Goal: Task Accomplishment & Management: Use online tool/utility

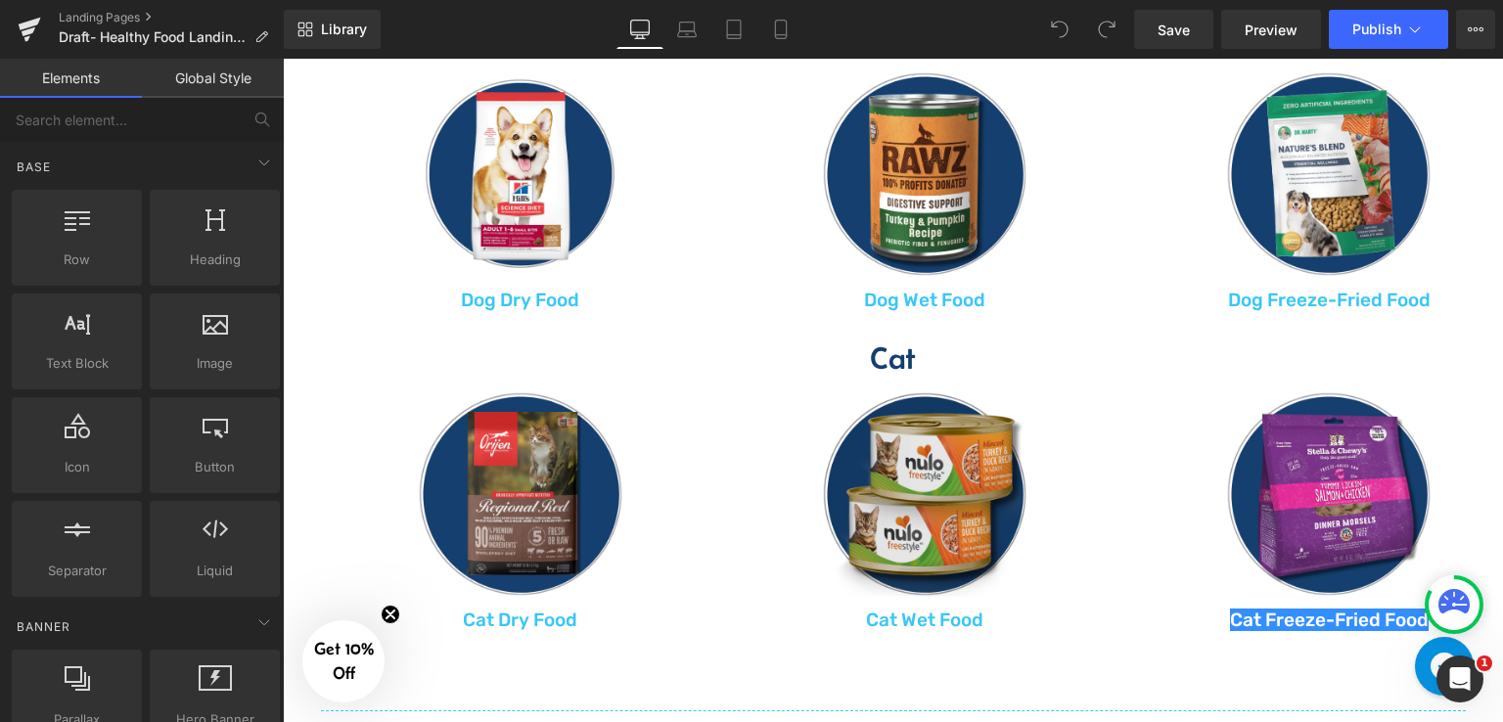
scroll to position [978, 0]
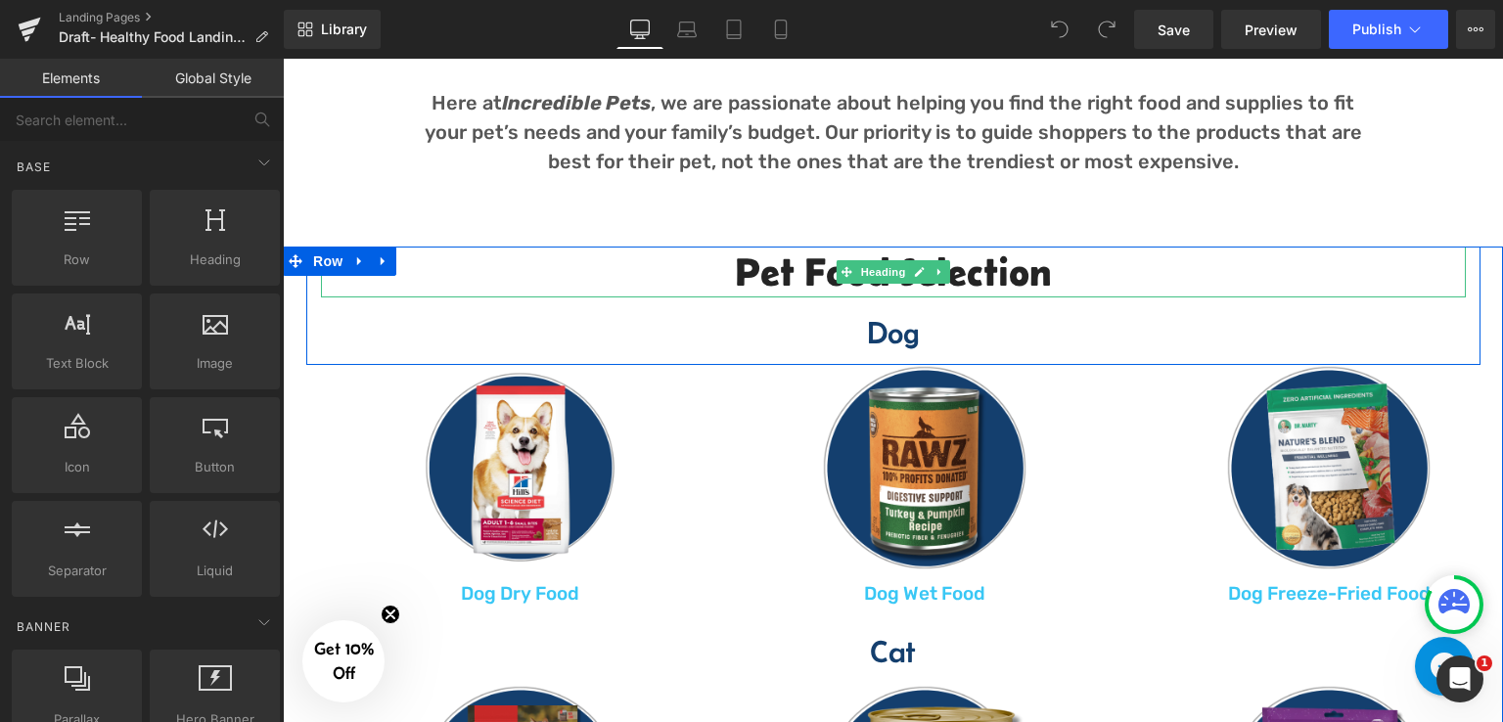
click at [1010, 258] on h2 "Pet Food Selection" at bounding box center [893, 272] width 1144 height 51
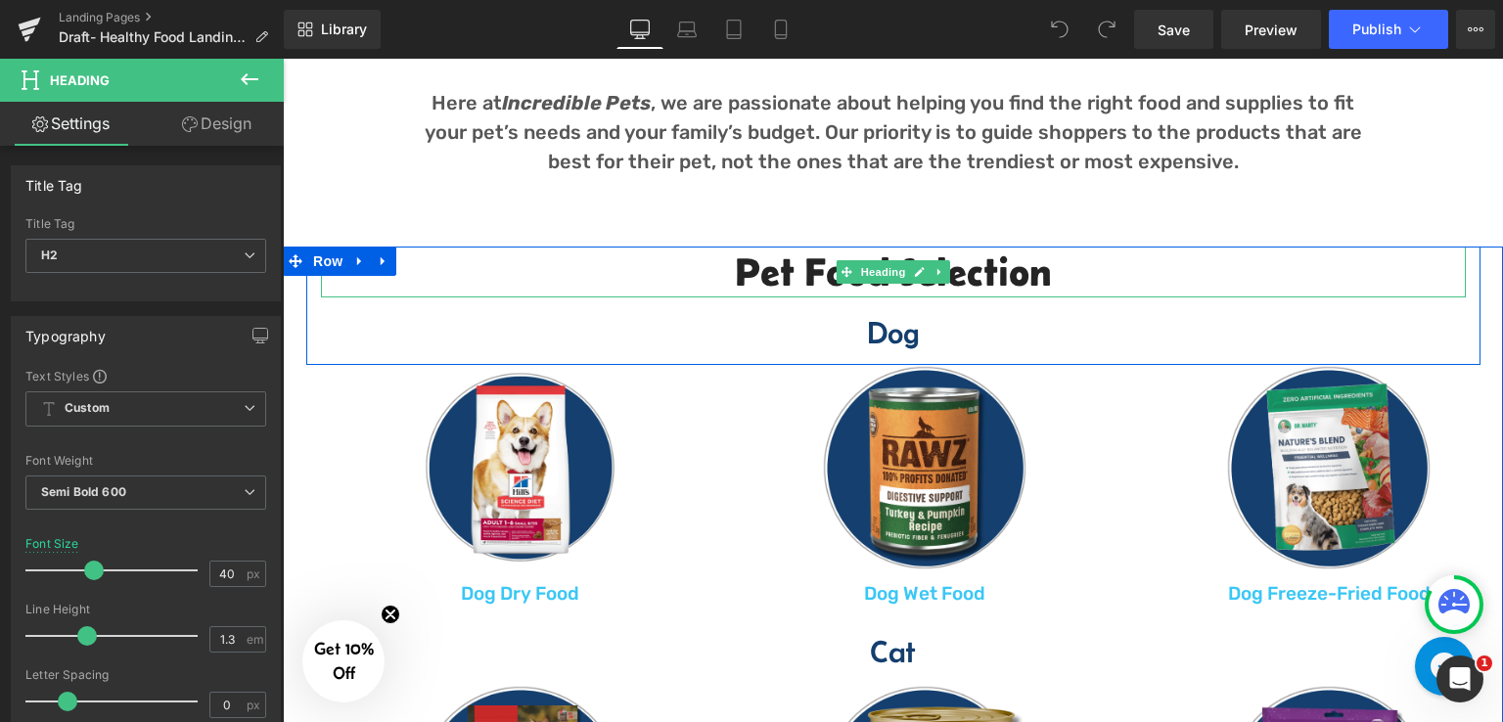
click at [959, 281] on h2 "Pet Food Selection" at bounding box center [893, 272] width 1144 height 51
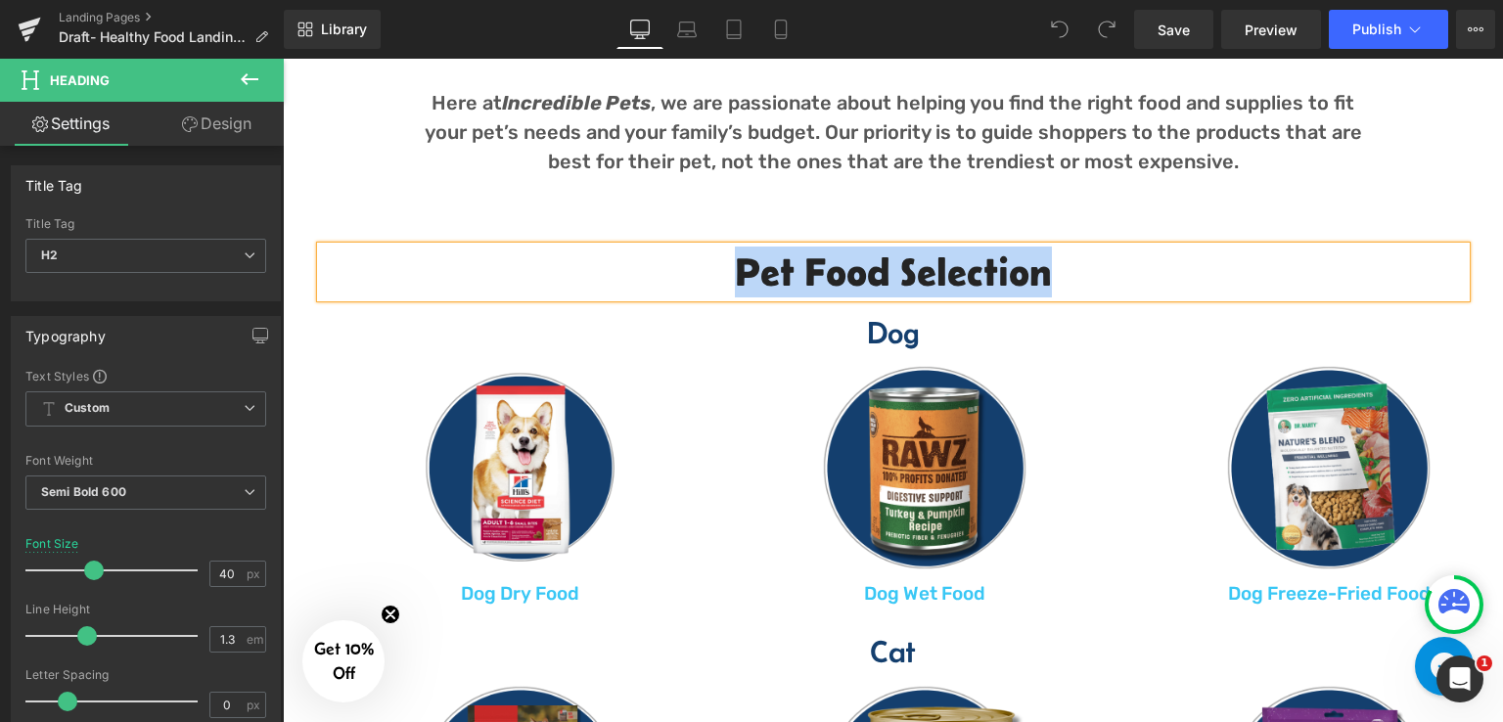
paste div
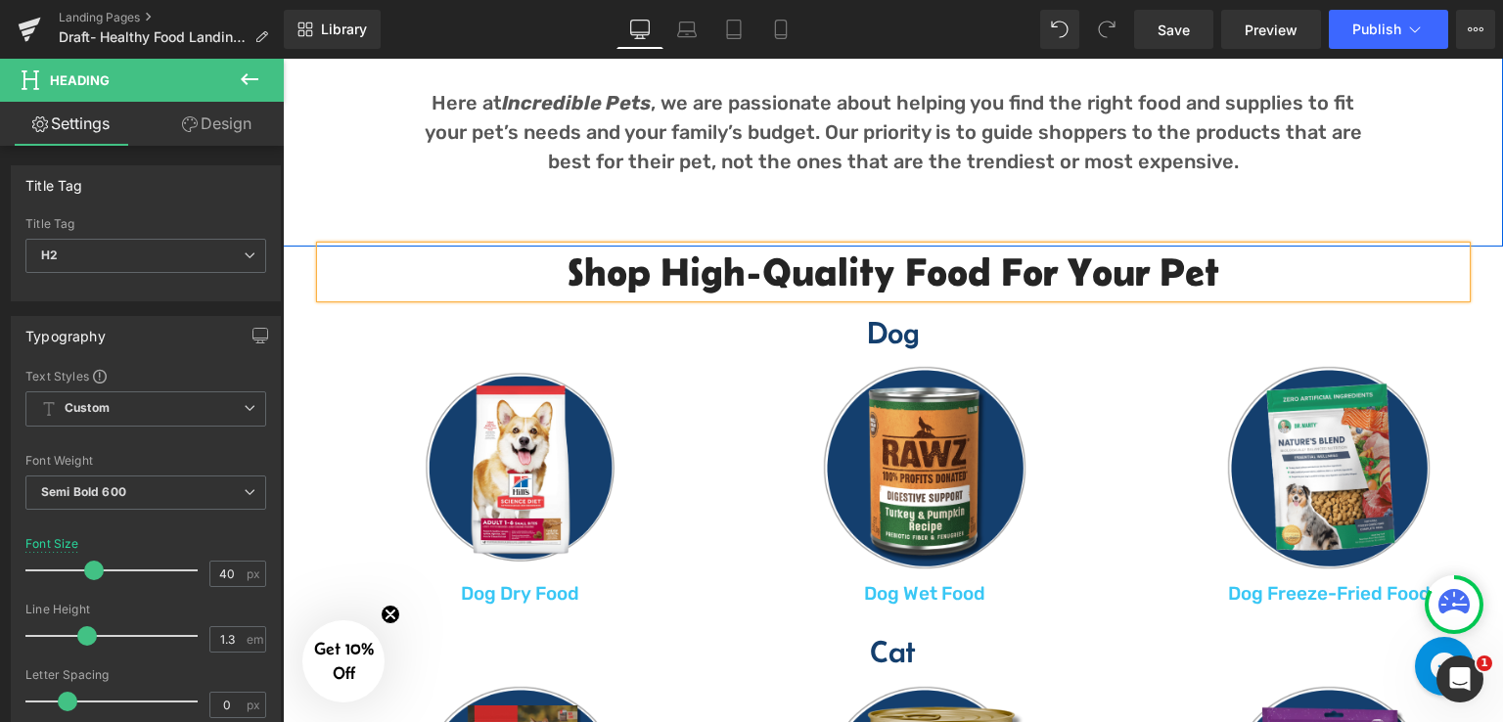
click at [1459, 168] on div "Why Shop at Incredible Pets? Heading Here at Incredible Pets , we are passionat…" at bounding box center [893, 96] width 1220 height 239
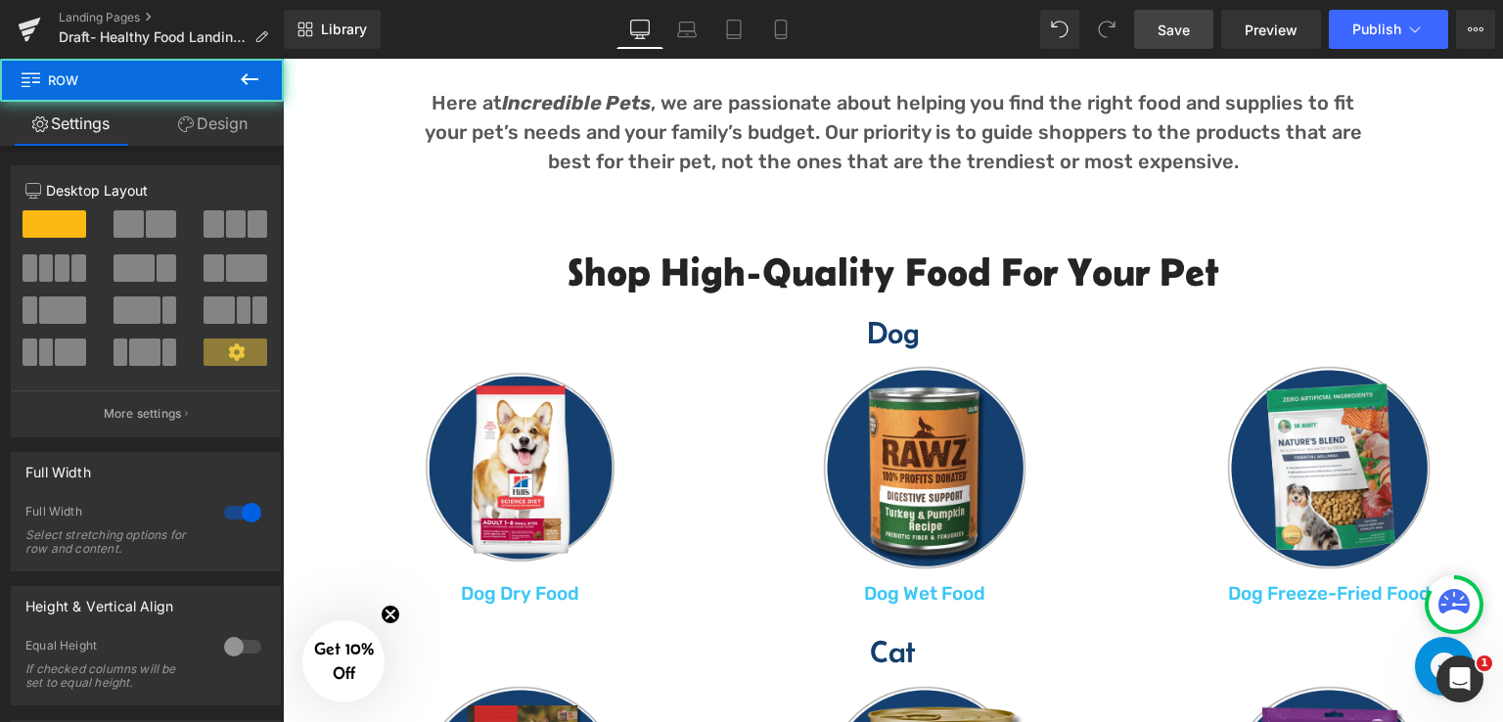
click at [1170, 30] on span "Save" at bounding box center [1173, 30] width 32 height 21
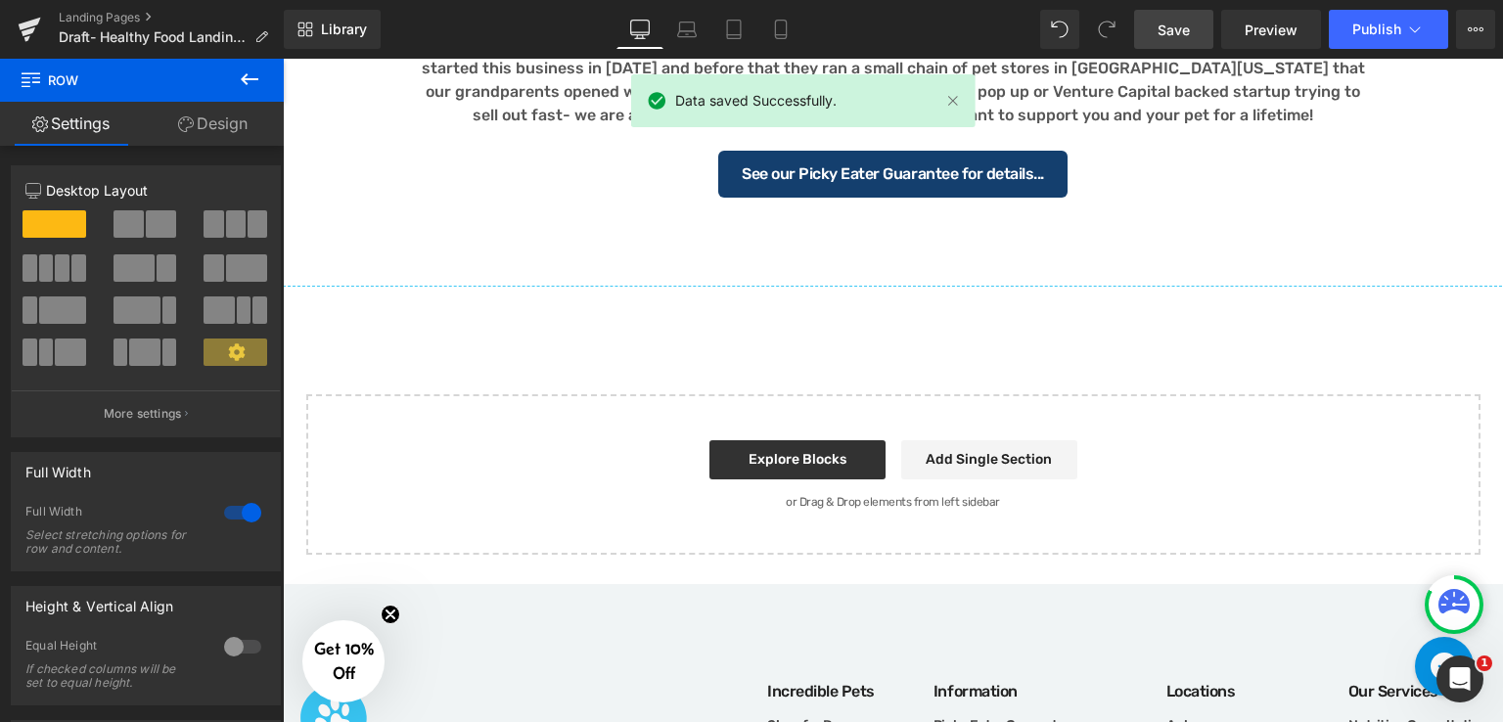
scroll to position [2723, 0]
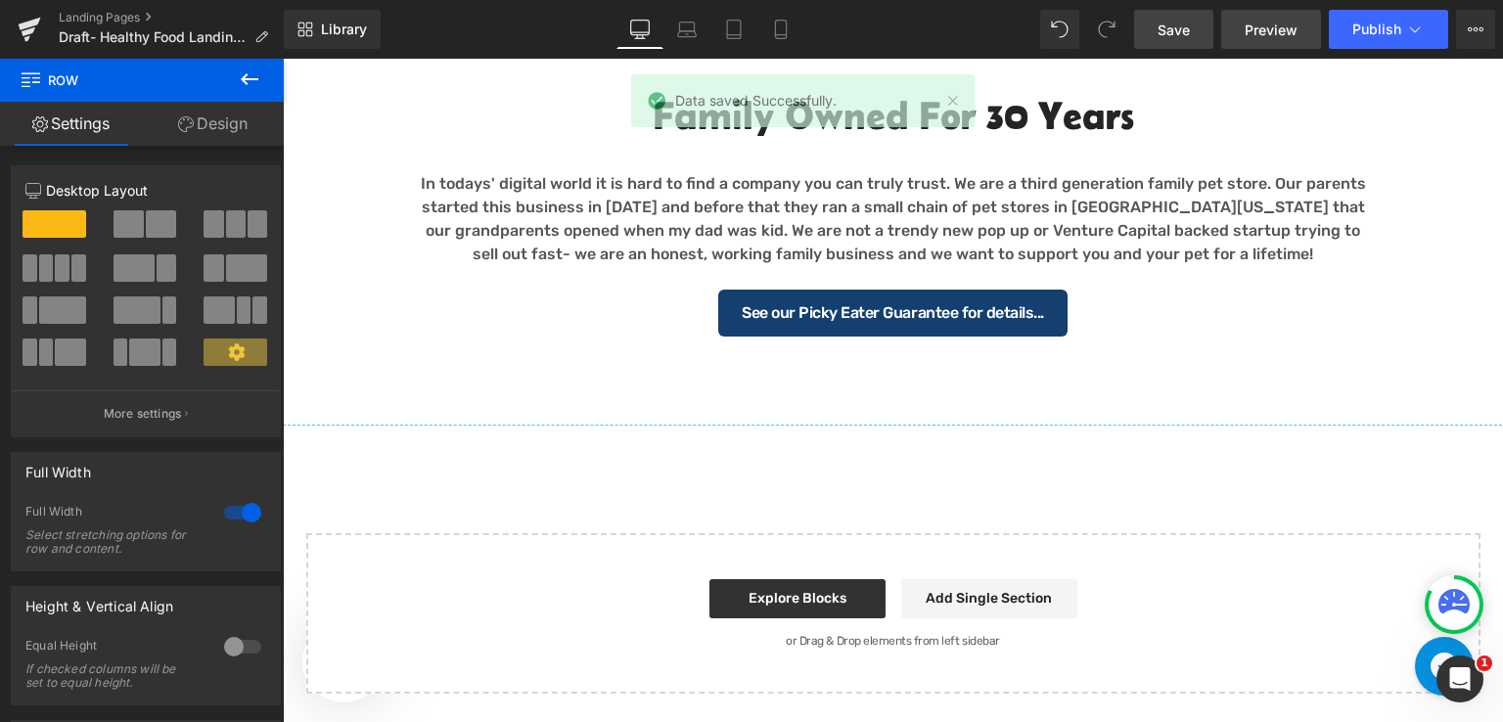
click at [1287, 28] on span "Preview" at bounding box center [1270, 30] width 53 height 21
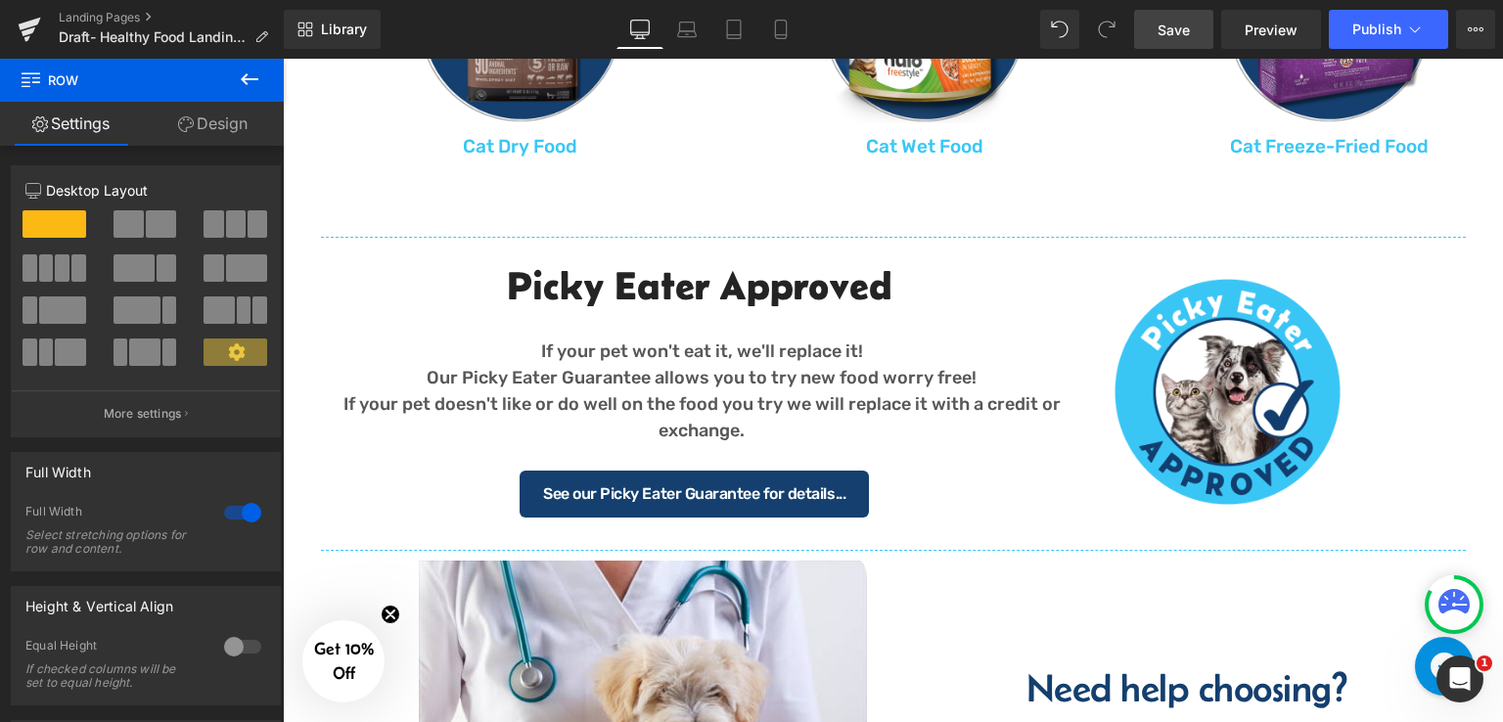
scroll to position [1745, 0]
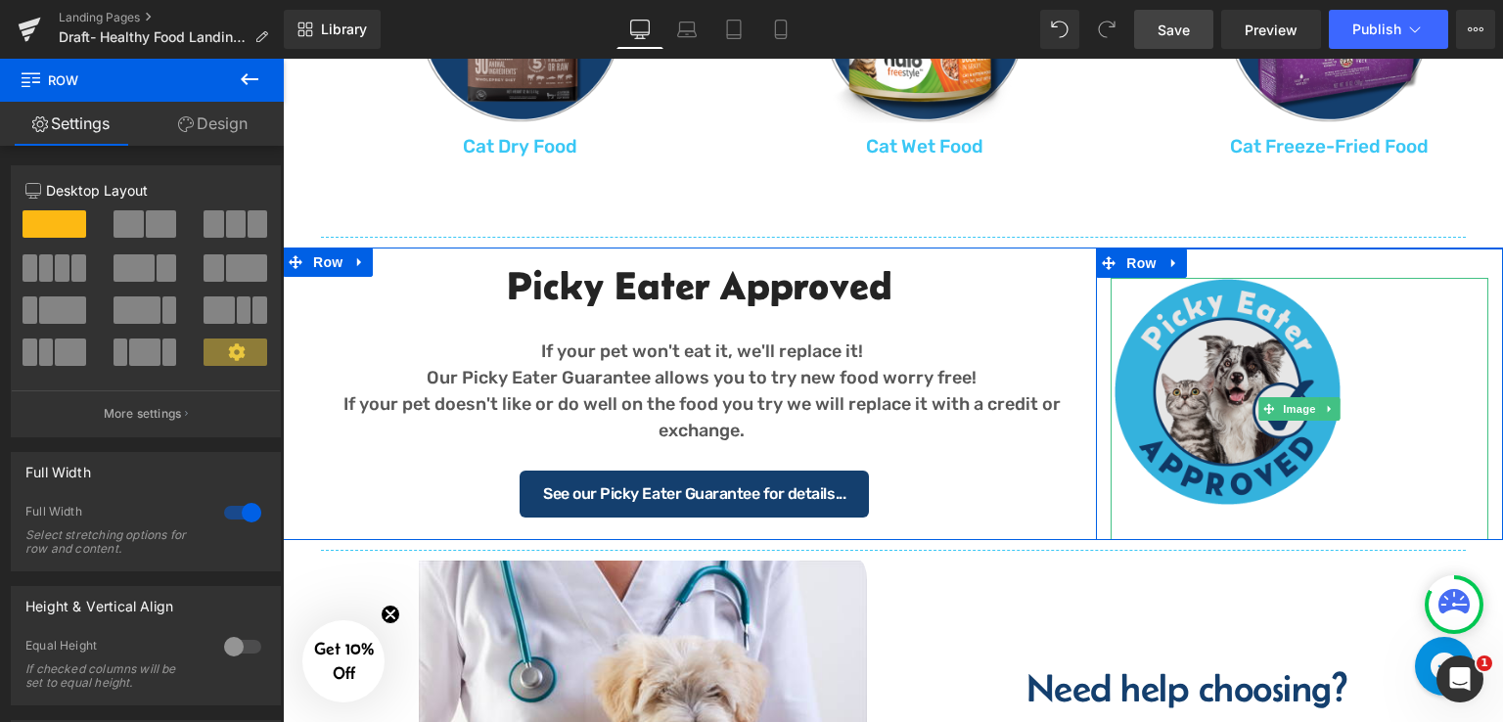
click at [1194, 334] on img at bounding box center [1299, 409] width 378 height 262
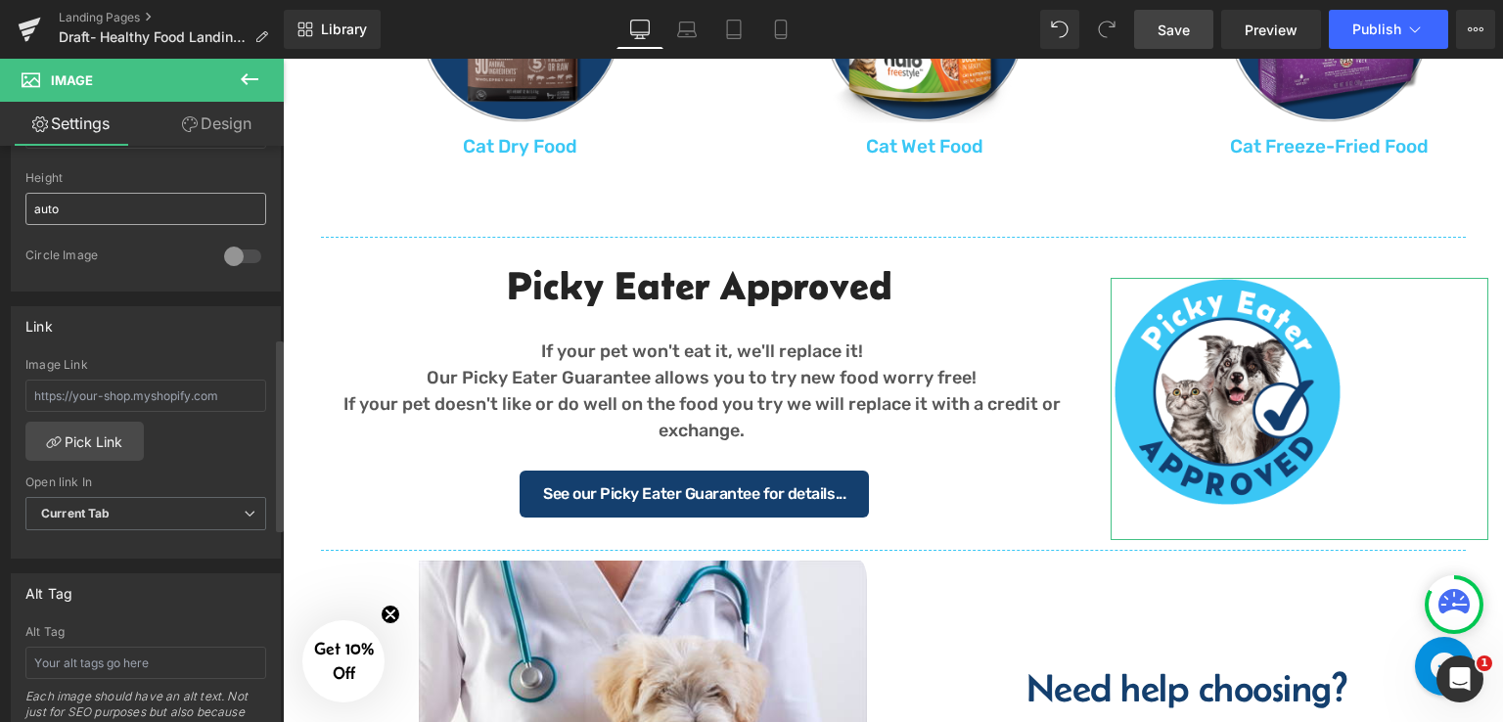
scroll to position [570, 0]
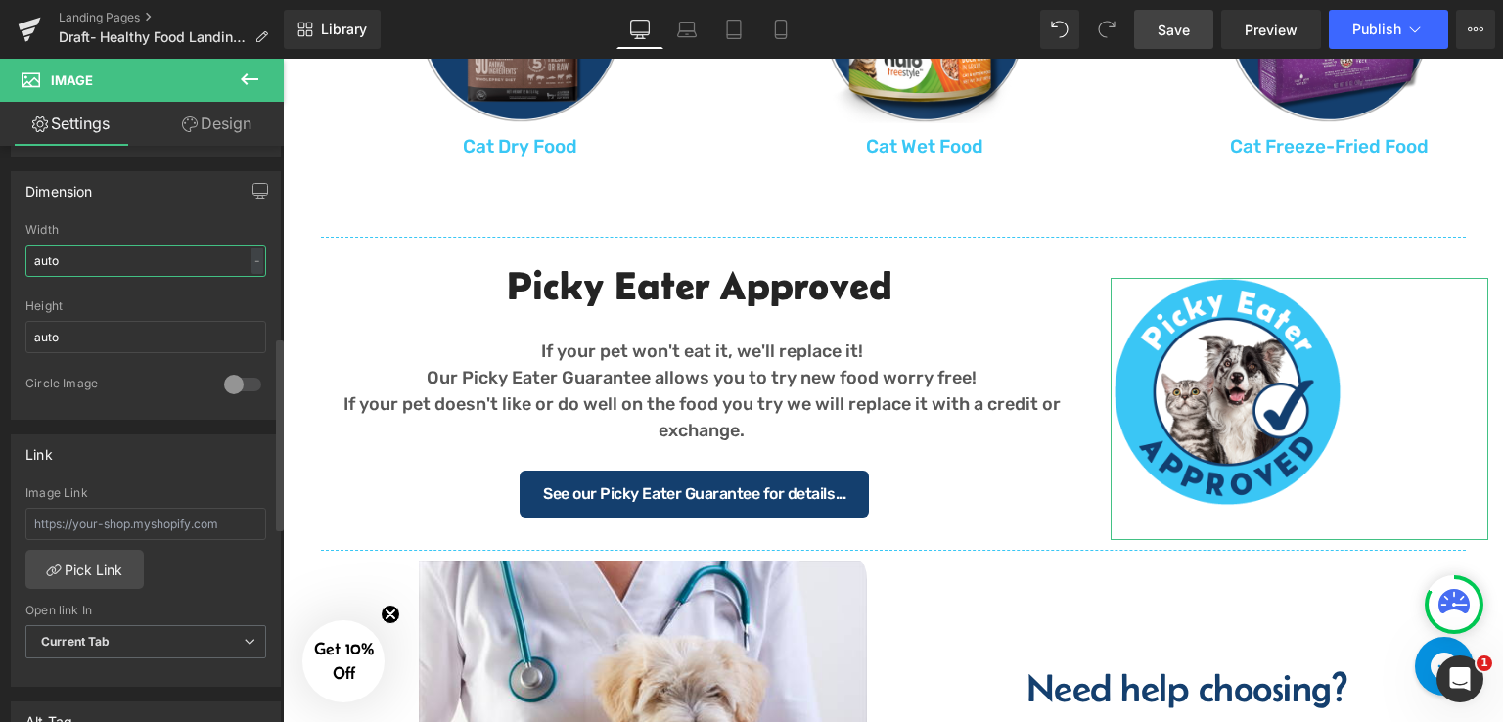
drag, startPoint x: 66, startPoint y: 255, endPoint x: 8, endPoint y: 257, distance: 57.7
click at [8, 257] on div "Dimension auto Width auto - % px auto Height auto 0 Circle Image" at bounding box center [146, 288] width 292 height 263
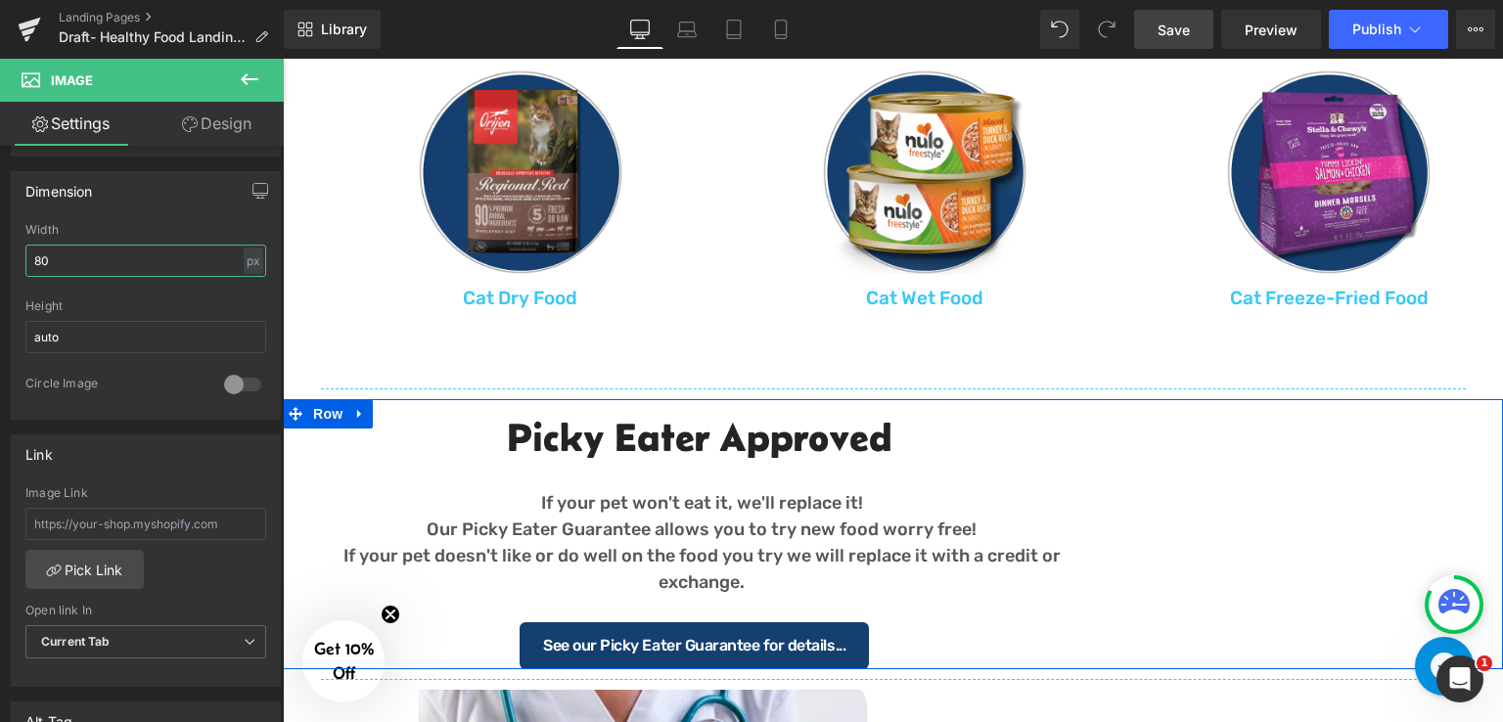
scroll to position [1549, 0]
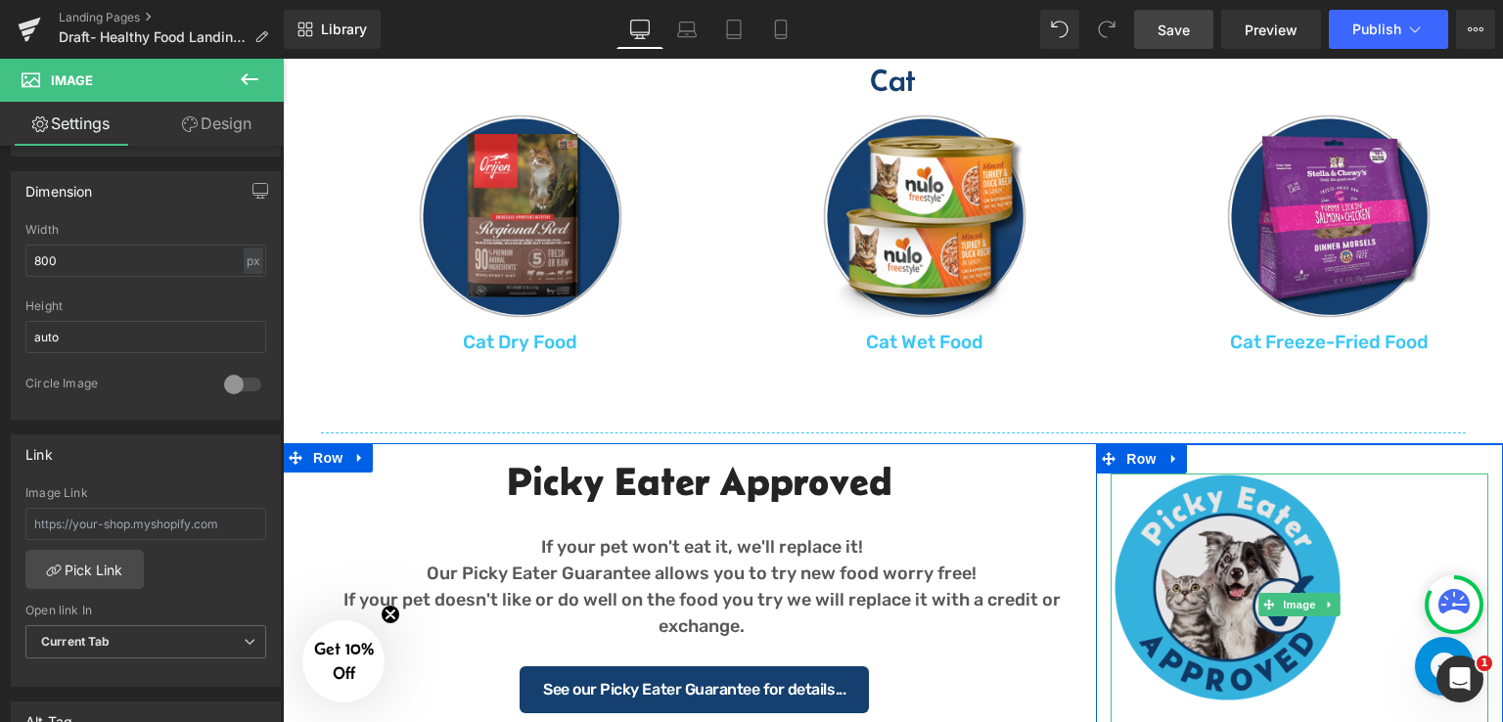
click at [1217, 559] on img at bounding box center [1299, 604] width 378 height 262
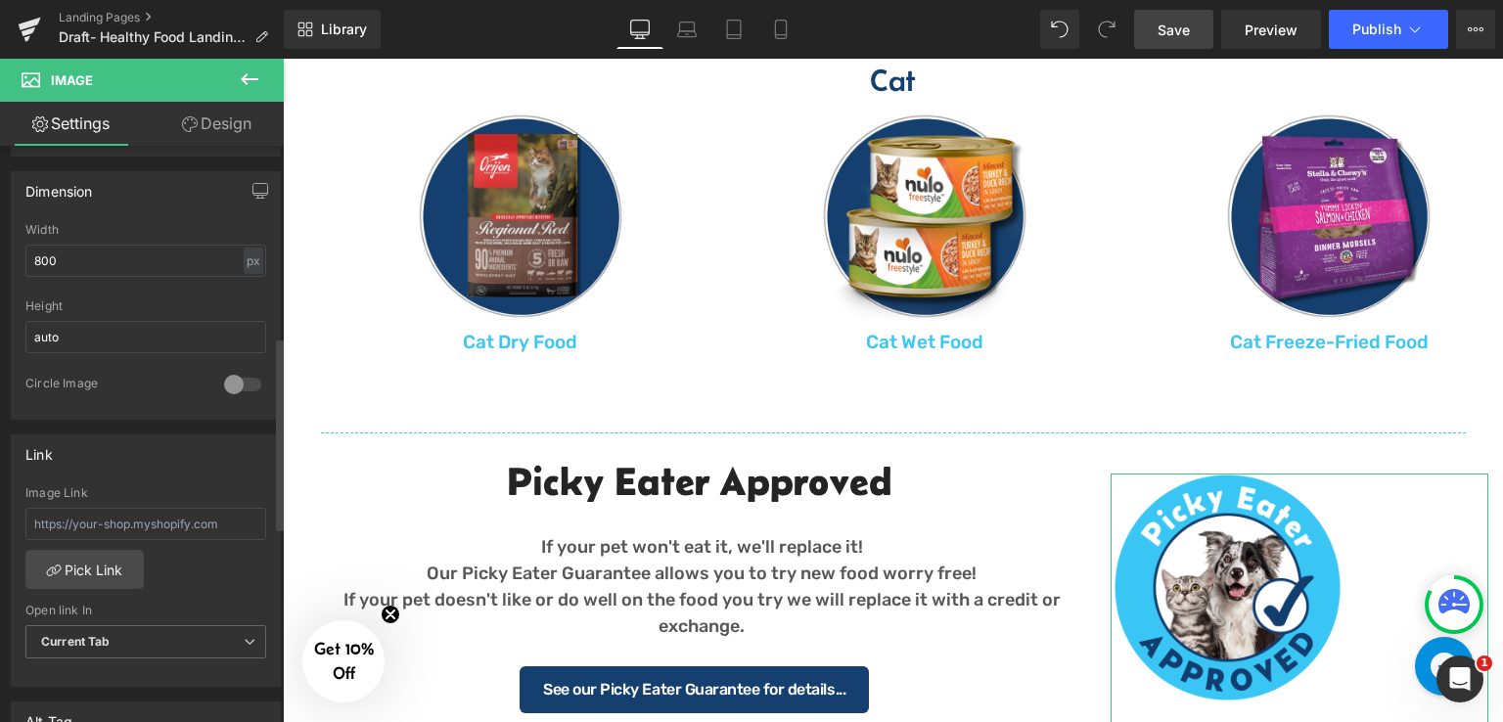
click at [240, 377] on div at bounding box center [242, 384] width 47 height 31
click at [237, 377] on div at bounding box center [242, 384] width 47 height 31
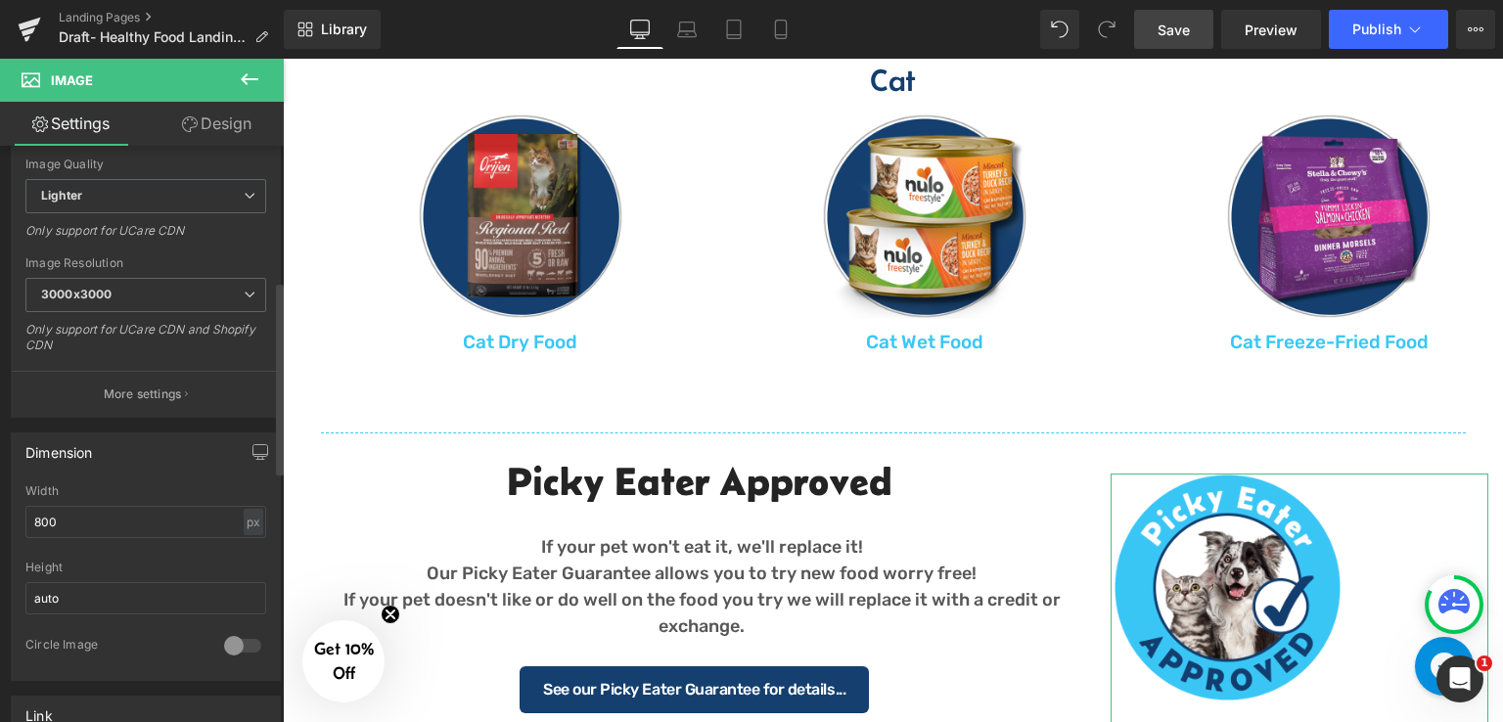
scroll to position [277, 0]
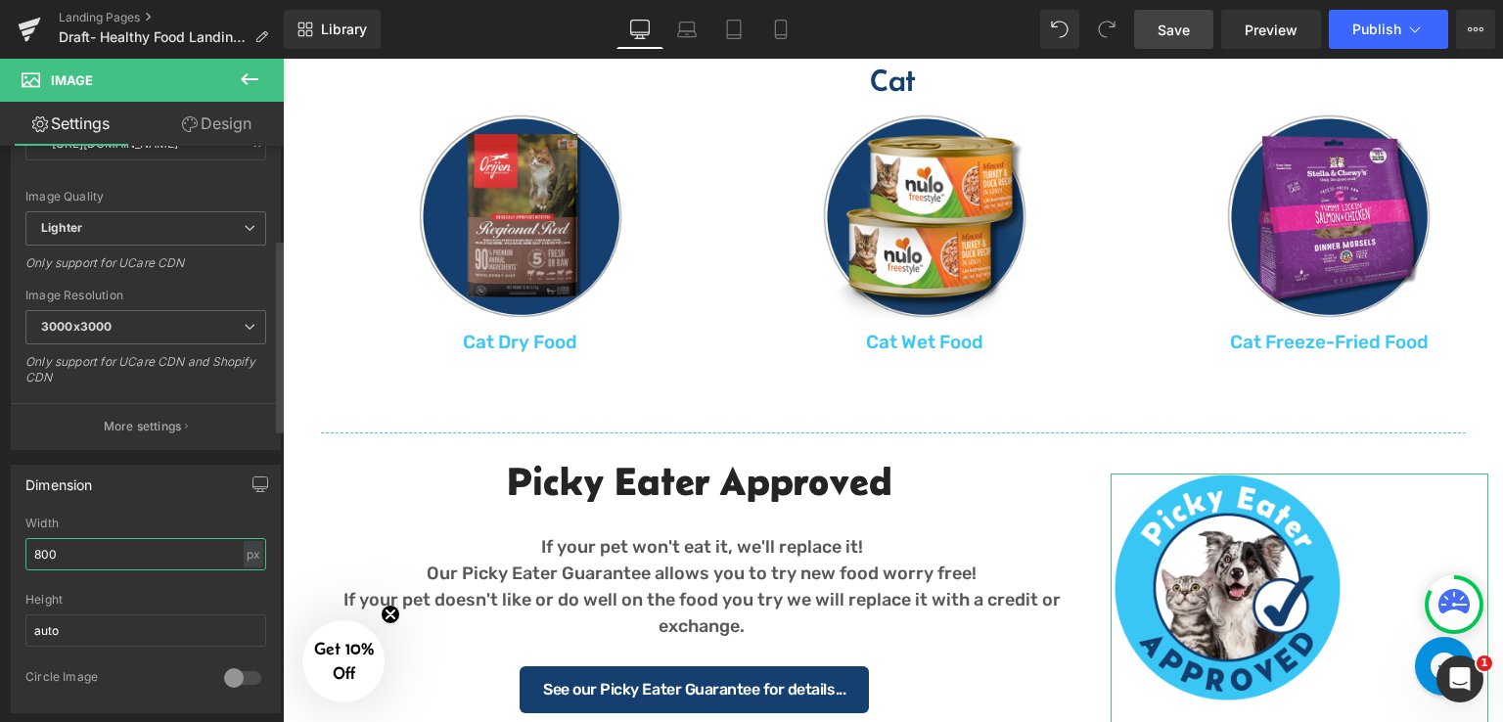
click at [109, 550] on input "800" at bounding box center [145, 554] width 241 height 32
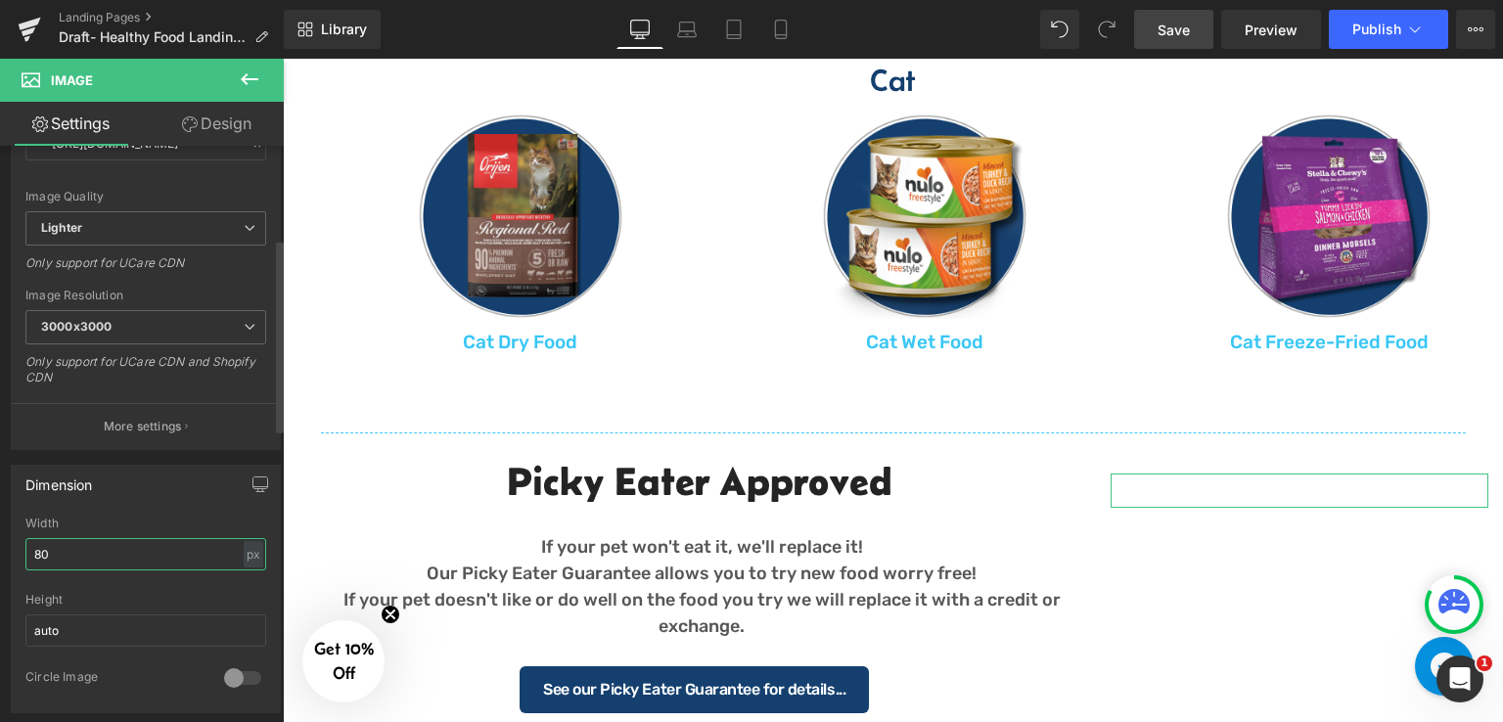
type input "8"
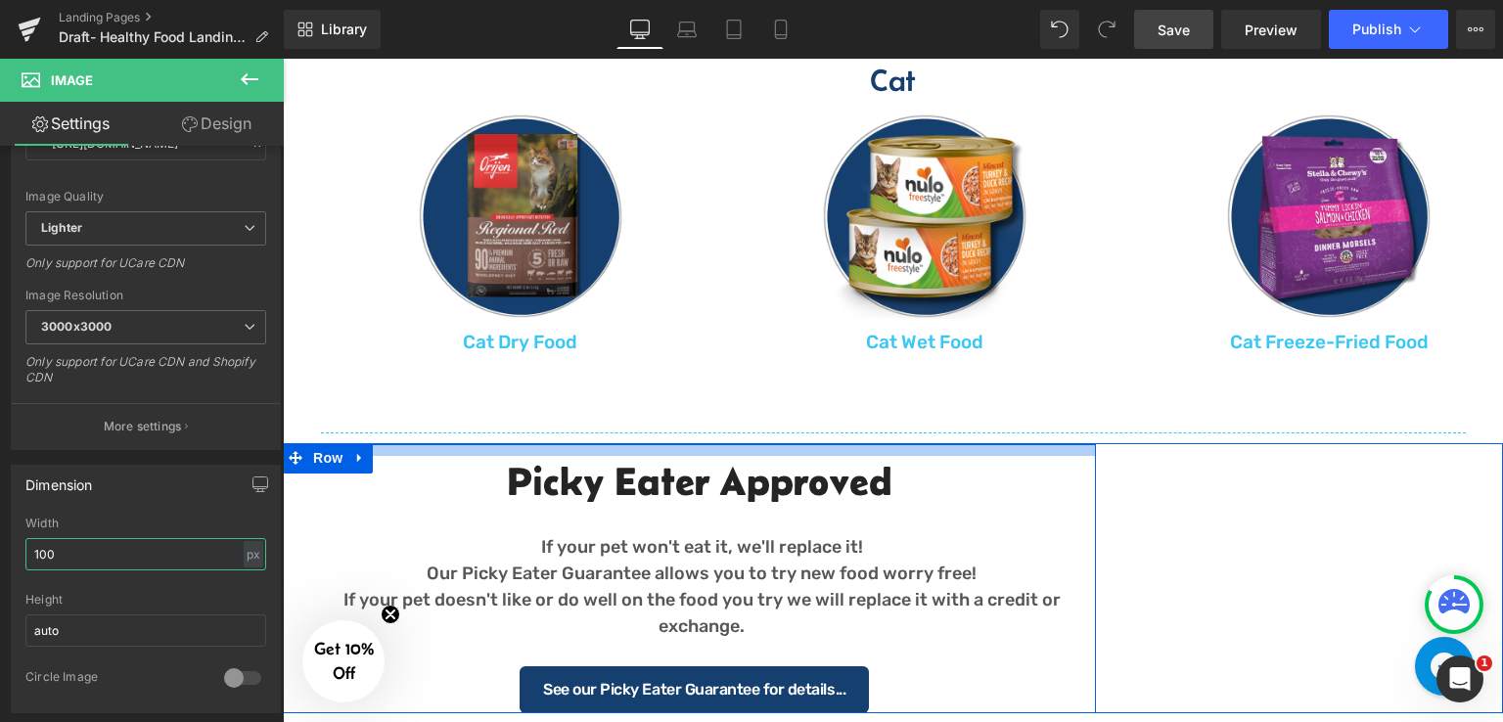
type input "100"
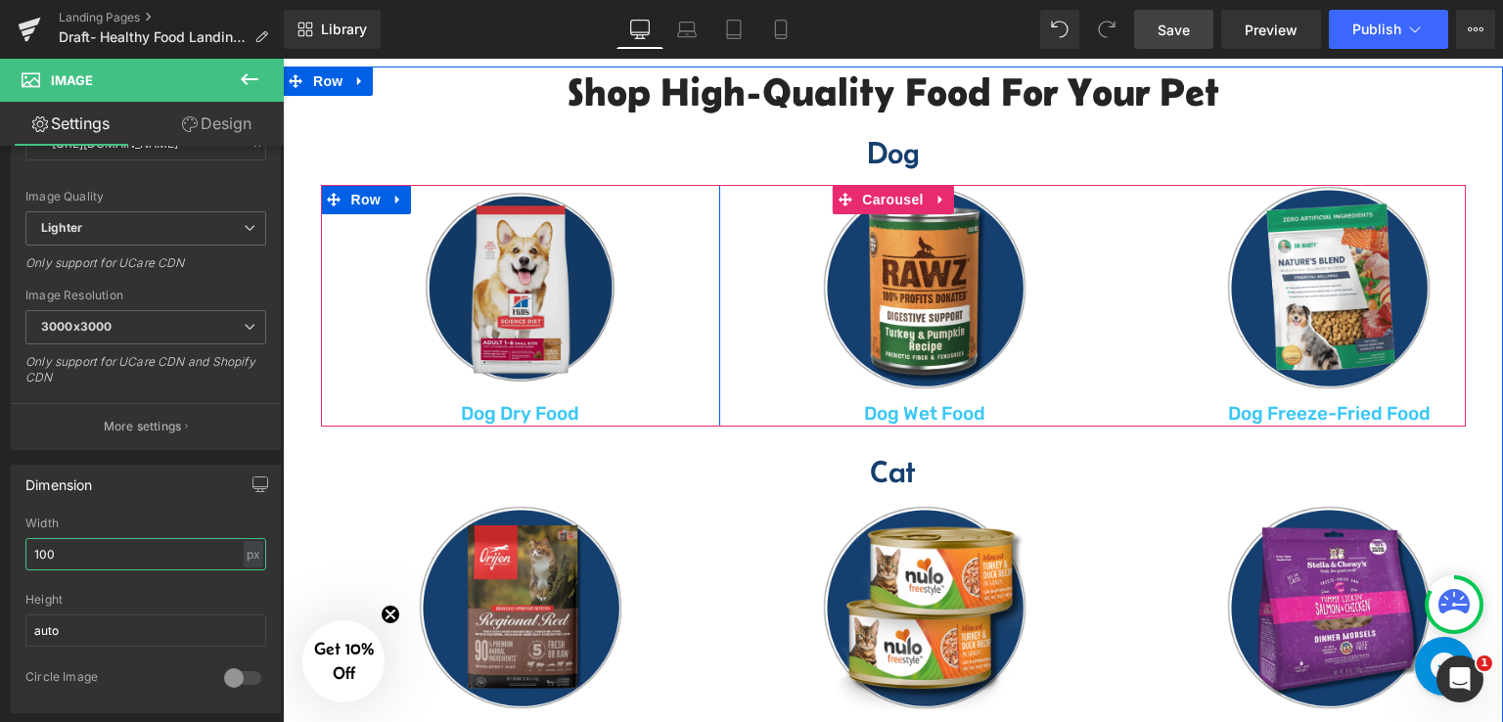
scroll to position [1060, 0]
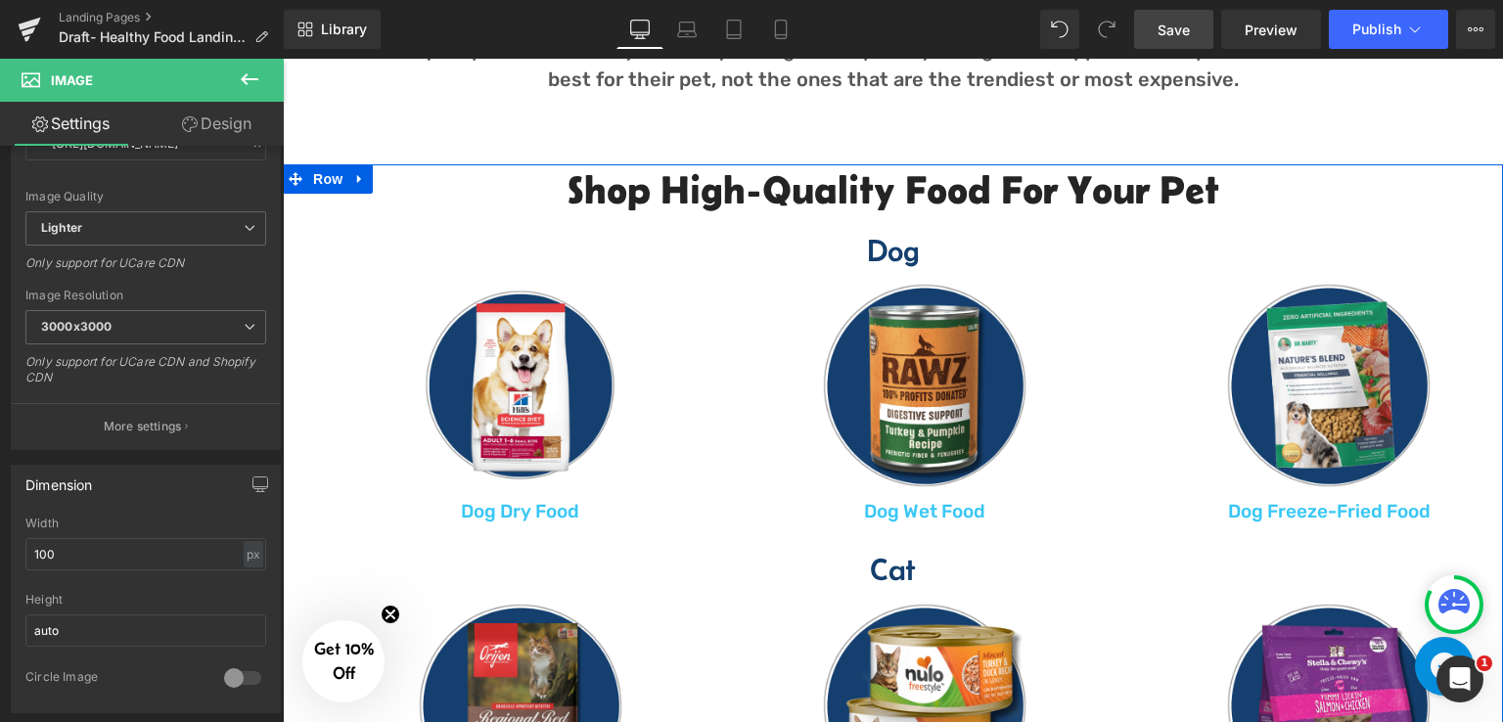
click at [290, 256] on div "Shop High-Quality Food for your Pet Heading Dog Heading Heading Row Image Dog D…" at bounding box center [893, 508] width 1220 height 689
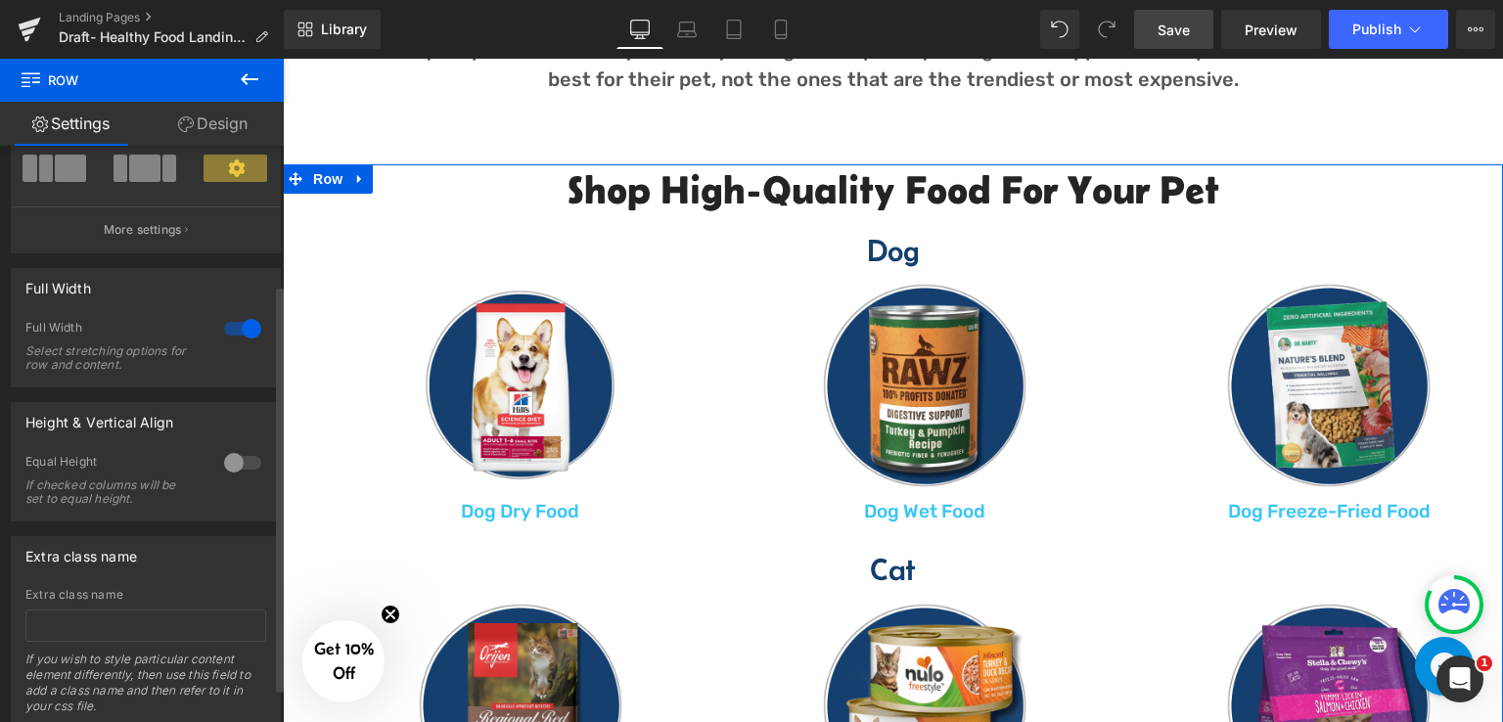
scroll to position [196, 0]
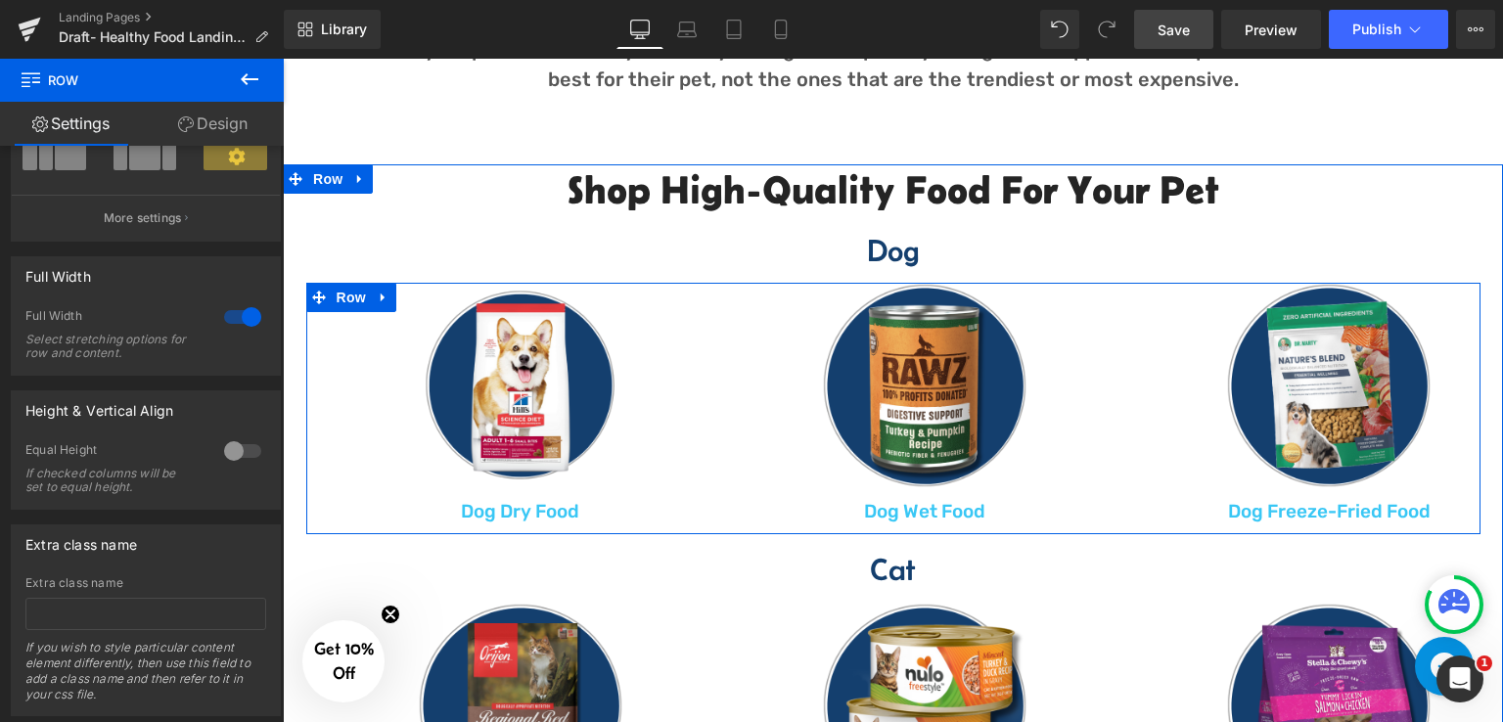
click at [307, 374] on div "Image Dog Dry Food Text Block Row Image Dog Wet Food Text Block Row Image Dog F…" at bounding box center [893, 404] width 1174 height 242
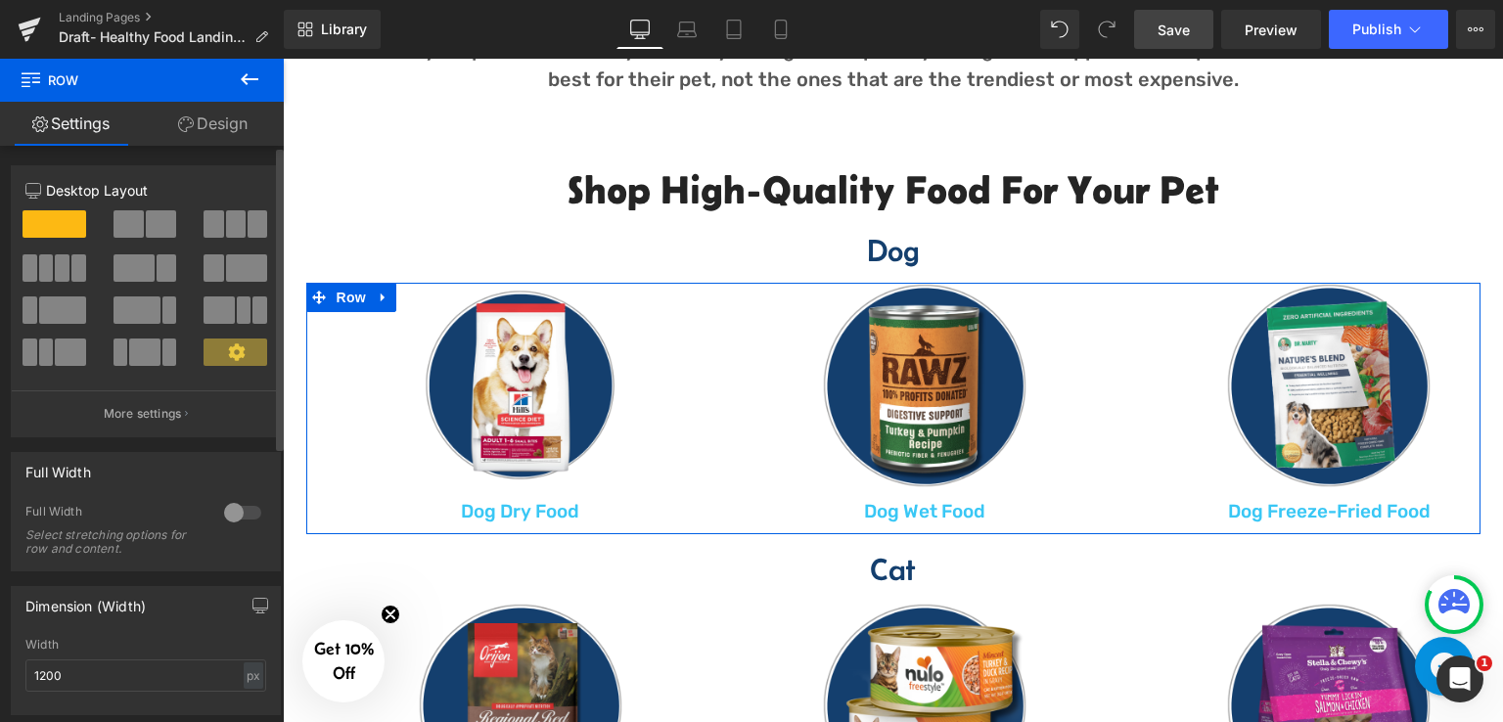
click at [231, 516] on div at bounding box center [242, 512] width 47 height 31
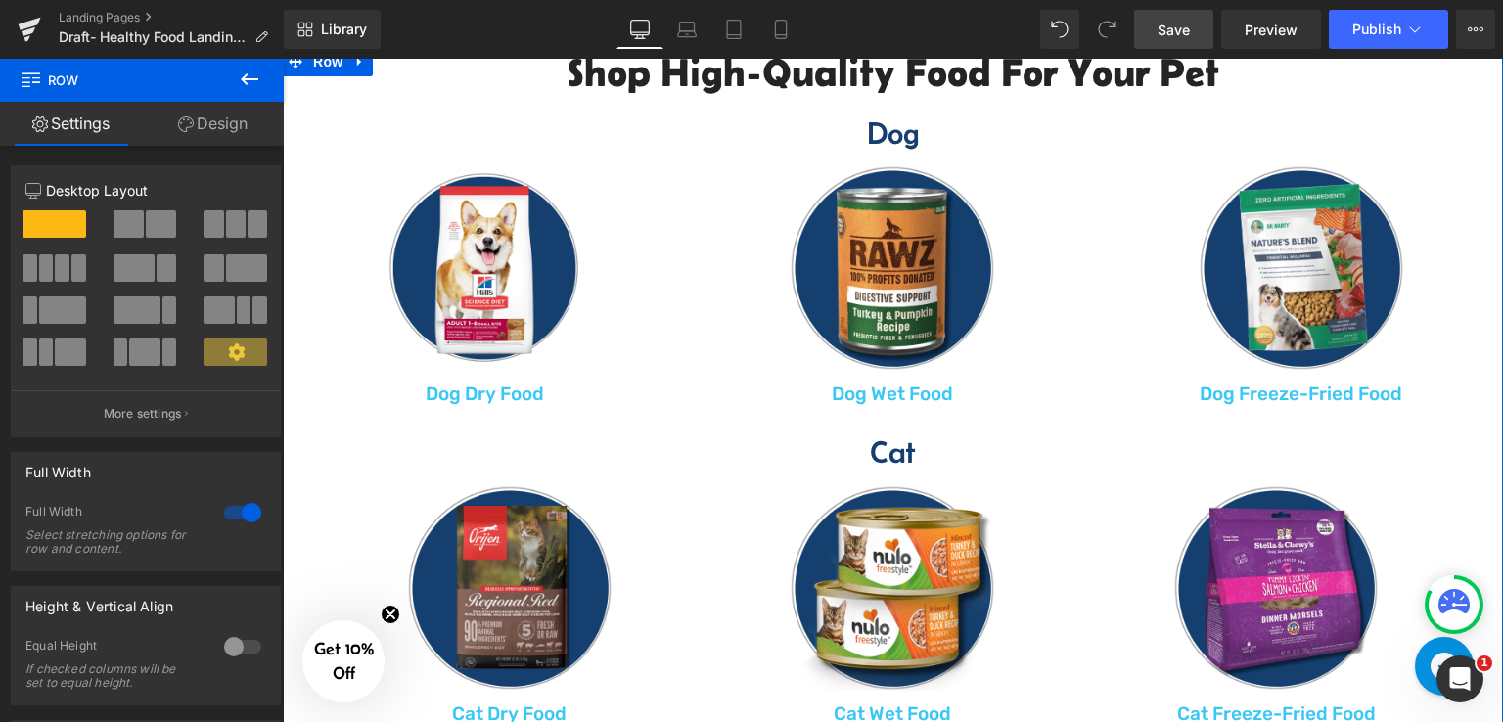
scroll to position [1256, 0]
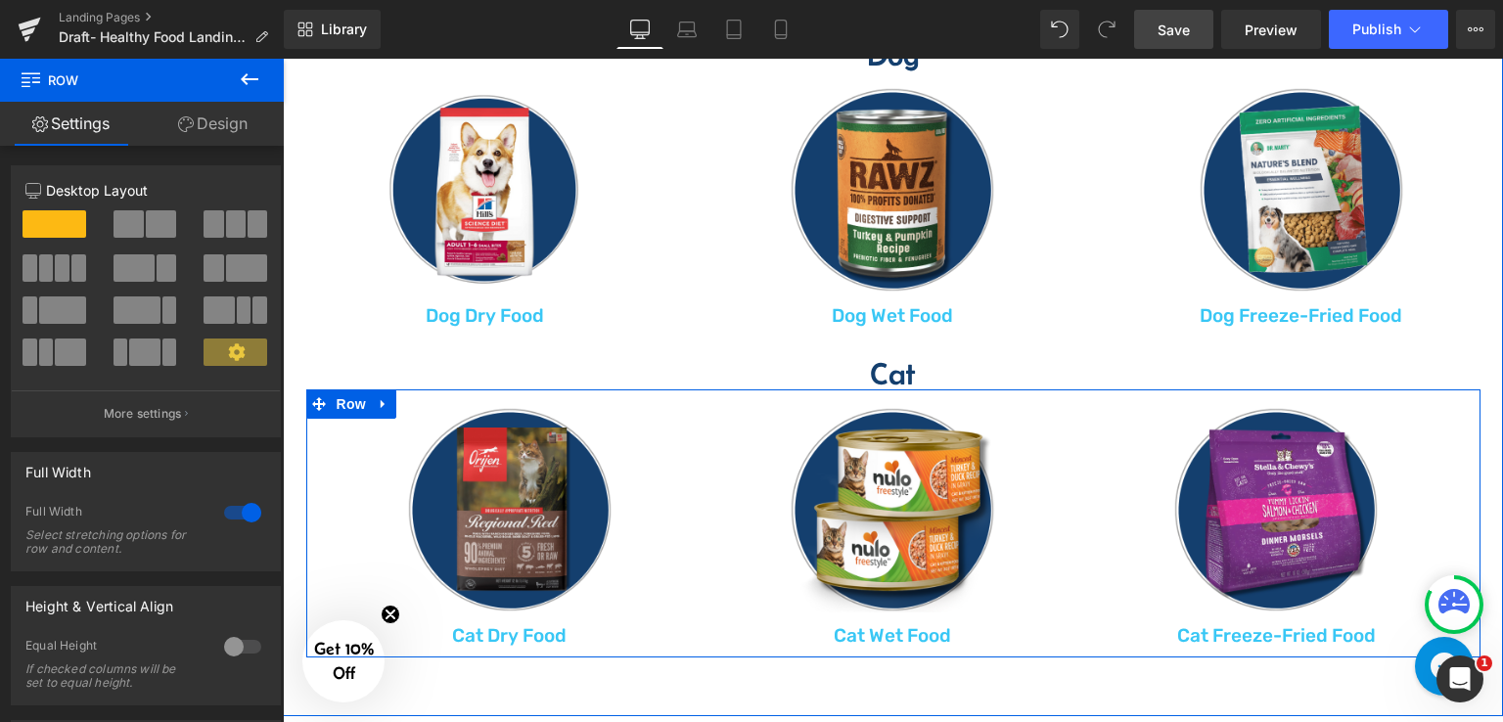
click at [308, 444] on div "Image Cat Dry Food Text Block Row Image Cat Wet Food Text Block Row Image Cat F…" at bounding box center [893, 528] width 1174 height 242
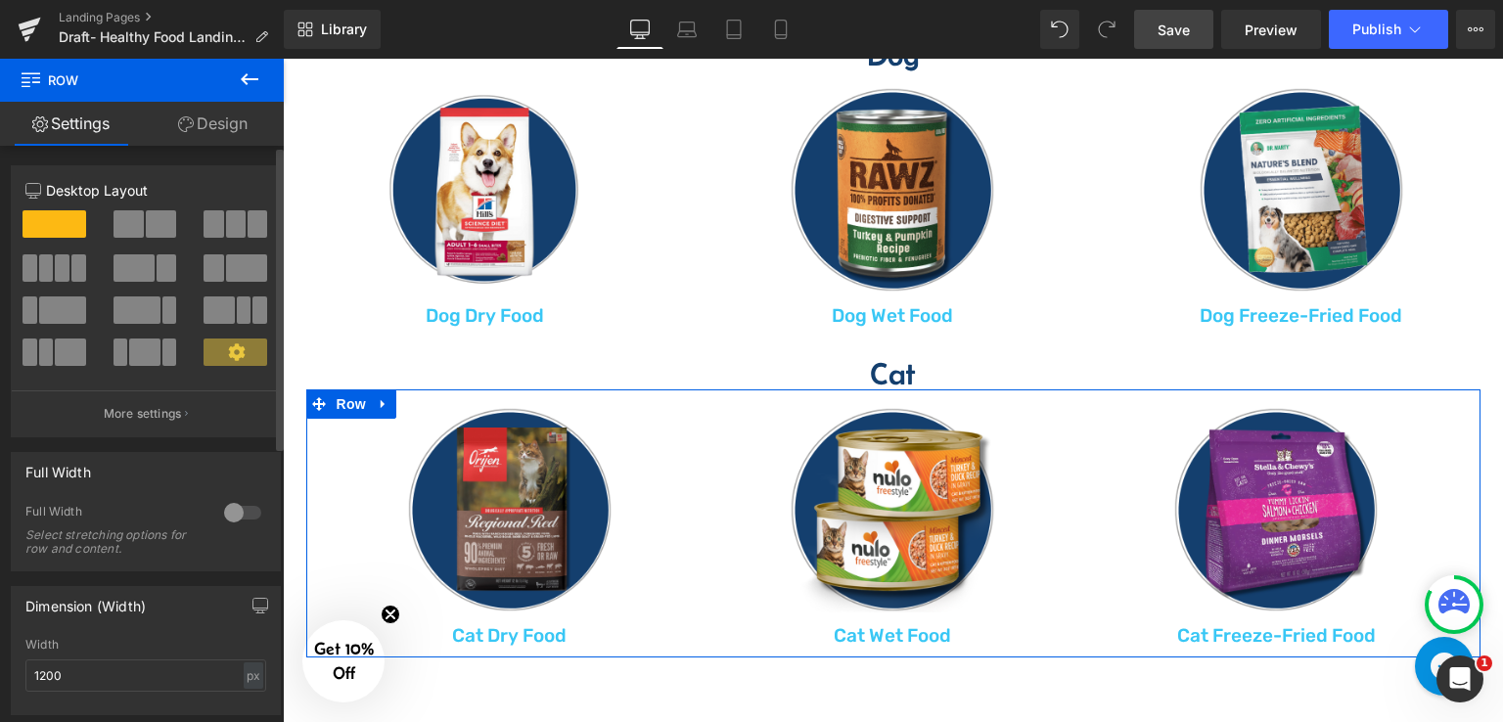
click at [226, 510] on div at bounding box center [242, 512] width 47 height 31
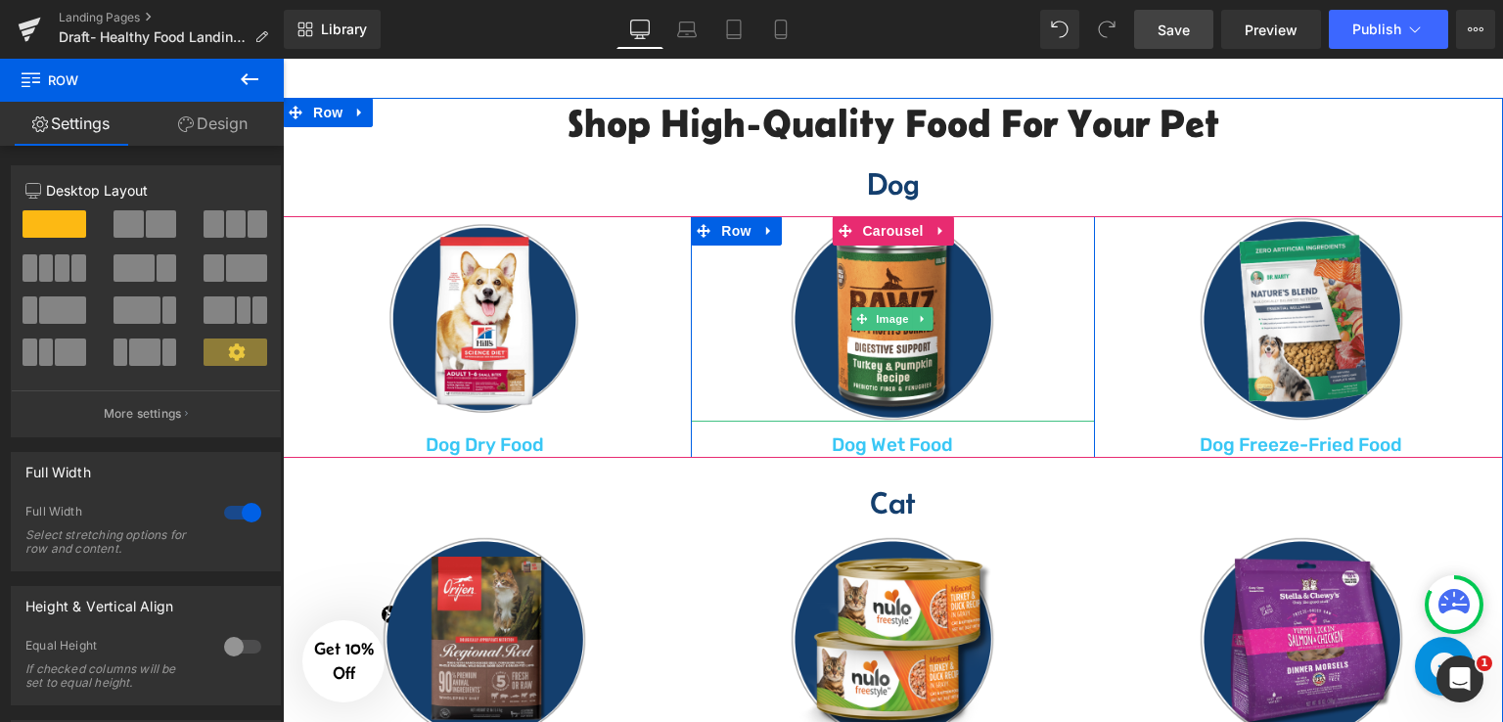
scroll to position [1060, 0]
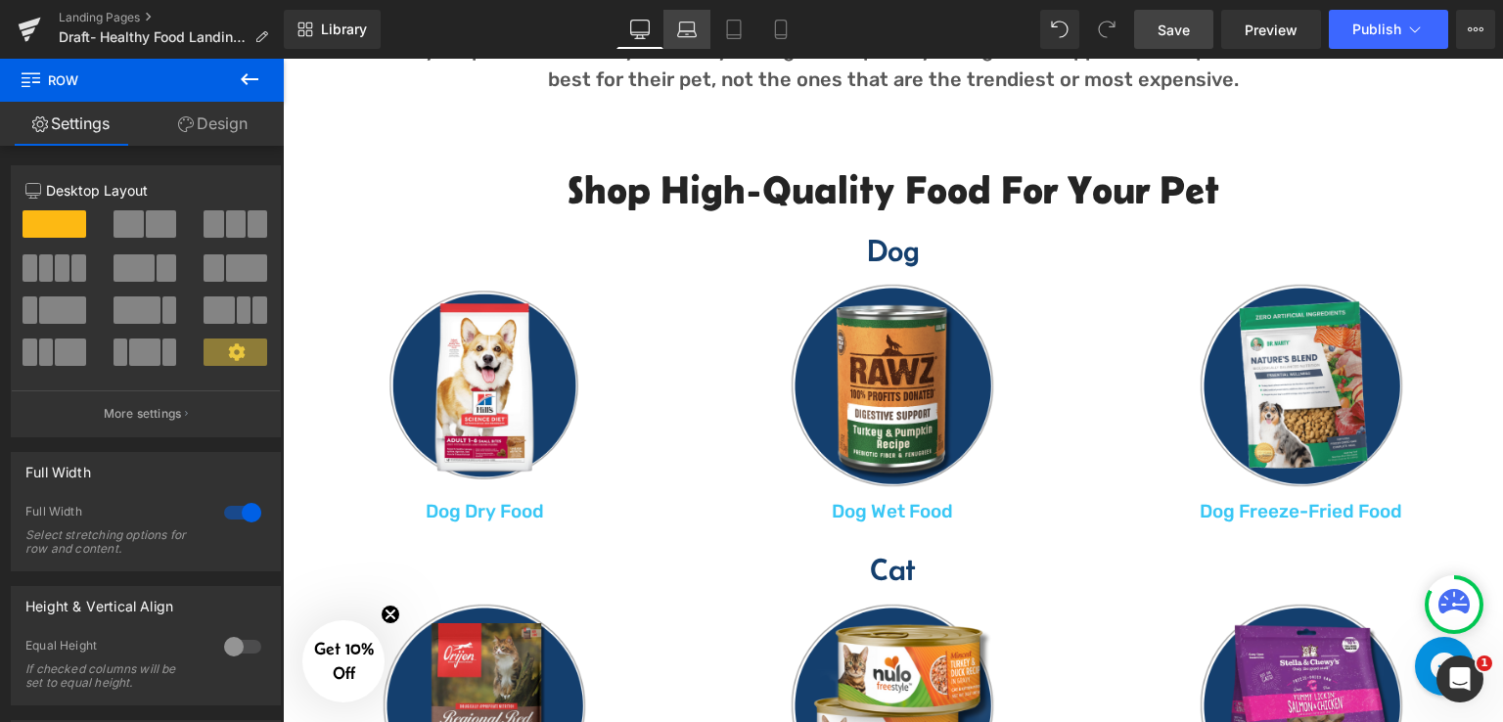
click at [695, 36] on icon at bounding box center [687, 34] width 19 height 6
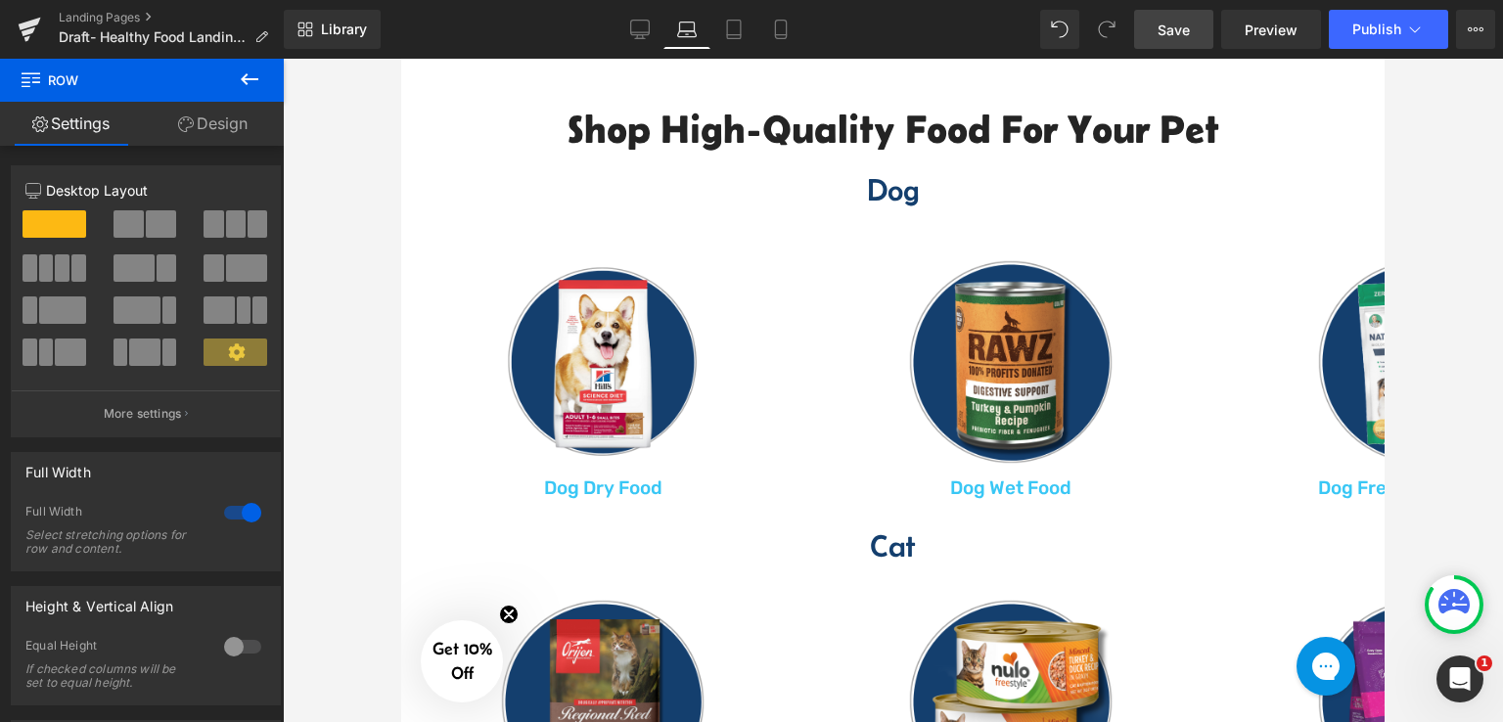
scroll to position [1338, 0]
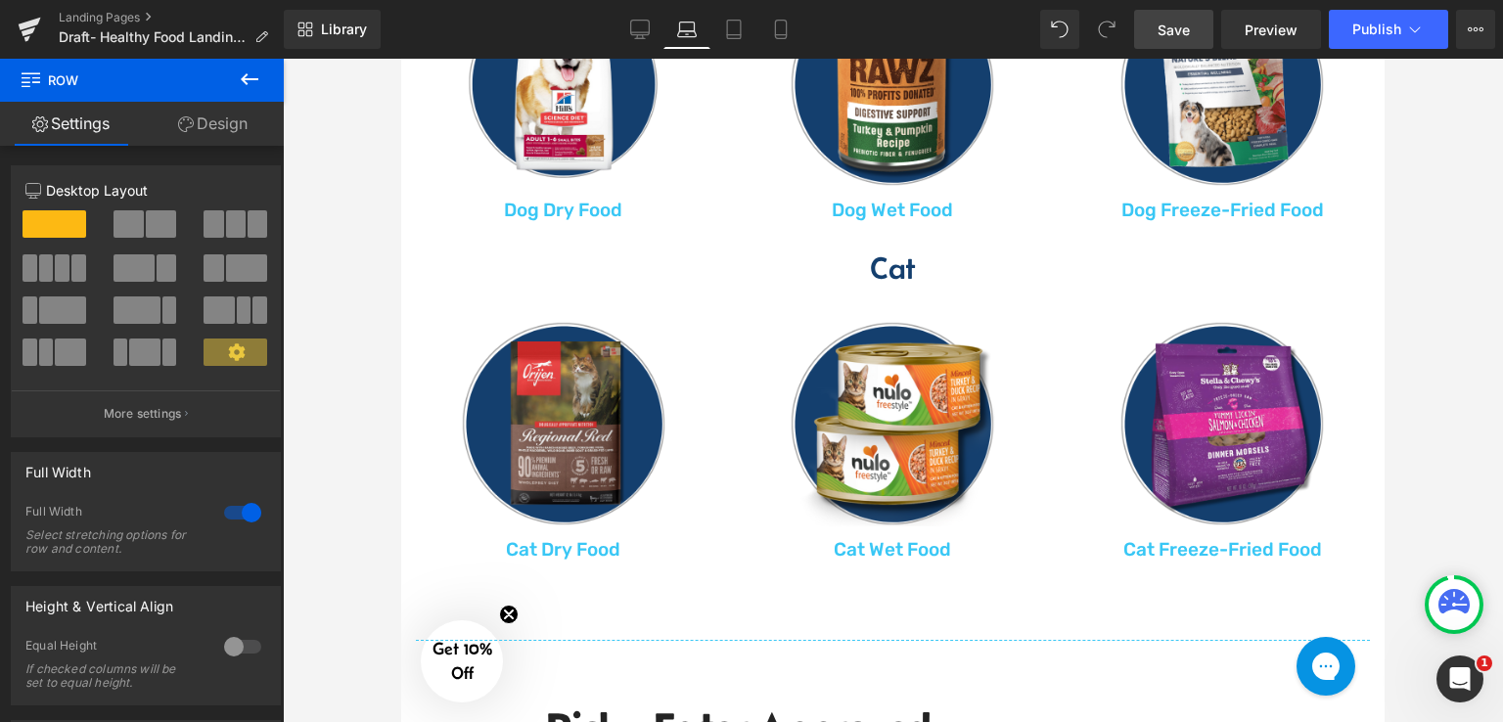
click at [1198, 40] on link "Save" at bounding box center [1173, 29] width 79 height 39
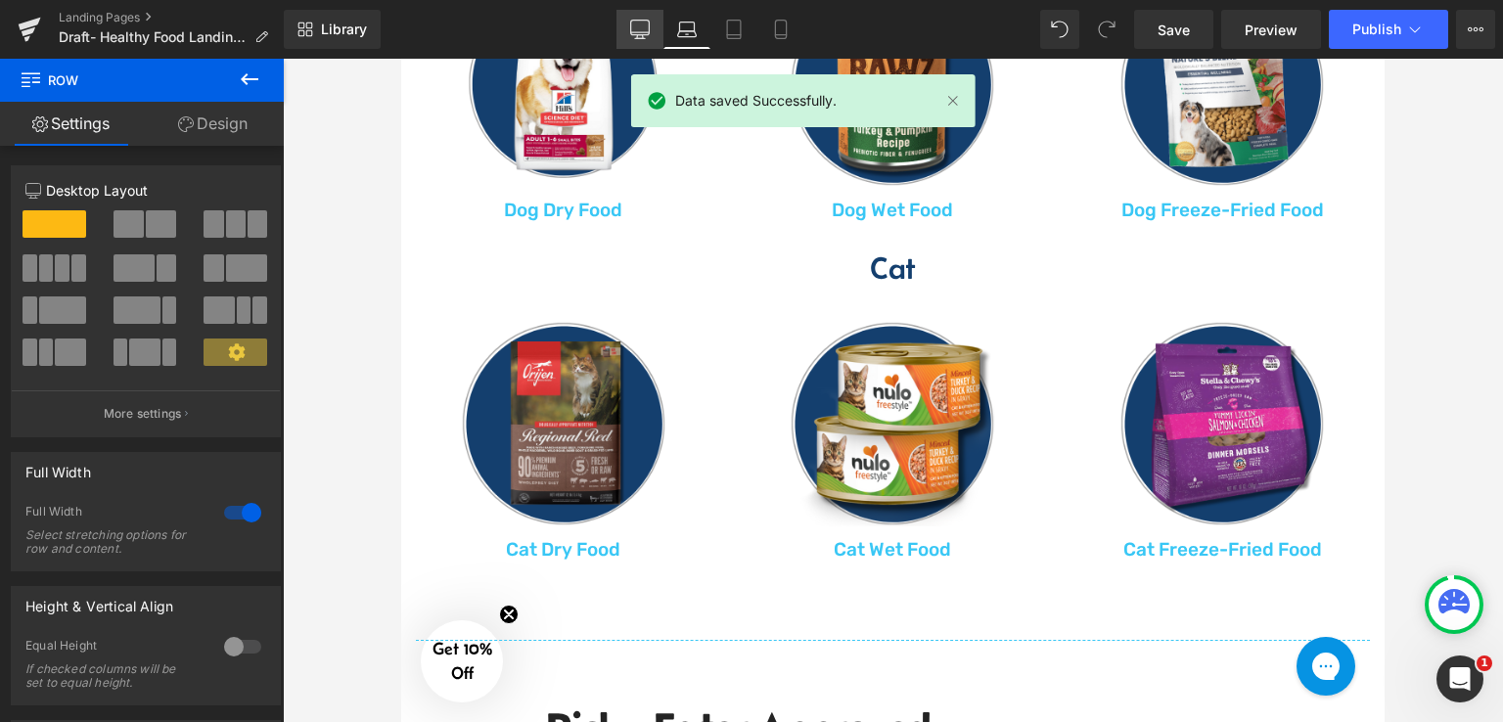
click at [622, 40] on link "Desktop" at bounding box center [639, 29] width 47 height 39
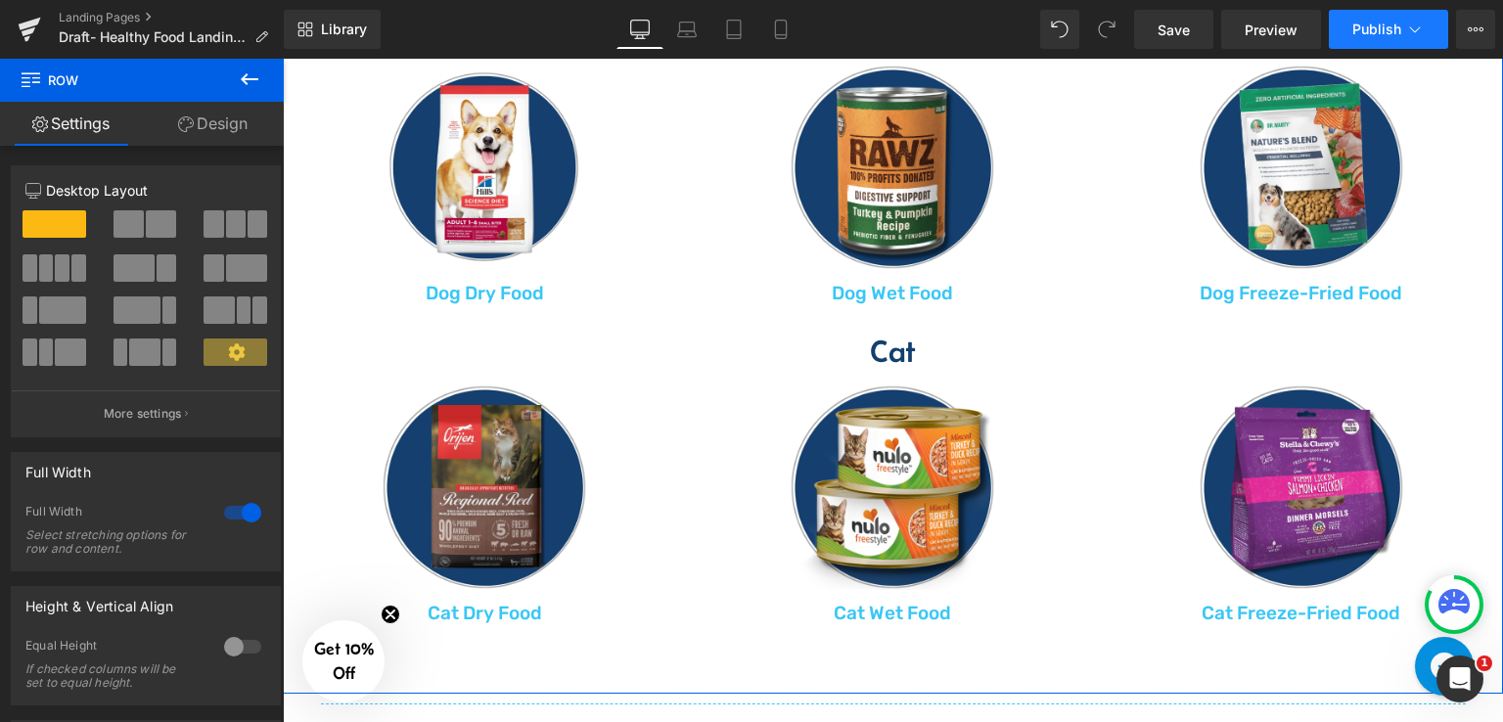
scroll to position [1264, 0]
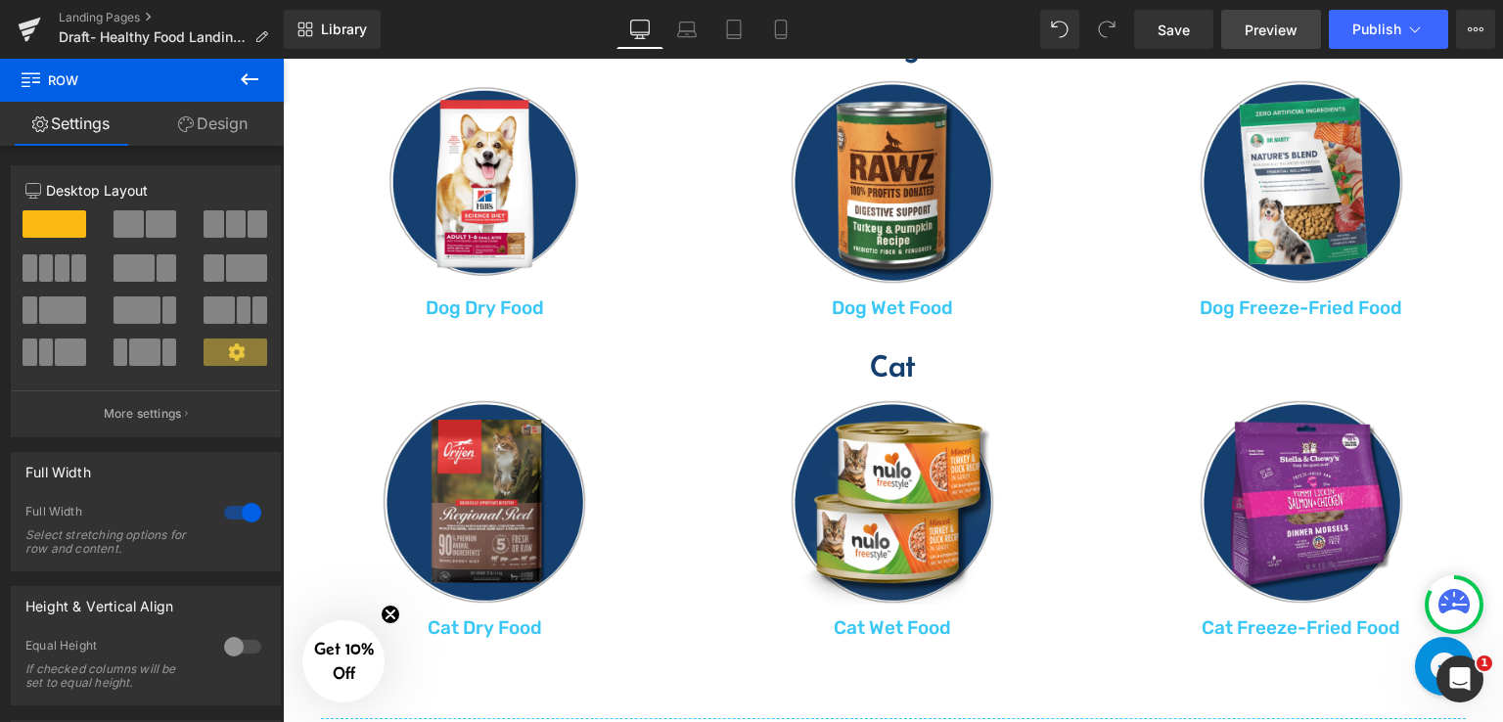
click at [1260, 26] on span "Preview" at bounding box center [1270, 30] width 53 height 21
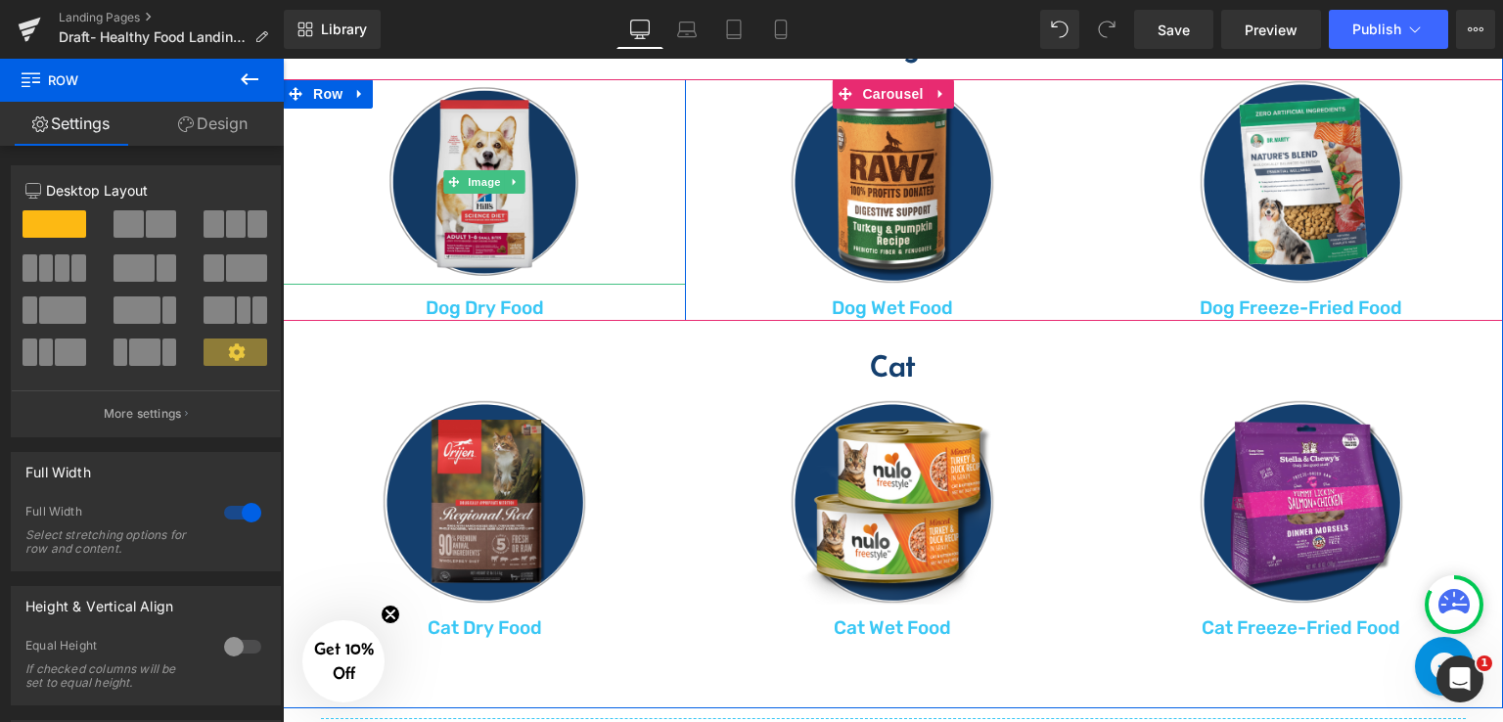
click at [463, 135] on img at bounding box center [483, 181] width 205 height 205
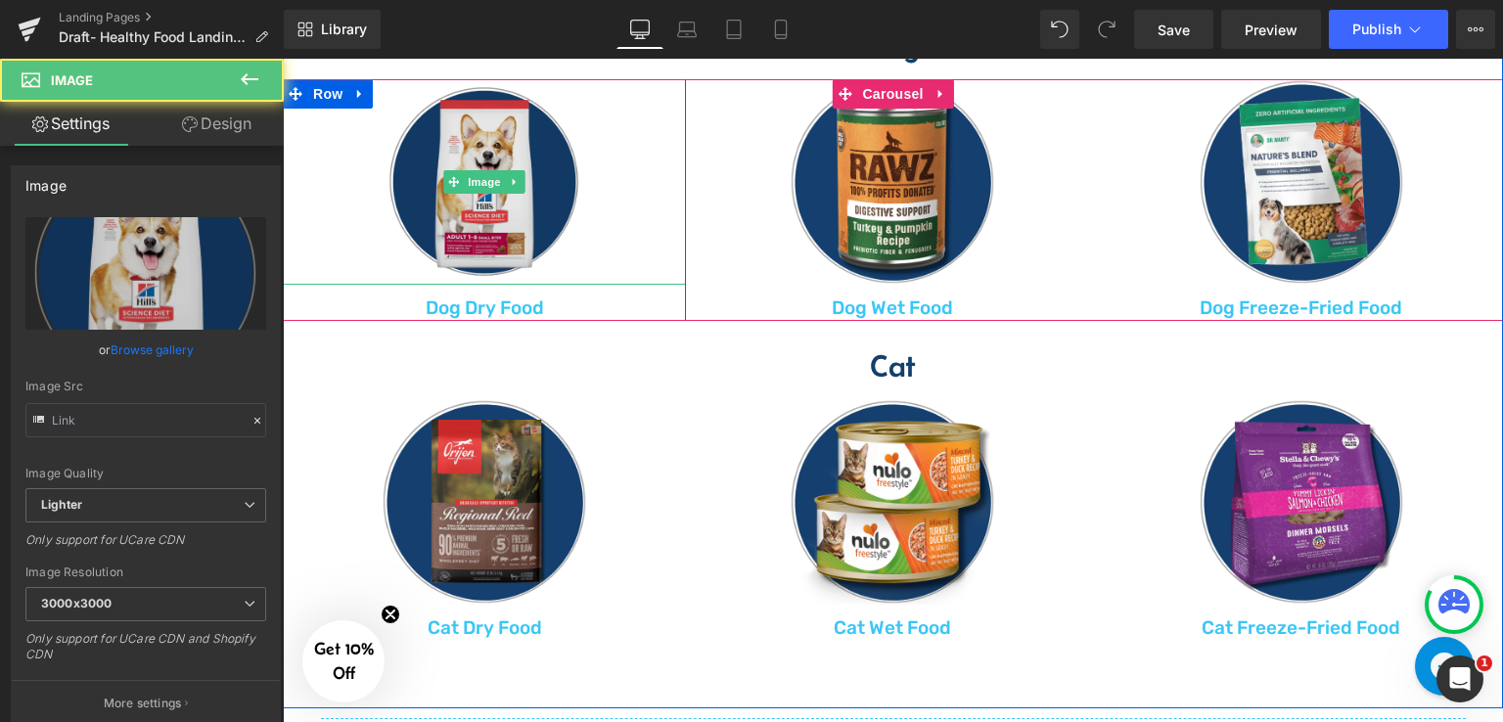
type input "https://ucarecdn.com/ca0e8901-6431-4b1c-83a6-736e190a54a5/-/format/auto/-/previ…"
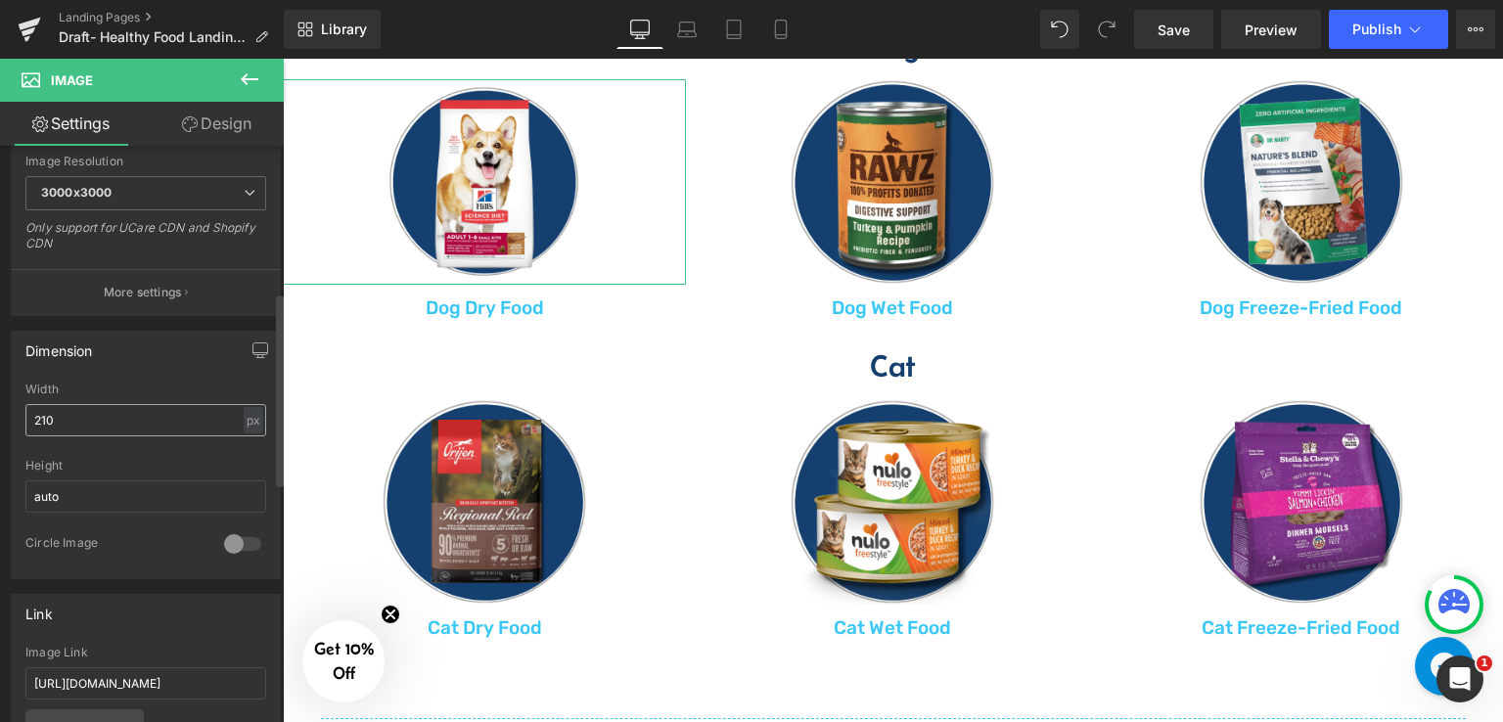
scroll to position [489, 0]
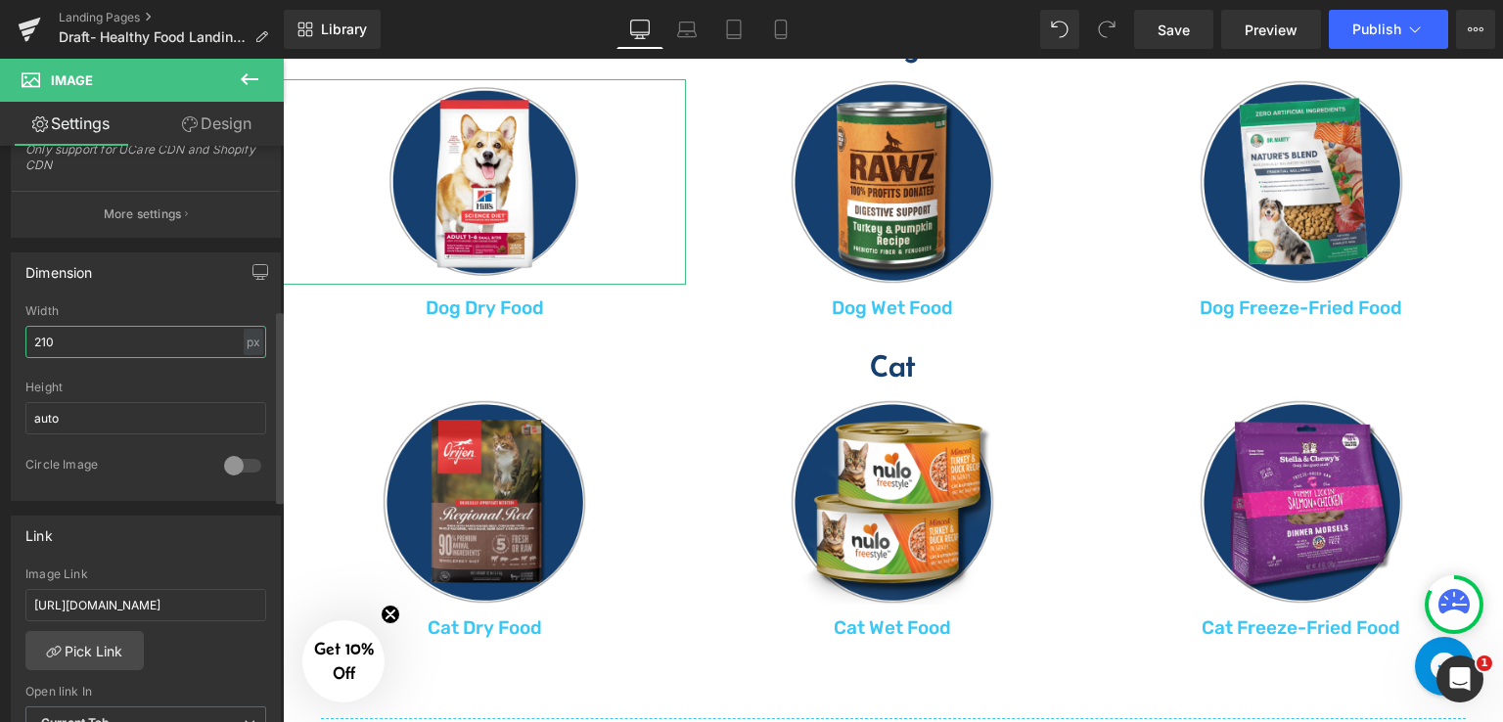
click at [91, 336] on input "210" at bounding box center [145, 342] width 241 height 32
click at [250, 118] on link "Design" at bounding box center [217, 124] width 142 height 44
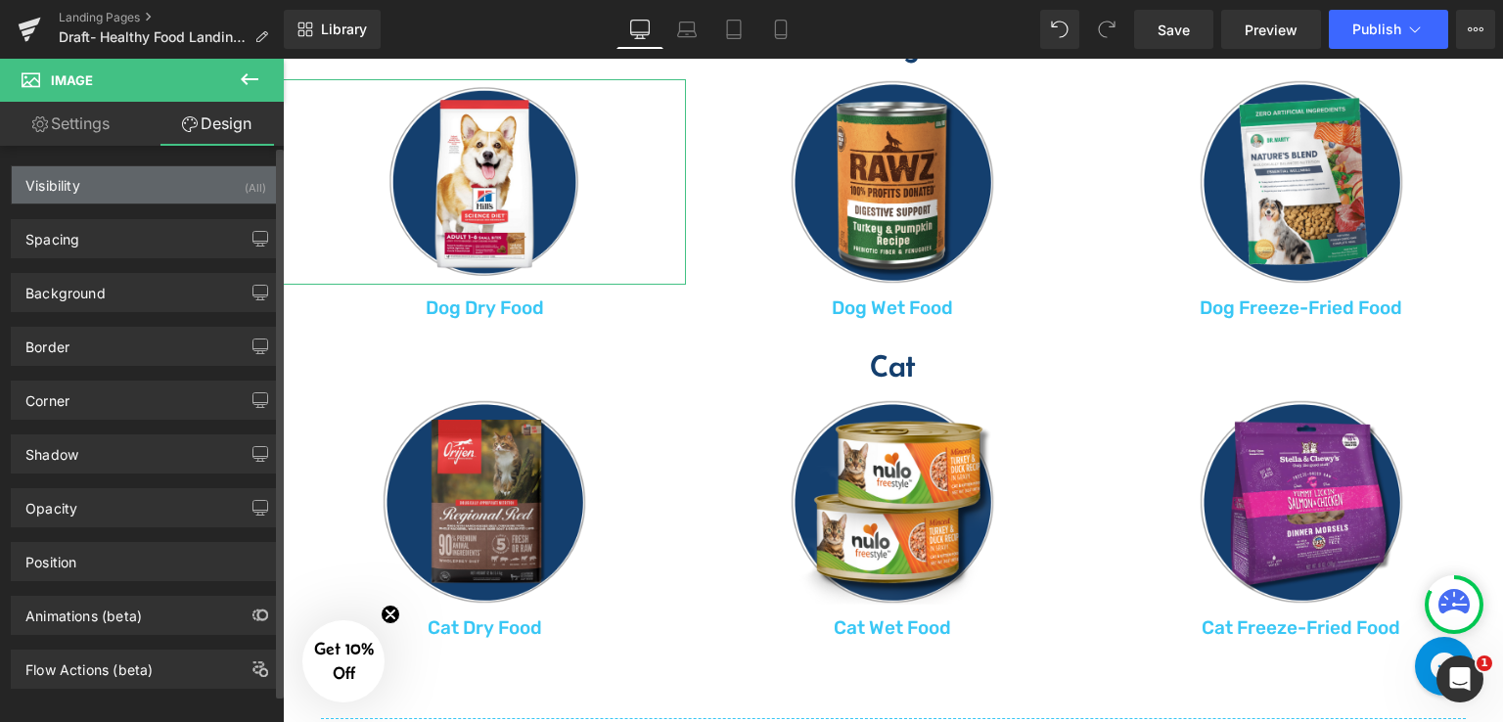
click at [159, 184] on div "Visibility (All)" at bounding box center [146, 184] width 268 height 37
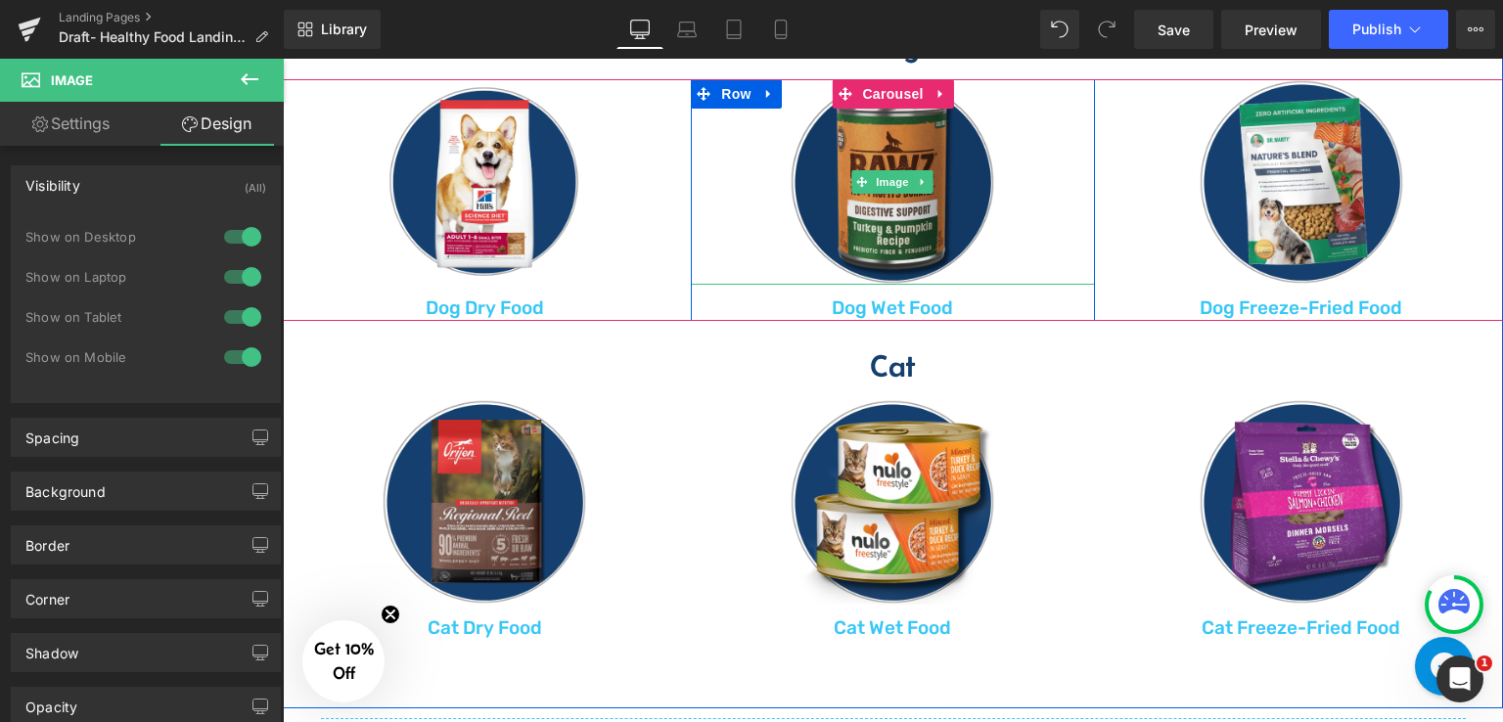
click at [789, 175] on img at bounding box center [891, 181] width 205 height 205
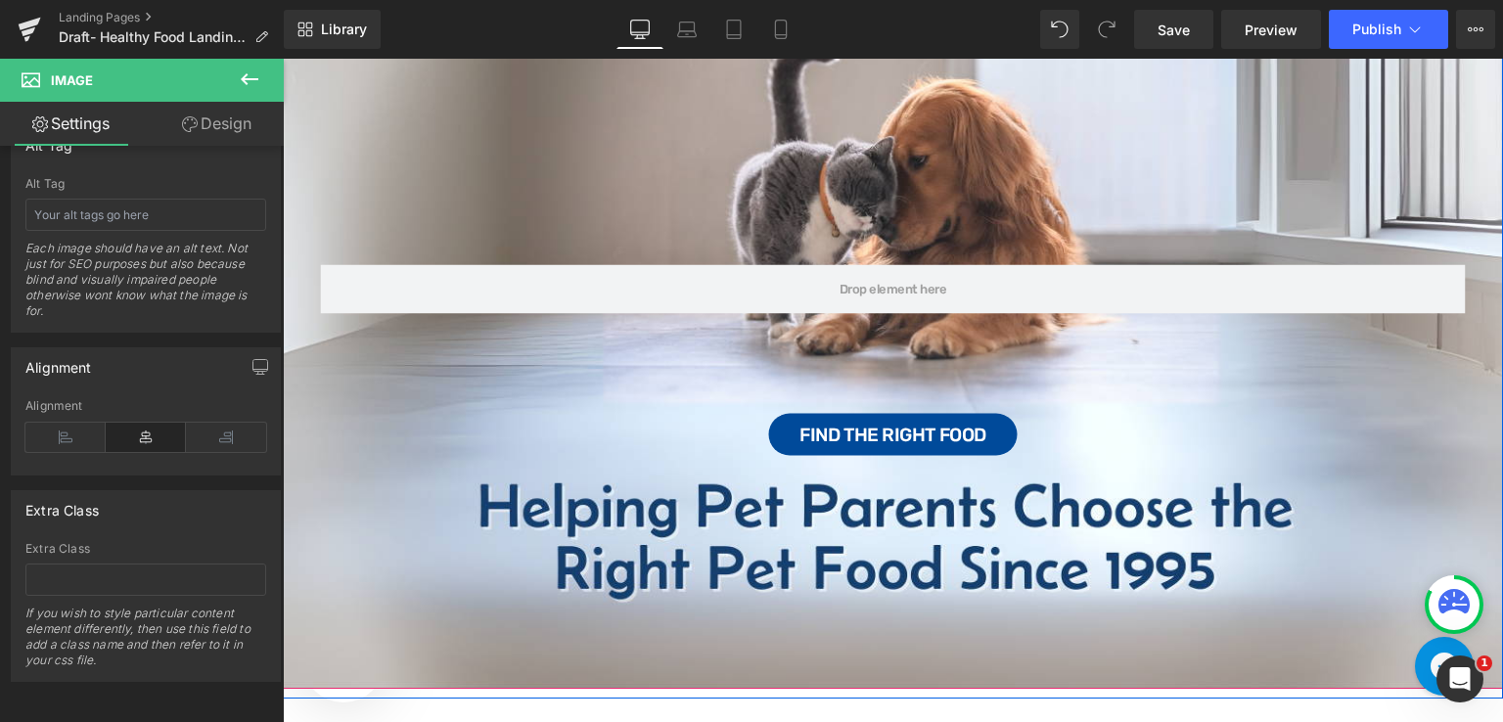
scroll to position [98, 0]
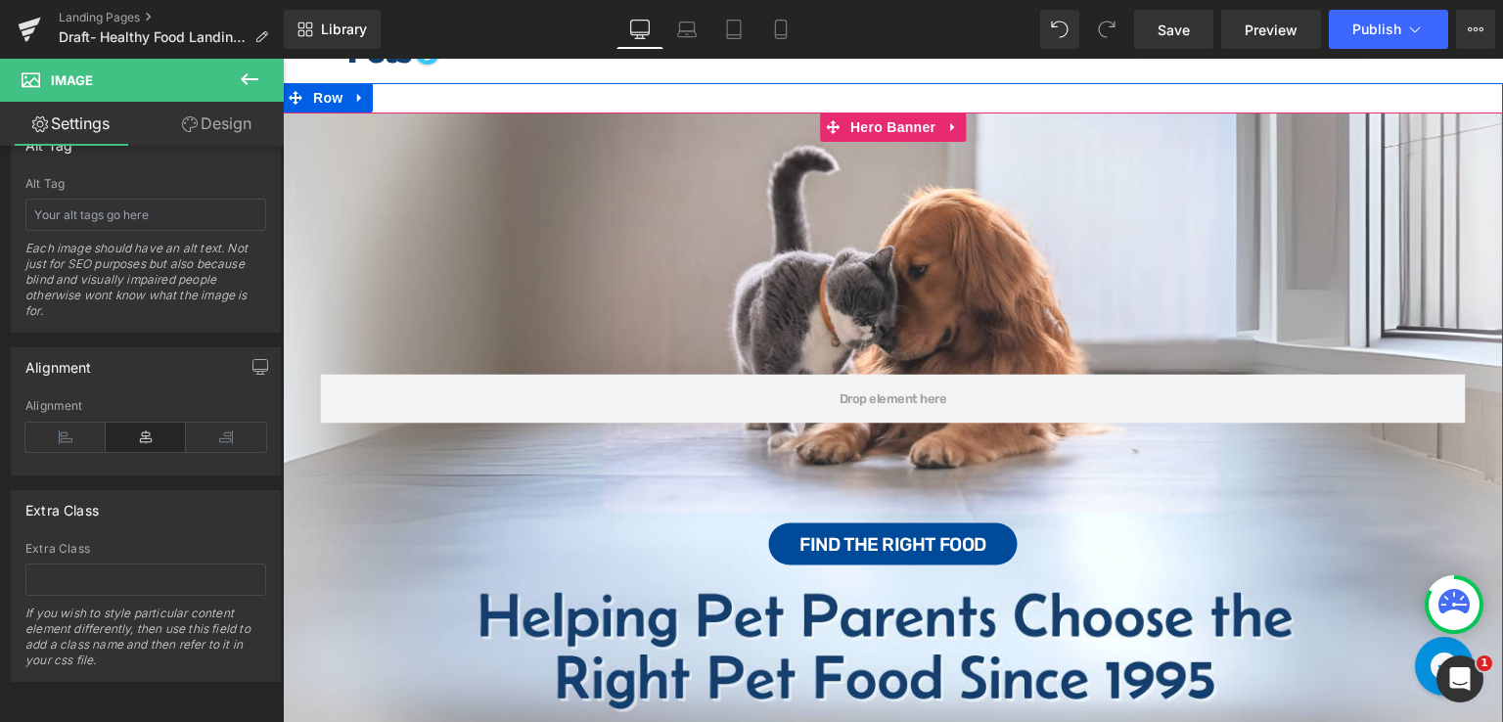
click at [1140, 220] on div "Row Find the Right Food Button" at bounding box center [893, 455] width 1220 height 686
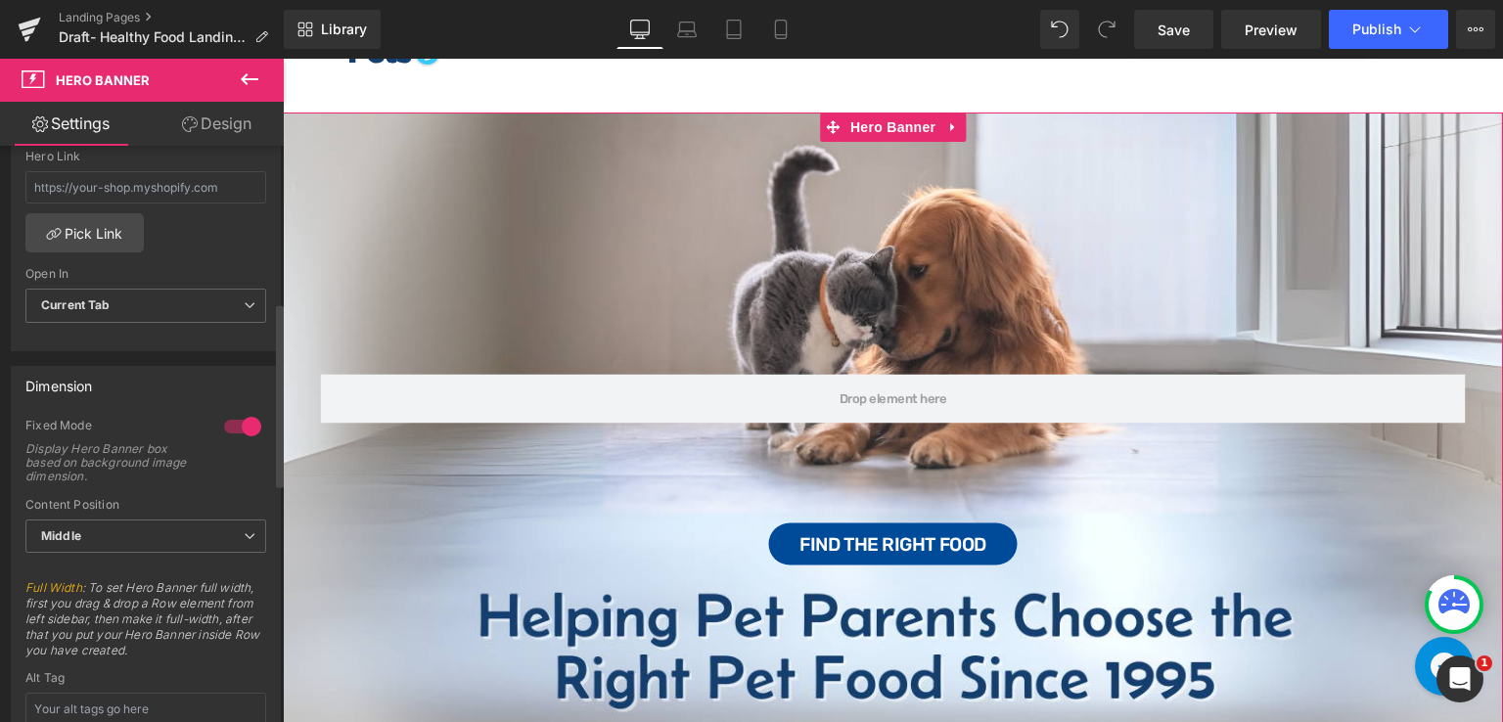
scroll to position [489, 0]
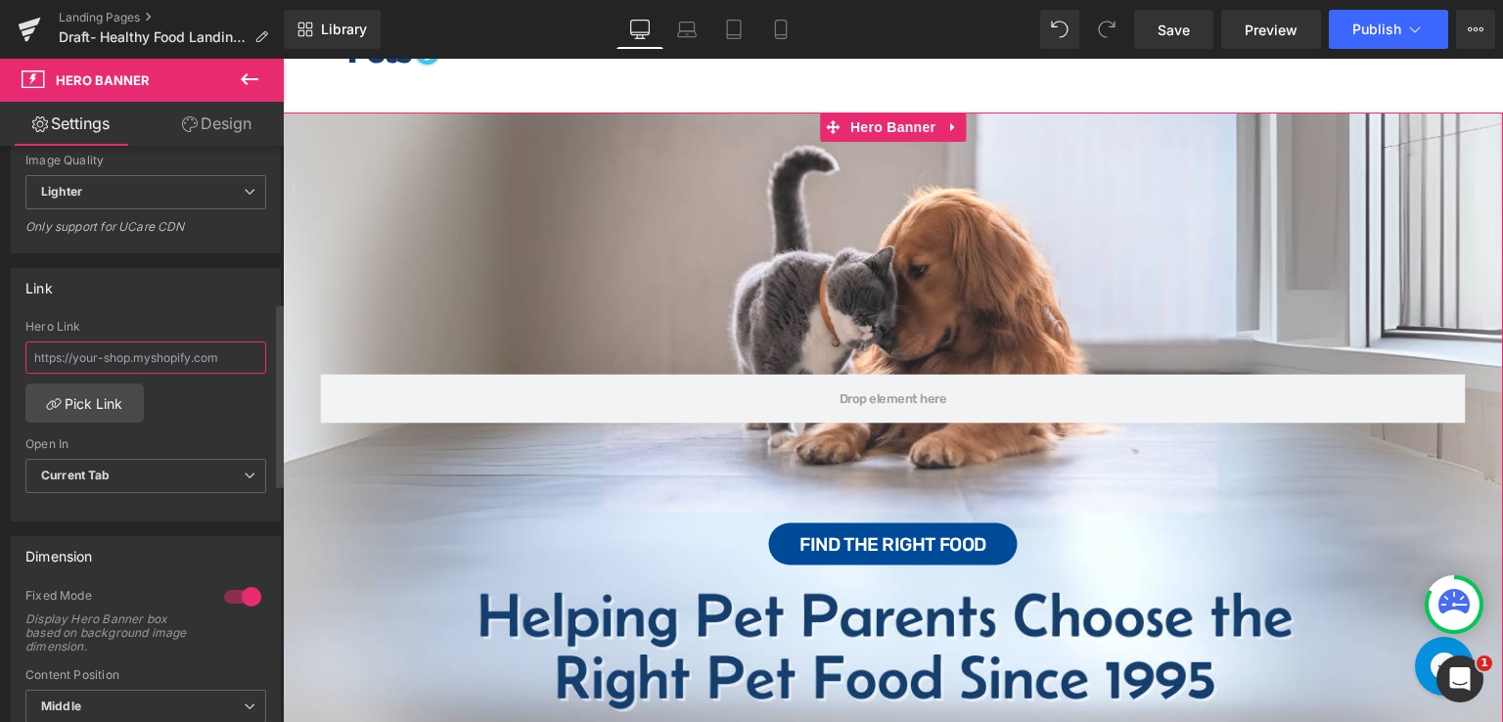
click at [211, 356] on input "text" at bounding box center [145, 357] width 241 height 32
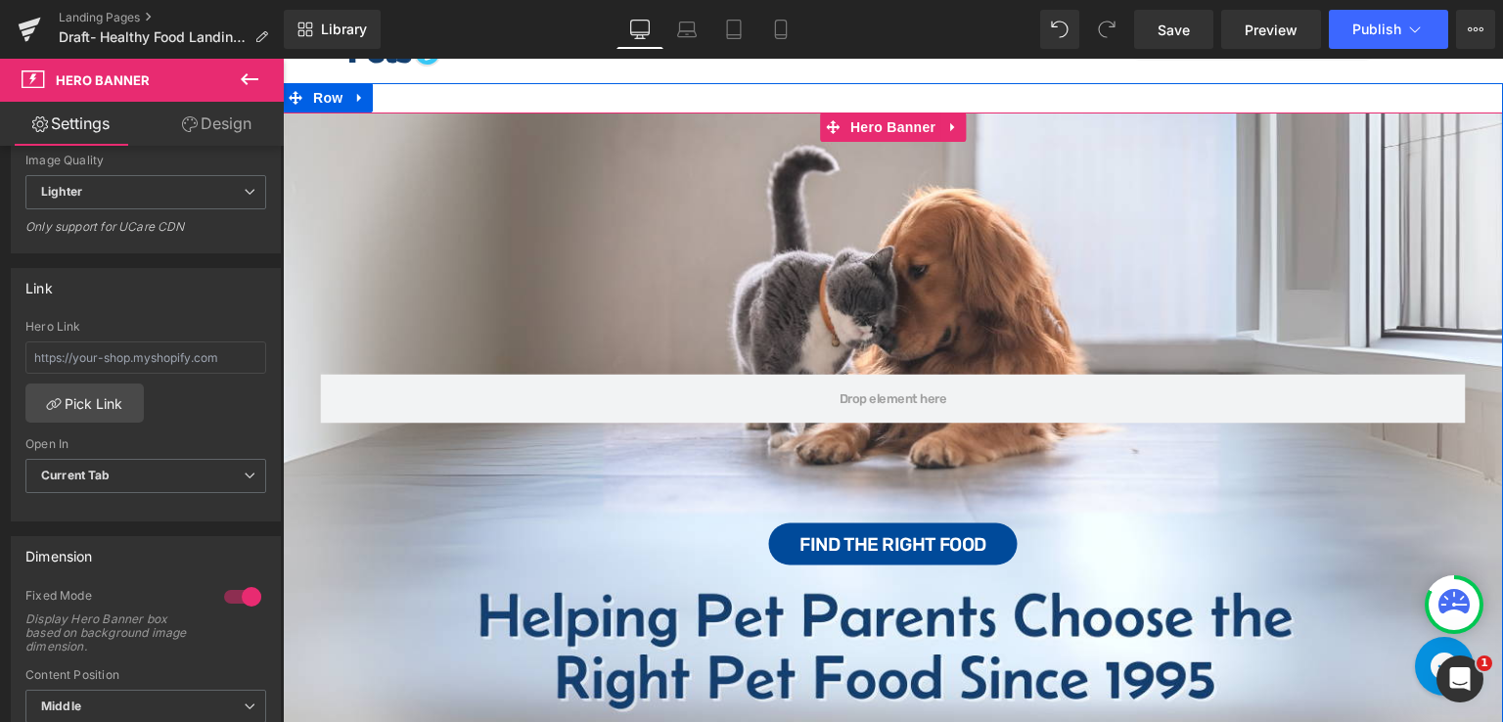
click at [488, 220] on div "Row Find the Right Food Button" at bounding box center [893, 455] width 1220 height 686
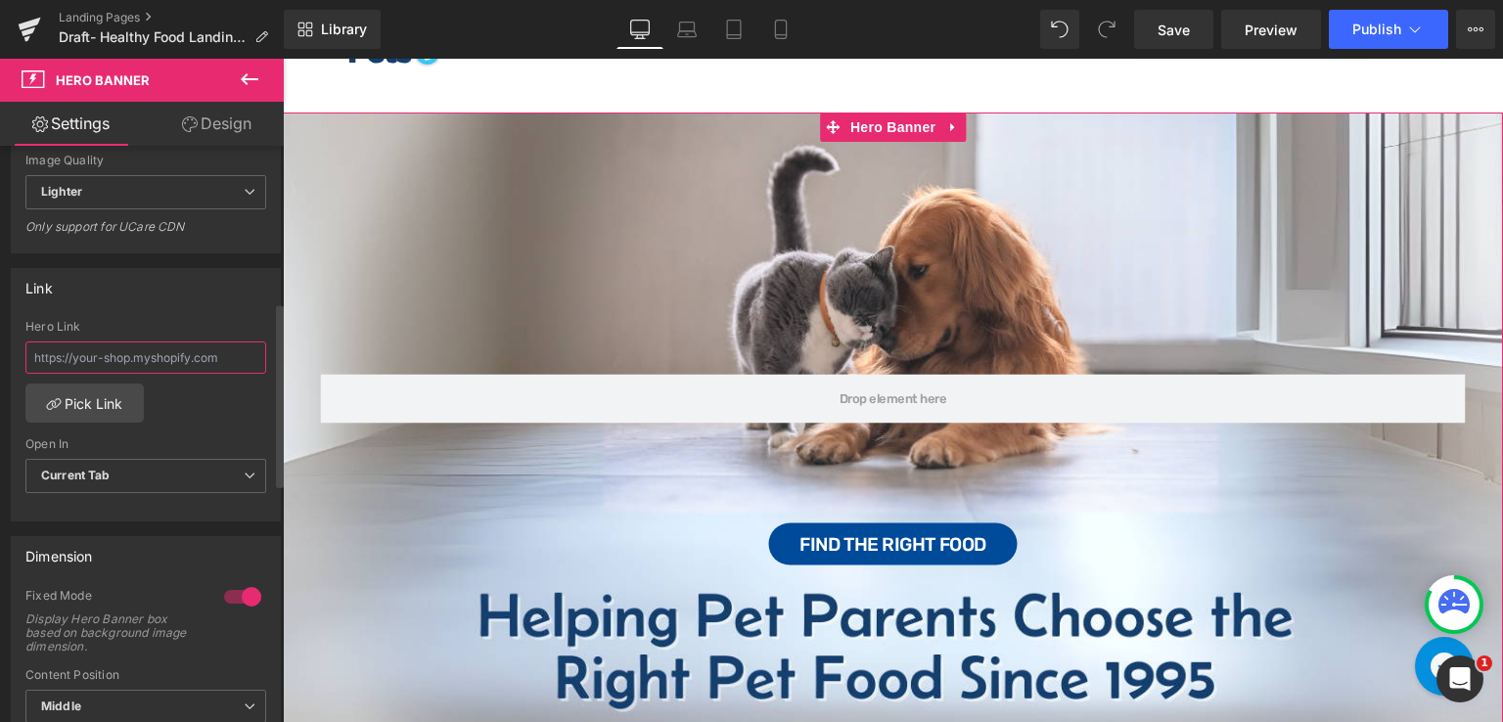
click at [177, 361] on input "text" at bounding box center [145, 357] width 241 height 32
paste input "https://incredpets.com/"
type input "https://incredpets.com/"
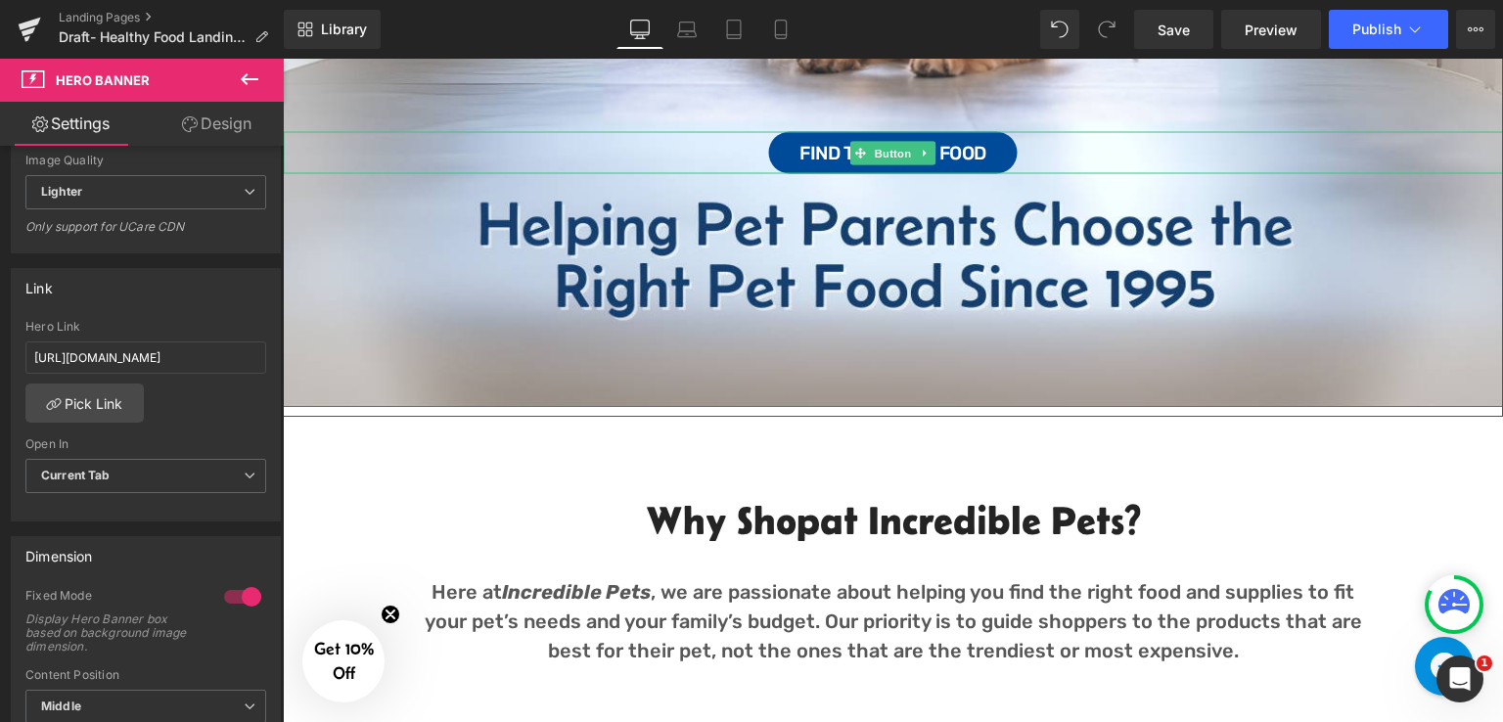
click at [1025, 151] on div "Find the Right Food" at bounding box center [893, 153] width 1220 height 42
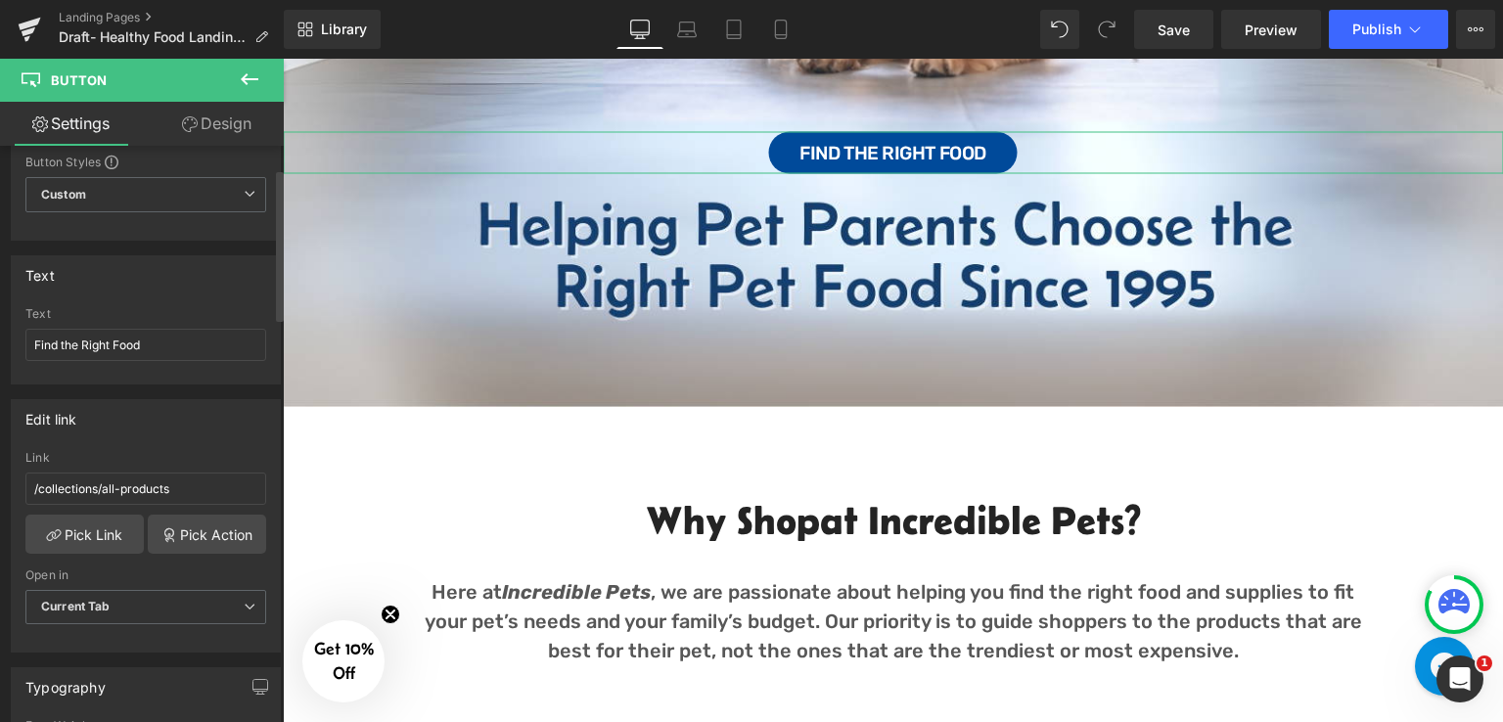
scroll to position [98, 0]
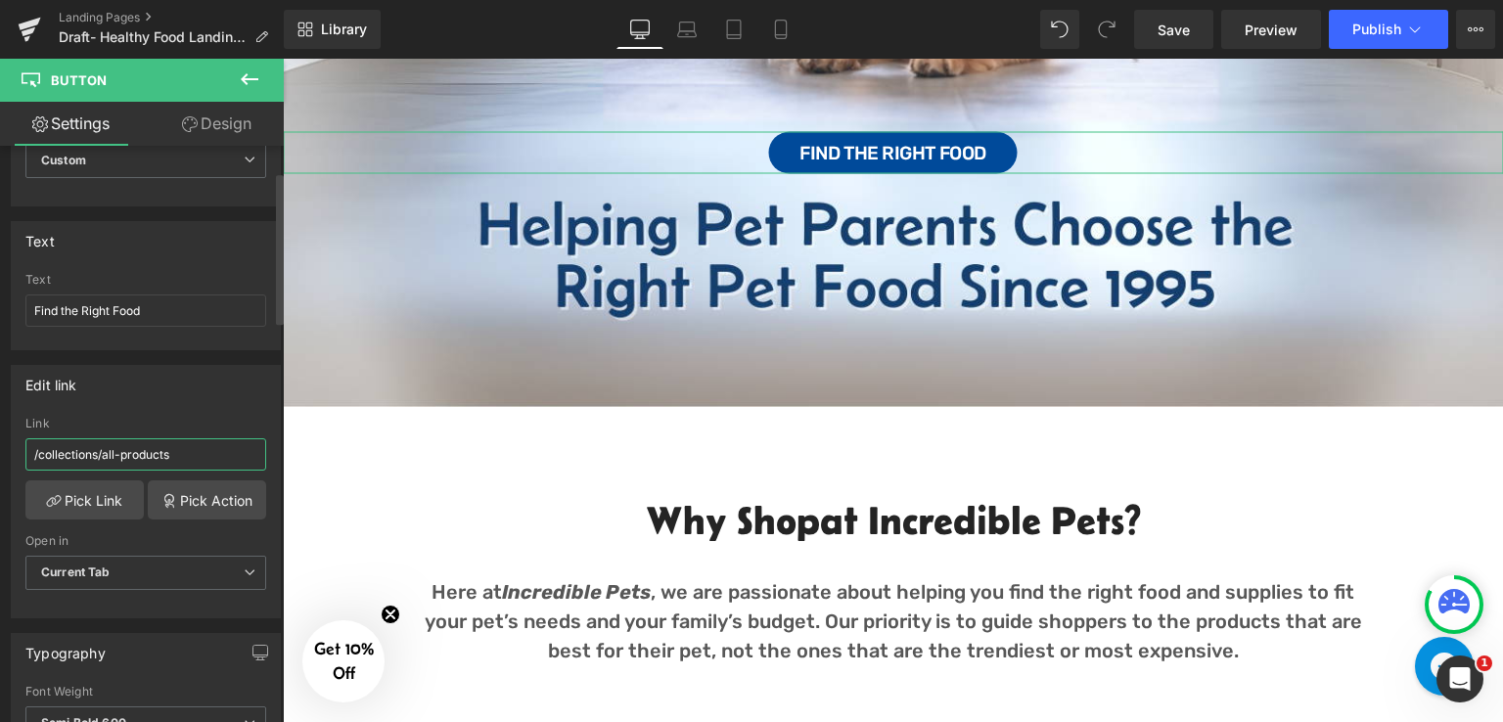
click at [182, 452] on input "/collections/all-products" at bounding box center [145, 454] width 241 height 32
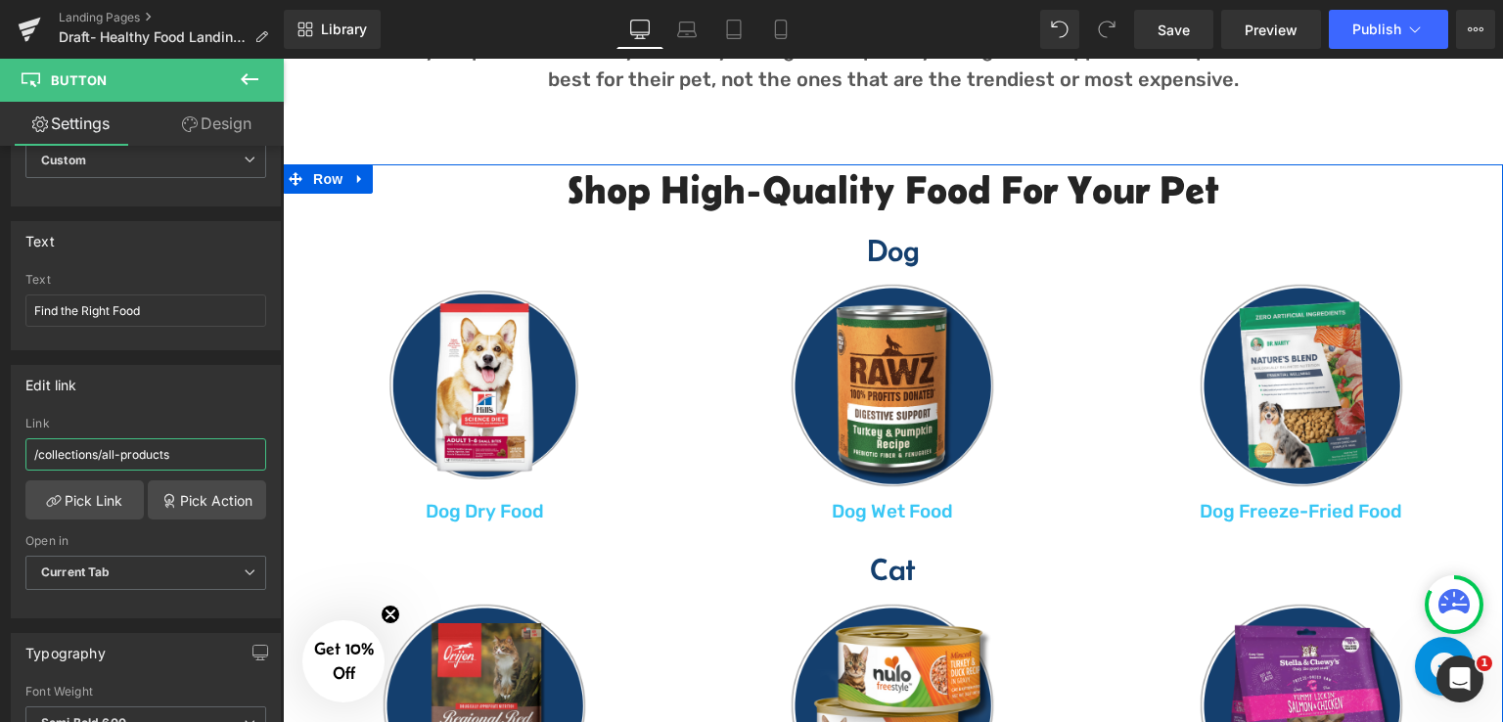
scroll to position [1076, 0]
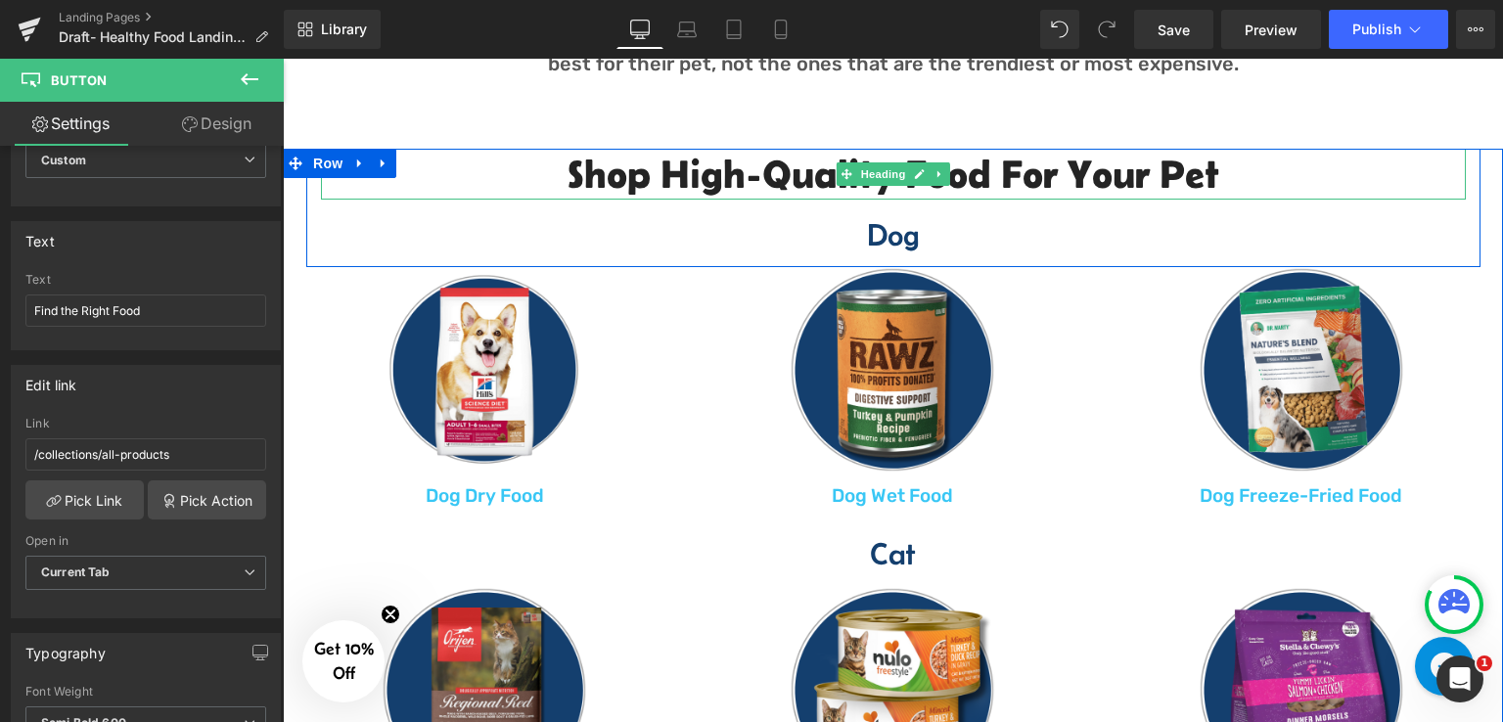
click at [761, 174] on h2 "Shop High-Quality Food for your Pet" at bounding box center [893, 174] width 1144 height 51
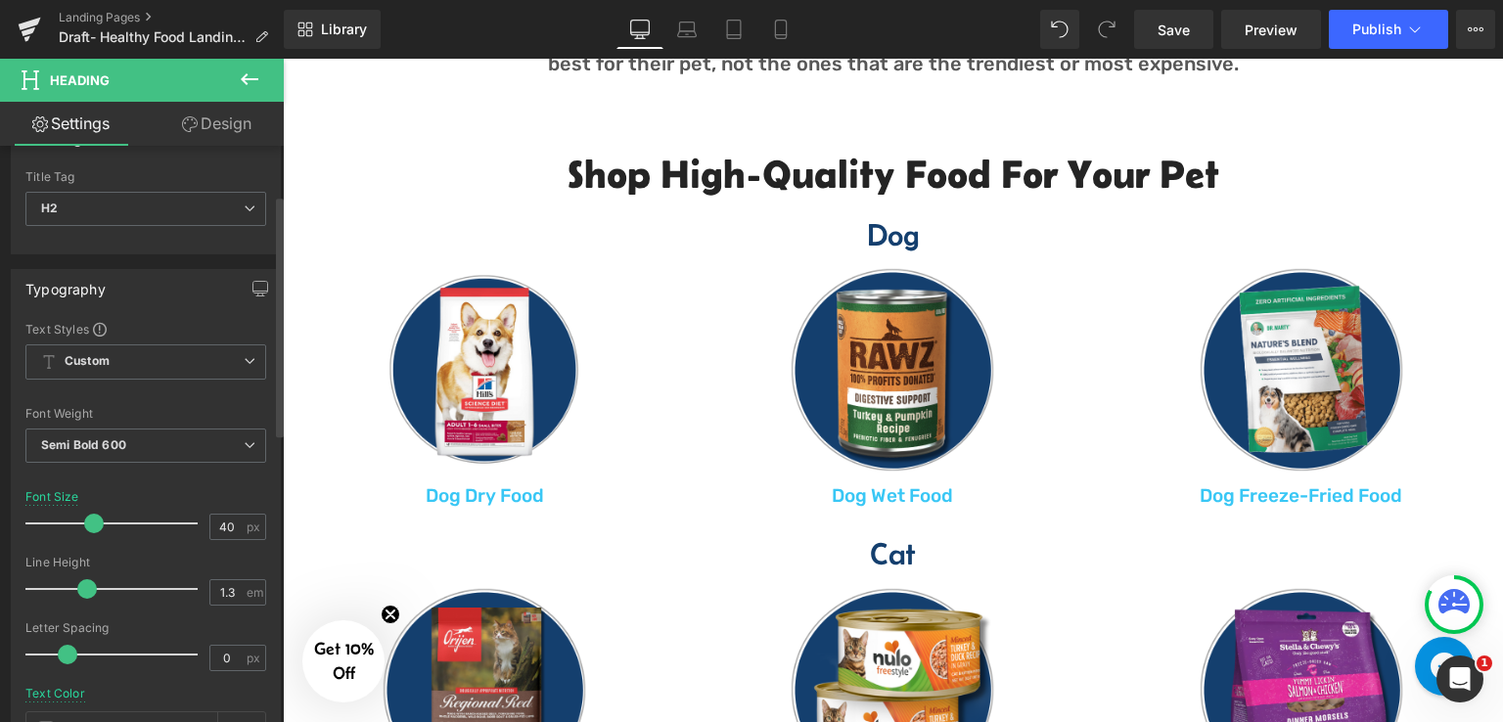
scroll to position [0, 0]
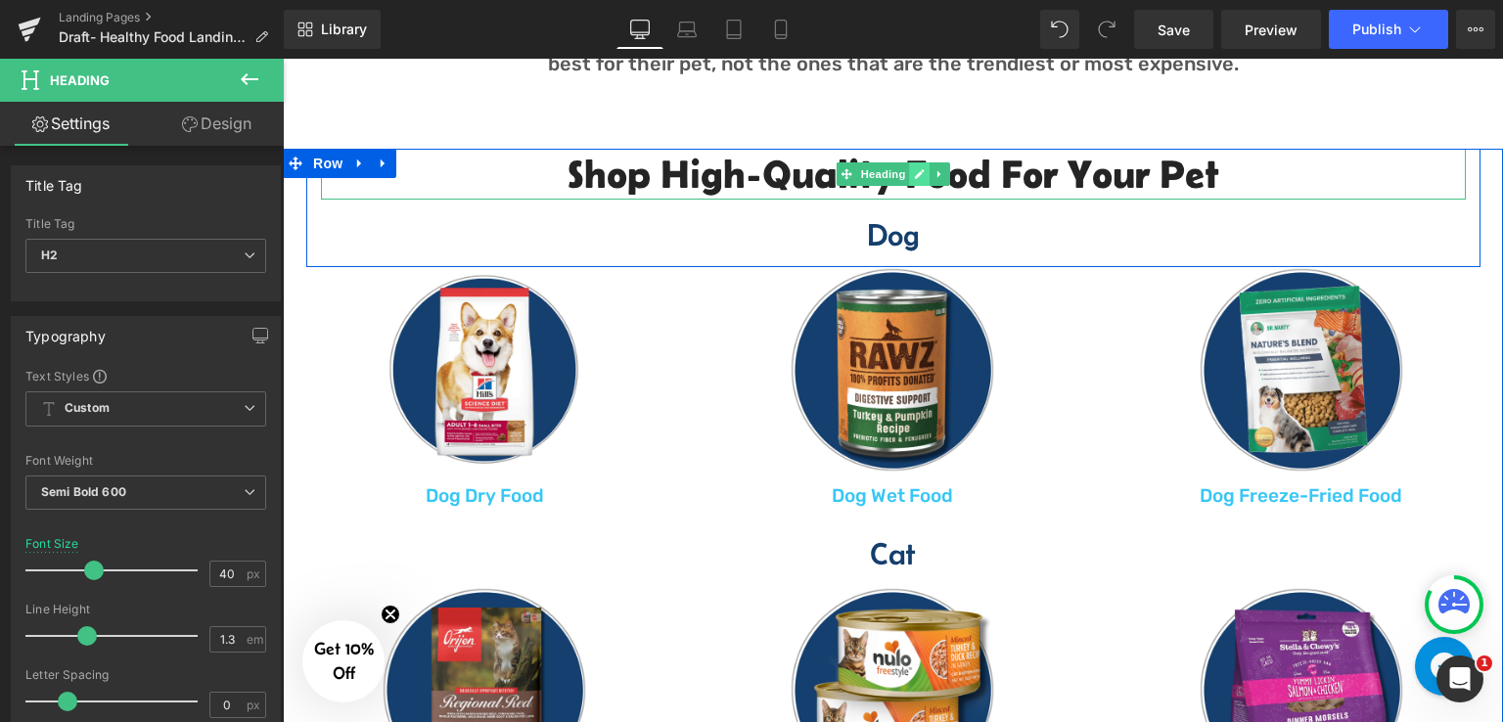
click at [915, 177] on icon at bounding box center [920, 174] width 10 height 10
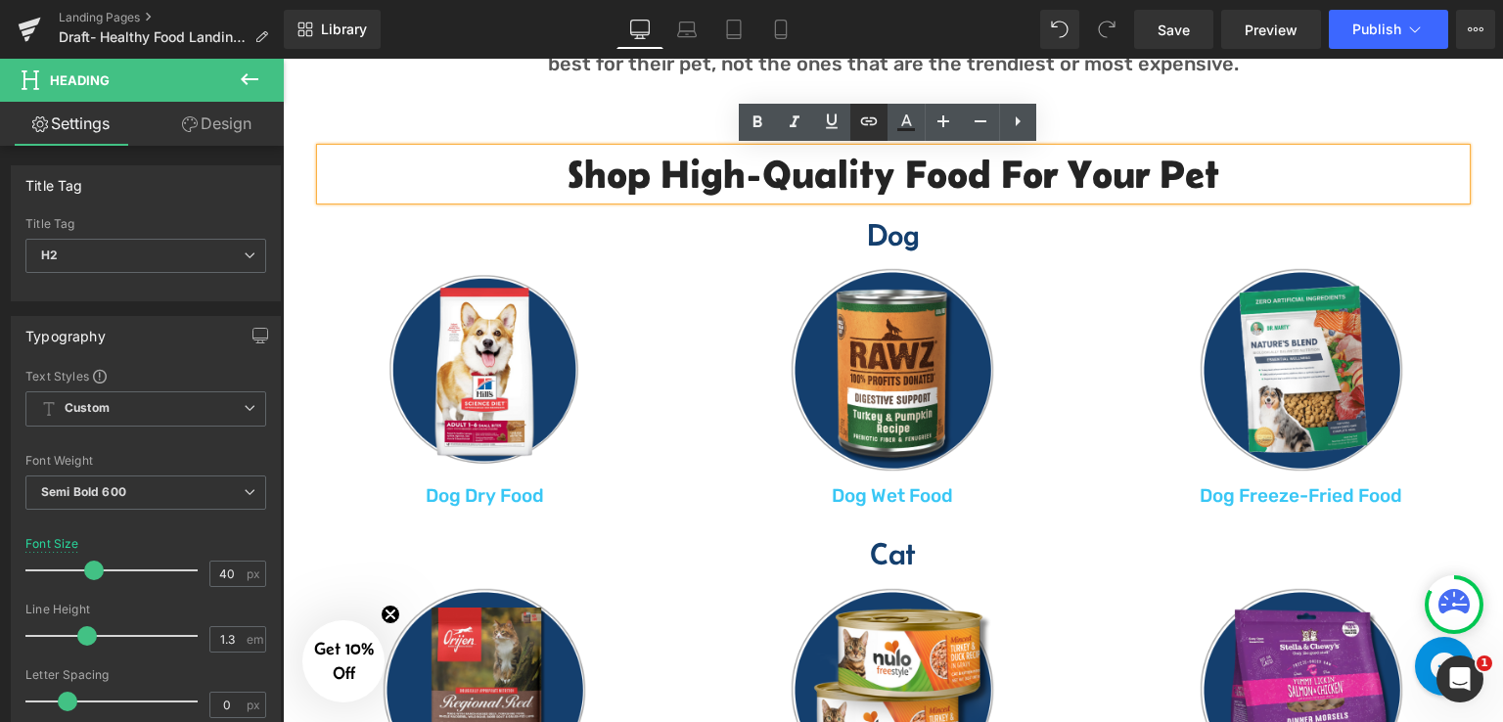
click at [0, 0] on icon at bounding box center [0, 0] width 0 height 0
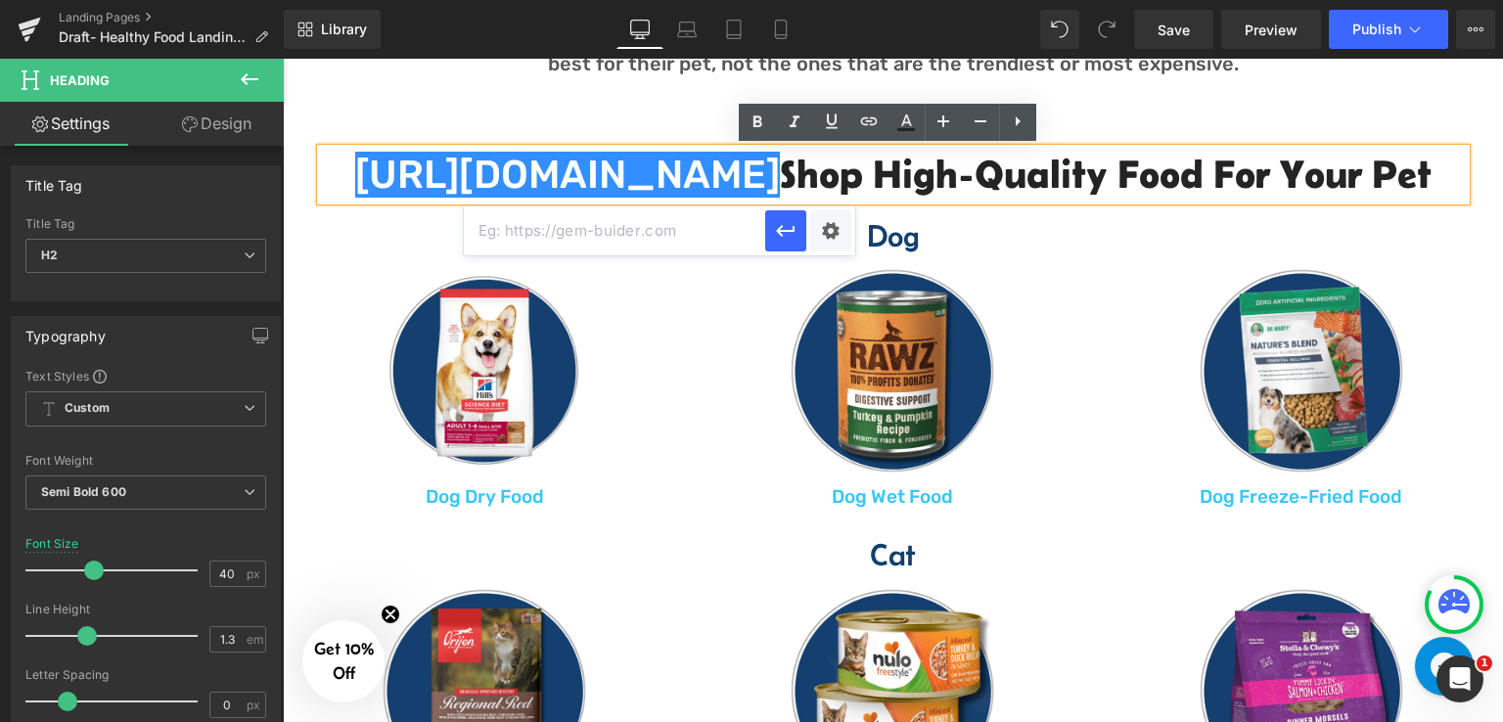
click at [681, 238] on input "text" at bounding box center [614, 230] width 301 height 49
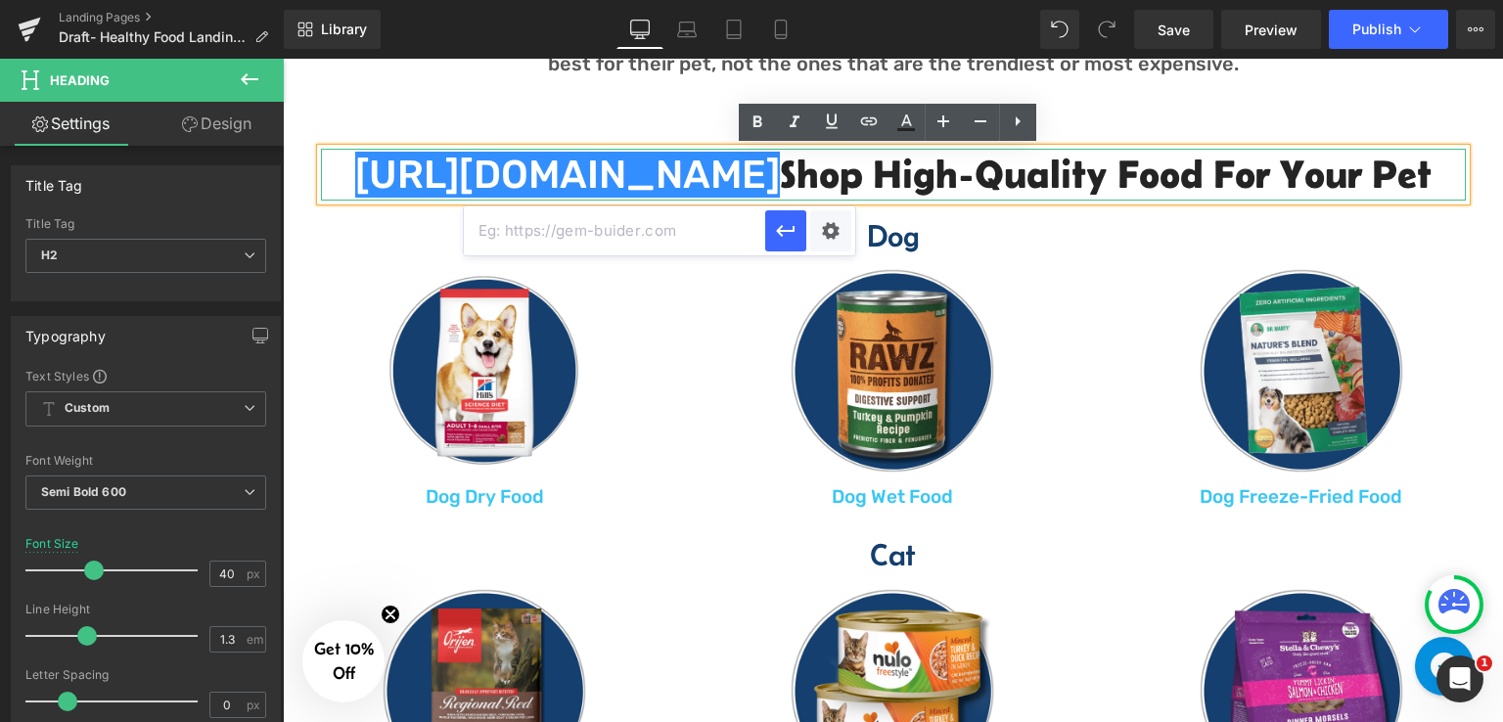
click at [809, 172] on h2 "https://gem-3910432.net Shop High-Quality Food for your Pet" at bounding box center [893, 175] width 1144 height 52
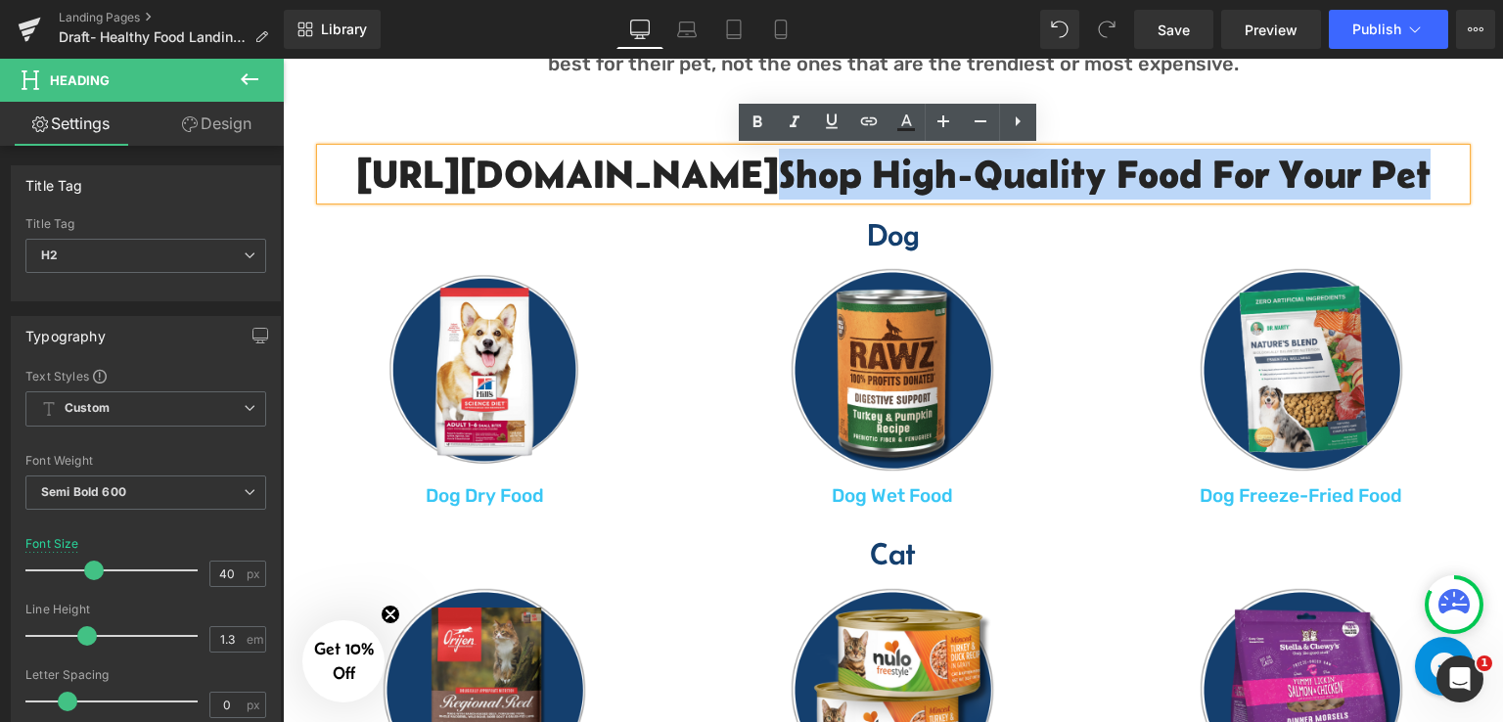
drag, startPoint x: 783, startPoint y: 170, endPoint x: 313, endPoint y: 174, distance: 469.6
click at [321, 174] on div "https://gem-3910432.net Shop High-Quality Food for your Pet" at bounding box center [893, 174] width 1144 height 51
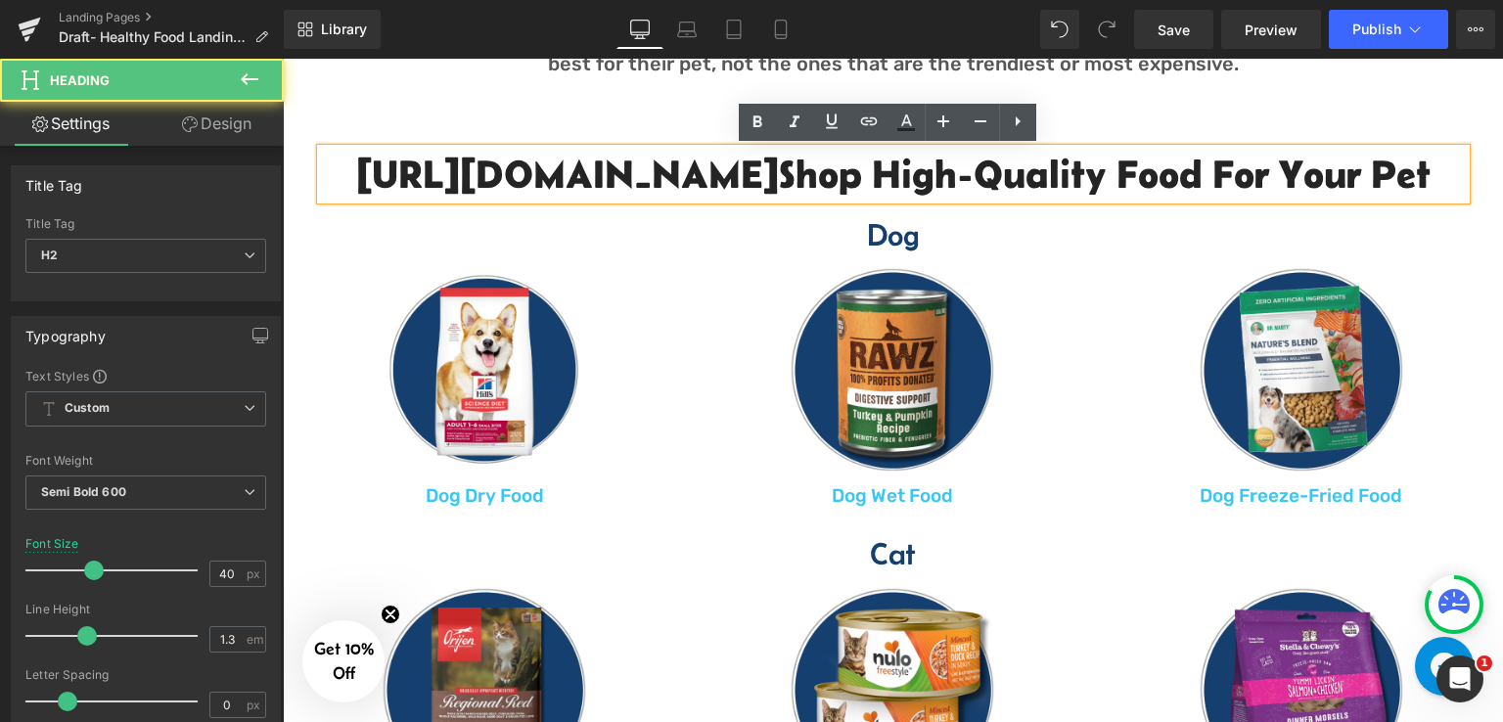
click at [541, 169] on h2 "https://gem-3910432.net Shop High-Quality Food for your Pet" at bounding box center [893, 174] width 1144 height 51
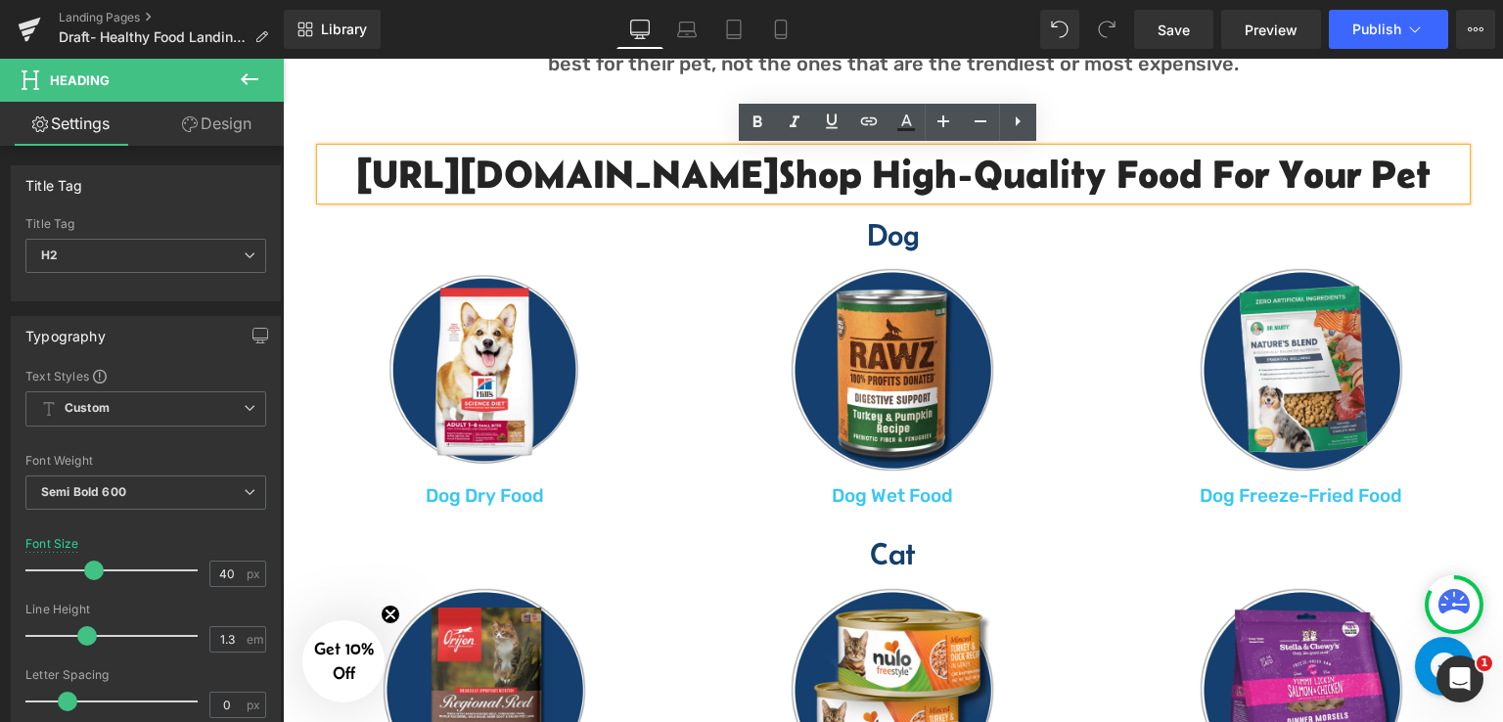
drag, startPoint x: 784, startPoint y: 181, endPoint x: 341, endPoint y: 187, distance: 442.2
click at [341, 187] on h2 "https://gem-3910432.net Shop High-Quality Food for your Pet" at bounding box center [893, 174] width 1144 height 51
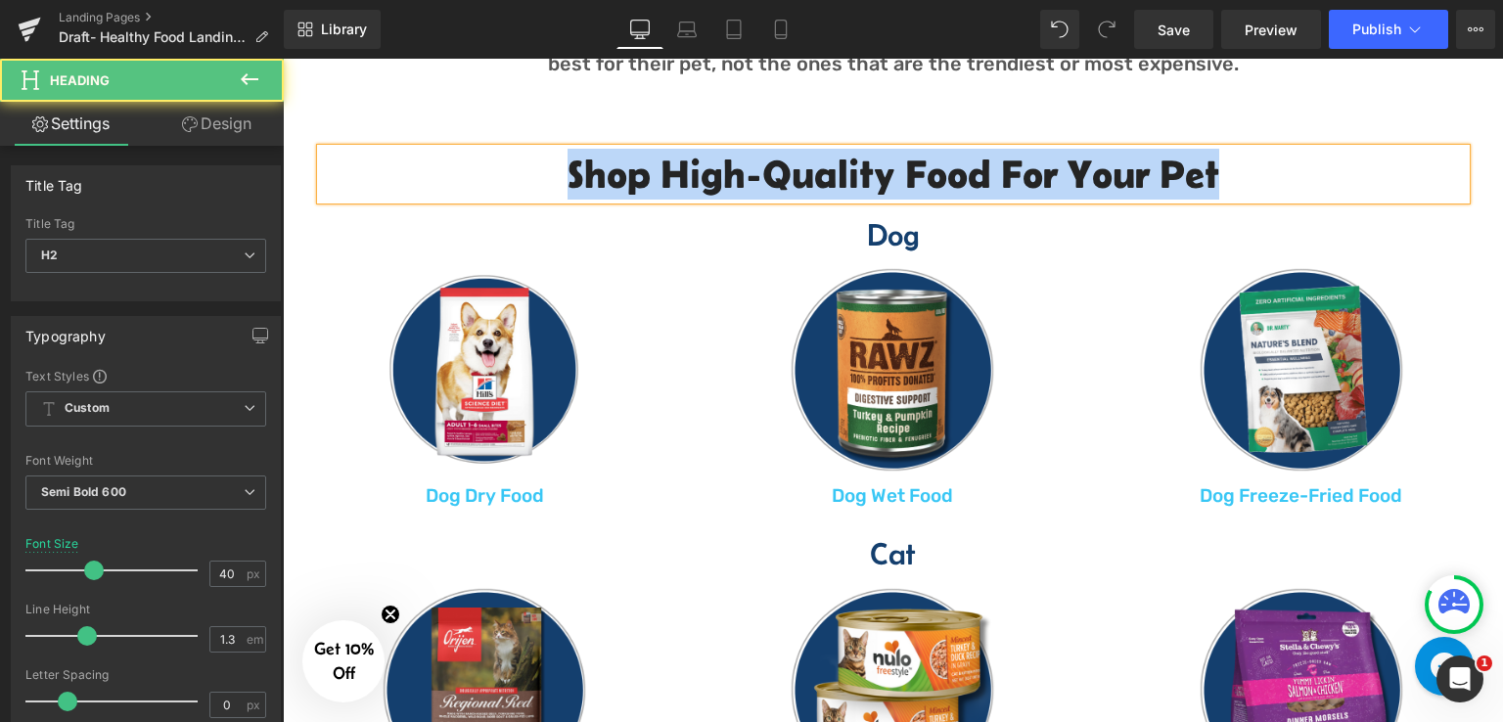
drag, startPoint x: 558, startPoint y: 178, endPoint x: 1251, endPoint y: 194, distance: 693.7
click at [1251, 194] on h2 "Shop High-Quality Food for your Pet" at bounding box center [893, 174] width 1144 height 51
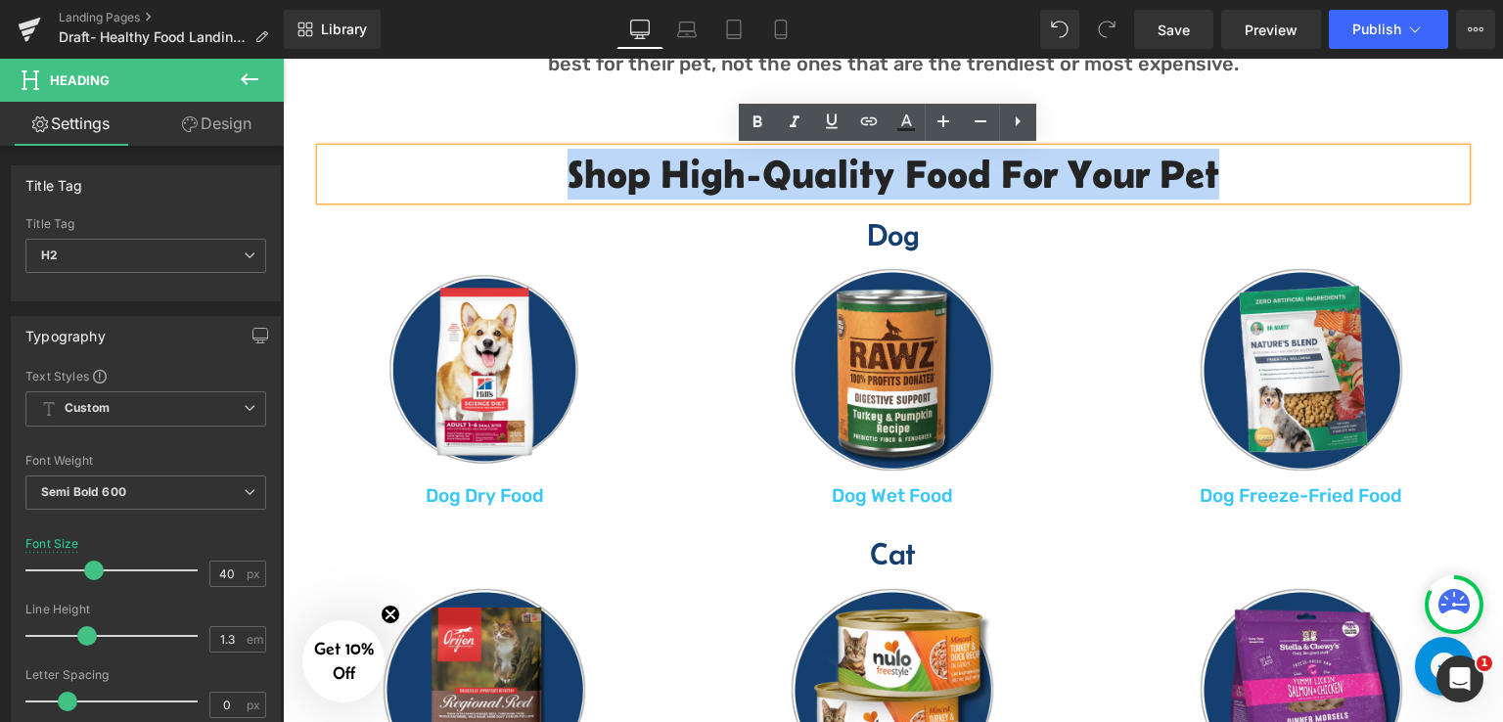
click at [1243, 164] on h2 "Shop High-Quality Food for your Pet" at bounding box center [893, 174] width 1144 height 51
drag, startPoint x: 1099, startPoint y: 176, endPoint x: 637, endPoint y: 157, distance: 463.1
click at [546, 169] on h2 "Shop High-Quality Food for your Pet" at bounding box center [893, 174] width 1144 height 51
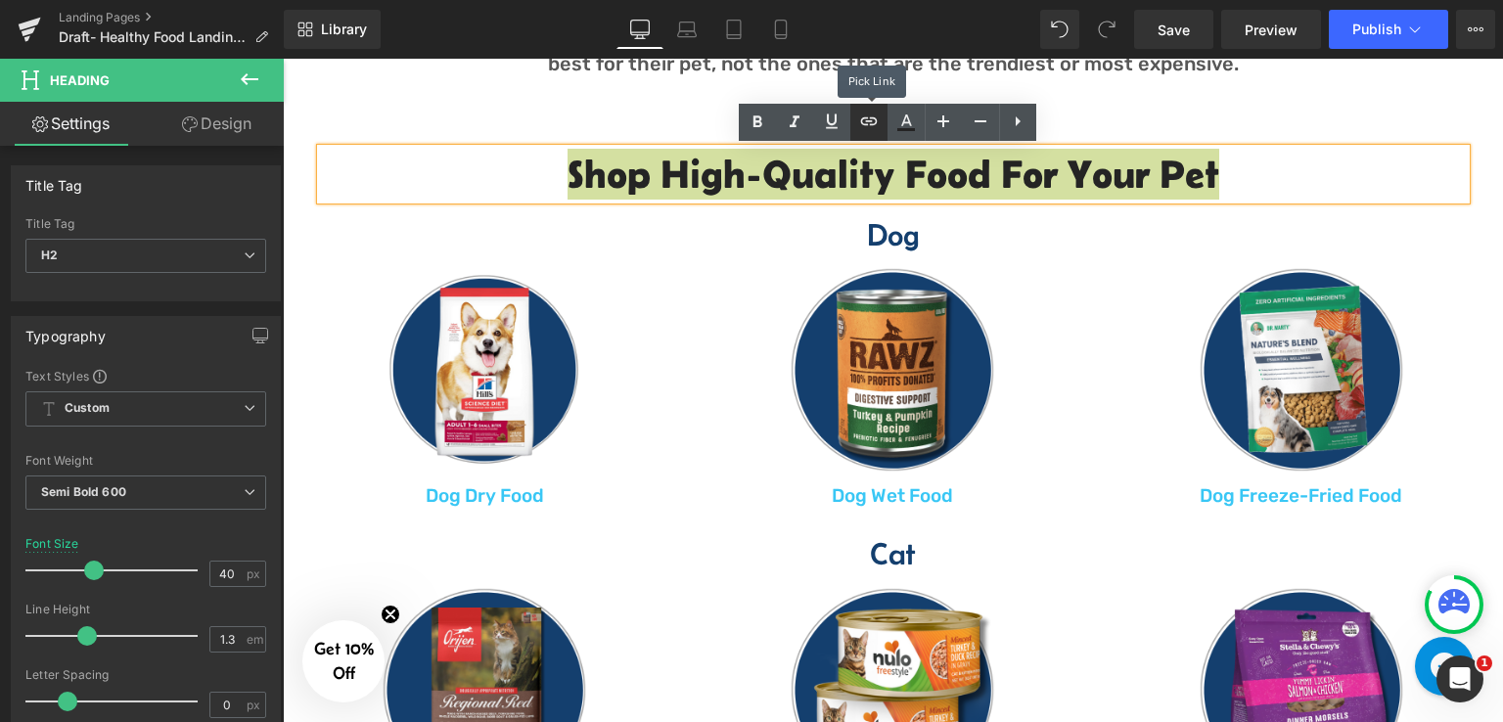
click at [0, 0] on icon at bounding box center [0, 0] width 0 height 0
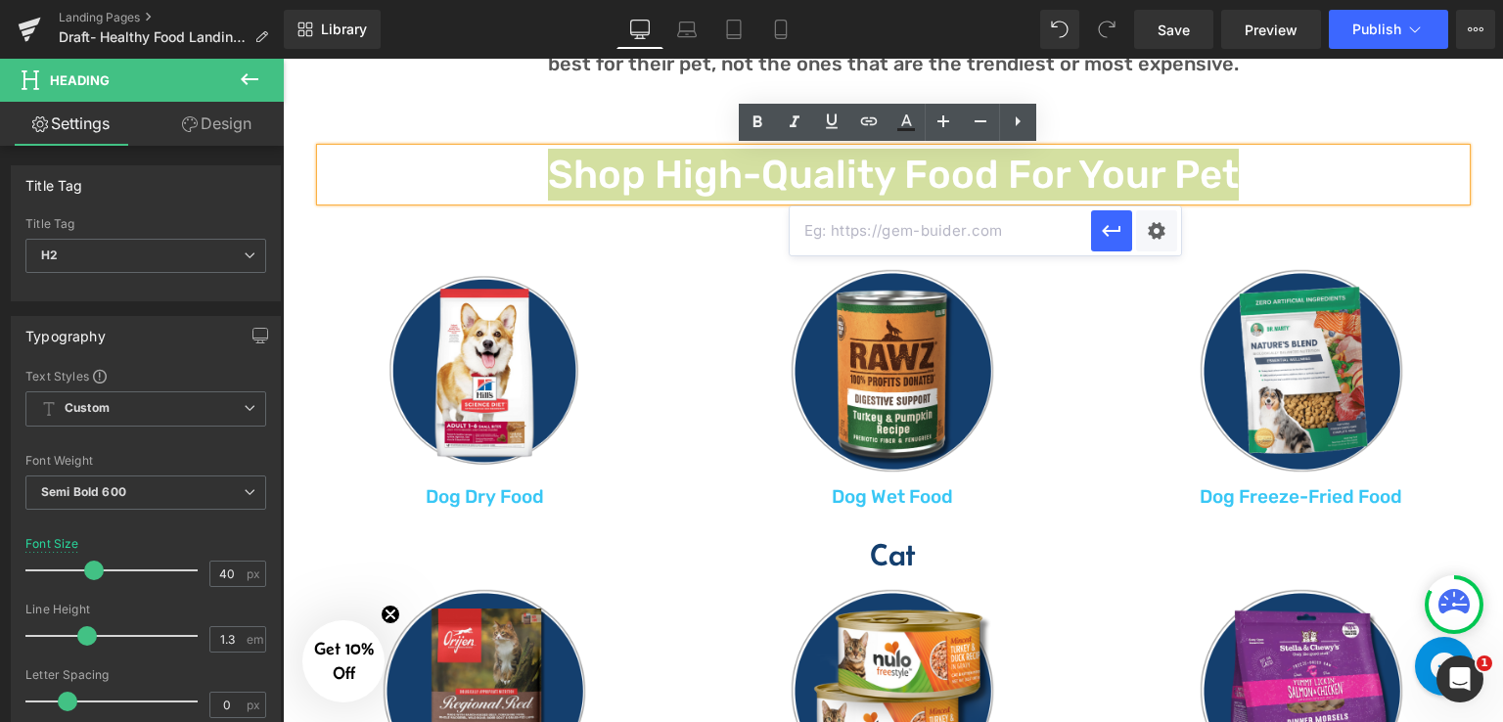
click at [964, 246] on input "text" at bounding box center [939, 230] width 301 height 49
paste input "[URL][DOMAIN_NAME]"
type input "[URL][DOMAIN_NAME]"
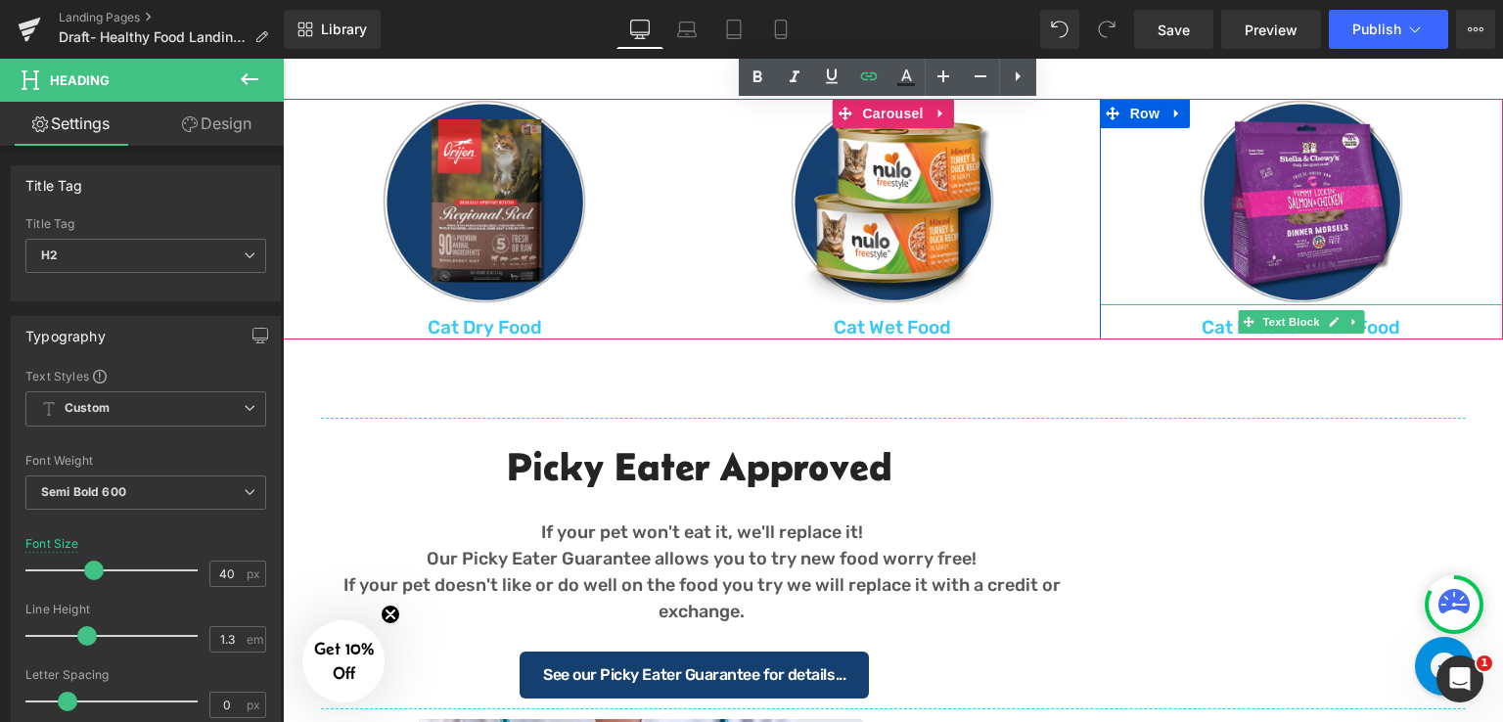
scroll to position [1761, 0]
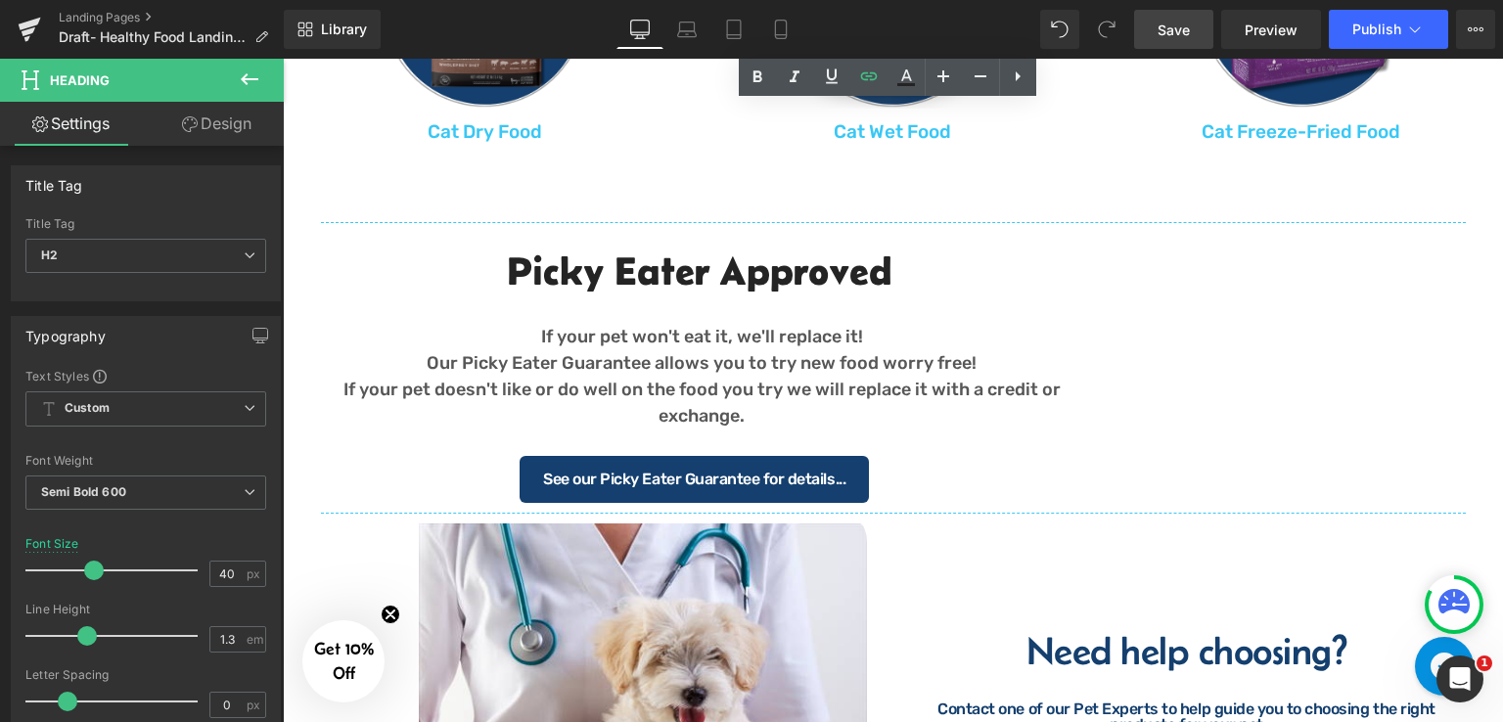
click at [1188, 39] on span "Save" at bounding box center [1173, 30] width 32 height 21
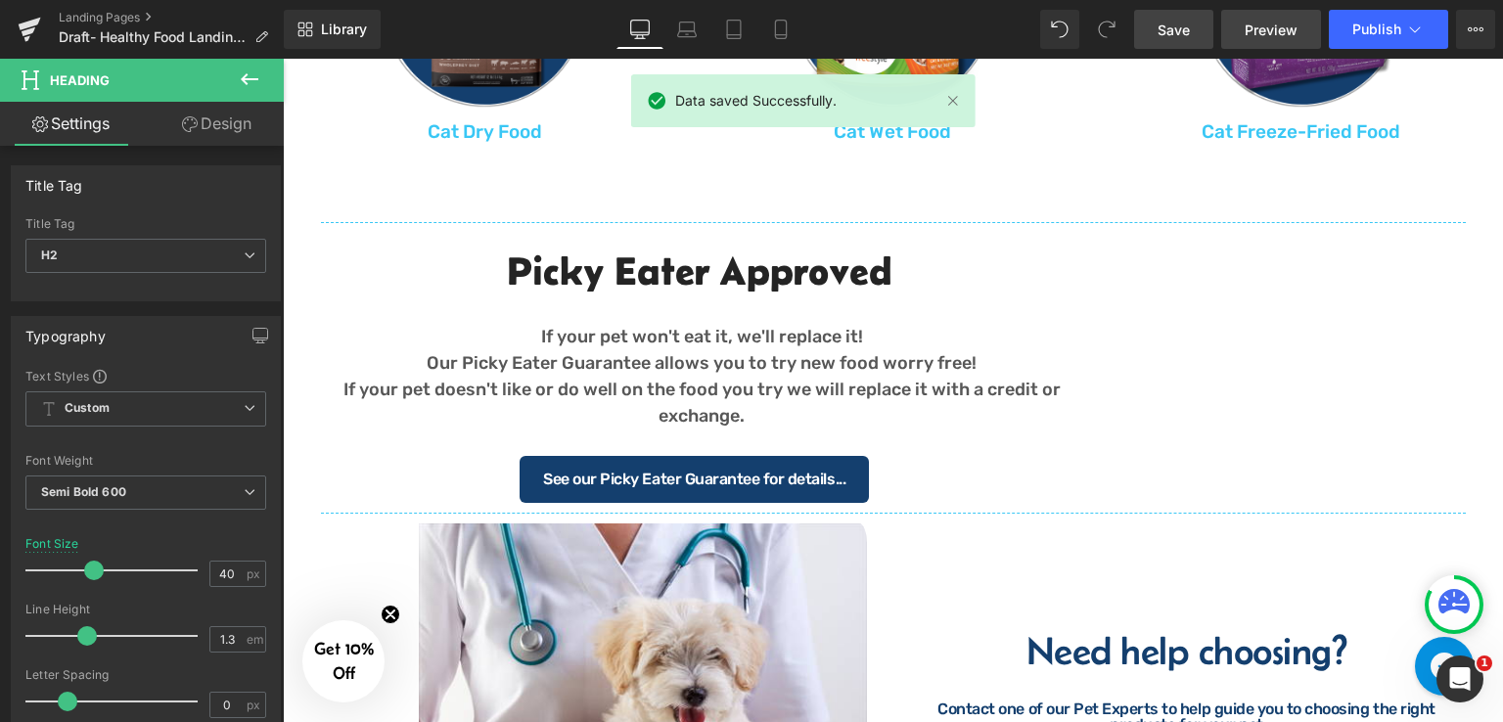
click at [1276, 32] on span "Preview" at bounding box center [1270, 30] width 53 height 21
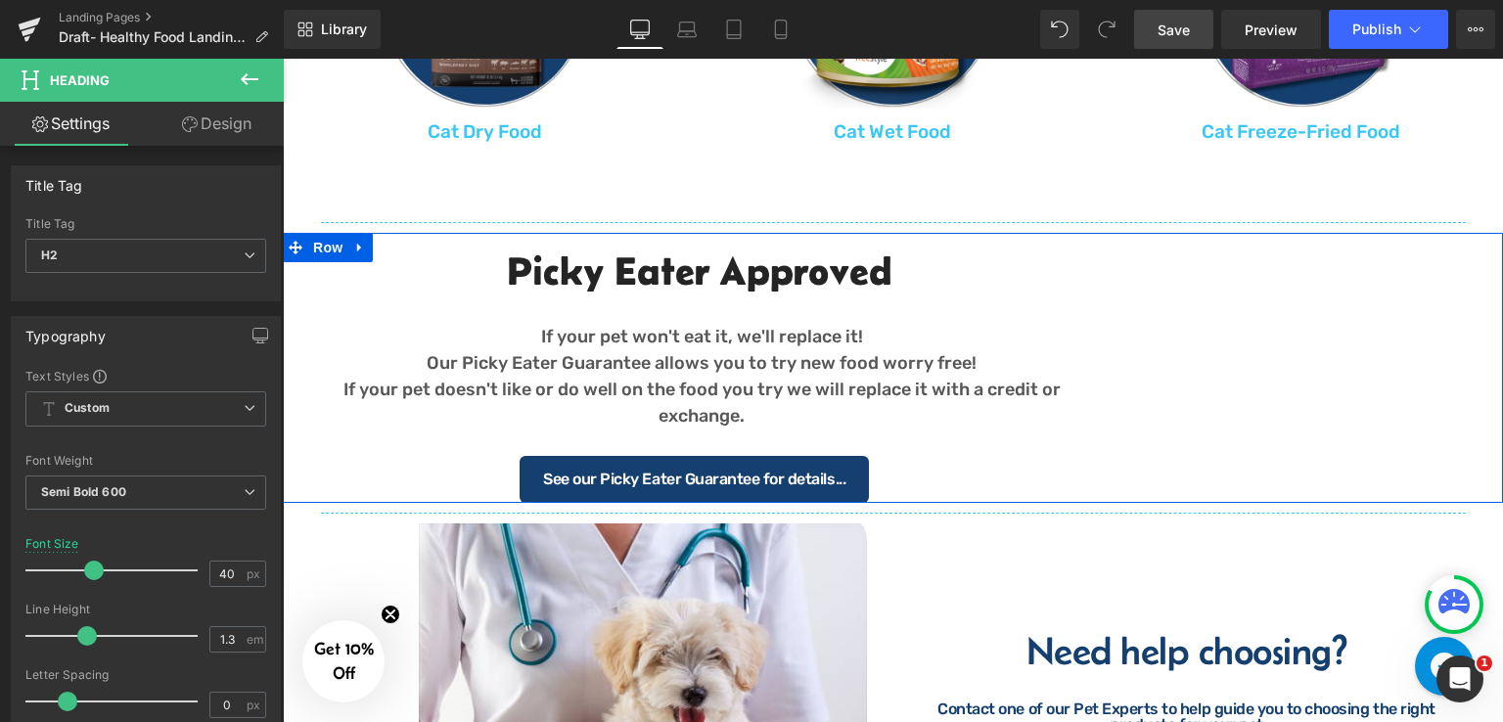
click at [1202, 334] on div "Picky Eater Approved Heading If your pet won't eat it, we'll replace it! Our Pi…" at bounding box center [893, 368] width 1220 height 270
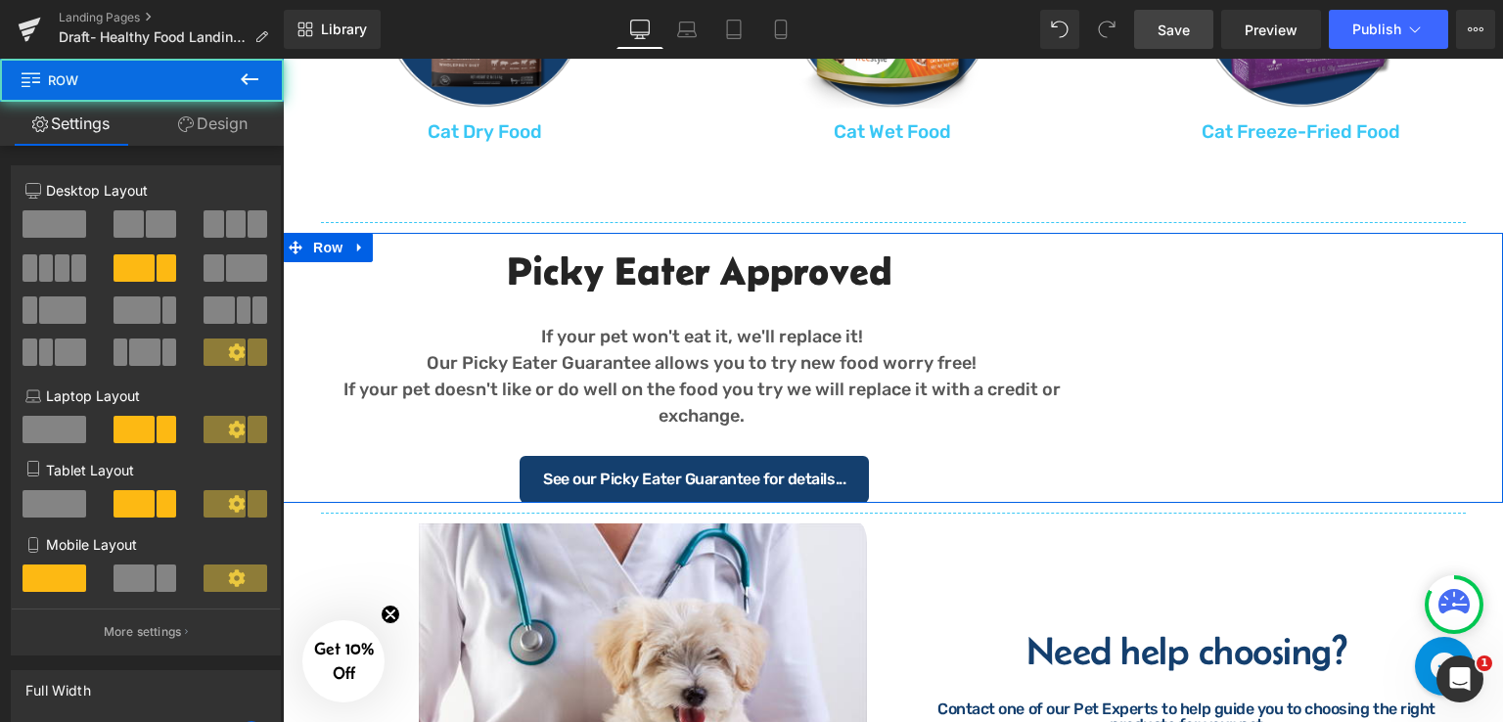
click at [1369, 310] on div "Picky Eater Approved Heading If your pet won't eat it, we'll replace it! Our Pi…" at bounding box center [893, 368] width 1220 height 270
click at [1279, 310] on div "Picky Eater Approved Heading If your pet won't eat it, we'll replace it! Our Pi…" at bounding box center [893, 368] width 1220 height 270
click at [1196, 385] on div "Picky Eater Approved Heading If your pet won't eat it, we'll replace it! Our Pi…" at bounding box center [893, 368] width 1220 height 270
click at [1194, 345] on div "Picky Eater Approved Heading If your pet won't eat it, we'll replace it! Our Pi…" at bounding box center [893, 368] width 1220 height 270
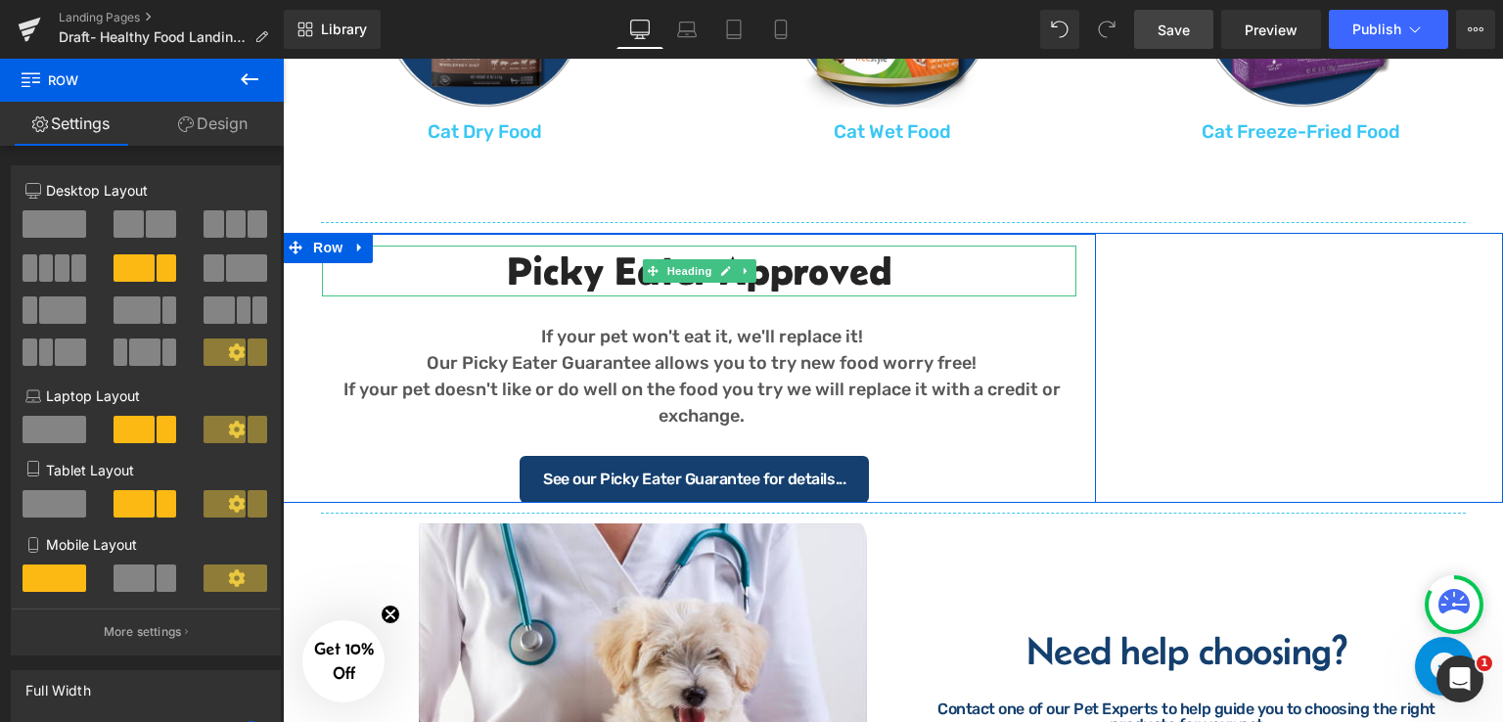
click at [1017, 279] on h2 "Picky Eater Approved" at bounding box center [699, 271] width 754 height 51
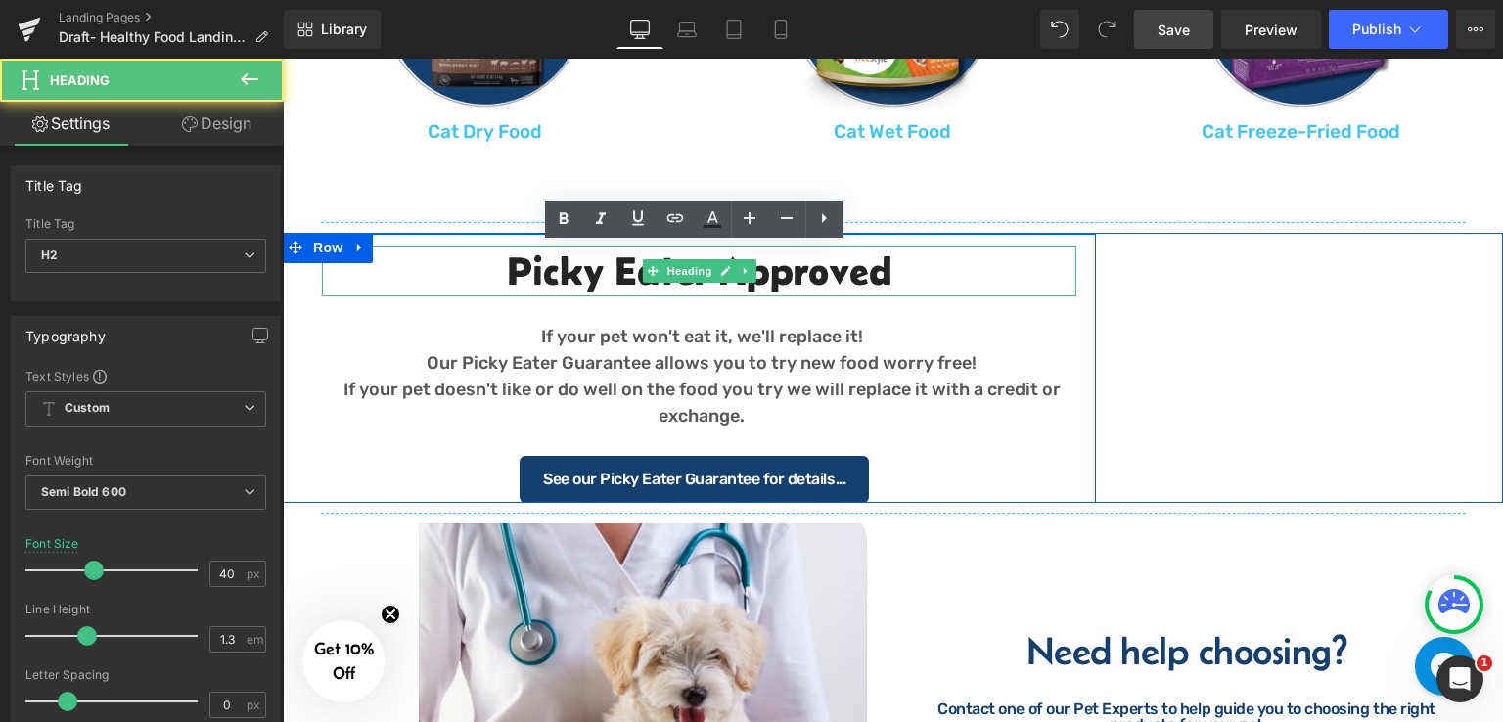
click at [1222, 314] on div "Picky Eater Approved Heading If your pet won't eat it, we'll replace it! Our Pi…" at bounding box center [893, 368] width 1220 height 270
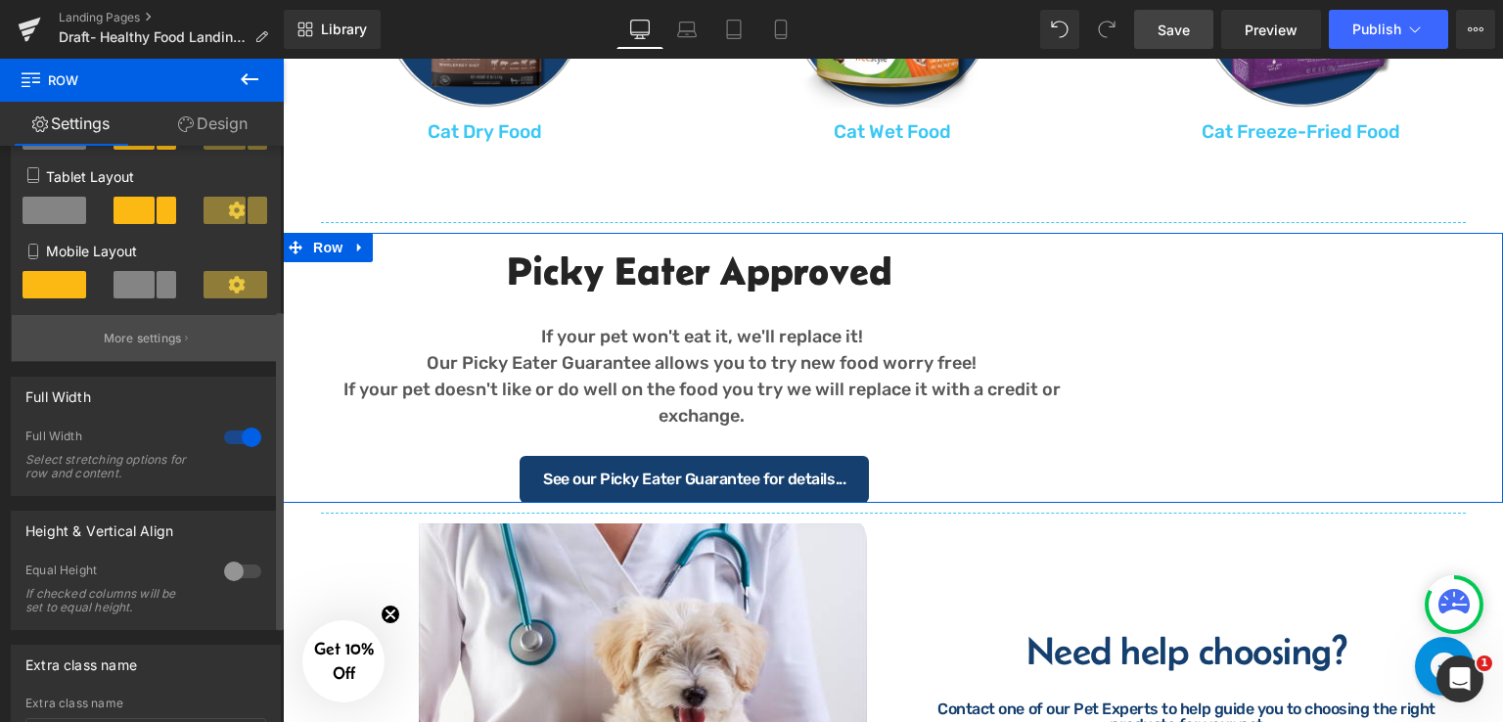
scroll to position [0, 0]
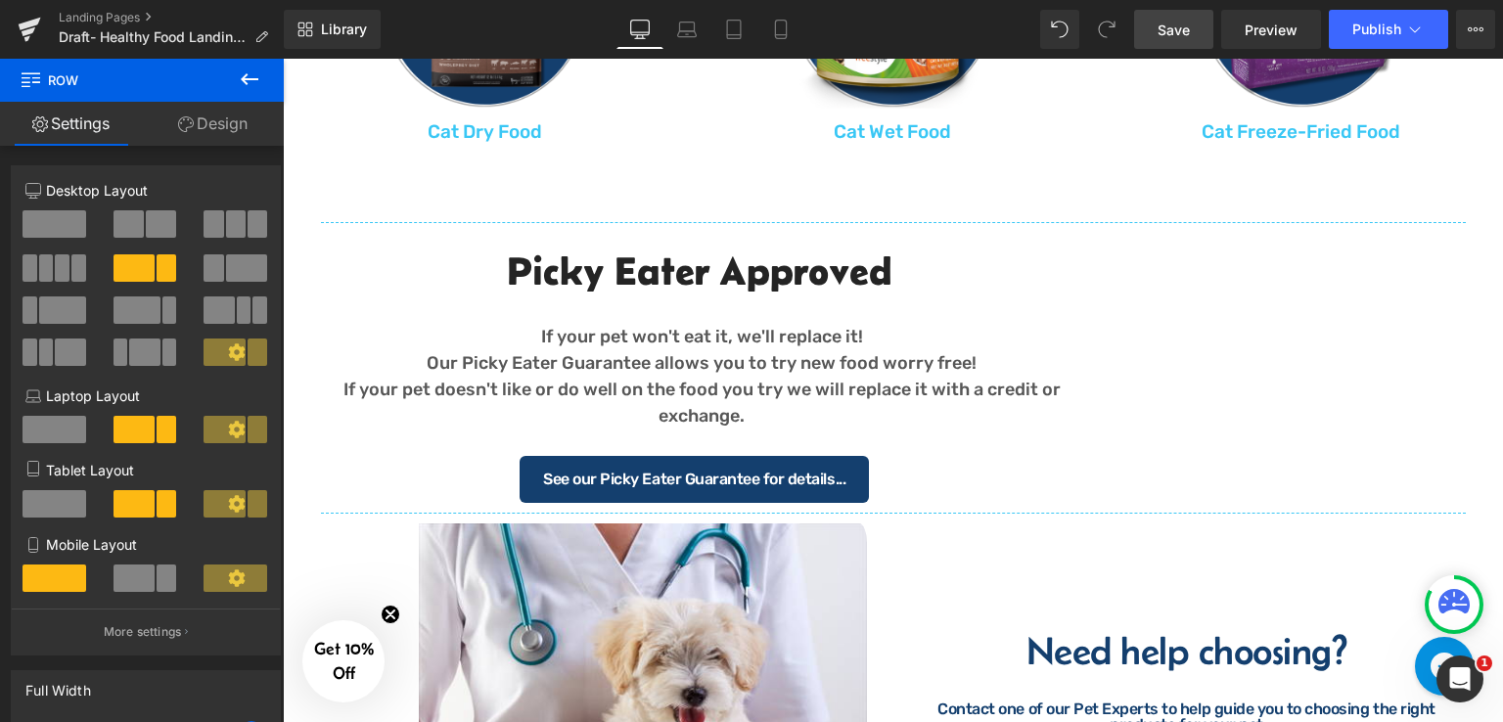
click at [250, 70] on icon at bounding box center [249, 78] width 23 height 23
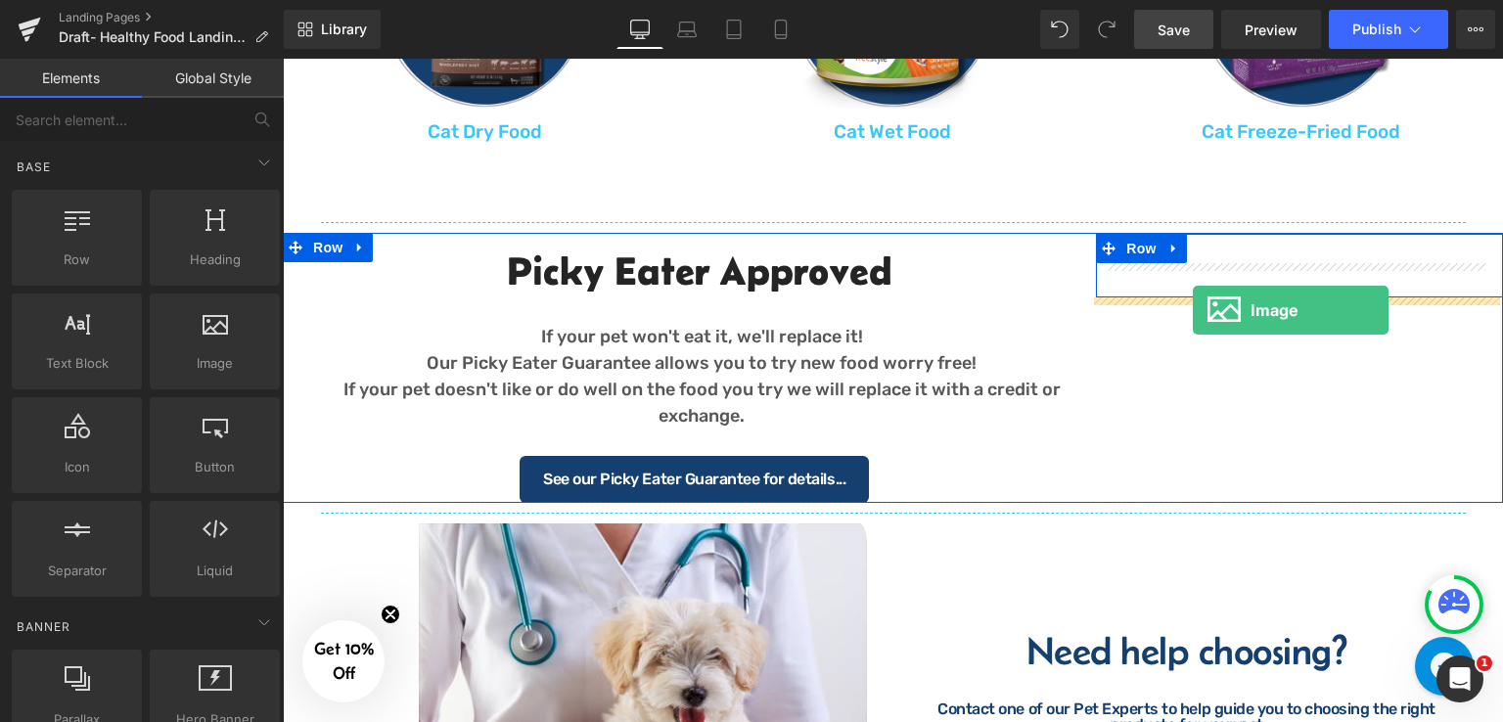
drag, startPoint x: 495, startPoint y: 388, endPoint x: 1192, endPoint y: 310, distance: 701.8
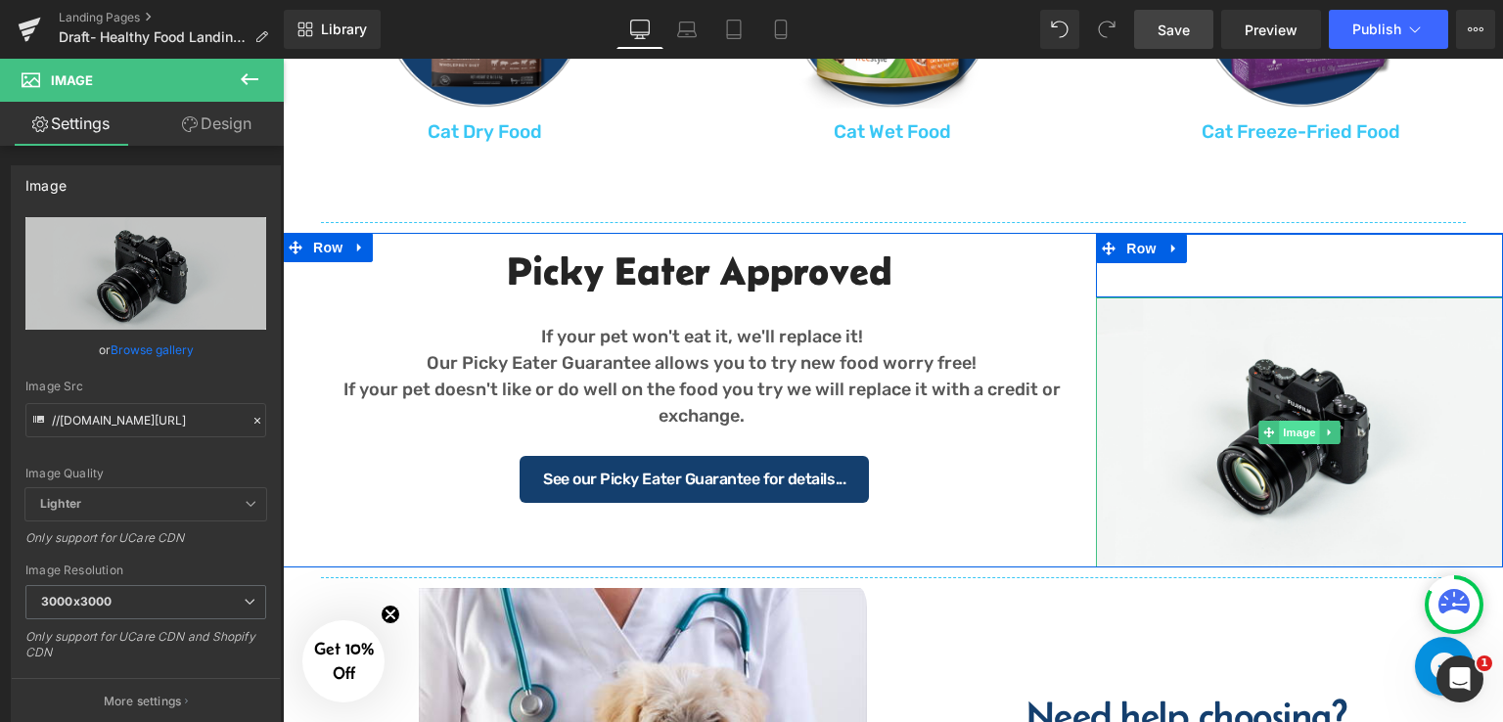
click at [1284, 431] on span "Image" at bounding box center [1299, 432] width 41 height 23
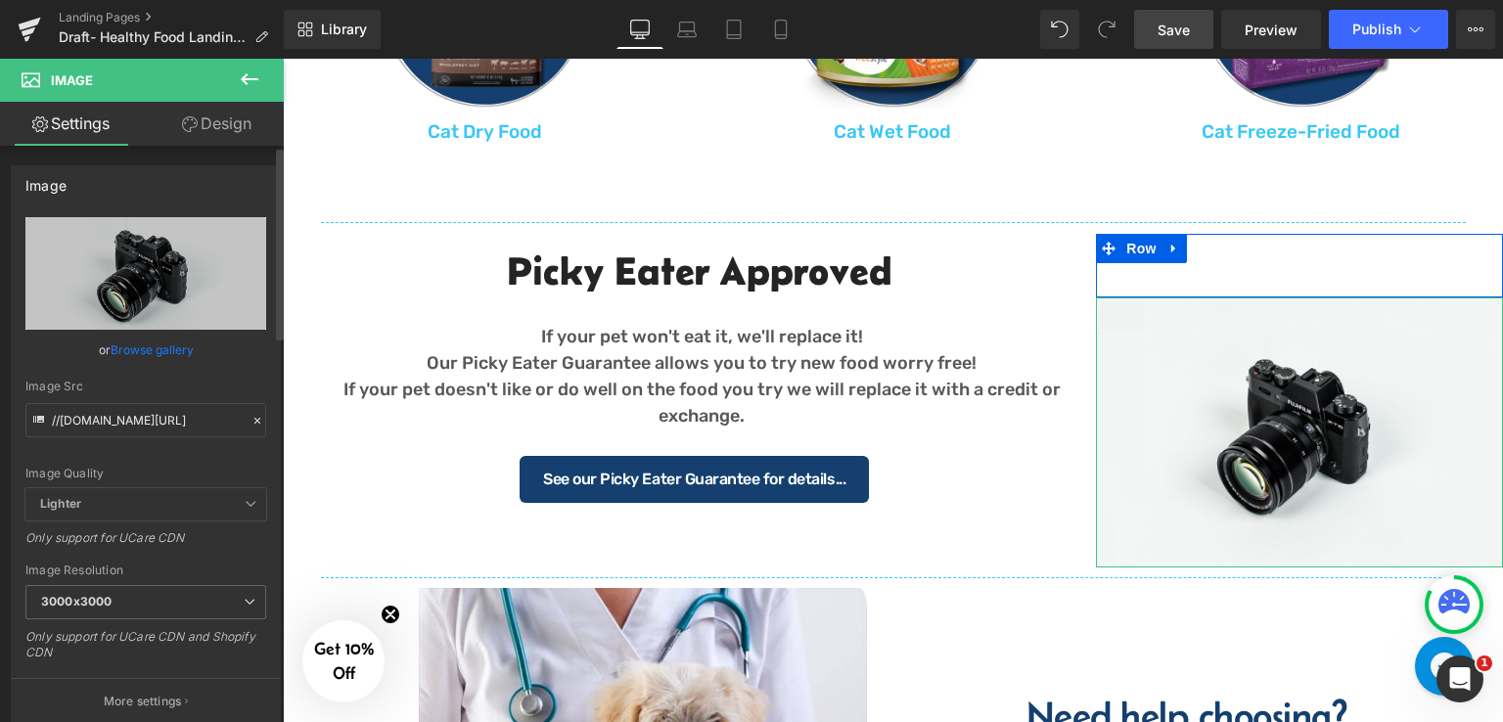
click at [144, 349] on link "Browse gallery" at bounding box center [152, 350] width 83 height 34
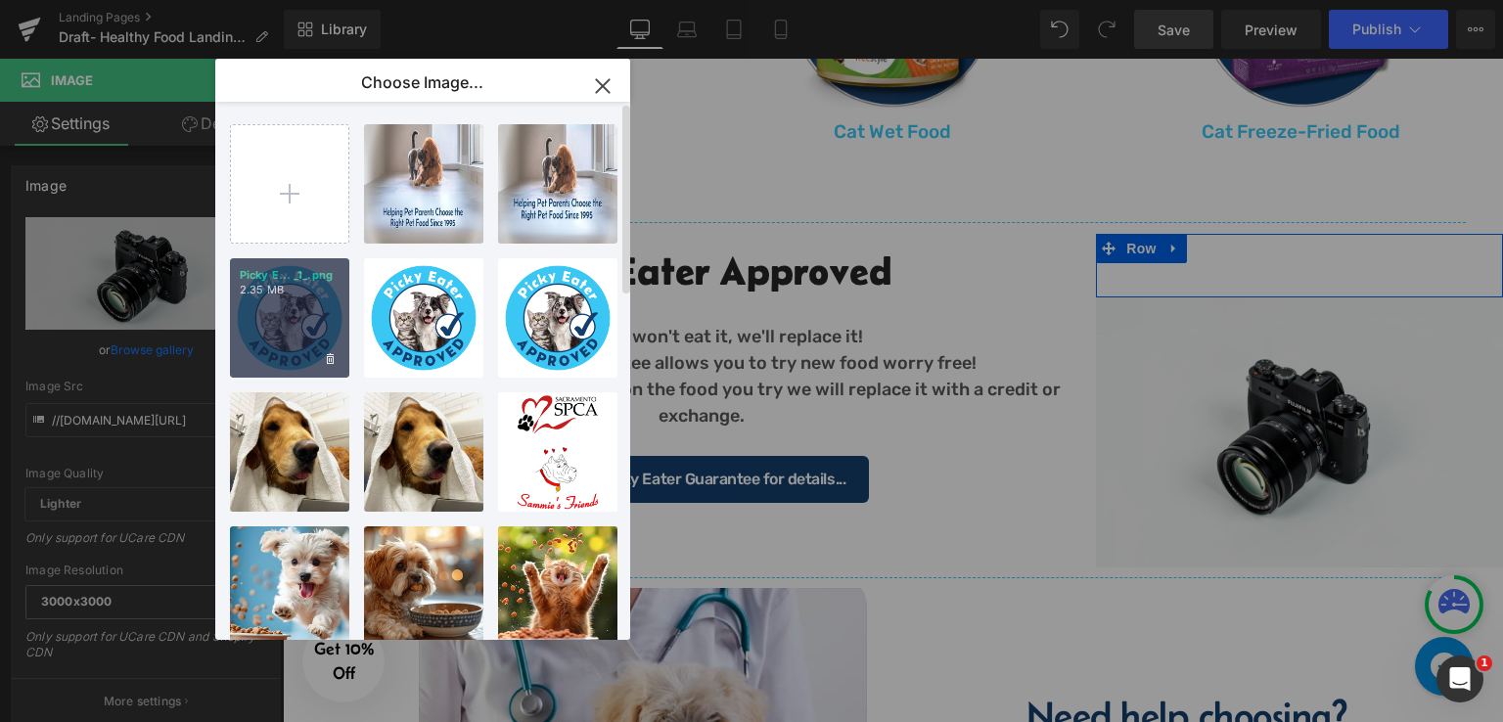
click at [305, 325] on div "Picky E... _1_.png 2.35 MB" at bounding box center [289, 317] width 119 height 119
type input "https://ucarecdn.com/3e57fb65-a4e2-426a-b938-02286ee27bc8/-/format/auto/-/previ…"
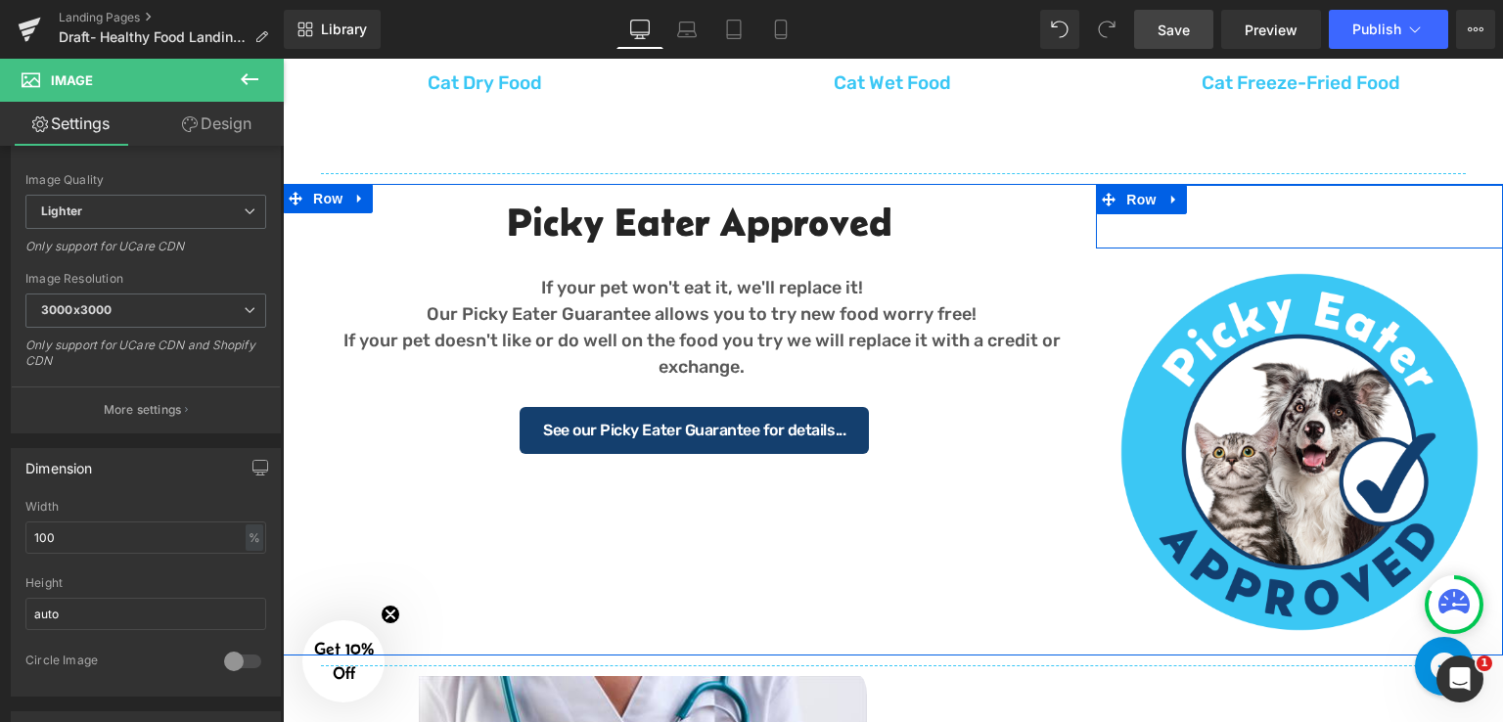
scroll to position [1761, 0]
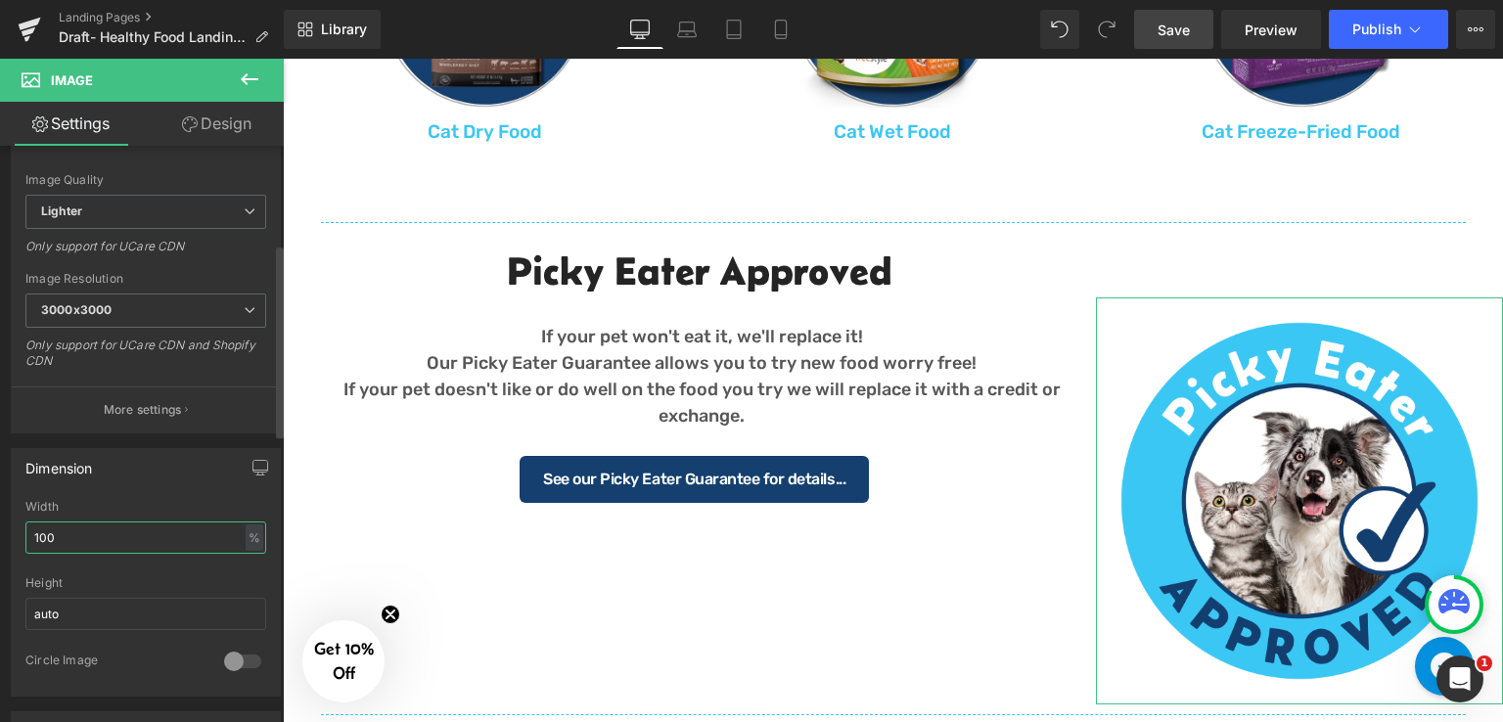
drag, startPoint x: 67, startPoint y: 541, endPoint x: 12, endPoint y: 538, distance: 55.8
click at [12, 538] on div "100% Width 100 % % px auto Height auto 0 Circle Image" at bounding box center [146, 598] width 268 height 196
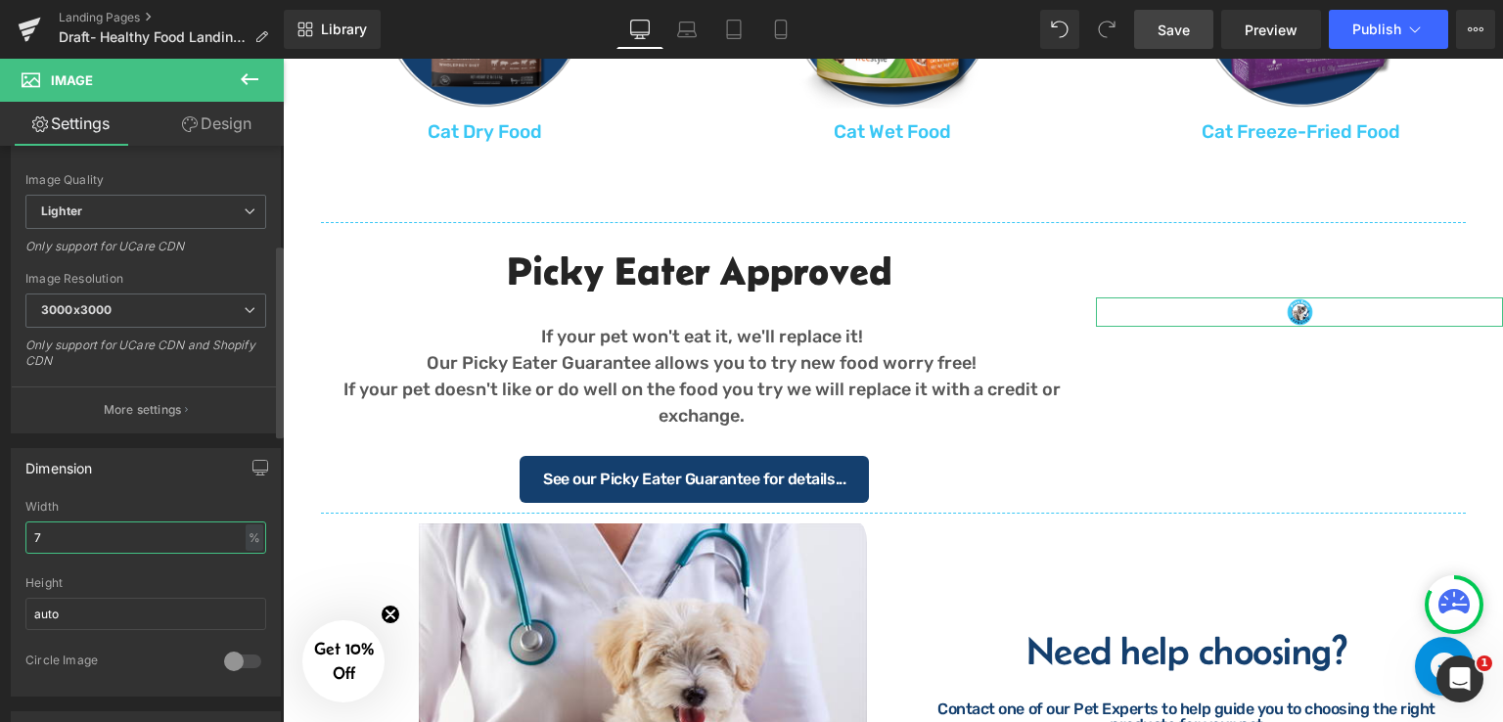
type input "70"
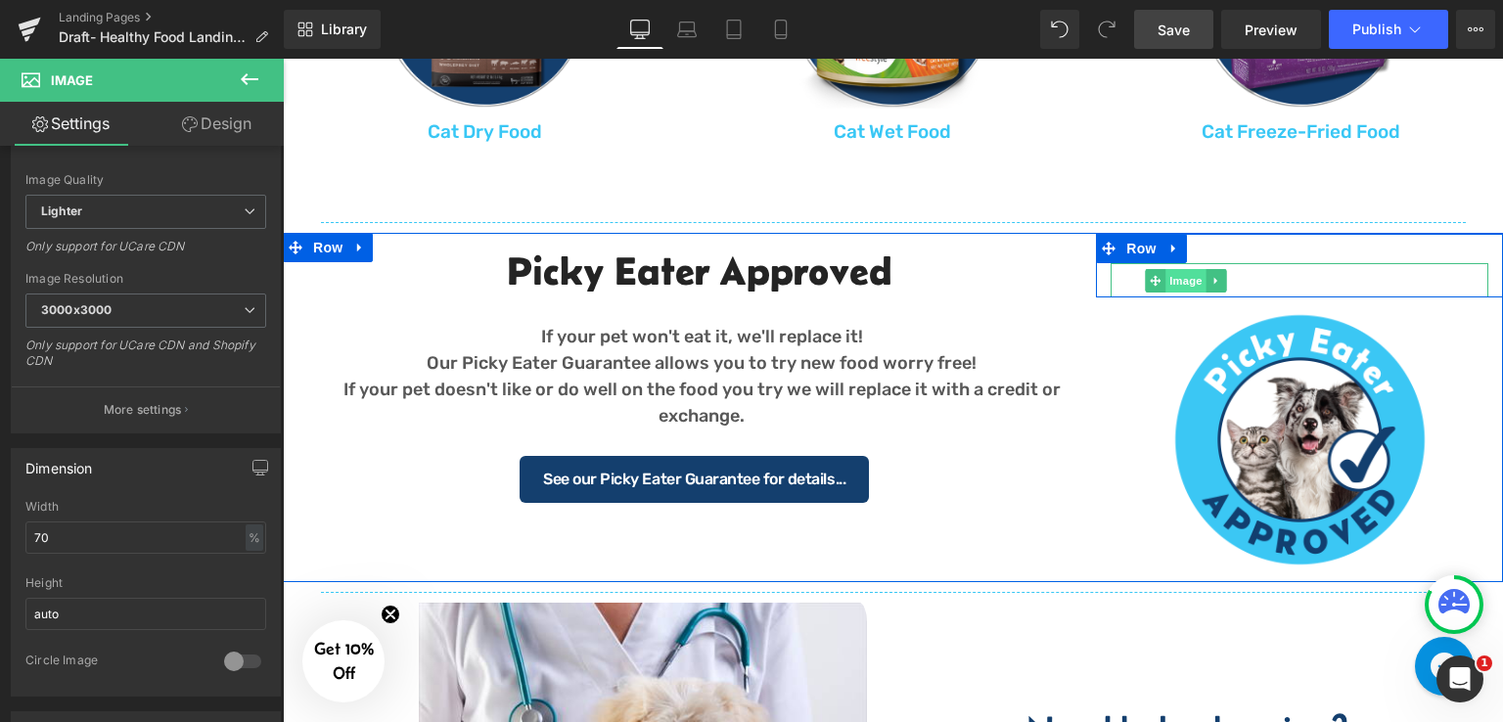
click at [1178, 276] on span "Image" at bounding box center [1185, 280] width 41 height 23
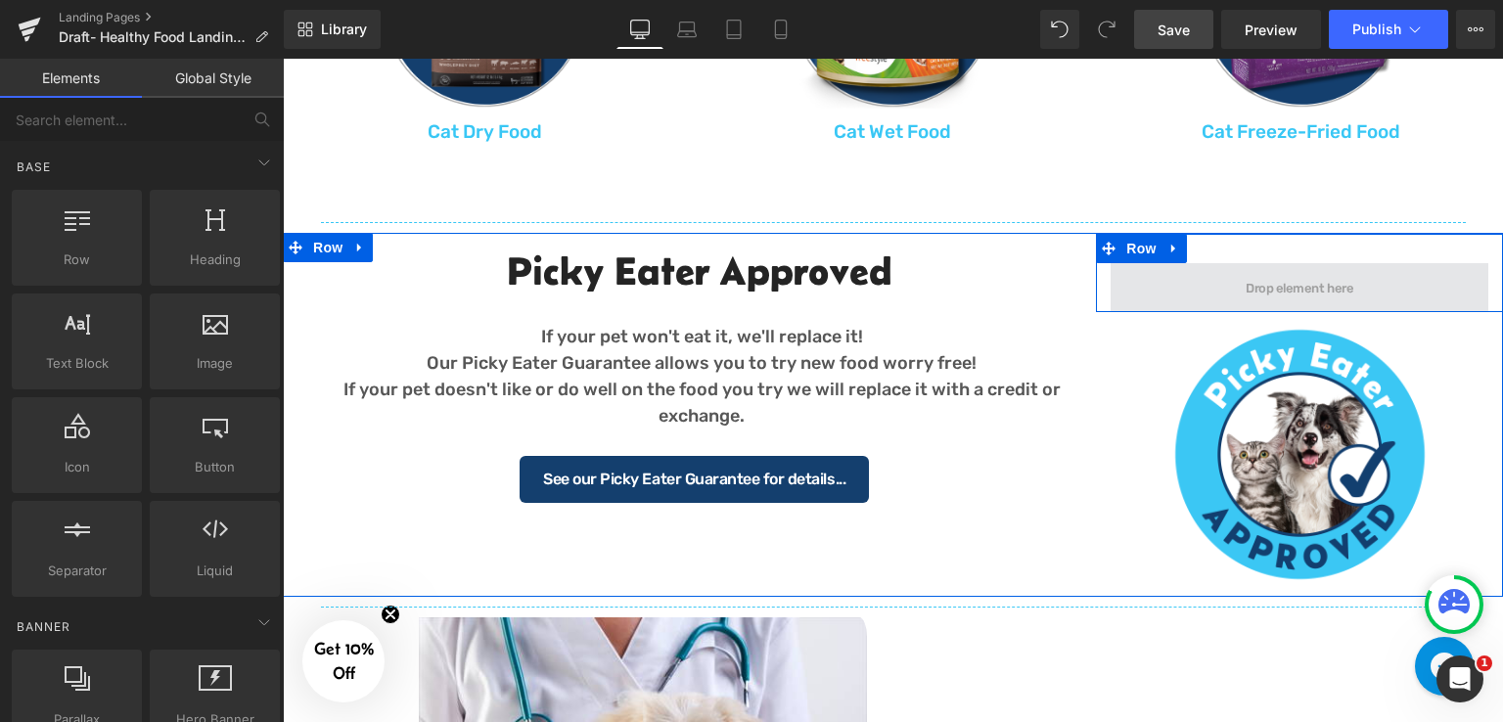
click at [1196, 269] on span at bounding box center [1299, 287] width 378 height 49
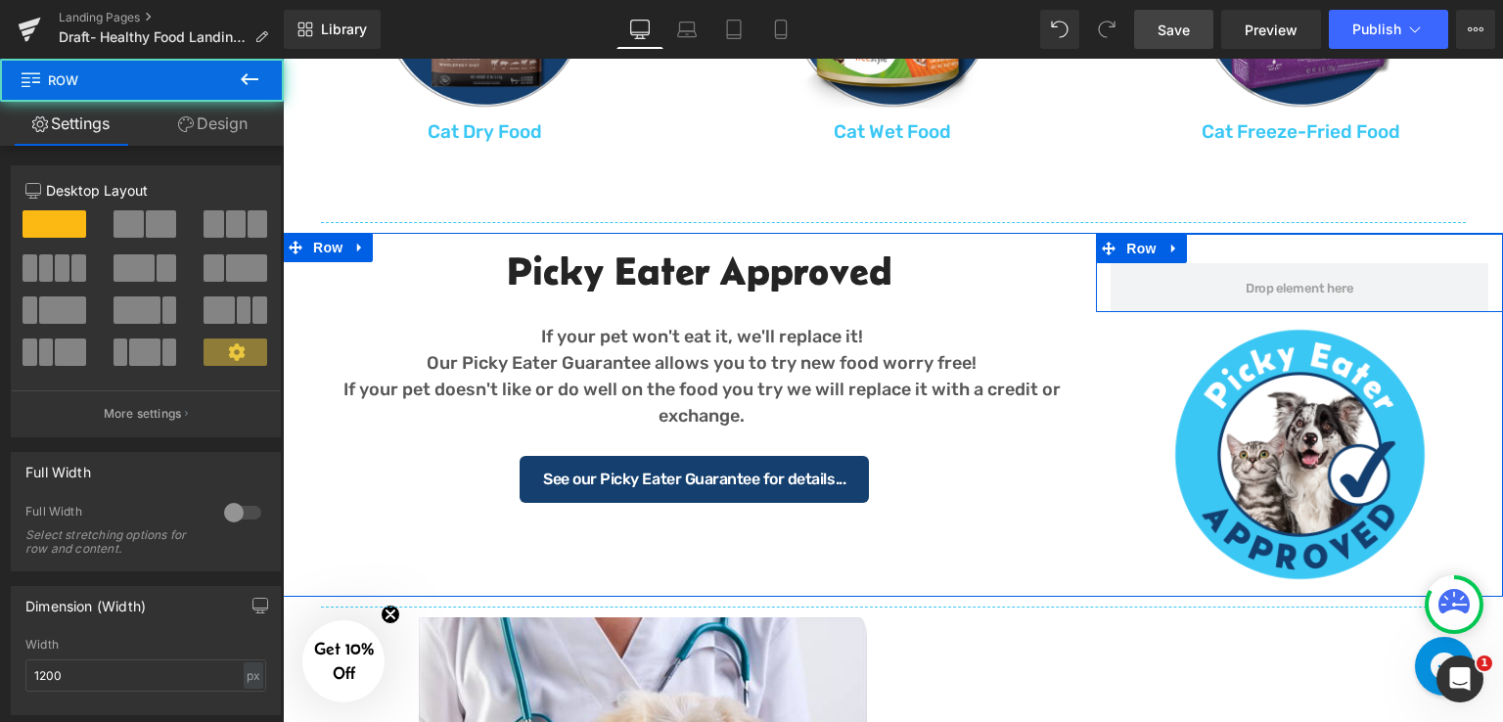
click at [1255, 254] on div "Row" at bounding box center [1299, 273] width 407 height 78
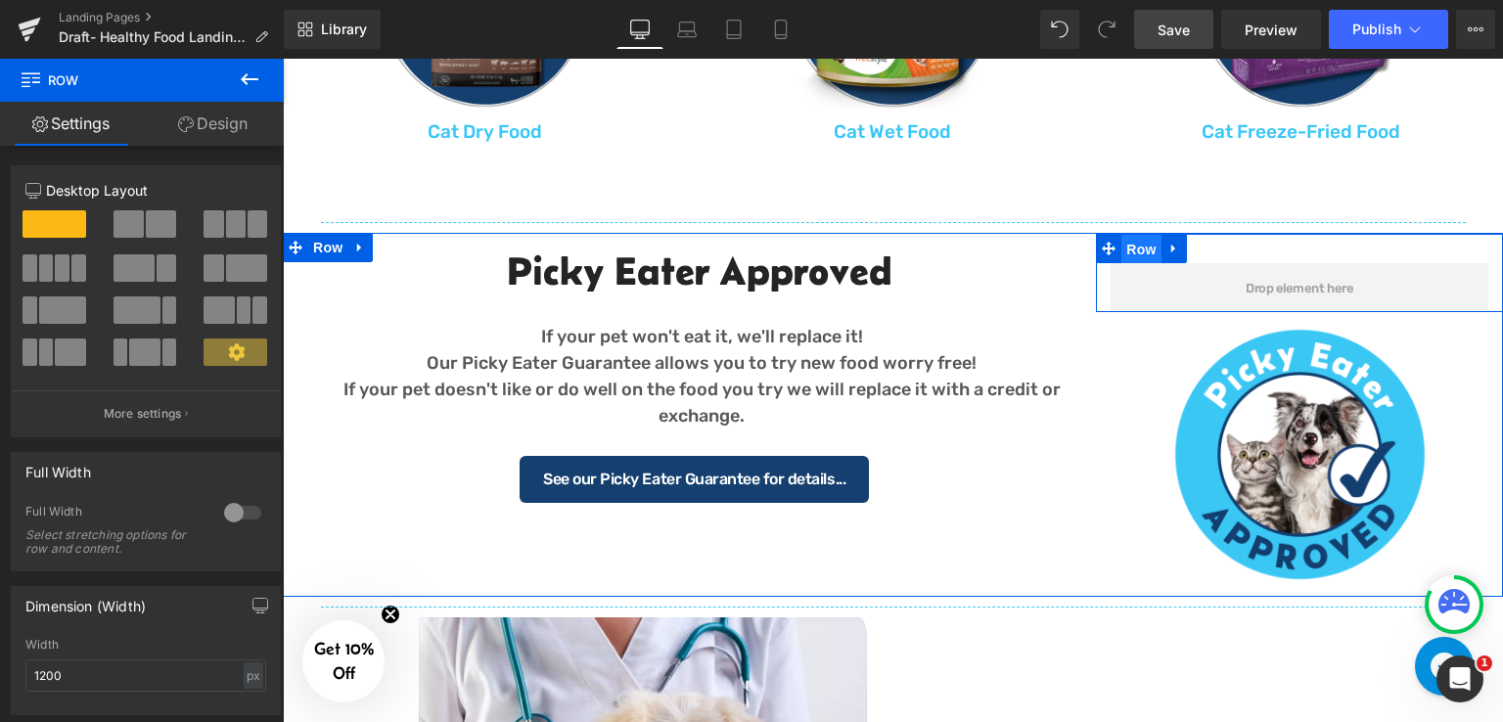
click at [1135, 247] on span "Row" at bounding box center [1140, 249] width 39 height 29
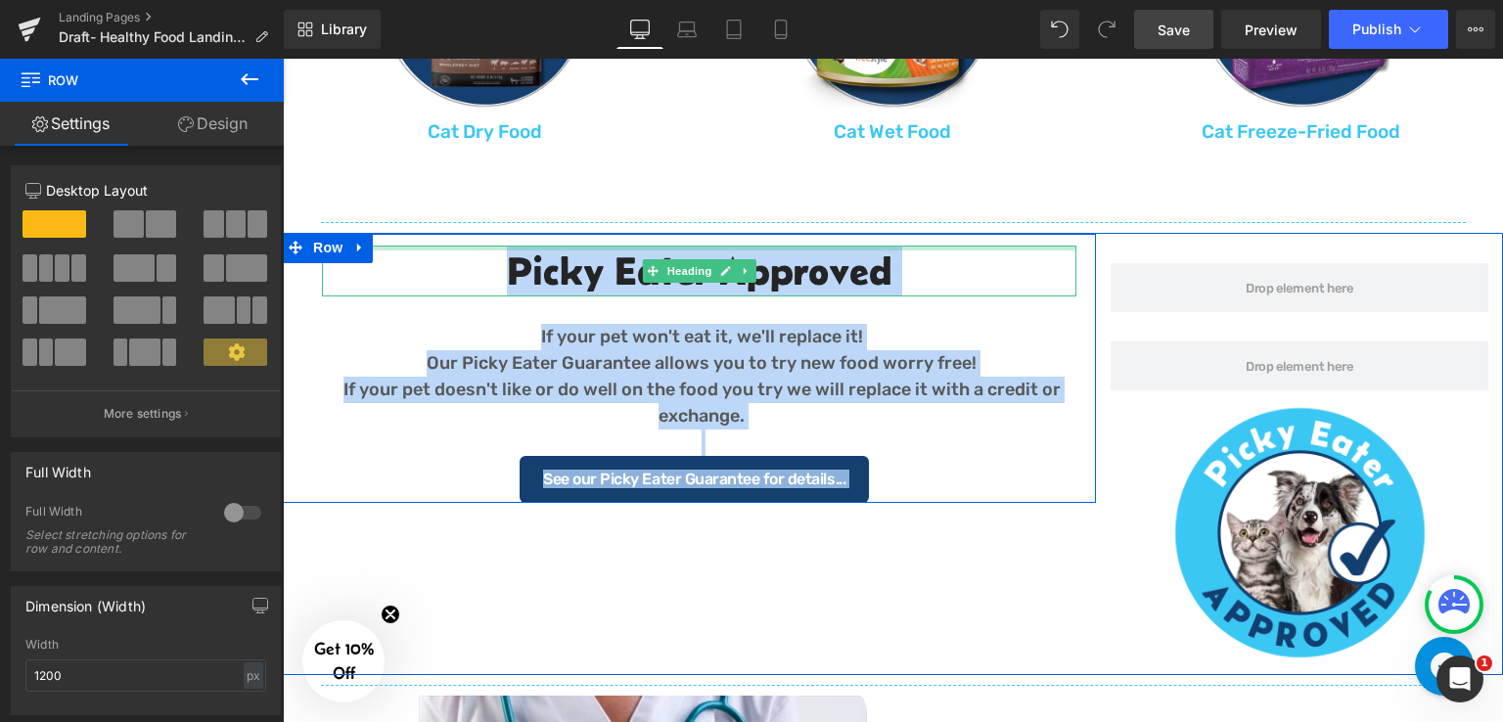
drag, startPoint x: 1176, startPoint y: 282, endPoint x: 783, endPoint y: 248, distance: 394.6
click at [783, 248] on div "Picky Eater Approved Heading If your pet won't eat it, we'll replace it! Our Pi…" at bounding box center [893, 454] width 1220 height 442
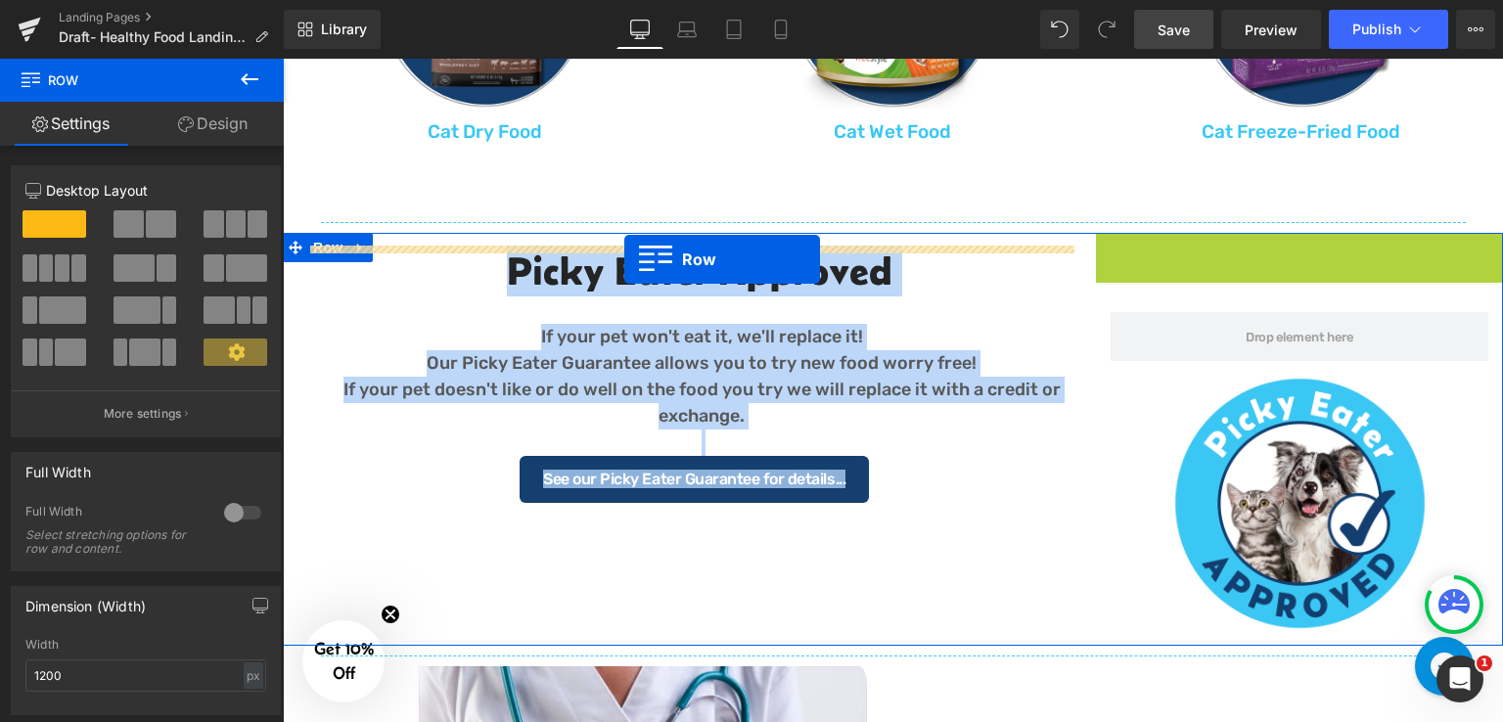
drag, startPoint x: 1147, startPoint y: 247, endPoint x: 624, endPoint y: 259, distance: 523.5
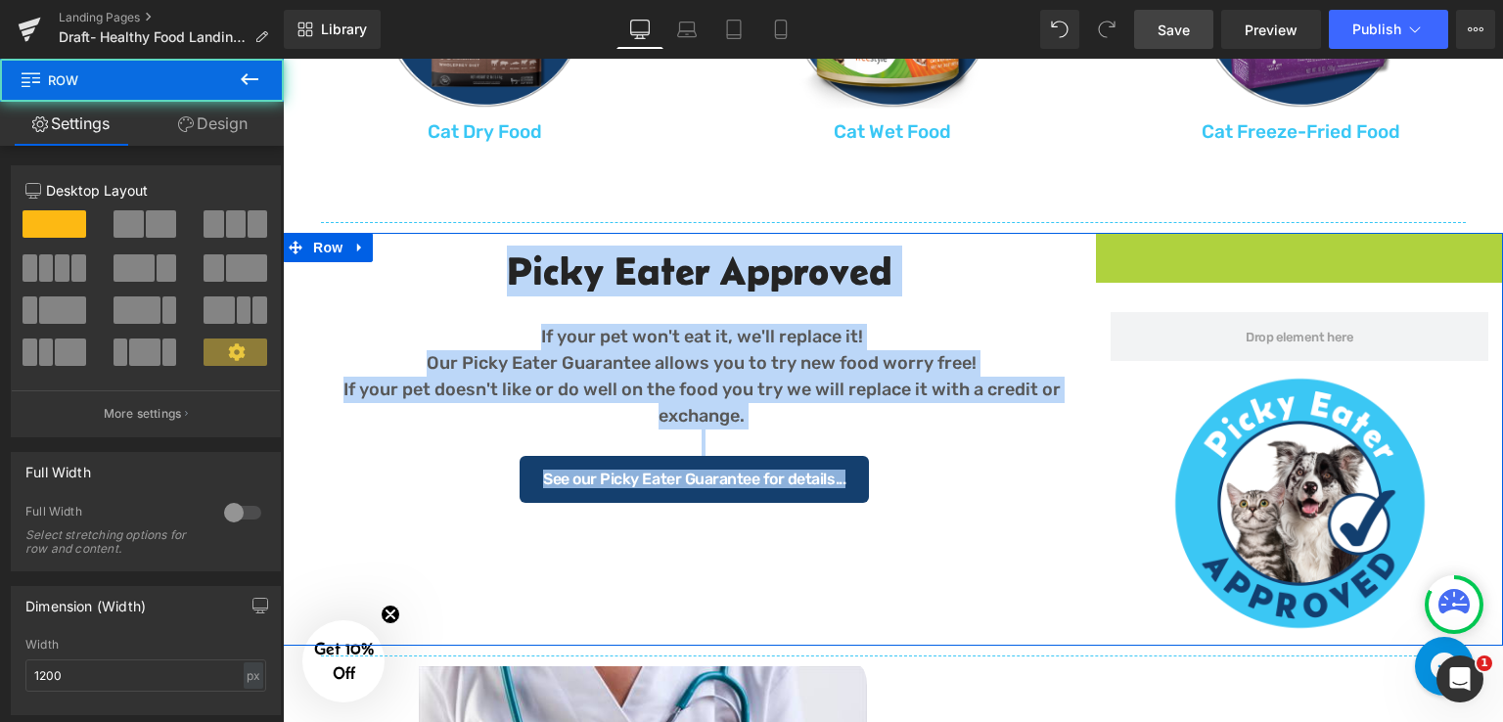
scroll to position [1839, 0]
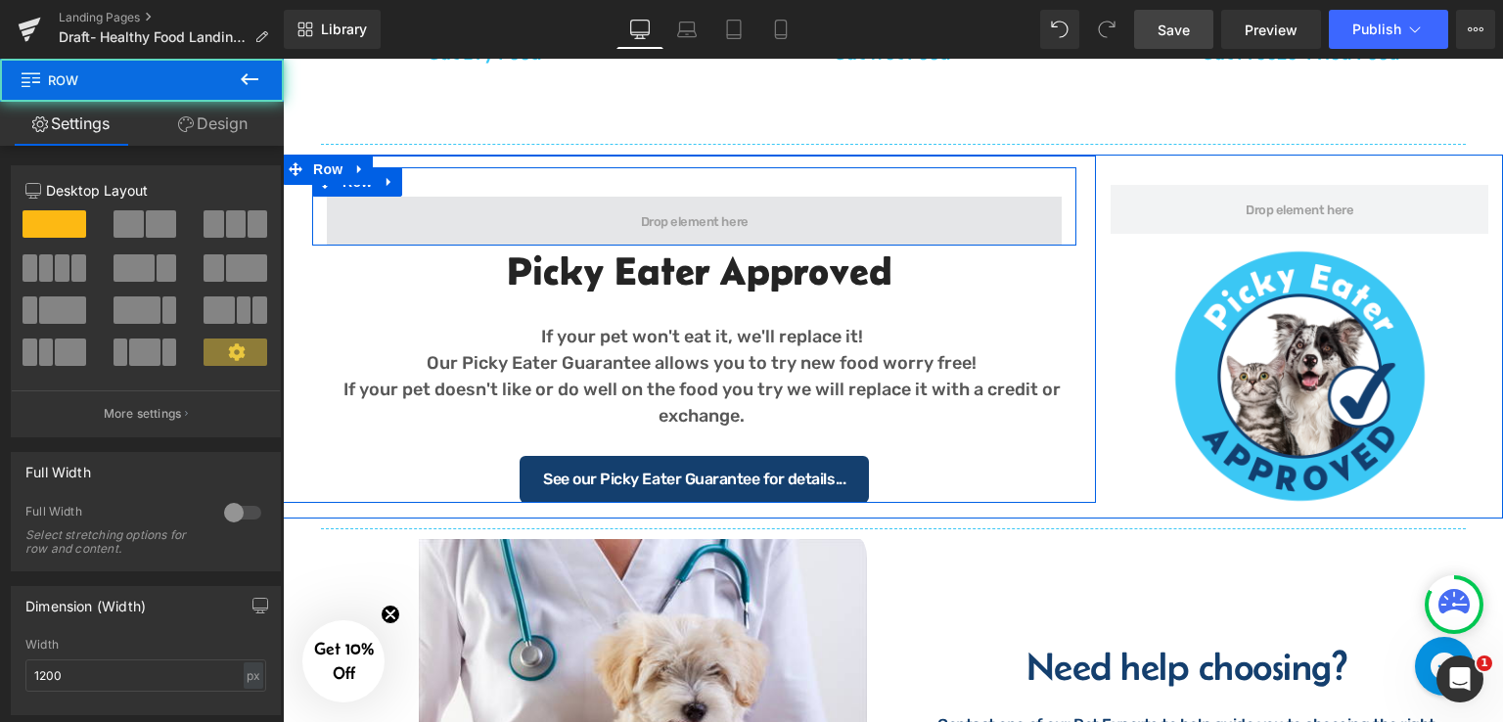
click at [810, 233] on span at bounding box center [694, 221] width 735 height 49
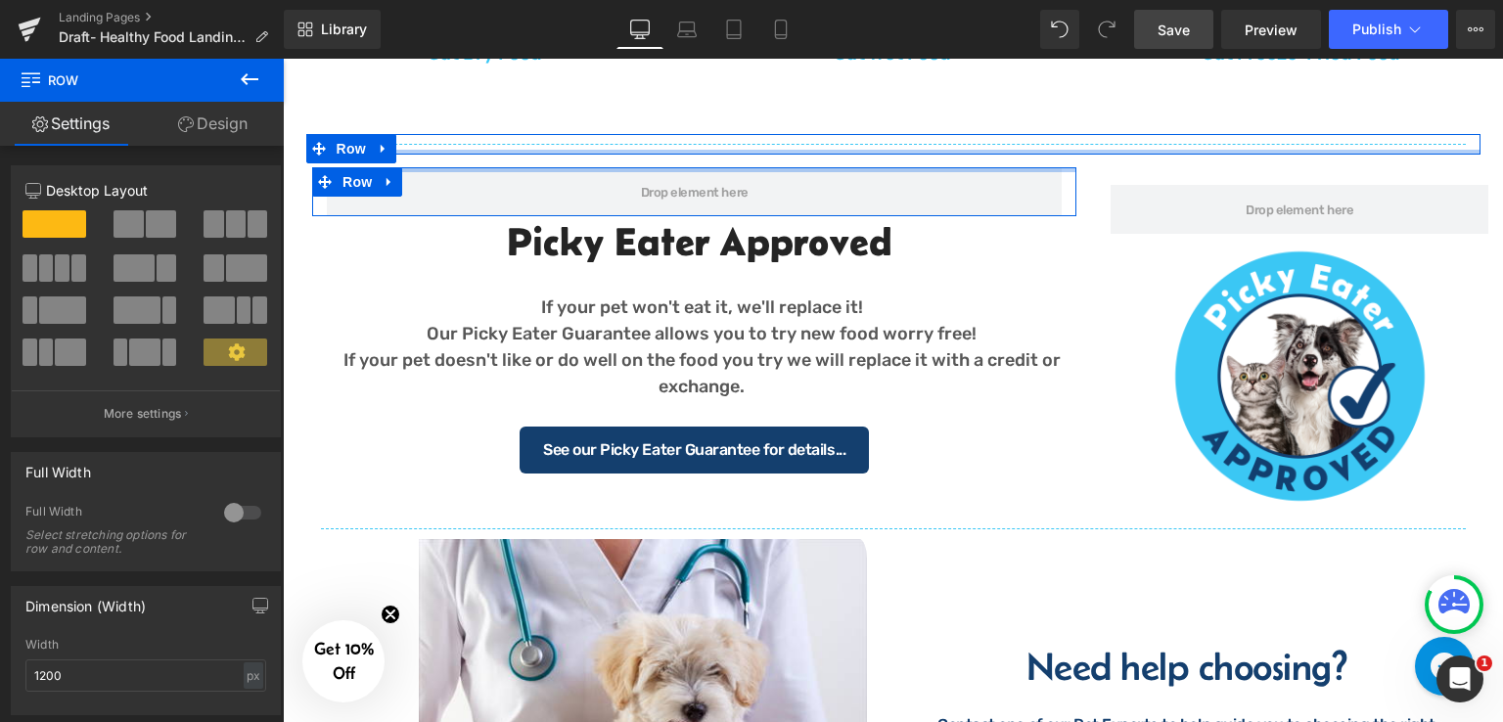
drag, startPoint x: 775, startPoint y: 194, endPoint x: 792, endPoint y: 154, distance: 43.8
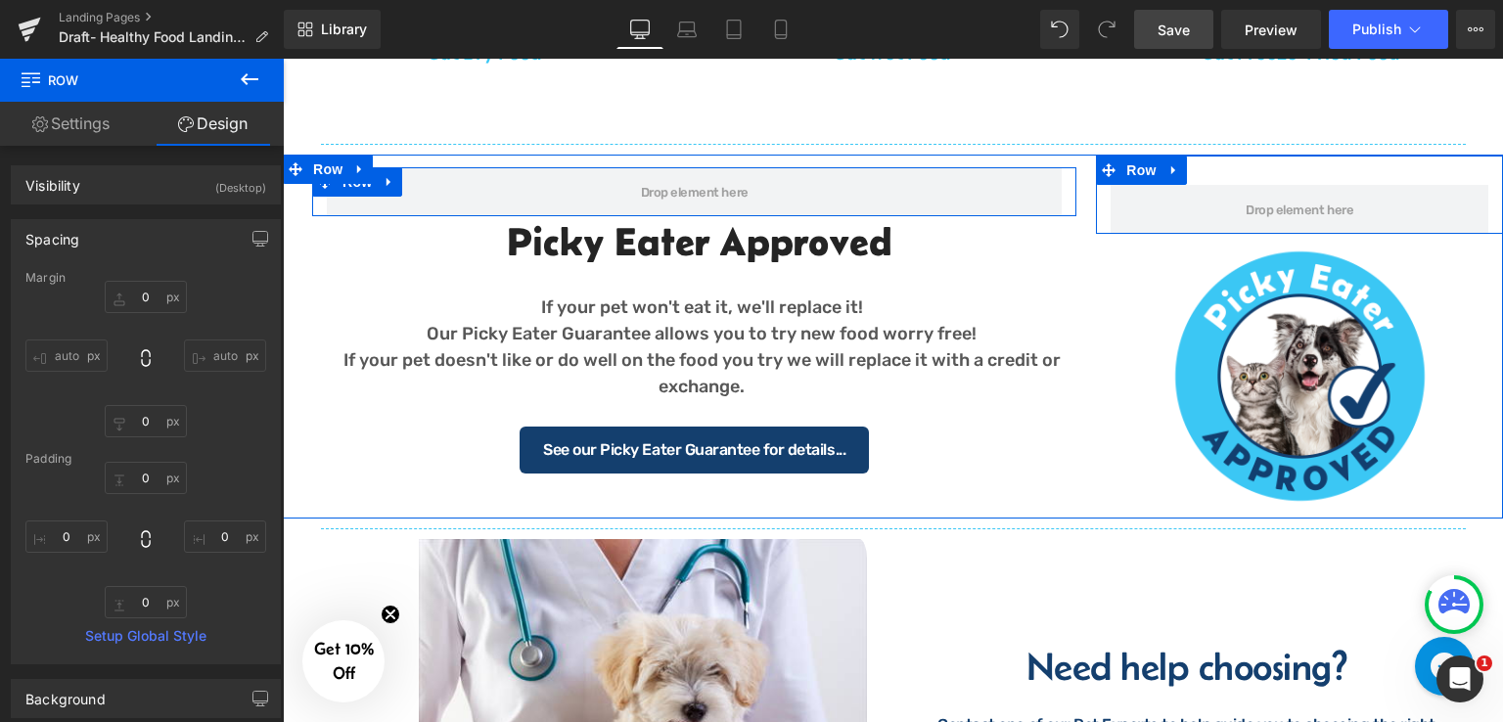
click at [1247, 167] on div "Row" at bounding box center [1299, 195] width 407 height 78
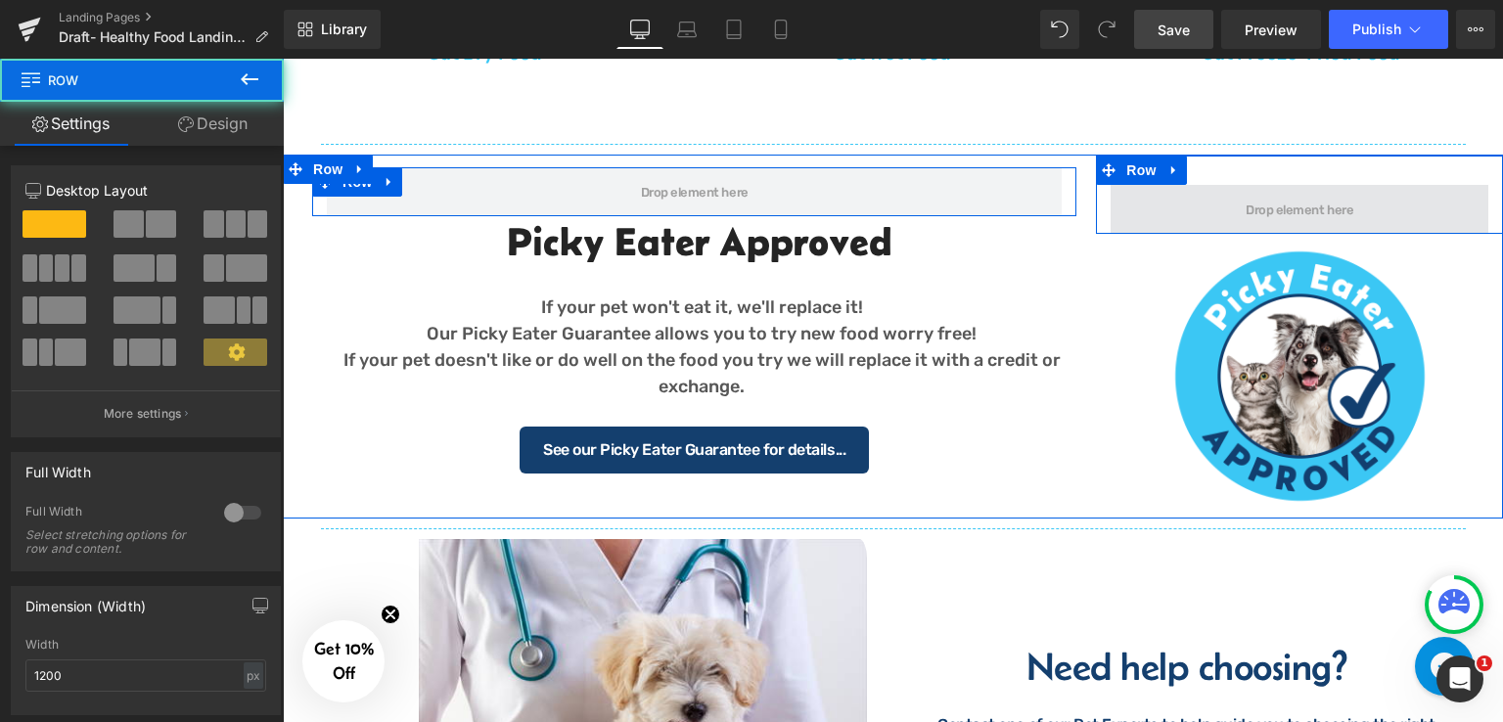
click at [1312, 189] on span at bounding box center [1299, 209] width 378 height 49
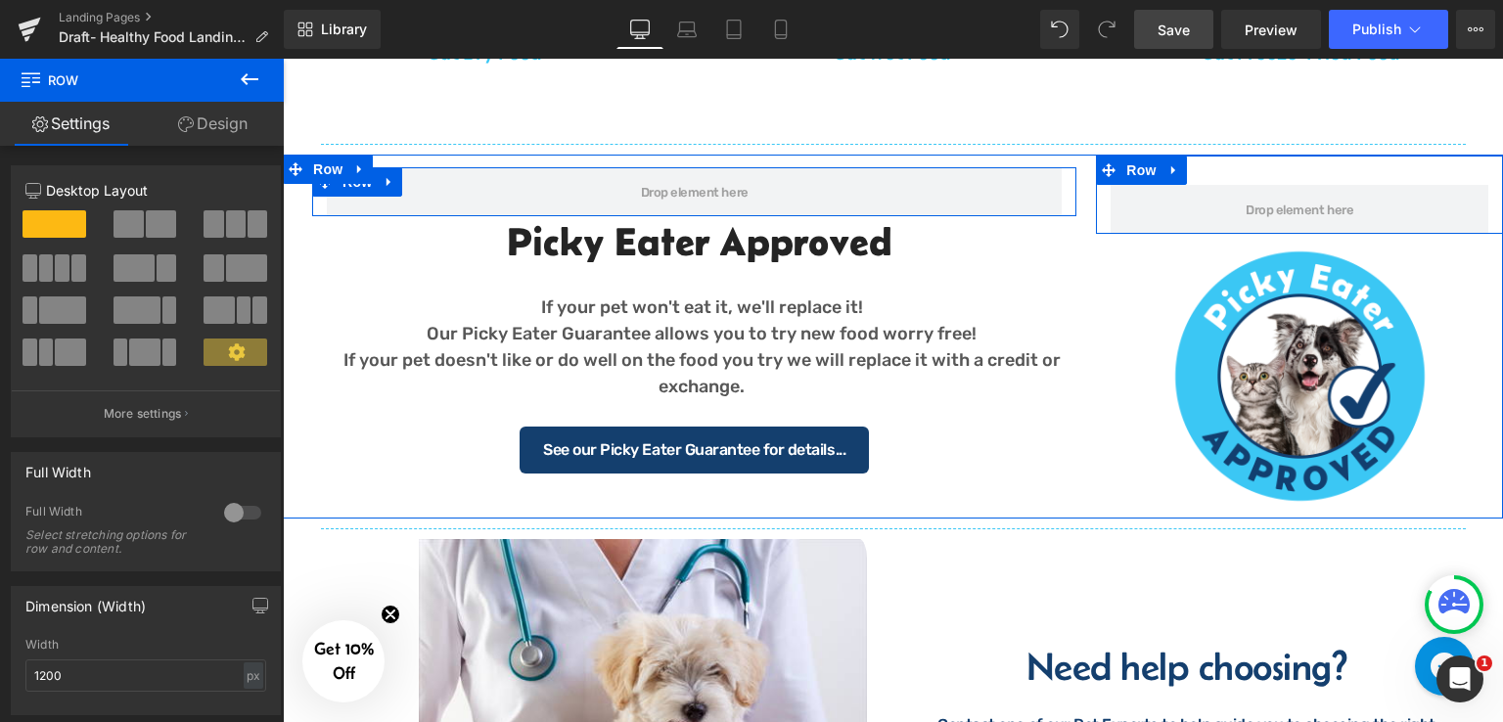
click at [1359, 165] on div "Row" at bounding box center [1299, 195] width 407 height 78
drag, startPoint x: 1385, startPoint y: 185, endPoint x: 1389, endPoint y: 165, distance: 20.0
click at [1389, 165] on div "Row" at bounding box center [1299, 195] width 407 height 78
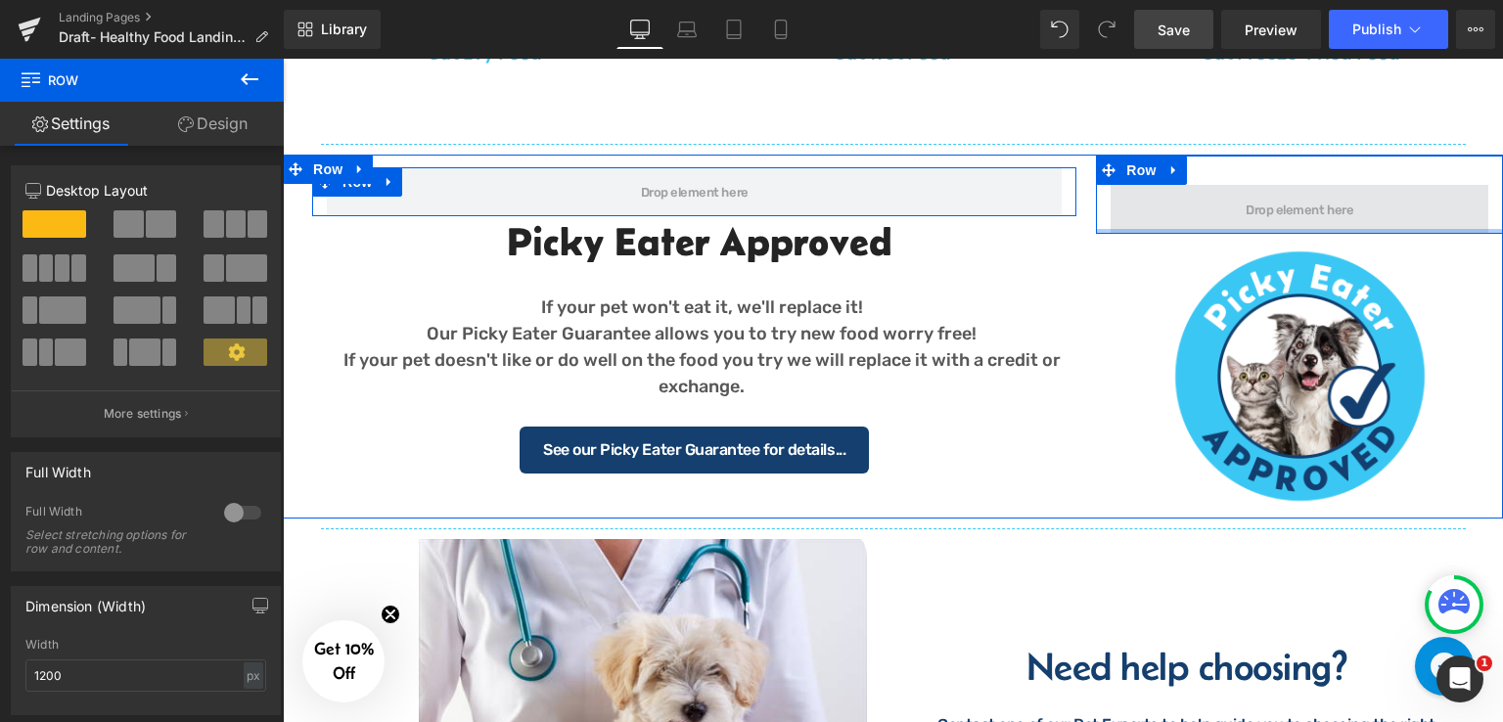
drag, startPoint x: 1354, startPoint y: 229, endPoint x: 1350, endPoint y: 200, distance: 29.6
click at [1350, 200] on div "Row" at bounding box center [1299, 195] width 407 height 78
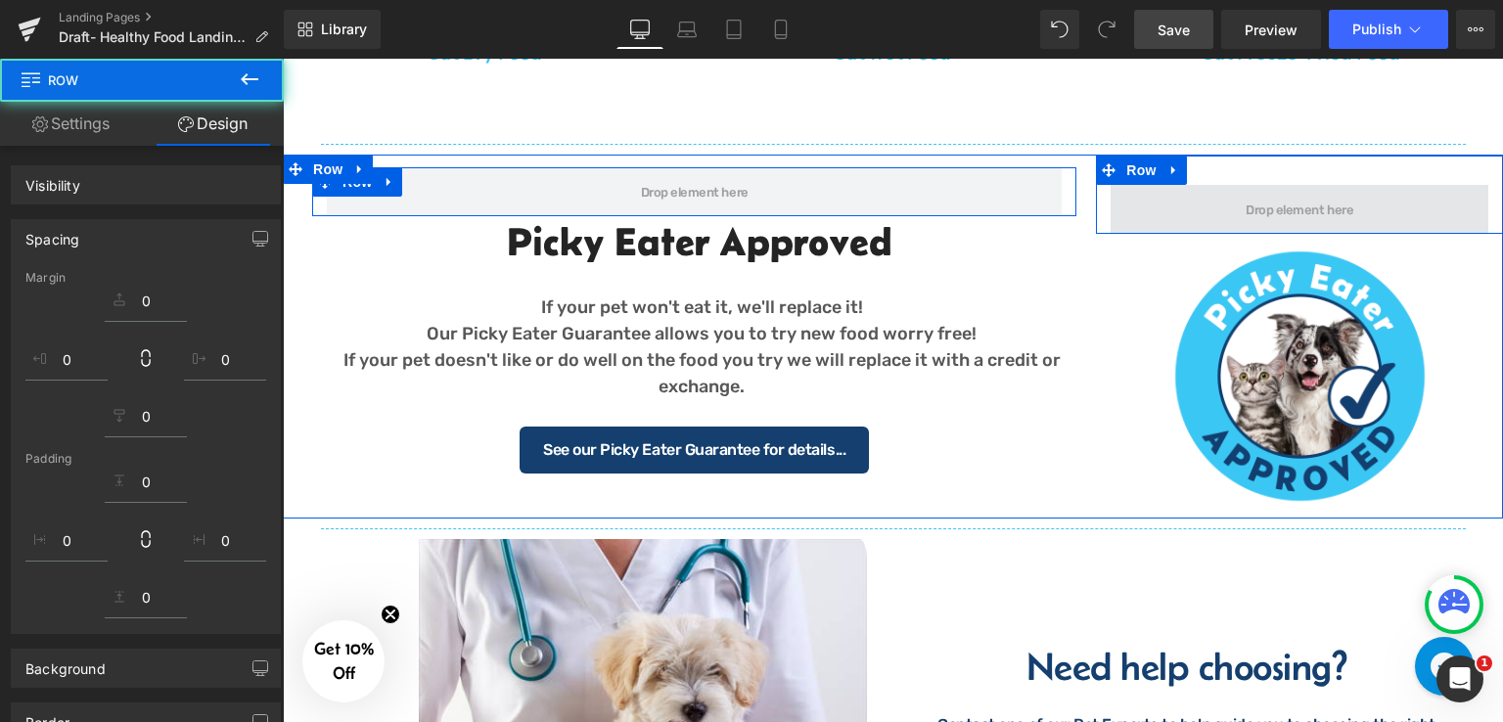
click at [1342, 188] on span at bounding box center [1299, 209] width 378 height 49
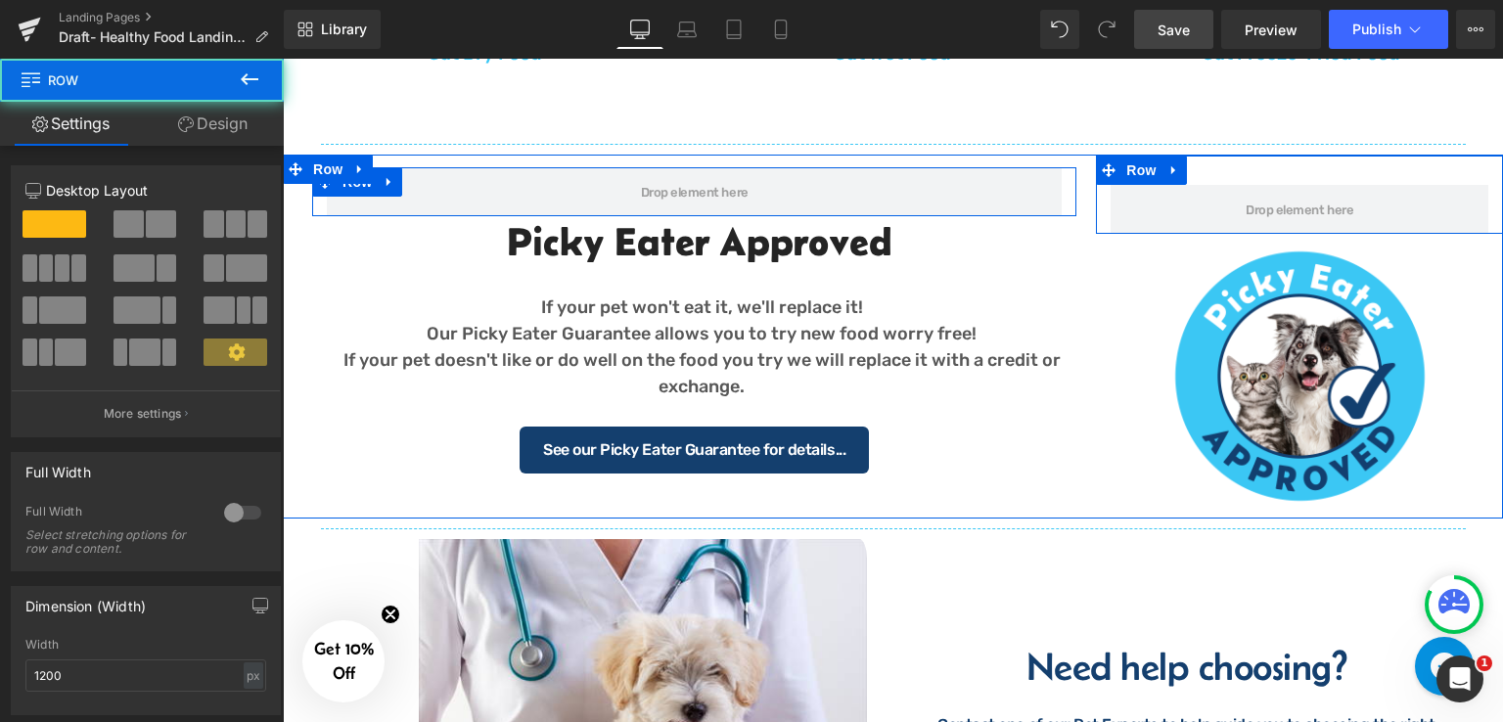
drag, startPoint x: 1342, startPoint y: 188, endPoint x: 1342, endPoint y: 170, distance: 17.6
click at [1342, 170] on div "Row" at bounding box center [1299, 195] width 407 height 78
click at [1196, 177] on div "Row" at bounding box center [1299, 195] width 407 height 78
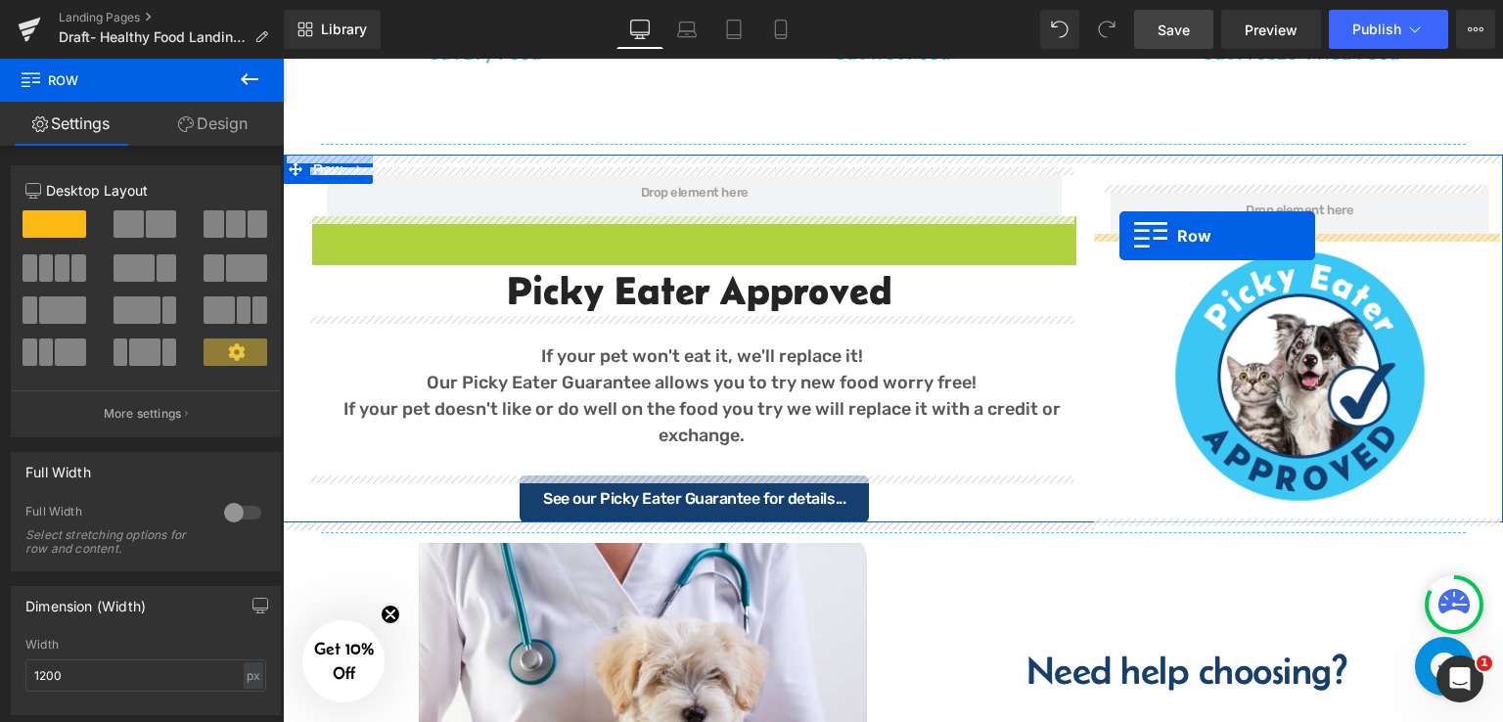
drag, startPoint x: 321, startPoint y: 233, endPoint x: 1119, endPoint y: 236, distance: 798.2
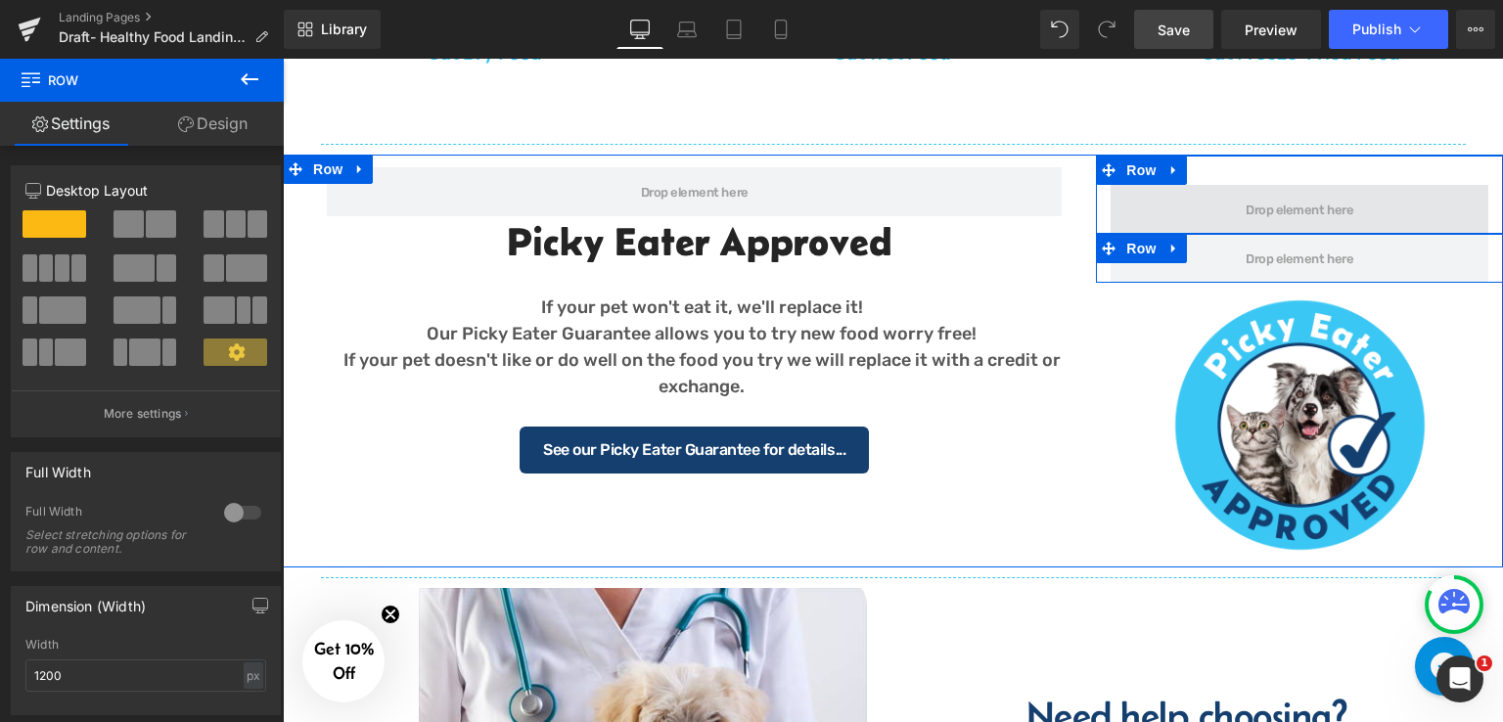
click at [1209, 201] on span at bounding box center [1299, 209] width 378 height 49
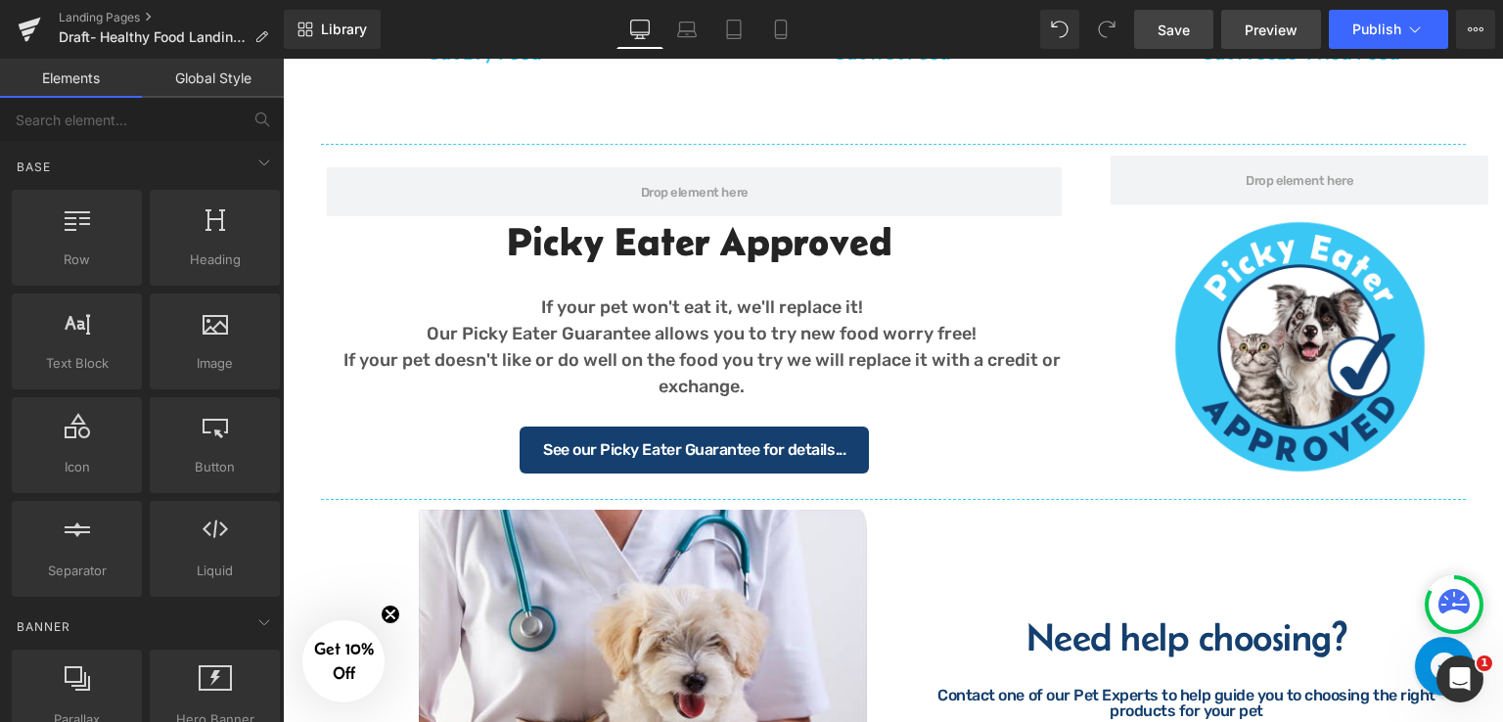
click at [1263, 36] on span "Preview" at bounding box center [1270, 30] width 53 height 21
click at [1174, 29] on span "Save" at bounding box center [1173, 30] width 32 height 21
click at [1297, 28] on span "Preview" at bounding box center [1270, 30] width 53 height 21
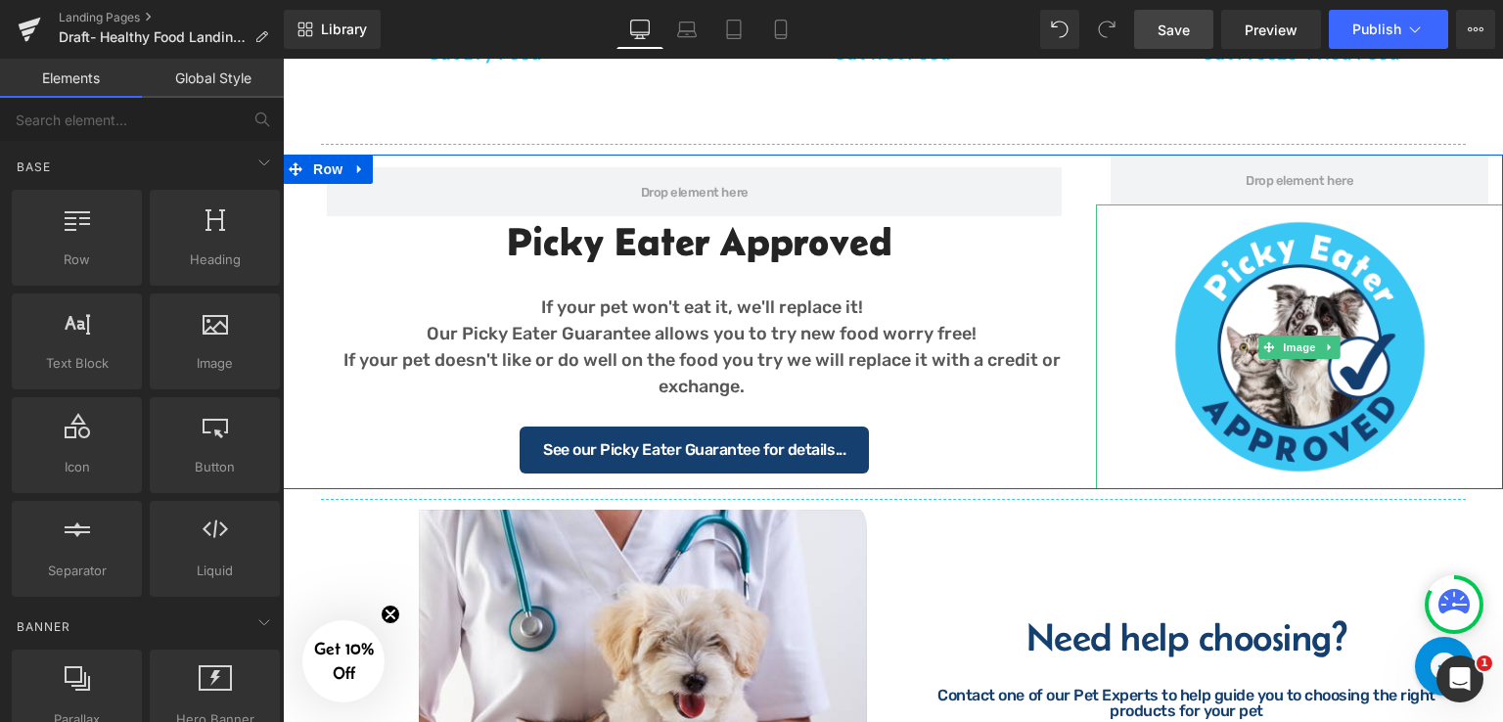
click at [1138, 277] on div at bounding box center [1299, 346] width 407 height 285
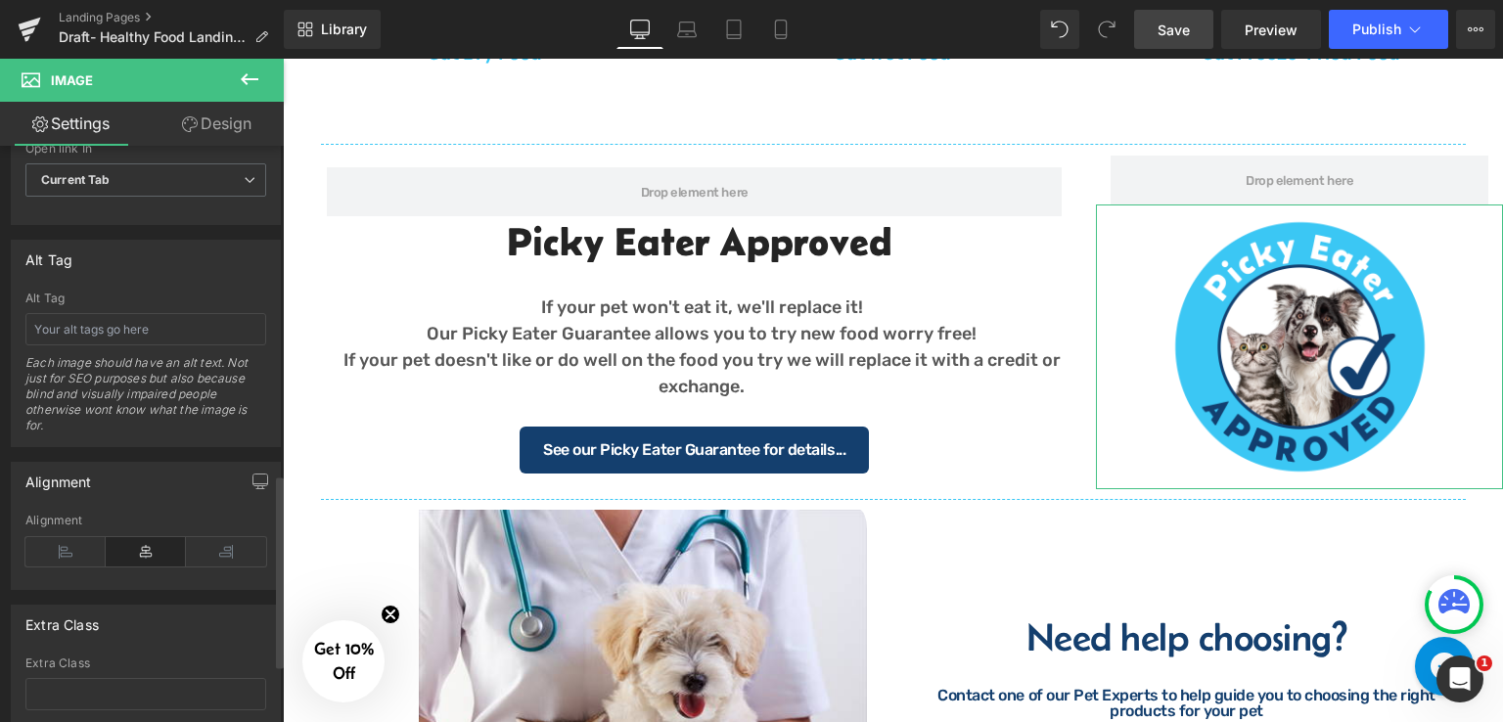
scroll to position [1157, 0]
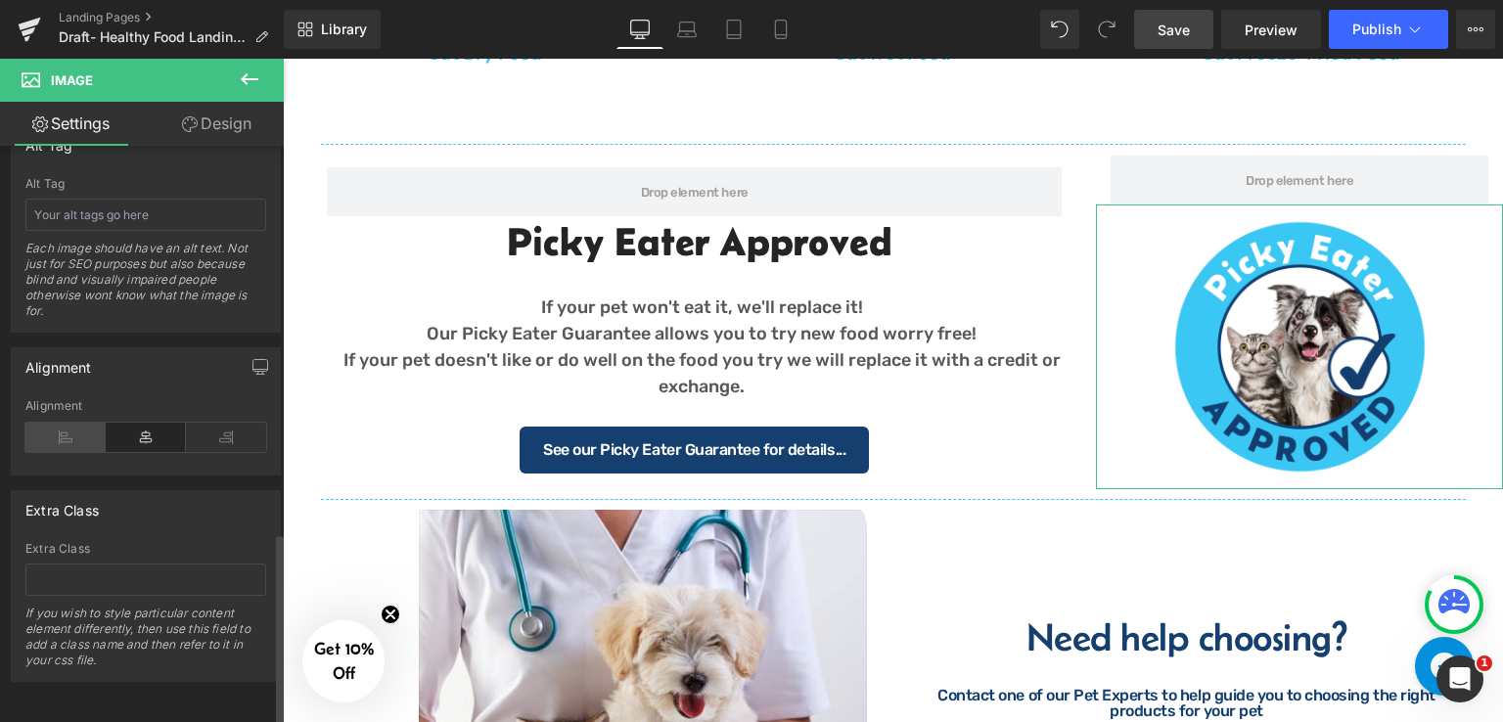
click at [64, 424] on icon at bounding box center [65, 437] width 80 height 29
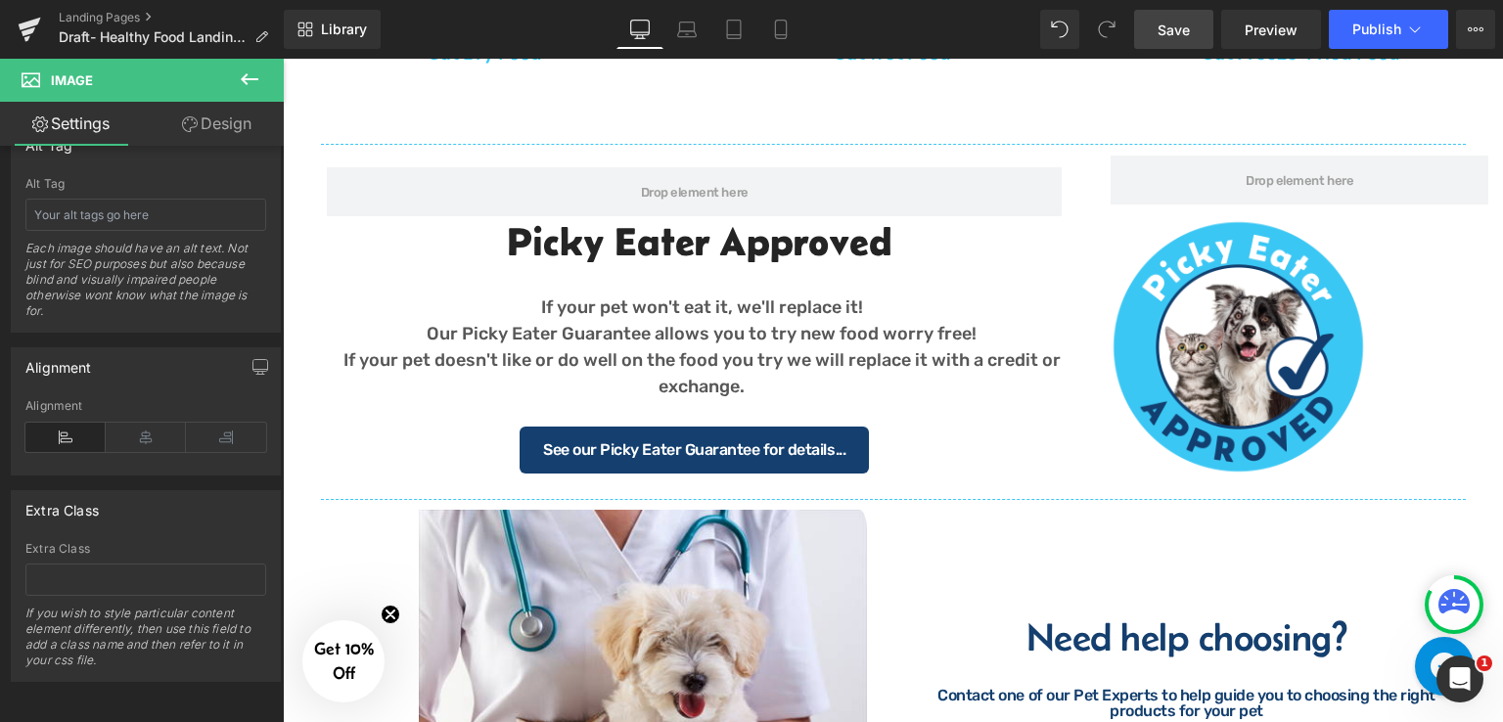
click at [1177, 28] on span "Save" at bounding box center [1173, 30] width 32 height 21
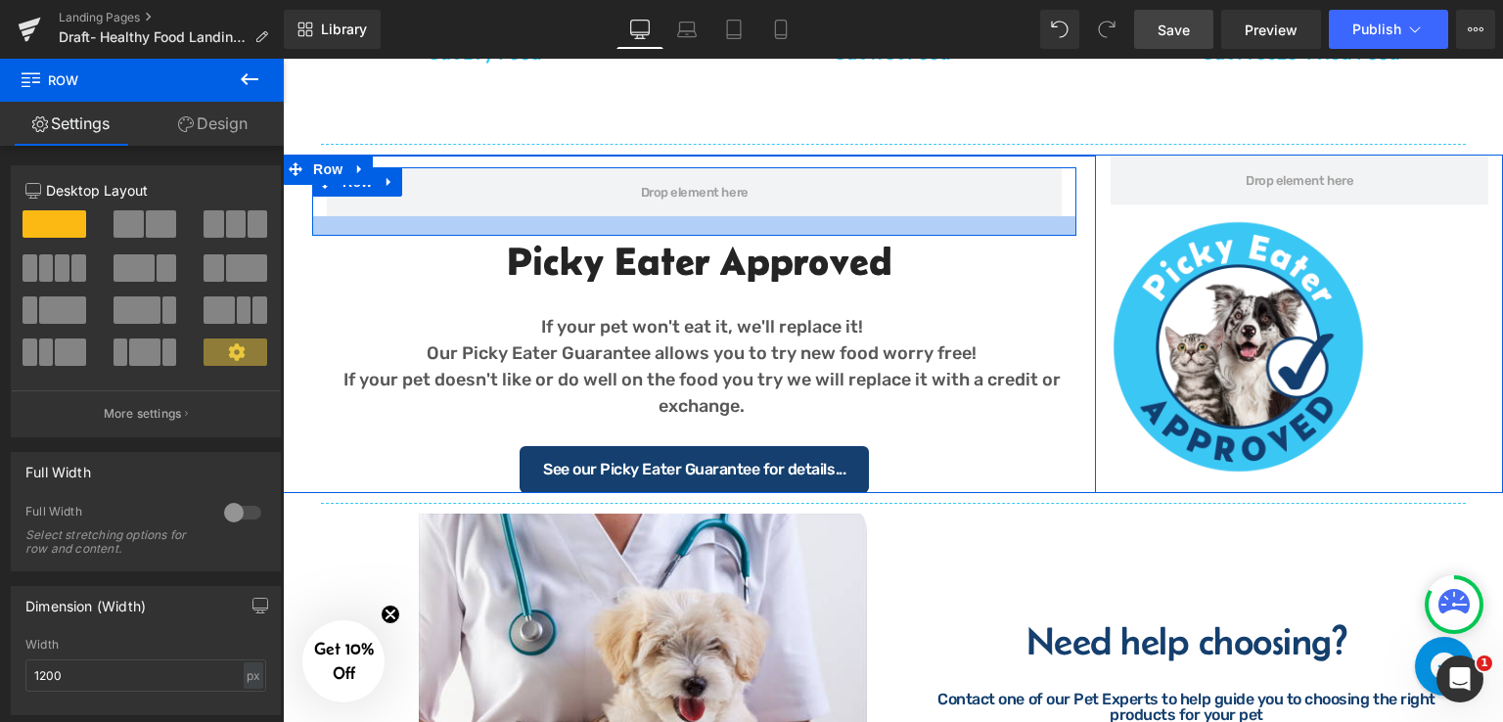
drag, startPoint x: 687, startPoint y: 212, endPoint x: 692, endPoint y: 232, distance: 20.2
click at [692, 232] on div at bounding box center [694, 226] width 764 height 20
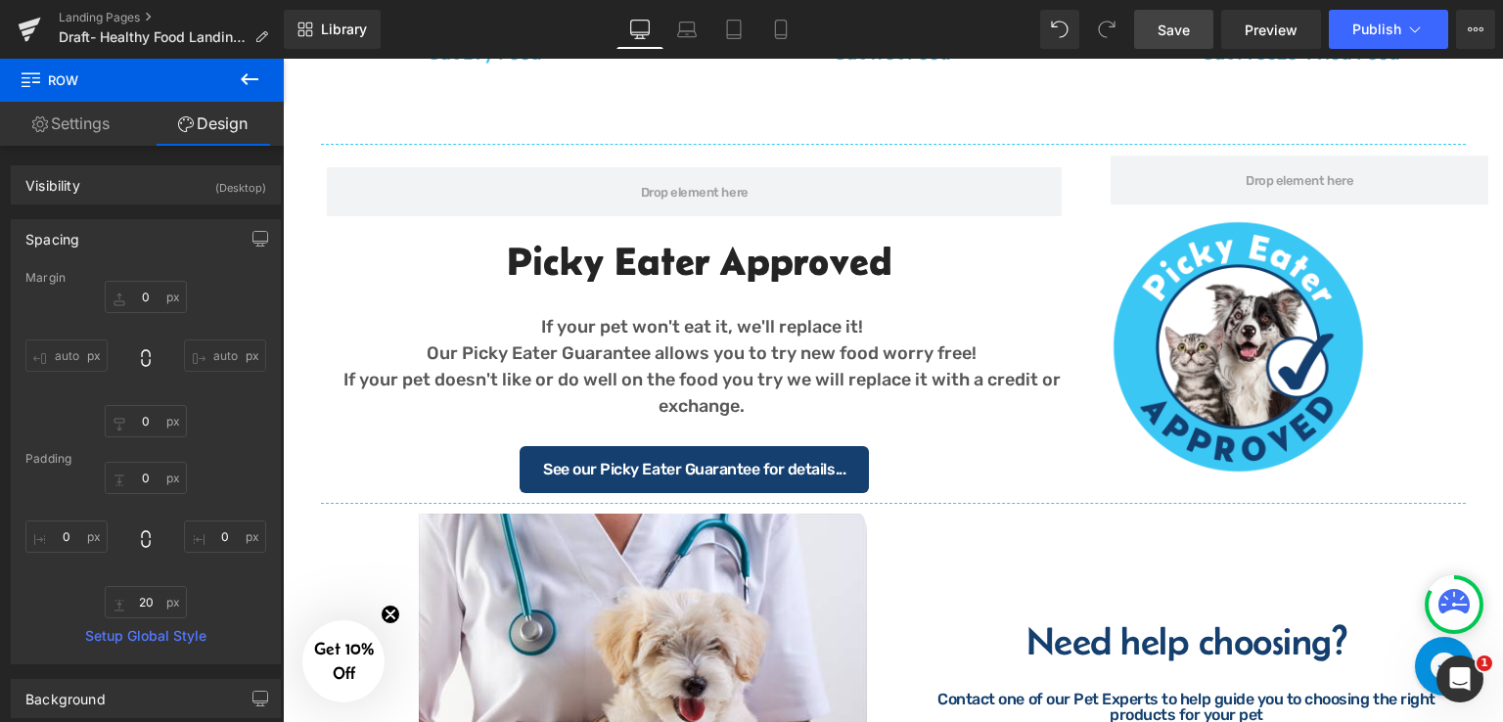
click at [1191, 29] on link "Save" at bounding box center [1173, 29] width 79 height 39
click at [1265, 32] on span "Preview" at bounding box center [1270, 30] width 53 height 21
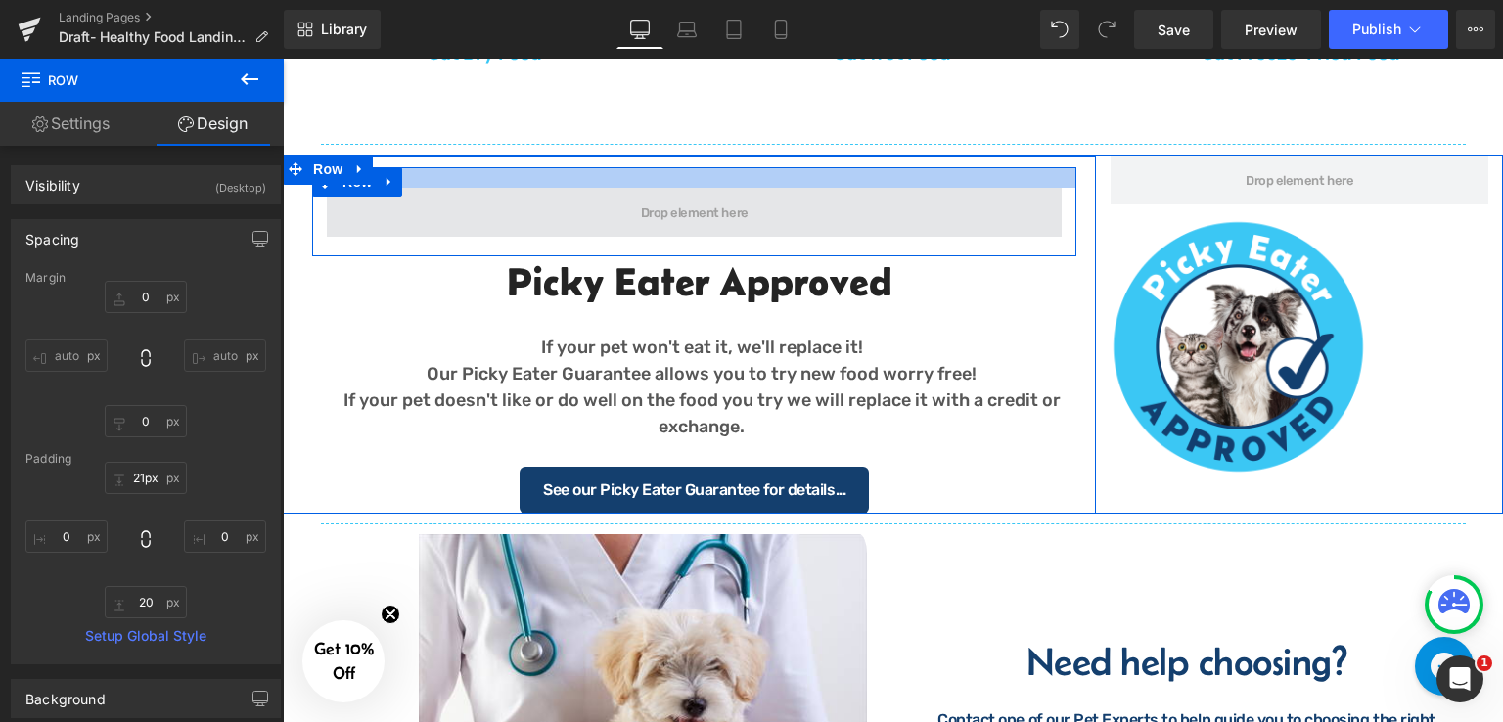
type input "16px"
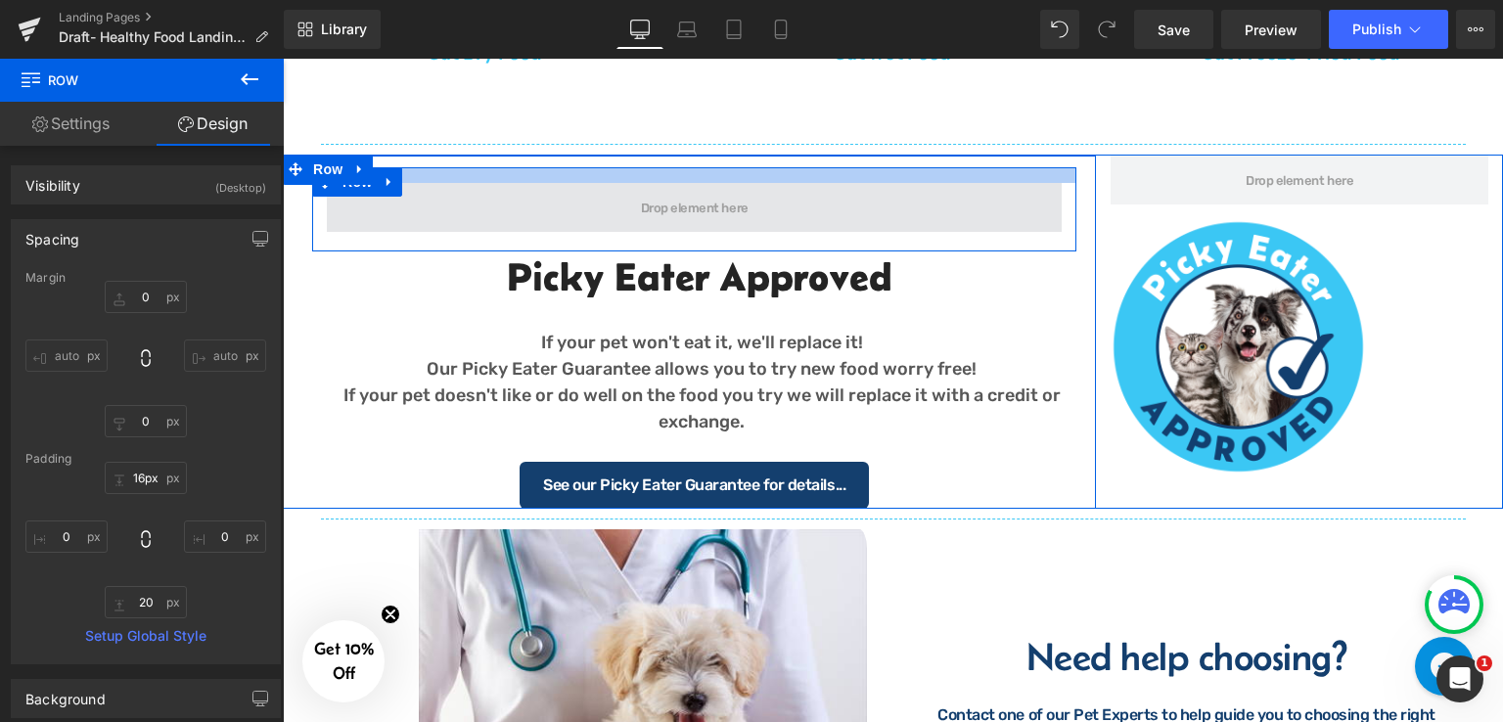
drag, startPoint x: 708, startPoint y: 170, endPoint x: 705, endPoint y: 186, distance: 15.9
click at [705, 186] on div "Row" at bounding box center [694, 209] width 764 height 84
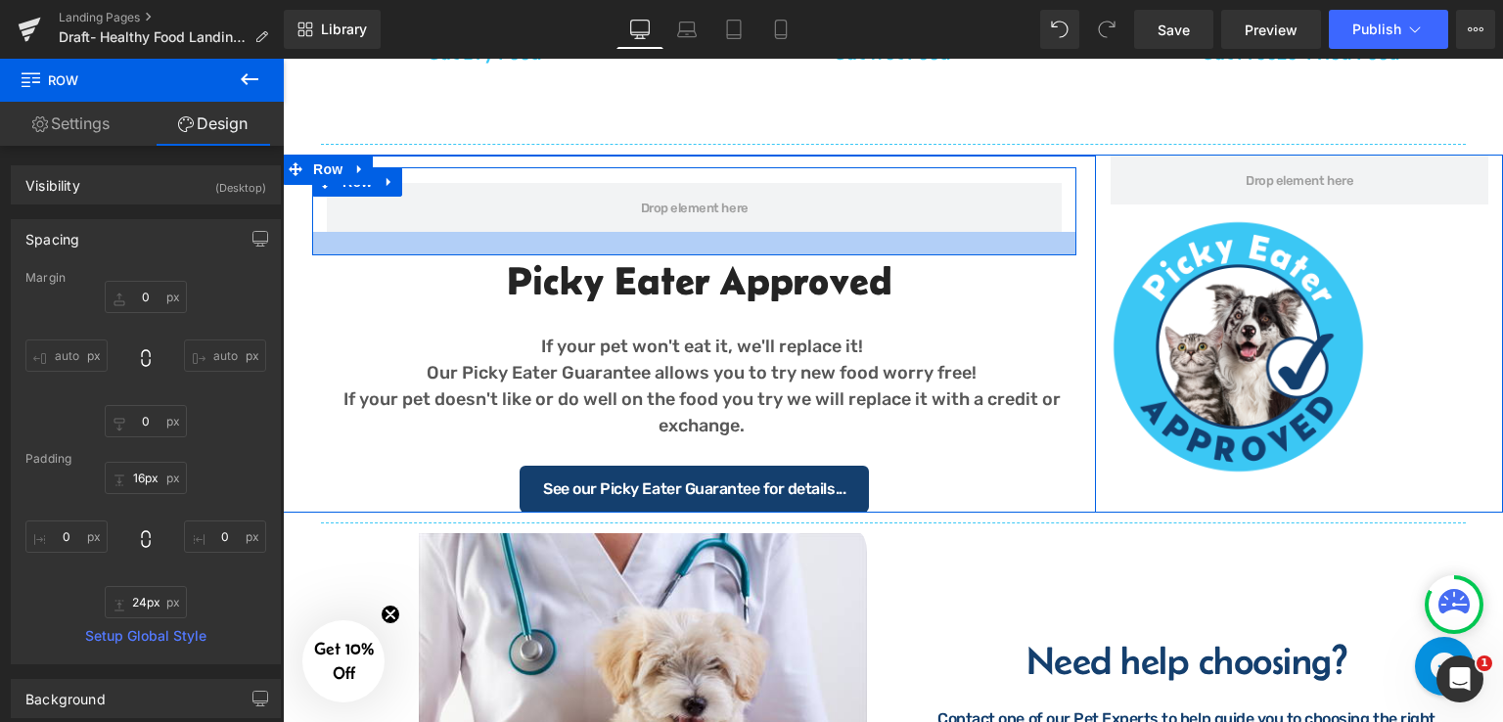
type input "30px"
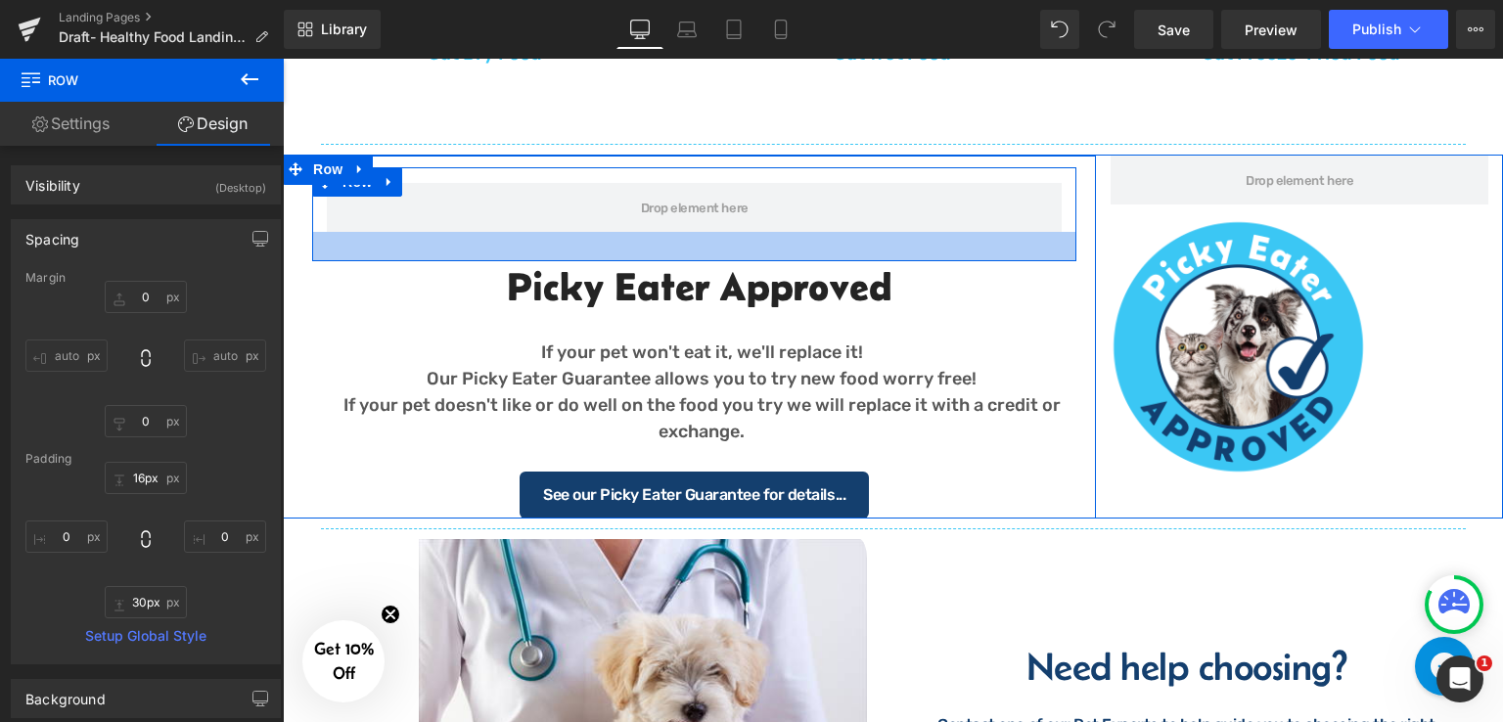
drag, startPoint x: 678, startPoint y: 246, endPoint x: 674, endPoint y: 255, distance: 10.5
click at [674, 255] on div at bounding box center [694, 246] width 764 height 29
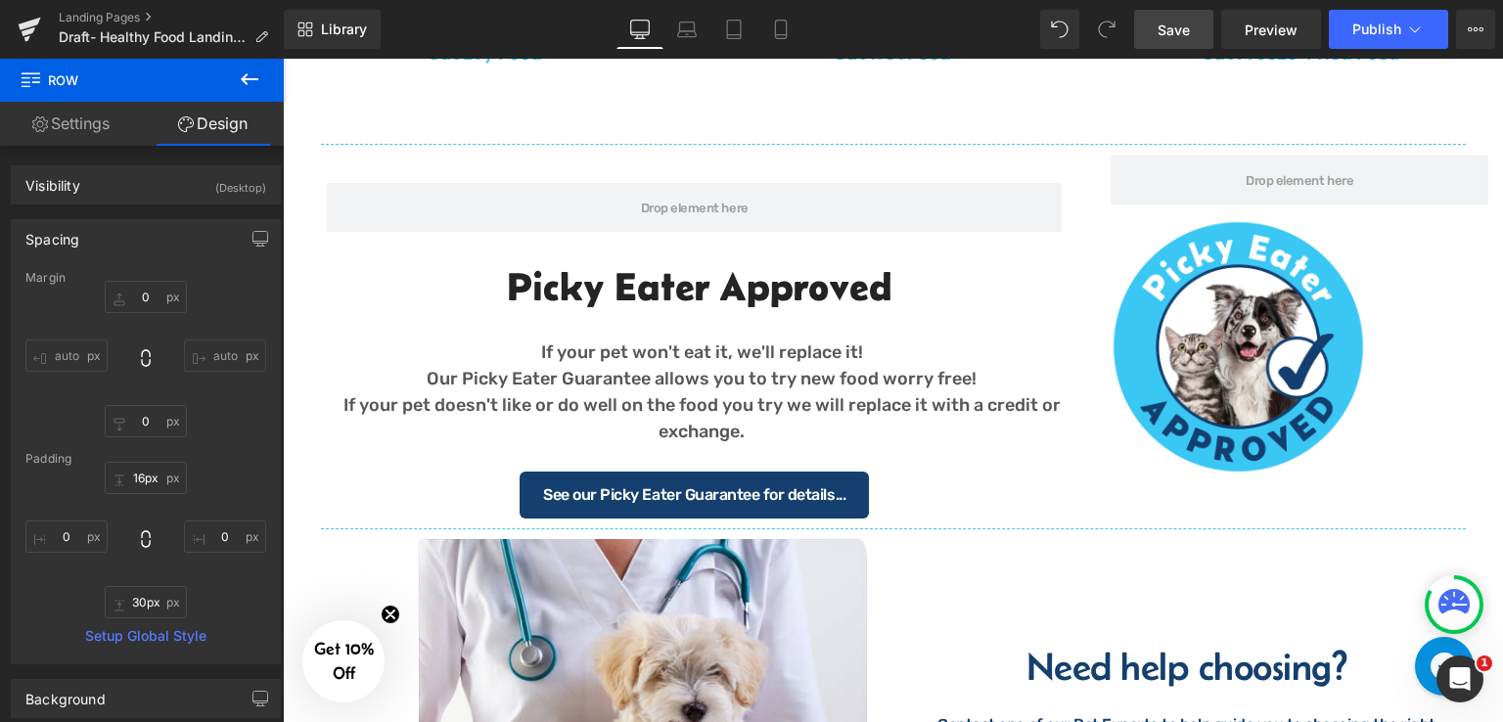
click at [1186, 35] on span "Save" at bounding box center [1173, 30] width 32 height 21
click at [779, 43] on link "Mobile" at bounding box center [780, 29] width 47 height 39
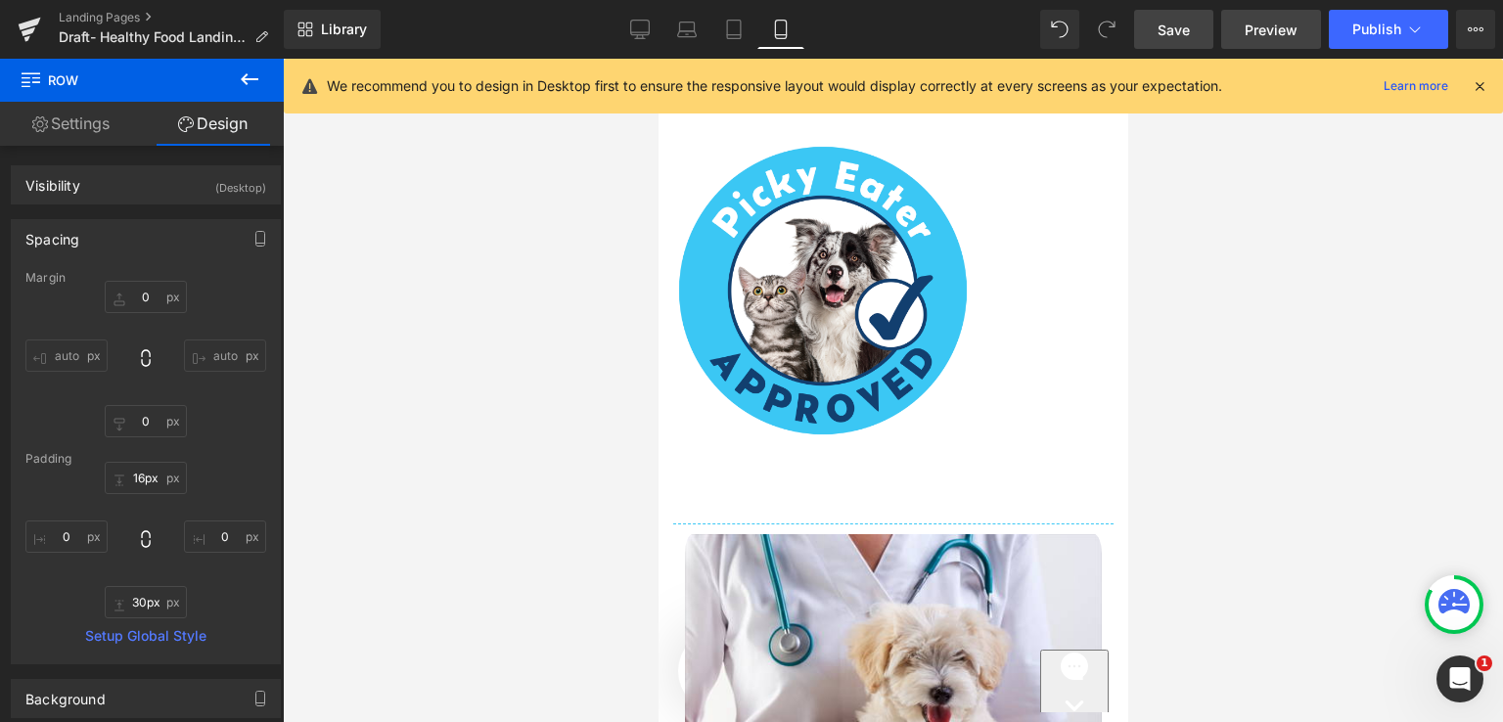
type input "0"
type input "16"
type input "0"
type input "30"
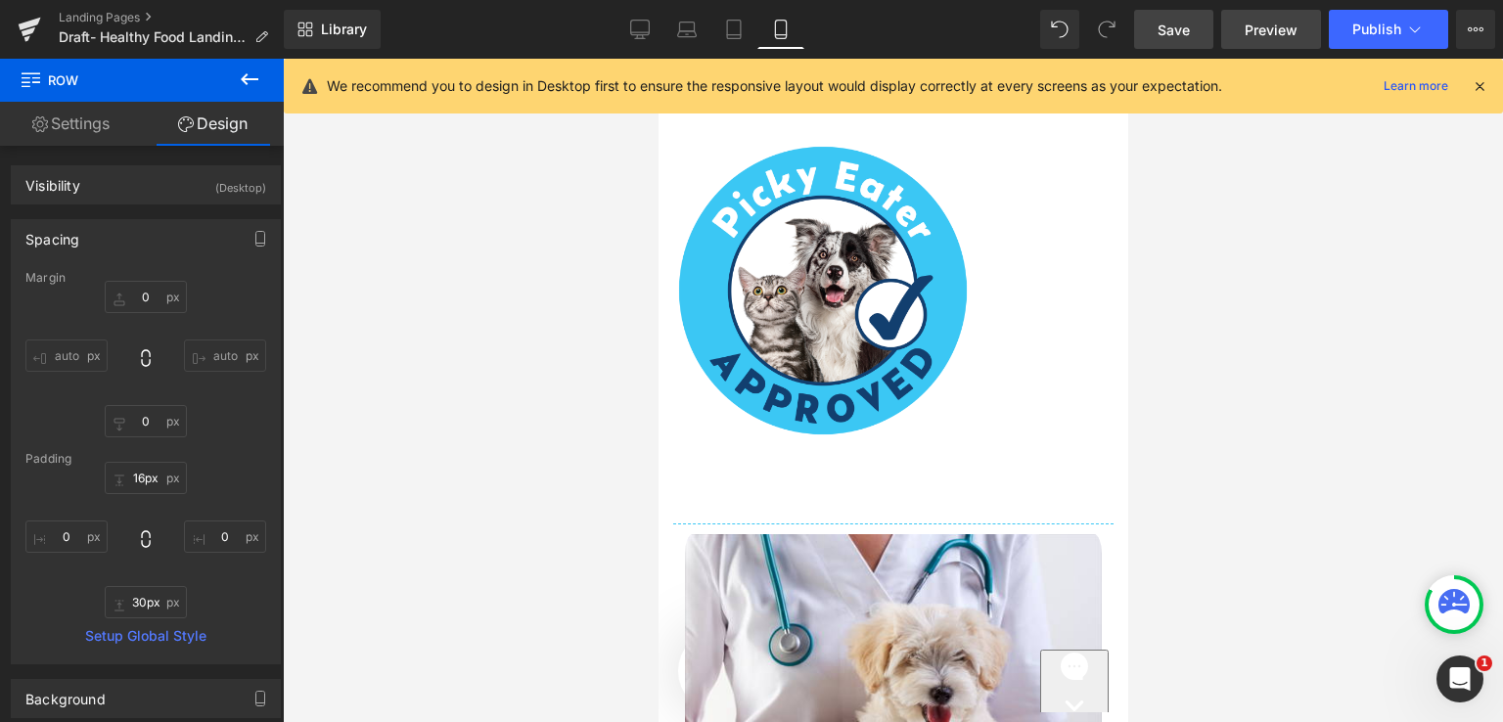
type input "0"
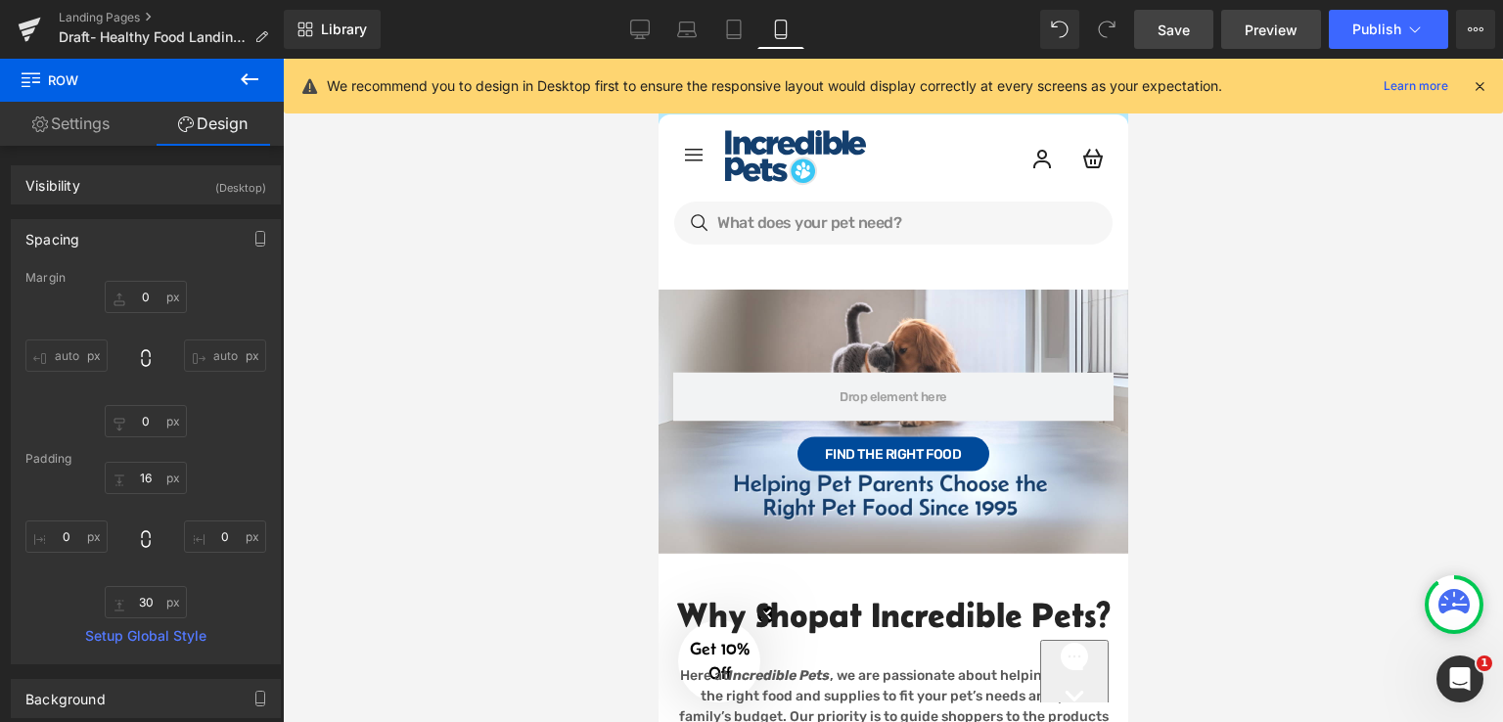
click at [1259, 36] on span "Preview" at bounding box center [1270, 30] width 53 height 21
click at [1164, 220] on div at bounding box center [893, 390] width 1220 height 663
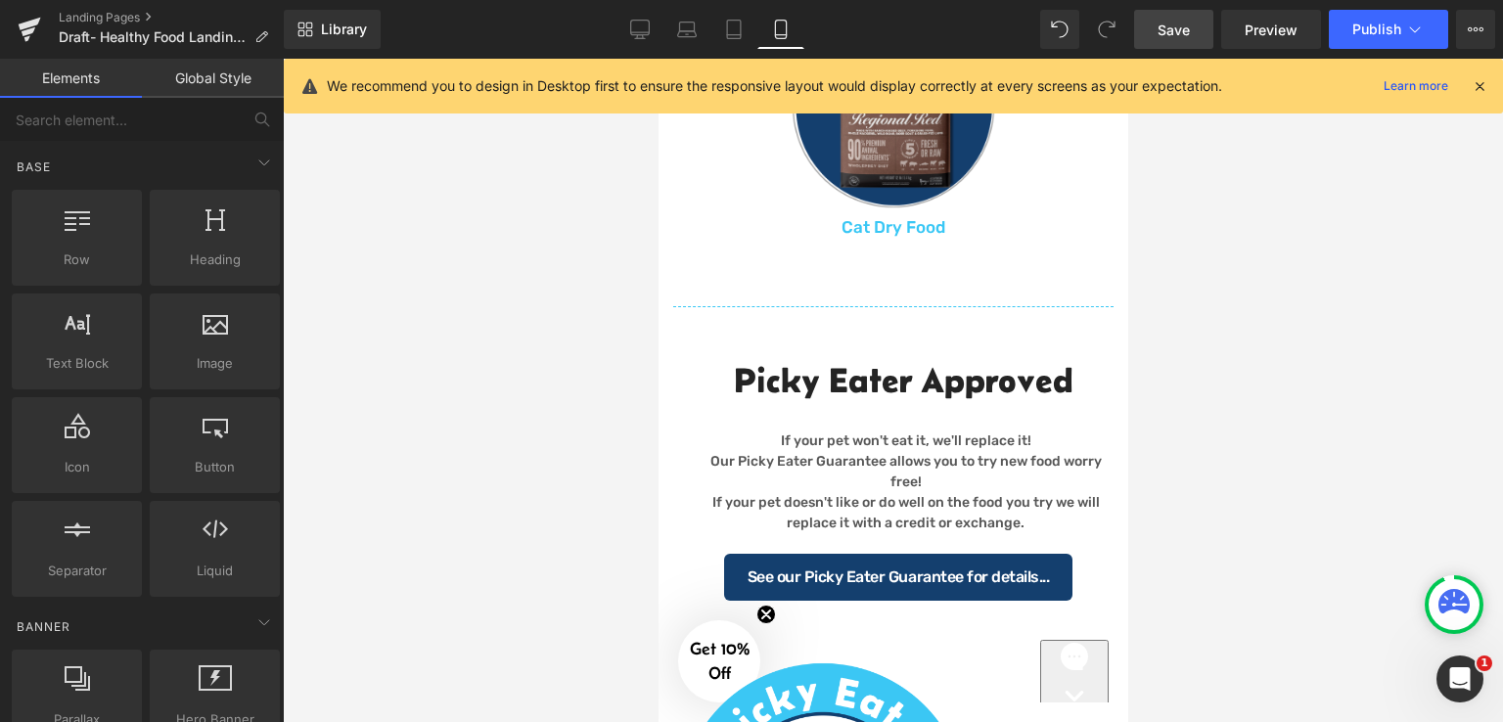
scroll to position [1305, 0]
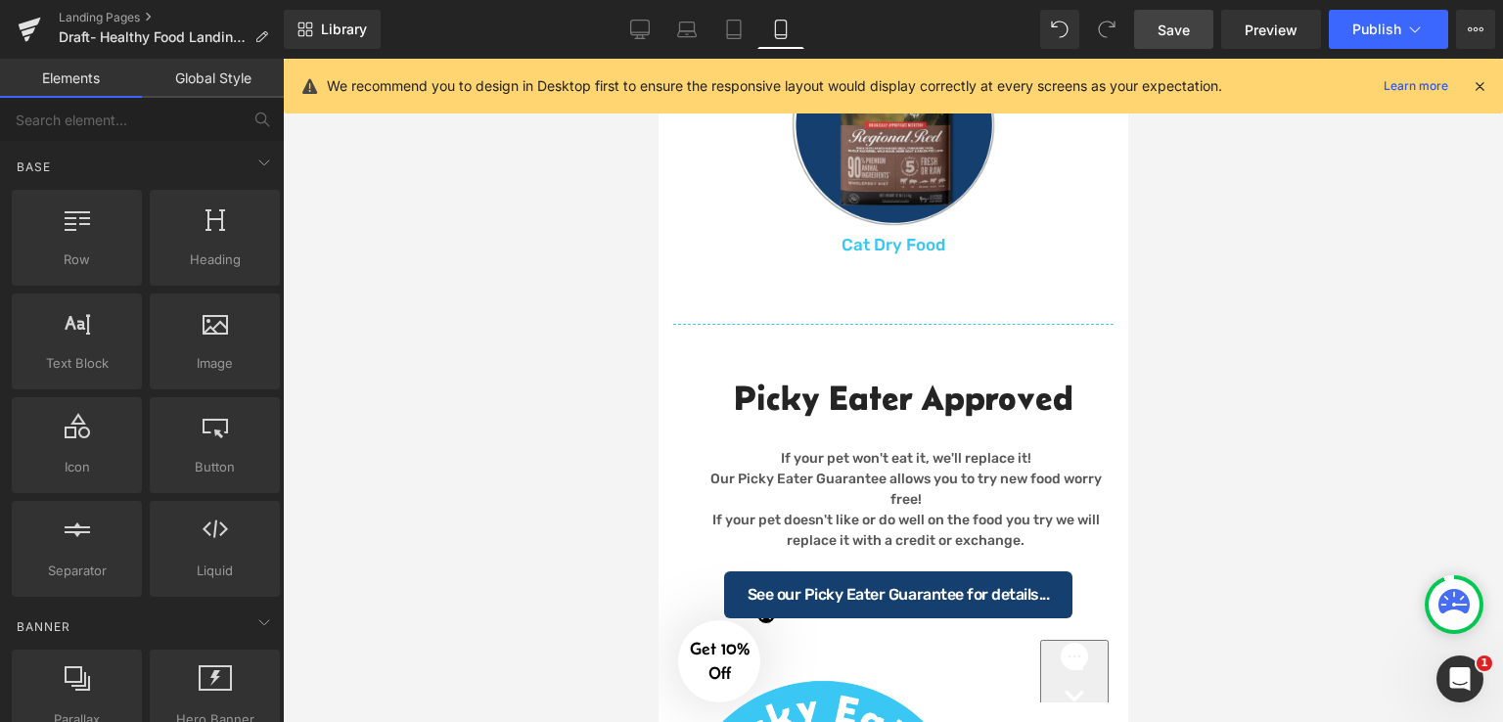
drag, startPoint x: 1122, startPoint y: 142, endPoint x: 1815, endPoint y: 365, distance: 727.6
click at [643, 42] on link "Desktop" at bounding box center [639, 29] width 47 height 39
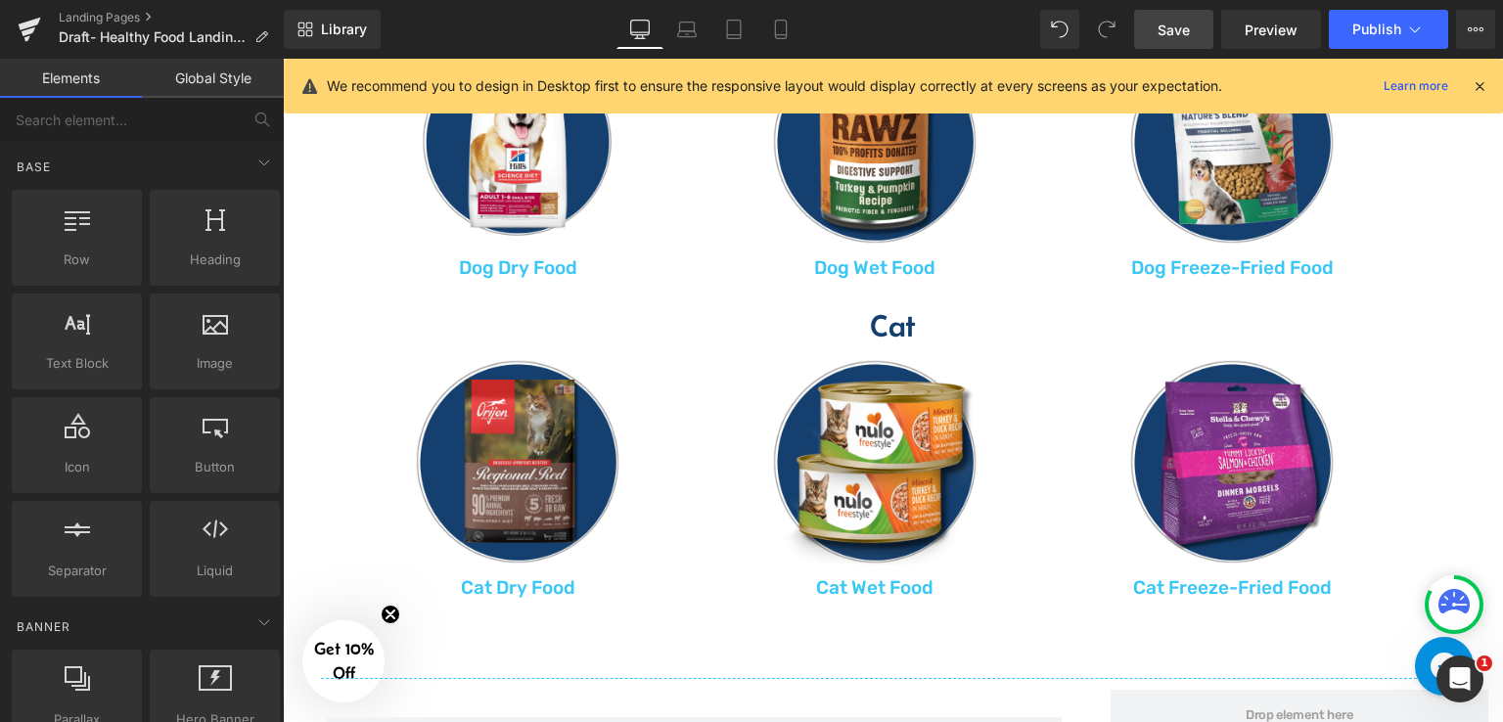
scroll to position [1914, 0]
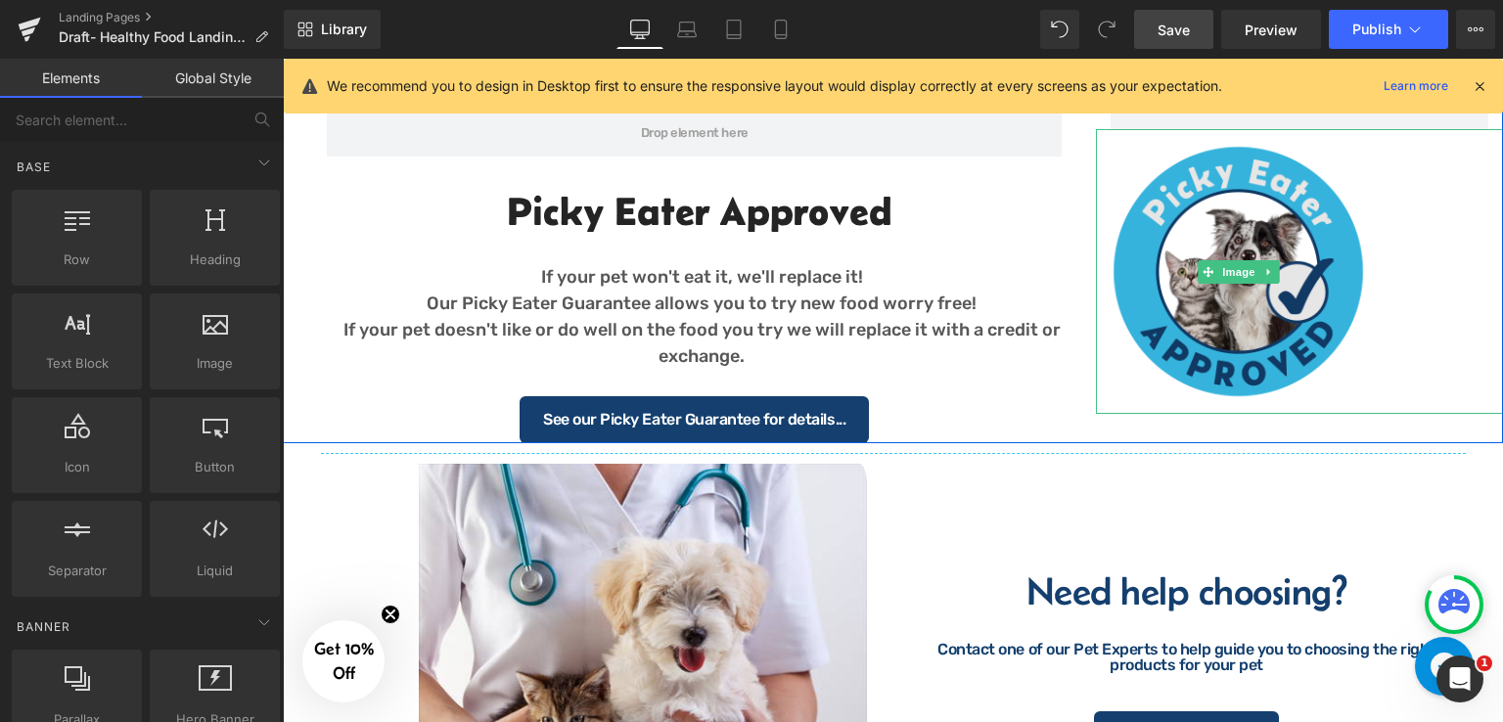
click at [1213, 203] on img at bounding box center [1238, 271] width 285 height 285
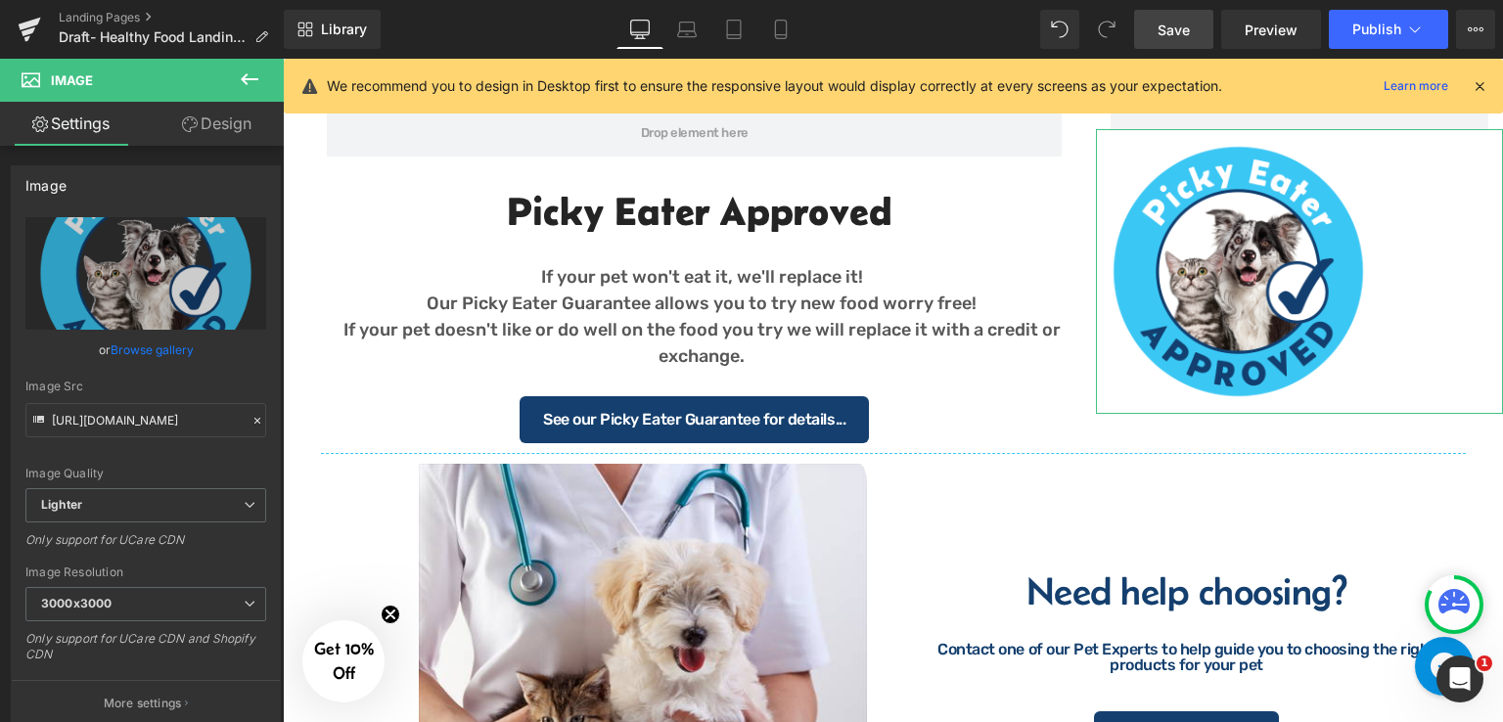
click at [239, 125] on link "Design" at bounding box center [217, 124] width 142 height 44
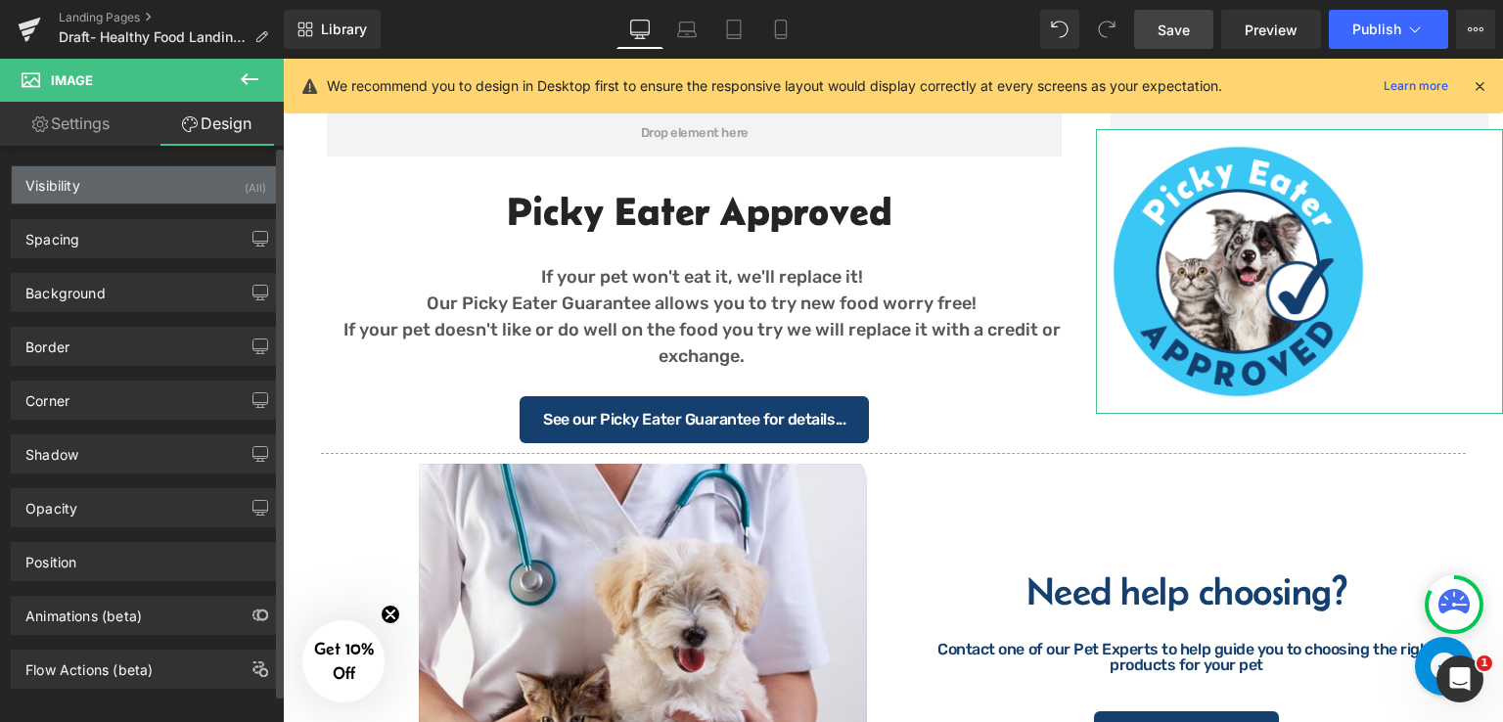
click at [97, 189] on div "Visibility (All)" at bounding box center [146, 184] width 268 height 37
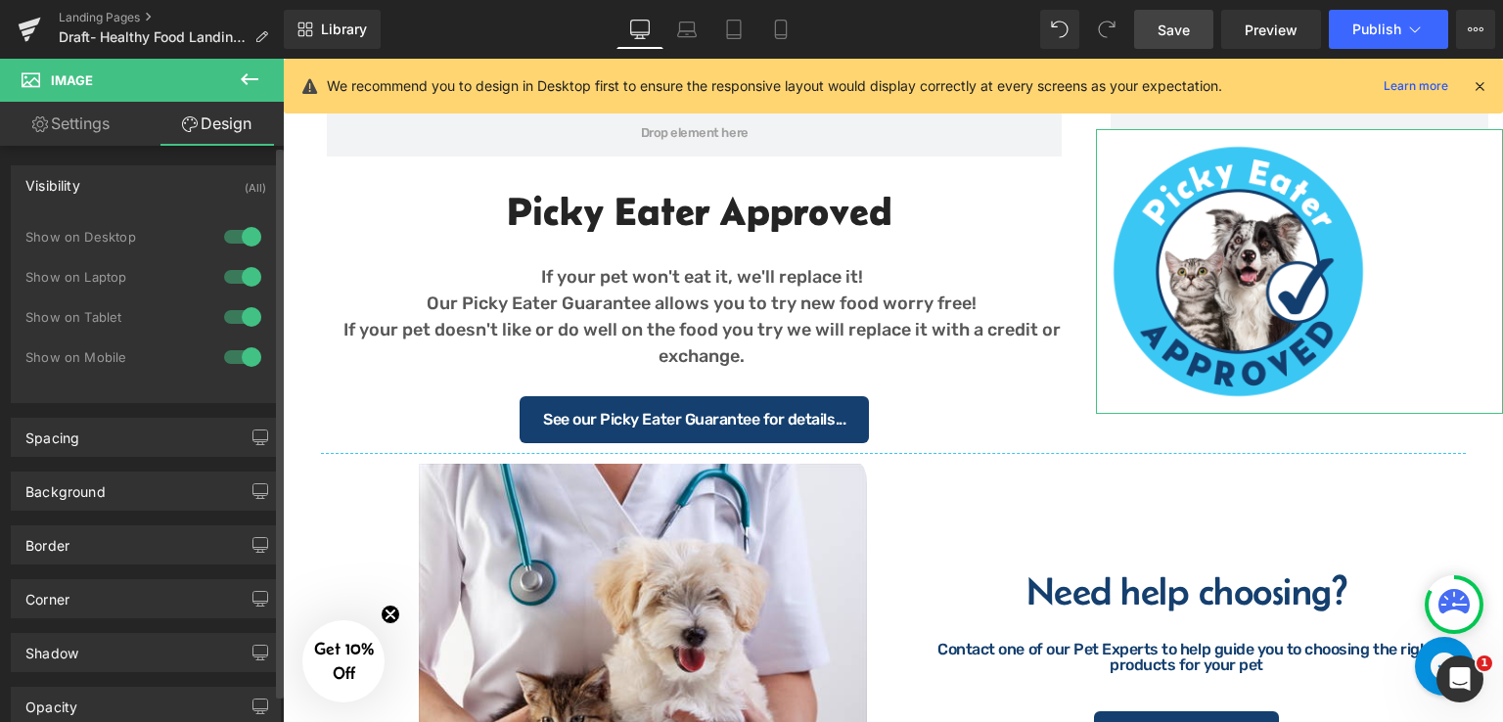
click at [232, 364] on div at bounding box center [242, 356] width 47 height 31
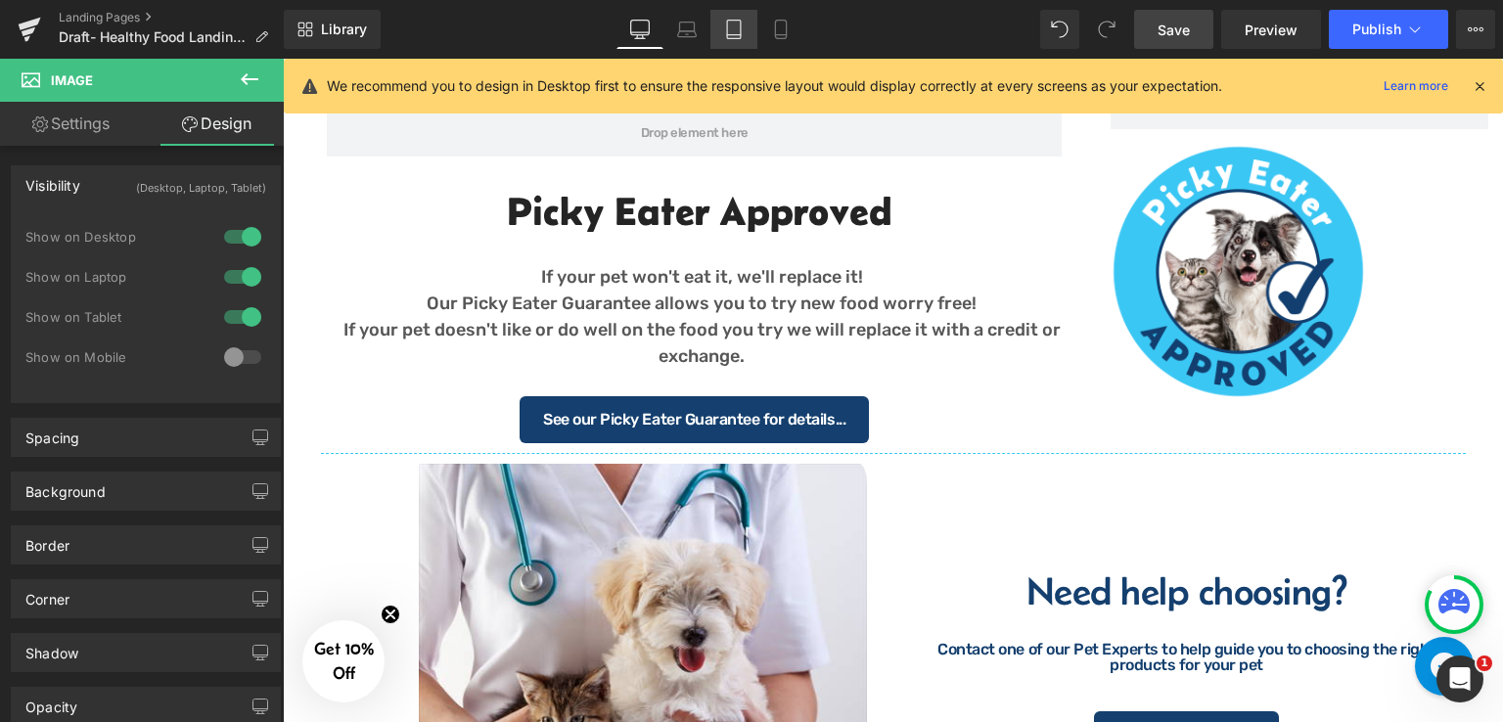
click at [735, 28] on icon at bounding box center [734, 30] width 20 height 20
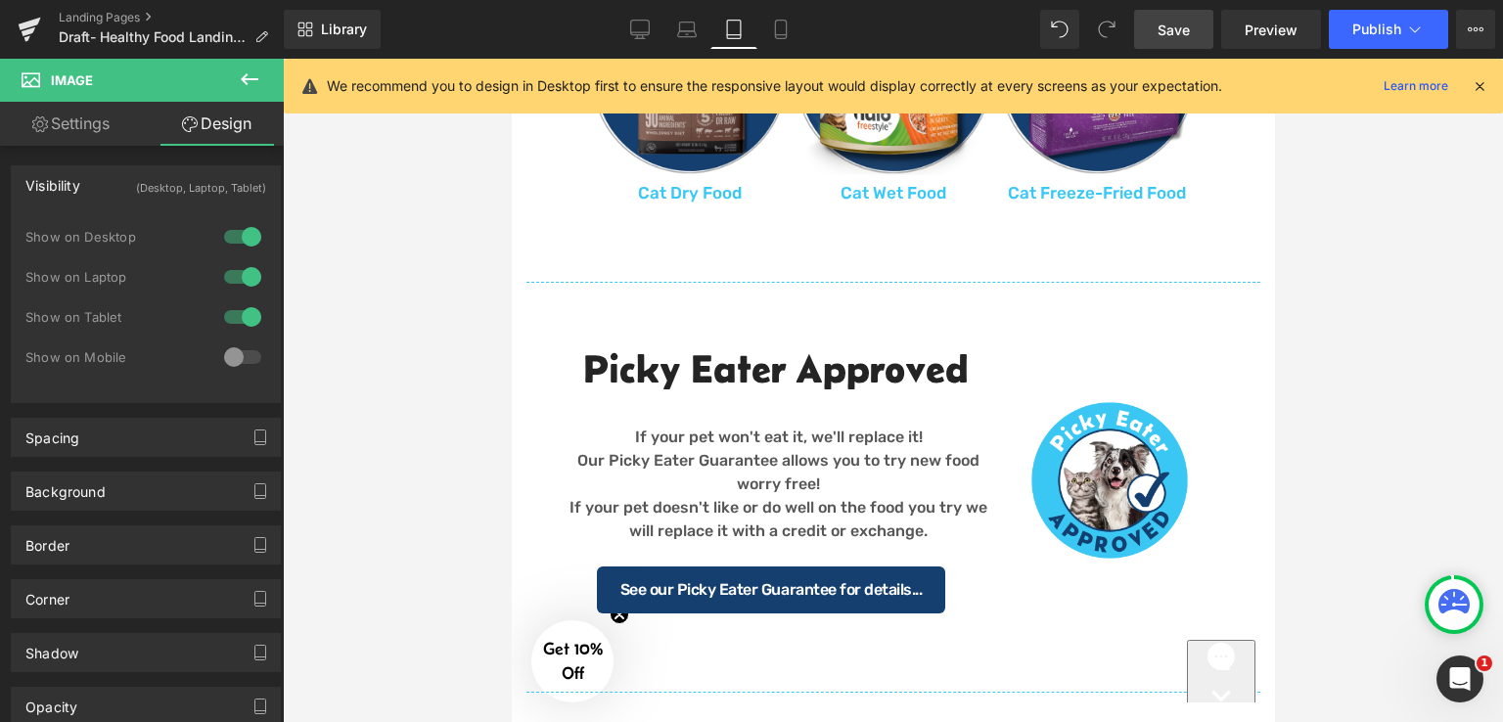
scroll to position [1499, 0]
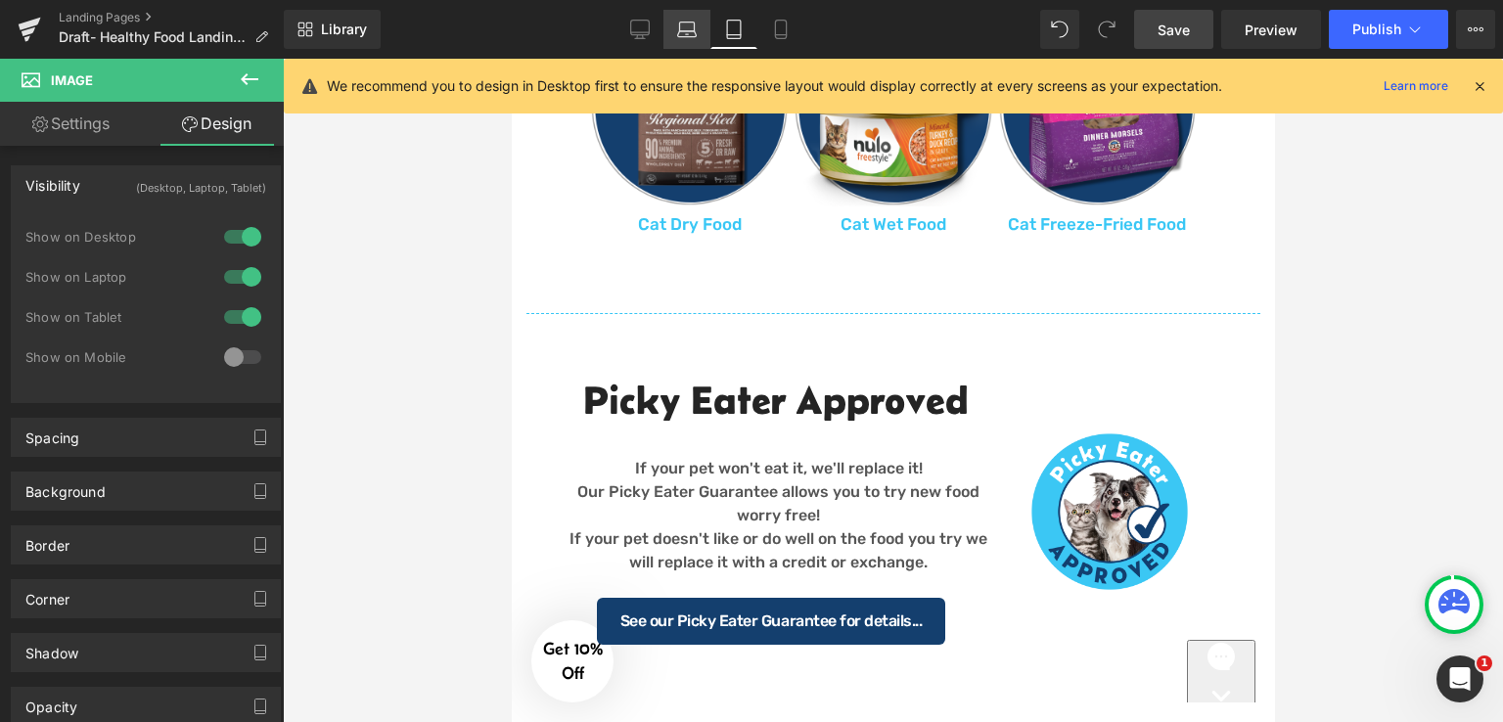
click at [681, 23] on icon at bounding box center [687, 30] width 20 height 20
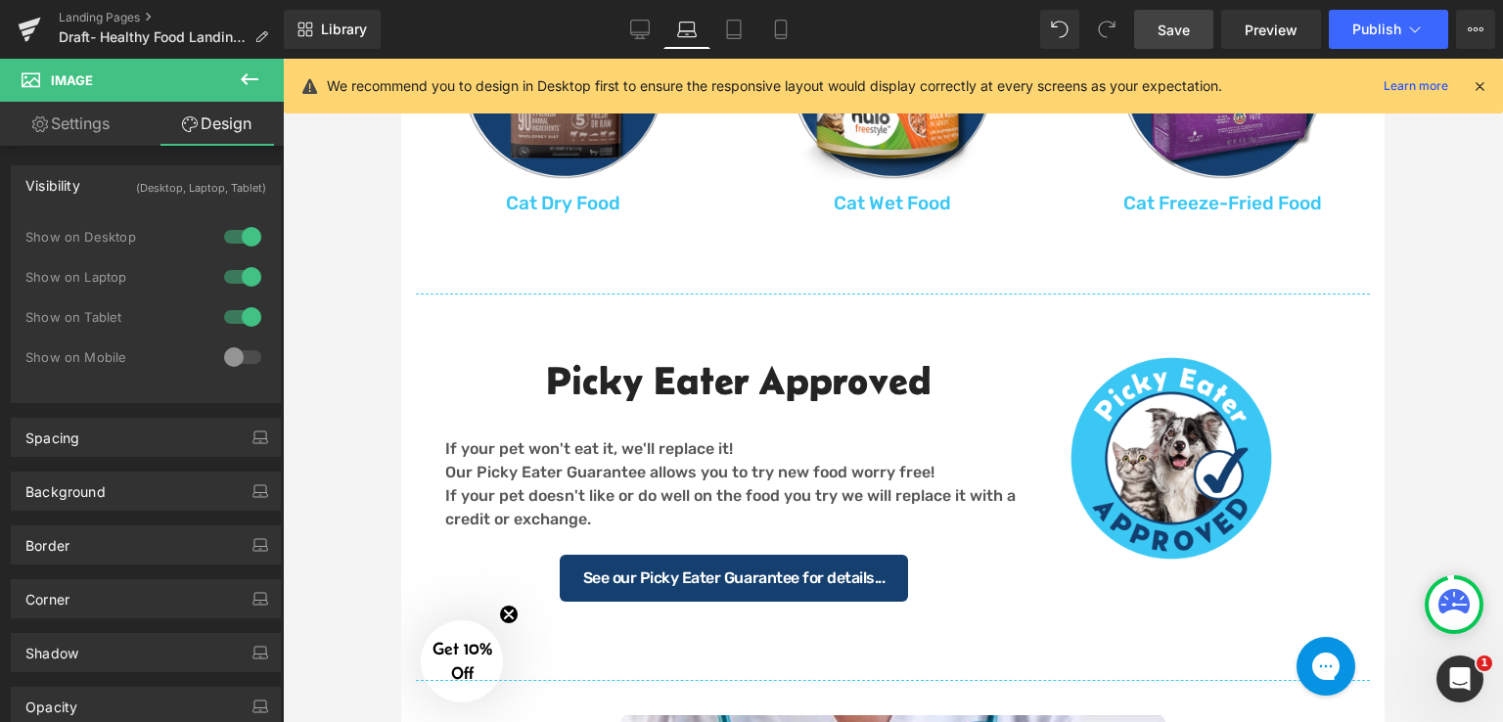
scroll to position [1795, 0]
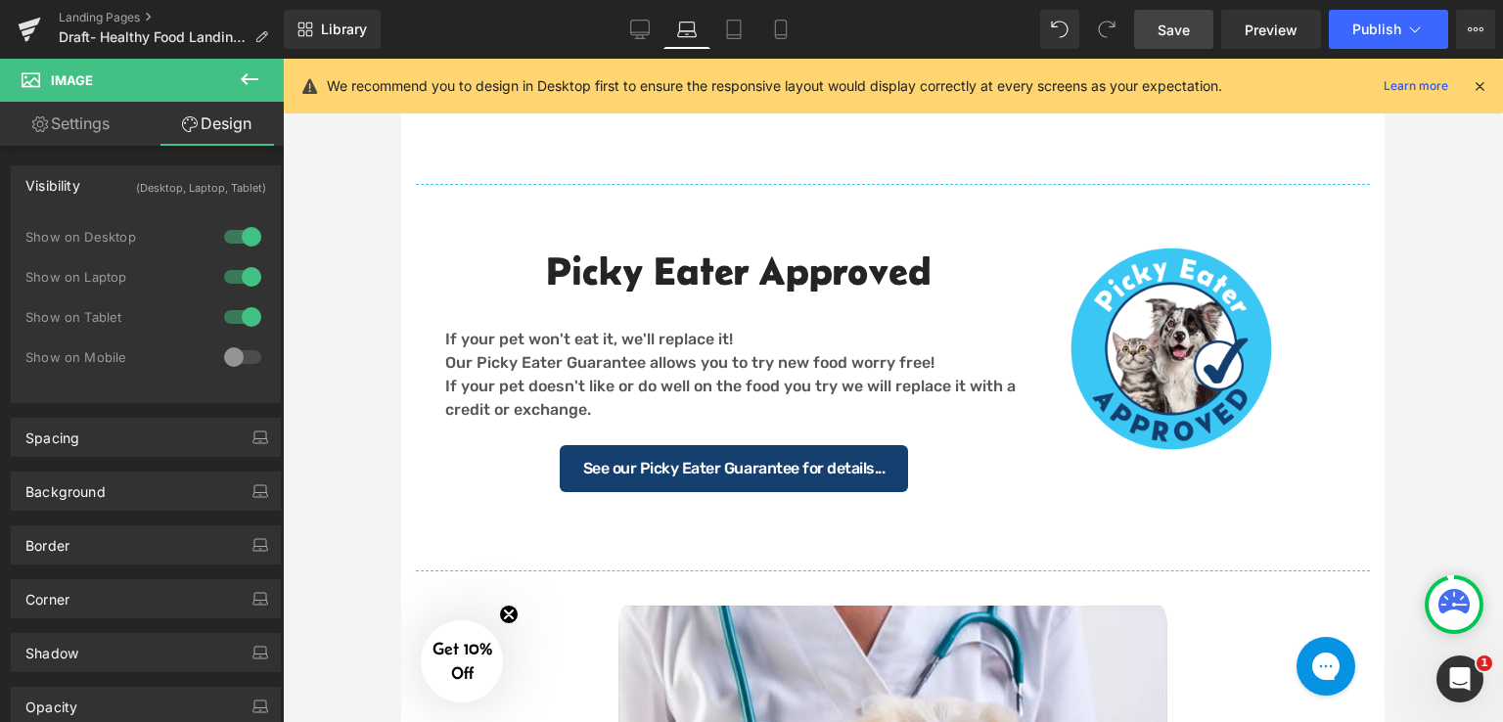
click at [776, 26] on icon at bounding box center [781, 30] width 20 height 20
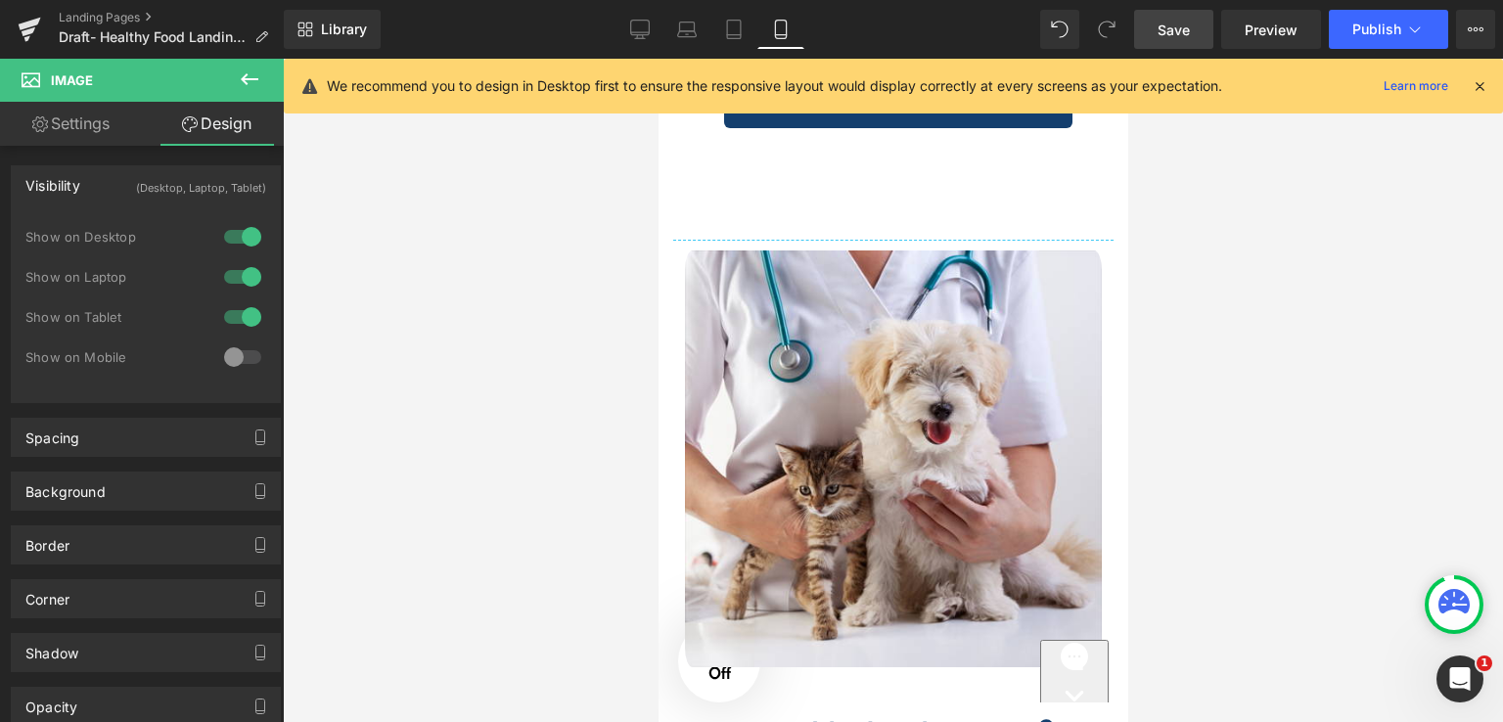
scroll to position [0, 0]
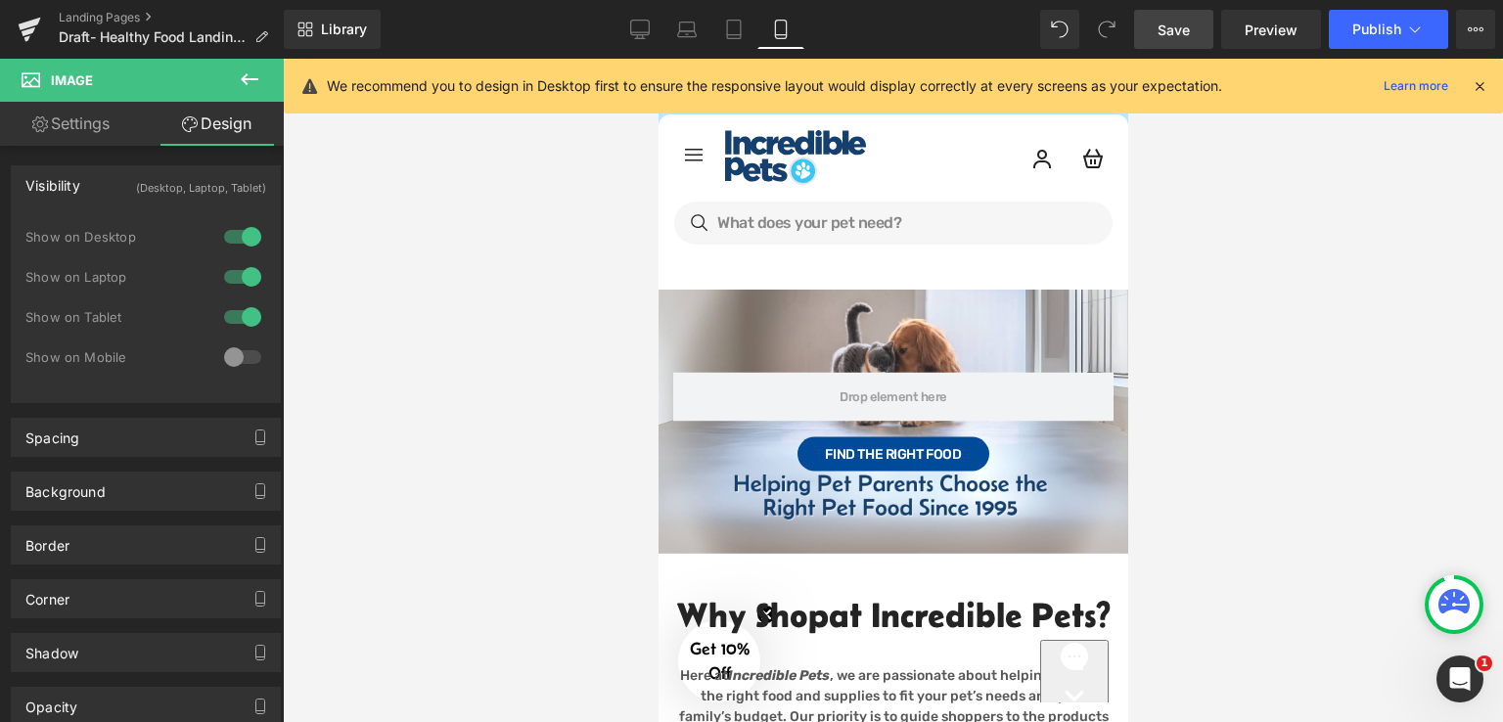
click at [1323, 370] on div at bounding box center [893, 390] width 1220 height 663
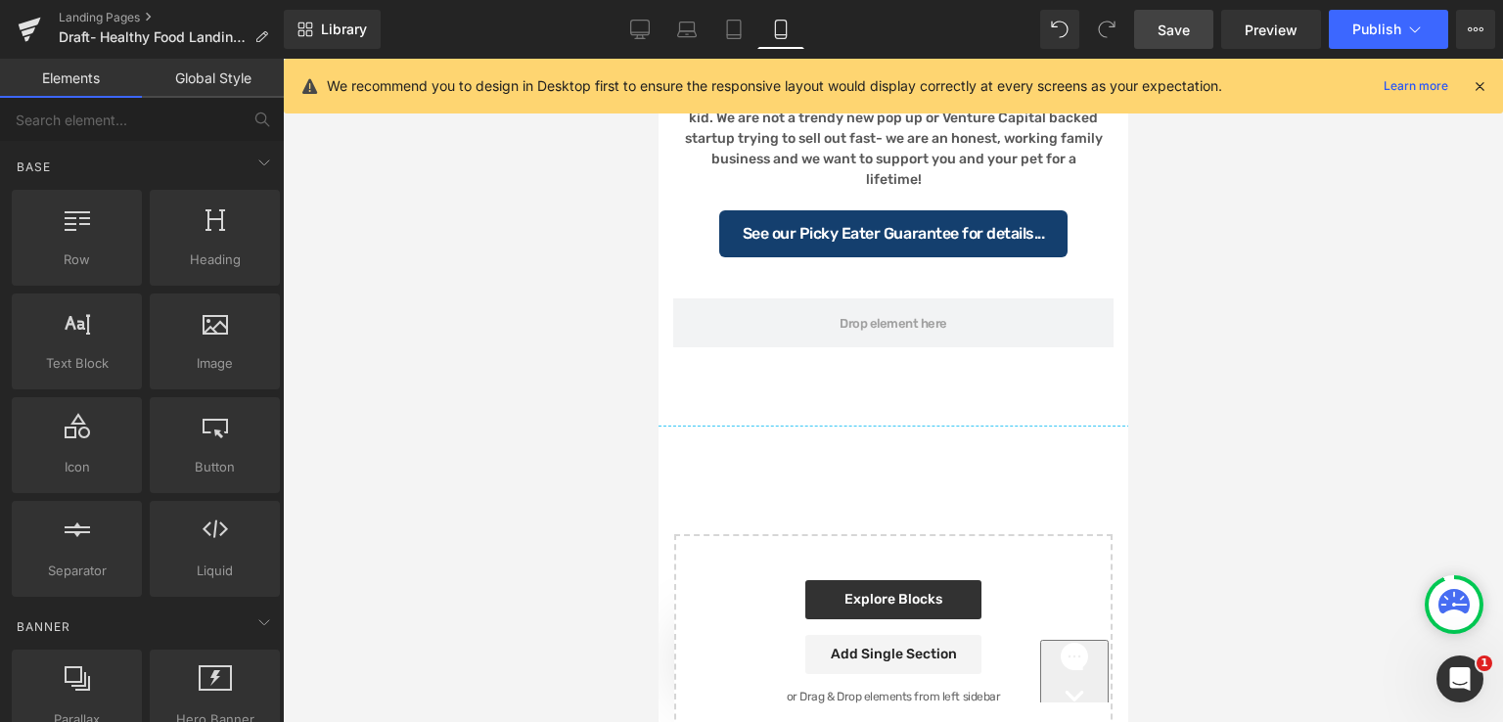
scroll to position [2859, 0]
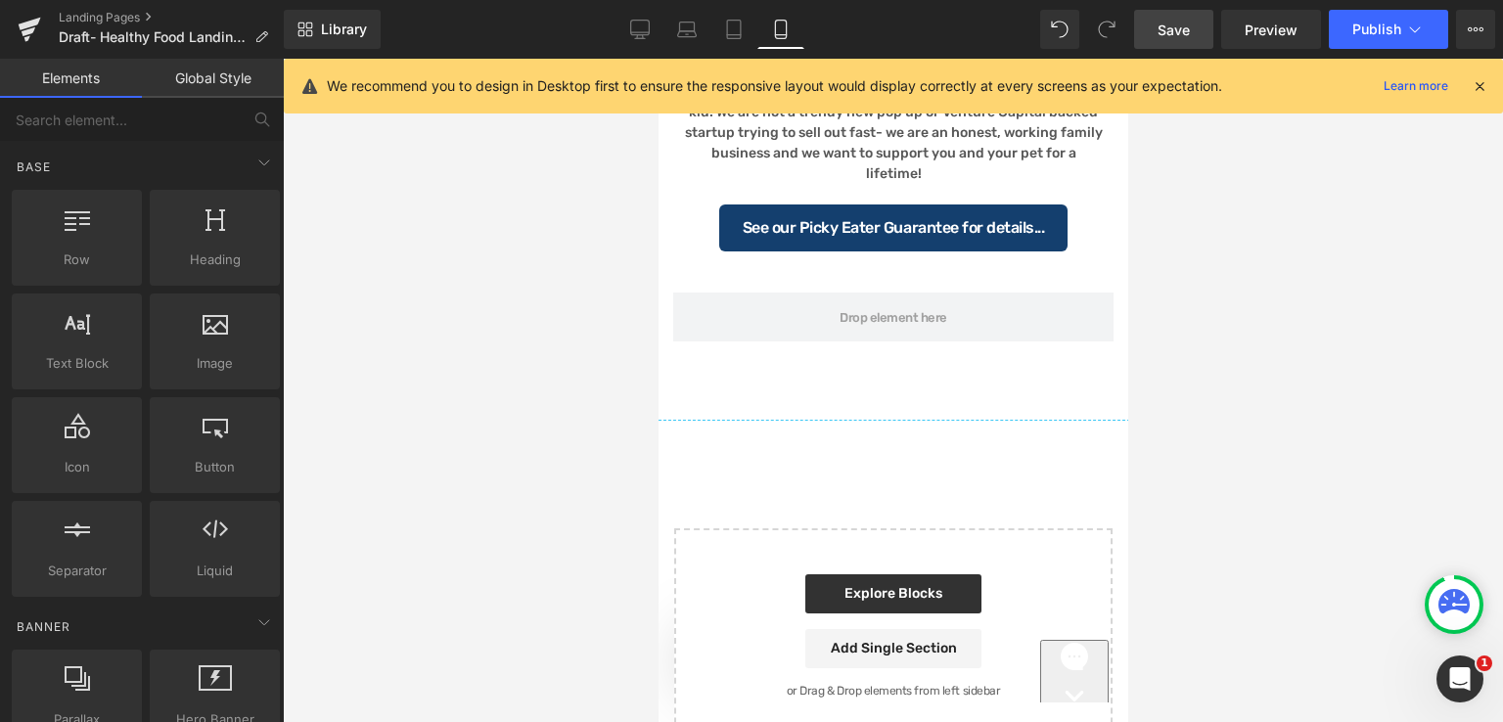
drag, startPoint x: 1123, startPoint y: 133, endPoint x: 1785, endPoint y: 543, distance: 778.8
click at [626, 37] on link "Desktop" at bounding box center [639, 29] width 47 height 39
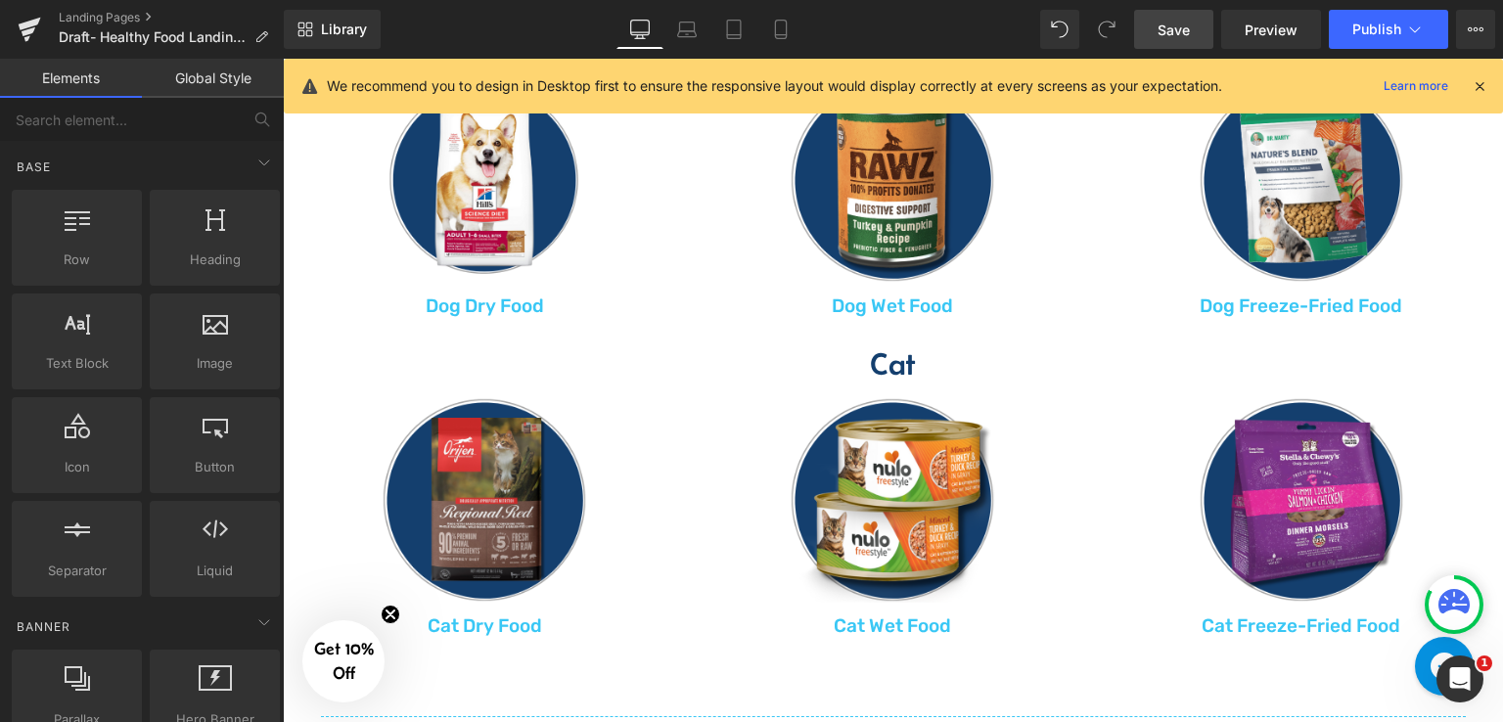
scroll to position [1264, 0]
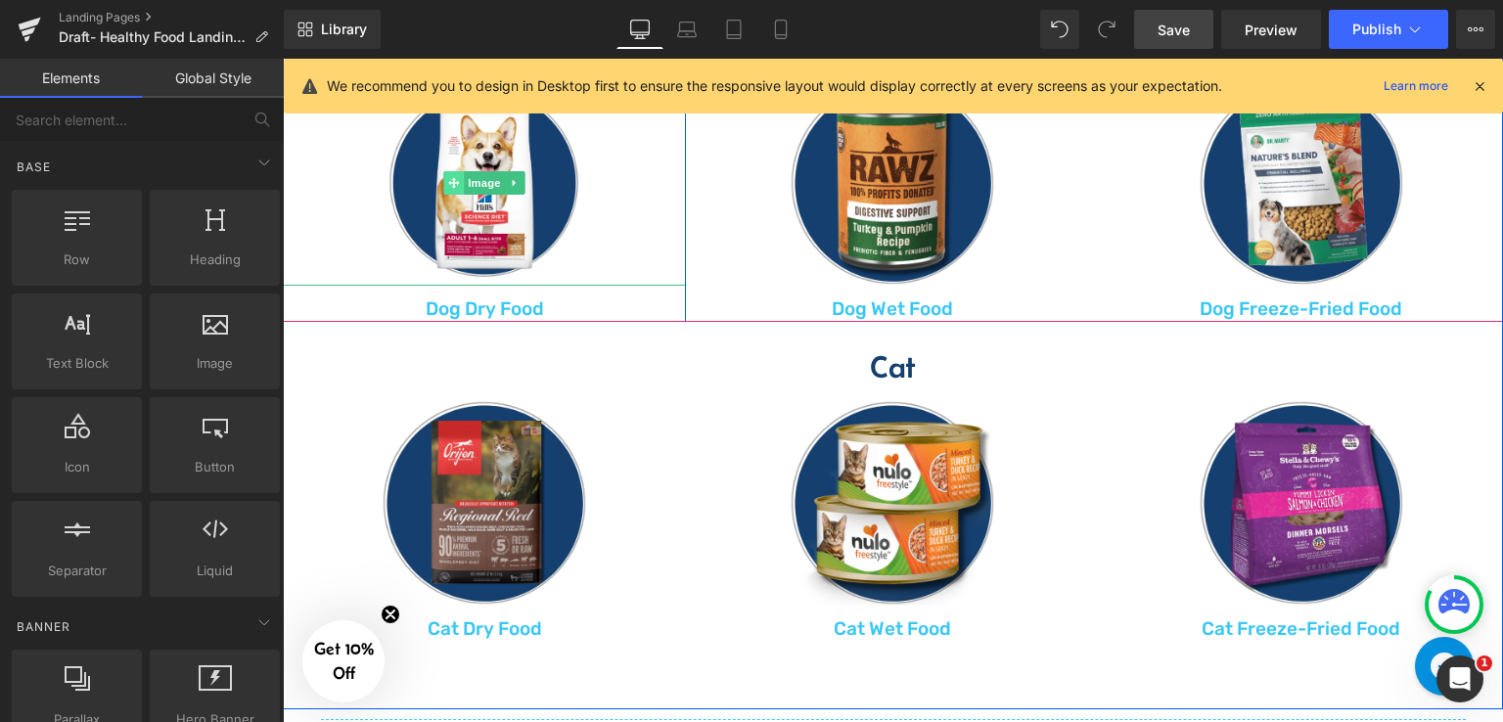
click at [444, 174] on span at bounding box center [454, 182] width 21 height 23
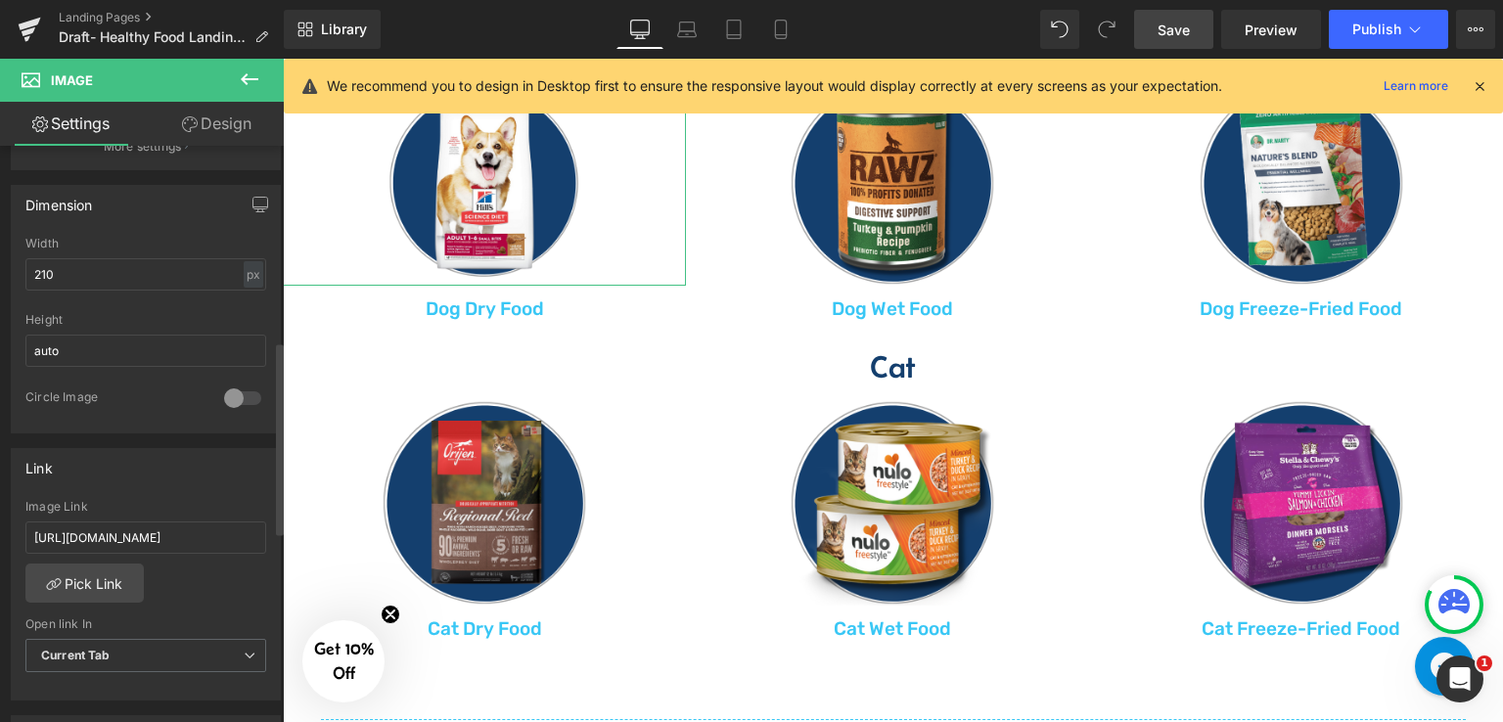
scroll to position [587, 0]
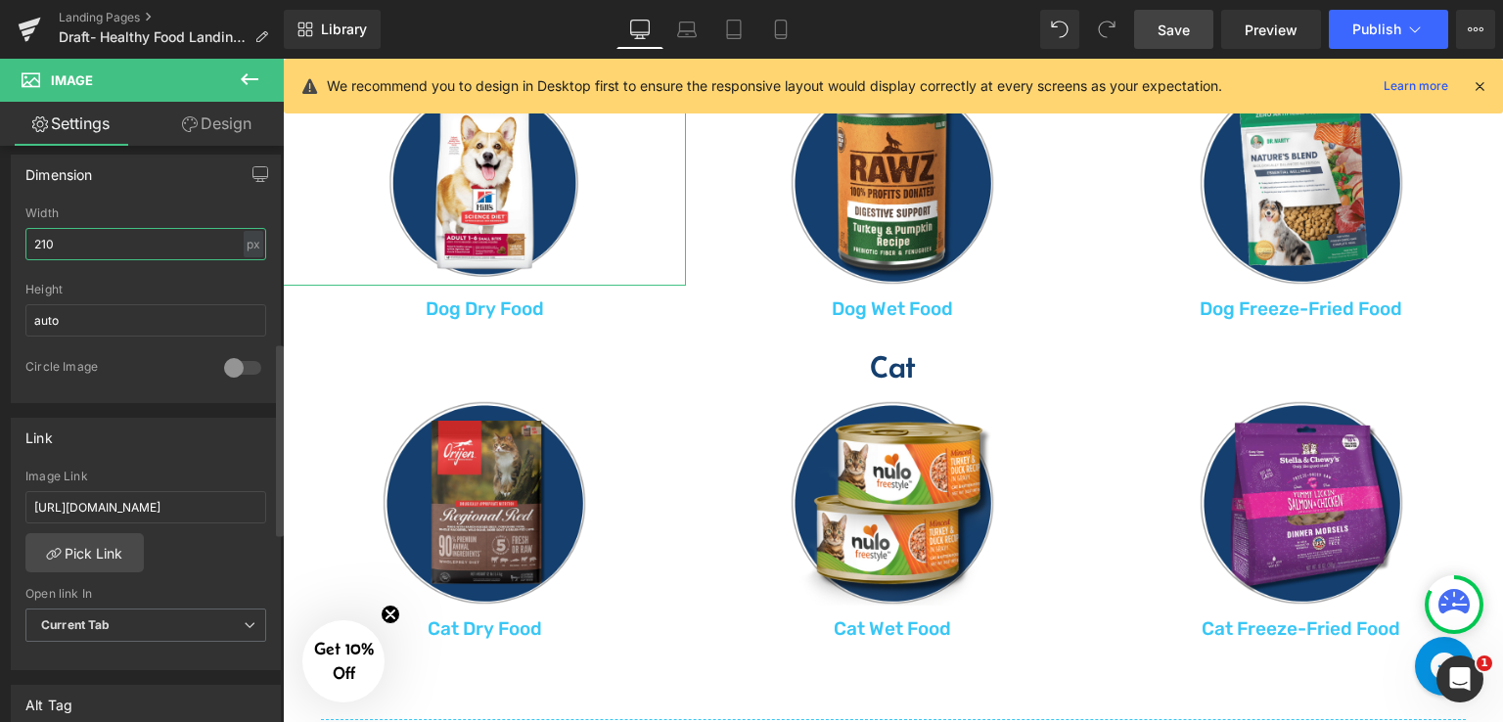
click at [189, 239] on input "210" at bounding box center [145, 244] width 241 height 32
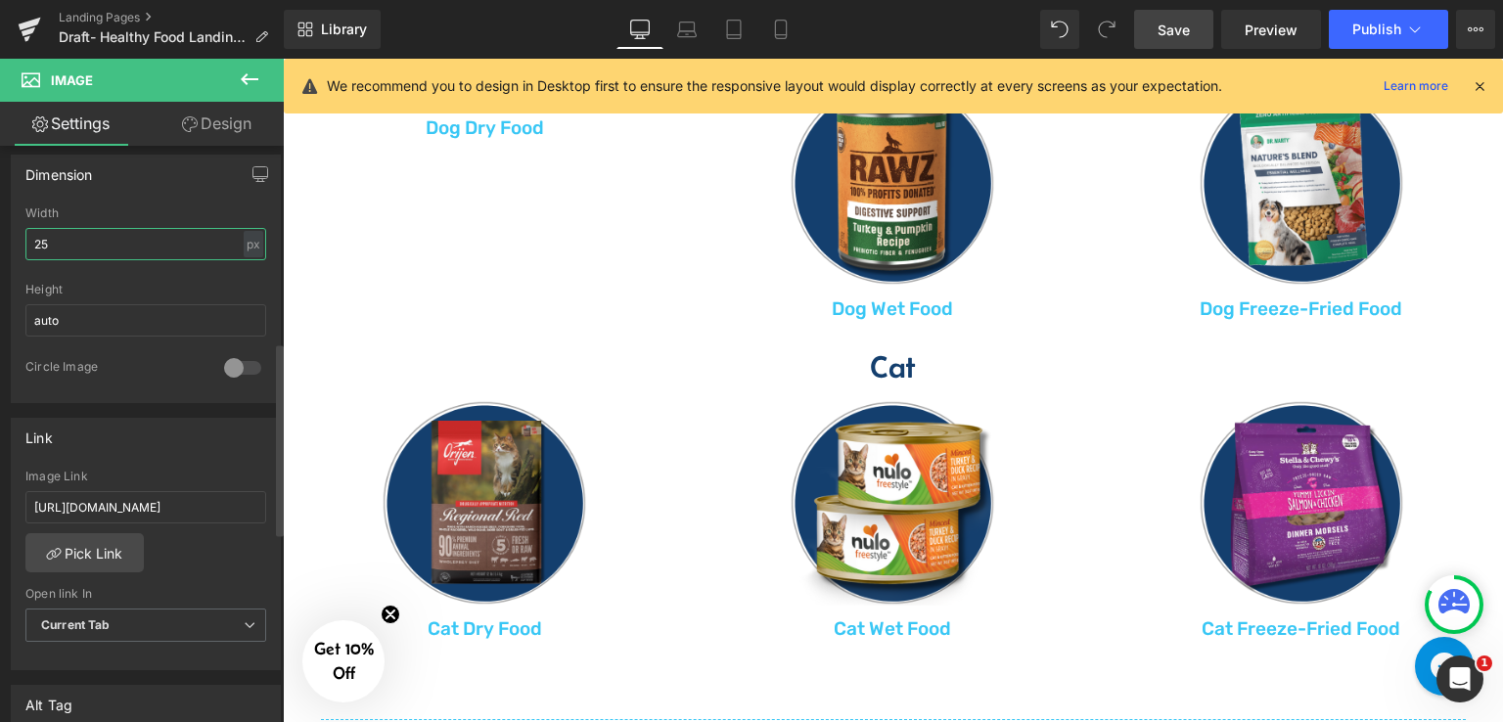
type input "250"
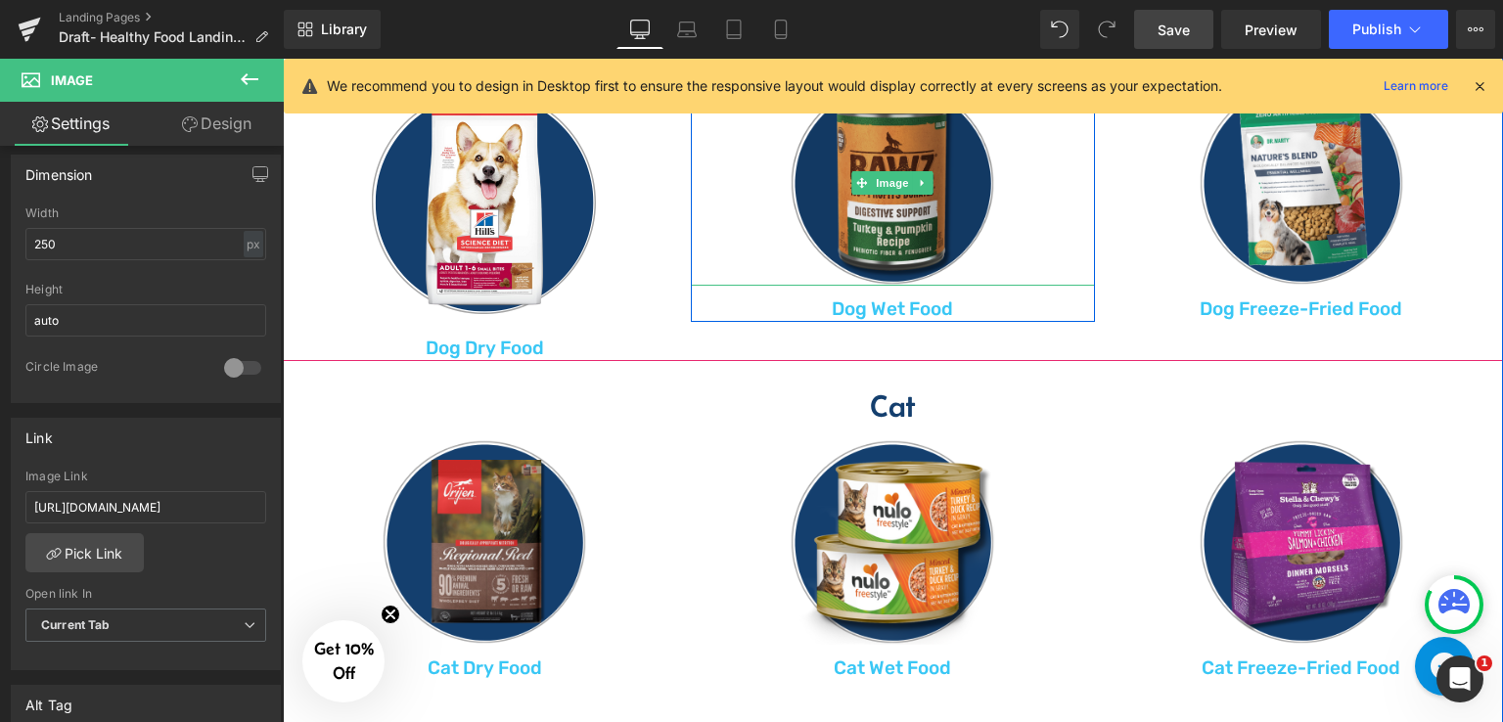
click at [873, 207] on img at bounding box center [891, 182] width 205 height 205
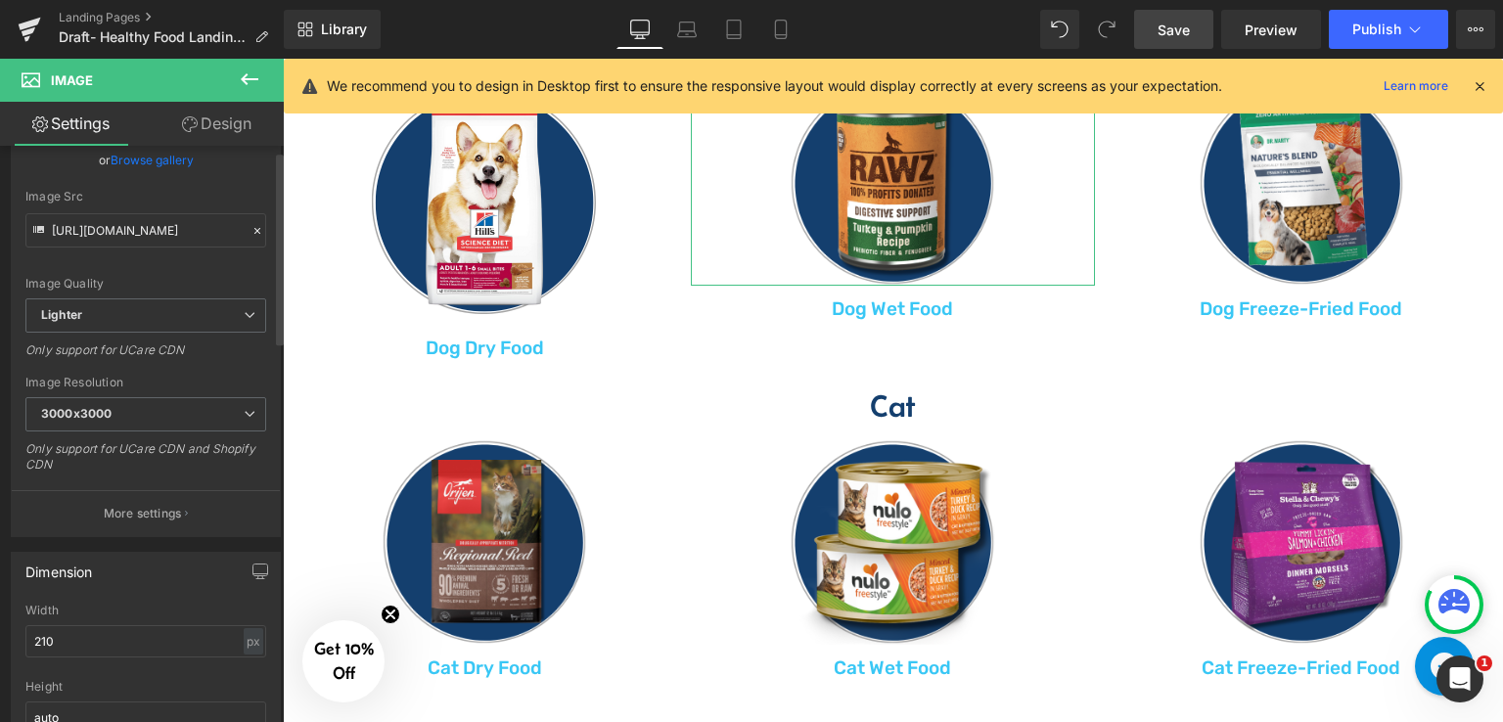
scroll to position [391, 0]
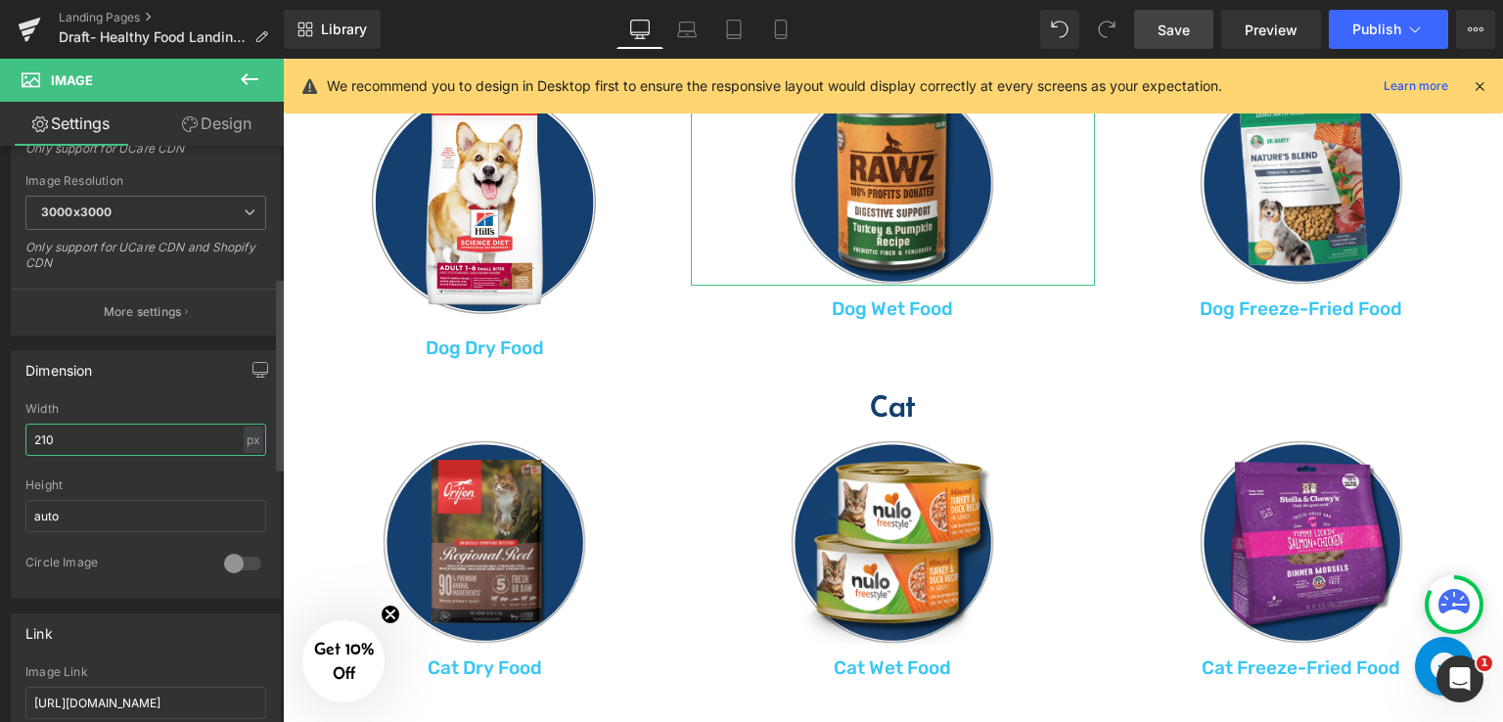
drag, startPoint x: 83, startPoint y: 444, endPoint x: 39, endPoint y: 436, distance: 44.7
click at [39, 436] on input "210" at bounding box center [145, 440] width 241 height 32
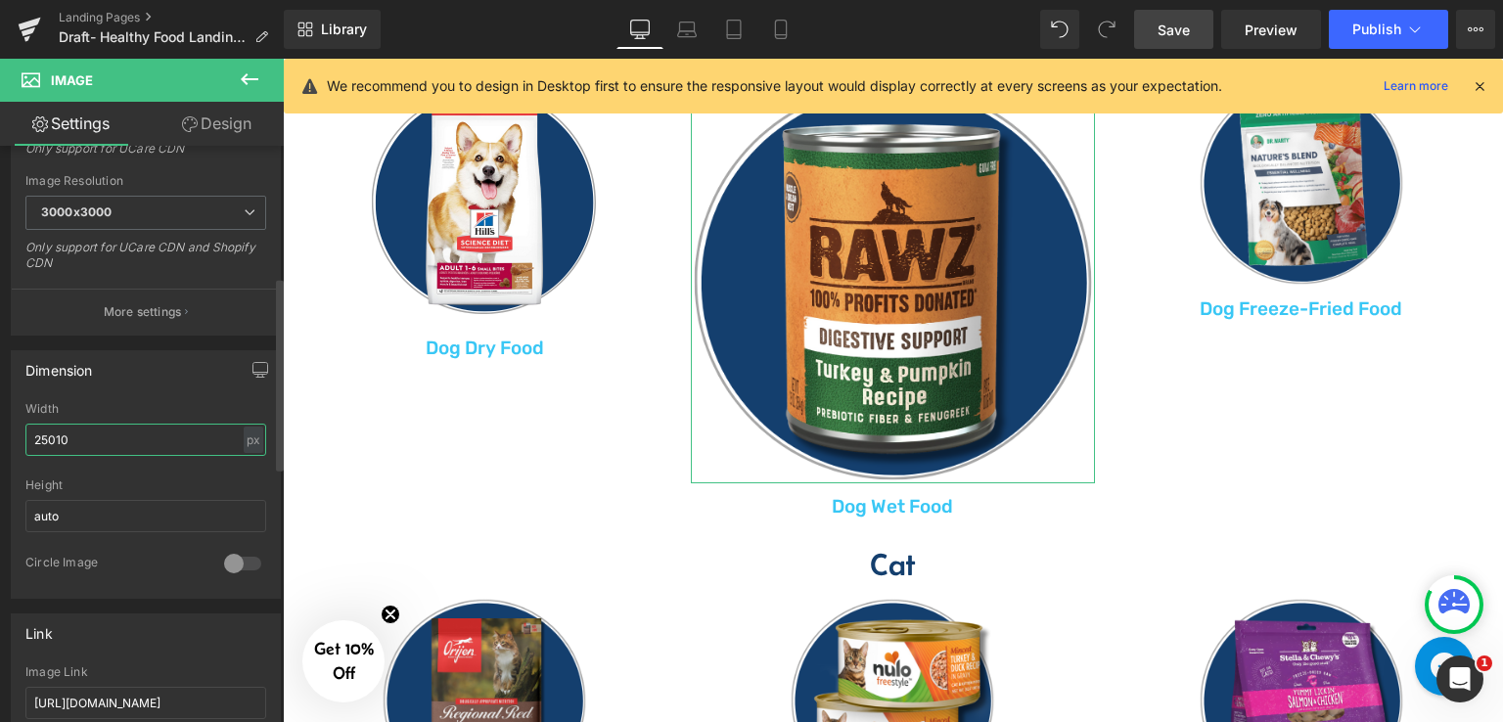
click at [154, 431] on input "25010" at bounding box center [145, 440] width 241 height 32
type input "250"
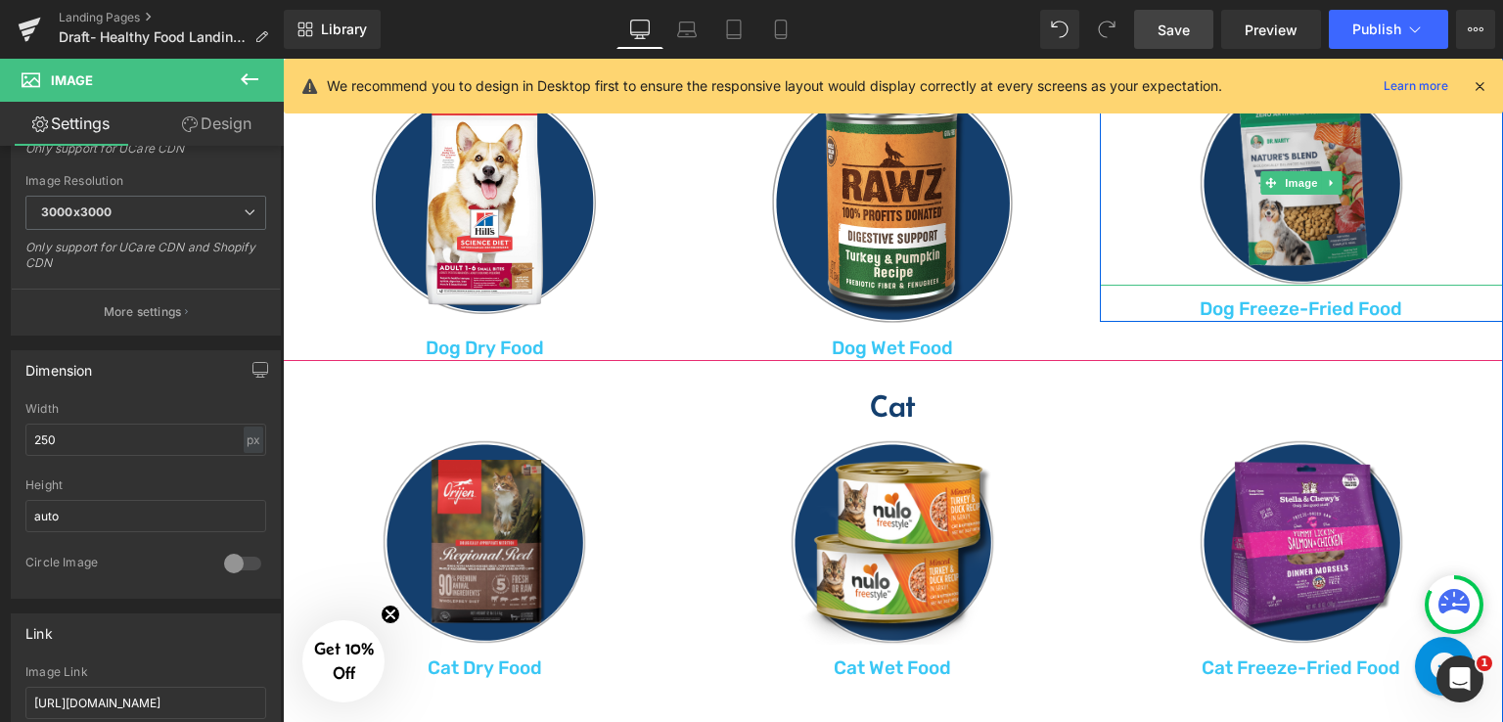
click at [1304, 150] on img at bounding box center [1300, 182] width 205 height 205
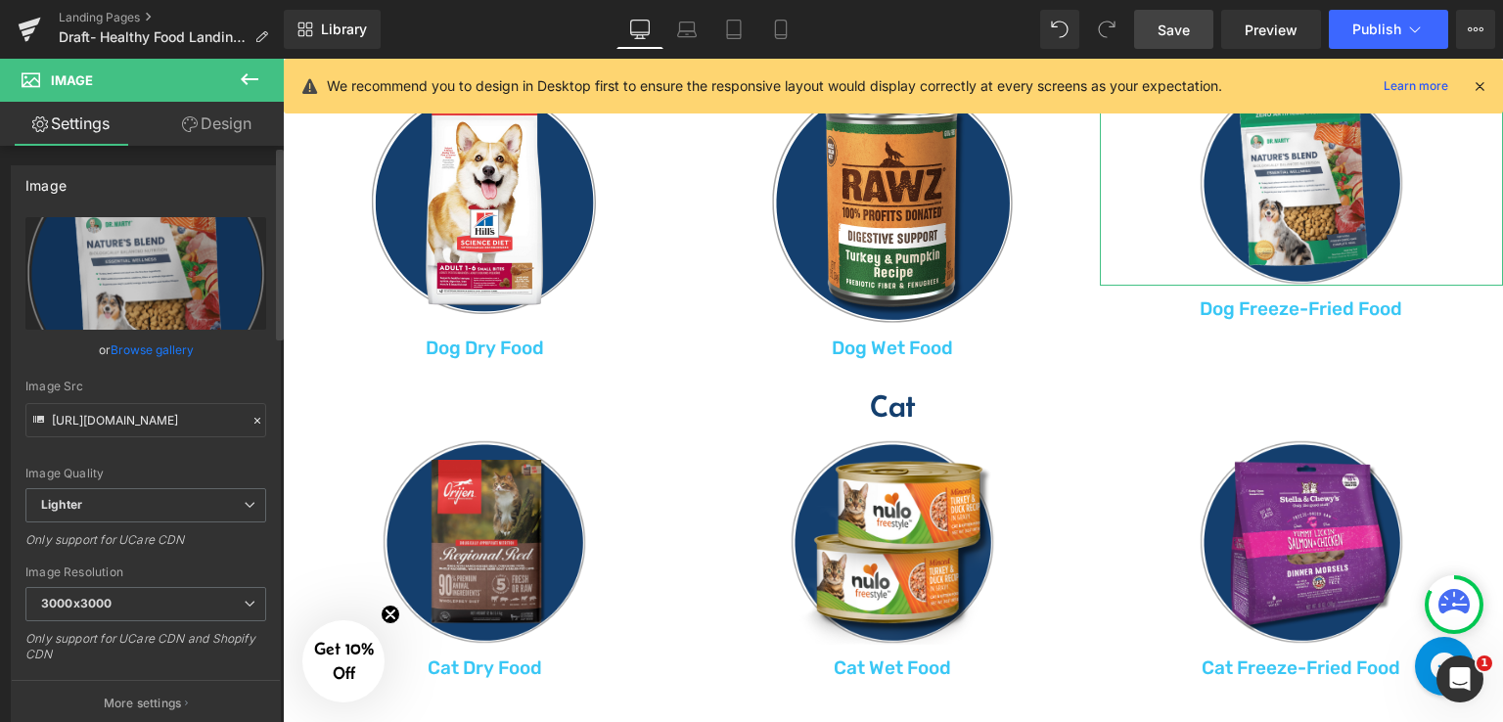
scroll to position [196, 0]
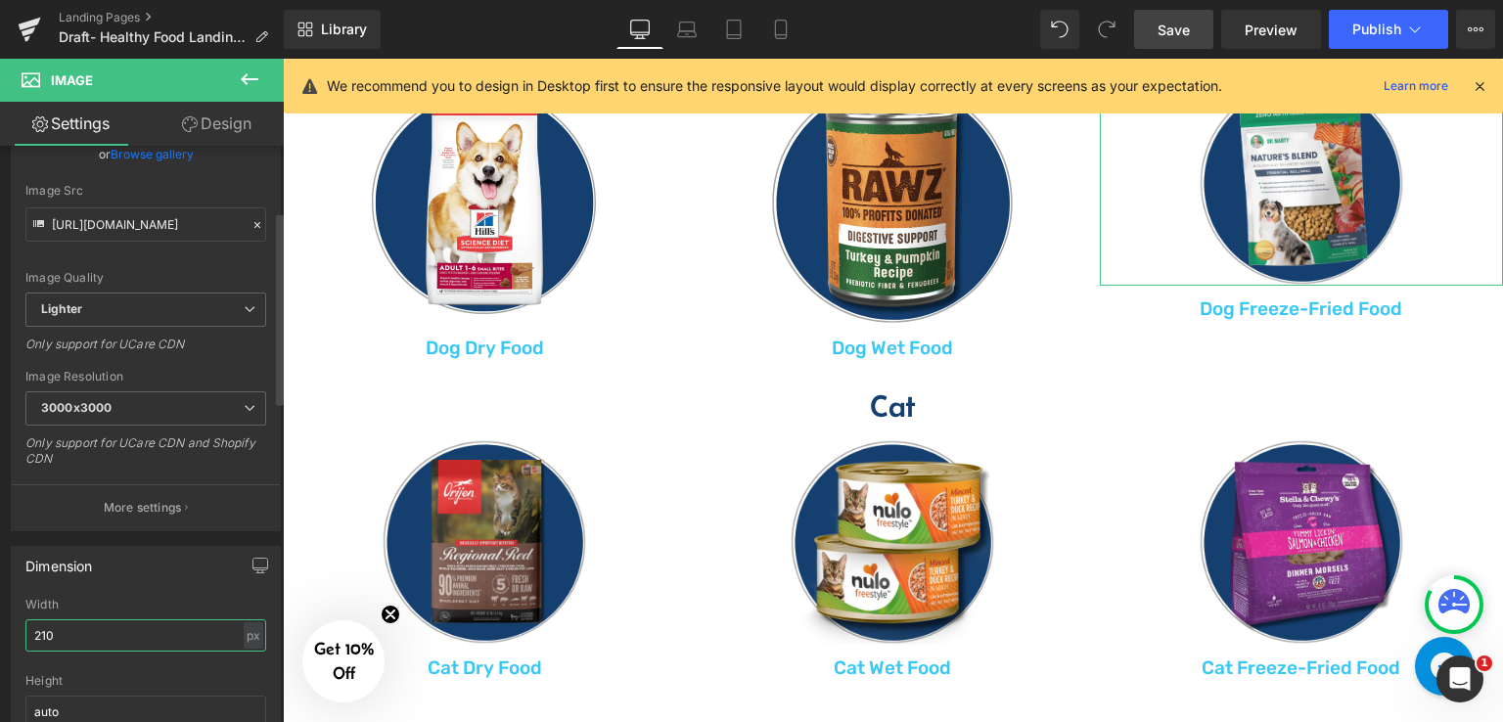
click at [67, 635] on input "210" at bounding box center [145, 635] width 241 height 32
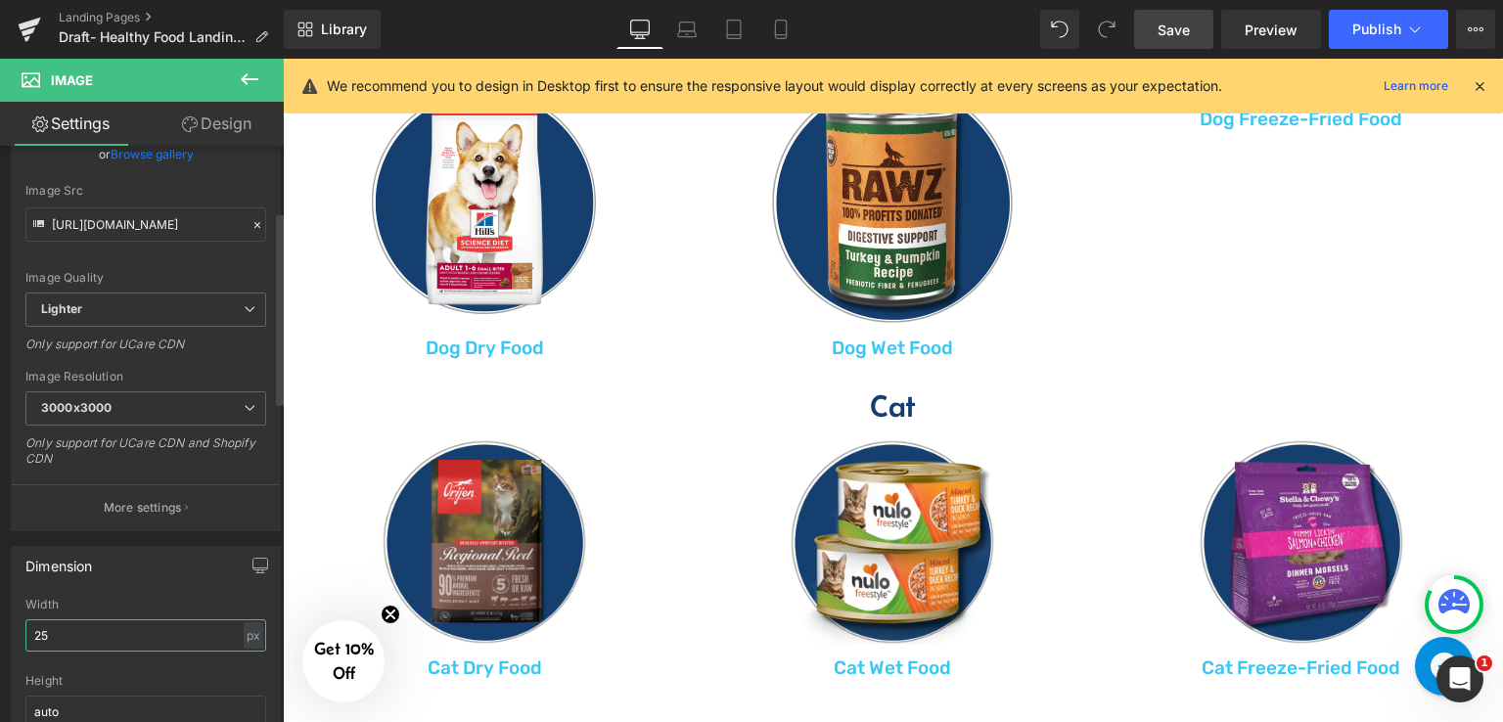
type input "250"
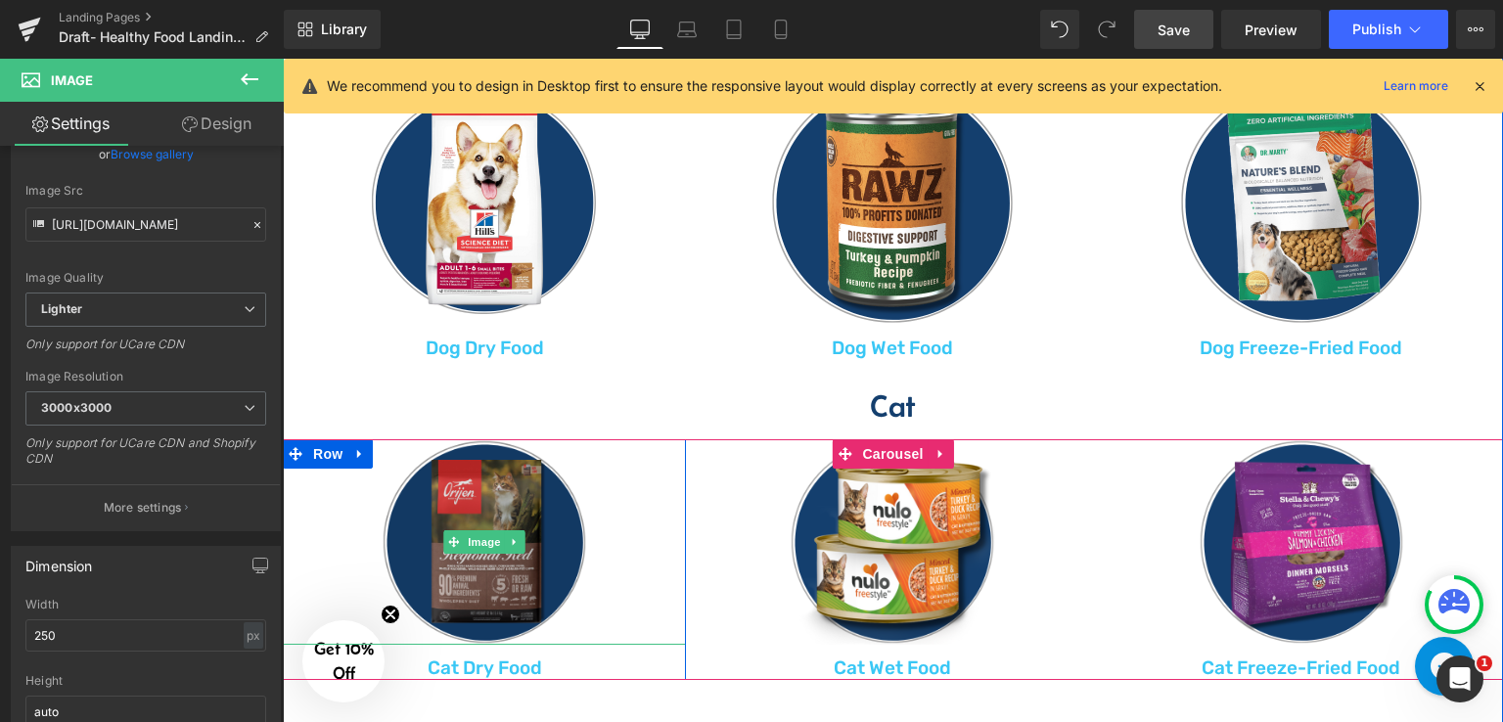
click at [528, 502] on img at bounding box center [483, 541] width 205 height 205
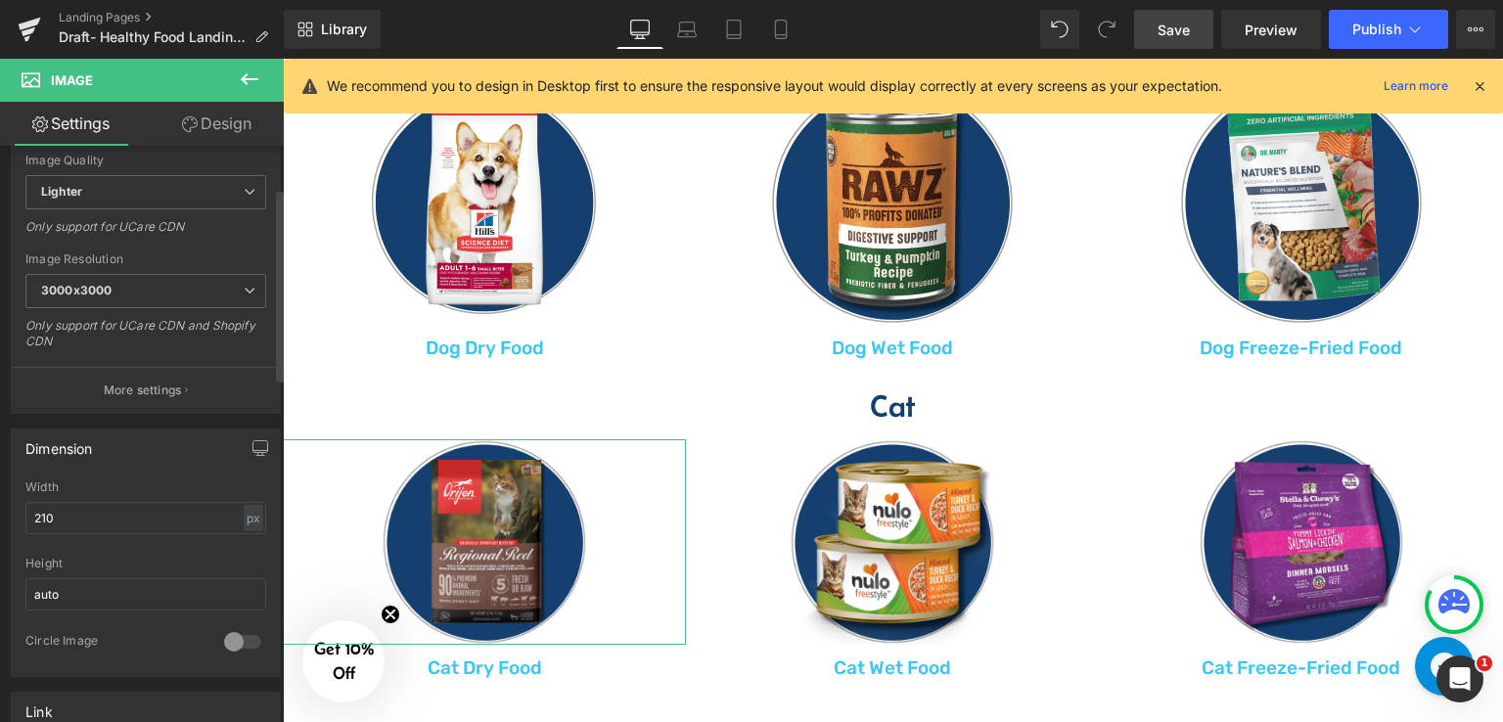
scroll to position [391, 0]
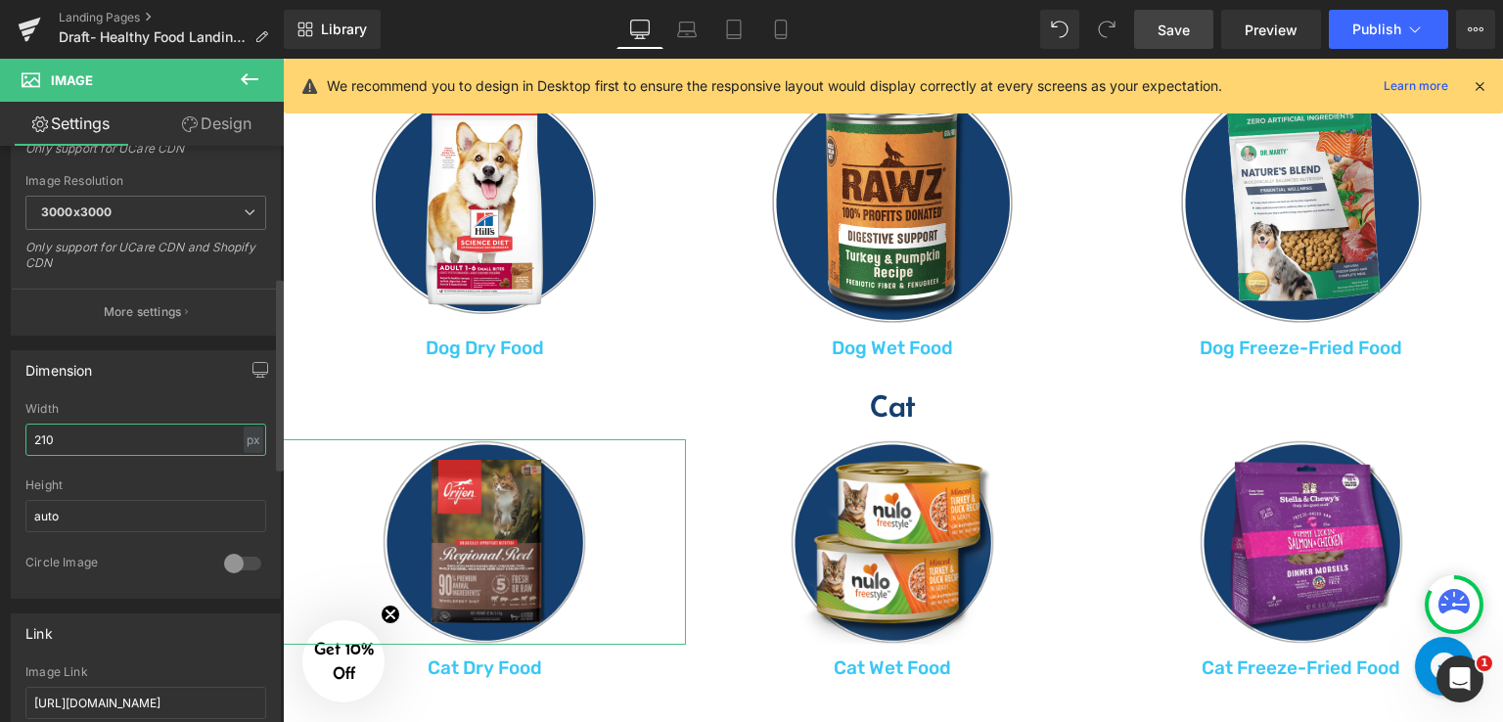
drag, startPoint x: 80, startPoint y: 439, endPoint x: 38, endPoint y: 438, distance: 42.1
click at [38, 438] on input "210" at bounding box center [145, 440] width 241 height 32
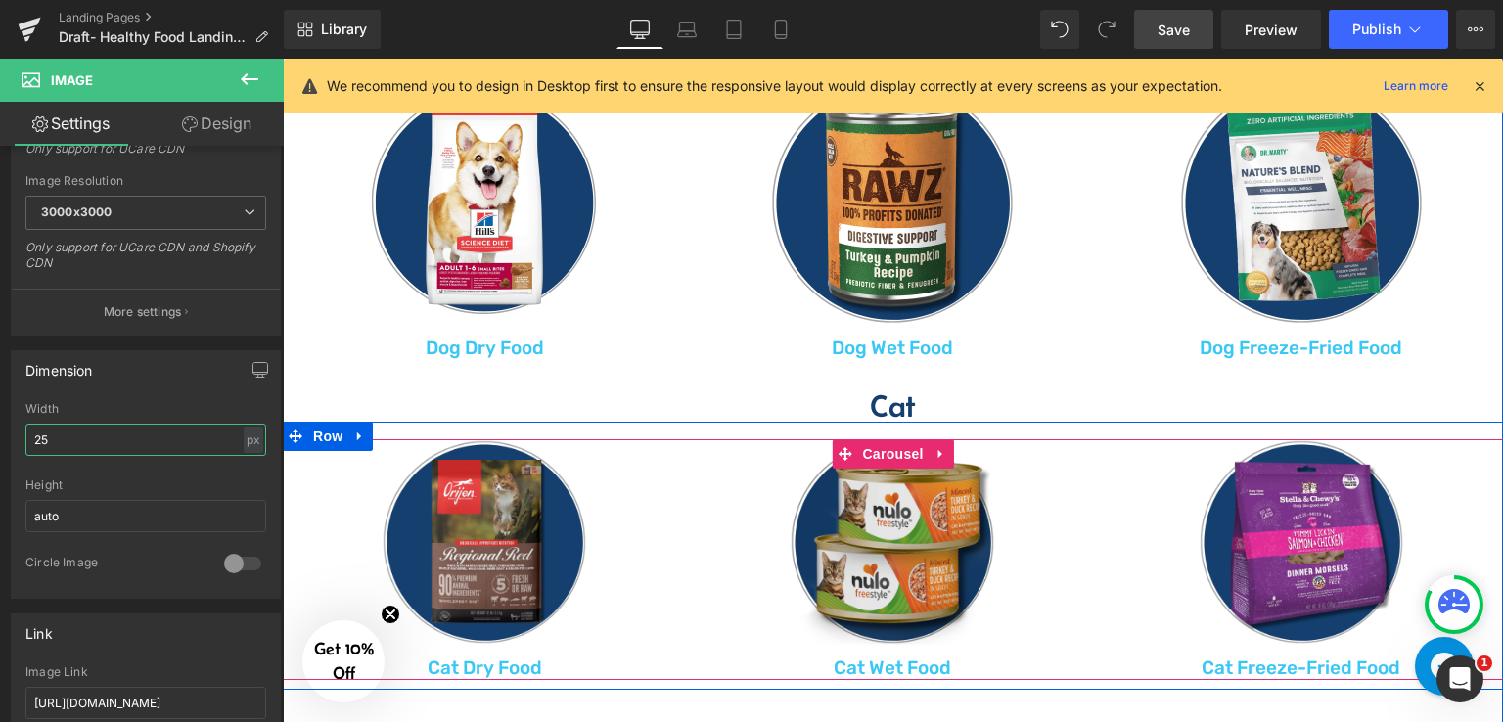
type input "250"
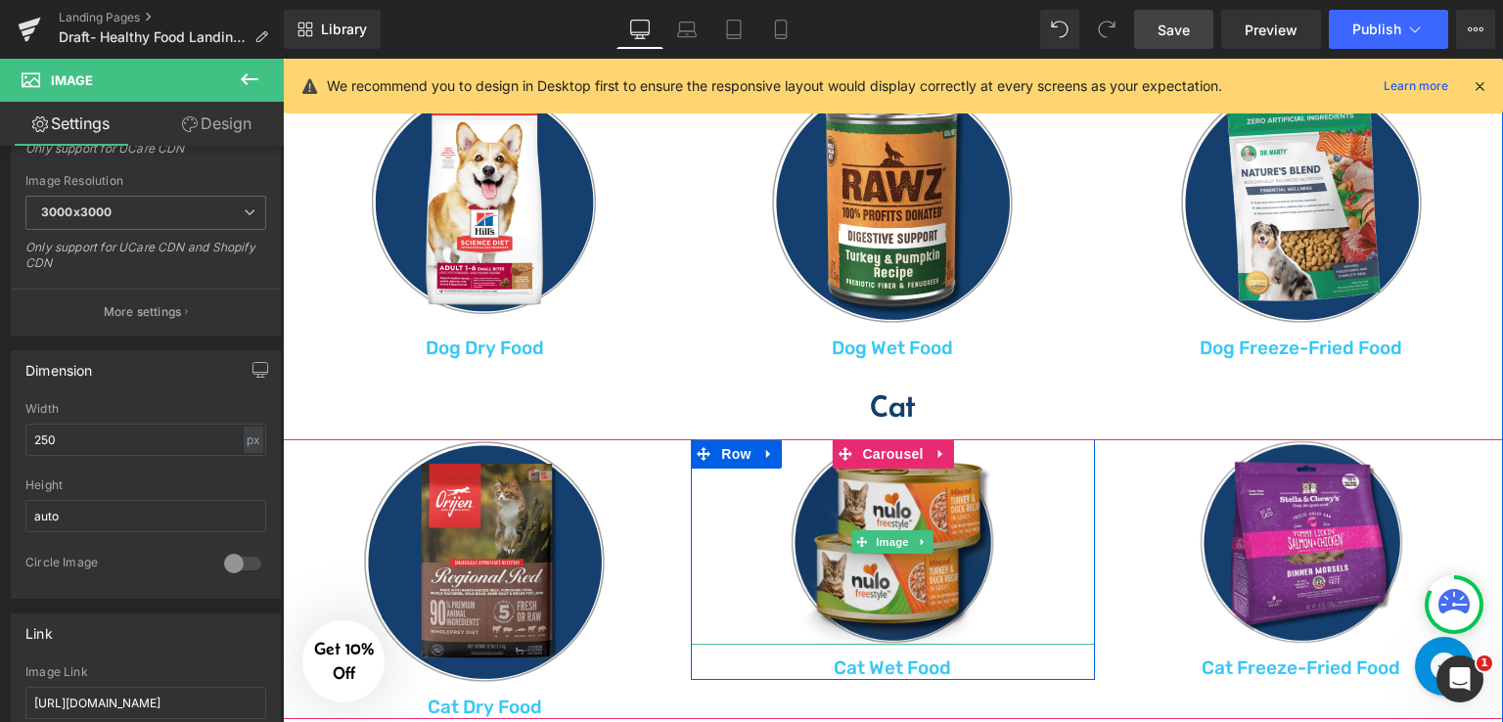
click at [964, 507] on img at bounding box center [891, 541] width 205 height 205
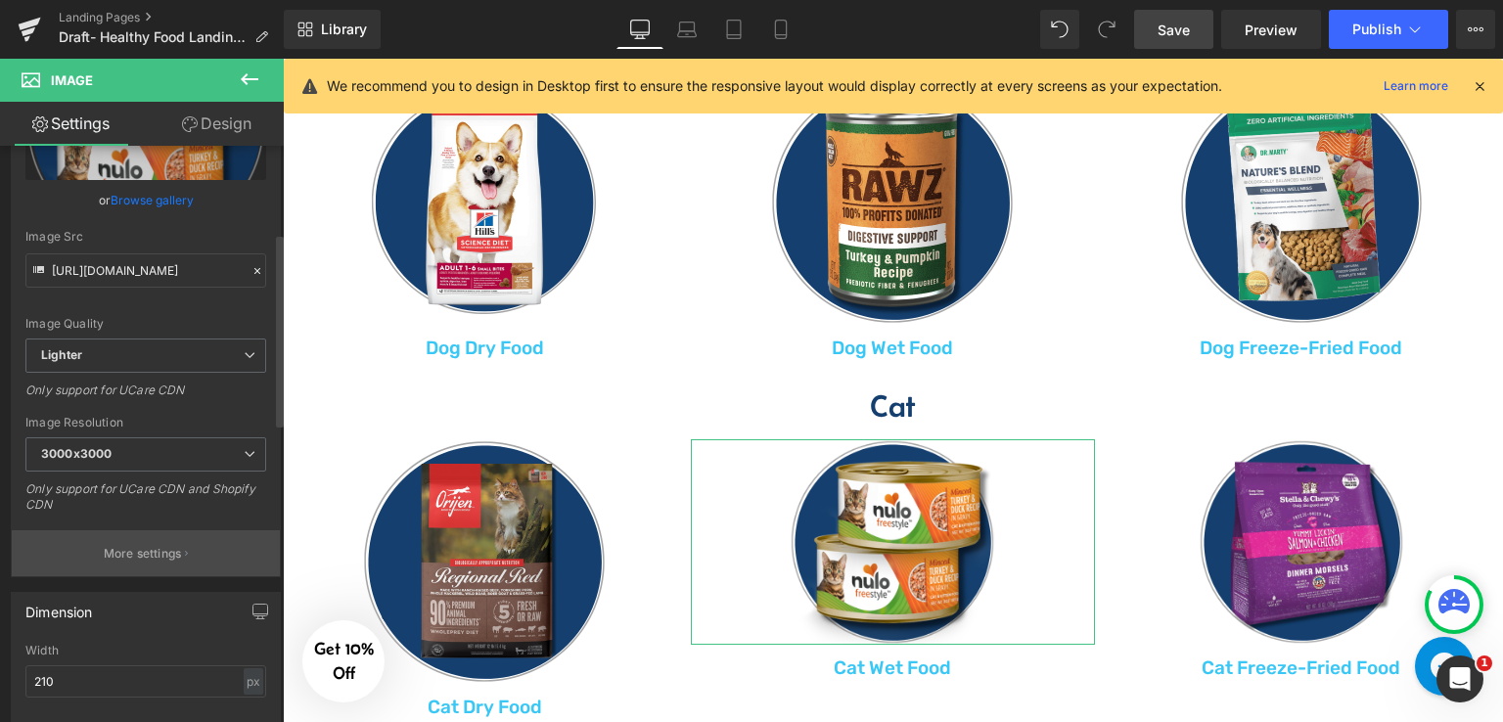
scroll to position [293, 0]
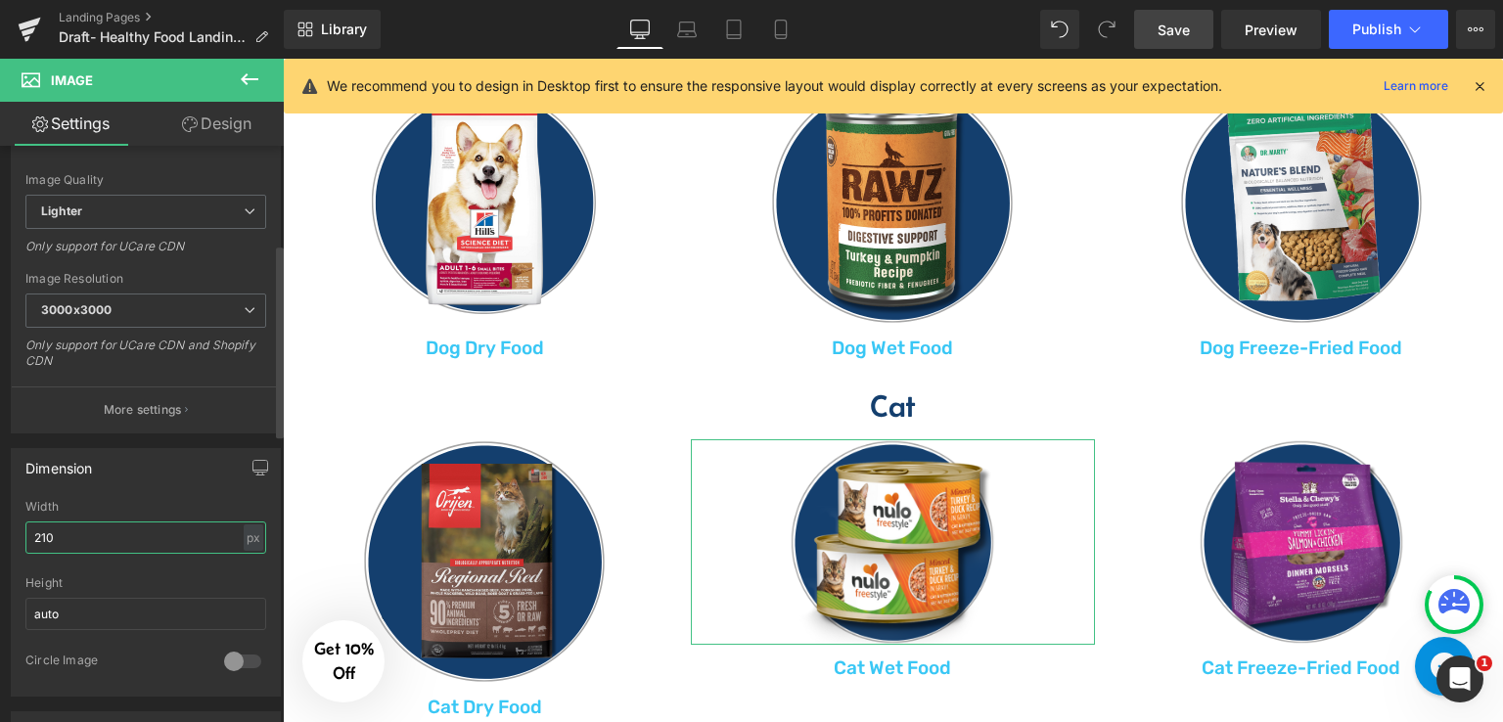
click at [88, 532] on input "210" at bounding box center [145, 537] width 241 height 32
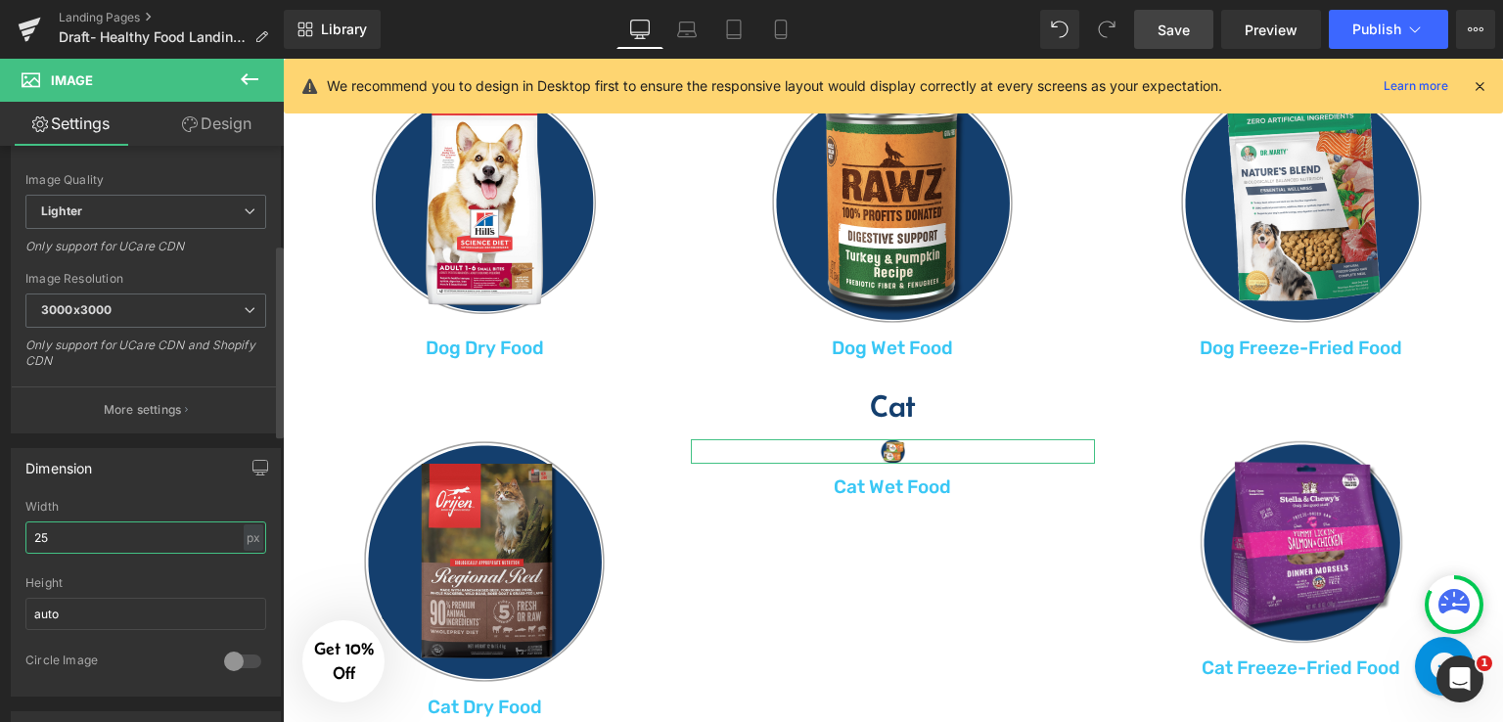
type input "250"
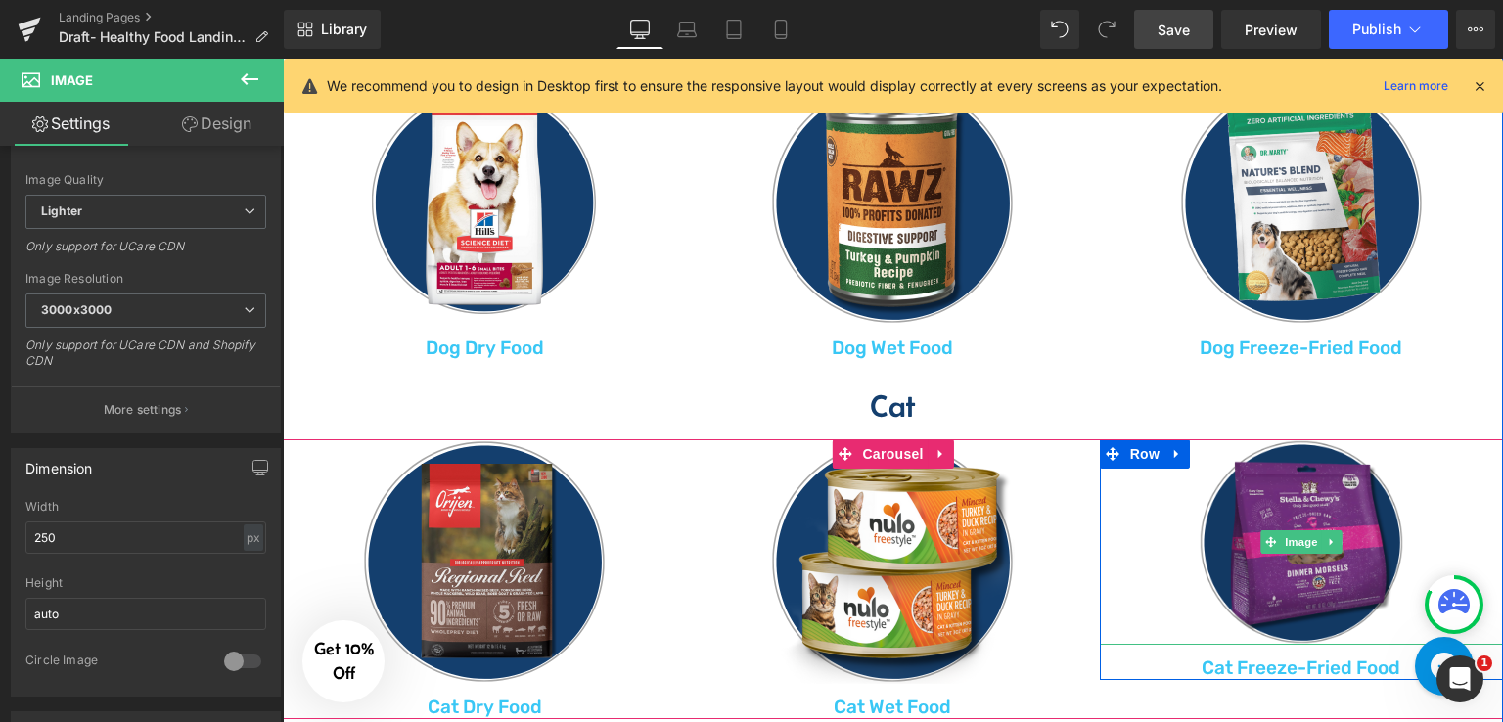
click at [1287, 494] on img at bounding box center [1300, 541] width 205 height 205
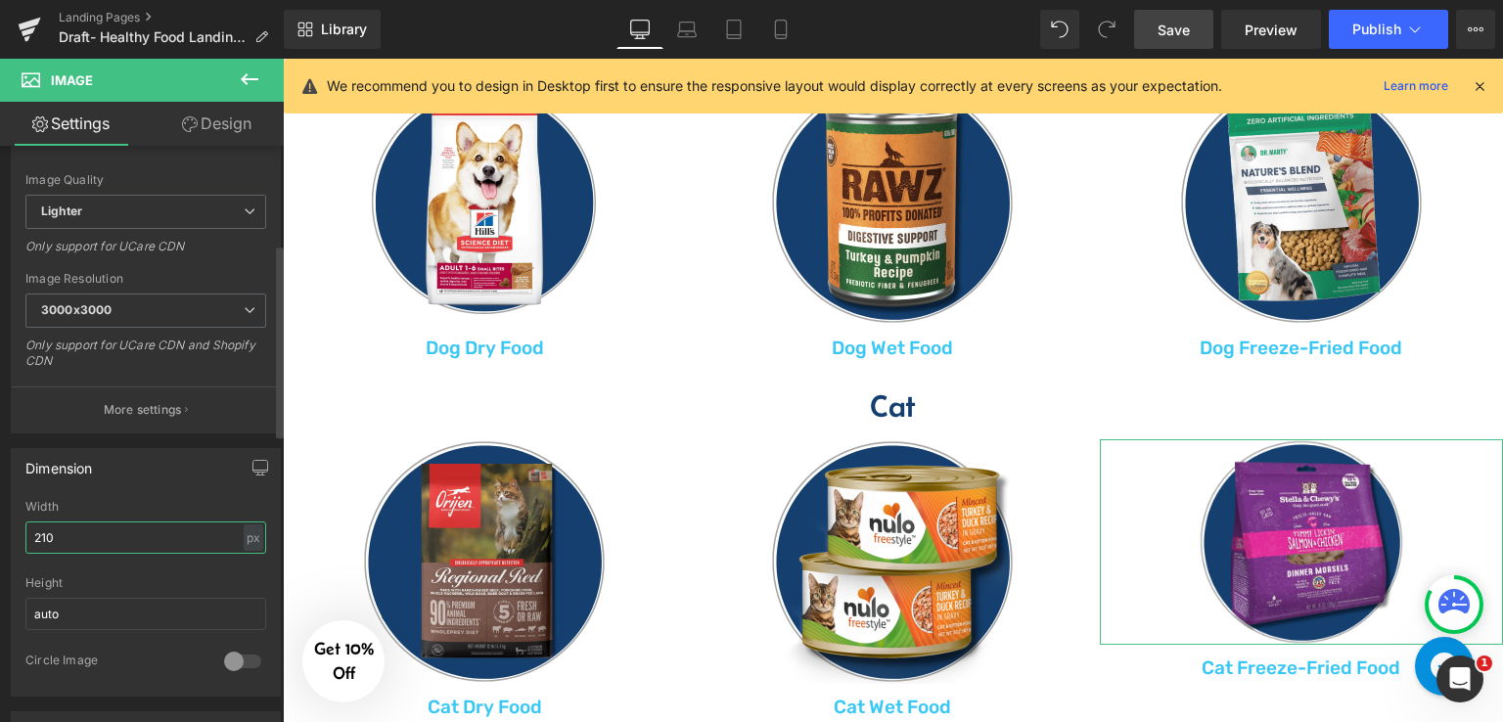
drag, startPoint x: 67, startPoint y: 534, endPoint x: 35, endPoint y: 538, distance: 32.5
click at [35, 538] on input "210" at bounding box center [145, 537] width 241 height 32
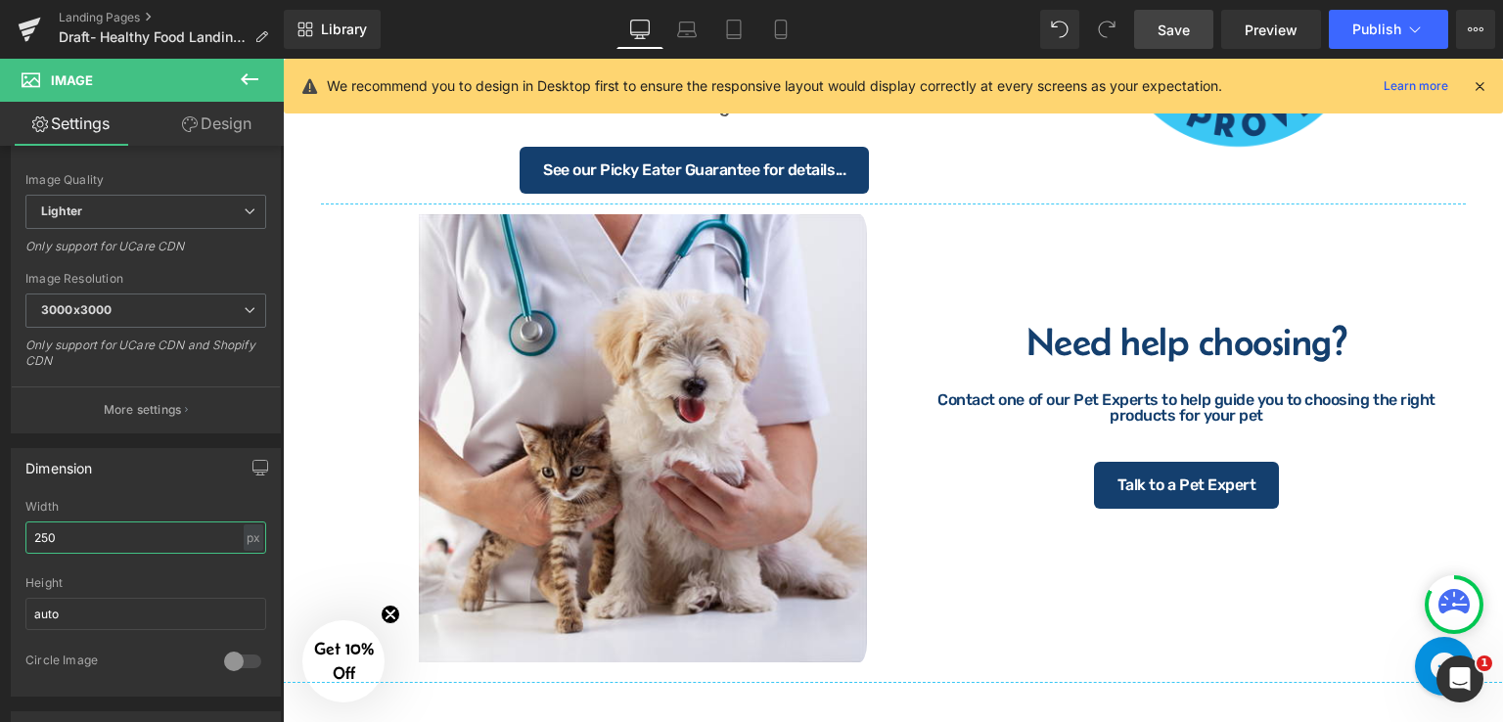
scroll to position [2633, 0]
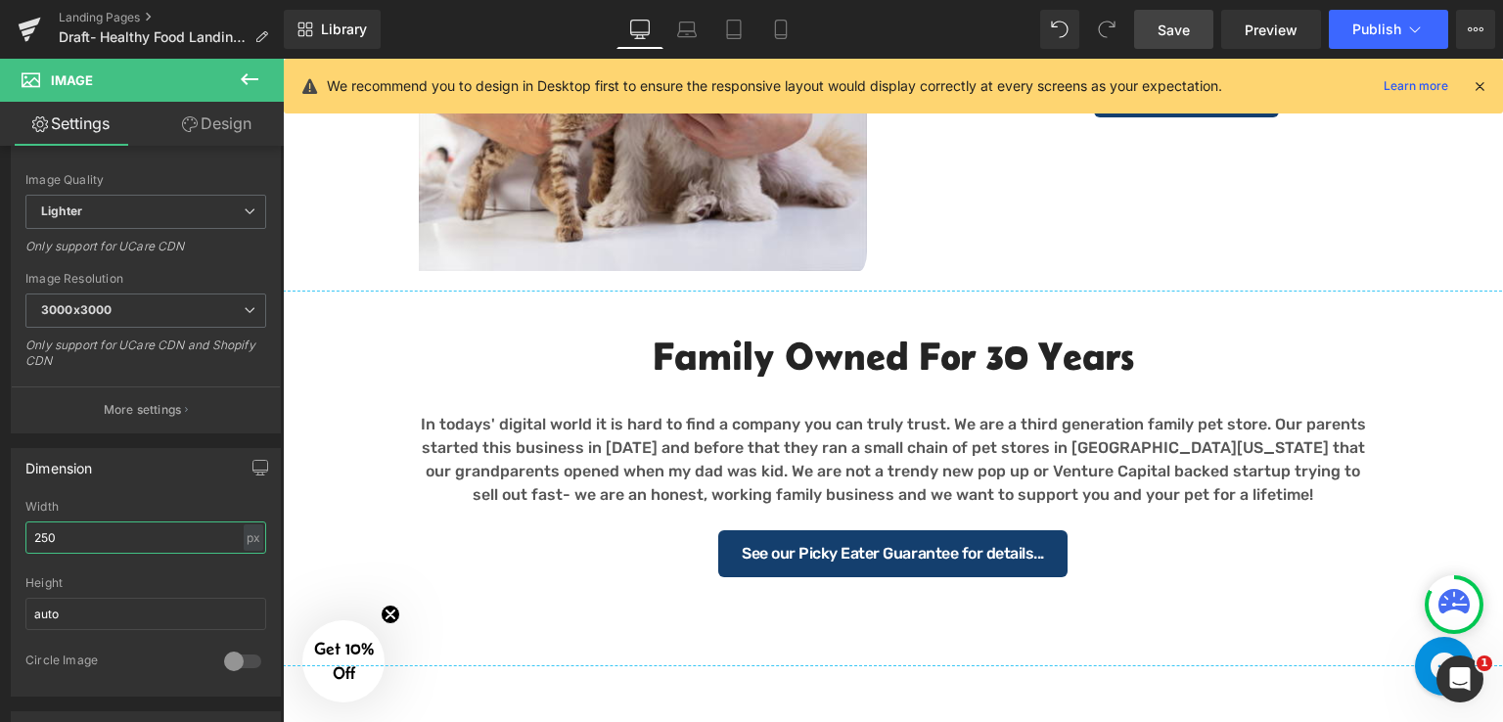
type input "250"
click at [1168, 28] on span "Save" at bounding box center [1173, 30] width 32 height 21
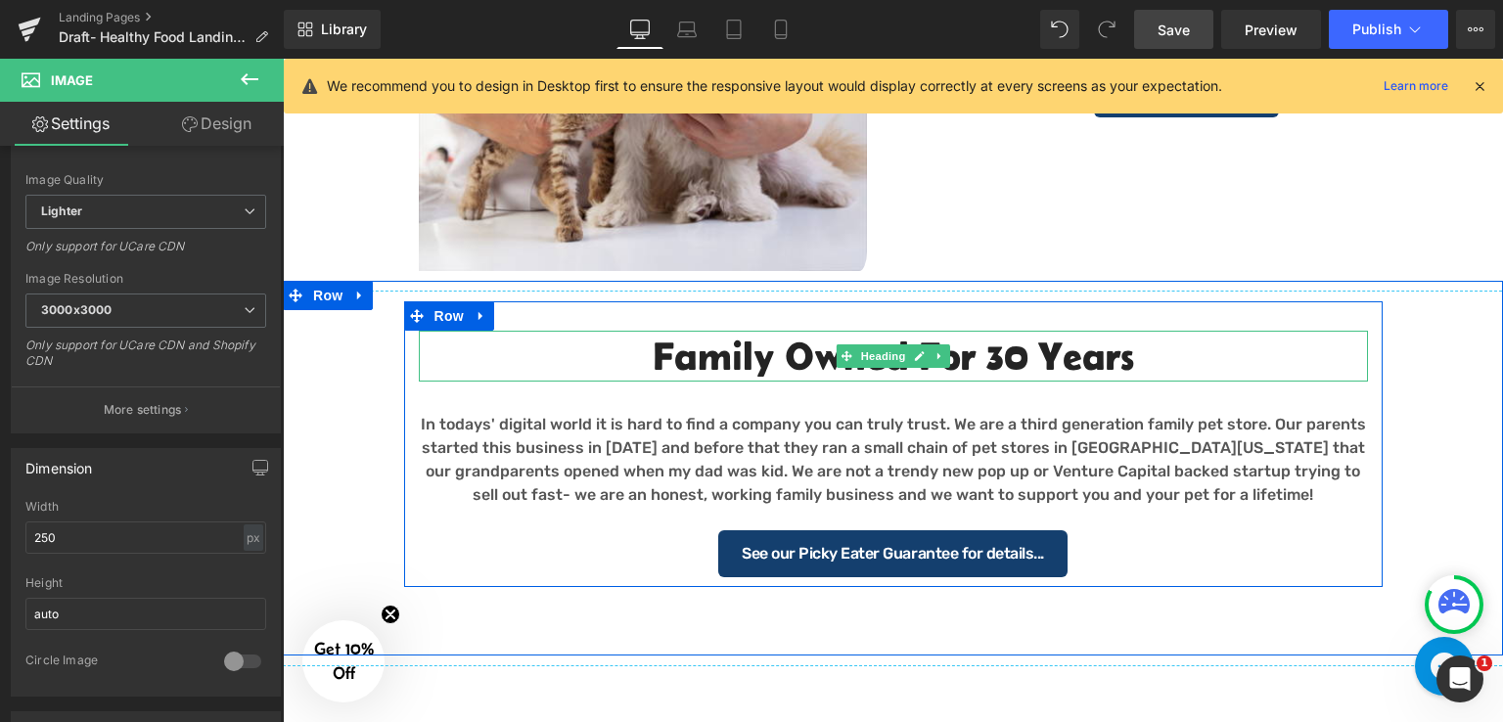
click at [1145, 349] on h2 "Family Owned for 30 Years" at bounding box center [893, 356] width 949 height 51
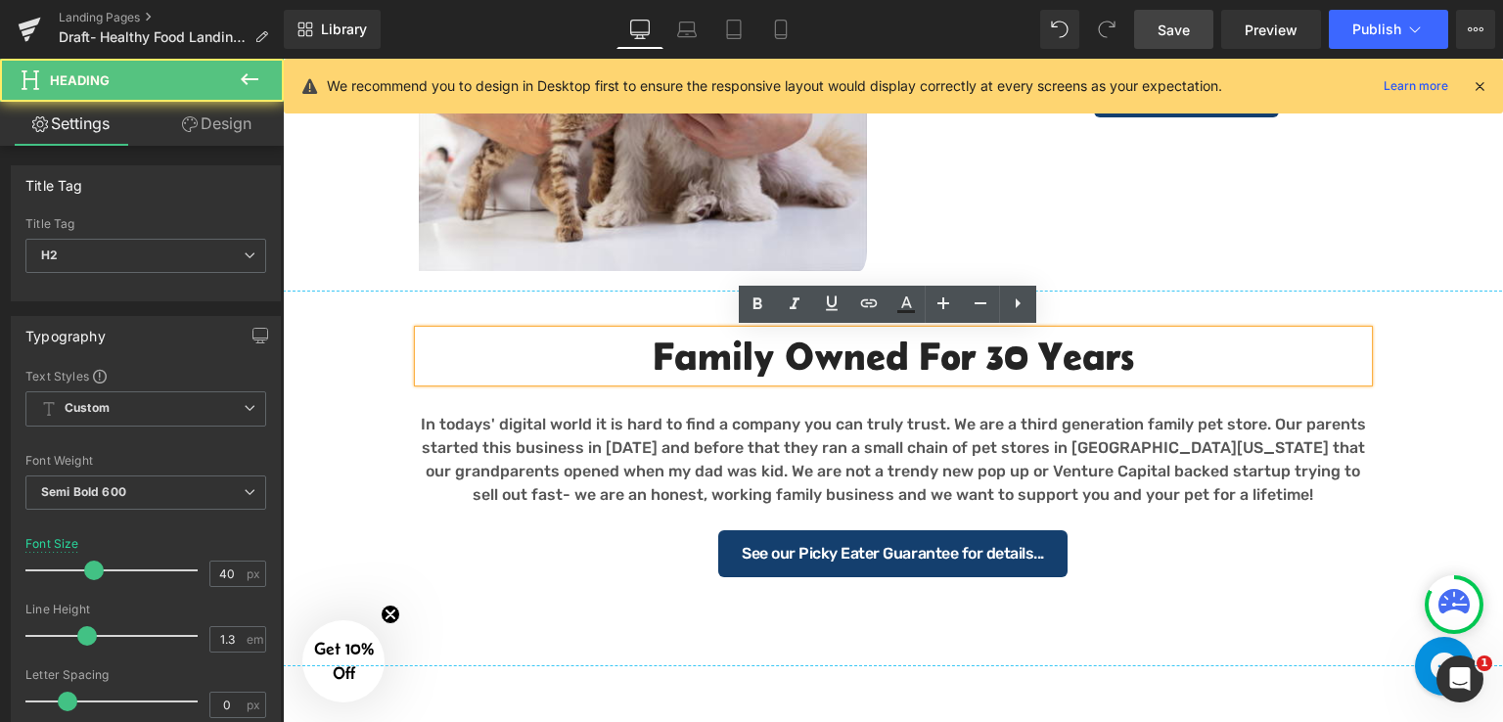
click at [1145, 349] on h2 "Family Owned for 30 Years" at bounding box center [893, 356] width 949 height 51
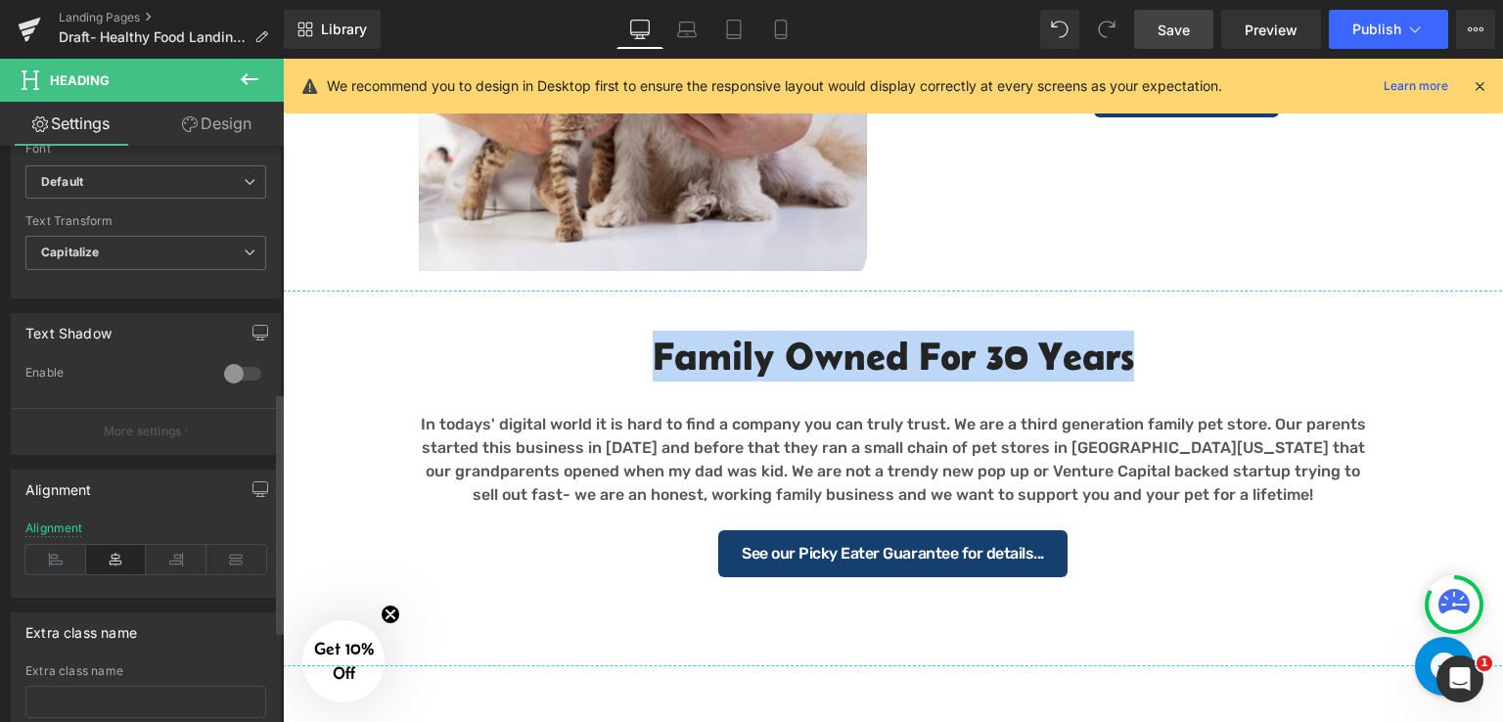
scroll to position [808, 0]
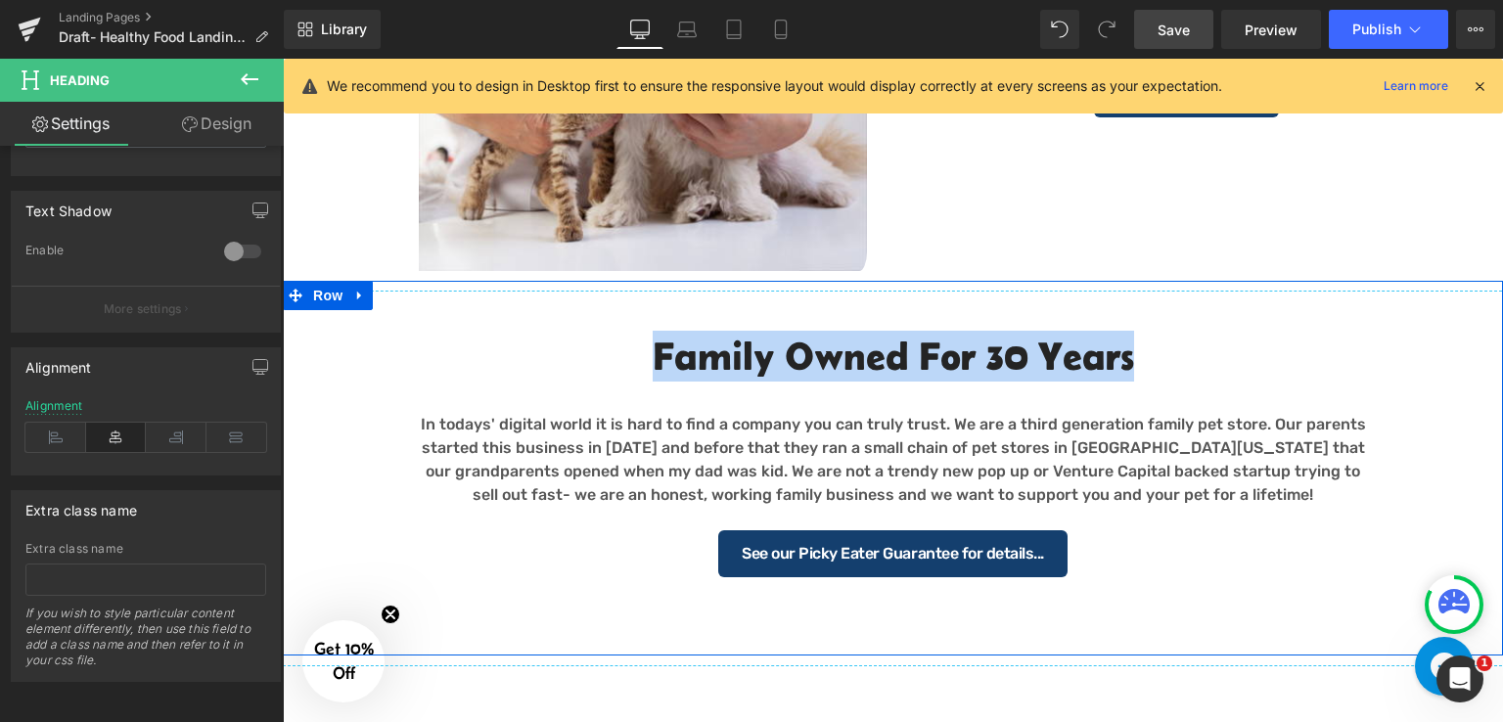
click at [1428, 462] on div "Separator Family Owned for 30 Years Heading In todays' digital world it is hard…" at bounding box center [893, 434] width 1220 height 306
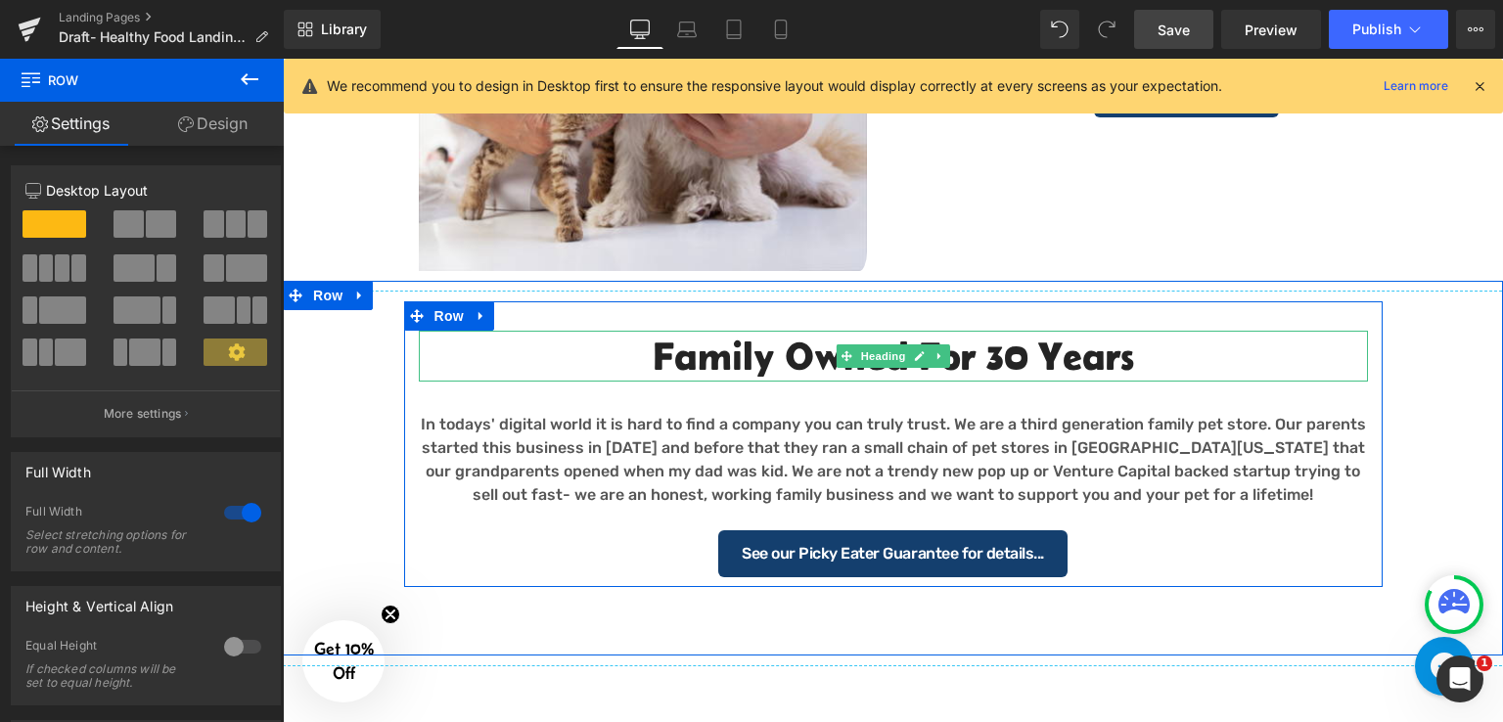
click at [1037, 356] on h2 "Family Owned for 30 Years" at bounding box center [893, 356] width 949 height 51
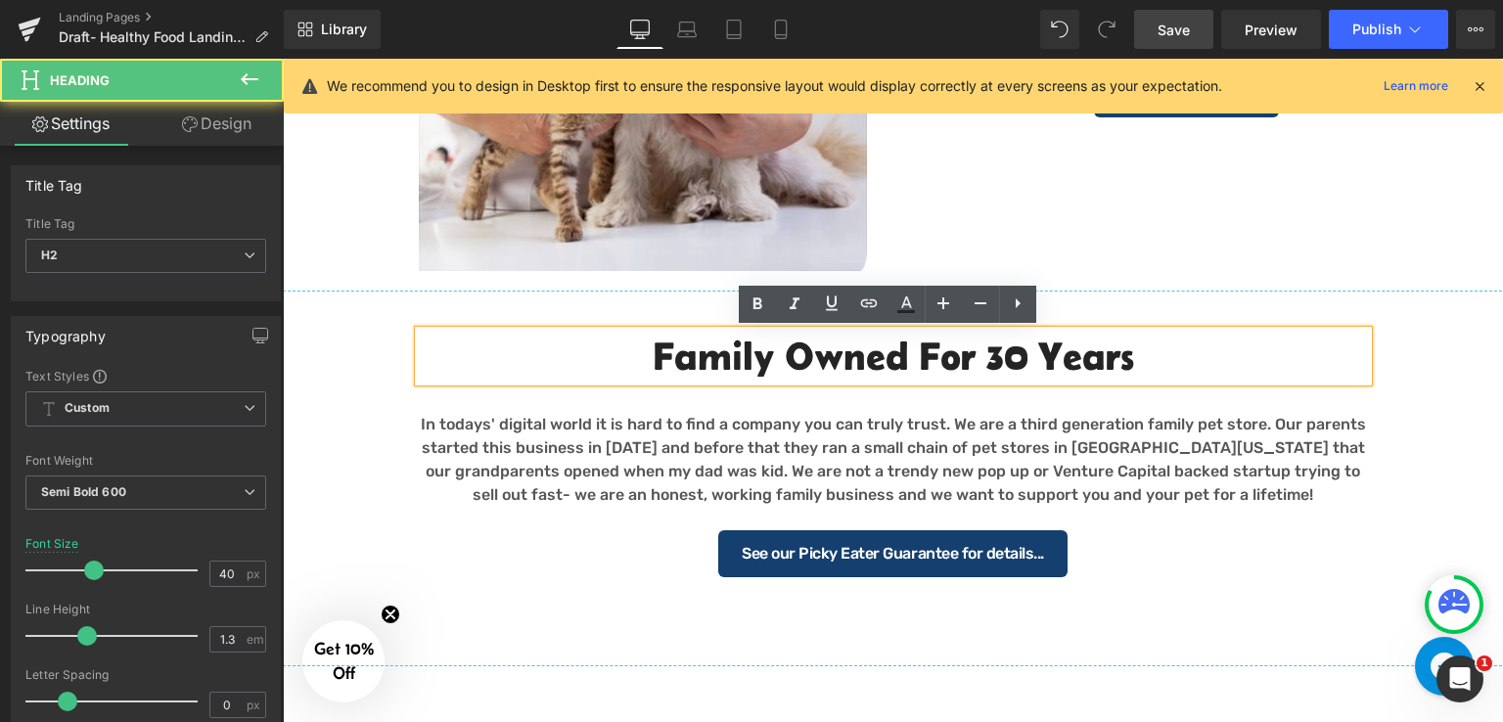
click at [631, 360] on h2 "Family Owned for 30 Years" at bounding box center [893, 356] width 949 height 51
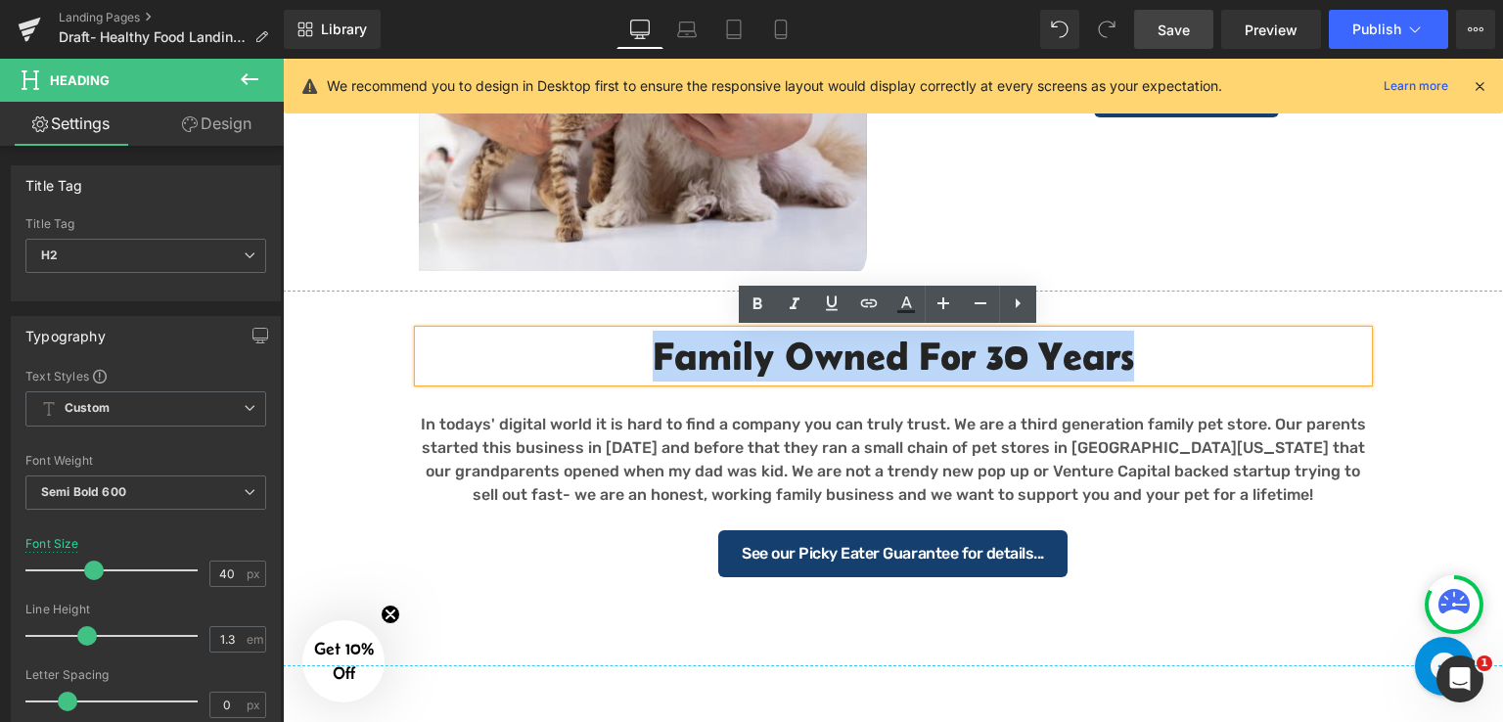
drag, startPoint x: 651, startPoint y: 357, endPoint x: 1127, endPoint y: 363, distance: 476.4
click at [1127, 363] on h2 "Family Owned for 30 Years" at bounding box center [893, 356] width 949 height 51
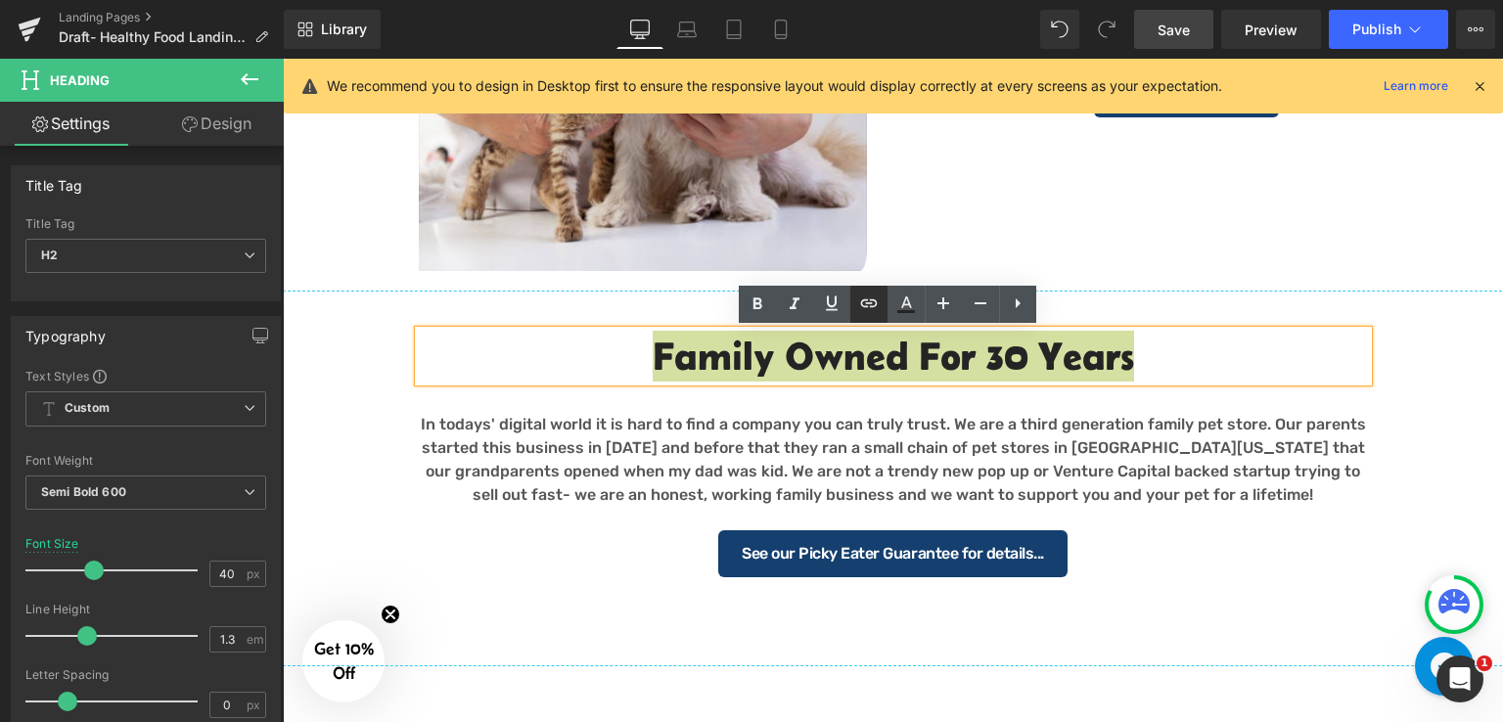
click at [0, 0] on icon at bounding box center [0, 0] width 0 height 0
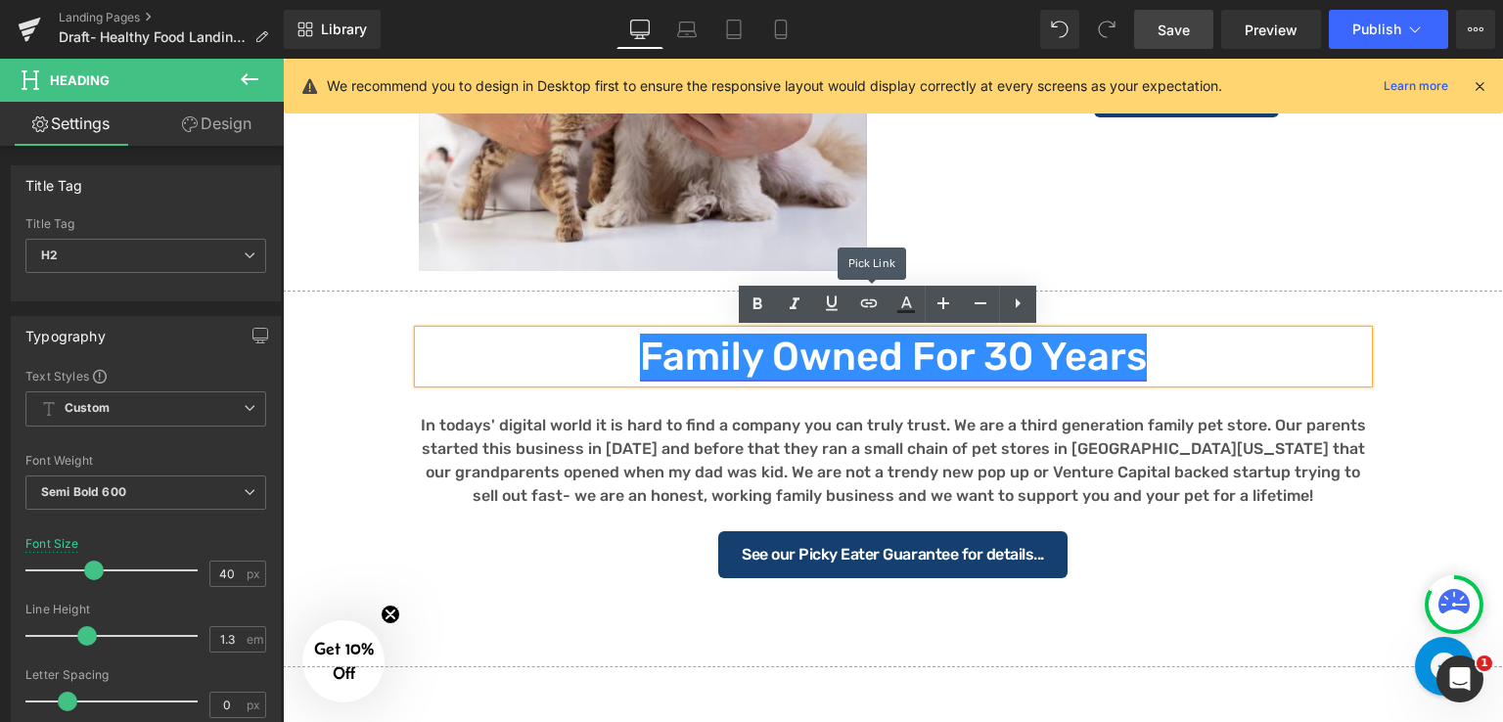
scroll to position [0, 0]
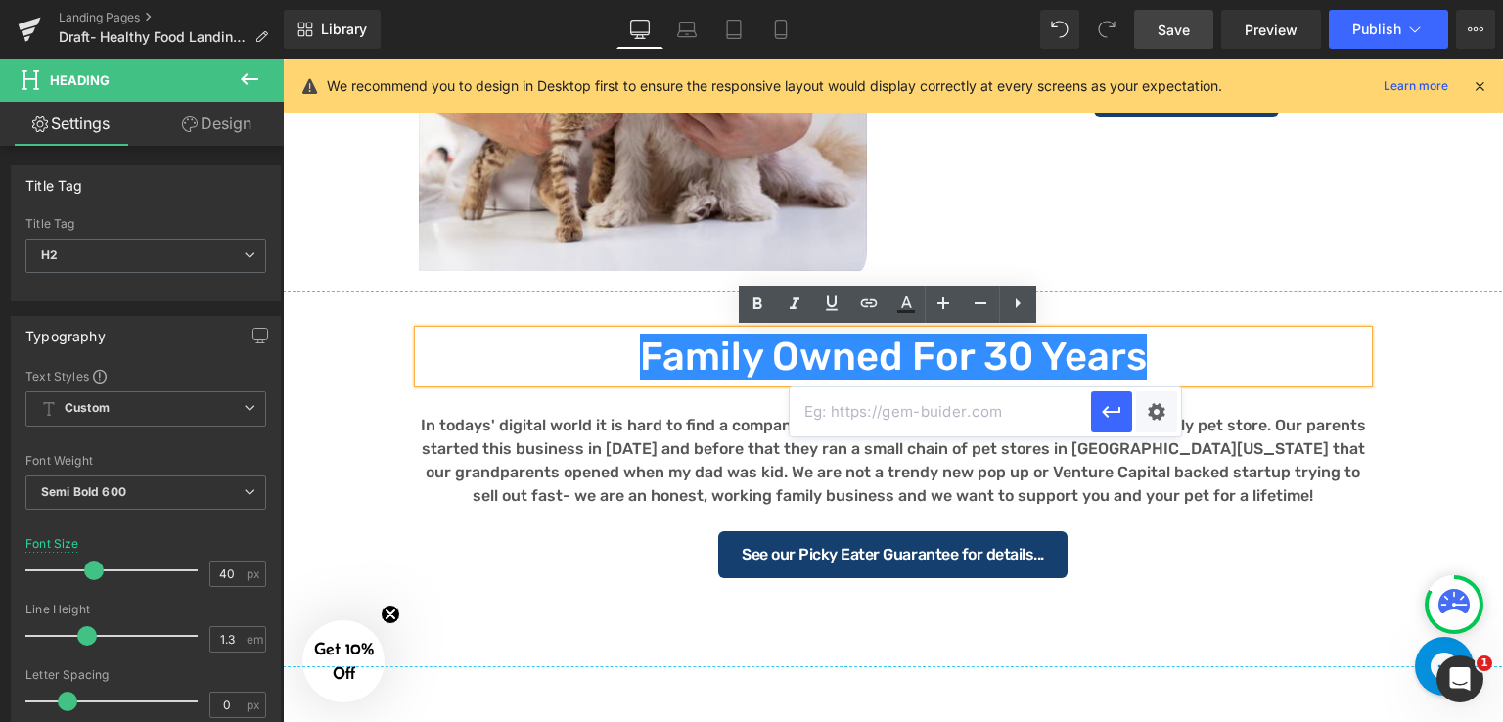
click at [943, 412] on input "text" at bounding box center [939, 411] width 301 height 49
paste input "https://incredpets.com/pages/our-promise"
click at [880, 414] on input "https://incredpets.com/pages/our-promise" at bounding box center [939, 411] width 301 height 49
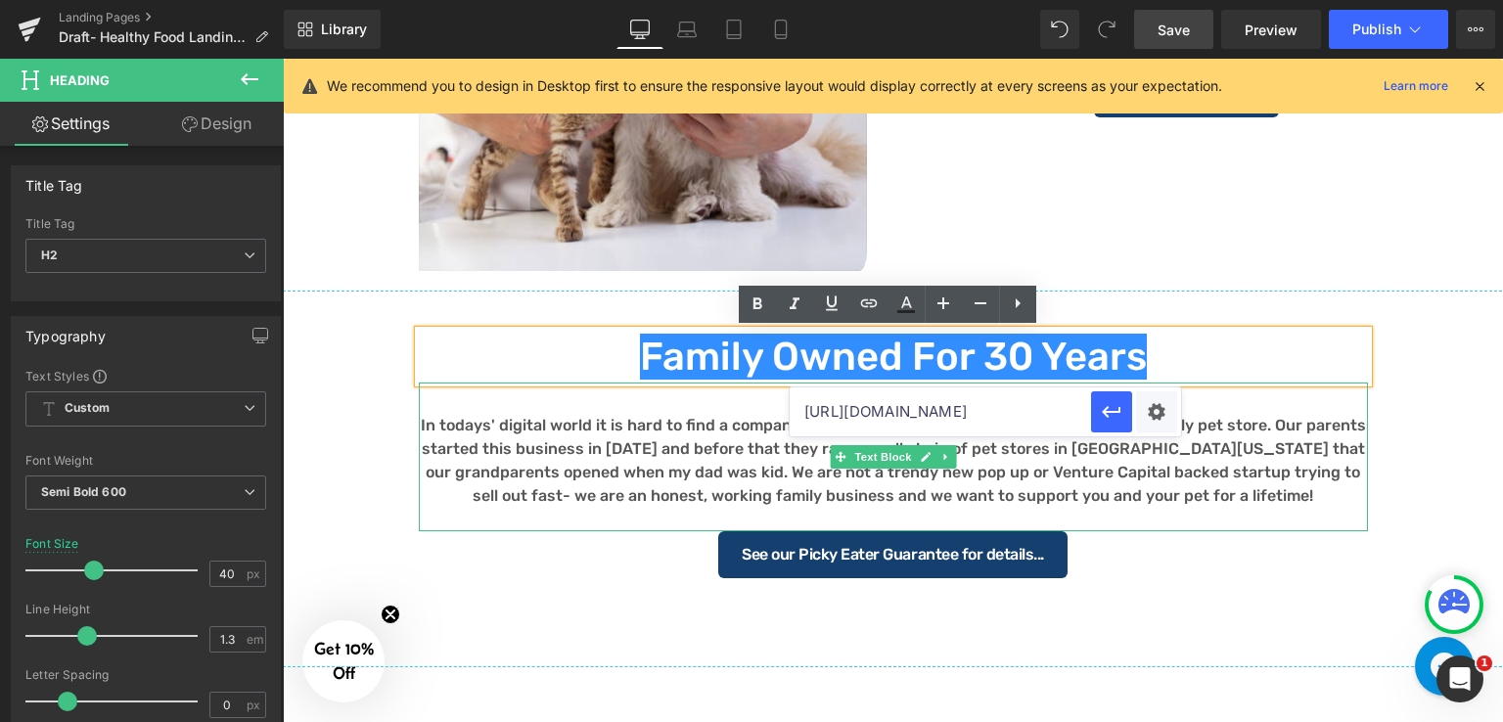
type input "https://incredpets.com/pages/our-promise"
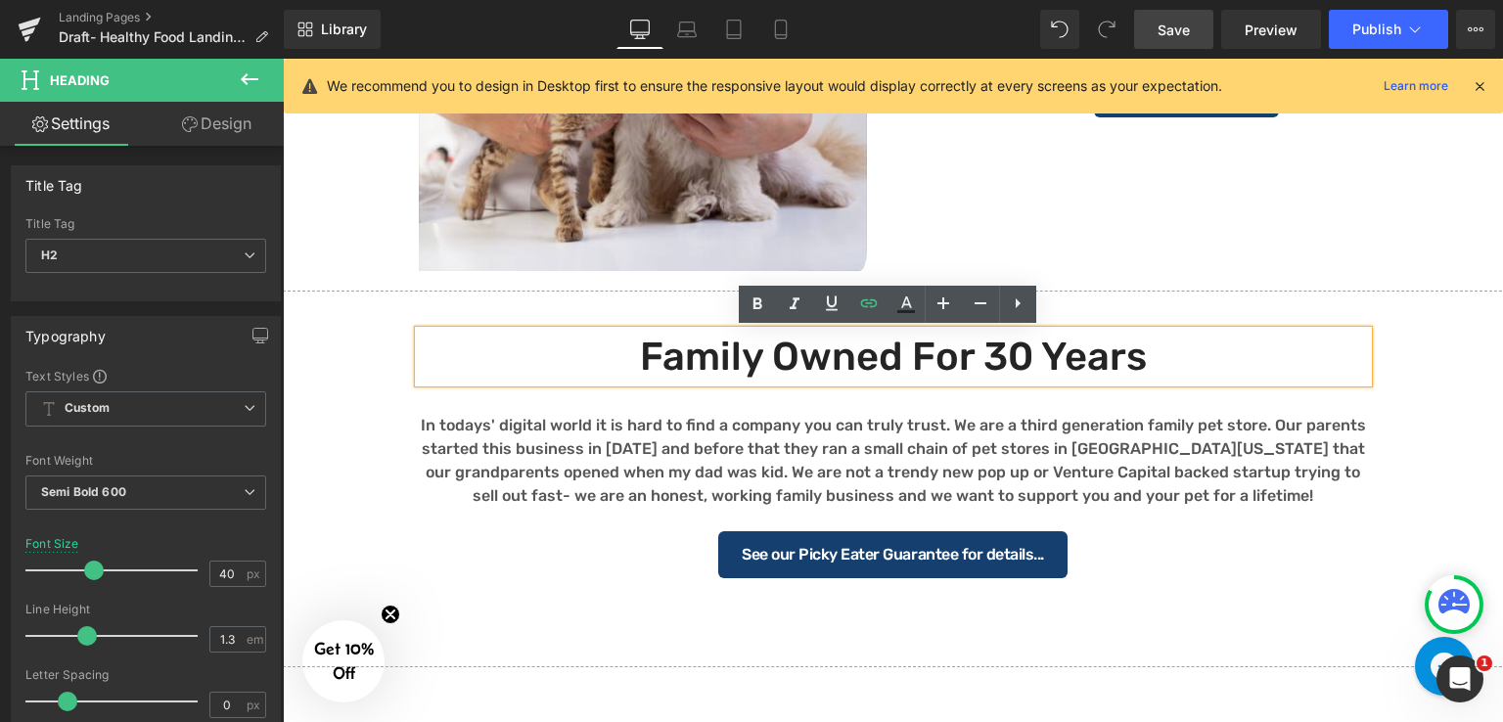
click at [1462, 422] on div "Separator Family Owned for 30 Years Heading In todays' digital world it is hard…" at bounding box center [893, 434] width 1220 height 307
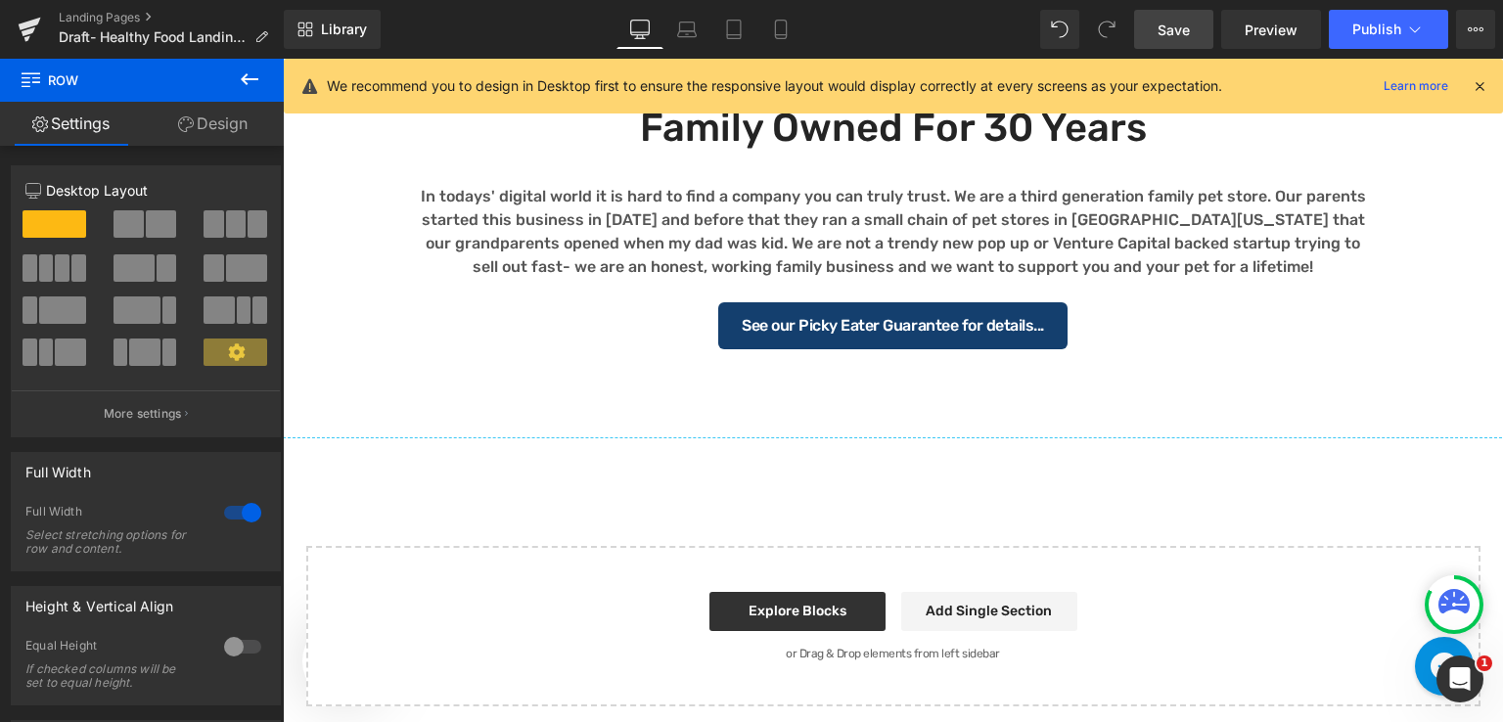
scroll to position [2731, 0]
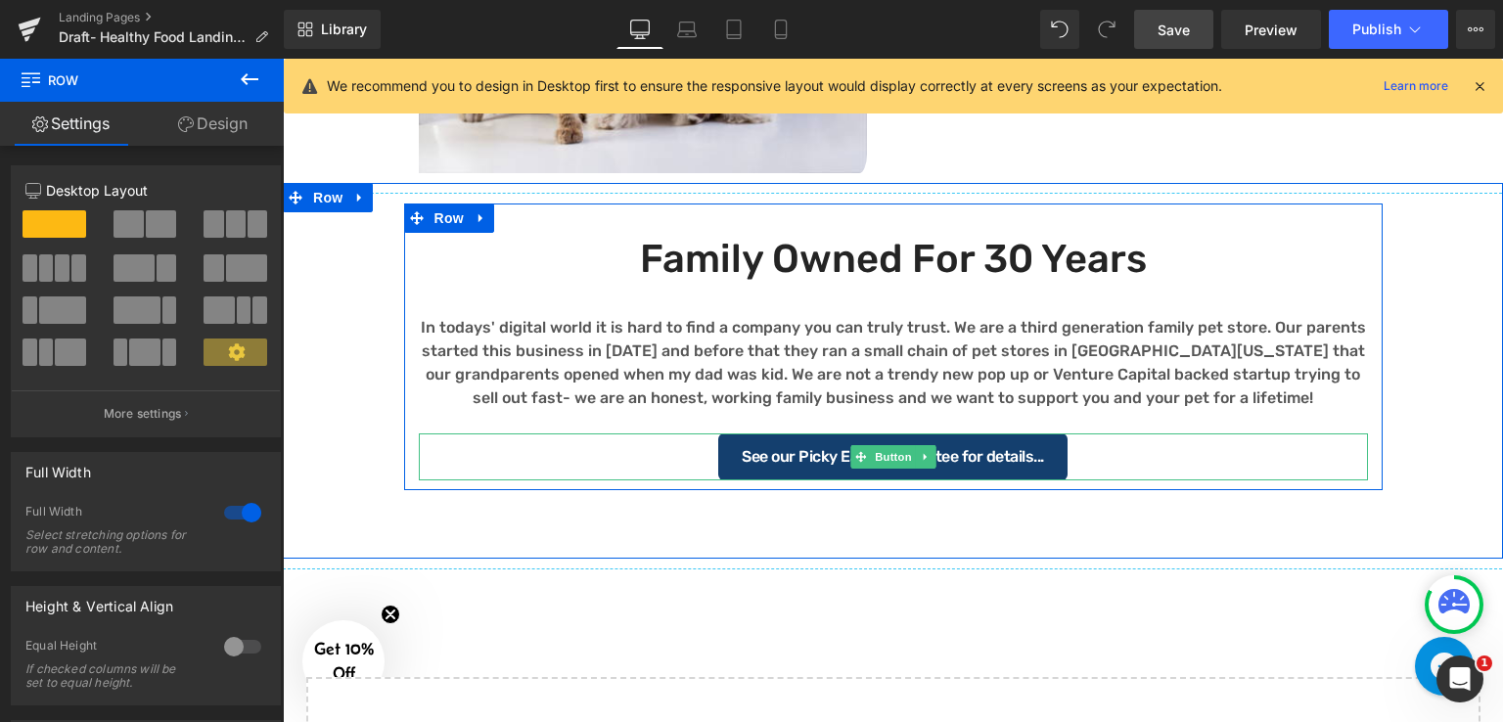
click at [1111, 467] on div "See our Picky Eater Guarantee for details..." at bounding box center [893, 456] width 949 height 47
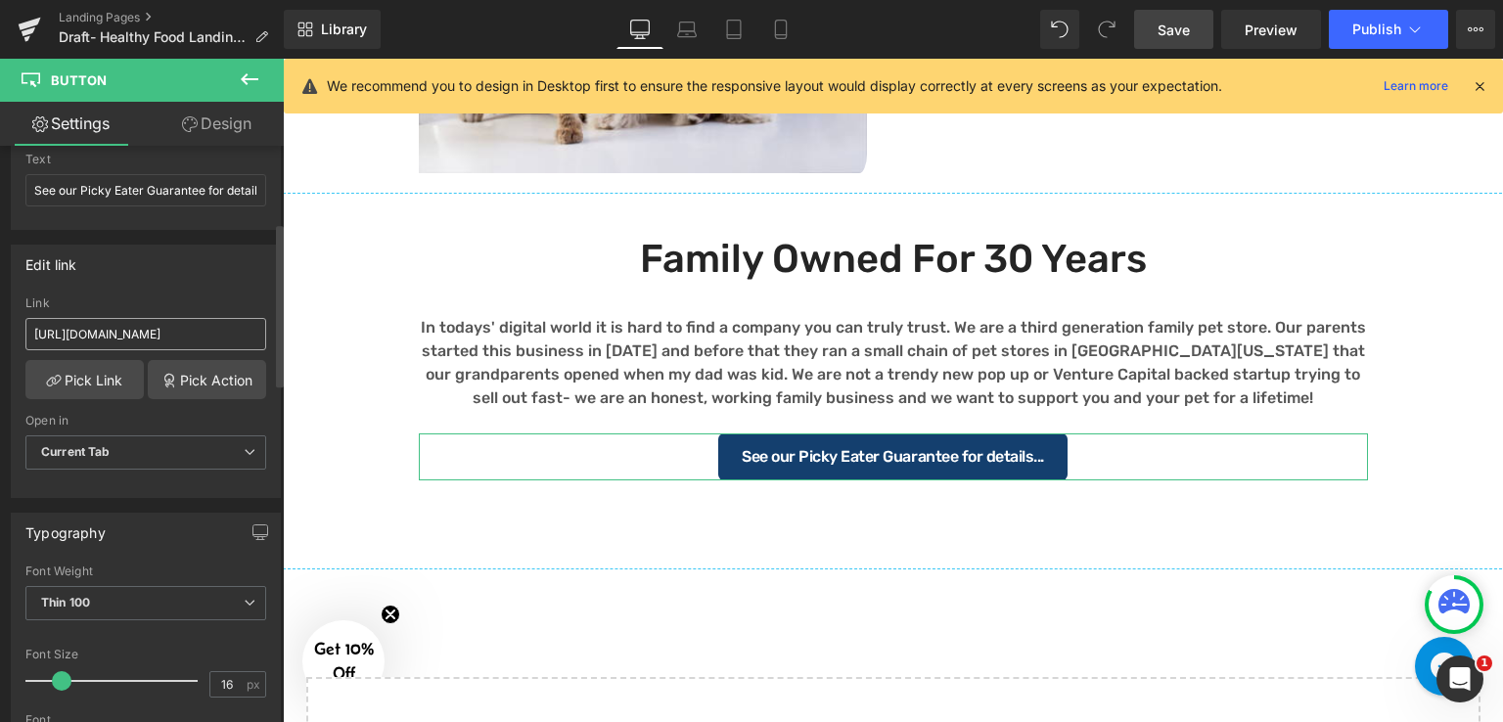
scroll to position [196, 0]
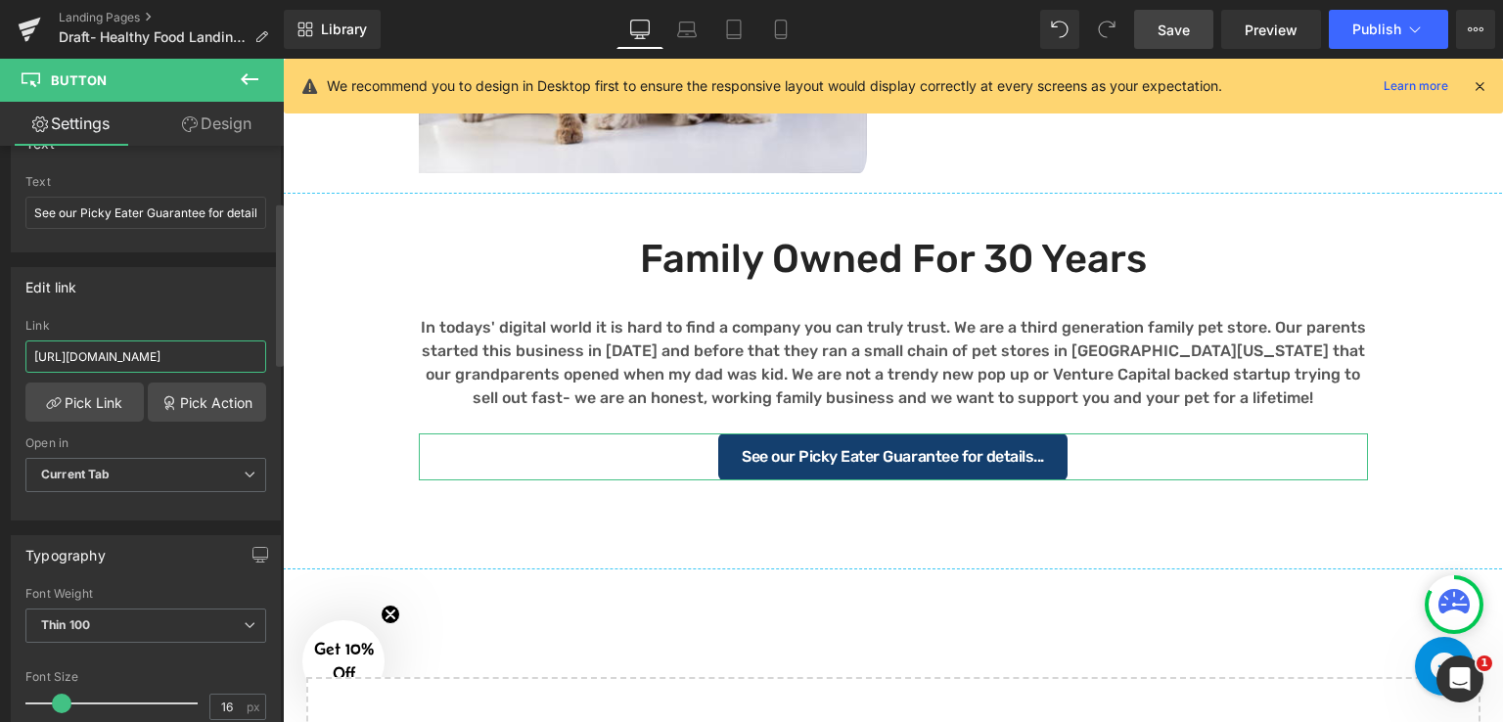
click at [219, 369] on input "https://incredpets.com/pages/nutrition-consultation" at bounding box center [145, 356] width 241 height 32
click at [188, 342] on input "https://incredpets.com/pages/nutrition-consultation" at bounding box center [145, 356] width 241 height 32
paste input "picky-eater-guarantee"
type input "https://incredpets.com/pages/picky-eater-guarantee"
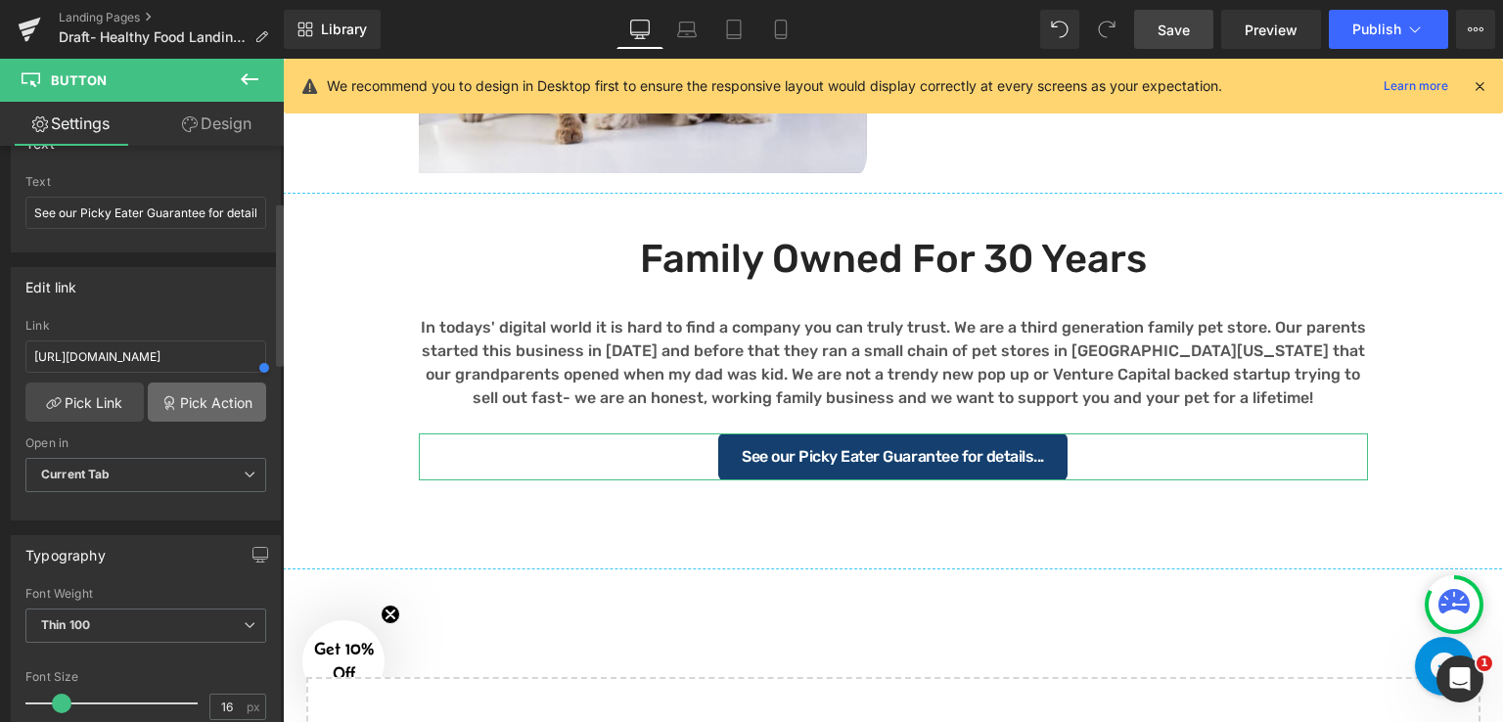
click at [218, 403] on link "Pick Action" at bounding box center [207, 401] width 118 height 39
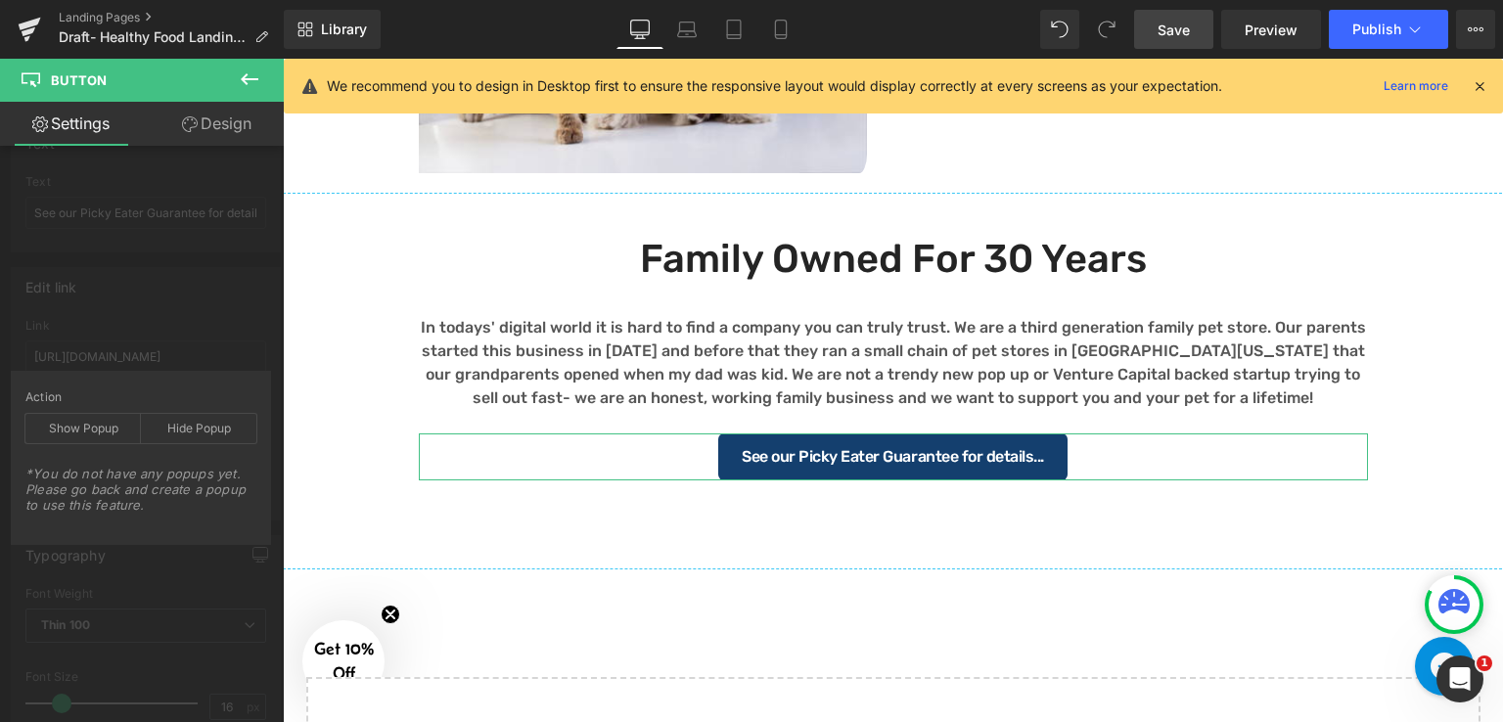
click at [145, 280] on div "Edit link https://incredpets.com/pages/picky-eater-guarantee Link https://incre…" at bounding box center [146, 386] width 292 height 268
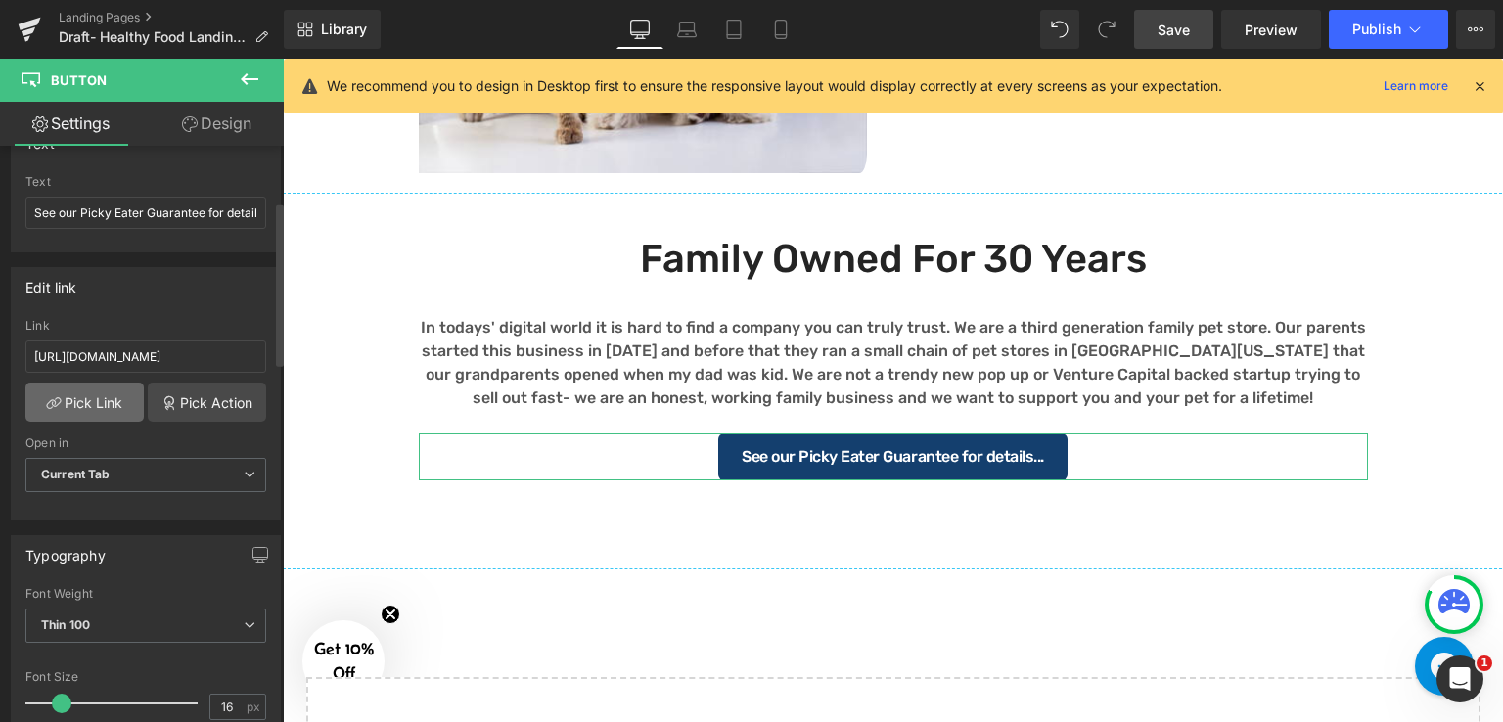
click at [91, 400] on link "Pick Link" at bounding box center [84, 401] width 118 height 39
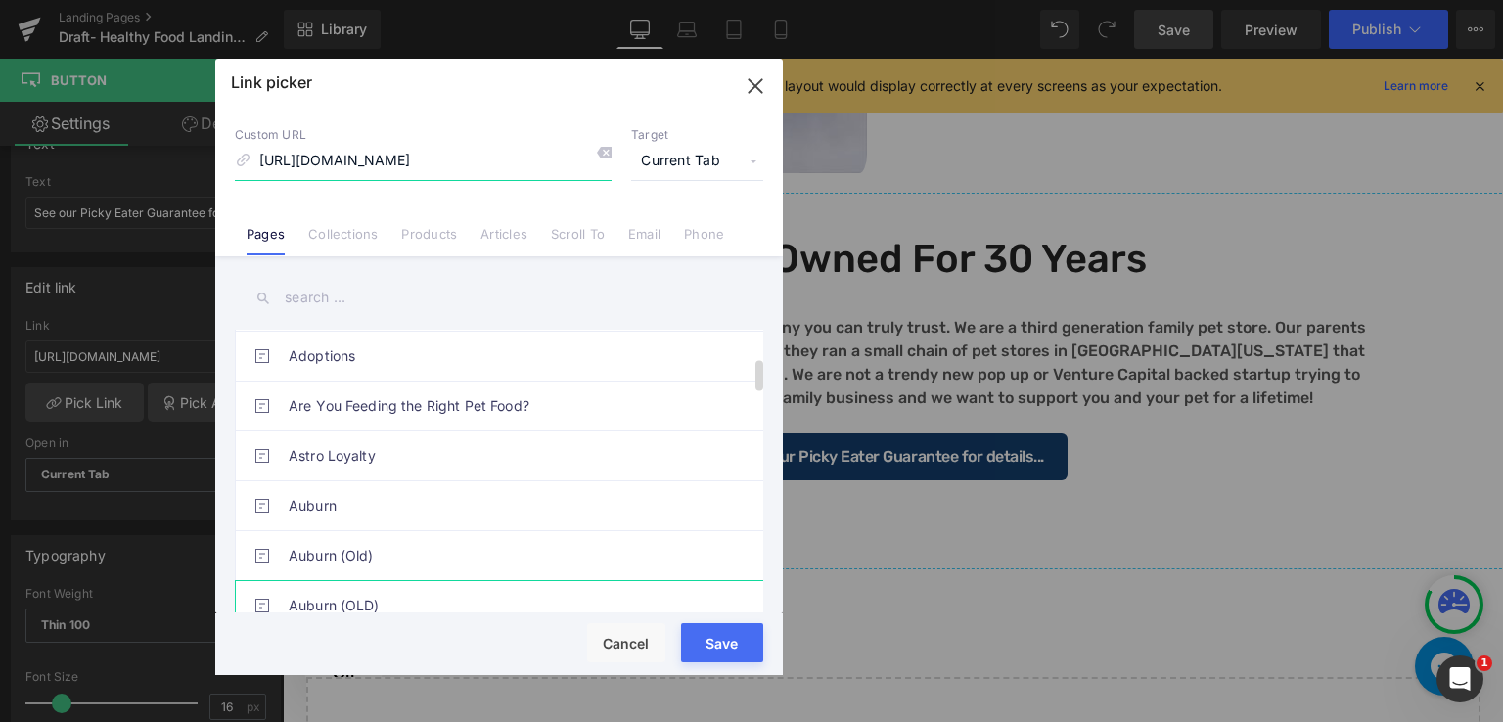
scroll to position [293, 0]
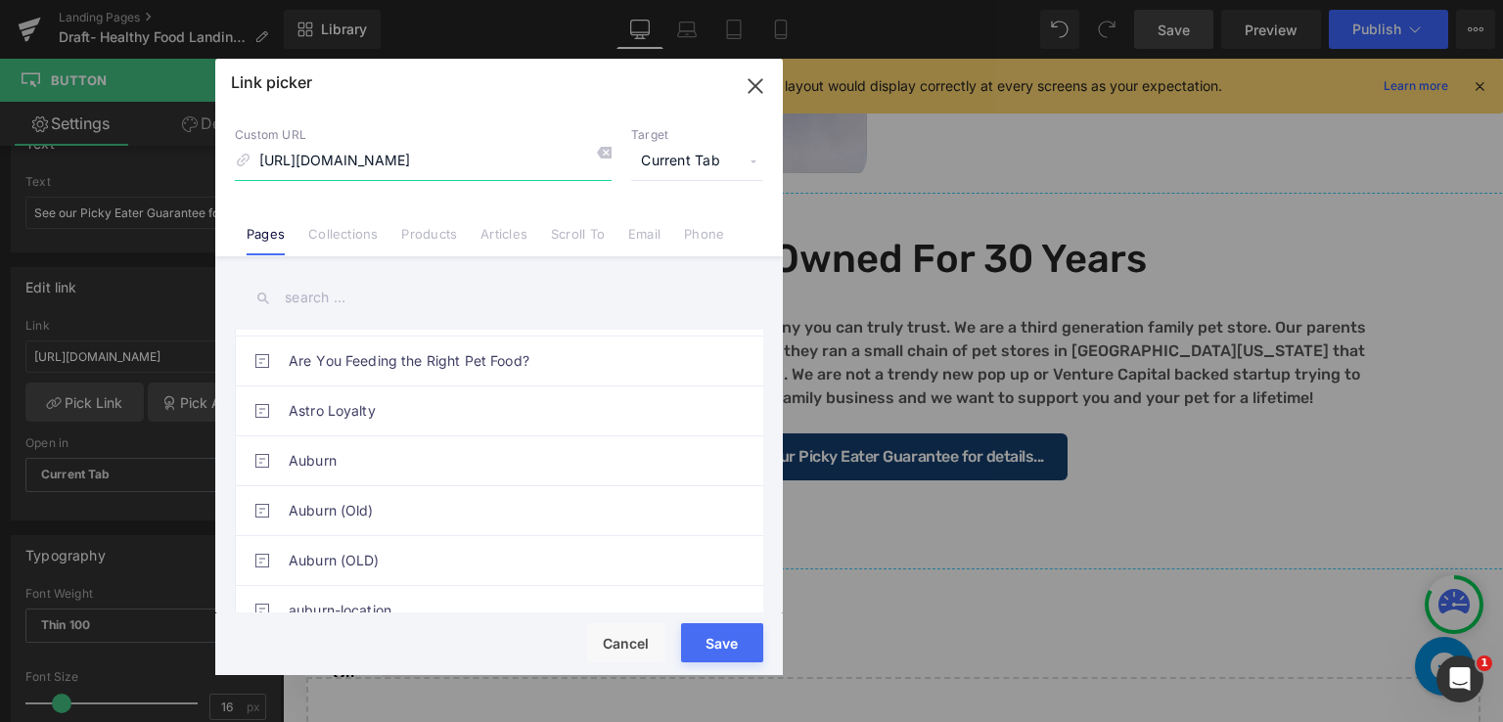
click at [763, 86] on icon "button" at bounding box center [755, 85] width 31 height 31
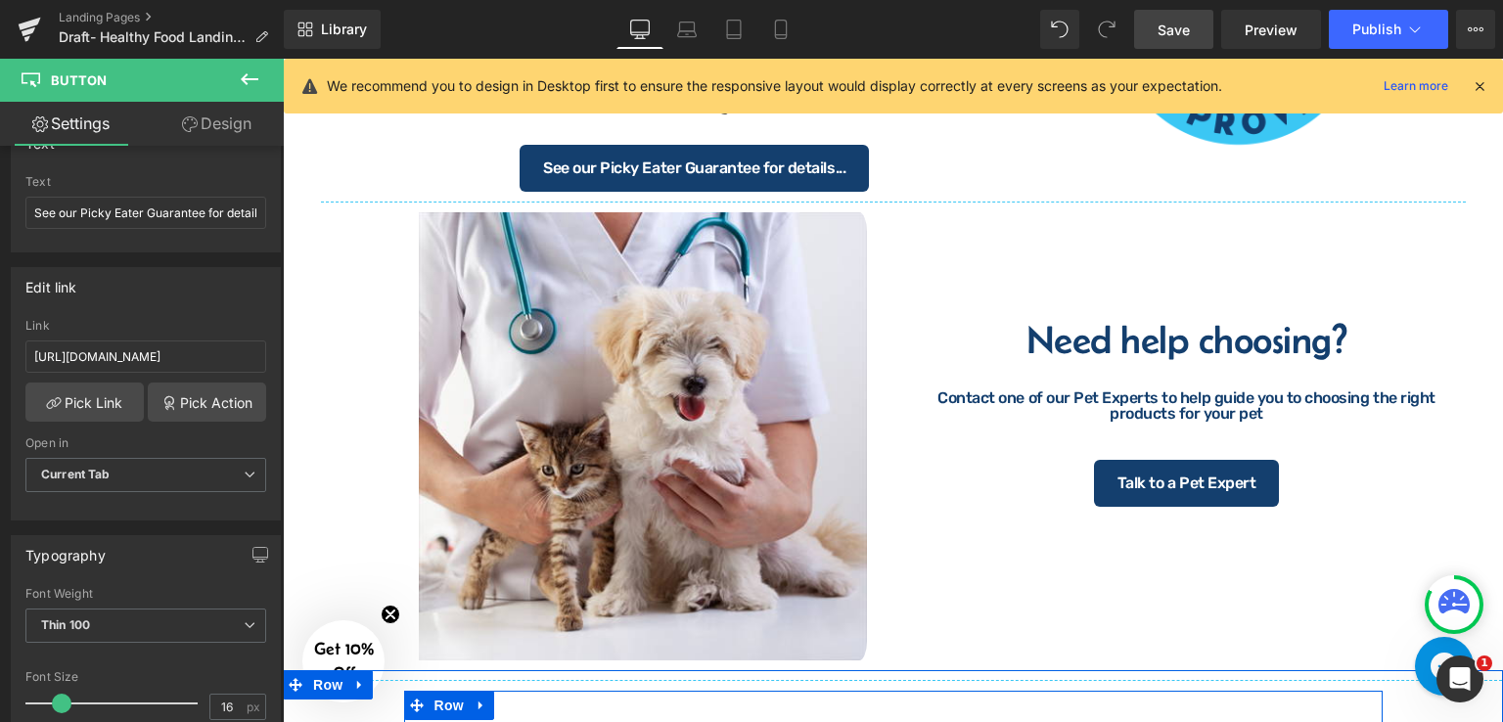
scroll to position [2144, 0]
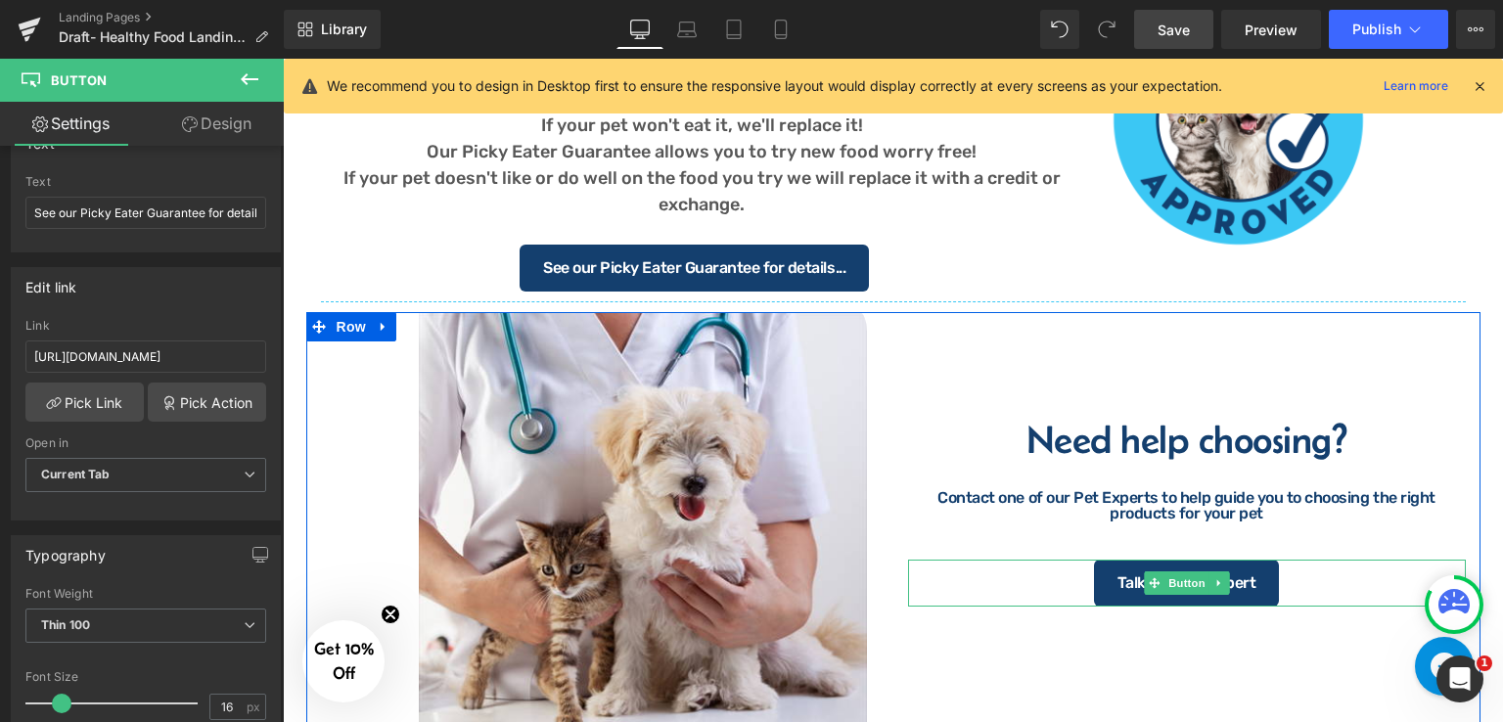
click at [1308, 592] on div "Talk to a Pet Expert" at bounding box center [1187, 583] width 558 height 47
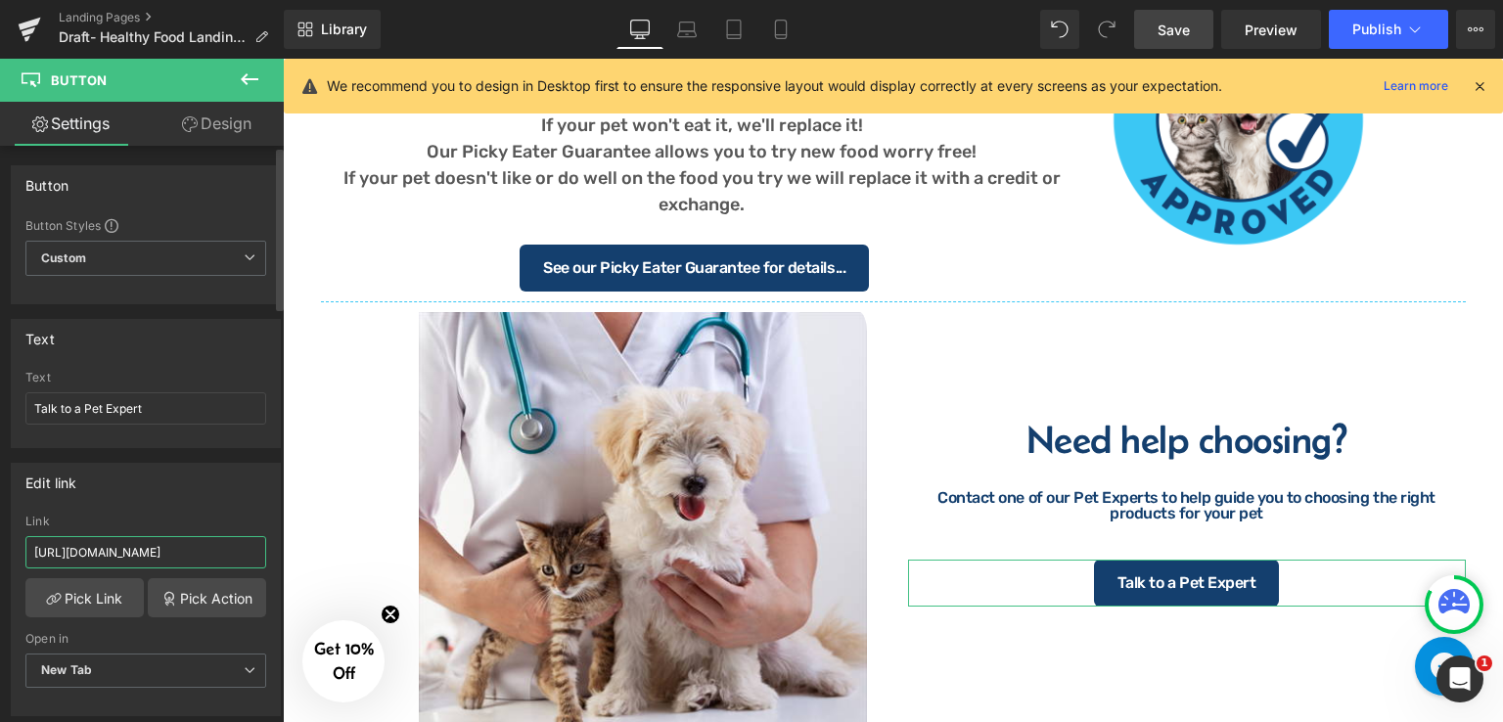
click at [226, 554] on input "https://incredpets.com/pages/nutrition-consultation" at bounding box center [145, 552] width 241 height 32
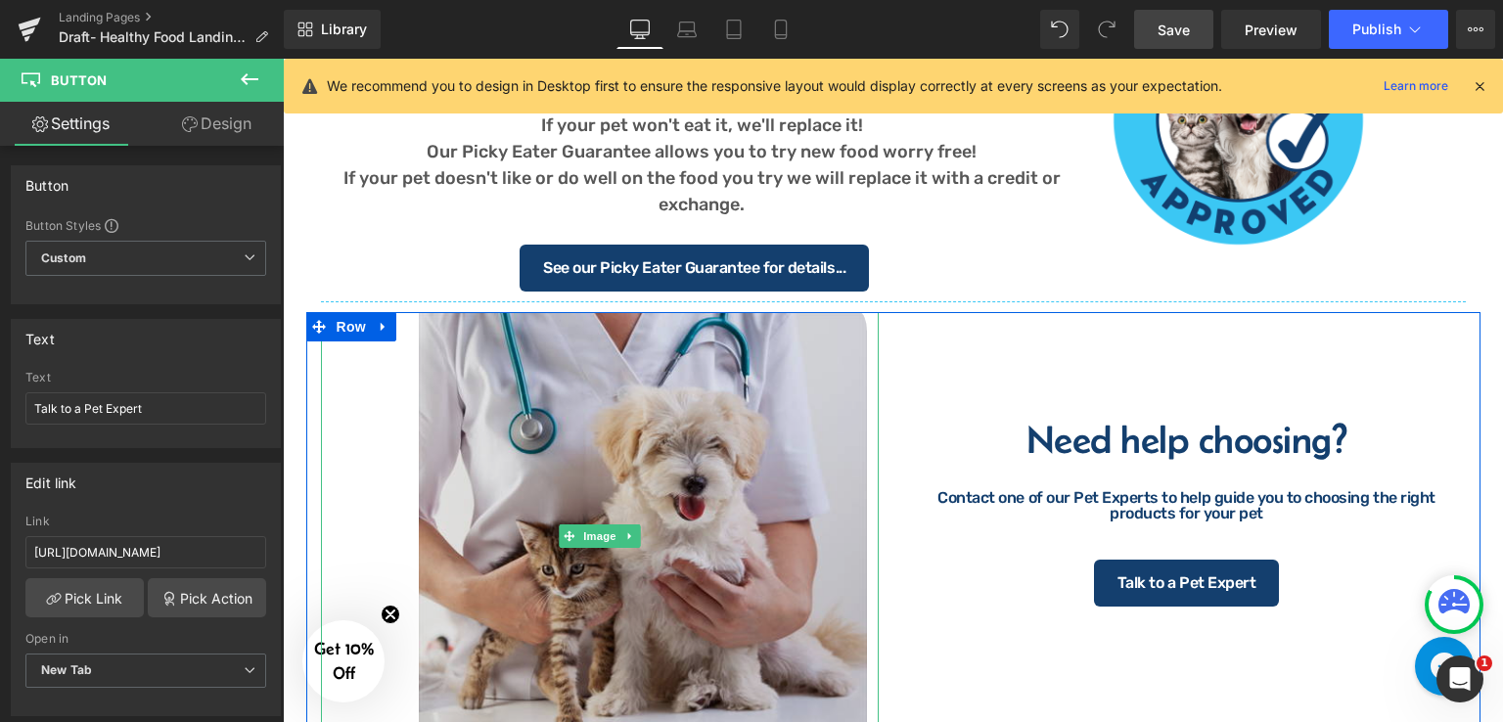
click at [783, 371] on img at bounding box center [600, 536] width 558 height 448
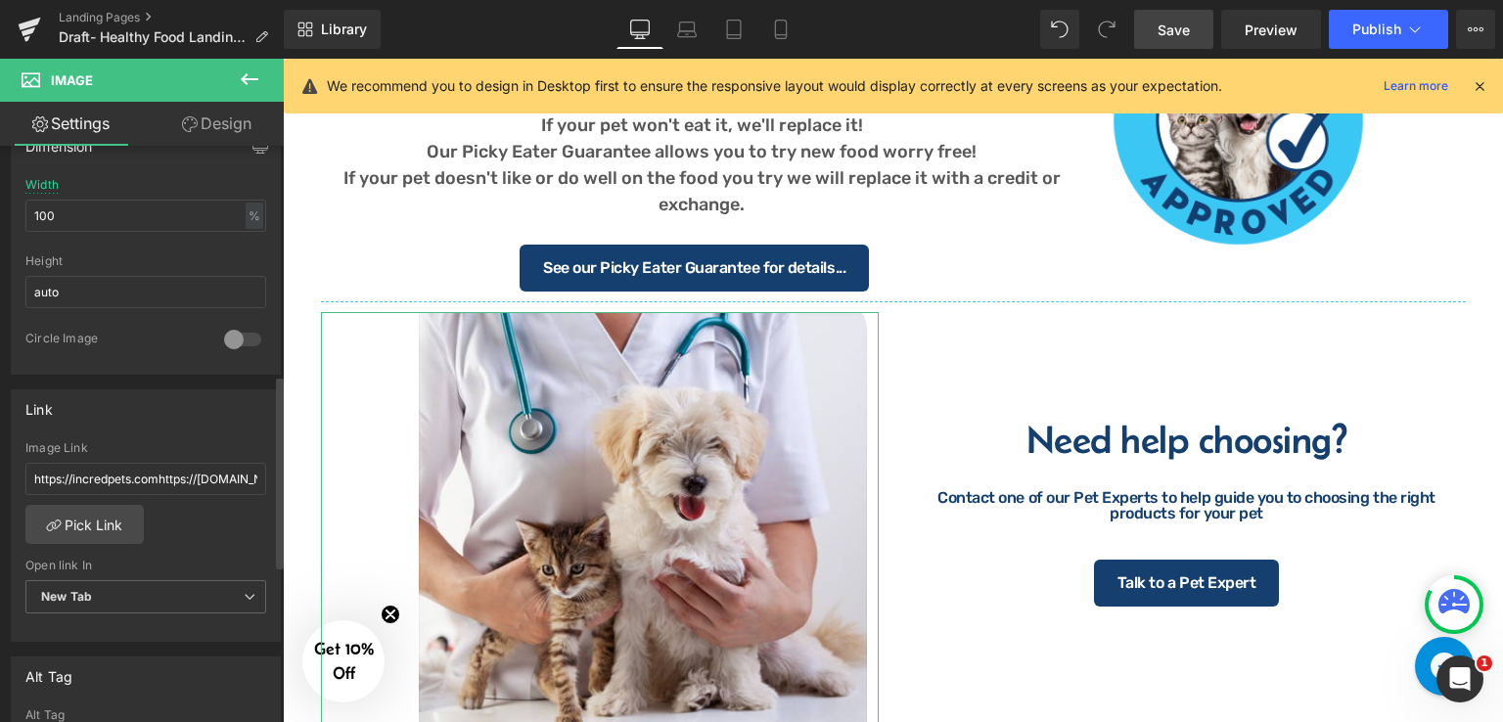
scroll to position [685, 0]
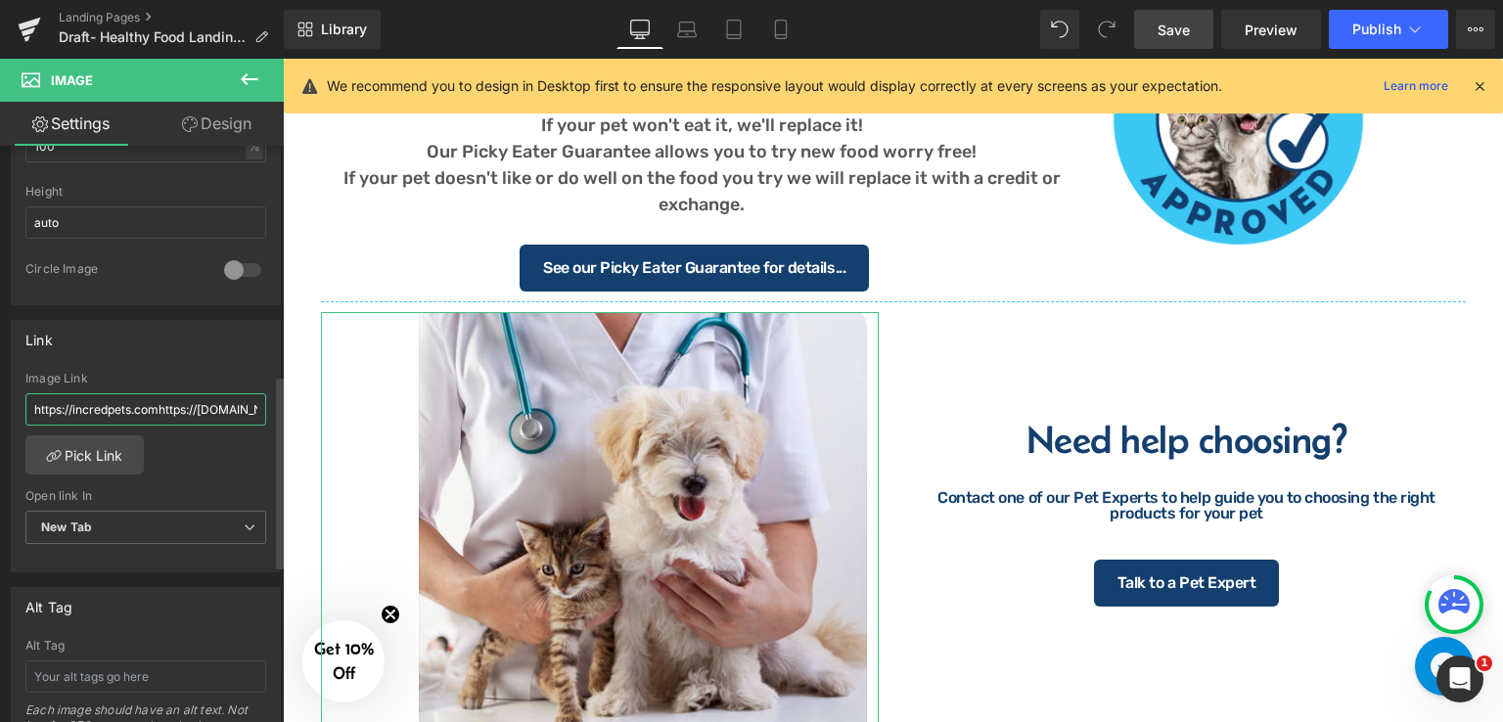
click at [200, 412] on input "https://incredpets.comhttps://incredpets.com/pages/nutrition-consultation/pages…" at bounding box center [145, 409] width 241 height 32
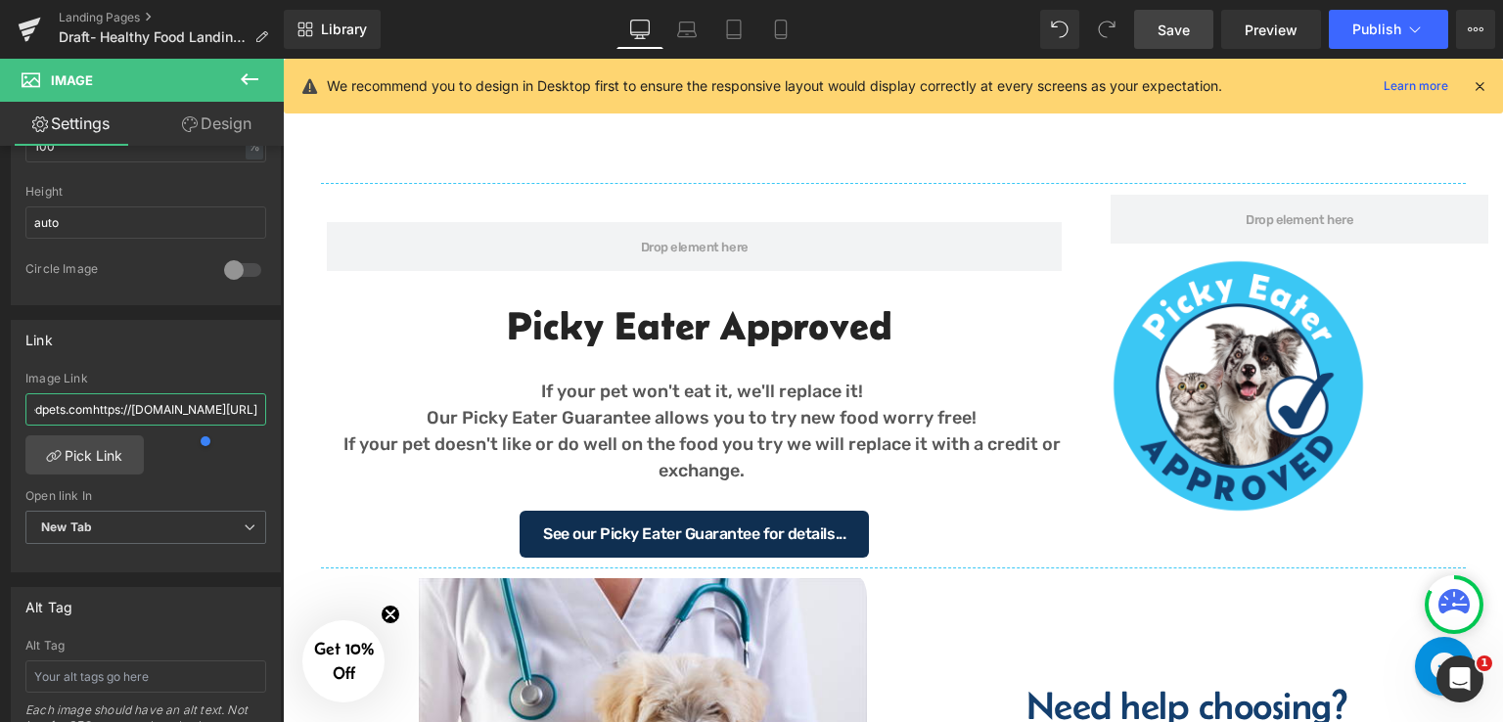
scroll to position [1851, 0]
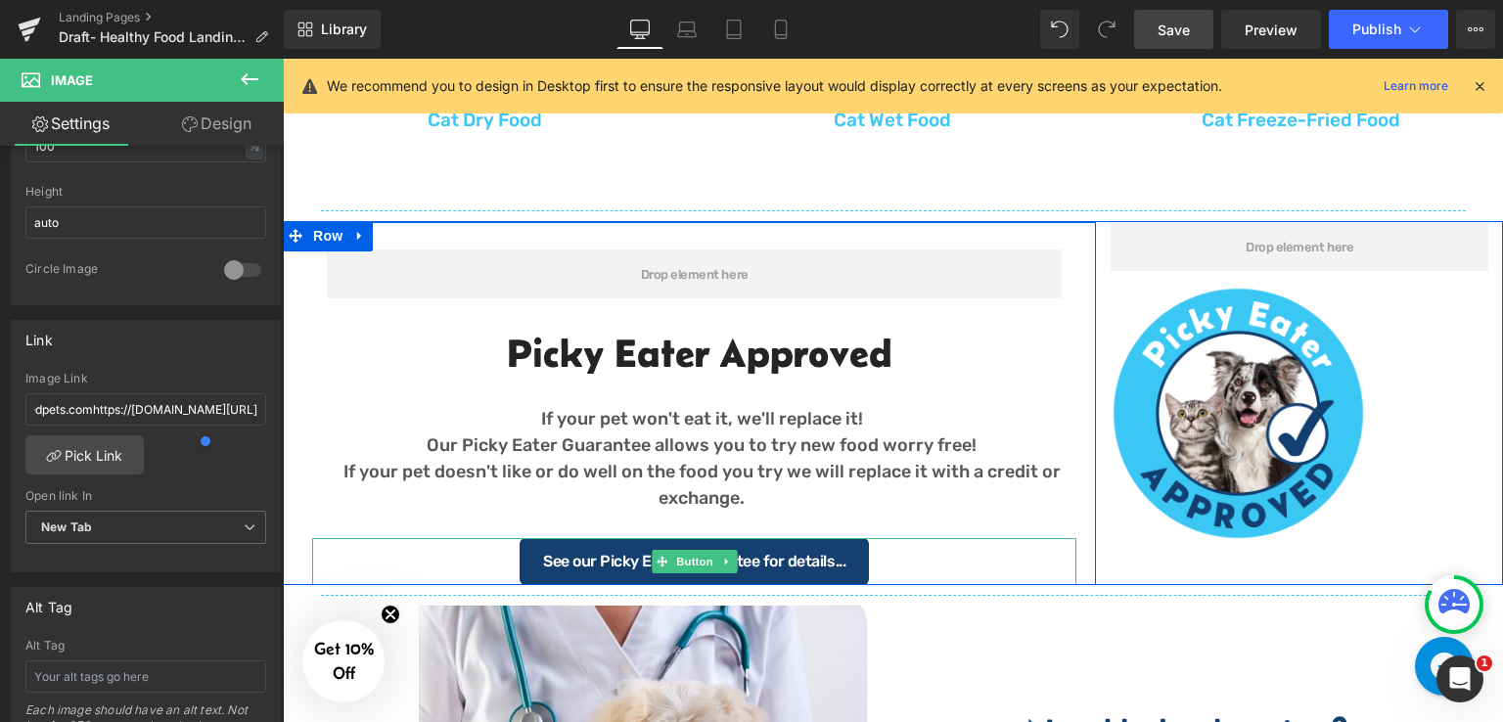
click at [874, 557] on div "See our Picky Eater Guarantee for details..." at bounding box center [694, 561] width 764 height 47
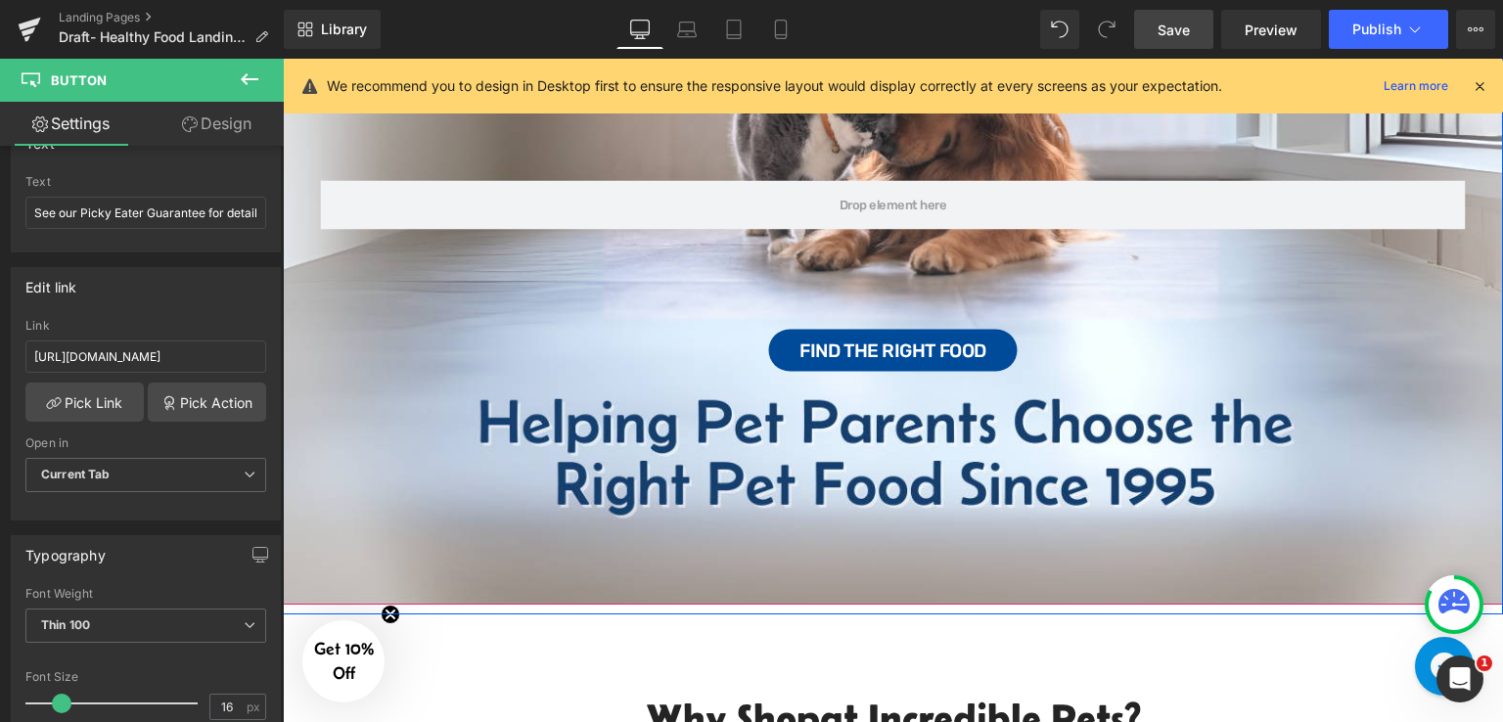
scroll to position [293, 0]
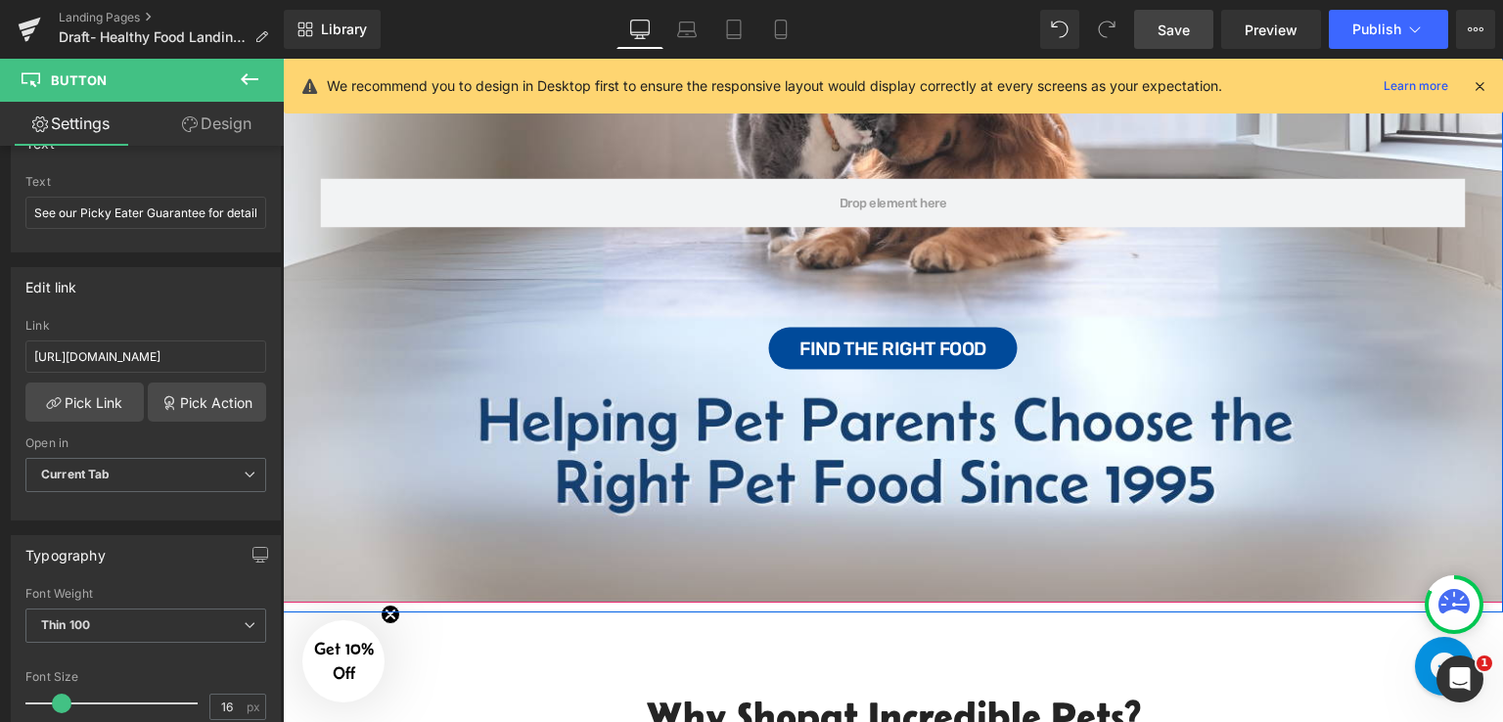
click at [968, 450] on div "Row Find the Right Food Button" at bounding box center [893, 260] width 1220 height 686
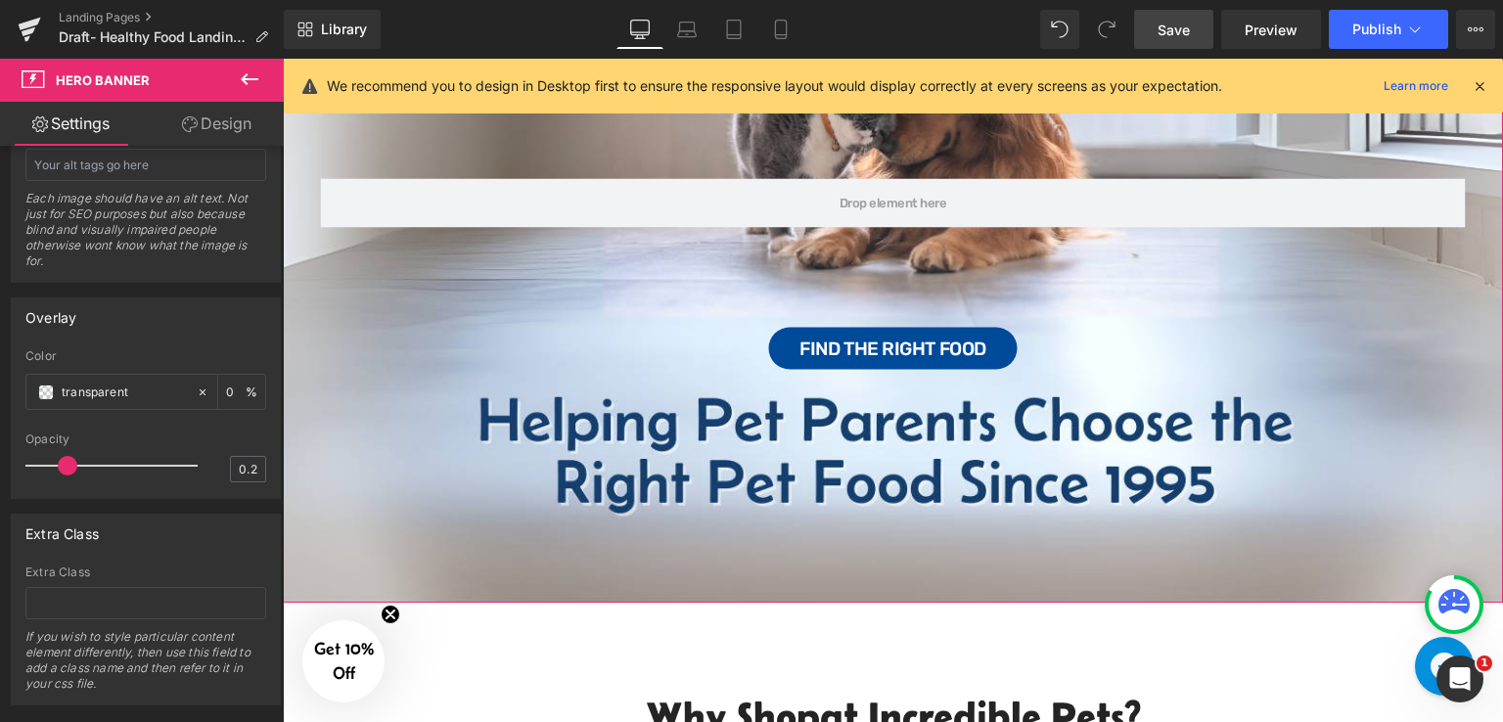
scroll to position [1236, 0]
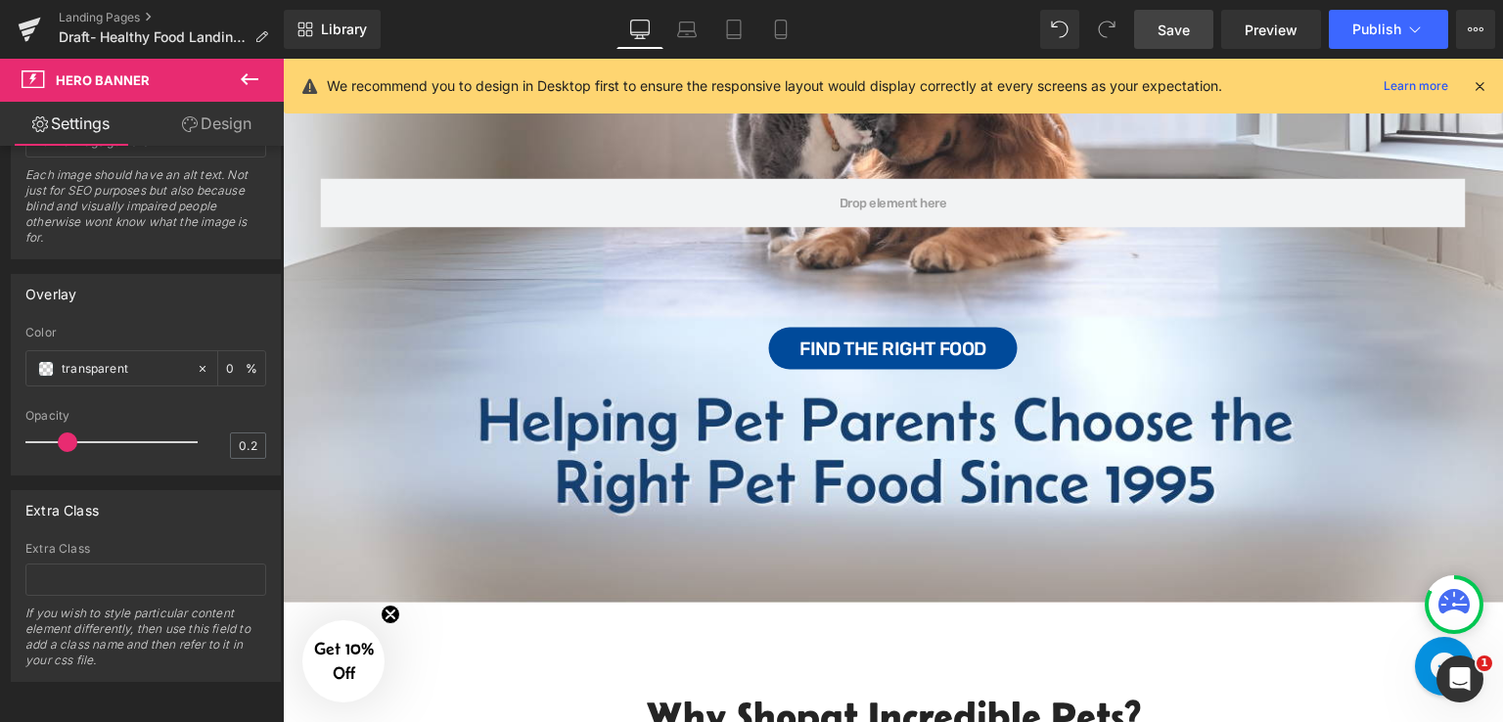
click at [1189, 21] on span "Save" at bounding box center [1173, 30] width 32 height 21
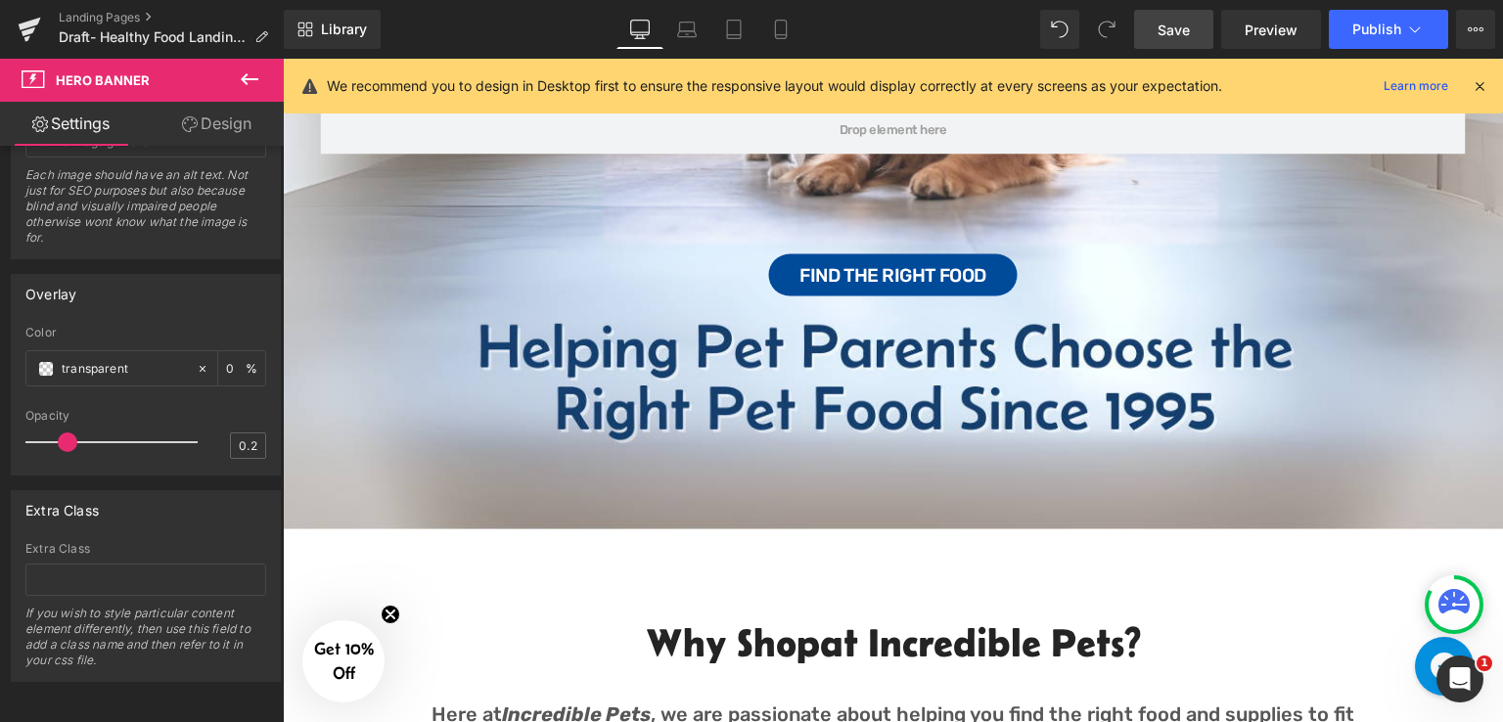
scroll to position [98, 0]
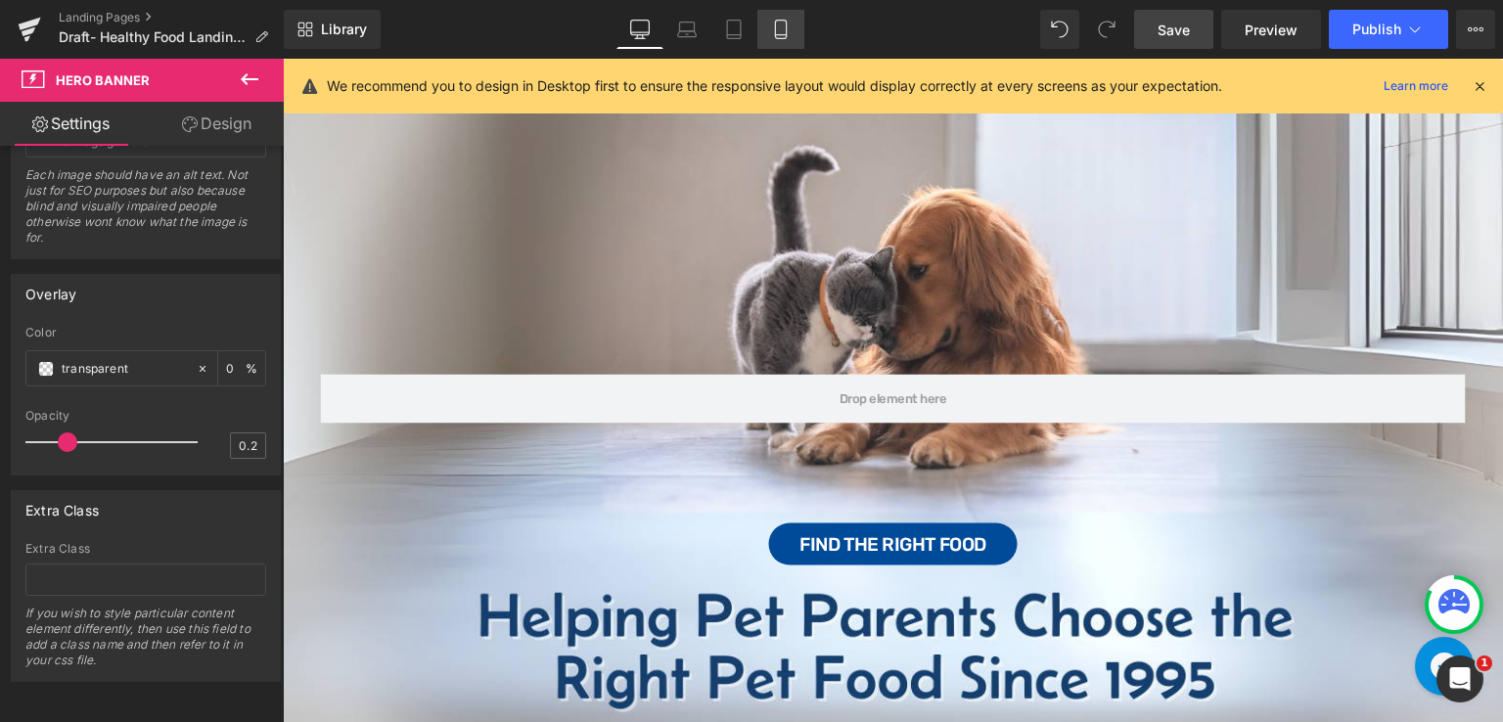
click at [776, 36] on icon at bounding box center [781, 30] width 20 height 20
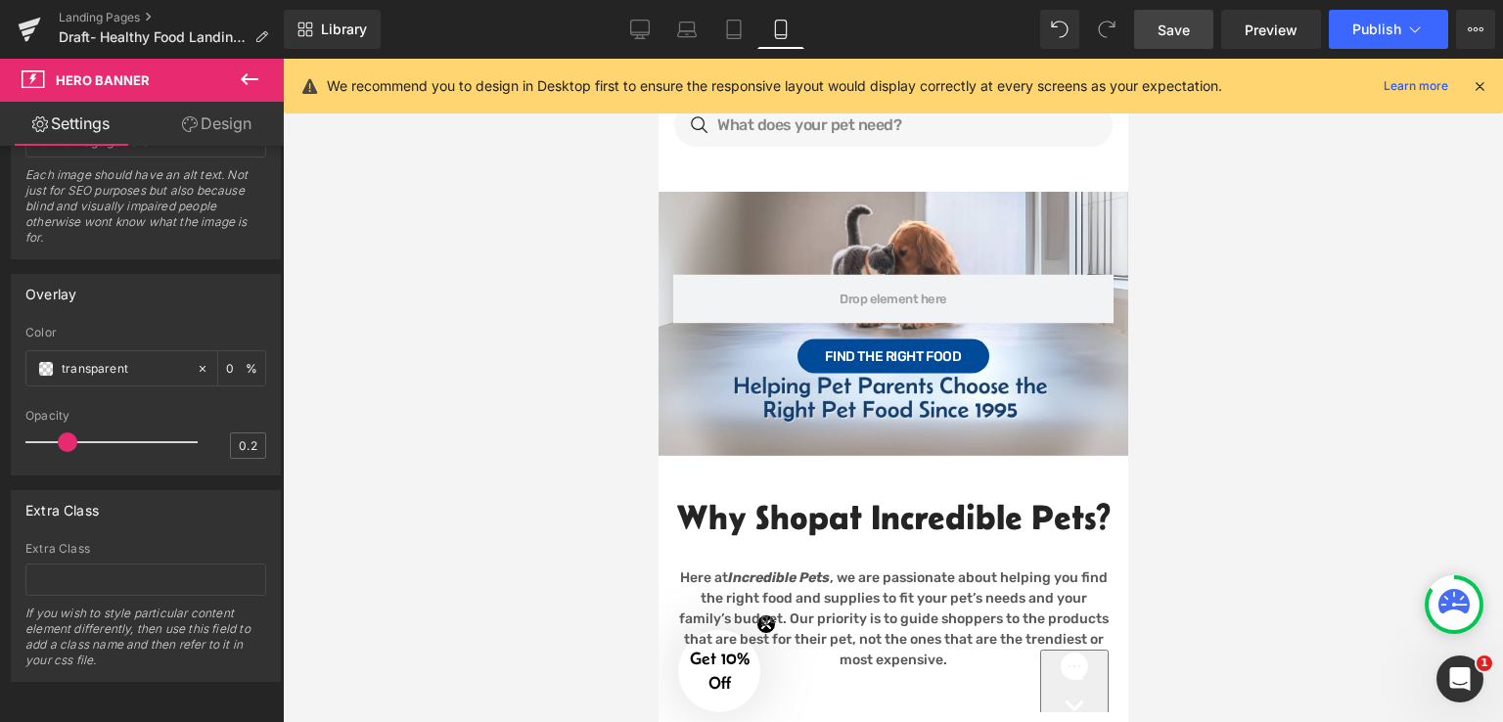
scroll to position [178, 0]
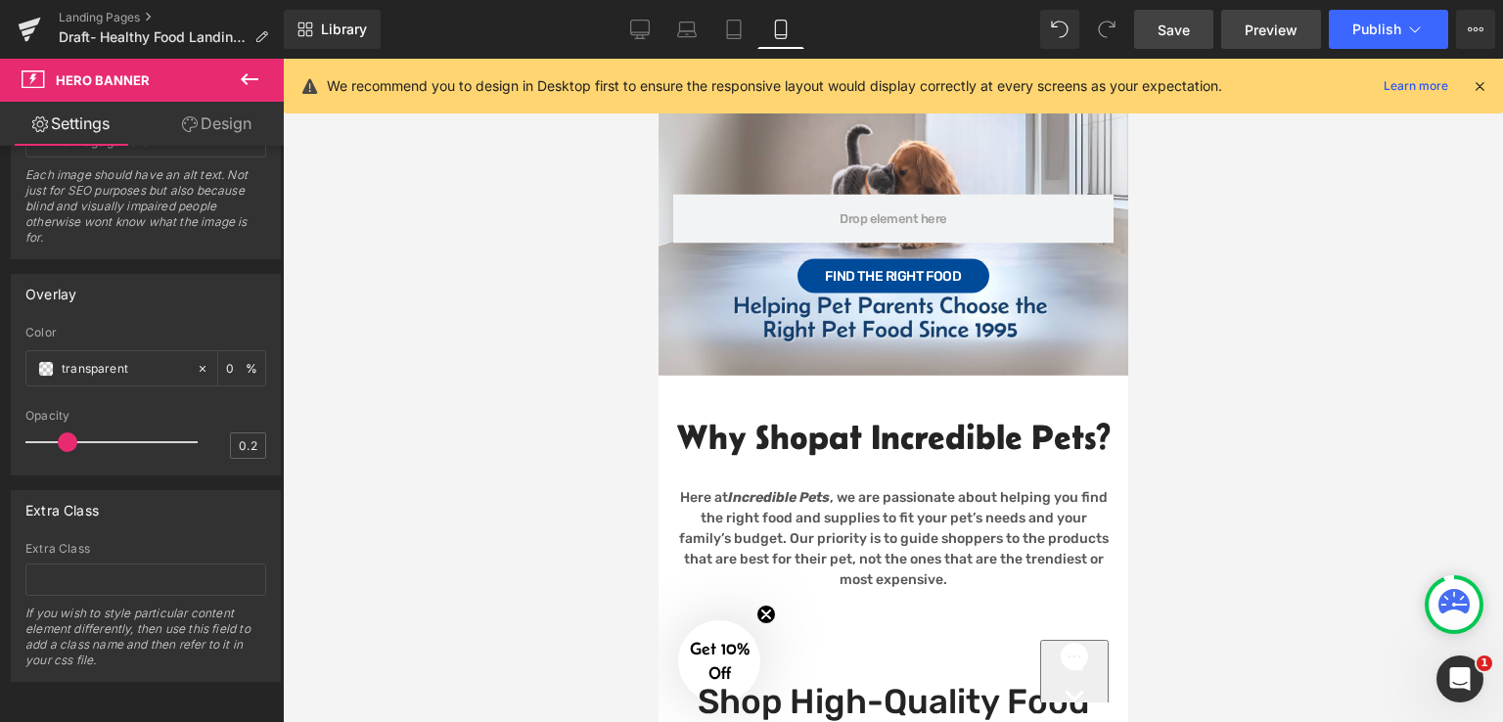
click at [1295, 23] on span "Preview" at bounding box center [1270, 30] width 53 height 21
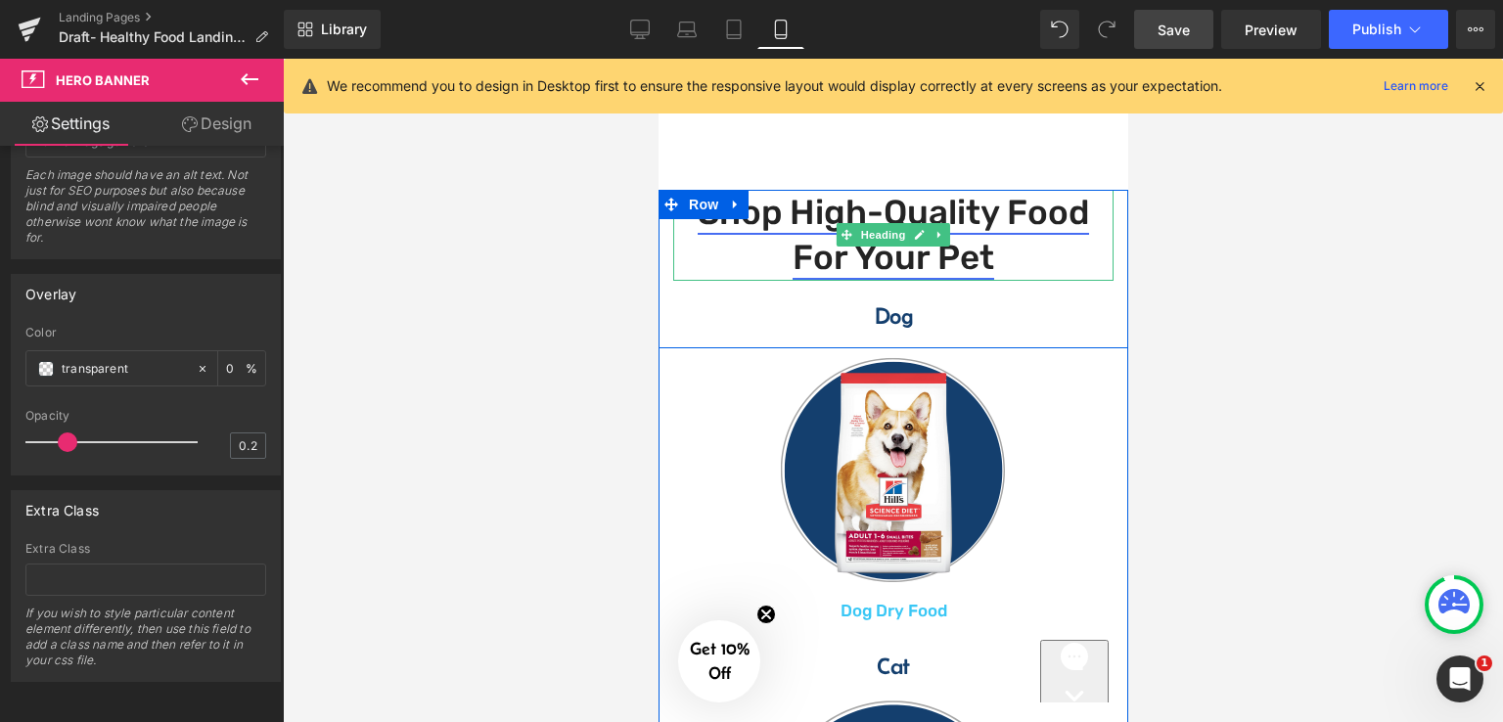
scroll to position [276, 0]
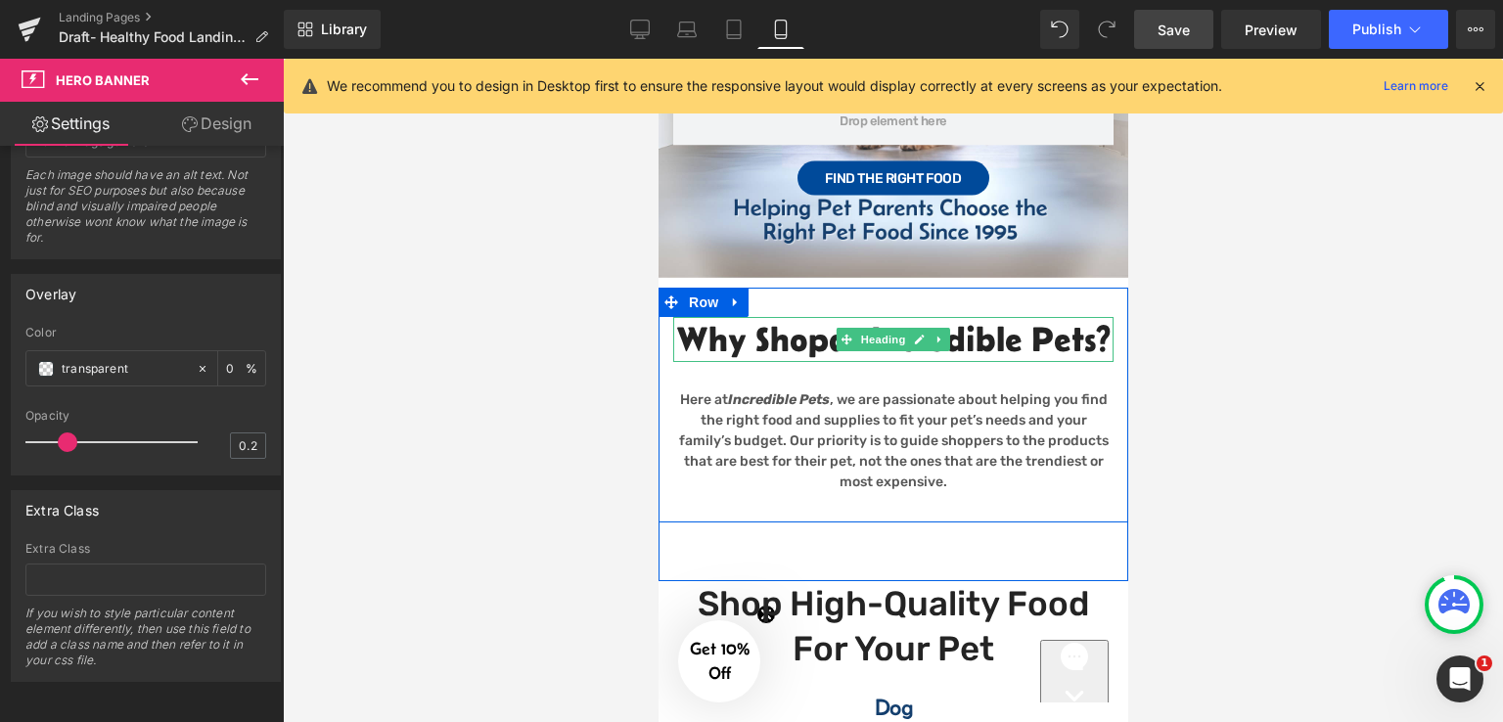
click at [1037, 362] on h2 "Why Shop at Incredible Pets?" at bounding box center [892, 339] width 440 height 45
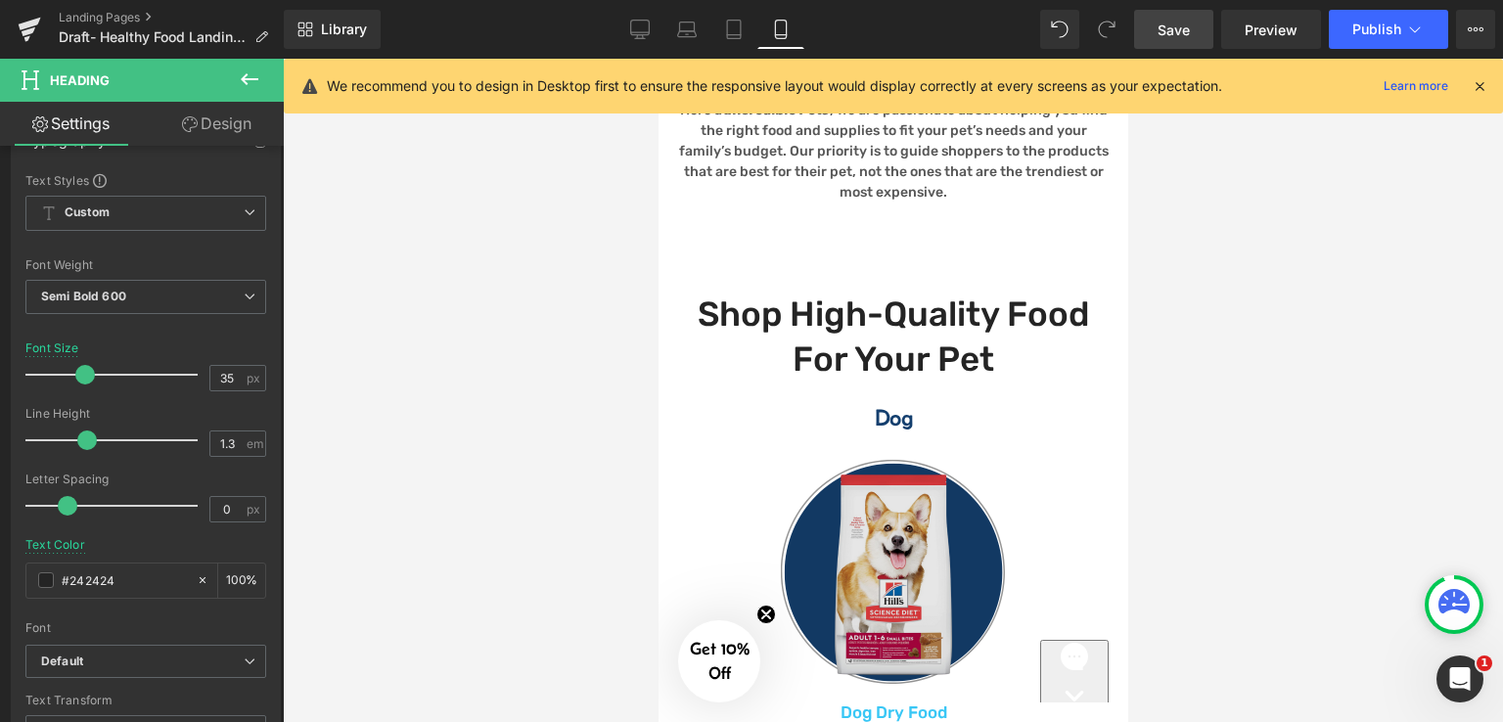
scroll to position [569, 0]
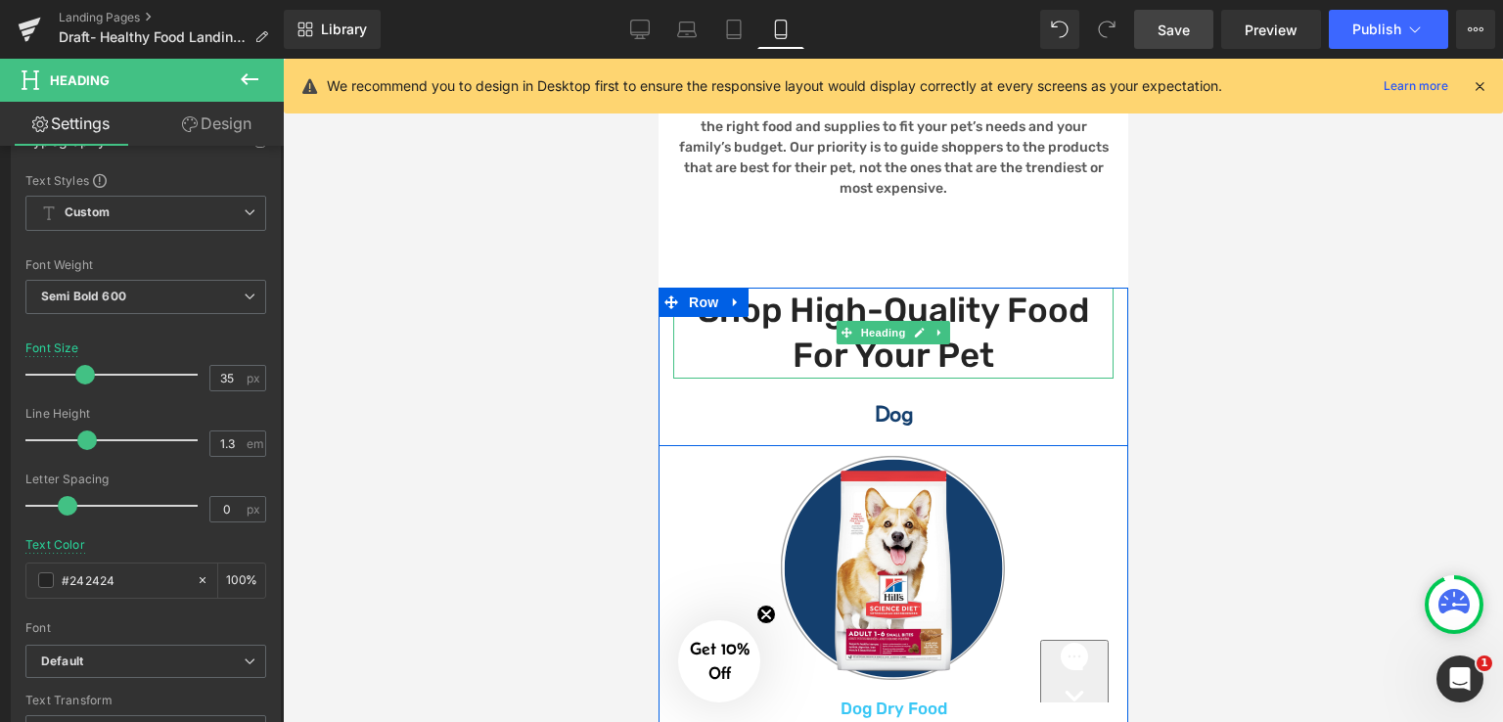
click at [995, 379] on h2 "Shop High-Quality Food for your Pet" at bounding box center [892, 333] width 440 height 91
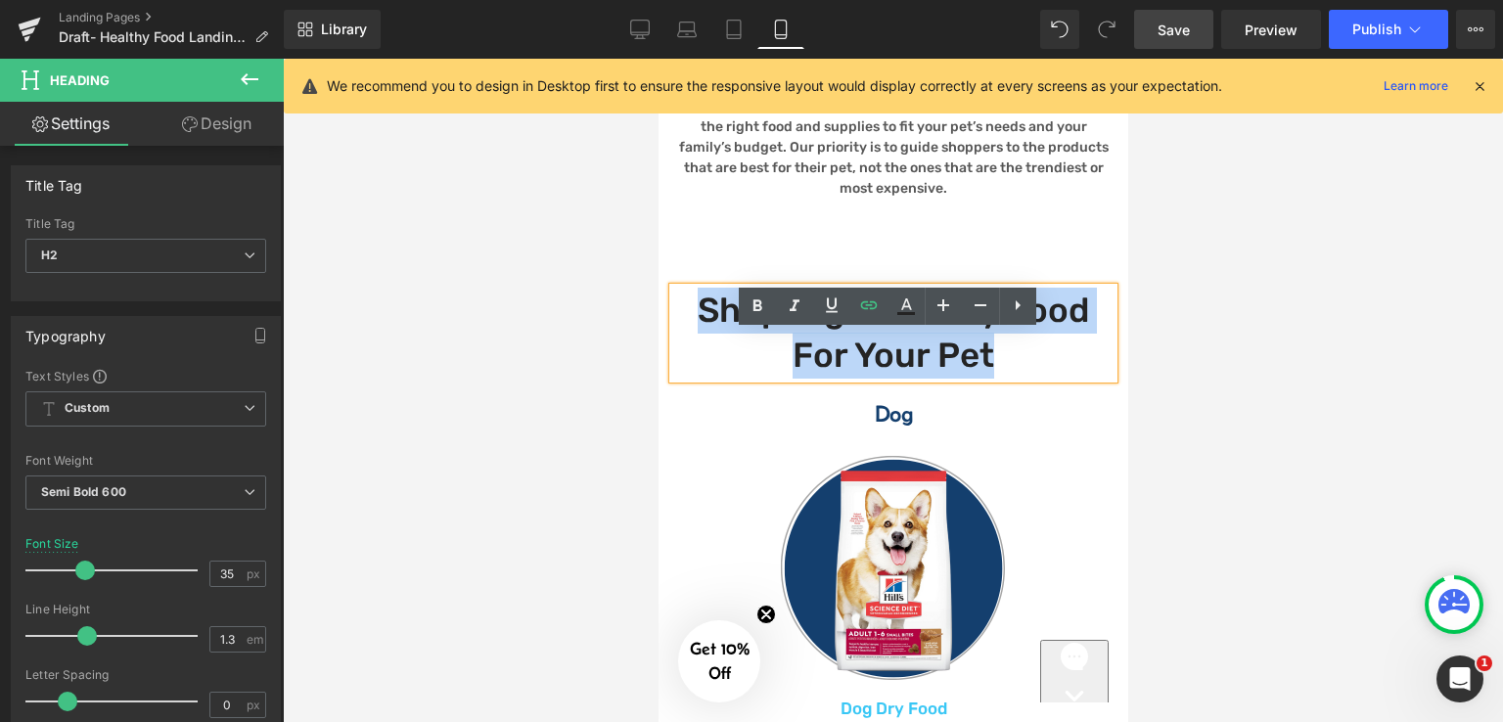
drag, startPoint x: 1008, startPoint y: 396, endPoint x: 682, endPoint y: 363, distance: 327.4
click at [682, 363] on h2 "Shop High-Quality Food for your Pet" at bounding box center [892, 333] width 440 height 91
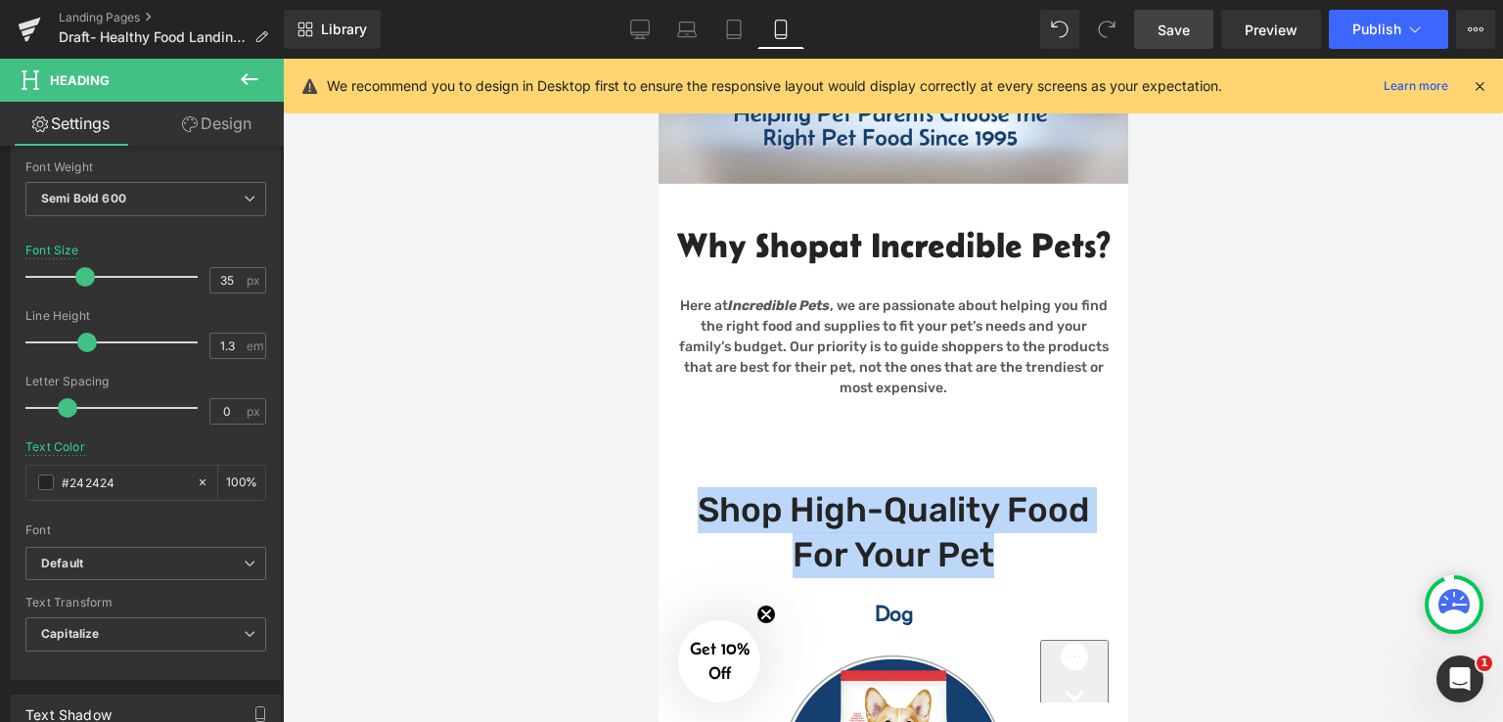
scroll to position [276, 0]
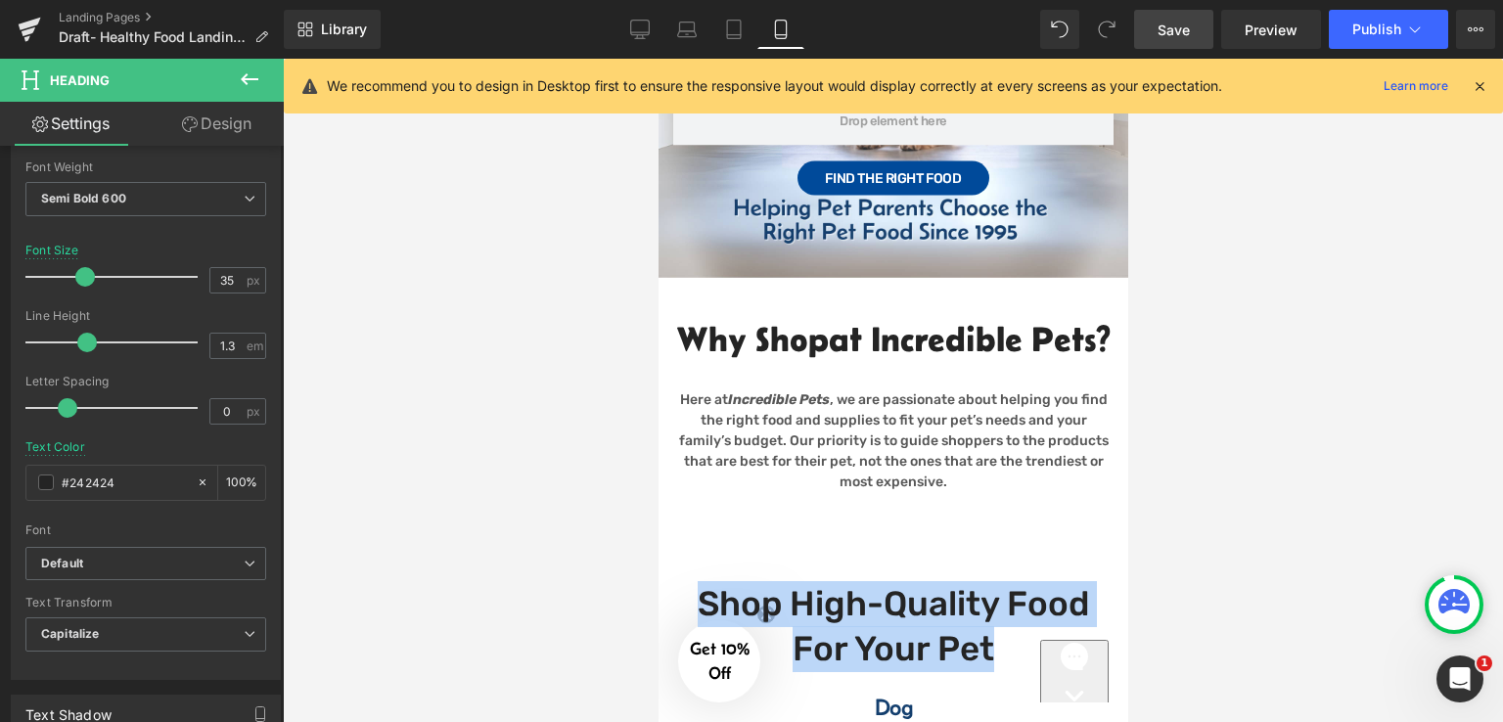
click at [864, 358] on span "at Incredible Pets?" at bounding box center [969, 339] width 282 height 38
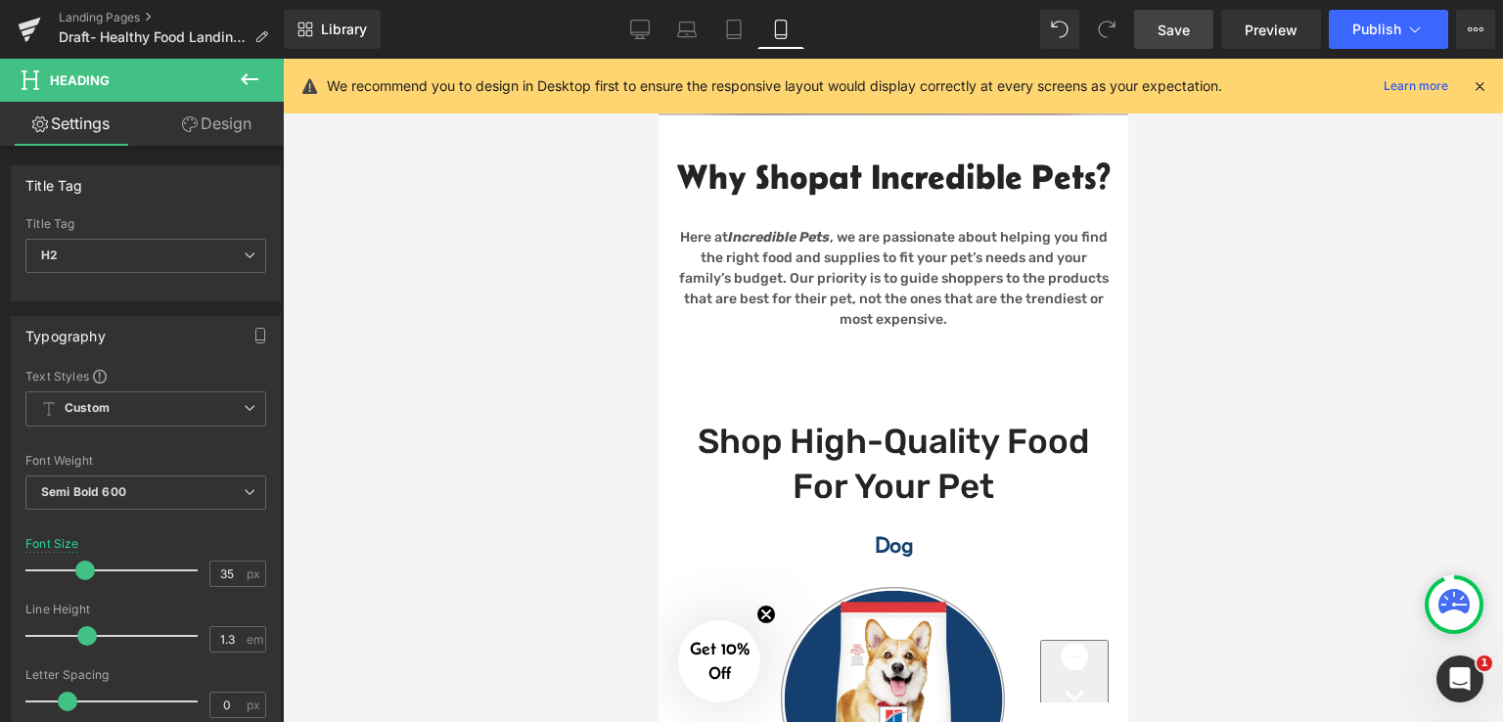
scroll to position [471, 0]
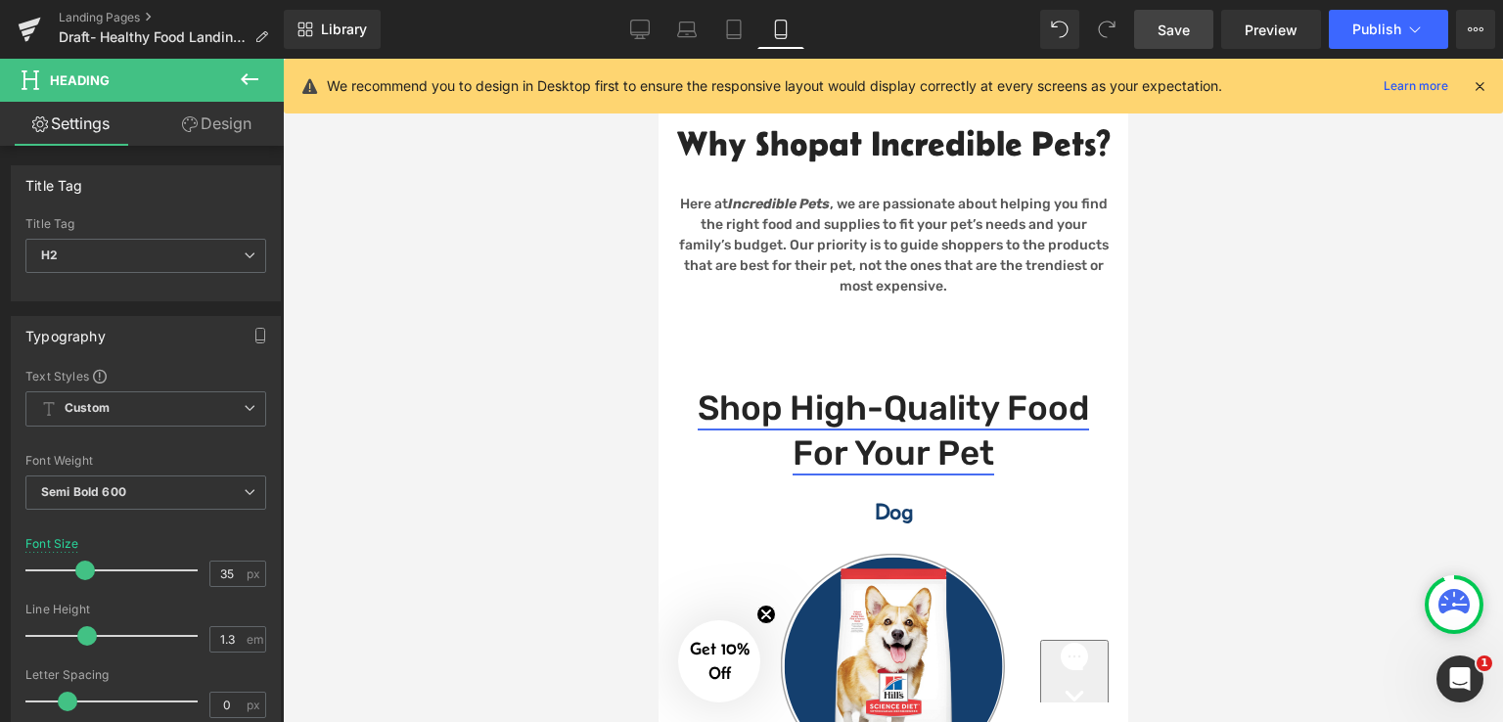
click at [977, 474] on link "Shop High-Quality Food for your Pet" at bounding box center [891, 430] width 391 height 87
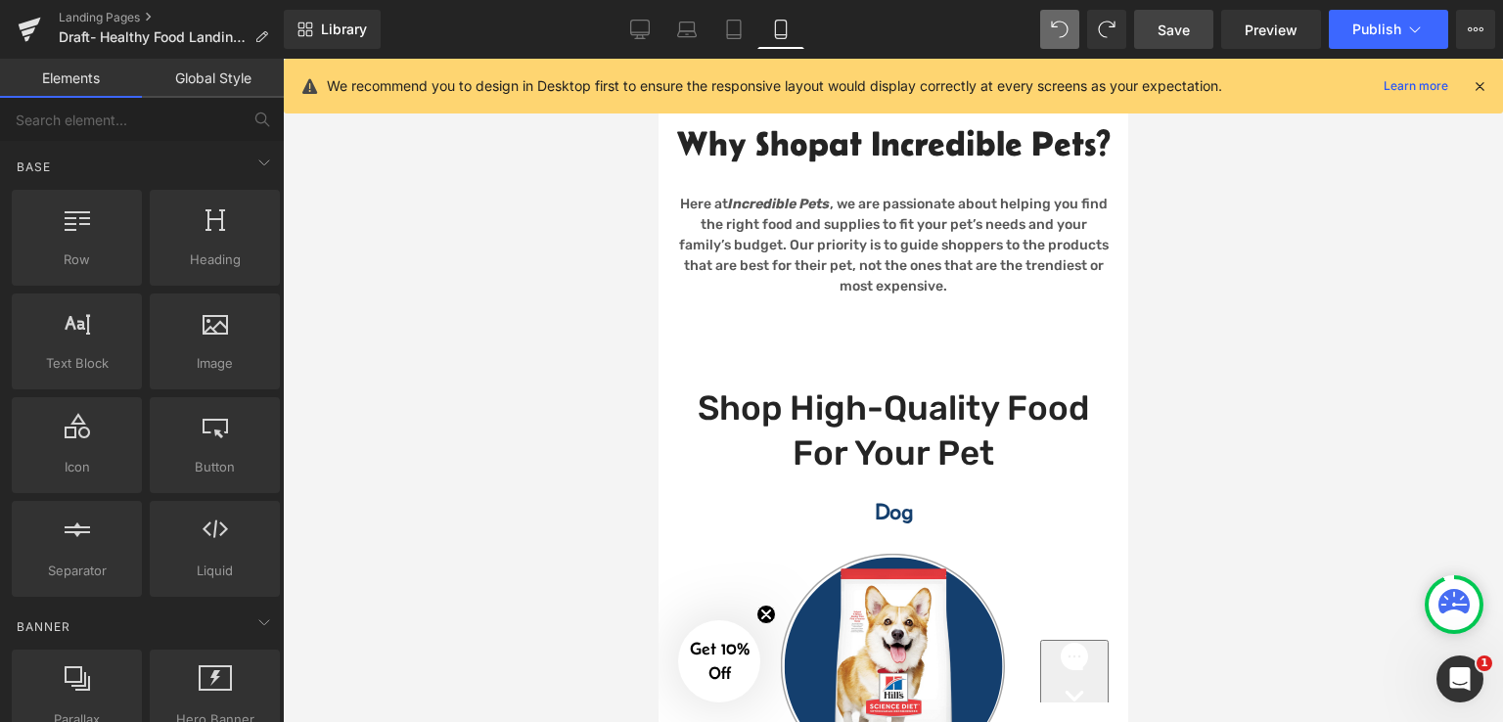
click at [1186, 488] on div at bounding box center [893, 390] width 1220 height 663
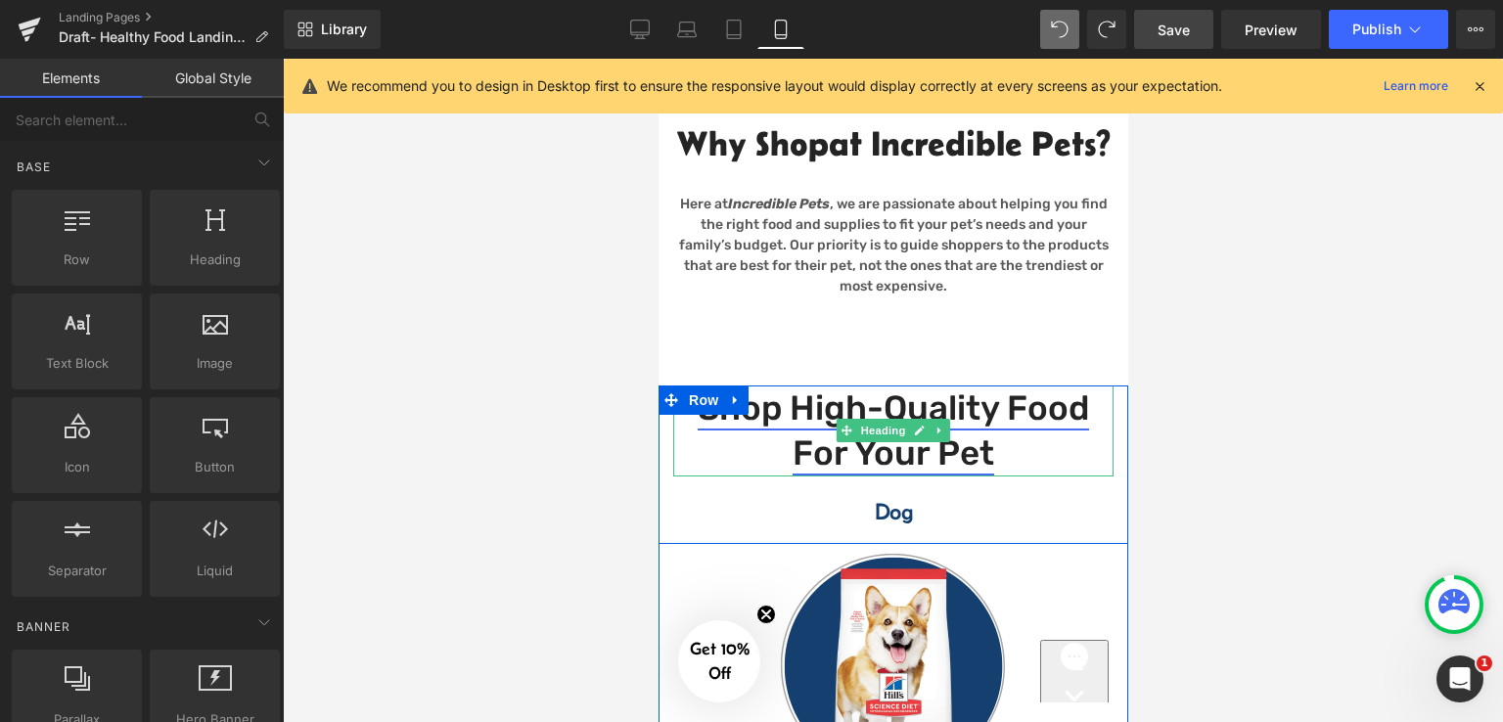
click at [890, 474] on link "Shop High-Quality Food for your Pet" at bounding box center [891, 430] width 391 height 87
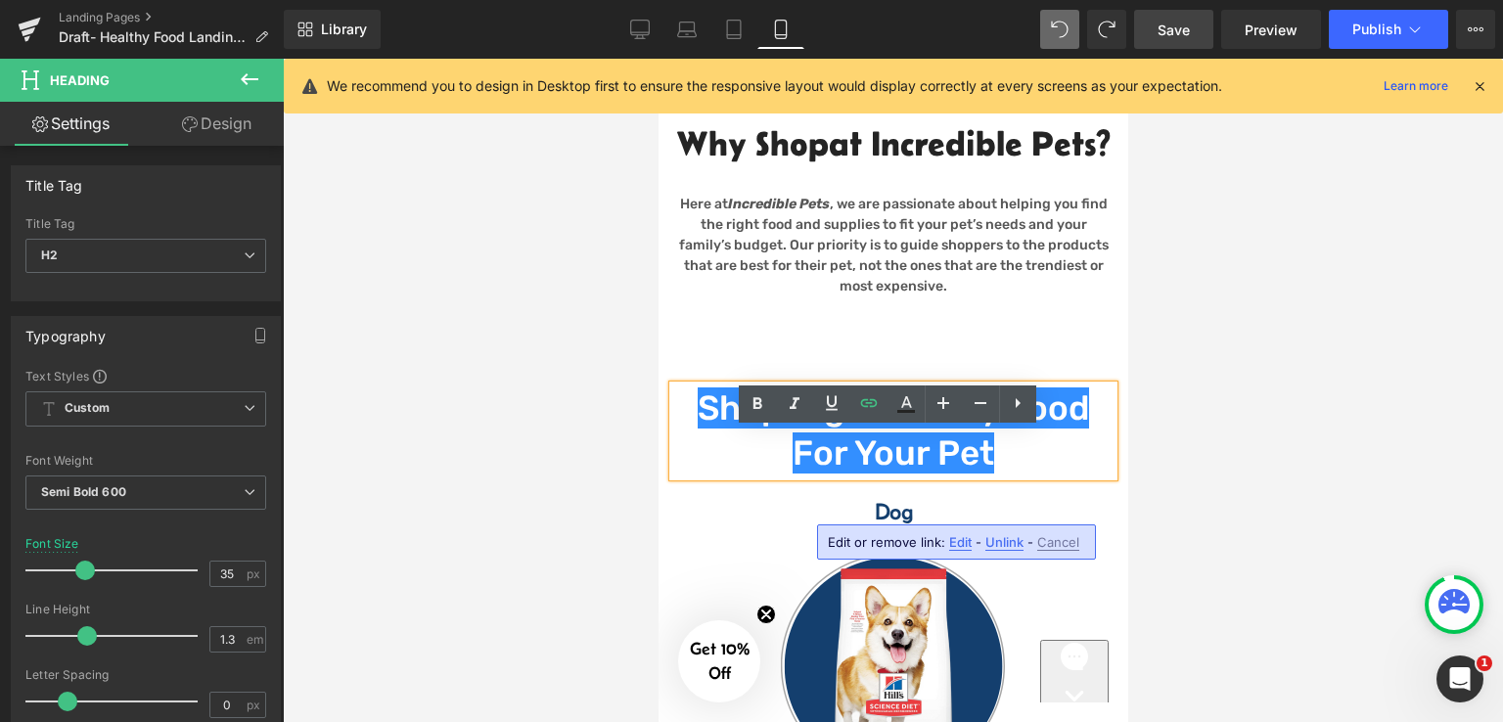
click at [962, 546] on span "Edit" at bounding box center [960, 542] width 22 height 17
type input "https://incredpets.com/collections/all-products"
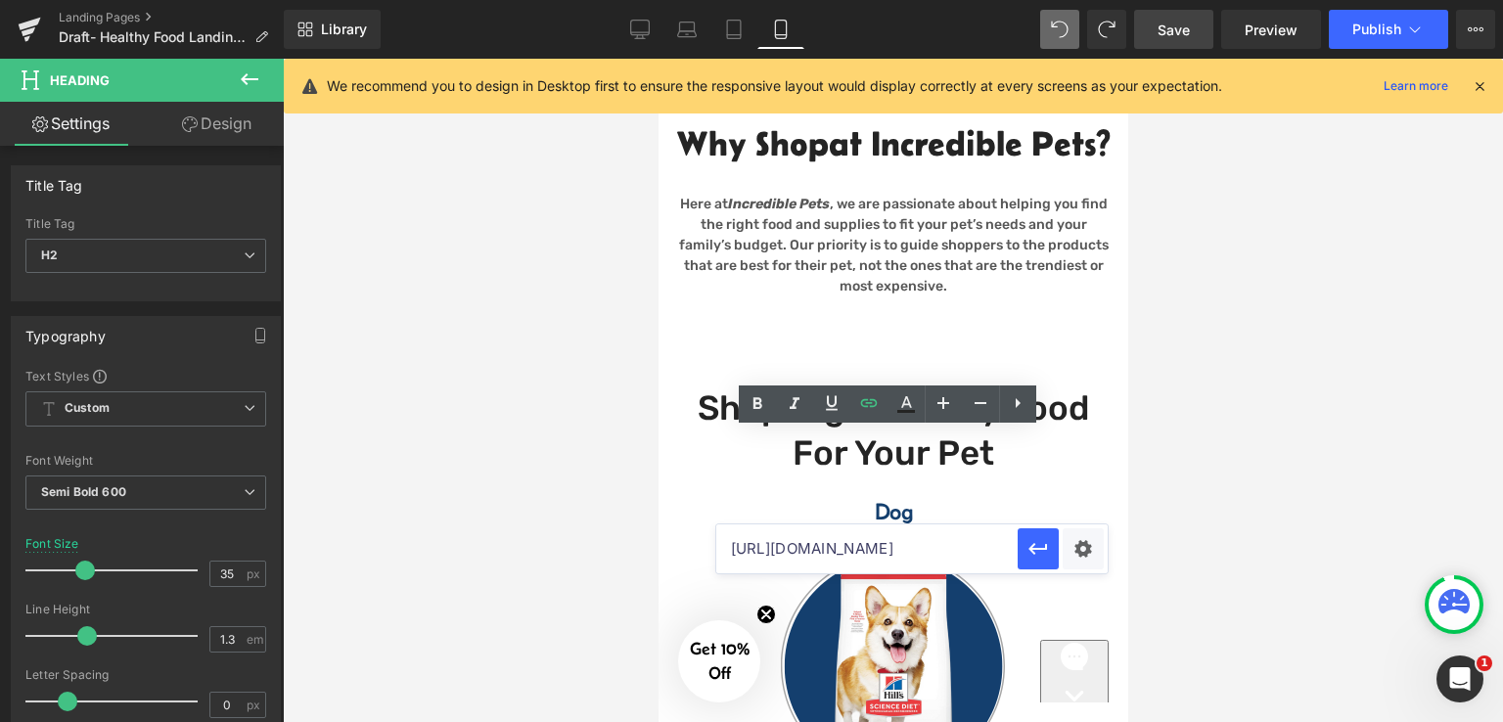
click at [1263, 447] on div at bounding box center [893, 390] width 1220 height 663
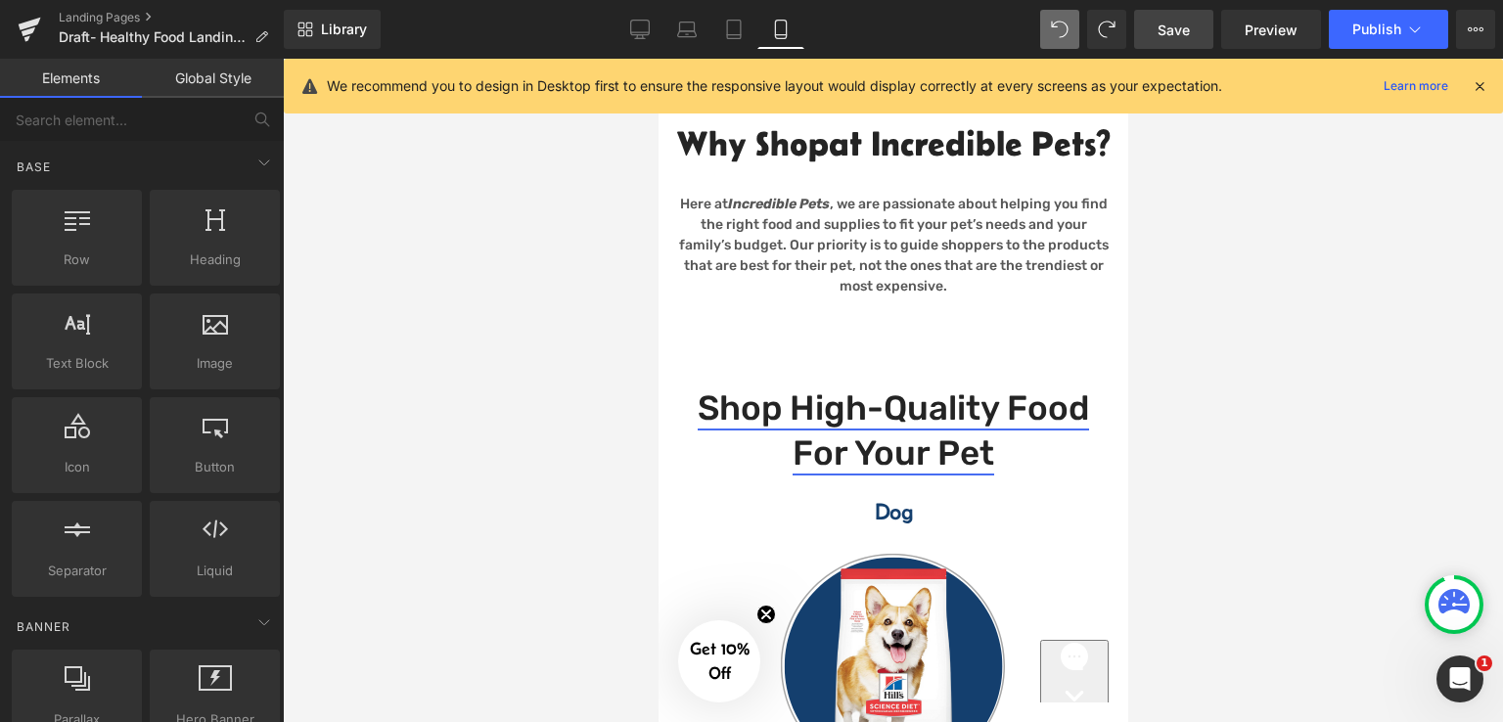
click at [959, 474] on link "Shop High-Quality Food for your Pet" at bounding box center [891, 430] width 391 height 87
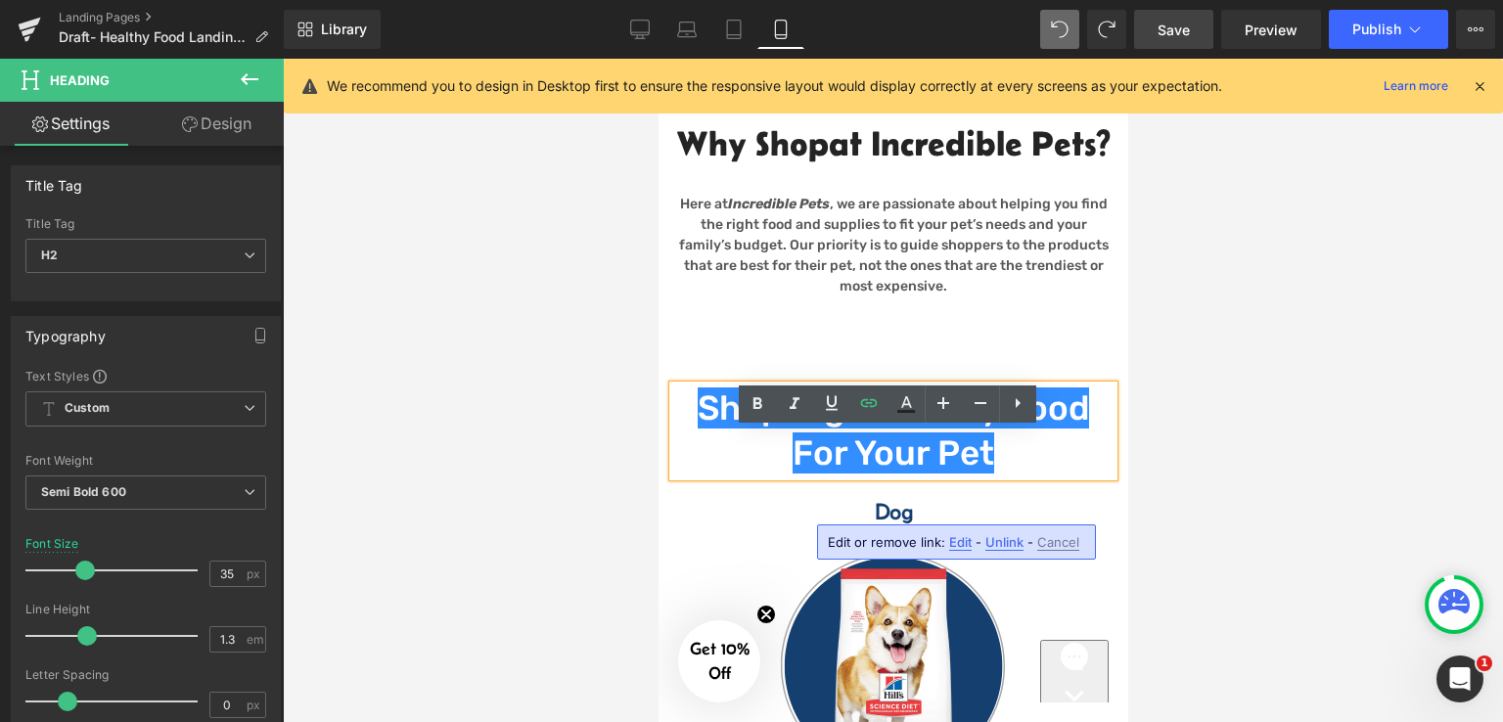
click at [984, 476] on h2 "Shop High-Quality Food for your Pet" at bounding box center [892, 430] width 440 height 91
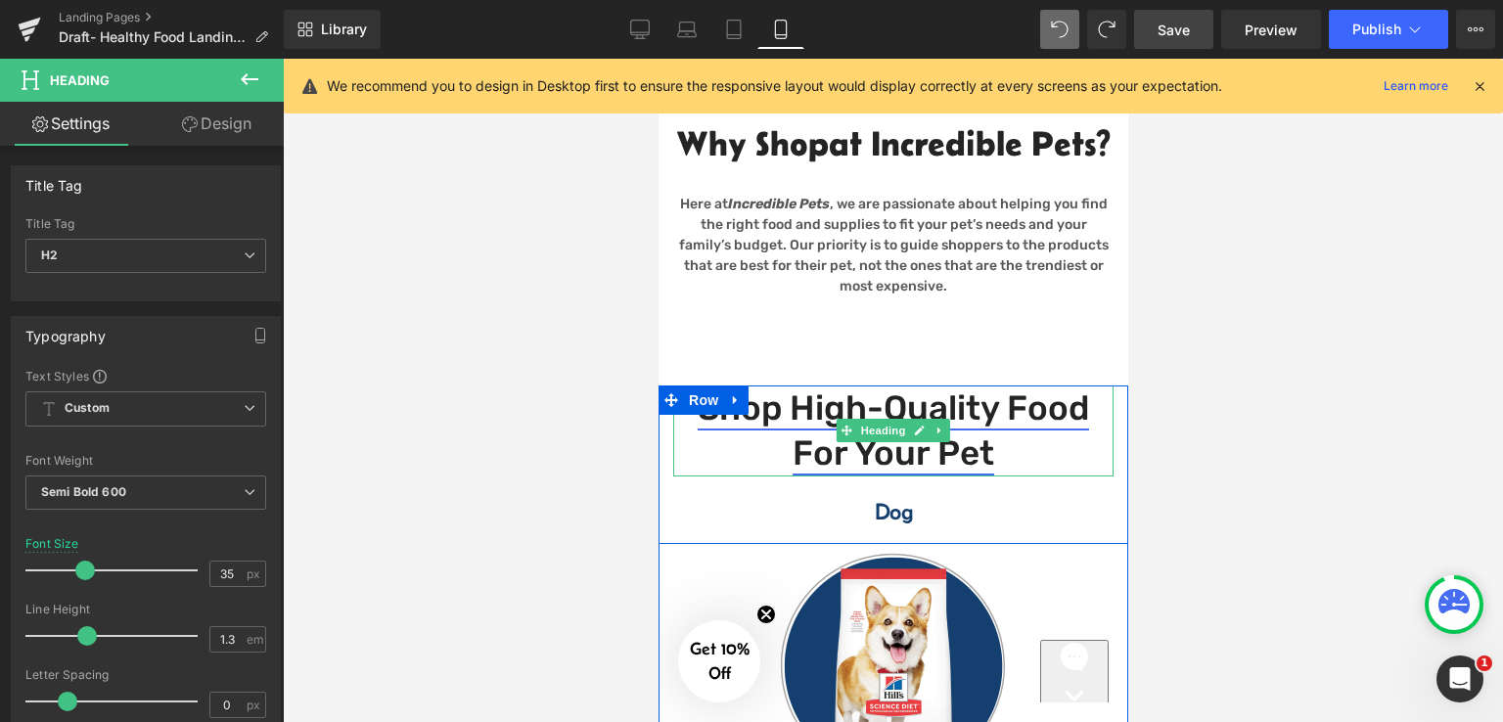
click at [792, 454] on link "Shop High-Quality Food for your Pet" at bounding box center [891, 430] width 391 height 87
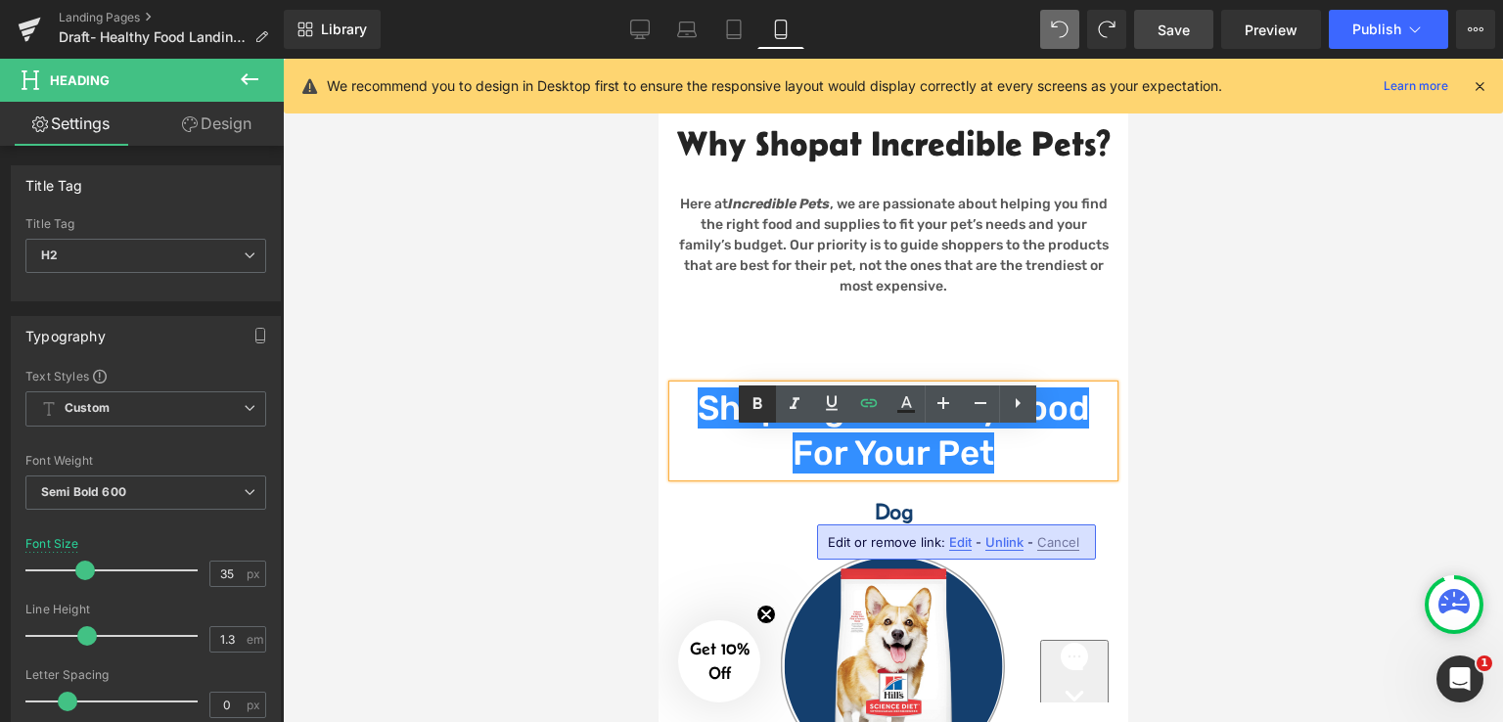
click at [762, 400] on icon at bounding box center [756, 403] width 23 height 23
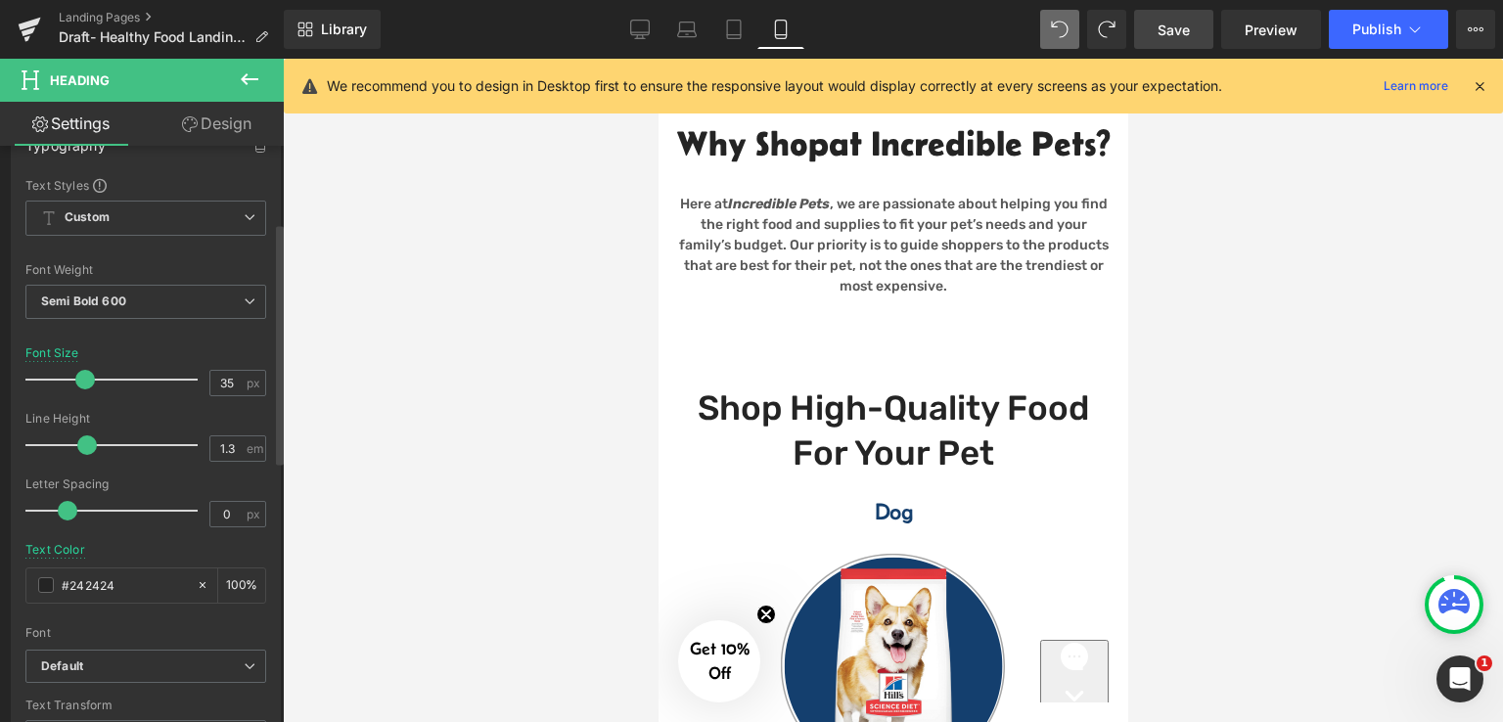
scroll to position [196, 0]
click at [228, 295] on span "Semi Bold 600" at bounding box center [145, 297] width 241 height 34
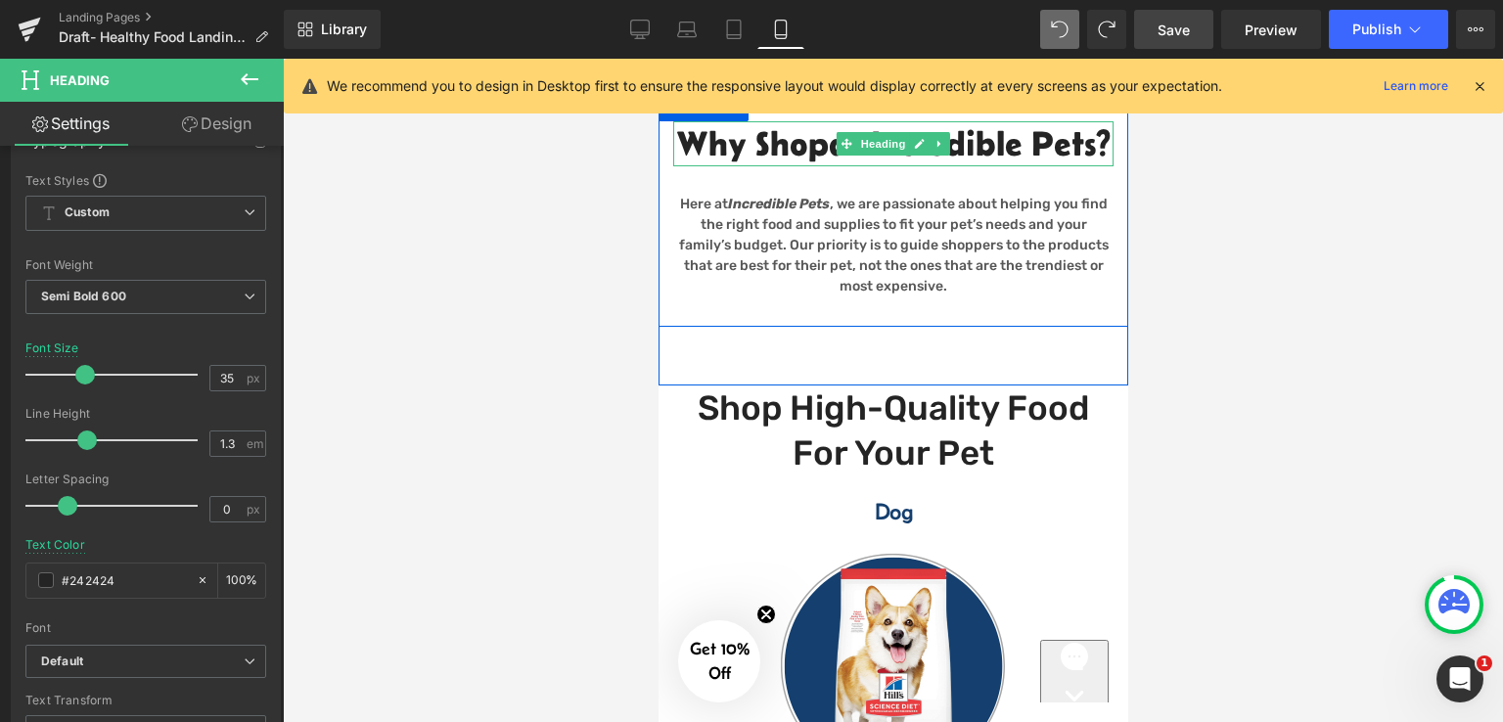
click at [945, 133] on span "at Incredible Pets?" at bounding box center [969, 143] width 282 height 38
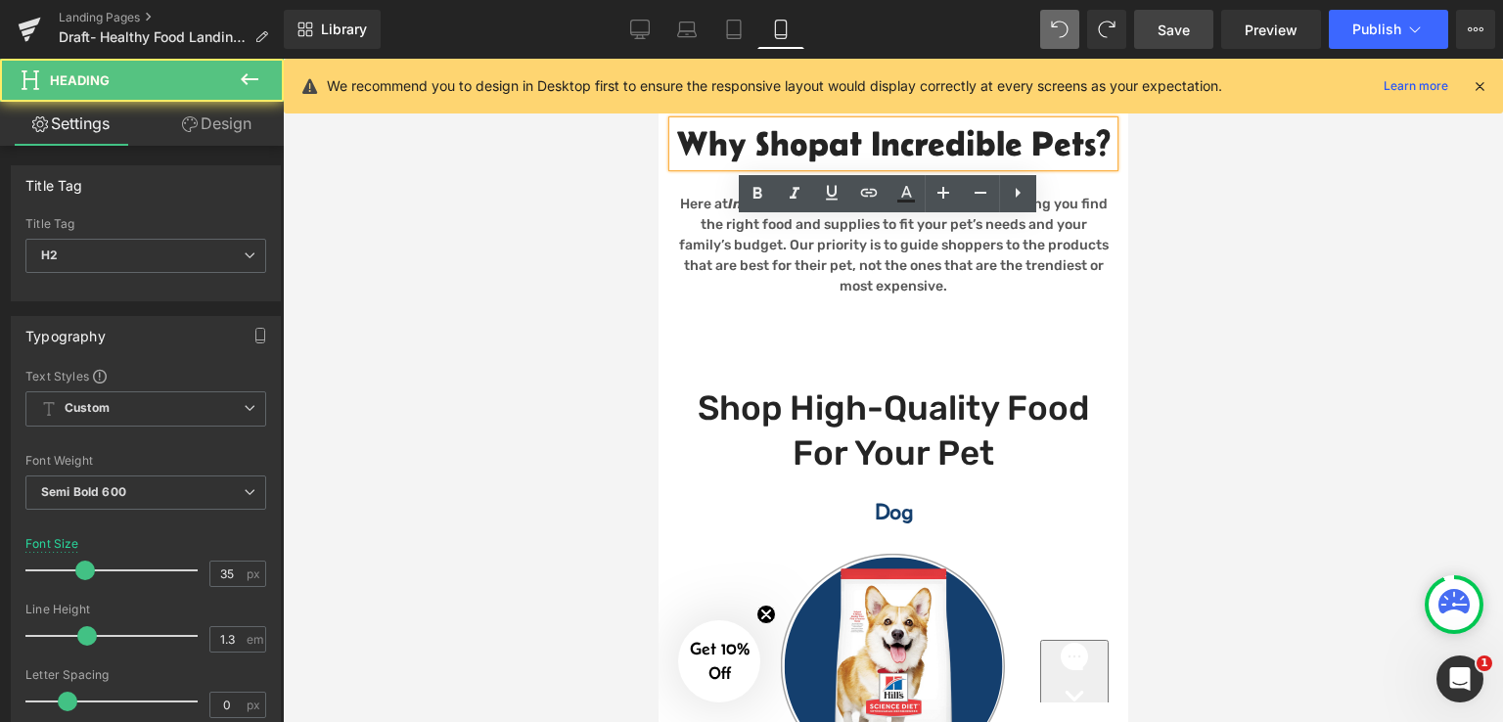
scroll to position [374, 0]
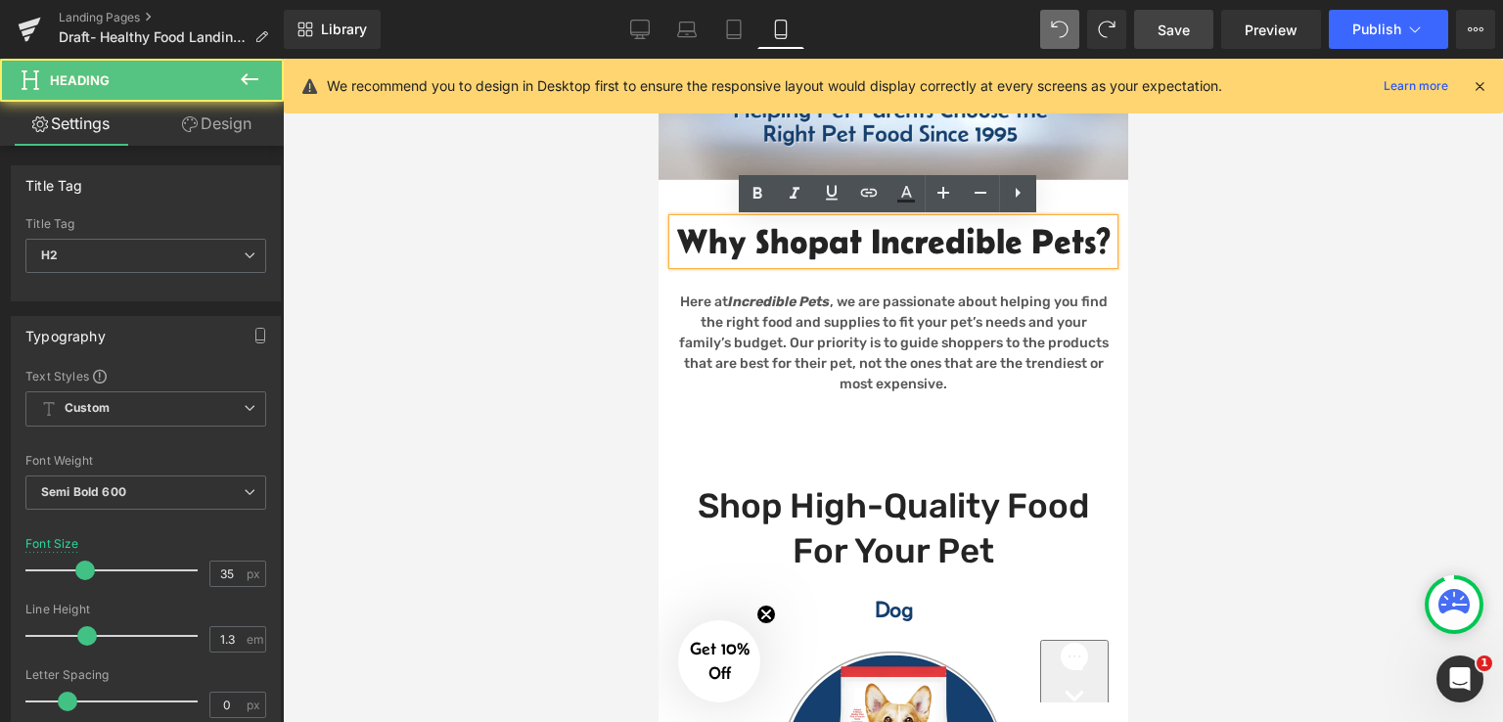
click at [793, 263] on h2 "Why Shop at Incredible Pets?" at bounding box center [892, 241] width 440 height 45
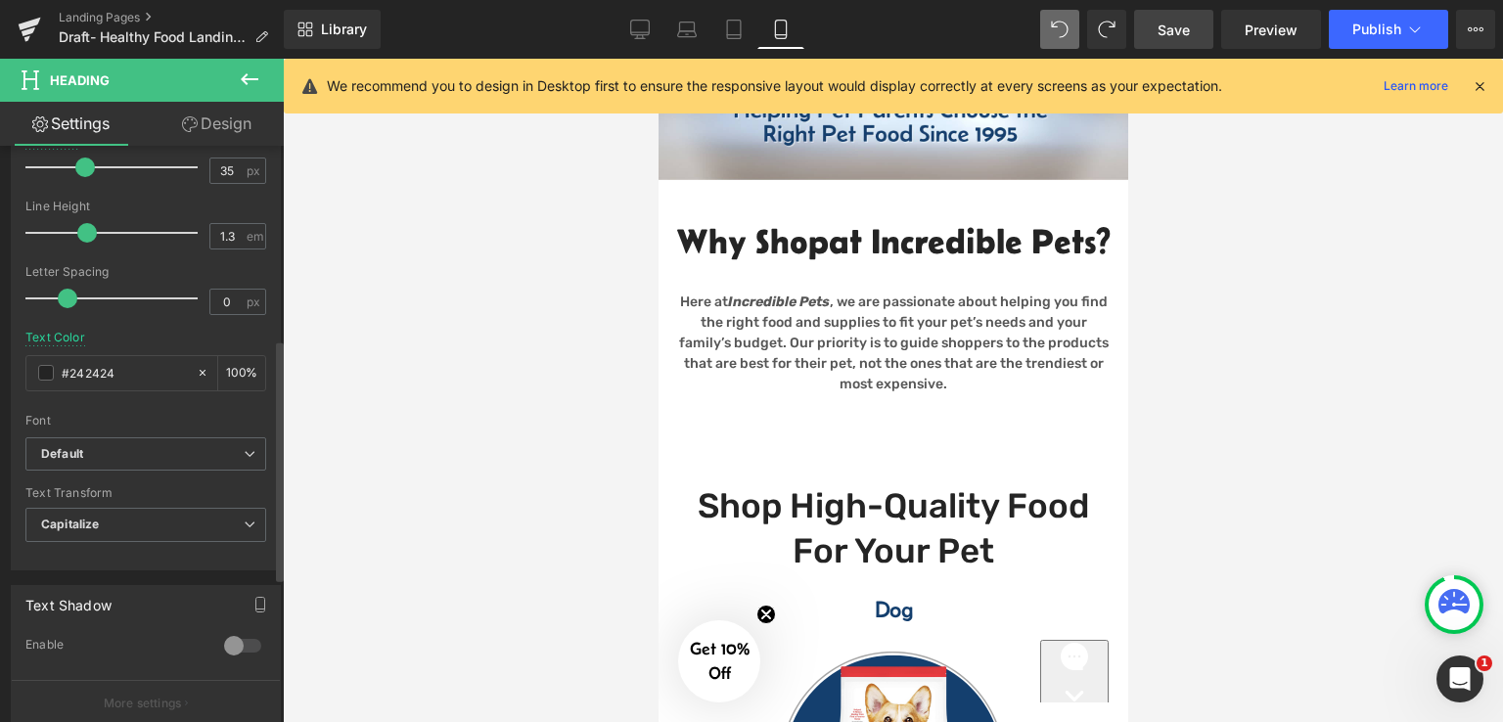
scroll to position [391, 0]
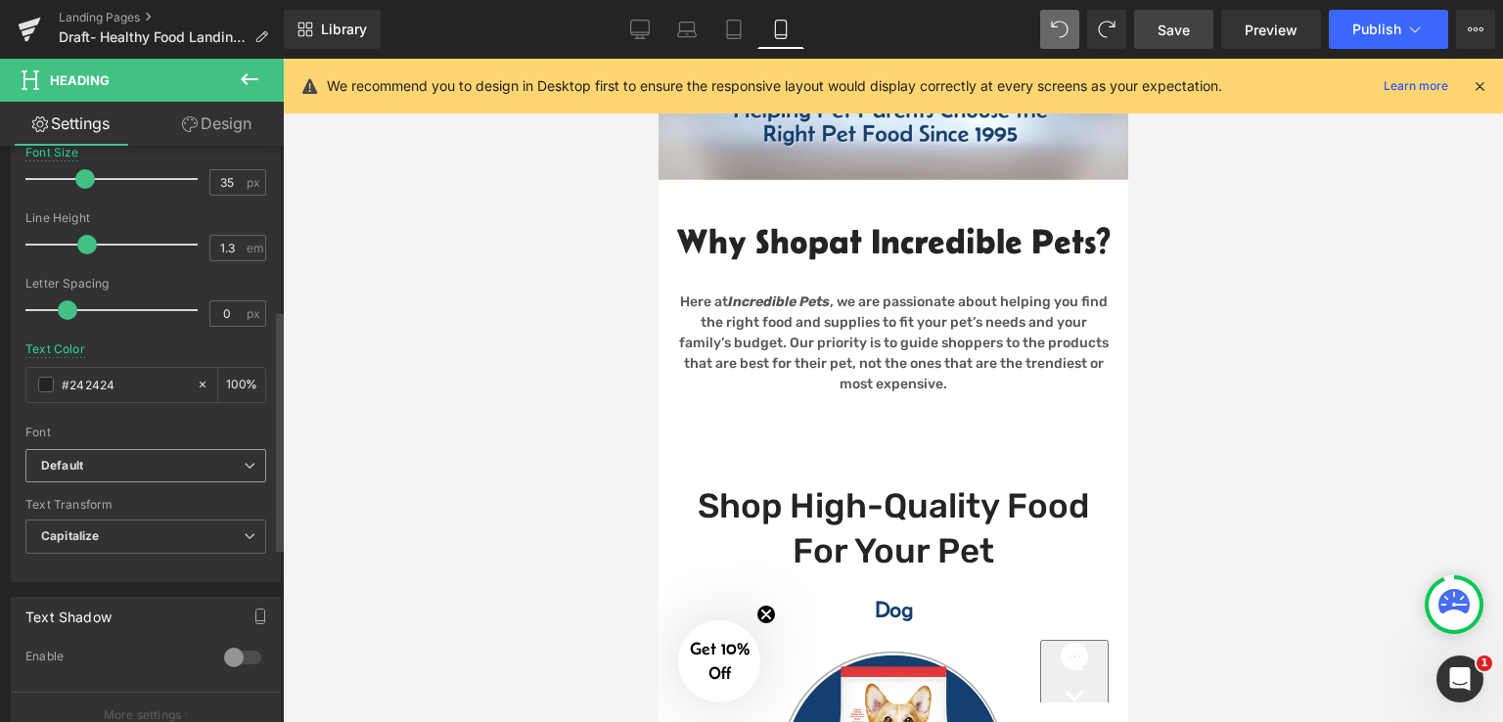
click at [212, 458] on b "Default" at bounding box center [142, 466] width 202 height 17
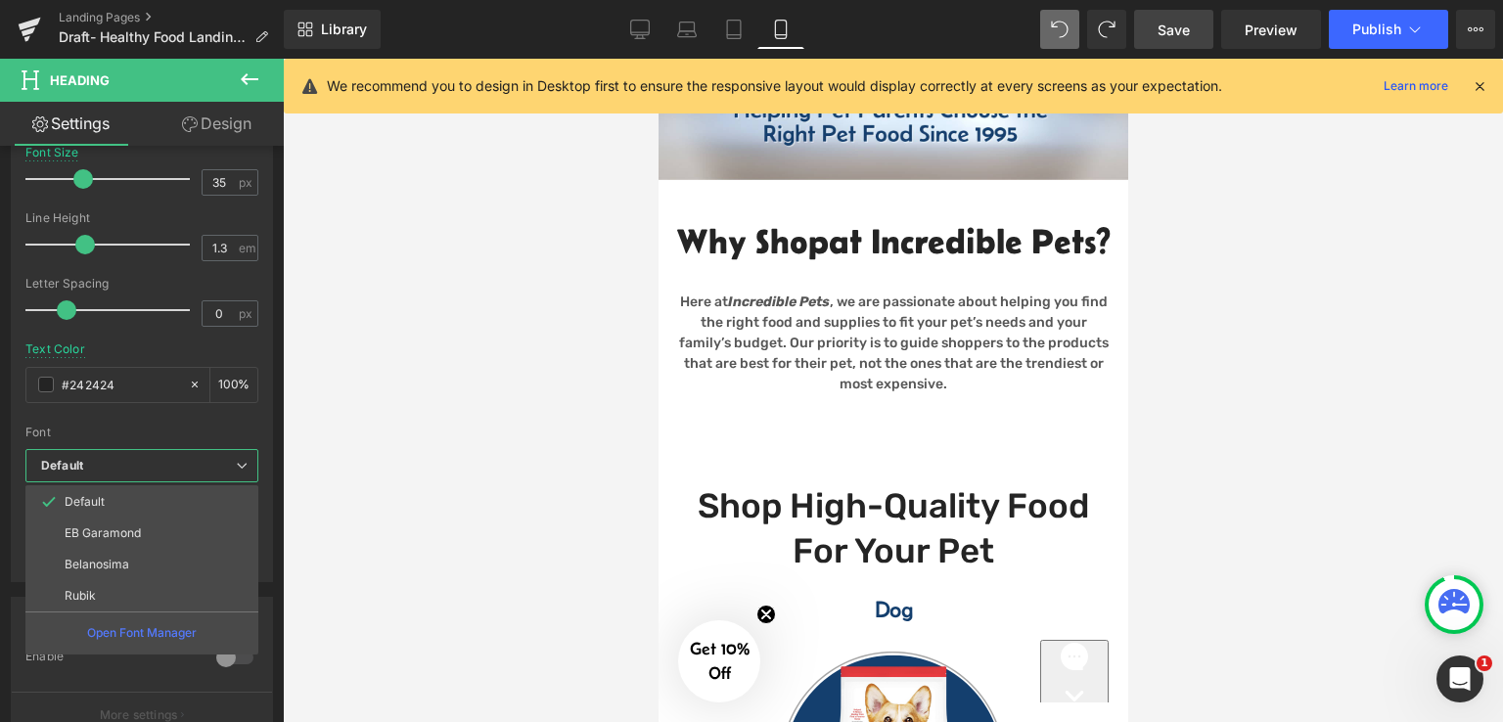
click at [380, 374] on div at bounding box center [893, 390] width 1220 height 663
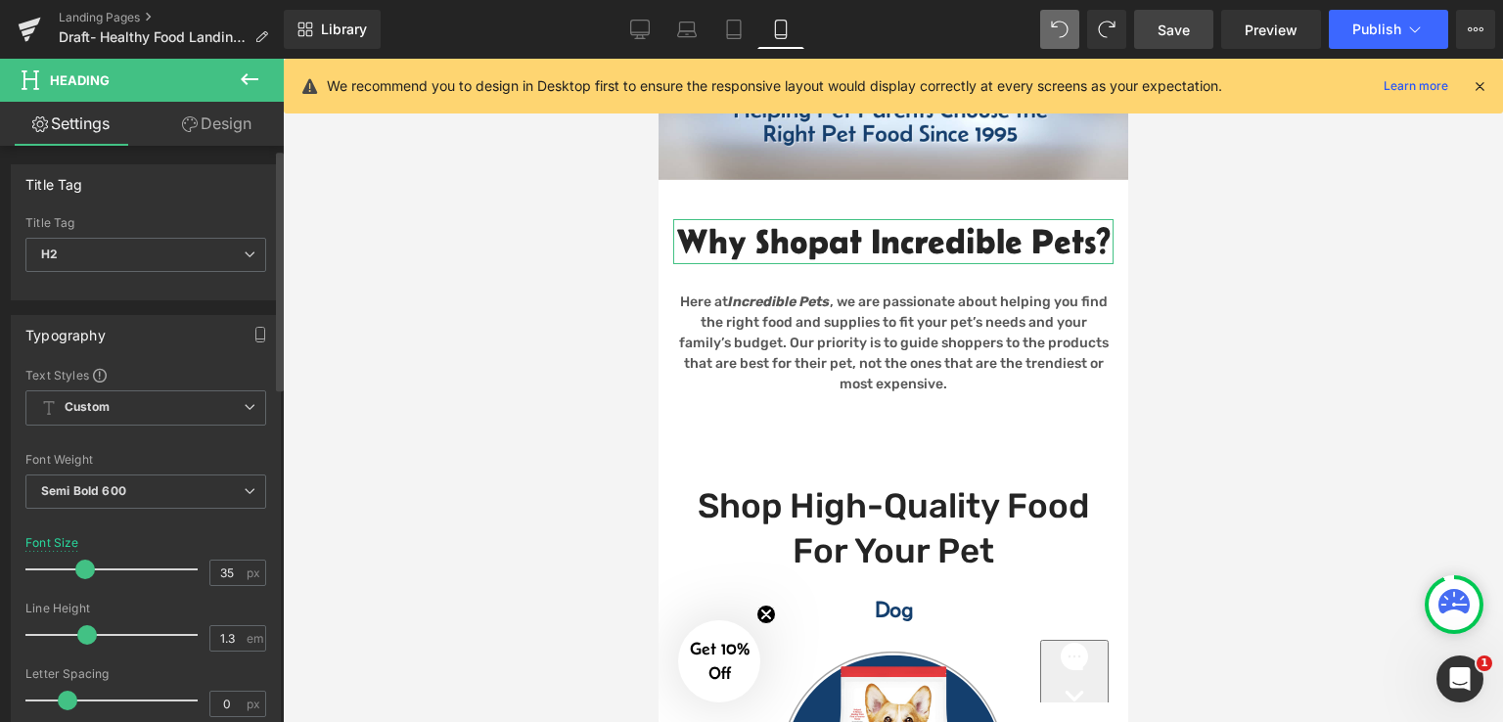
scroll to position [0, 0]
click at [125, 494] on span "Semi Bold 600" at bounding box center [145, 492] width 241 height 34
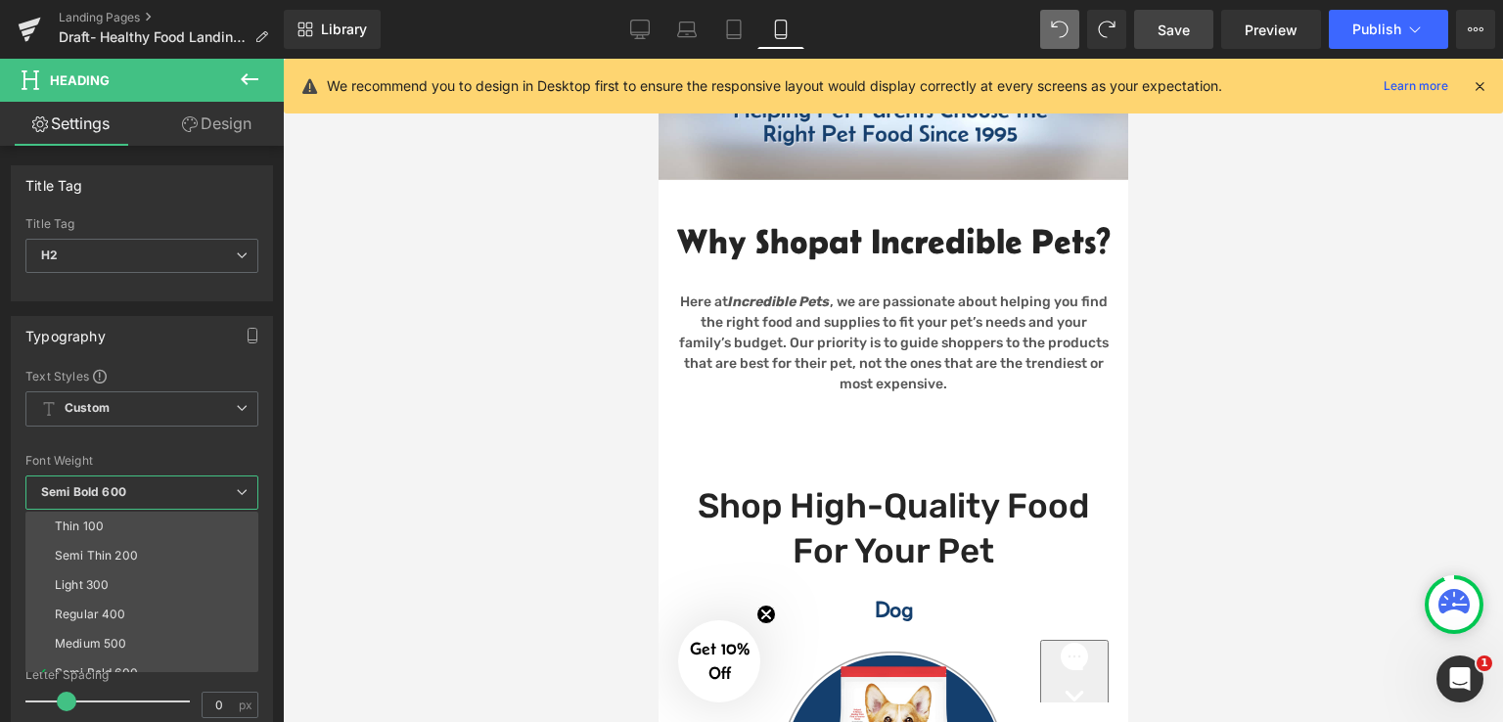
click at [451, 431] on div at bounding box center [893, 390] width 1220 height 663
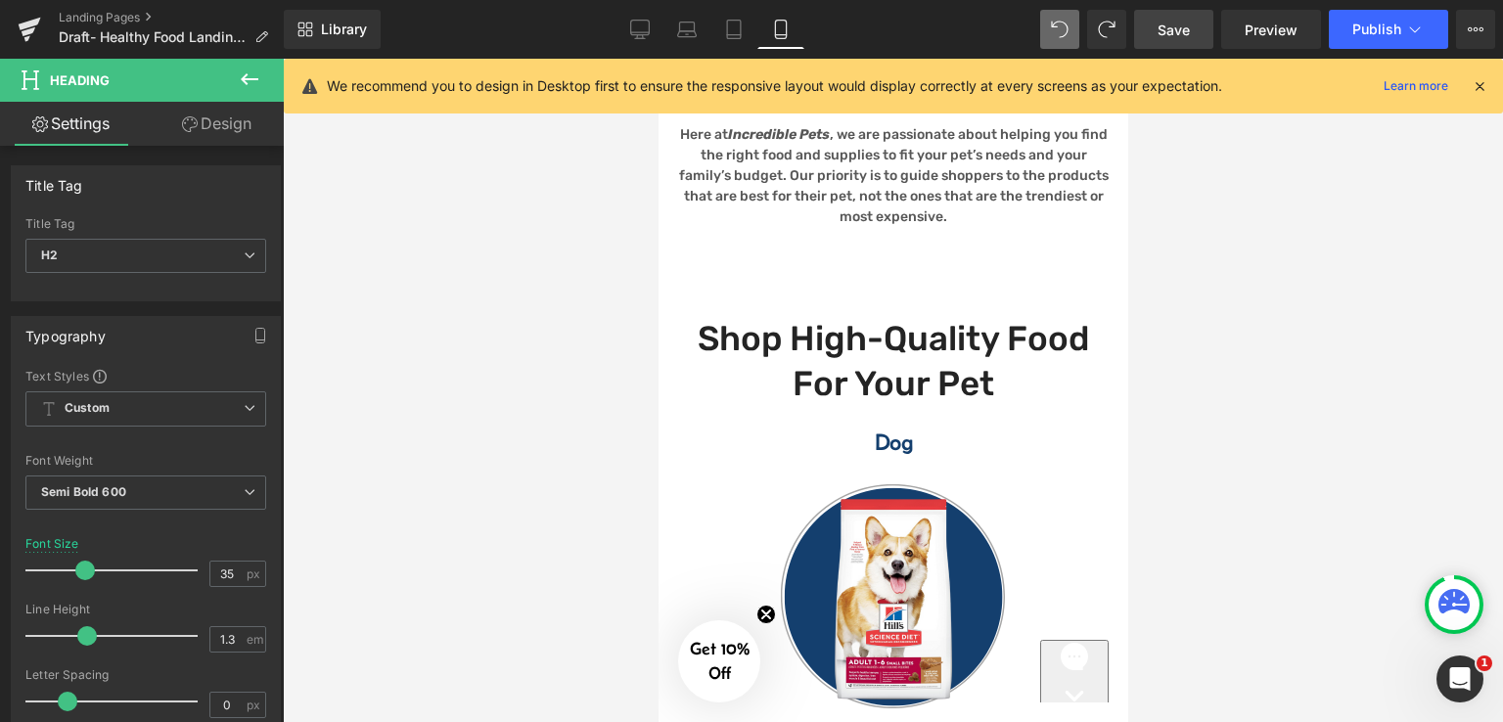
scroll to position [569, 0]
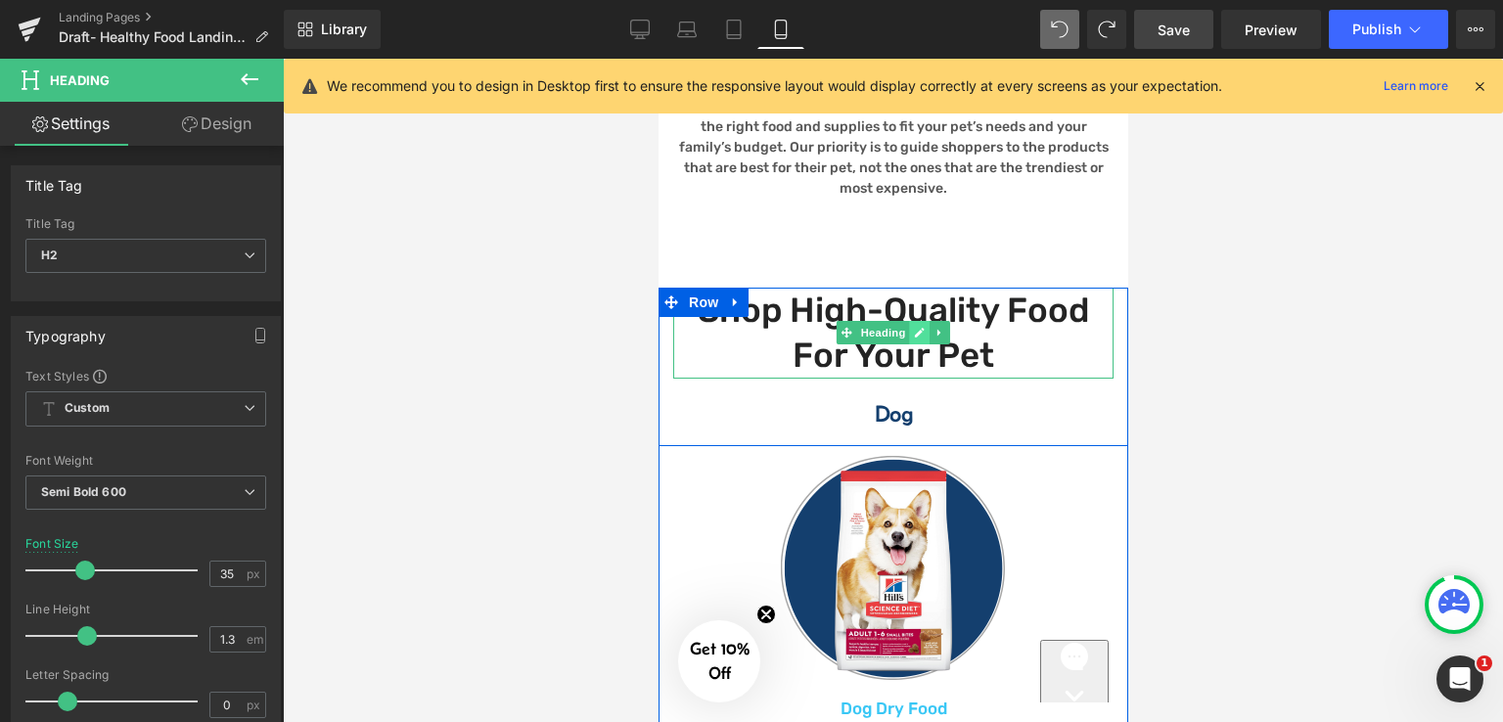
click at [909, 344] on link at bounding box center [919, 332] width 21 height 23
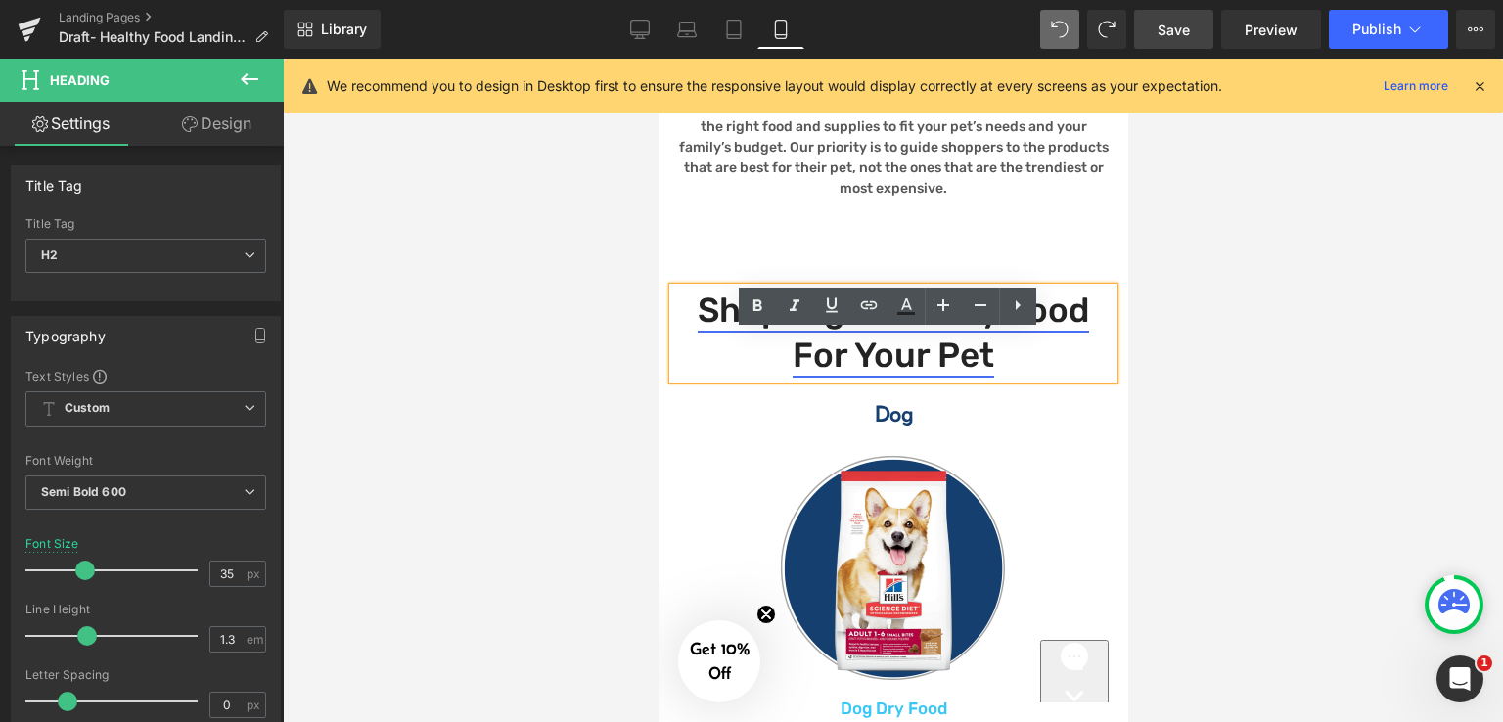
click at [908, 366] on link "Shop High-Quality Food for your Pet" at bounding box center [891, 333] width 391 height 87
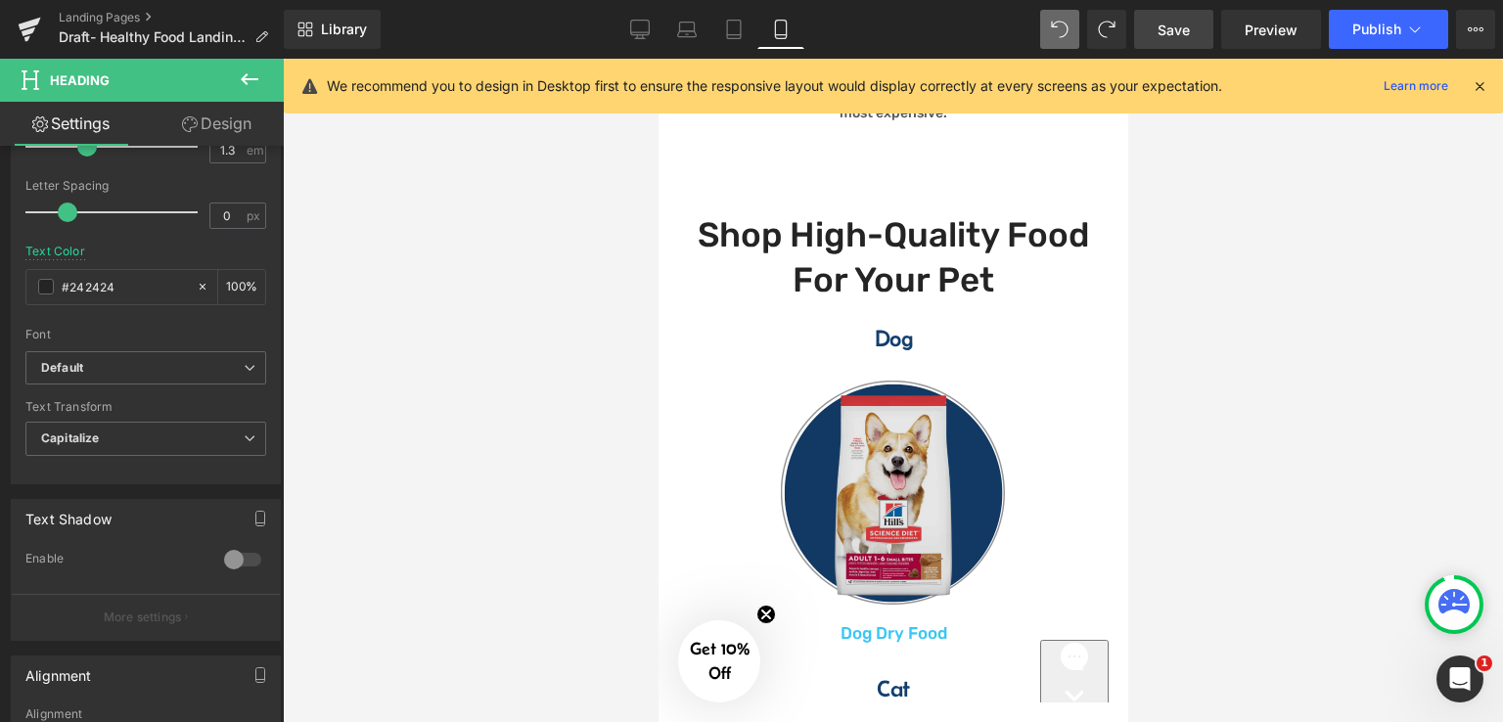
scroll to position [667, 0]
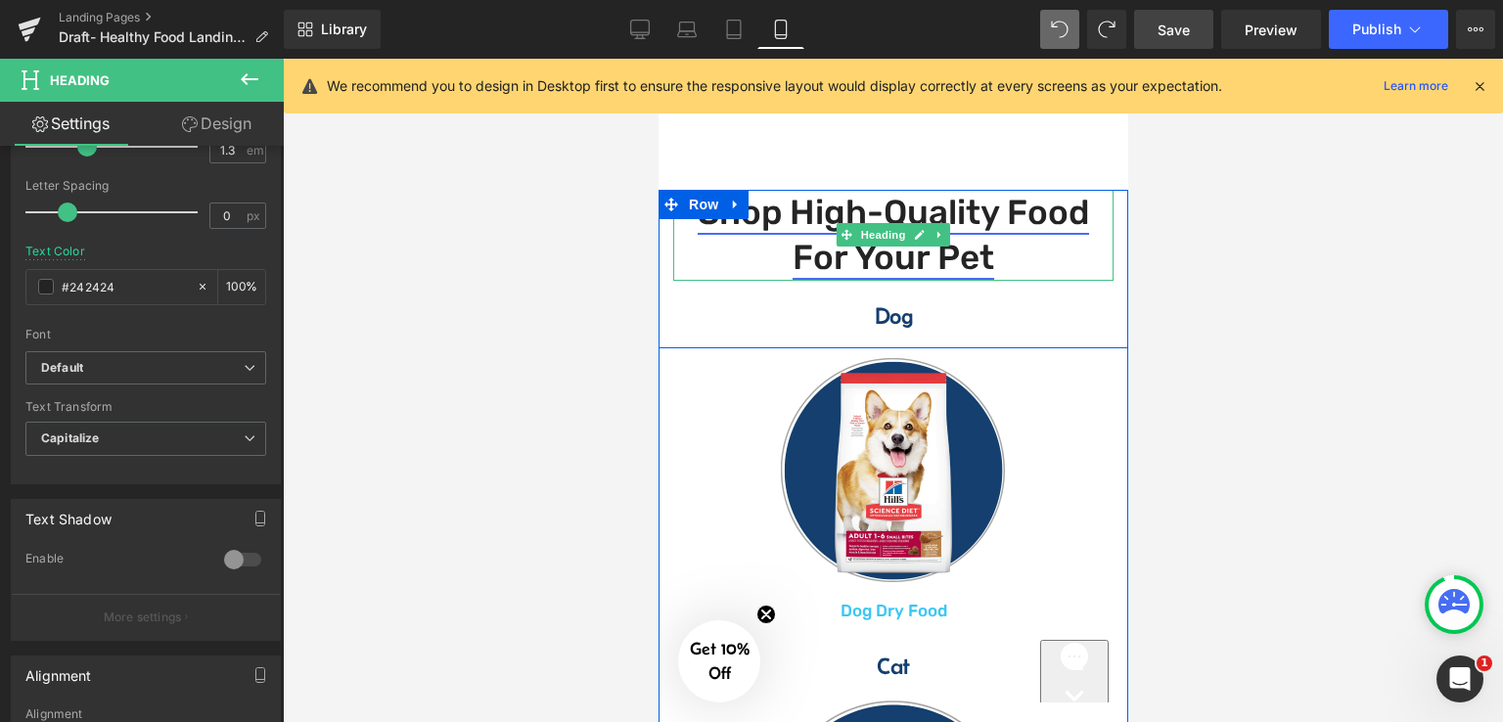
click at [964, 268] on link "Shop High-Quality Food for your Pet" at bounding box center [891, 235] width 391 height 87
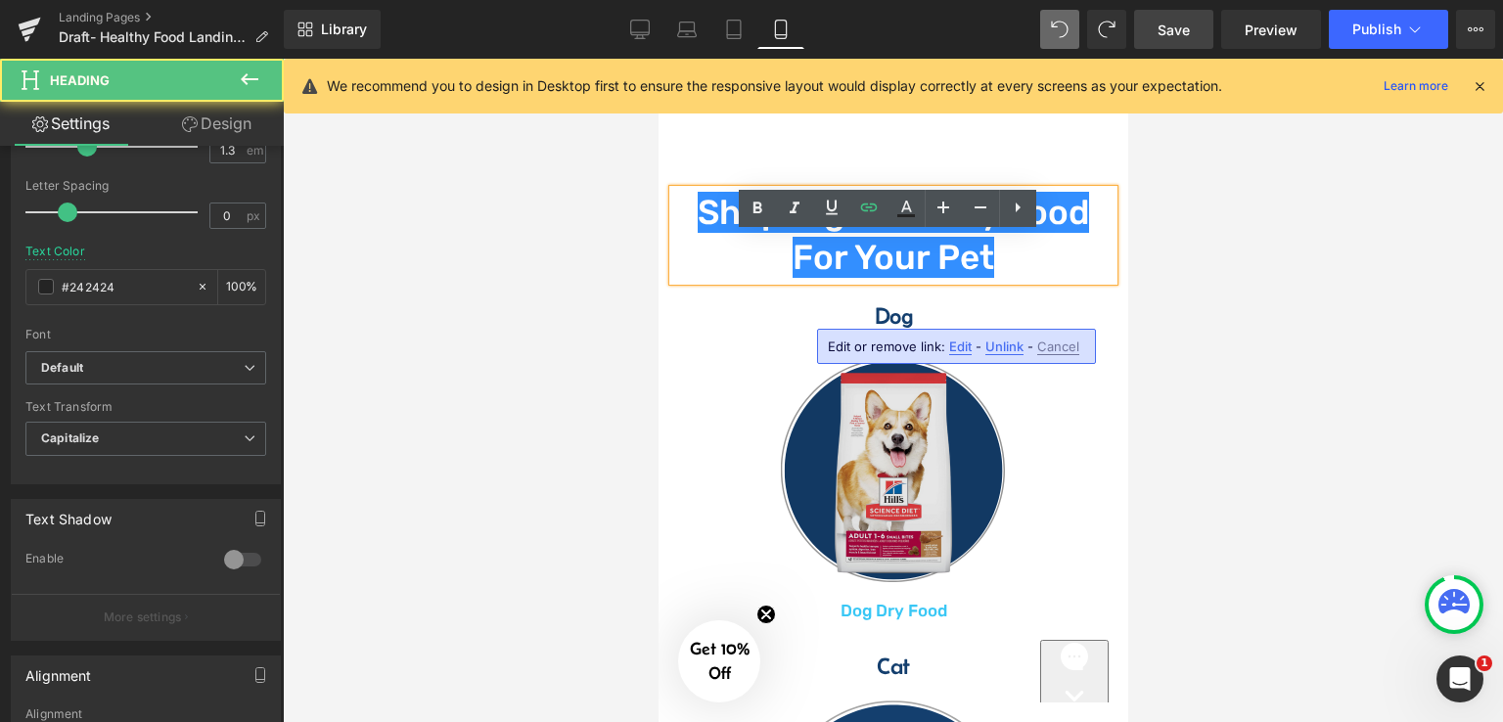
drag, startPoint x: 1581, startPoint y: 478, endPoint x: 923, endPoint y: 420, distance: 660.0
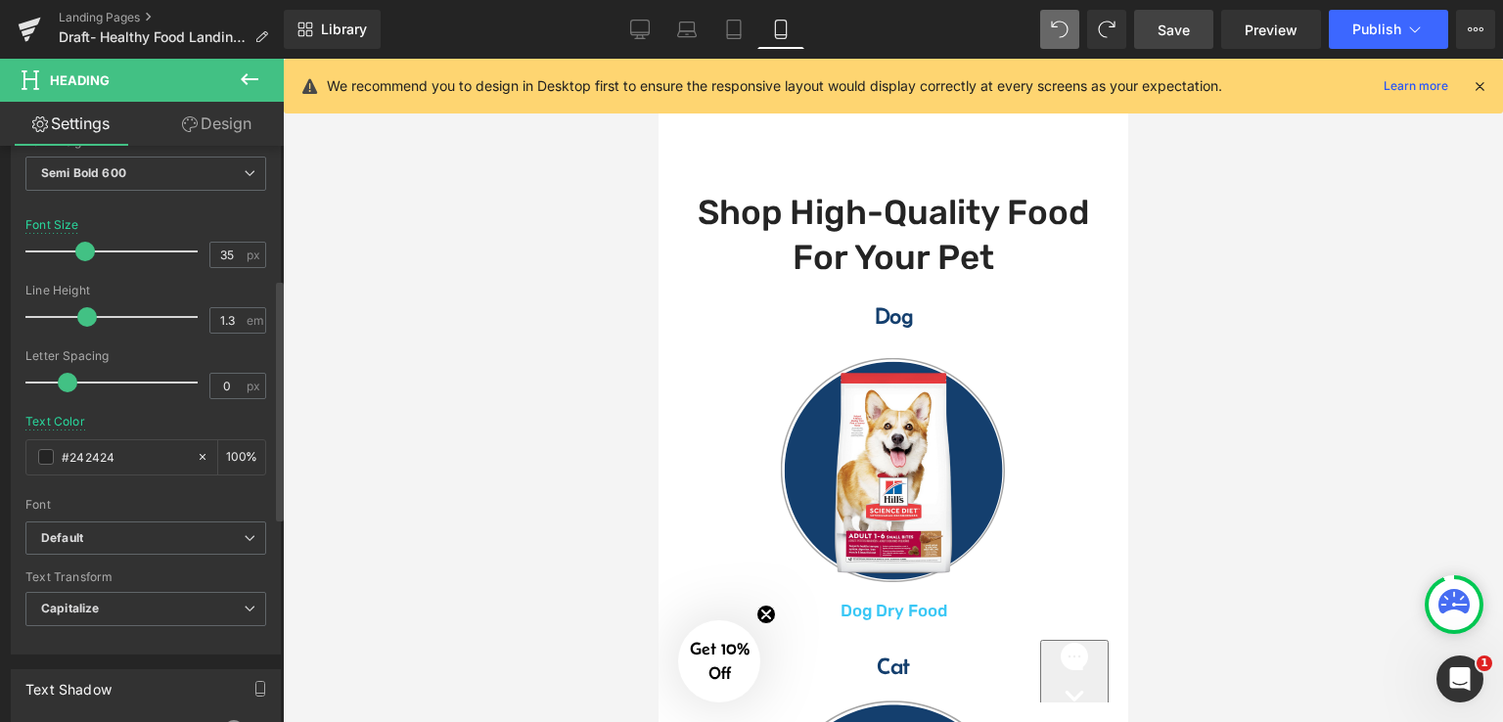
scroll to position [221, 0]
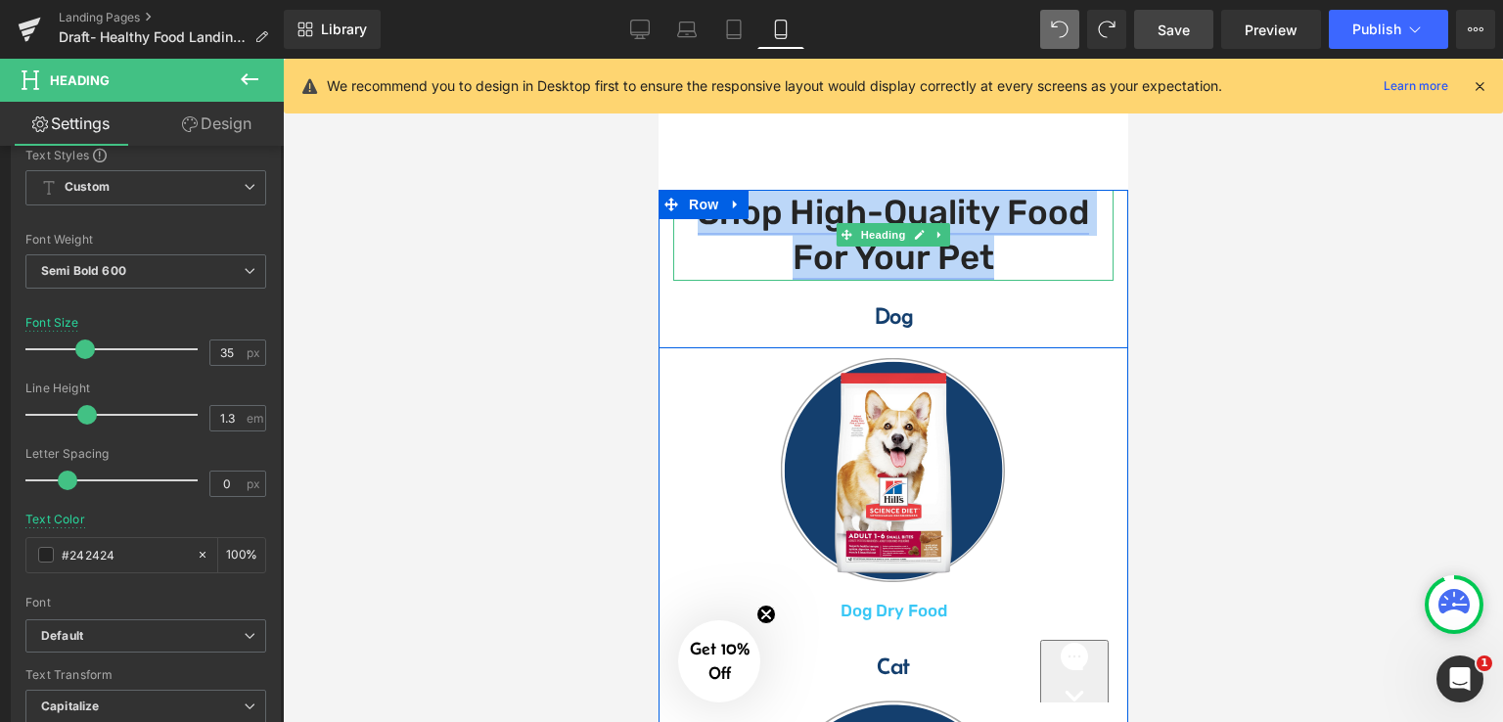
drag, startPoint x: 996, startPoint y: 311, endPoint x: 695, endPoint y: 267, distance: 303.5
click at [695, 267] on h2 "Shop High-Quality Food for your Pet" at bounding box center [892, 235] width 440 height 91
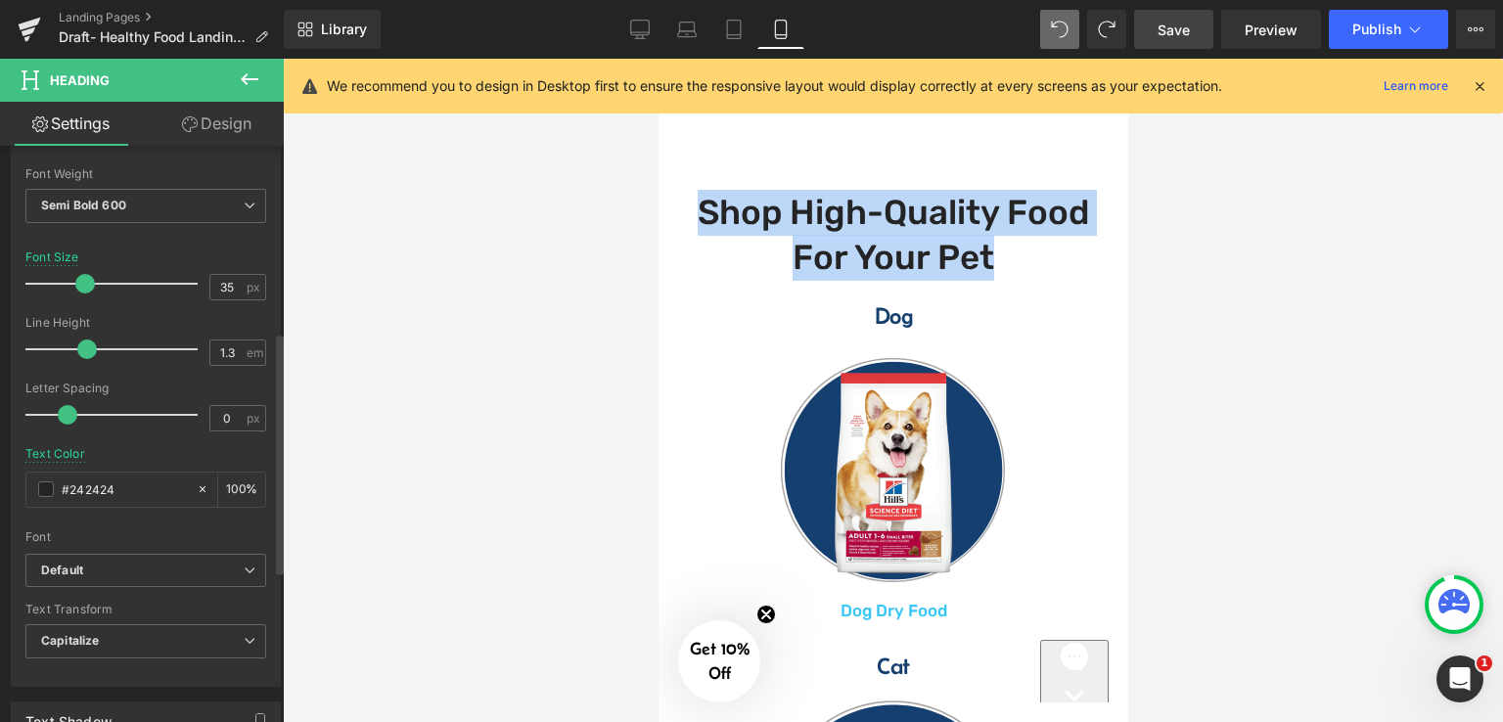
scroll to position [515, 0]
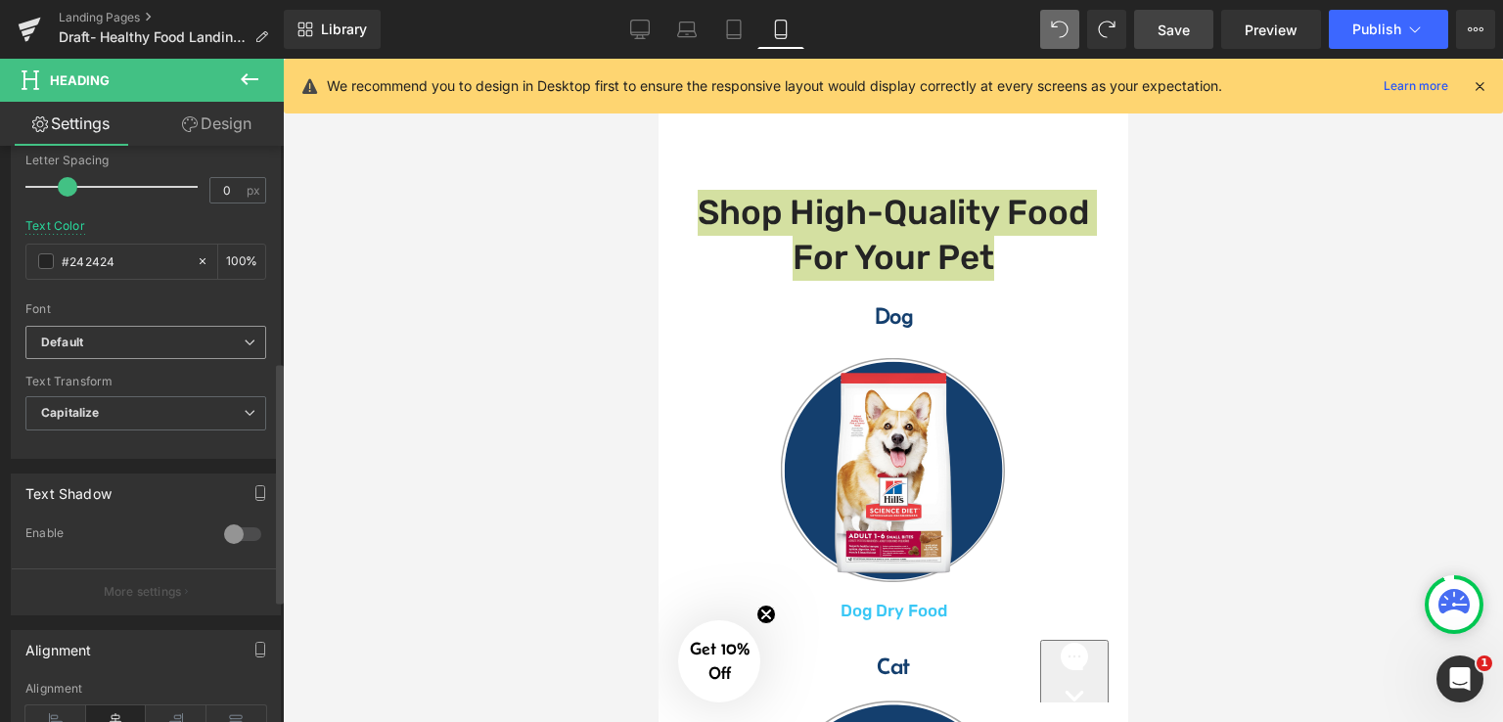
click at [155, 345] on b "Default" at bounding box center [142, 343] width 202 height 17
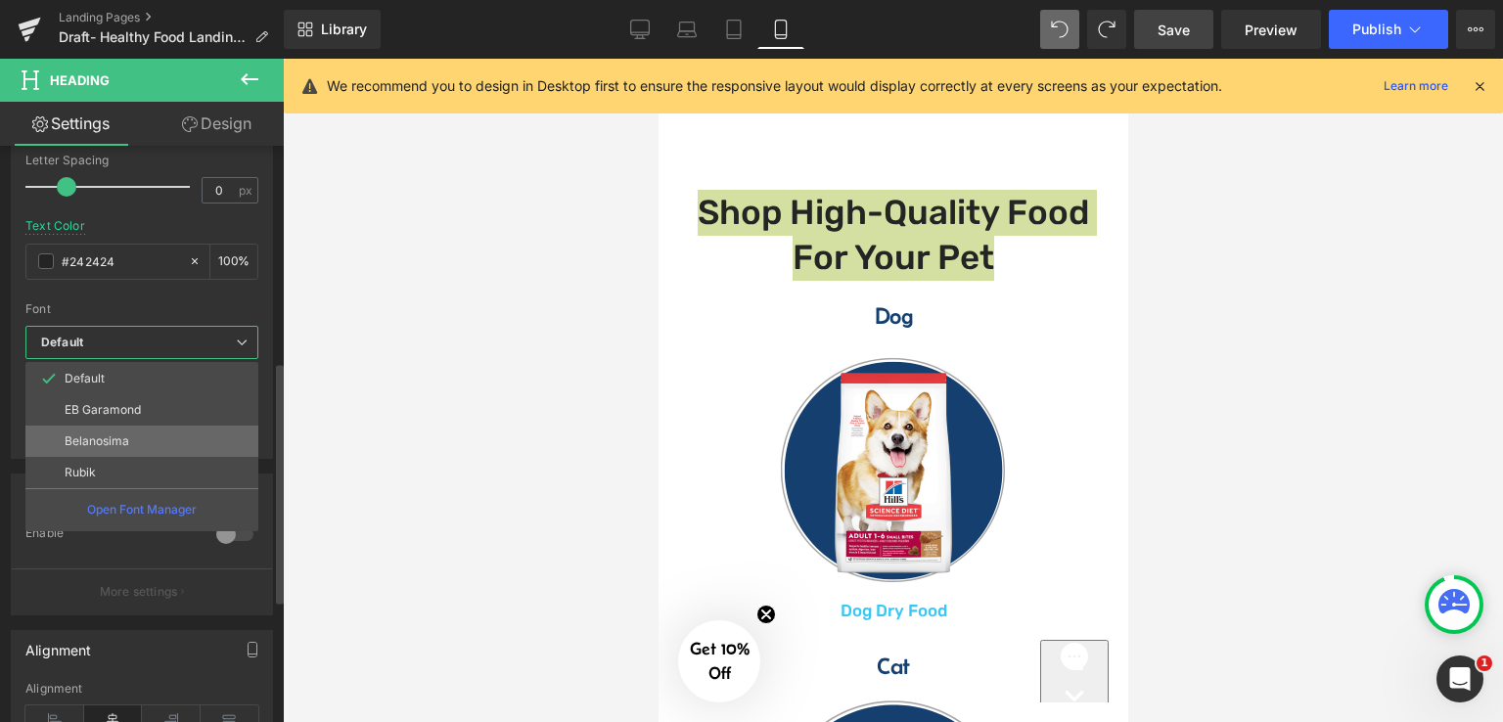
click at [135, 434] on li "Belanosima" at bounding box center [141, 441] width 233 height 31
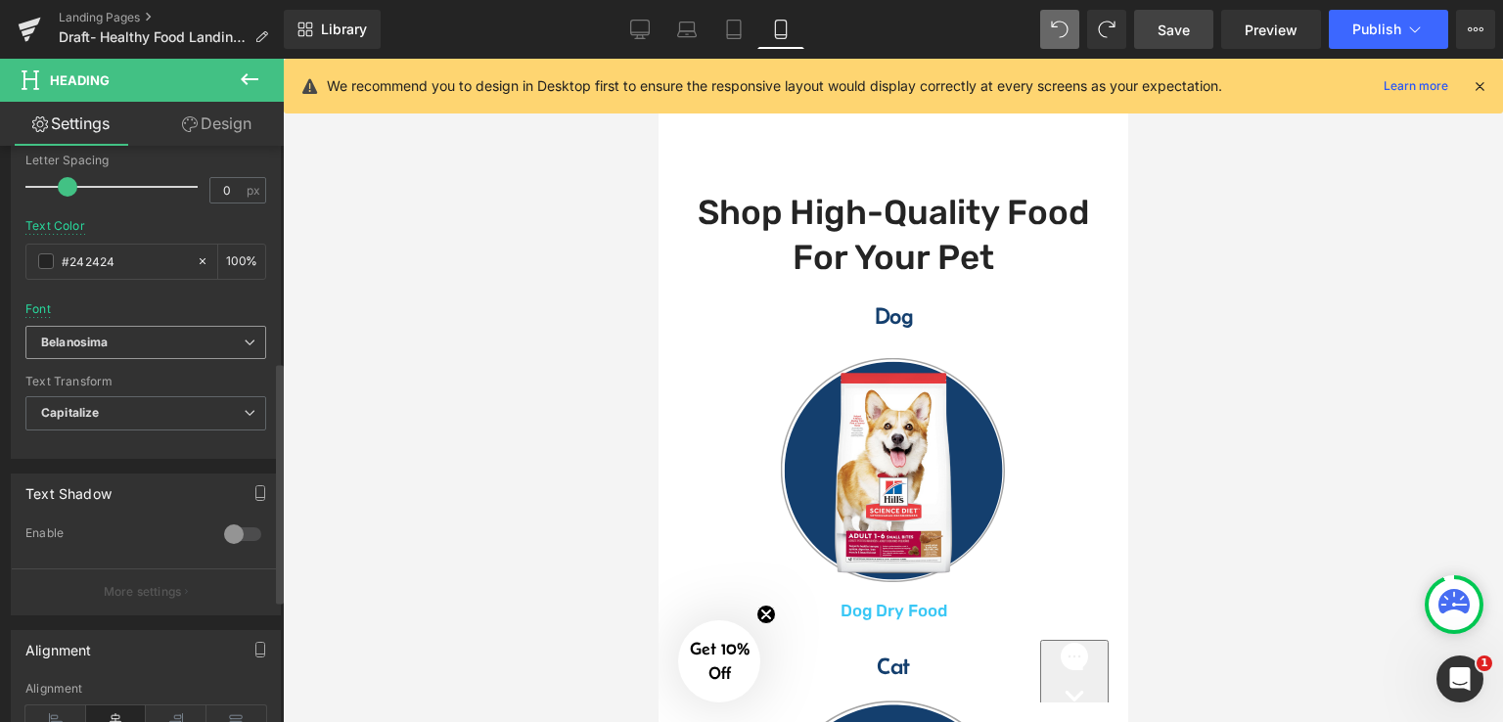
click at [223, 337] on b "Belanosima" at bounding box center [142, 343] width 202 height 17
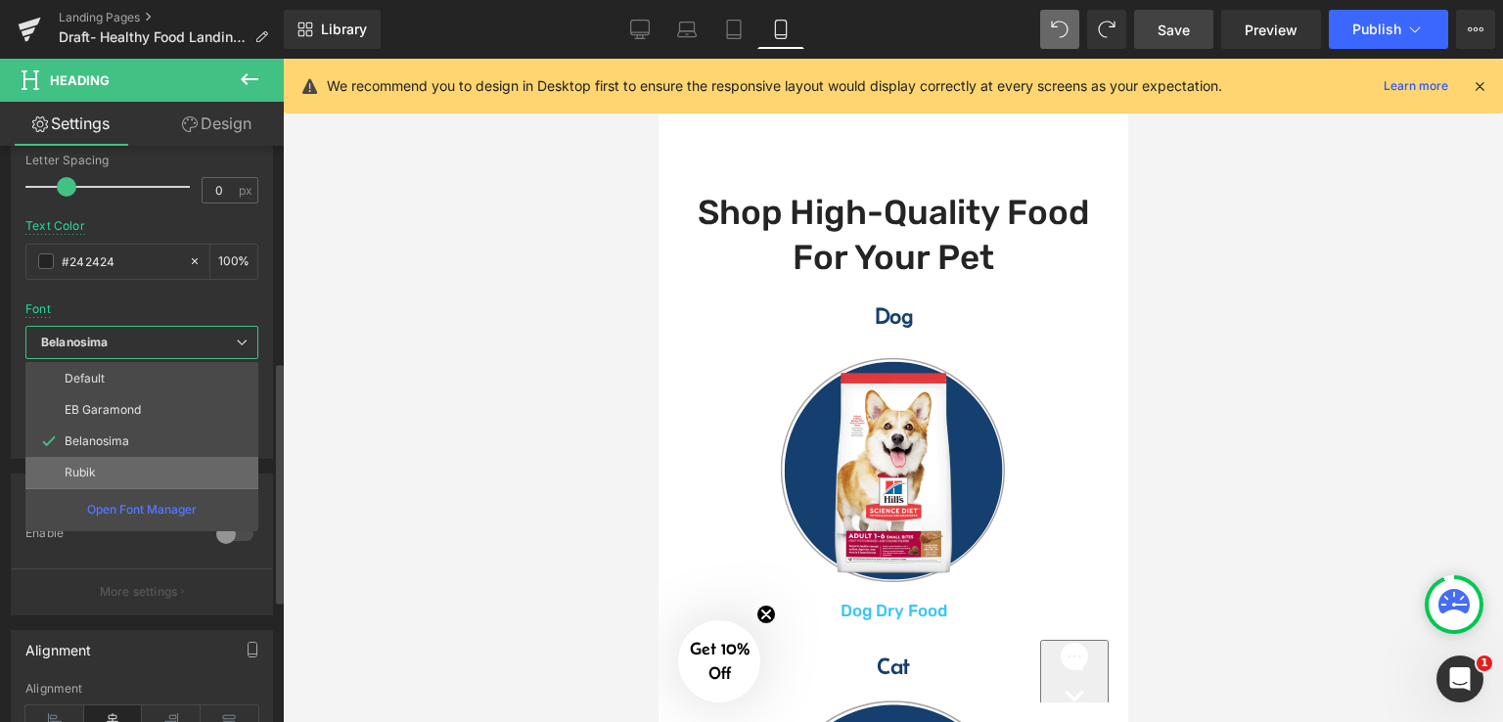
click at [138, 463] on li "Rubik" at bounding box center [141, 472] width 233 height 31
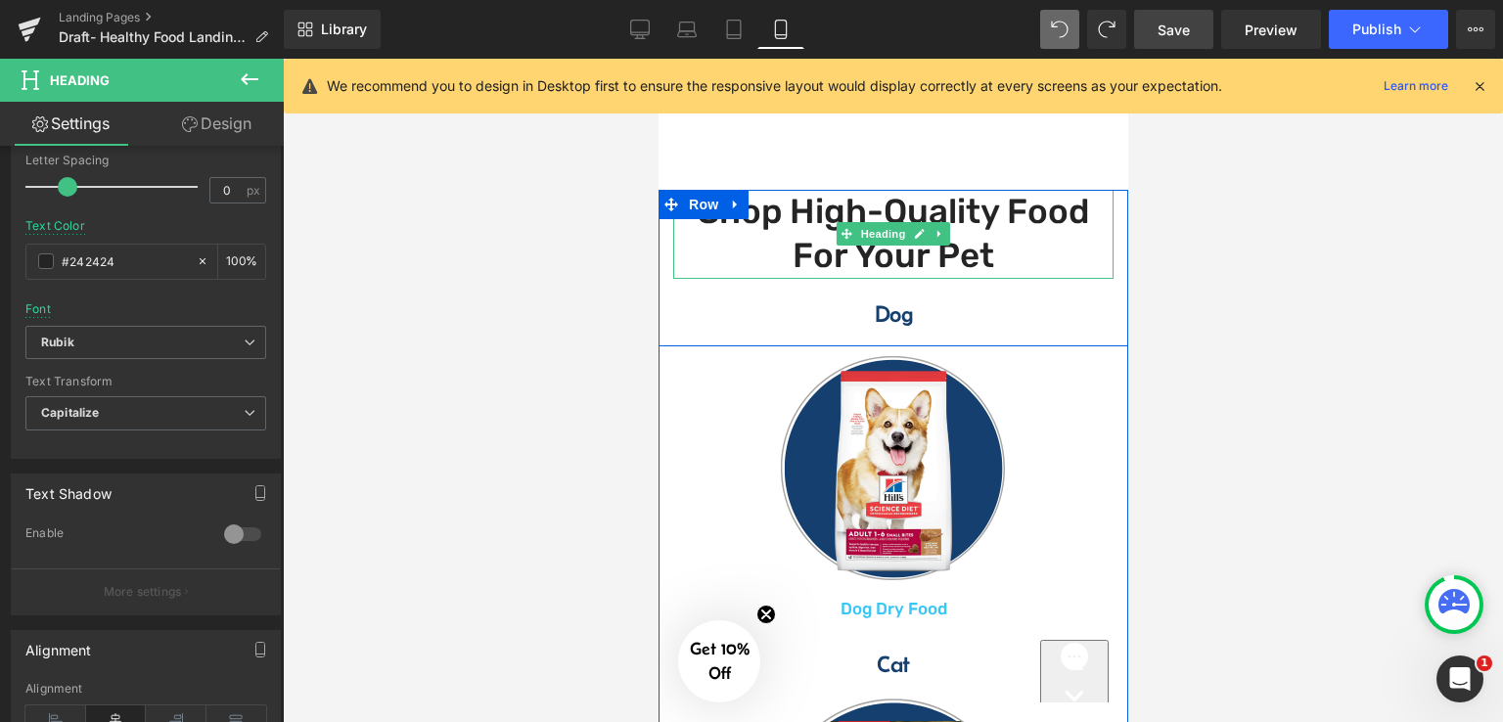
click at [1010, 279] on h2 "Shop High-Quality Food for your Pet" at bounding box center [892, 234] width 440 height 89
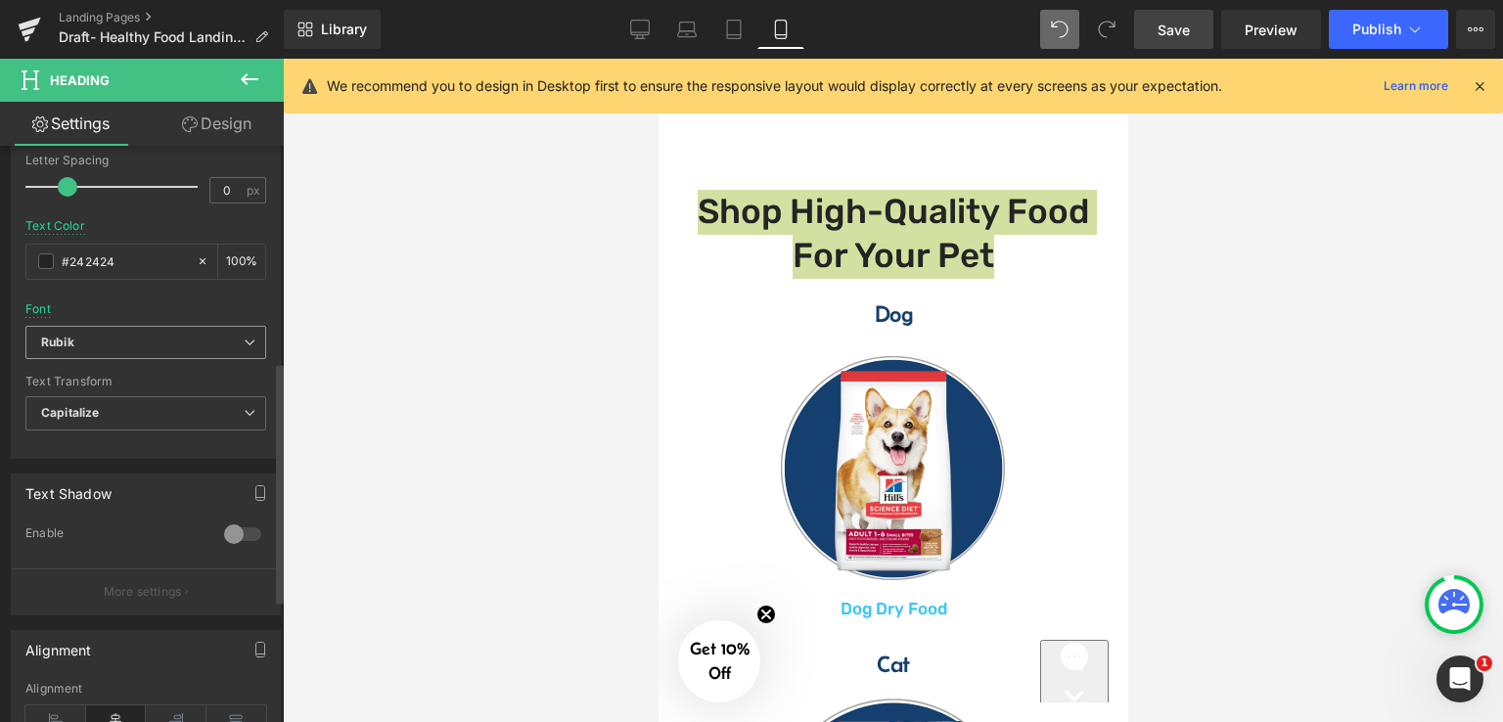
click at [242, 326] on span "Rubik" at bounding box center [145, 343] width 241 height 34
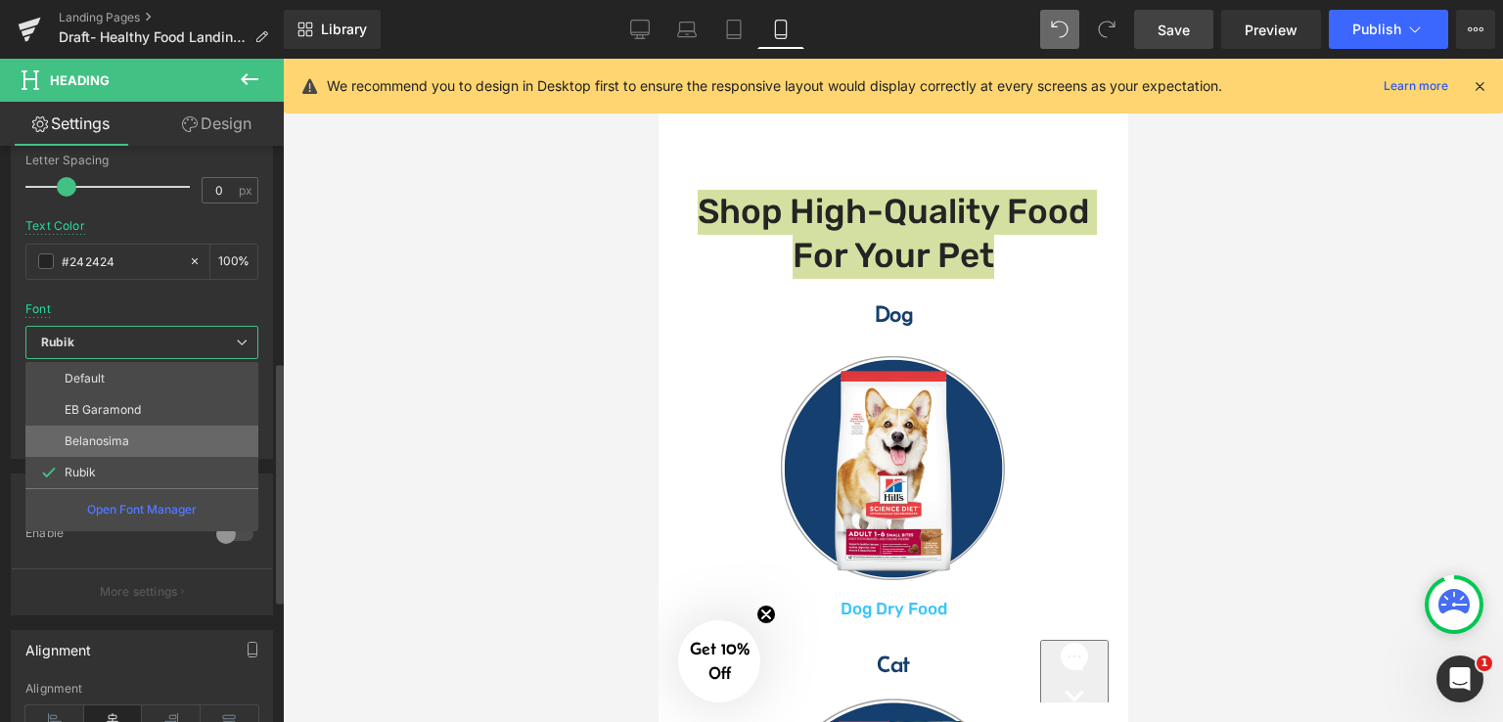
click at [148, 437] on li "Belanosima" at bounding box center [141, 441] width 233 height 31
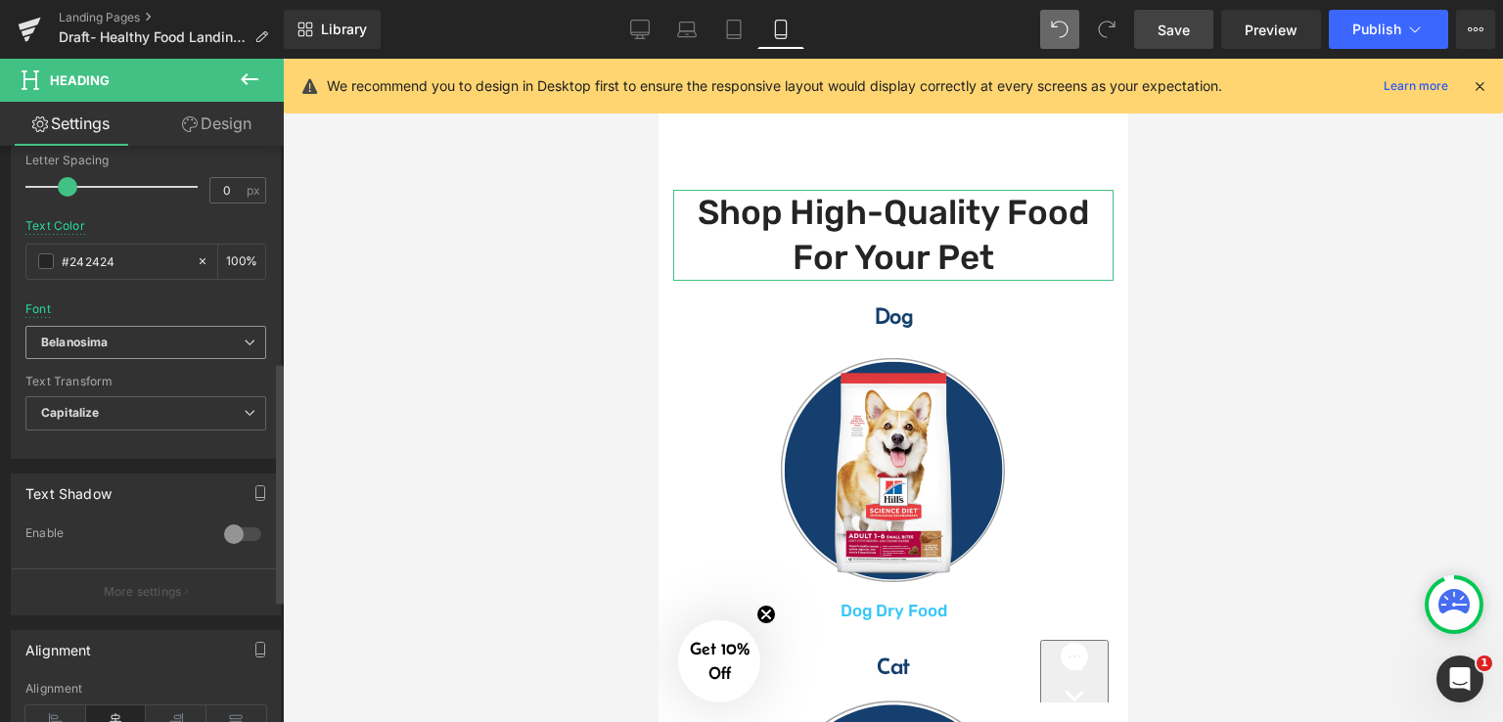
click at [152, 335] on b "Belanosima" at bounding box center [142, 343] width 202 height 17
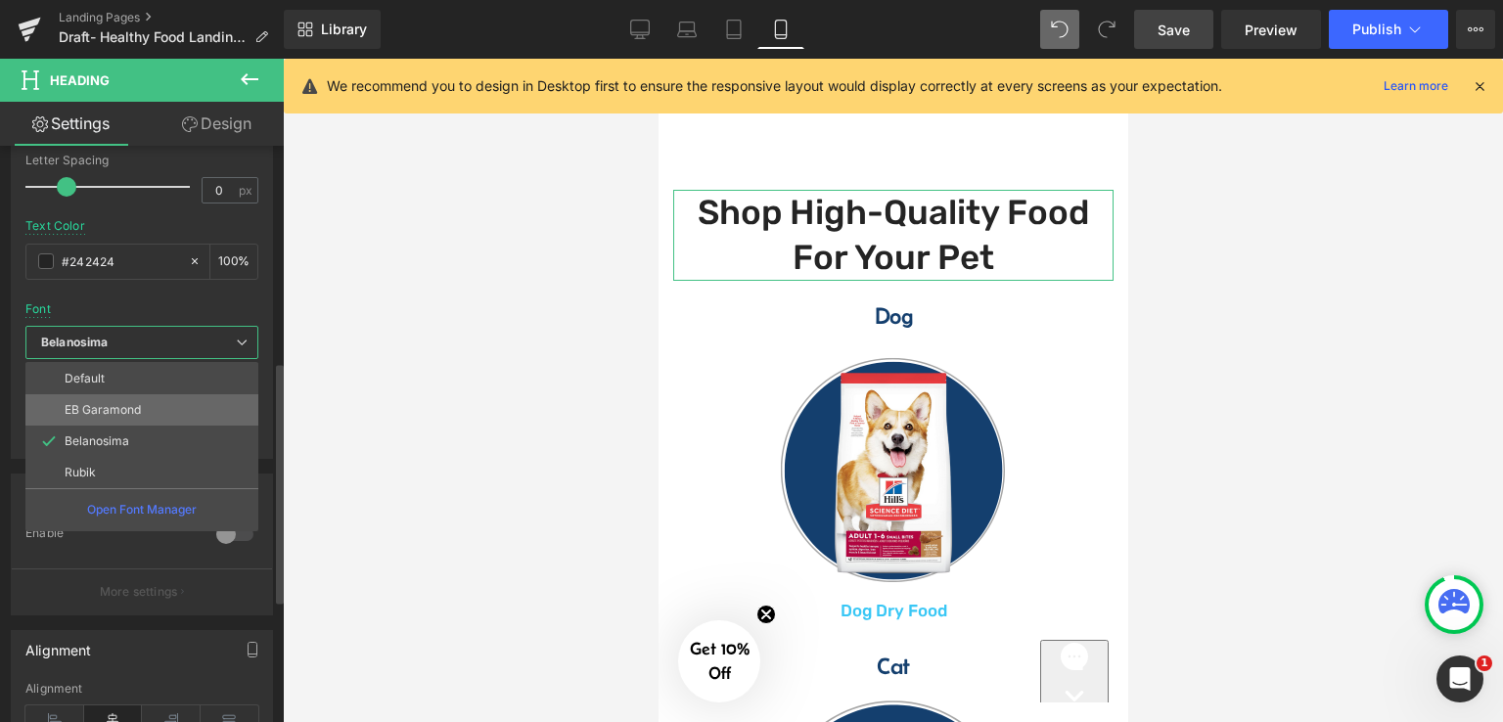
click at [148, 394] on li "EB Garamond" at bounding box center [141, 409] width 233 height 31
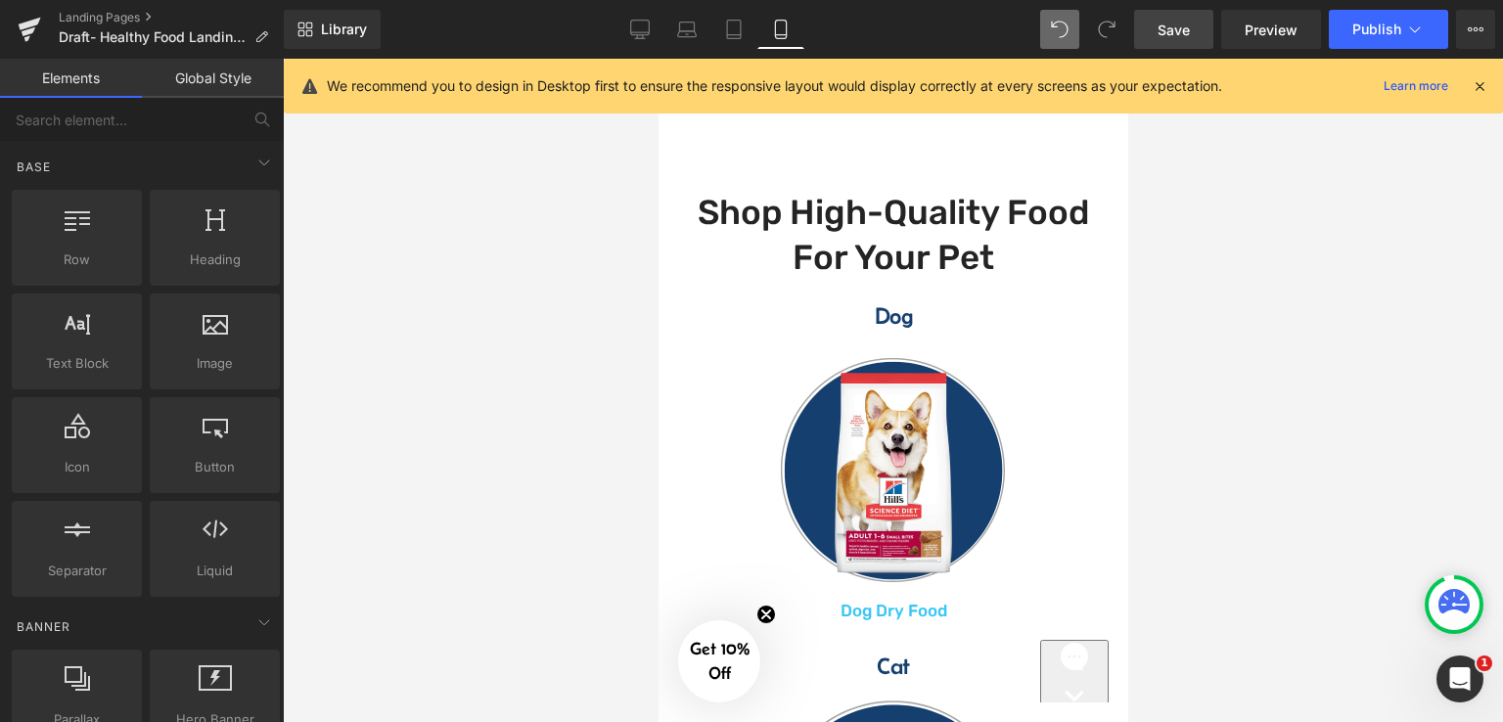
click at [1231, 292] on div at bounding box center [893, 390] width 1220 height 663
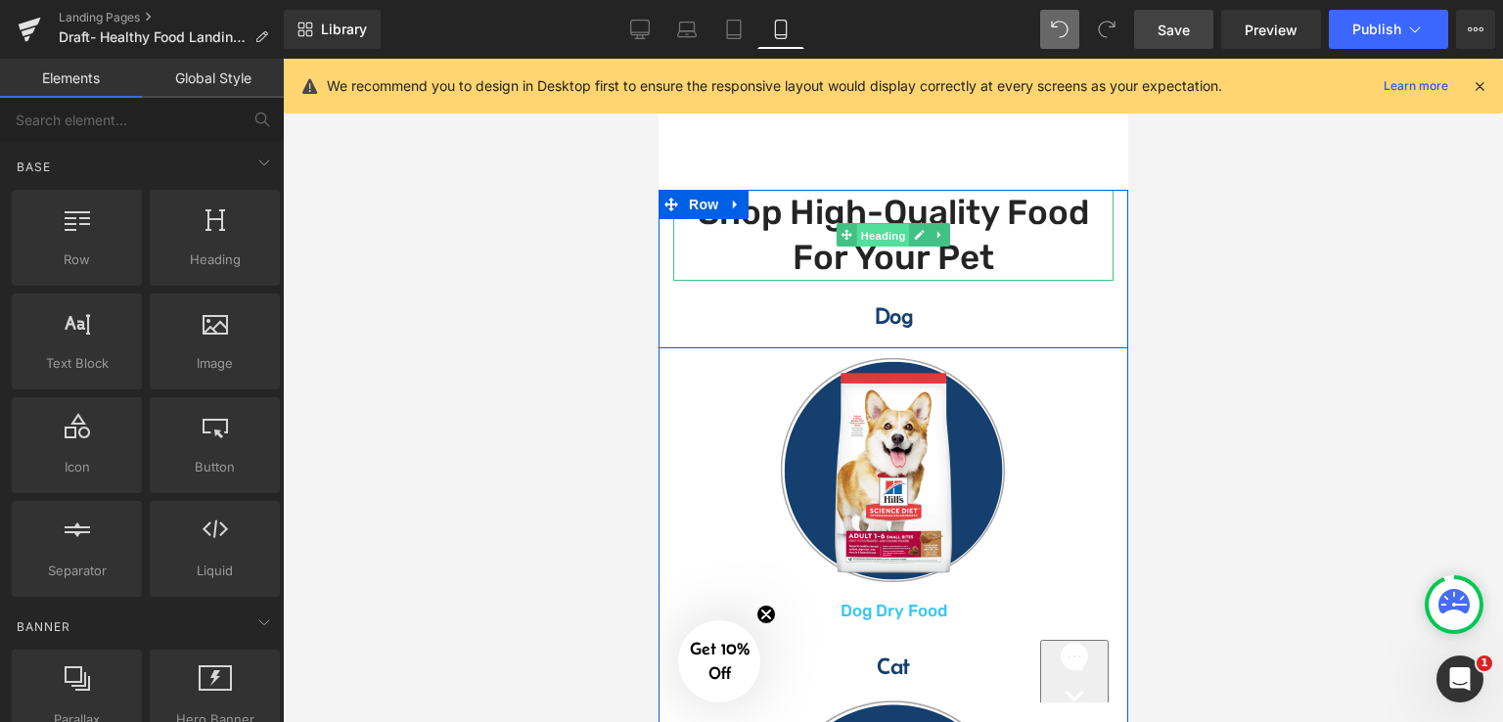
click at [866, 247] on span "Heading" at bounding box center [882, 235] width 53 height 23
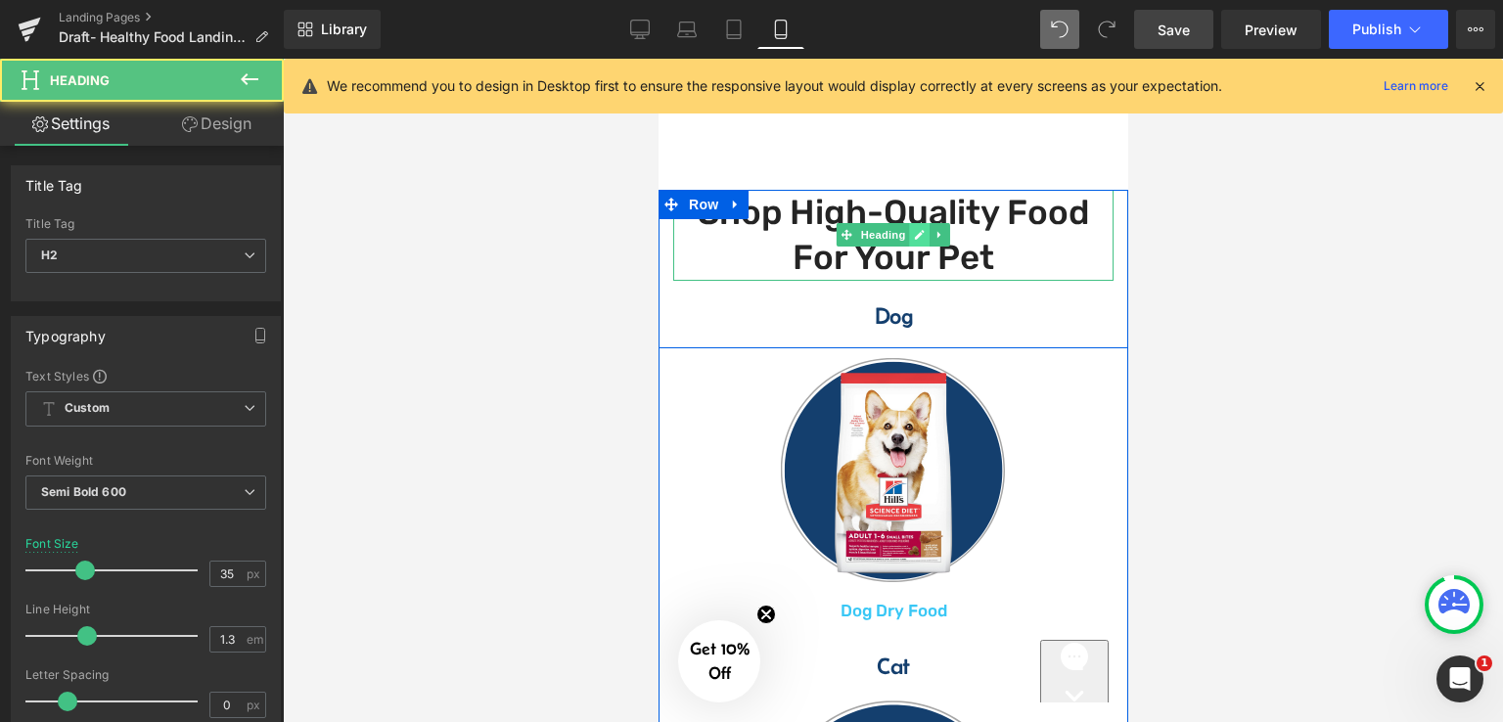
click at [914, 241] on icon at bounding box center [919, 236] width 10 height 10
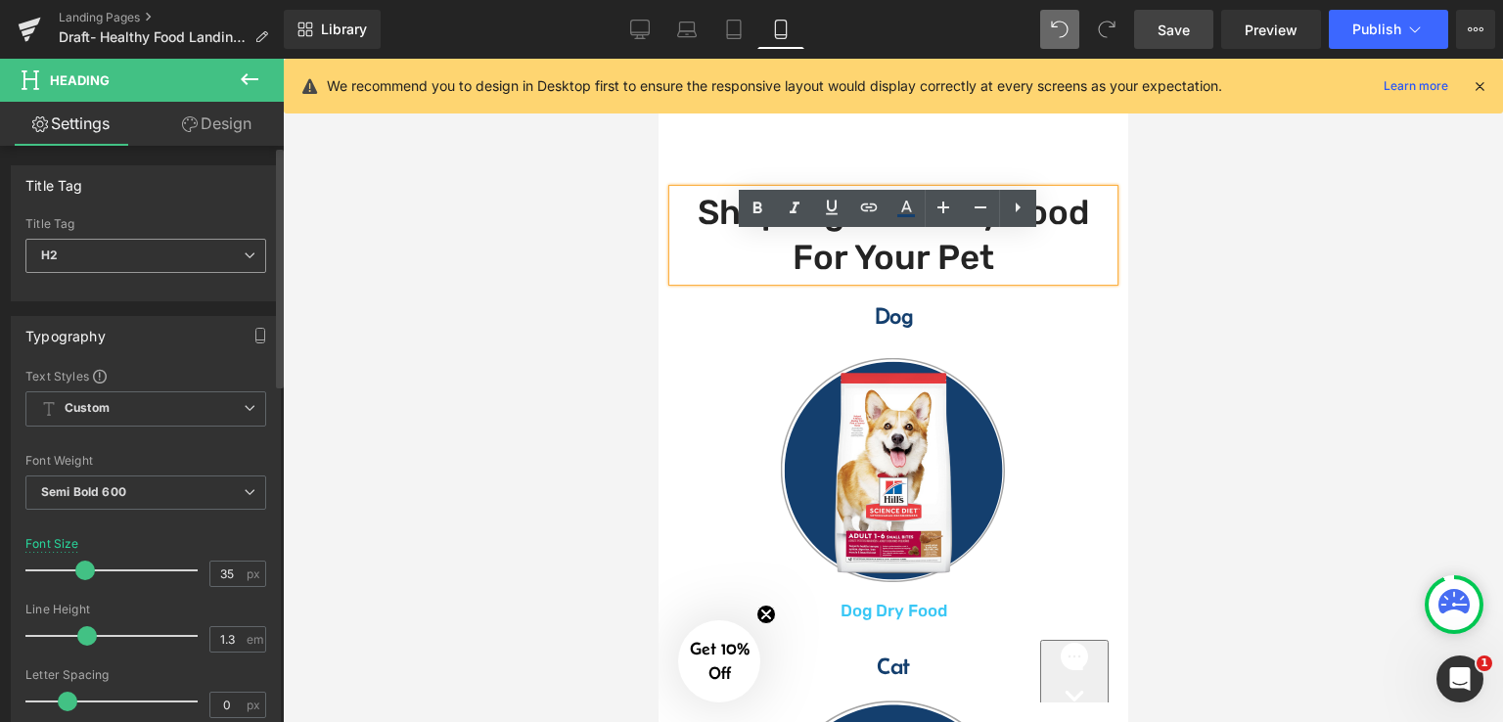
click at [205, 256] on span "H2" at bounding box center [145, 256] width 241 height 34
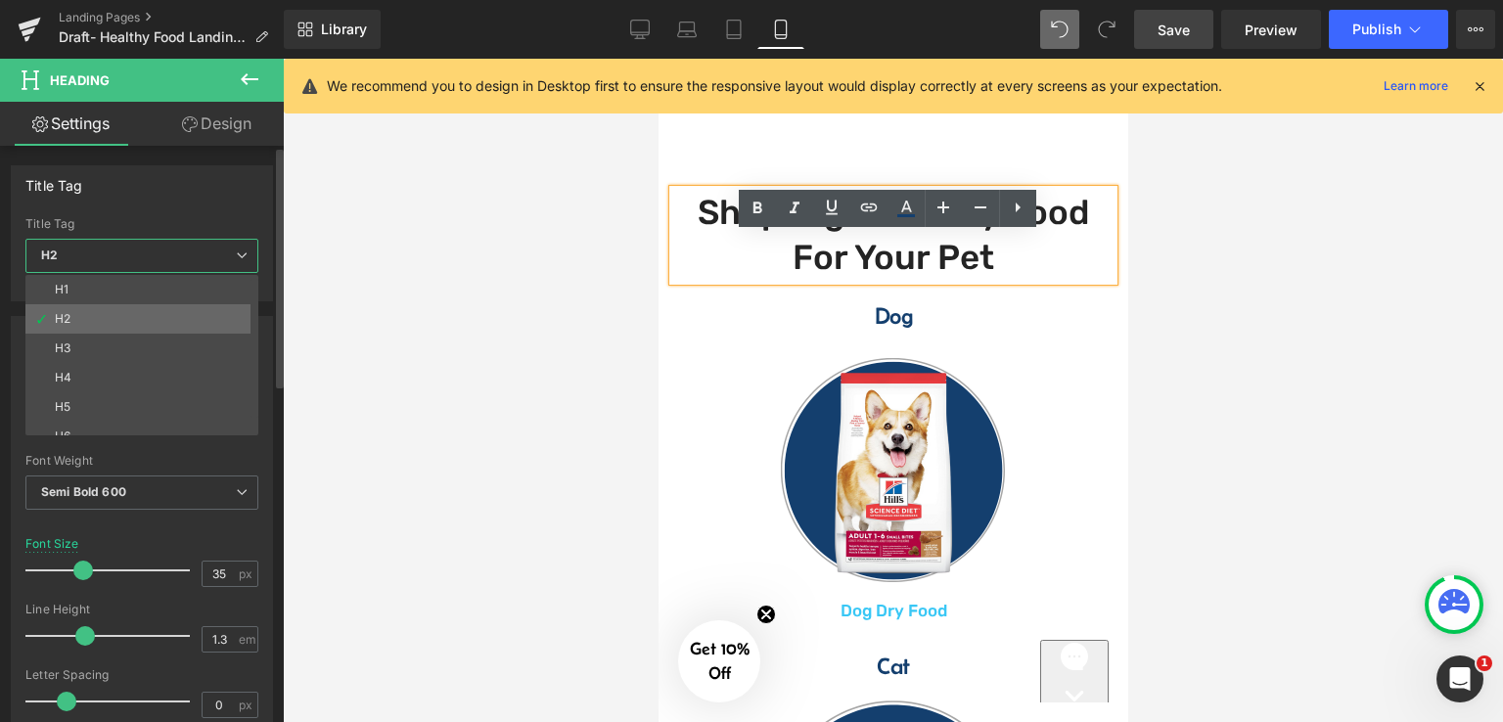
click at [153, 314] on li "H2" at bounding box center [146, 318] width 242 height 29
type input "100"
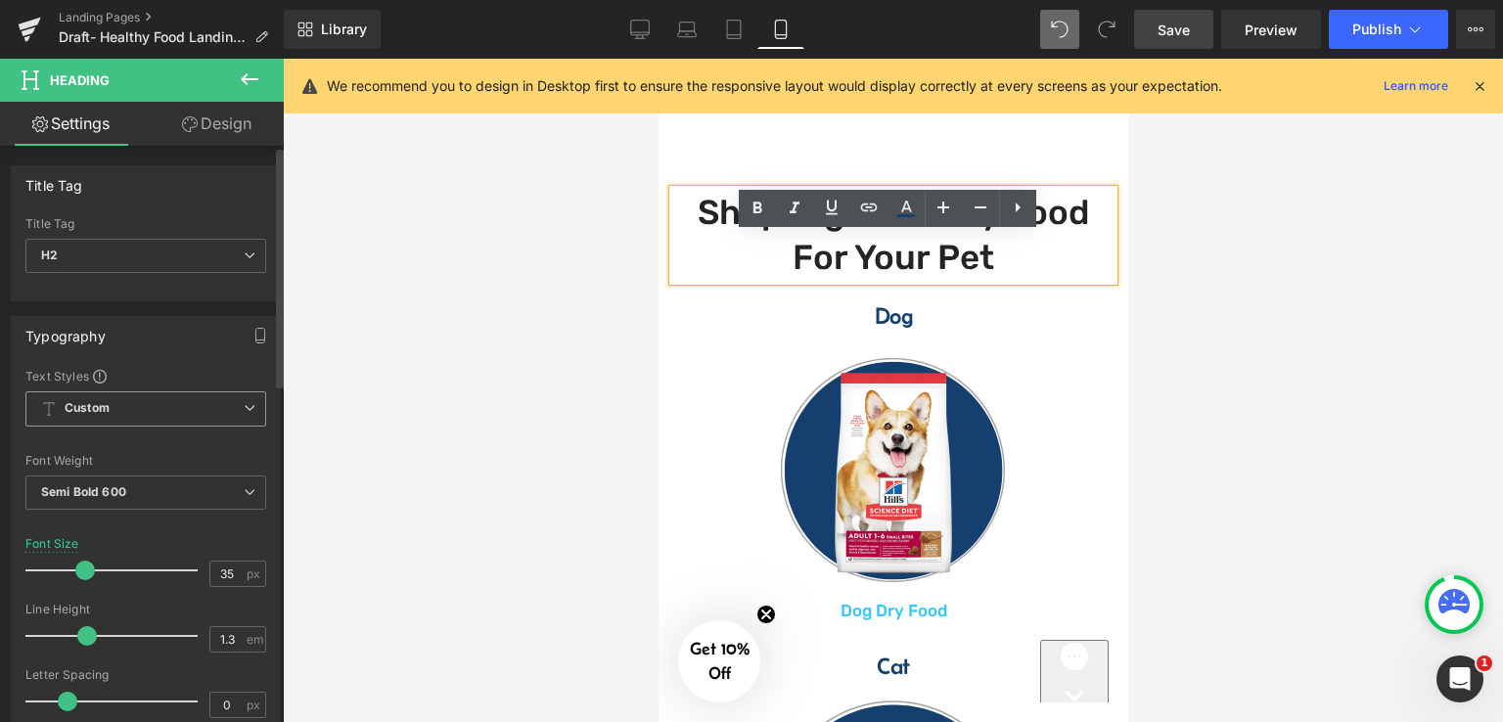
click at [187, 408] on span "Custom Setup Global Style" at bounding box center [145, 408] width 241 height 35
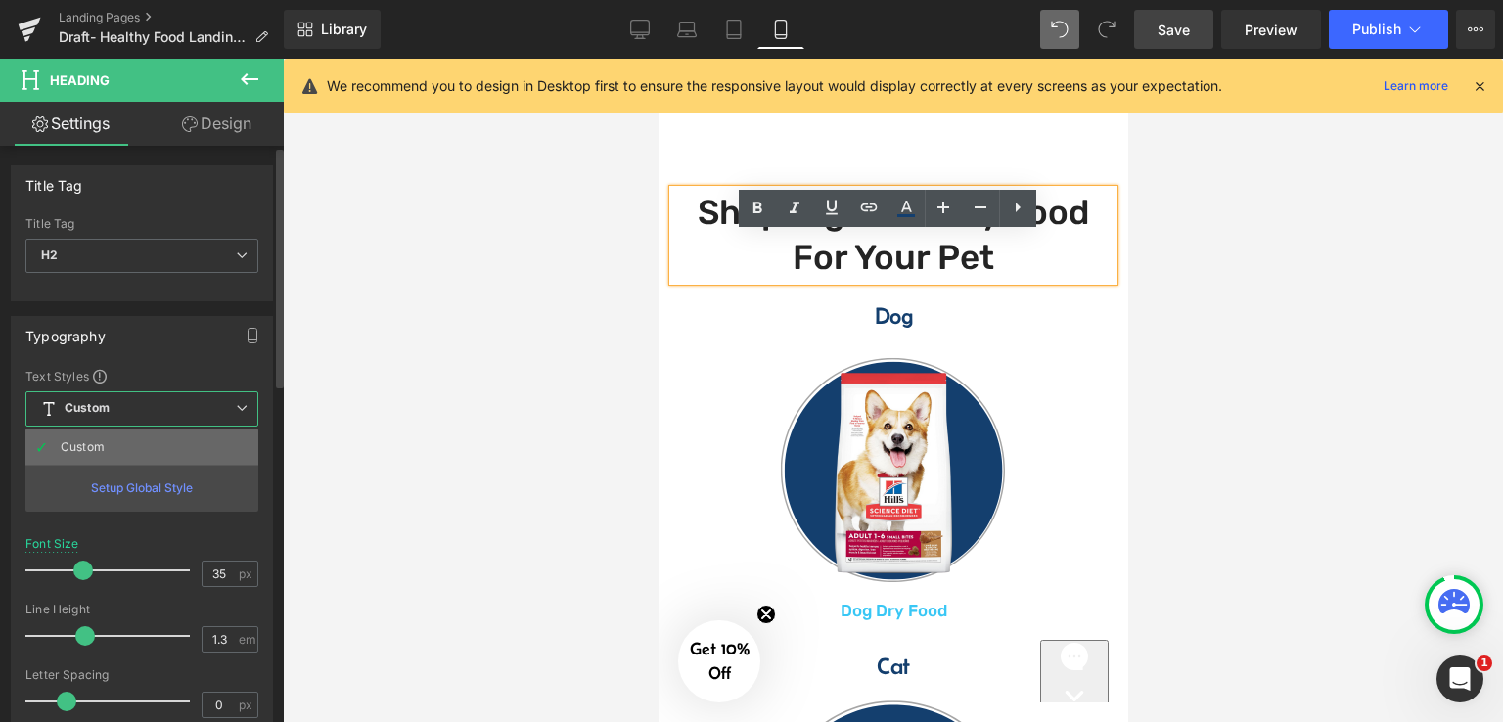
click at [176, 444] on li "Custom" at bounding box center [141, 446] width 233 height 35
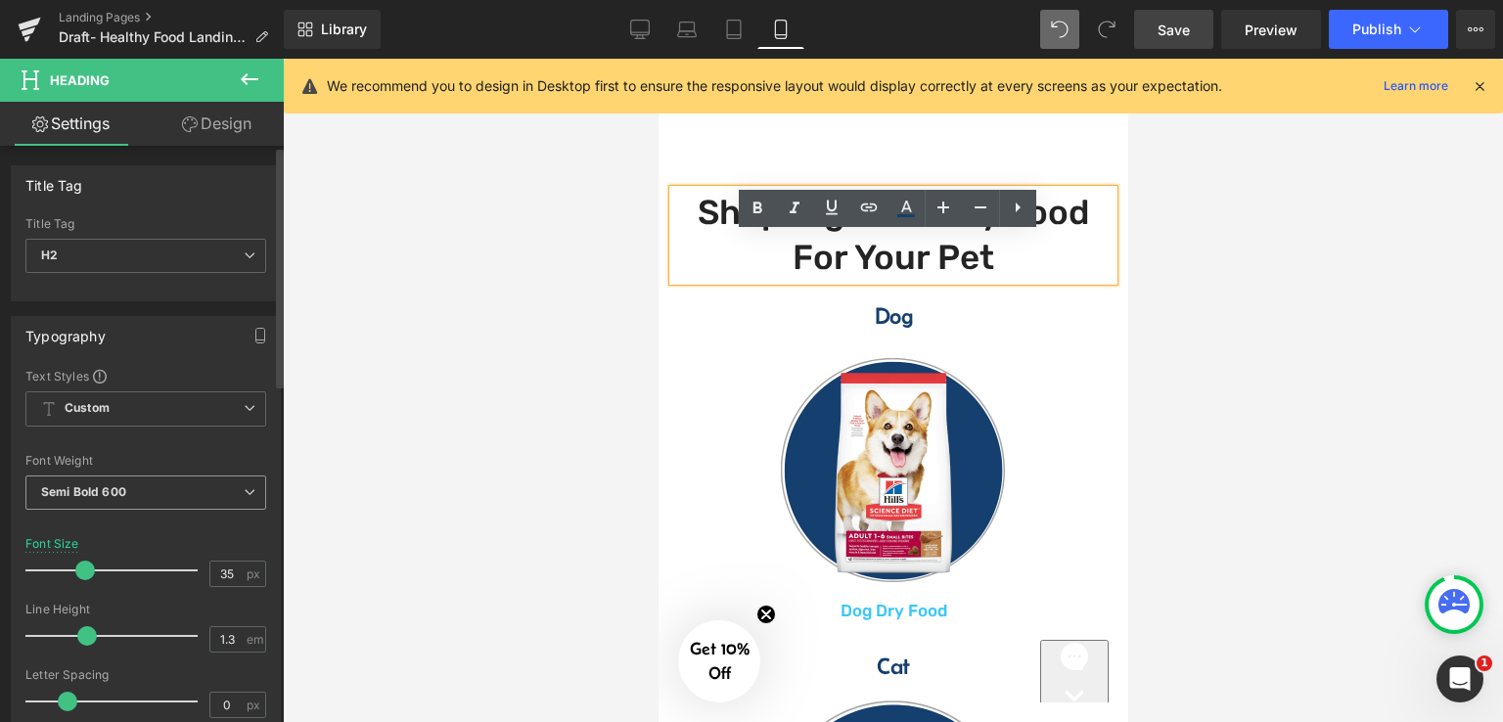
click at [181, 484] on span "Semi Bold 600" at bounding box center [145, 492] width 241 height 34
click at [170, 494] on span "Semi Bold 600" at bounding box center [145, 492] width 241 height 34
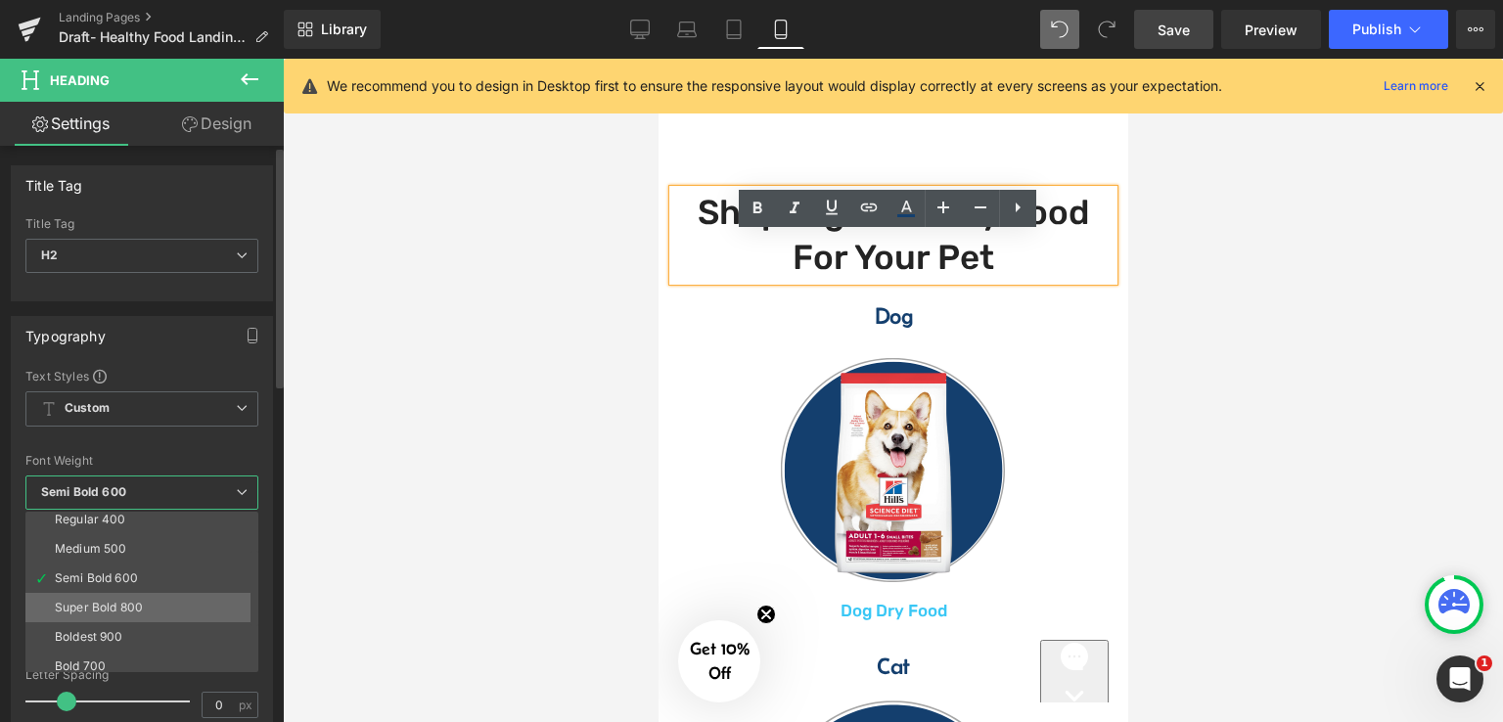
scroll to position [65, 0]
click at [106, 631] on div "Super Bold 800" at bounding box center [99, 638] width 88 height 14
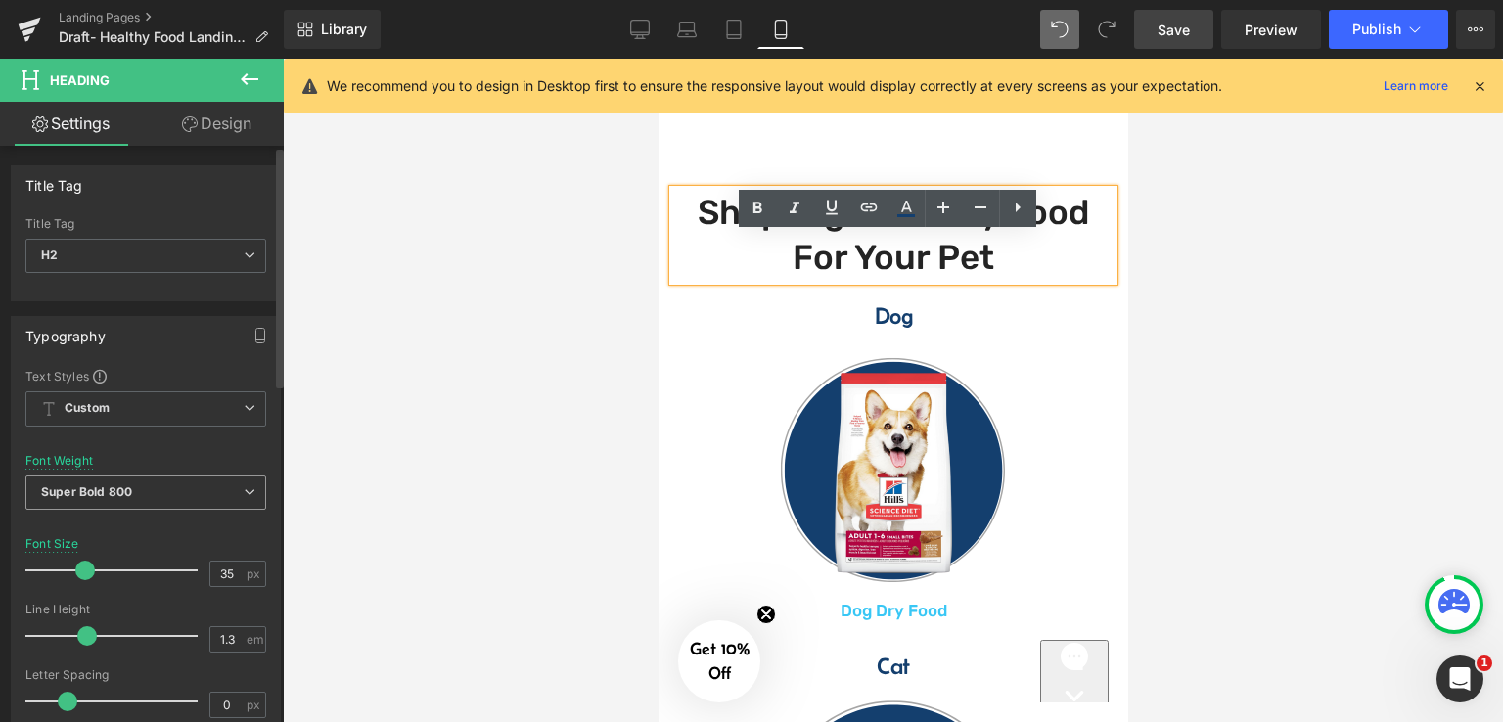
click at [136, 488] on span "Super Bold 800" at bounding box center [145, 492] width 241 height 34
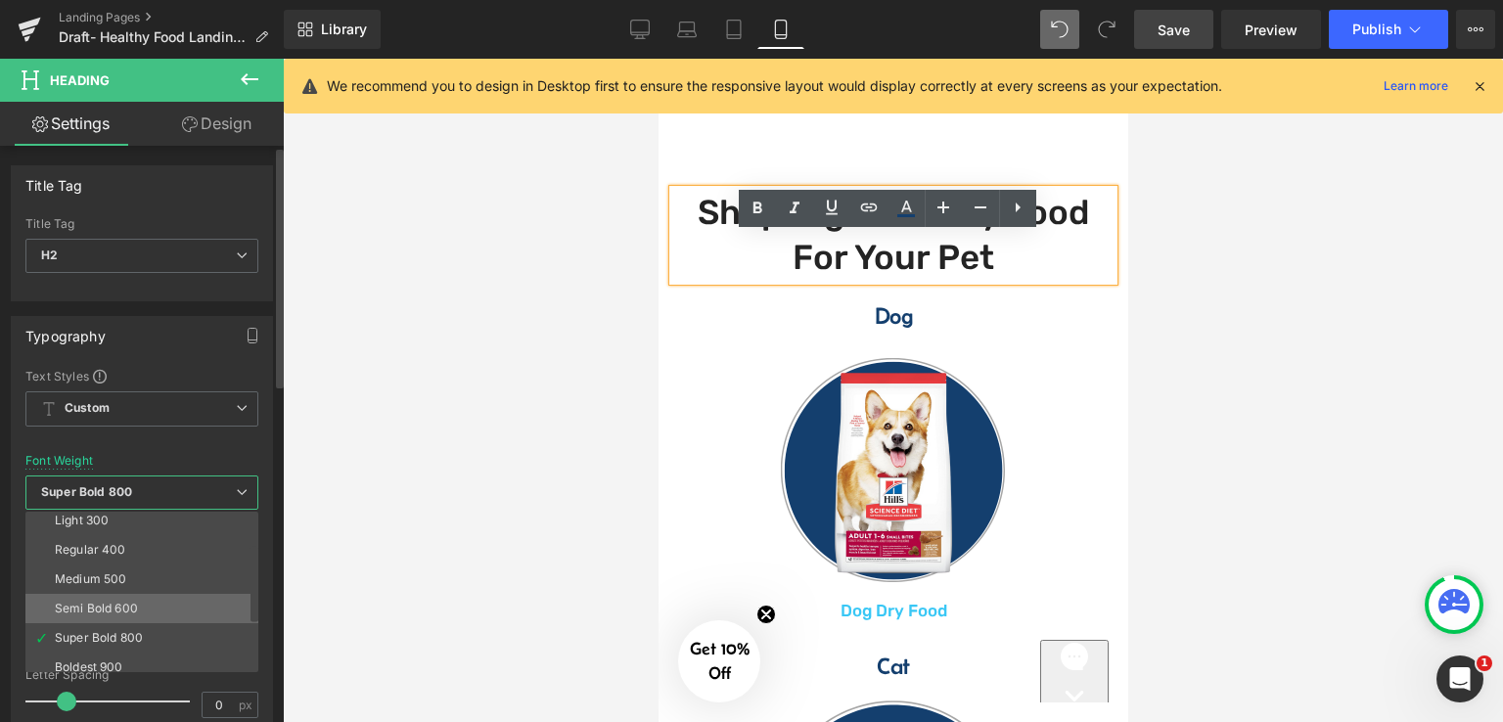
click at [106, 606] on div "Semi Bold 600" at bounding box center [96, 609] width 83 height 14
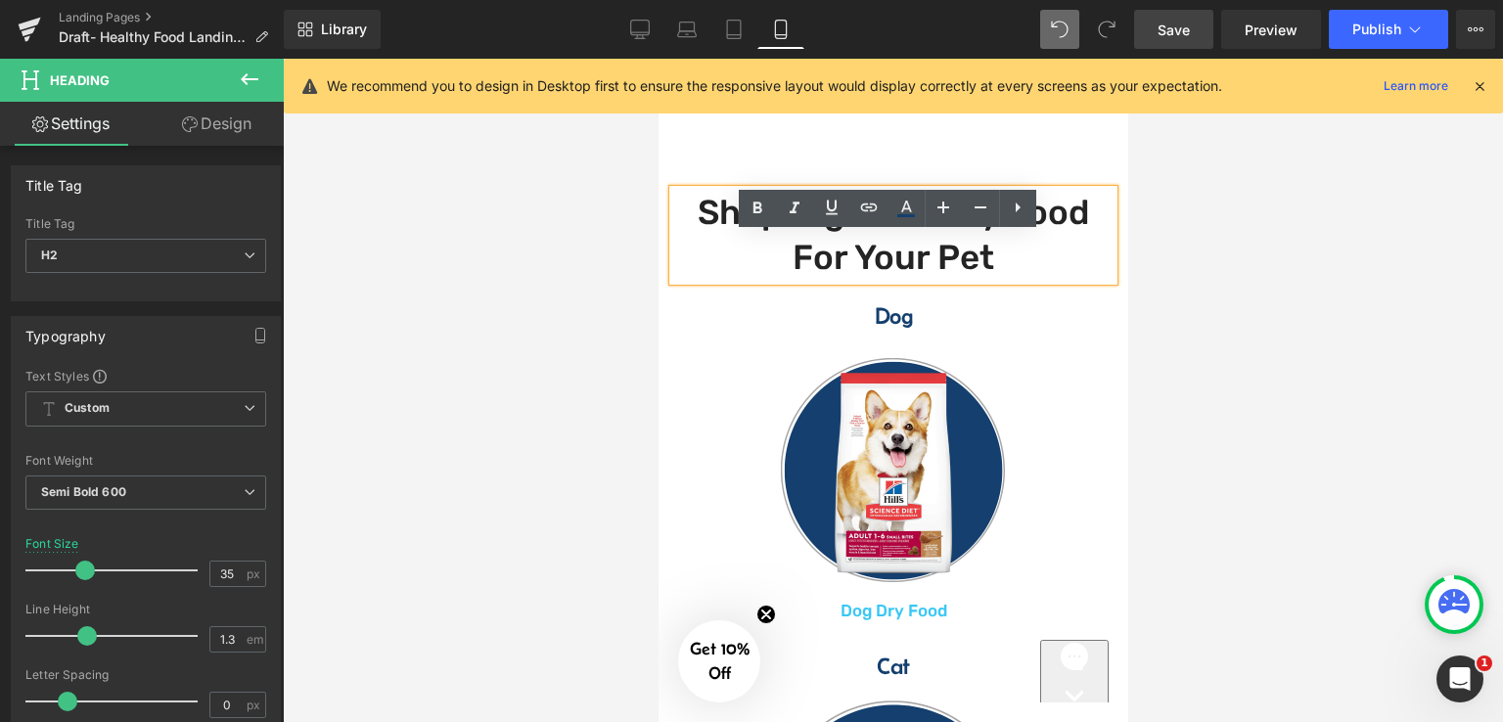
click at [1292, 317] on div at bounding box center [893, 390] width 1220 height 663
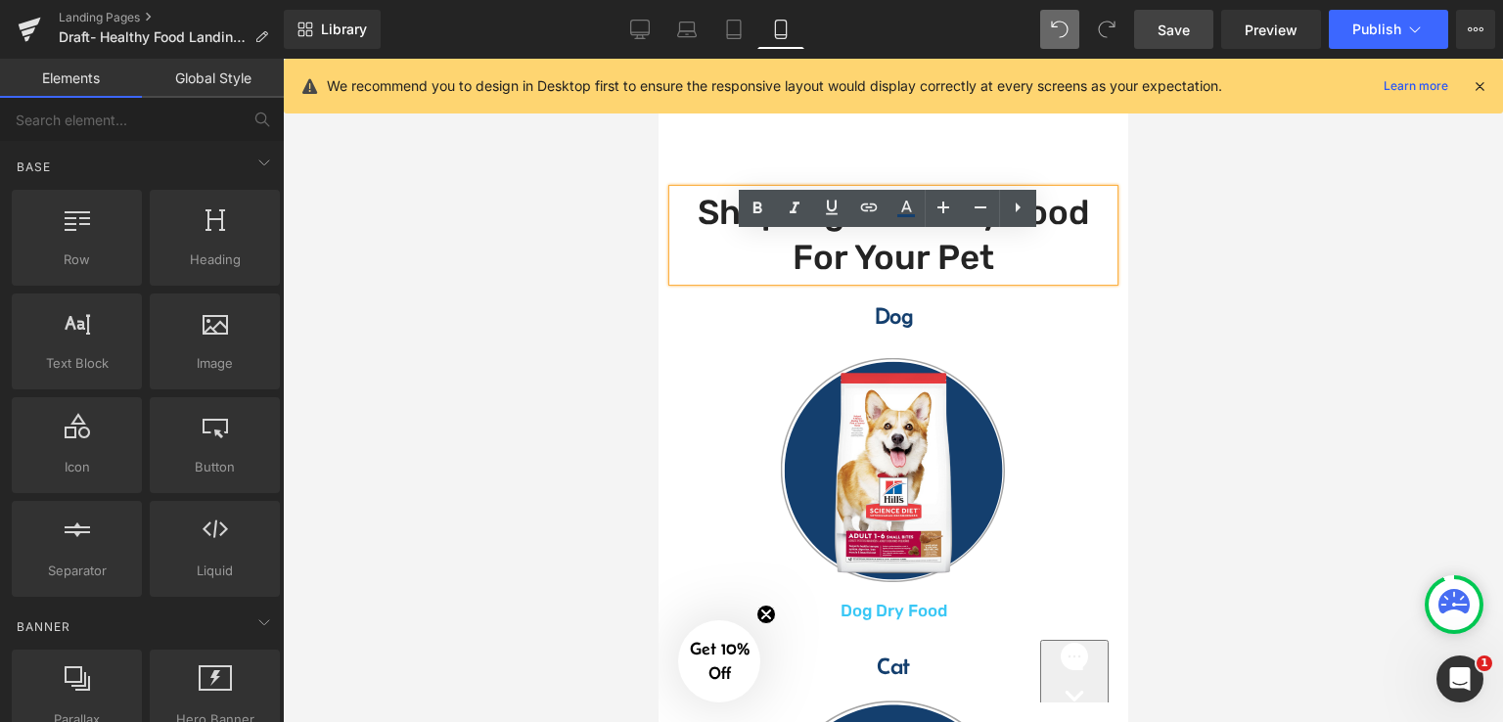
click at [1232, 276] on div at bounding box center [893, 390] width 1220 height 663
click at [1242, 200] on div at bounding box center [893, 390] width 1220 height 663
click at [1028, 202] on icon at bounding box center [1017, 207] width 23 height 23
click at [719, 203] on icon at bounding box center [719, 208] width 23 height 23
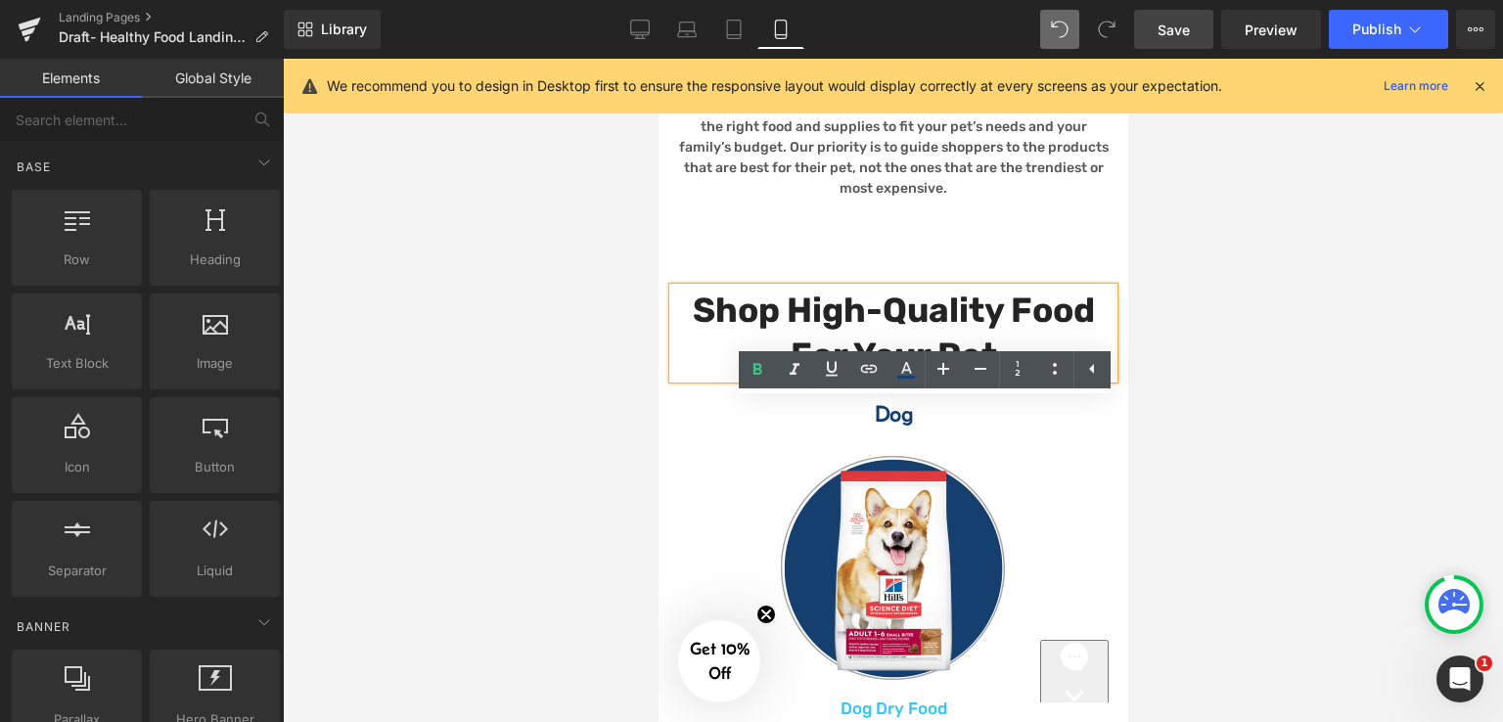
scroll to position [374, 0]
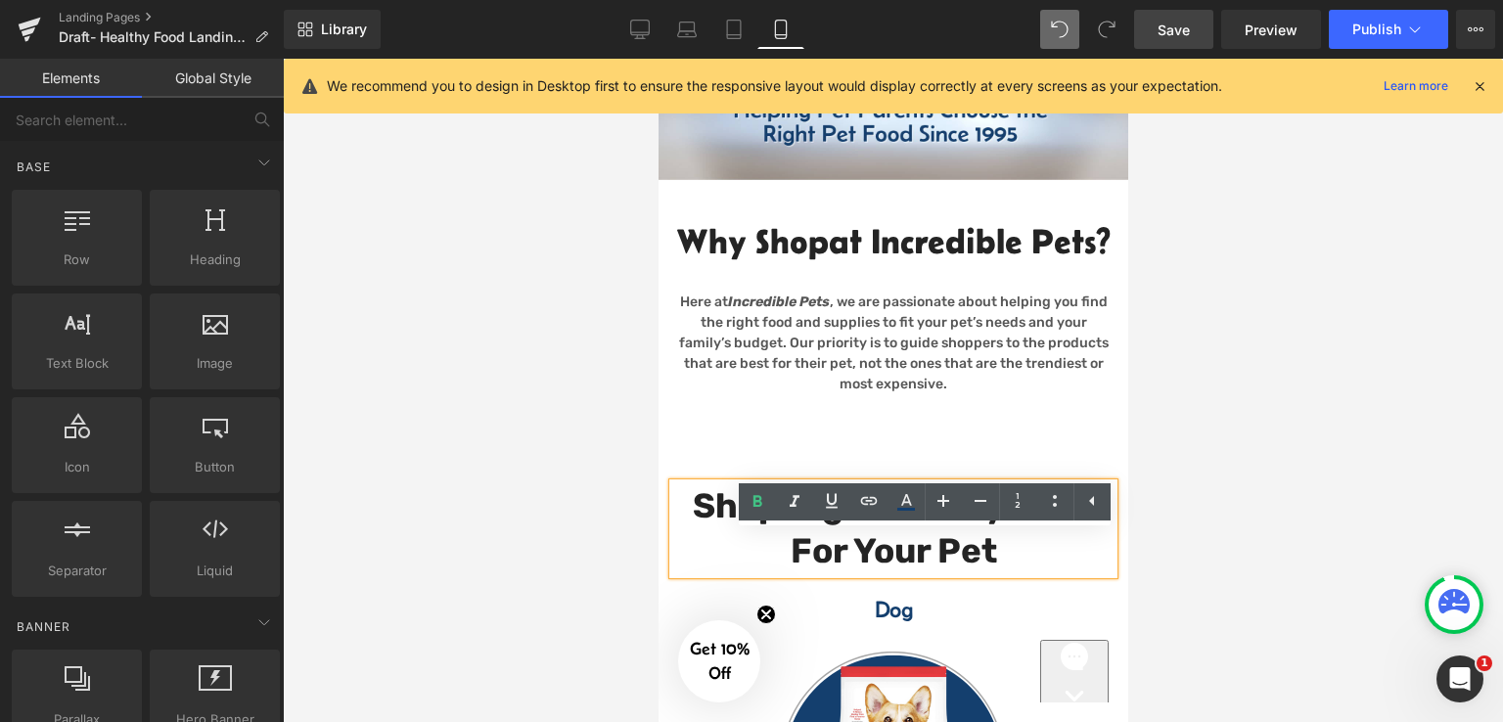
click at [901, 264] on div "Why Shop at Incredible Pets? Heading" at bounding box center [892, 241] width 440 height 45
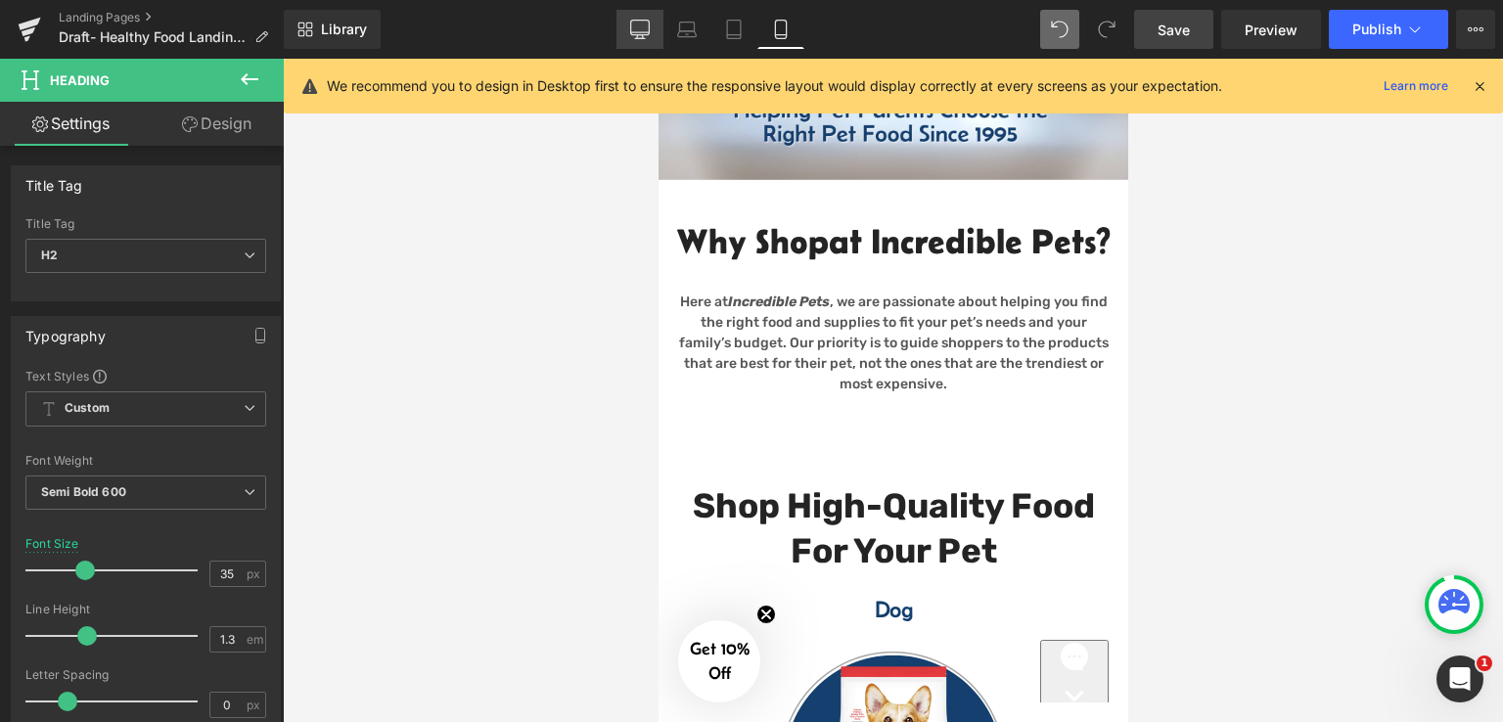
click at [642, 30] on icon at bounding box center [640, 30] width 20 height 20
type input "40"
type input "100"
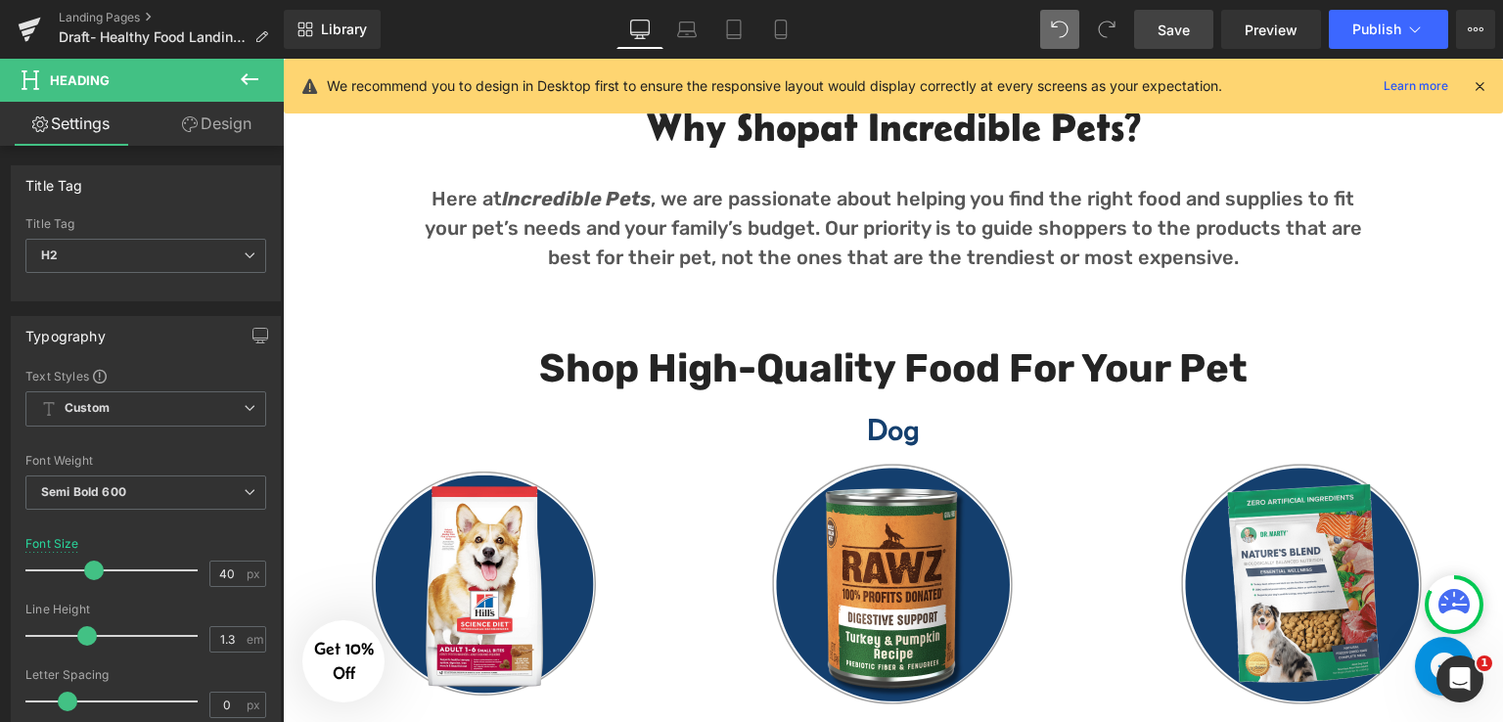
scroll to position [764, 0]
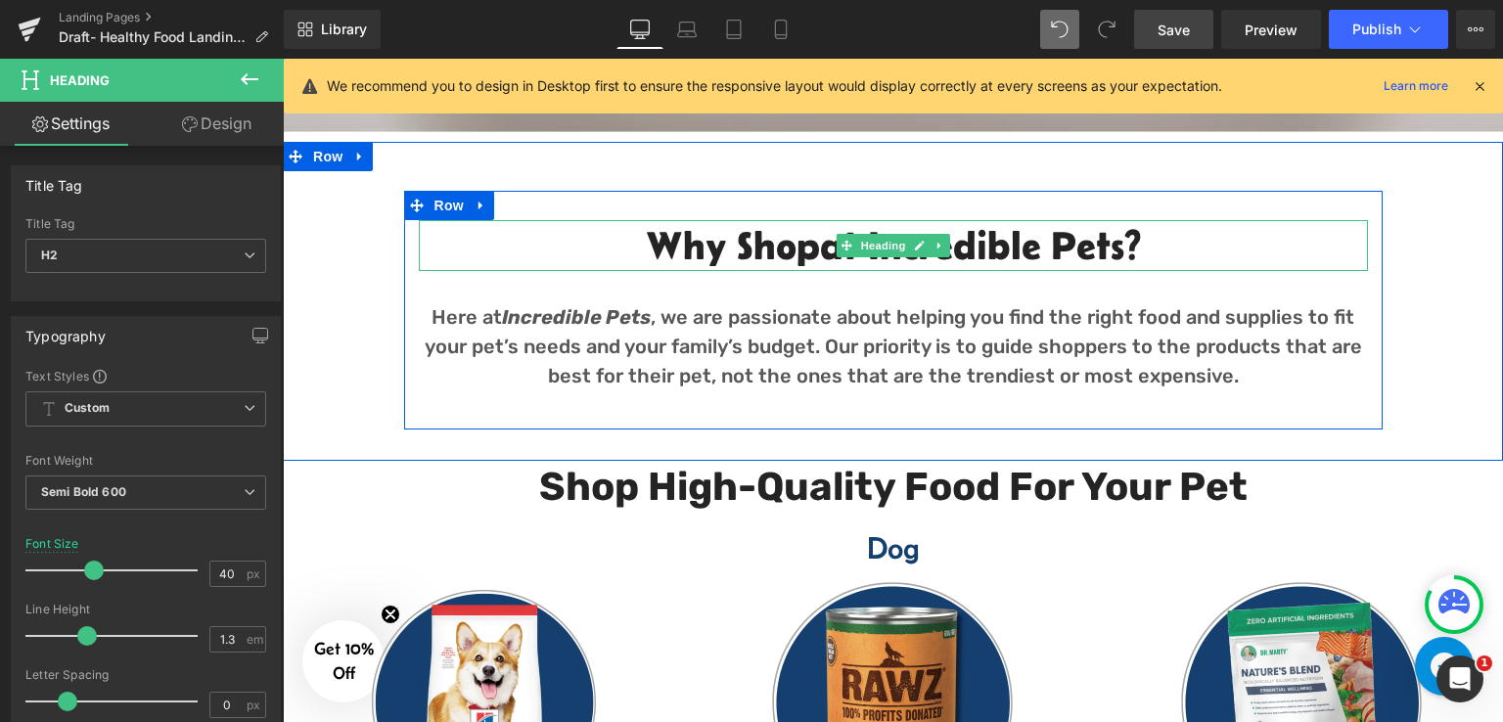
click at [945, 233] on span "at Incredible Pets?" at bounding box center [980, 245] width 321 height 44
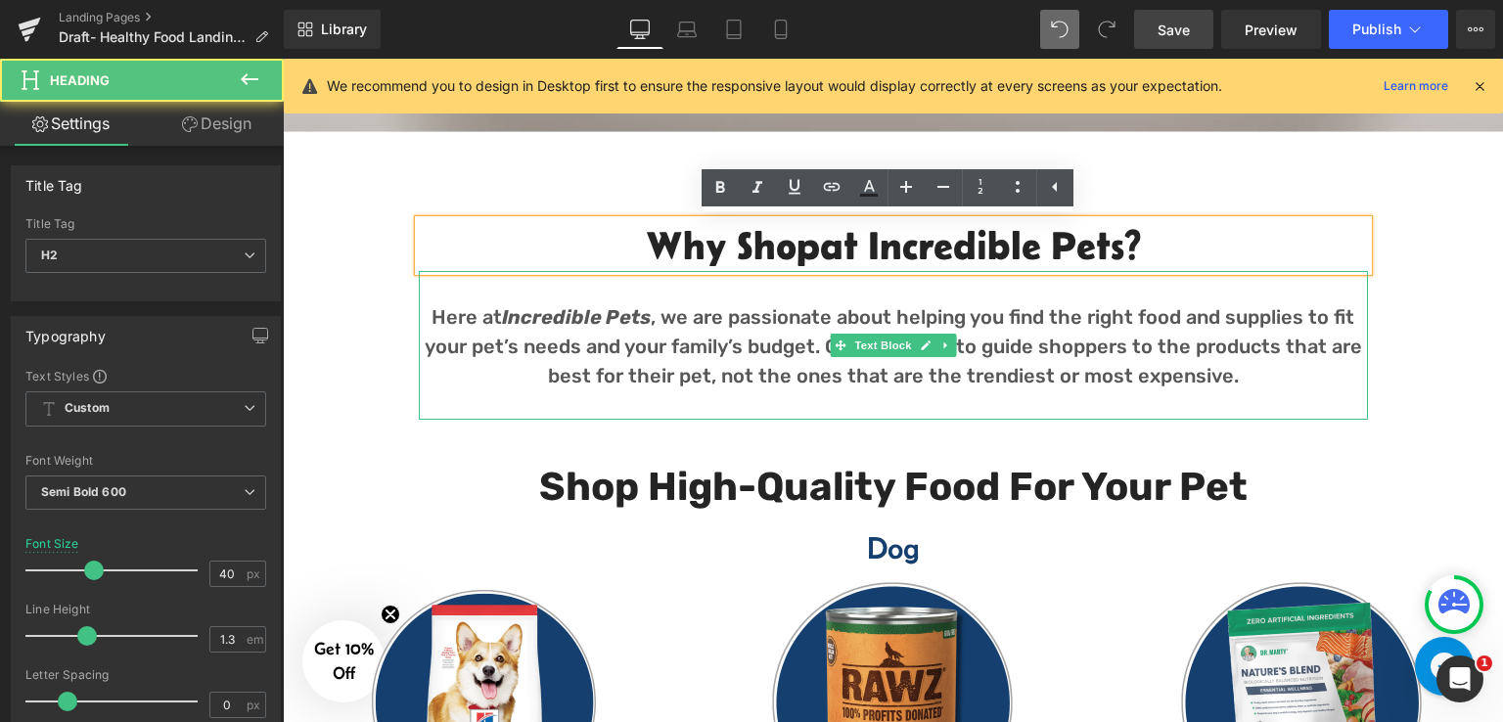
drag, startPoint x: 629, startPoint y: 248, endPoint x: 1162, endPoint y: 275, distance: 533.8
click at [1162, 275] on div "Why Shop at Incredible Pets? Heading Here at Incredible Pets , we are passionat…" at bounding box center [893, 320] width 978 height 200
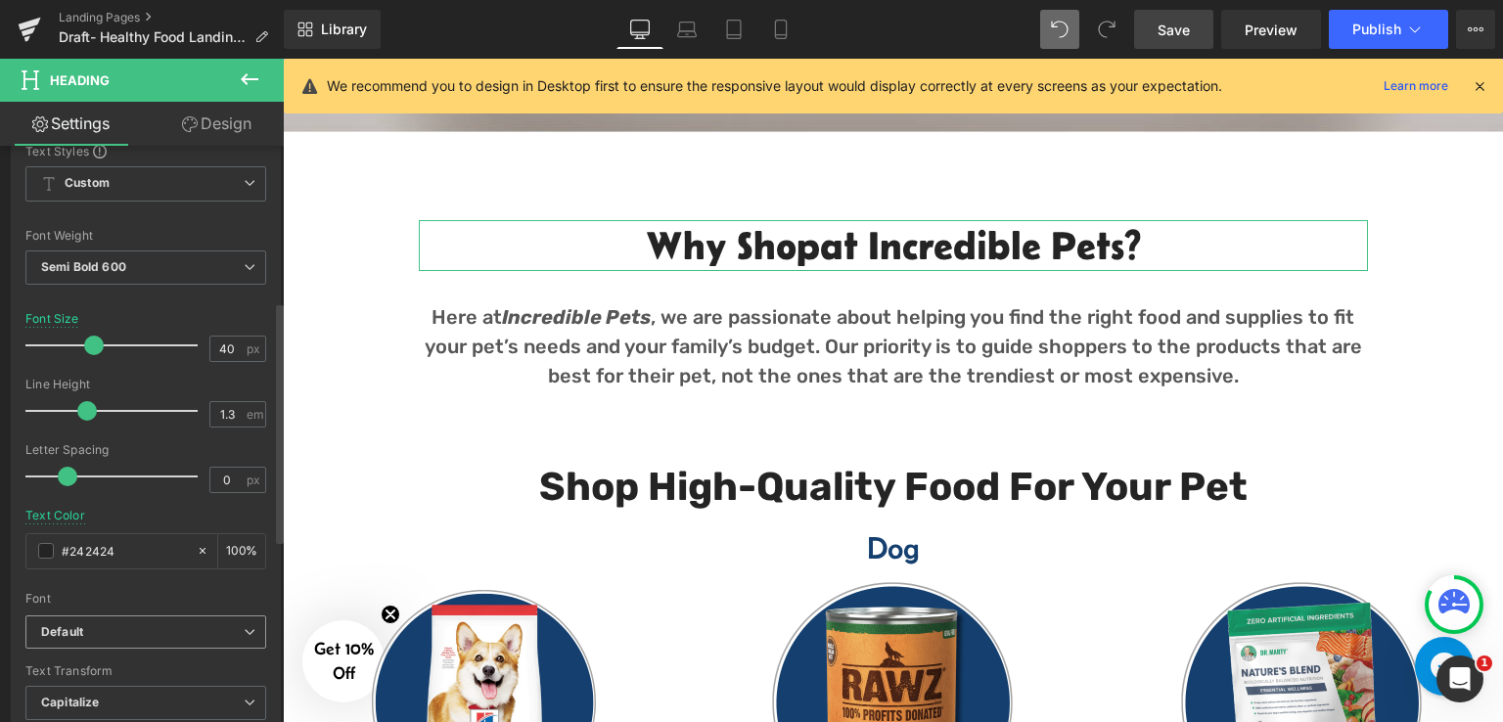
scroll to position [489, 0]
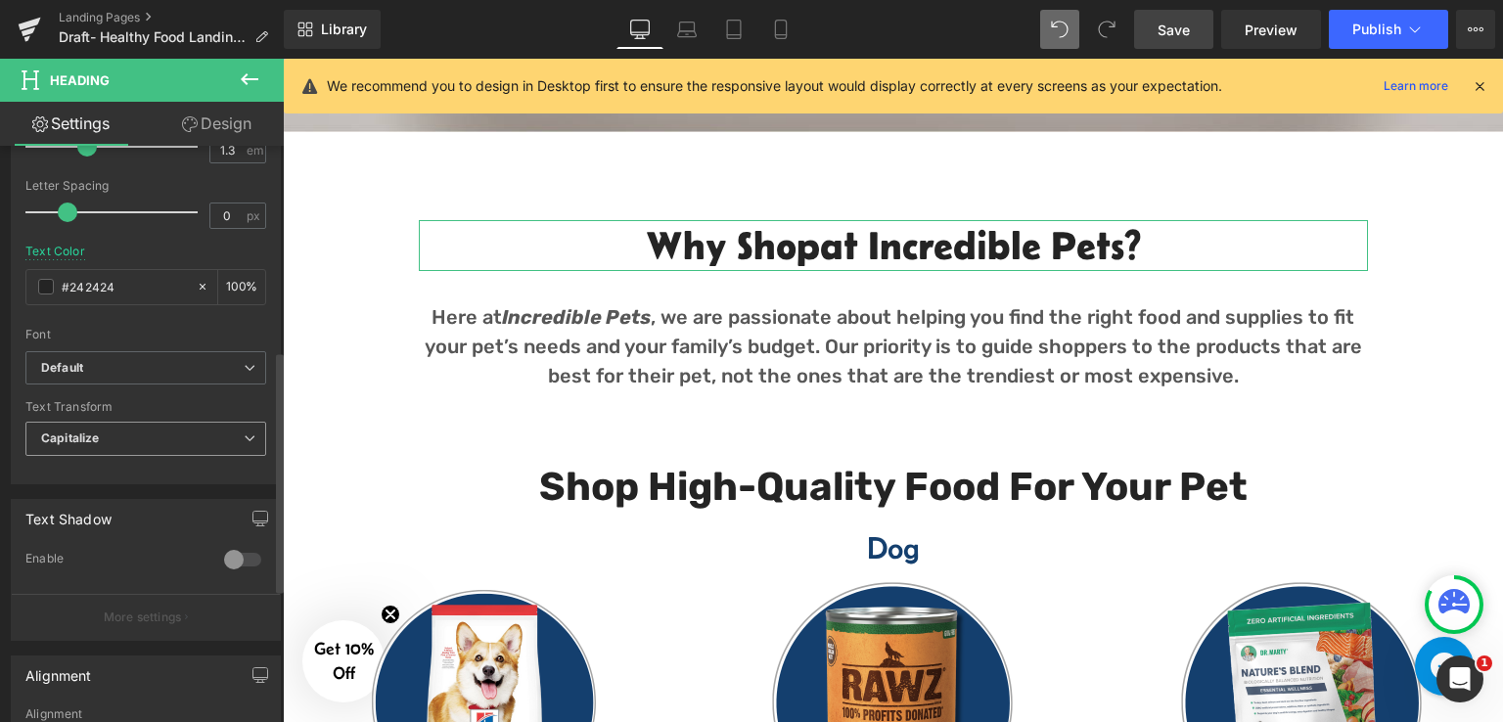
click at [148, 449] on span "Capitalize" at bounding box center [145, 439] width 241 height 34
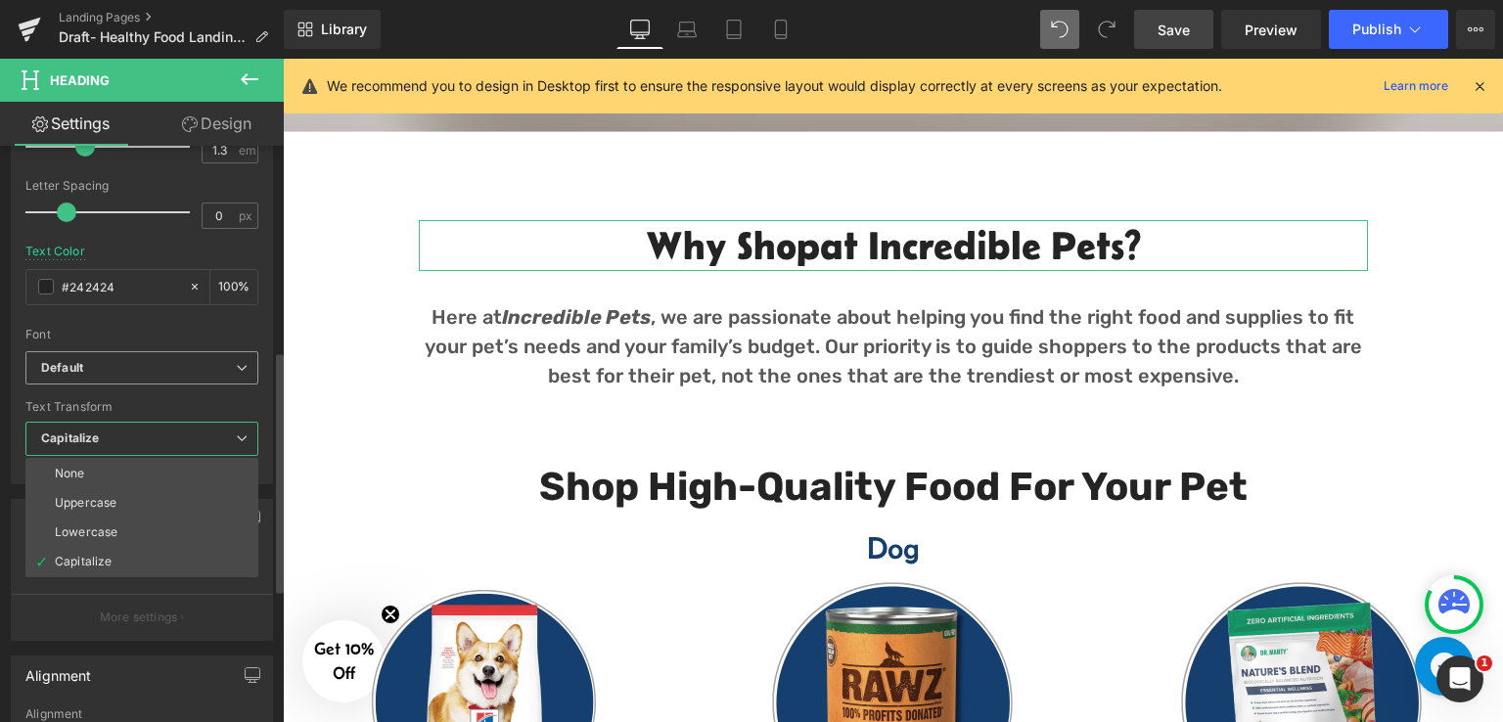
click at [175, 367] on b "Default" at bounding box center [138, 368] width 195 height 17
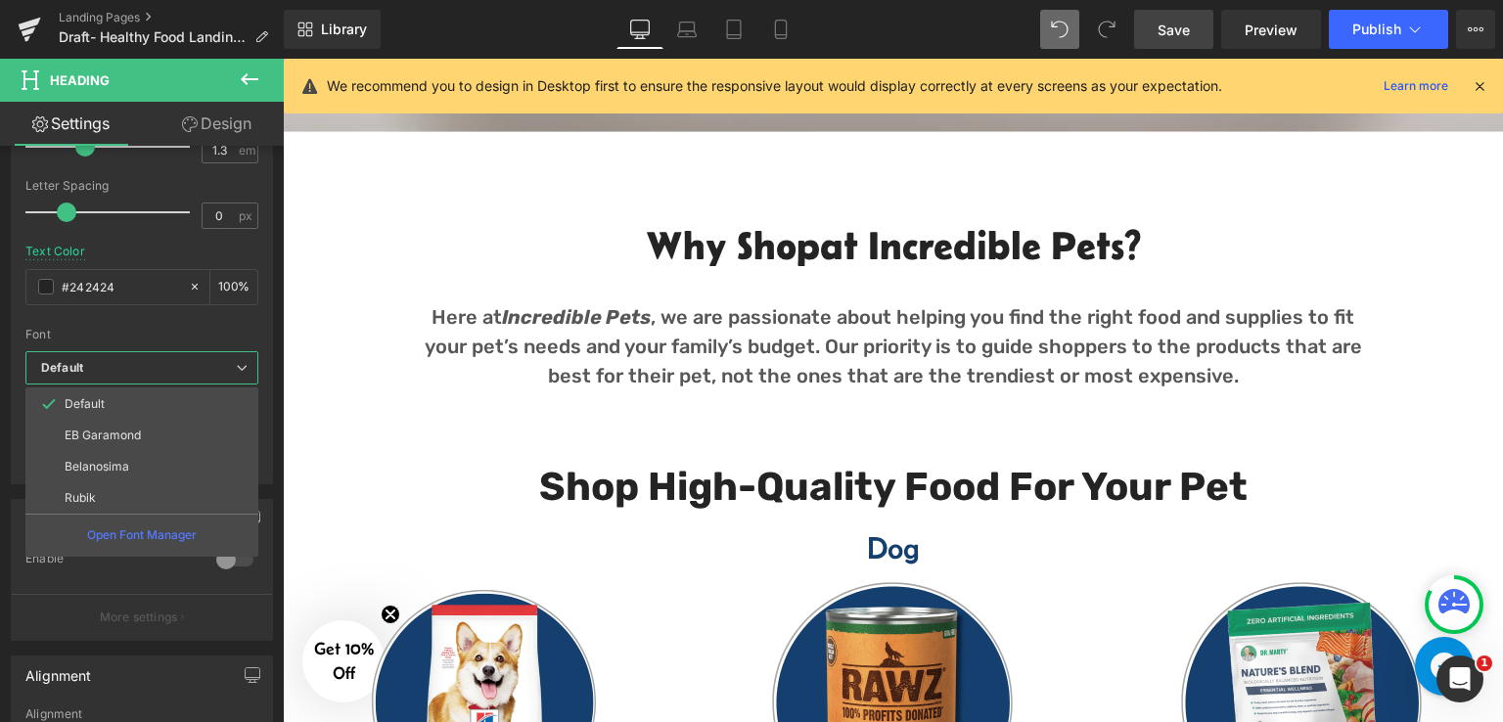
copy h2 "Why Shop at Incredible Pets?"
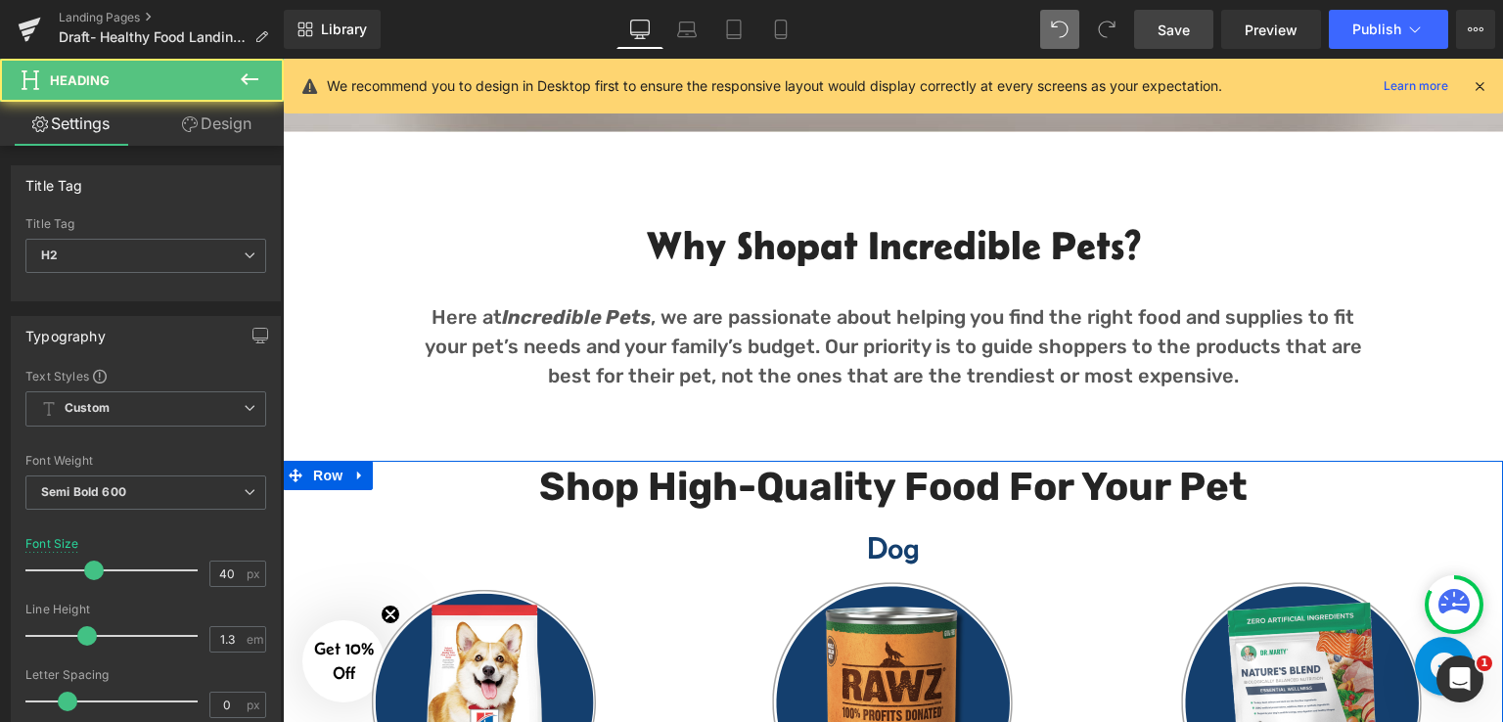
drag, startPoint x: 1293, startPoint y: 485, endPoint x: 531, endPoint y: 478, distance: 762.0
click at [531, 478] on h2 "Shop High-Quality Food for your Pet" at bounding box center [893, 487] width 1144 height 52
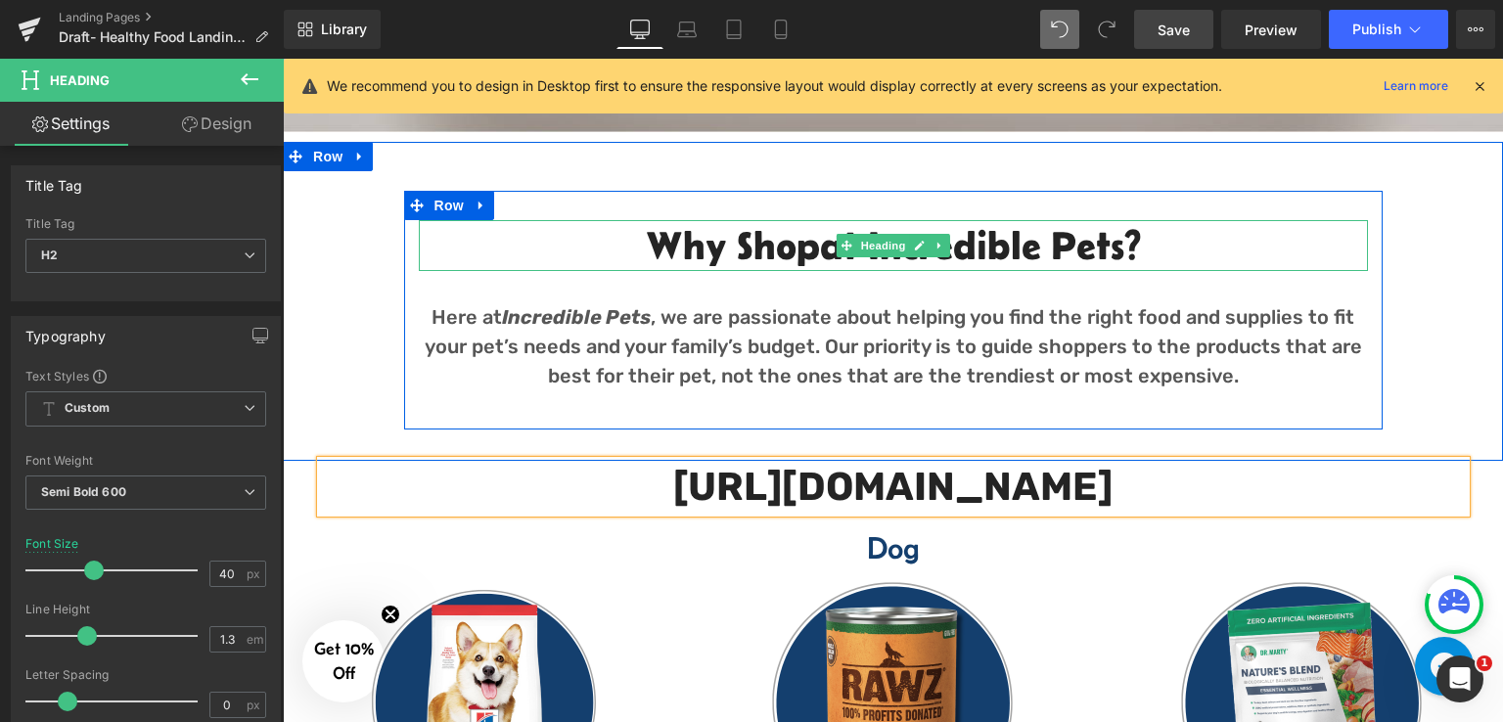
click at [652, 245] on h2 "Why Shop at Incredible Pets?" at bounding box center [893, 245] width 949 height 51
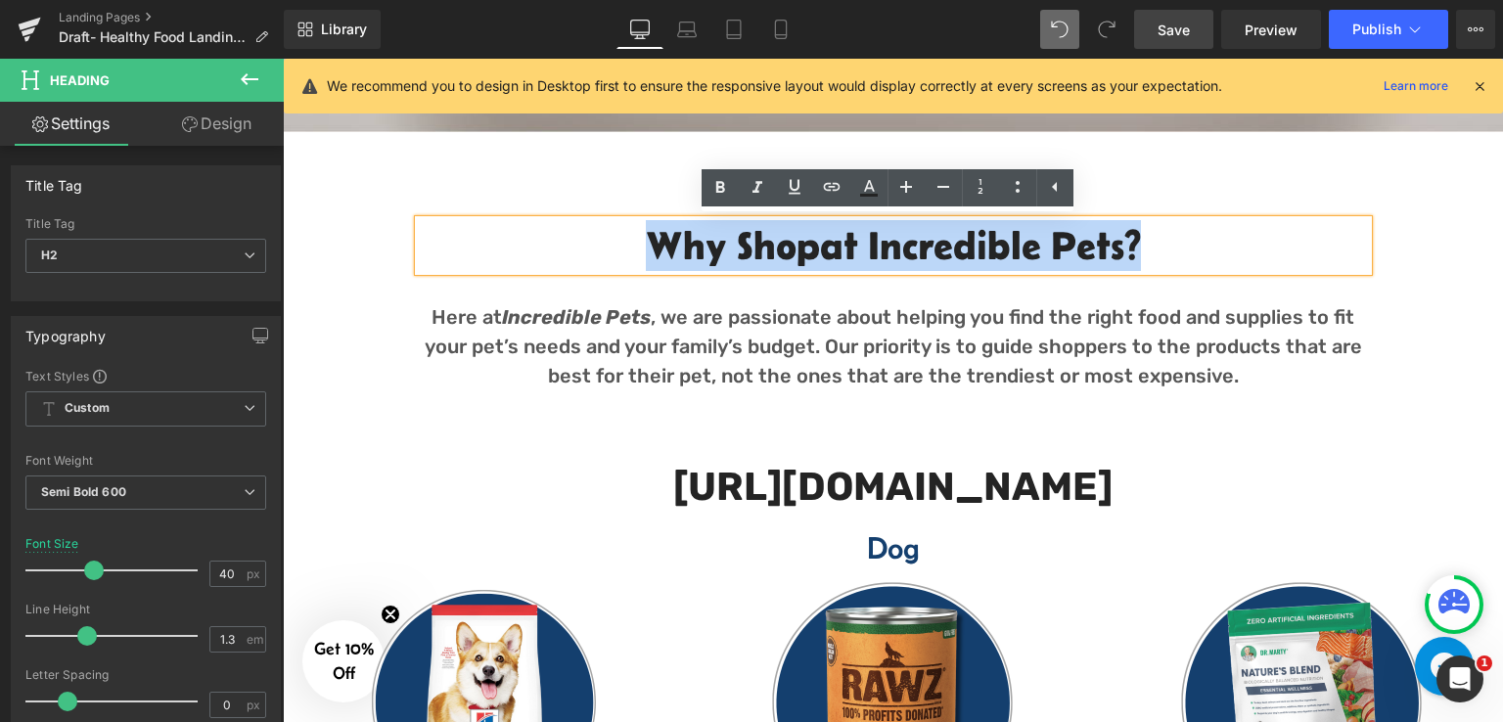
drag, startPoint x: 639, startPoint y: 244, endPoint x: 1129, endPoint y: 254, distance: 490.2
click at [1129, 254] on h2 "Why Shop at Incredible Pets?" at bounding box center [893, 245] width 949 height 51
copy h2 "Why Shop at Incredible Pets?"
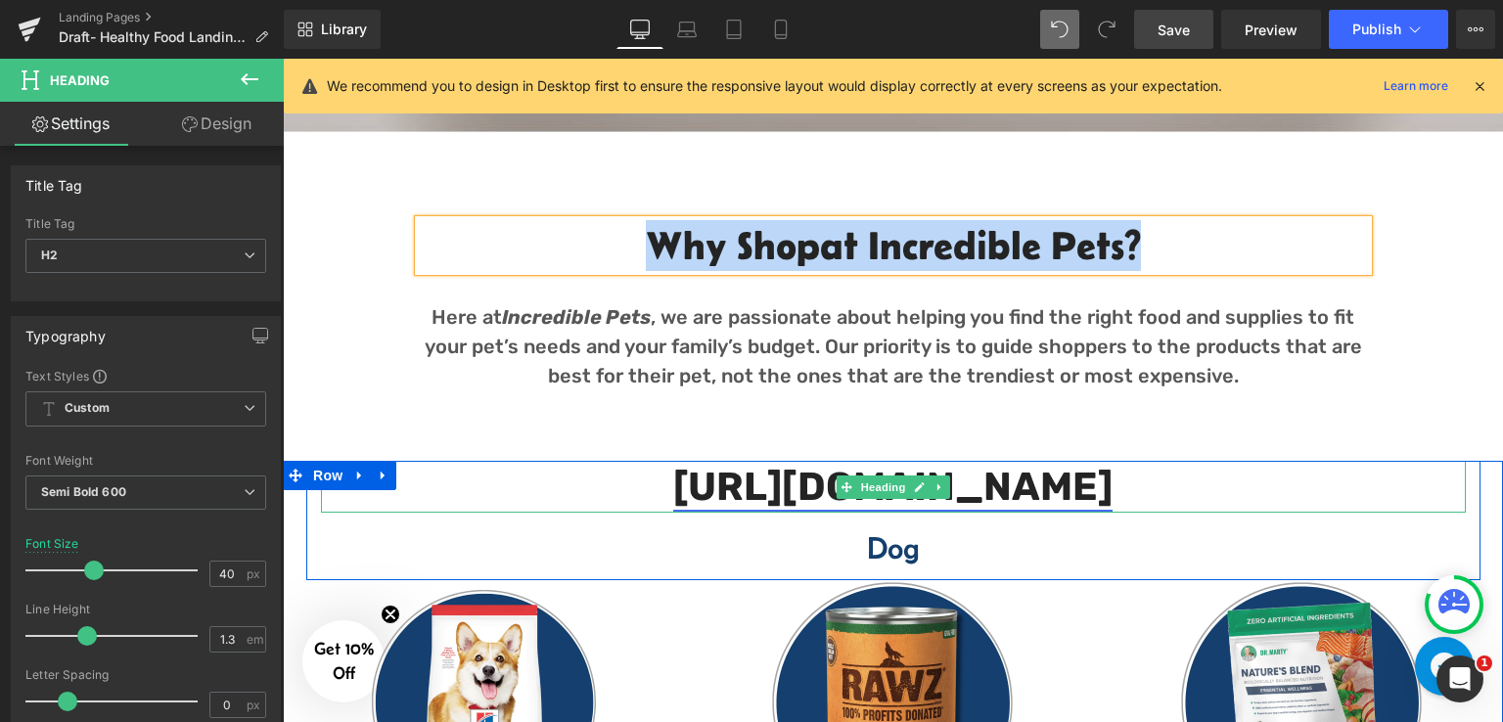
click at [673, 510] on strong "https://incredpets.com/a/gempages?preview=104915140675&type=template-page&page=…" at bounding box center [892, 487] width 439 height 46
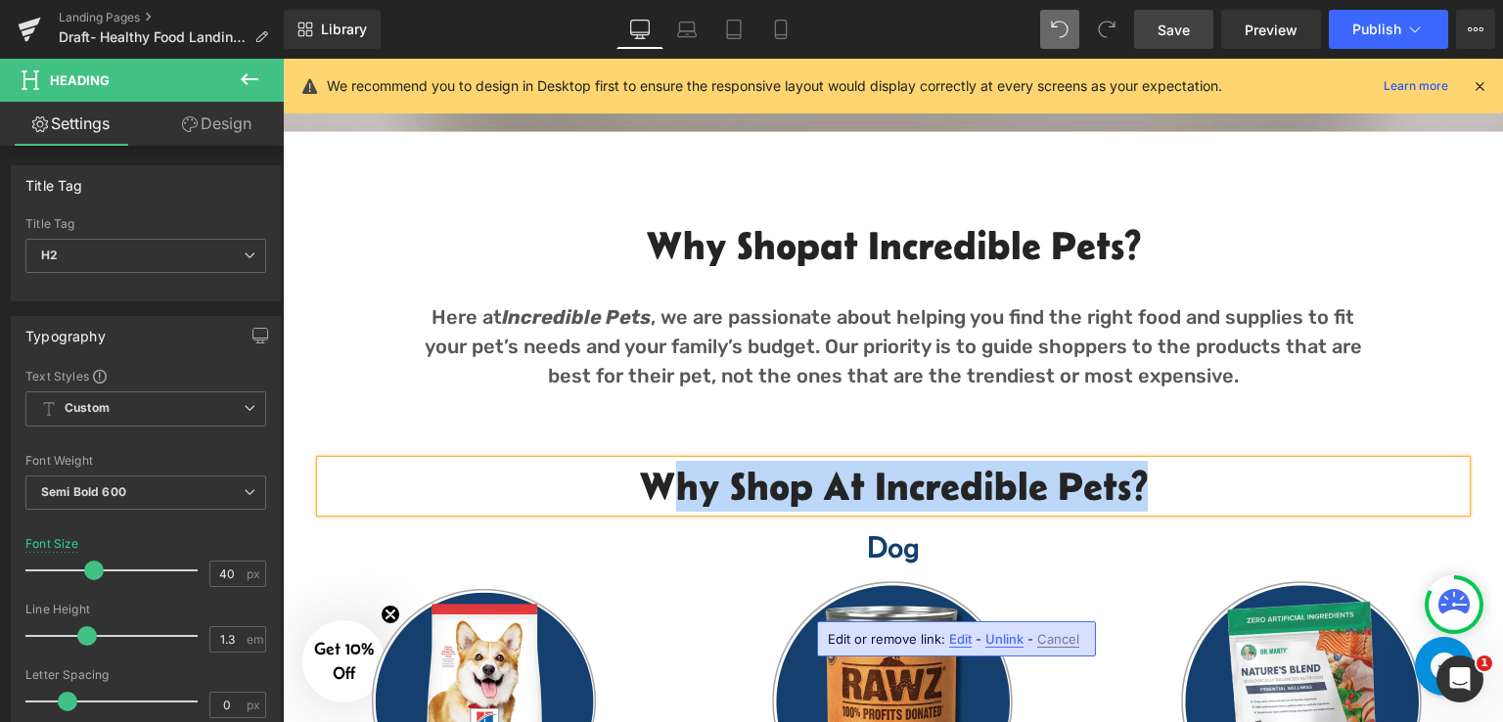
drag, startPoint x: 1152, startPoint y: 472, endPoint x: 655, endPoint y: 486, distance: 497.1
click at [655, 486] on h2 "Why Shop at Incredible Pets?" at bounding box center [893, 486] width 1144 height 51
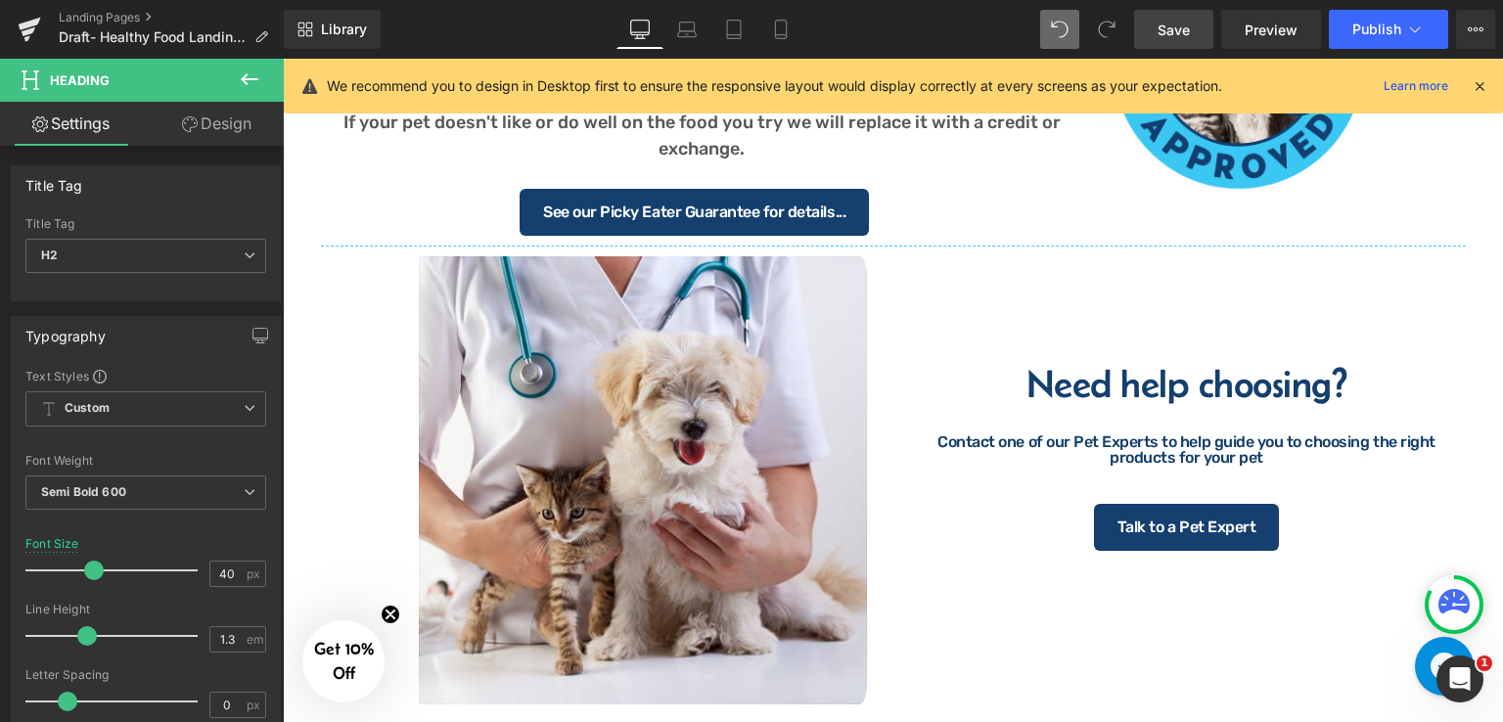
scroll to position [2231, 0]
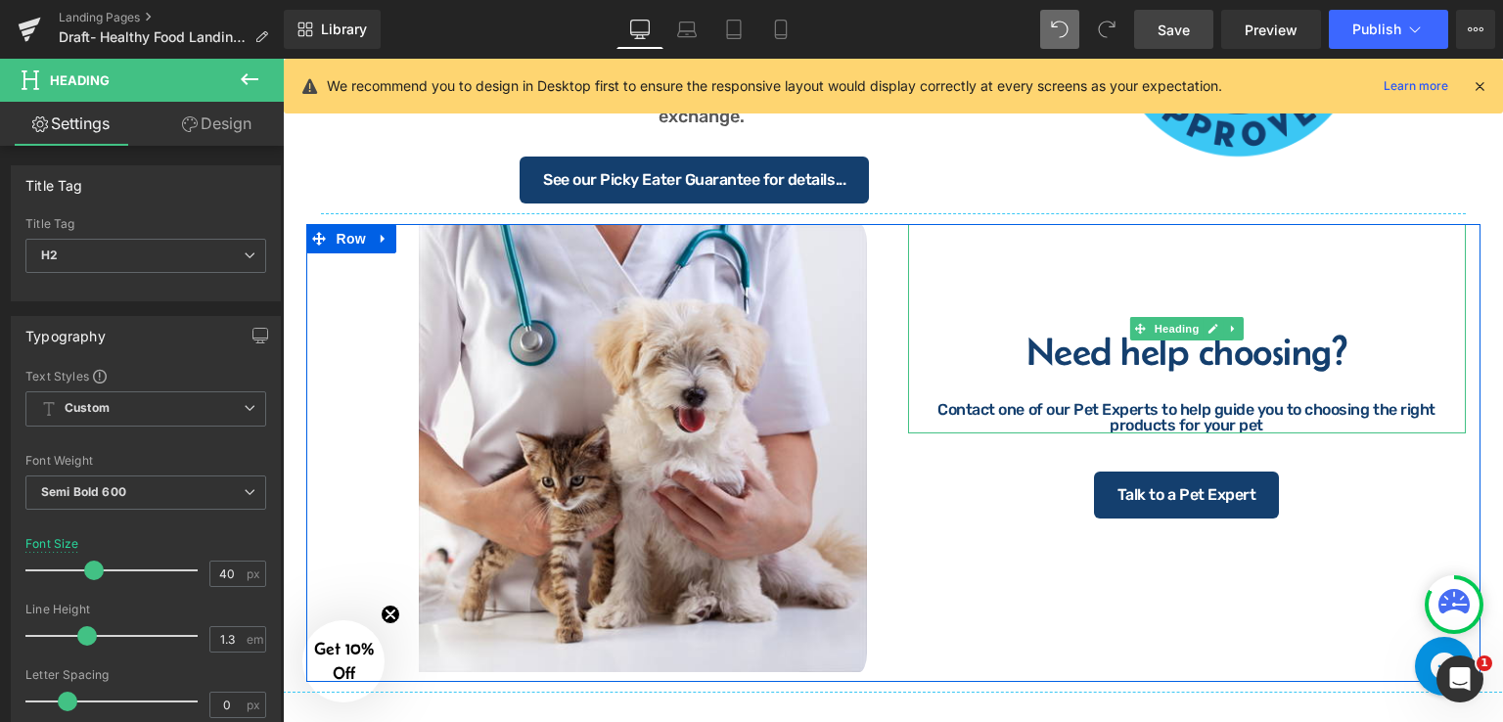
click at [1103, 341] on h4 "Need help choosing?" at bounding box center [1187, 351] width 558 height 39
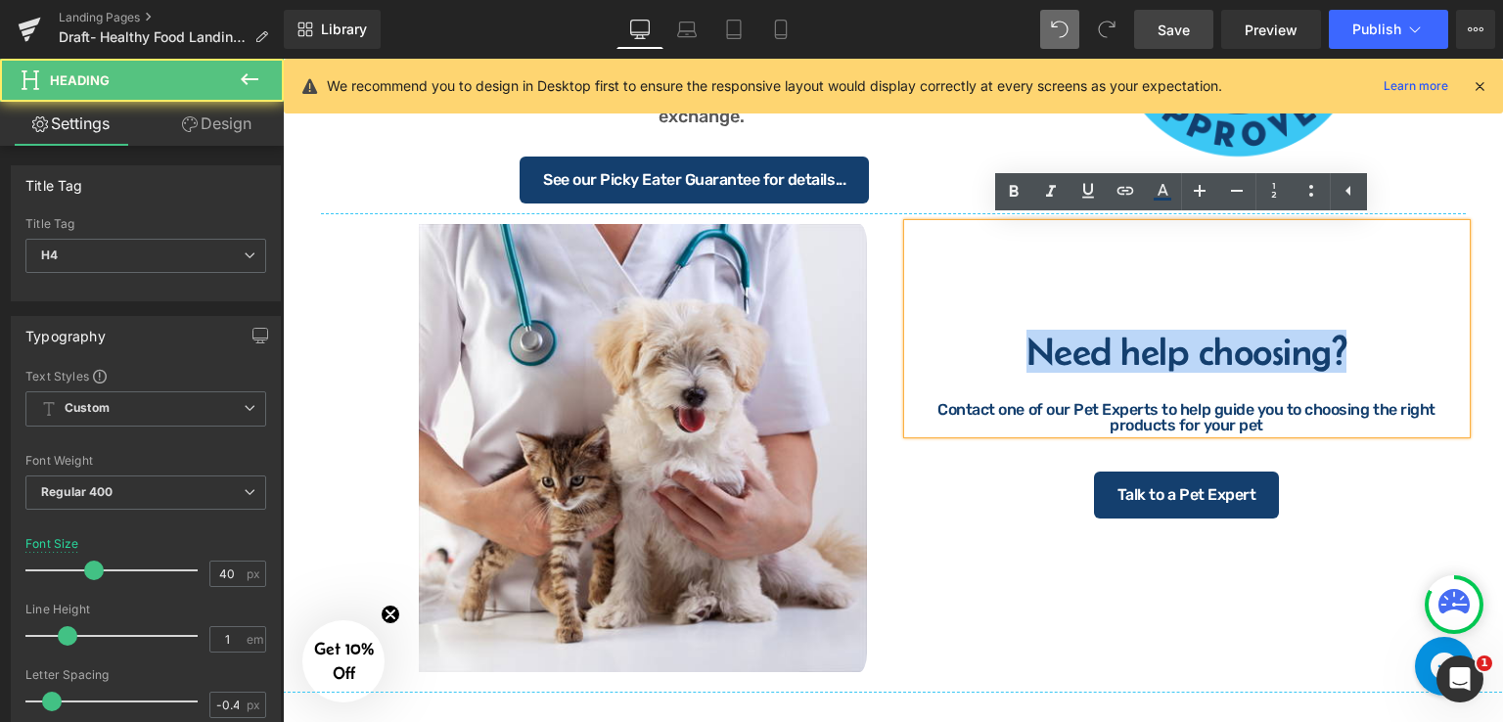
drag, startPoint x: 1017, startPoint y: 349, endPoint x: 1350, endPoint y: 357, distance: 332.7
click at [1350, 357] on h4 "Need help choosing?" at bounding box center [1187, 351] width 558 height 39
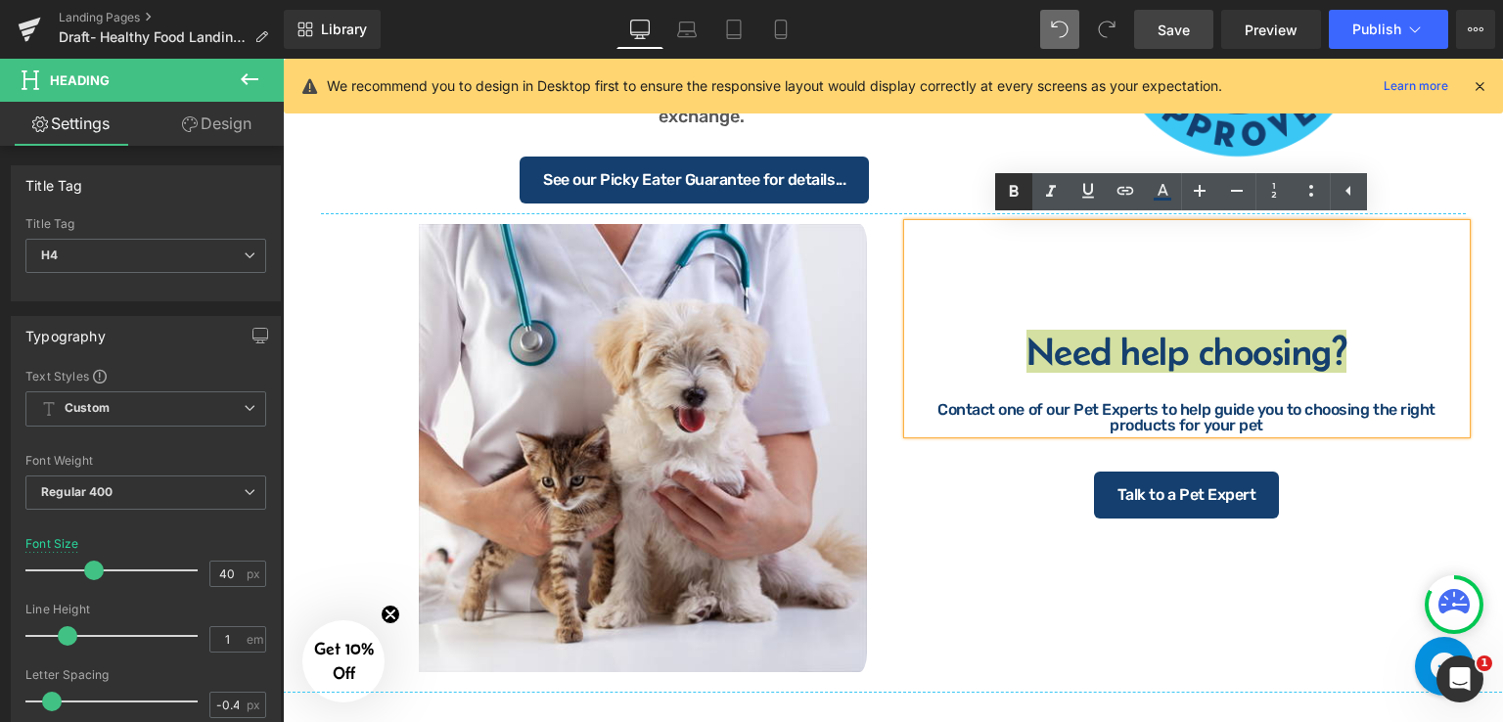
click at [1005, 187] on icon at bounding box center [1013, 191] width 23 height 23
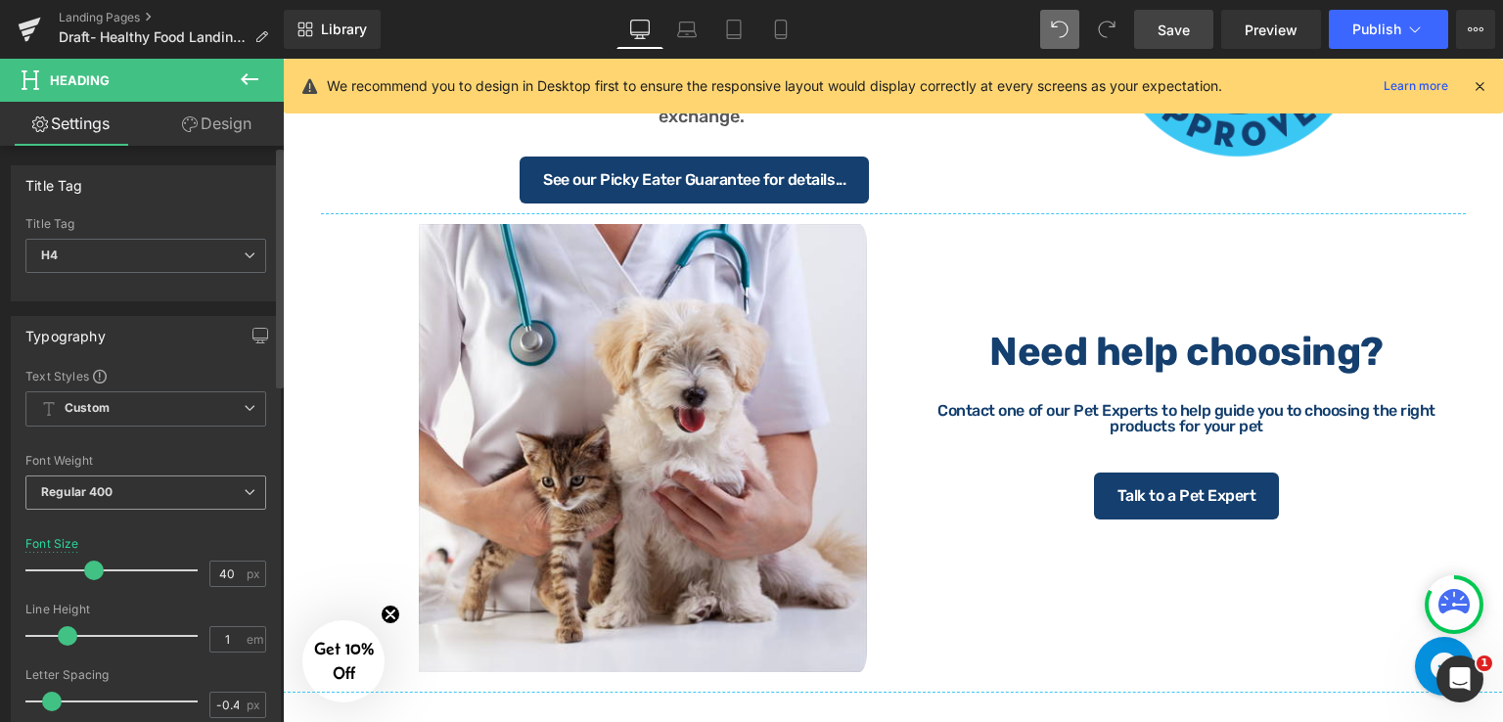
click at [180, 499] on span "Regular 400" at bounding box center [145, 492] width 241 height 34
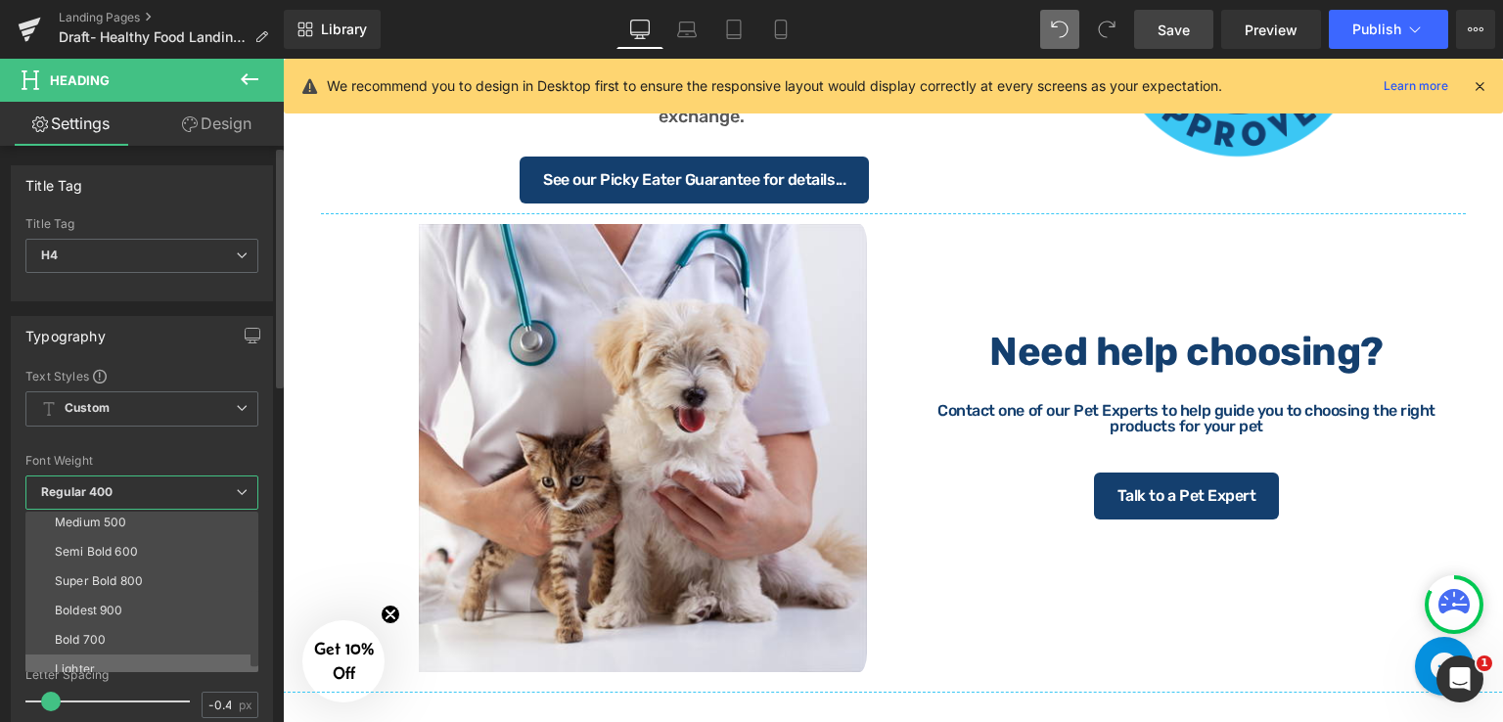
scroll to position [162, 0]
click at [148, 514] on li "Semi Bold 600" at bounding box center [146, 510] width 242 height 29
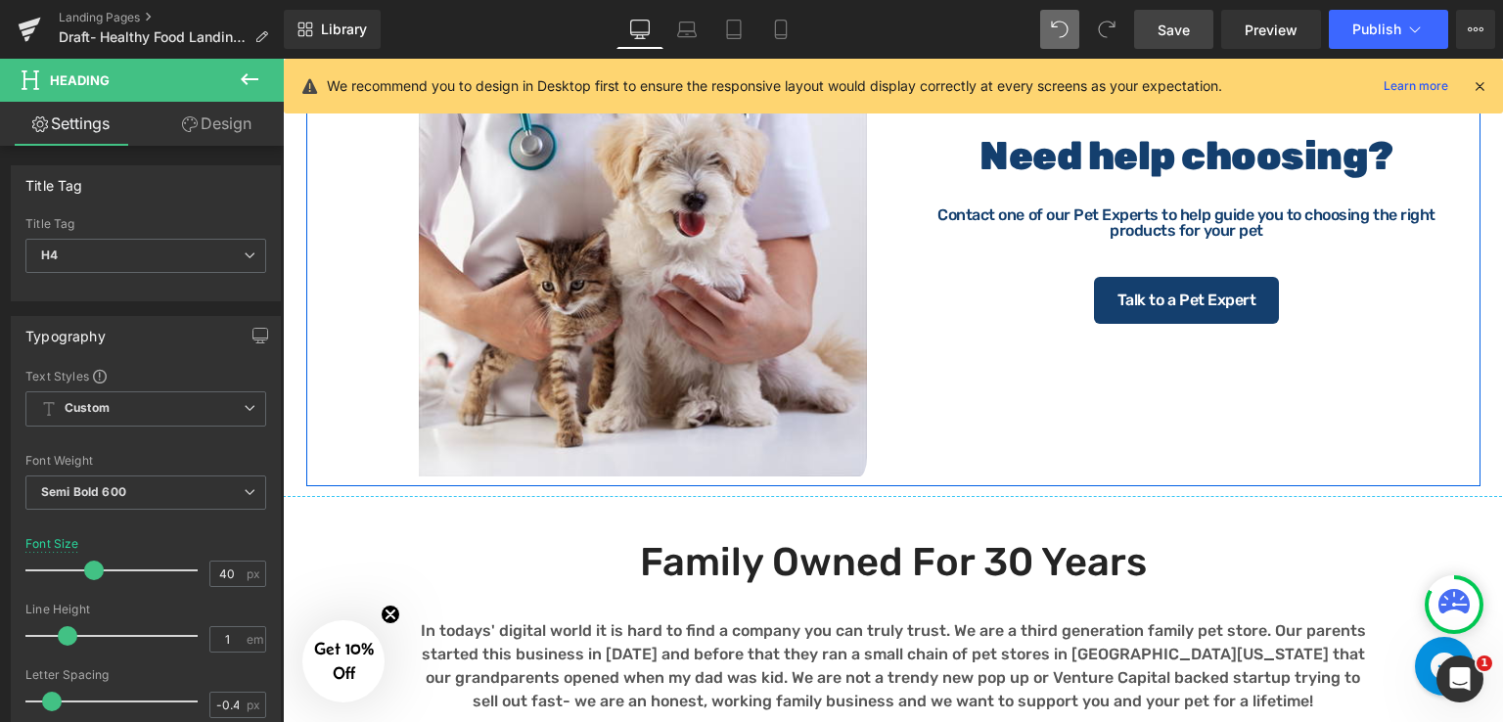
scroll to position [2623, 0]
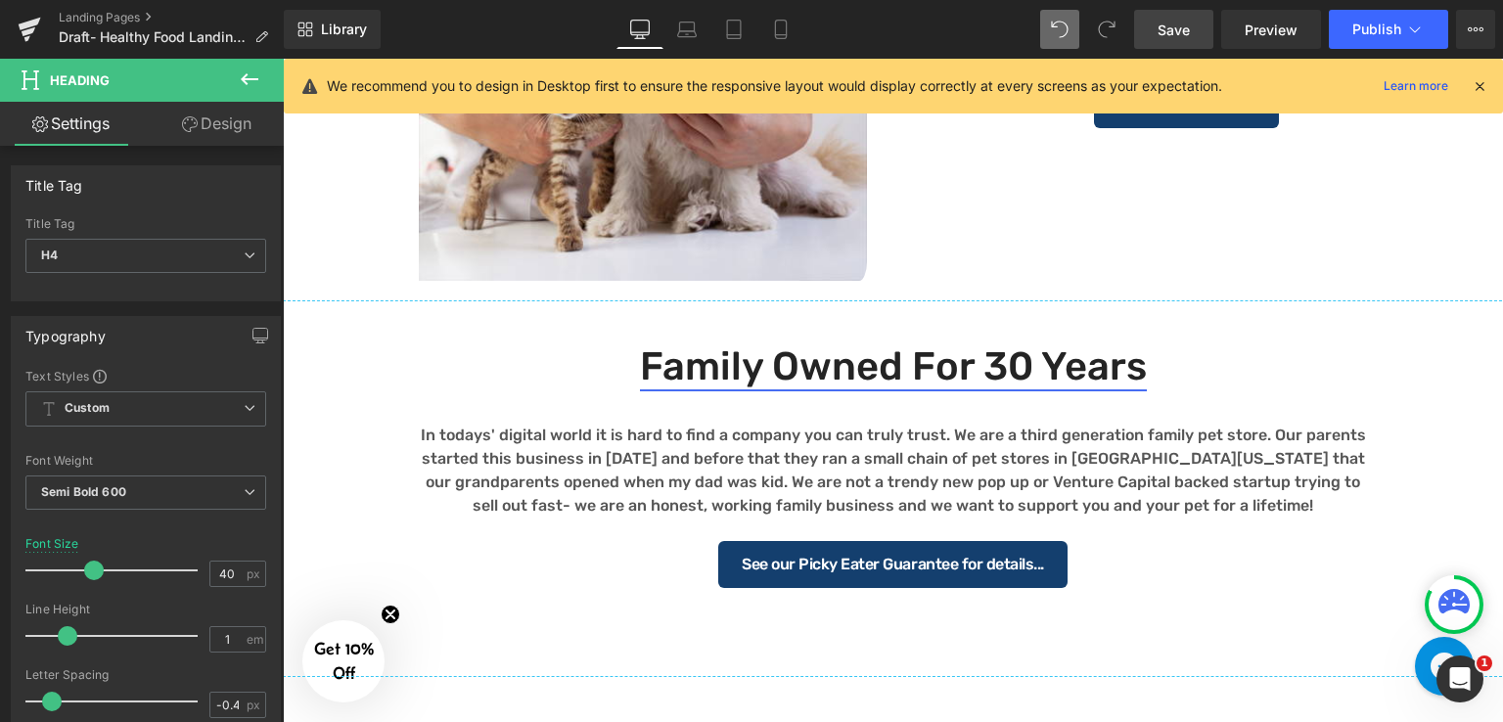
click at [283, 59] on div at bounding box center [283, 59] width 0 height 0
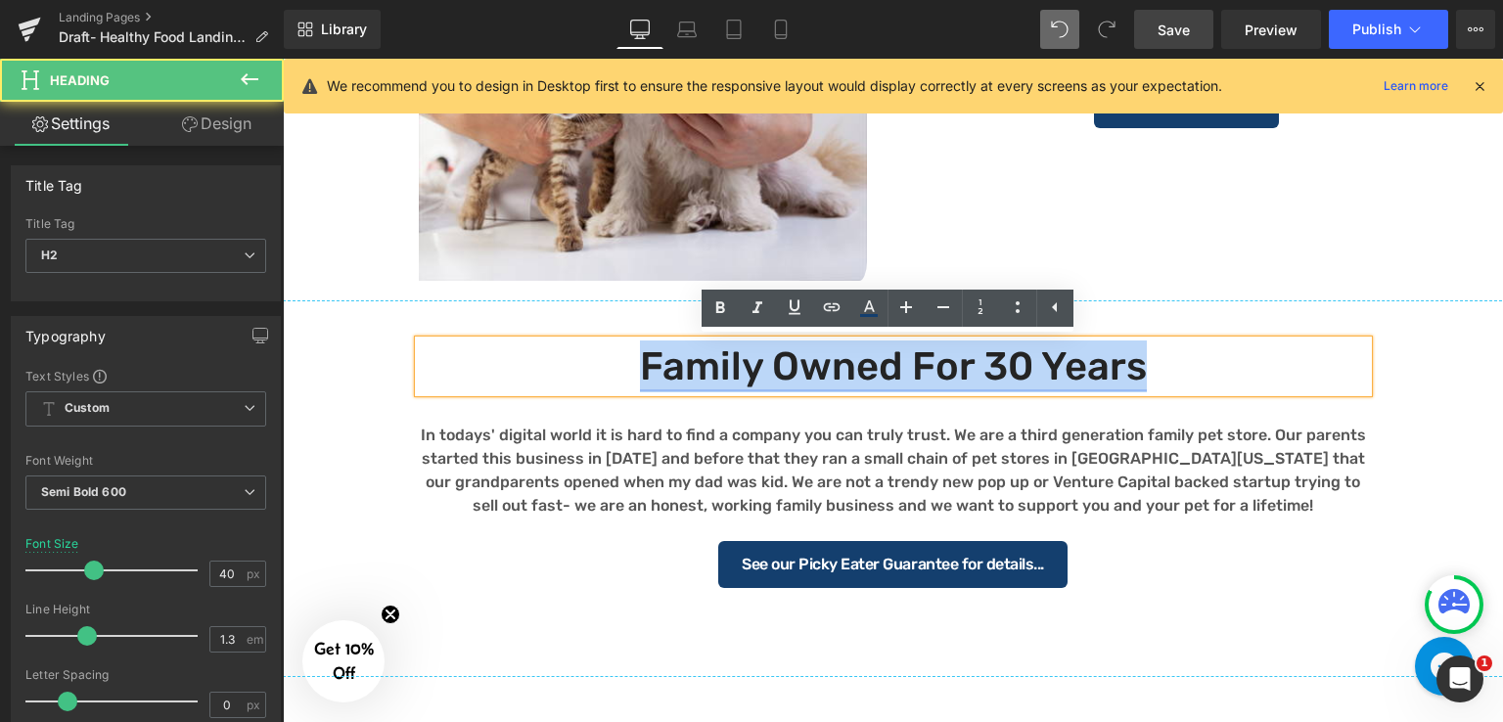
drag, startPoint x: 638, startPoint y: 373, endPoint x: 1079, endPoint y: 357, distance: 441.4
click at [1136, 354] on h2 "Family Owned for 30 Years" at bounding box center [893, 366] width 949 height 52
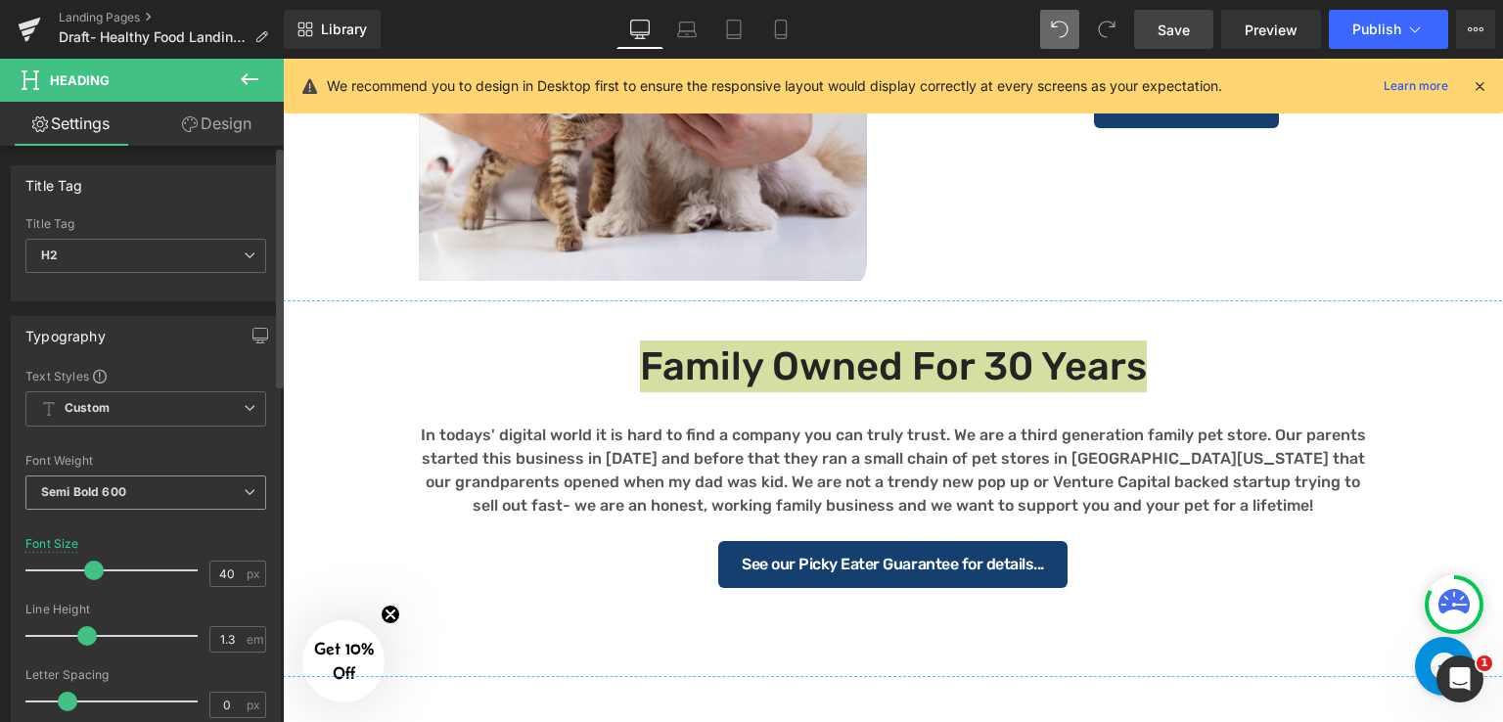
click at [137, 486] on span "Semi Bold 600" at bounding box center [145, 492] width 241 height 34
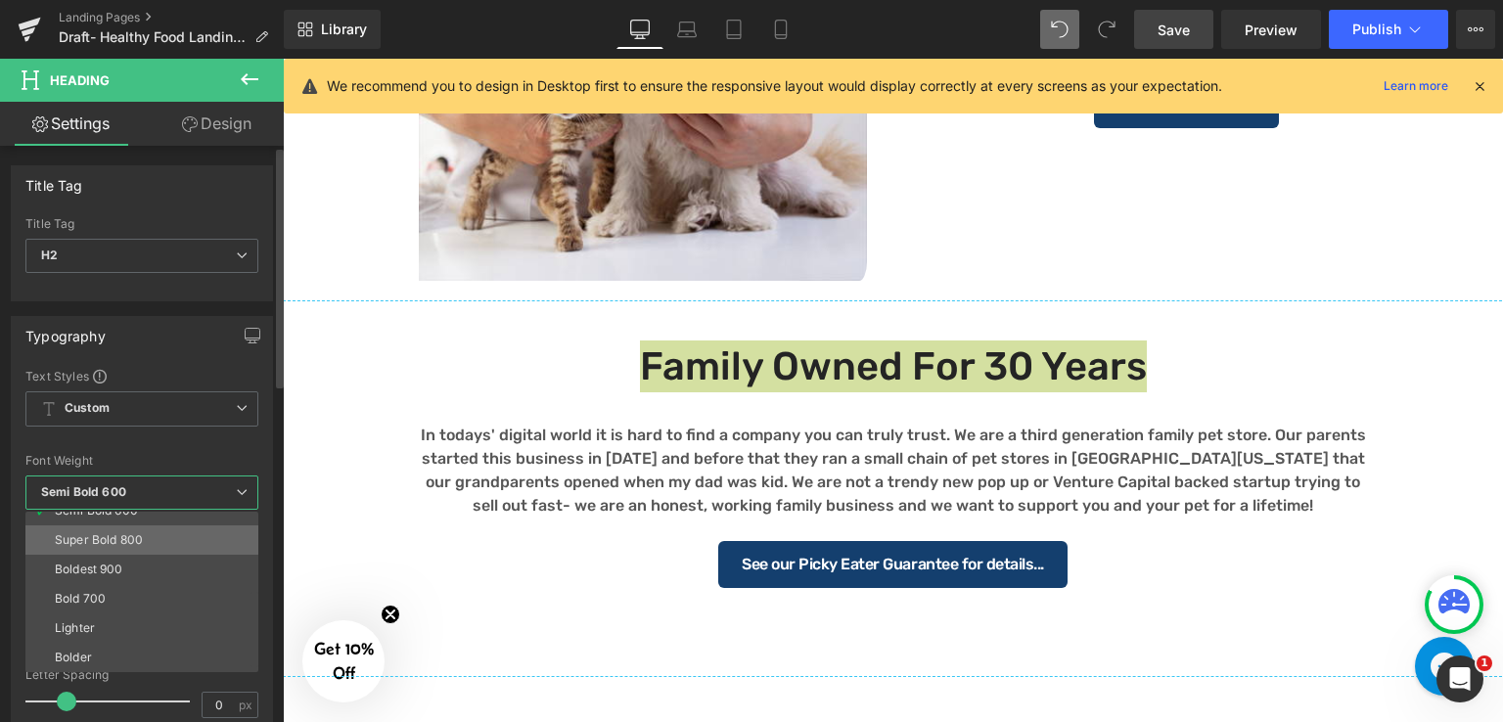
scroll to position [65, 0]
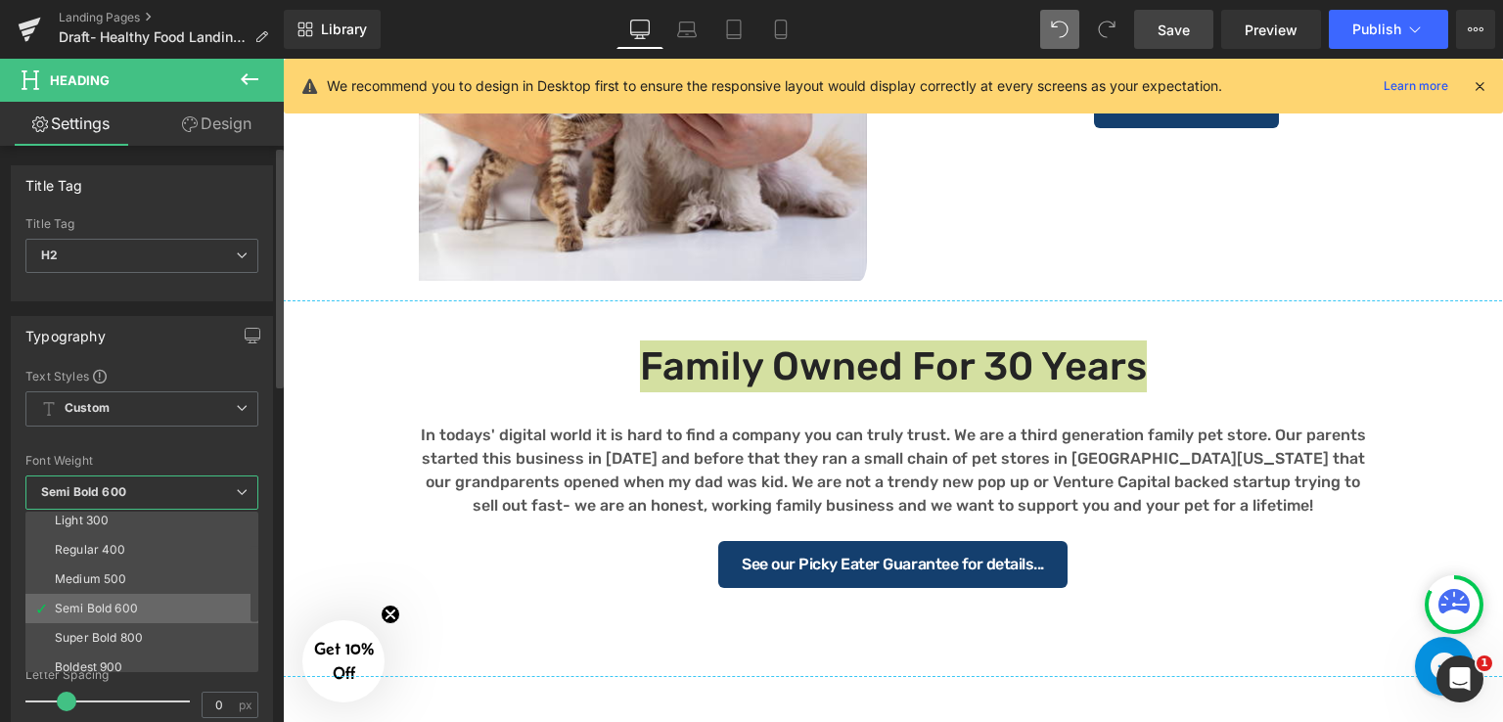
click at [133, 605] on div "Semi Bold 600" at bounding box center [96, 609] width 83 height 14
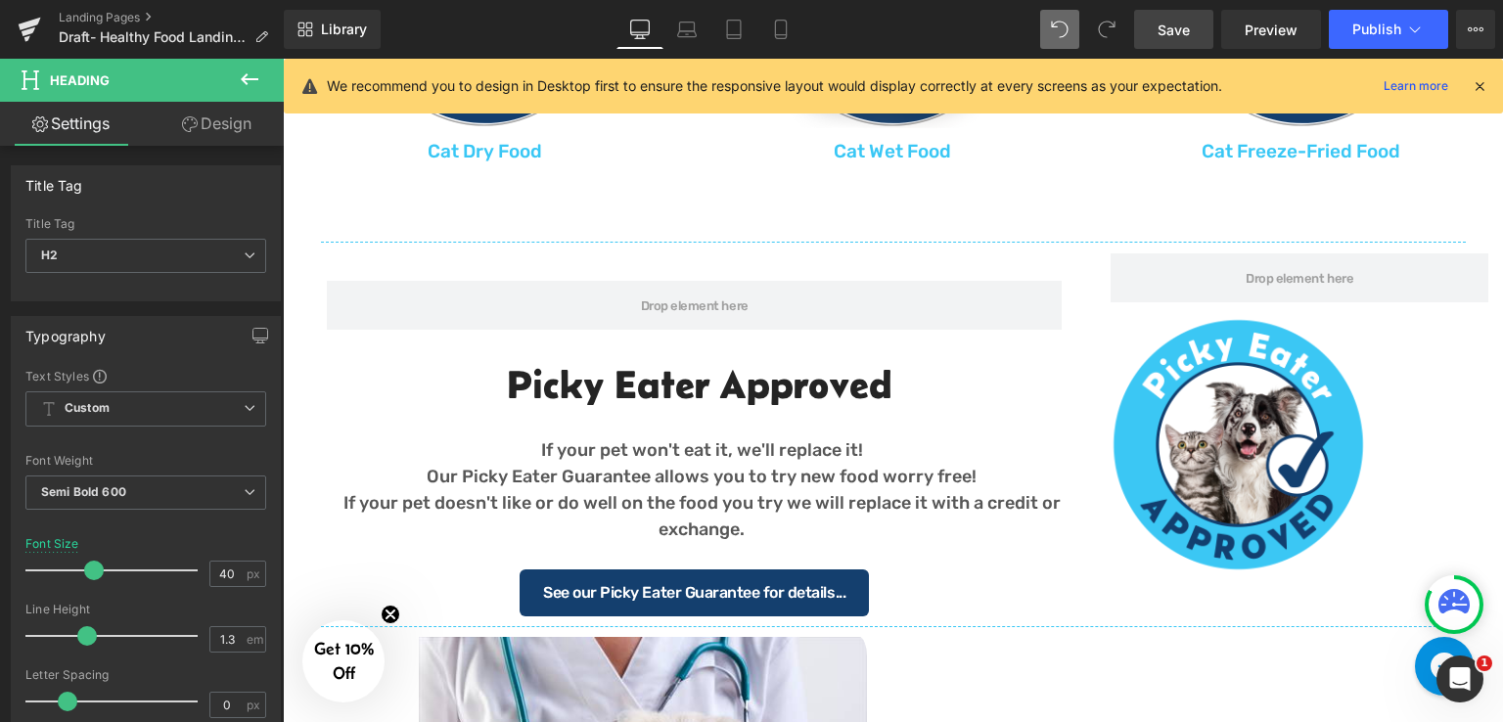
scroll to position [1742, 0]
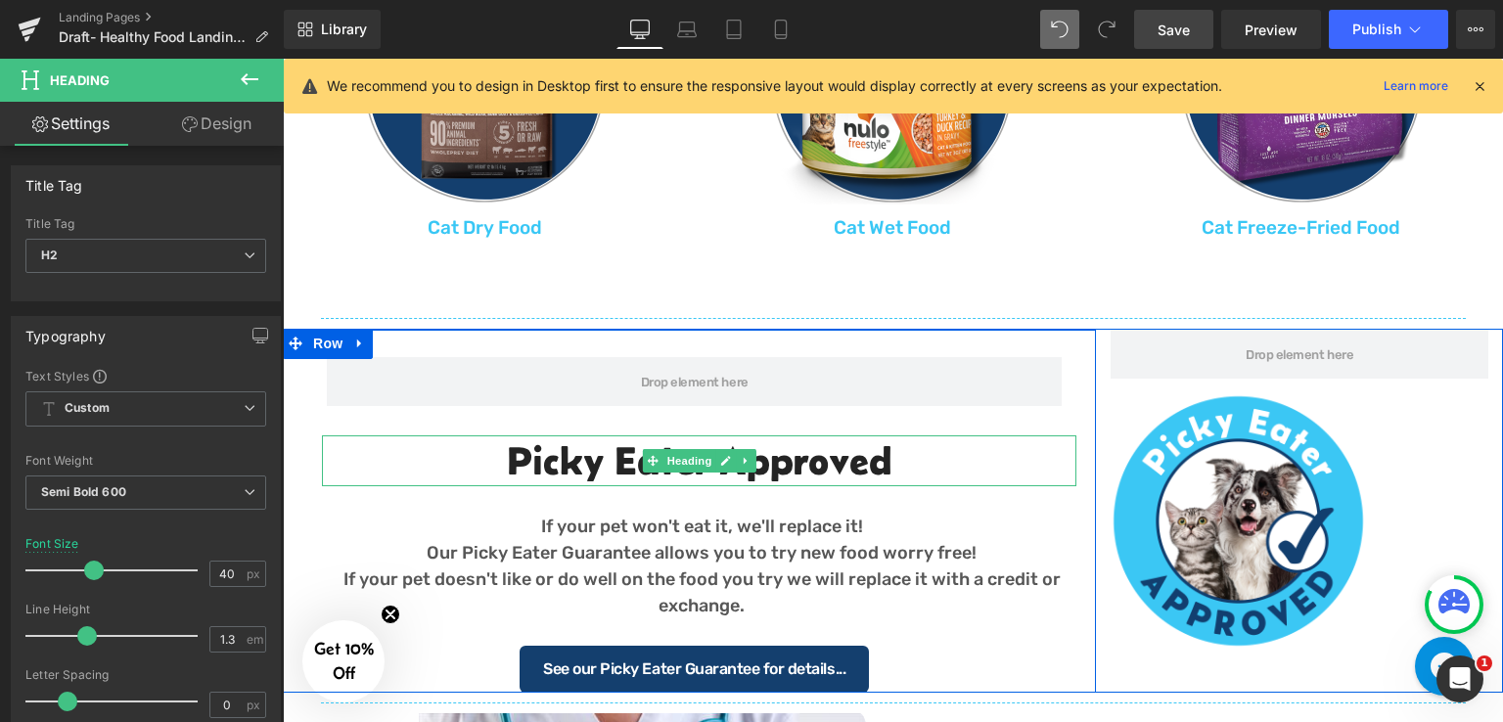
click at [780, 467] on h2 "Picky Eater Approved" at bounding box center [699, 460] width 754 height 51
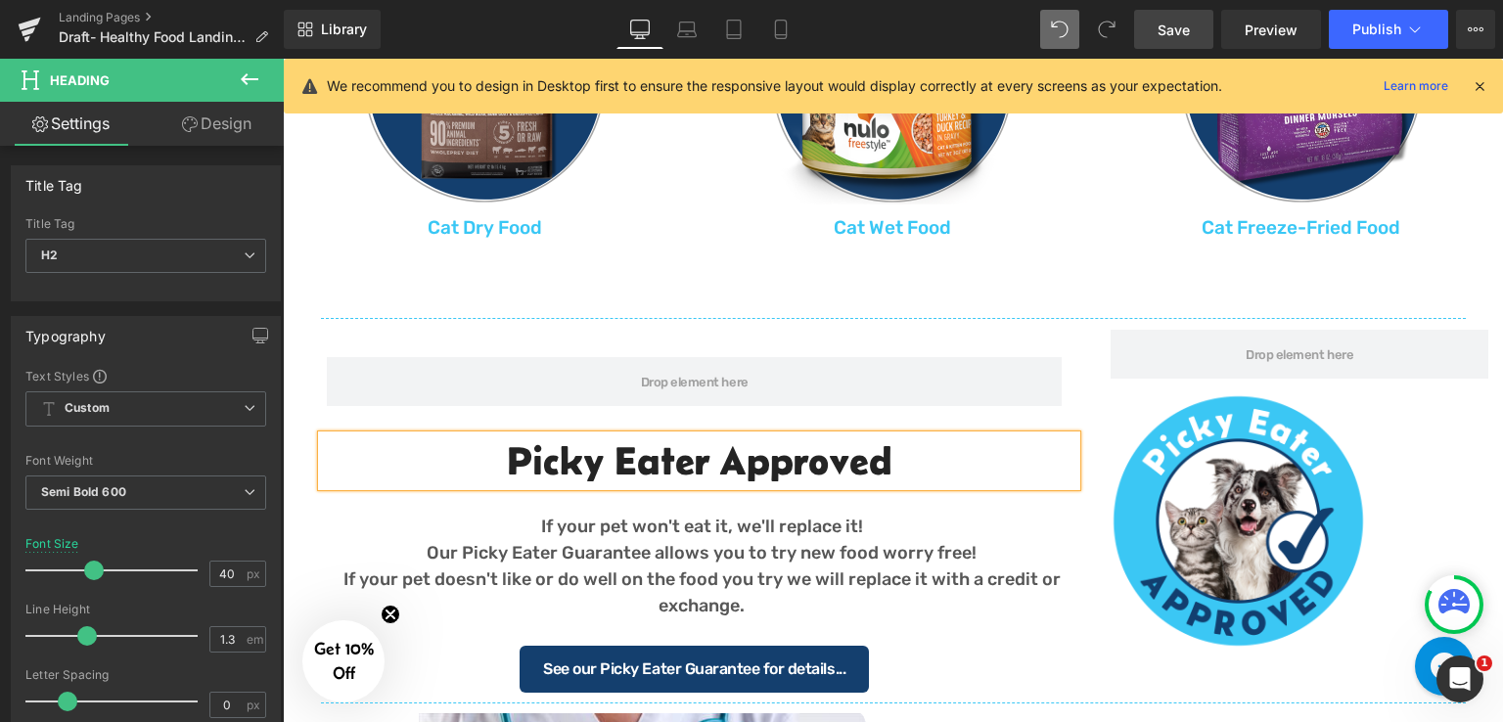
copy h2 "Picky Eater Approved"
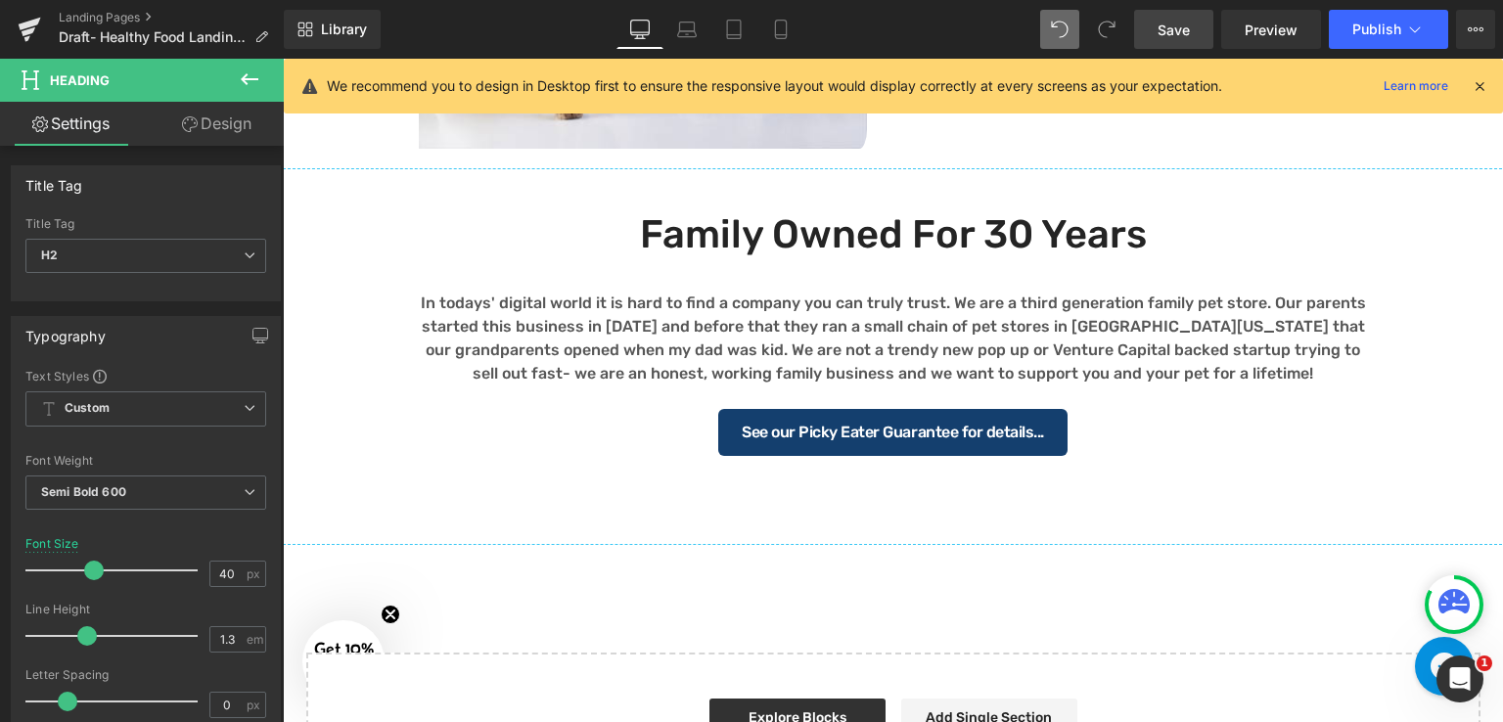
scroll to position [2720, 0]
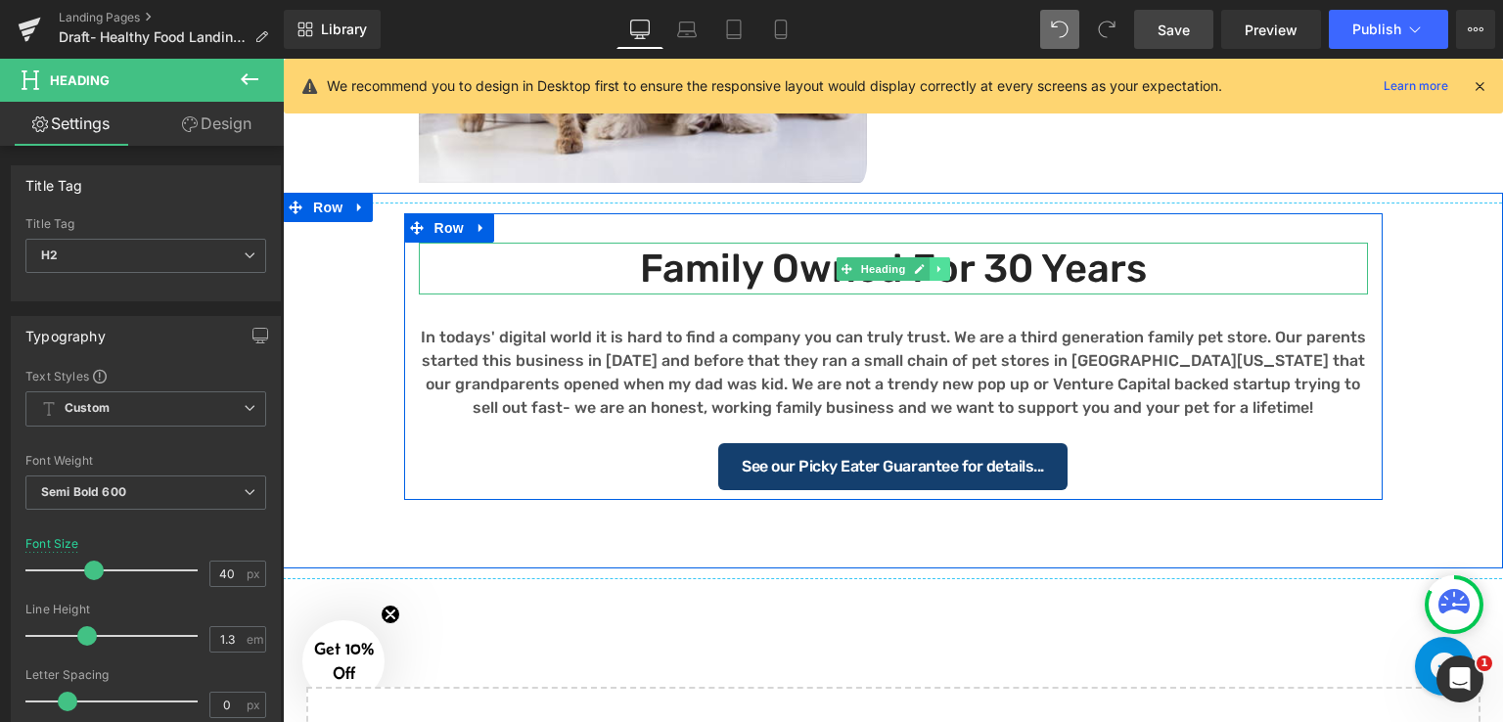
click at [929, 265] on link at bounding box center [939, 268] width 21 height 23
click at [947, 271] on icon at bounding box center [949, 268] width 11 height 11
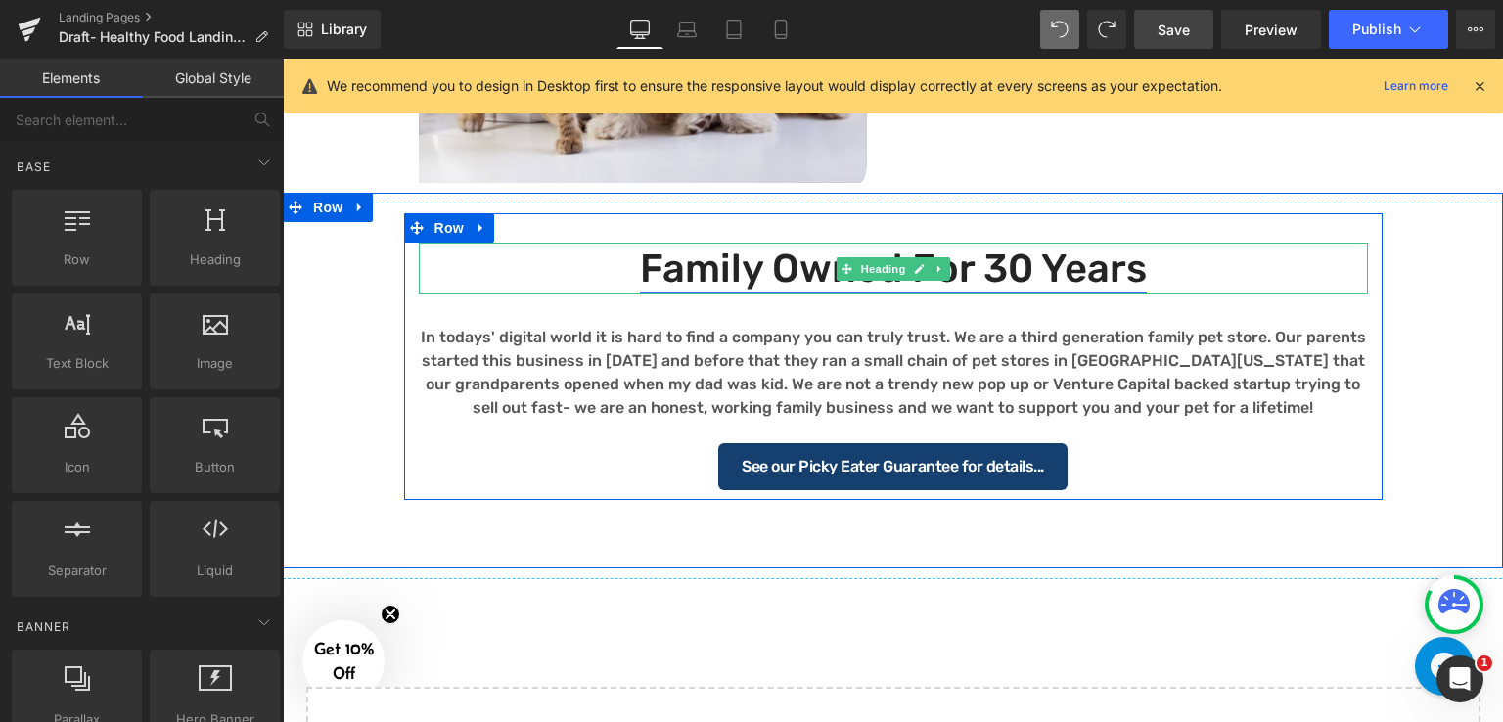
click at [989, 259] on link "Family Owned for 30 Years" at bounding box center [893, 269] width 507 height 46
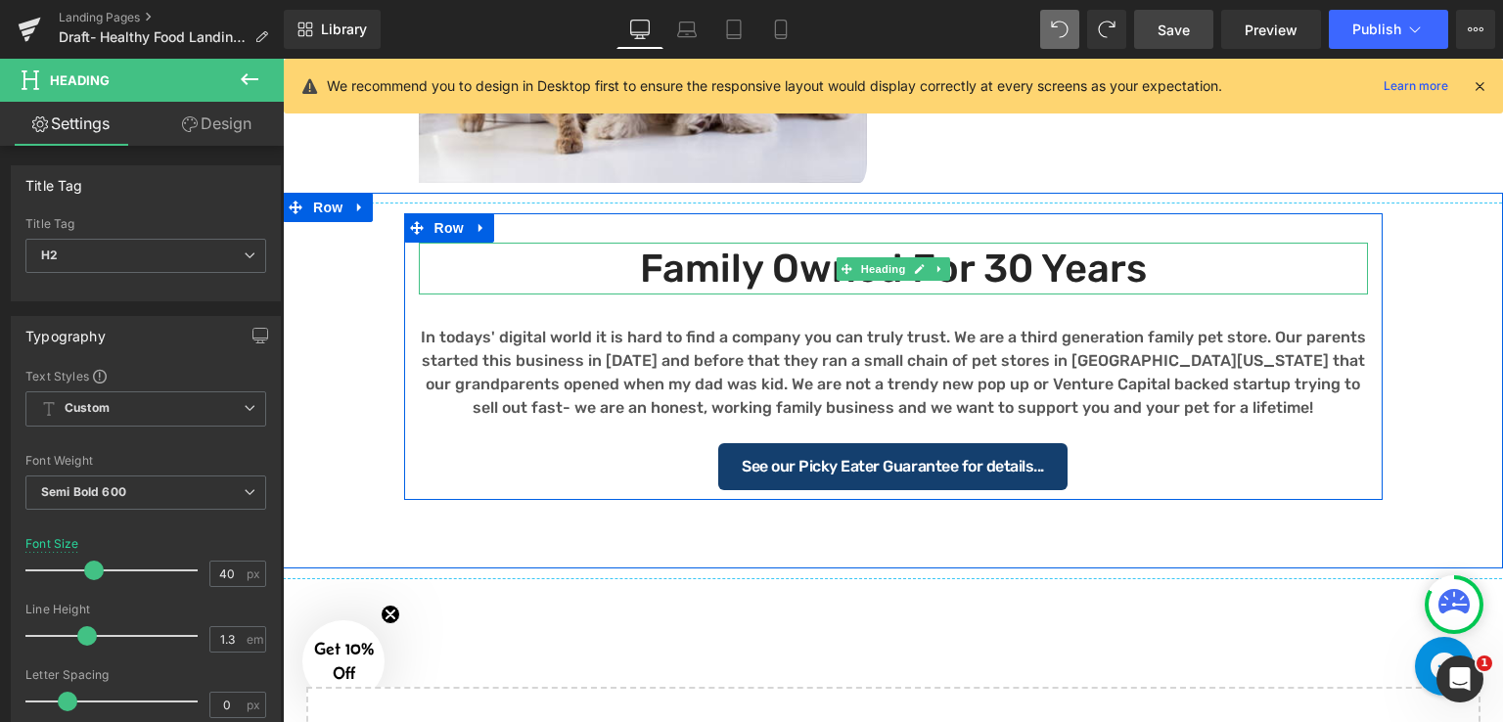
click at [1150, 274] on h2 "Family Owned for 30 Years" at bounding box center [893, 269] width 949 height 52
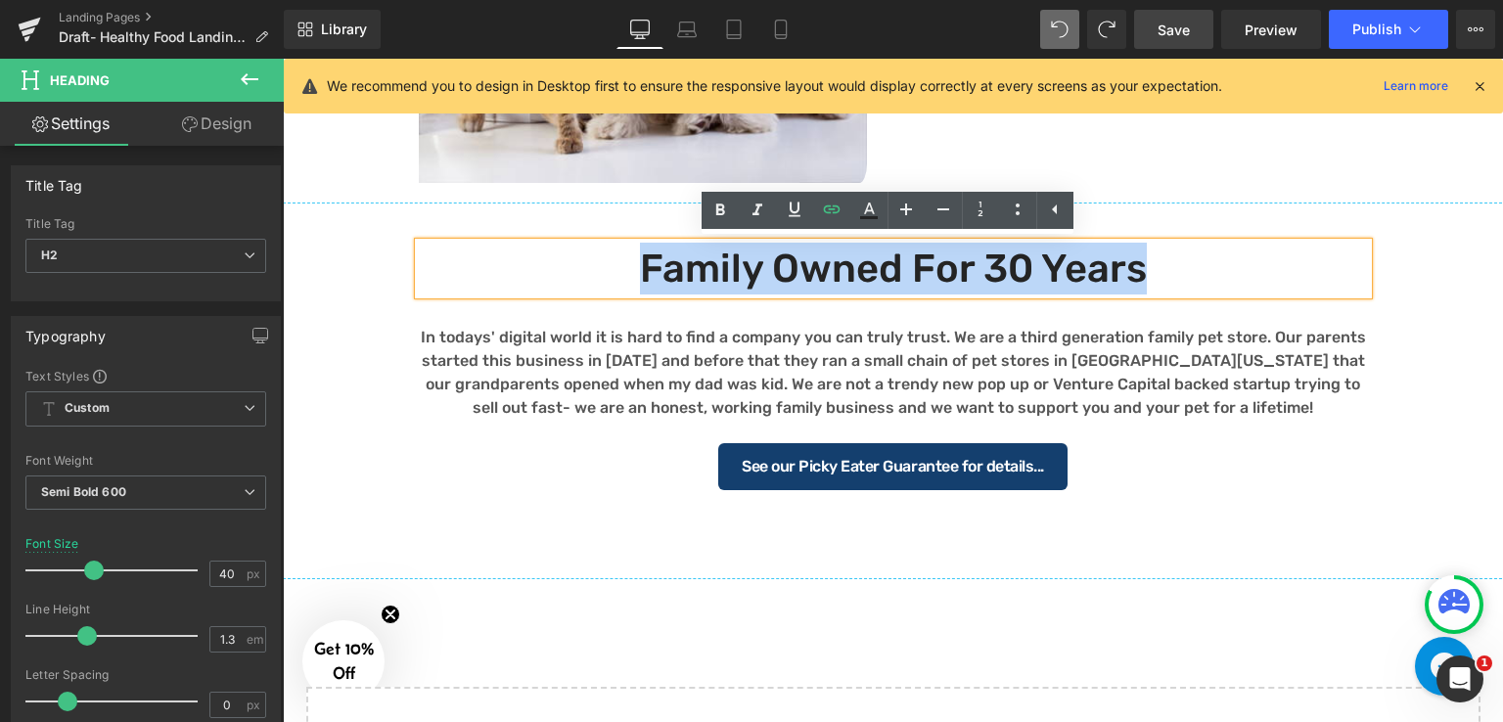
drag, startPoint x: 1150, startPoint y: 274, endPoint x: 556, endPoint y: 266, distance: 594.8
click at [556, 266] on h2 "Family Owned for 30 Years" at bounding box center [893, 269] width 949 height 52
paste div
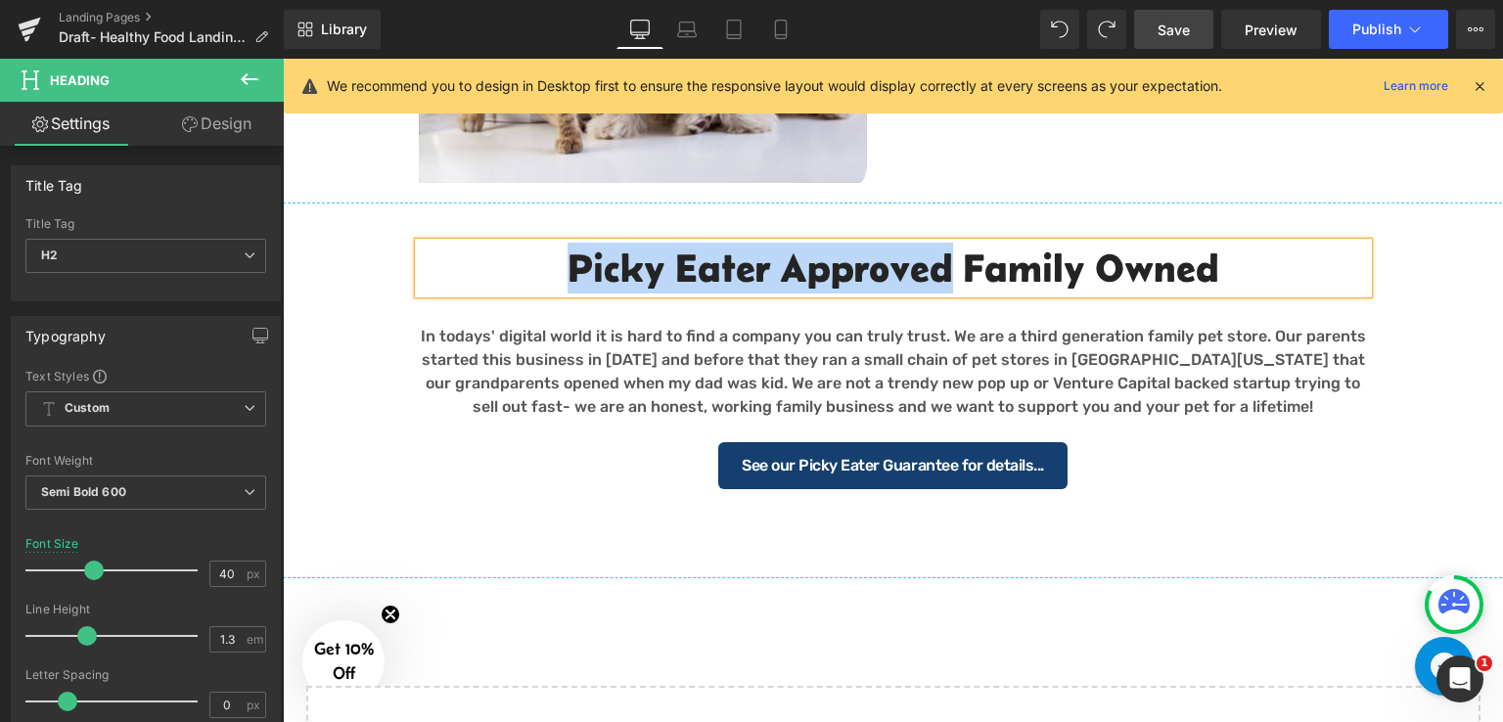
drag, startPoint x: 948, startPoint y: 278, endPoint x: 563, endPoint y: 279, distance: 384.4
click at [563, 279] on h2 "Picky Eater Approved Family Owned" at bounding box center [893, 268] width 949 height 51
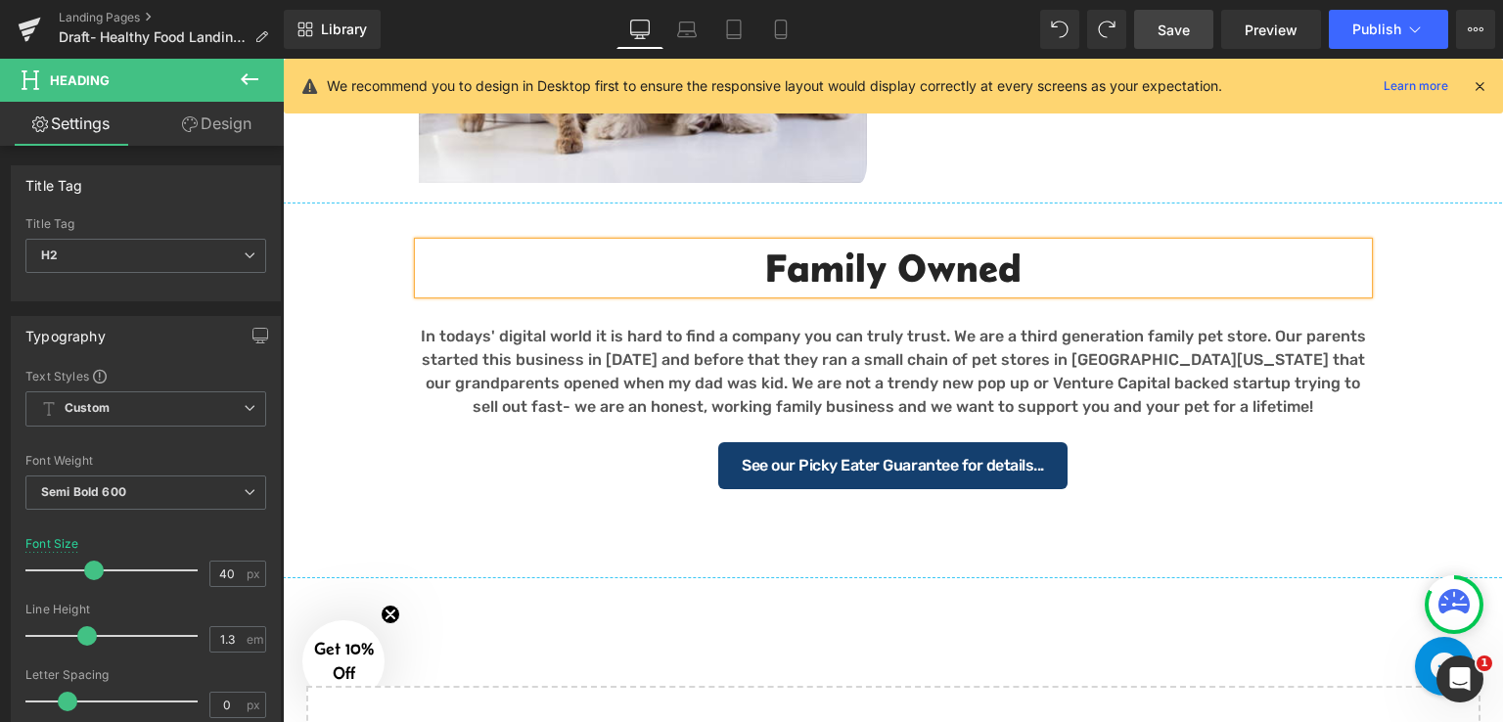
click at [1049, 272] on h2 "Family Owned" at bounding box center [893, 268] width 949 height 51
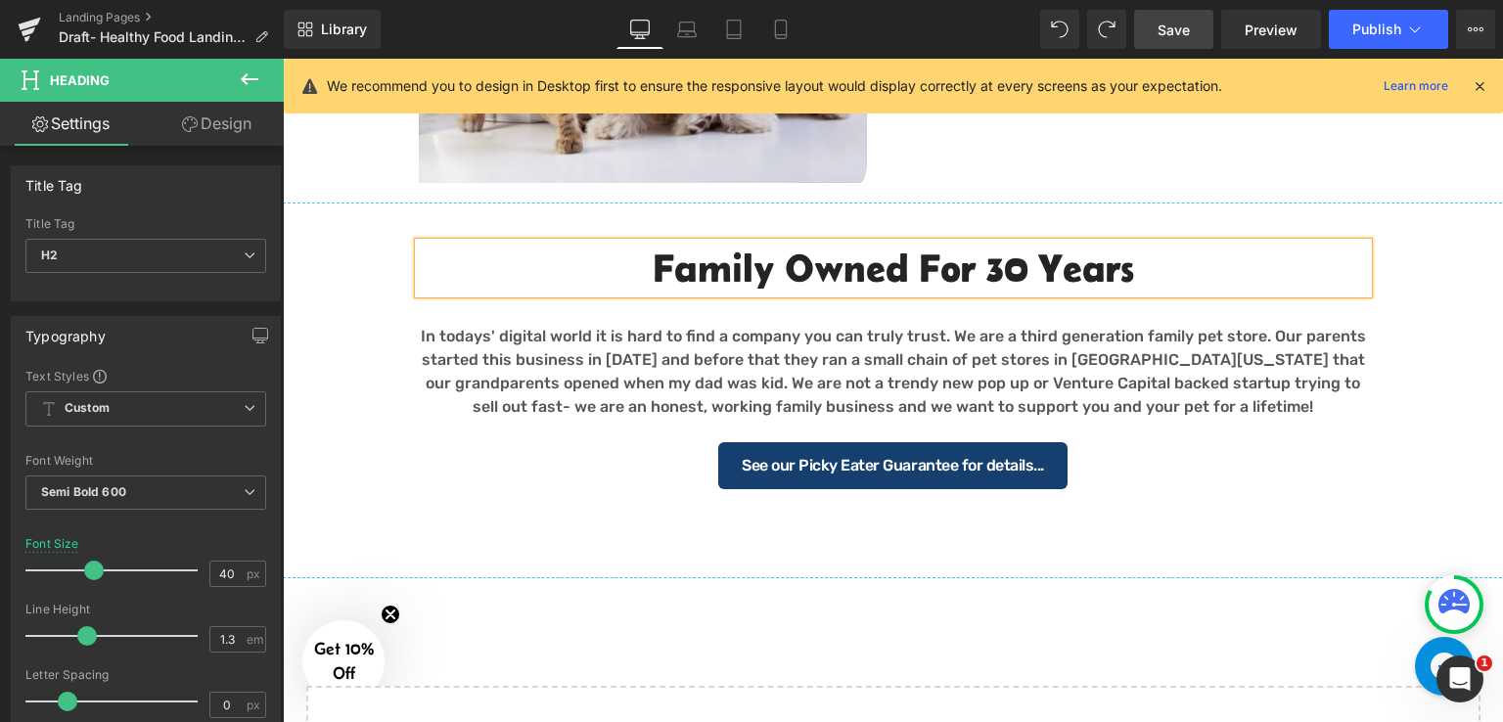
click at [1425, 438] on div "Separator Family Owned for 30 years Heading In todays' digital world it is hard…" at bounding box center [893, 346] width 1220 height 306
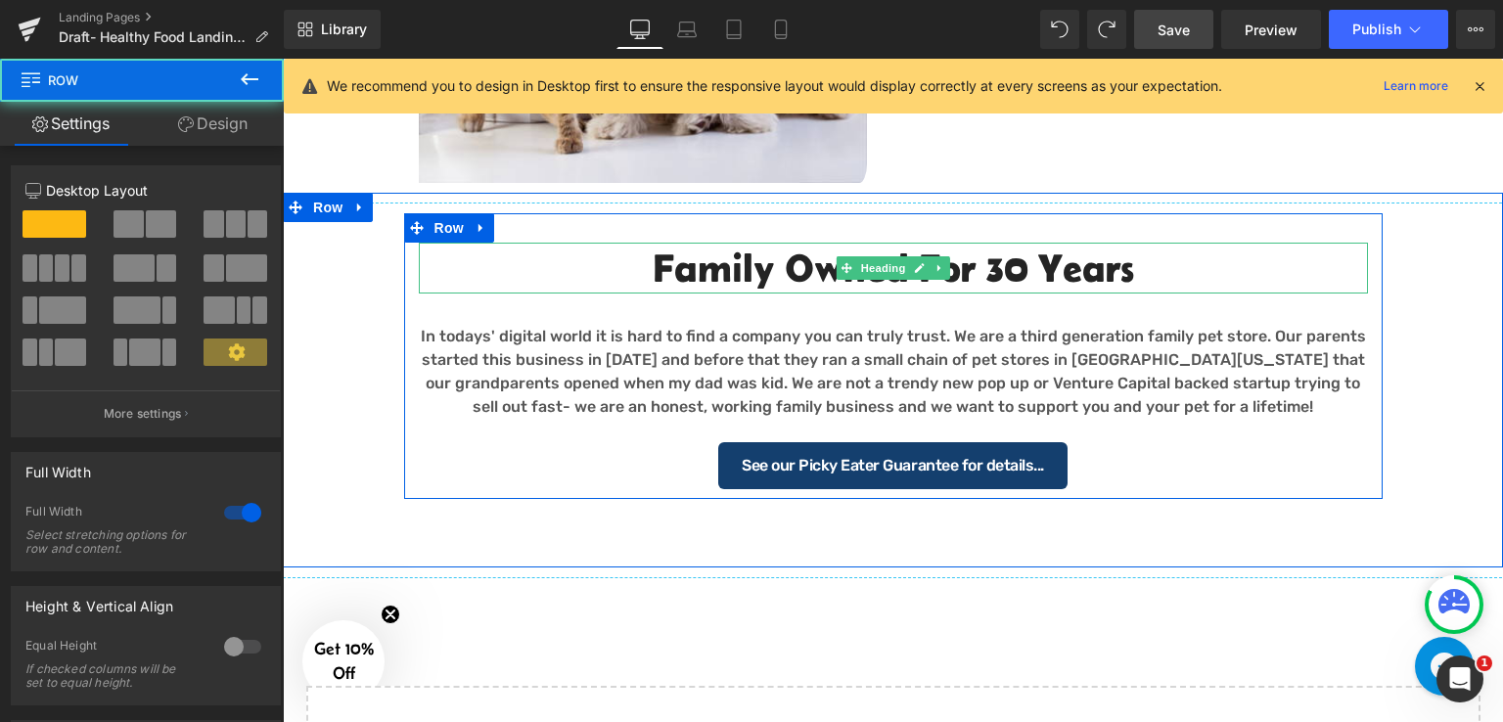
drag, startPoint x: 1103, startPoint y: 274, endPoint x: 686, endPoint y: 287, distance: 417.9
click at [1103, 274] on h2 "Family Owned for 30 years" at bounding box center [893, 268] width 949 height 51
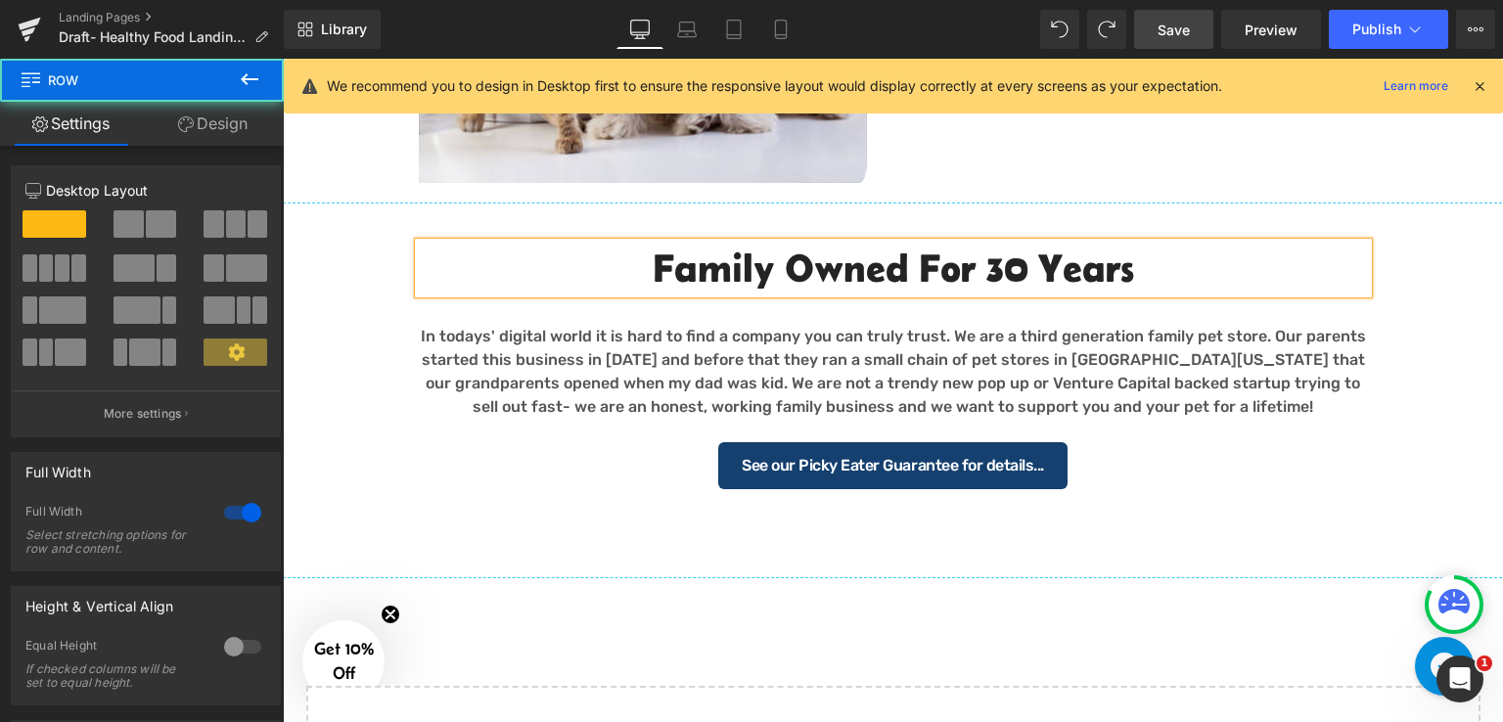
drag, startPoint x: 686, startPoint y: 287, endPoint x: 770, endPoint y: 266, distance: 86.6
click at [638, 287] on h2 "Family Owned for 30 years" at bounding box center [893, 268] width 949 height 51
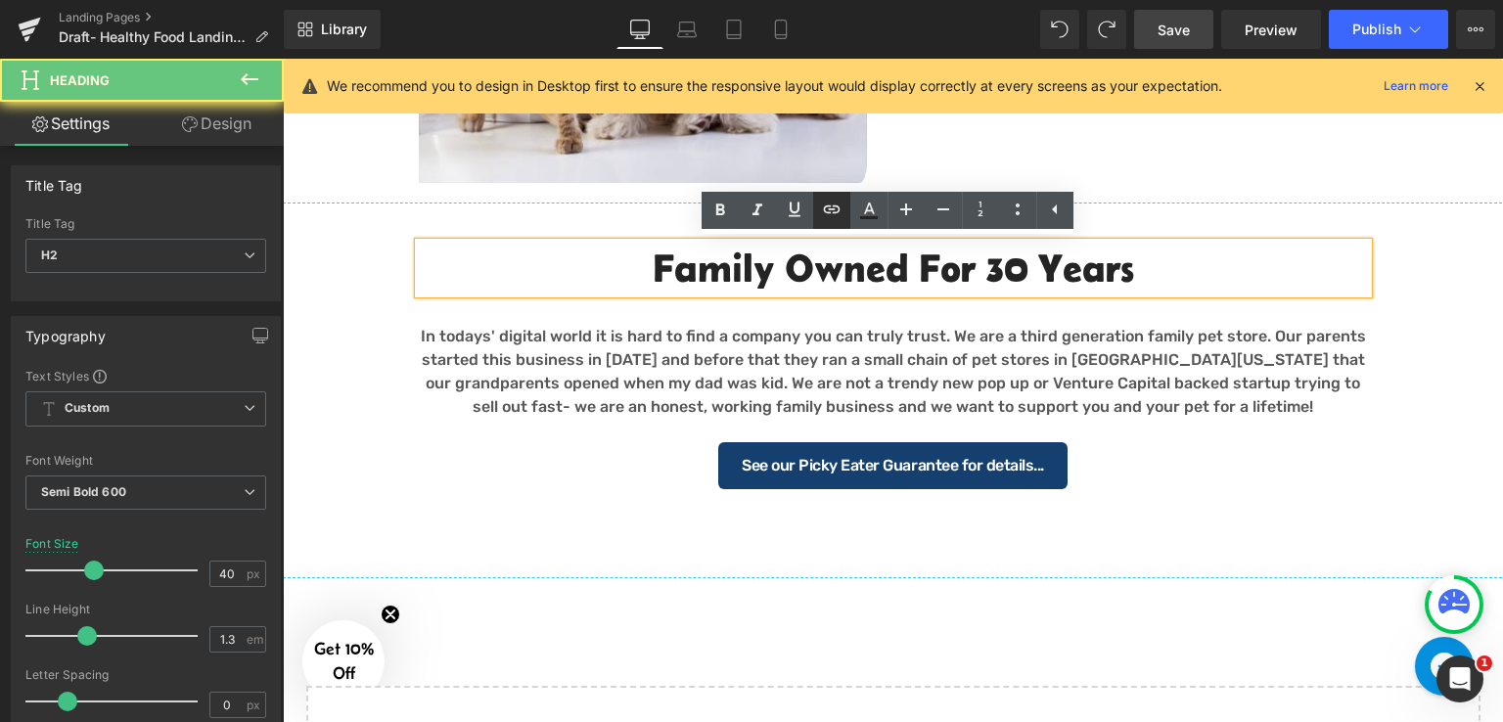
click at [0, 0] on icon at bounding box center [0, 0] width 0 height 0
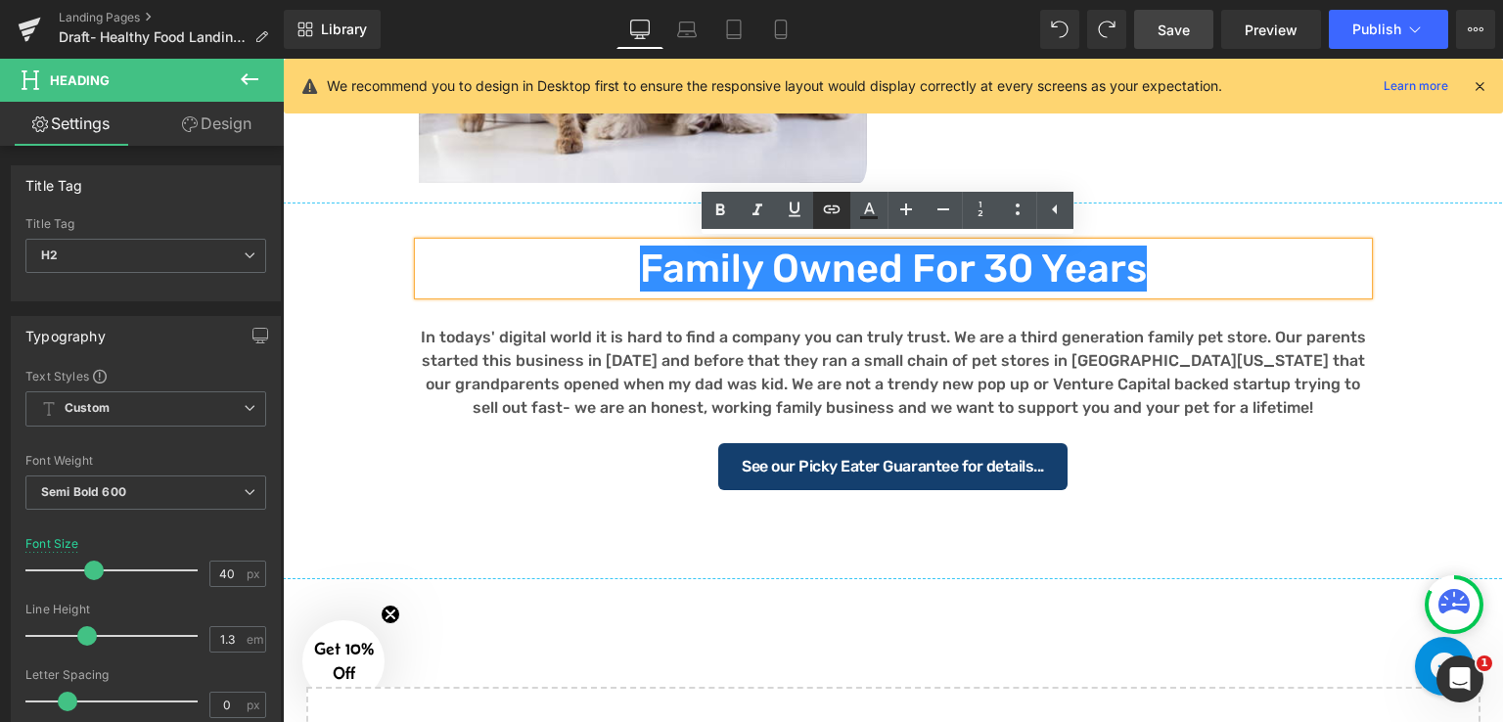
click at [0, 0] on icon at bounding box center [0, 0] width 0 height 0
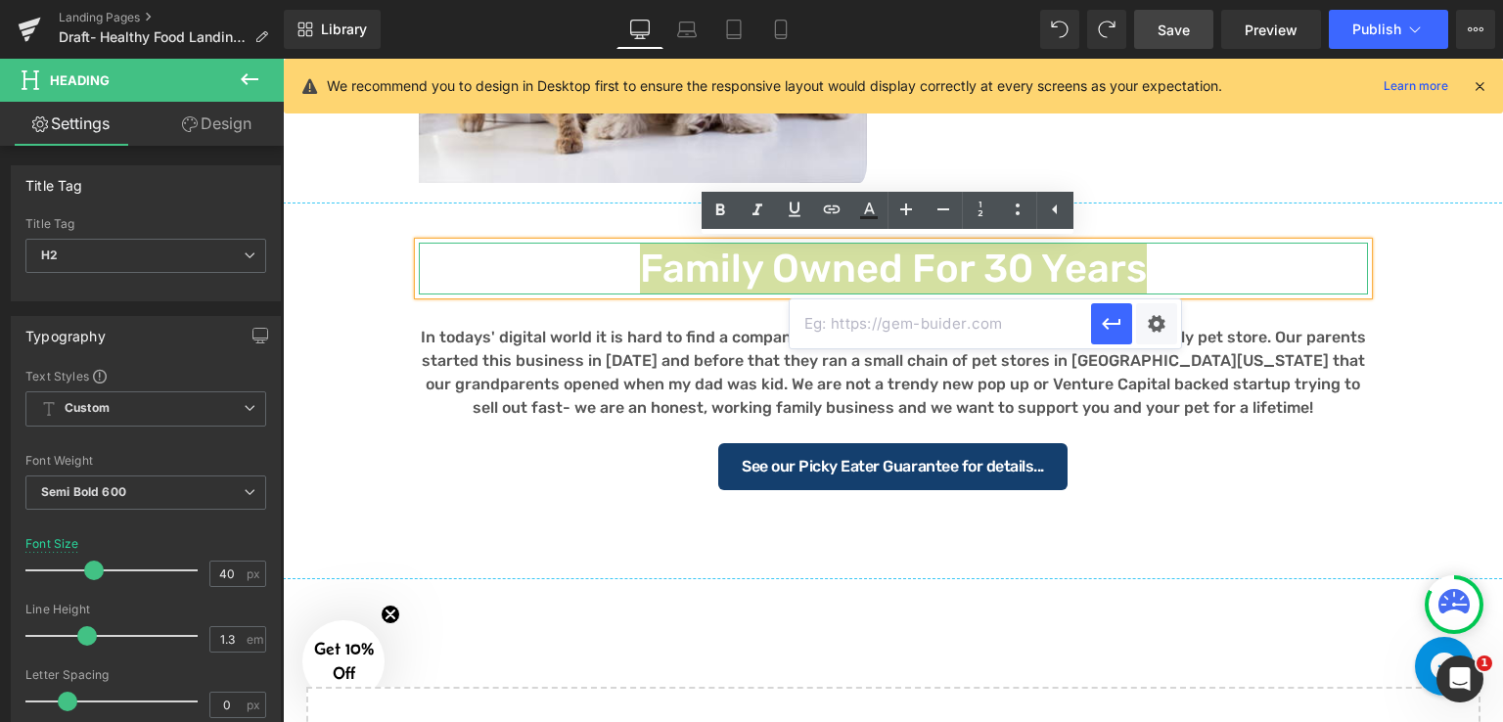
scroll to position [0, 0]
click at [873, 318] on input "text" at bounding box center [939, 323] width 301 height 49
click at [1025, 322] on input "text" at bounding box center [939, 323] width 301 height 49
paste input "https://incredpets.com/pages/our-promise"
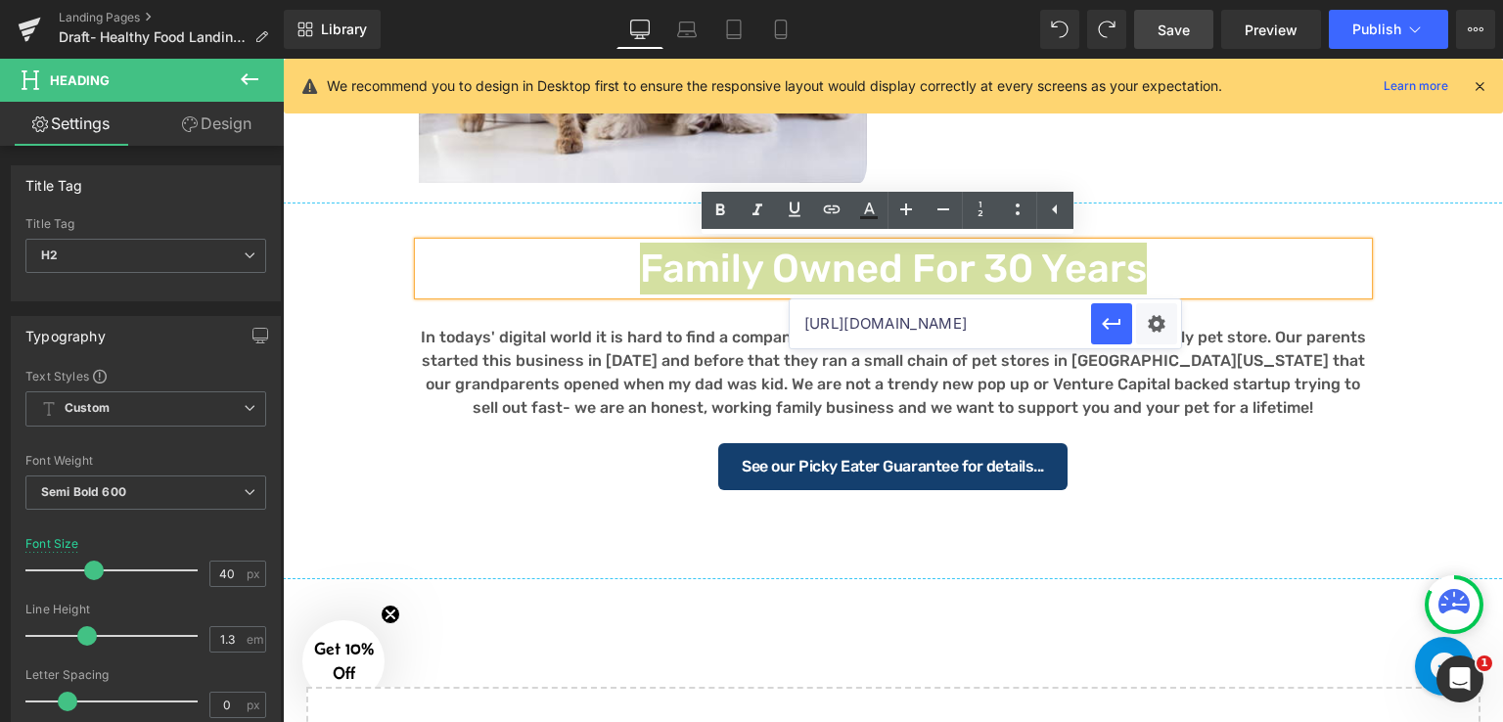
scroll to position [0, 35]
type input "https://incredpets.com/pages/our-promise"
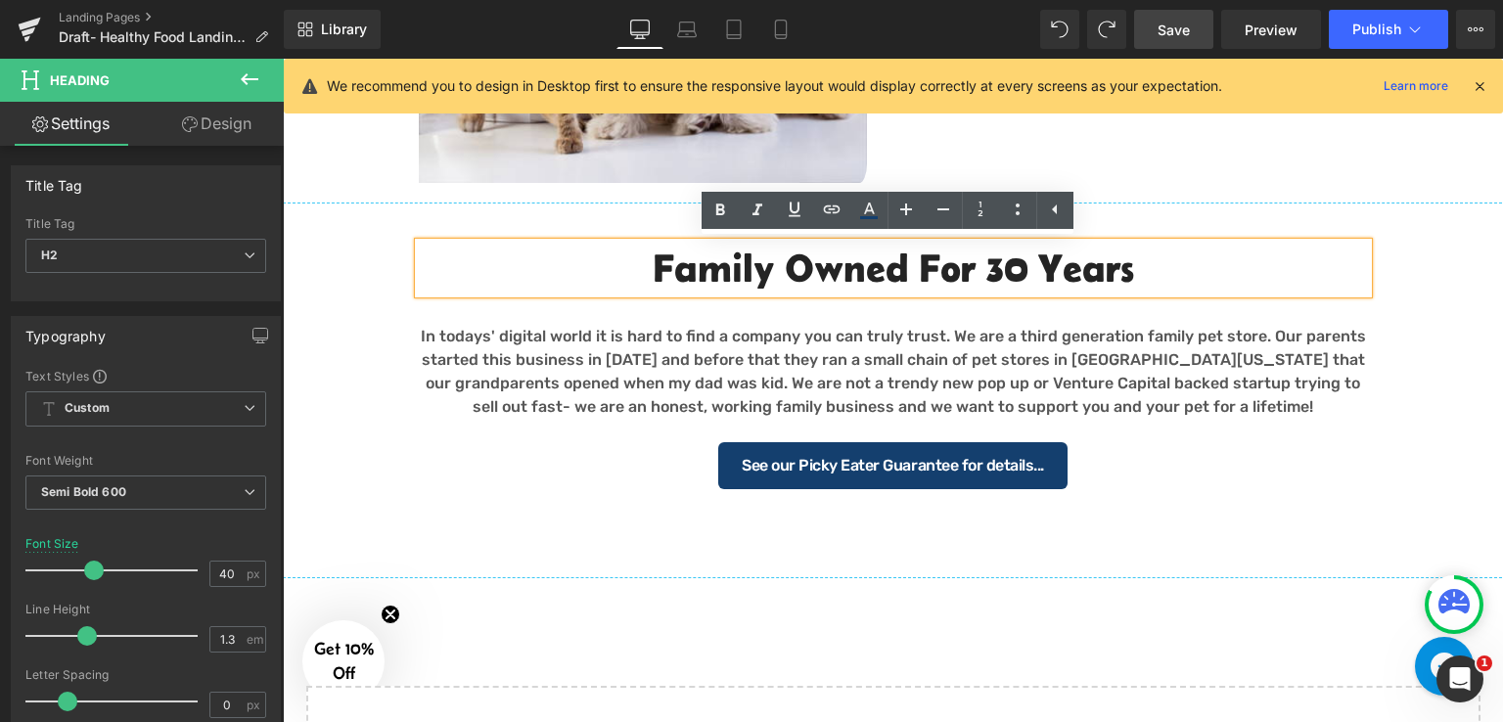
click at [1432, 305] on div "Separator Family Owned for 30 years Heading In todays' digital world it is hard…" at bounding box center [893, 346] width 1220 height 306
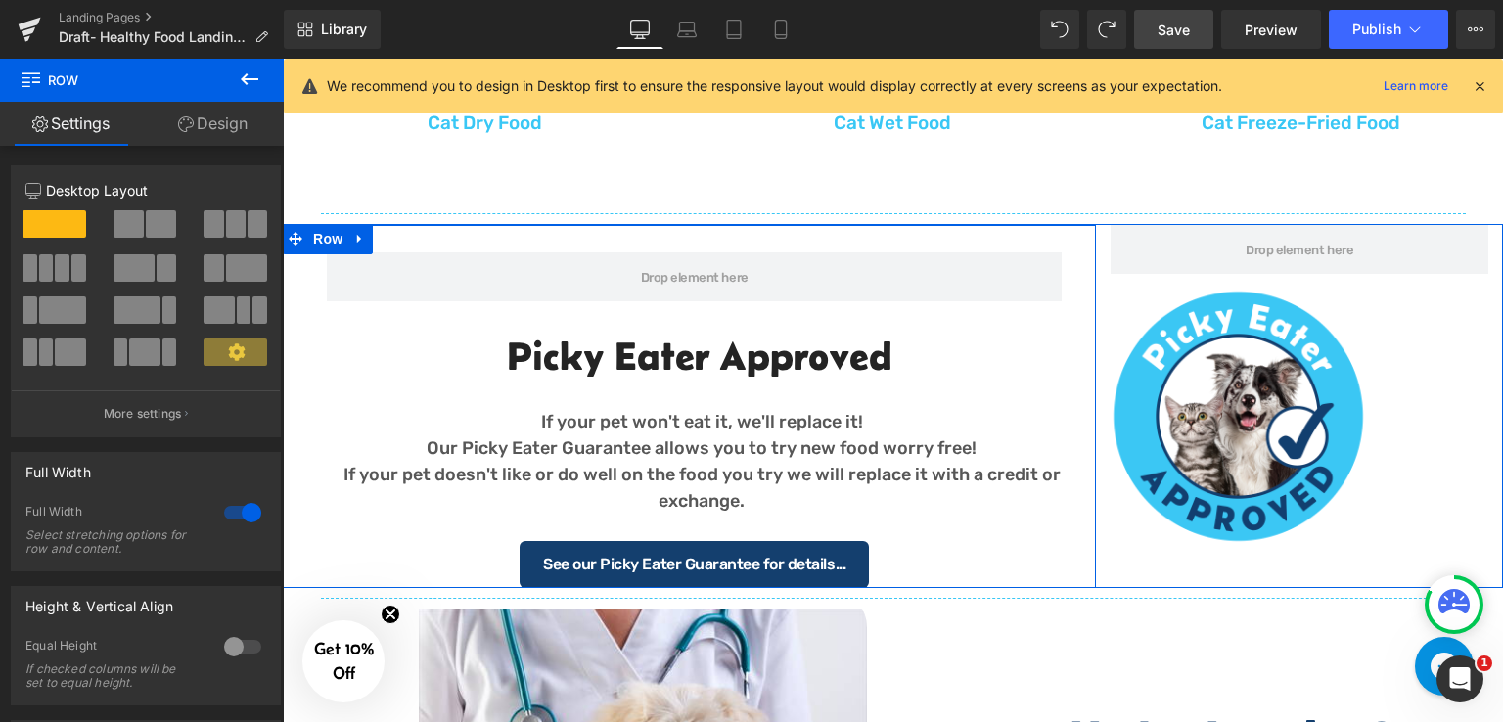
scroll to position [1938, 0]
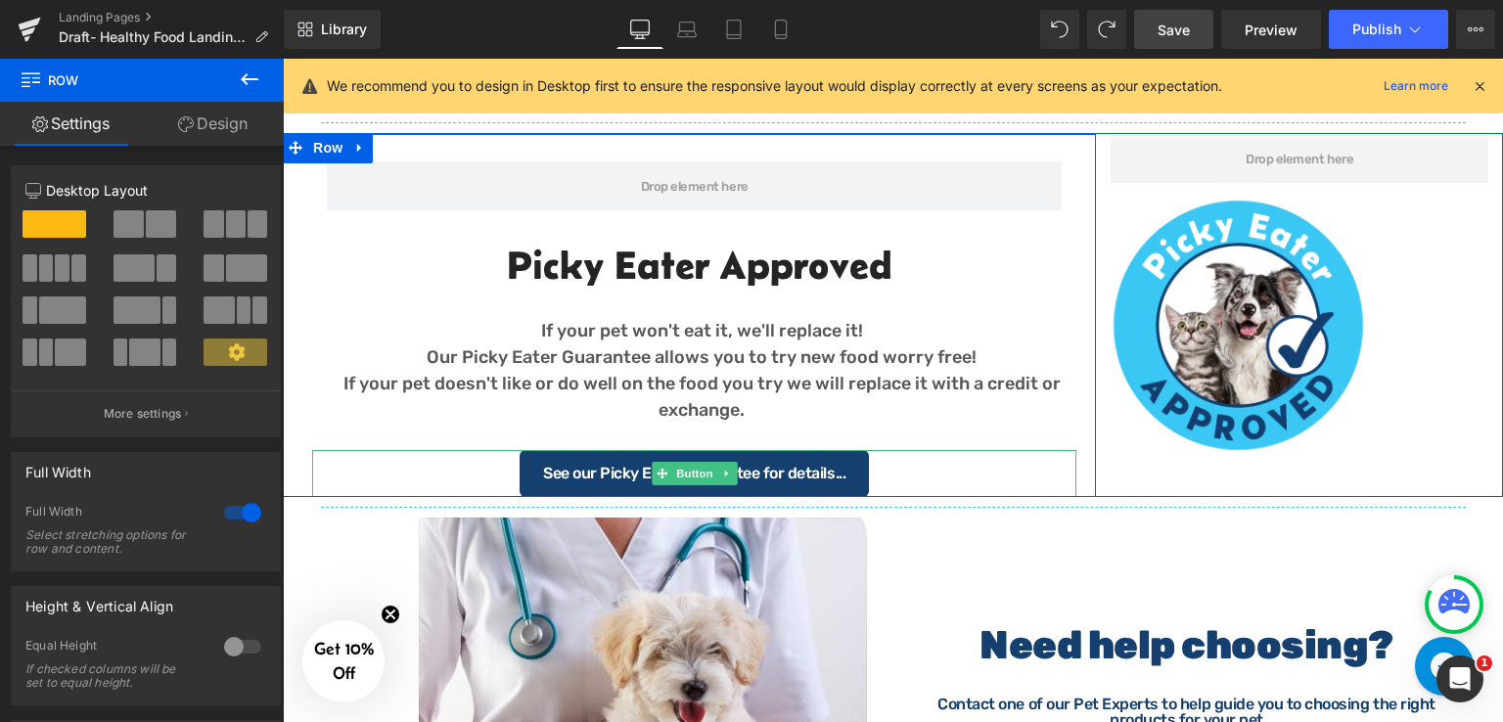
click at [887, 458] on div "See our Picky Eater Guarantee for details..." at bounding box center [694, 473] width 764 height 47
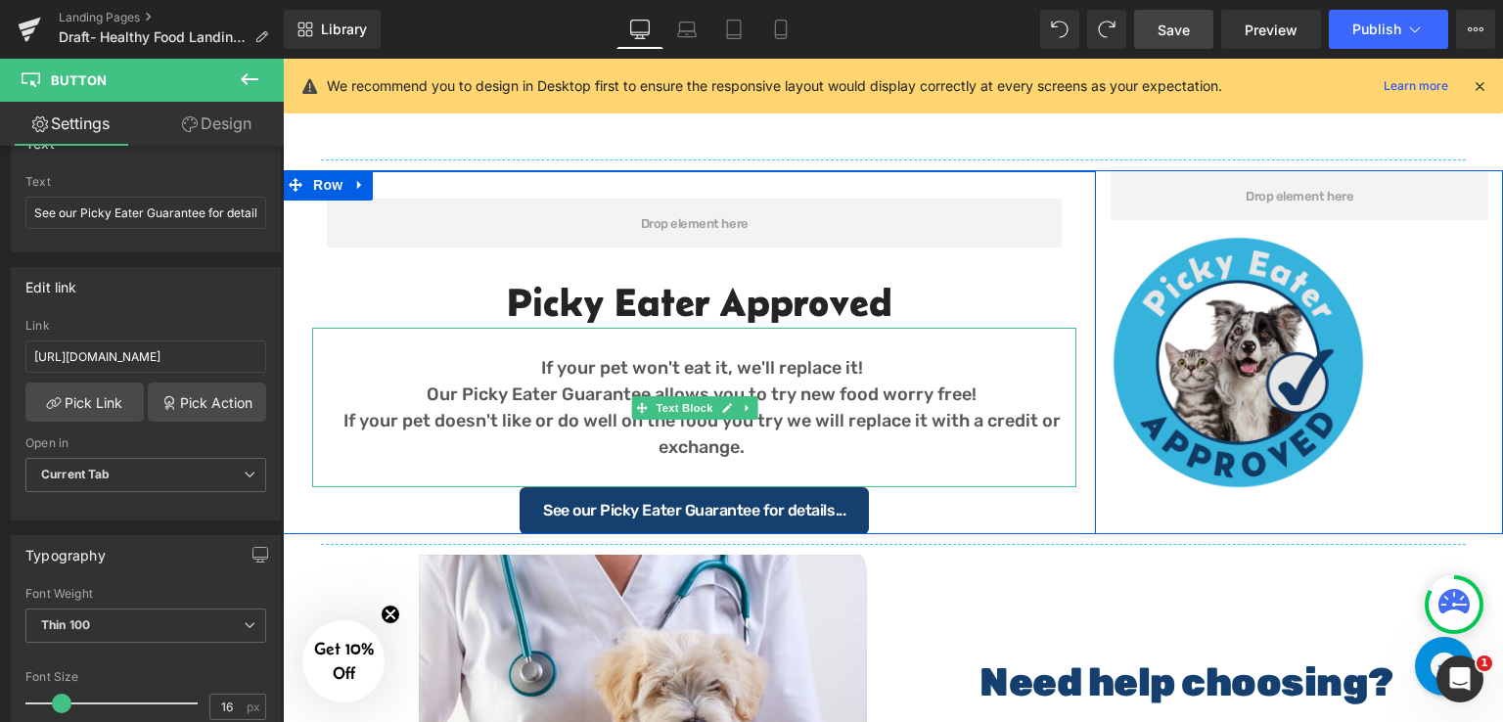
scroll to position [1840, 0]
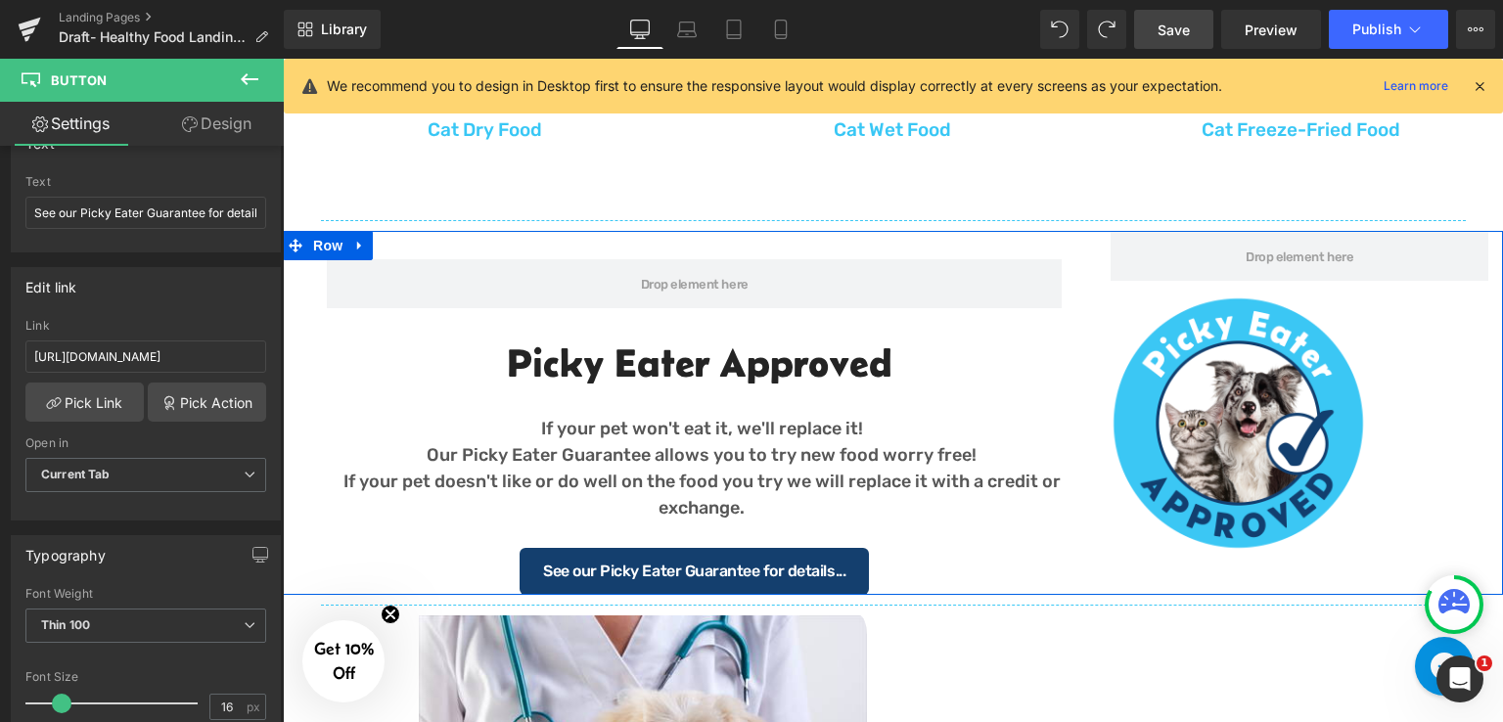
click at [1235, 451] on img at bounding box center [1238, 423] width 285 height 285
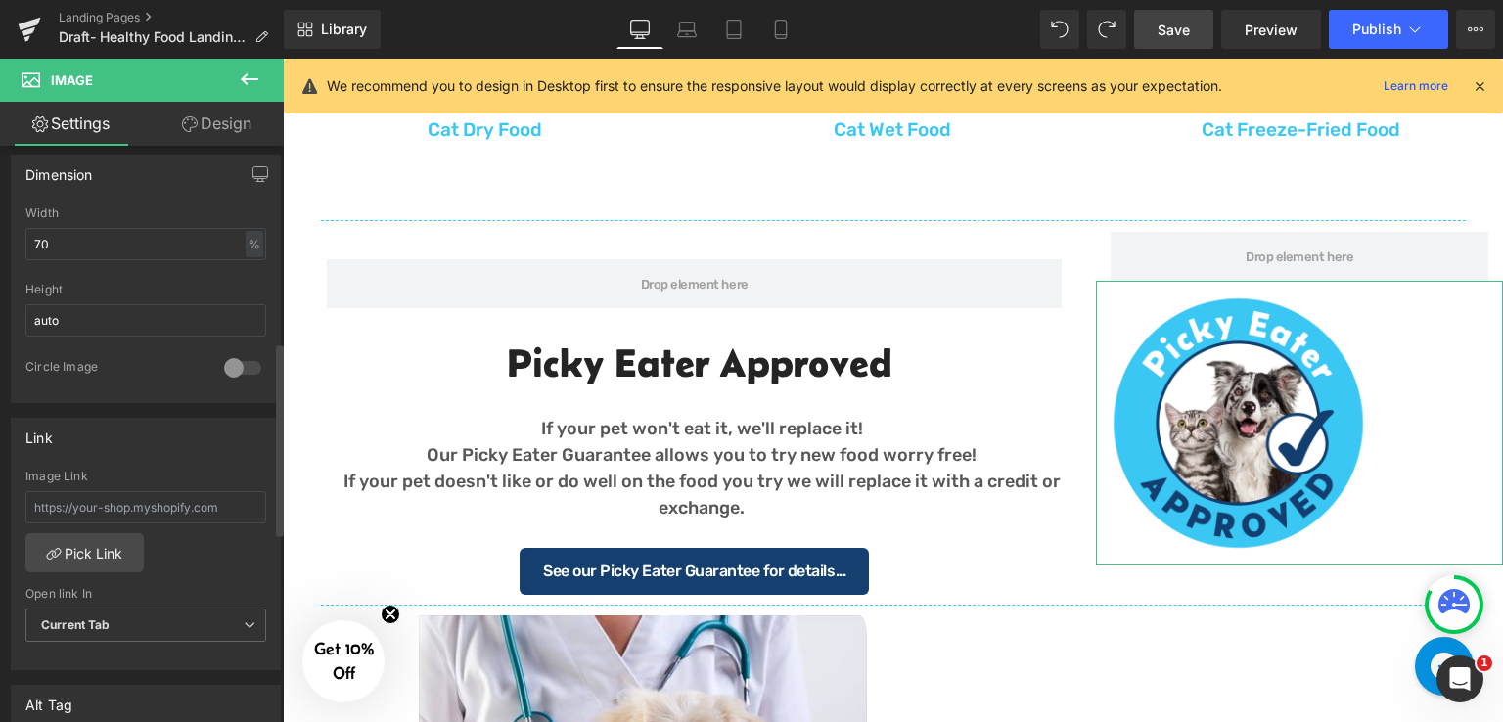
scroll to position [489, 0]
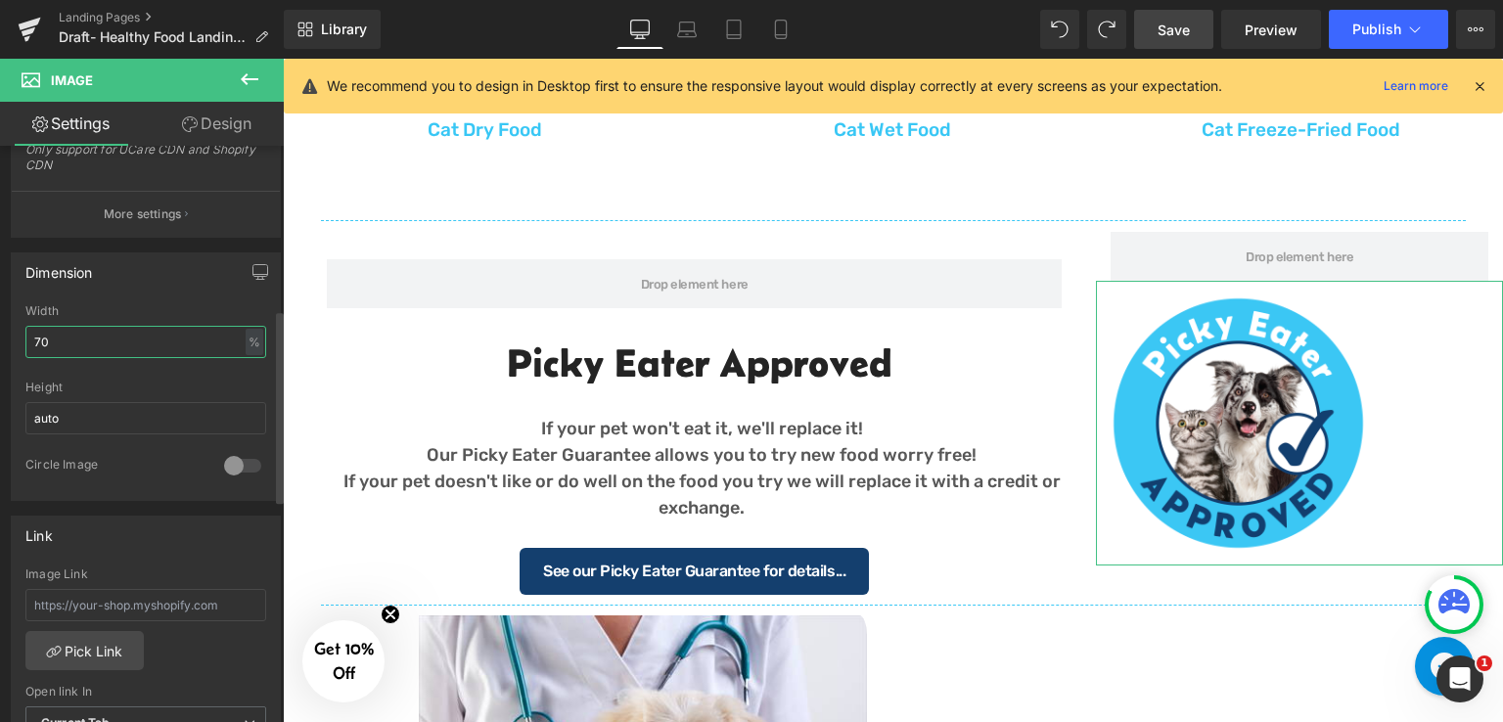
drag, startPoint x: 90, startPoint y: 341, endPoint x: 19, endPoint y: 334, distance: 71.8
click at [19, 334] on div "70% Width 70 % % px auto Height auto 0 Circle Image" at bounding box center [146, 402] width 268 height 196
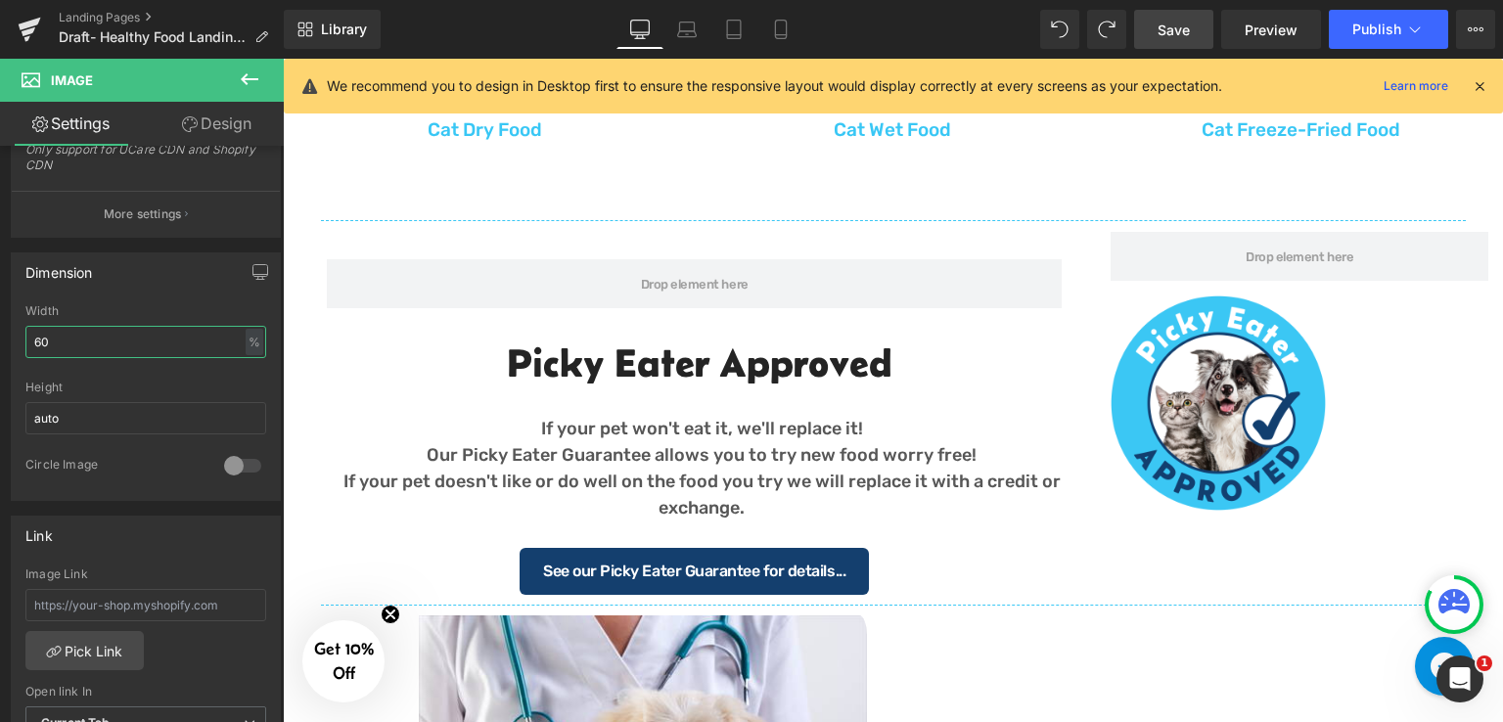
type input "60"
click at [1184, 28] on span "Save" at bounding box center [1173, 30] width 32 height 21
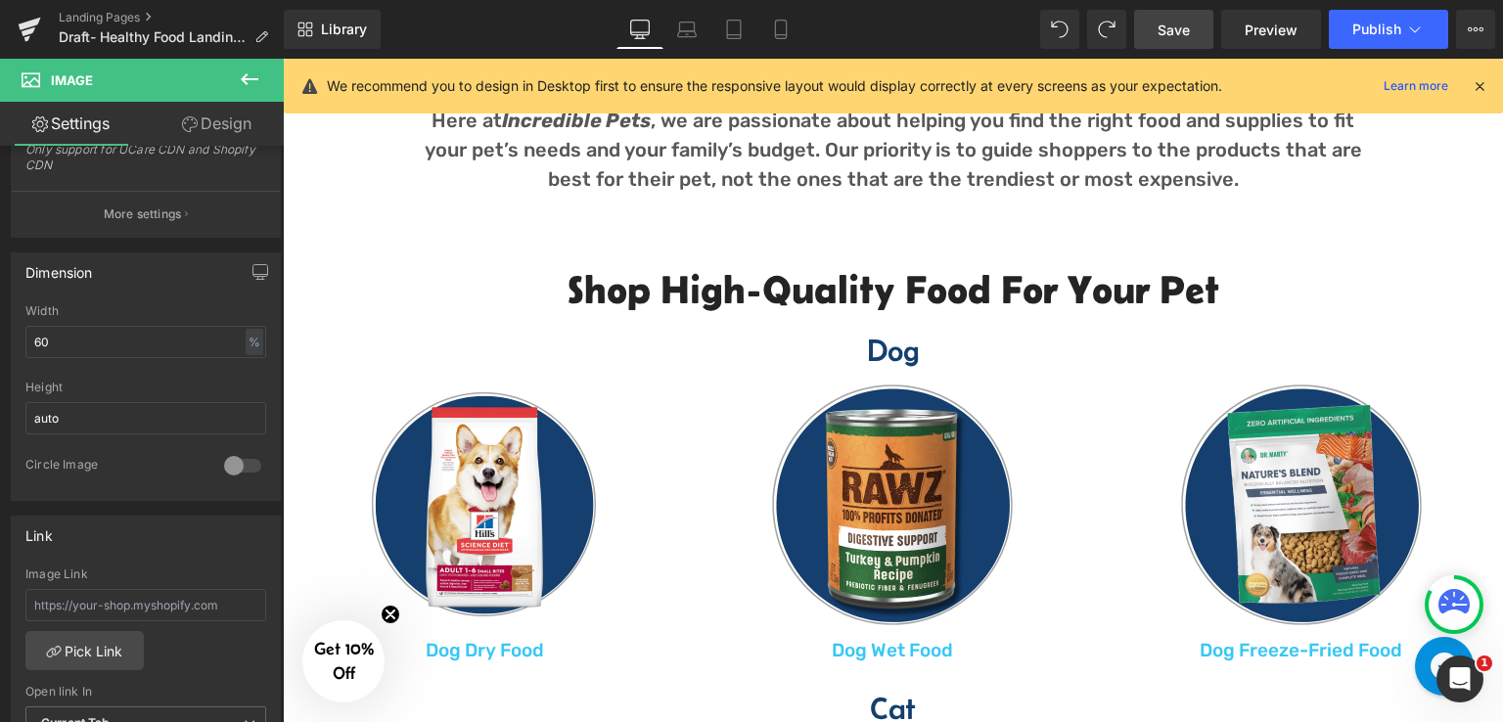
scroll to position [960, 0]
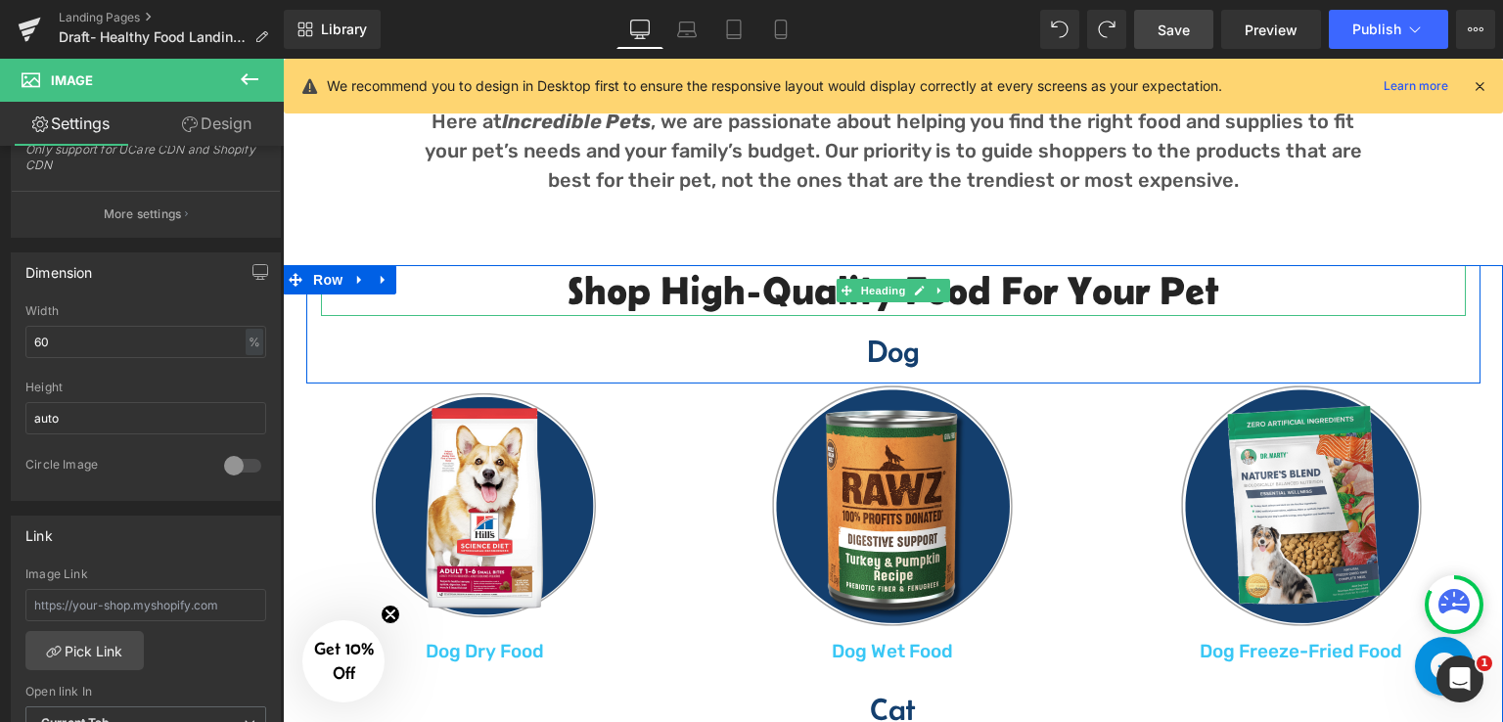
click at [1054, 294] on h2 "Shop High-Quality Food For your pet" at bounding box center [893, 290] width 1144 height 51
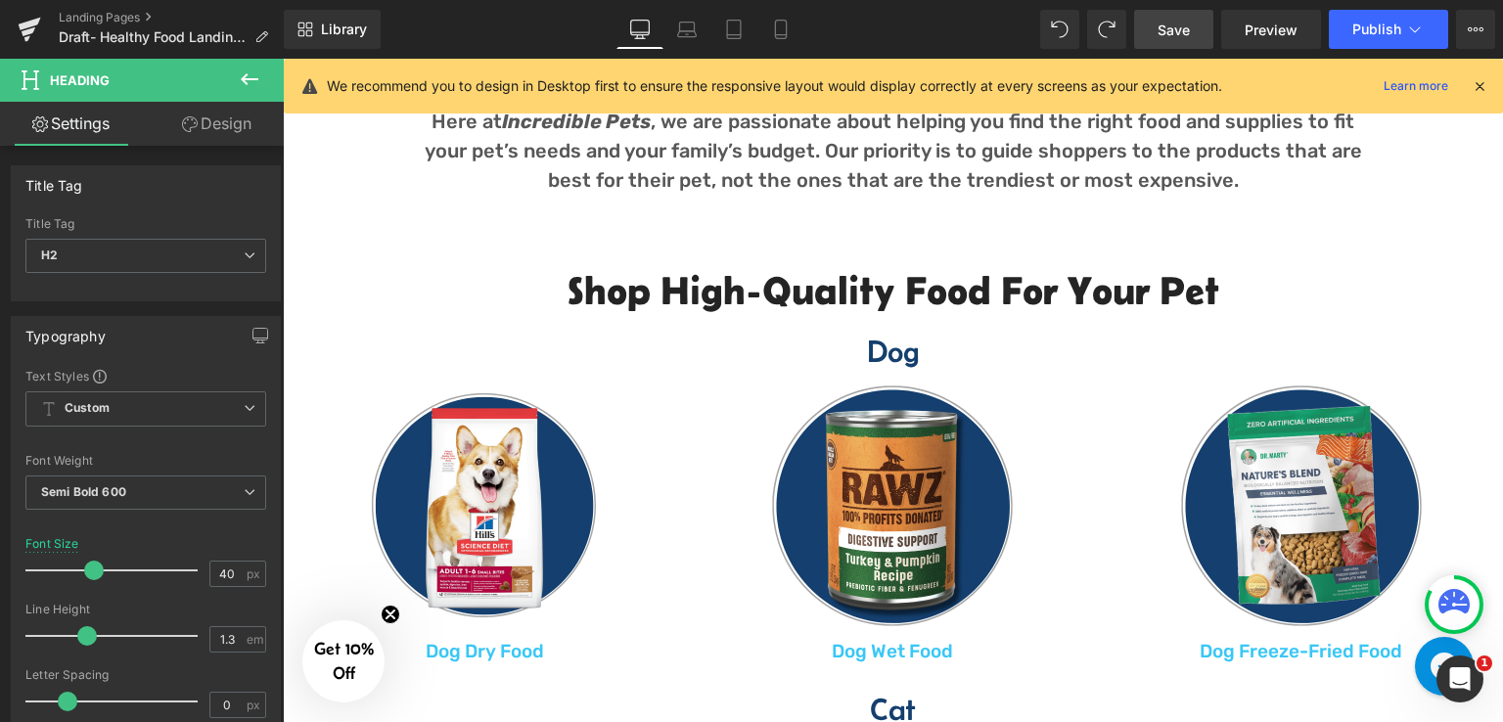
click at [202, 124] on link "Design" at bounding box center [217, 124] width 142 height 44
click at [0, 0] on div "Visibility" at bounding box center [0, 0] width 0 height 0
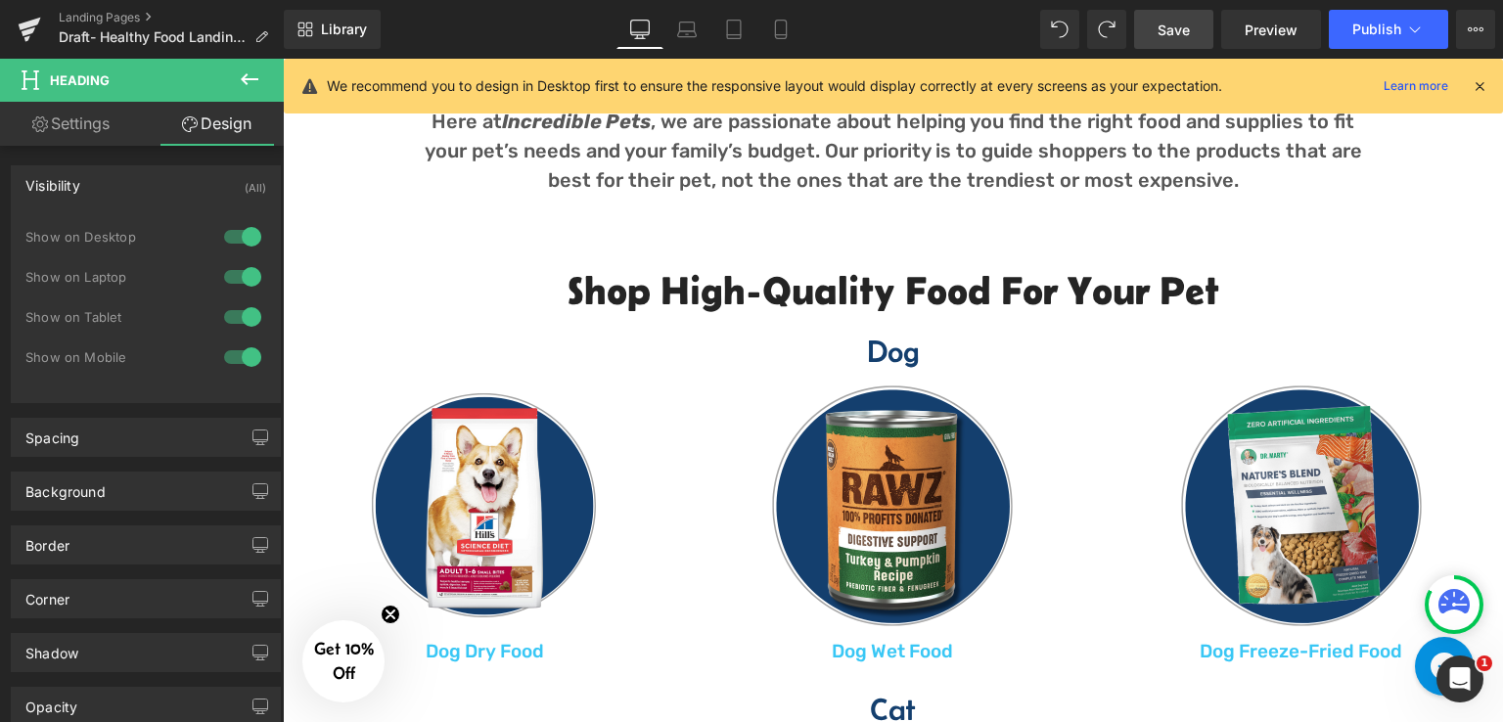
click at [1178, 43] on link "Save" at bounding box center [1173, 29] width 79 height 39
click at [1291, 36] on span "Preview" at bounding box center [1270, 30] width 53 height 21
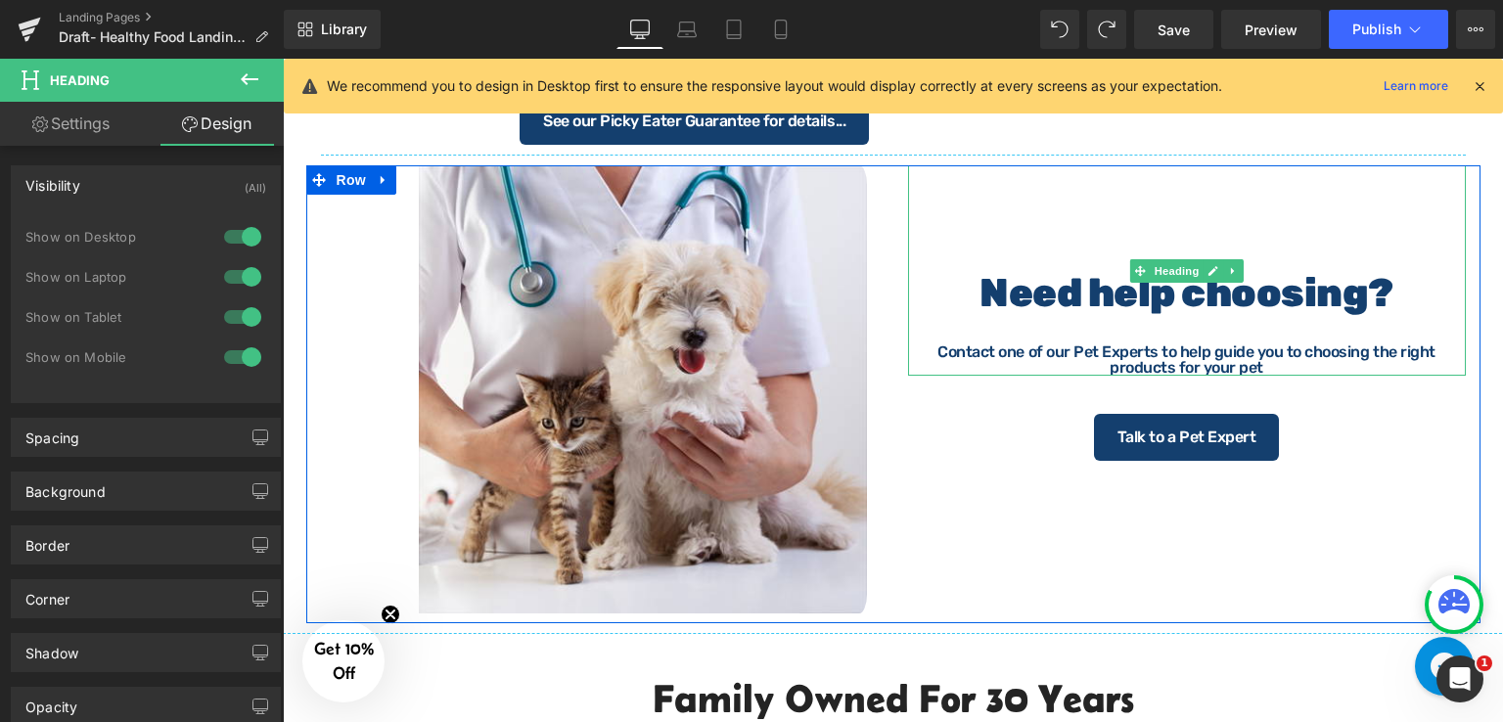
scroll to position [2427, 0]
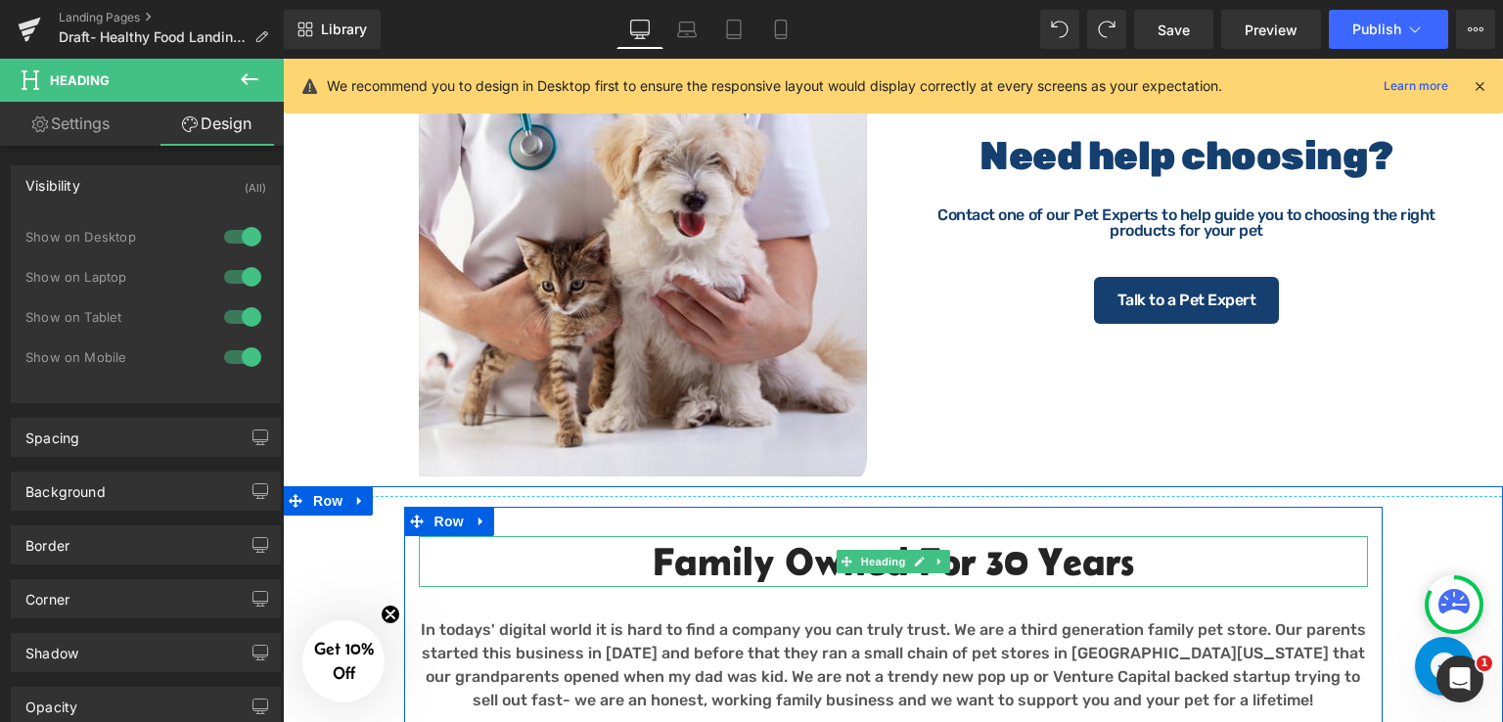
click at [779, 561] on h2 "Family Owned for 30 years" at bounding box center [893, 561] width 949 height 51
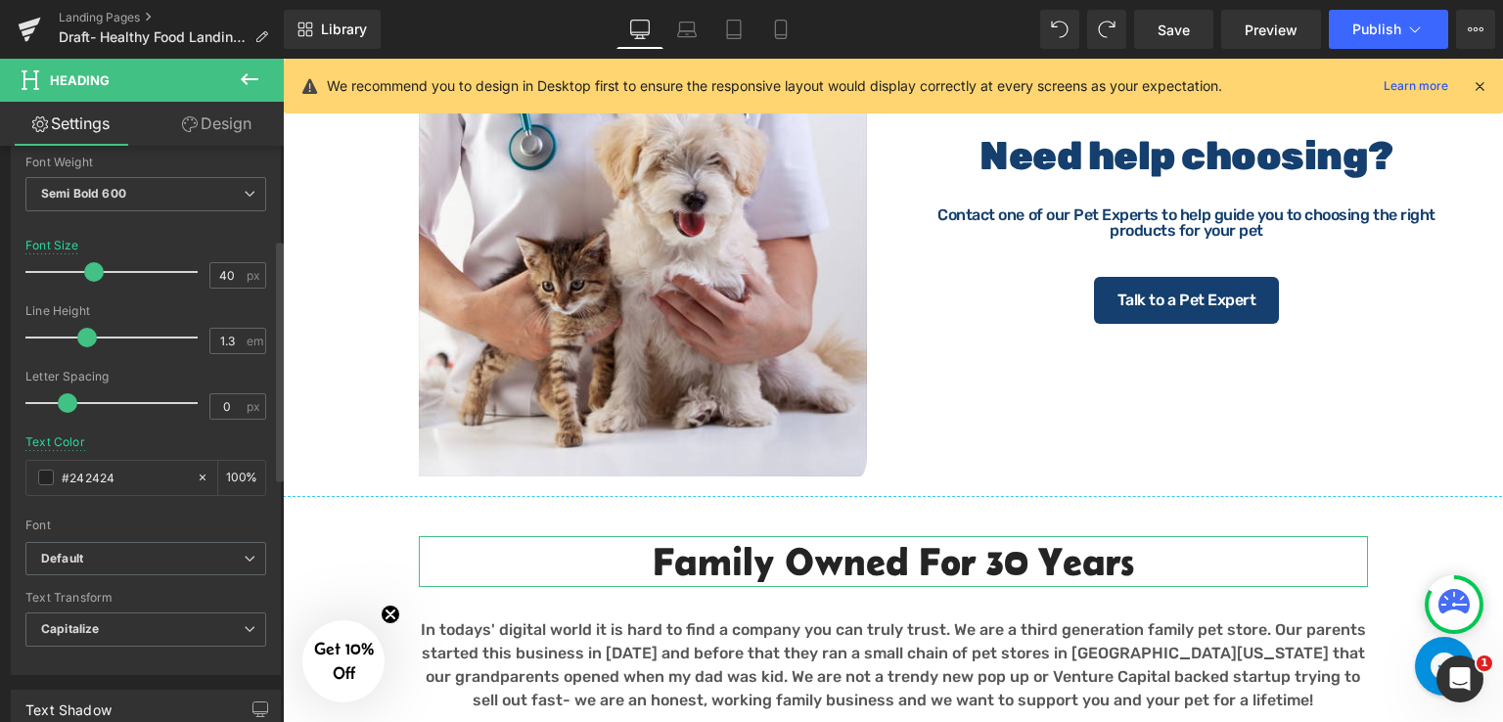
scroll to position [196, 0]
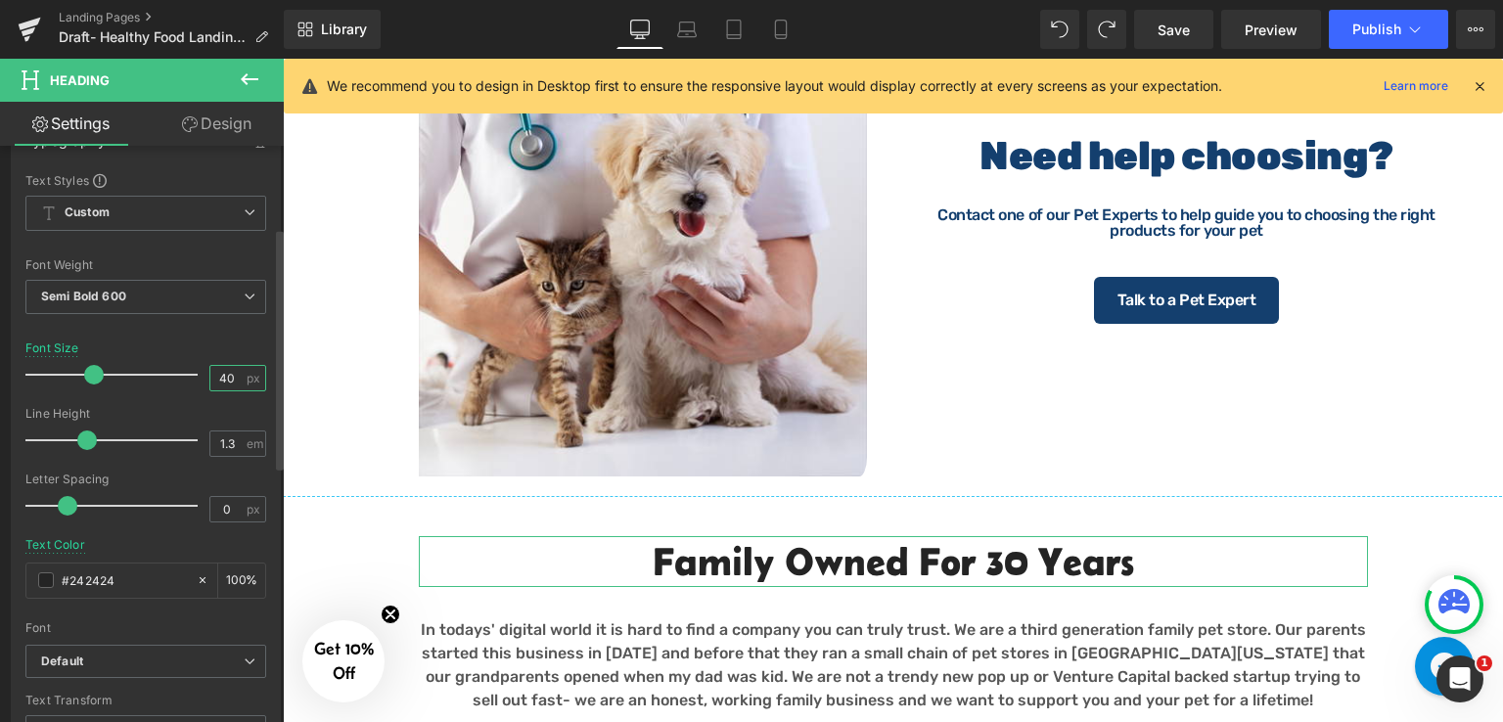
click at [228, 376] on input "40" at bounding box center [227, 378] width 34 height 24
type input "4"
type input "32"
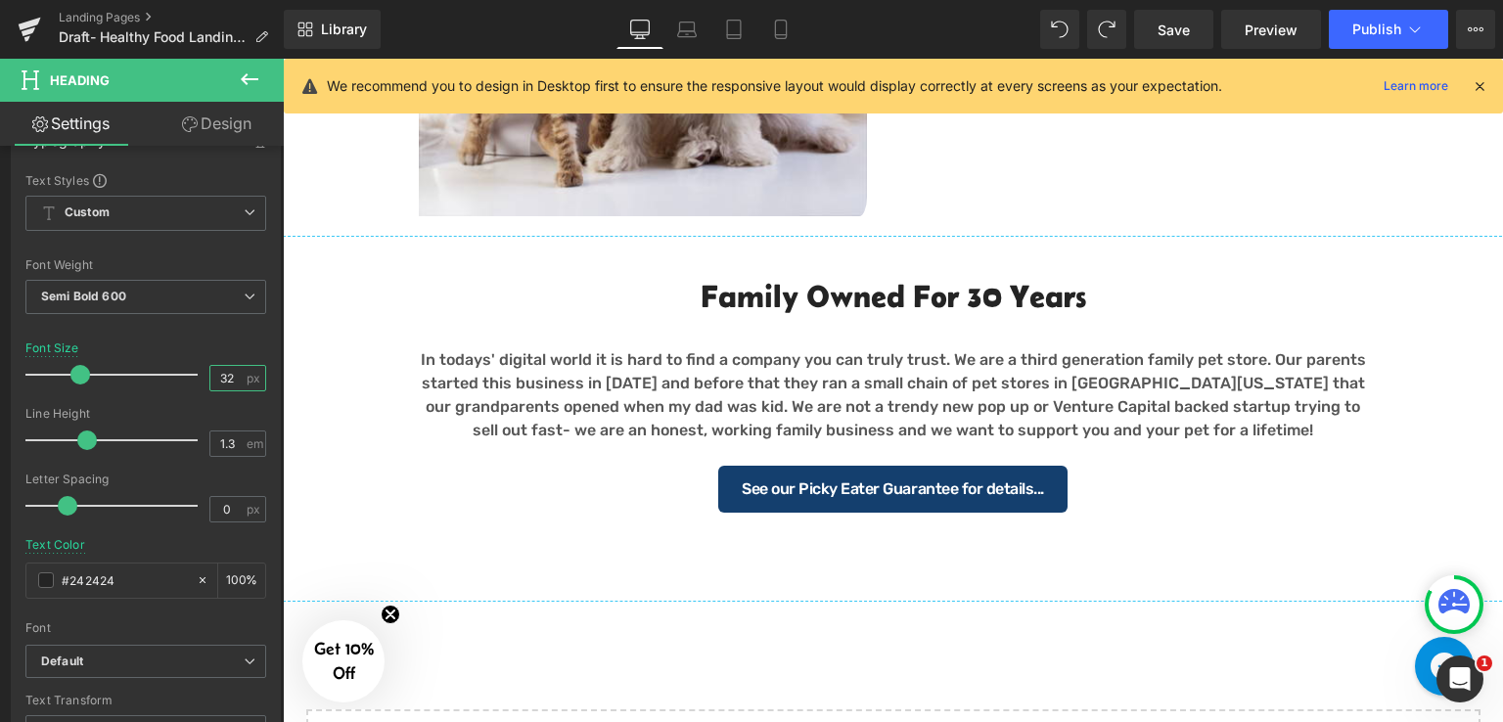
scroll to position [2720, 0]
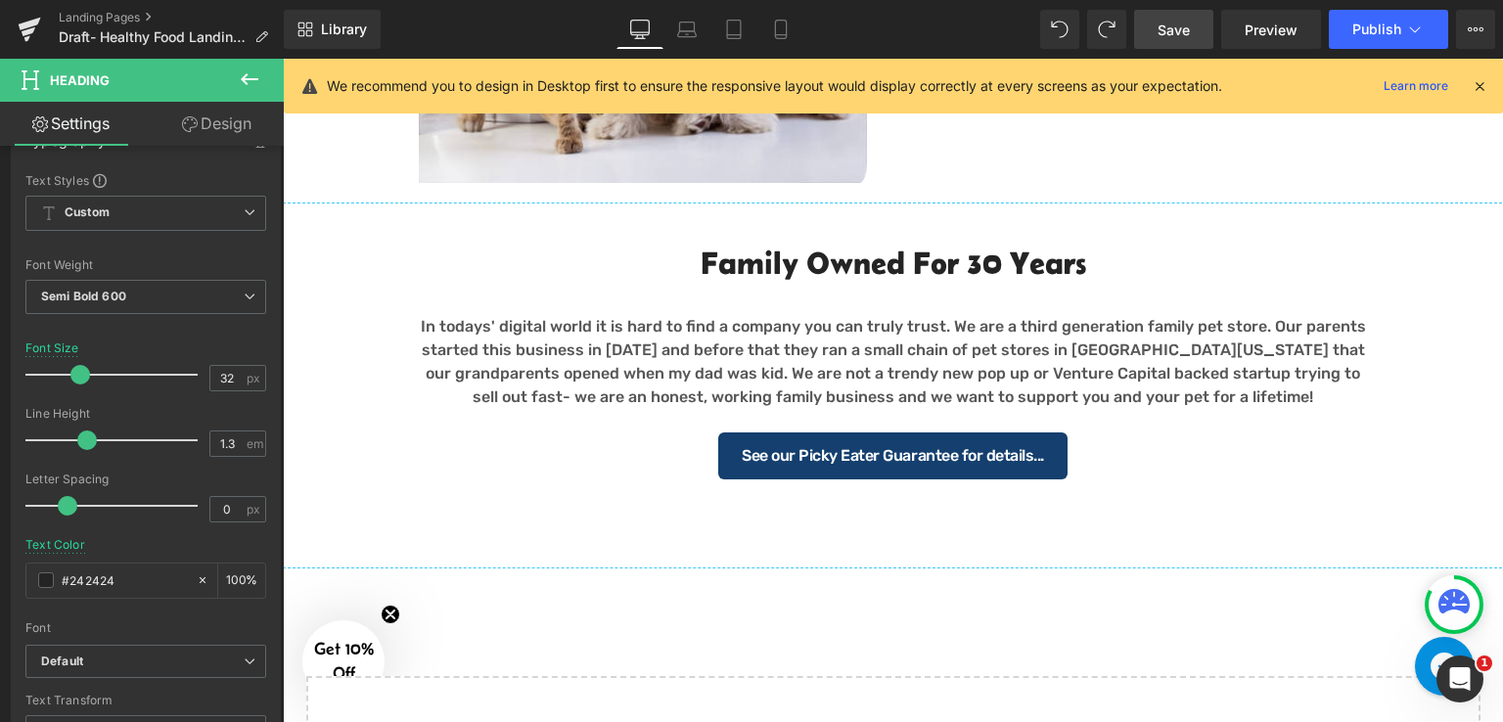
click at [1166, 27] on span "Save" at bounding box center [1173, 30] width 32 height 21
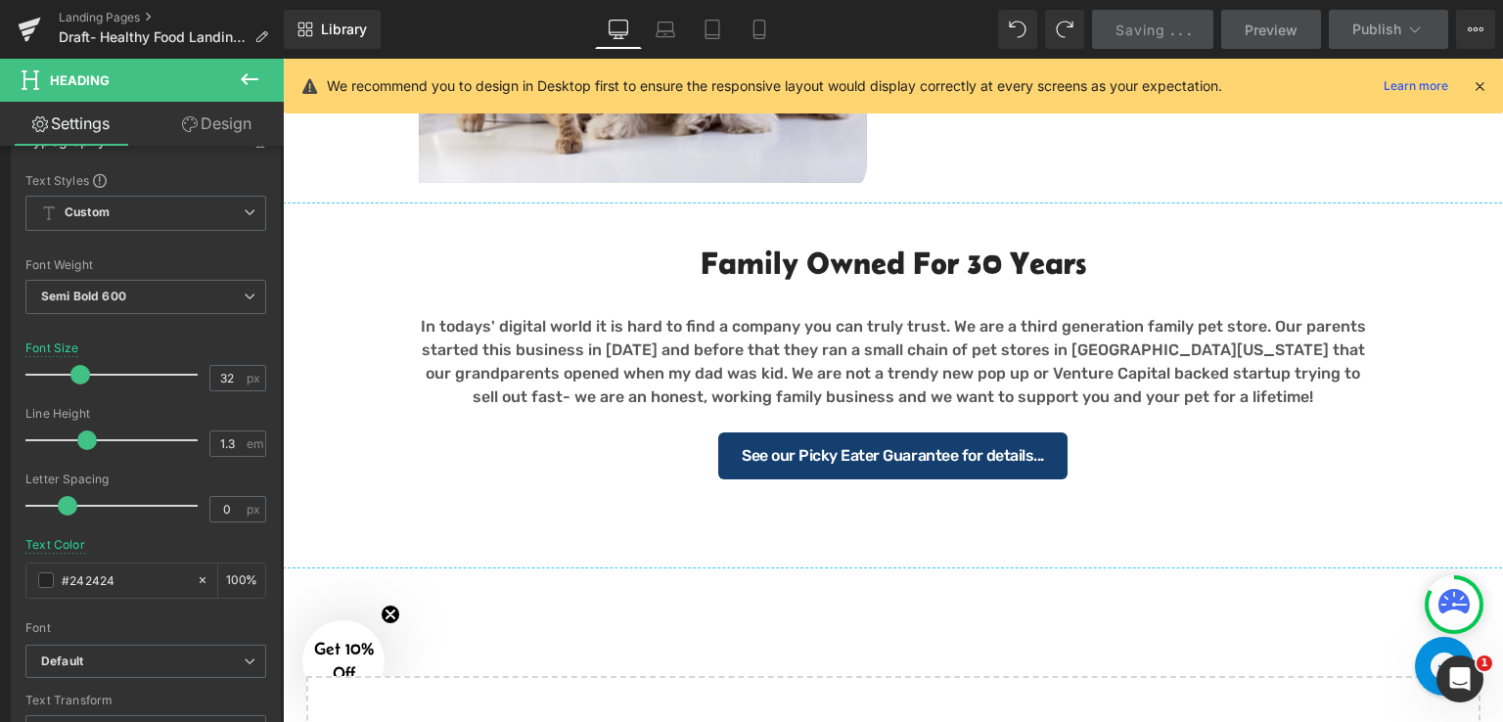
scroll to position [2231, 0]
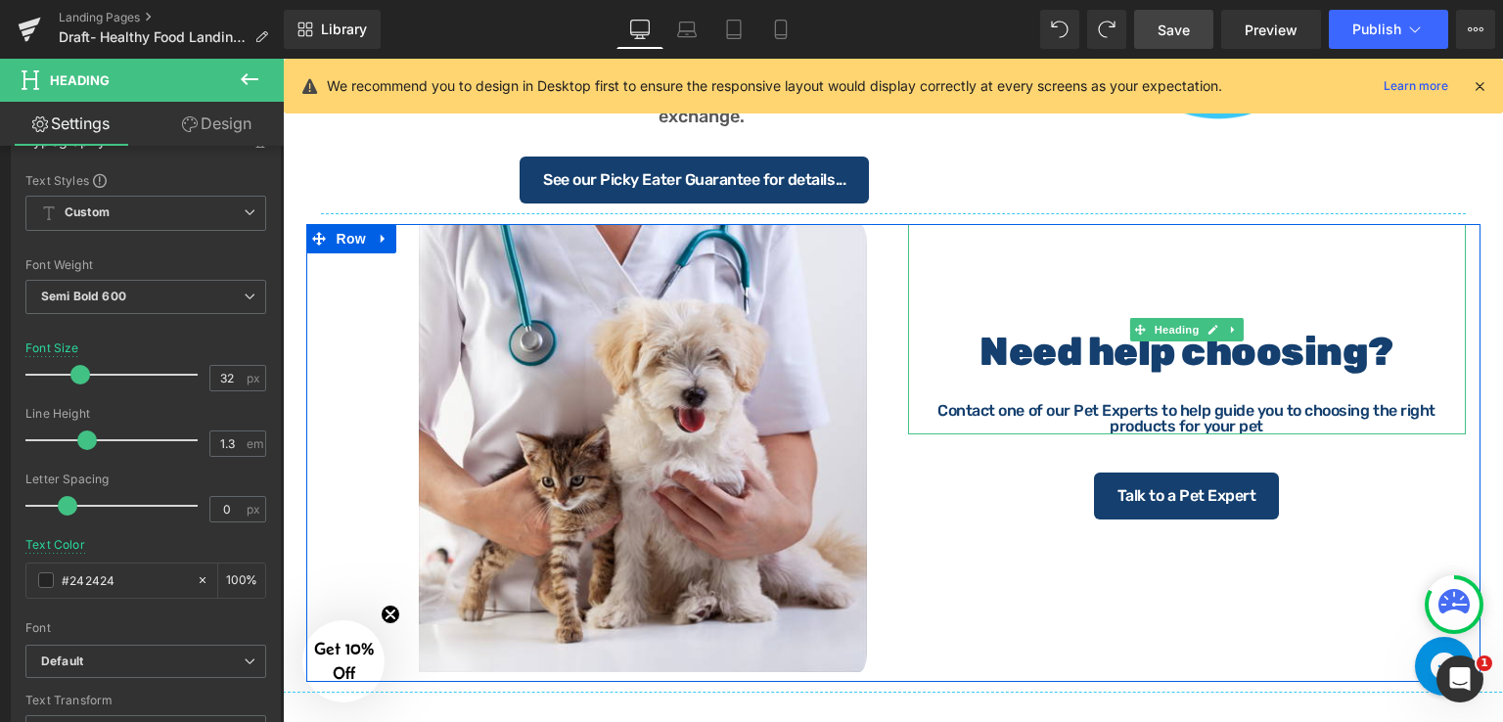
click at [1117, 355] on strong "Need help choosing?" at bounding box center [1186, 352] width 414 height 46
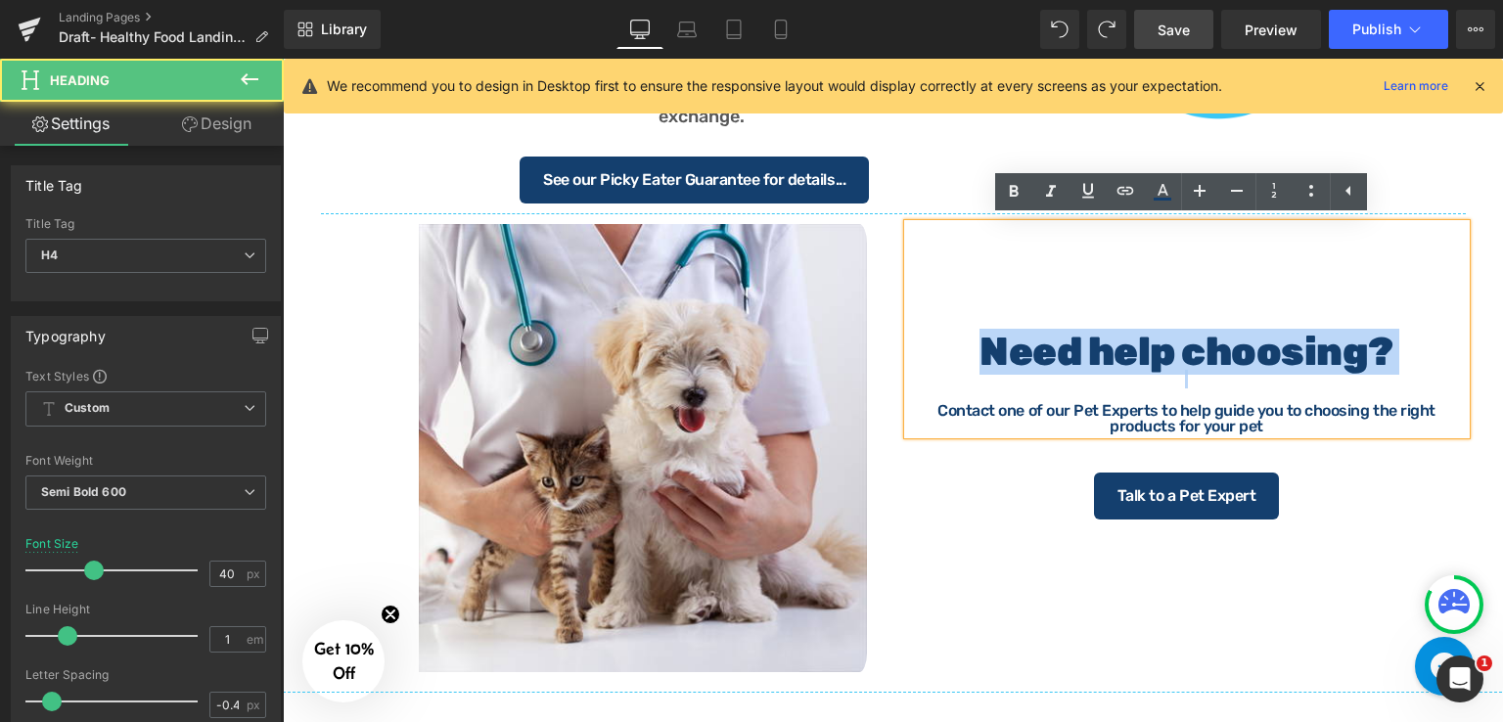
drag, startPoint x: 981, startPoint y: 355, endPoint x: 1397, endPoint y: 380, distance: 416.5
click at [1397, 380] on div "Need help choosing? Contact one of our Pet Experts to help guide you to choosin…" at bounding box center [1187, 329] width 558 height 210
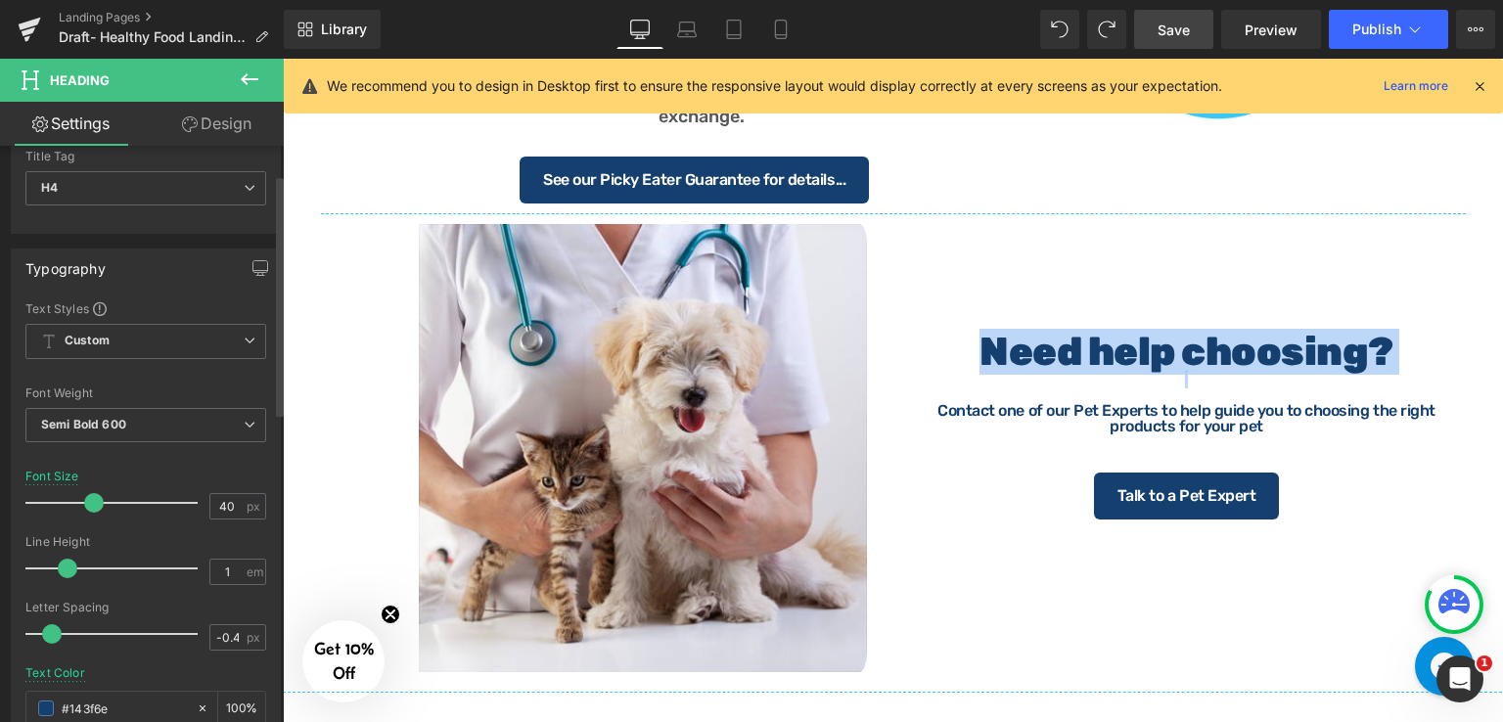
scroll to position [196, 0]
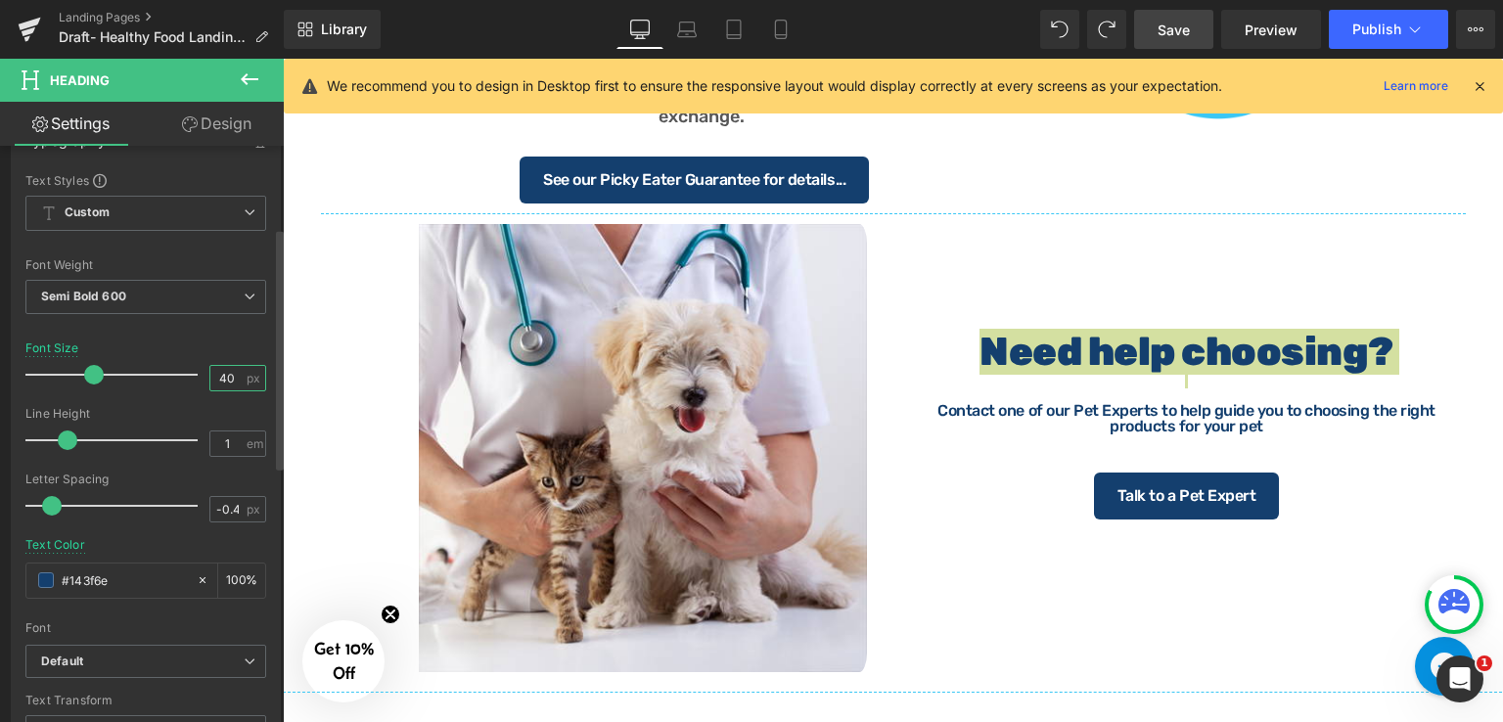
click at [230, 374] on input "40" at bounding box center [227, 378] width 34 height 24
type input "4"
type input "32"
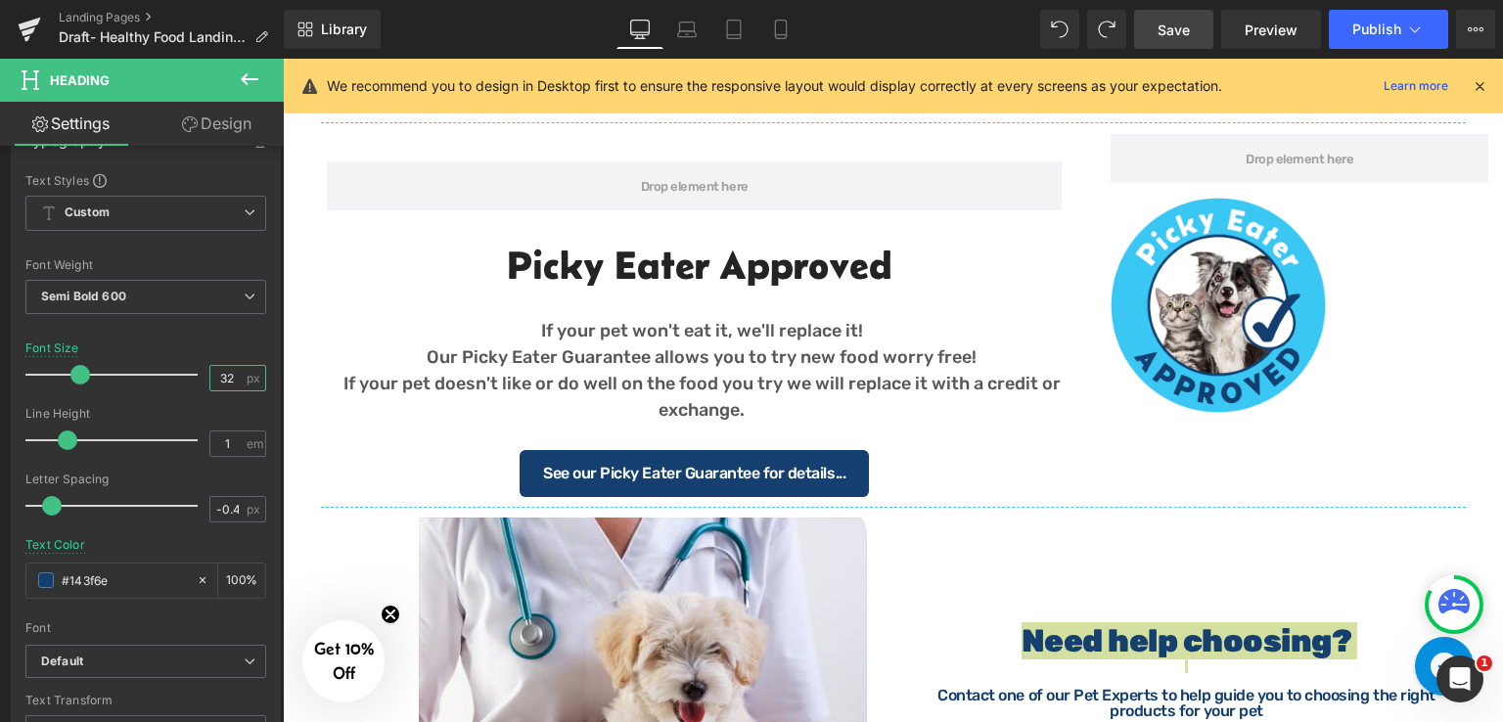
scroll to position [1840, 0]
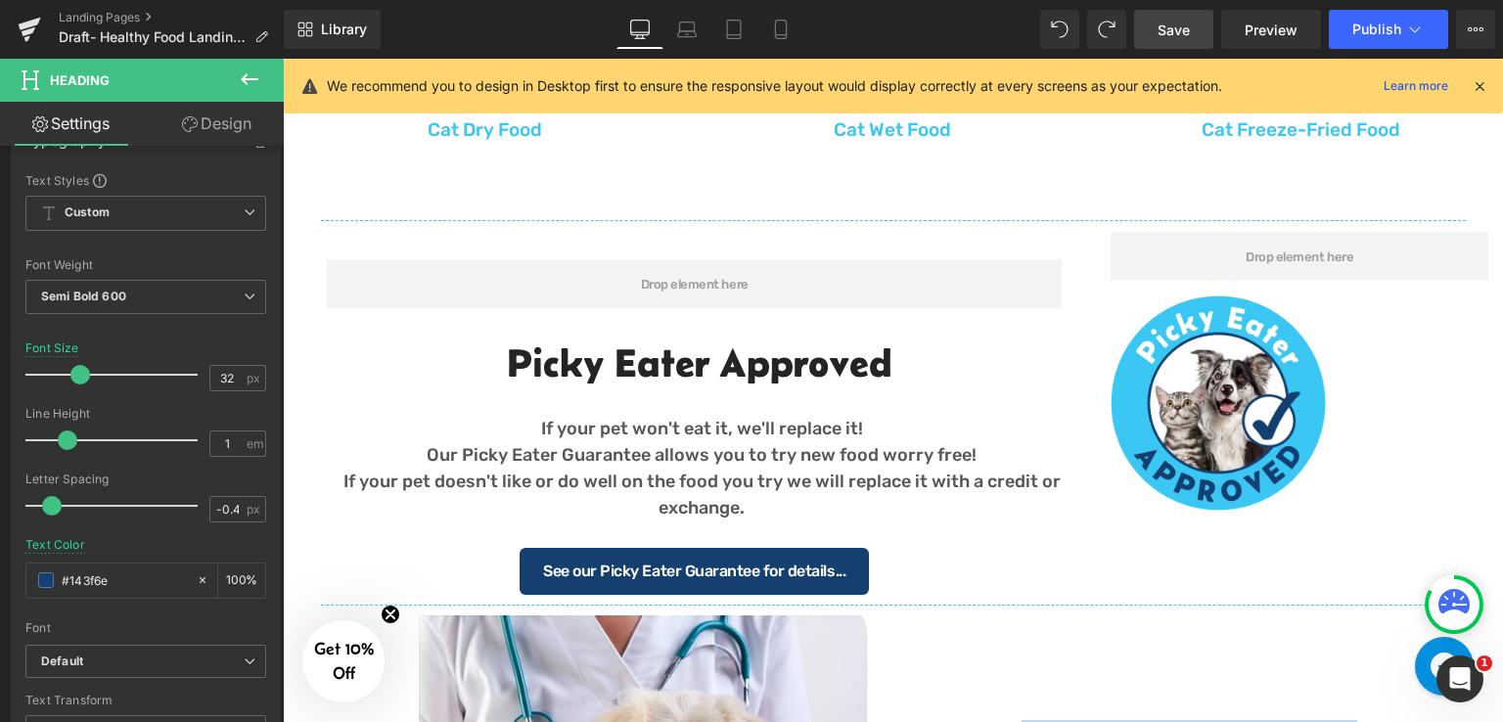
click at [734, 377] on h2 "Picky Eater Approved" at bounding box center [699, 362] width 754 height 51
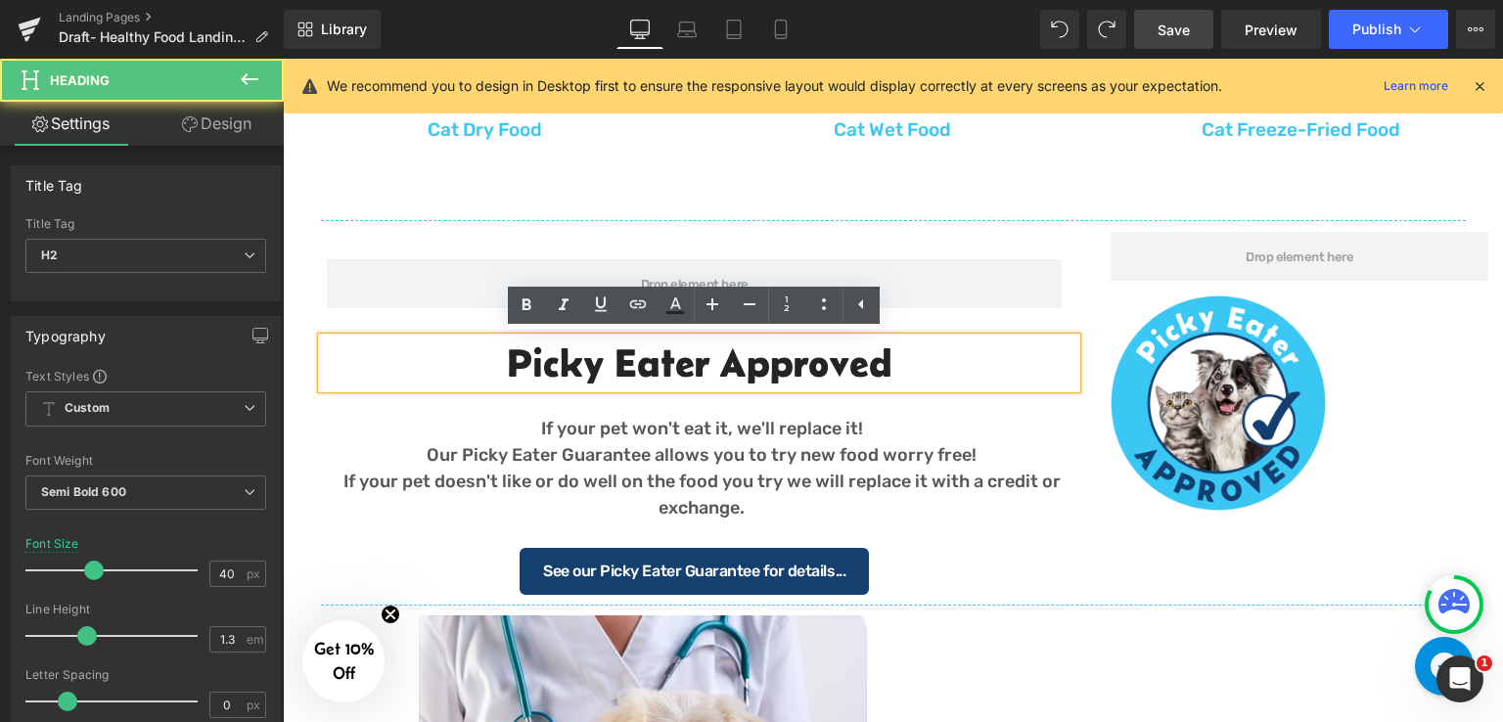
drag, startPoint x: 908, startPoint y: 352, endPoint x: 507, endPoint y: 365, distance: 401.3
click at [507, 365] on h2 "Picky Eater Approved" at bounding box center [699, 362] width 754 height 51
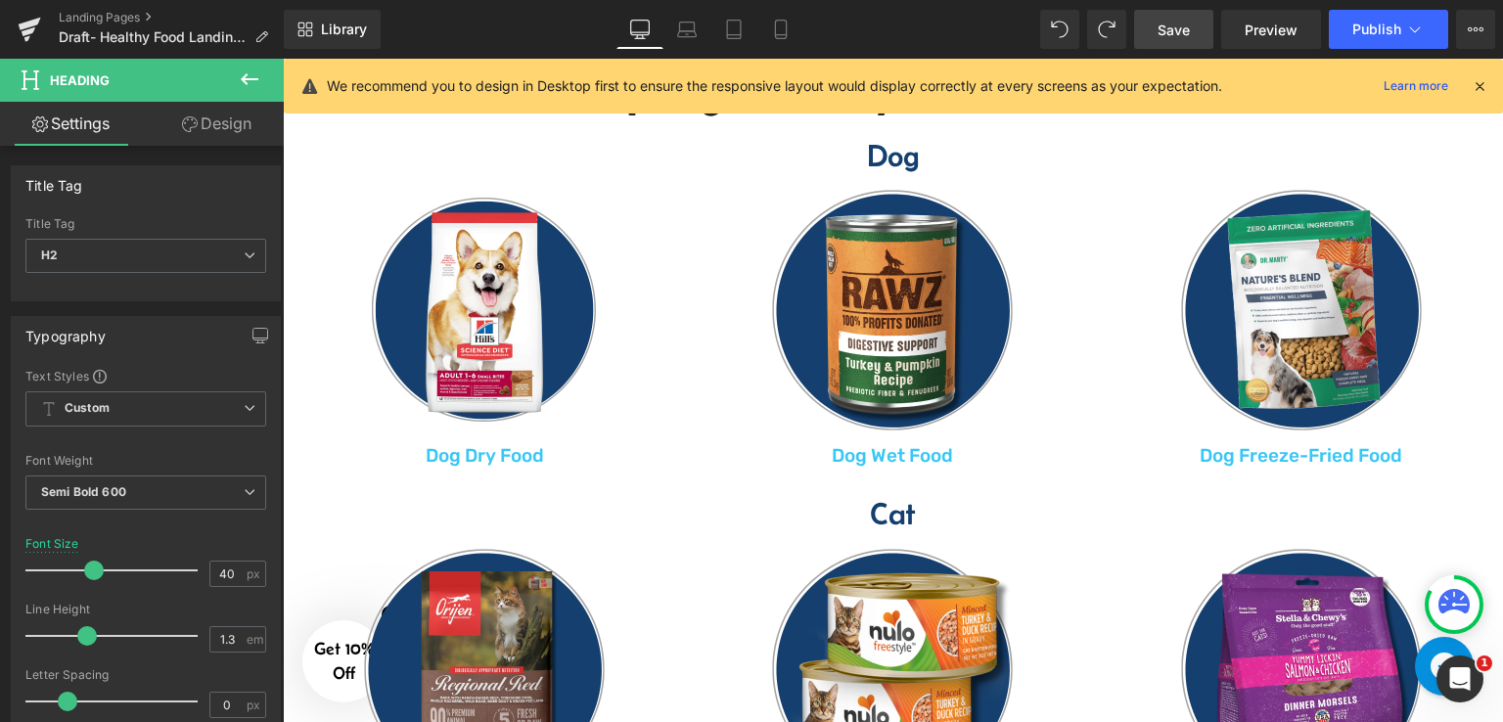
scroll to position [862, 0]
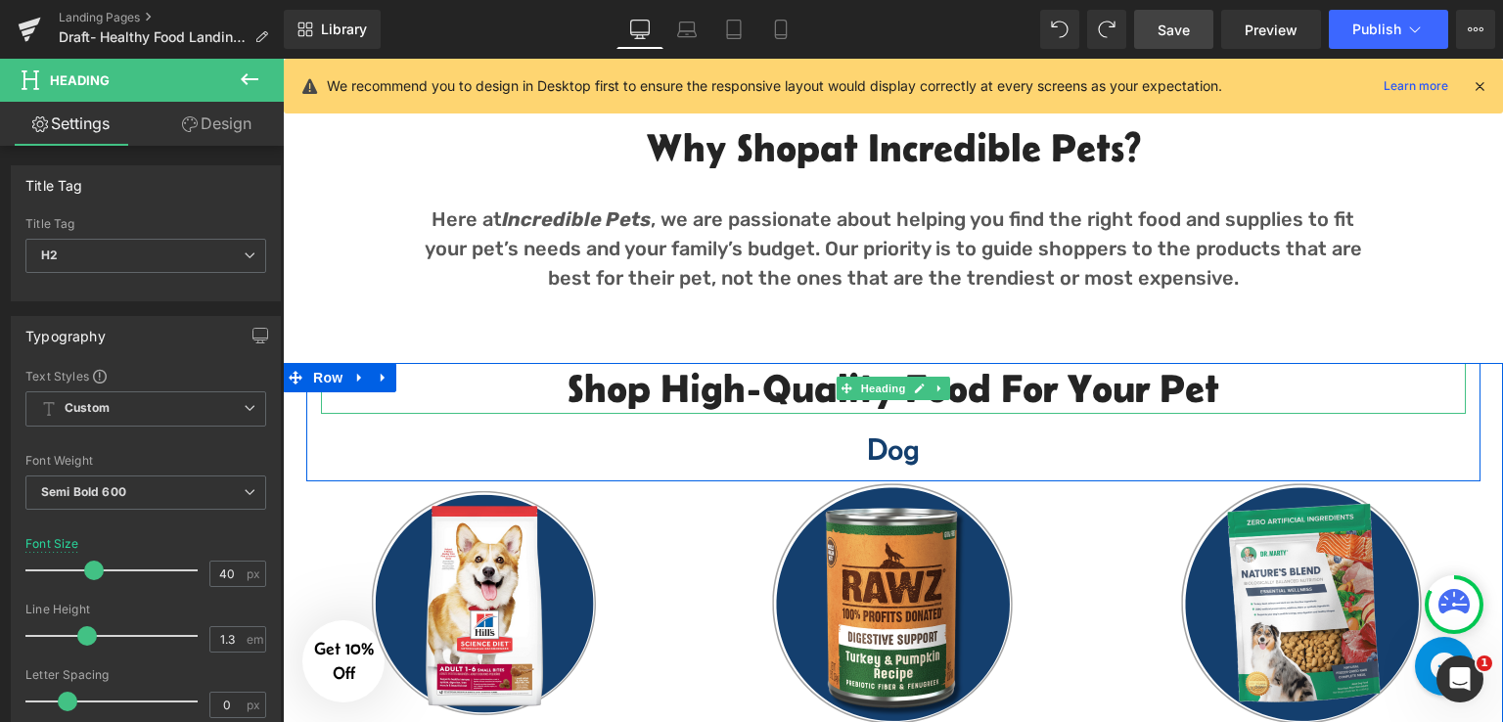
click at [1106, 391] on h2 "Shop High-Quality Food For your pet" at bounding box center [893, 388] width 1144 height 51
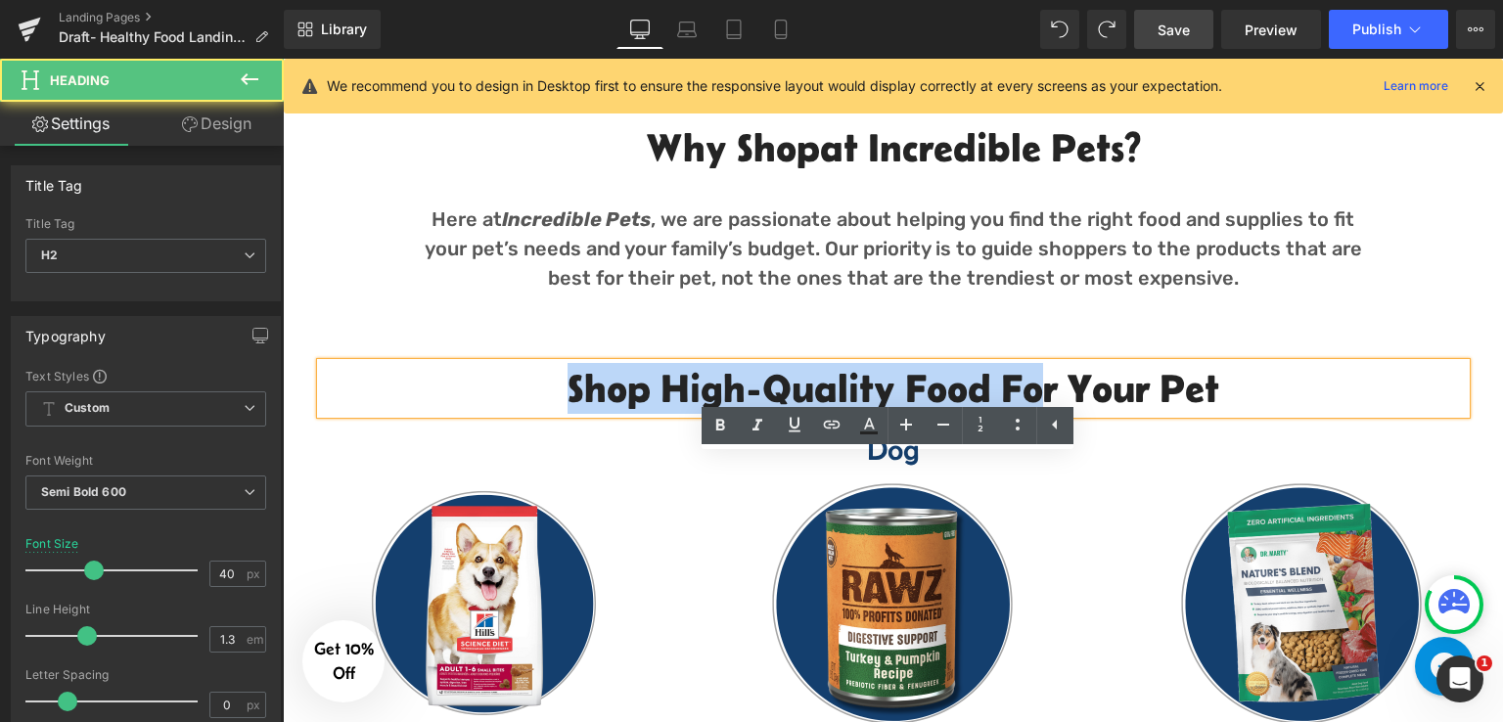
scroll to position [764, 0]
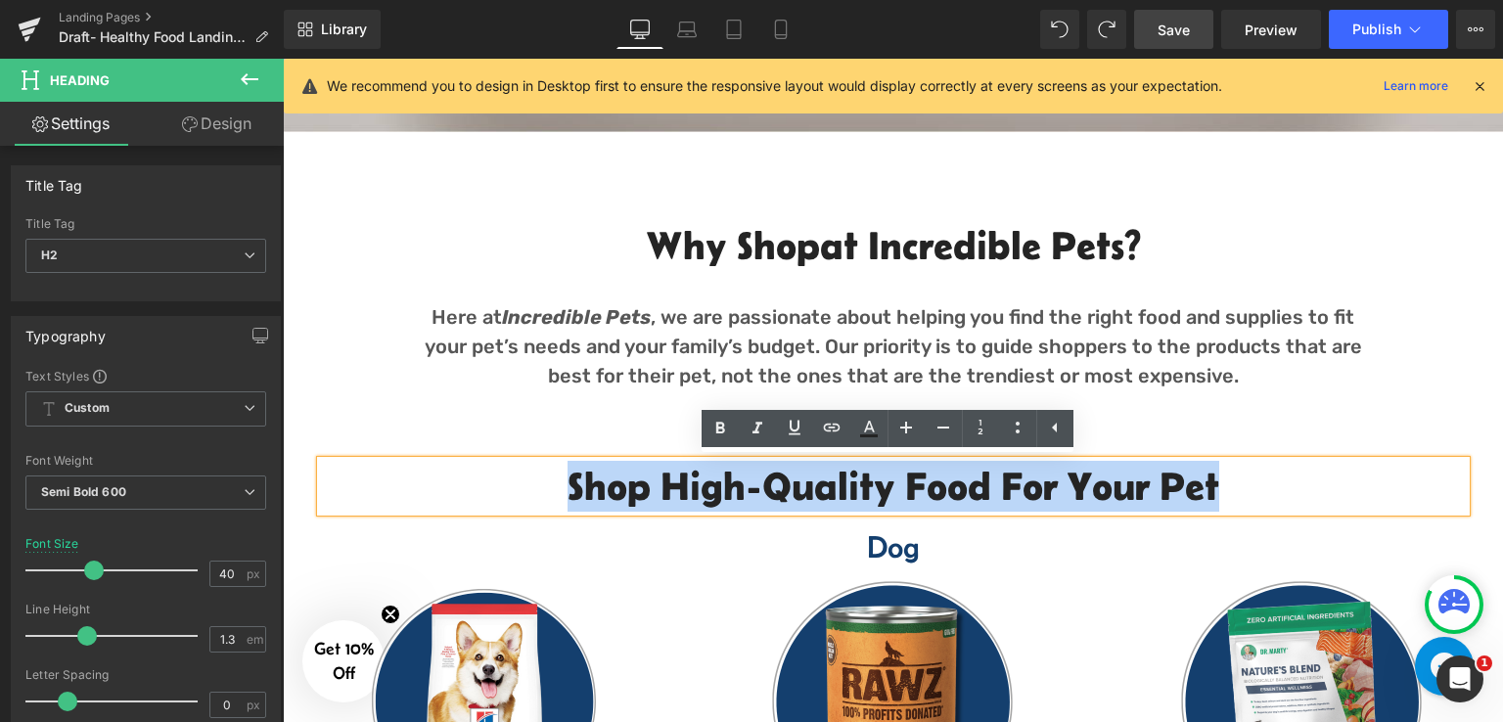
drag, startPoint x: 577, startPoint y: 392, endPoint x: 1229, endPoint y: 468, distance: 655.8
click at [1229, 468] on h2 "Shop High-Quality Food For your pet" at bounding box center [893, 486] width 1144 height 51
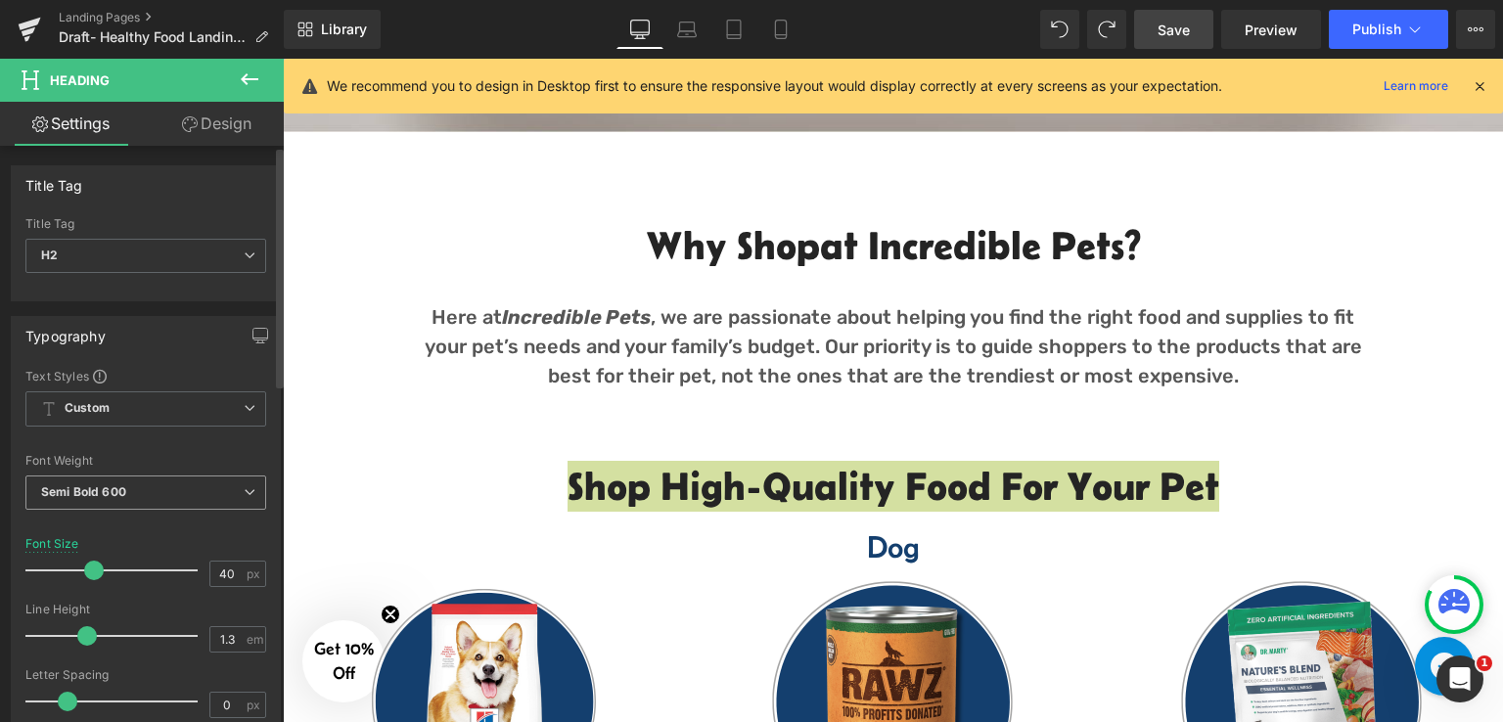
click at [173, 486] on span "Semi Bold 600" at bounding box center [145, 492] width 241 height 34
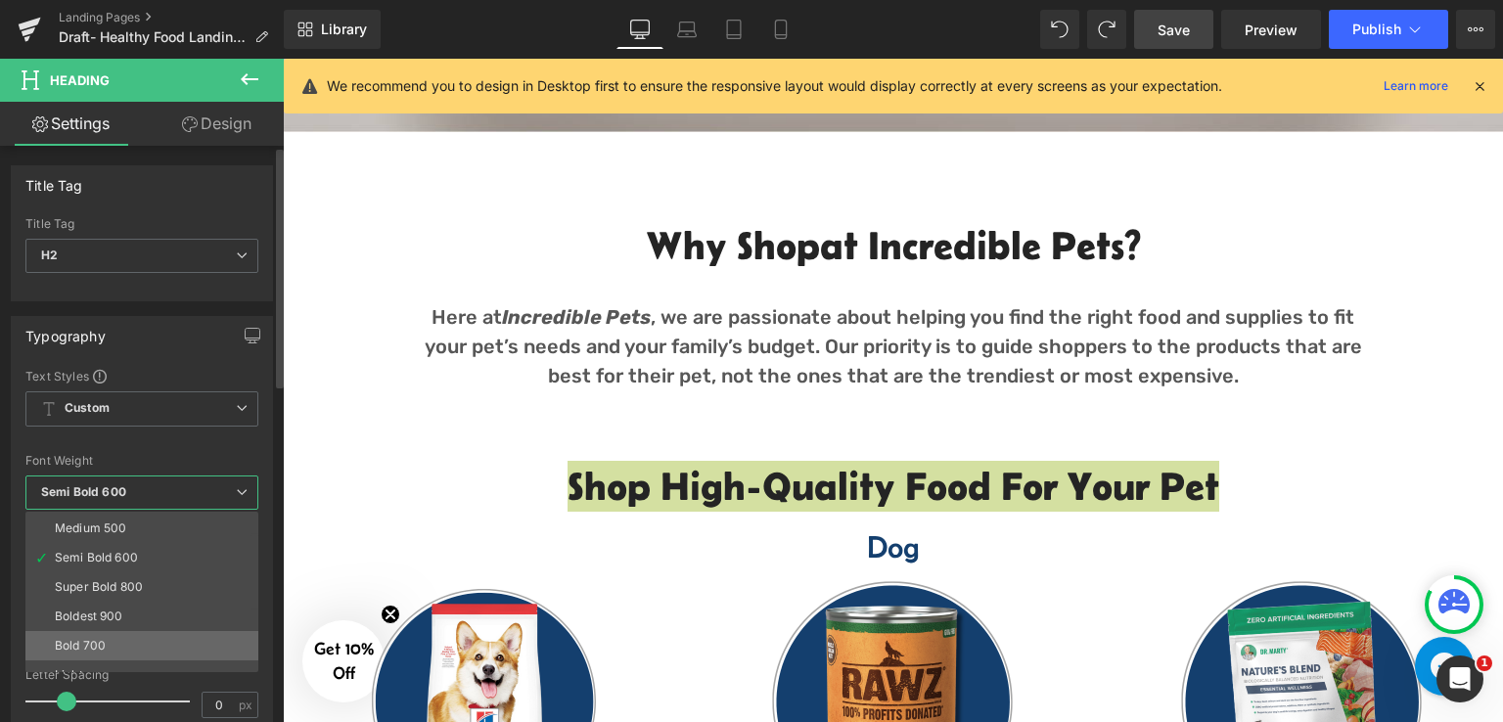
scroll to position [162, 0]
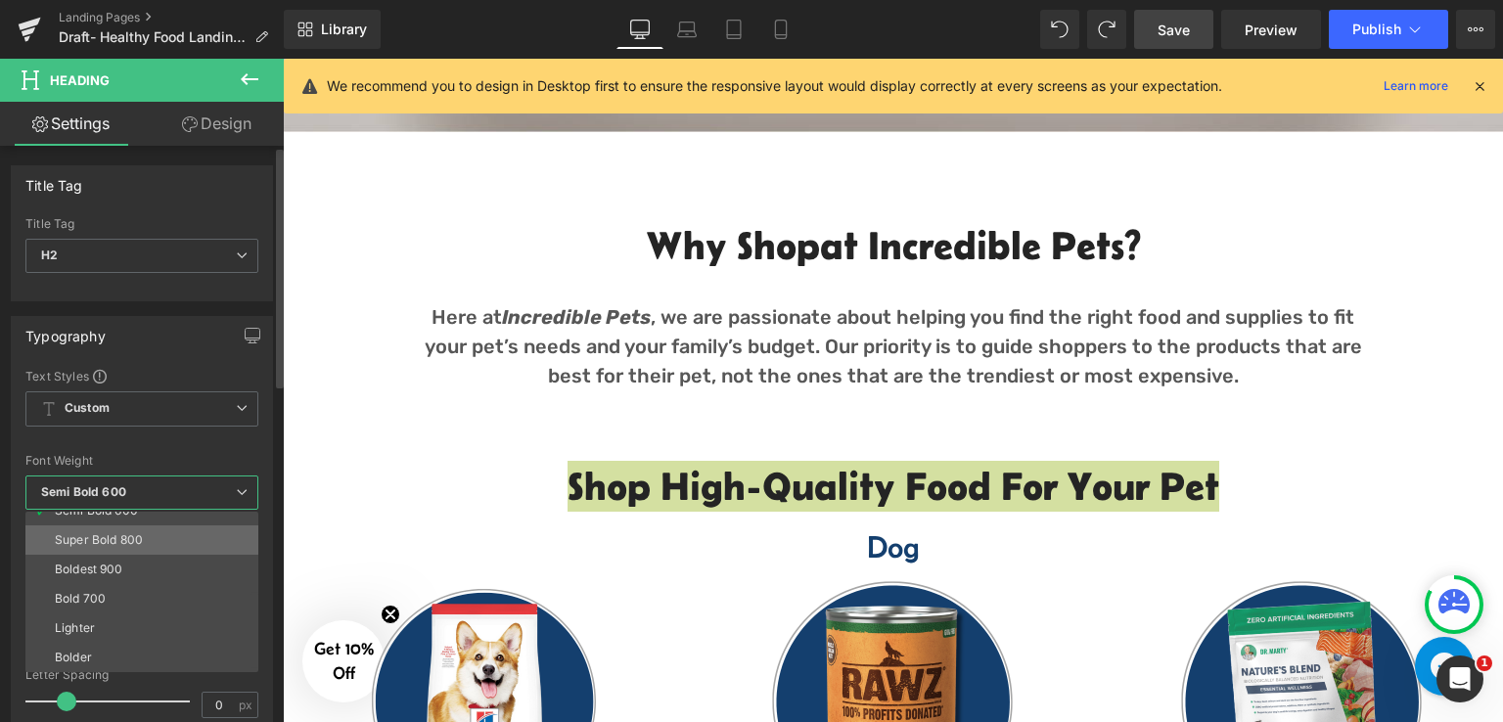
click at [117, 539] on div "Super Bold 800" at bounding box center [99, 540] width 88 height 14
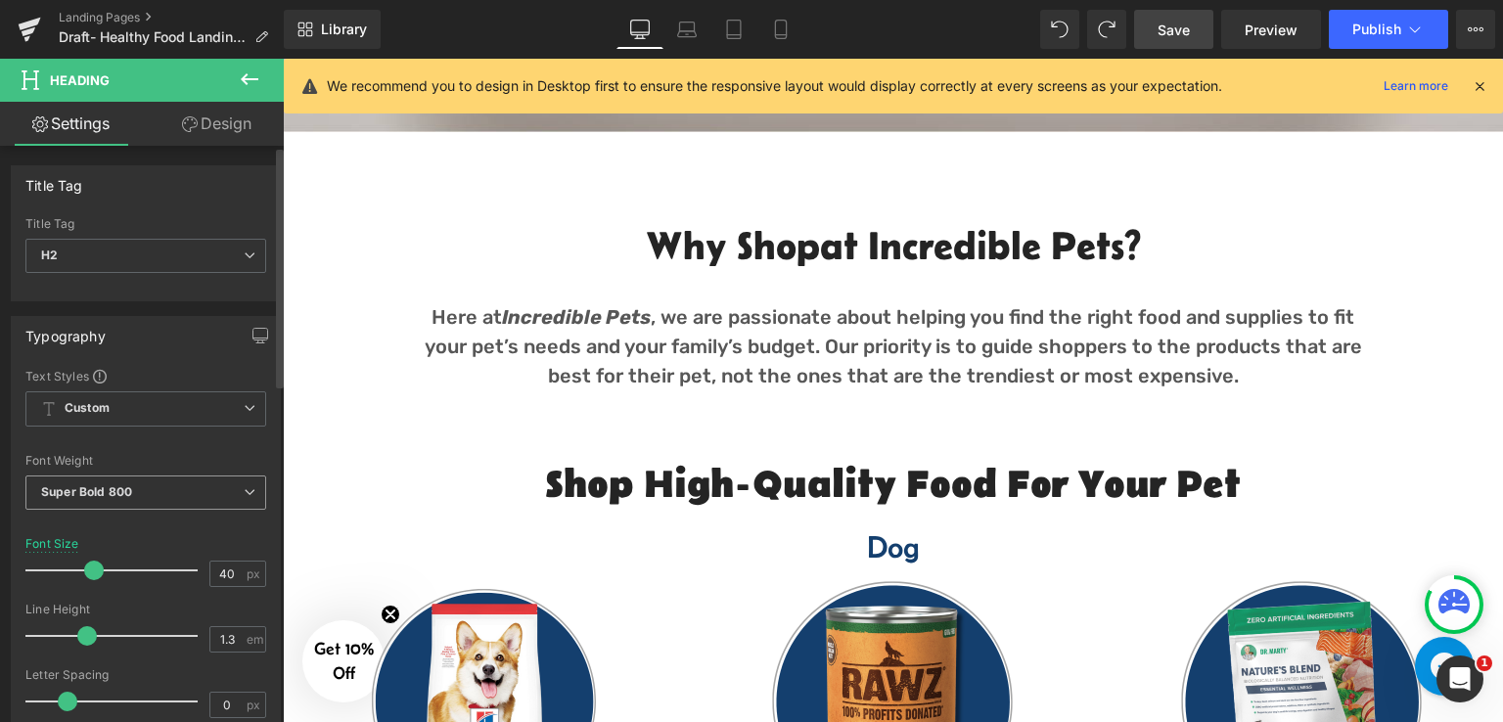
click at [173, 498] on span "Super Bold 800" at bounding box center [145, 492] width 241 height 34
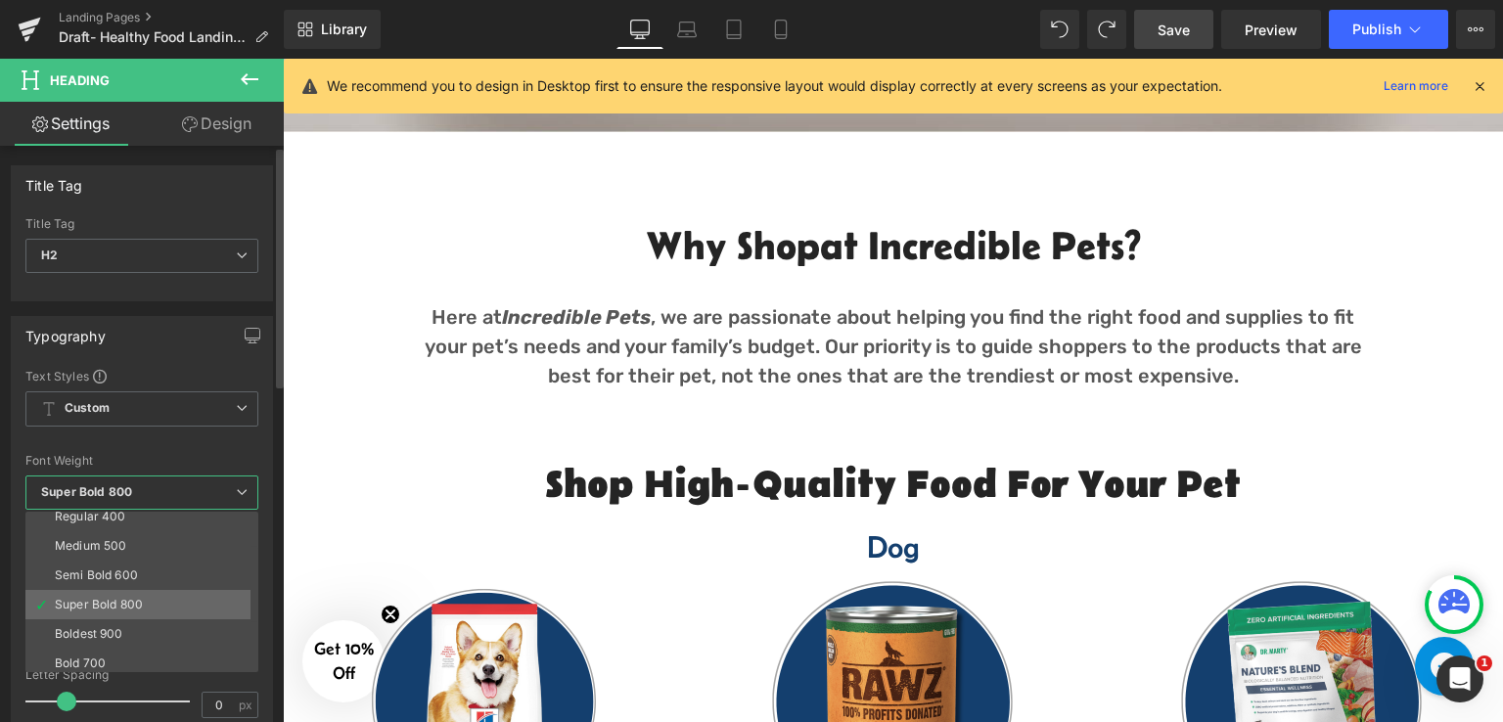
scroll to position [65, 0]
click at [141, 605] on li "Semi Bold 600" at bounding box center [146, 608] width 242 height 29
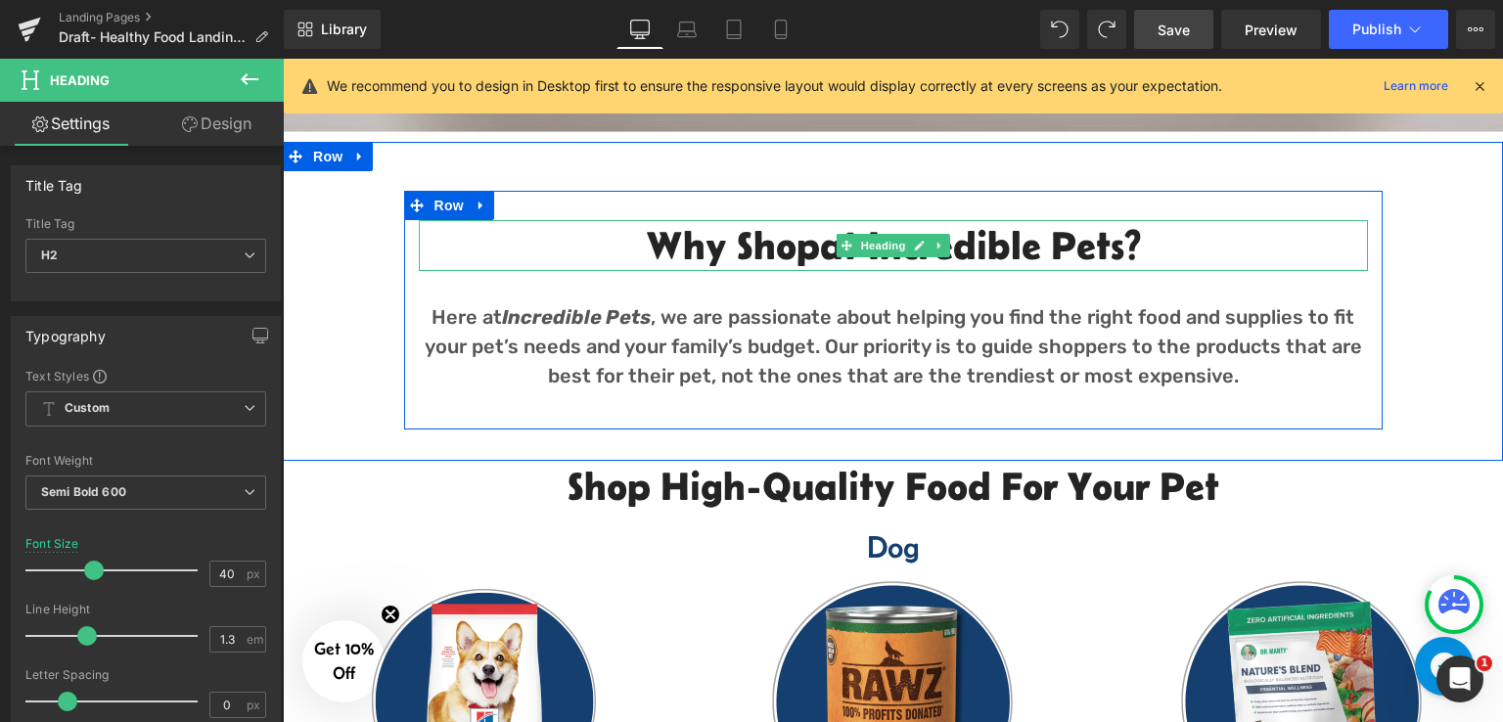
click at [696, 237] on h2 "Why Shop at Incredible Pets?" at bounding box center [893, 245] width 949 height 51
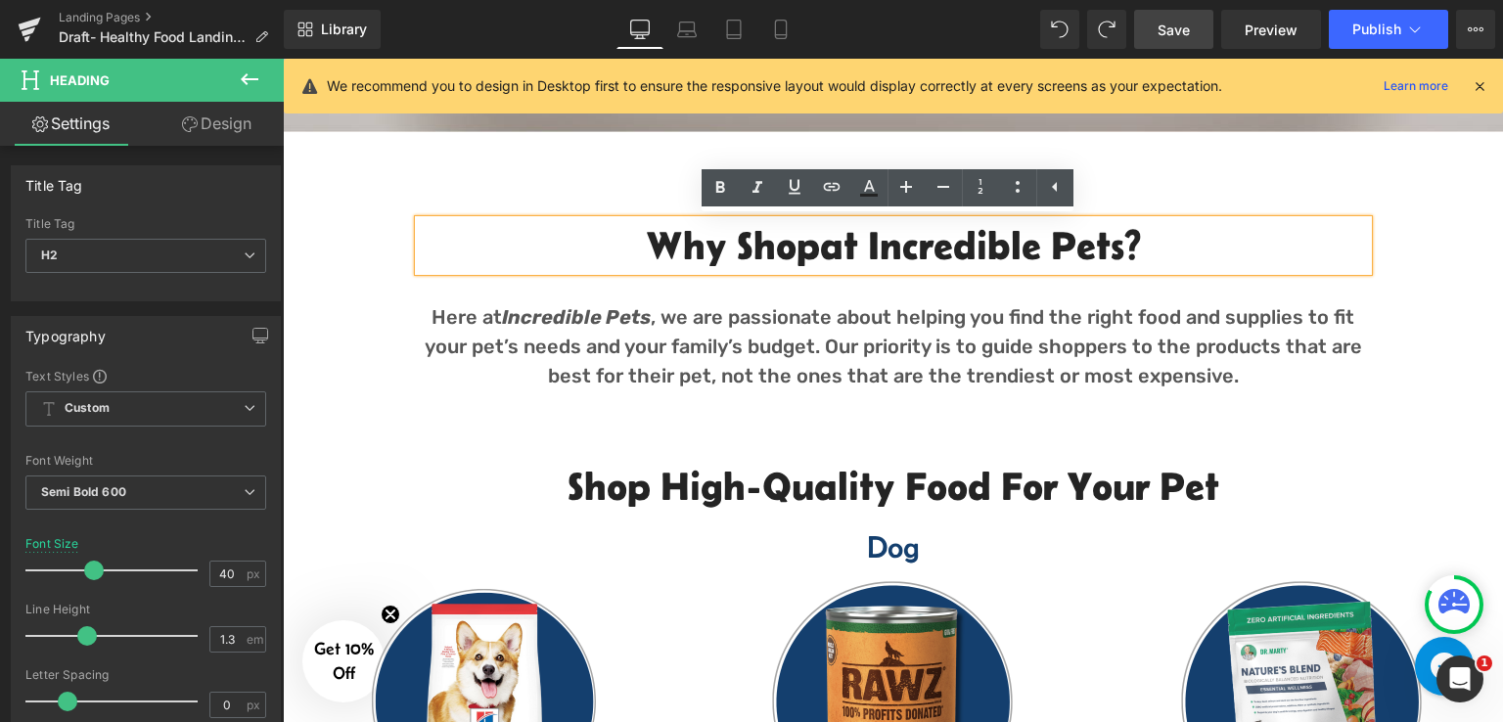
drag, startPoint x: 637, startPoint y: 248, endPoint x: 1160, endPoint y: 267, distance: 523.7
click at [1160, 267] on h2 "Why Shop at Incredible Pets?" at bounding box center [893, 245] width 949 height 51
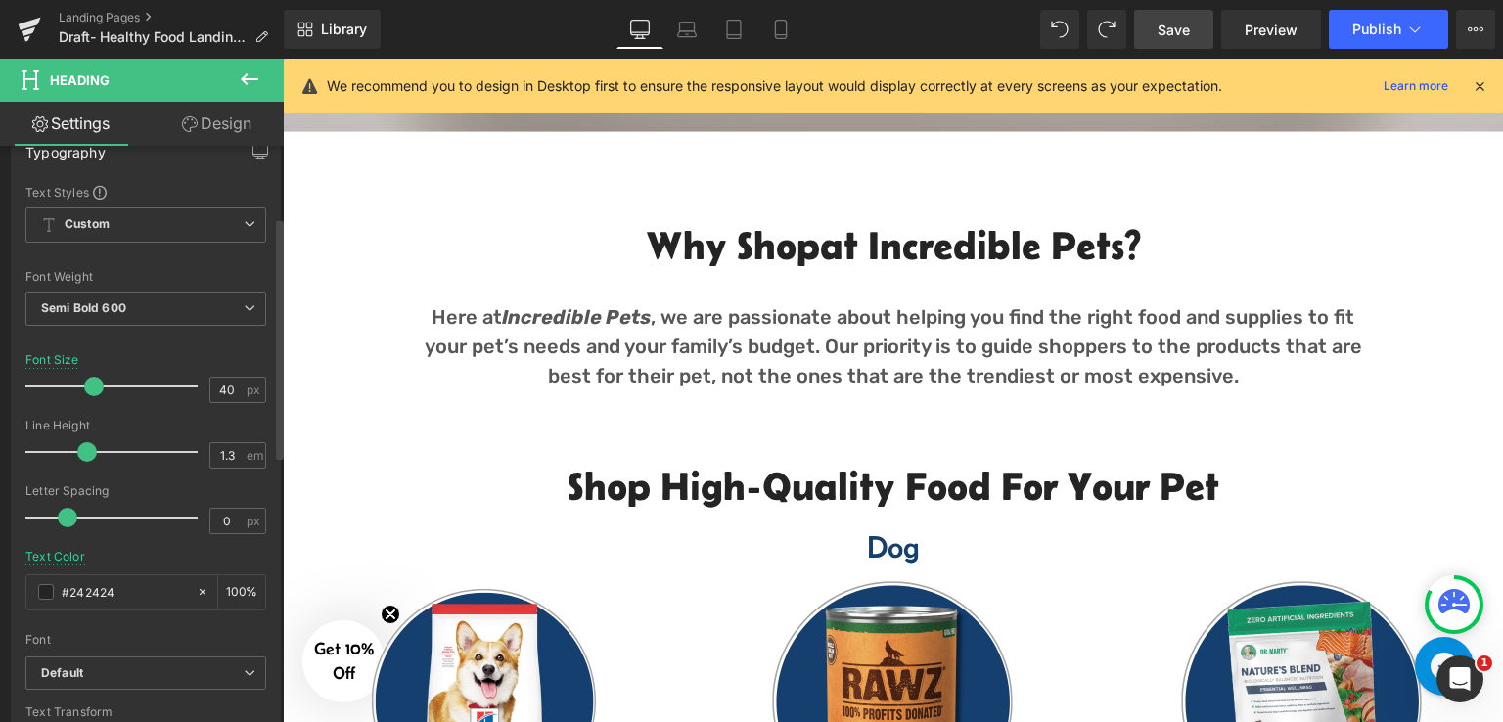
scroll to position [196, 0]
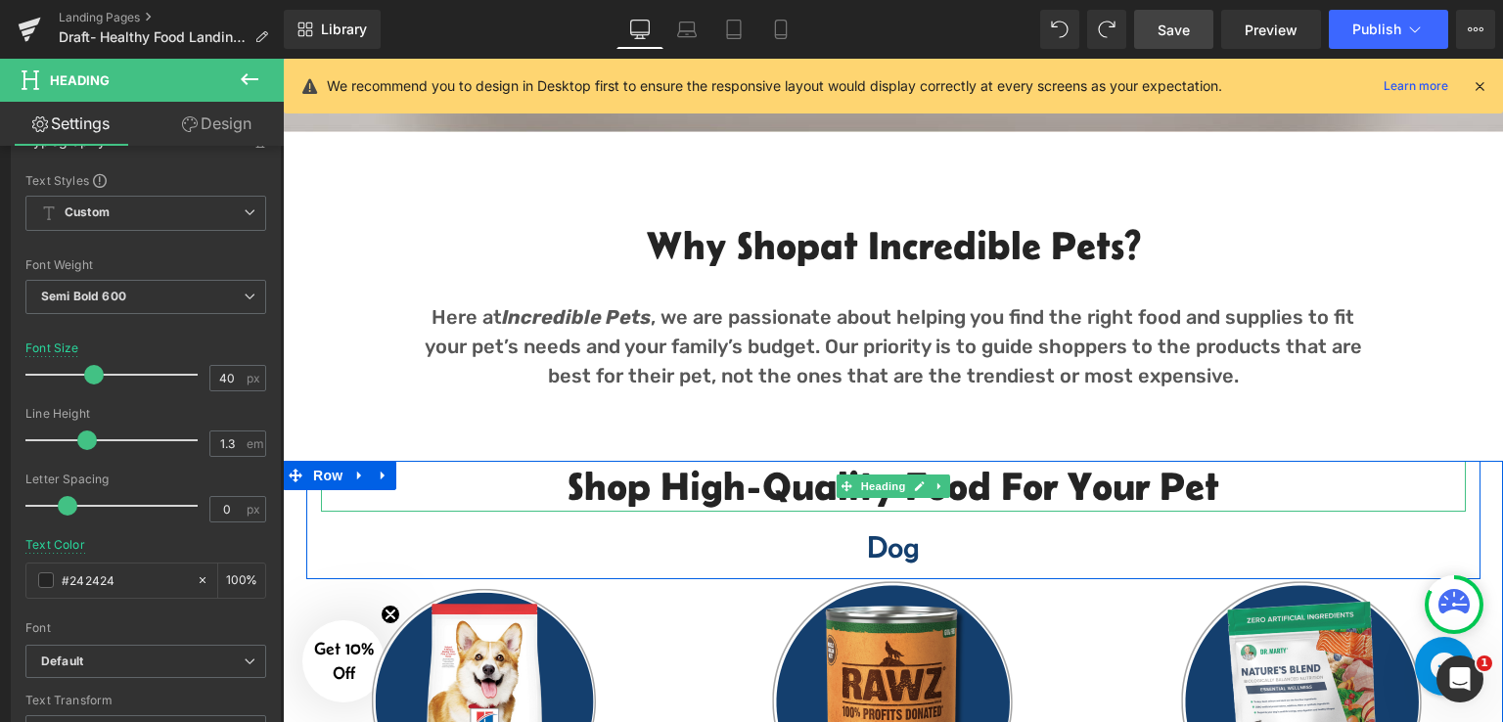
click at [644, 486] on h2 "Shop High-Quality Food For your pet" at bounding box center [893, 486] width 1144 height 51
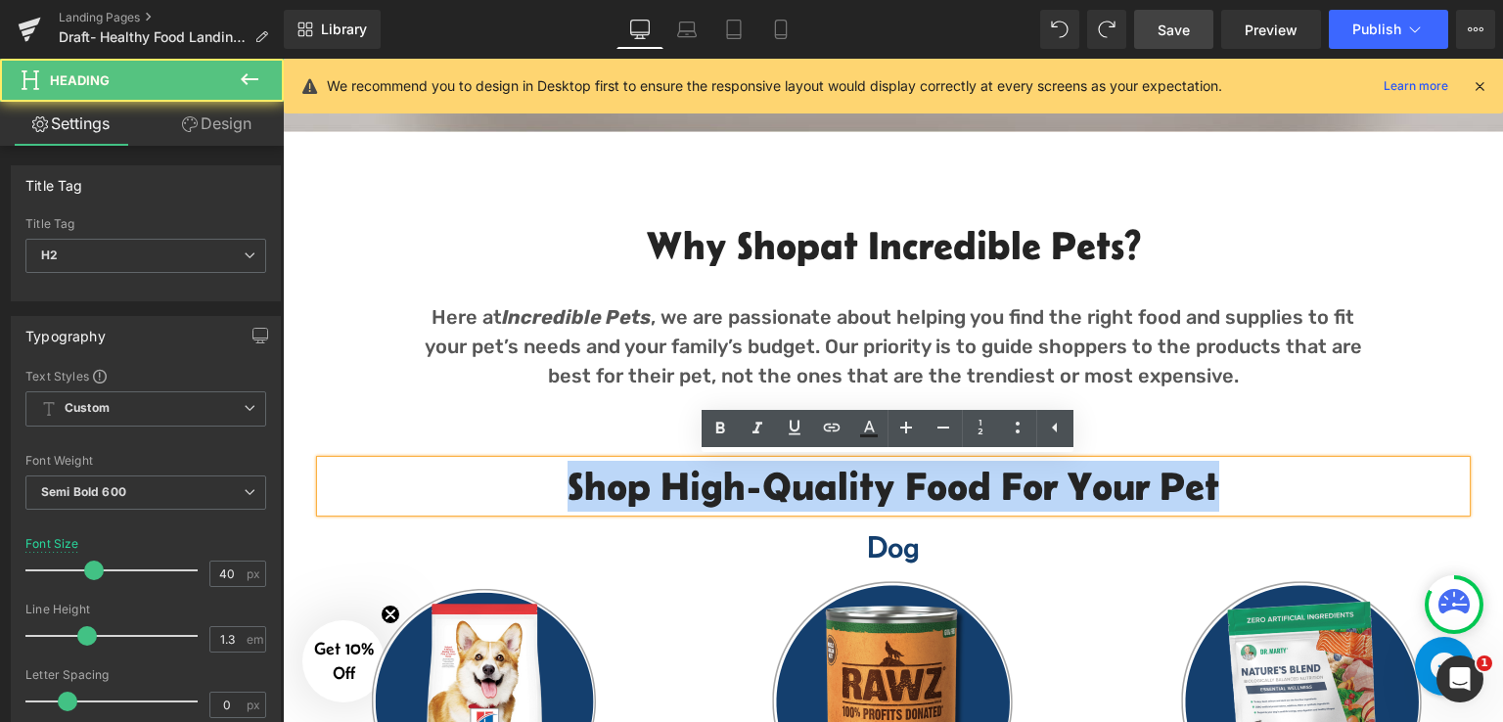
drag, startPoint x: 651, startPoint y: 478, endPoint x: 1256, endPoint y: 488, distance: 605.6
click at [1256, 488] on h2 "Shop High-Quality Food For your pet" at bounding box center [893, 486] width 1144 height 51
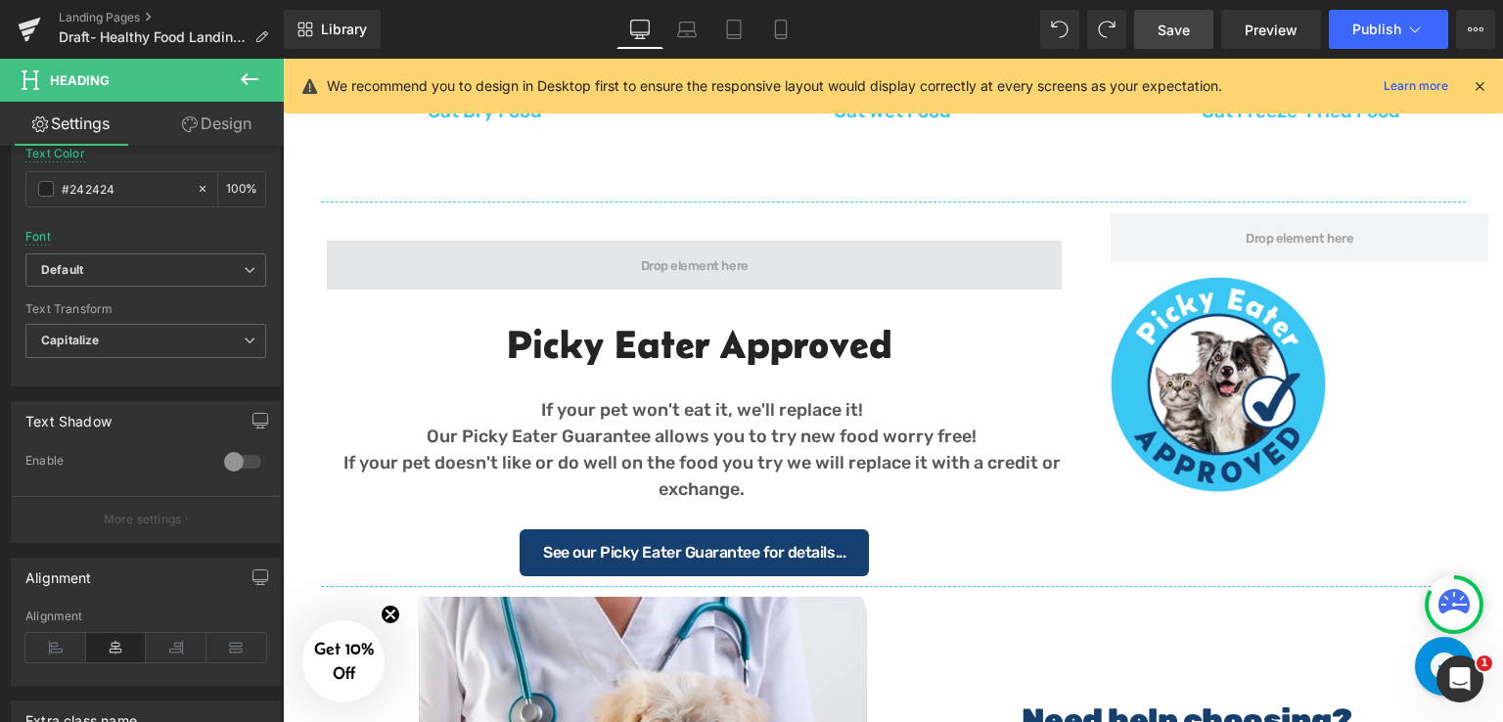
scroll to position [1938, 0]
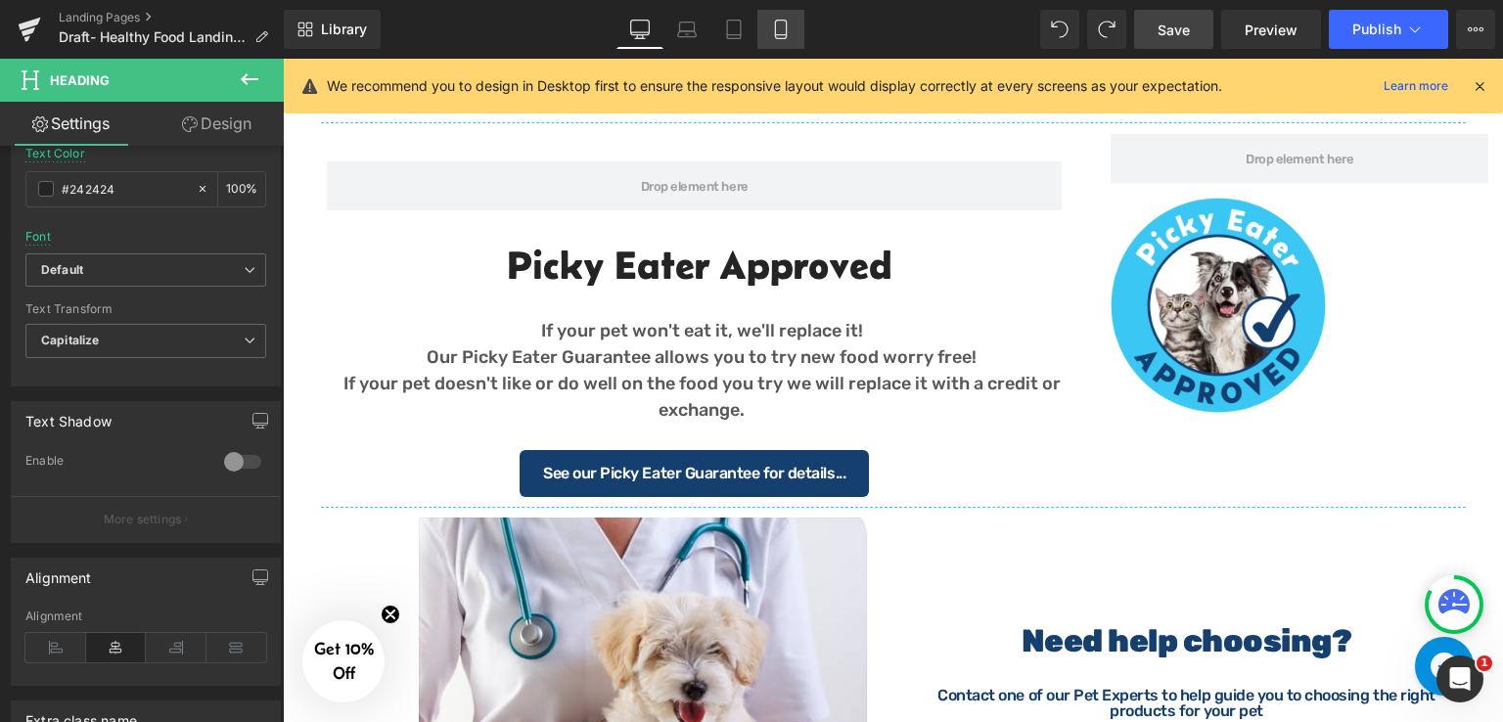
click at [767, 28] on link "Mobile" at bounding box center [780, 29] width 47 height 39
type input "35"
type input "100"
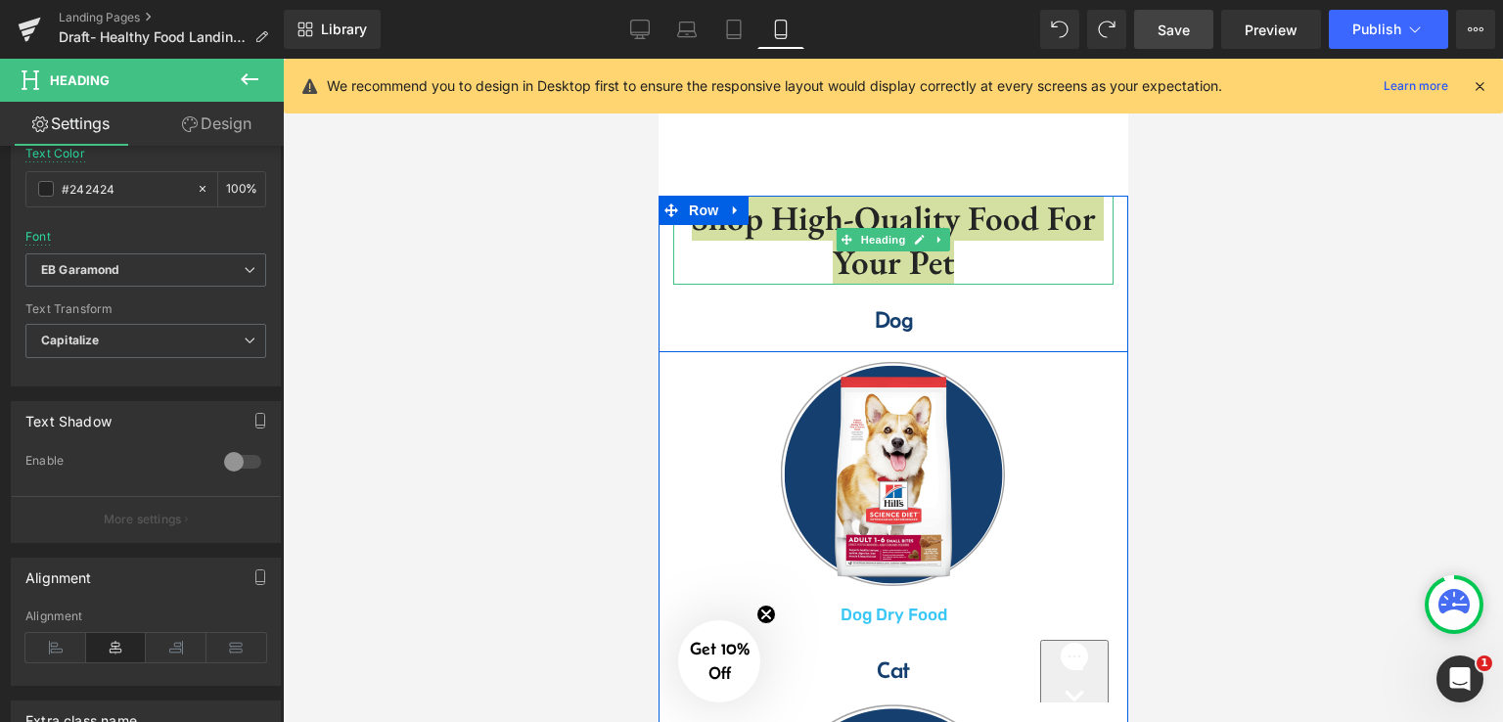
scroll to position [520, 0]
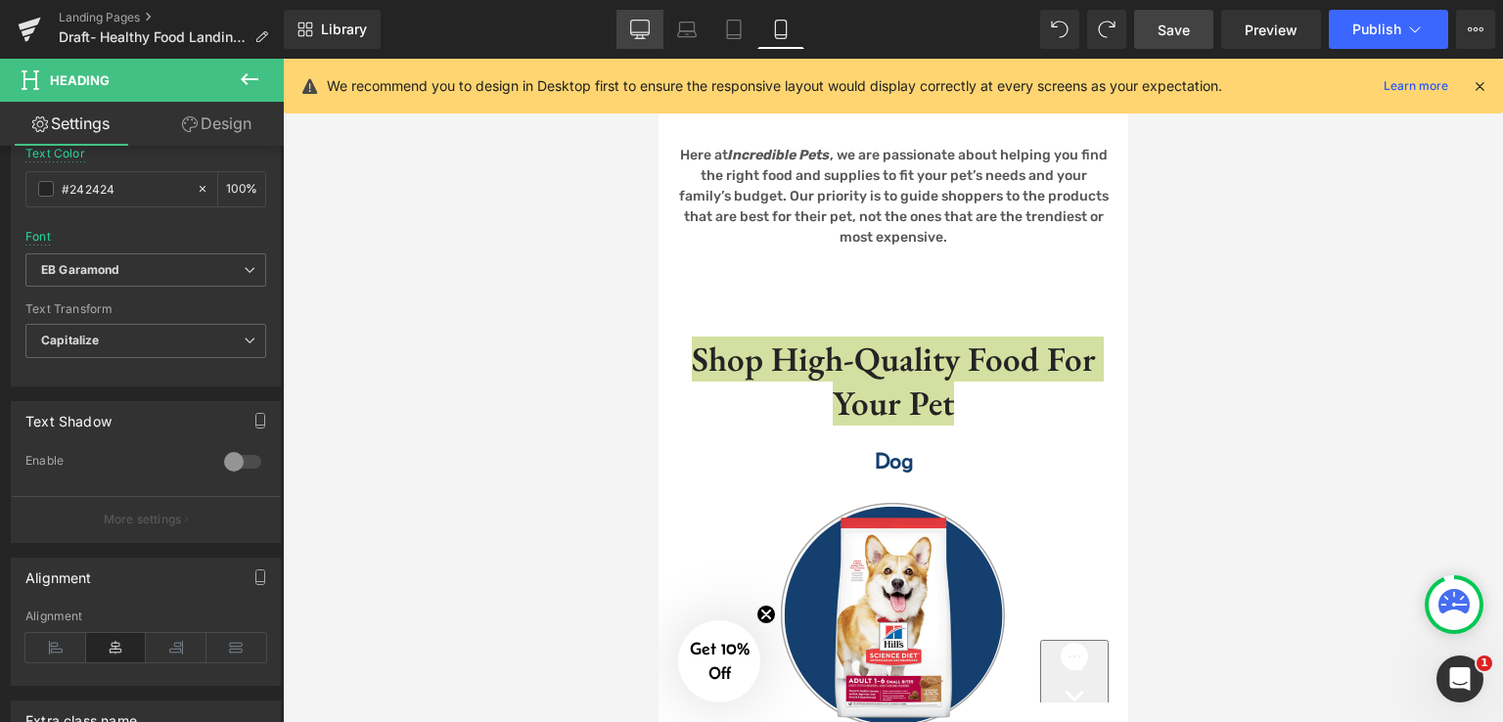
drag, startPoint x: 643, startPoint y: 23, endPoint x: 649, endPoint y: 231, distance: 207.5
click at [643, 23] on icon at bounding box center [640, 30] width 20 height 20
type input "40"
type input "100"
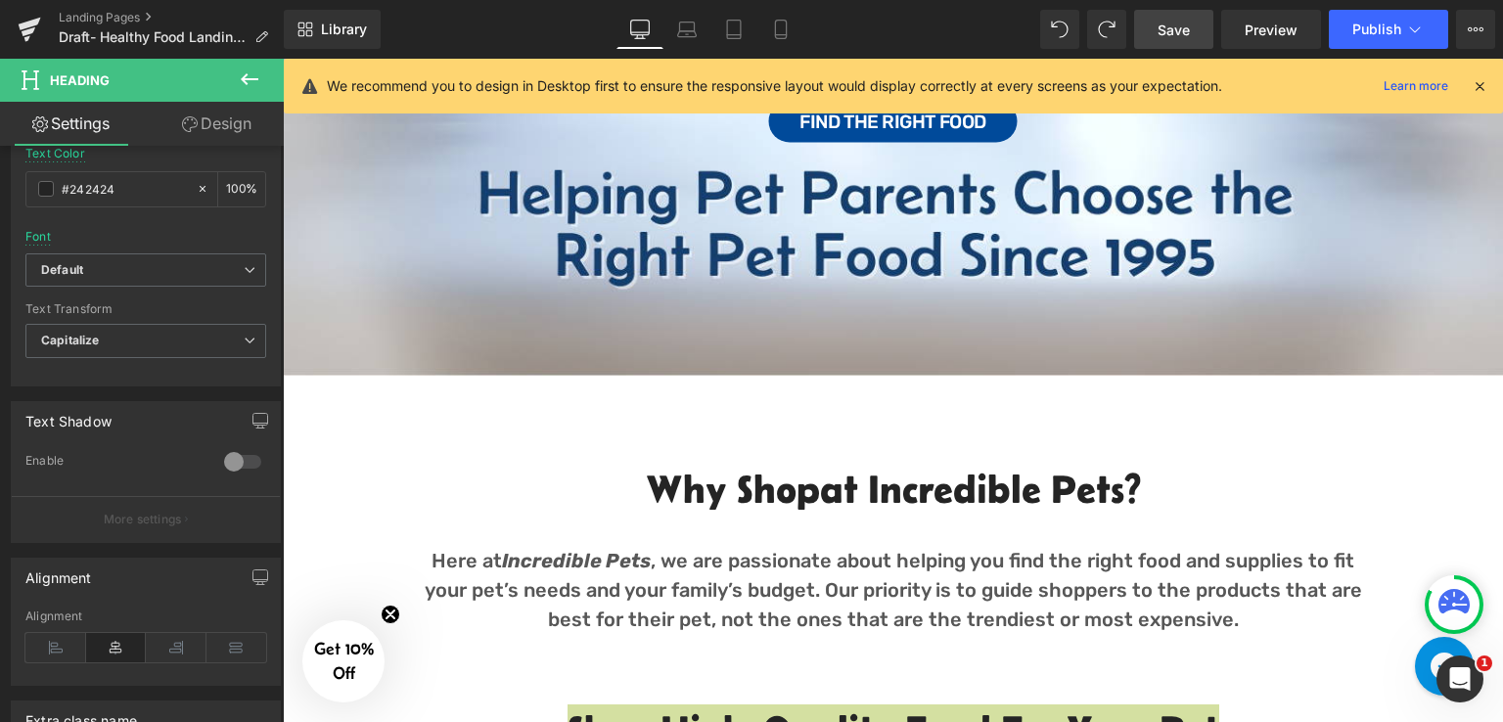
scroll to position [844, 0]
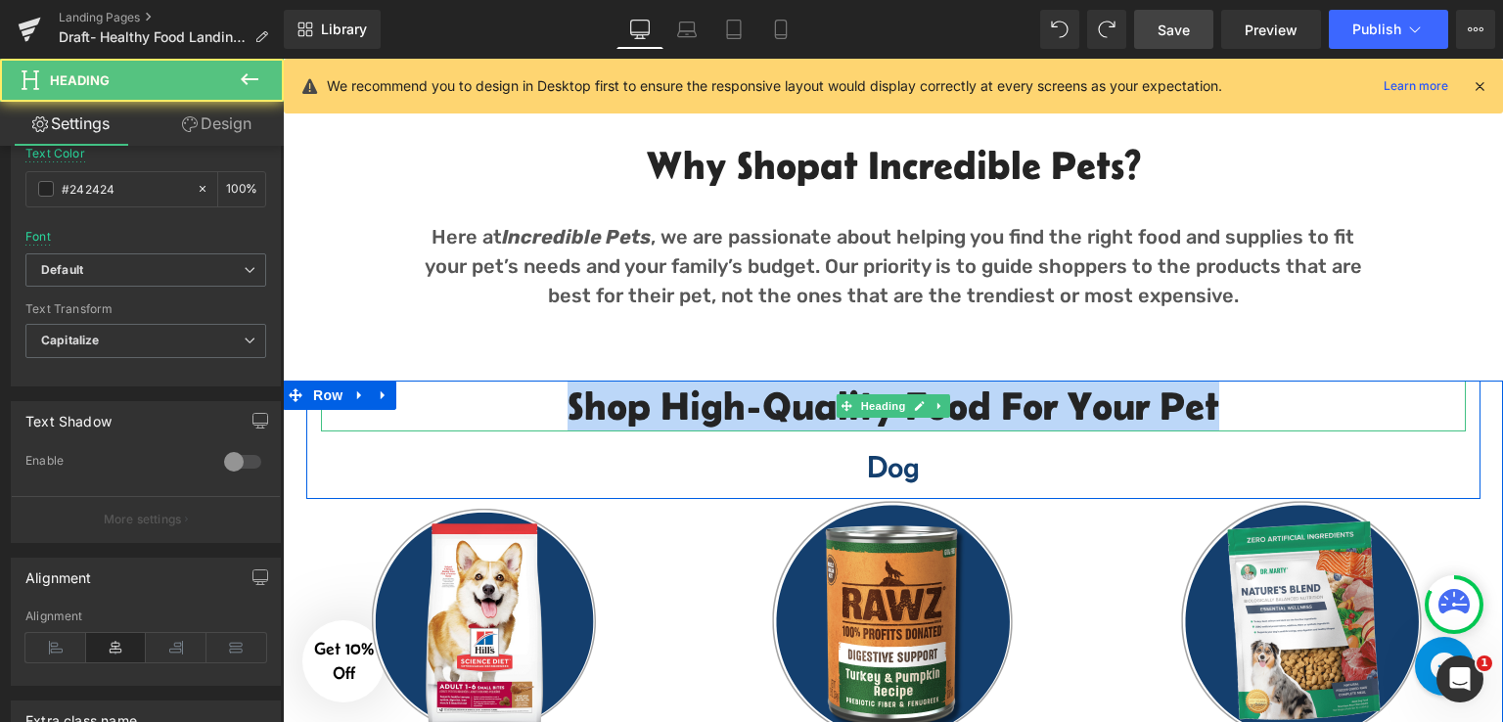
click at [1231, 411] on h2 "Shop High-Quality Food For your pet" at bounding box center [893, 406] width 1144 height 51
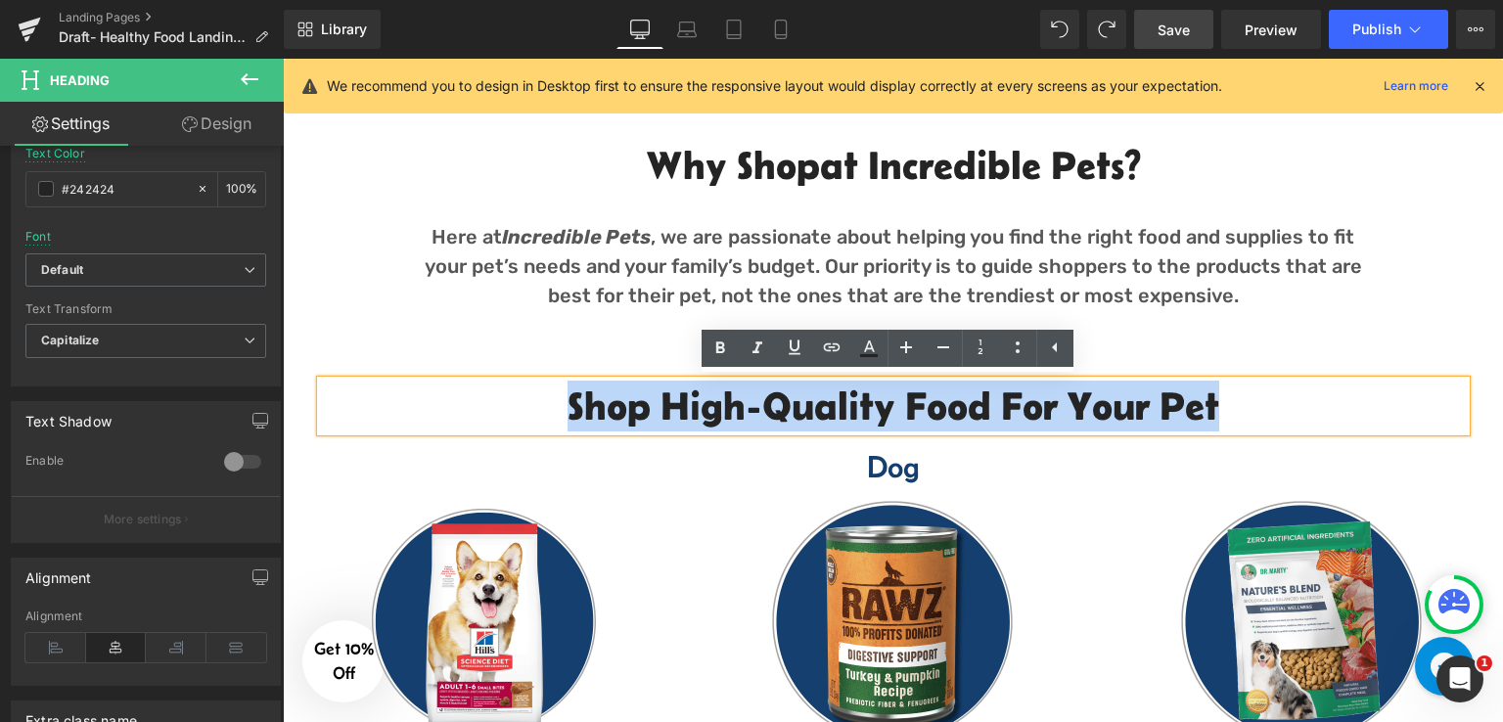
drag, startPoint x: 1220, startPoint y: 402, endPoint x: 563, endPoint y: 420, distance: 656.6
click at [562, 420] on h2 "Shop High-Quality Food For your pet" at bounding box center [893, 406] width 1144 height 51
copy h2 "Shop High-Quality Food For your pet"
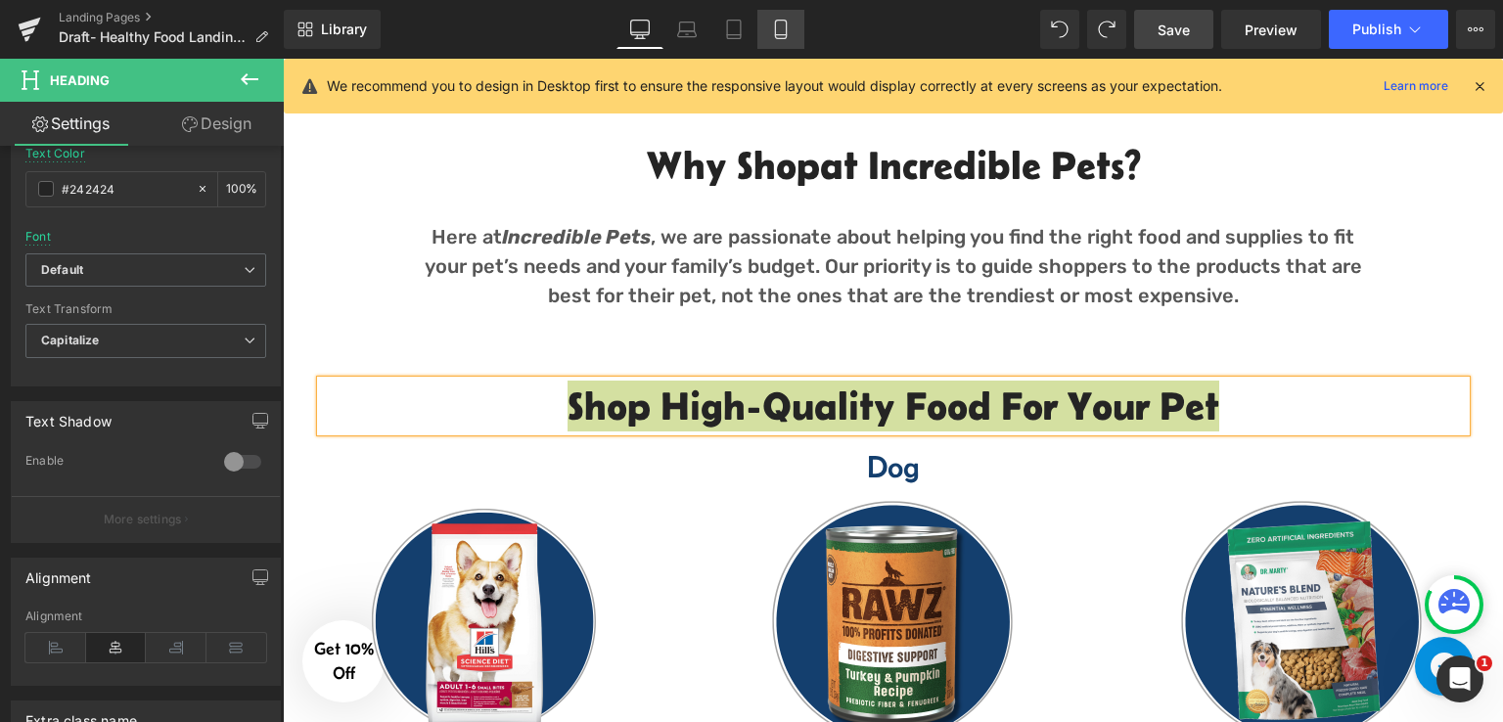
click at [789, 29] on icon at bounding box center [781, 30] width 20 height 20
type input "35"
type input "100"
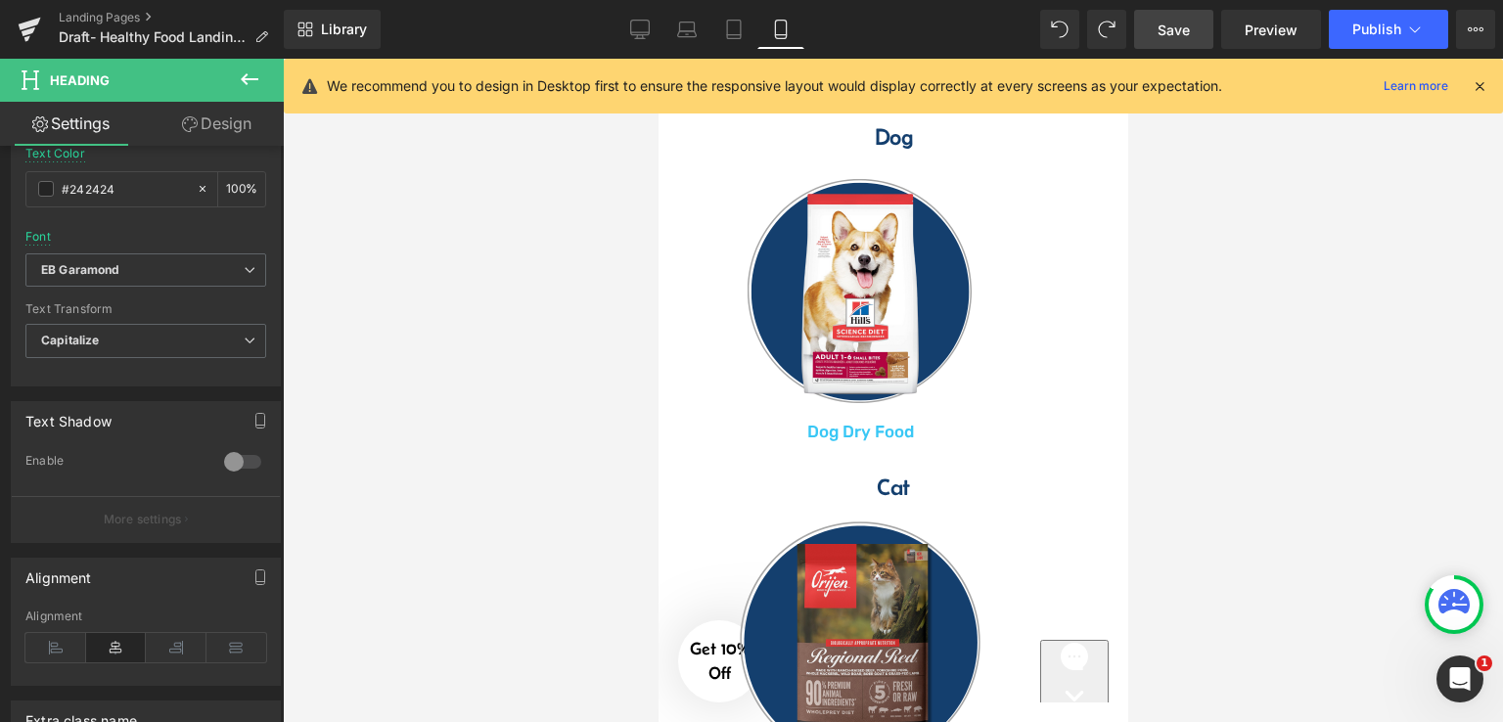
scroll to position [520, 0]
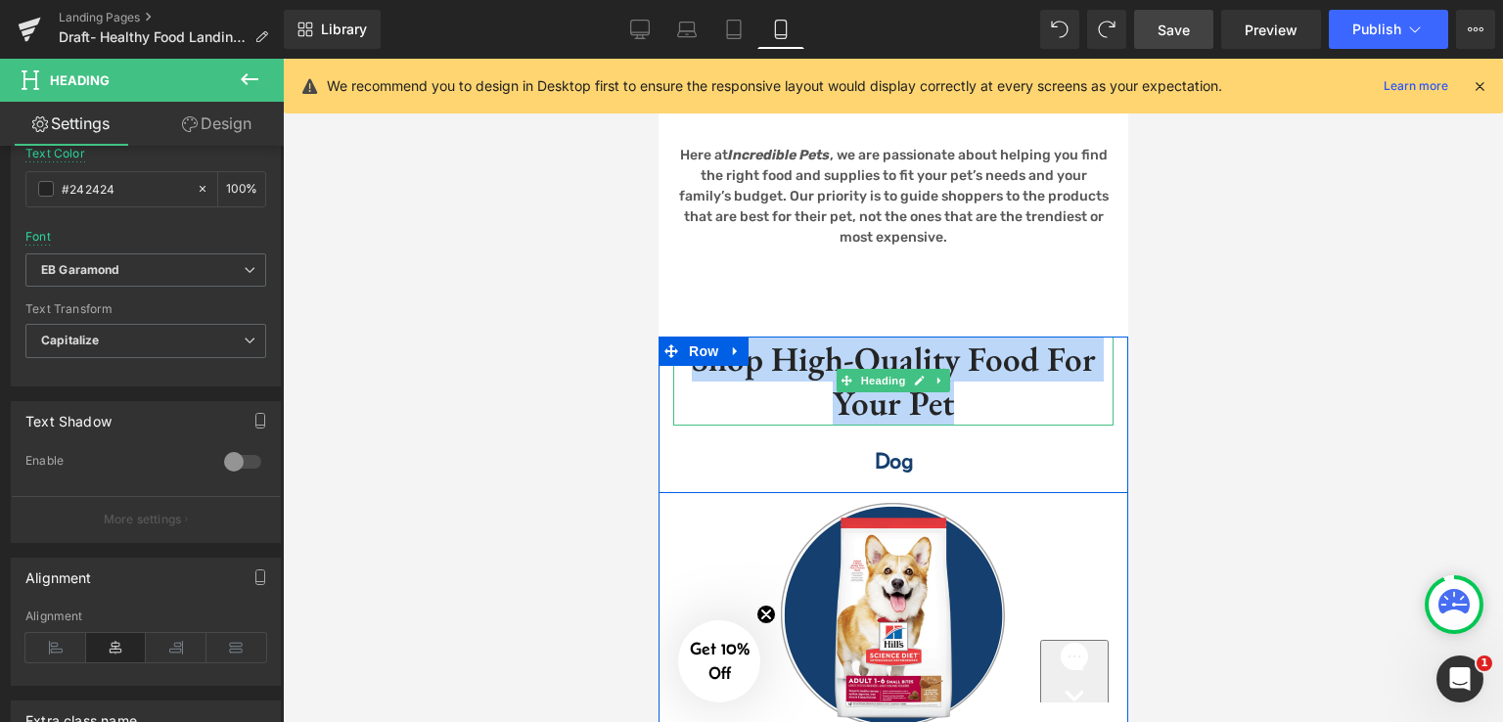
click at [956, 426] on h2 "Shop High-Quality Food For your pet" at bounding box center [892, 381] width 440 height 89
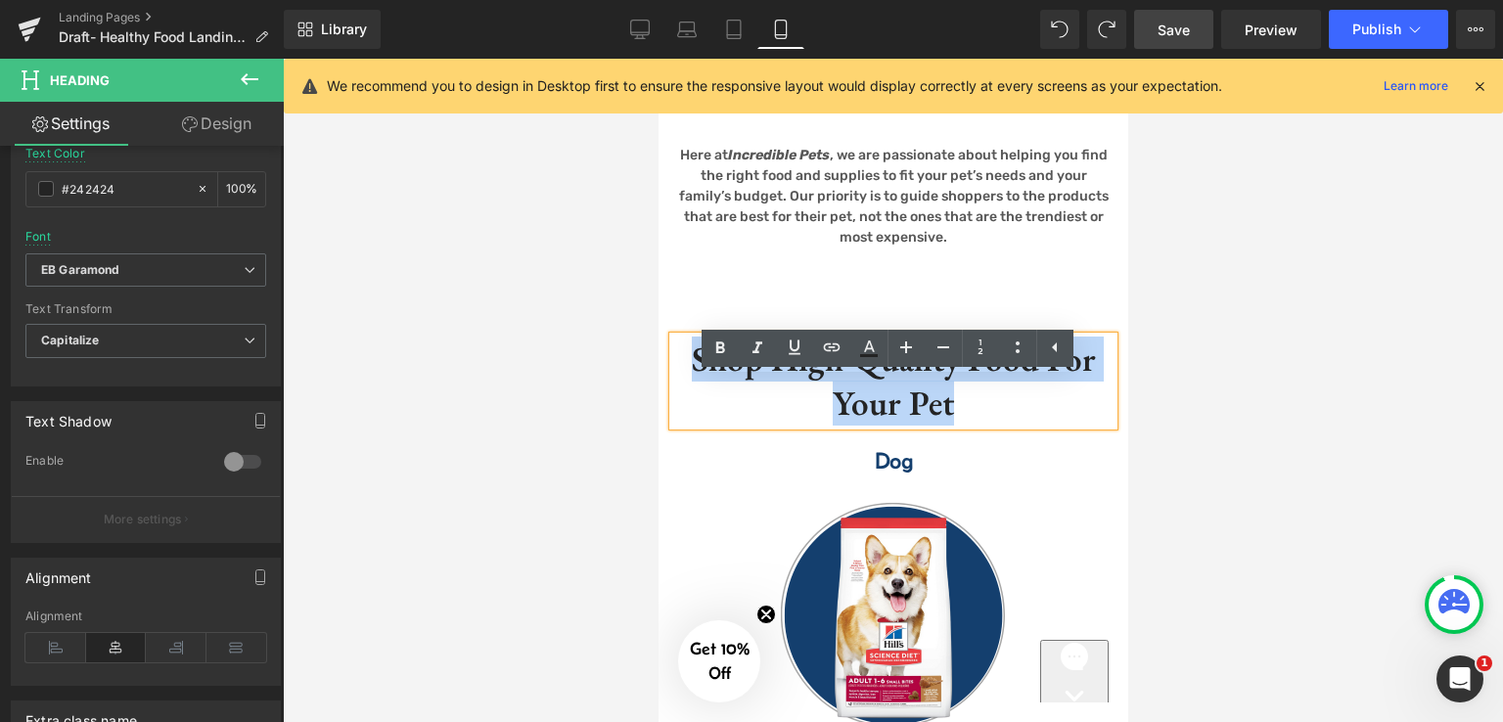
drag, startPoint x: 972, startPoint y: 453, endPoint x: 688, endPoint y: 414, distance: 287.3
click at [688, 414] on h2 "Shop High-Quality Food For your pet" at bounding box center [892, 381] width 440 height 89
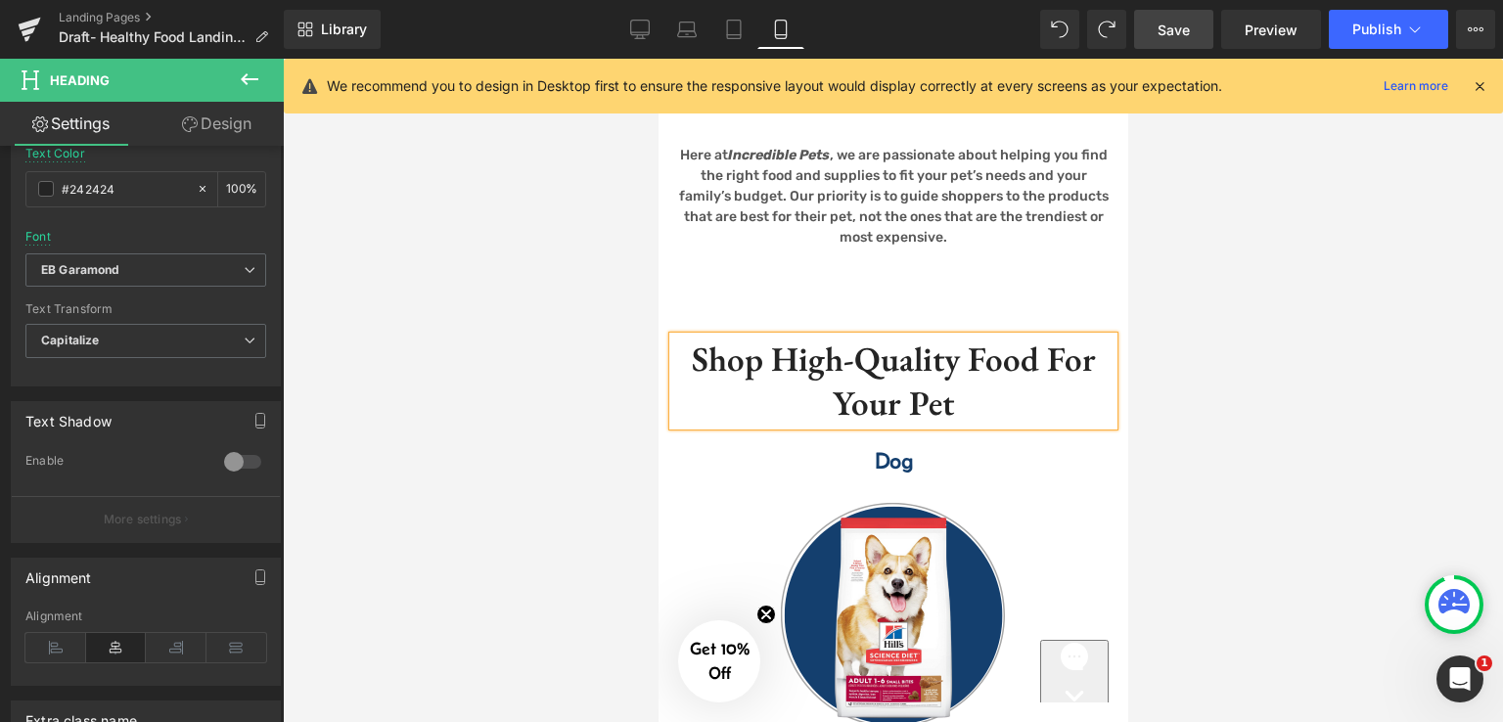
click at [1204, 316] on div at bounding box center [893, 390] width 1220 height 663
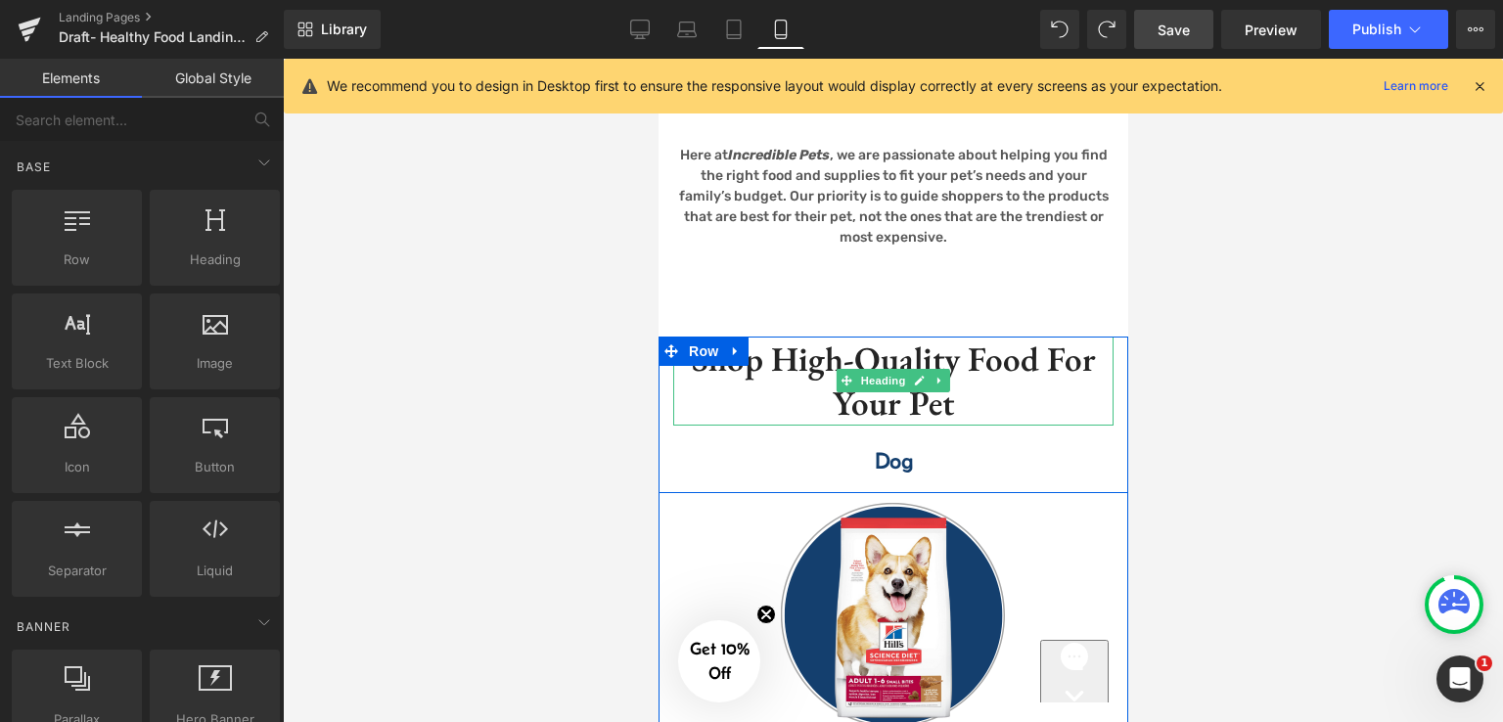
click at [958, 426] on h2 "Shop High-Quality Food For your pet" at bounding box center [892, 381] width 440 height 89
click at [956, 426] on h2 "Shop High-Quality Food For your pet" at bounding box center [892, 381] width 440 height 89
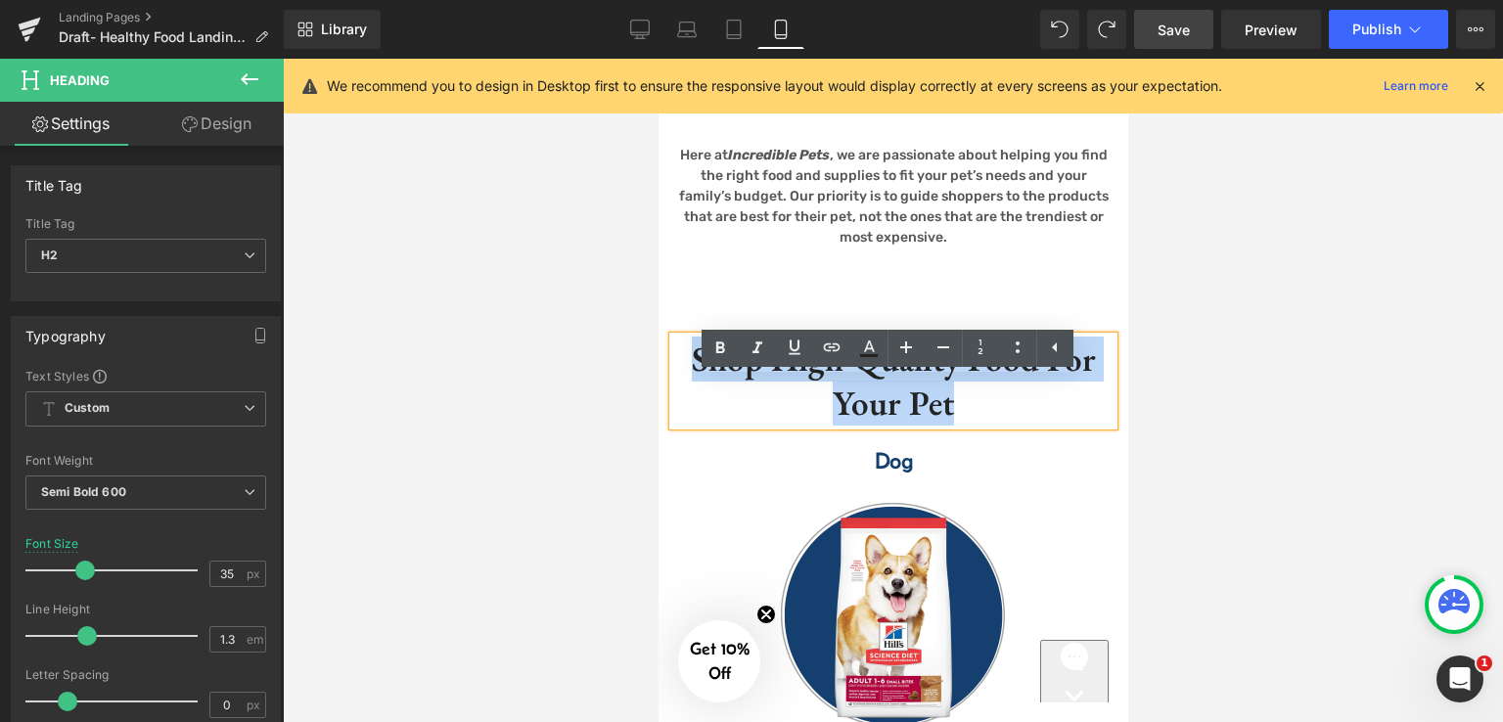
drag, startPoint x: 953, startPoint y: 443, endPoint x: 690, endPoint y: 411, distance: 265.1
click at [690, 411] on h2 "Shop High-Quality Food For your pet" at bounding box center [892, 381] width 440 height 89
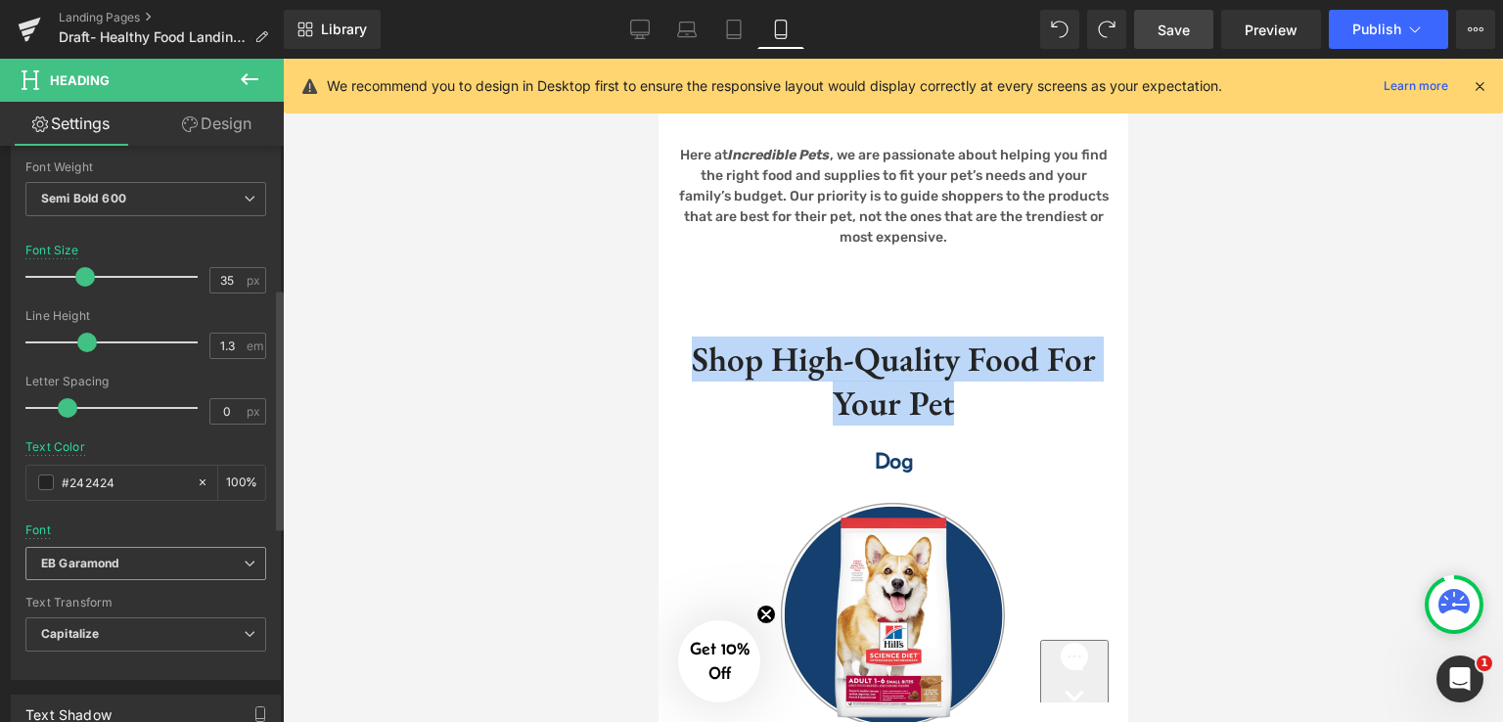
scroll to position [489, 0]
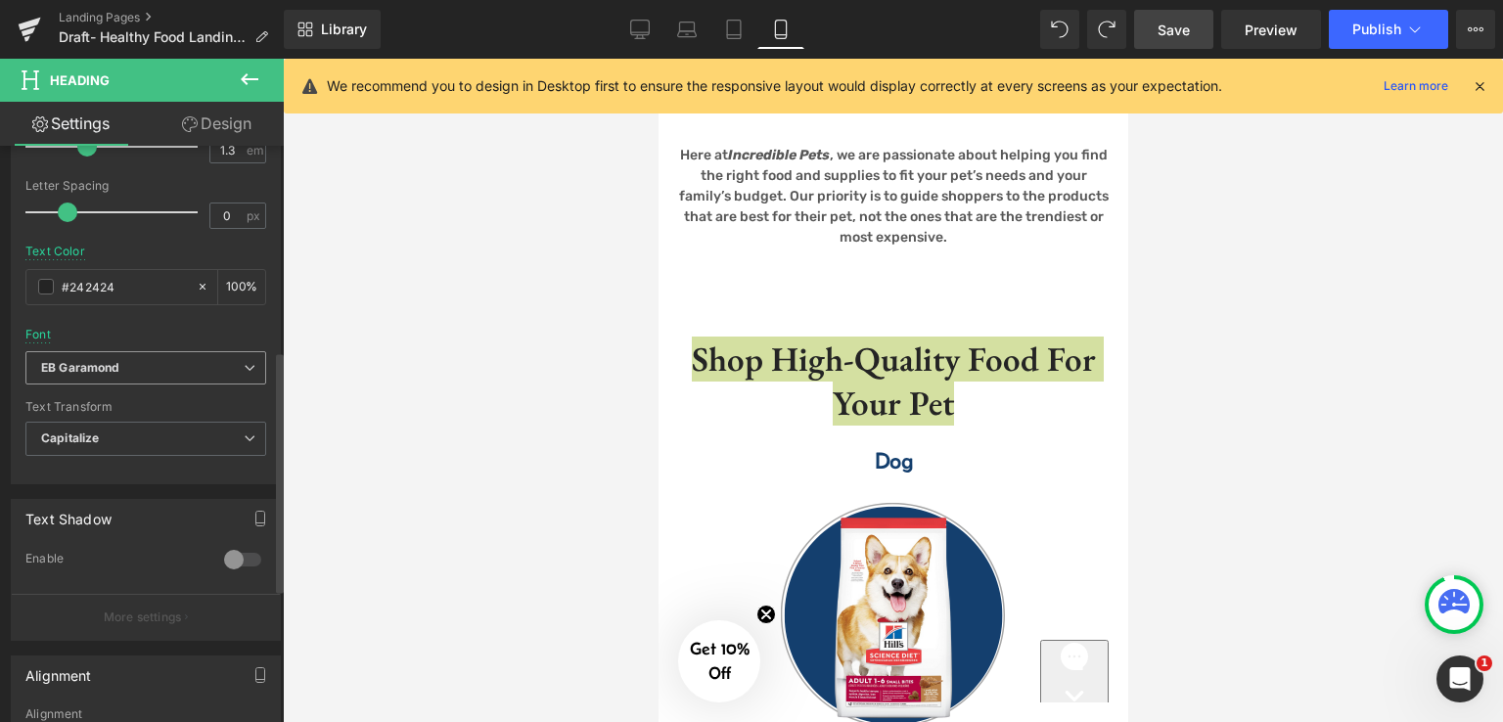
click at [200, 365] on b "EB Garamond" at bounding box center [142, 368] width 202 height 17
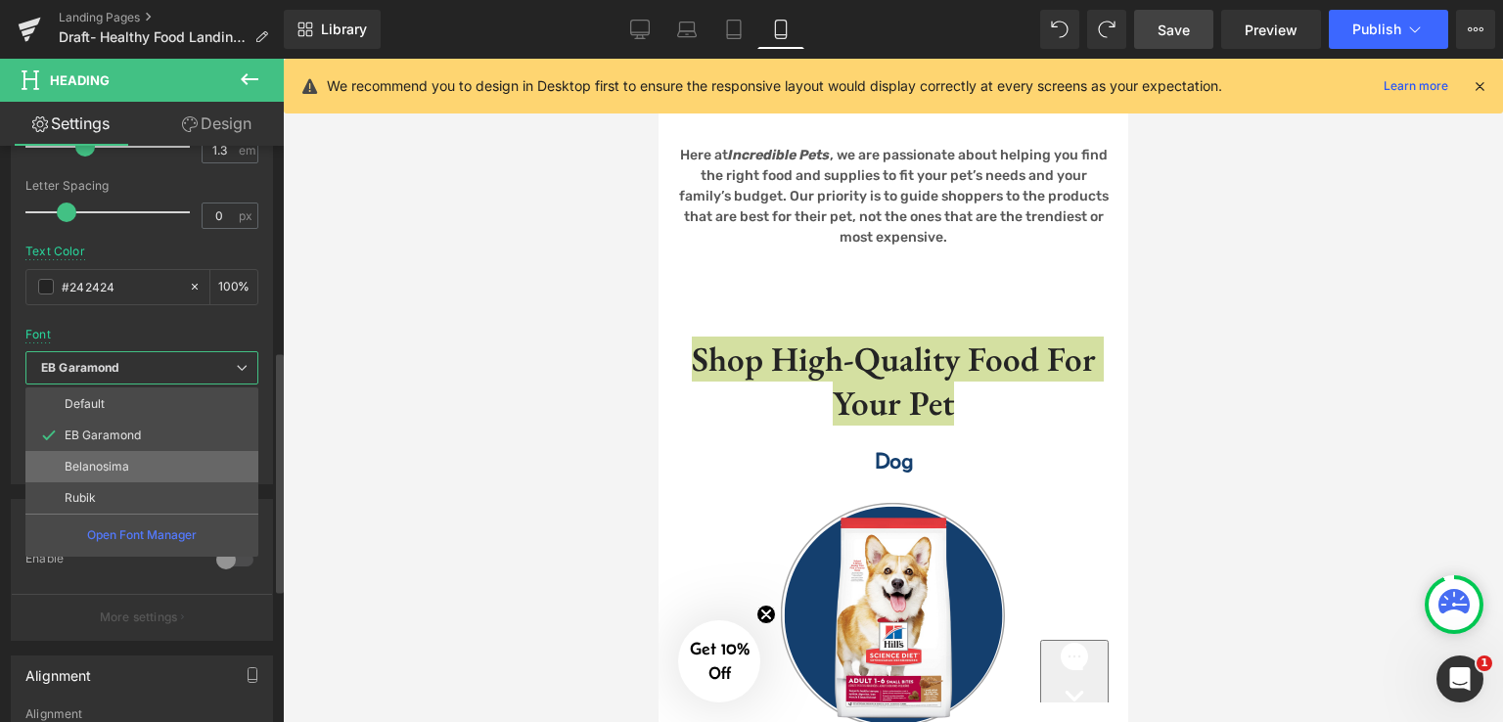
click at [149, 463] on li "Belanosima" at bounding box center [141, 466] width 233 height 31
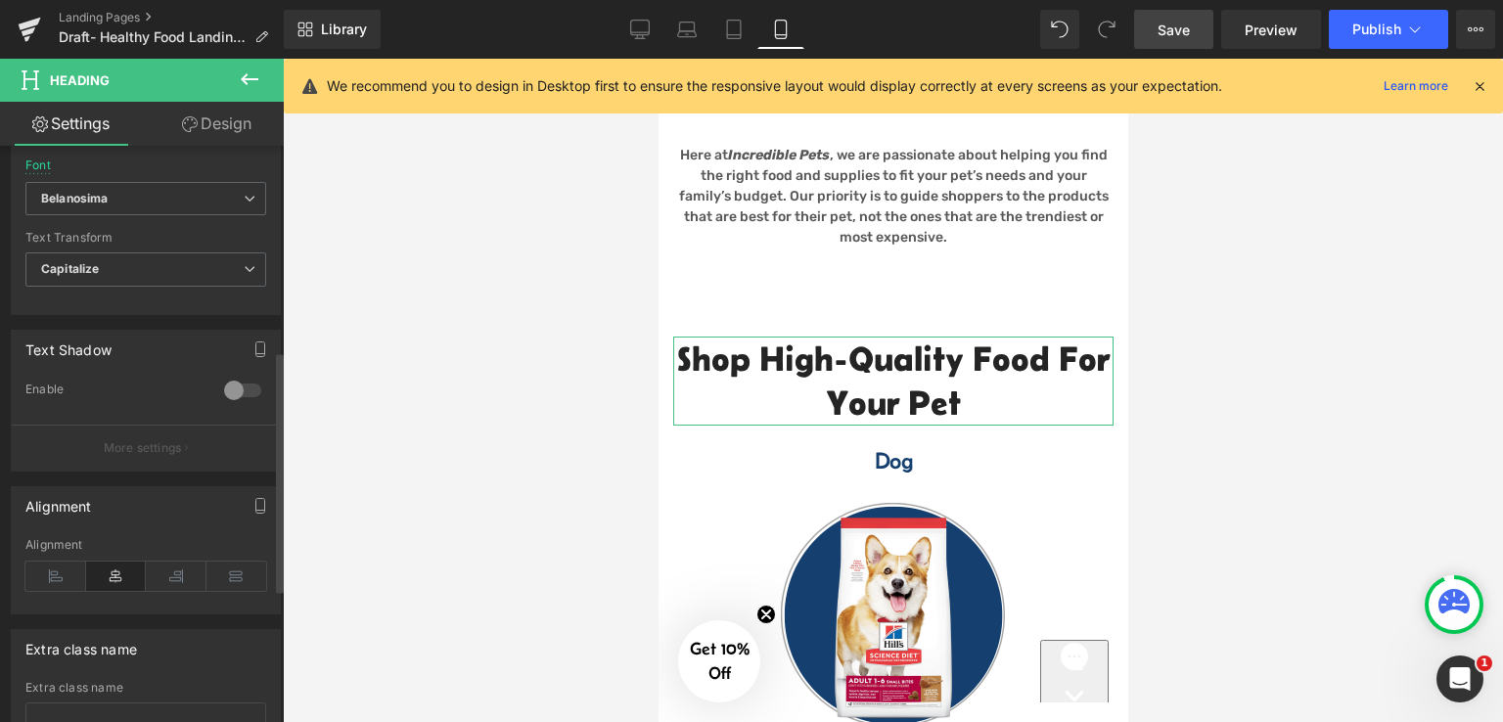
scroll to position [808, 0]
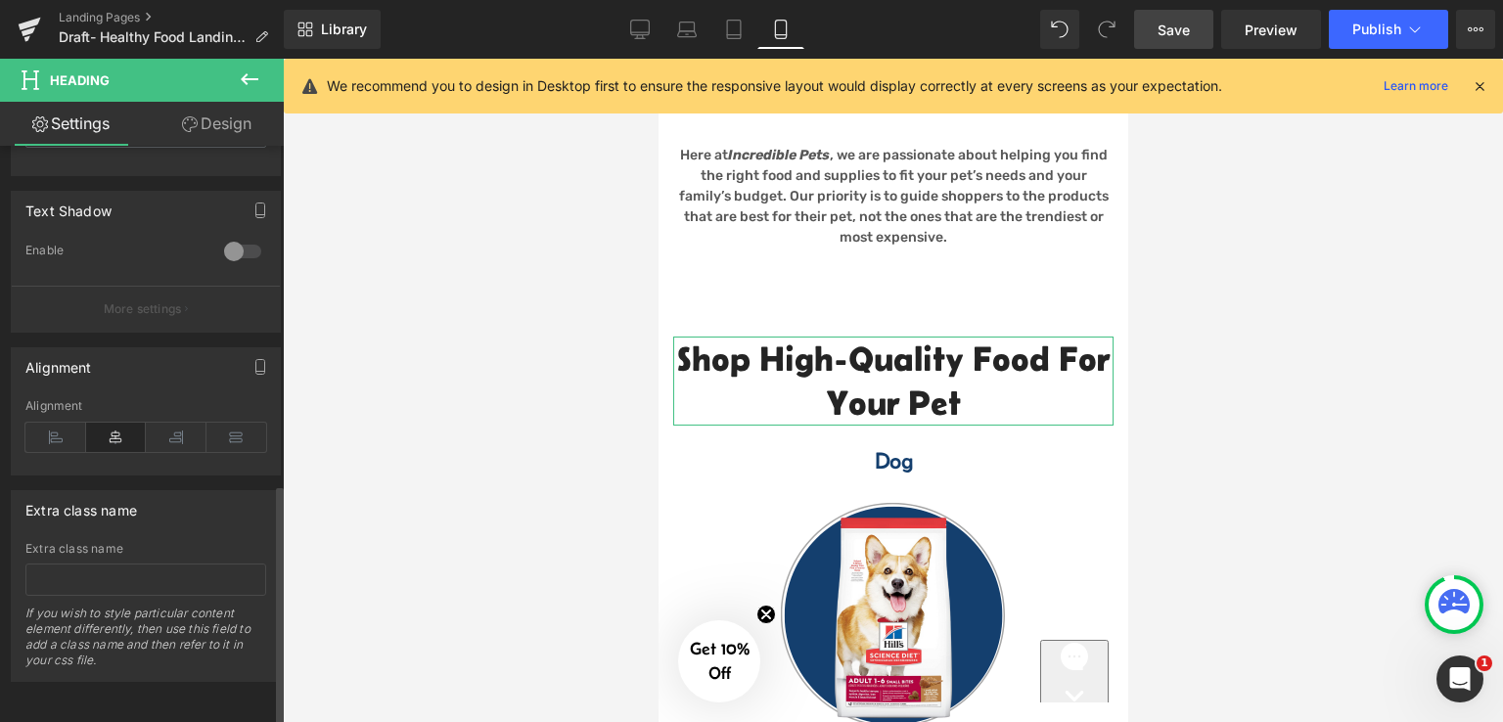
click at [115, 423] on icon at bounding box center [116, 437] width 61 height 29
click at [1137, 545] on div at bounding box center [893, 390] width 1220 height 663
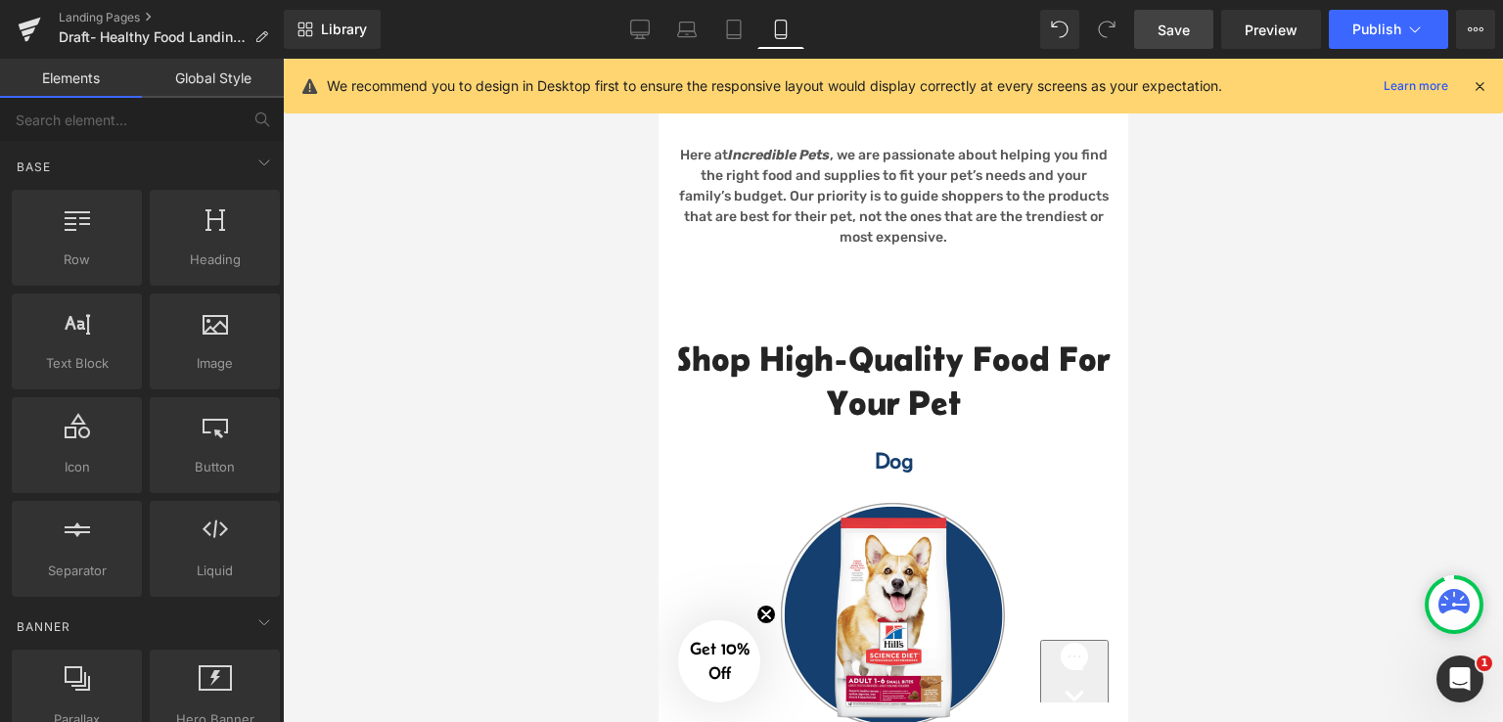
drag, startPoint x: 1185, startPoint y: 32, endPoint x: 223, endPoint y: 420, distance: 1036.7
click at [1185, 32] on span "Save" at bounding box center [1173, 30] width 32 height 21
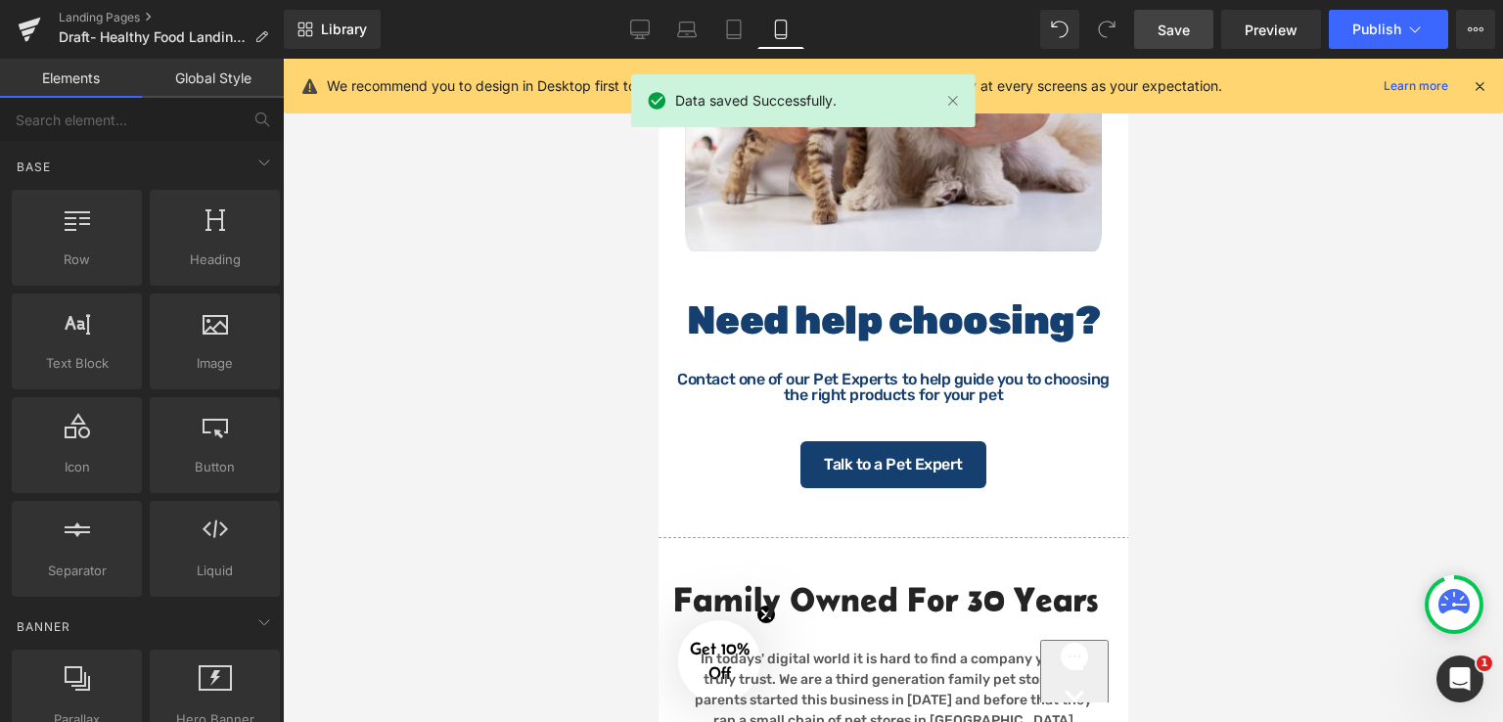
scroll to position [2281, 0]
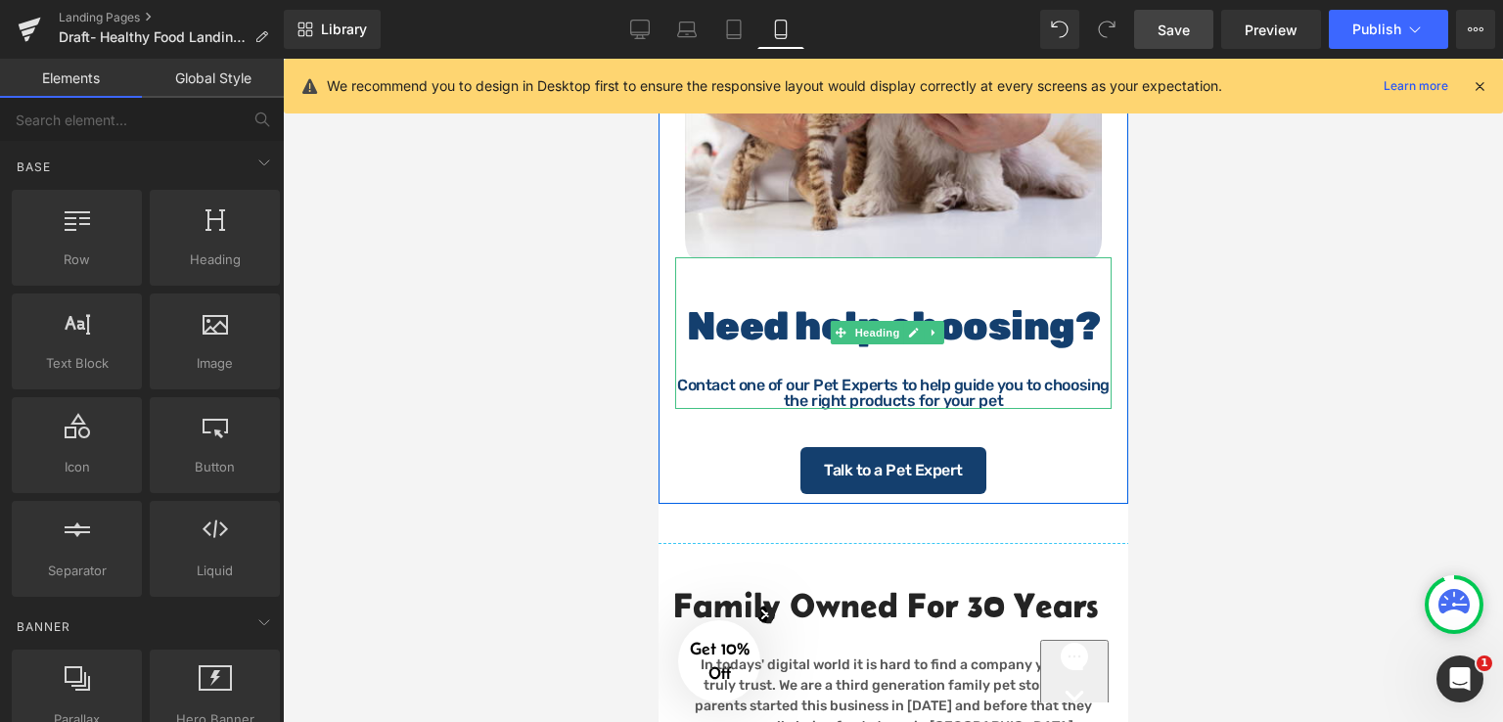
click at [987, 349] on strong "Need help choosing?" at bounding box center [893, 326] width 414 height 46
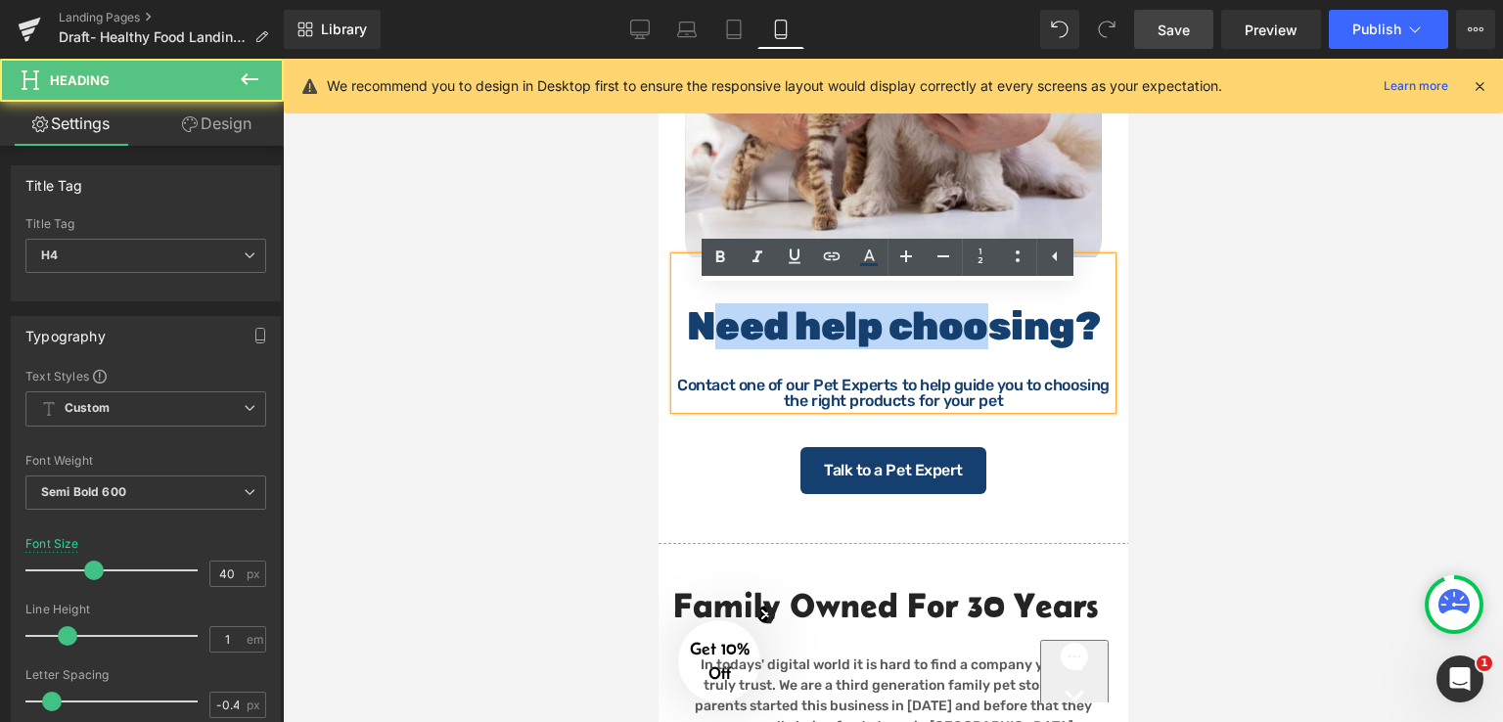
drag, startPoint x: 714, startPoint y: 312, endPoint x: 940, endPoint y: 382, distance: 236.7
click at [975, 379] on div "Need help choosing? Contact one of our Pet Experts to help guide you to choosin…" at bounding box center [892, 333] width 436 height 152
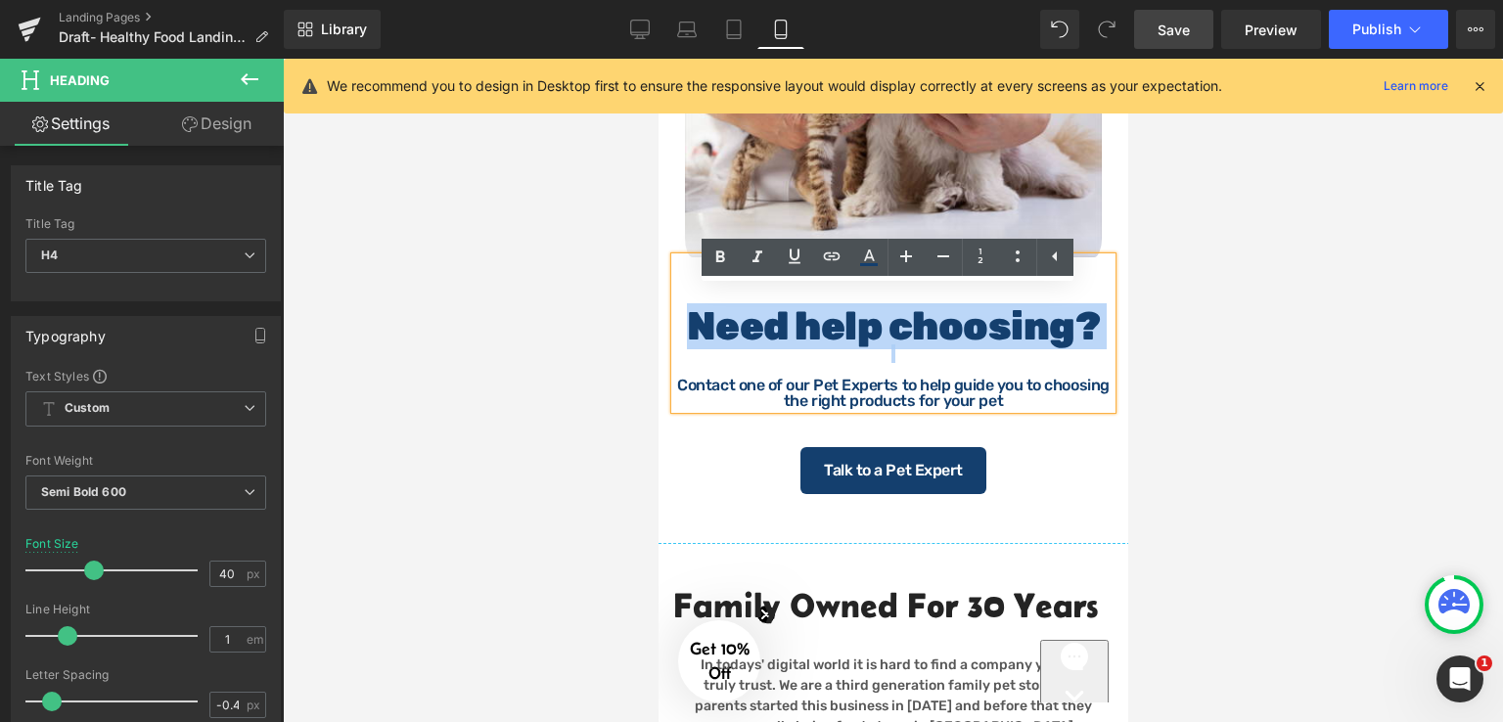
drag, startPoint x: 682, startPoint y: 368, endPoint x: 1089, endPoint y: 386, distance: 407.4
click at [1089, 386] on div "Need help choosing? Contact one of our Pet Experts to help guide you to choosin…" at bounding box center [892, 333] width 436 height 152
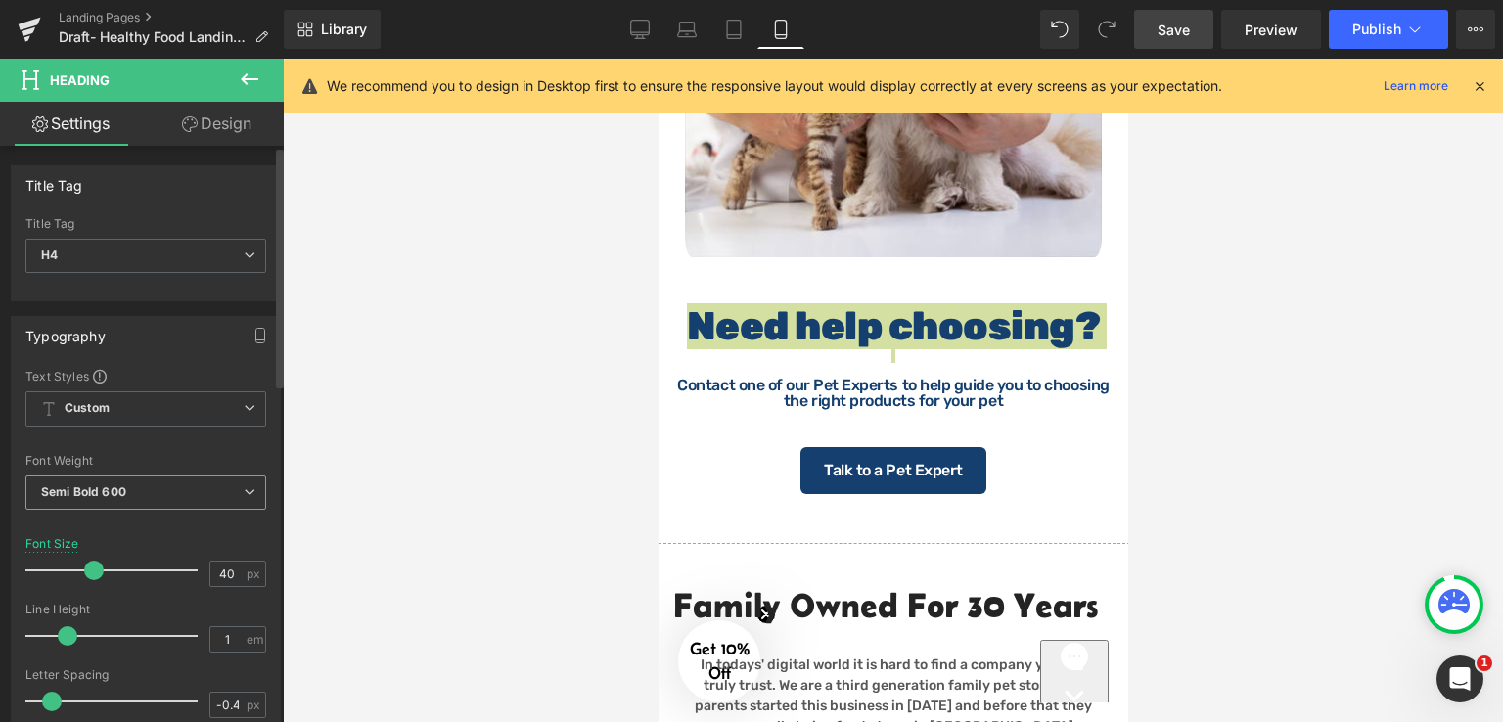
click at [146, 483] on span "Semi Bold 600" at bounding box center [145, 492] width 241 height 34
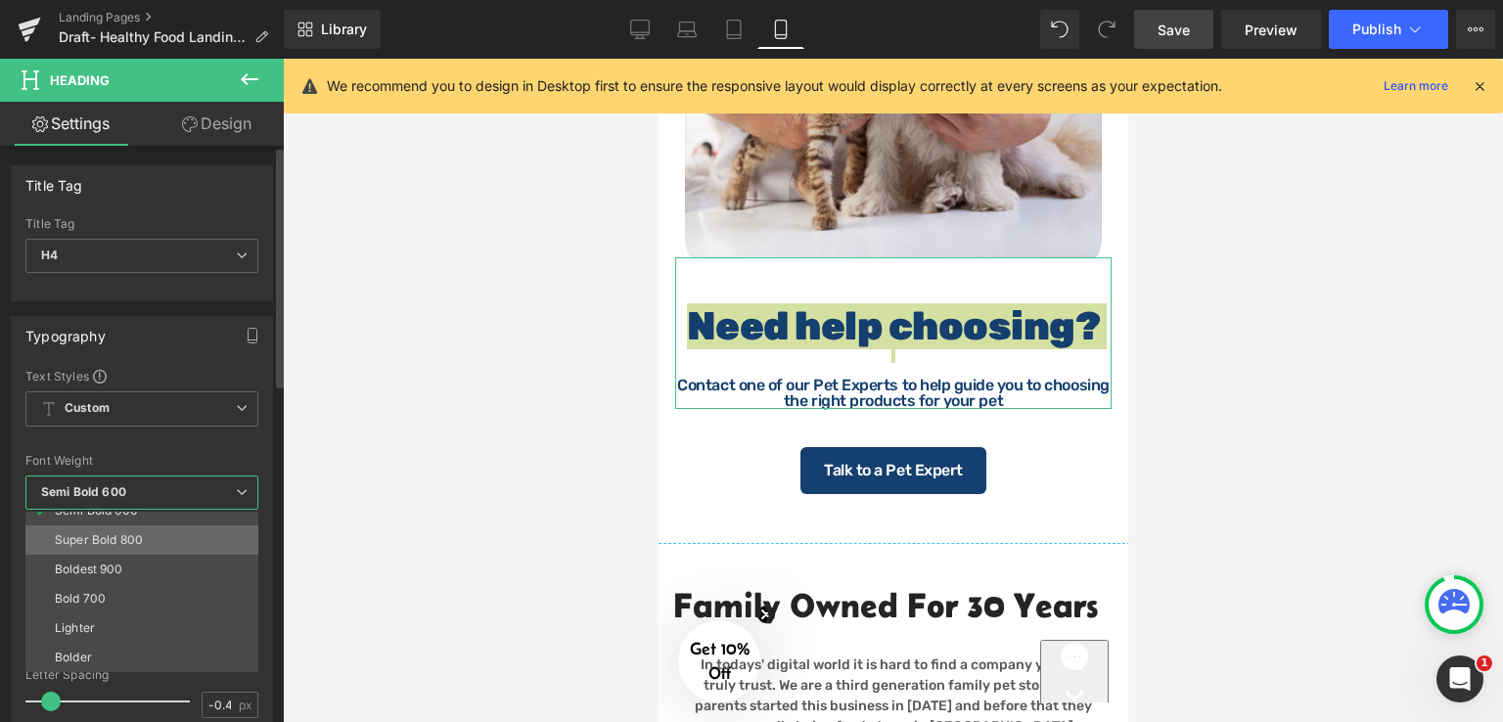
scroll to position [65, 0]
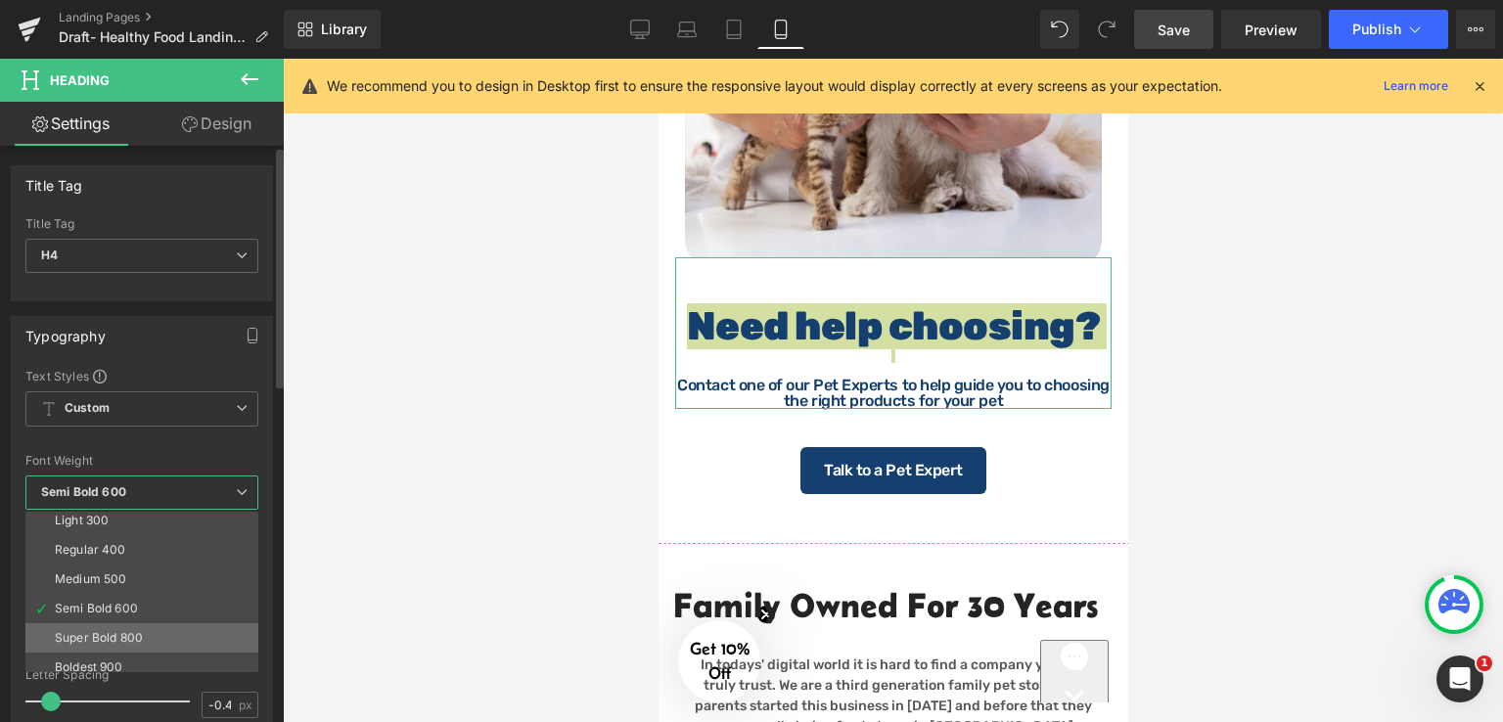
click at [133, 576] on li "Medium 500" at bounding box center [146, 578] width 242 height 29
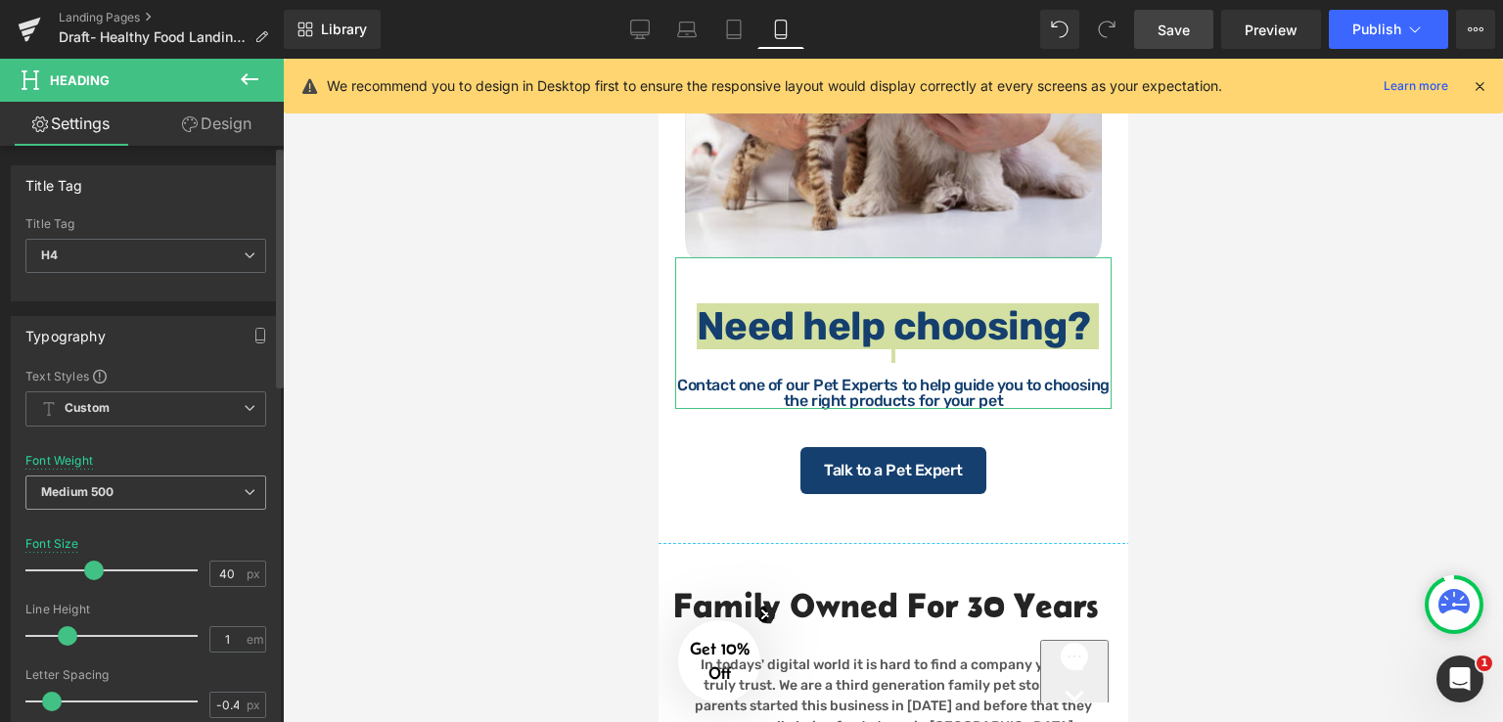
click at [154, 489] on span "Medium 500" at bounding box center [145, 492] width 241 height 34
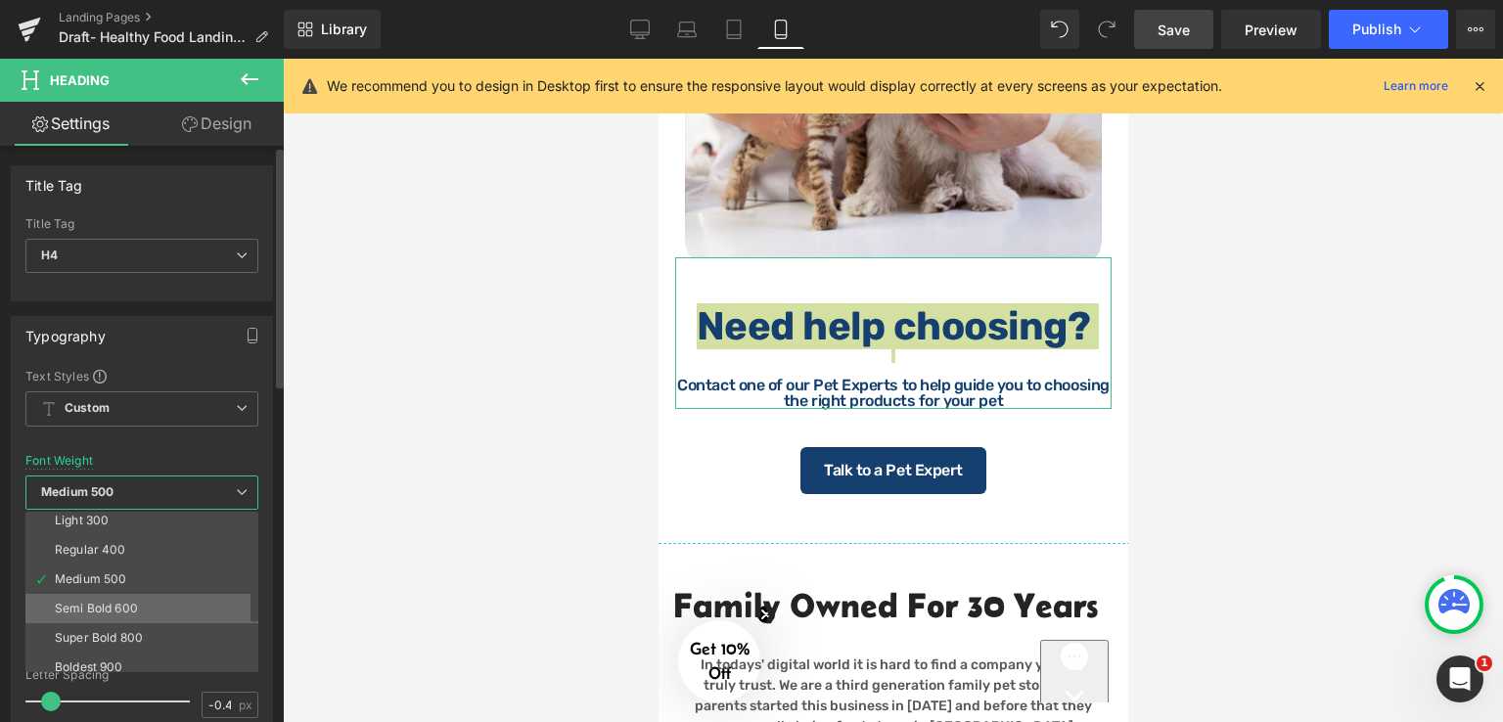
click at [108, 602] on div "Semi Bold 600" at bounding box center [96, 609] width 83 height 14
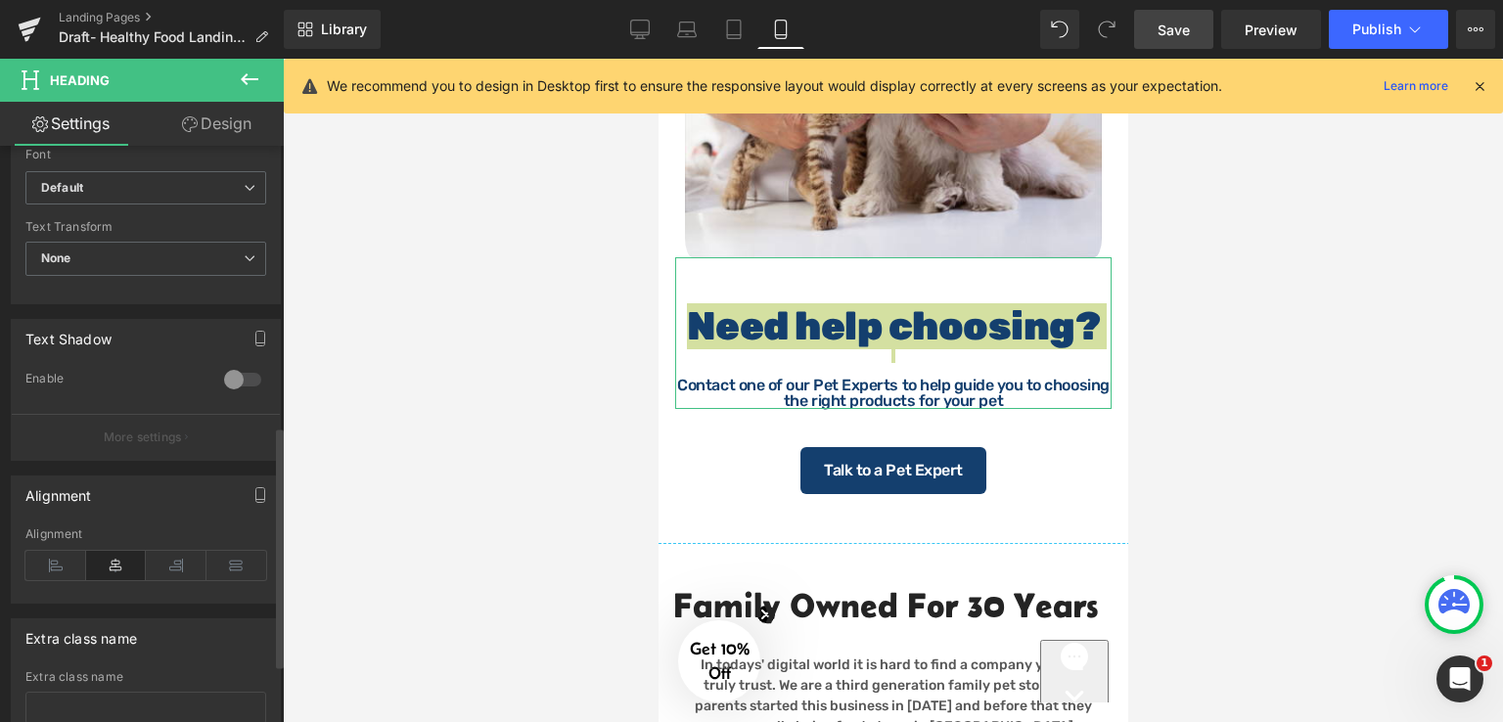
scroll to position [685, 0]
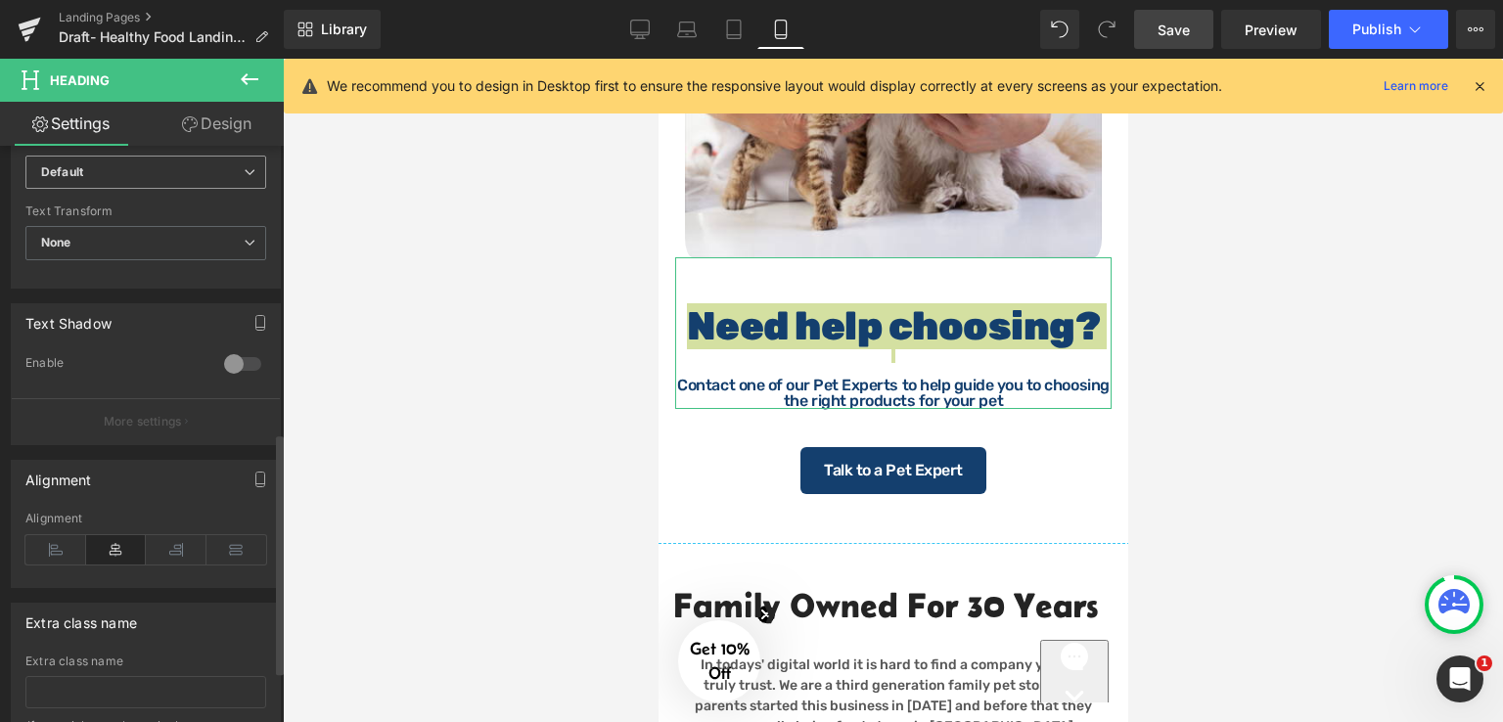
click at [168, 165] on b "Default" at bounding box center [142, 172] width 202 height 17
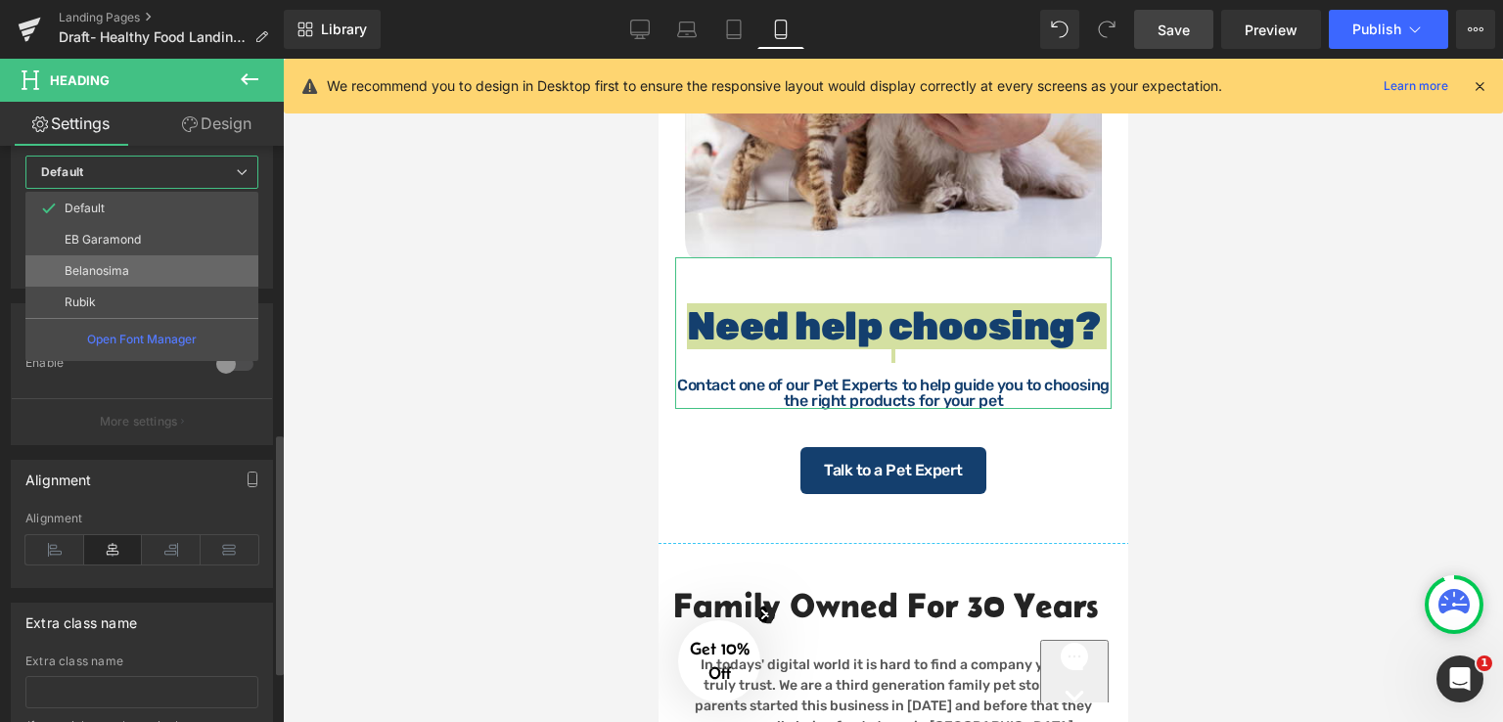
click at [148, 281] on li "Belanosima" at bounding box center [141, 270] width 233 height 31
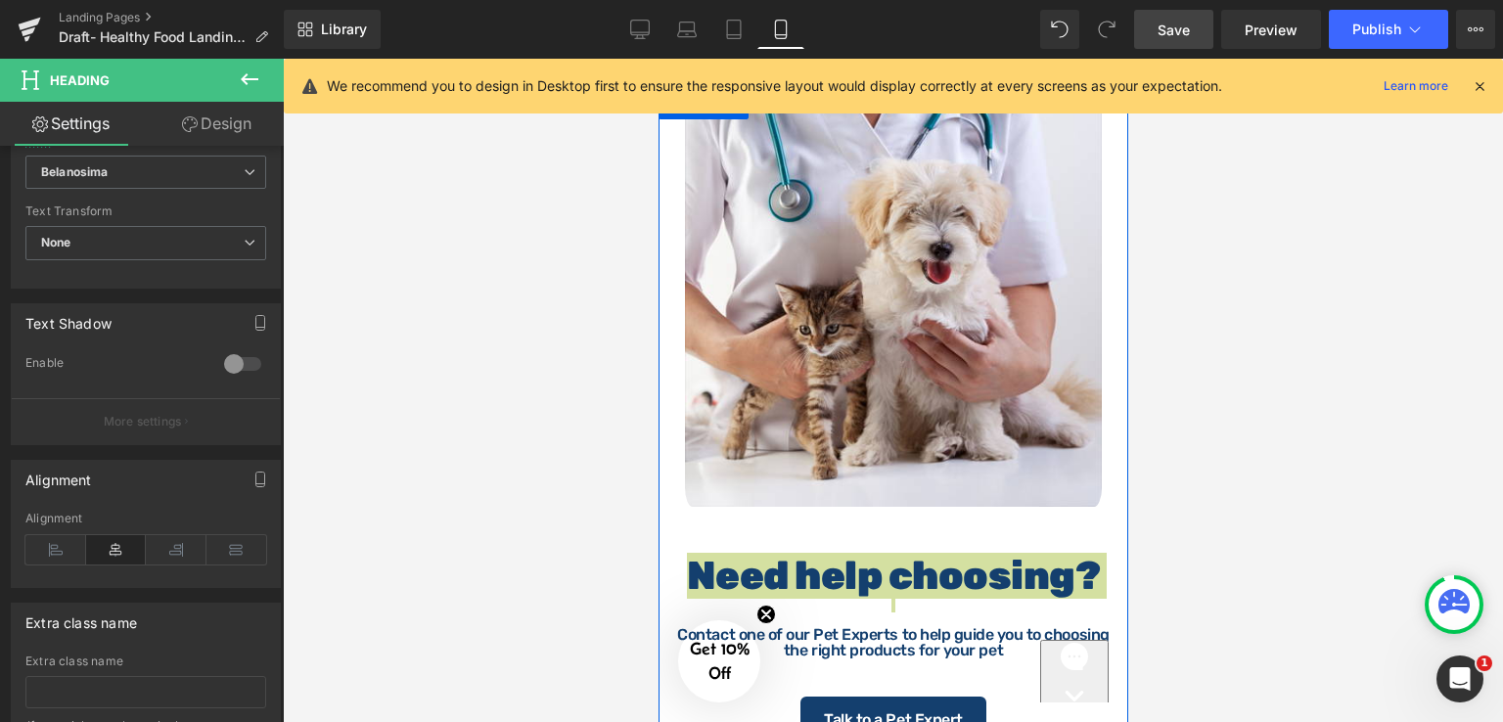
scroll to position [2183, 0]
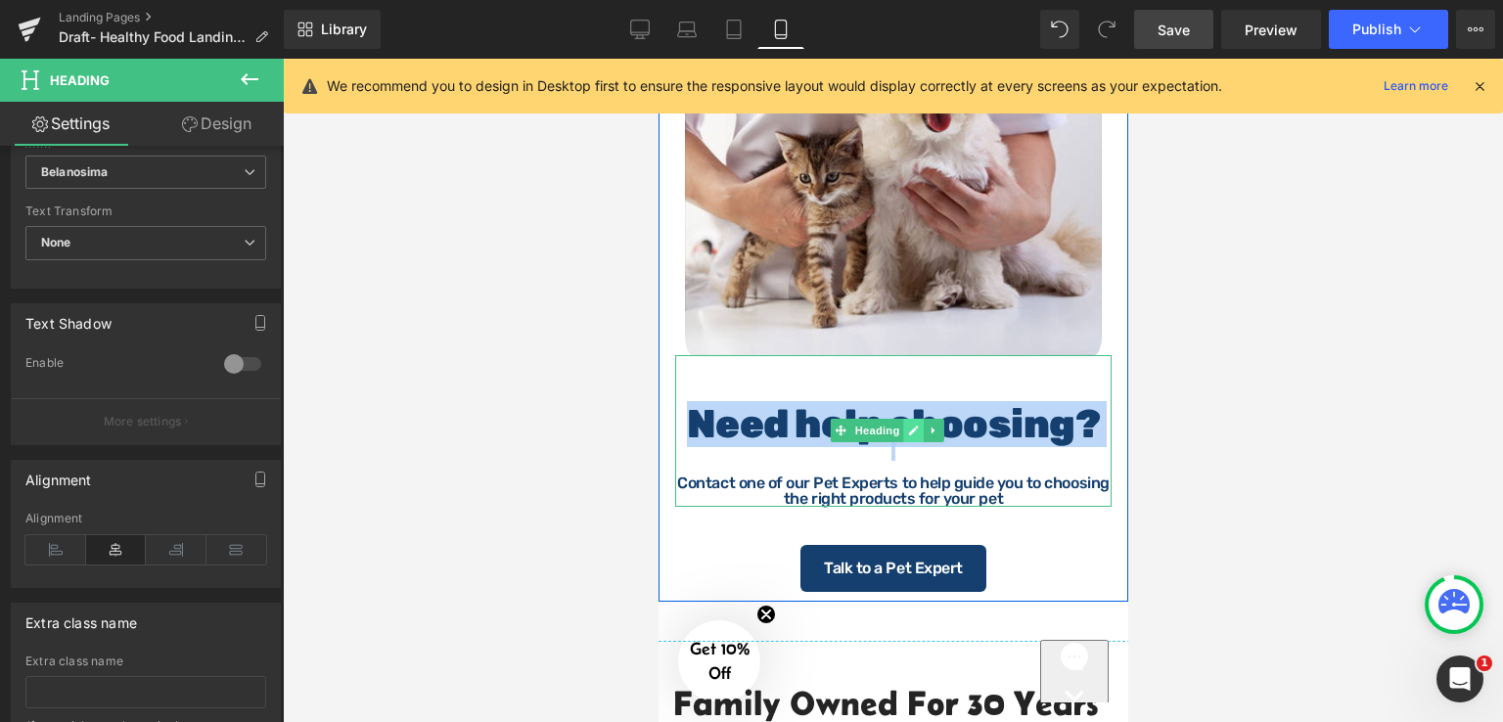
click at [916, 435] on icon at bounding box center [913, 431] width 10 height 10
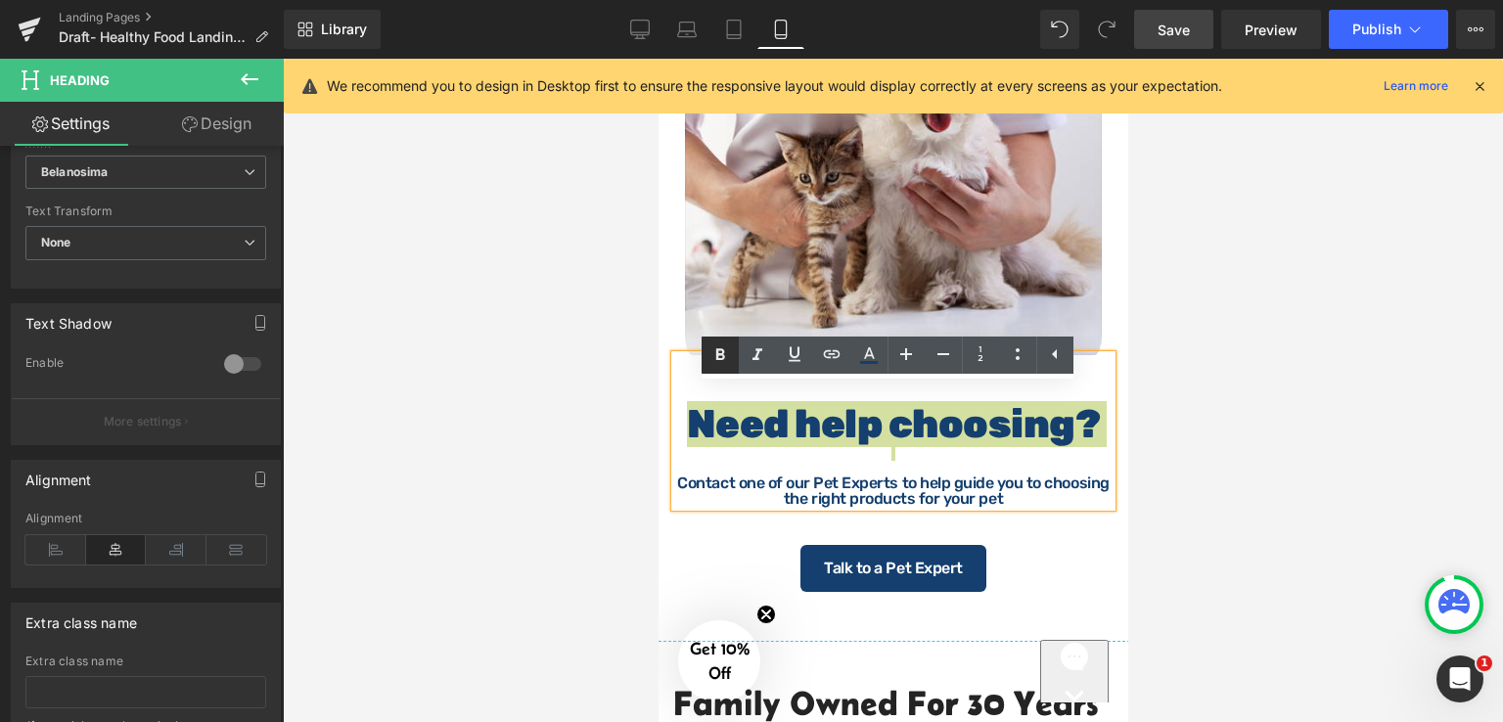
click at [730, 356] on icon at bounding box center [719, 354] width 23 height 23
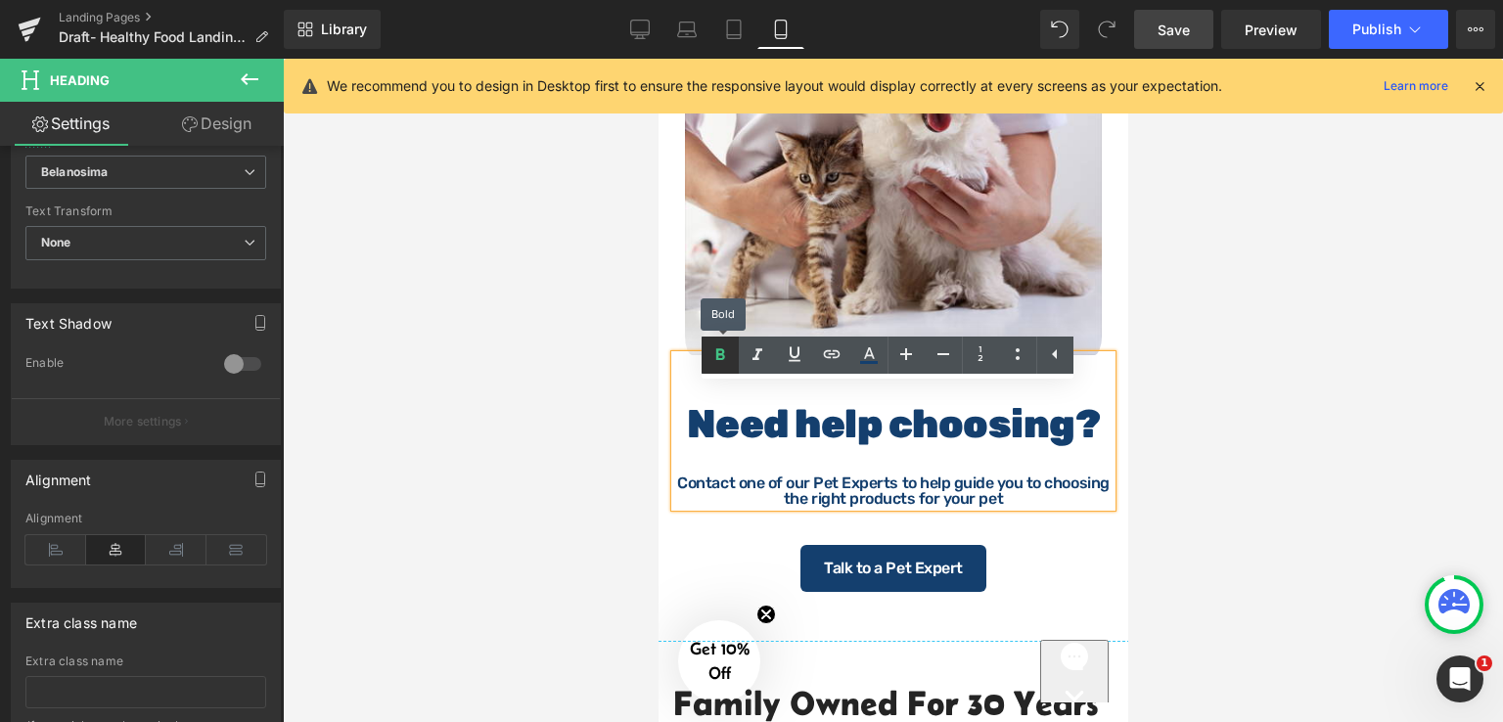
click at [727, 358] on icon at bounding box center [719, 354] width 23 height 23
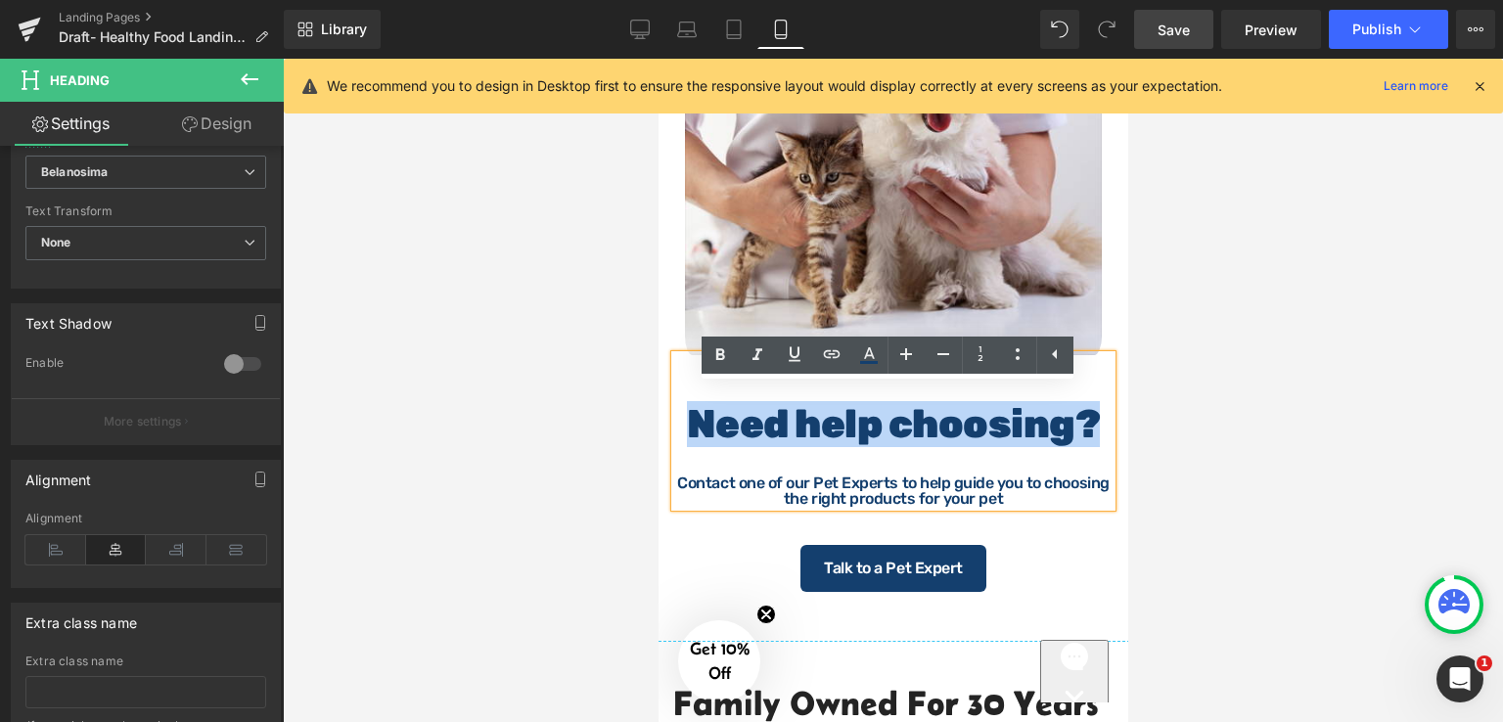
drag, startPoint x: 682, startPoint y: 463, endPoint x: 1085, endPoint y: 463, distance: 403.0
click at [1085, 447] on strong "Need help choosing?" at bounding box center [893, 424] width 414 height 46
copy strong "Need help choosing?"
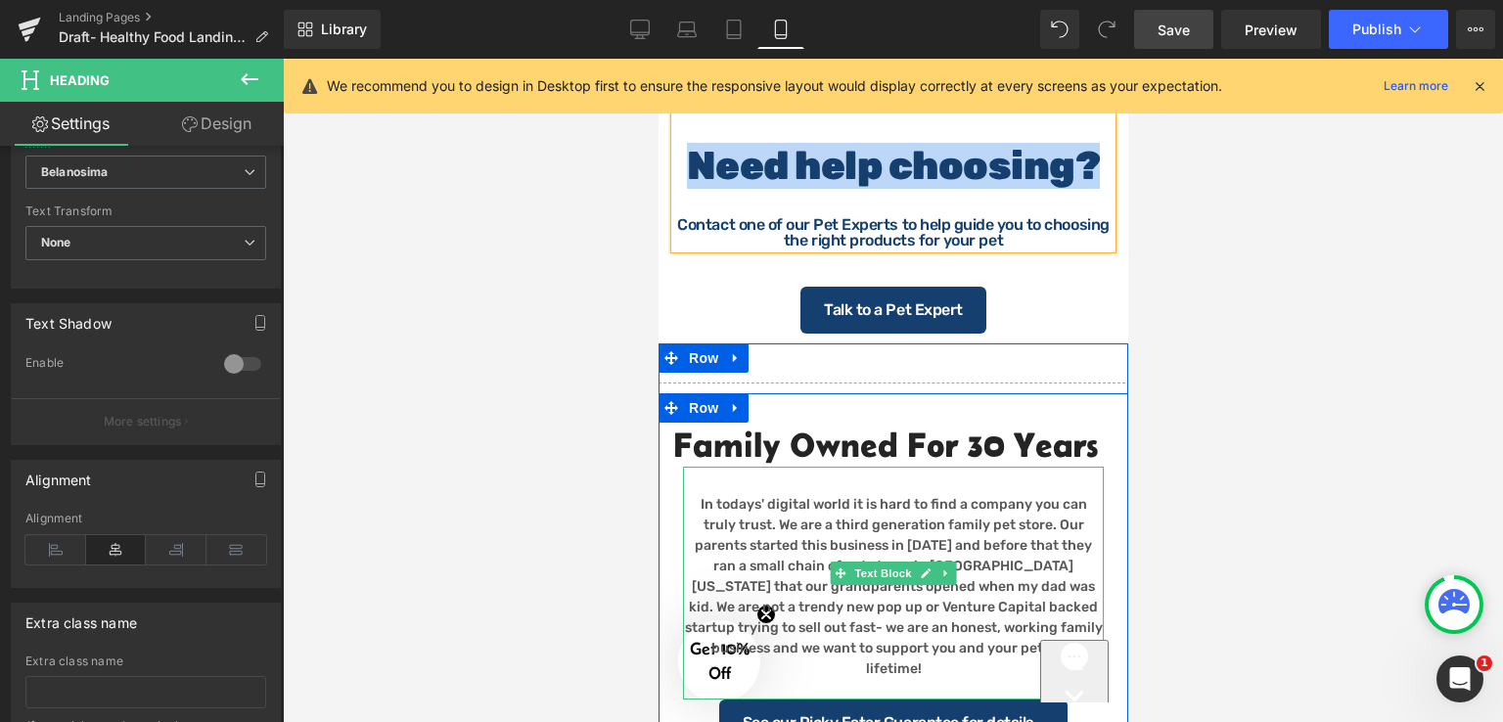
scroll to position [2379, 0]
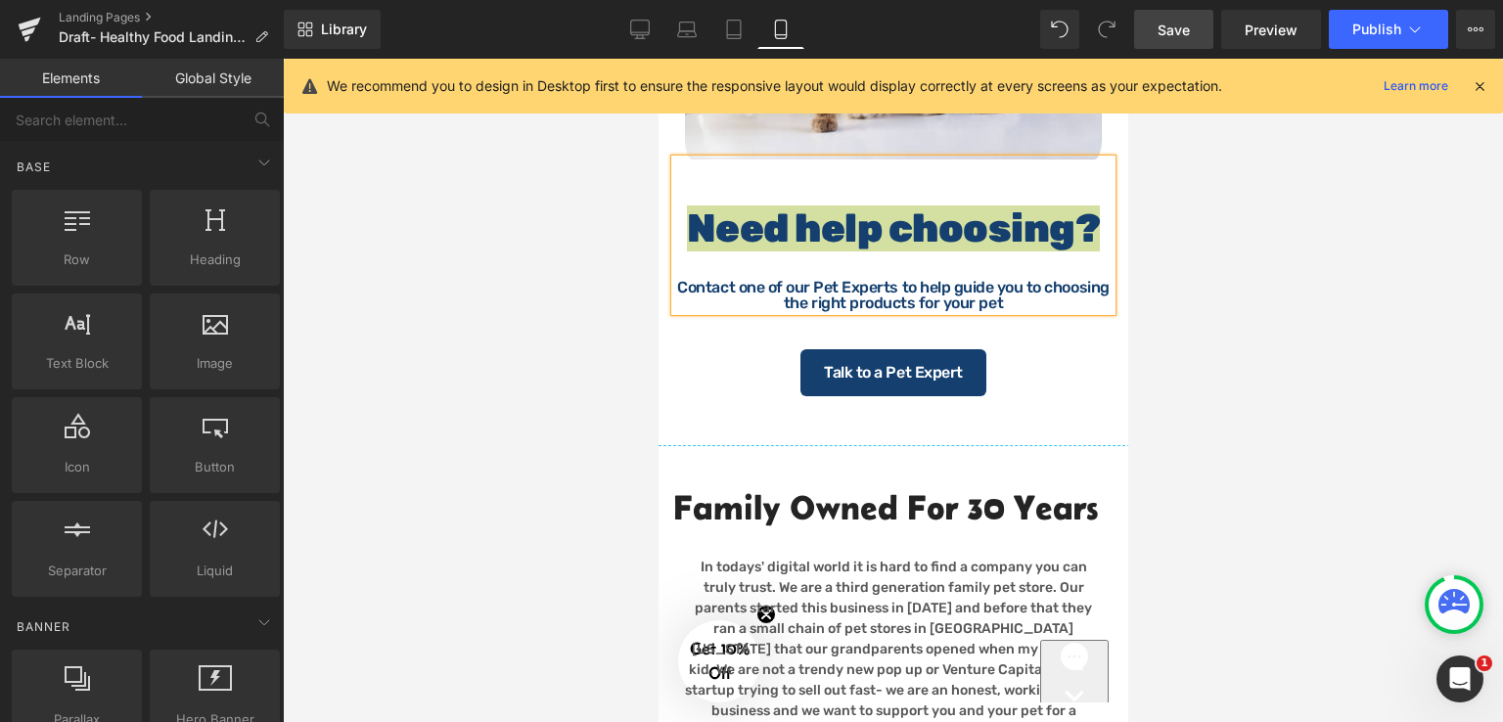
click at [1129, 509] on div at bounding box center [893, 390] width 1220 height 663
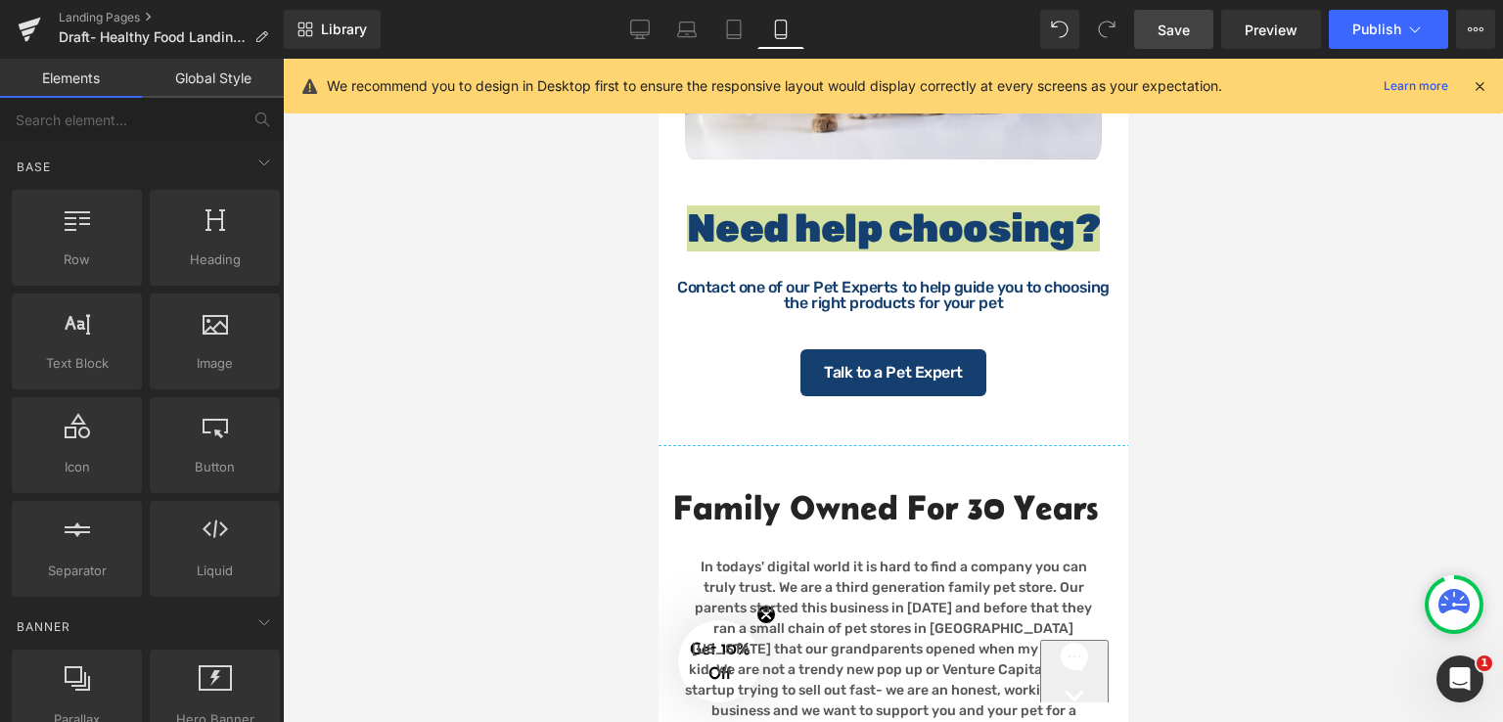
click at [1271, 454] on div at bounding box center [893, 390] width 1220 height 663
click at [1174, 334] on div at bounding box center [893, 390] width 1220 height 663
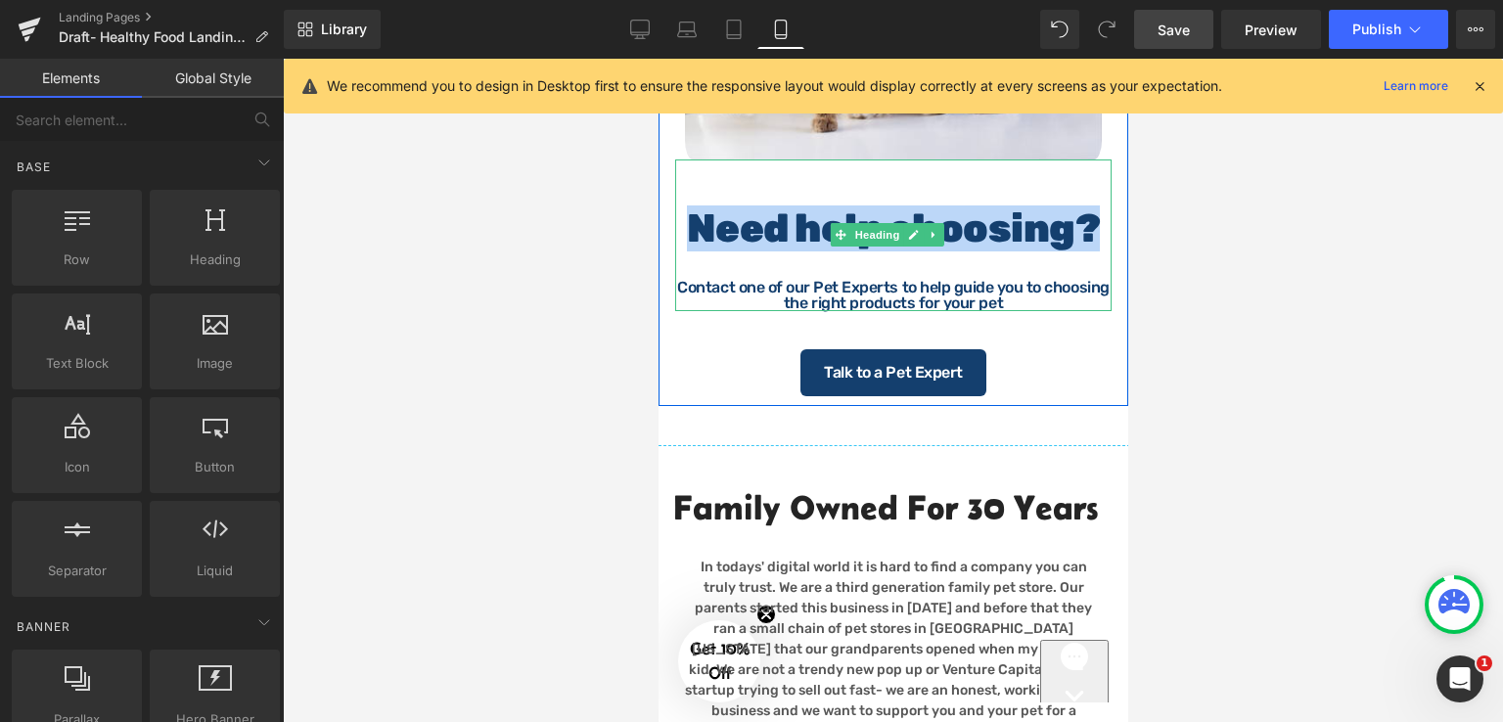
click at [749, 251] on strong "Need help choosing?" at bounding box center [893, 228] width 414 height 46
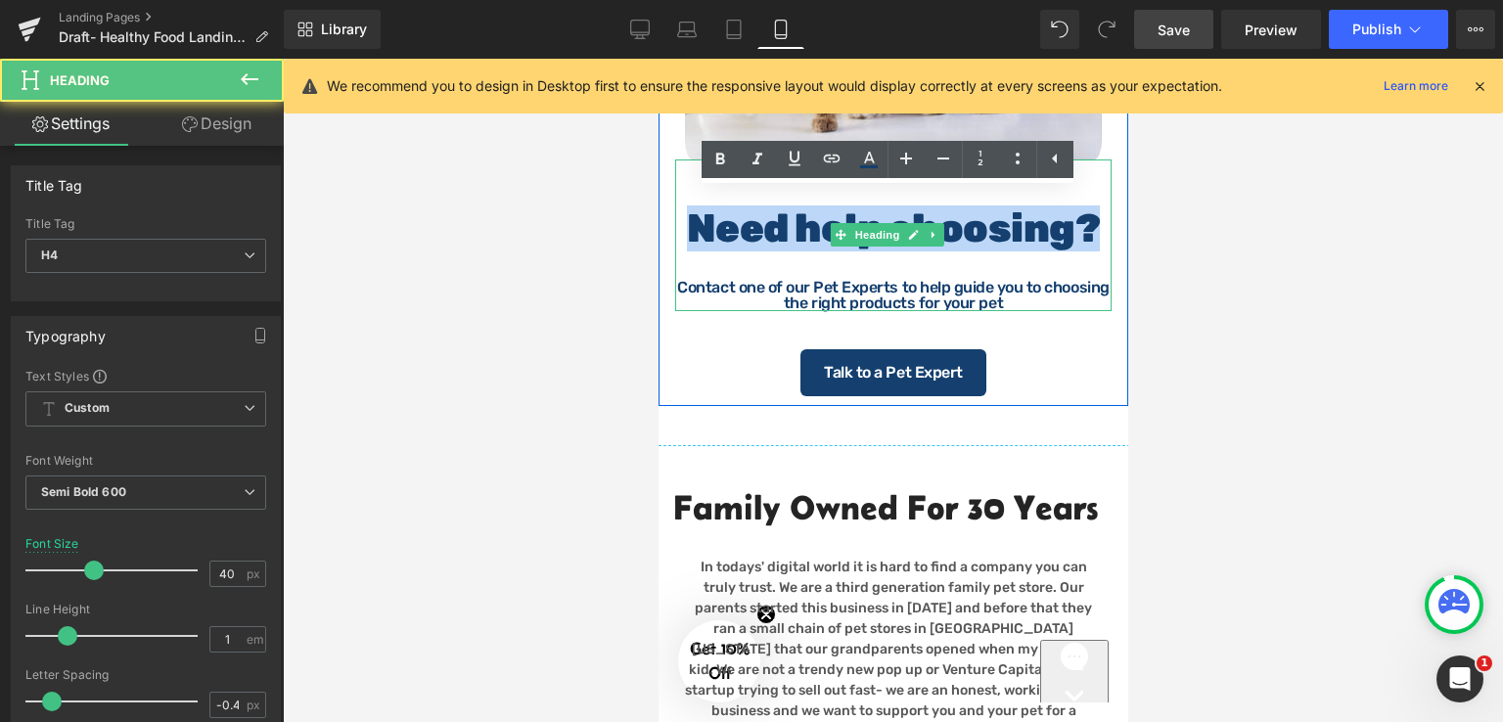
click at [686, 251] on strong "Need help choosing?" at bounding box center [893, 228] width 414 height 46
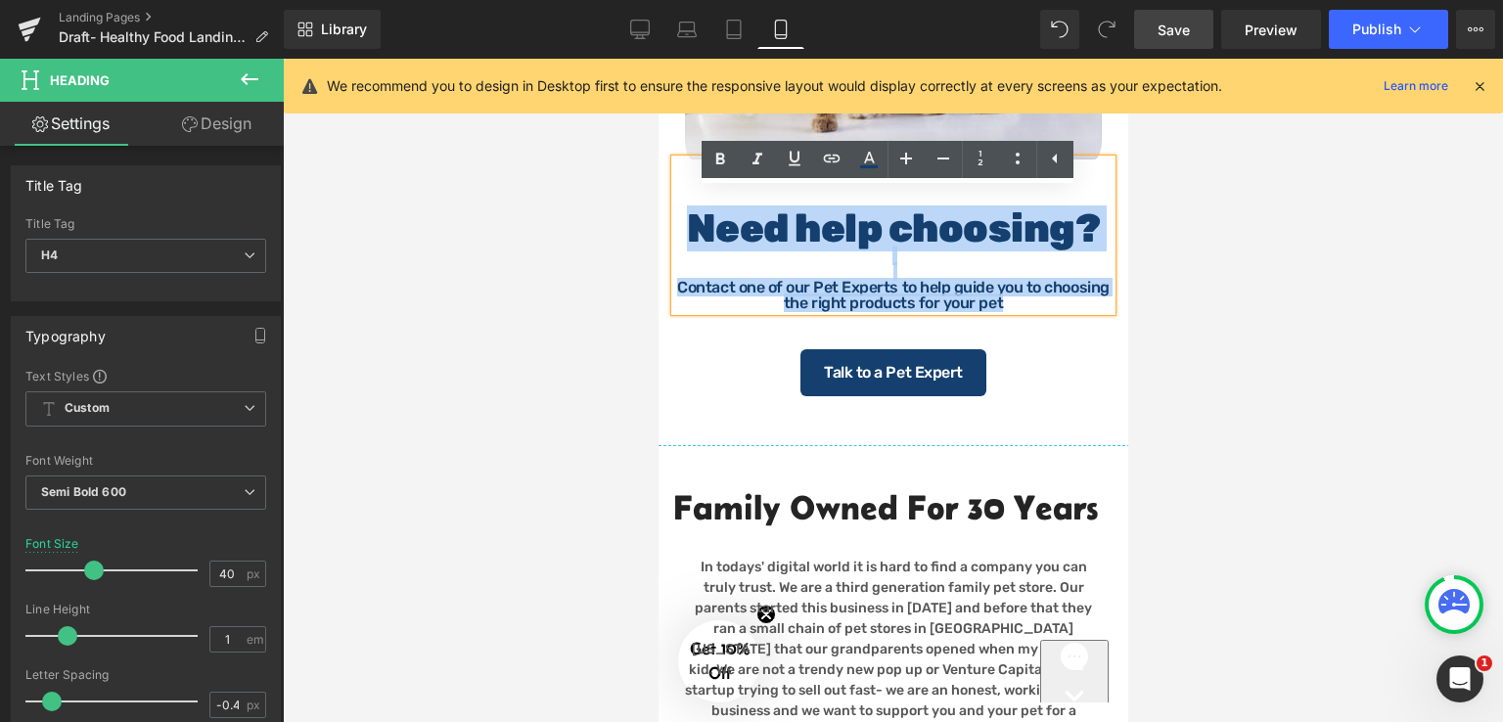
drag, startPoint x: 684, startPoint y: 268, endPoint x: 1100, endPoint y: 282, distance: 416.9
click at [1100, 282] on div "Need help choosing? Contact one of our Pet Experts to help guide you to choosin…" at bounding box center [892, 235] width 436 height 152
click at [866, 264] on div at bounding box center [892, 256] width 432 height 16
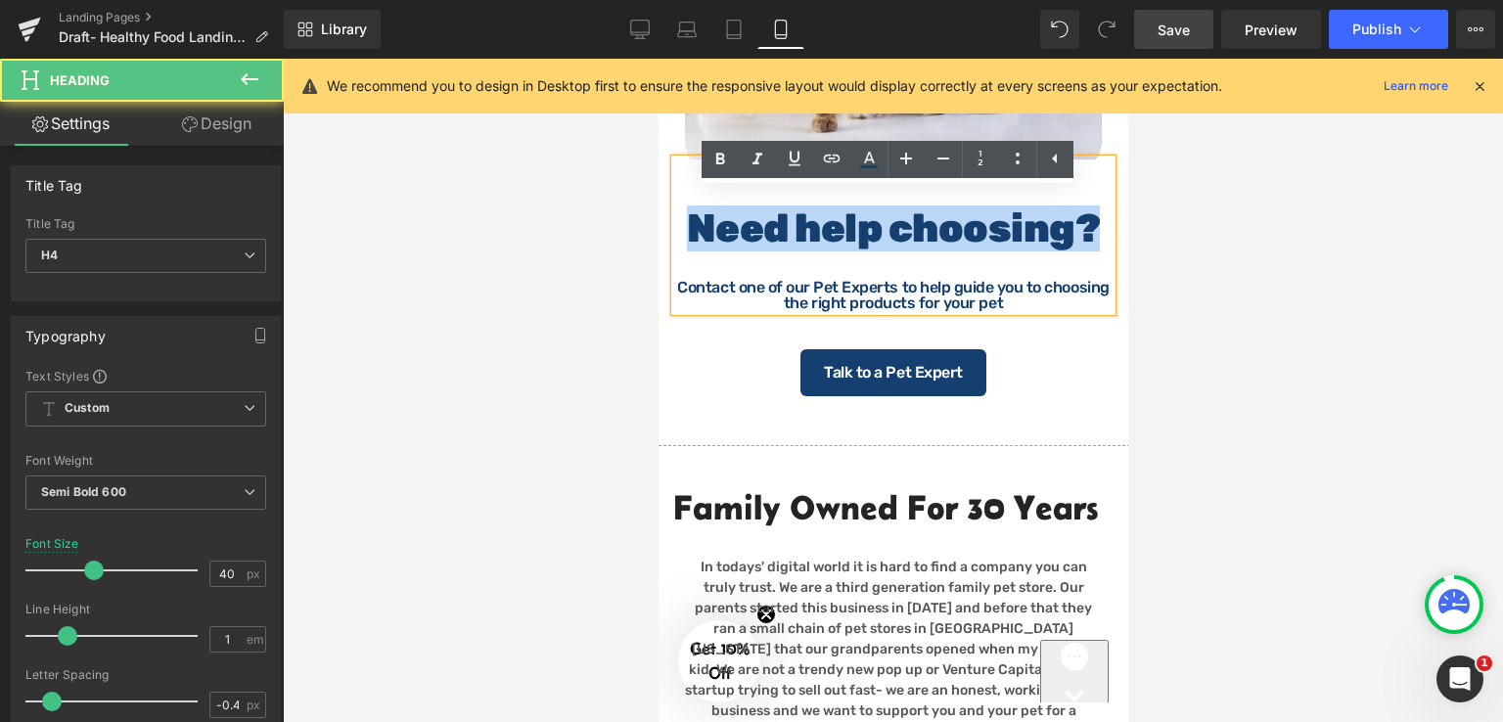
drag, startPoint x: 1092, startPoint y: 270, endPoint x: 686, endPoint y: 269, distance: 406.0
click at [686, 251] on strong "Need help choosing?" at bounding box center [893, 228] width 414 height 46
drag, startPoint x: 686, startPoint y: 256, endPoint x: 1094, endPoint y: 254, distance: 407.9
click at [1094, 248] on h4 "Need help choosing?" at bounding box center [892, 228] width 432 height 40
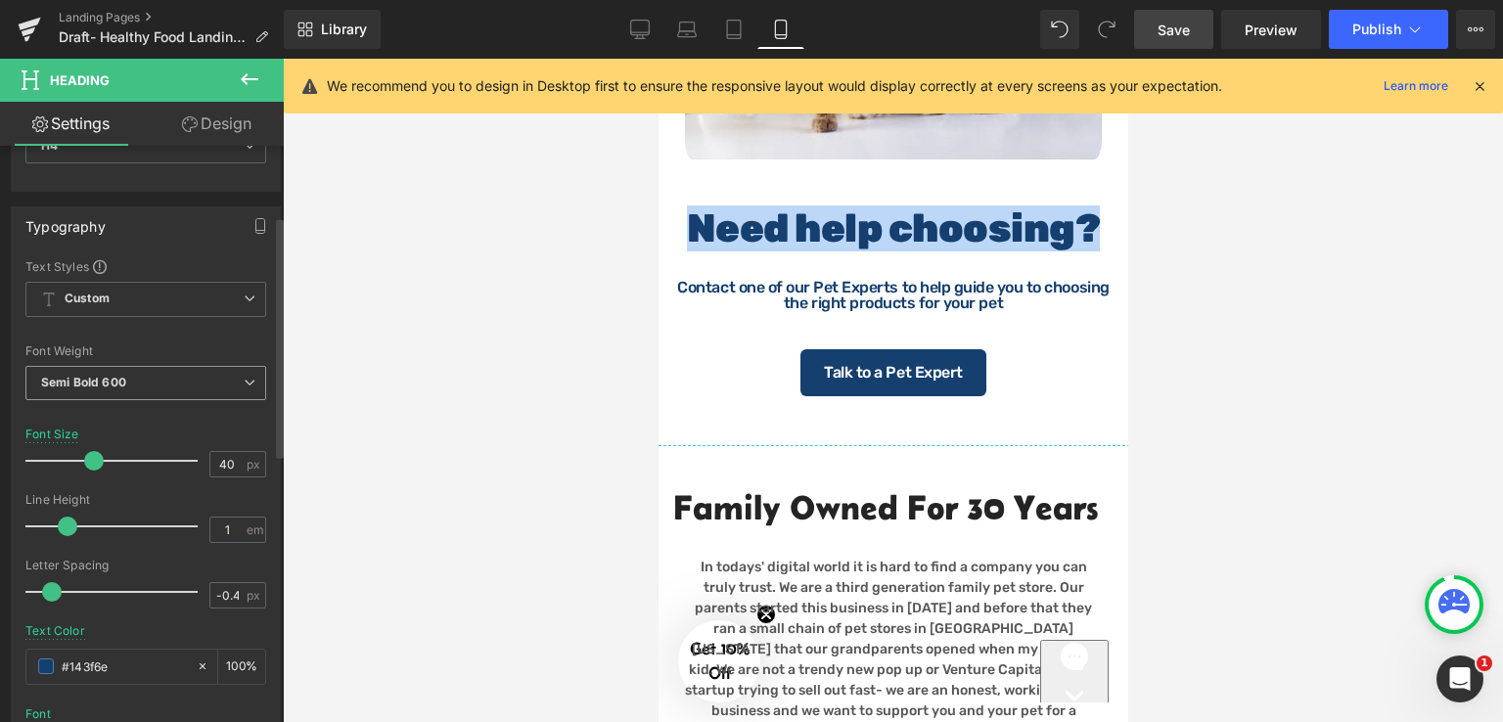
scroll to position [98, 0]
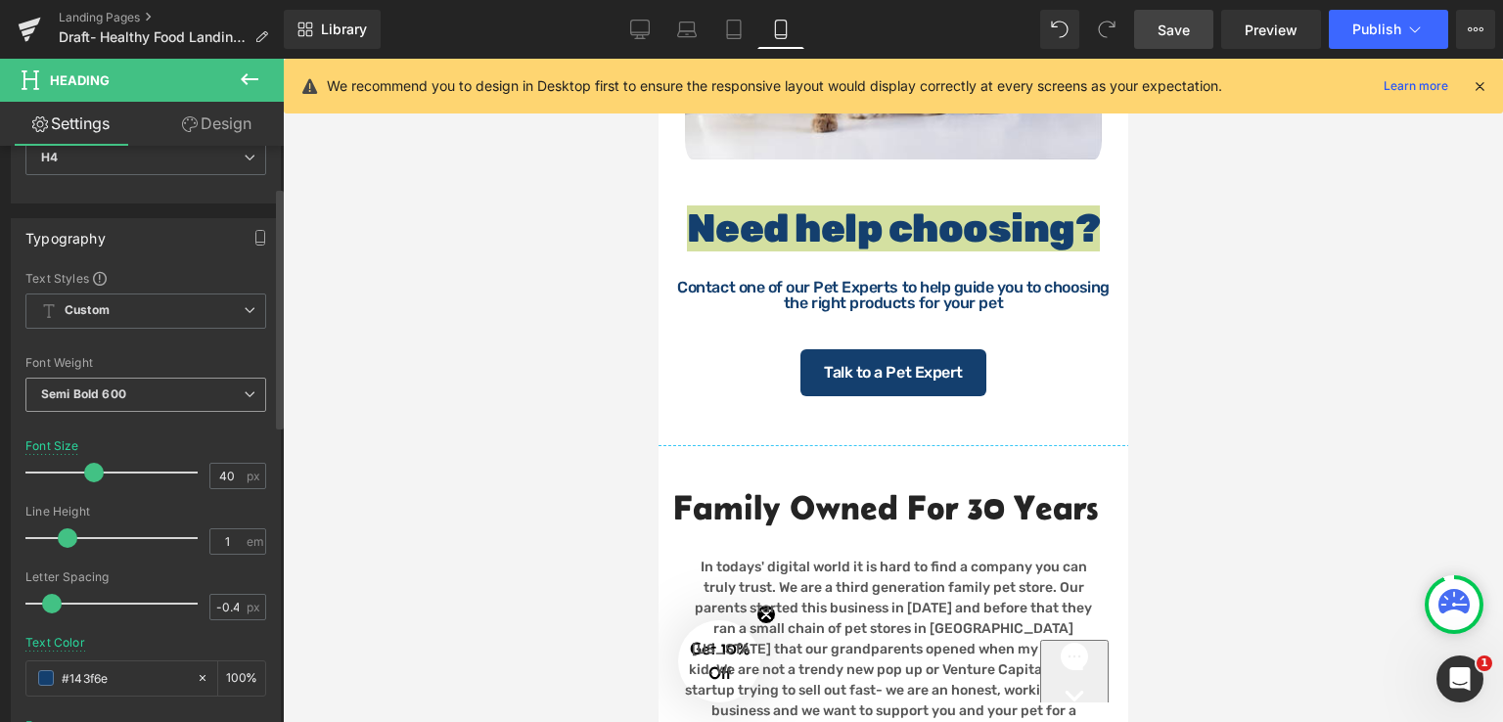
click at [141, 387] on span "Semi Bold 600" at bounding box center [145, 395] width 241 height 34
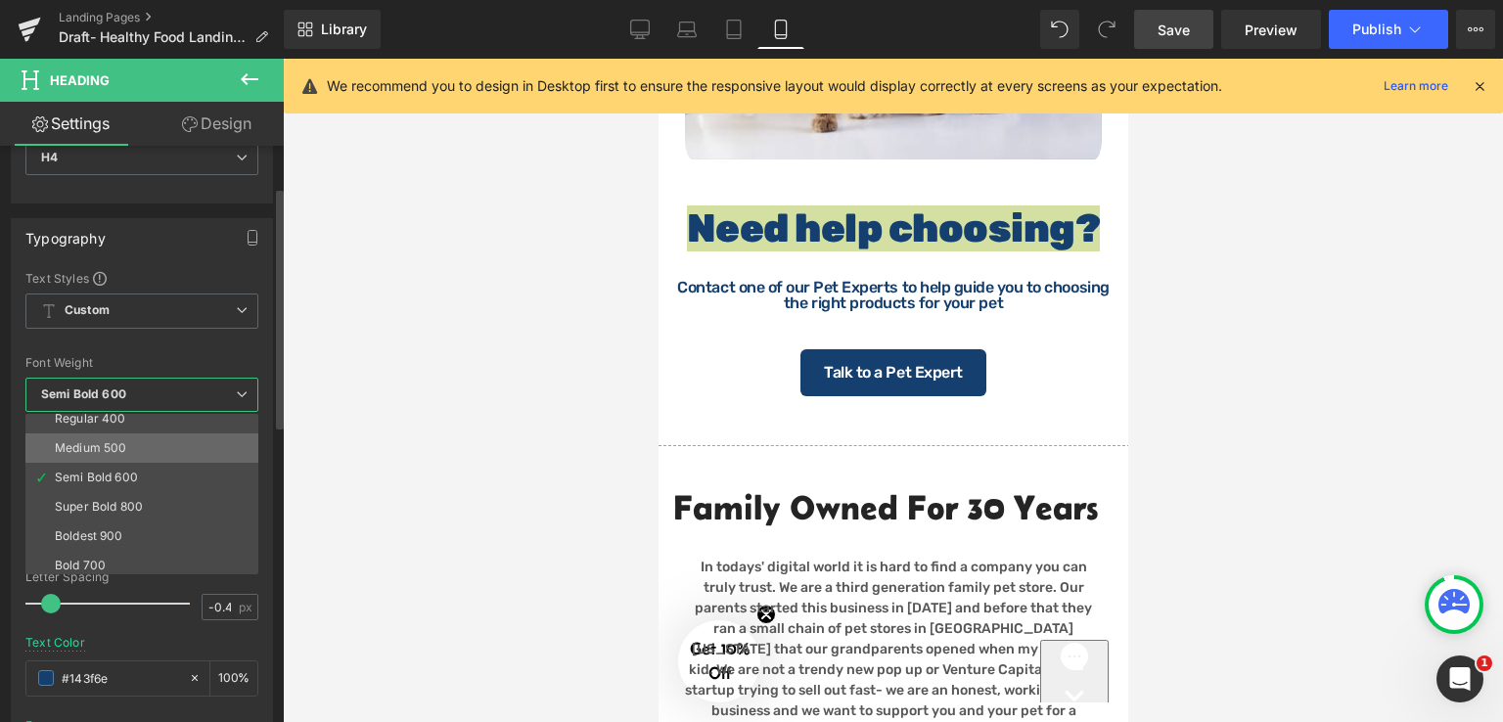
click at [121, 451] on div "Medium 500" at bounding box center [90, 448] width 71 height 14
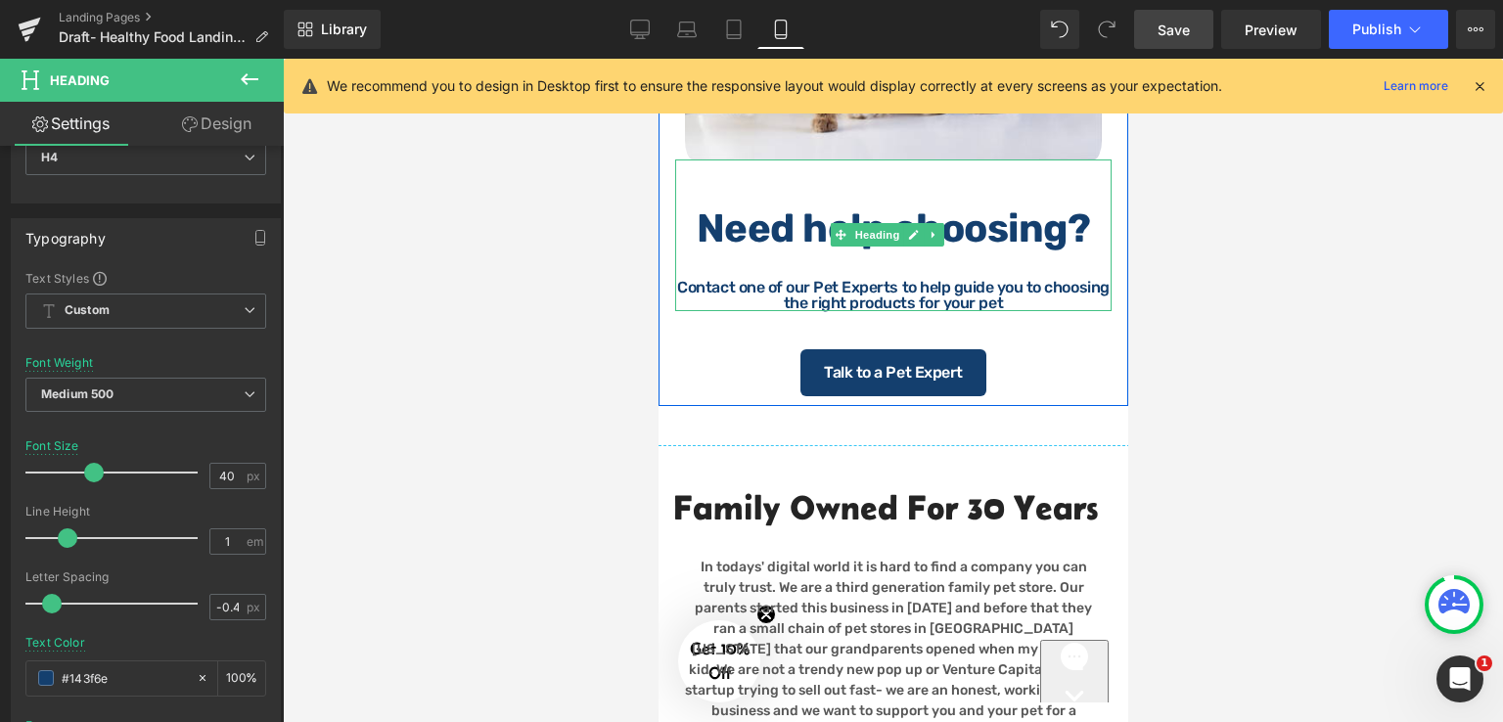
drag, startPoint x: 741, startPoint y: 245, endPoint x: 718, endPoint y: 258, distance: 27.2
click at [741, 247] on strong "Need help choosing?" at bounding box center [892, 228] width 394 height 46
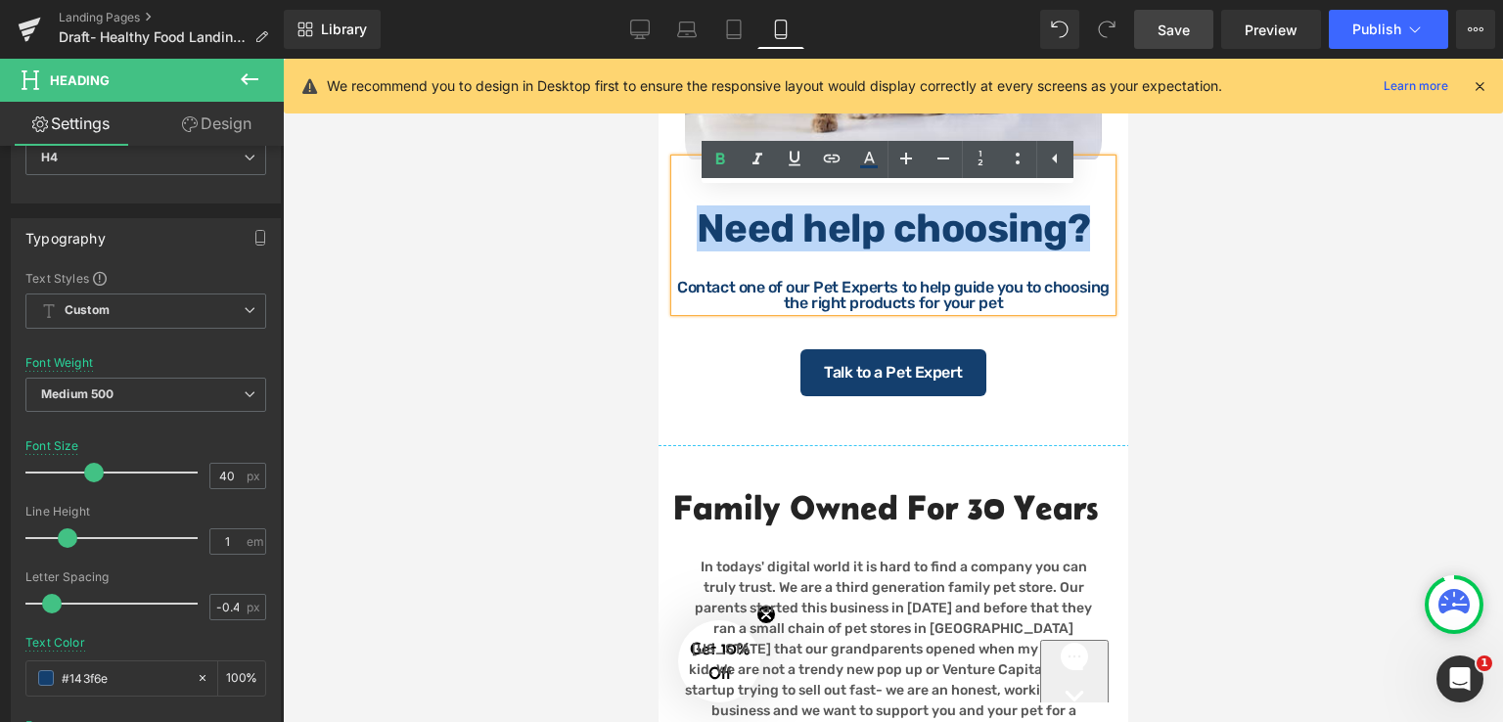
drag, startPoint x: 704, startPoint y: 255, endPoint x: 1078, endPoint y: 249, distance: 373.7
click at [1078, 248] on h4 "Need help choosing?" at bounding box center [892, 228] width 432 height 40
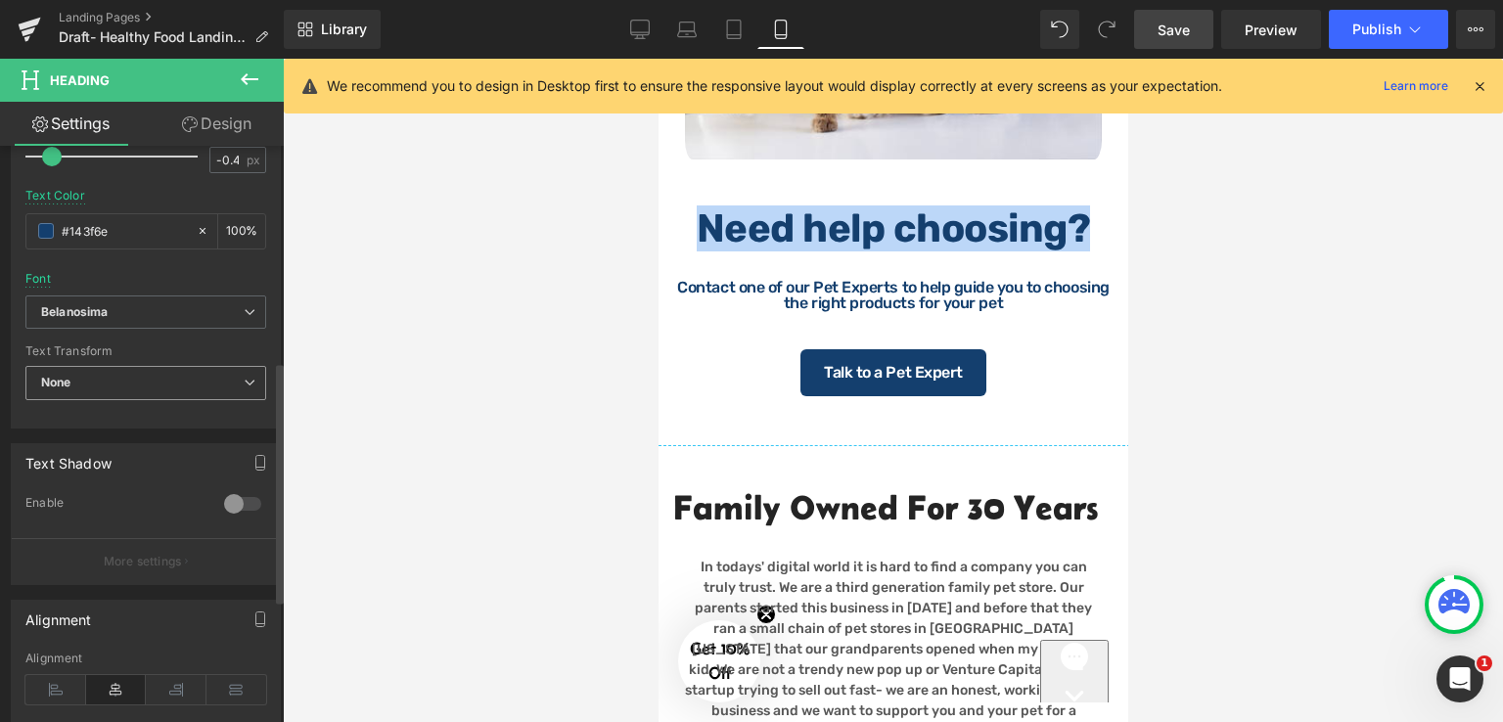
scroll to position [515, 0]
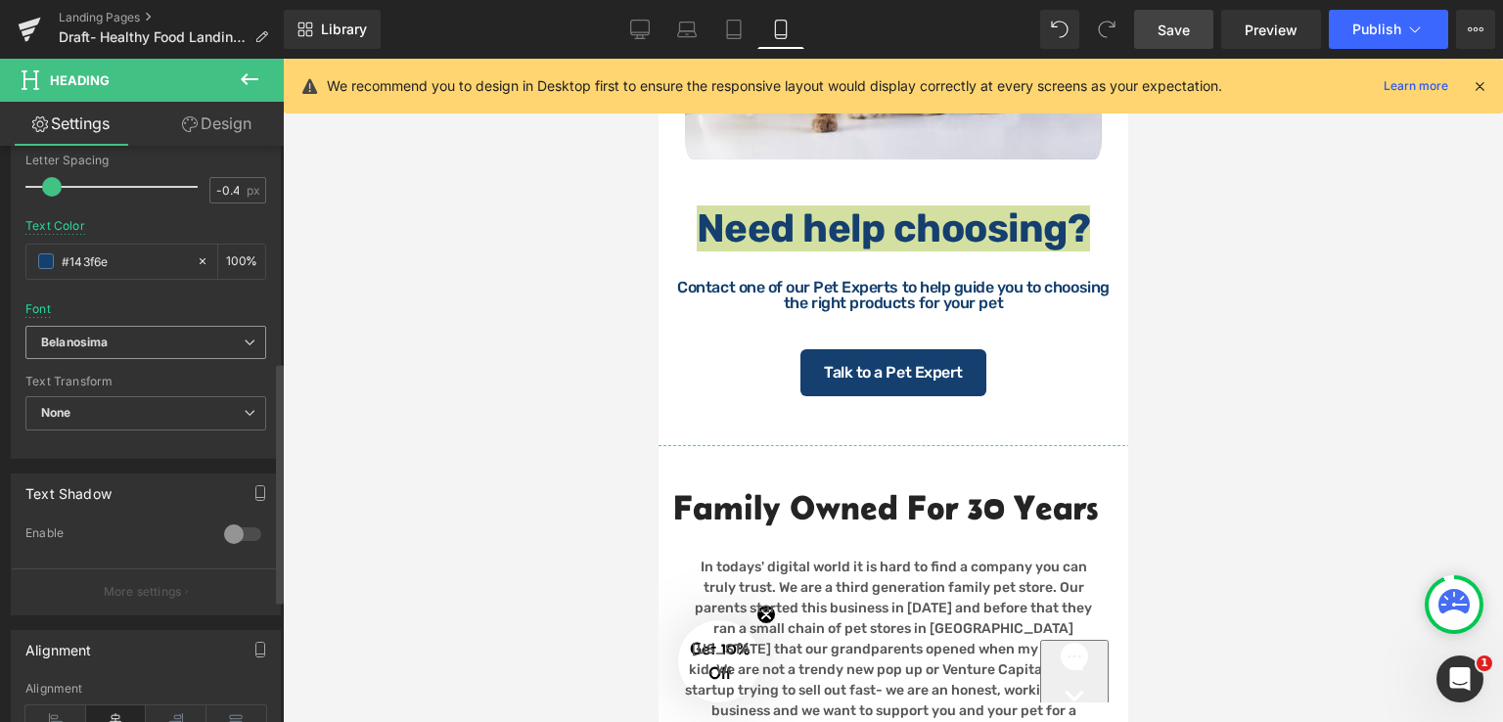
click at [132, 345] on b "Belanosima" at bounding box center [142, 343] width 202 height 17
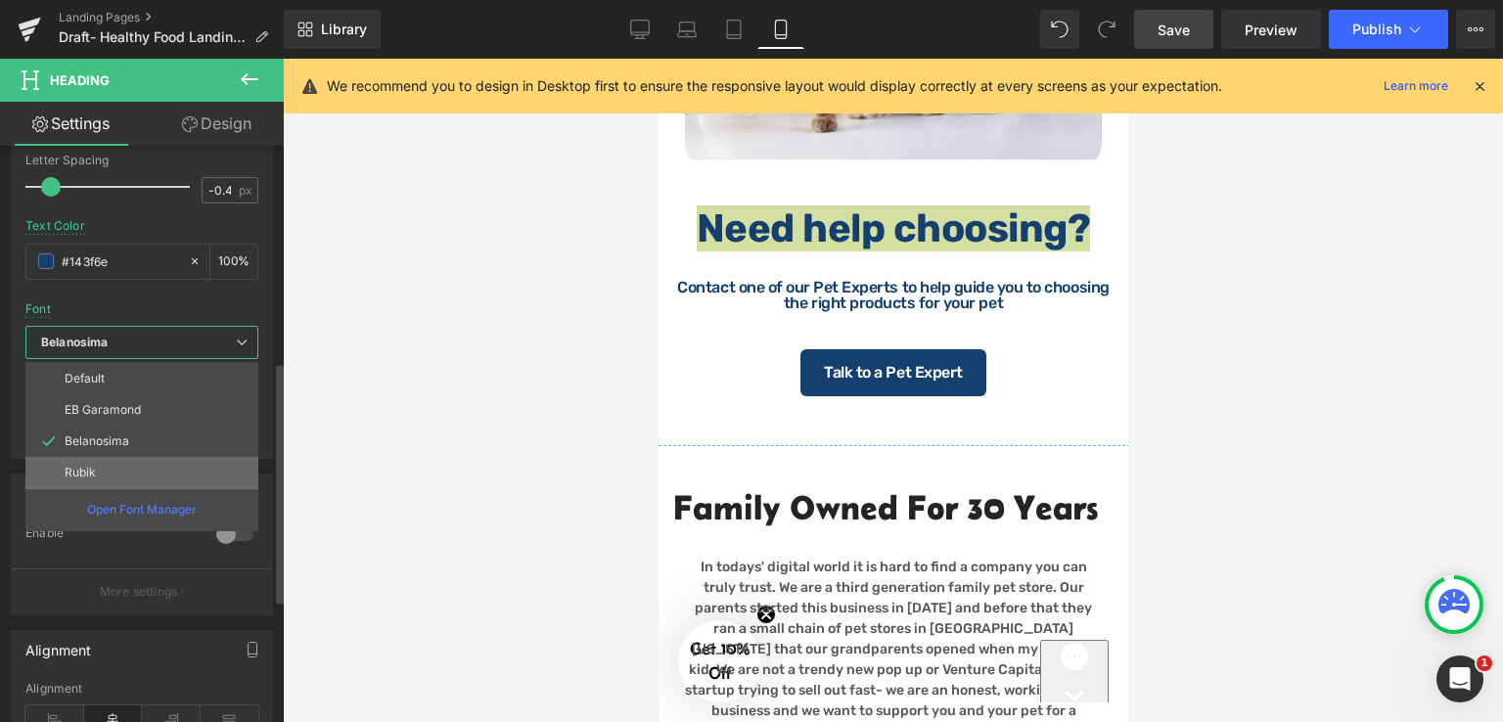
click at [103, 468] on li "Rubik" at bounding box center [141, 472] width 233 height 31
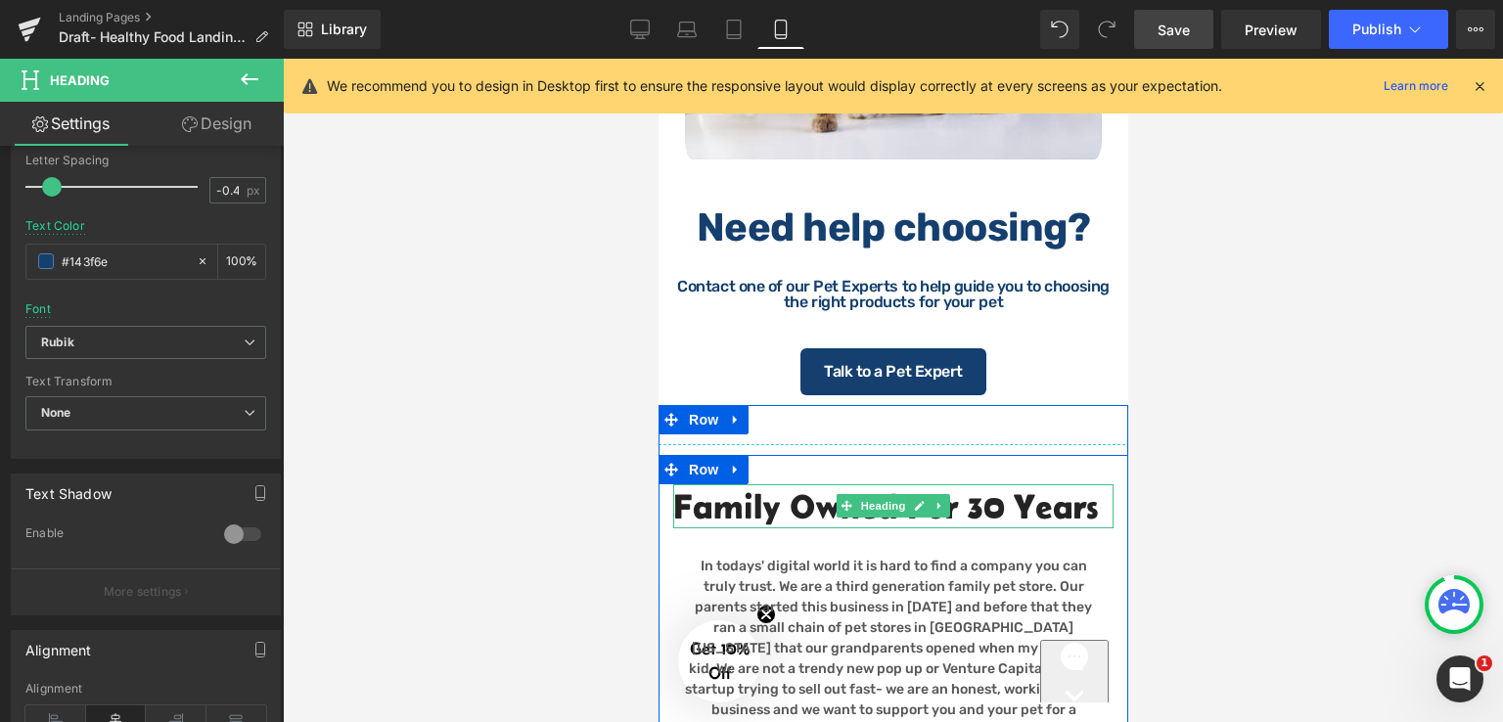
click at [755, 529] on h2 "Family Owned for 30 years" at bounding box center [892, 506] width 440 height 45
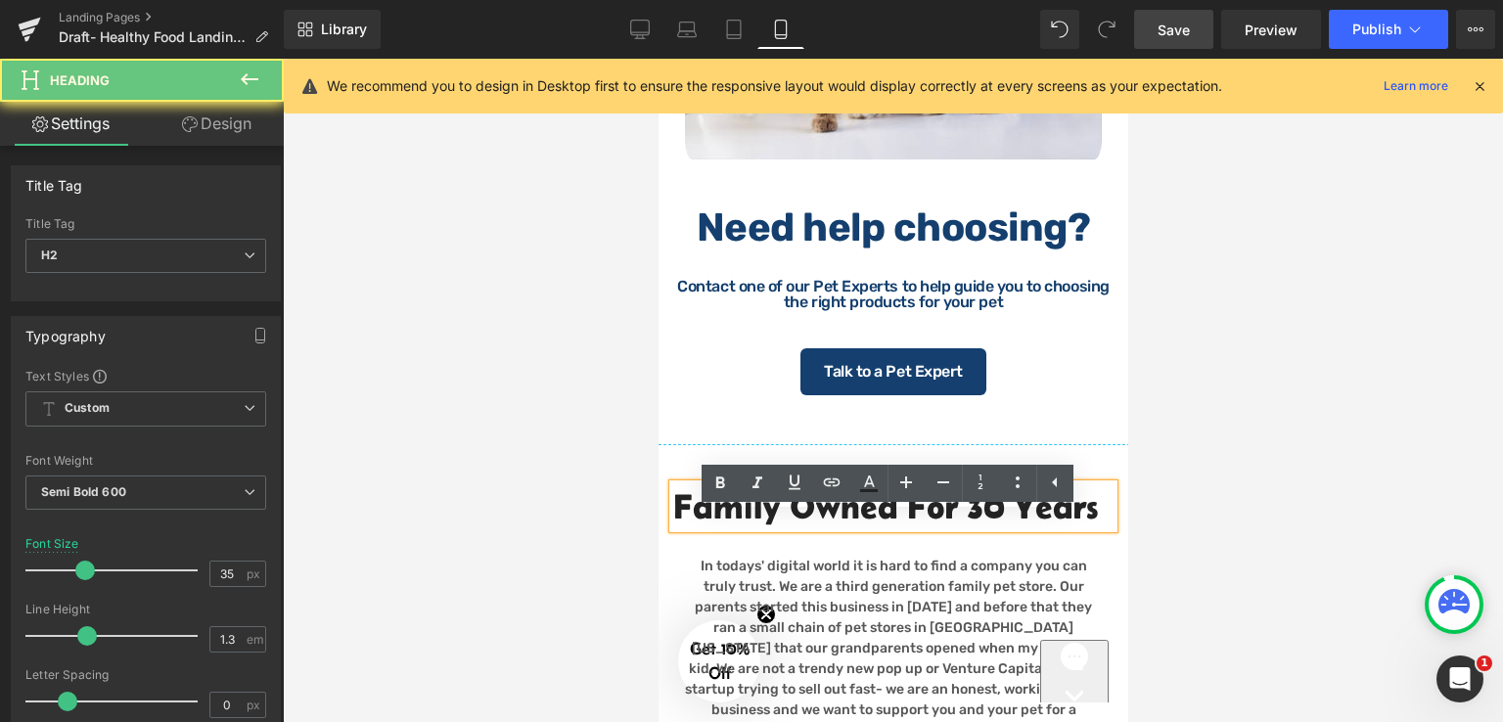
click at [781, 529] on h2 "Family Owned for 30 years" at bounding box center [892, 506] width 440 height 45
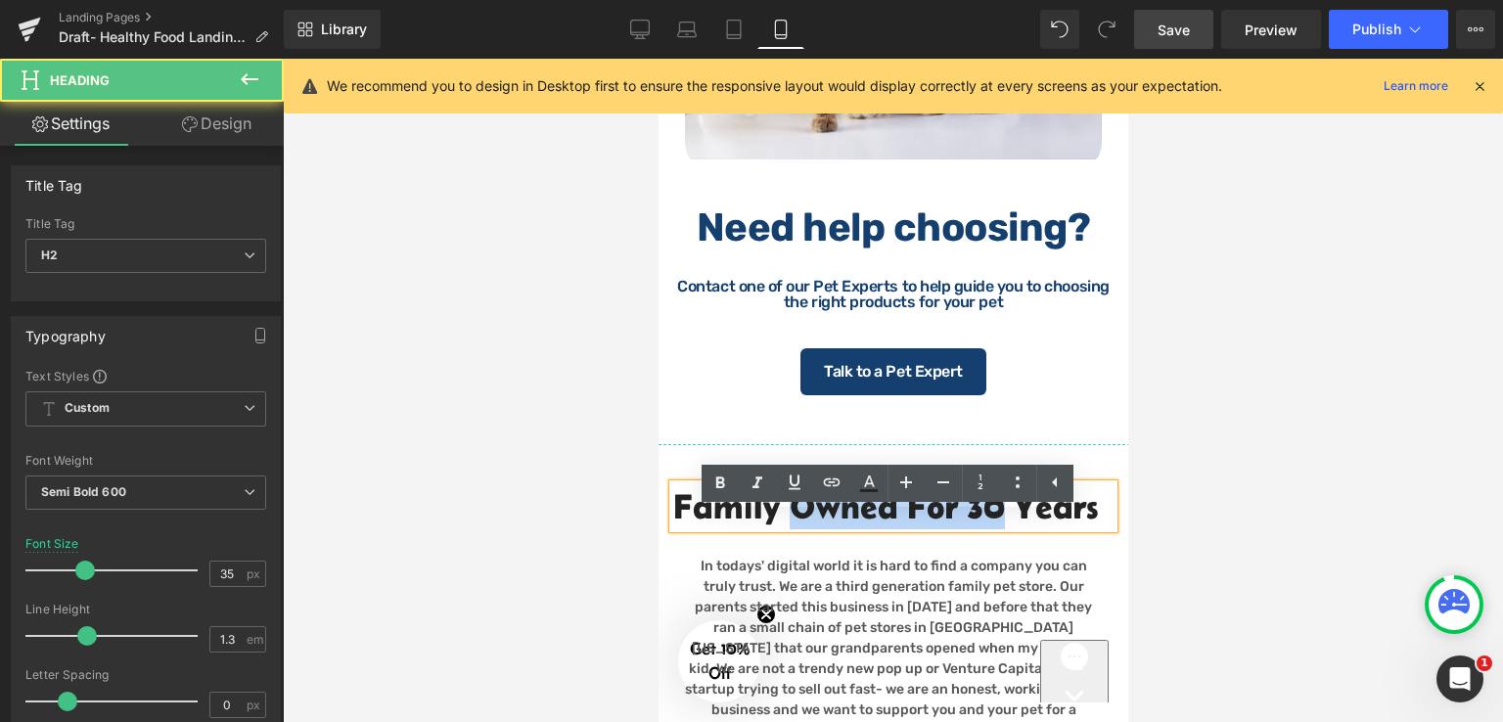
drag, startPoint x: 781, startPoint y: 537, endPoint x: 958, endPoint y: 545, distance: 177.2
click at [958, 529] on h2 "Family Owned for 30 years" at bounding box center [892, 506] width 440 height 45
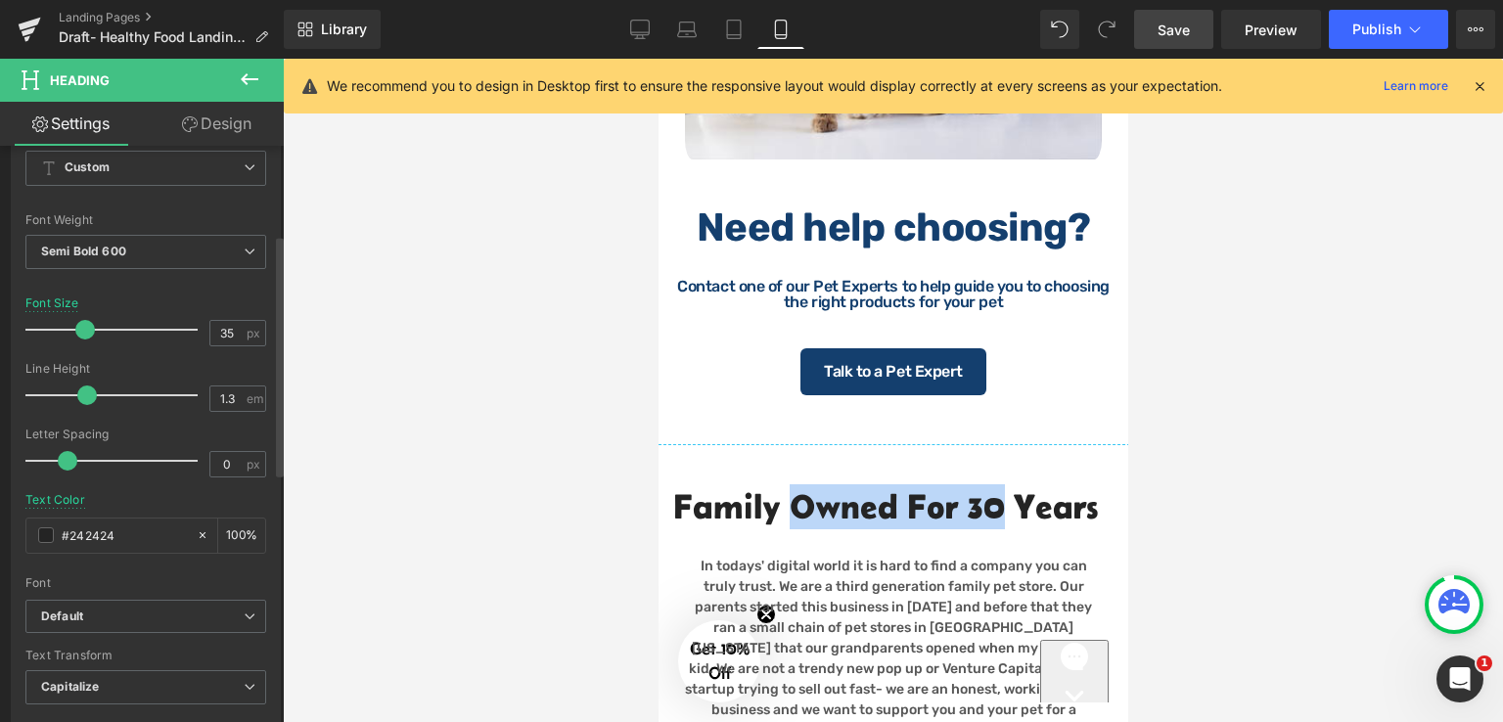
scroll to position [293, 0]
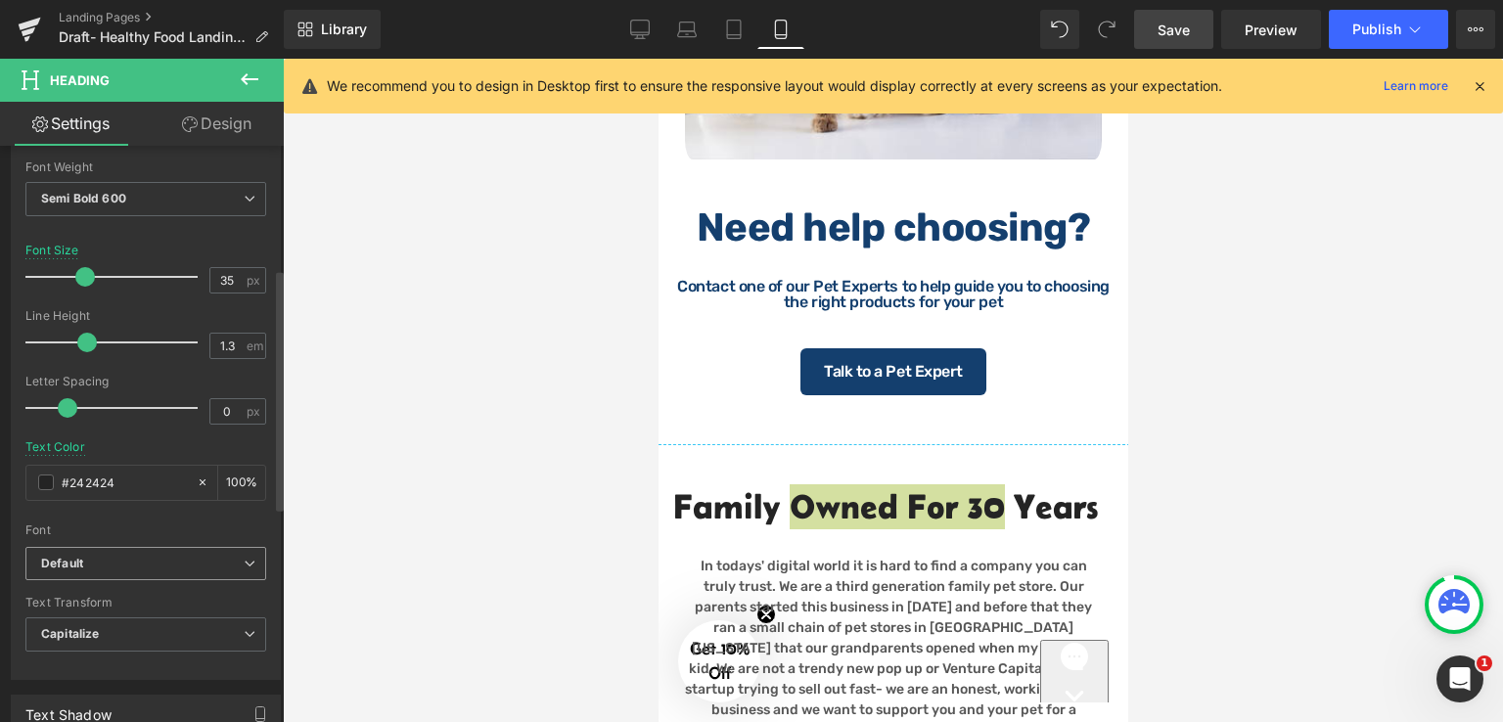
click at [138, 568] on b "Default" at bounding box center [142, 564] width 202 height 17
click at [854, 255] on body "Free Shipping on orders over $50 Free Next Day Delivery within 20 miles Find a …" at bounding box center [892, 76] width 470 height 4792
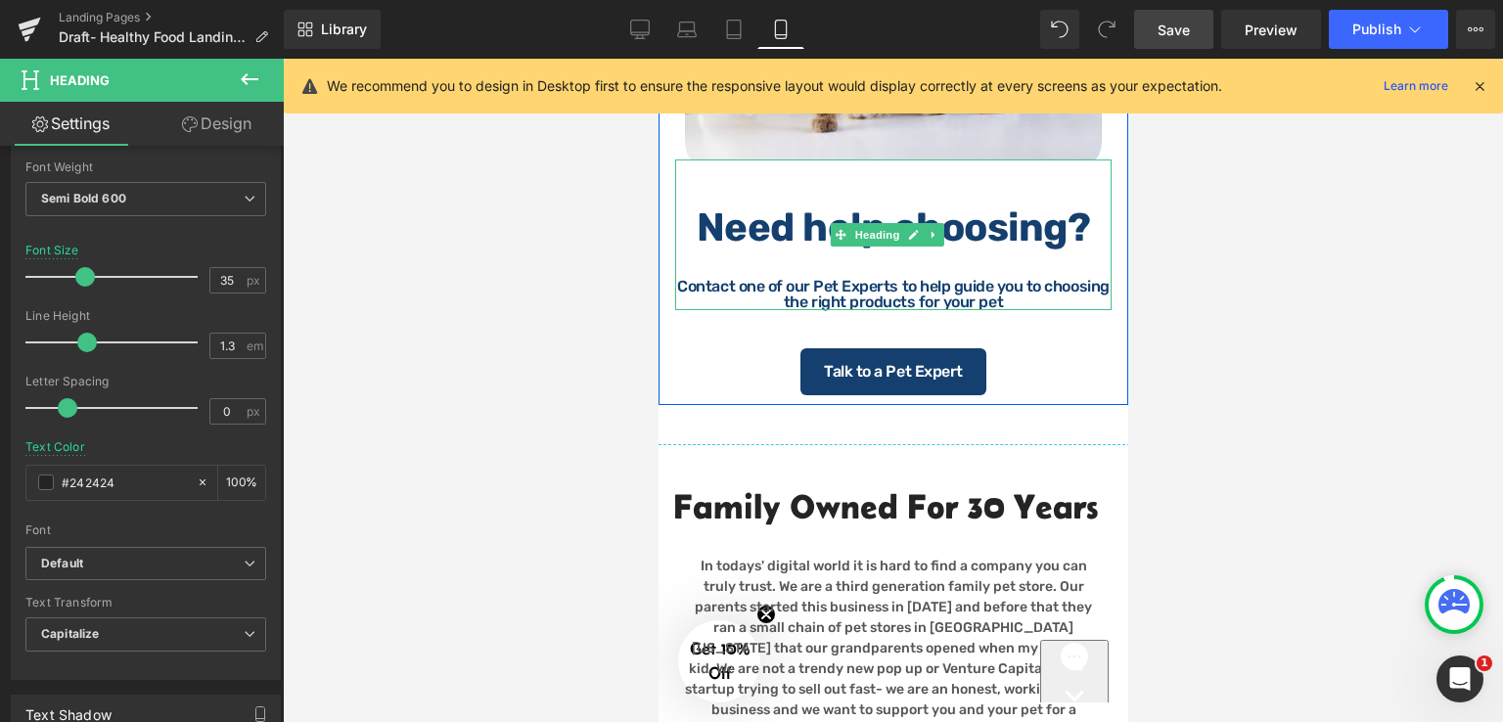
click at [1058, 250] on strong "Need help choosing?" at bounding box center [892, 227] width 394 height 46
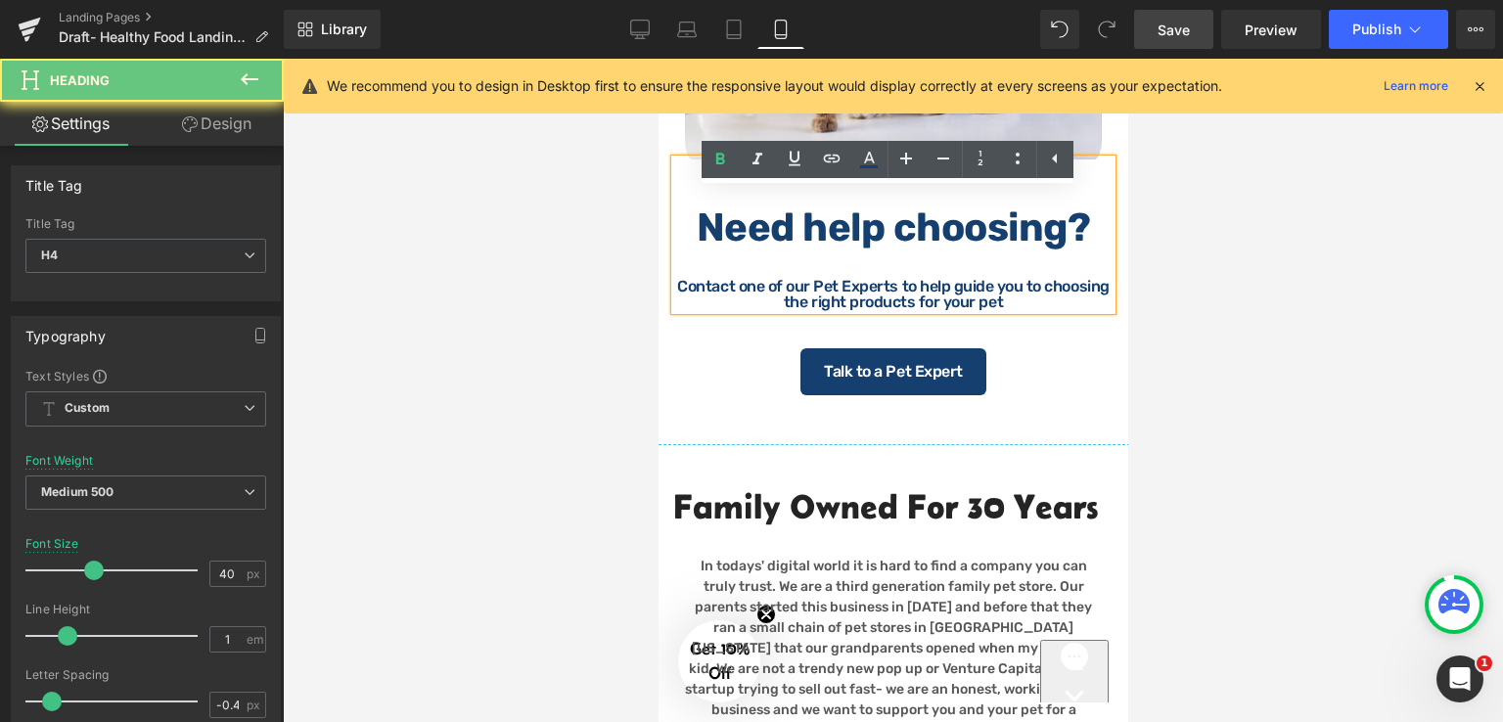
click at [1081, 250] on strong "Need help choosing?" at bounding box center [892, 227] width 394 height 46
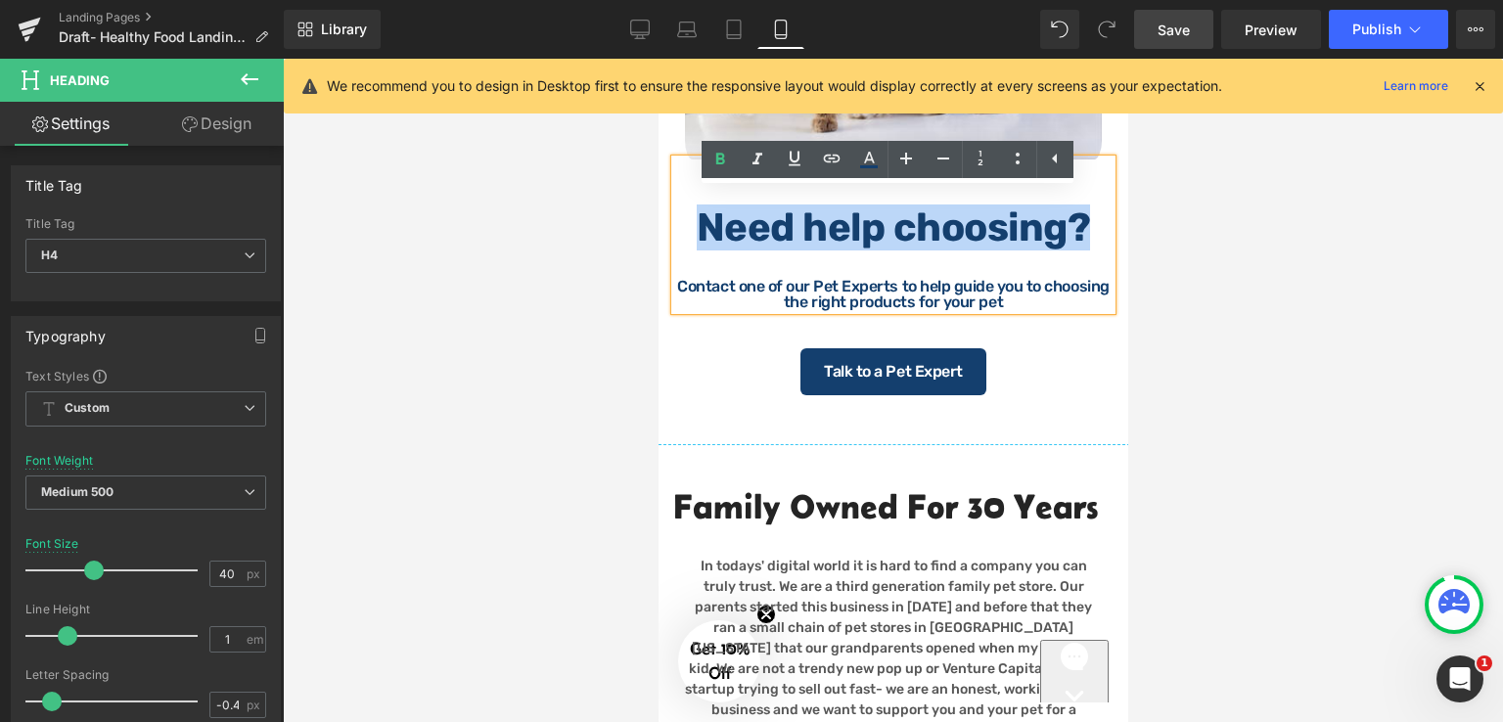
drag, startPoint x: 1081, startPoint y: 265, endPoint x: 692, endPoint y: 236, distance: 390.4
click at [695, 236] on strong "Need help choosing?" at bounding box center [892, 227] width 394 height 46
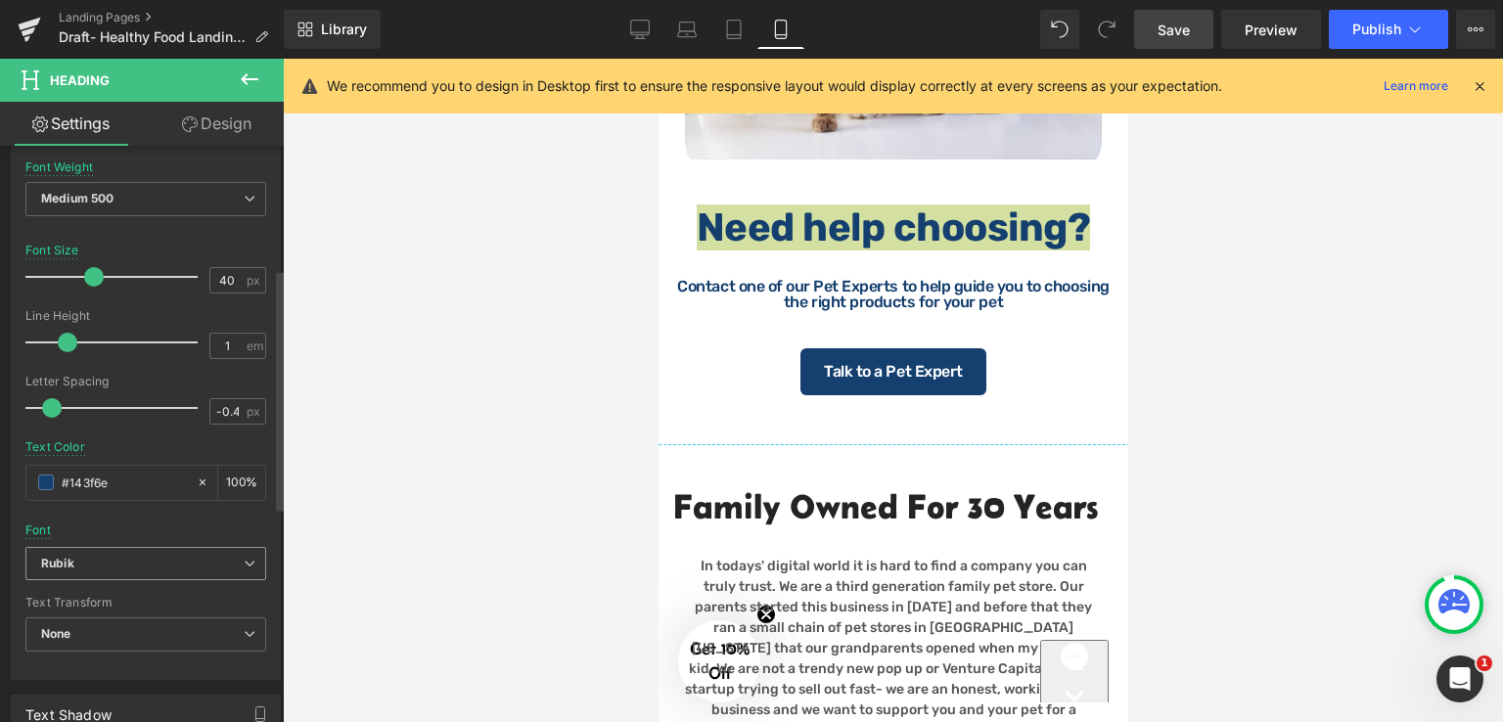
click at [121, 556] on b "Rubik" at bounding box center [142, 564] width 202 height 17
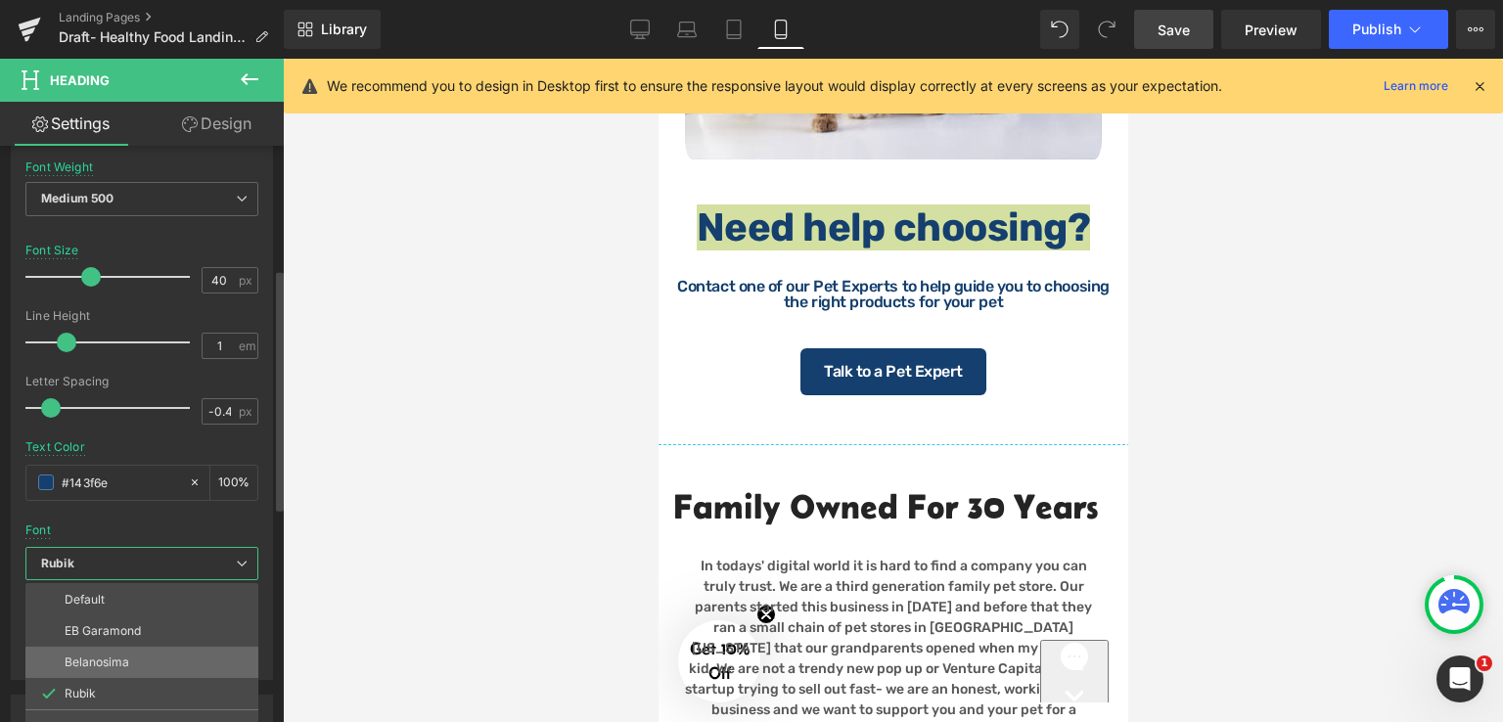
click at [112, 666] on p "Belanosima" at bounding box center [97, 662] width 65 height 14
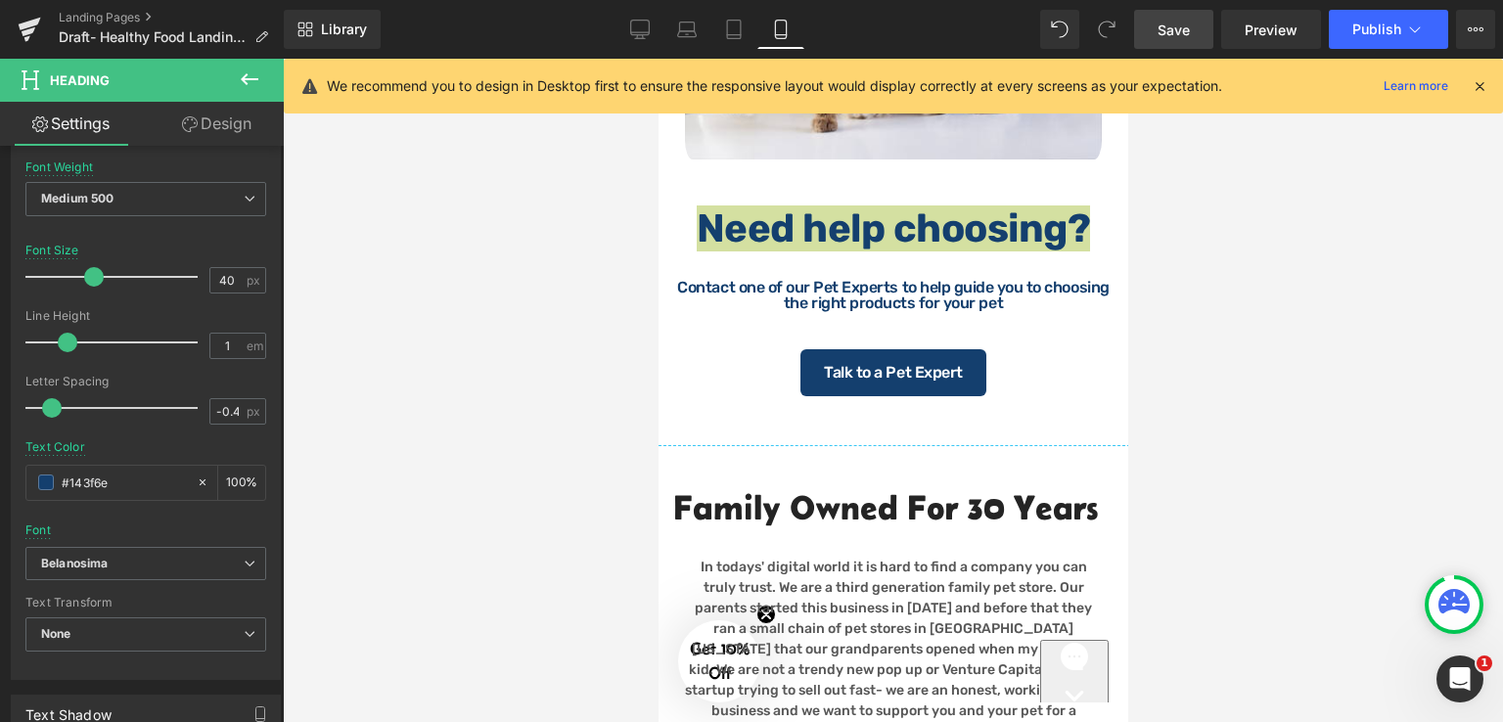
click at [1187, 28] on span "Save" at bounding box center [1173, 30] width 32 height 21
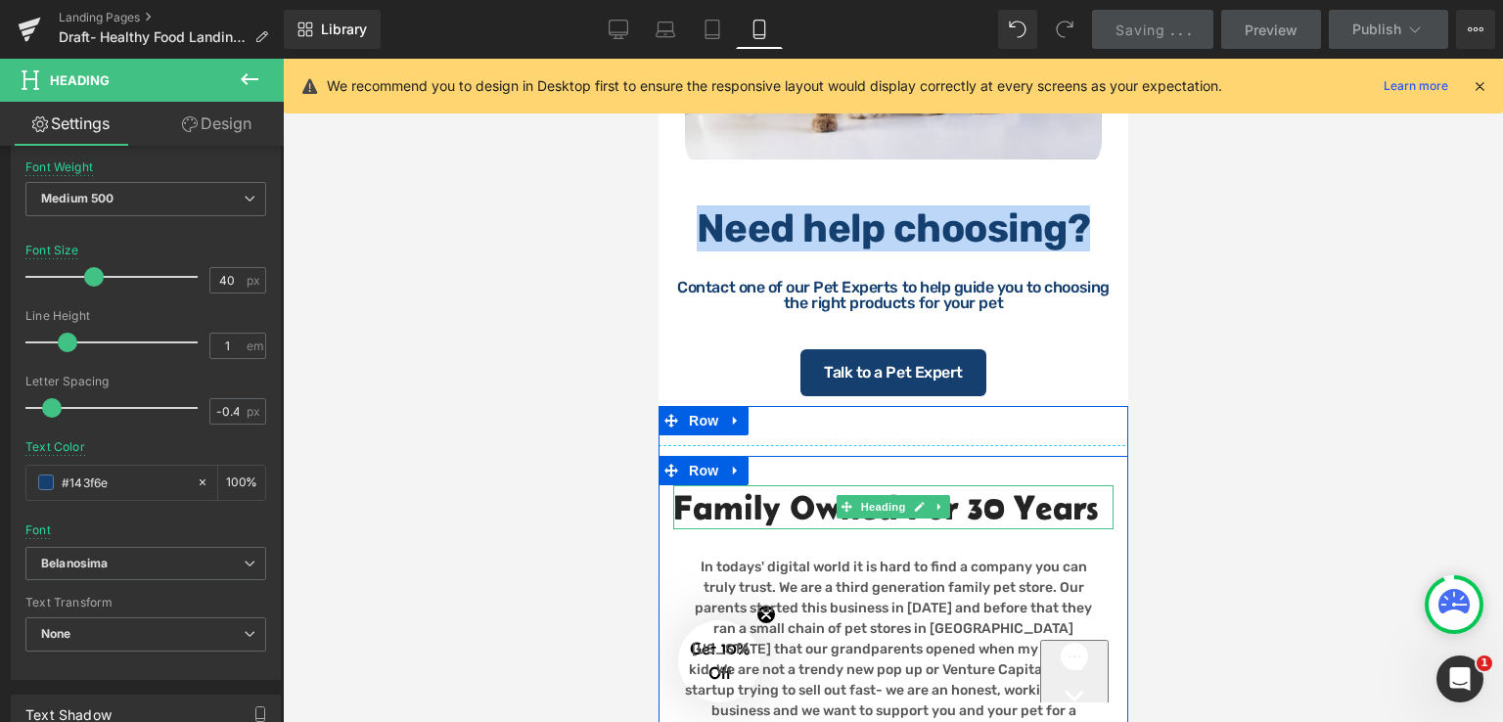
click at [996, 521] on h2 "Family Owned for 30 years" at bounding box center [892, 507] width 440 height 45
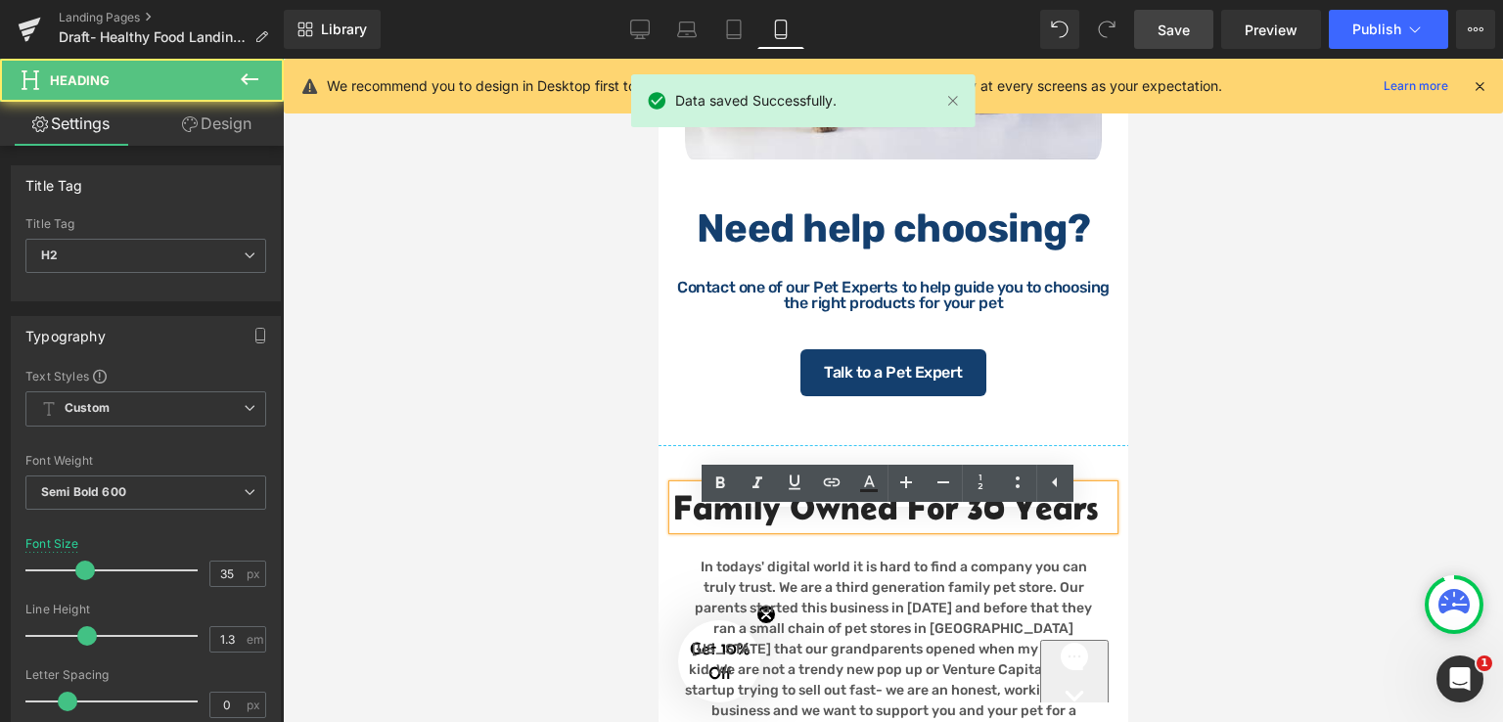
click at [741, 530] on h2 "Family Owned for 30 years" at bounding box center [892, 507] width 440 height 45
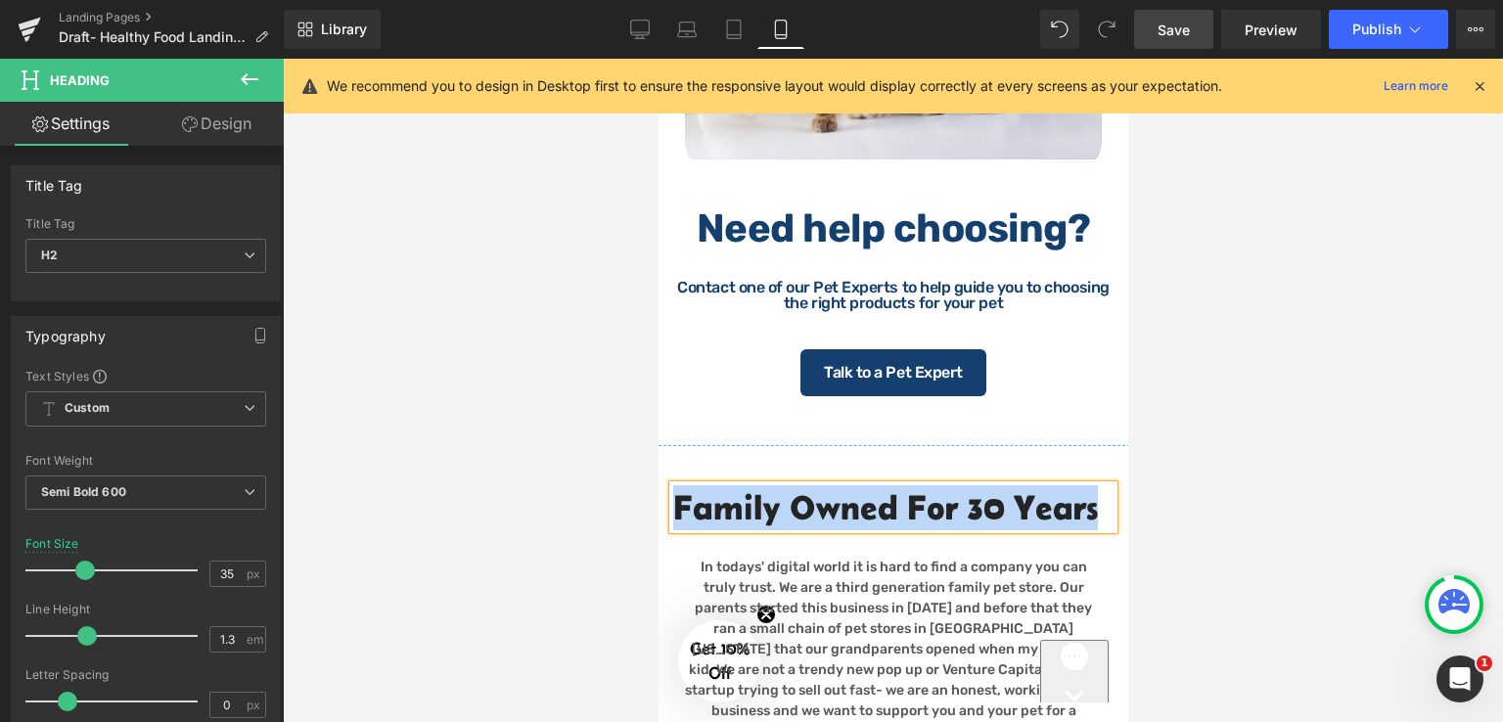
click at [1094, 530] on h2 "Family Owned for 30 years" at bounding box center [892, 507] width 440 height 45
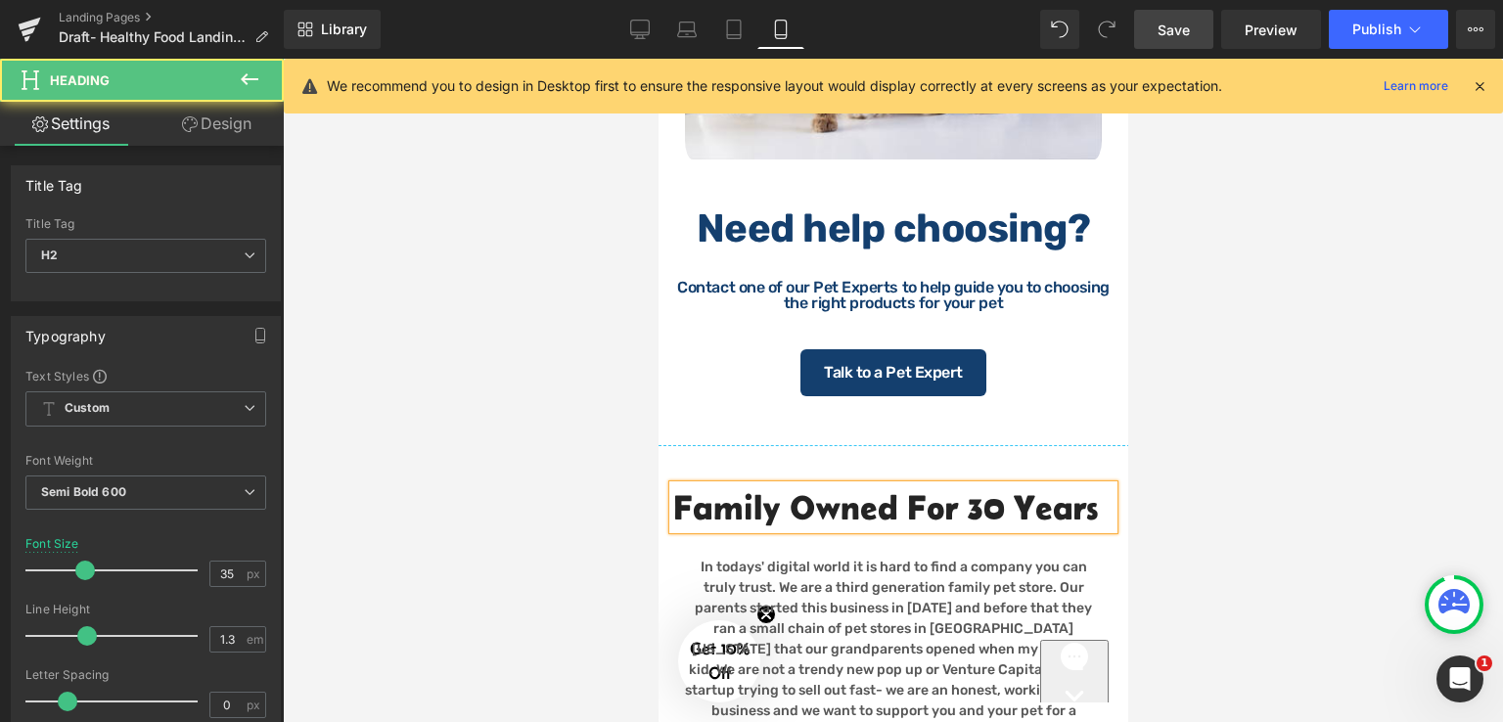
click at [672, 530] on h2 "Family Owned for 30 years" at bounding box center [892, 507] width 440 height 45
click at [926, 530] on h2 "Family Owned for 30 years" at bounding box center [892, 507] width 440 height 45
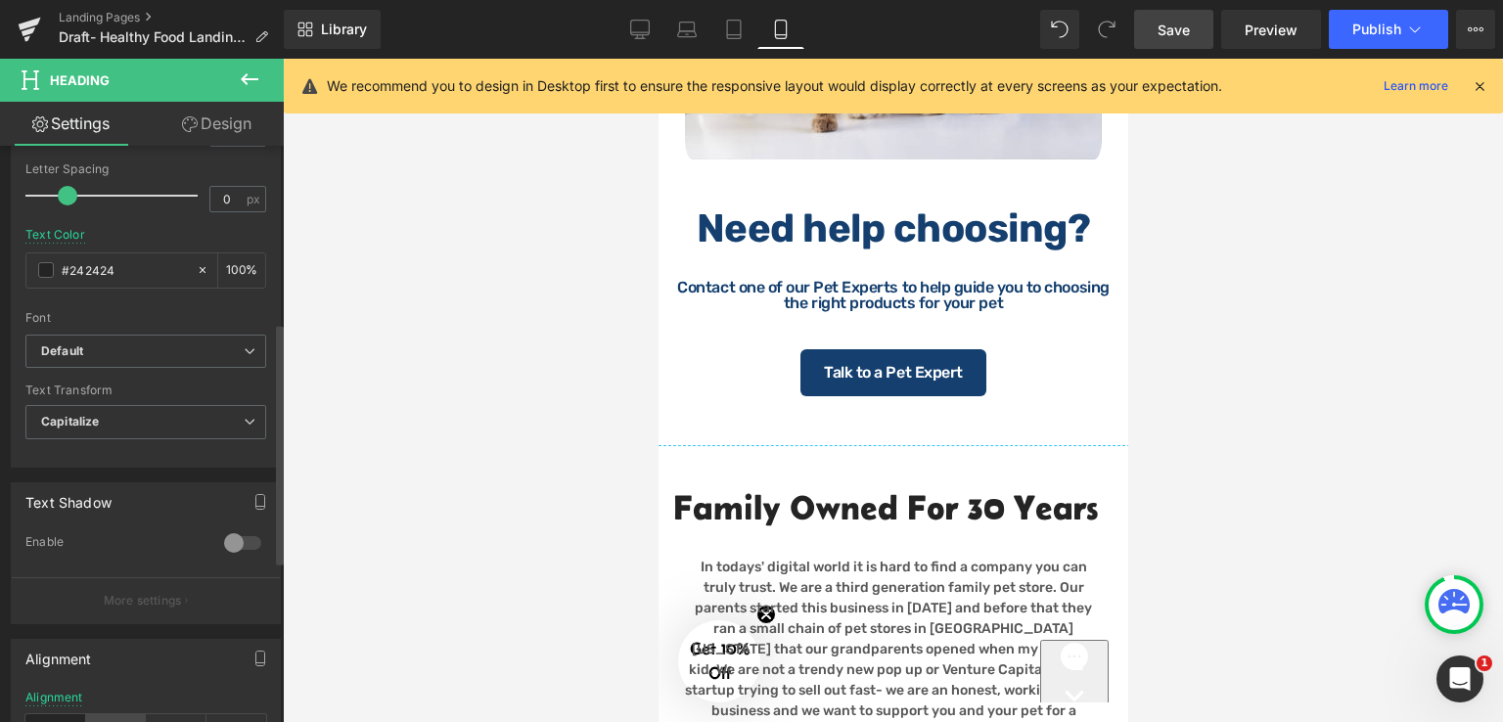
scroll to position [685, 0]
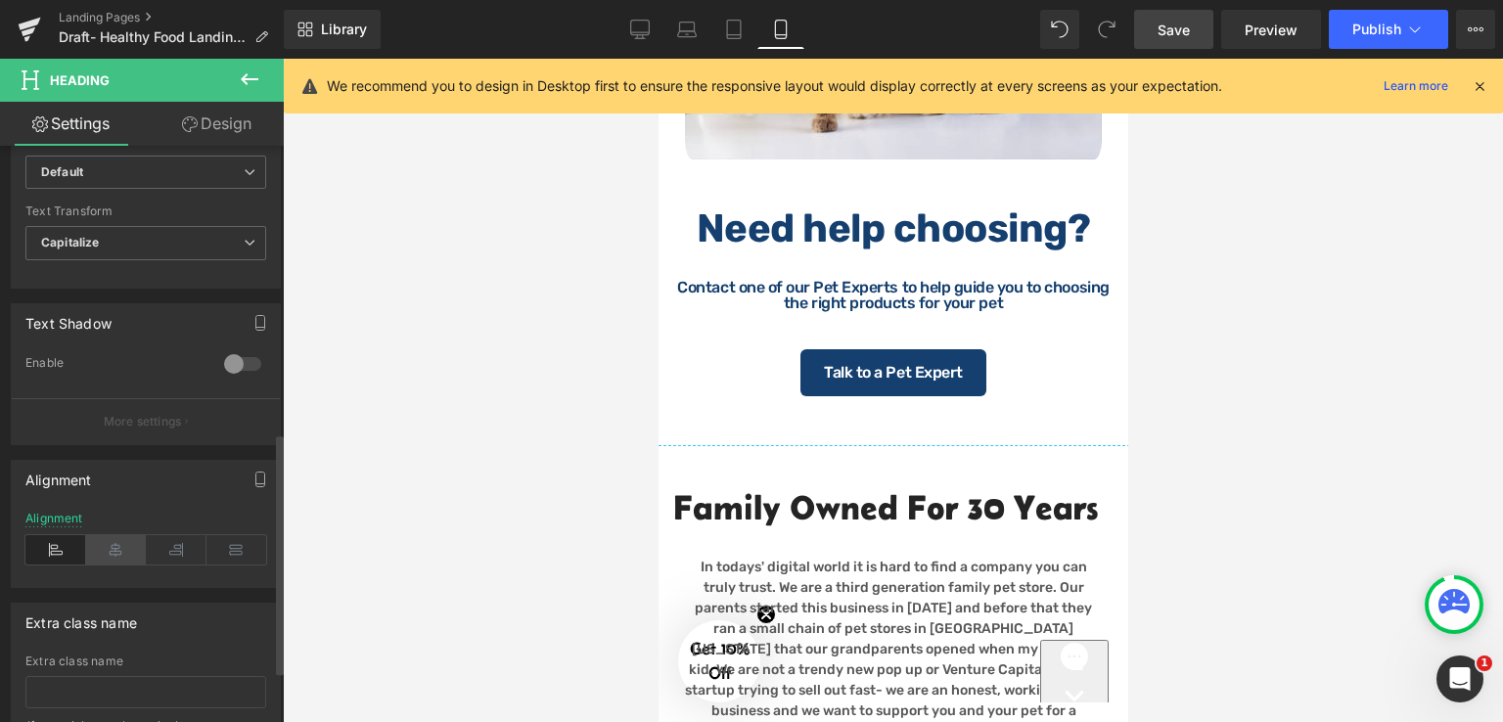
click at [109, 558] on icon at bounding box center [116, 549] width 61 height 29
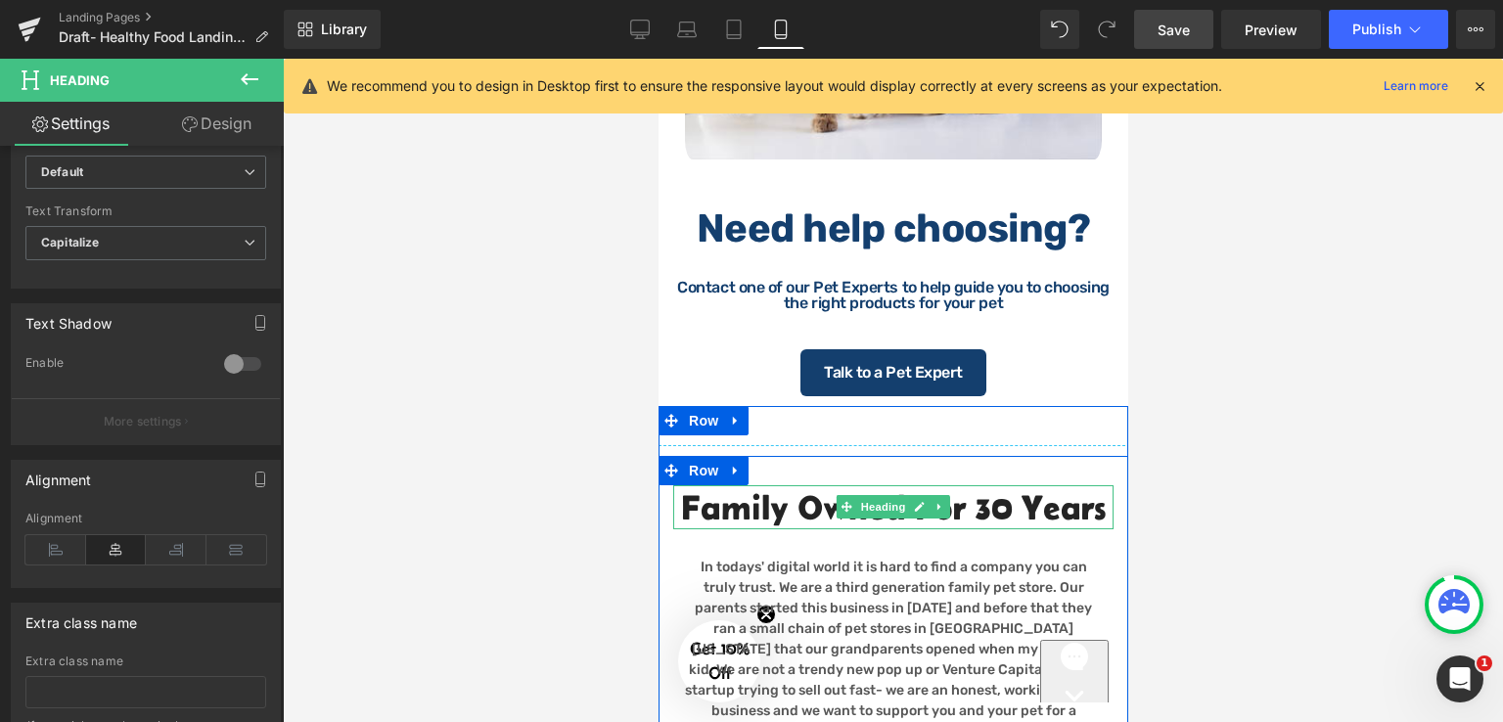
click at [678, 530] on h2 "Family Owned for 30 years" at bounding box center [892, 507] width 440 height 45
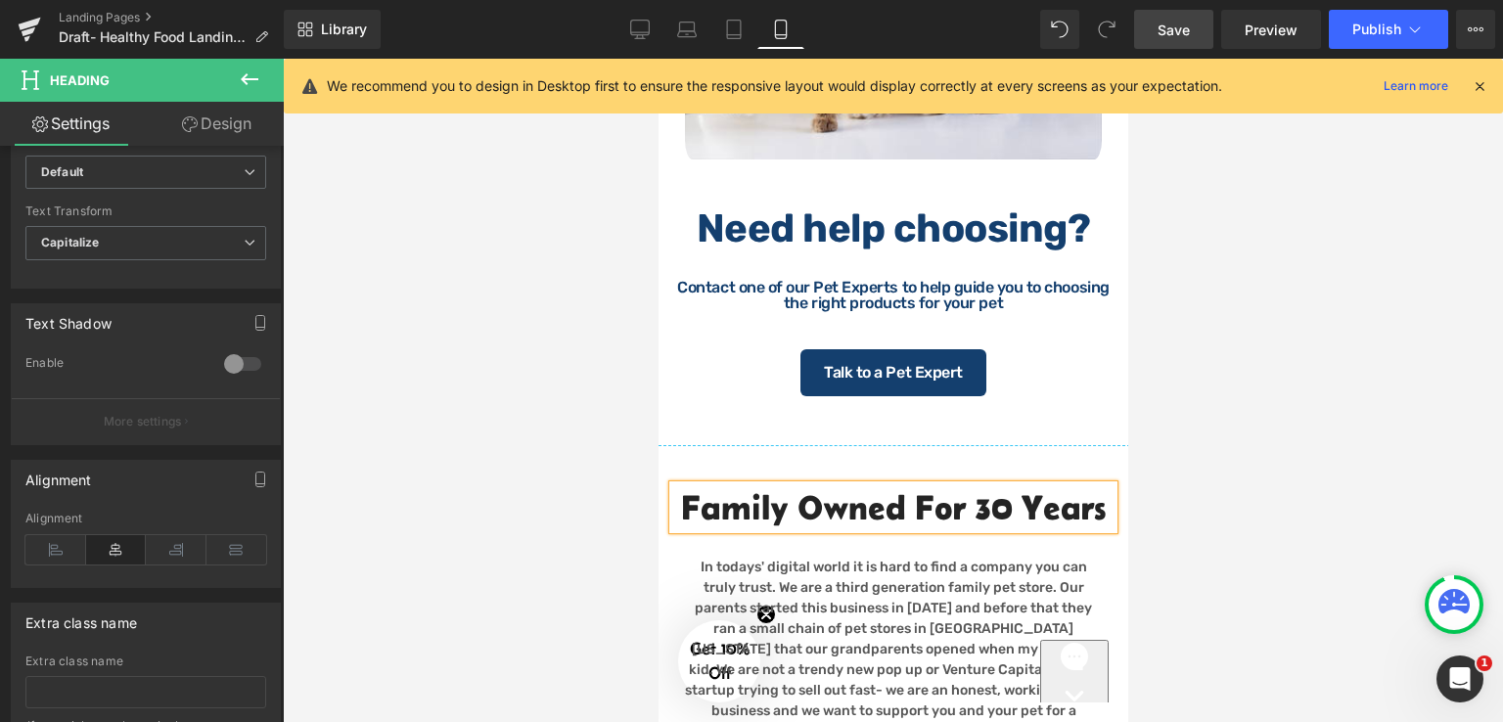
click at [1242, 471] on div at bounding box center [893, 390] width 1220 height 663
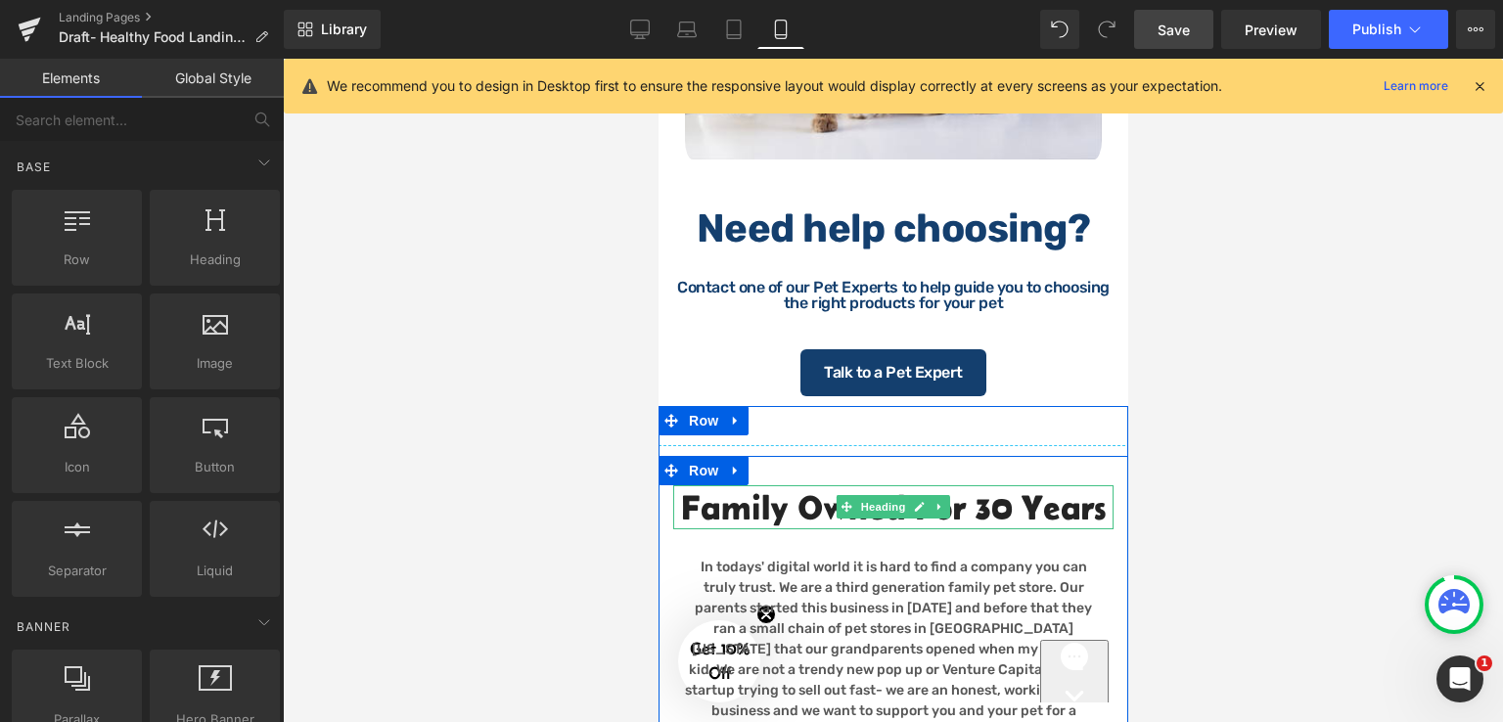
click at [764, 530] on h2 "Family Owned for 30 years" at bounding box center [892, 507] width 440 height 45
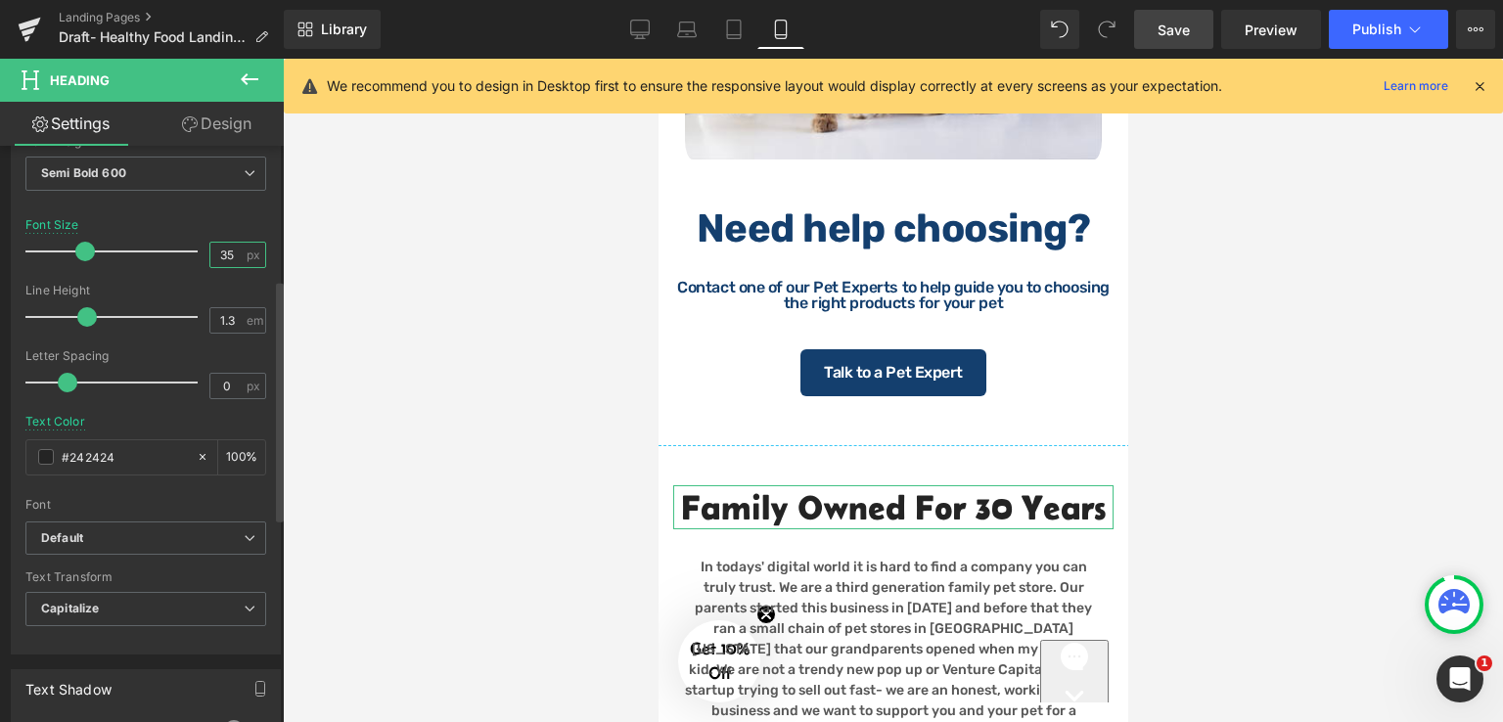
scroll to position [0, 0]
drag, startPoint x: 225, startPoint y: 254, endPoint x: 204, endPoint y: 263, distance: 22.3
click at [210, 263] on input "35" at bounding box center [227, 255] width 34 height 24
type input "40"
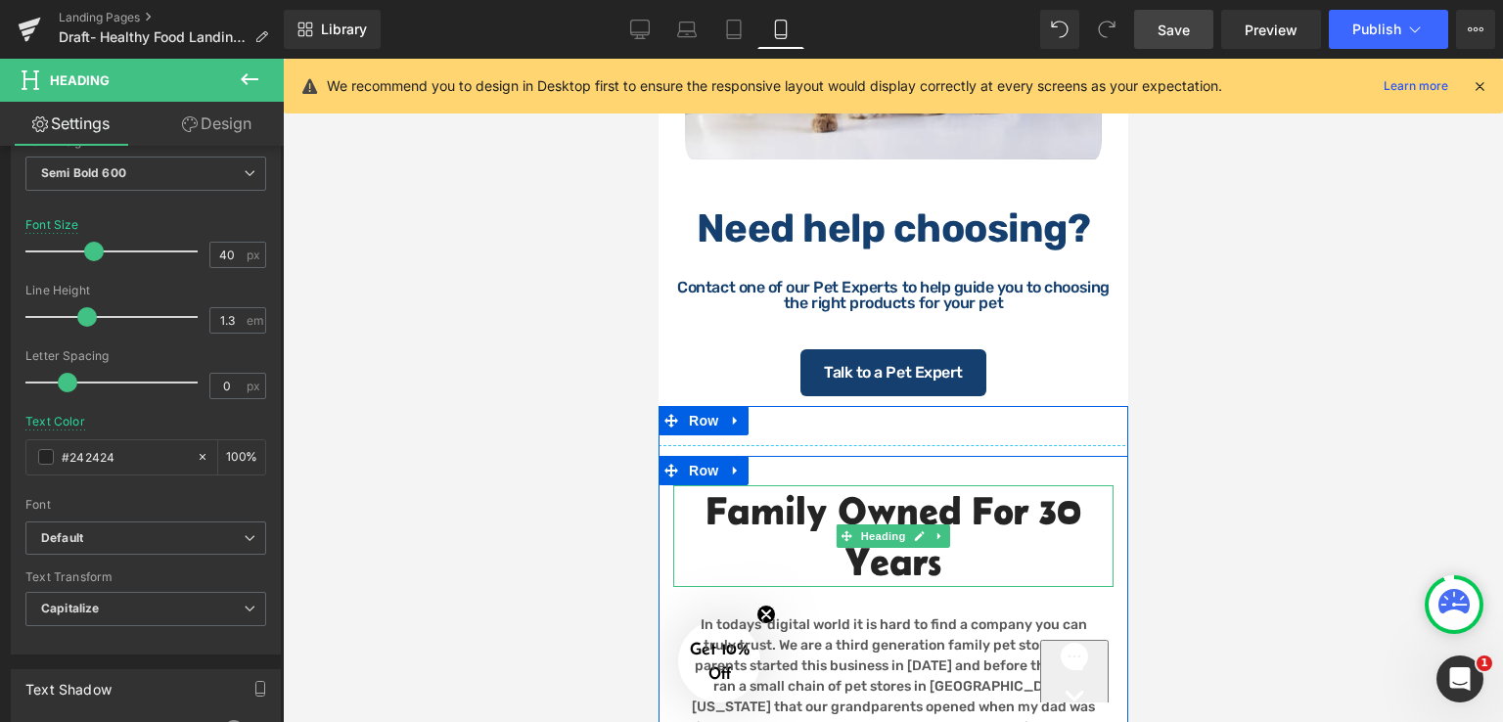
click at [999, 587] on h2 "Family Owned for 30 years" at bounding box center [892, 536] width 440 height 102
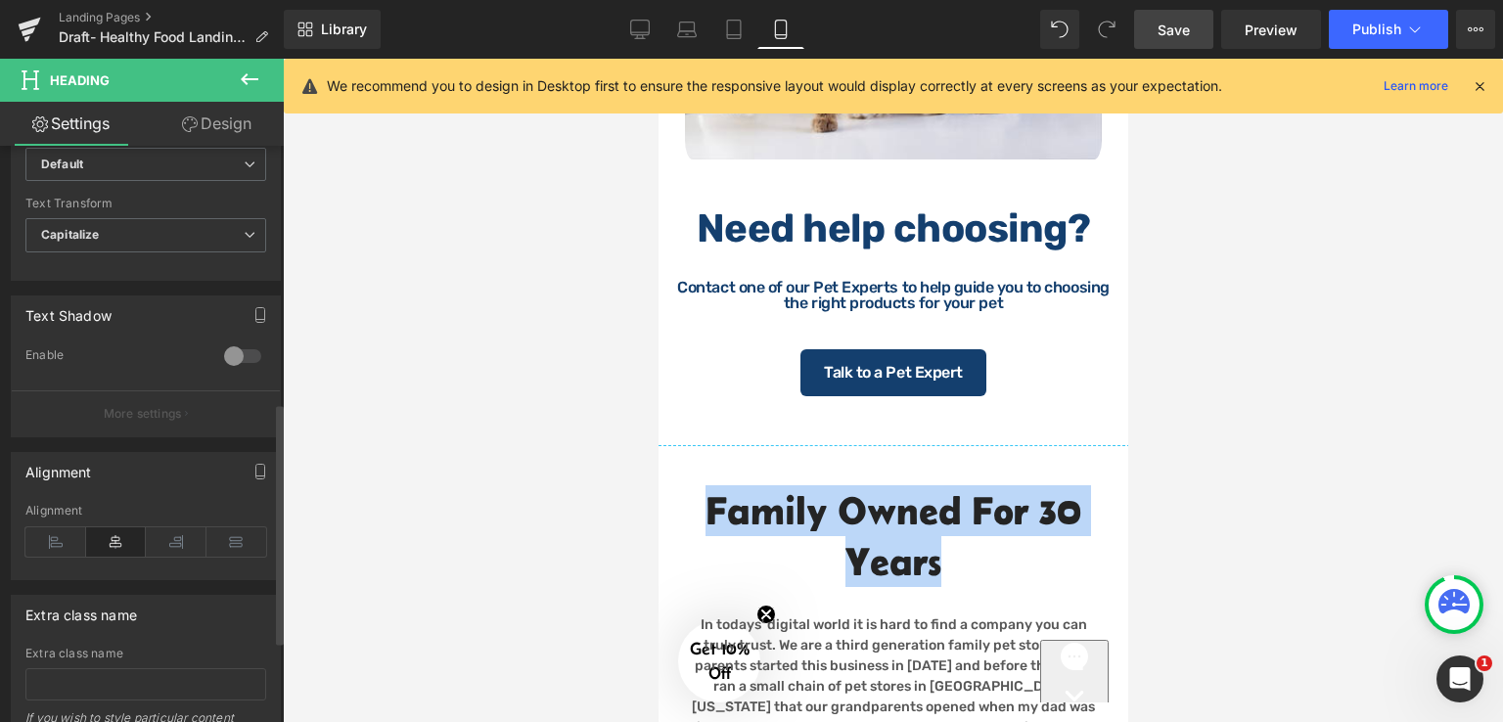
scroll to position [808, 0]
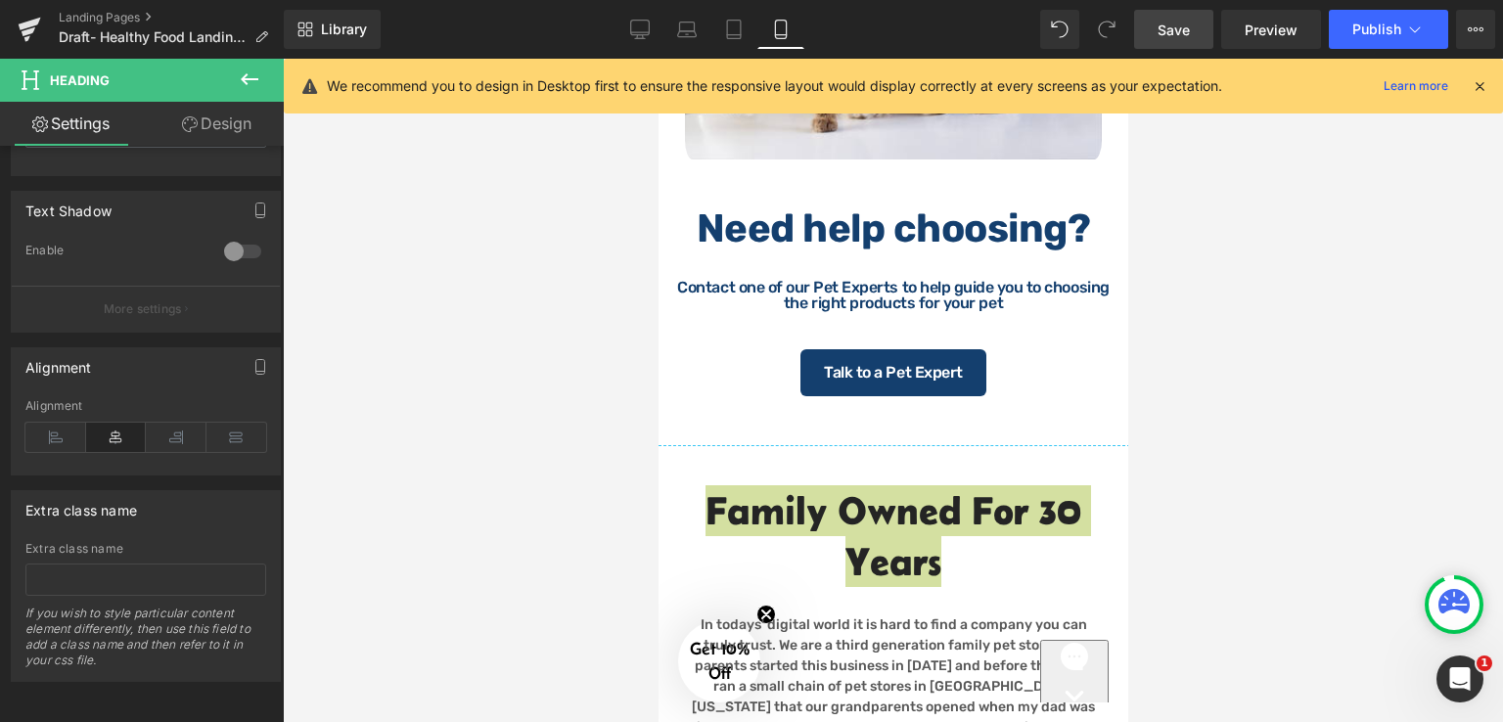
click at [1198, 35] on link "Save" at bounding box center [1173, 29] width 79 height 39
click at [1237, 373] on div at bounding box center [893, 390] width 1220 height 663
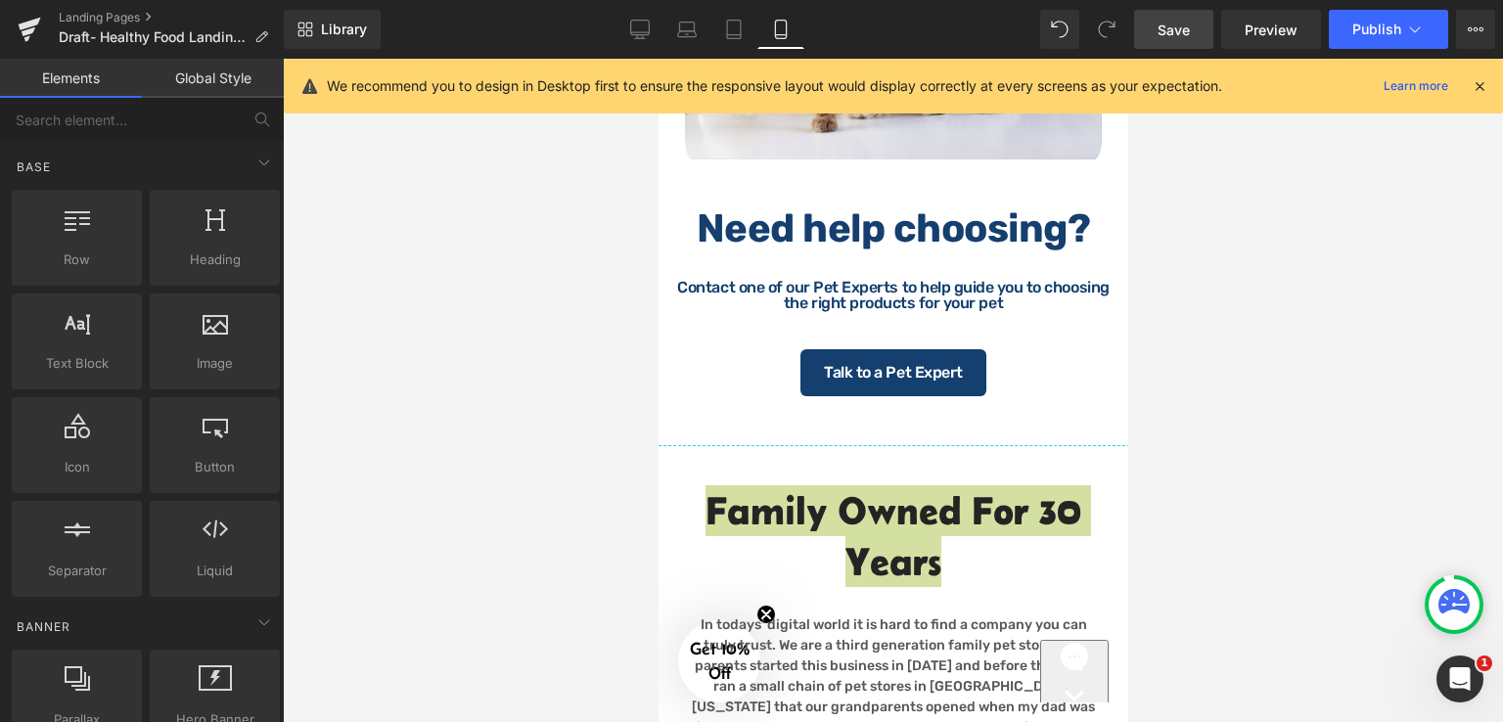
click at [1182, 40] on link "Save" at bounding box center [1173, 29] width 79 height 39
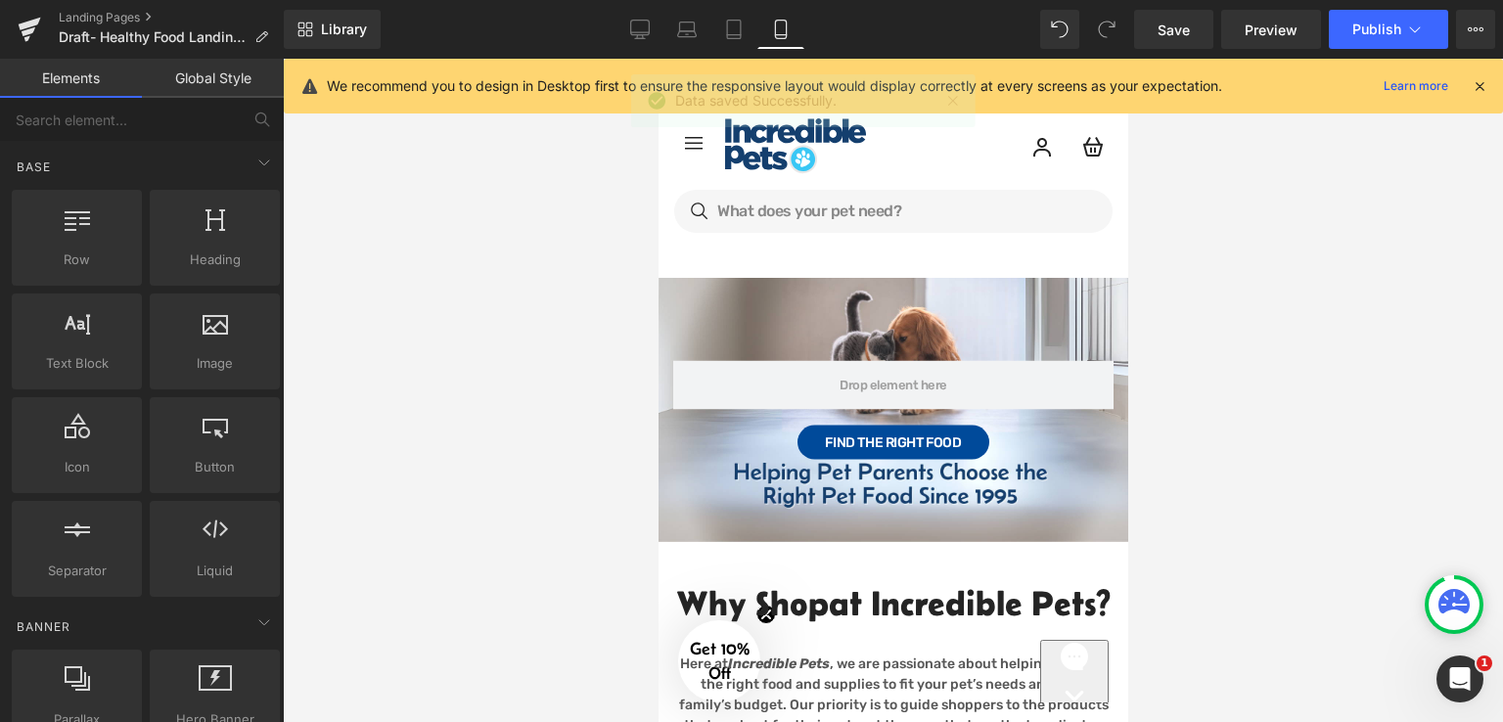
scroll to position [0, 0]
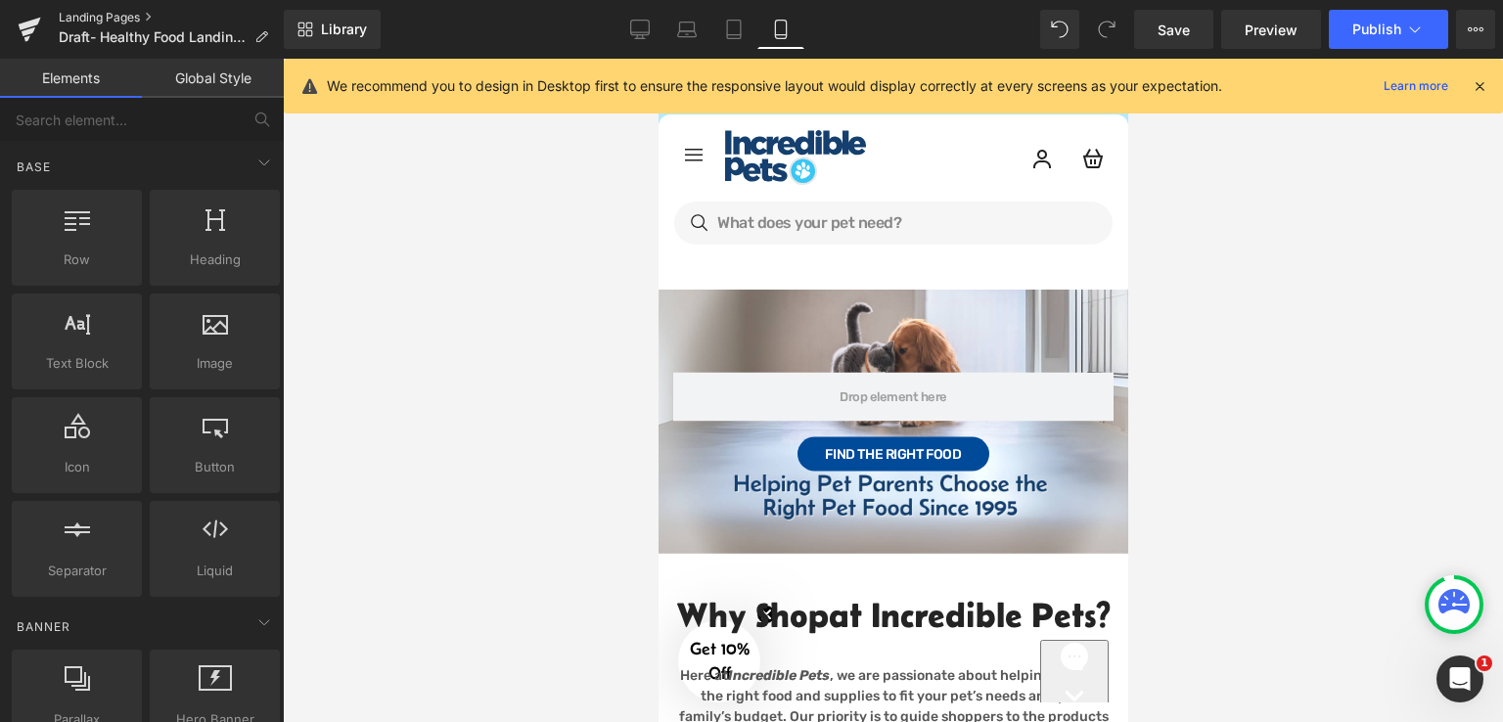
click at [108, 17] on link "Landing Pages" at bounding box center [171, 18] width 225 height 16
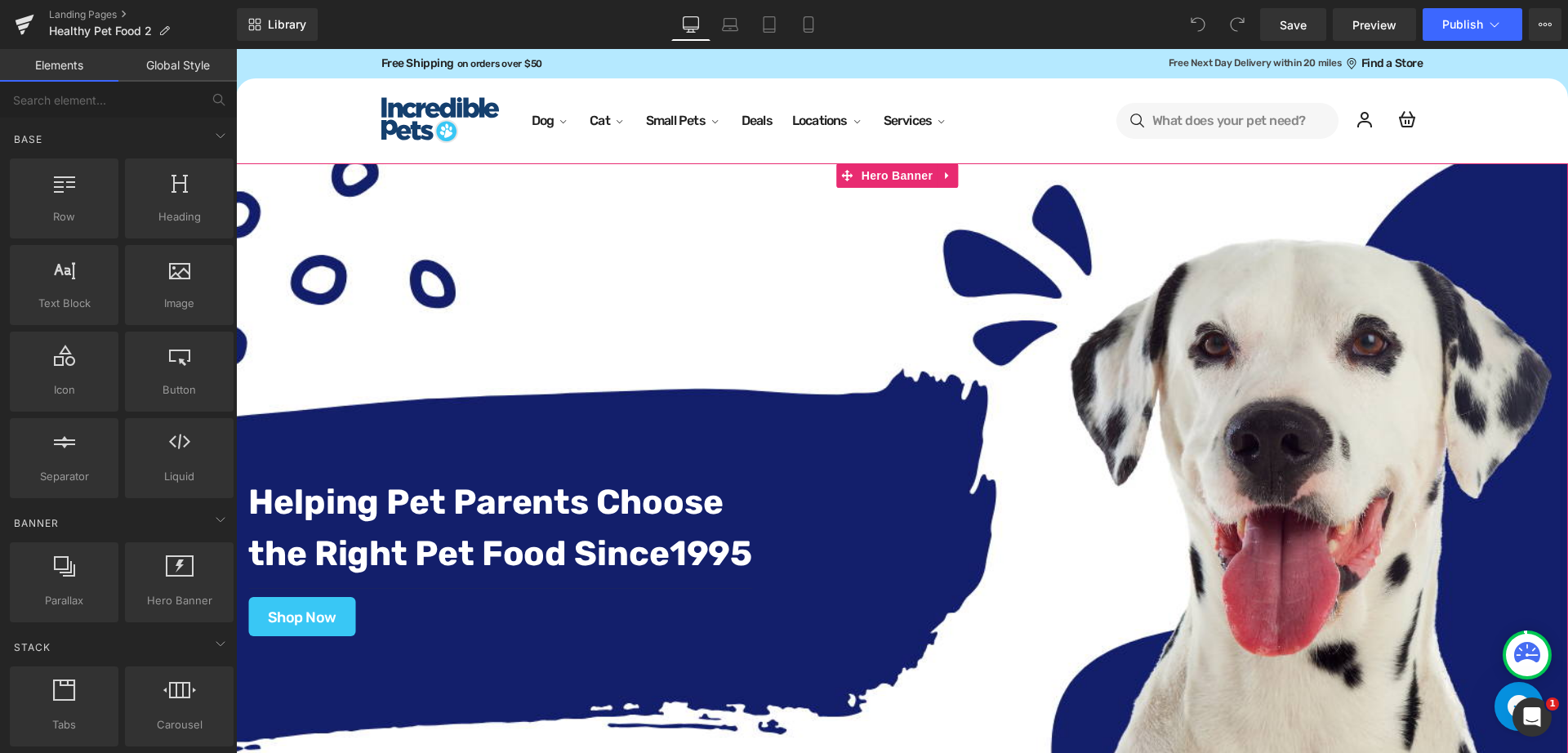
click at [661, 275] on div "Helping Pet Parents Choose the Right Pet Food Since [DATE] Text Block Separator…" at bounding box center [902, 538] width 1332 height 749
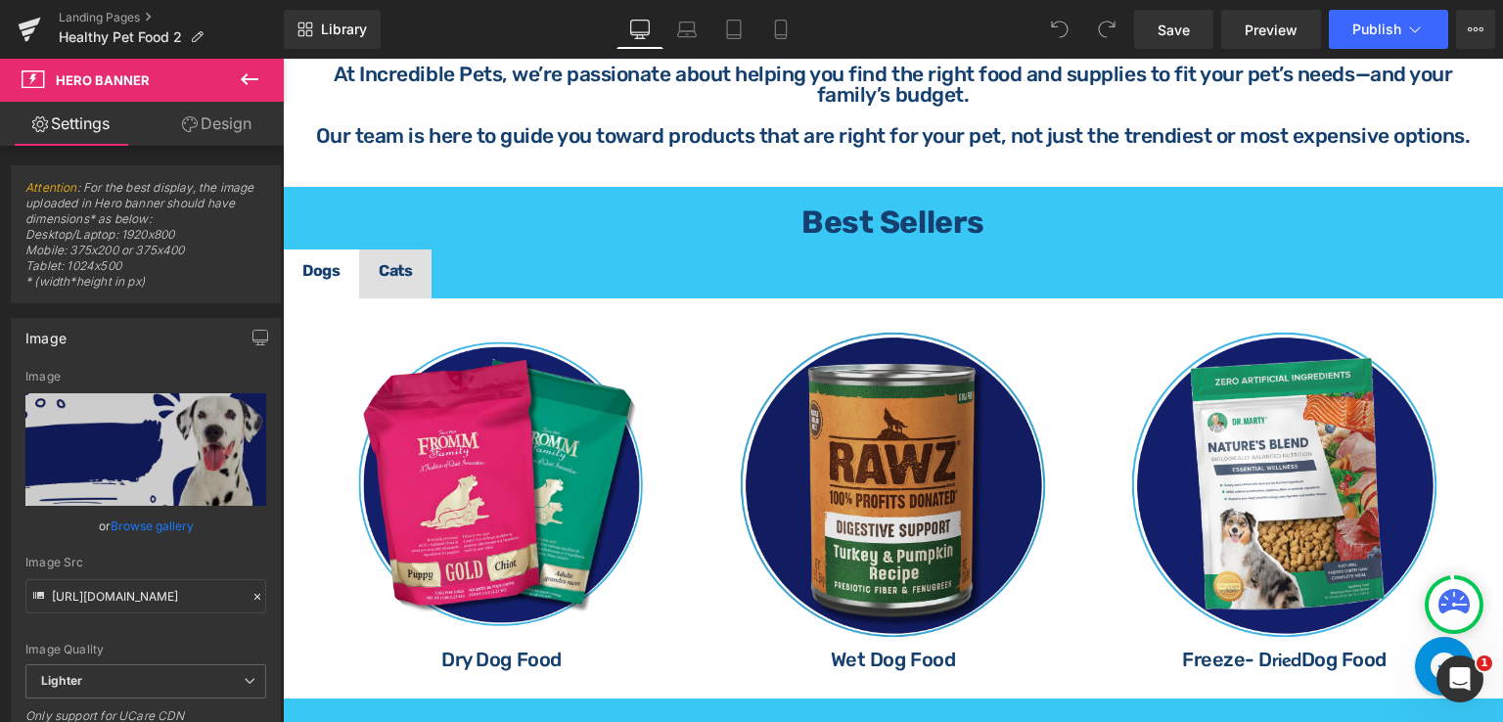
scroll to position [880, 0]
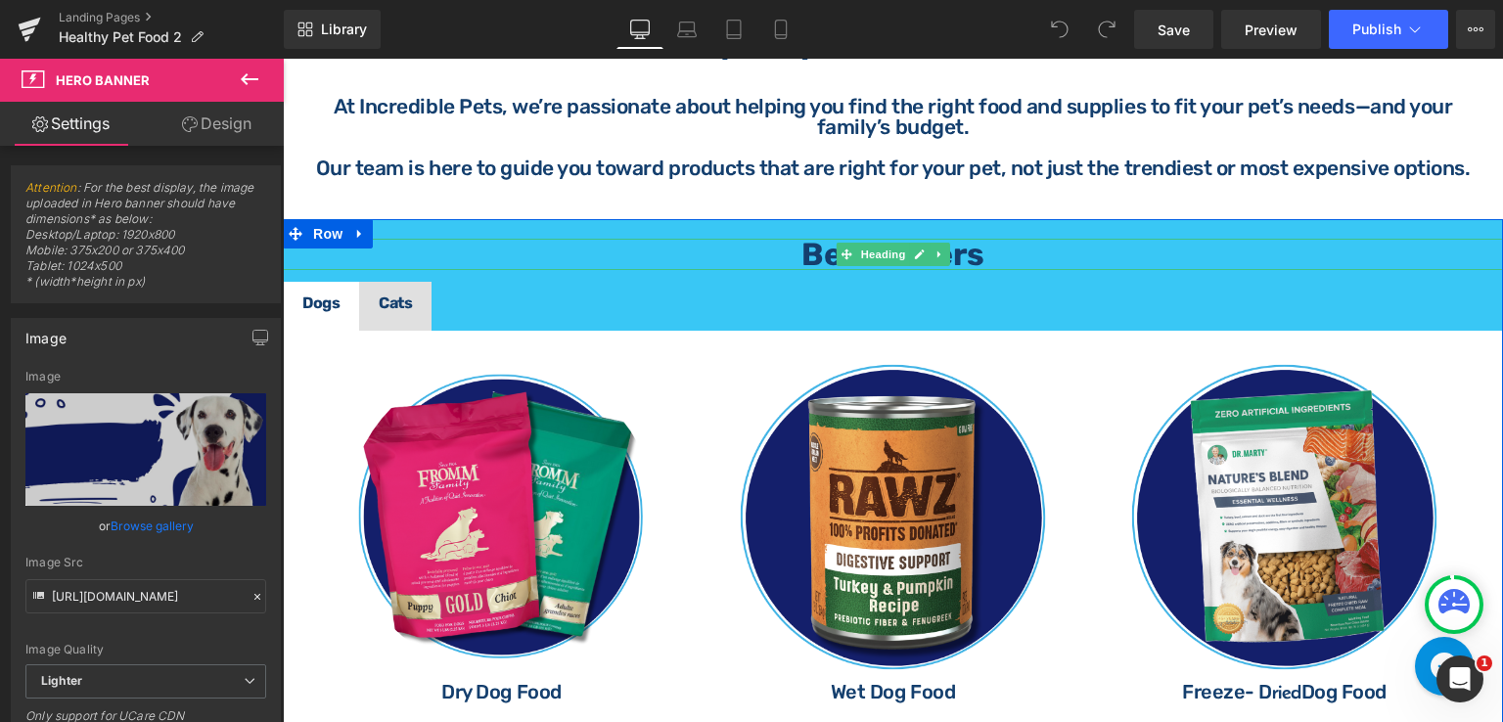
drag, startPoint x: 963, startPoint y: 246, endPoint x: 1010, endPoint y: 246, distance: 47.0
click at [963, 246] on span "Best Sellers" at bounding box center [892, 254] width 182 height 37
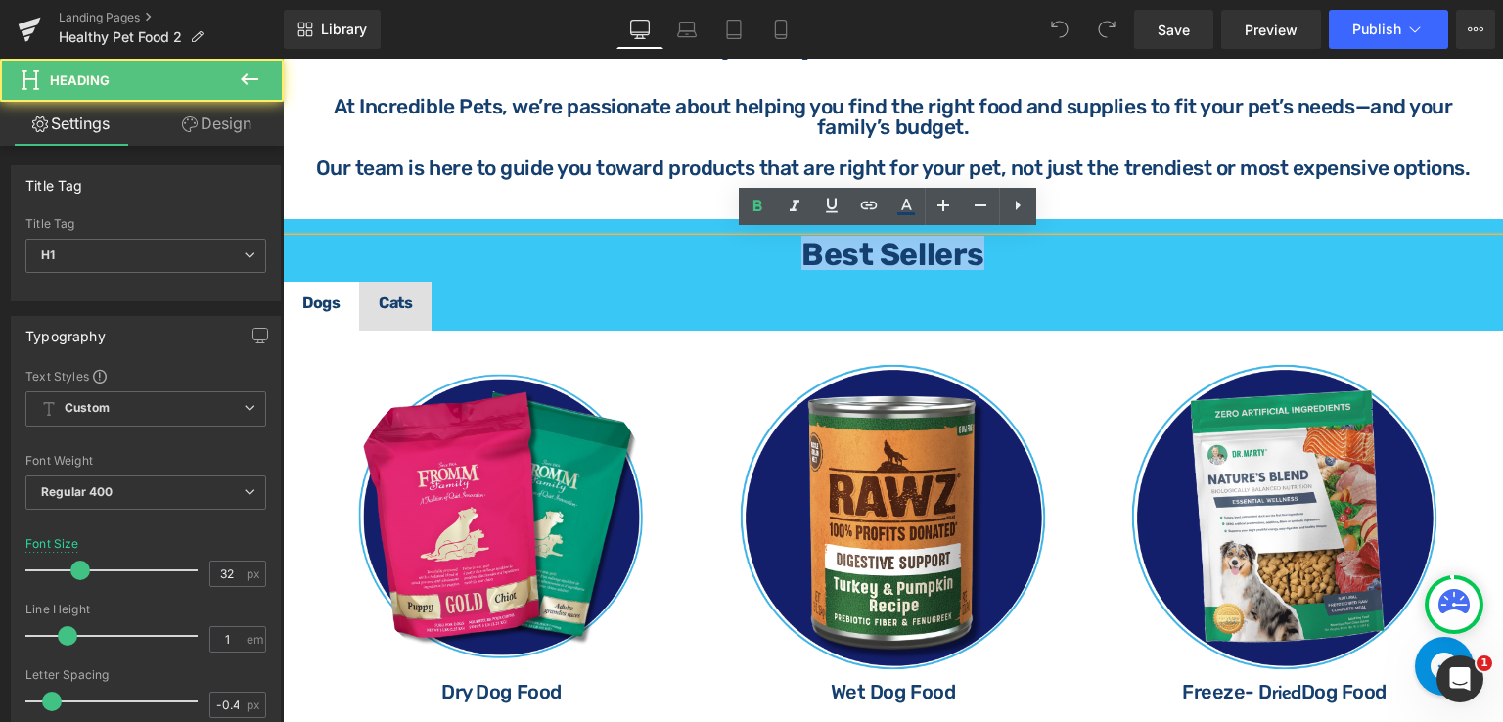
drag, startPoint x: 1010, startPoint y: 246, endPoint x: 753, endPoint y: 254, distance: 256.4
click at [753, 254] on h1 "Best Sellers" at bounding box center [893, 254] width 1220 height 31
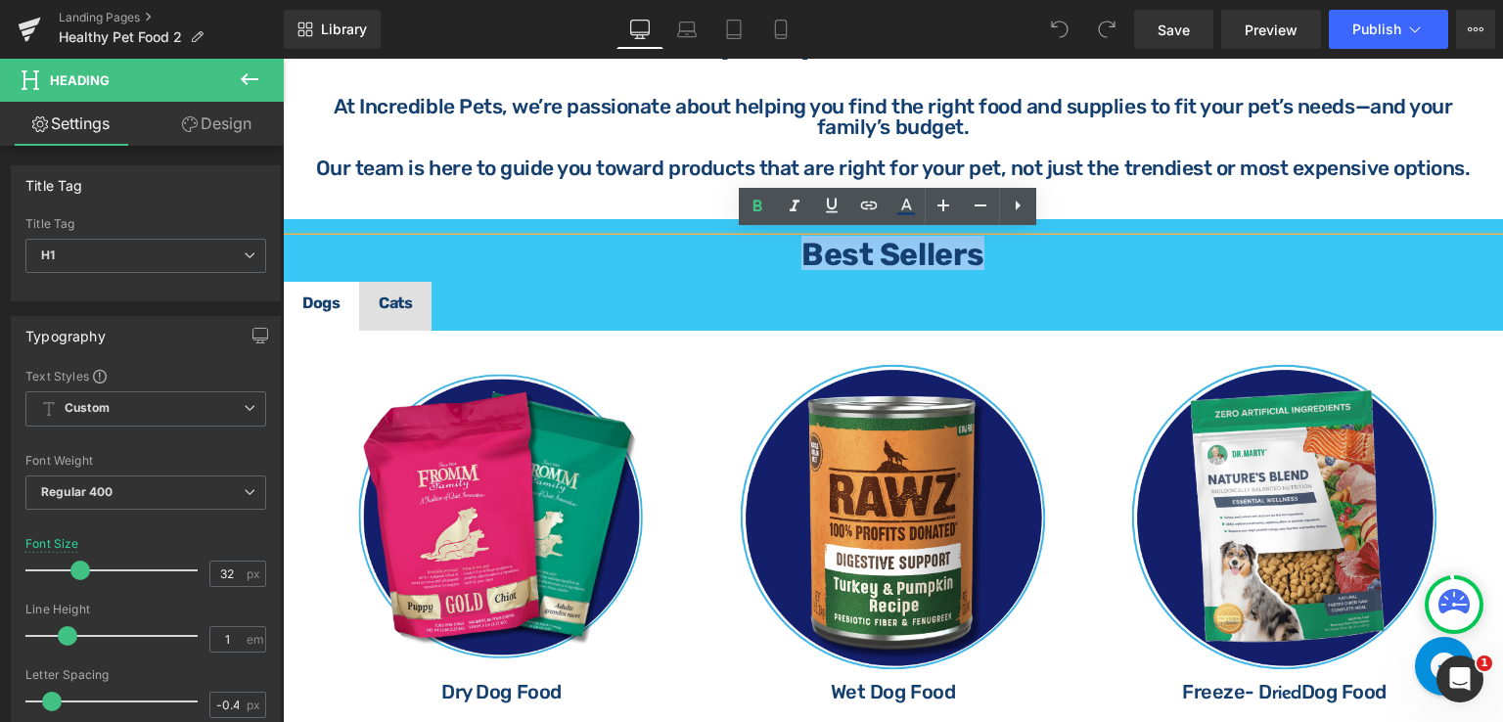
paste div
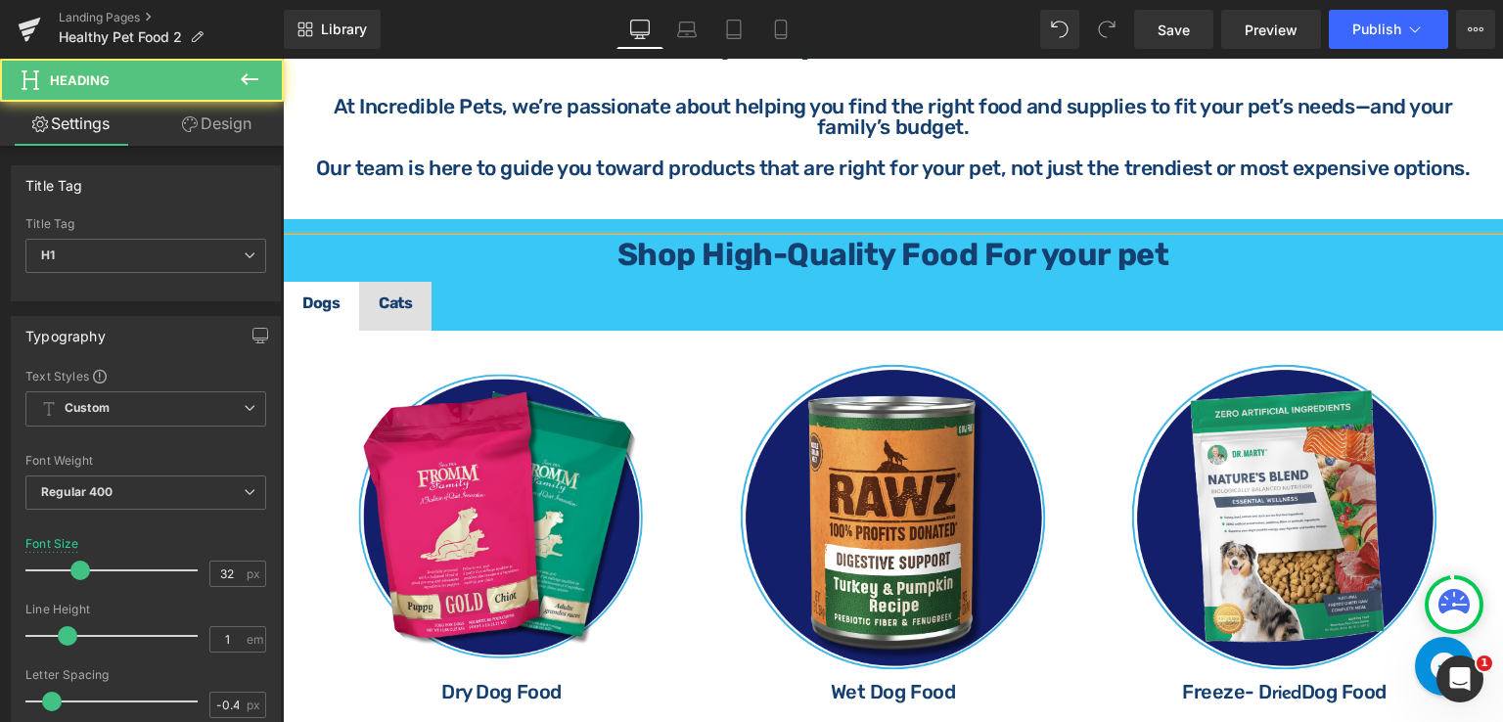
click at [1048, 249] on b "Shop High-Quality Food For your pet" at bounding box center [892, 254] width 551 height 37
click at [1130, 253] on b "Shop High-Quality Food For Your pet" at bounding box center [892, 254] width 552 height 37
click at [1185, 243] on h1 "Shop High-Quality Food For Your Pet" at bounding box center [893, 254] width 1220 height 31
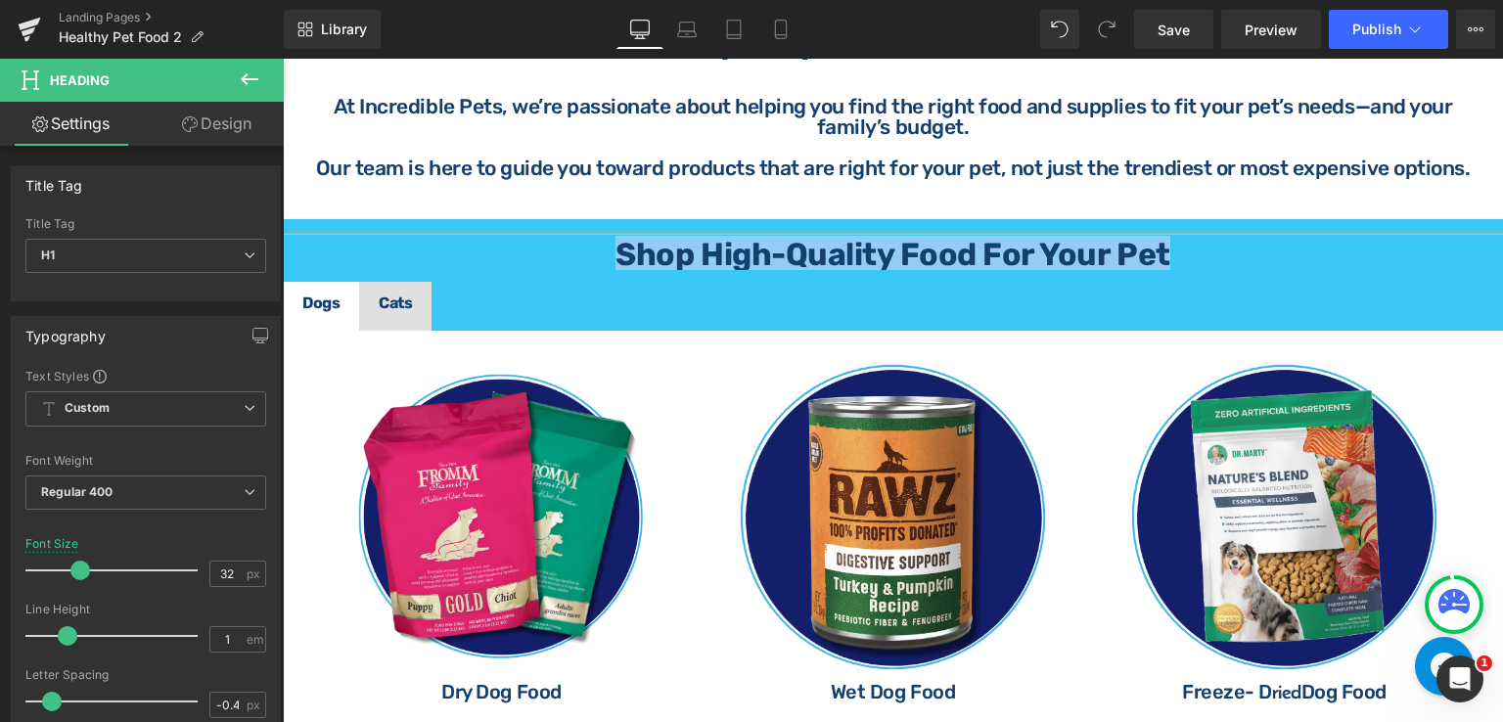
click at [1193, 239] on h1 "Shop High-Quality Food For Your Pet" at bounding box center [893, 254] width 1220 height 31
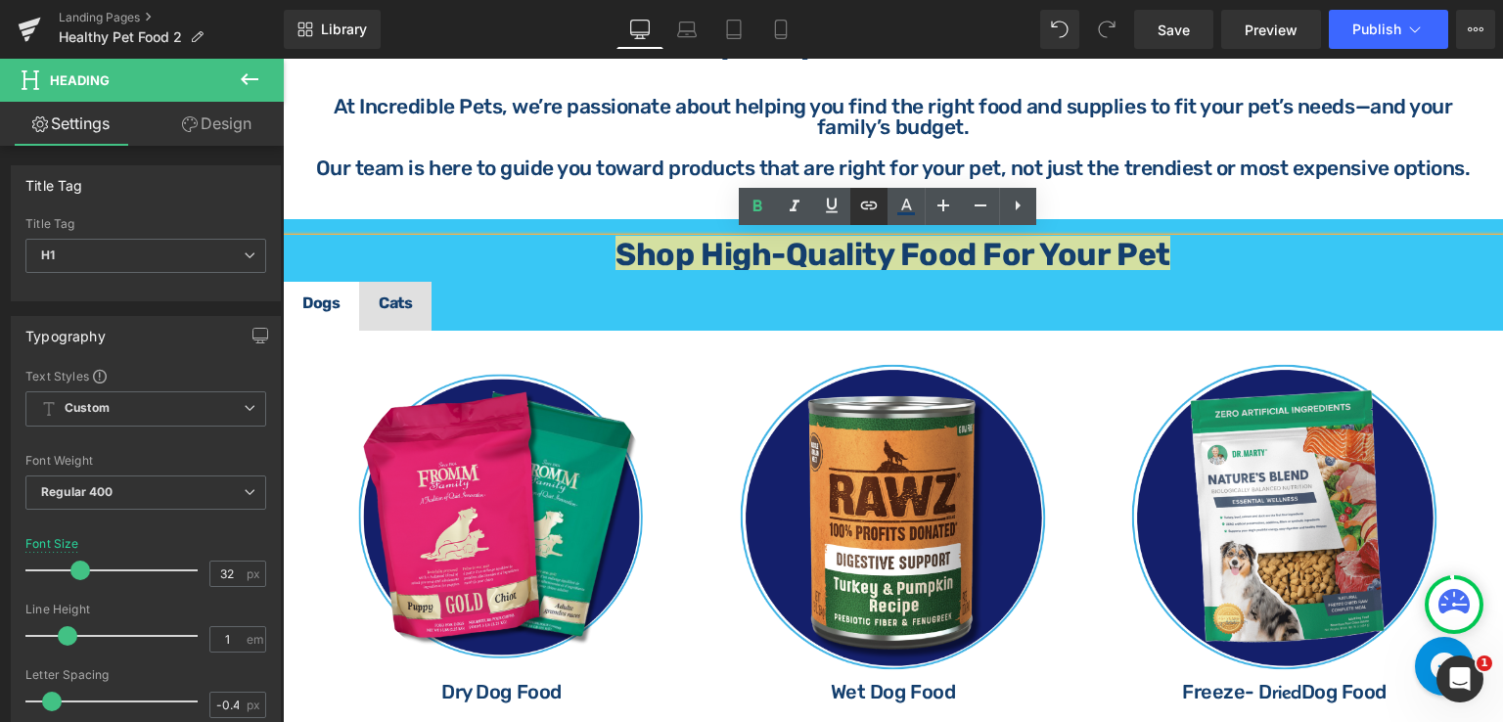
click at [0, 0] on icon at bounding box center [0, 0] width 0 height 0
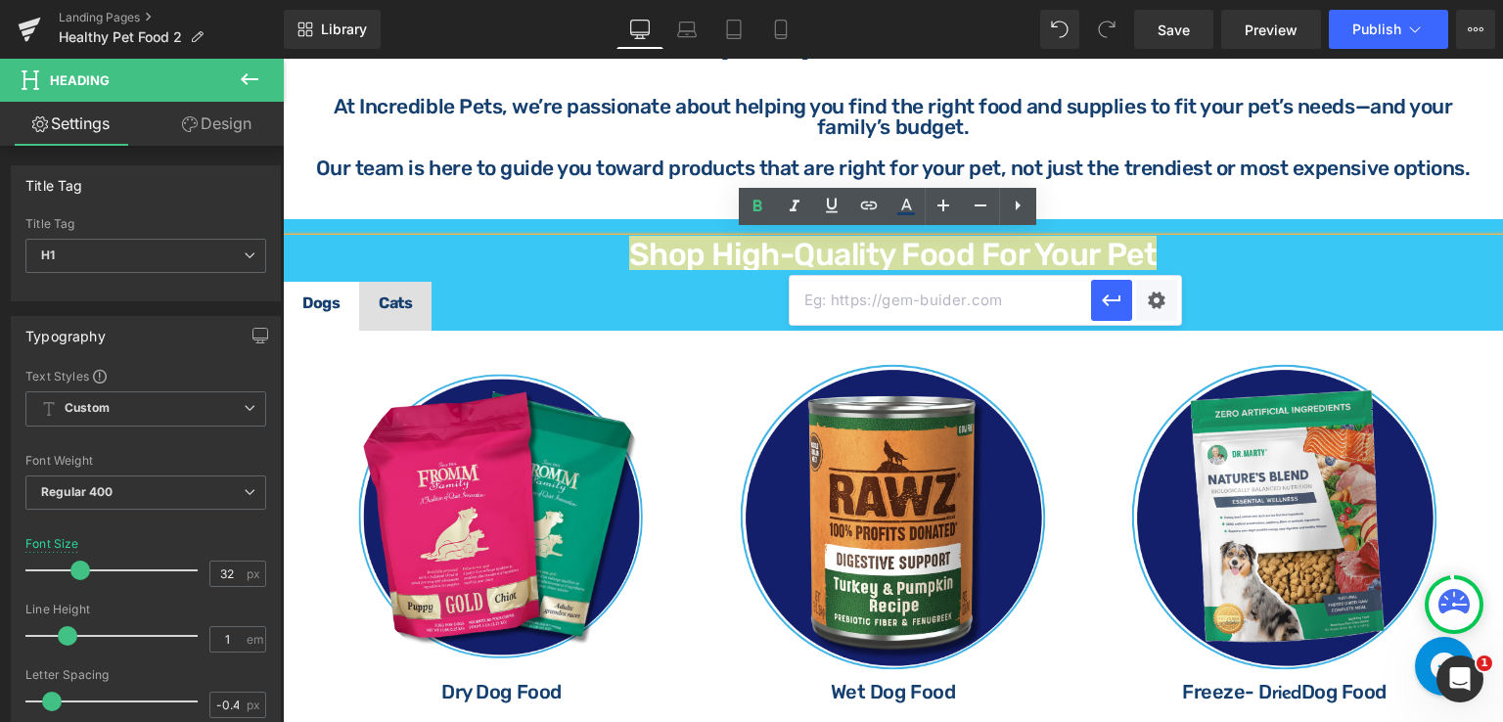
click at [0, 0] on input "text" at bounding box center [0, 0] width 0 height 0
paste input "[URL][DOMAIN_NAME]"
type input "[URL][DOMAIN_NAME]"
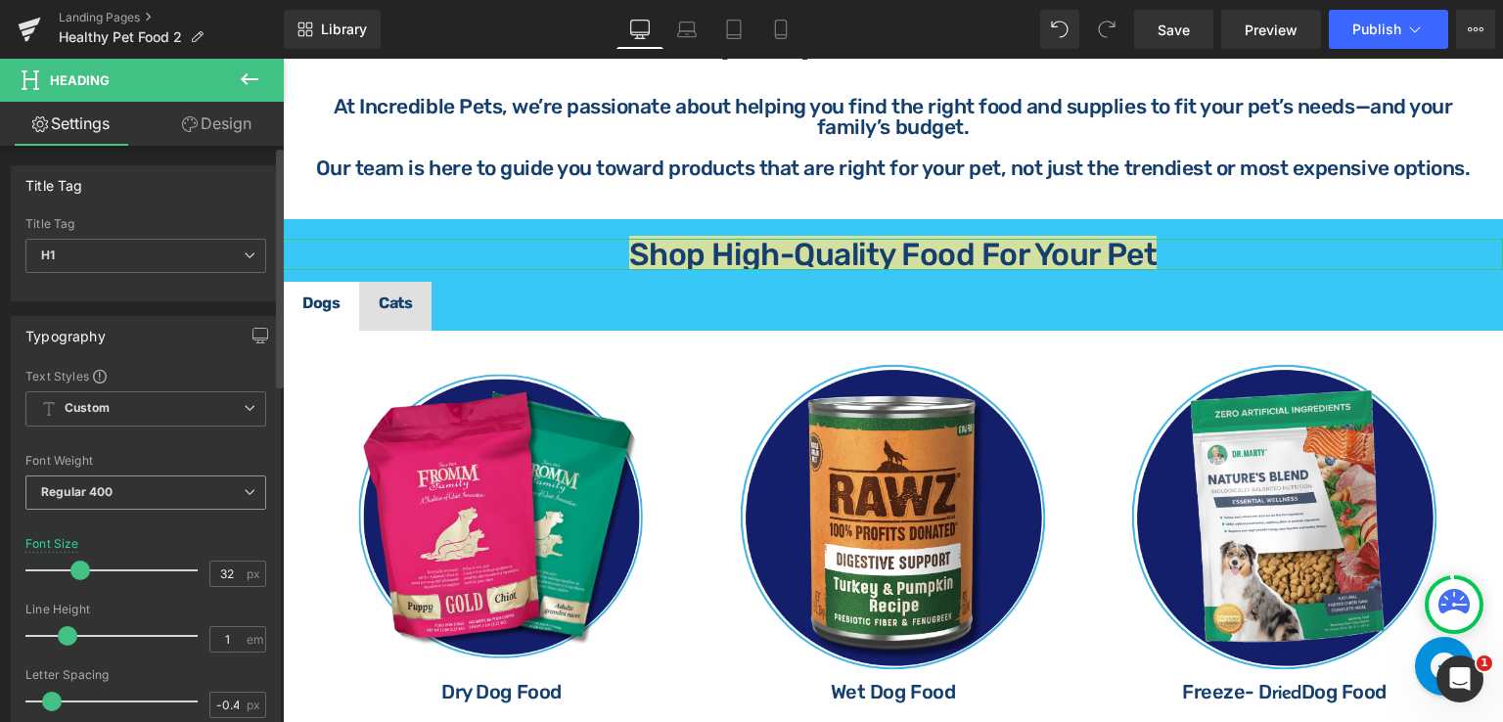
click at [132, 498] on span "Regular 400" at bounding box center [145, 492] width 241 height 34
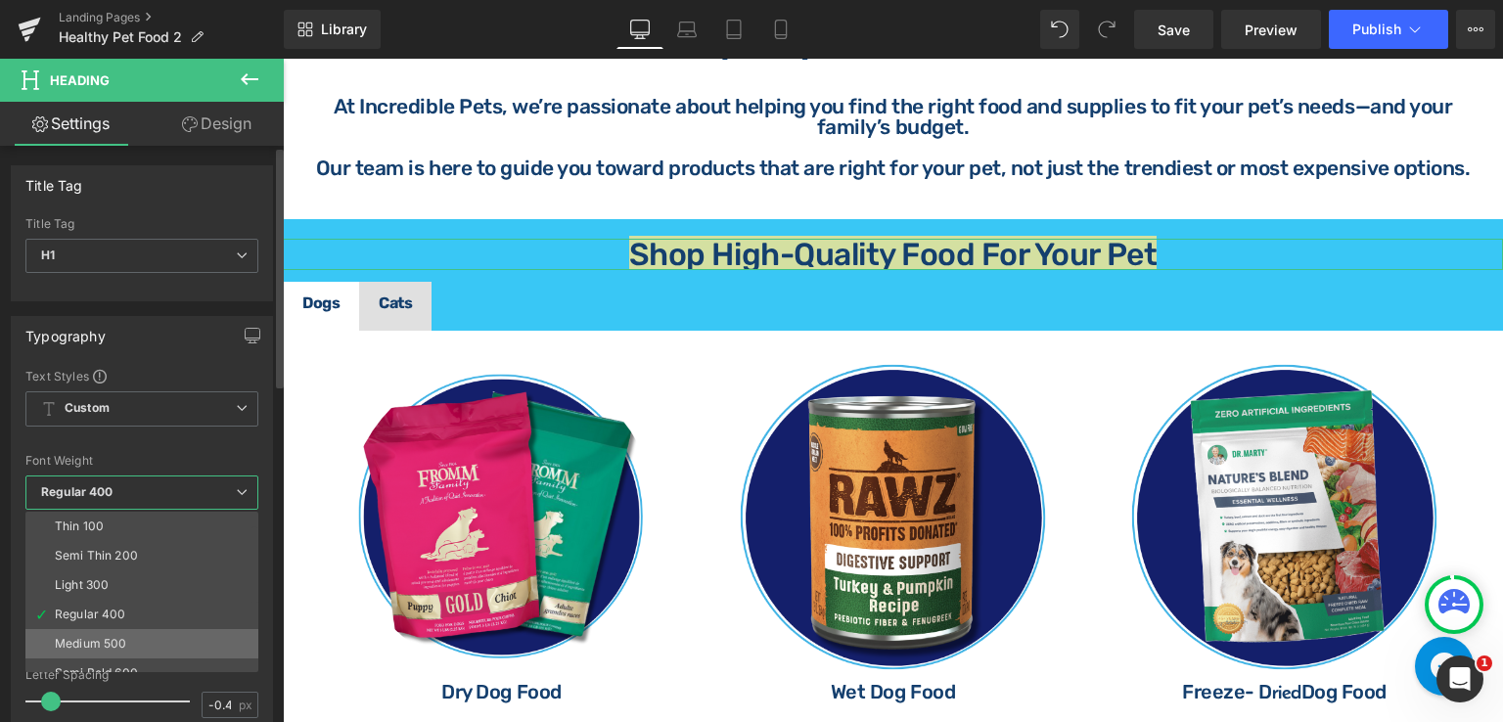
scroll to position [98, 0]
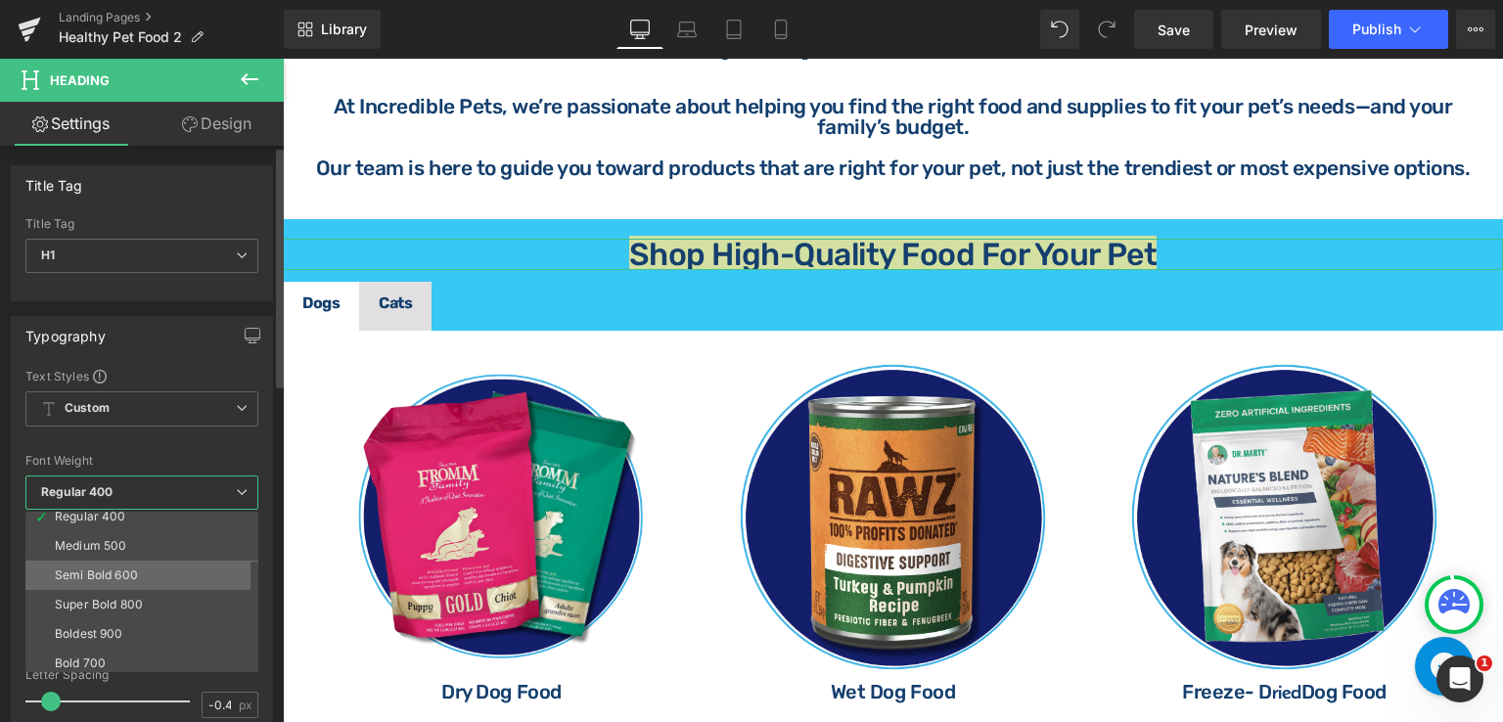
click at [106, 572] on div "Semi Bold 600" at bounding box center [96, 575] width 83 height 14
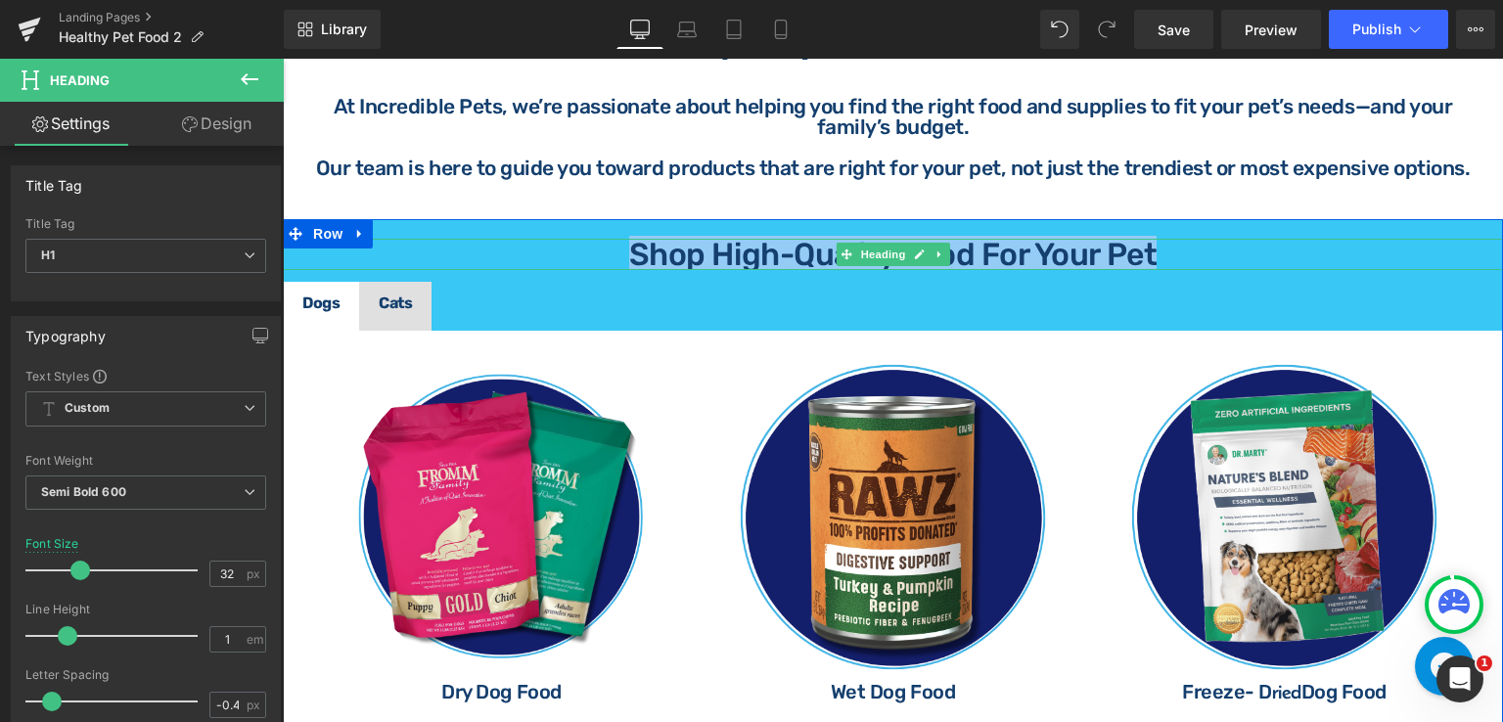
drag, startPoint x: 625, startPoint y: 250, endPoint x: 1174, endPoint y: 247, distance: 548.8
click at [1174, 247] on h1 "Shop High-Quality Food For Your Pet" at bounding box center [893, 254] width 1220 height 31
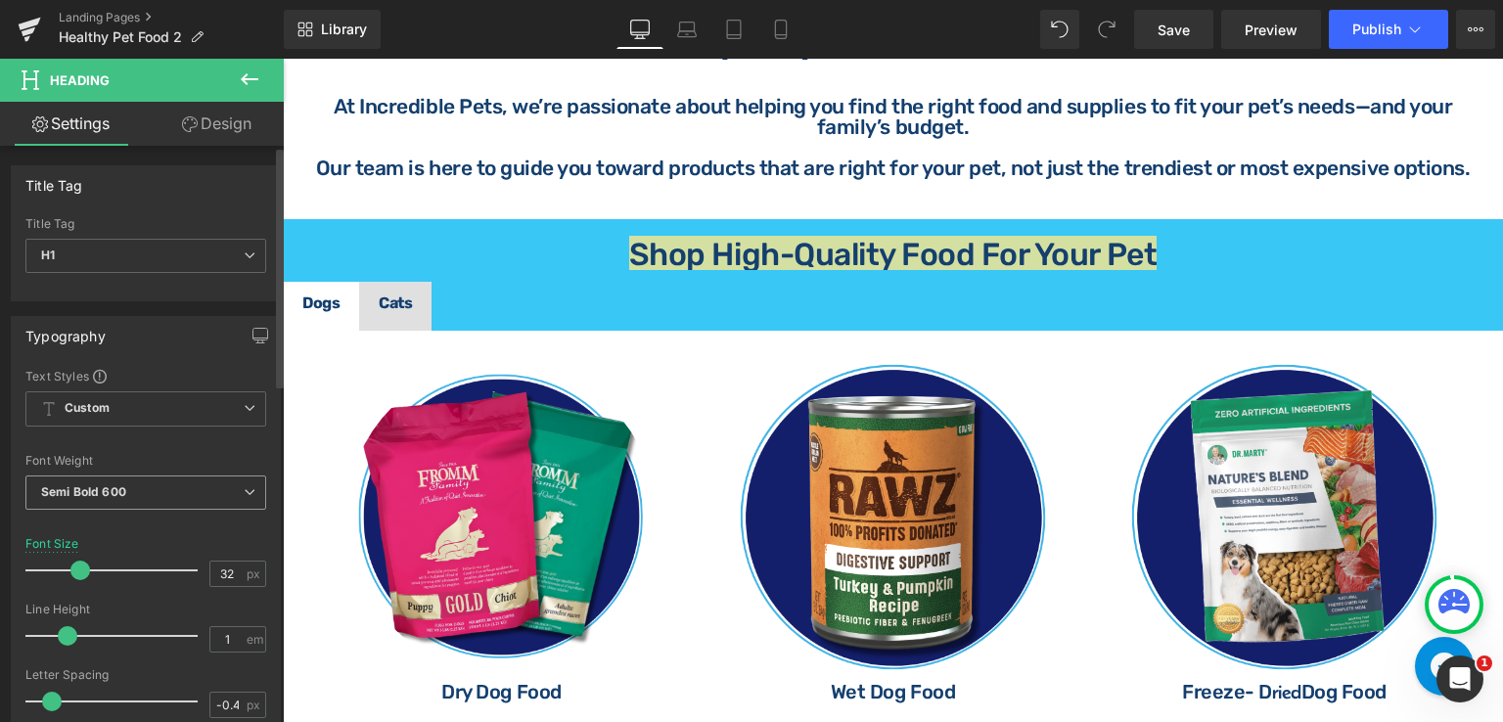
click at [146, 498] on span "Semi Bold 600" at bounding box center [145, 492] width 241 height 34
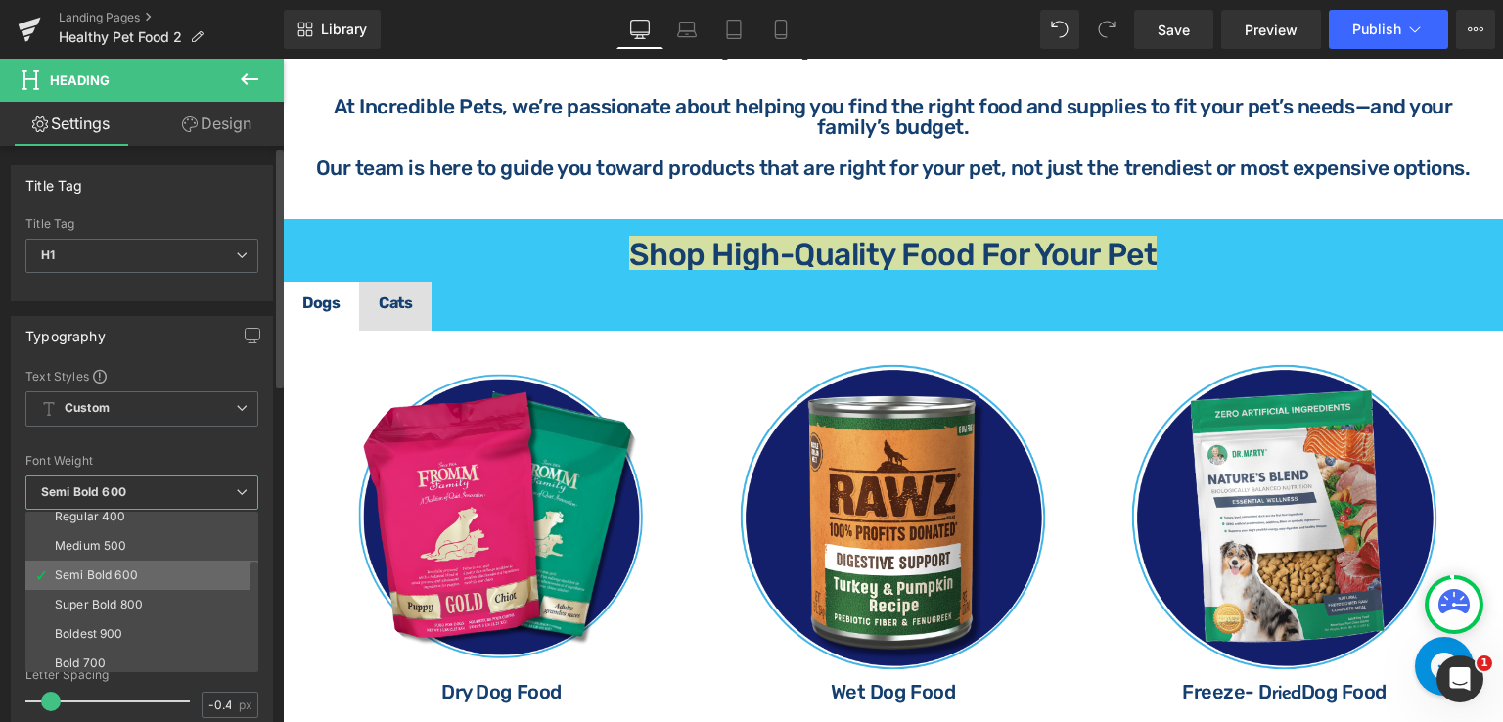
click at [110, 568] on div "Semi Bold 600" at bounding box center [96, 575] width 83 height 14
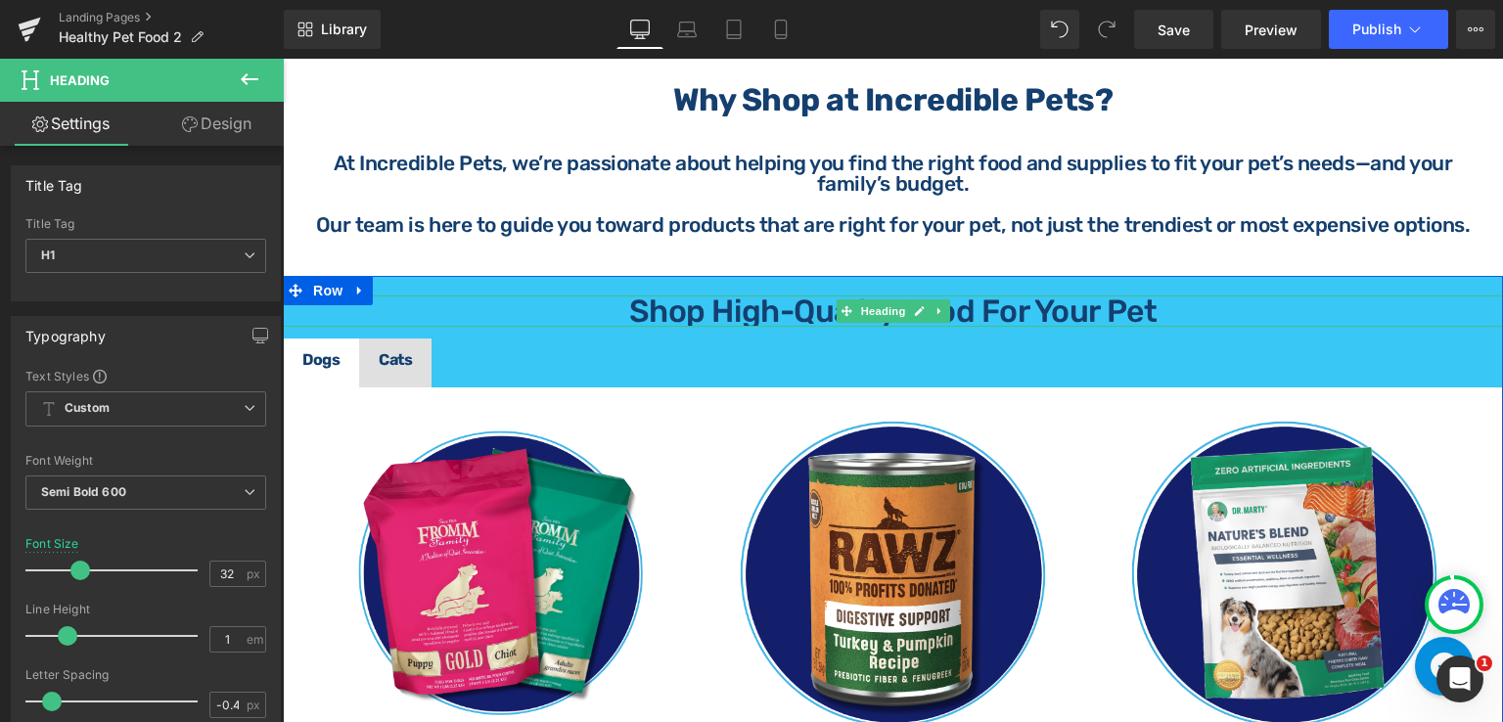
scroll to position [783, 0]
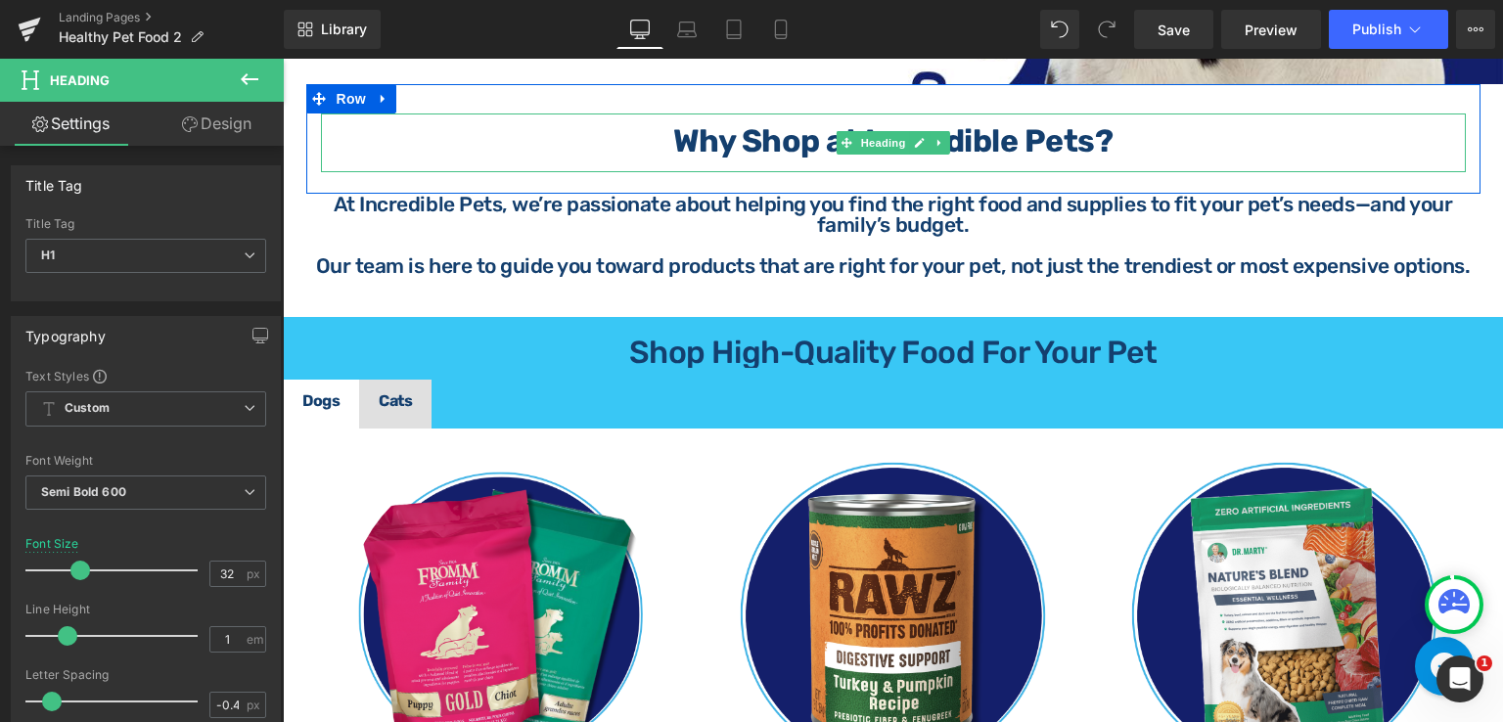
click at [969, 138] on strong "Why Shop at Incredible Pets?" at bounding box center [893, 140] width 440 height 37
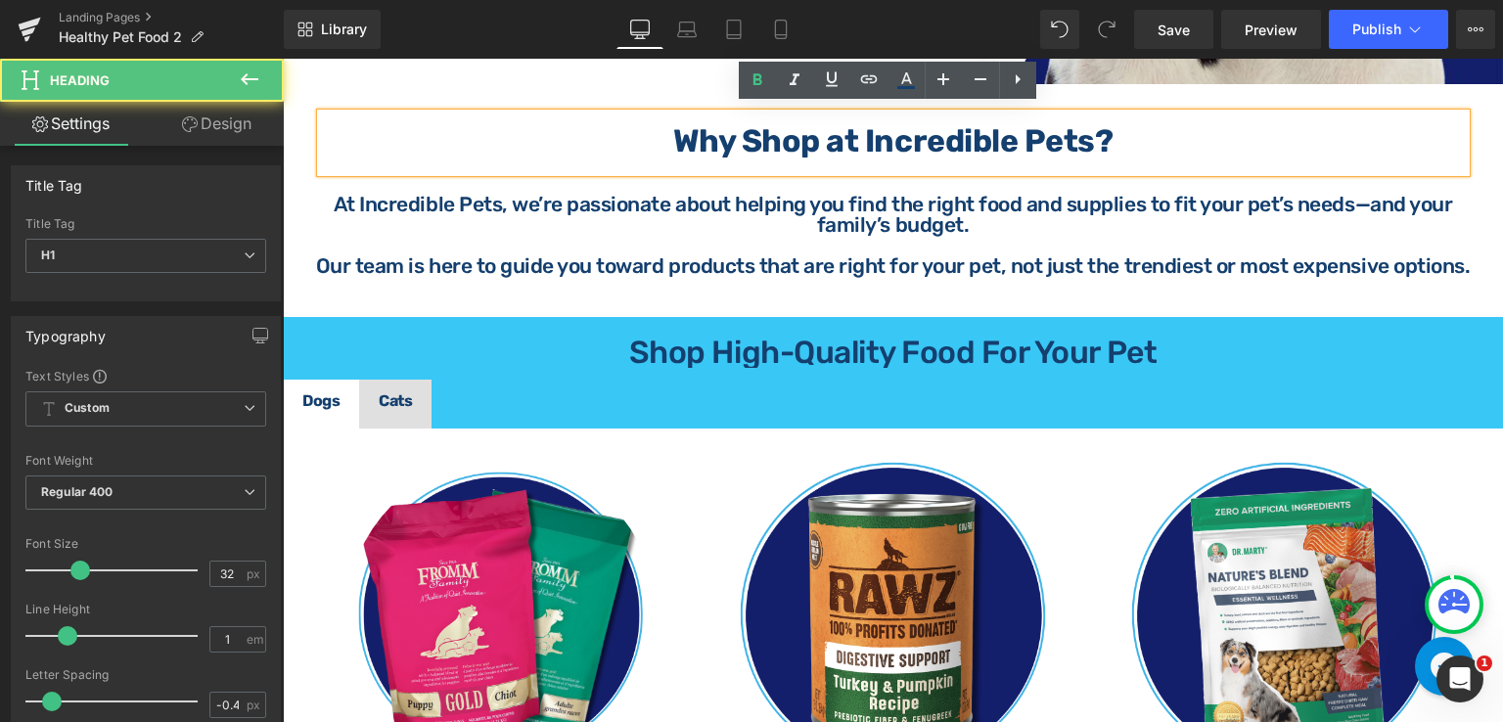
click at [1004, 132] on strong "Why Shop at Incredible Pets?" at bounding box center [893, 140] width 440 height 37
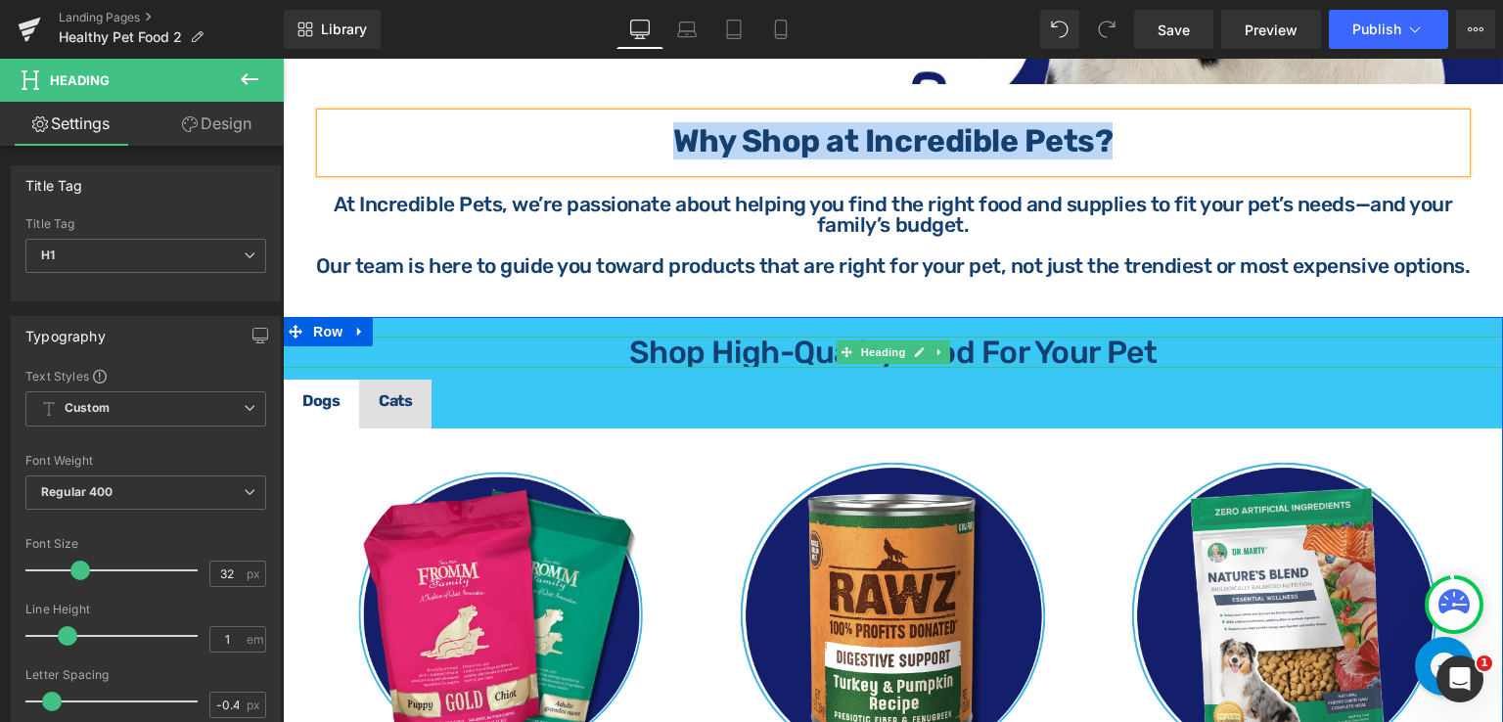
click at [763, 349] on link "Shop High-Quality Food For Your Pet" at bounding box center [892, 352] width 527 height 37
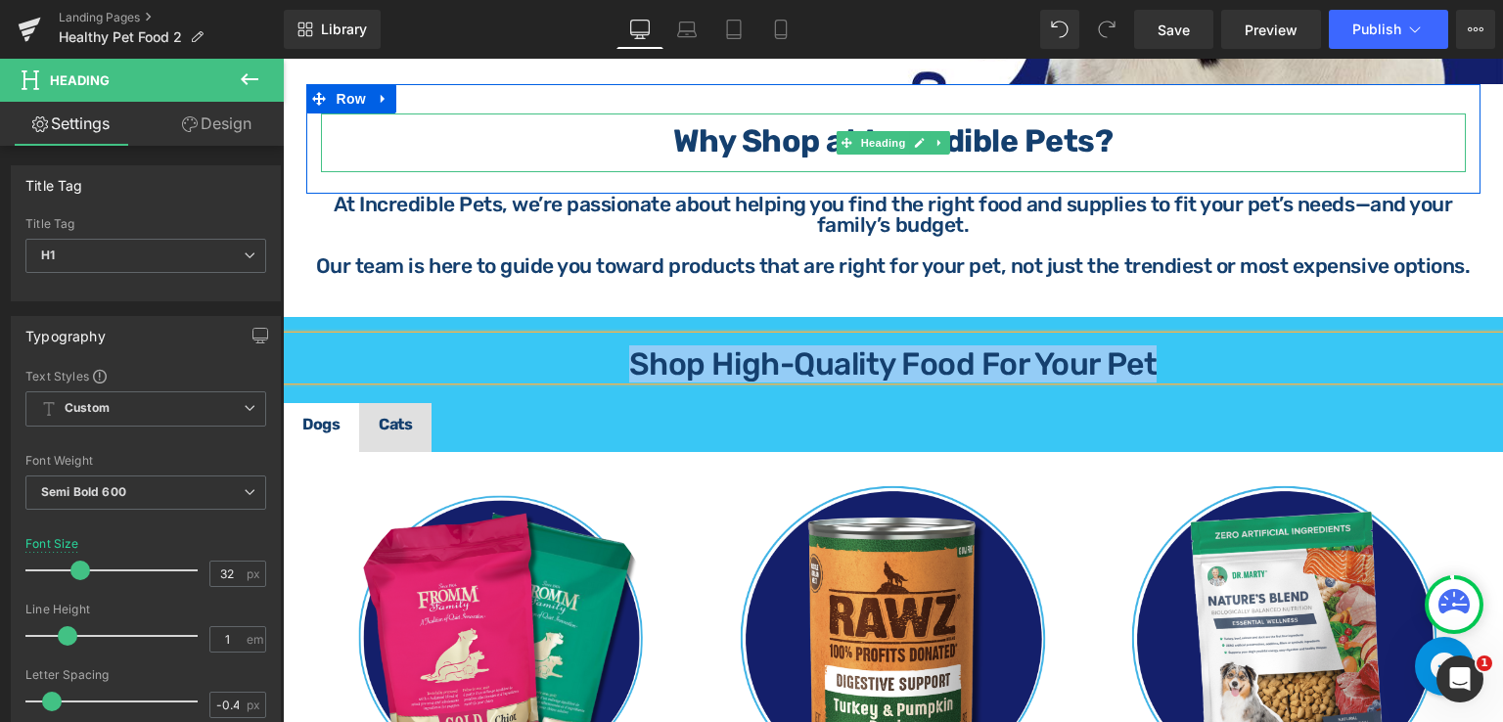
click at [1014, 122] on strong "Why Shop at Incredible Pets?" at bounding box center [893, 140] width 440 height 37
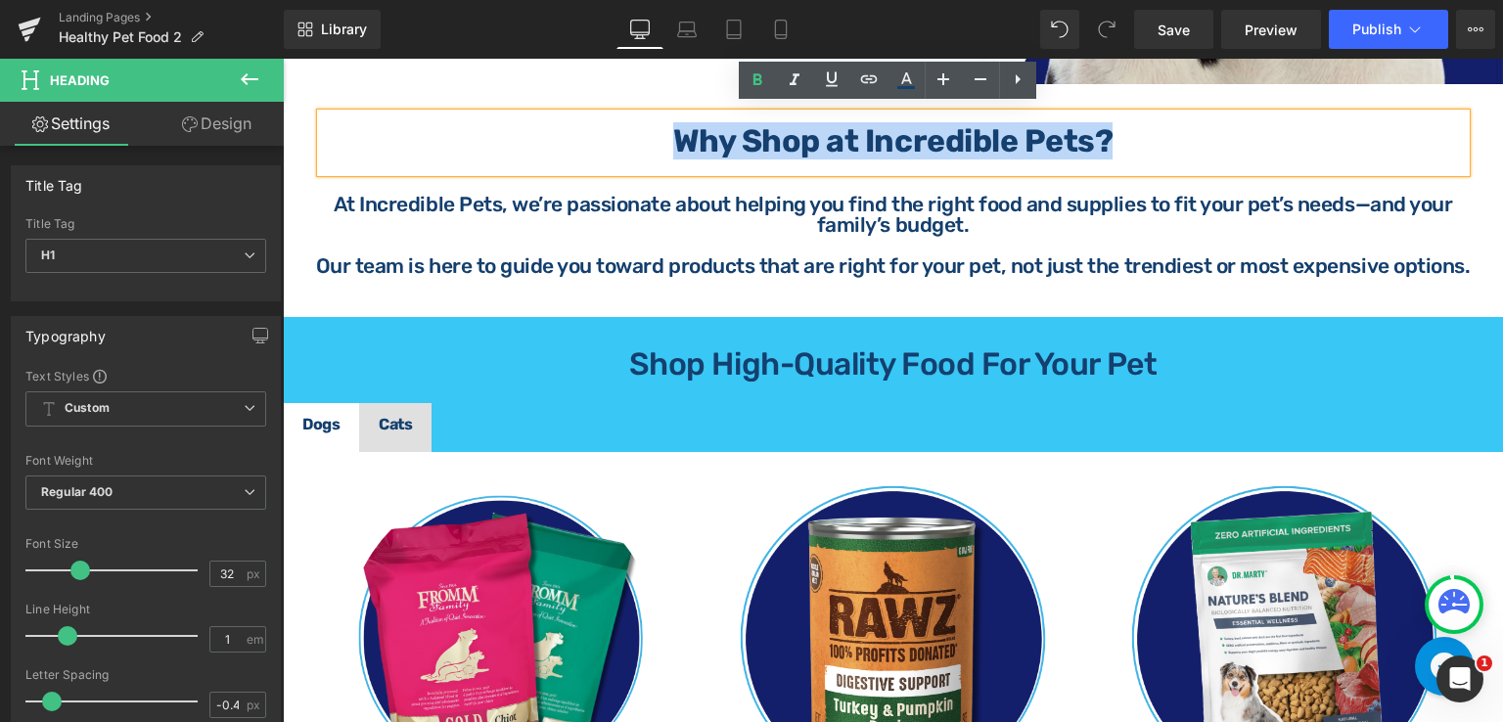
drag, startPoint x: 1106, startPoint y: 126, endPoint x: 631, endPoint y: 142, distance: 475.7
click at [631, 142] on h1 "Why Shop at Incredible Pets?" at bounding box center [893, 140] width 1144 height 31
copy strong "Why Shop at Incredible Pets?"
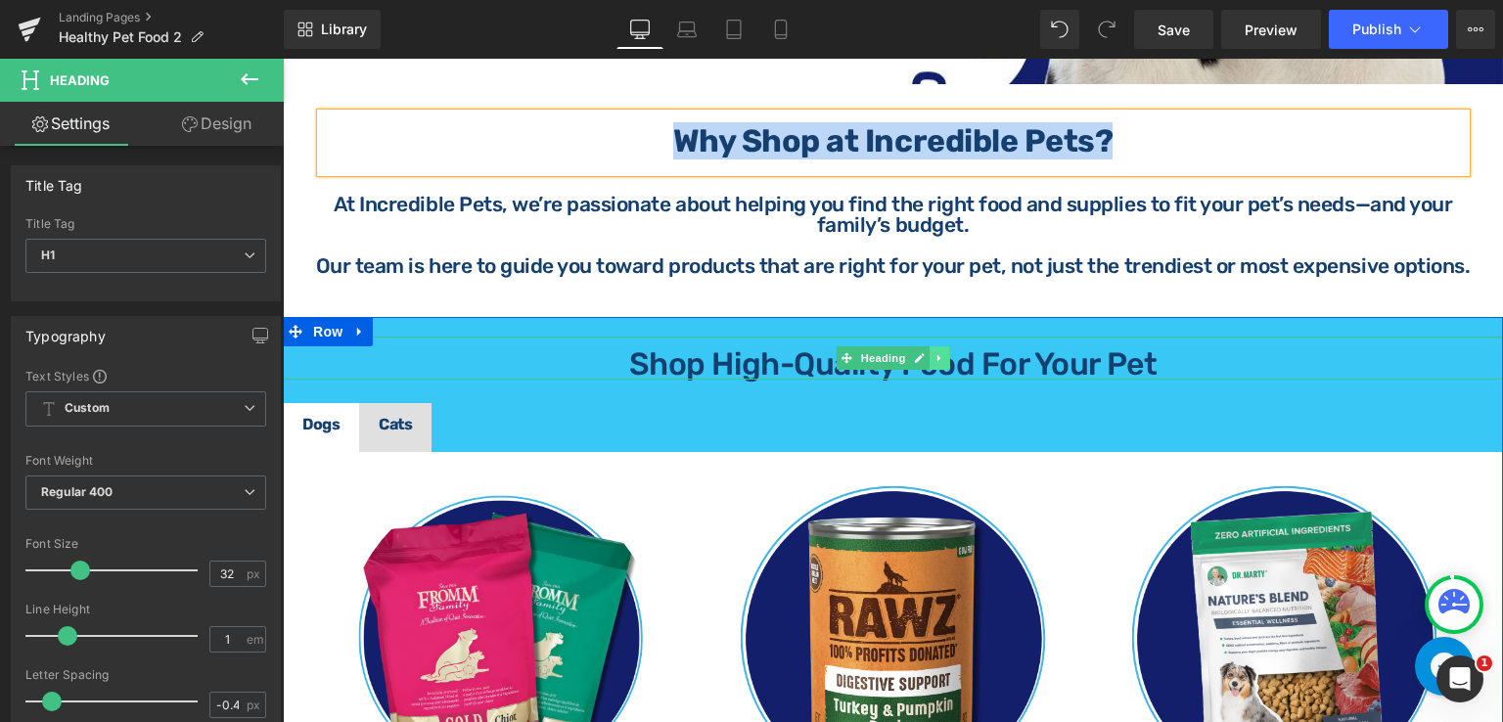
click at [929, 355] on link at bounding box center [939, 357] width 21 height 23
click at [1002, 345] on link "Shop High-Quality Food For Your Pet" at bounding box center [892, 363] width 527 height 37
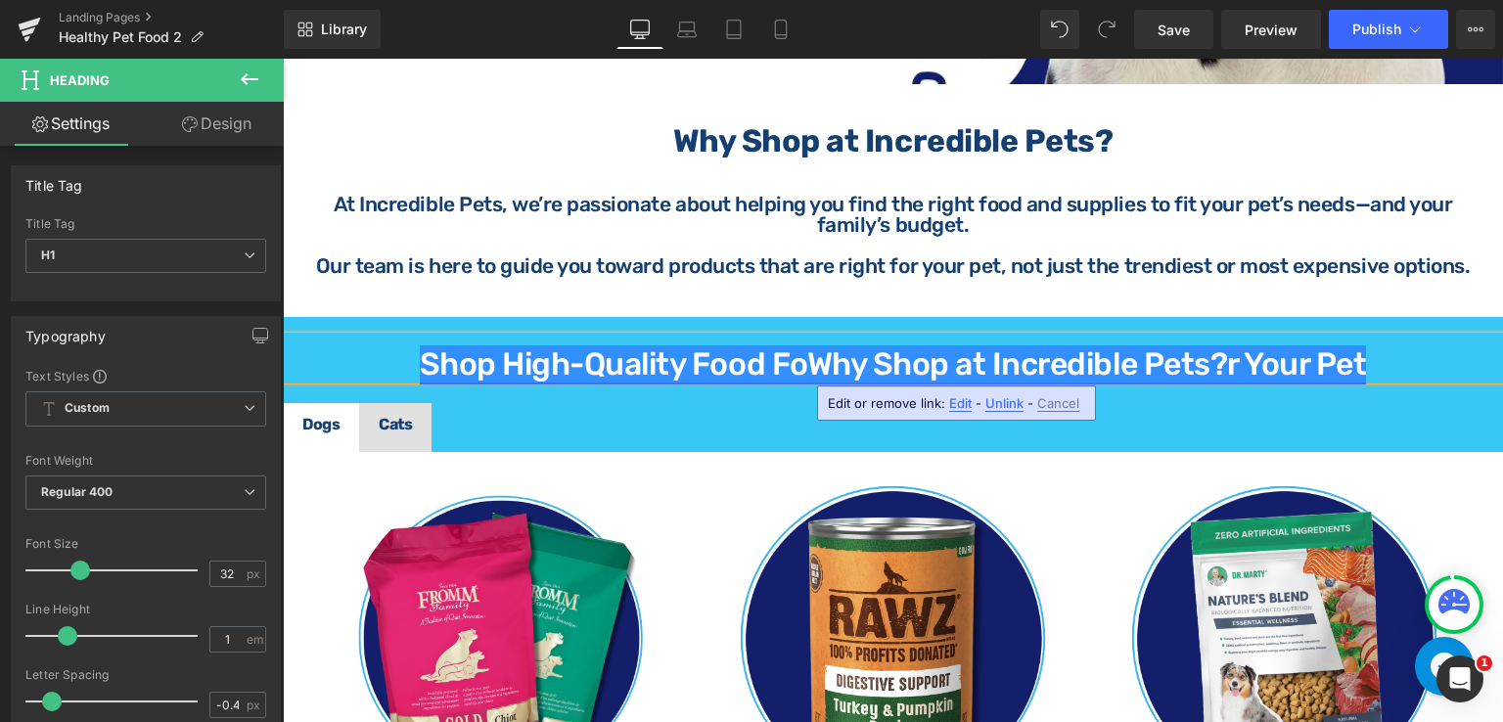
click at [859, 348] on link "Shop High-Quality Food FoWhy Shop at Incredible Pets?r Your Pet" at bounding box center [893, 363] width 947 height 37
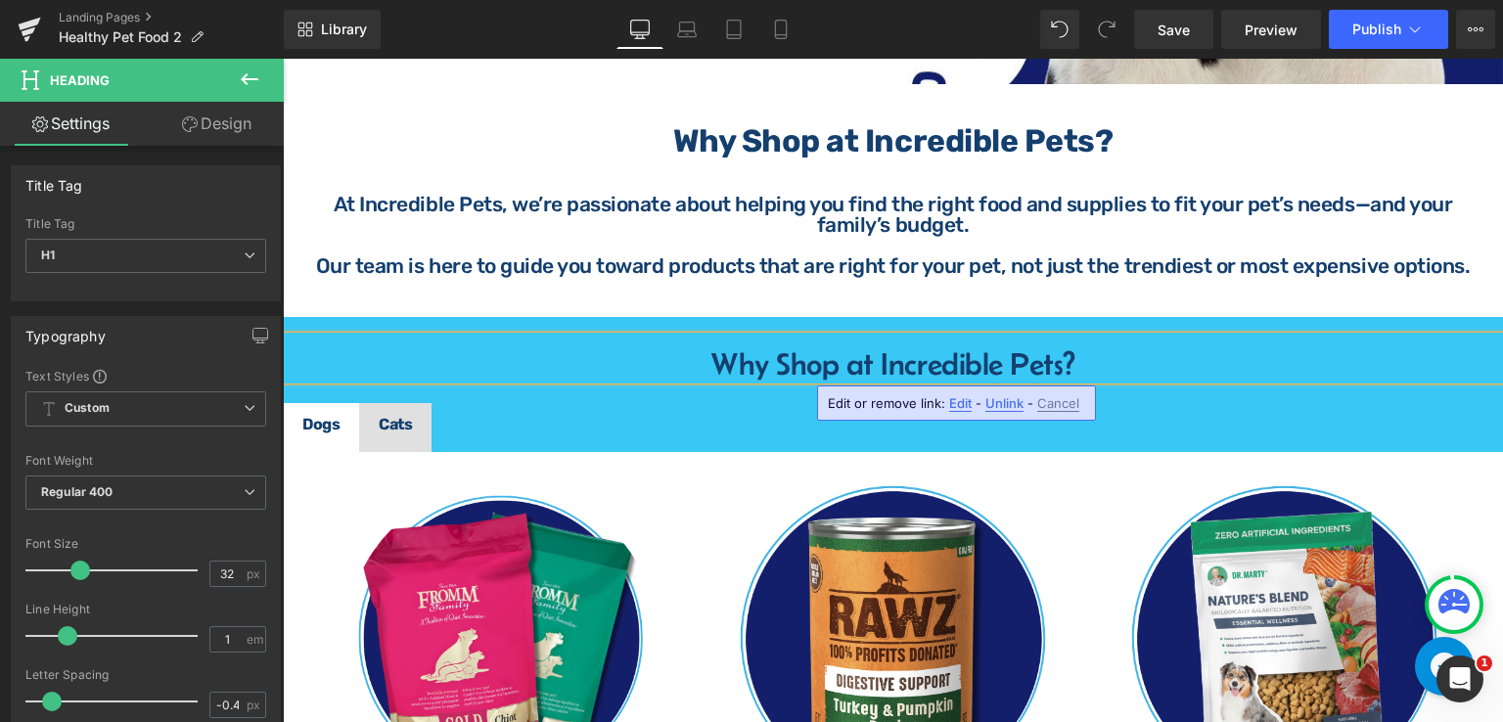
click at [963, 406] on span "Edit" at bounding box center [960, 403] width 22 height 17
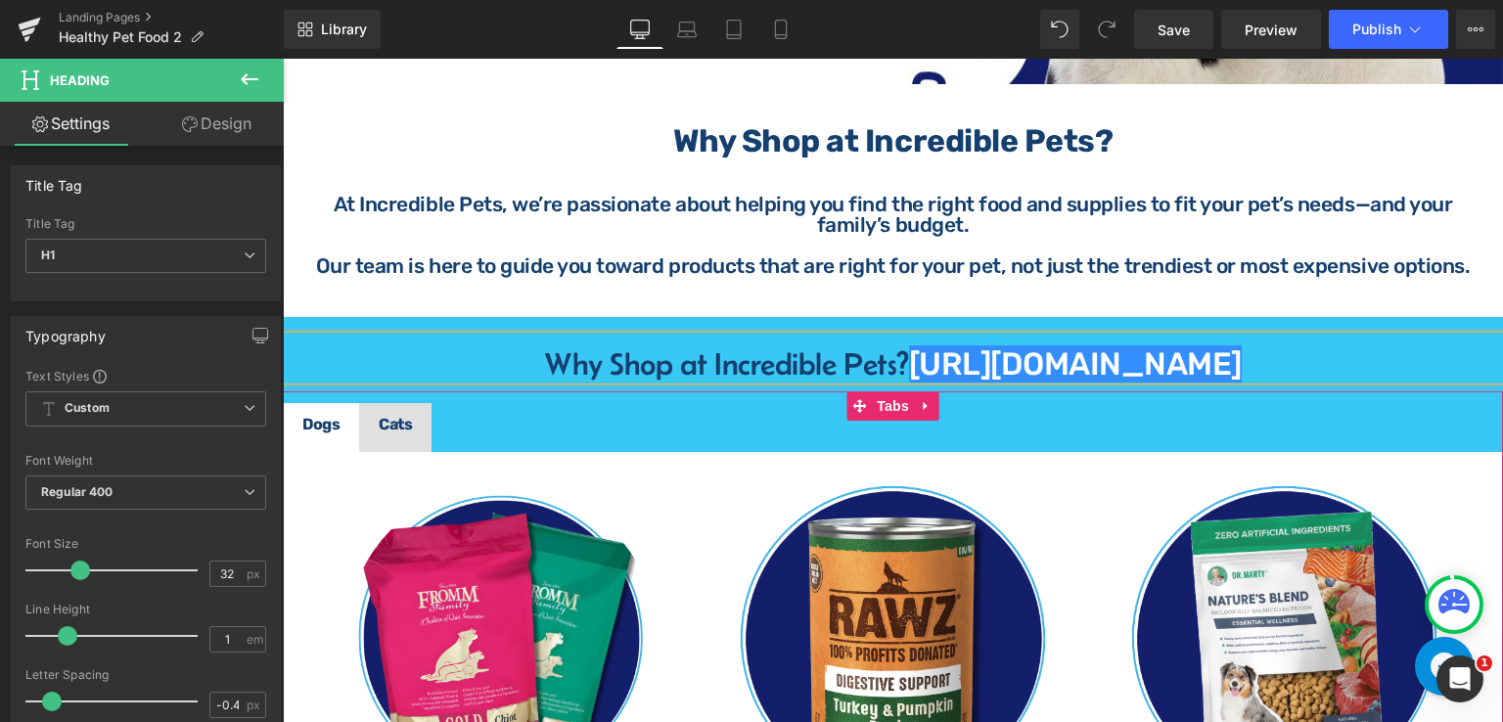
scroll to position [0, 0]
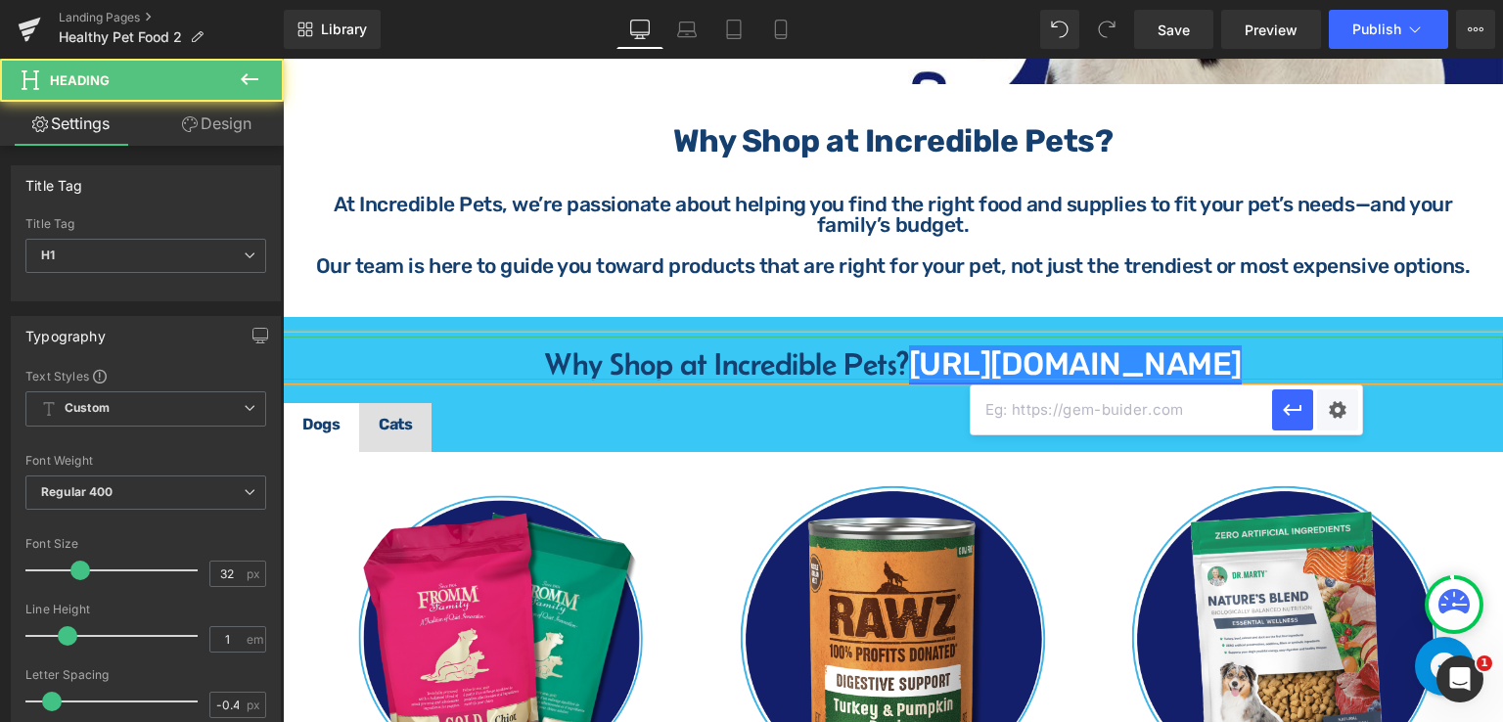
click at [1224, 367] on link "https://gem-3910432.net" at bounding box center [1075, 363] width 333 height 37
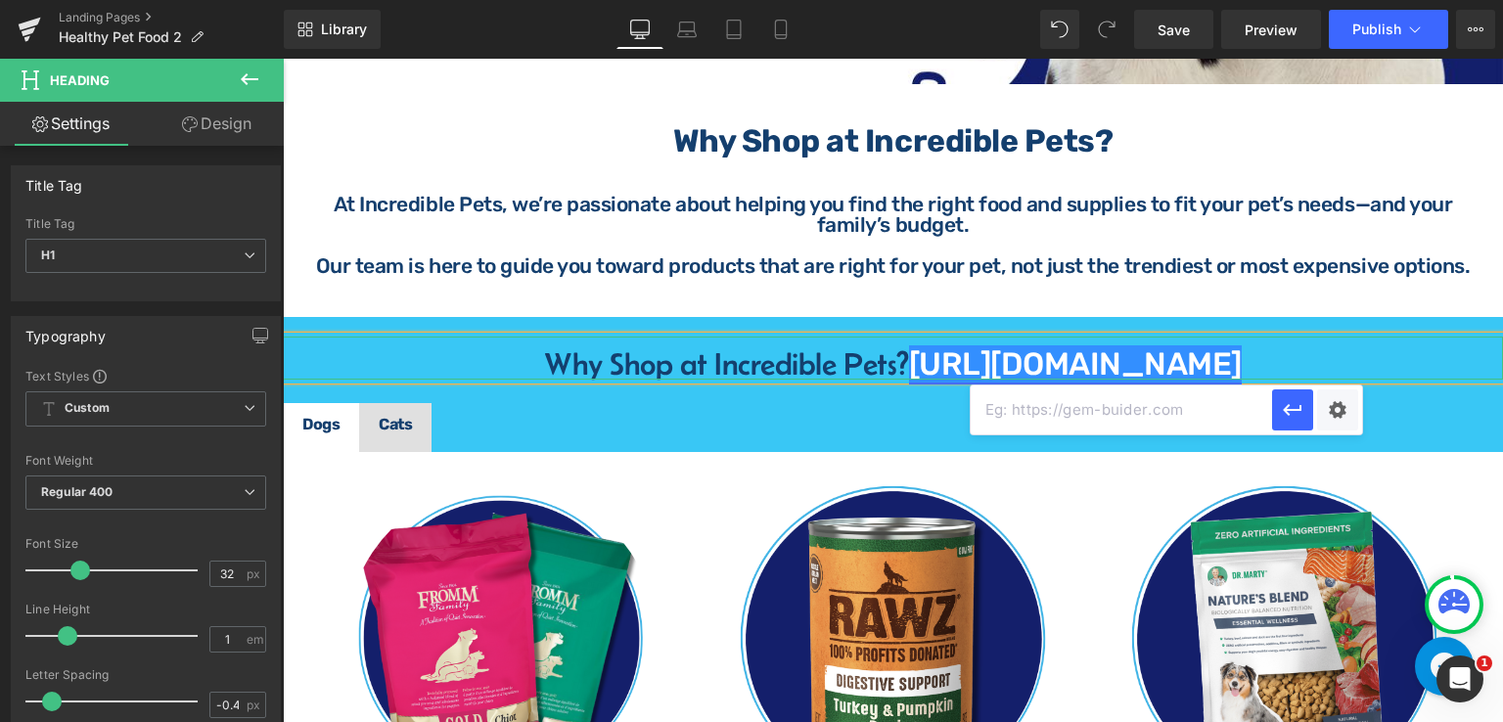
drag, startPoint x: 1268, startPoint y: 360, endPoint x: 886, endPoint y: 361, distance: 381.5
click at [886, 361] on h1 "Why Shop at Incredible Pets? https://gem-3910432.net" at bounding box center [893, 363] width 1220 height 31
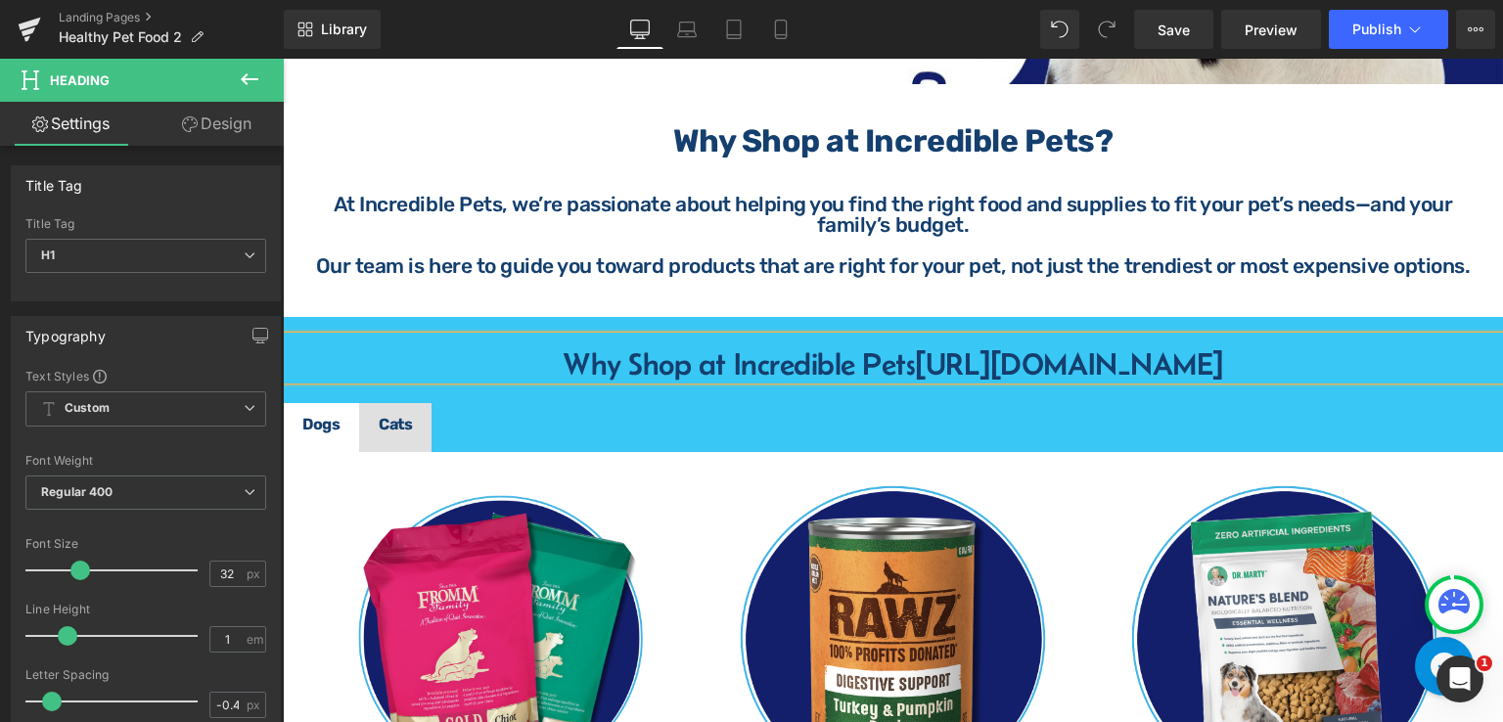
drag, startPoint x: 912, startPoint y: 352, endPoint x: 1236, endPoint y: 352, distance: 324.8
click at [1236, 352] on h1 "Why Shop at Incredible Pets https://gem-3910432.net" at bounding box center [893, 363] width 1220 height 31
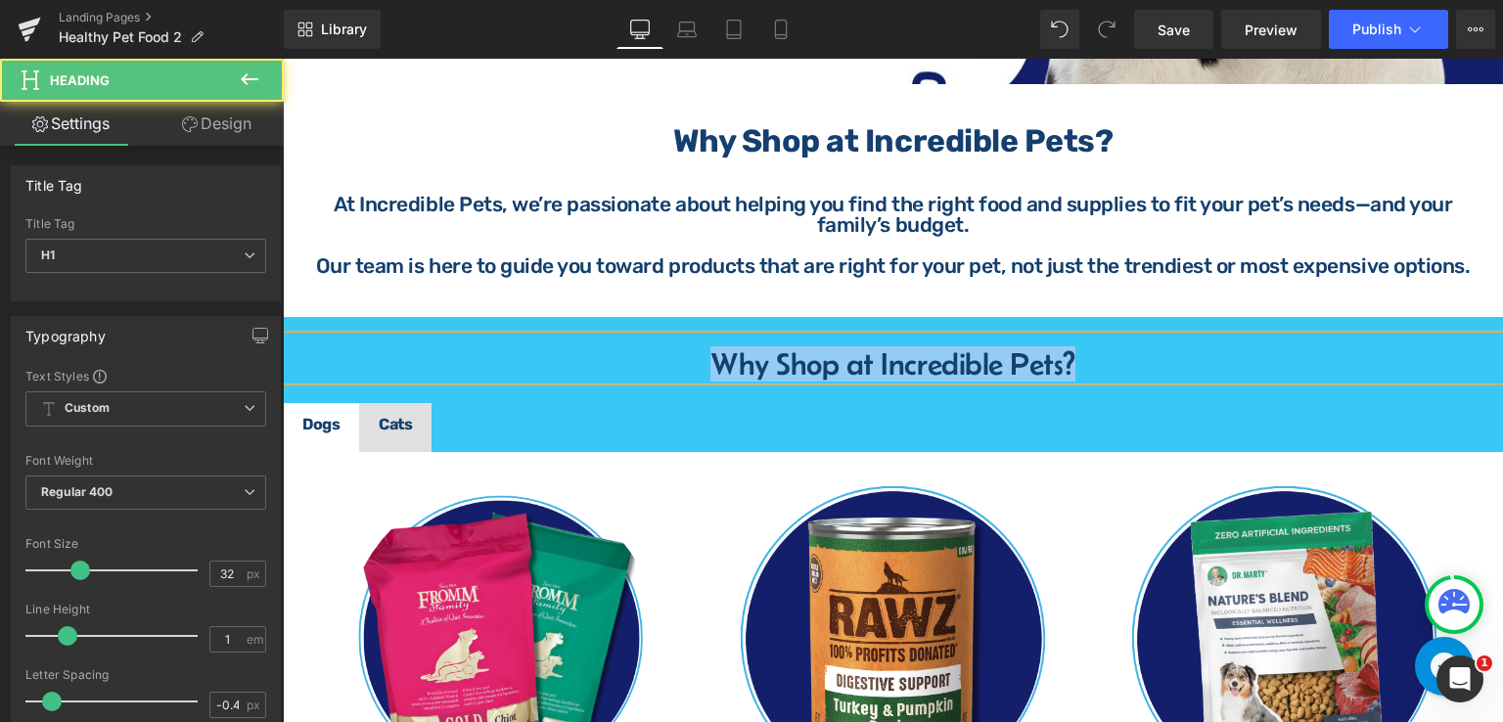
drag, startPoint x: 1081, startPoint y: 353, endPoint x: 682, endPoint y: 353, distance: 399.1
click at [682, 353] on h1 "Why Shop at Incredible Pets ?" at bounding box center [893, 363] width 1220 height 31
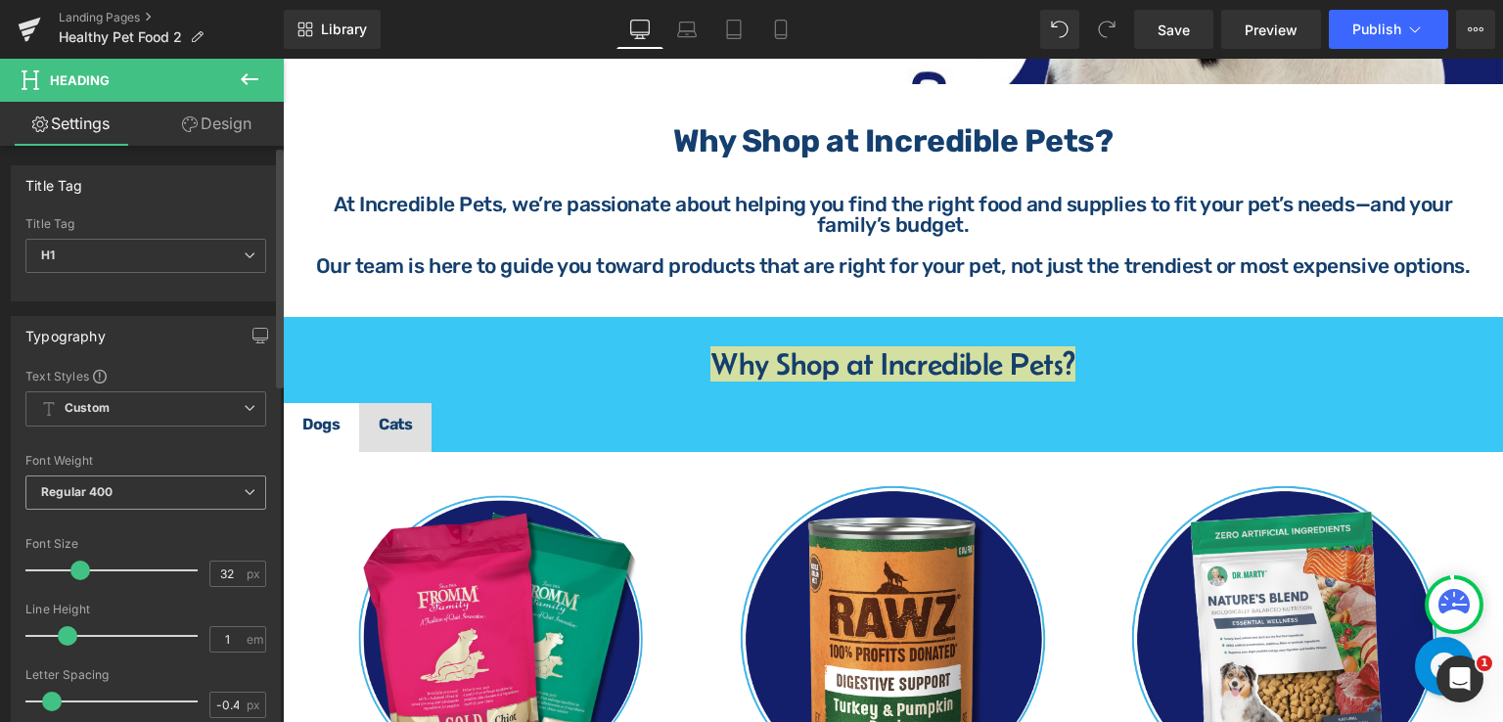
click at [137, 486] on span "Regular 400" at bounding box center [145, 492] width 241 height 34
click at [185, 494] on span "Regular 400" at bounding box center [145, 492] width 241 height 34
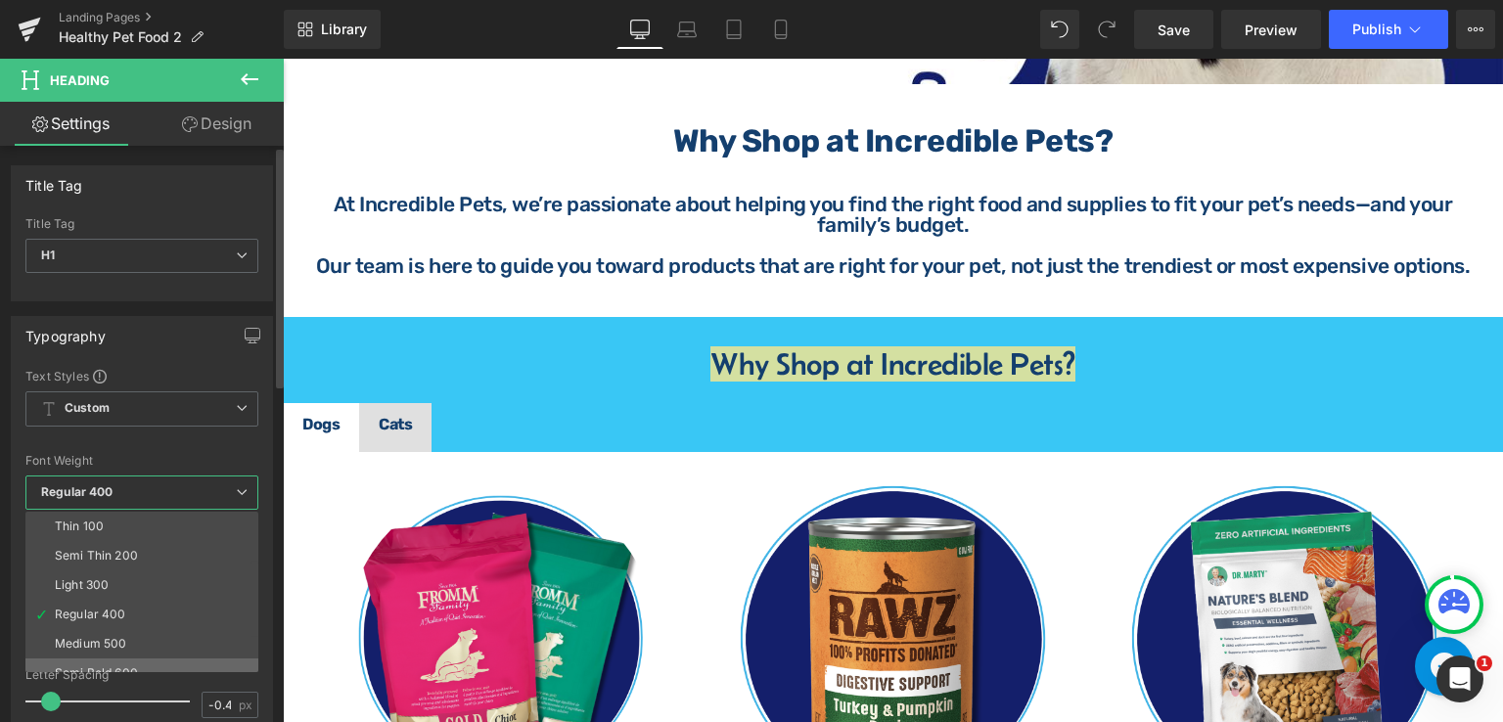
scroll to position [98, 0]
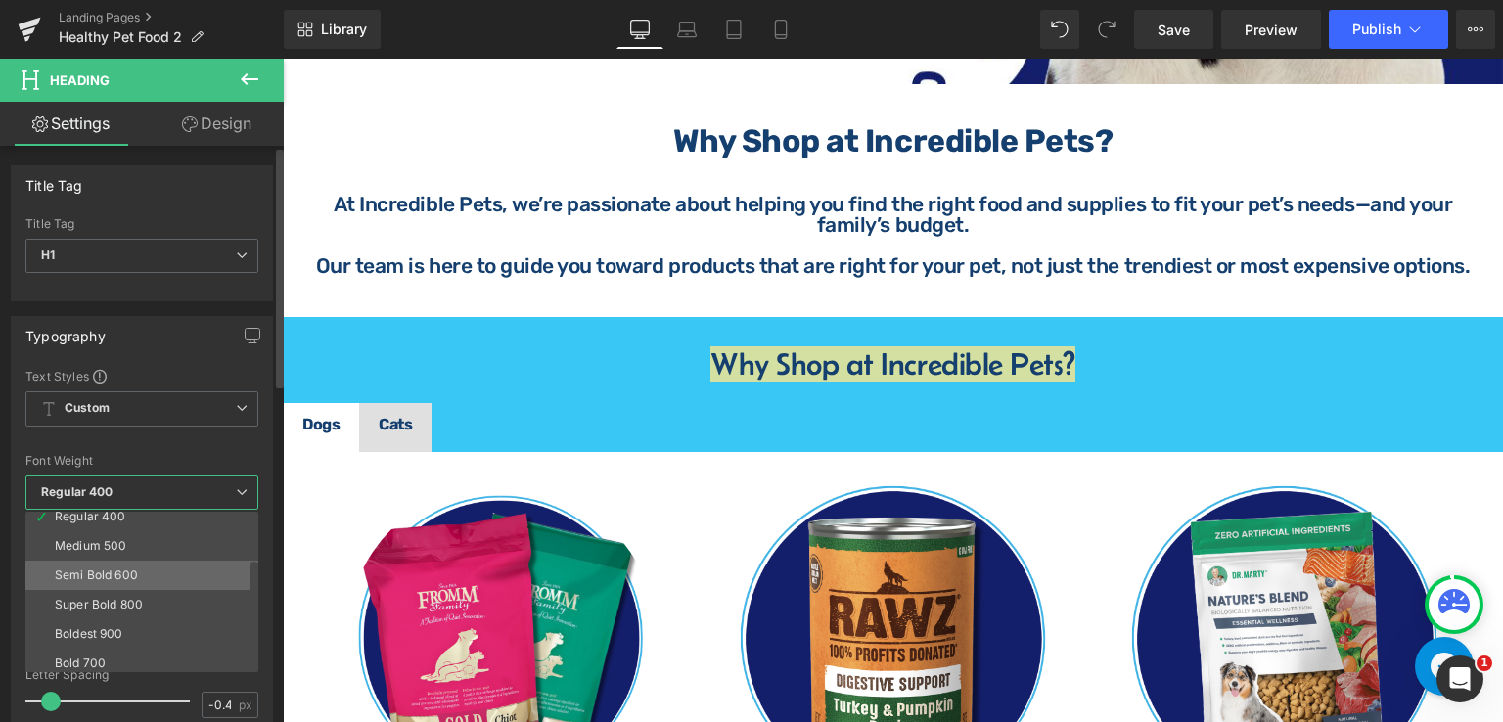
click at [132, 568] on div "Semi Bold 600" at bounding box center [96, 575] width 83 height 14
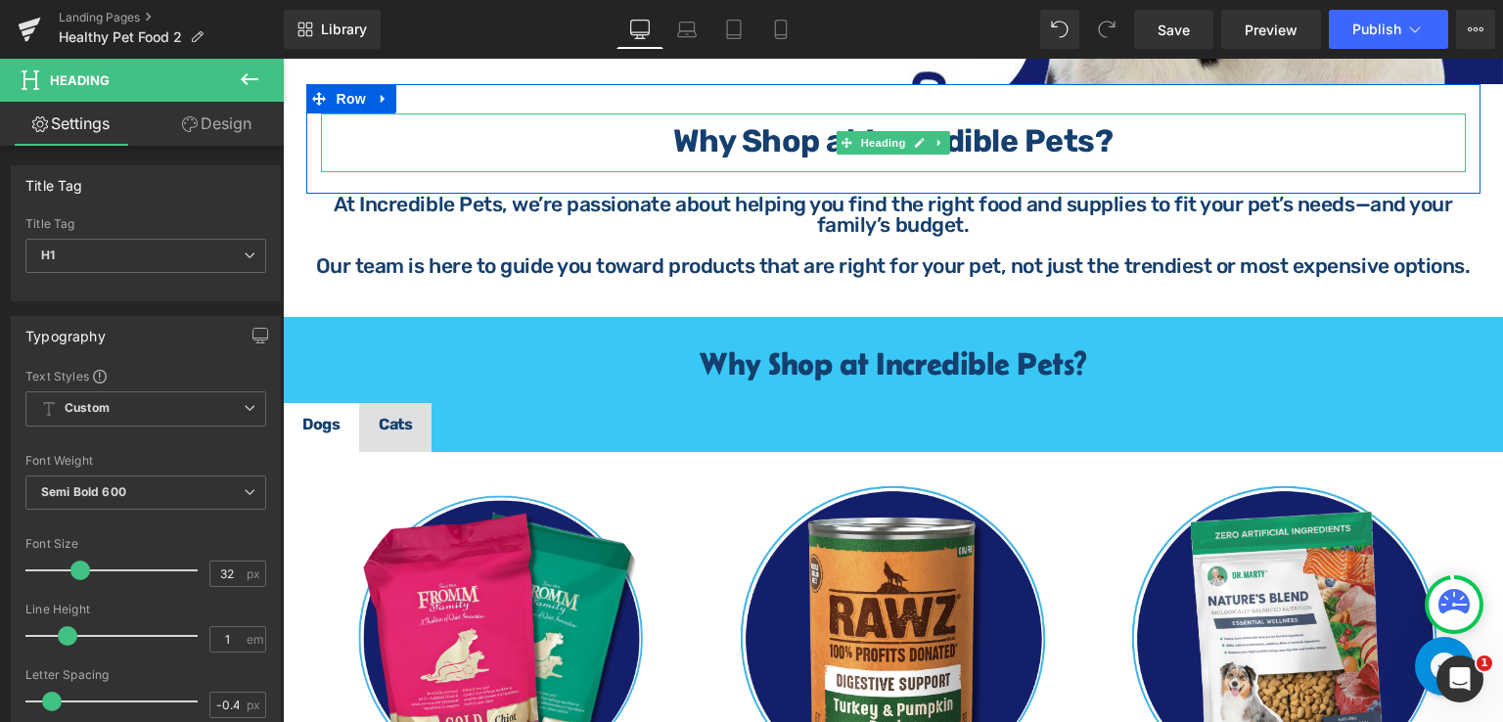
click at [673, 130] on strong "Why Shop at Incredible Pets?" at bounding box center [893, 140] width 440 height 37
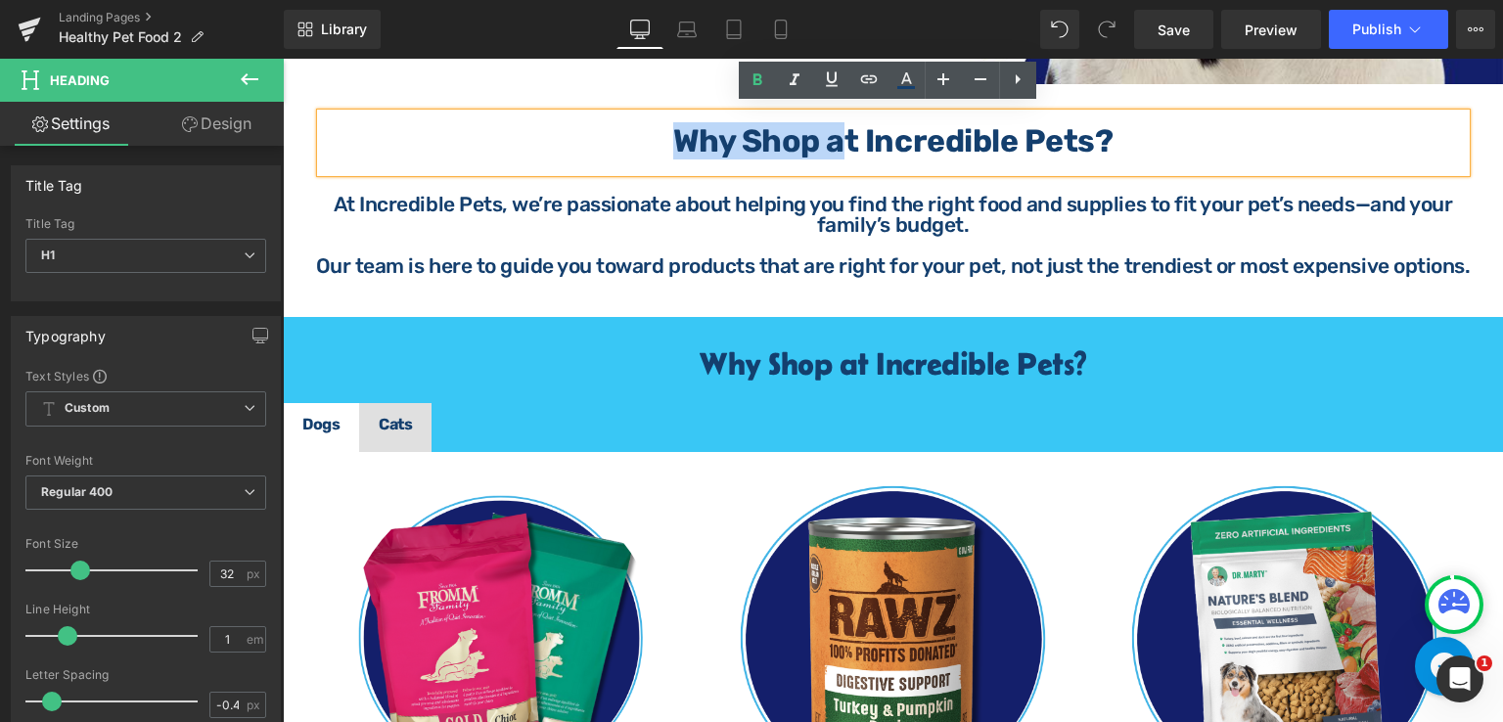
drag, startPoint x: 669, startPoint y: 130, endPoint x: 833, endPoint y: 142, distance: 164.8
click at [833, 142] on strong "Why Shop at Incredible Pets?" at bounding box center [893, 140] width 440 height 37
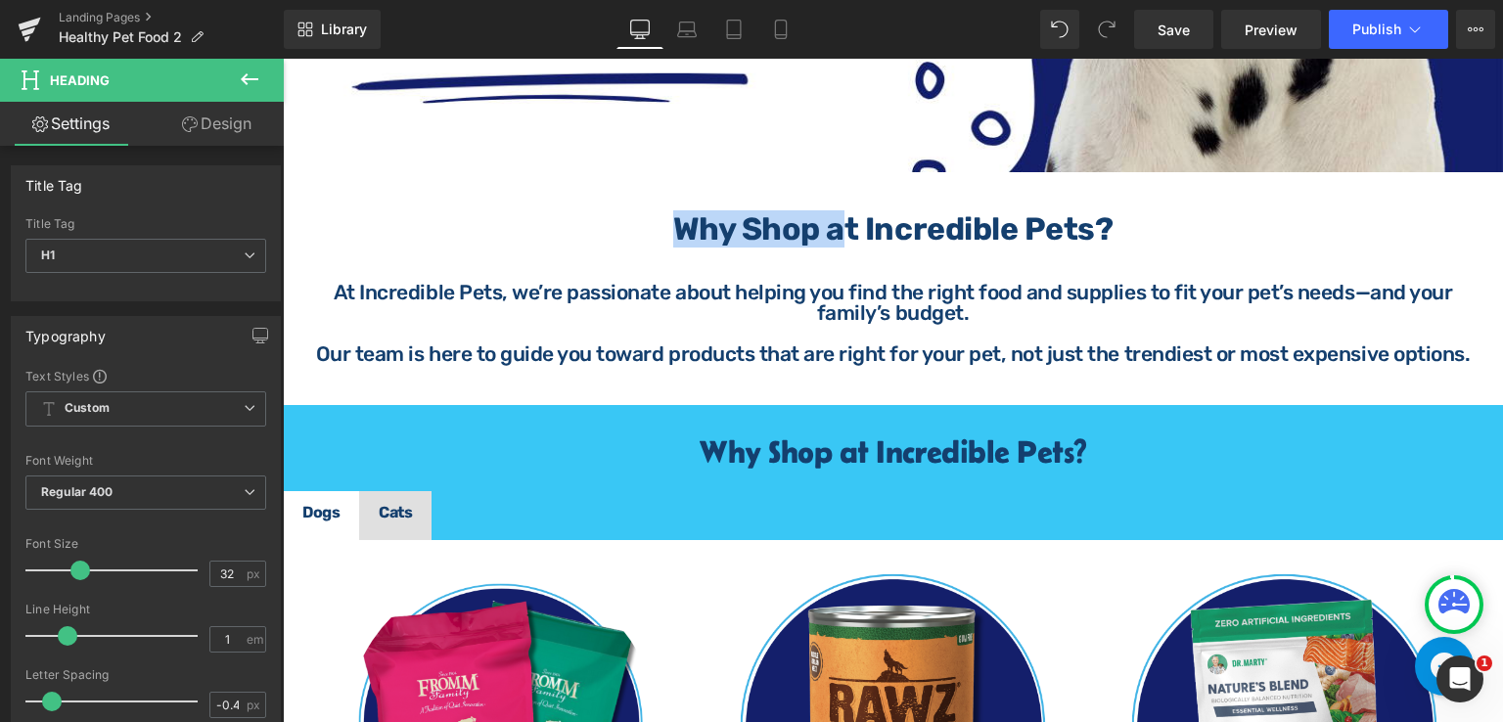
scroll to position [685, 0]
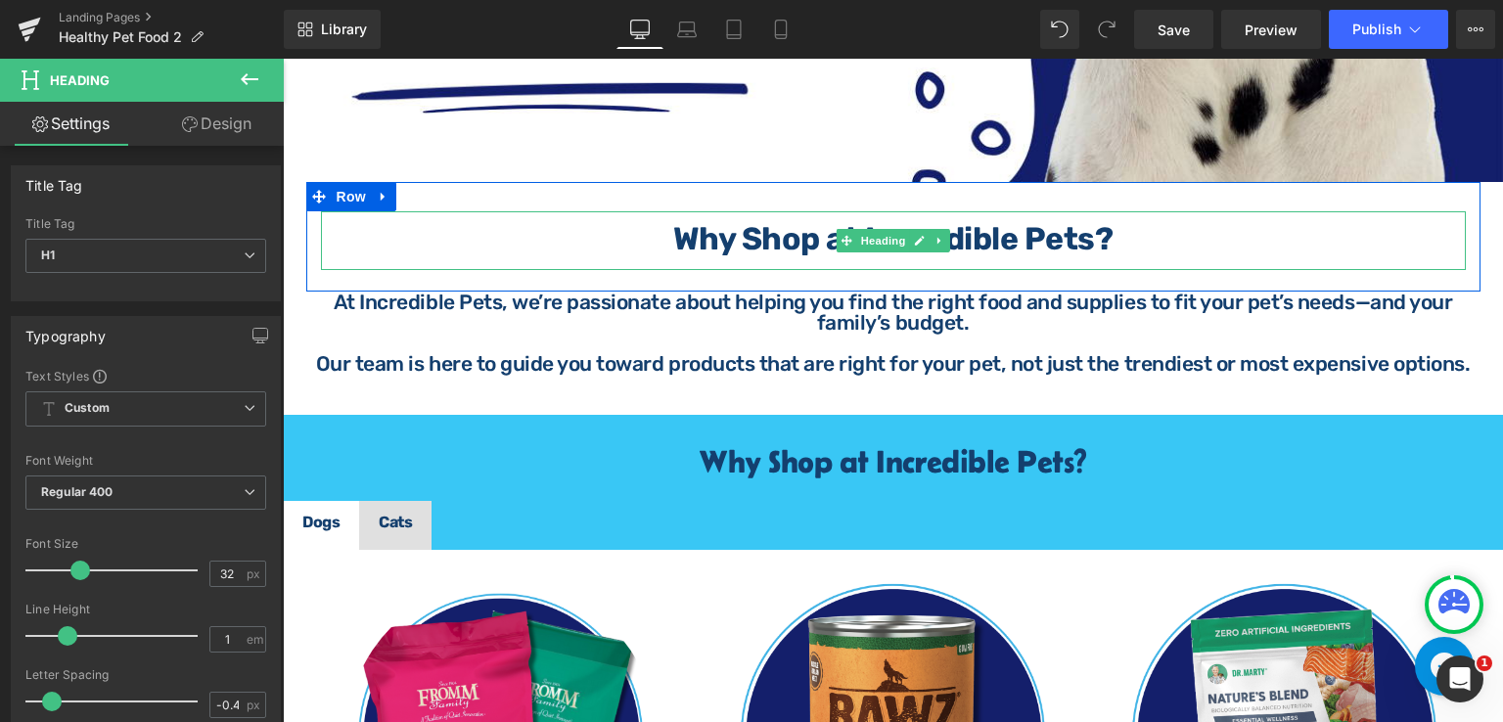
click at [1021, 220] on strong "Why Shop at Incredible Pets?" at bounding box center [893, 238] width 440 height 37
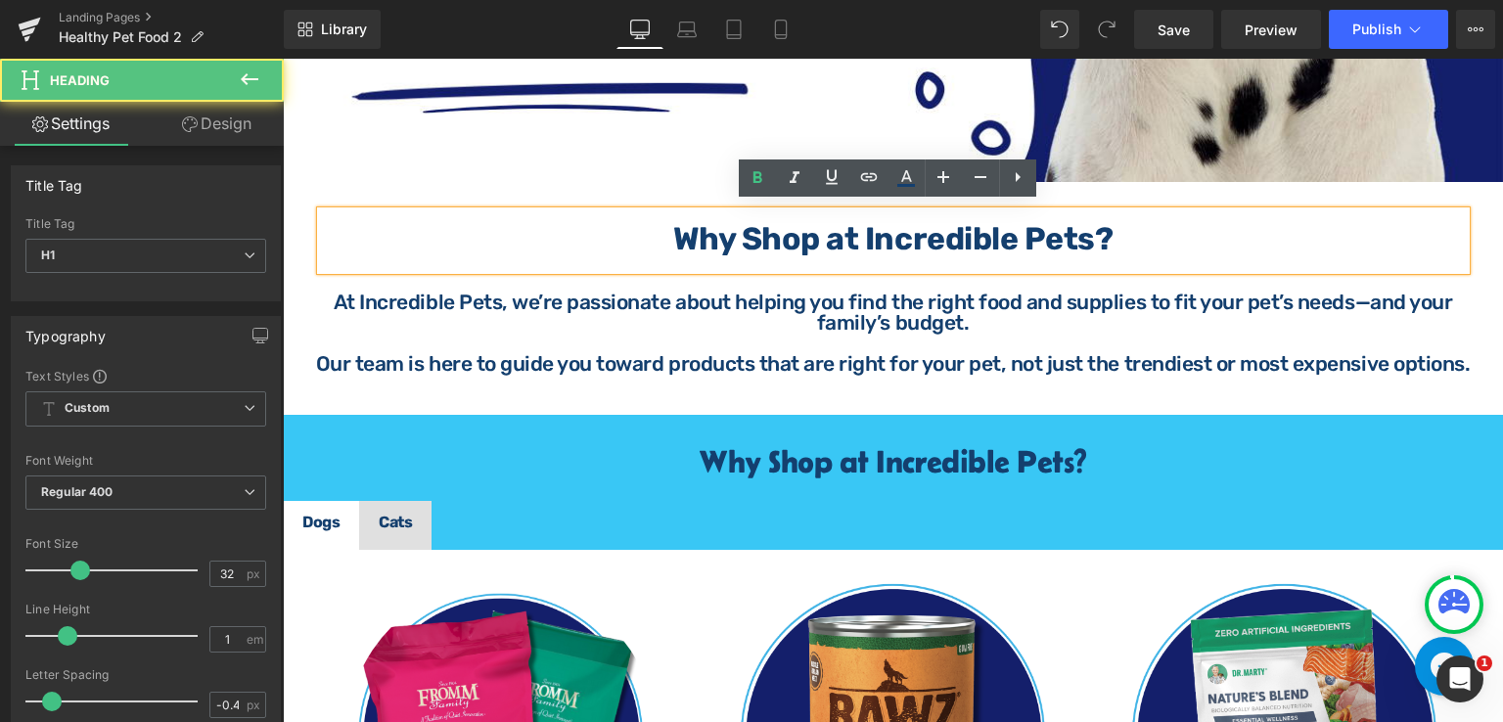
click at [662, 211] on div "Why Shop at Incredible Pets?" at bounding box center [893, 240] width 1144 height 59
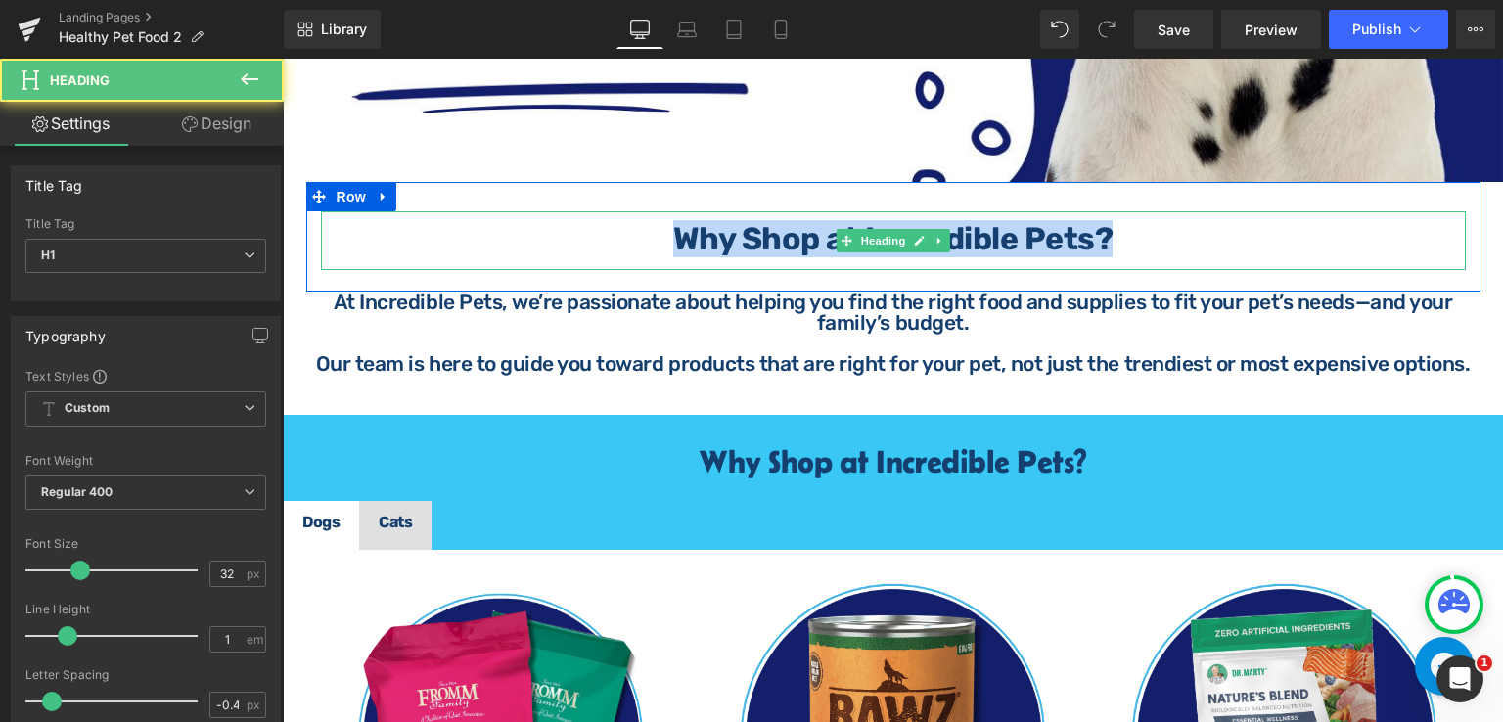
drag, startPoint x: 1122, startPoint y: 228, endPoint x: 655, endPoint y: 219, distance: 466.7
click at [655, 223] on h1 "Why Shop at Incredible Pets?" at bounding box center [893, 238] width 1144 height 31
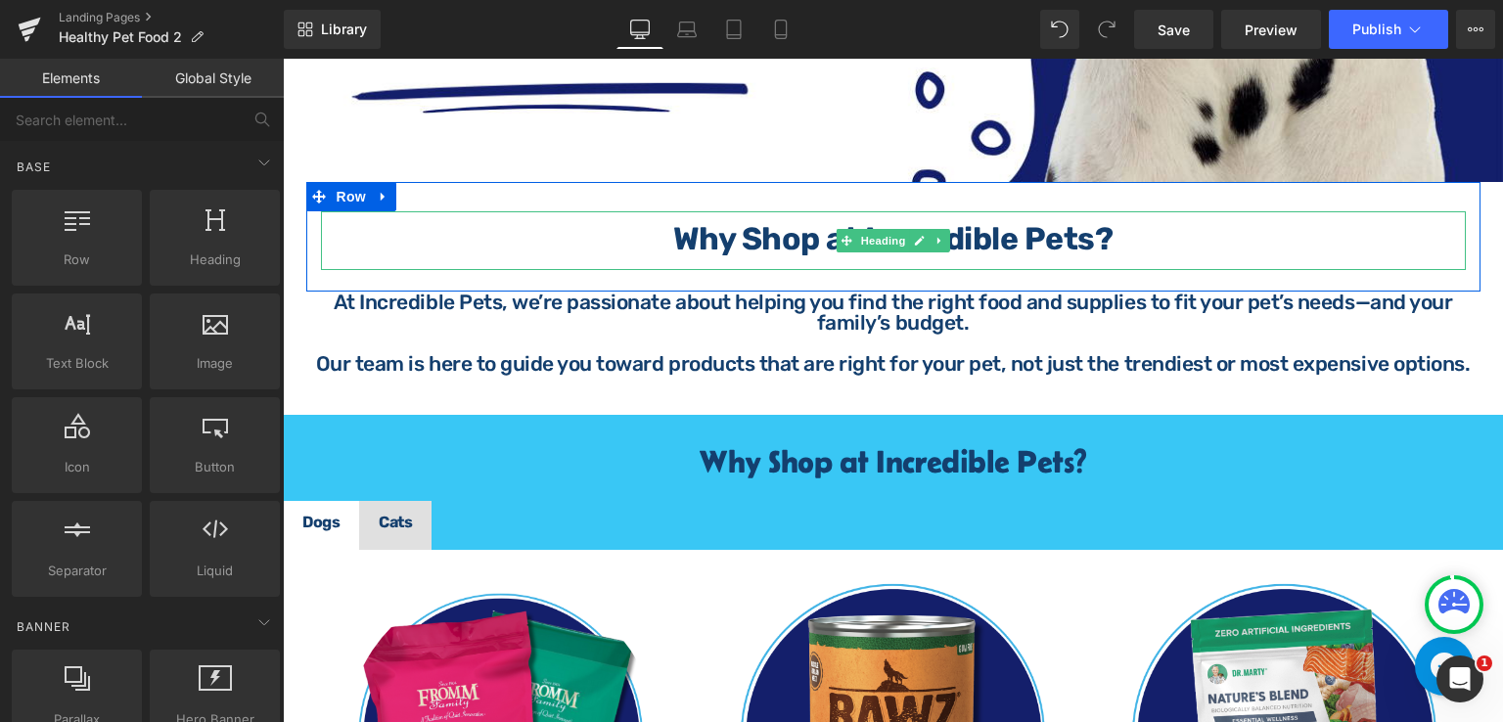
click at [726, 221] on strong "Why Shop at Incredible Pets?" at bounding box center [893, 238] width 440 height 37
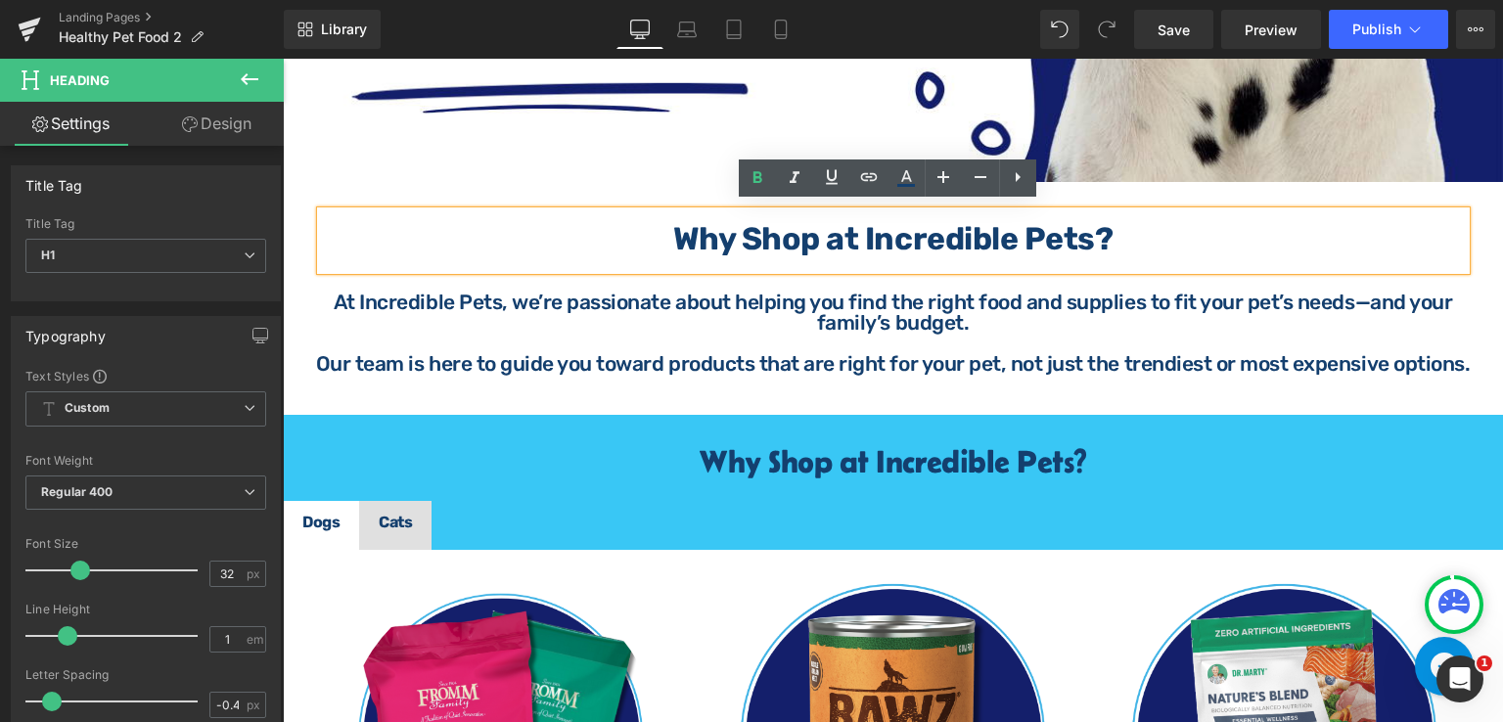
click at [366, 228] on h1 "Why Shop at Incredible Pets?" at bounding box center [893, 238] width 1144 height 31
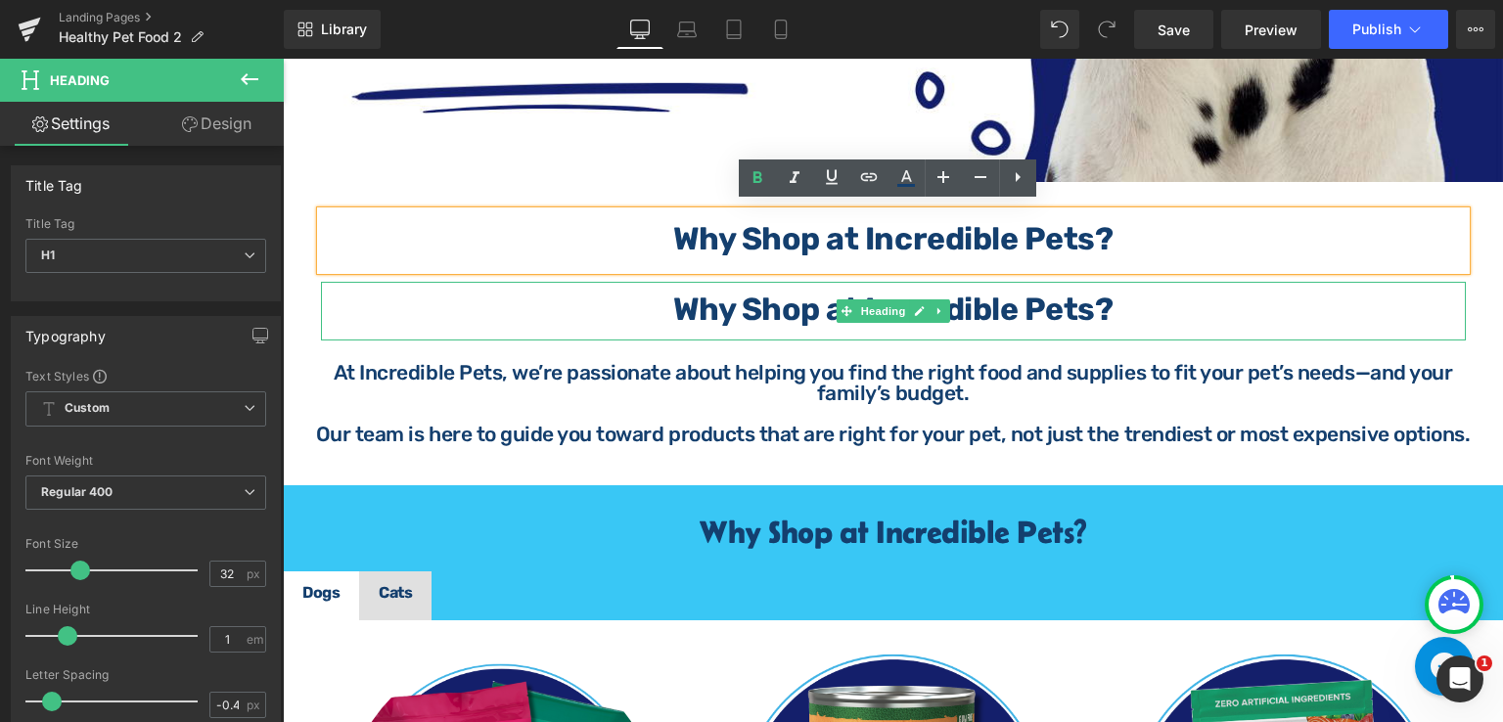
click at [837, 292] on strong "Why Shop at Incredible Pets?" at bounding box center [893, 309] width 440 height 37
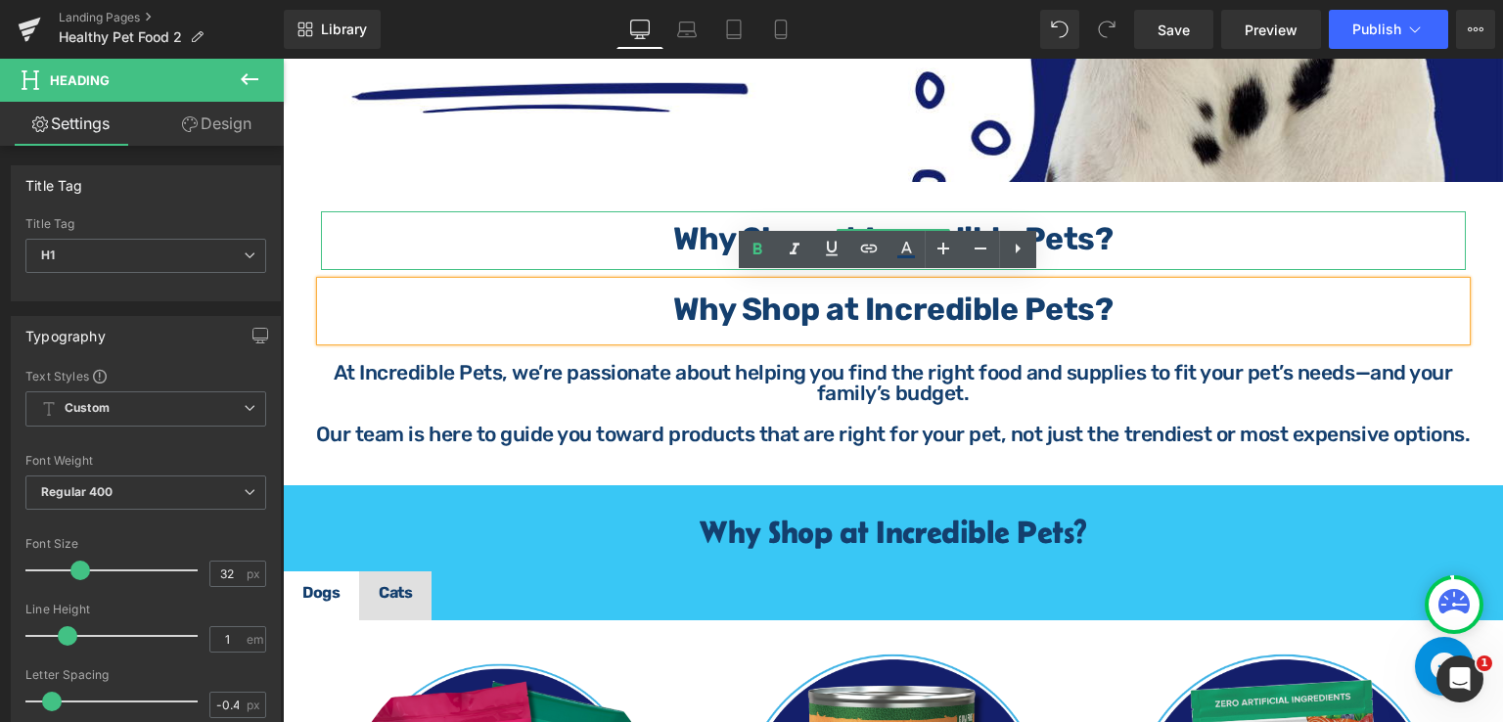
click at [1178, 231] on h1 "Why Shop at Incredible Pets?" at bounding box center [893, 238] width 1144 height 31
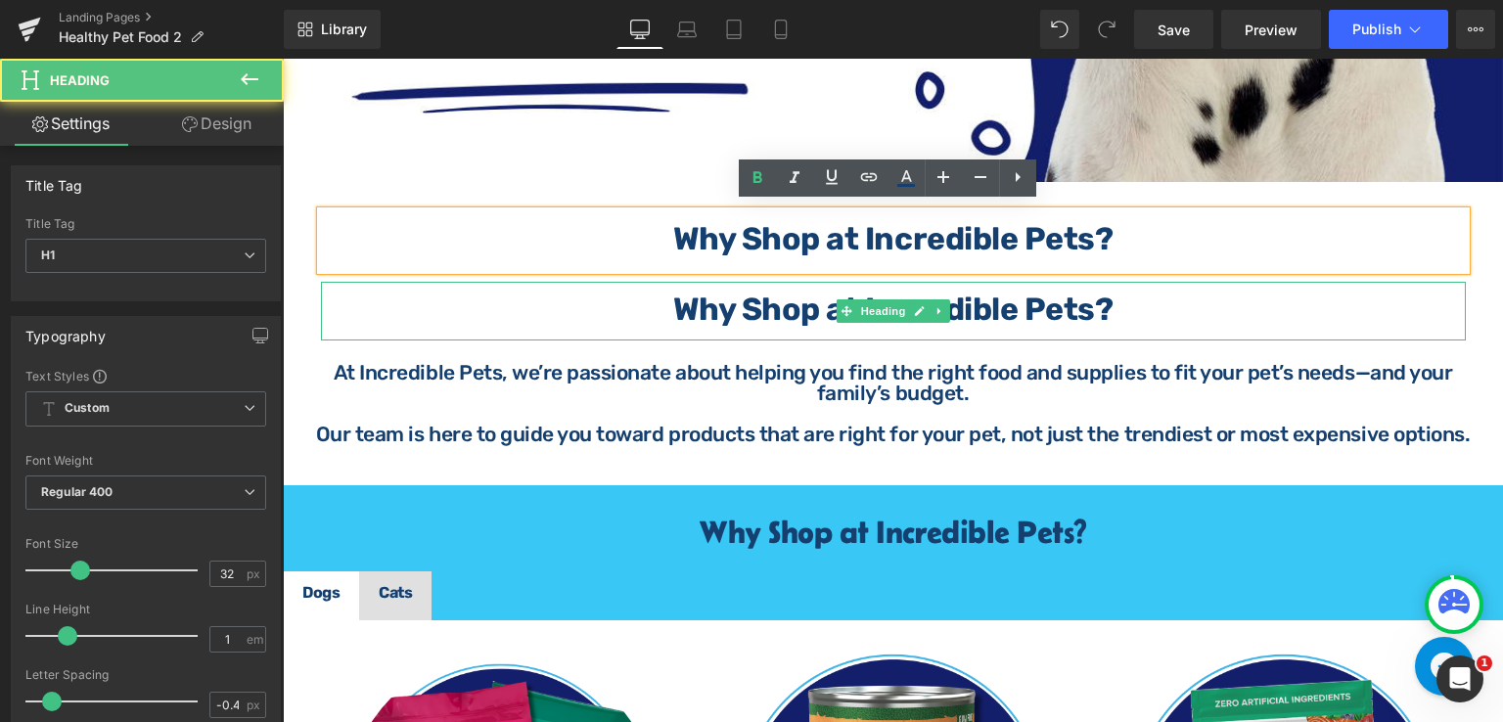
click at [1047, 310] on strong "Why Shop at Incredible Pets?" at bounding box center [893, 309] width 440 height 37
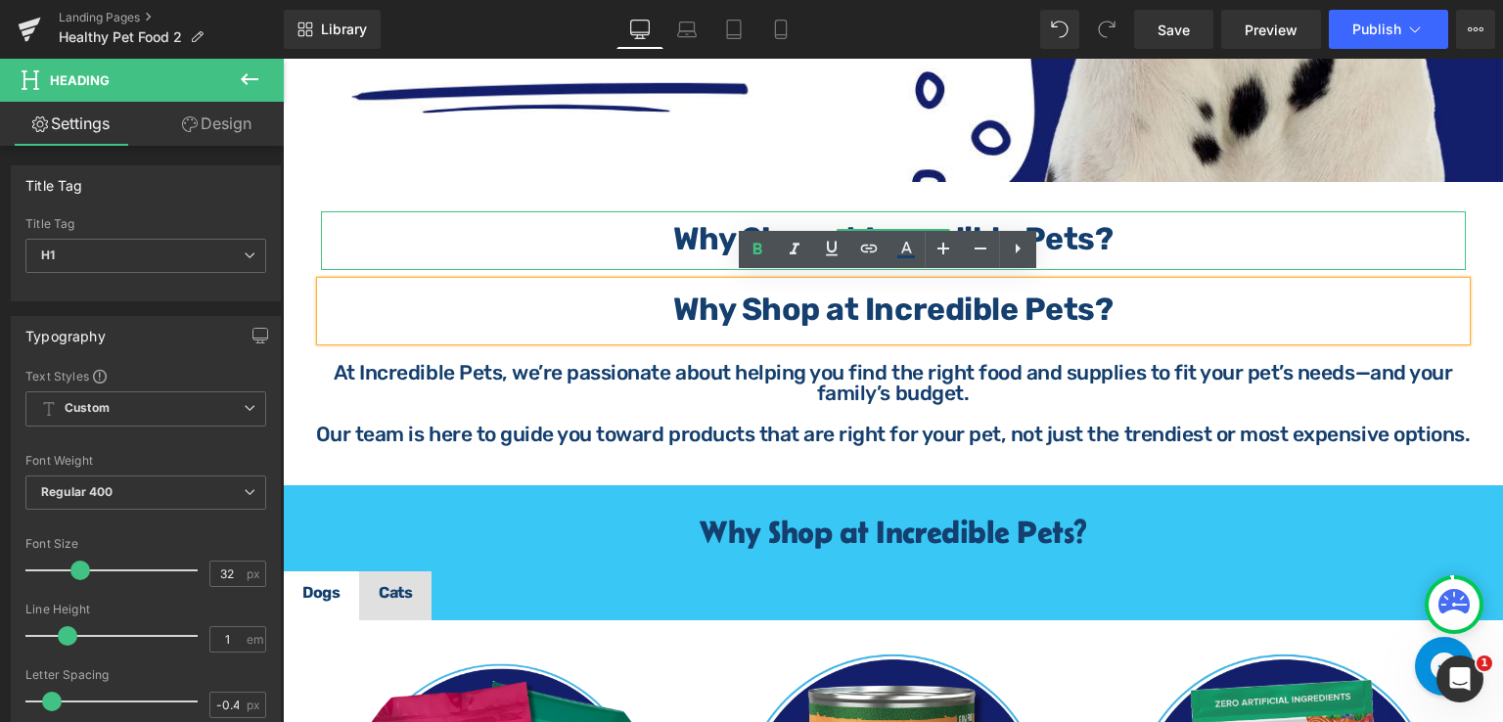
click at [1161, 243] on h1 "Why Shop at Incredible Pets?" at bounding box center [893, 238] width 1144 height 31
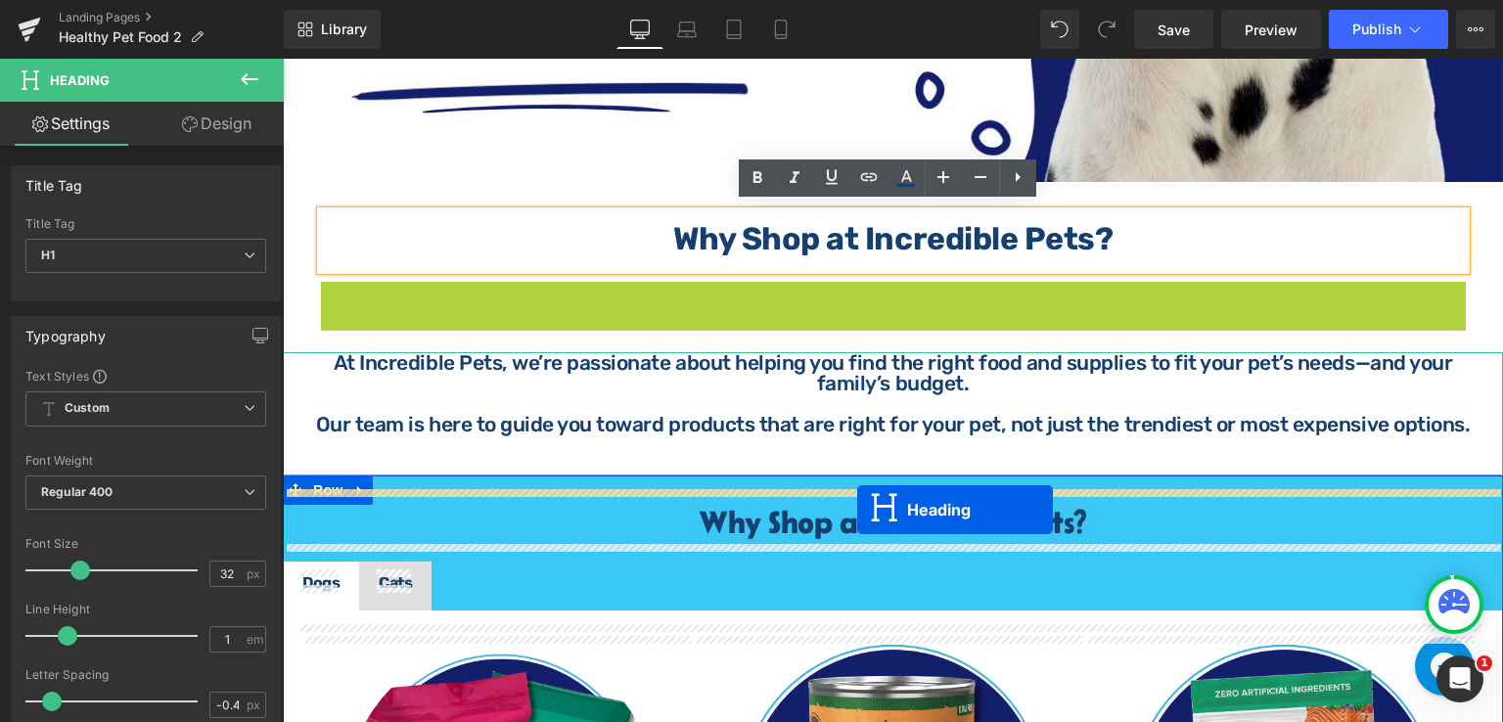
drag, startPoint x: 841, startPoint y: 302, endPoint x: 867, endPoint y: 511, distance: 209.9
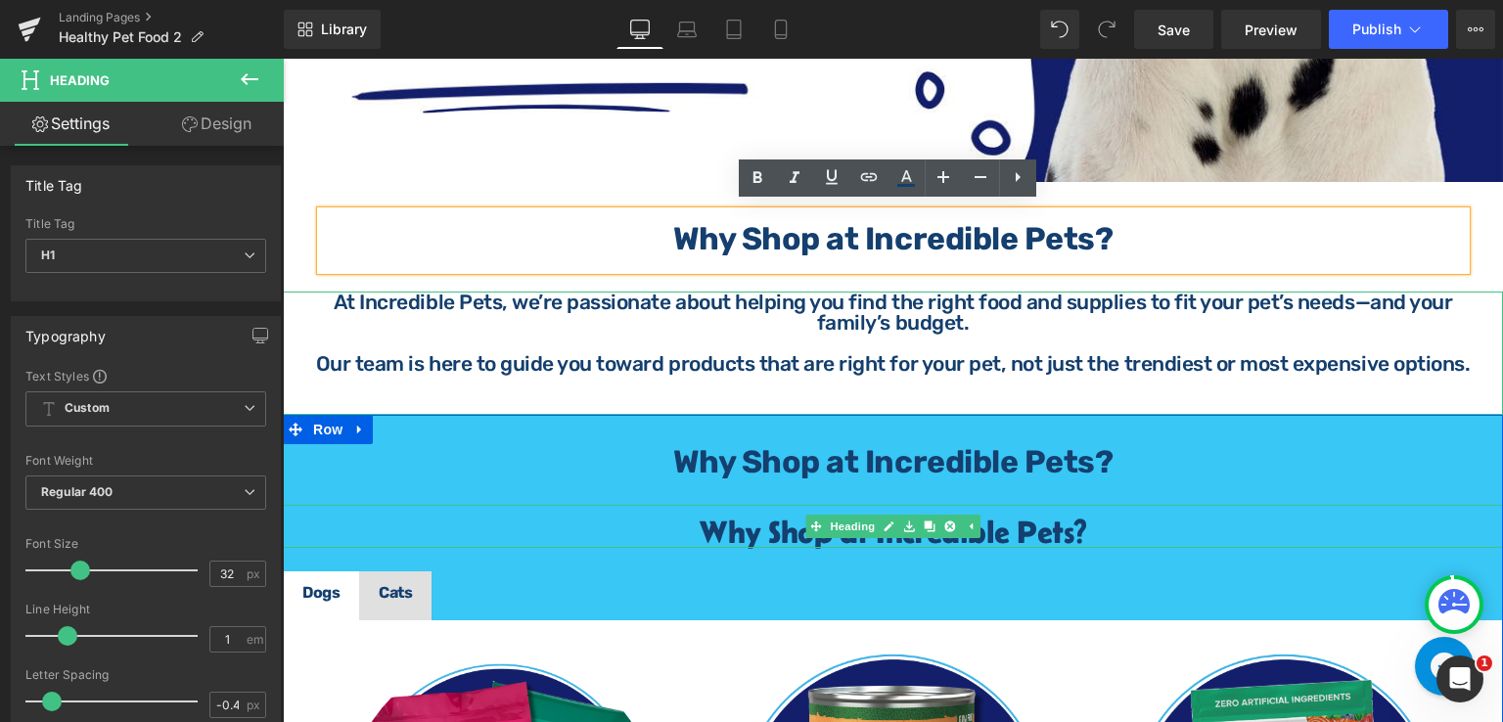
click at [899, 516] on link at bounding box center [909, 526] width 21 height 23
click at [947, 520] on icon at bounding box center [949, 525] width 11 height 11
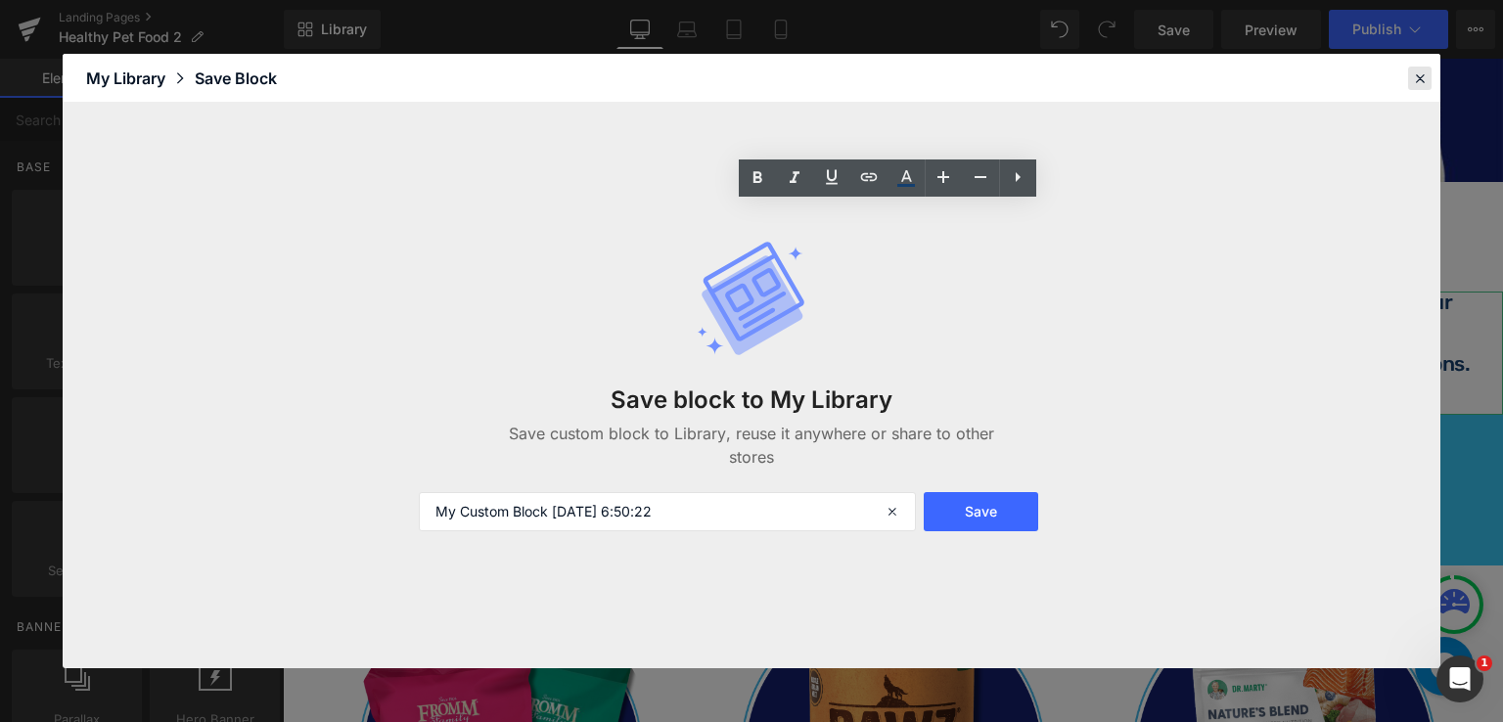
click at [1417, 81] on icon at bounding box center [1420, 78] width 18 height 18
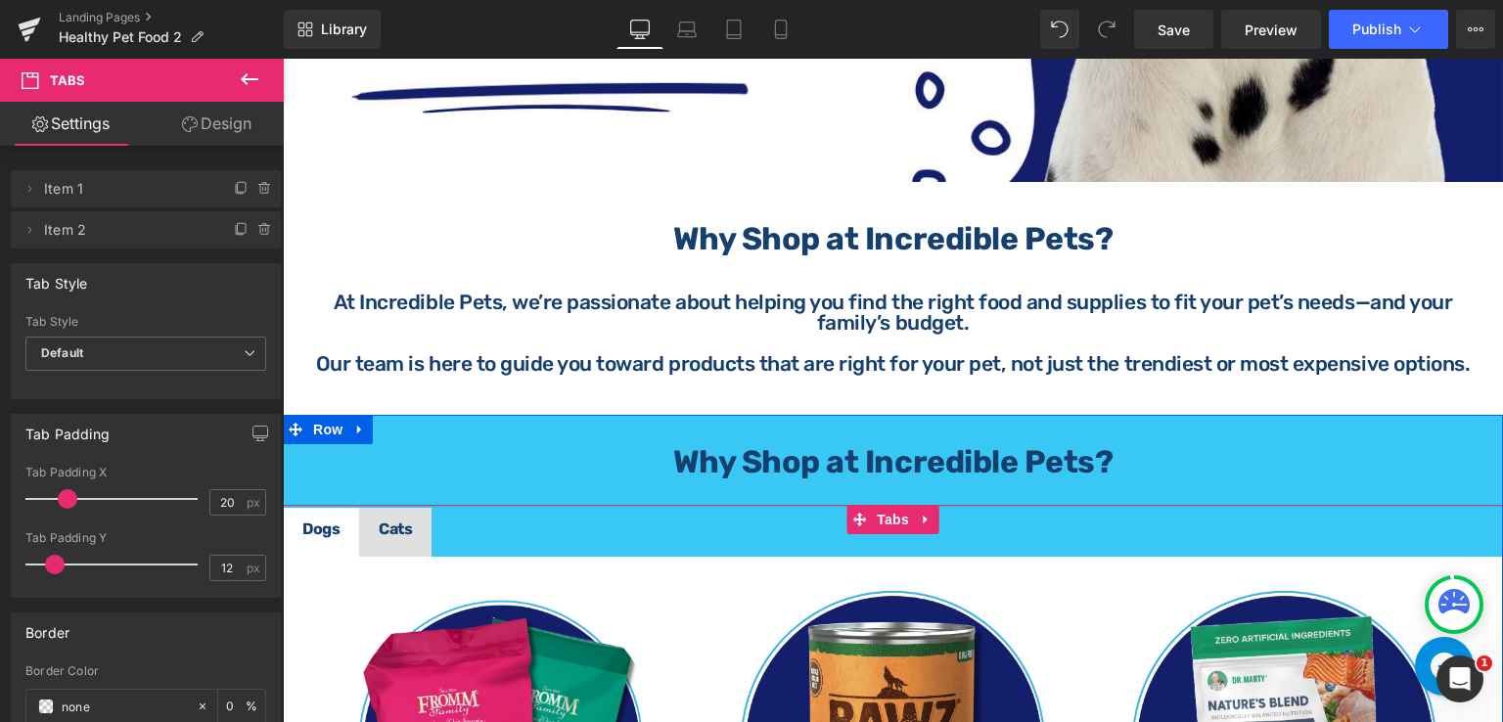
drag, startPoint x: 763, startPoint y: 505, endPoint x: 1101, endPoint y: 451, distance: 342.7
click at [786, 480] on div "Why Shop at Incredible Pets? Heading Dogs Text Block Cats Text Block Image Dry …" at bounding box center [893, 710] width 1220 height 552
click at [1033, 434] on div "Why Shop at Incredible Pets? Heading" at bounding box center [893, 463] width 1220 height 59
click at [1088, 450] on strong "Why Shop at Incredible Pets?" at bounding box center [893, 461] width 440 height 37
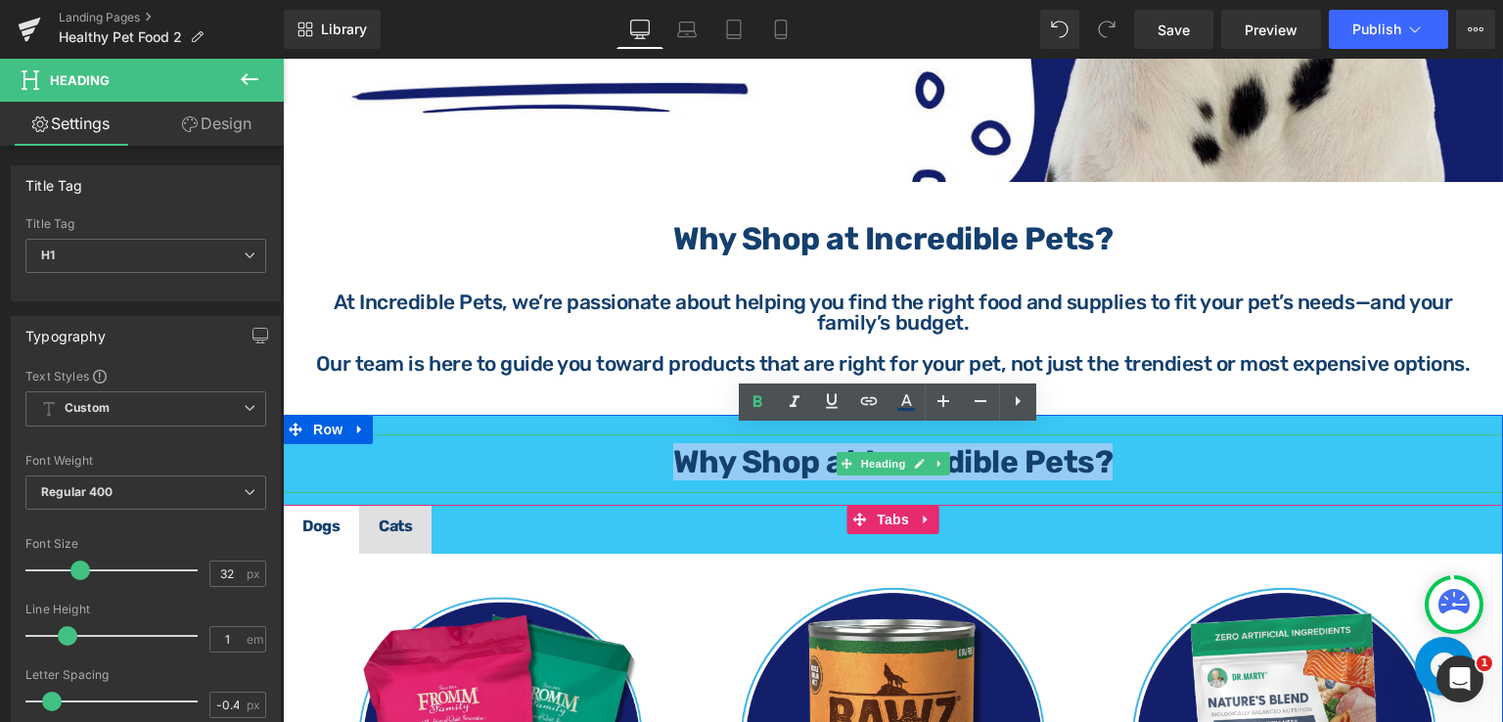
drag, startPoint x: 1102, startPoint y: 451, endPoint x: 670, endPoint y: 440, distance: 432.5
click at [673, 443] on strong "Why Shop at Incredible Pets?" at bounding box center [893, 461] width 440 height 37
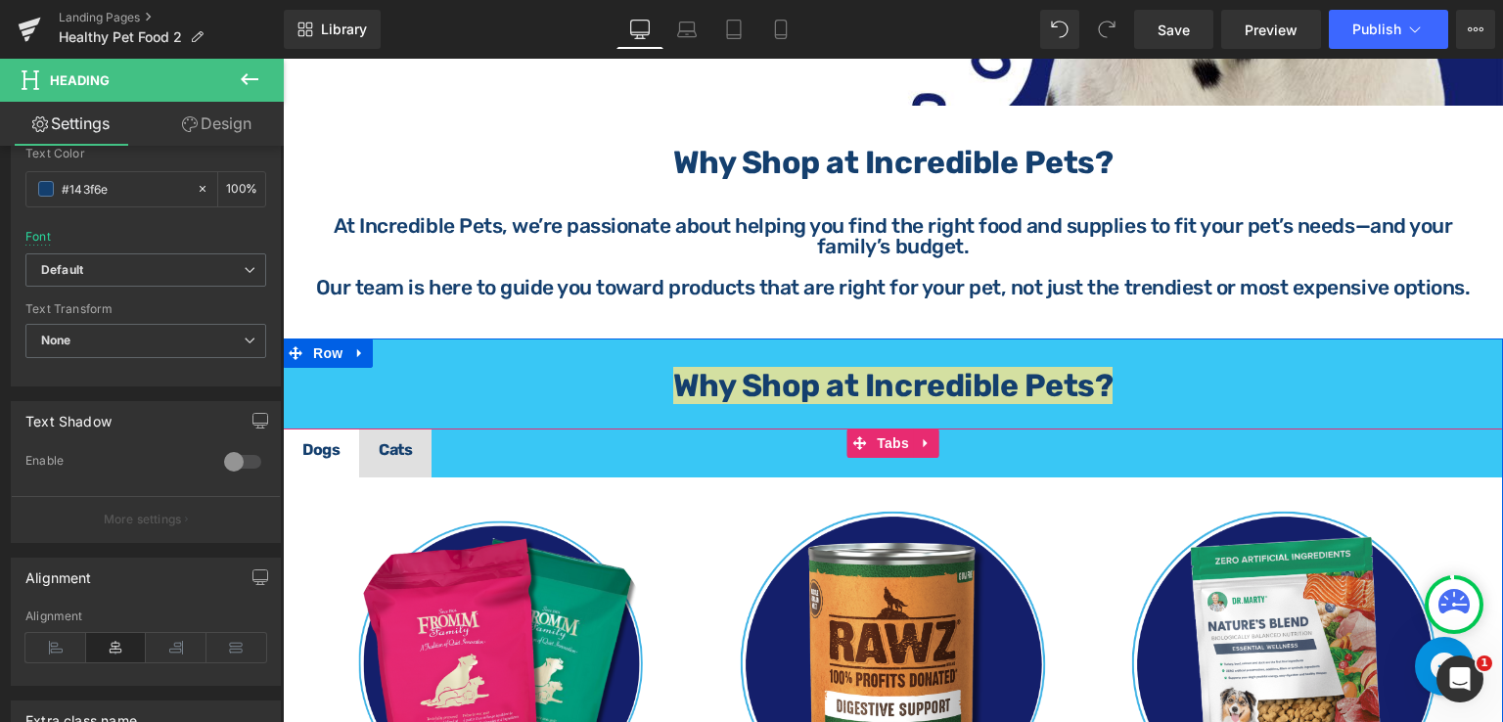
scroll to position [783, 0]
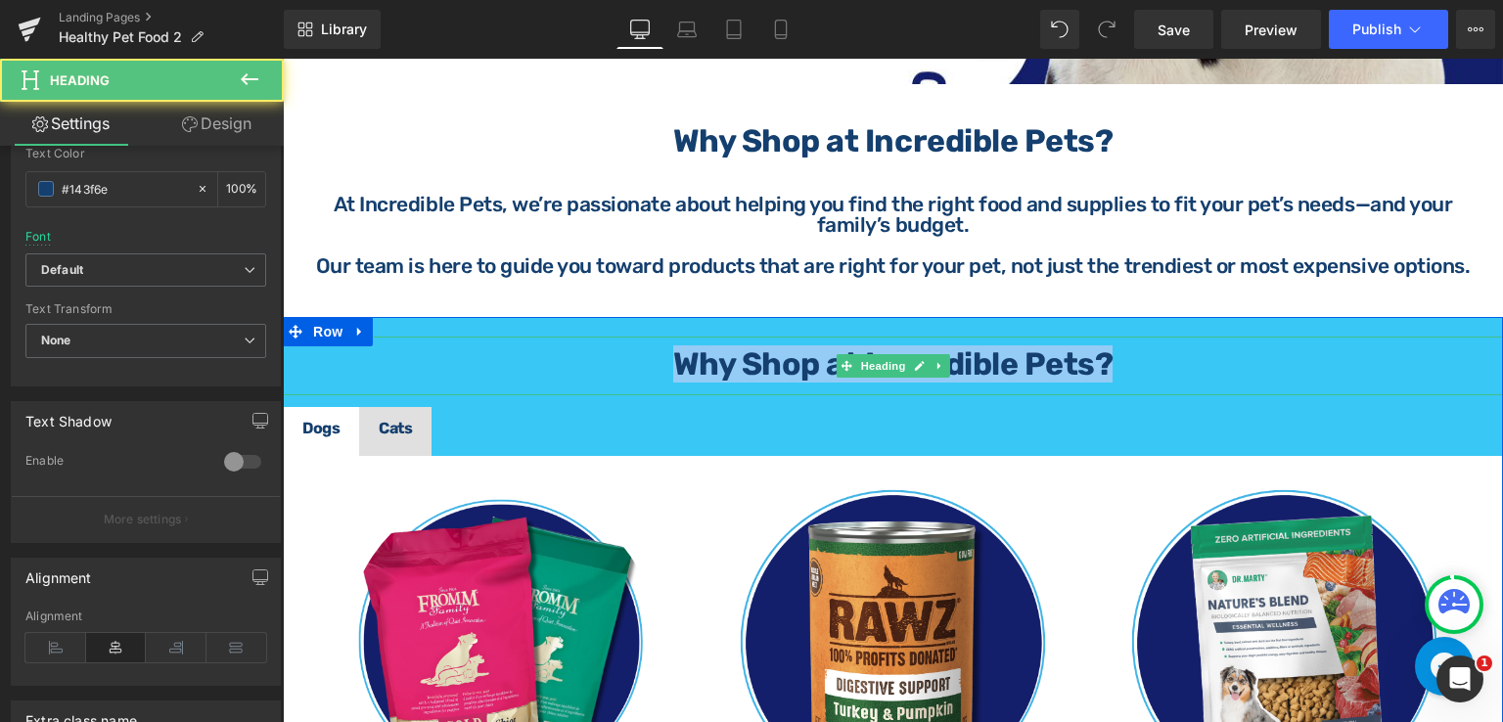
click at [1123, 363] on h1 "Why Shop at Incredible Pets?" at bounding box center [893, 363] width 1220 height 31
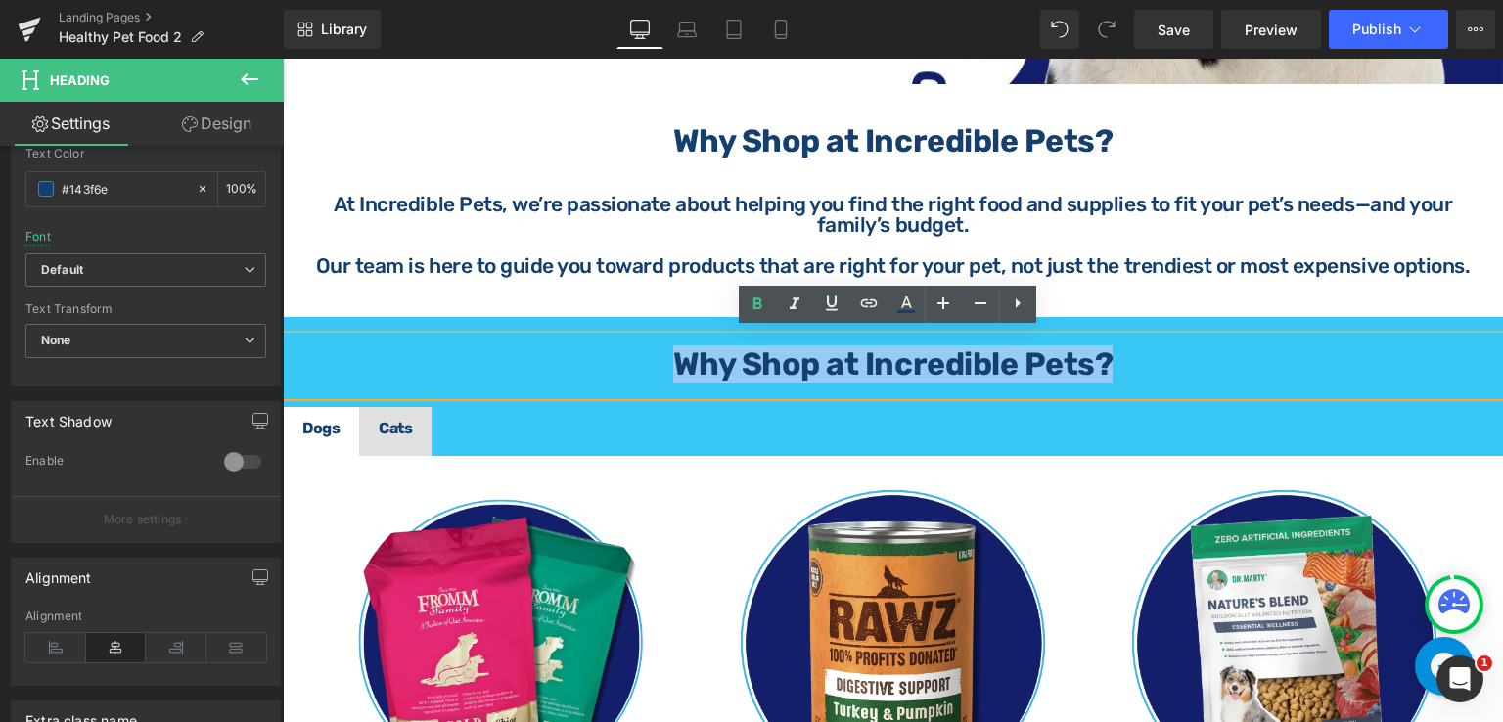
drag, startPoint x: 1111, startPoint y: 357, endPoint x: 653, endPoint y: 365, distance: 457.9
click at [653, 365] on h1 "Why Shop at Incredible Pets?" at bounding box center [893, 363] width 1220 height 31
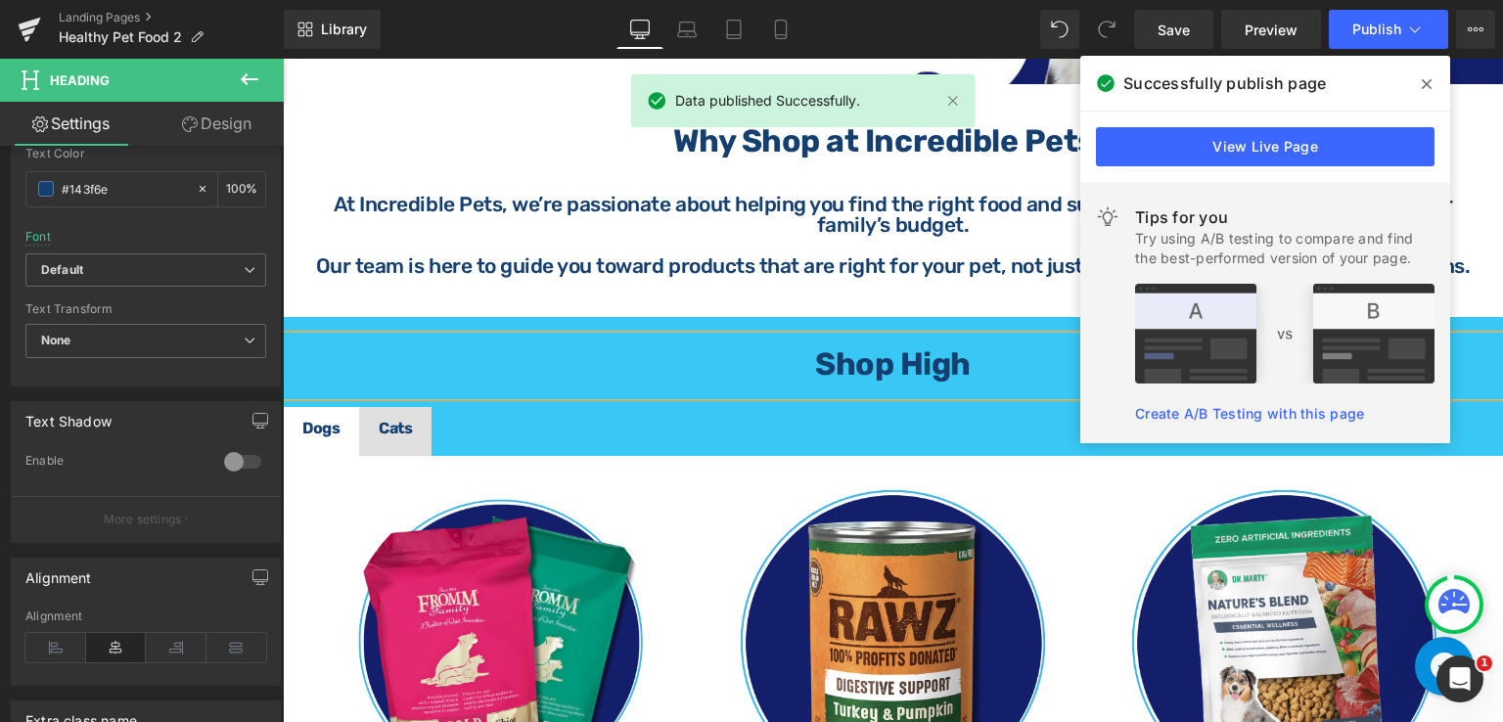
click at [983, 359] on h1 "Shop High" at bounding box center [893, 363] width 1220 height 31
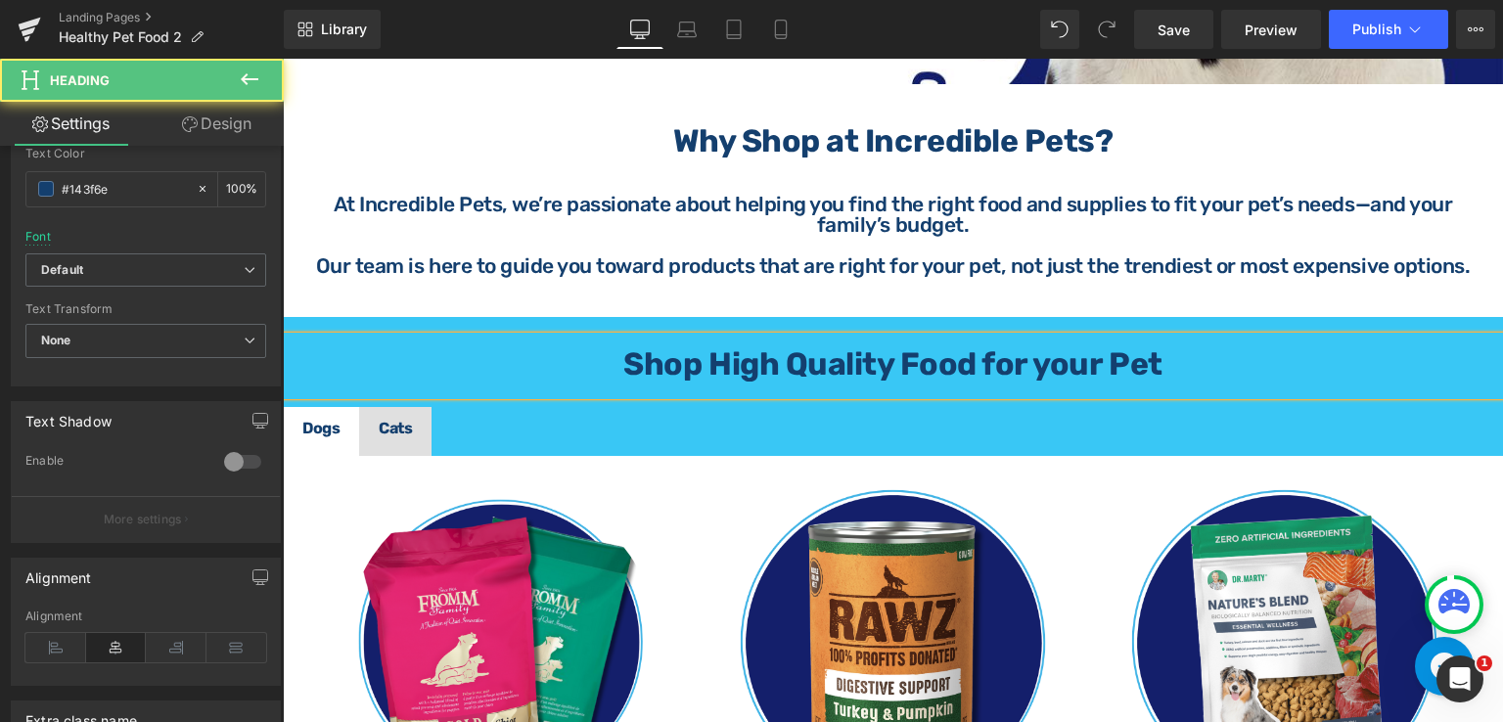
click at [1139, 337] on div "Shop High Quality Food for your Pet" at bounding box center [893, 366] width 1220 height 59
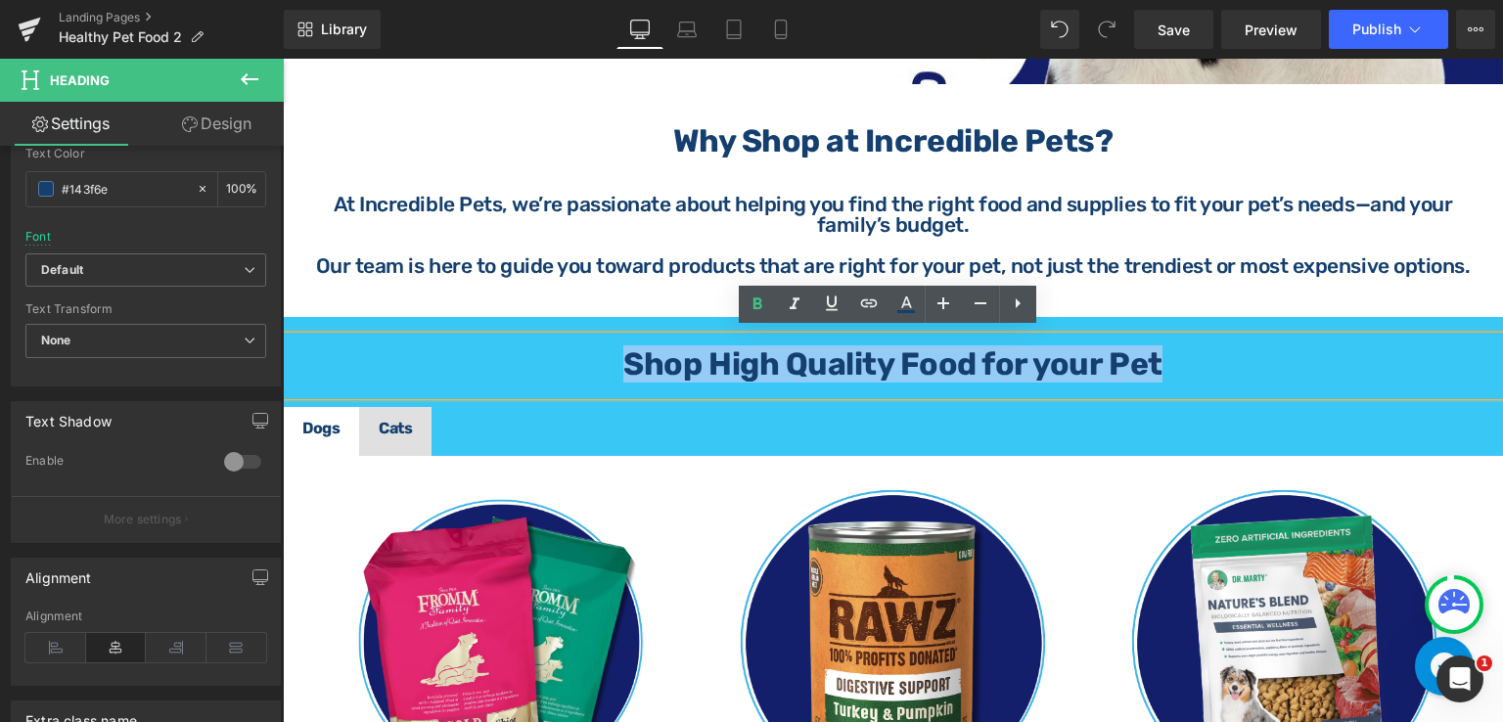
drag, startPoint x: 1158, startPoint y: 345, endPoint x: 626, endPoint y: 350, distance: 532.2
click at [621, 353] on h1 "Shop High Quality Food for your Pet" at bounding box center [893, 363] width 1220 height 31
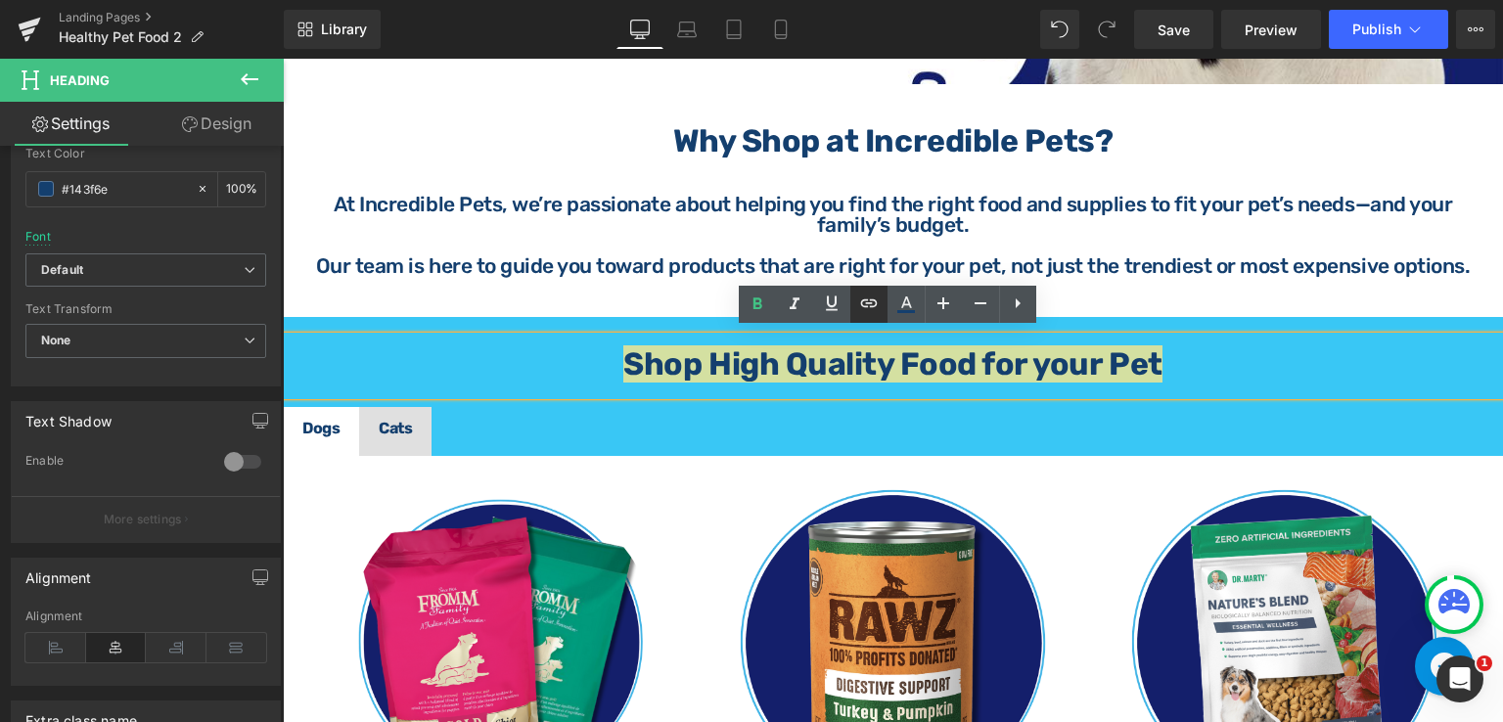
click at [884, 298] on link at bounding box center [868, 304] width 37 height 37
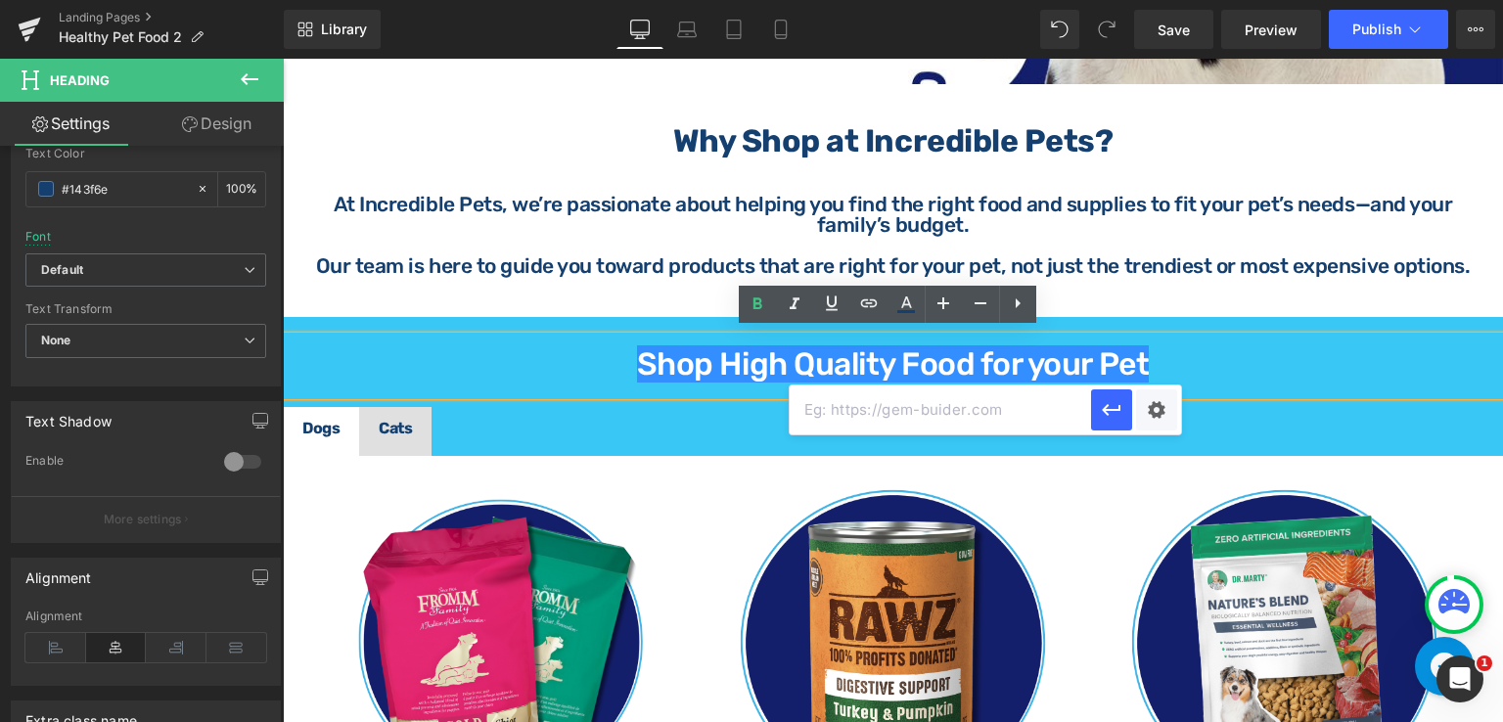
click at [0, 0] on input "text" at bounding box center [0, 0] width 0 height 0
paste input "Why Shop at Incredible Pets?"
click at [0, 0] on input "Why Shop at Incredible Pets?" at bounding box center [0, 0] width 0 height 0
paste input "https://incredpets.com/collections/all-products"
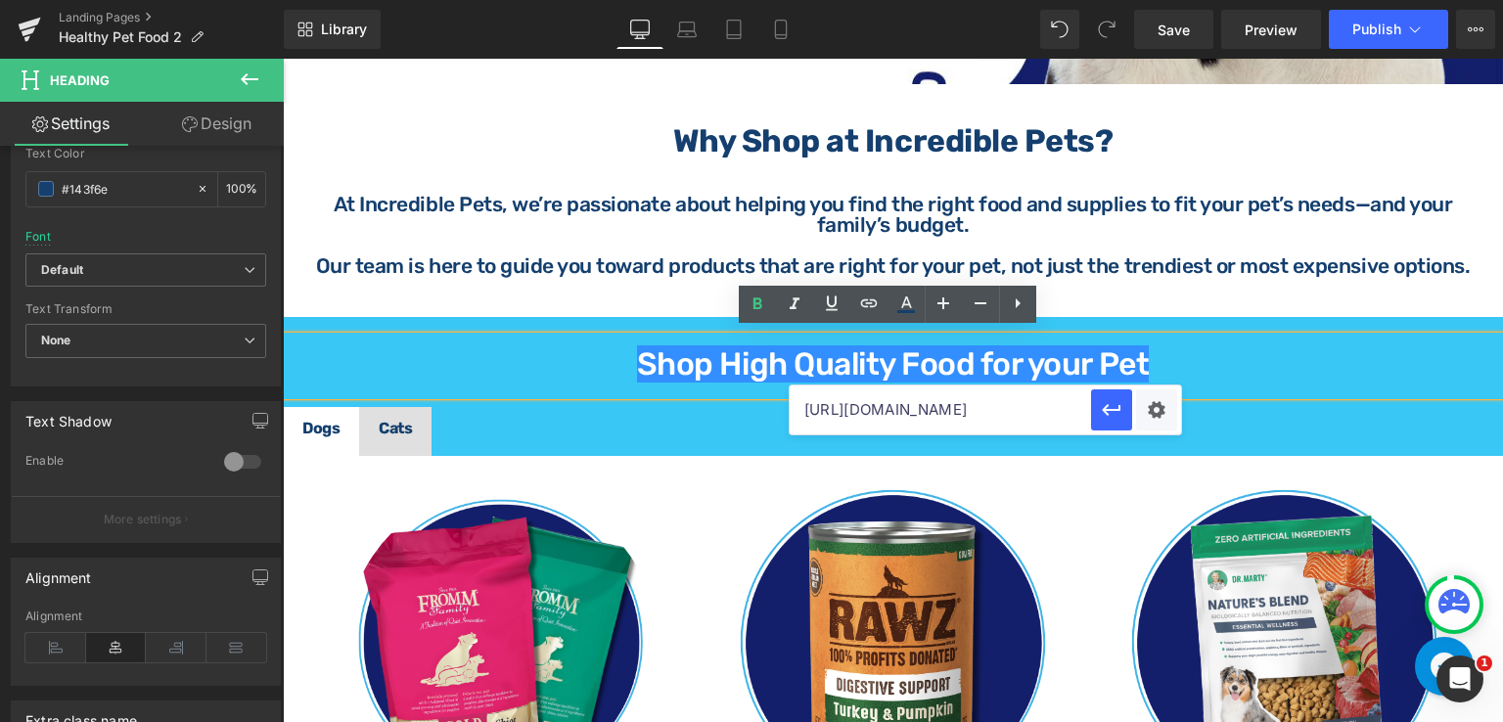
click at [0, 0] on input "https://incredpets.com/collections/all-products" at bounding box center [0, 0] width 0 height 0
type input "https://incredpets.com/collections/all-products"
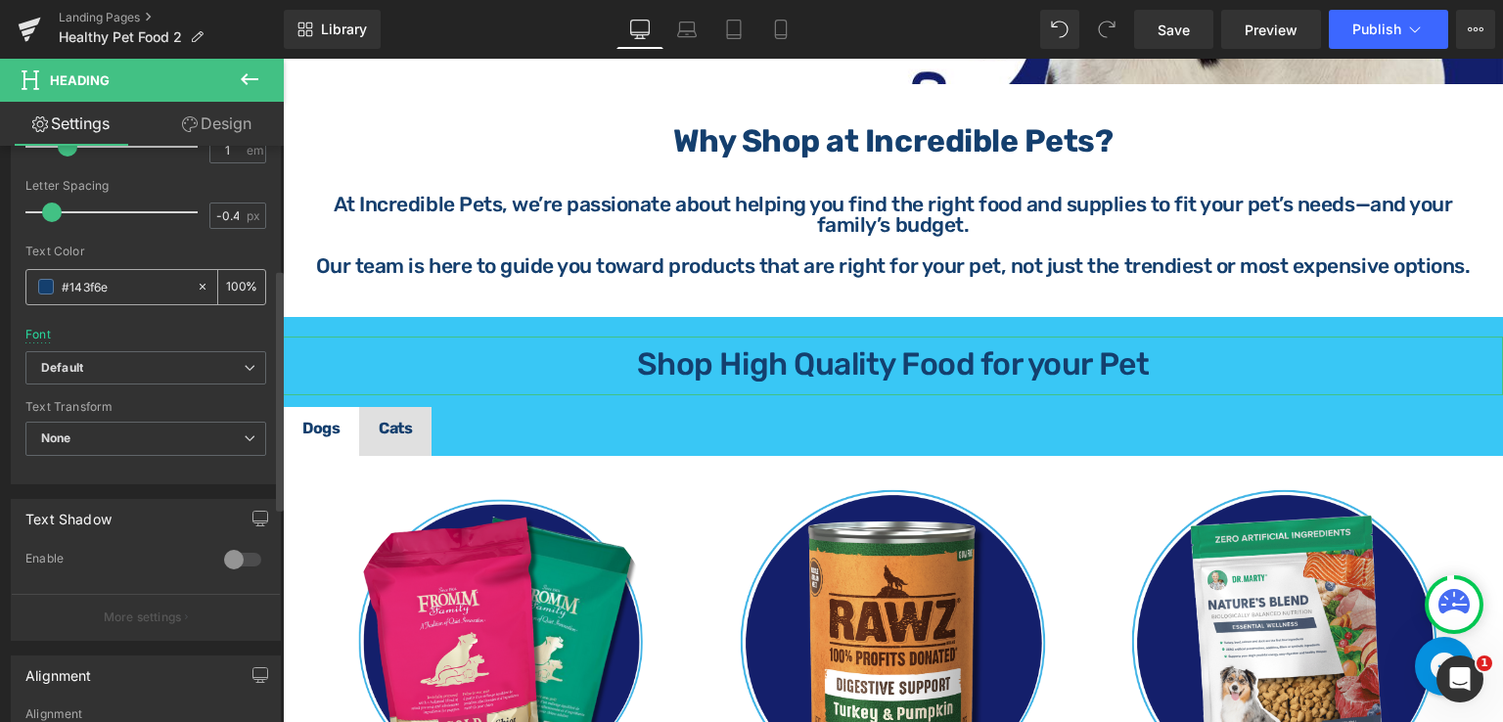
scroll to position [293, 0]
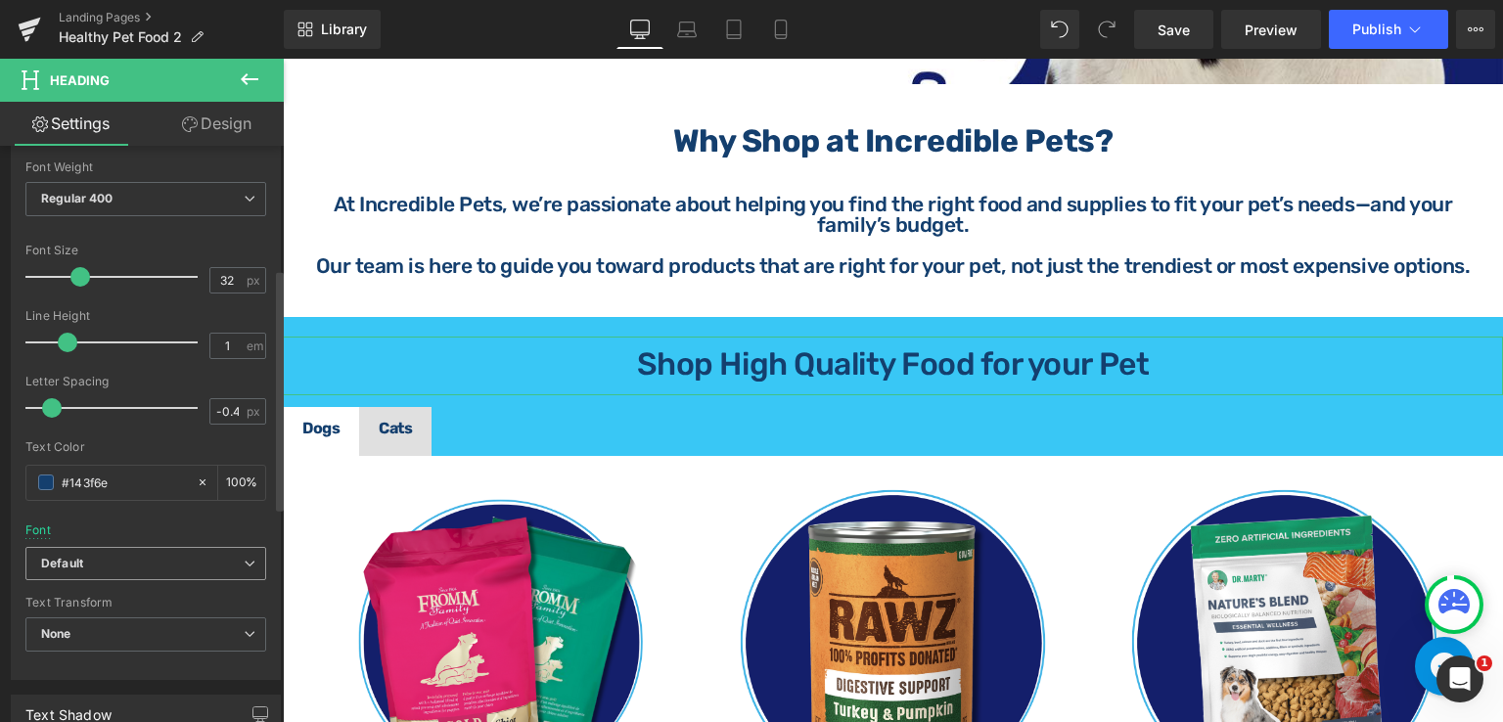
click at [121, 561] on b "Default" at bounding box center [142, 564] width 202 height 17
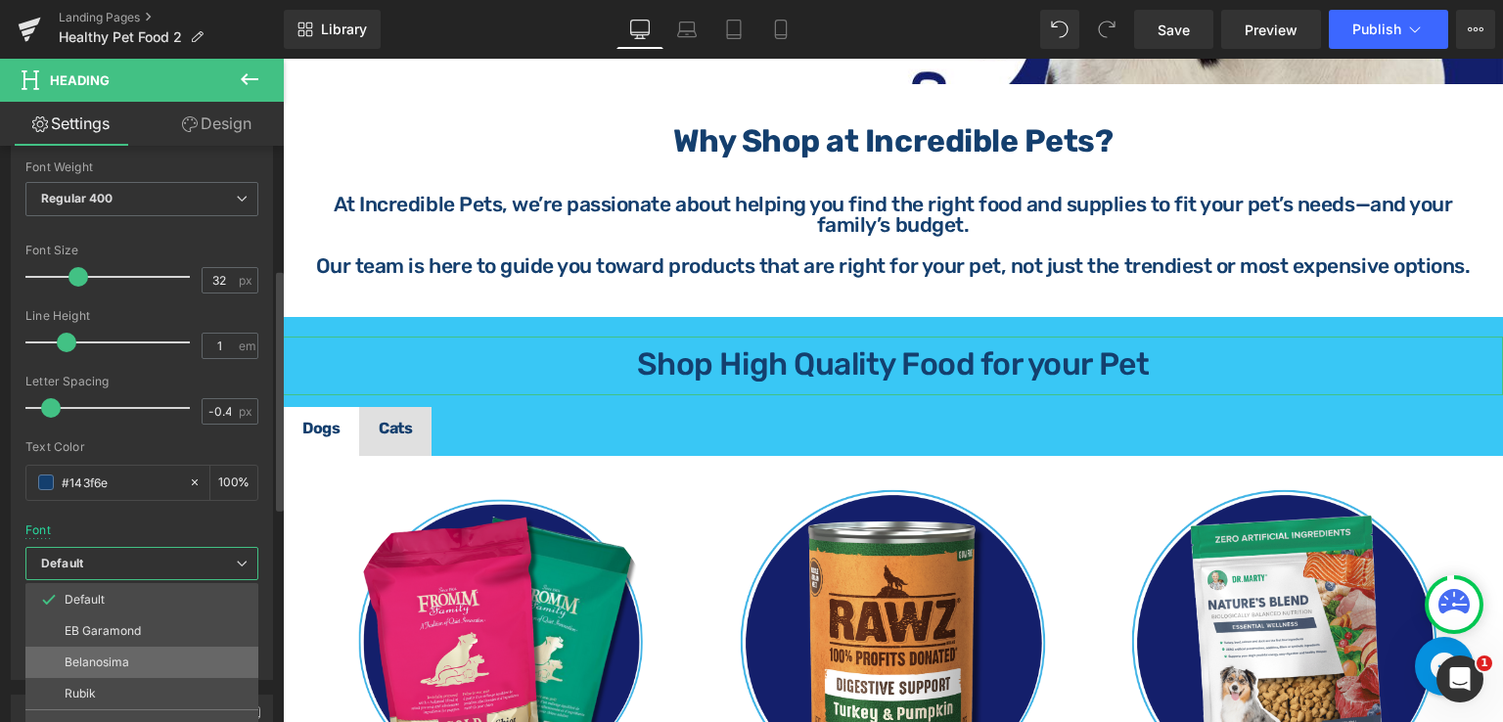
click at [123, 656] on p "Belanosima" at bounding box center [97, 662] width 65 height 14
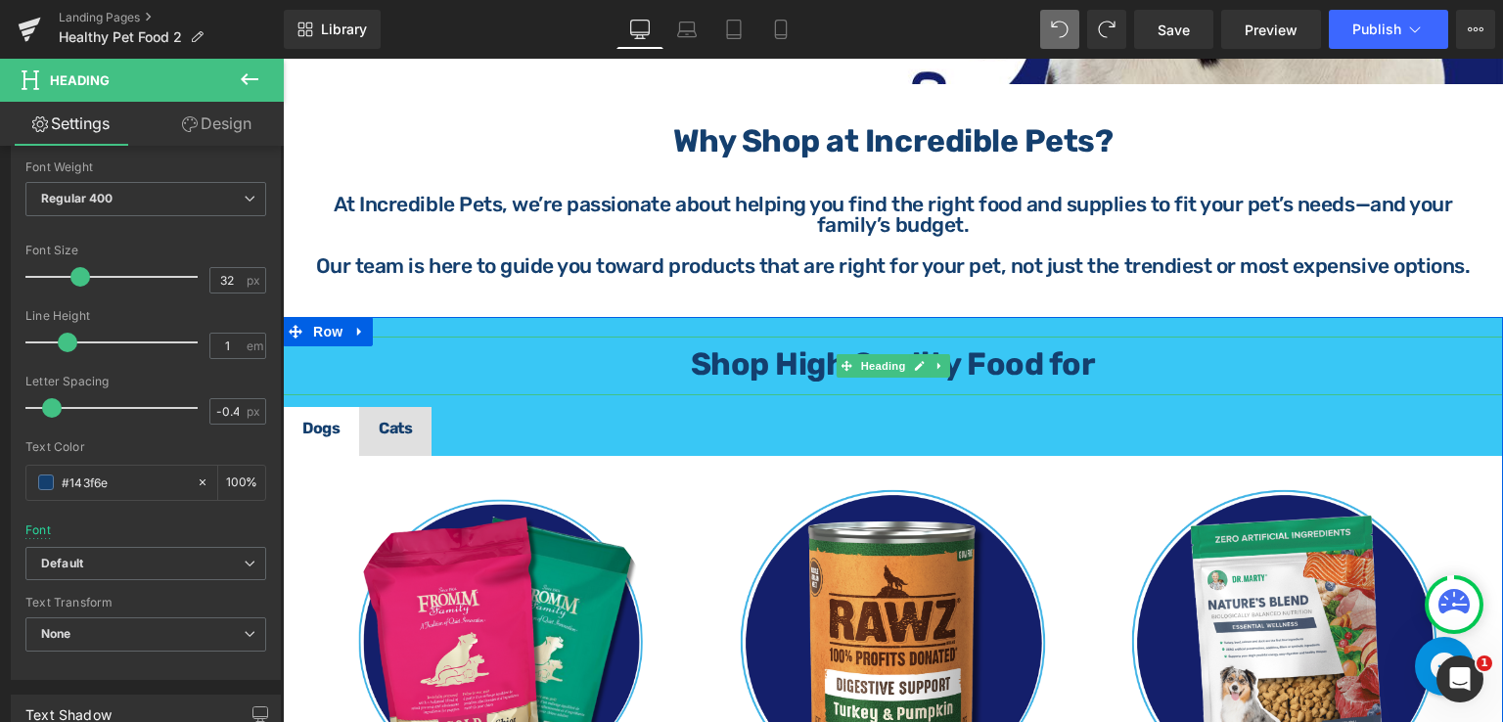
click at [1093, 381] on div at bounding box center [893, 388] width 1220 height 16
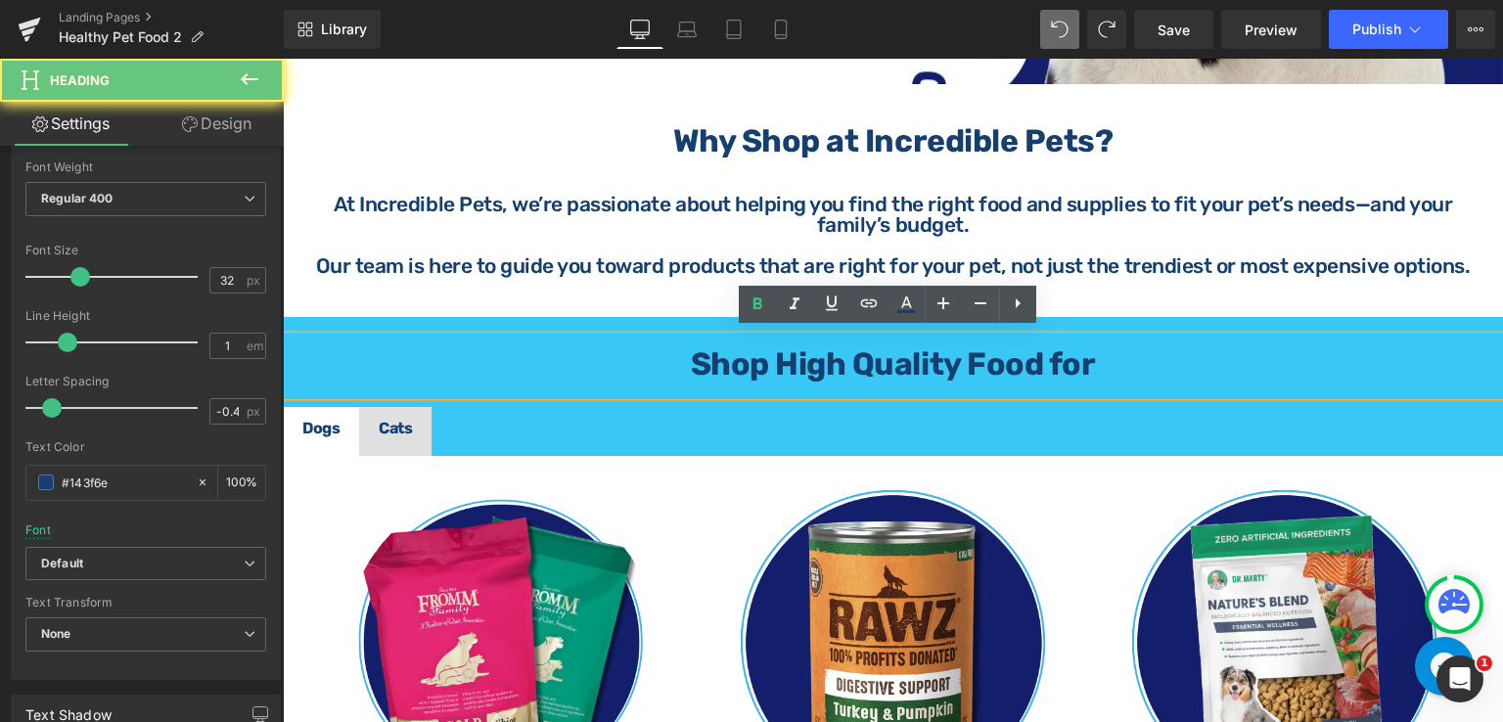
click at [1099, 380] on div at bounding box center [893, 388] width 1220 height 16
click at [1115, 364] on h1 "Shop High Quality Food for" at bounding box center [893, 363] width 1220 height 31
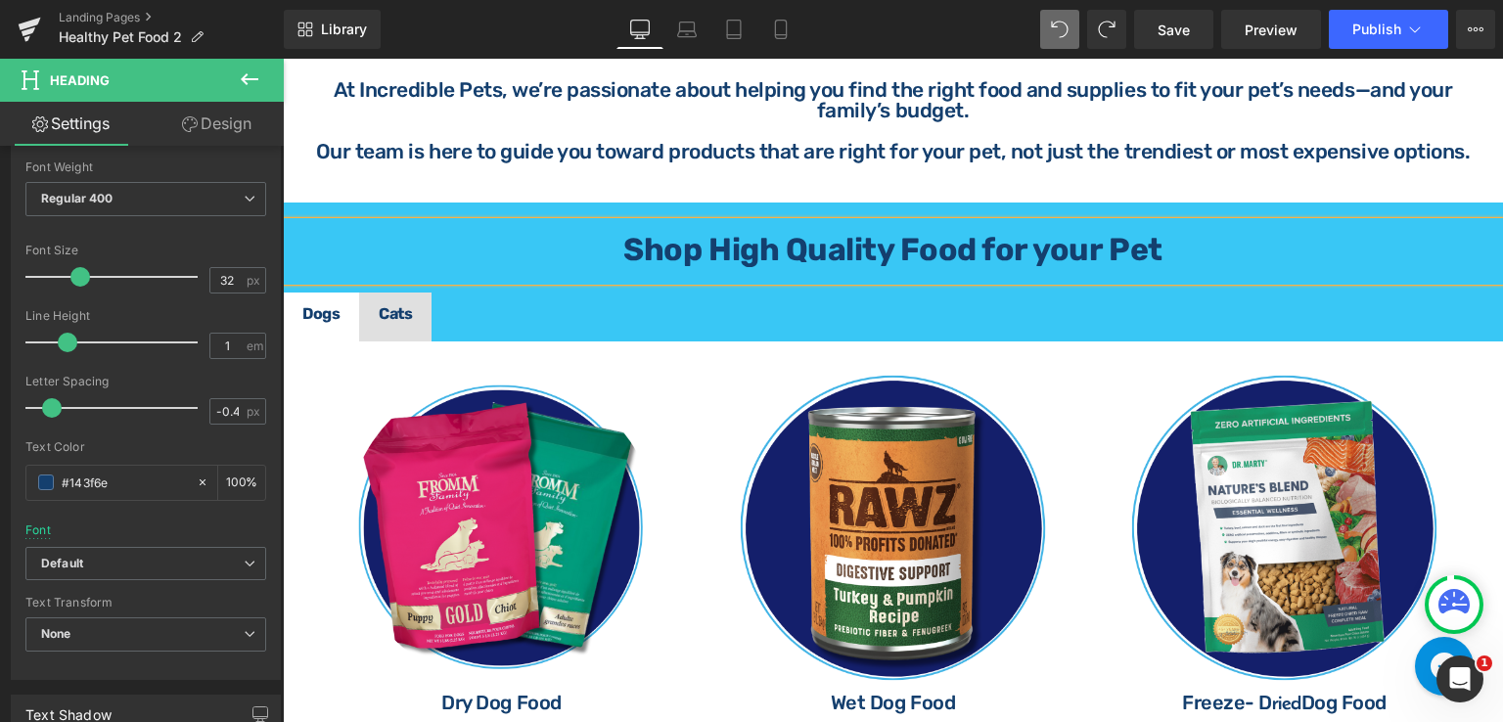
scroll to position [783, 0]
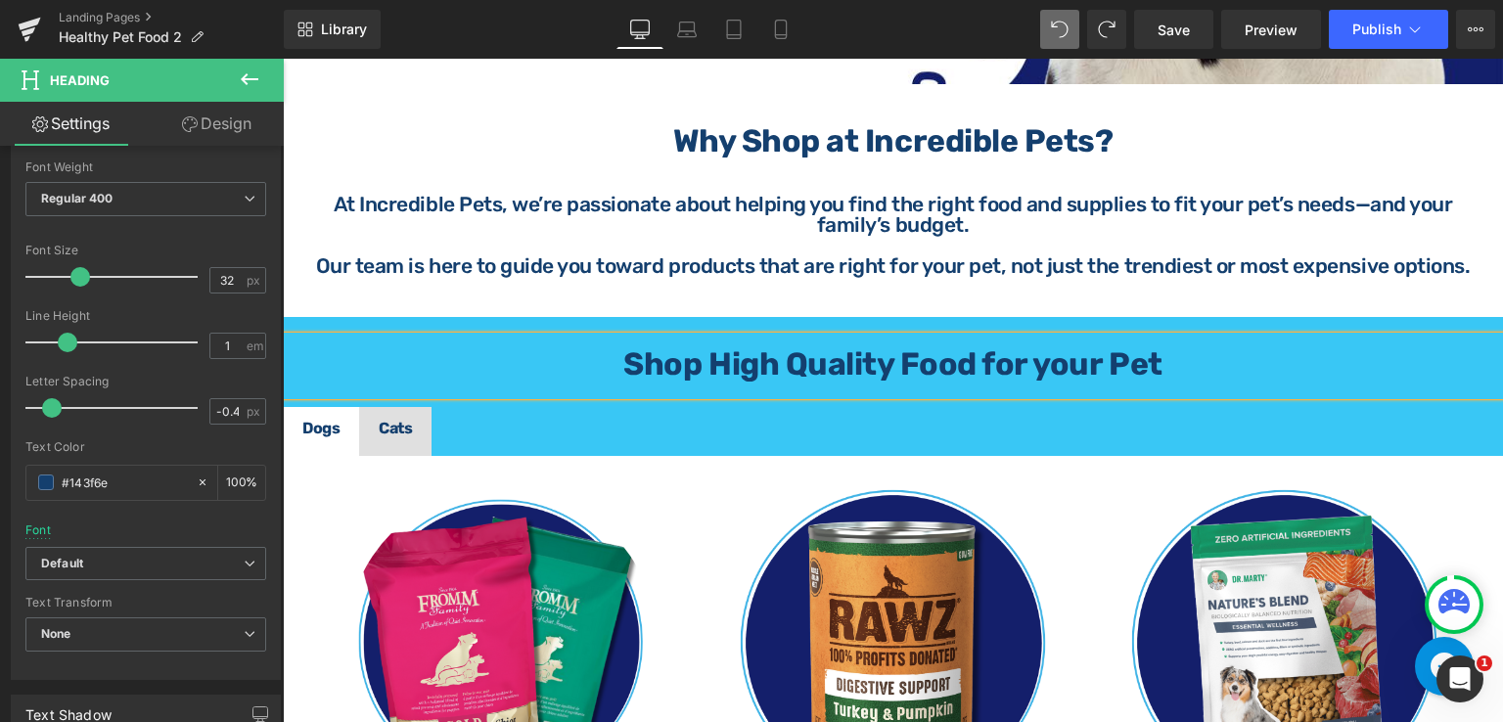
click at [1033, 370] on strong "Shop High Quality Food for your Pet" at bounding box center [892, 363] width 538 height 37
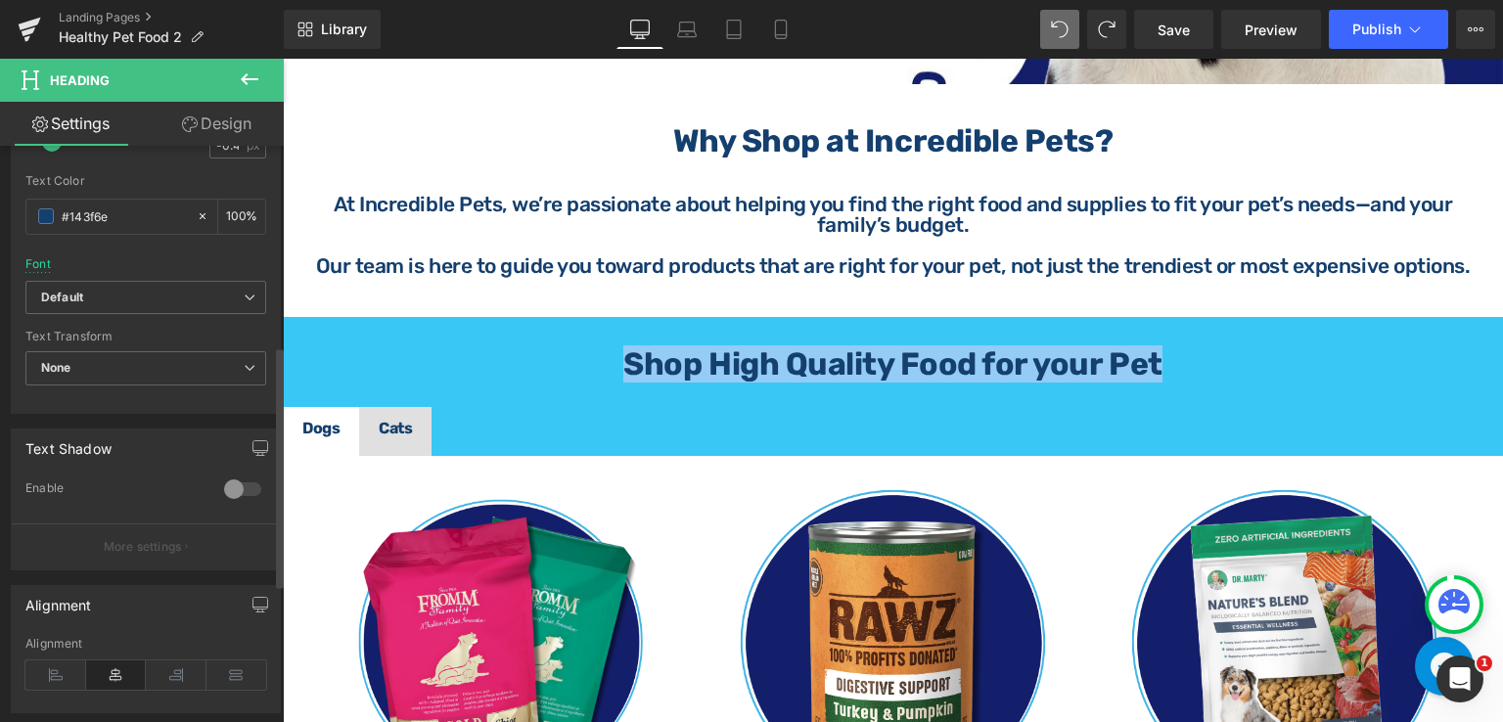
scroll to position [587, 0]
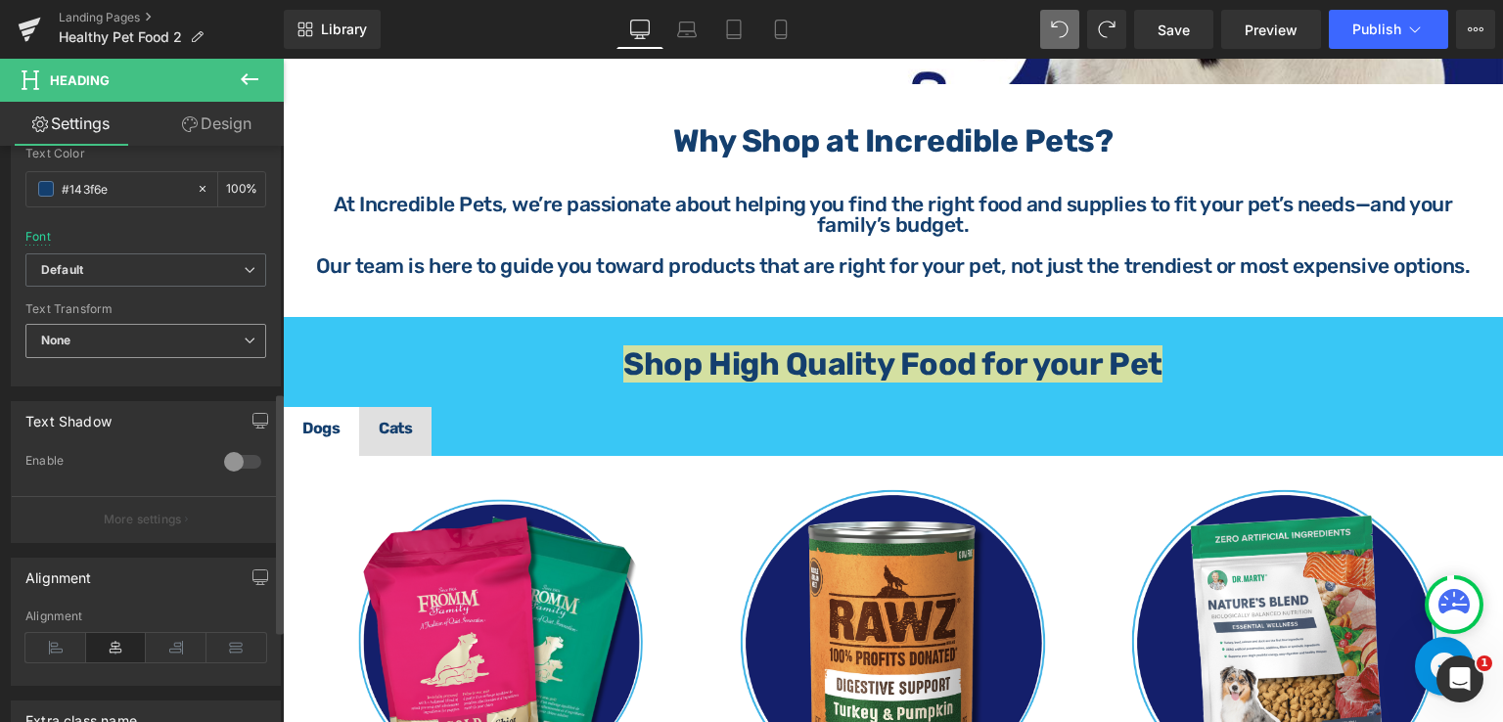
click at [177, 343] on span "None" at bounding box center [145, 341] width 241 height 34
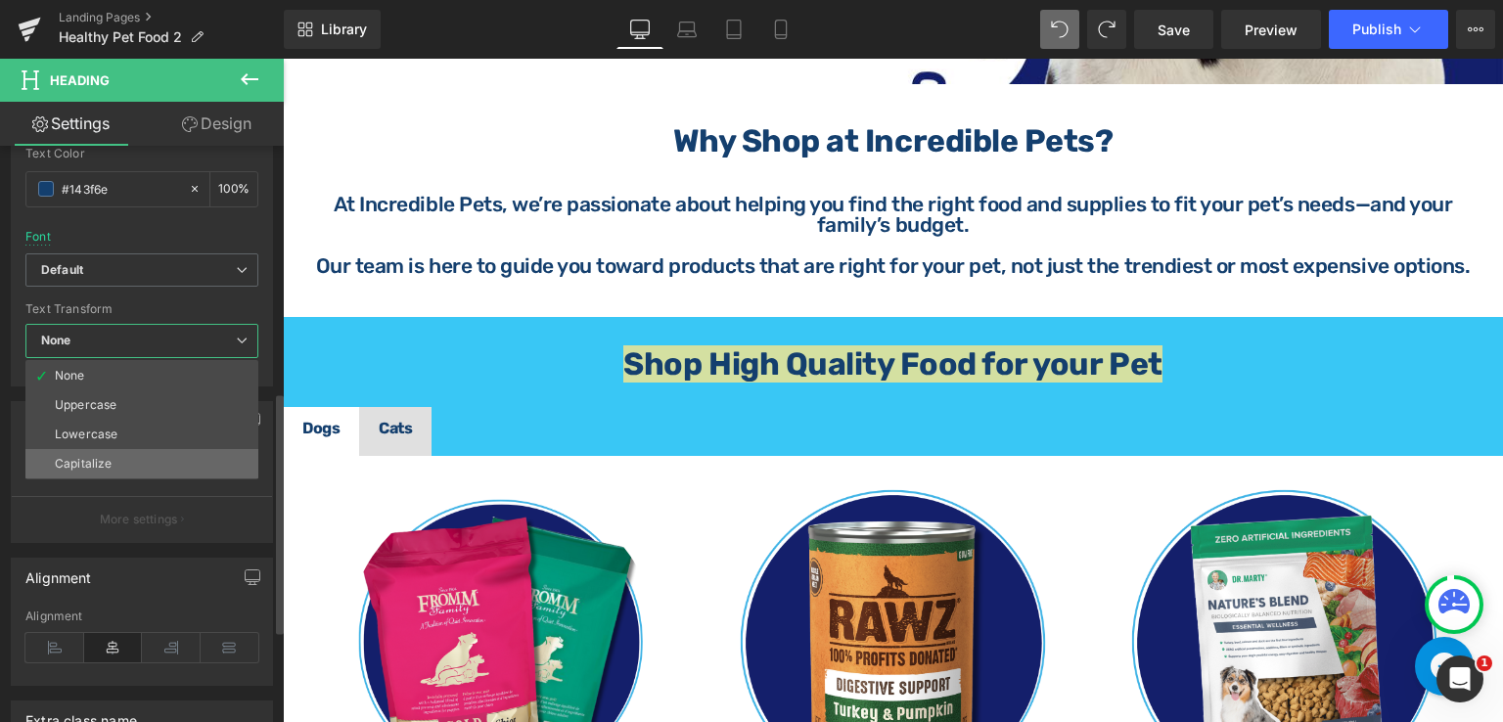
click at [133, 453] on li "Capitalize" at bounding box center [141, 463] width 233 height 29
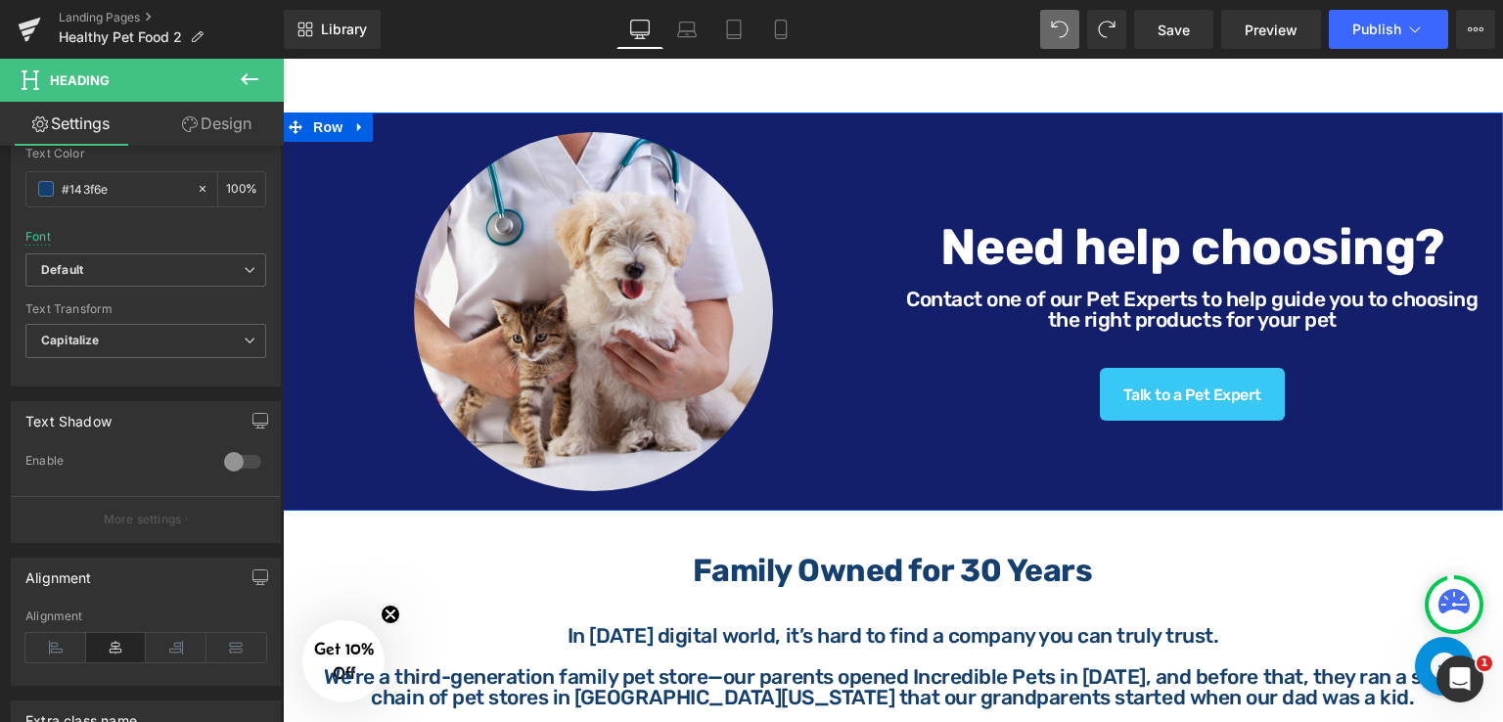
scroll to position [2152, 0]
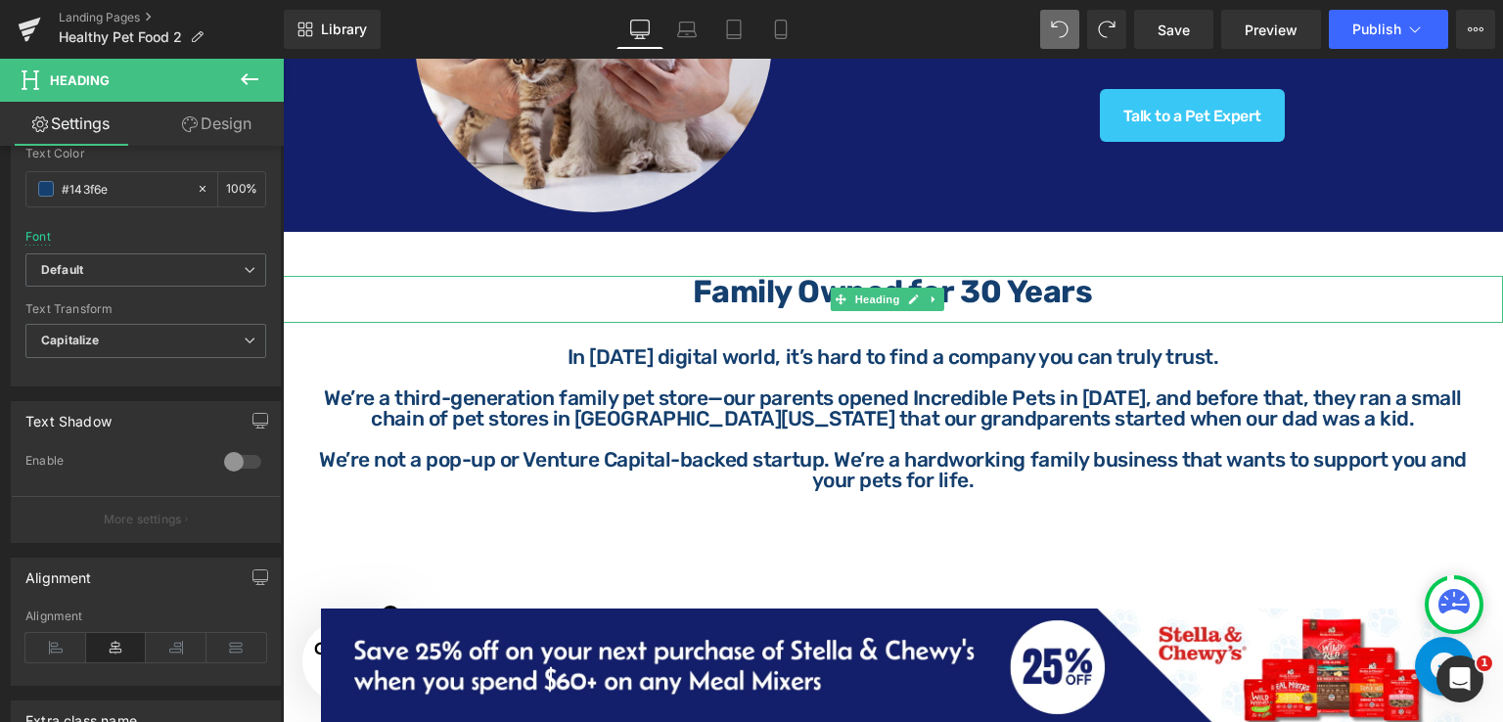
click at [1078, 298] on b "Family Owned for 30 Years" at bounding box center [892, 291] width 399 height 37
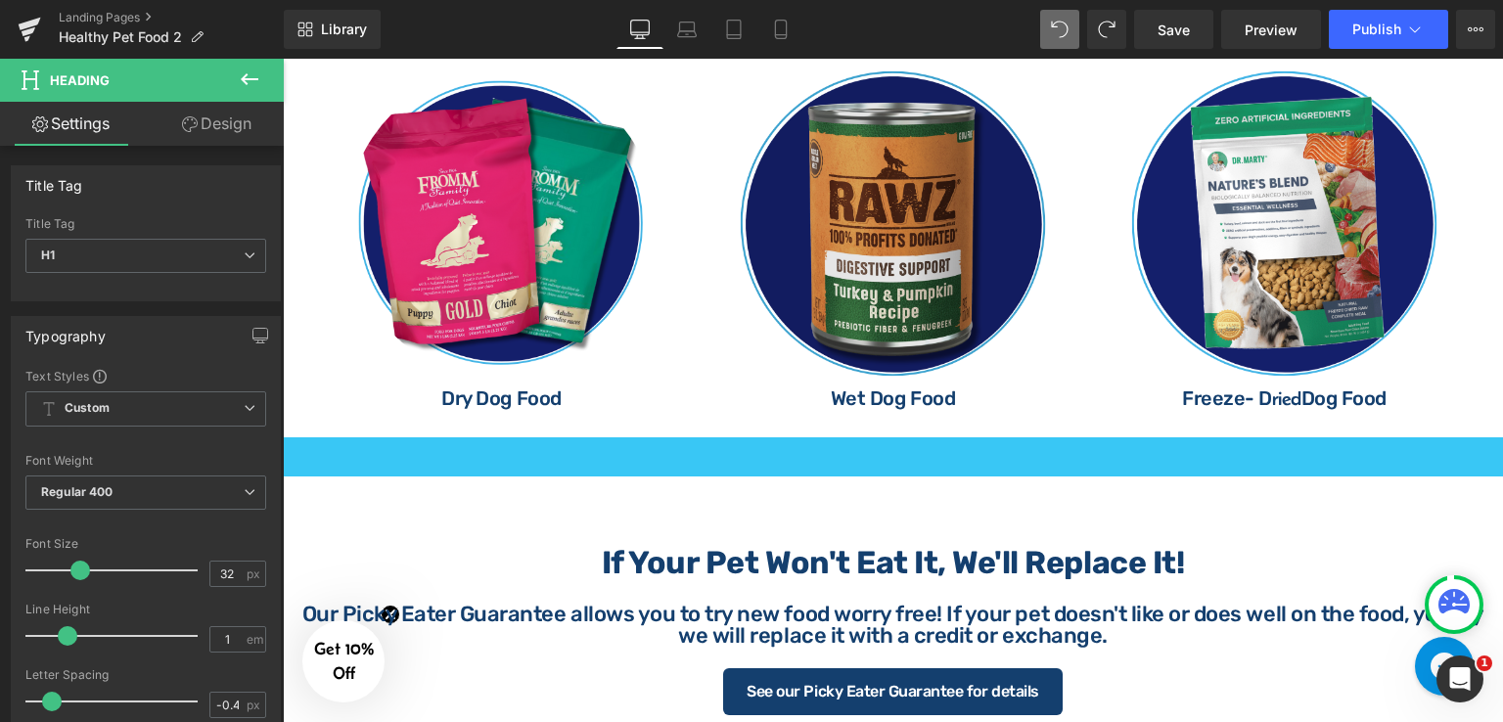
scroll to position [1174, 0]
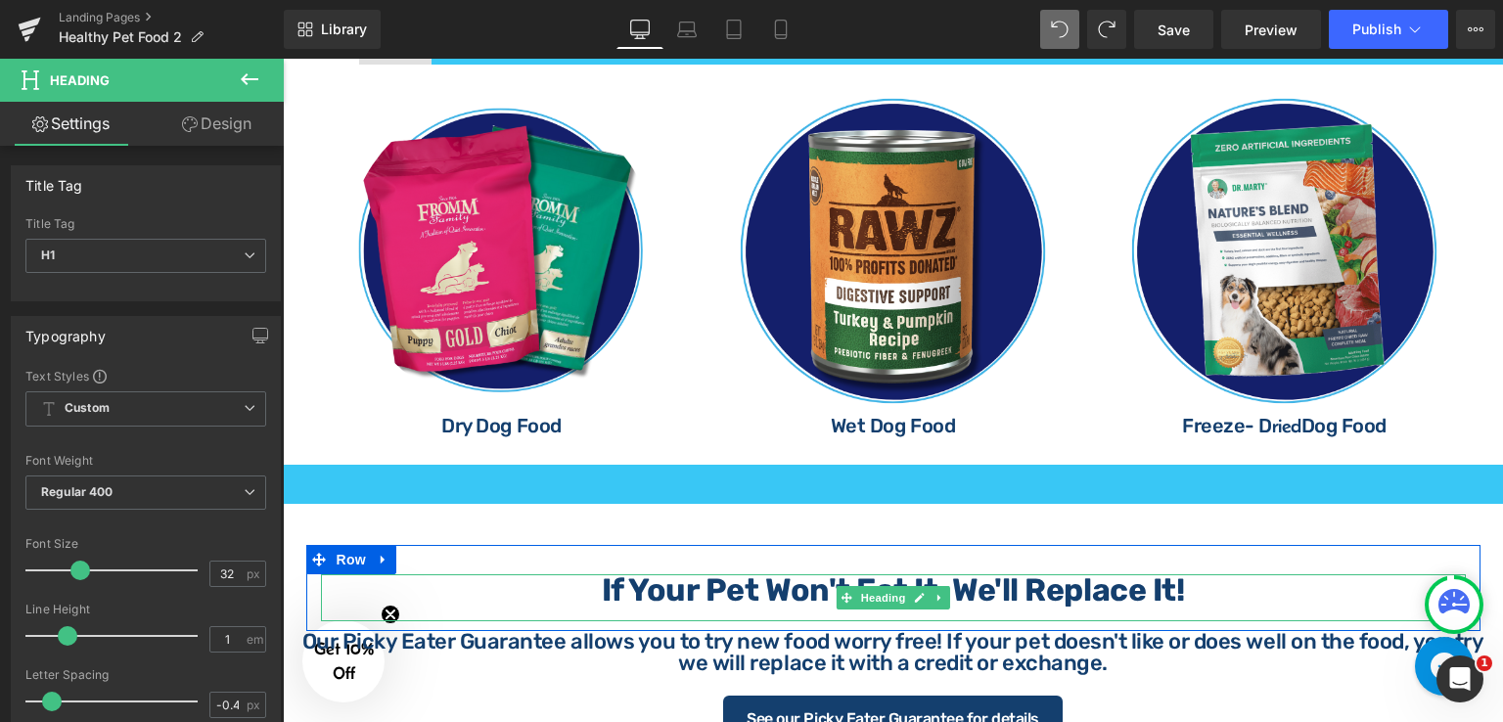
click at [1111, 592] on b "If your pet won't eat it, we'll replace it!" at bounding box center [893, 589] width 582 height 37
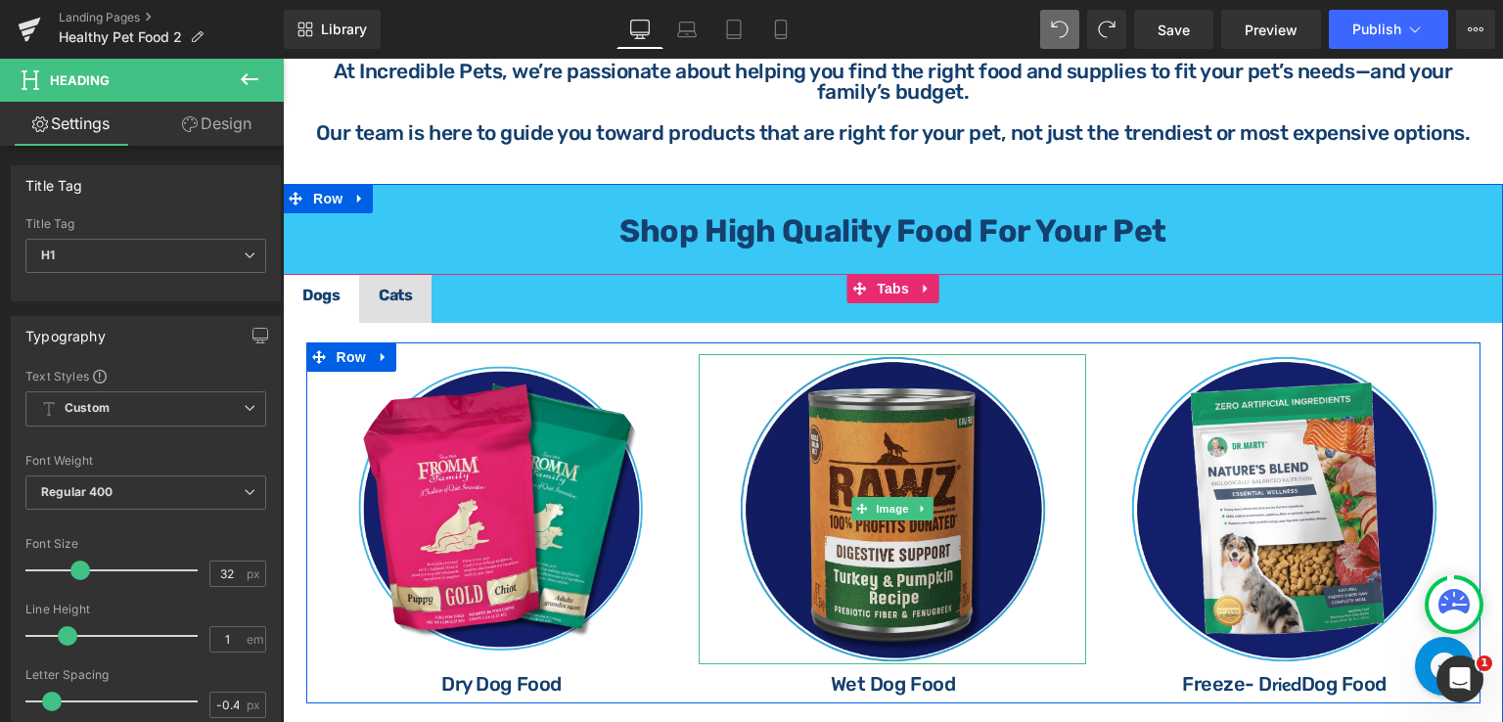
scroll to position [783, 0]
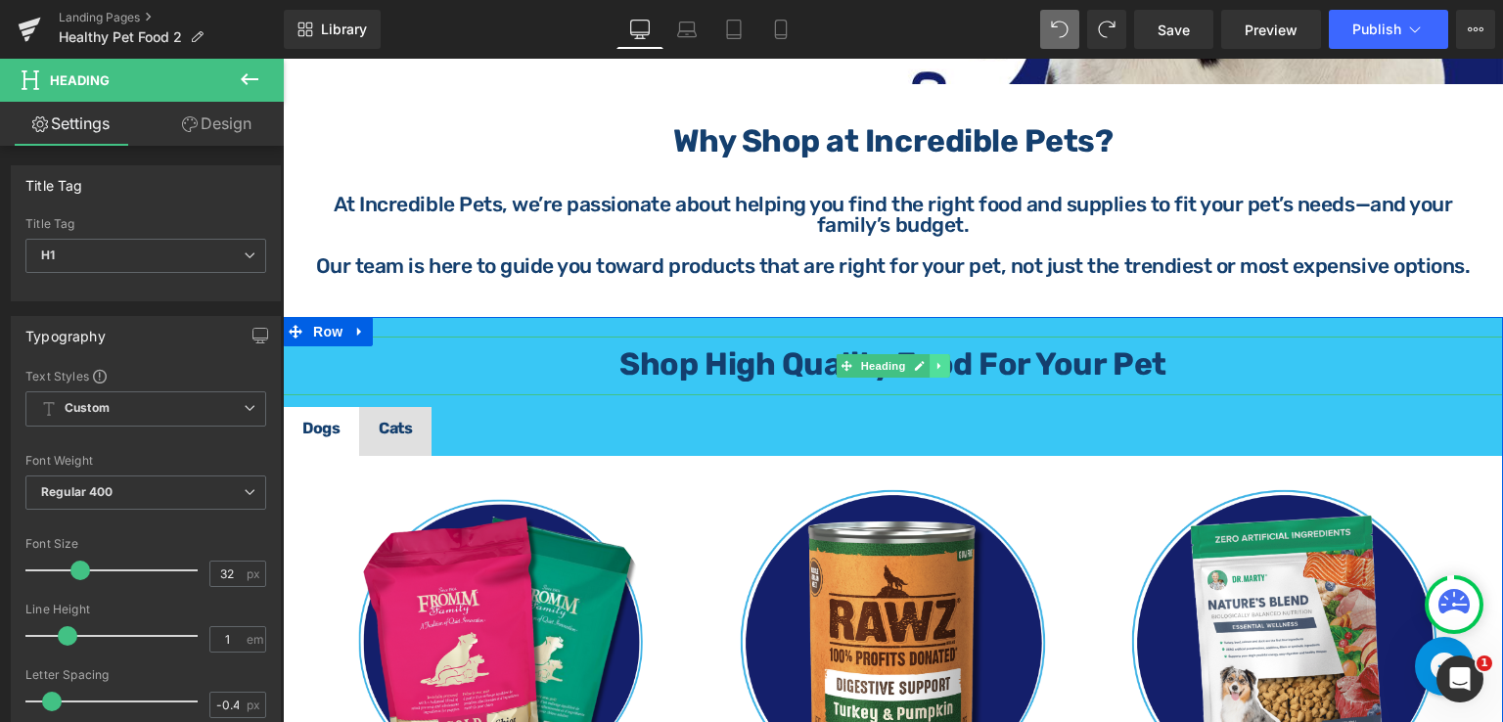
click at [931, 354] on link at bounding box center [939, 365] width 21 height 23
click at [1044, 345] on strong "Shop High Quality Food for your Pet" at bounding box center [892, 363] width 546 height 37
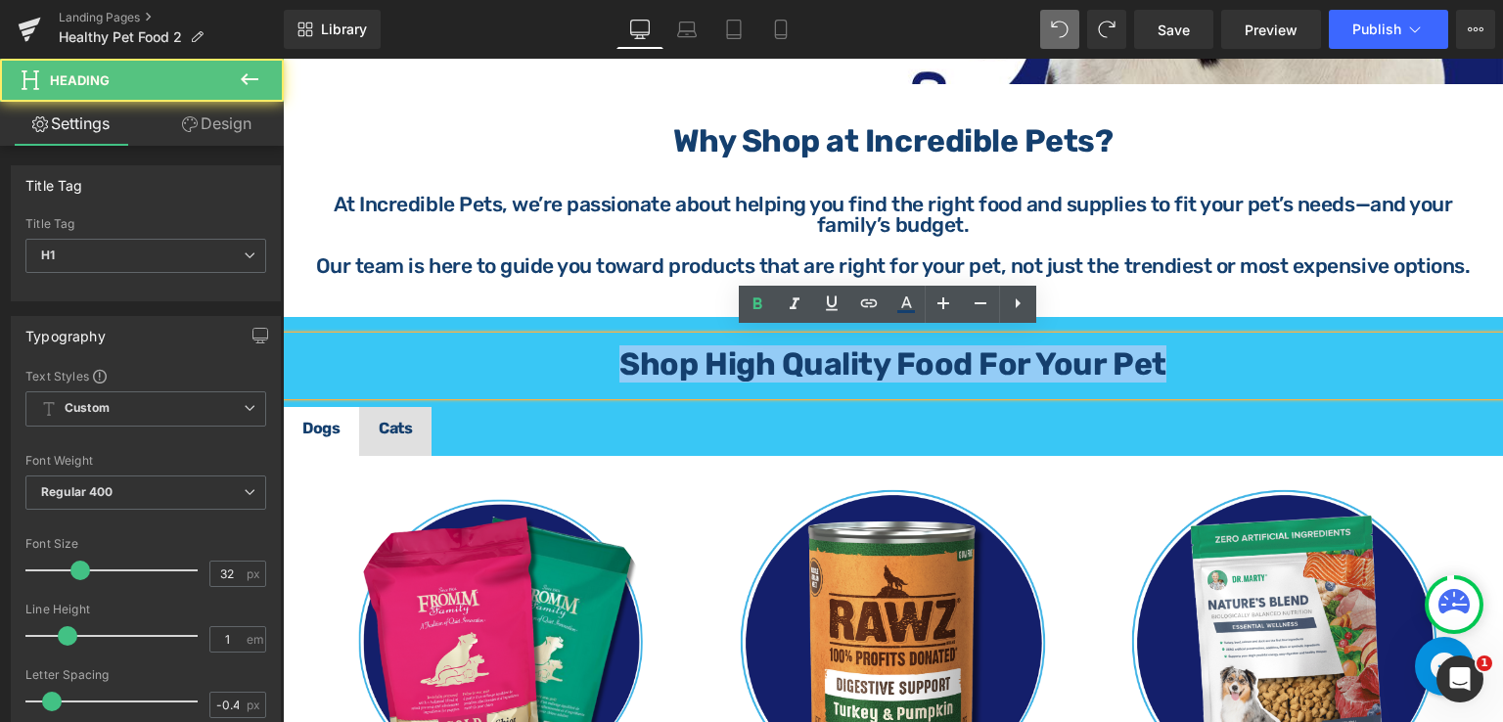
click at [610, 337] on div "Shop High Quality Food for your Pet" at bounding box center [893, 366] width 1220 height 59
click at [603, 353] on h1 "Shop High Quality Food for your Pet" at bounding box center [893, 363] width 1220 height 31
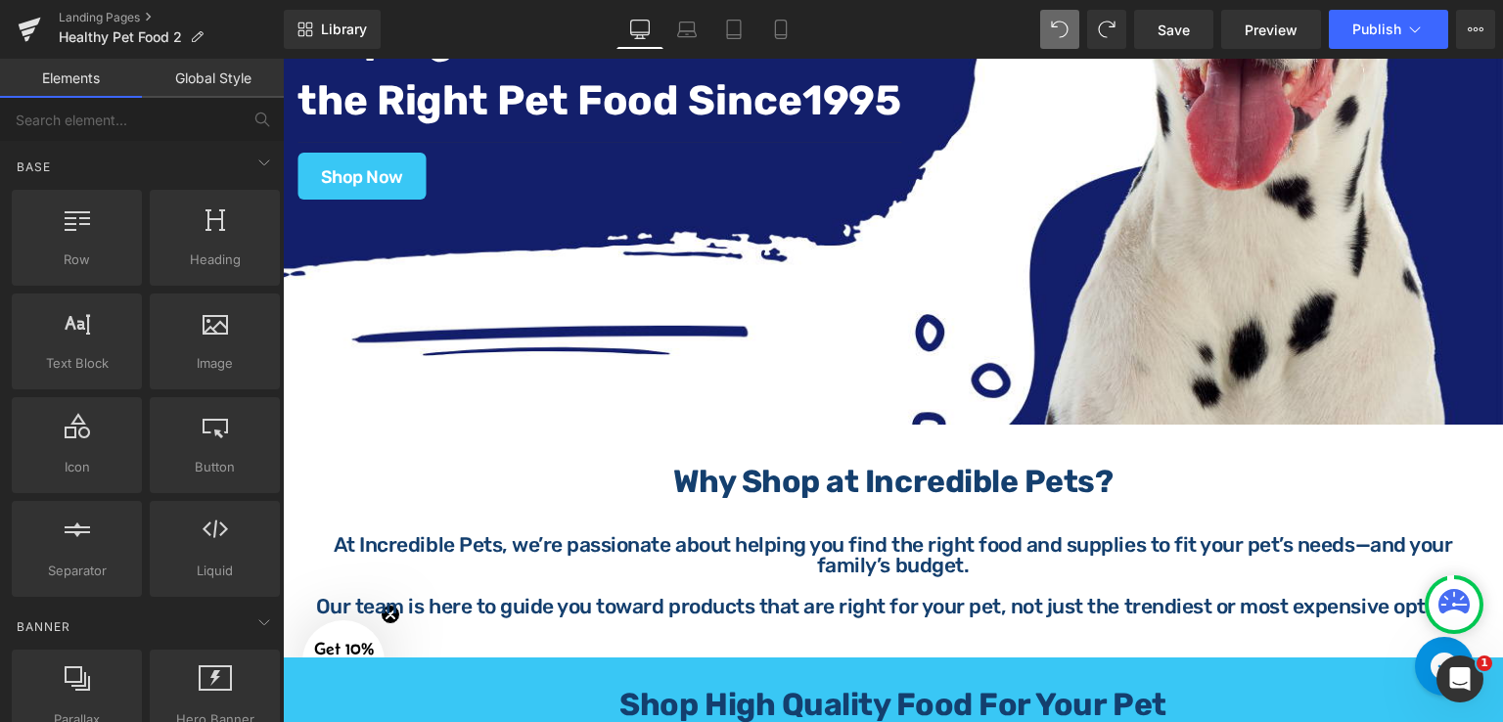
scroll to position [391, 0]
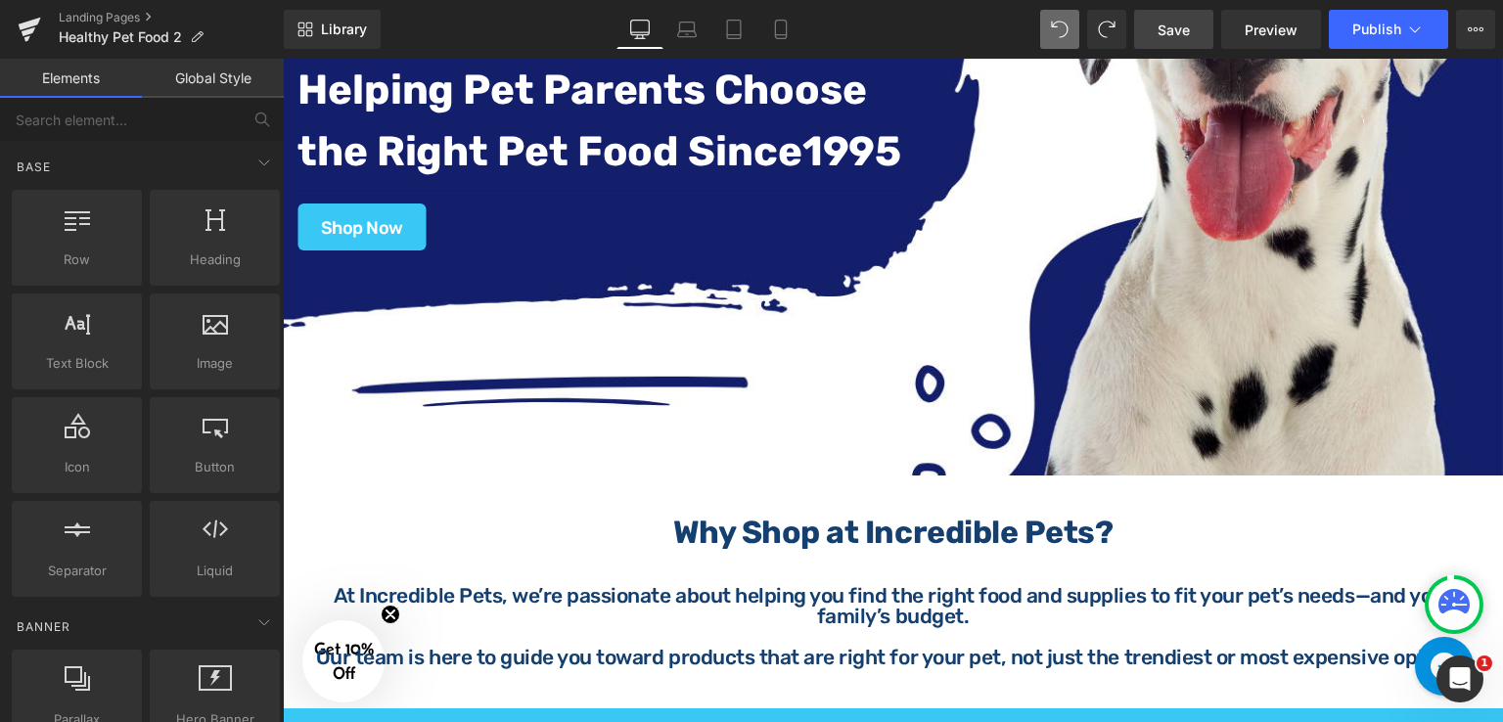
click at [1182, 25] on span "Save" at bounding box center [1173, 30] width 32 height 21
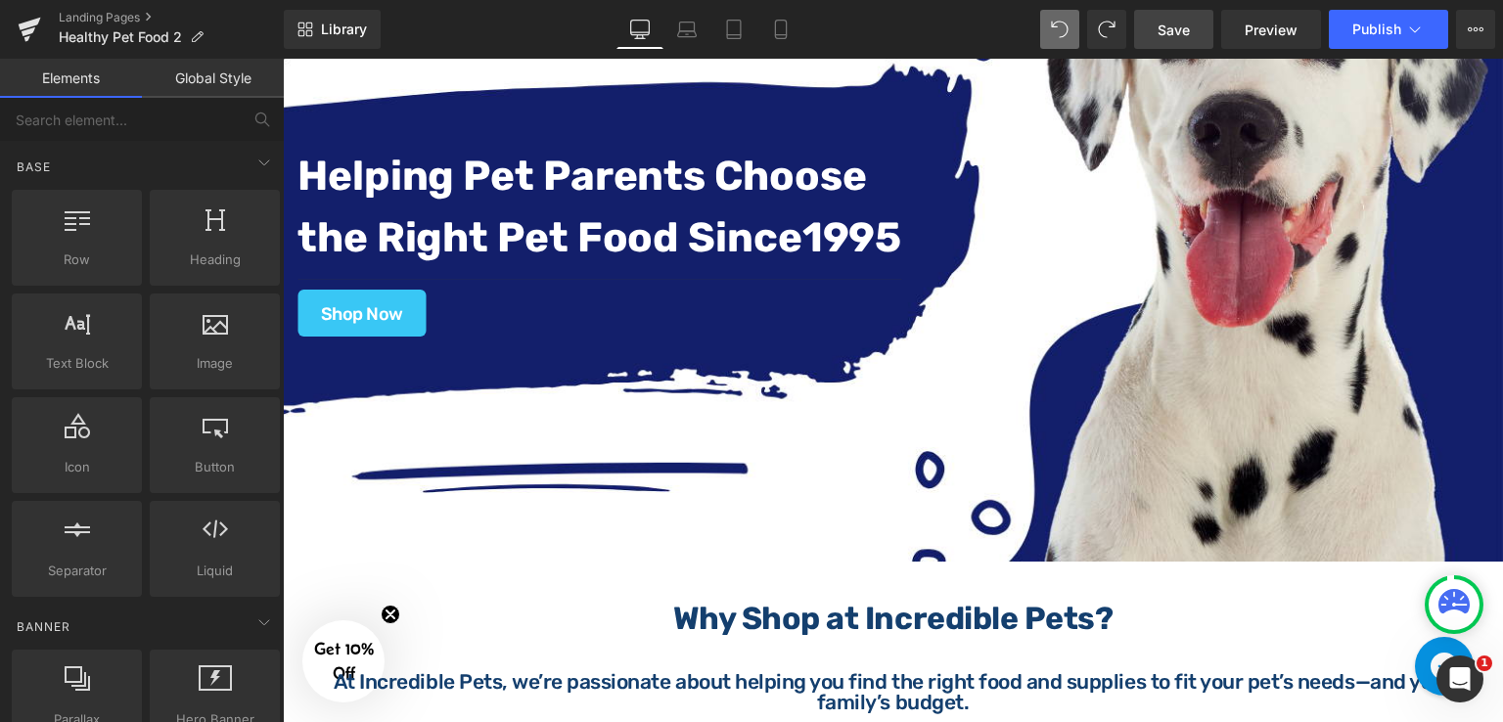
scroll to position [293, 0]
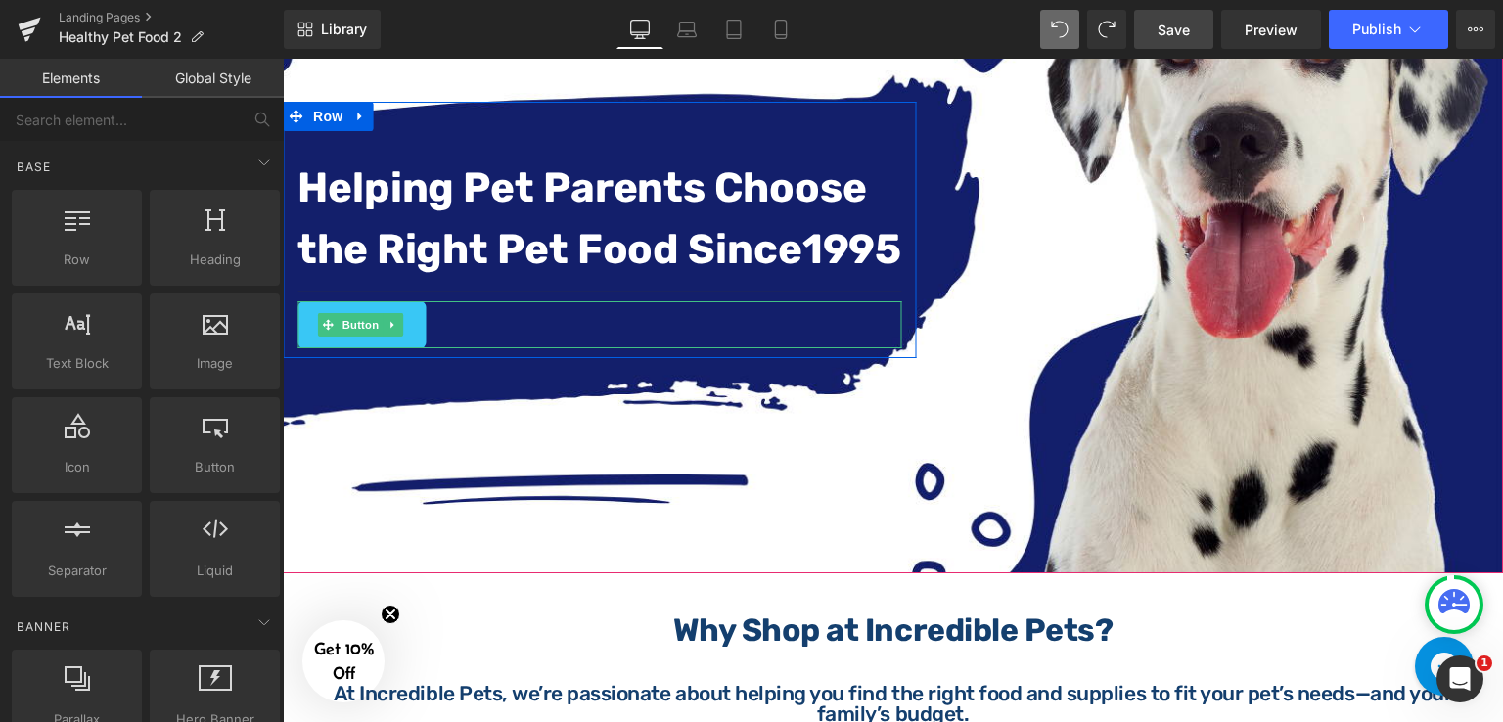
click at [427, 331] on div "Shop Now" at bounding box center [599, 324] width 604 height 47
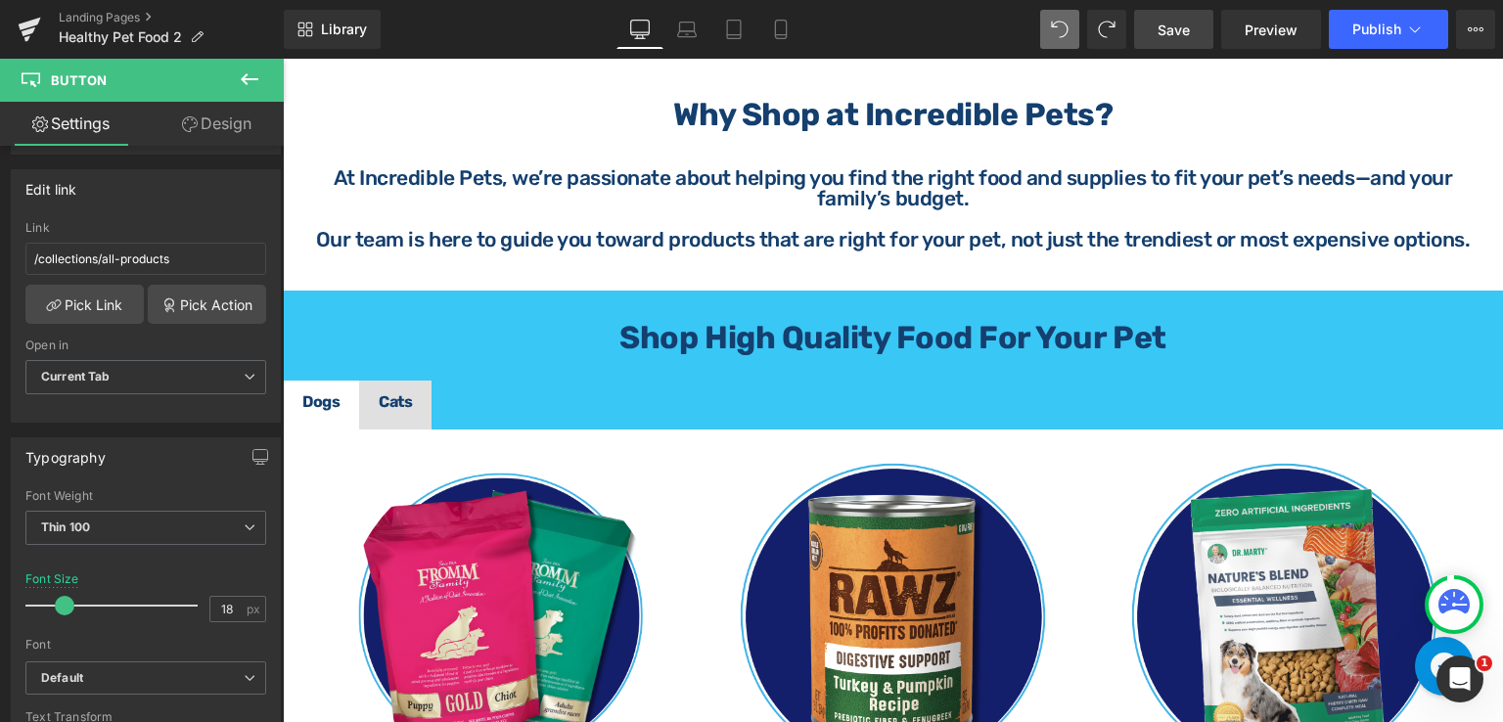
scroll to position [880, 0]
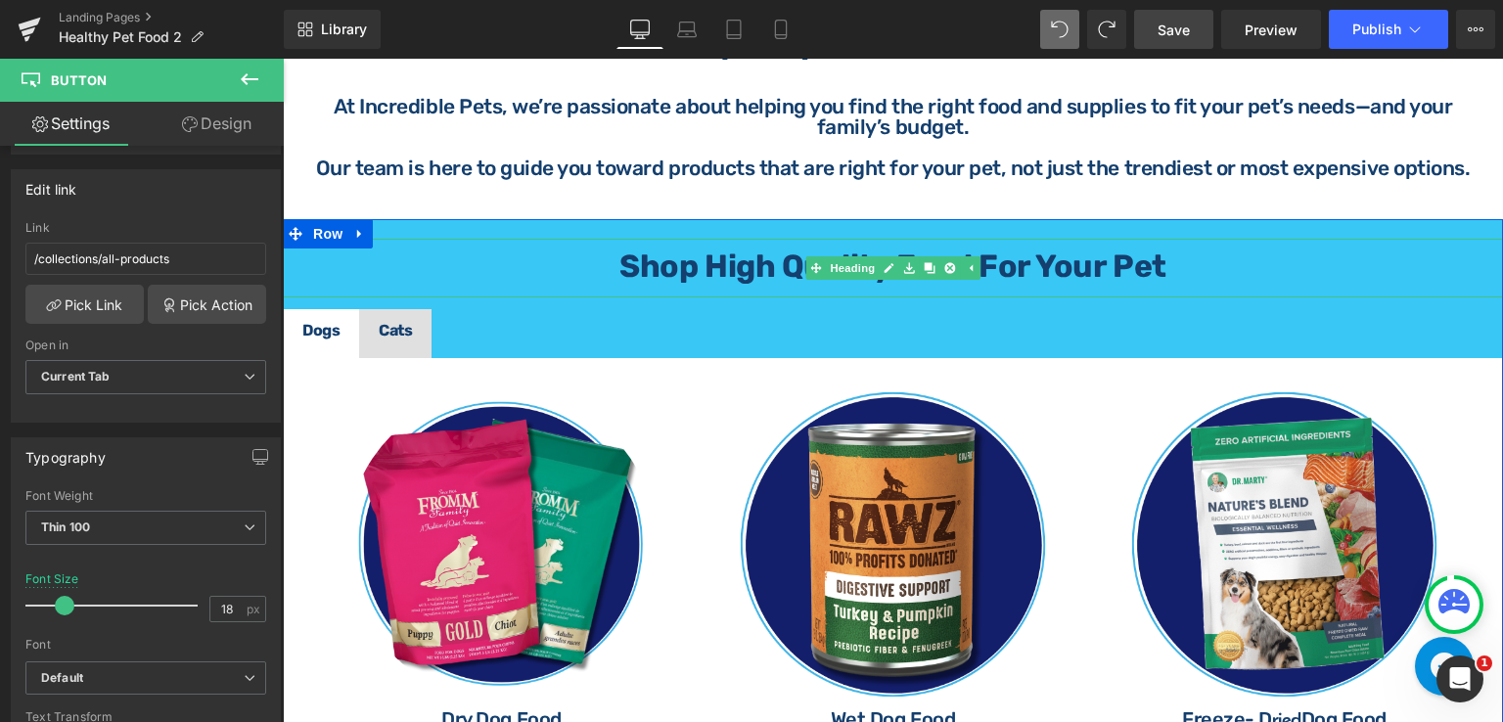
click at [607, 250] on h1 "Shop High Quality Food for your Pet" at bounding box center [893, 265] width 1220 height 31
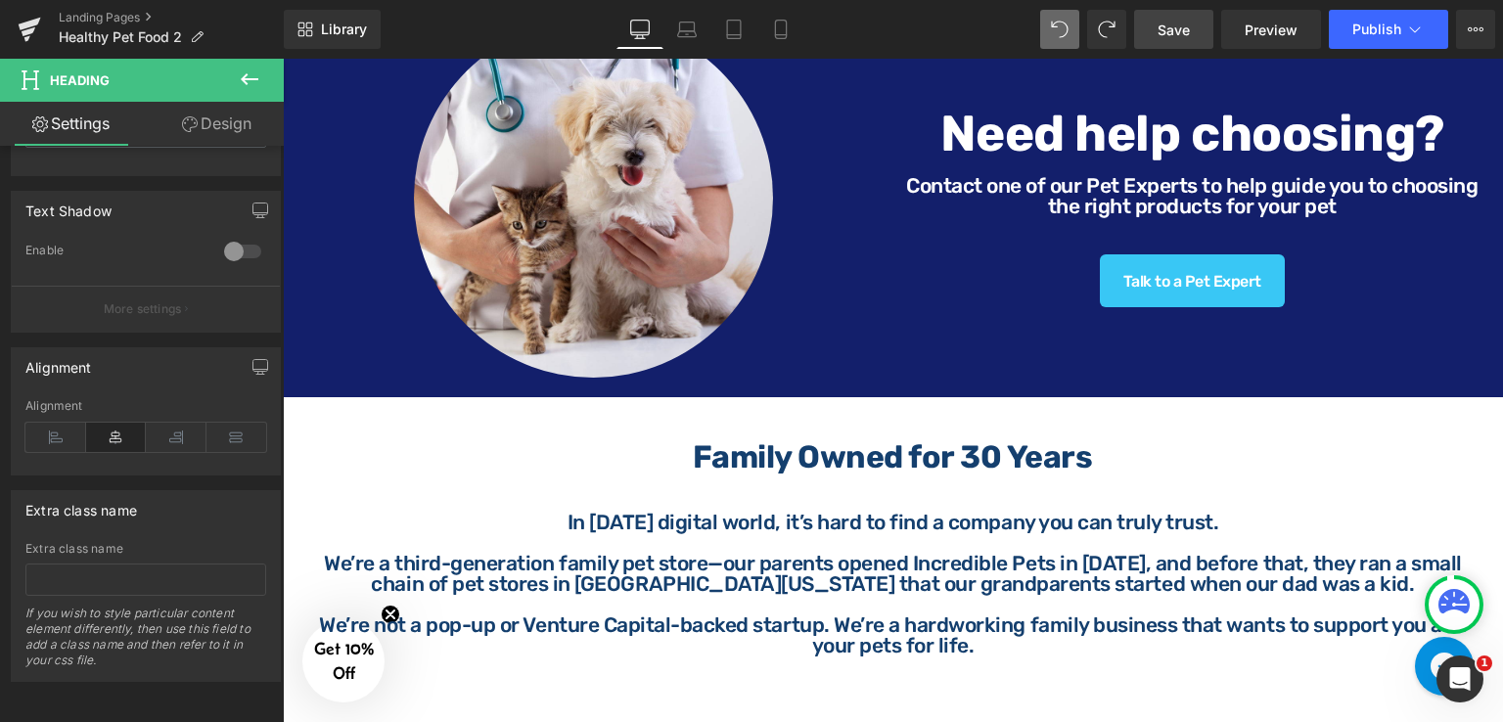
scroll to position [2054, 0]
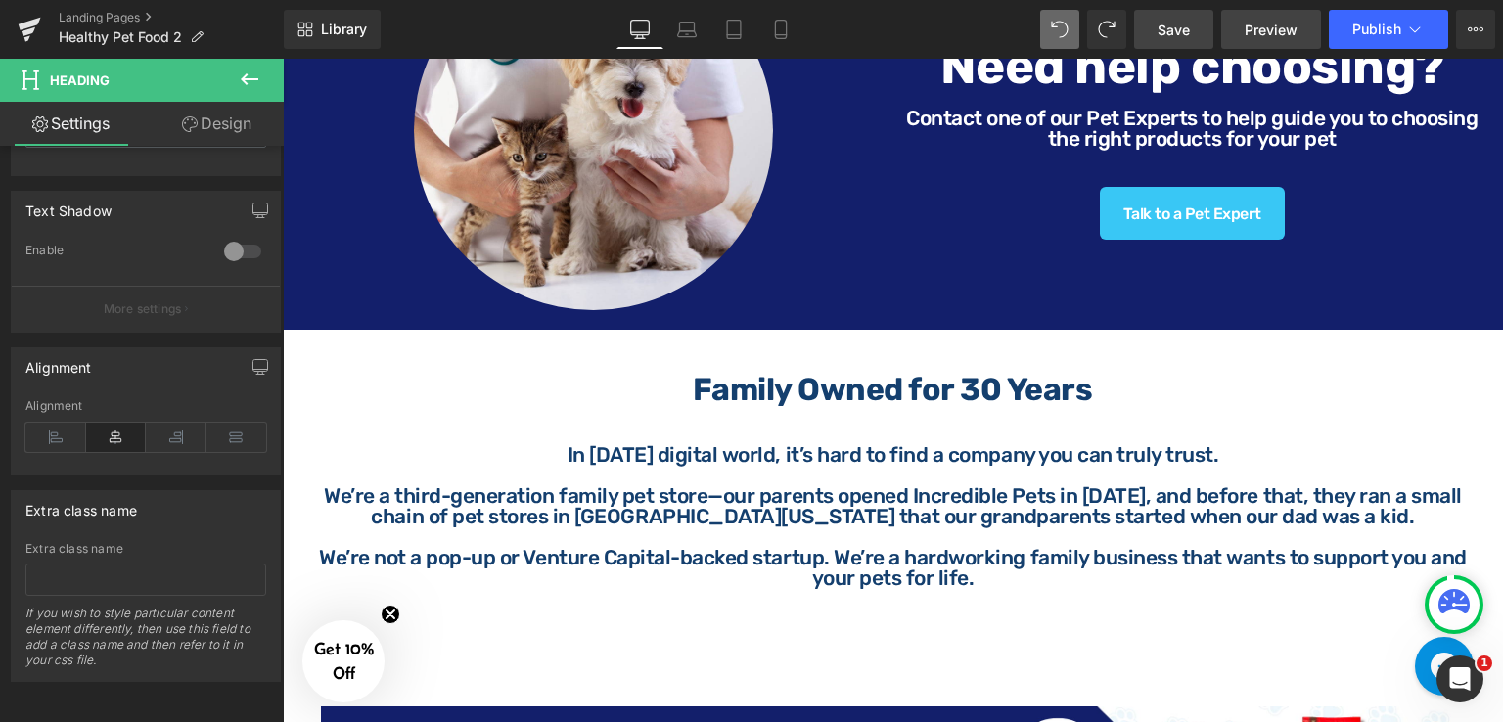
click at [1284, 28] on span "Preview" at bounding box center [1270, 30] width 53 height 21
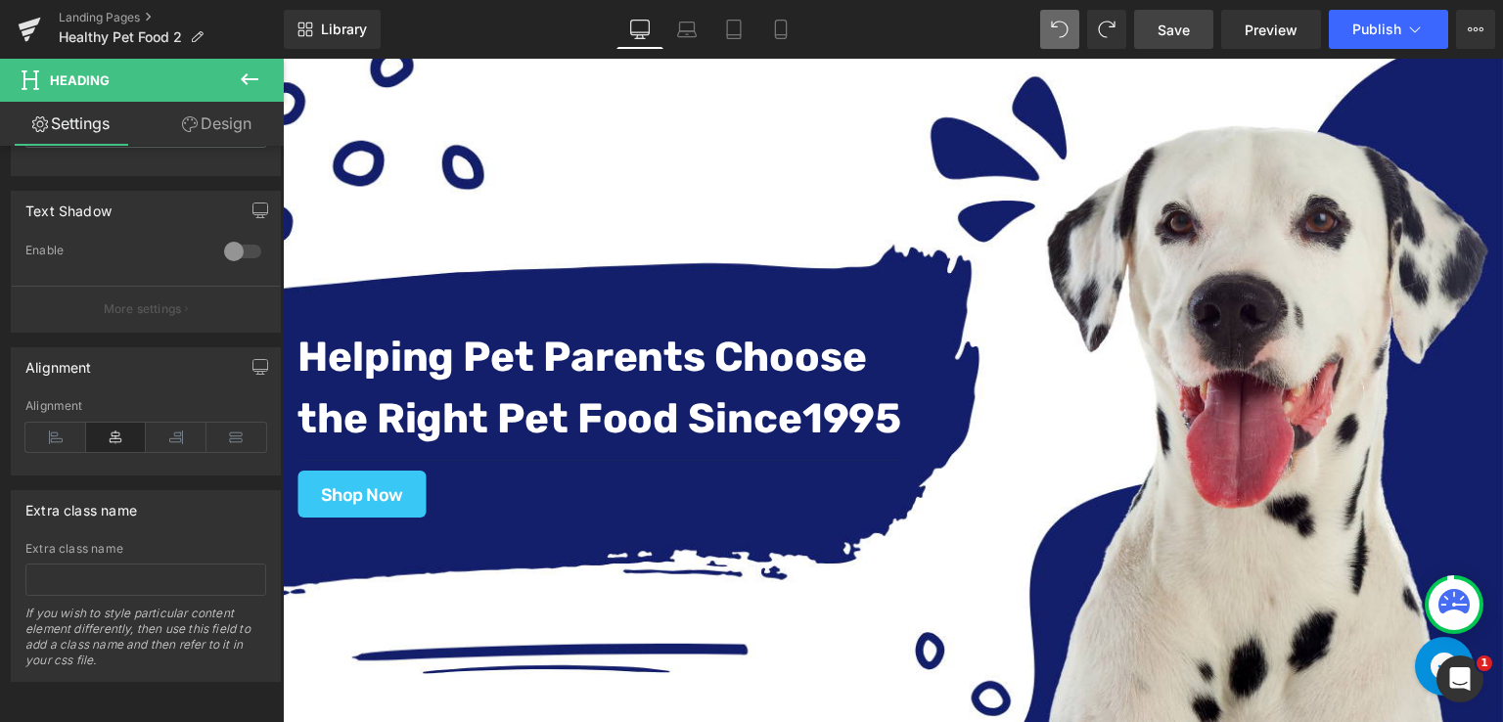
scroll to position [0, 0]
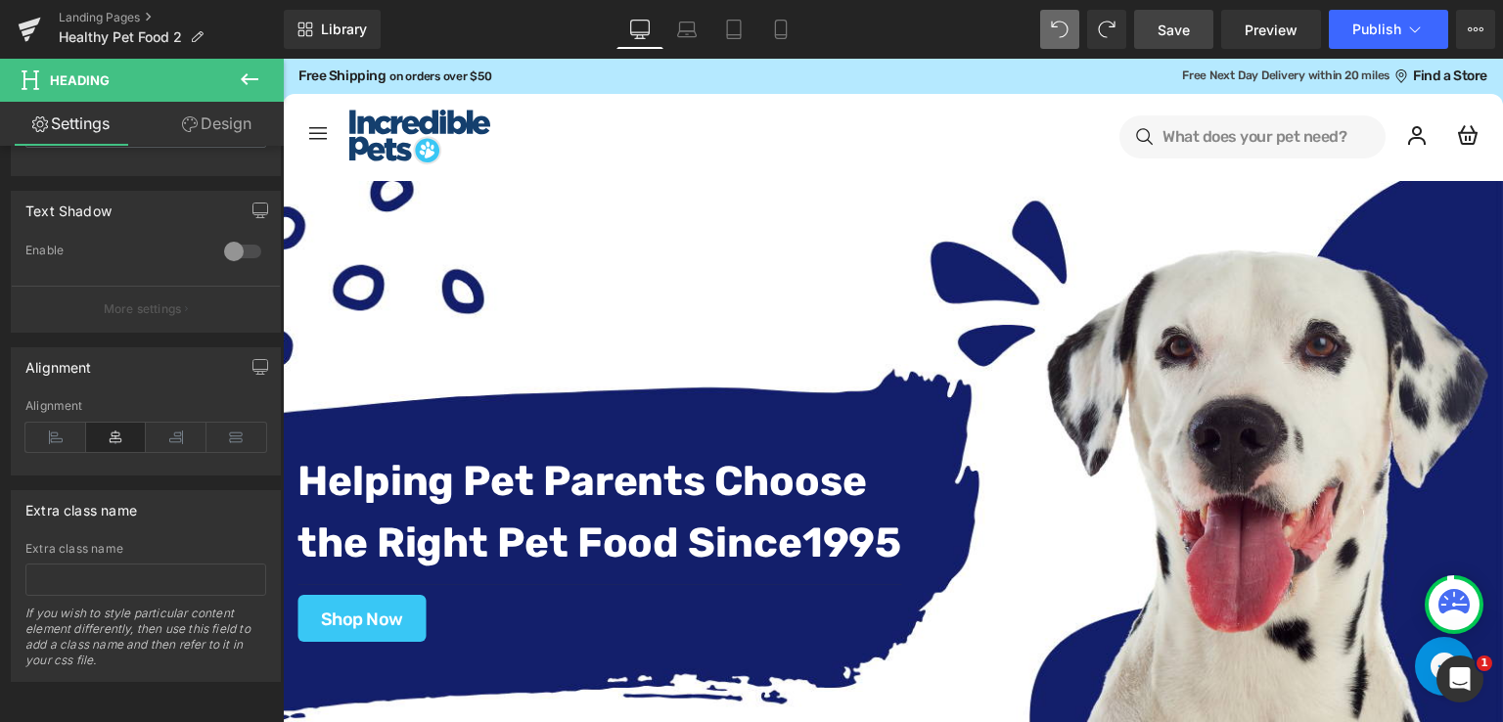
drag, startPoint x: 1502, startPoint y: 311, endPoint x: 1777, endPoint y: 115, distance: 338.2
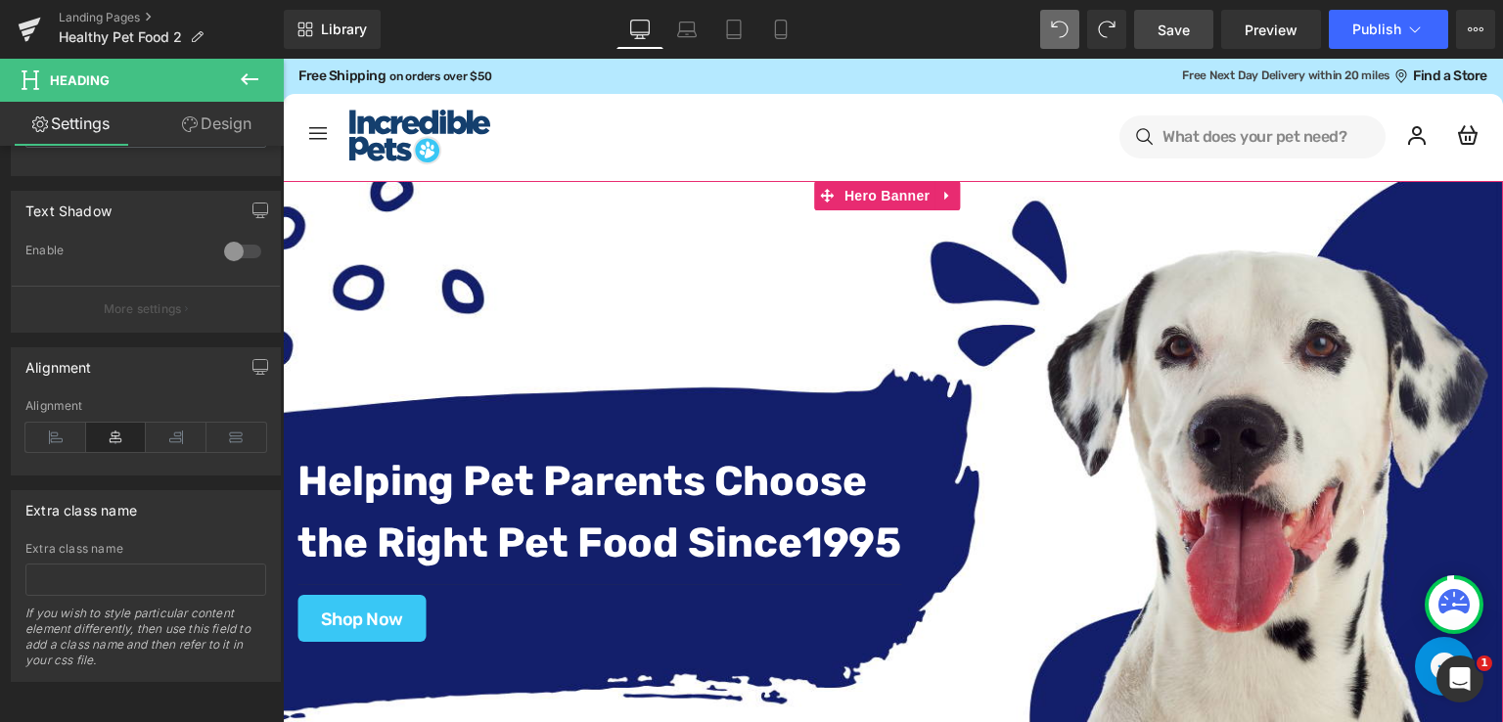
click at [868, 226] on div "Helping Pet Parents Choose the Right Pet Food Since 1995 Text Block Separator S…" at bounding box center [893, 524] width 1220 height 686
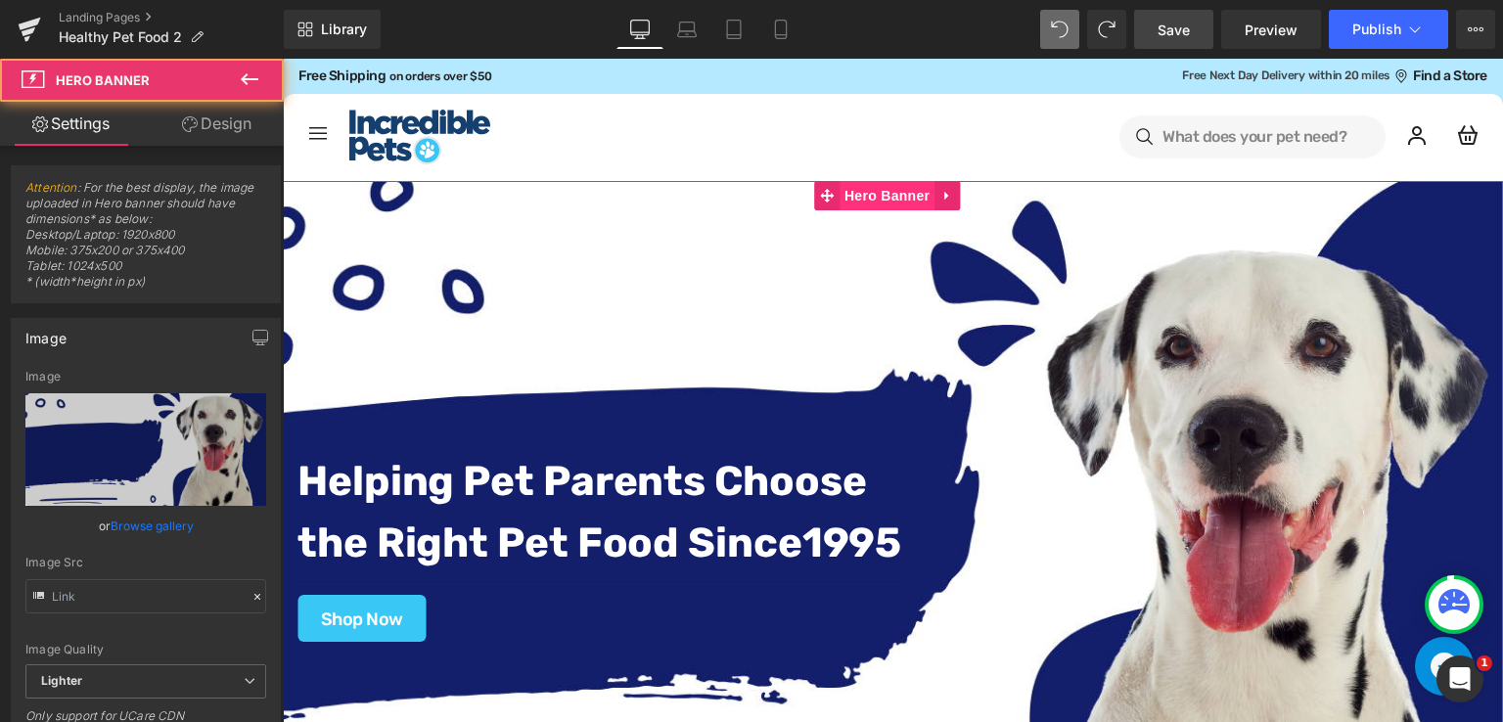
type input "https://ucarecdn.com/abdcc3e8-f92a-4e10-b0bd-0b922388a90d/-/format/auto/-/previ…"
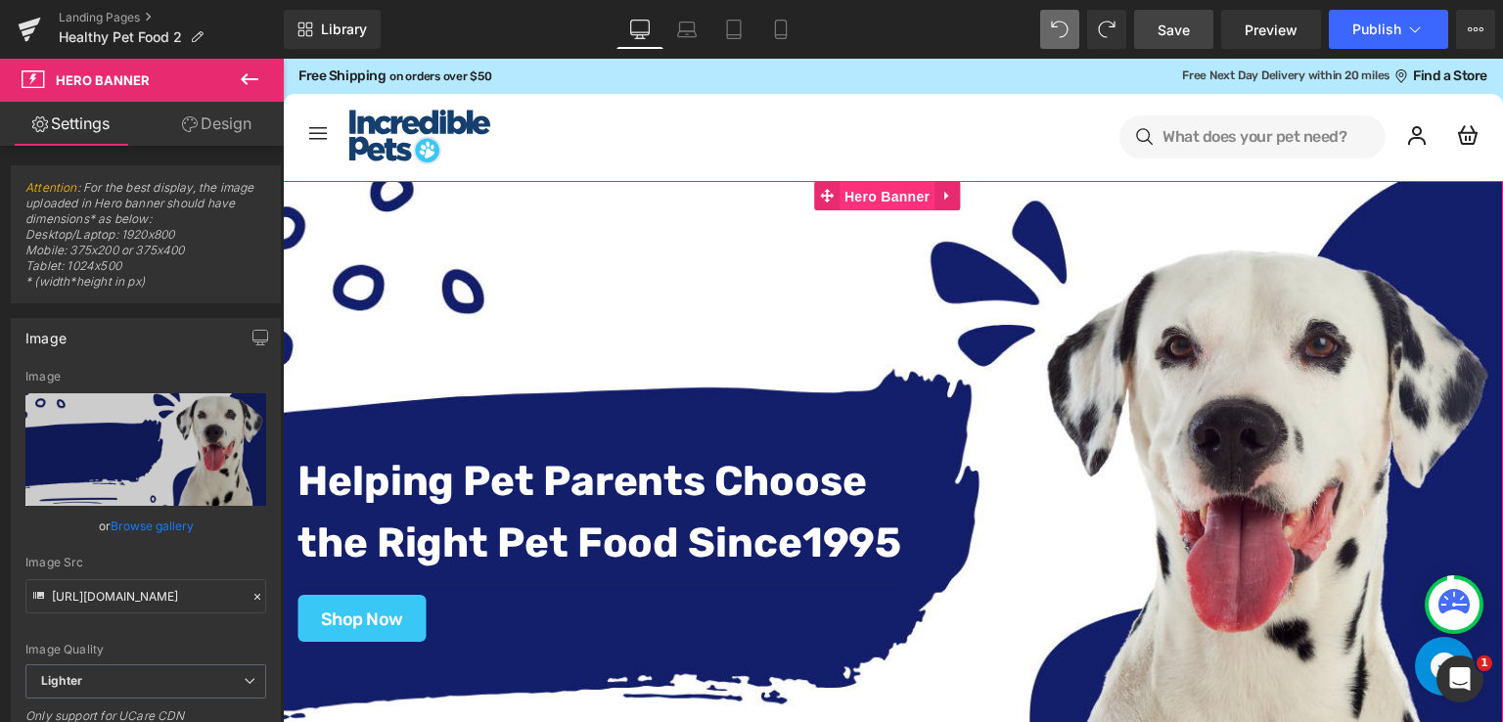
click at [884, 200] on span "Hero Banner" at bounding box center [886, 196] width 95 height 29
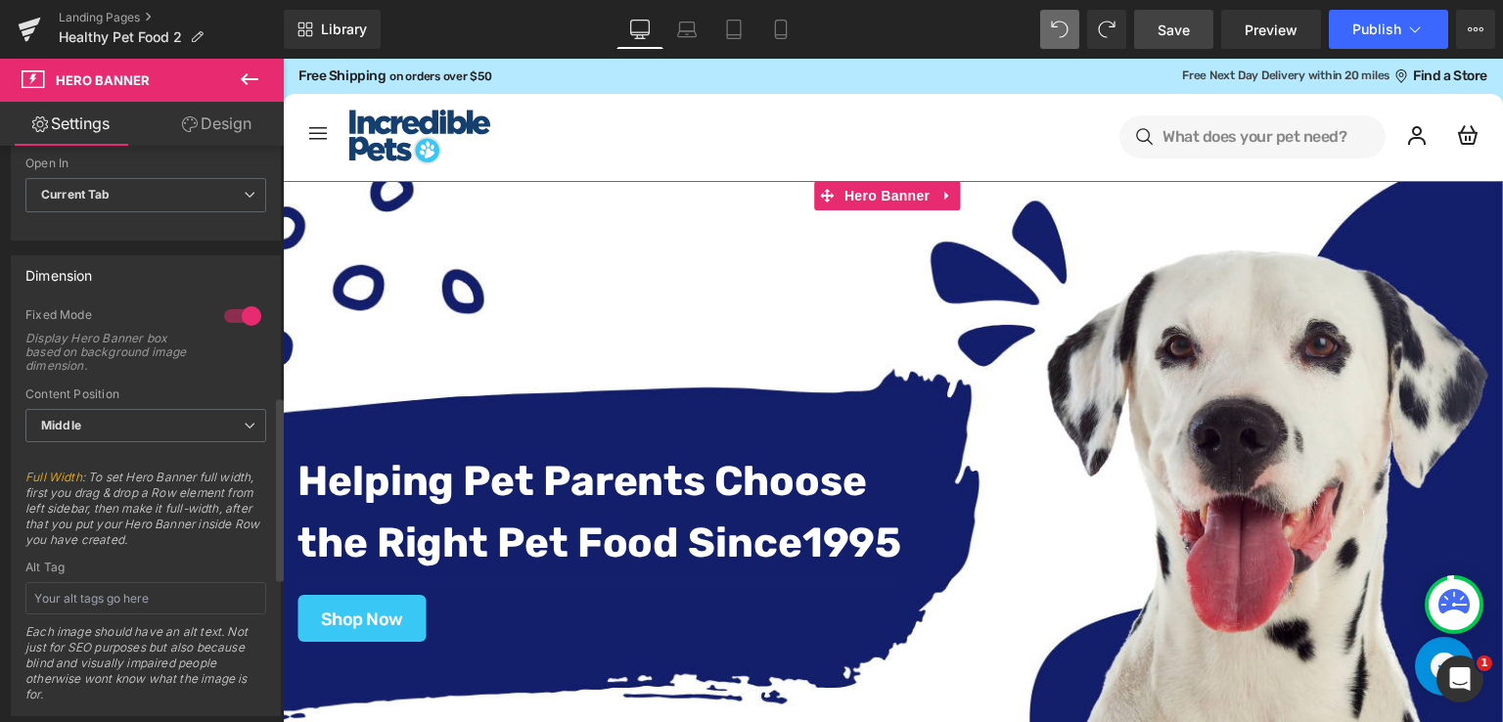
scroll to position [783, 0]
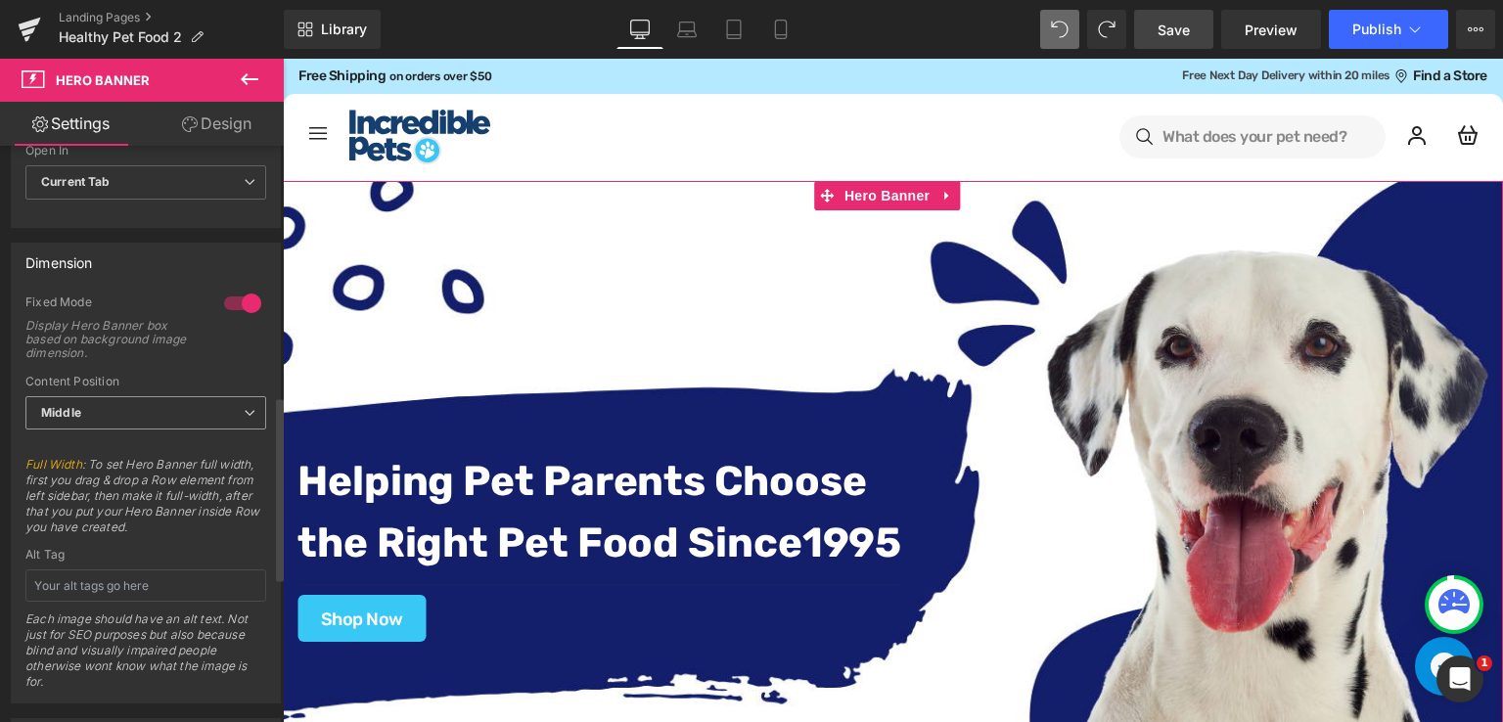
click at [190, 420] on span "Middle" at bounding box center [145, 413] width 241 height 34
click at [196, 361] on div "Fixed Mode Display Hero Banner box based on background image dimension." at bounding box center [145, 334] width 241 height 80
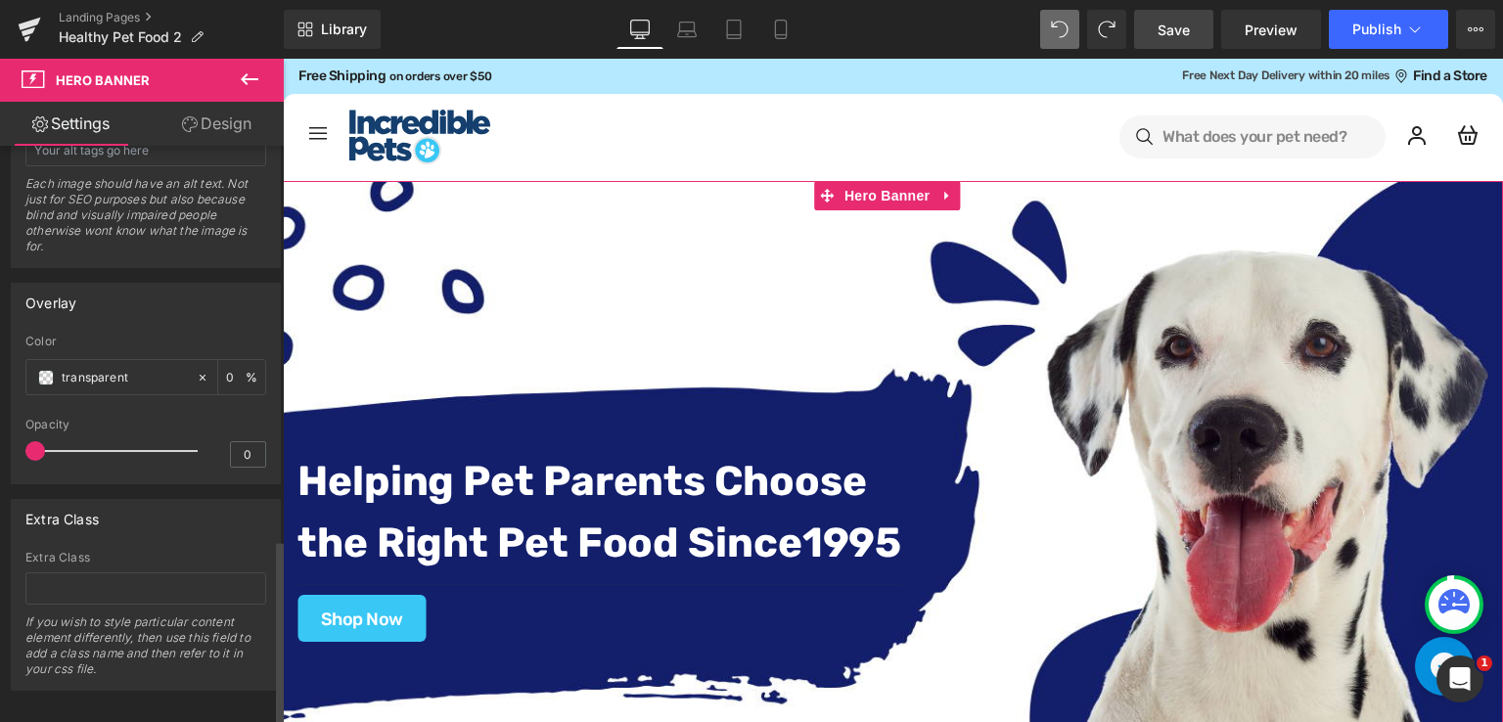
scroll to position [1236, 0]
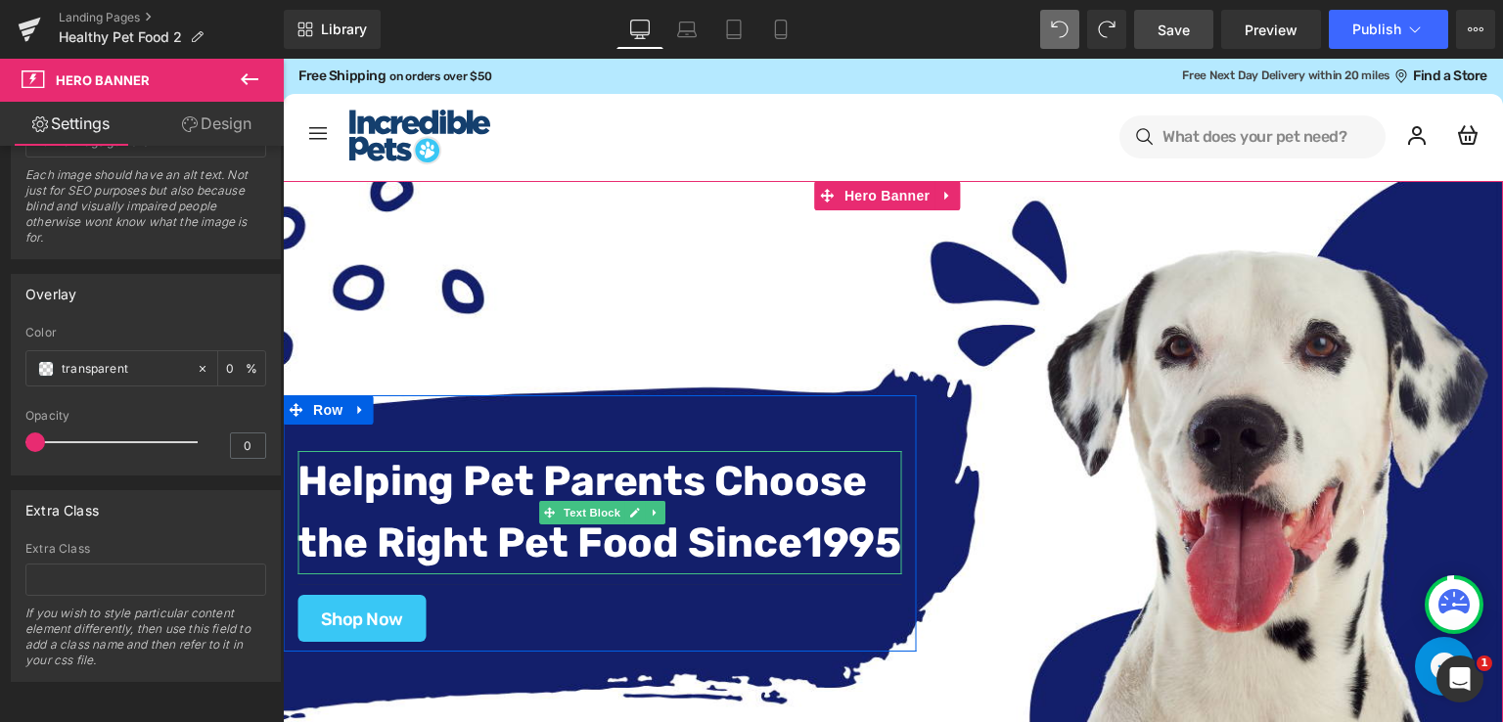
click at [719, 498] on strong "Helping Pet Parents Choose" at bounding box center [581, 481] width 568 height 49
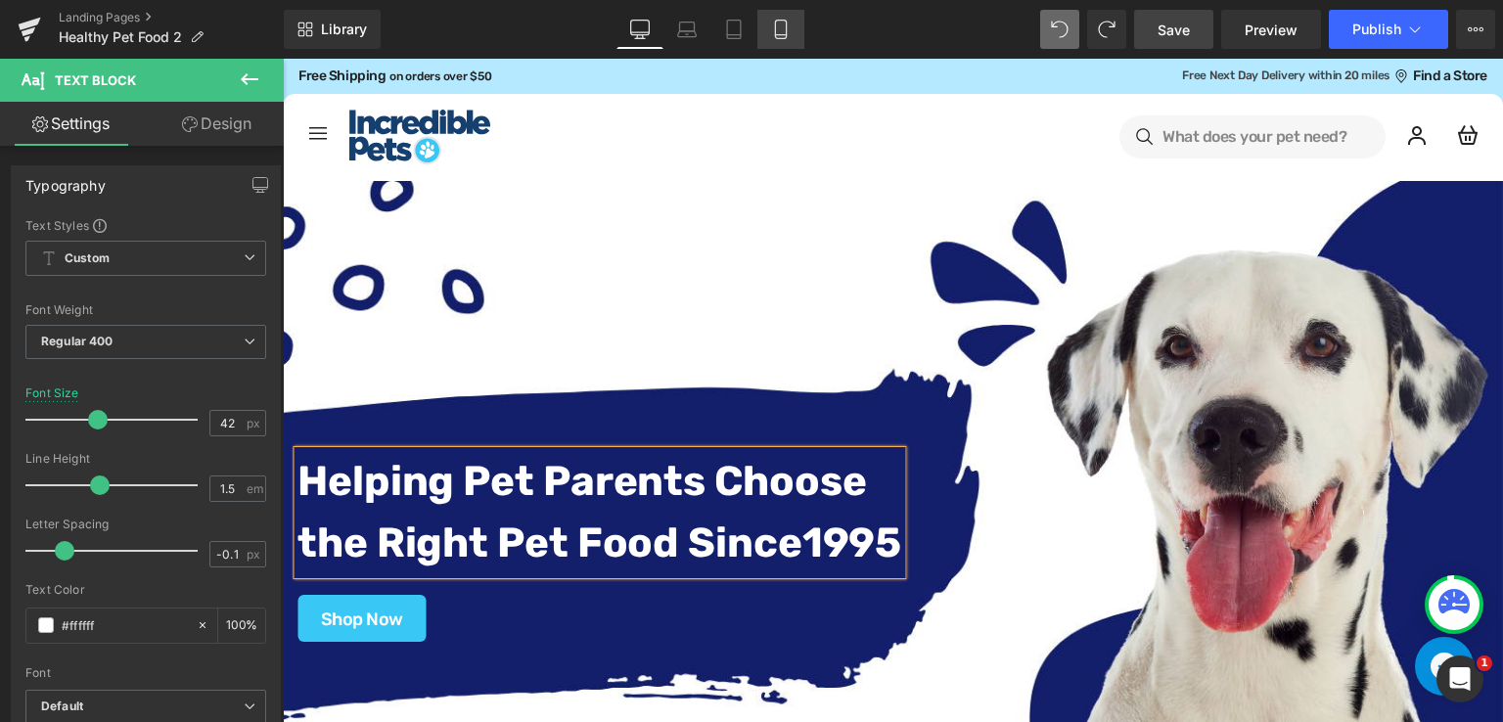
click at [781, 32] on icon at bounding box center [781, 30] width 20 height 20
type input "16"
type input "100"
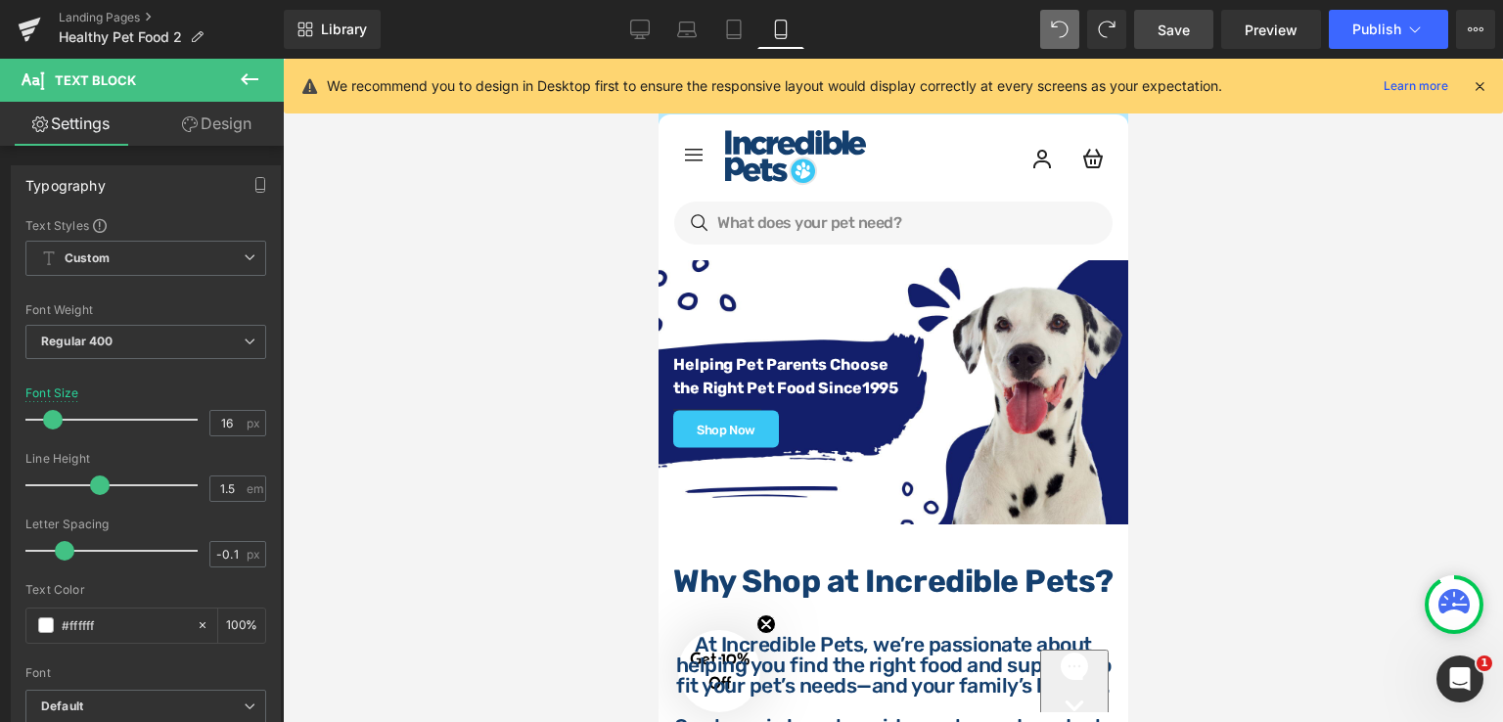
scroll to position [67, 0]
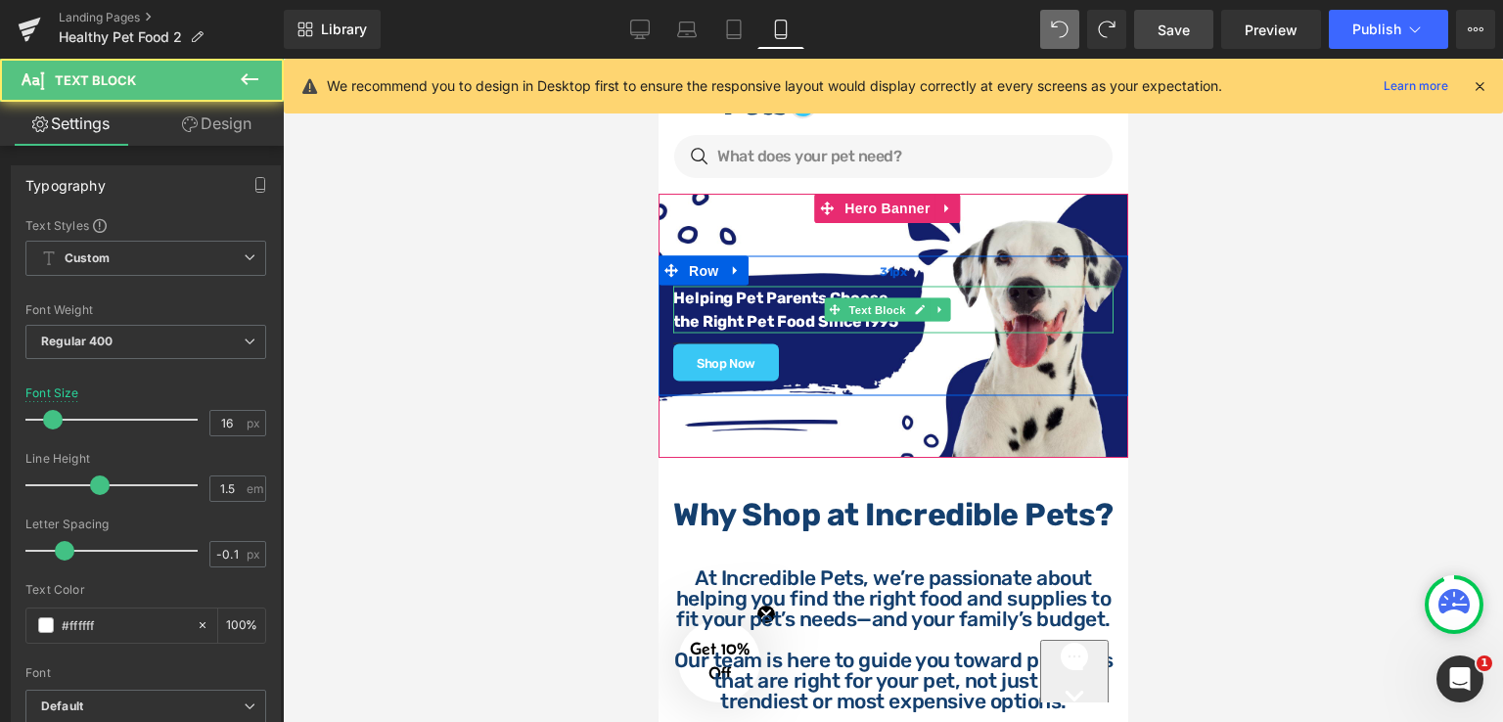
click at [754, 302] on strong "Helping Pet Parents Choose" at bounding box center [779, 298] width 214 height 19
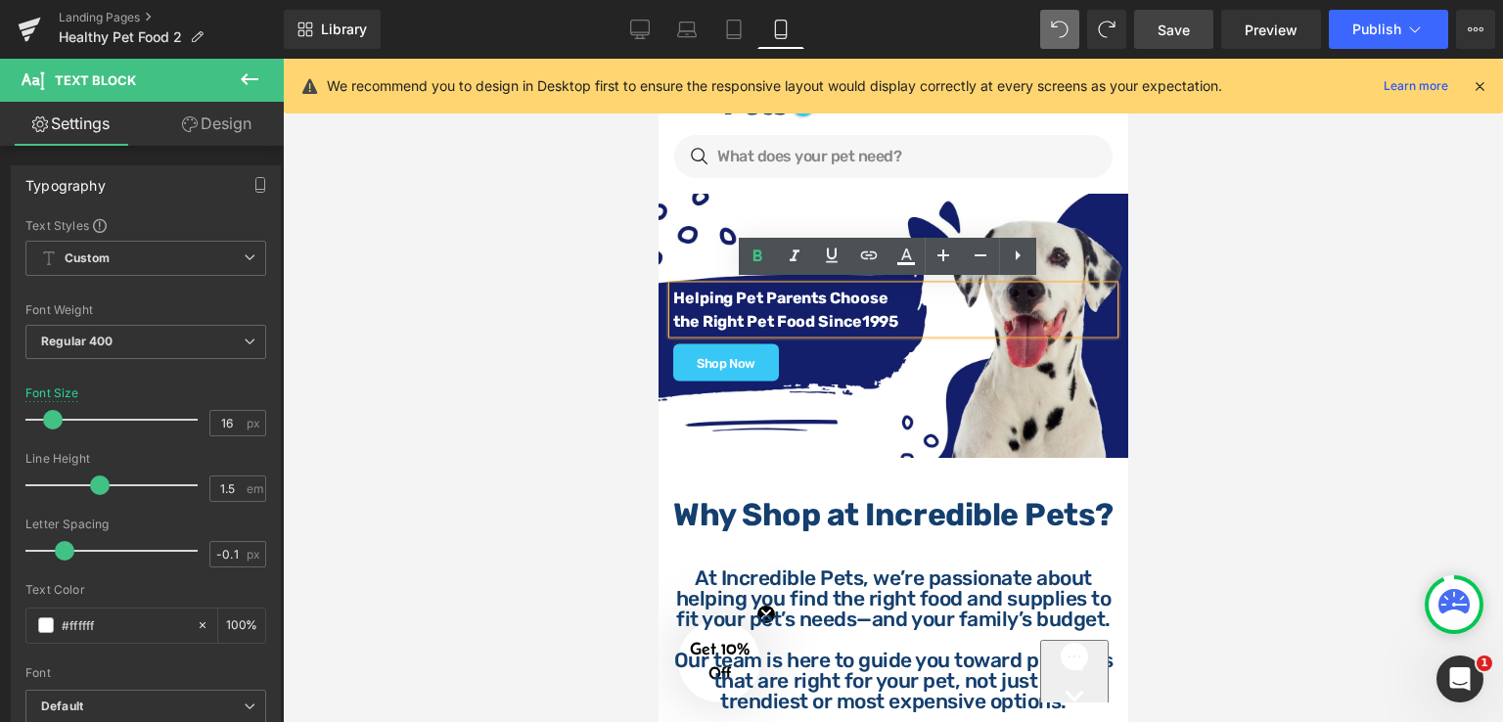
drag, startPoint x: 905, startPoint y: 313, endPoint x: 674, endPoint y: 298, distance: 231.3
click at [674, 298] on div "Helping Pet Parents Choose the Right Pet Food Since 1995" at bounding box center [892, 310] width 440 height 47
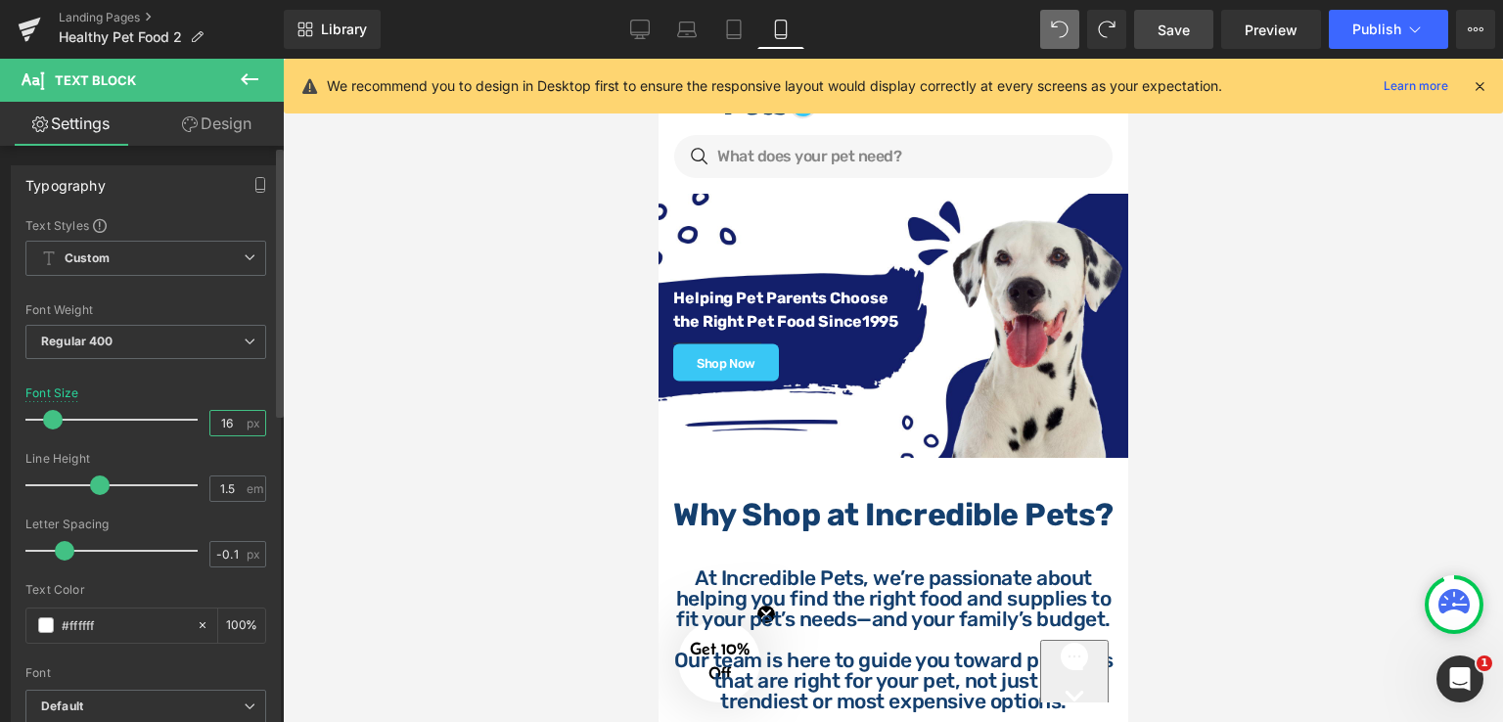
click at [228, 421] on input "16" at bounding box center [227, 423] width 34 height 24
type input "15"
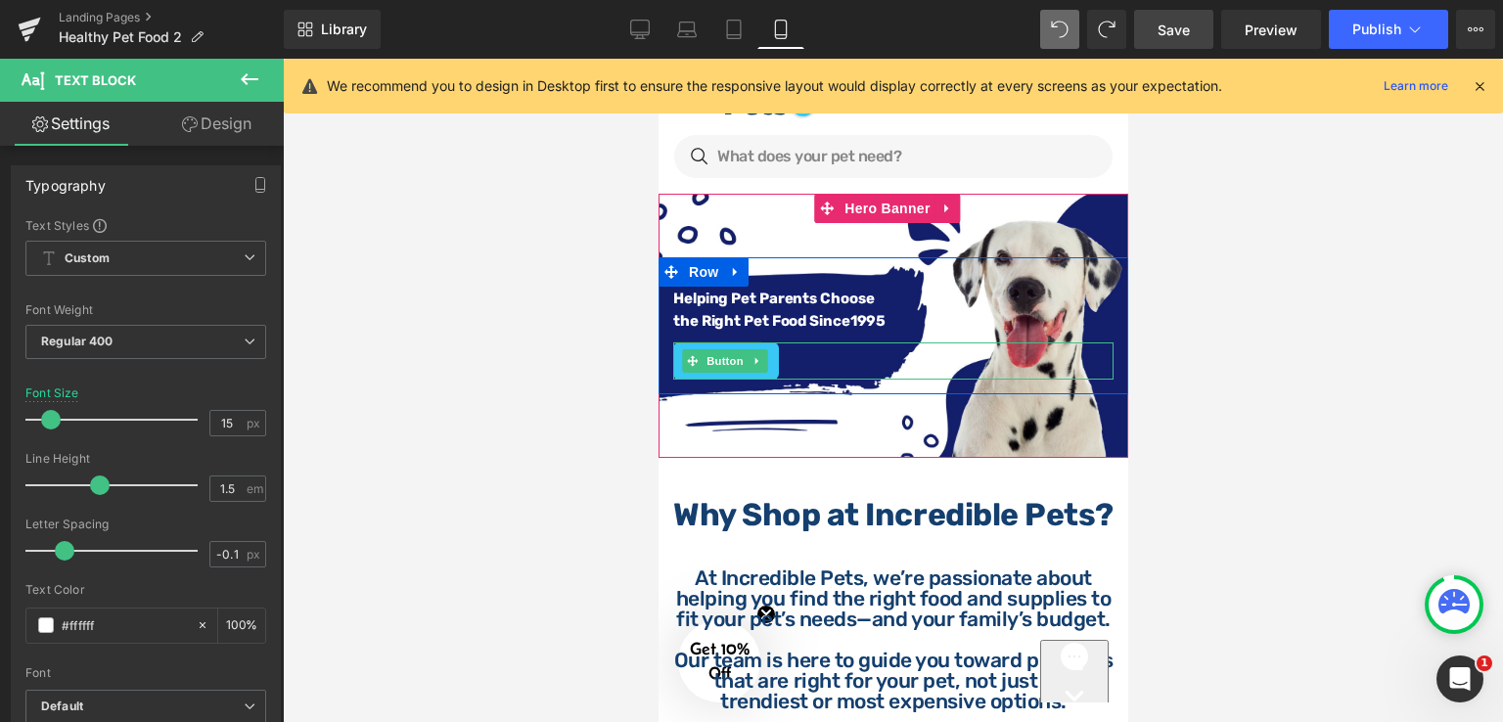
click at [785, 357] on div "Shop Now" at bounding box center [892, 360] width 440 height 37
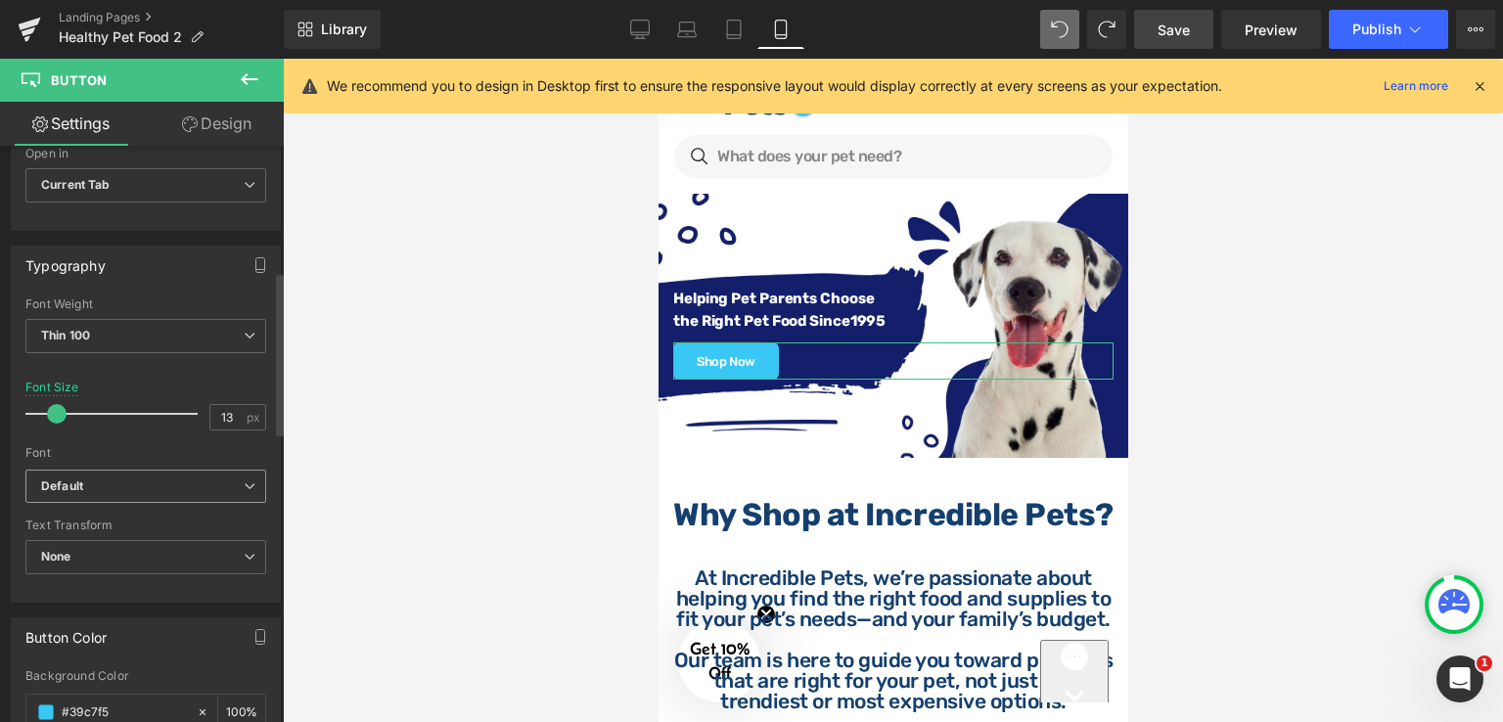
scroll to position [489, 0]
click at [234, 401] on input "13" at bounding box center [227, 413] width 34 height 24
type input "11"
click at [1192, 23] on link "Save" at bounding box center [1173, 29] width 79 height 39
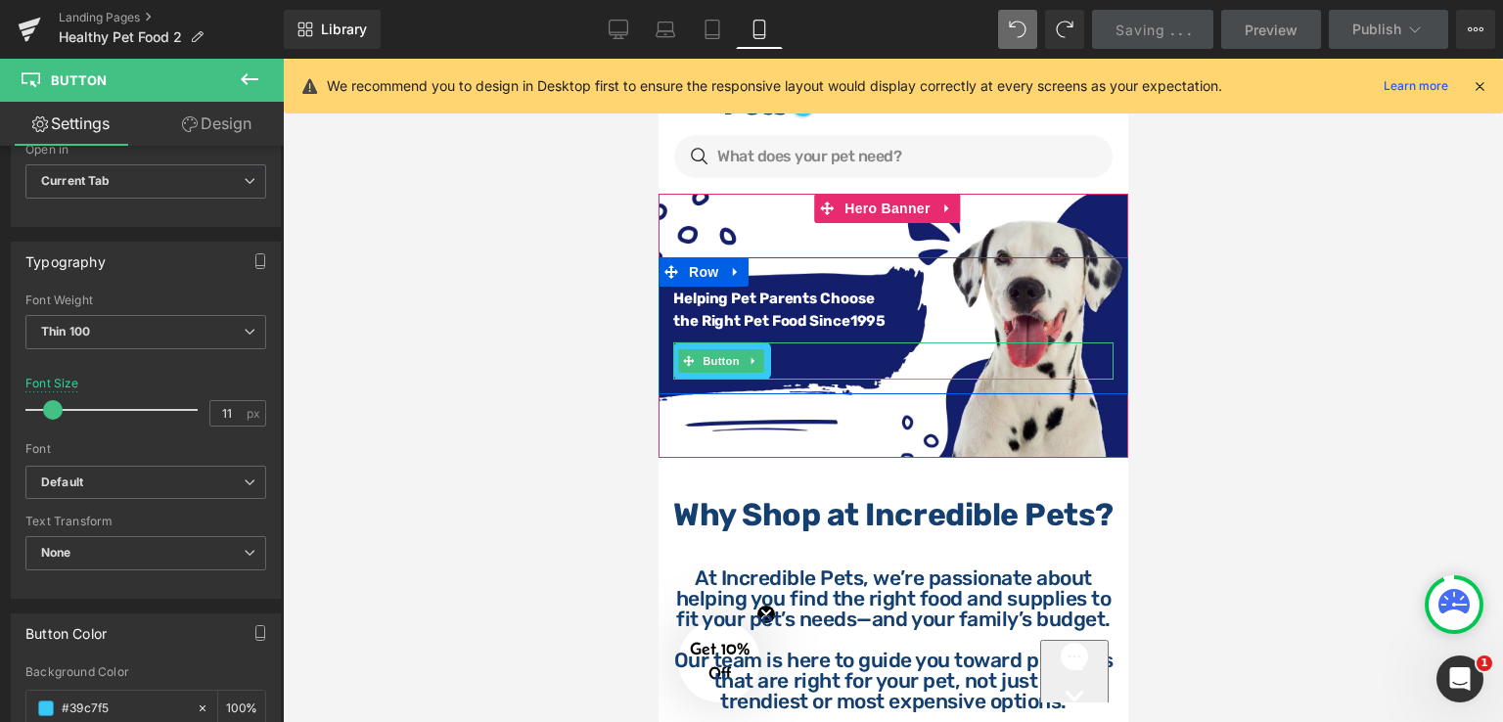
click at [780, 355] on div "Shop Now" at bounding box center [892, 360] width 440 height 37
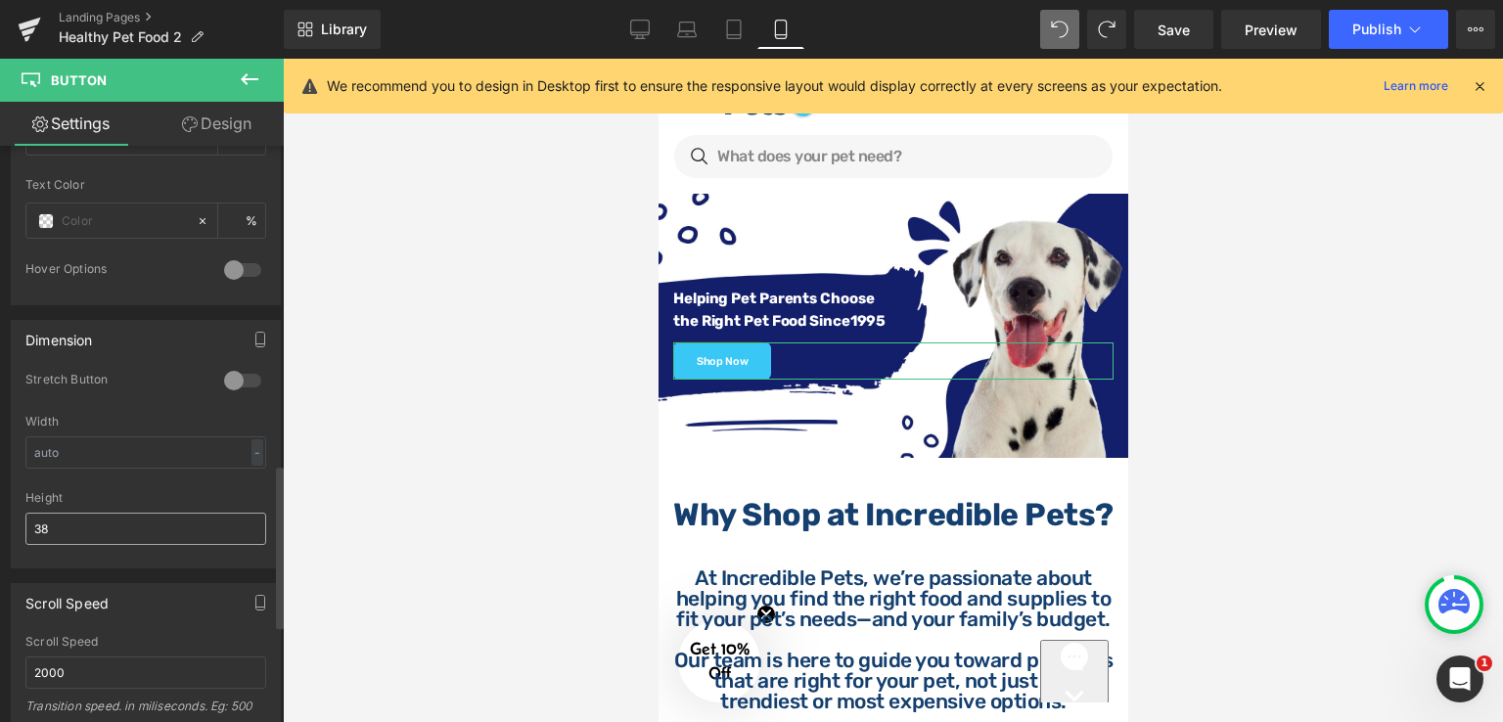
scroll to position [1272, 0]
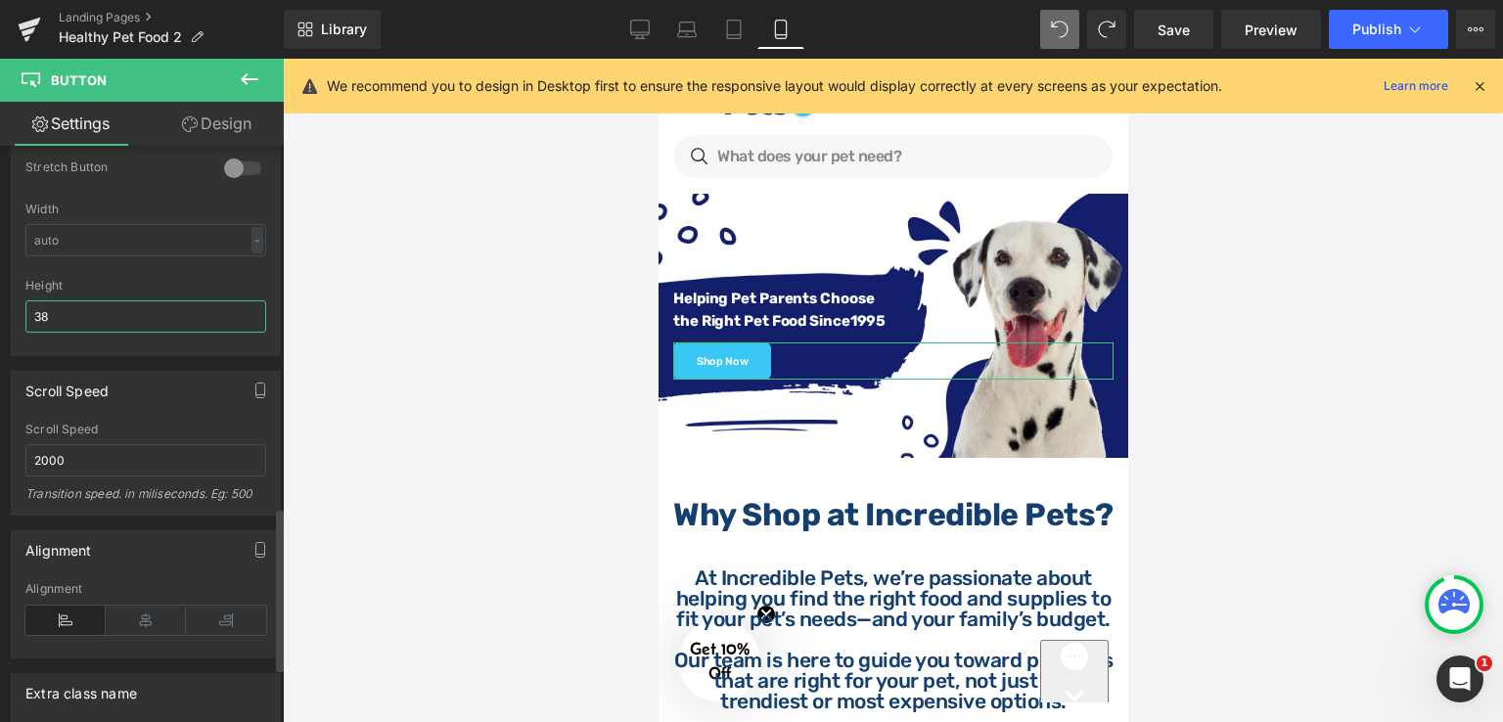
click at [67, 314] on input "38" at bounding box center [145, 316] width 241 height 32
type input "34"
click at [1257, 321] on div at bounding box center [893, 390] width 1220 height 663
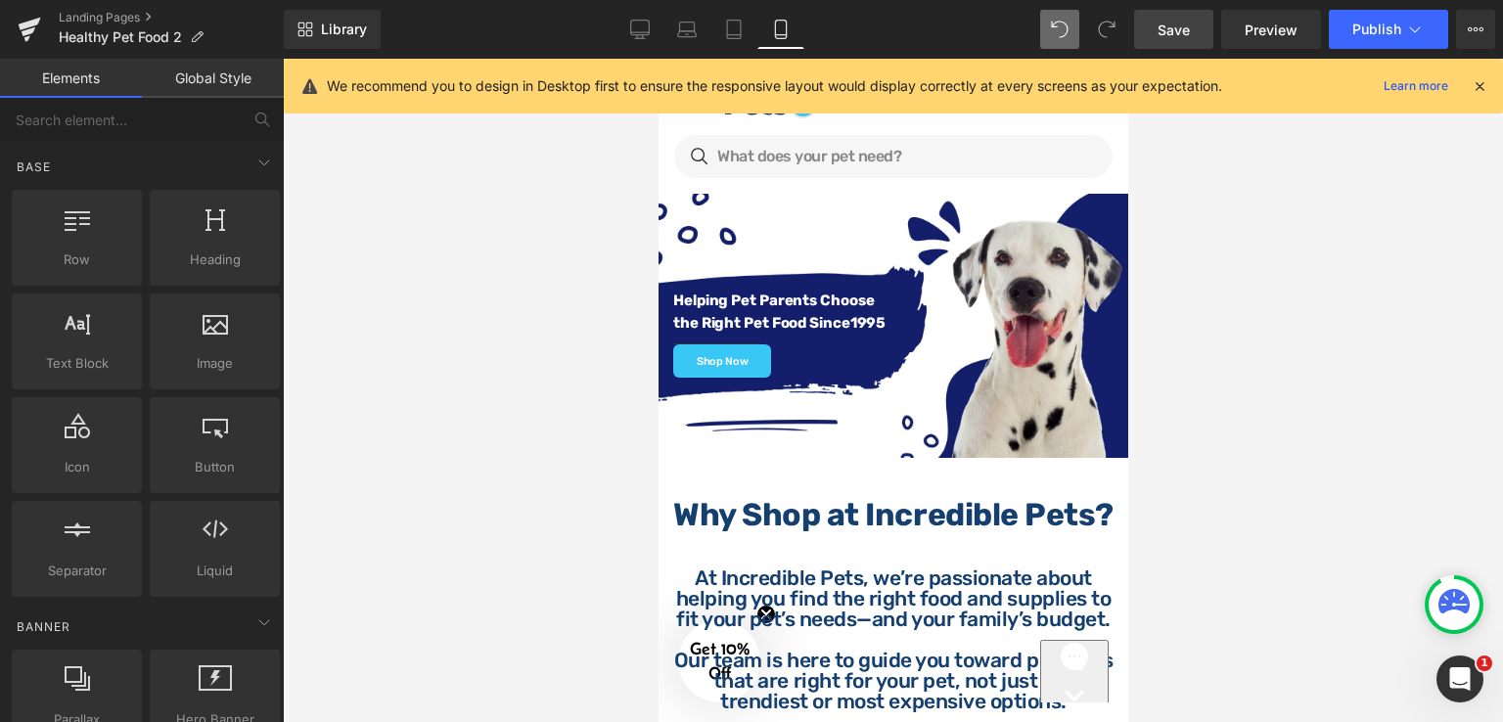
click at [1191, 37] on link "Save" at bounding box center [1173, 29] width 79 height 39
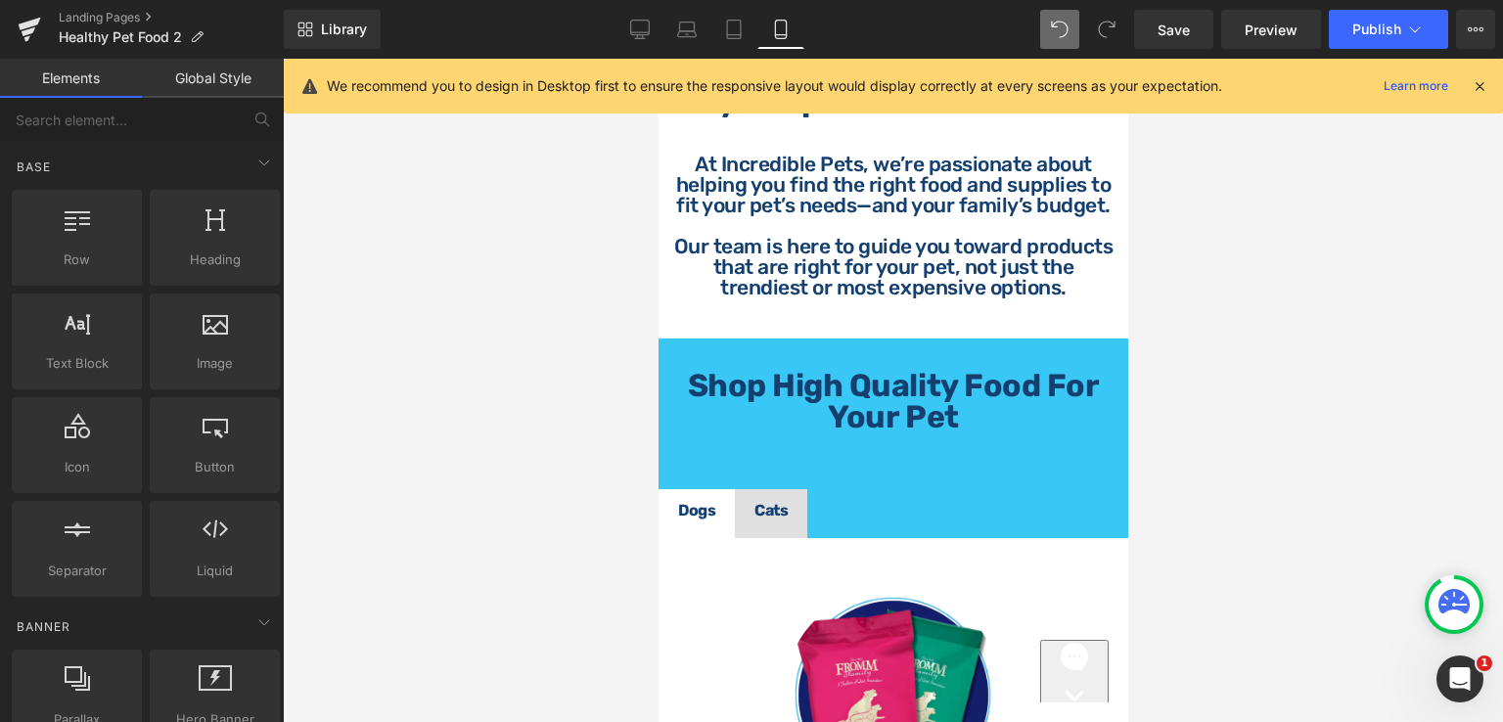
scroll to position [556, 0]
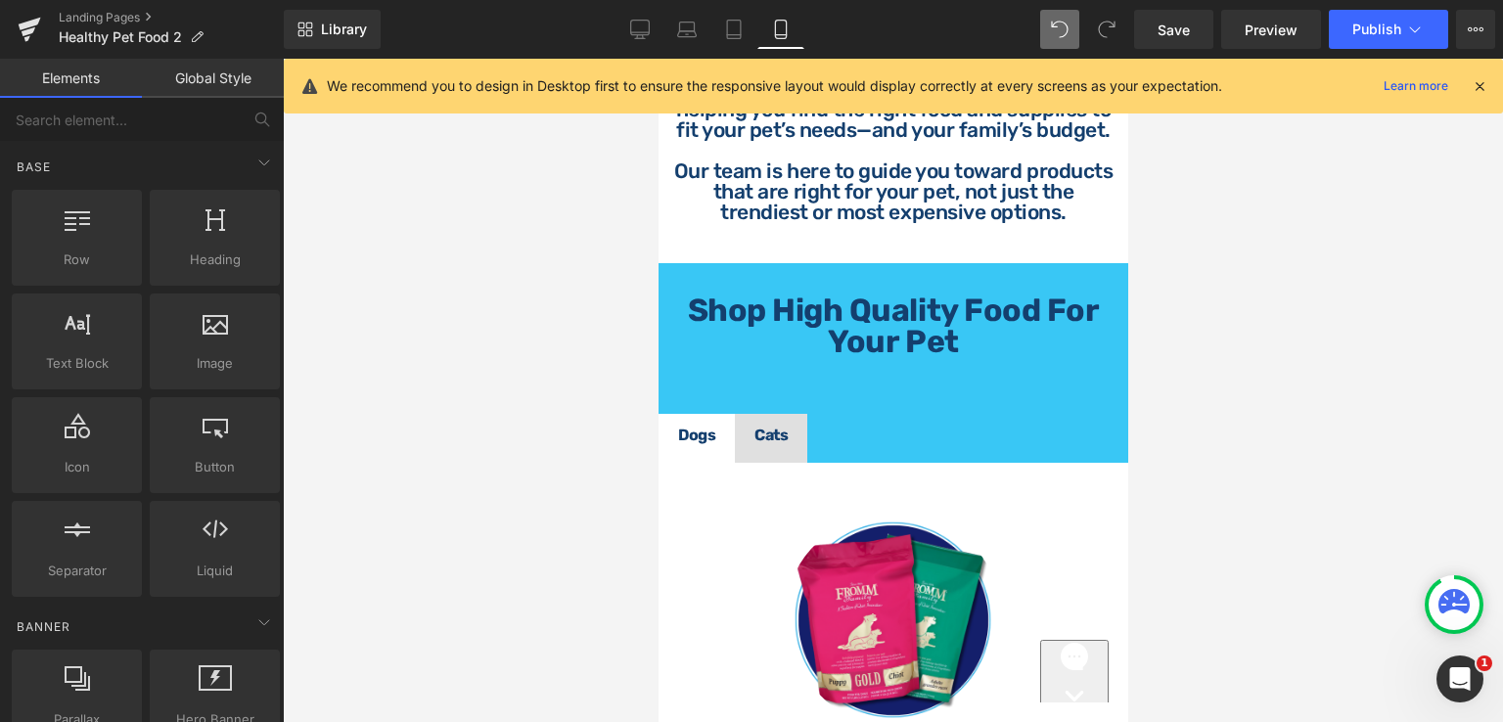
click at [1200, 339] on span "Heading" at bounding box center [1226, 327] width 53 height 23
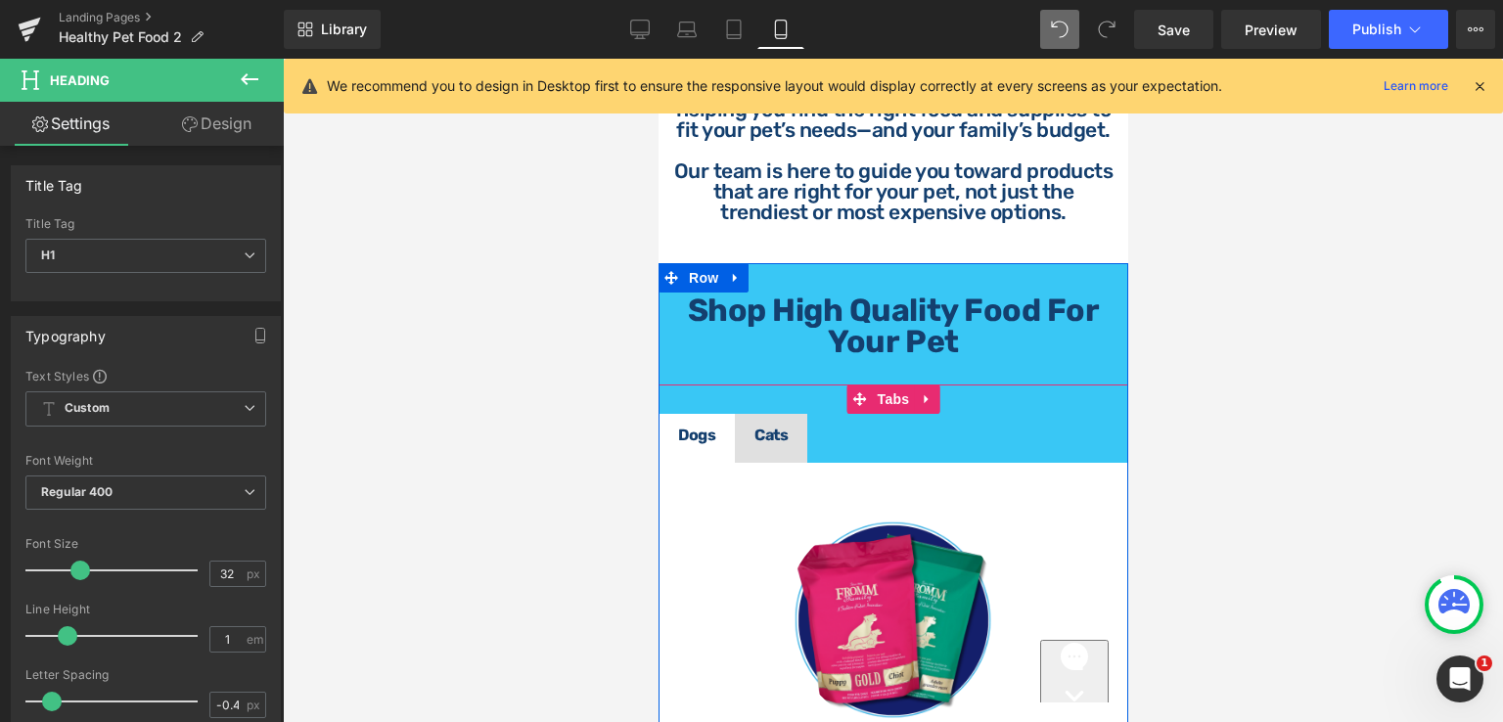
click at [816, 443] on ul "Dogs Text Block Cats Text Block" at bounding box center [892, 438] width 470 height 49
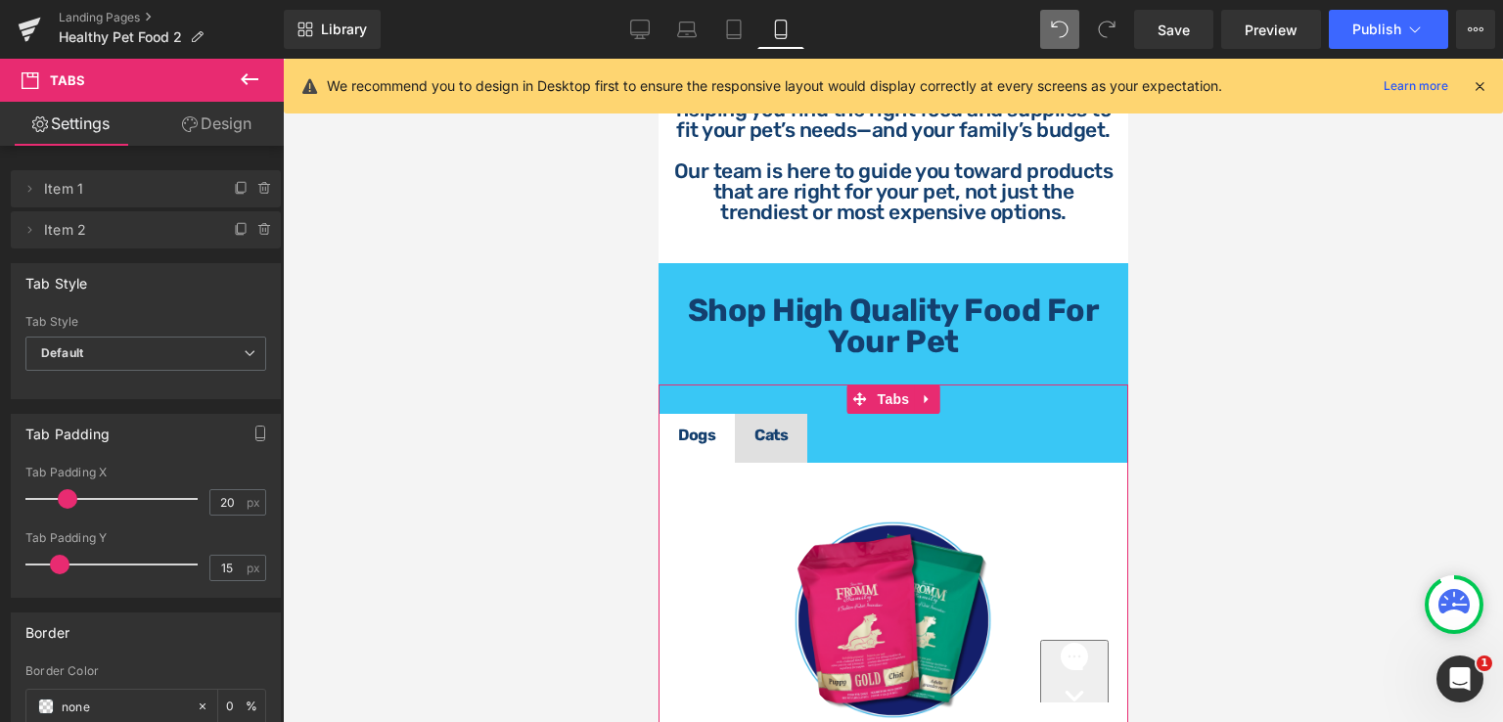
click at [231, 133] on link "Design" at bounding box center [217, 124] width 142 height 44
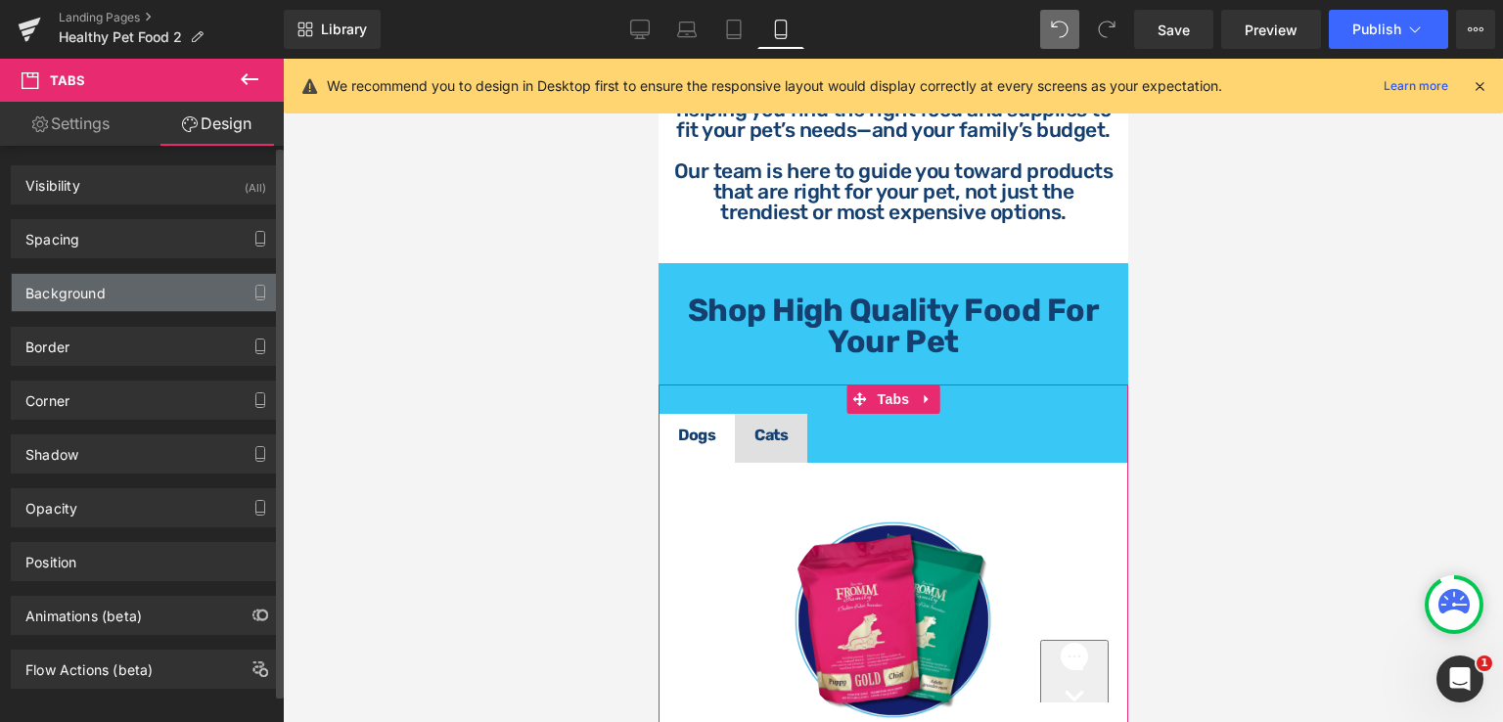
type input "none"
type input "0"
click at [144, 294] on div "Background" at bounding box center [146, 292] width 268 height 37
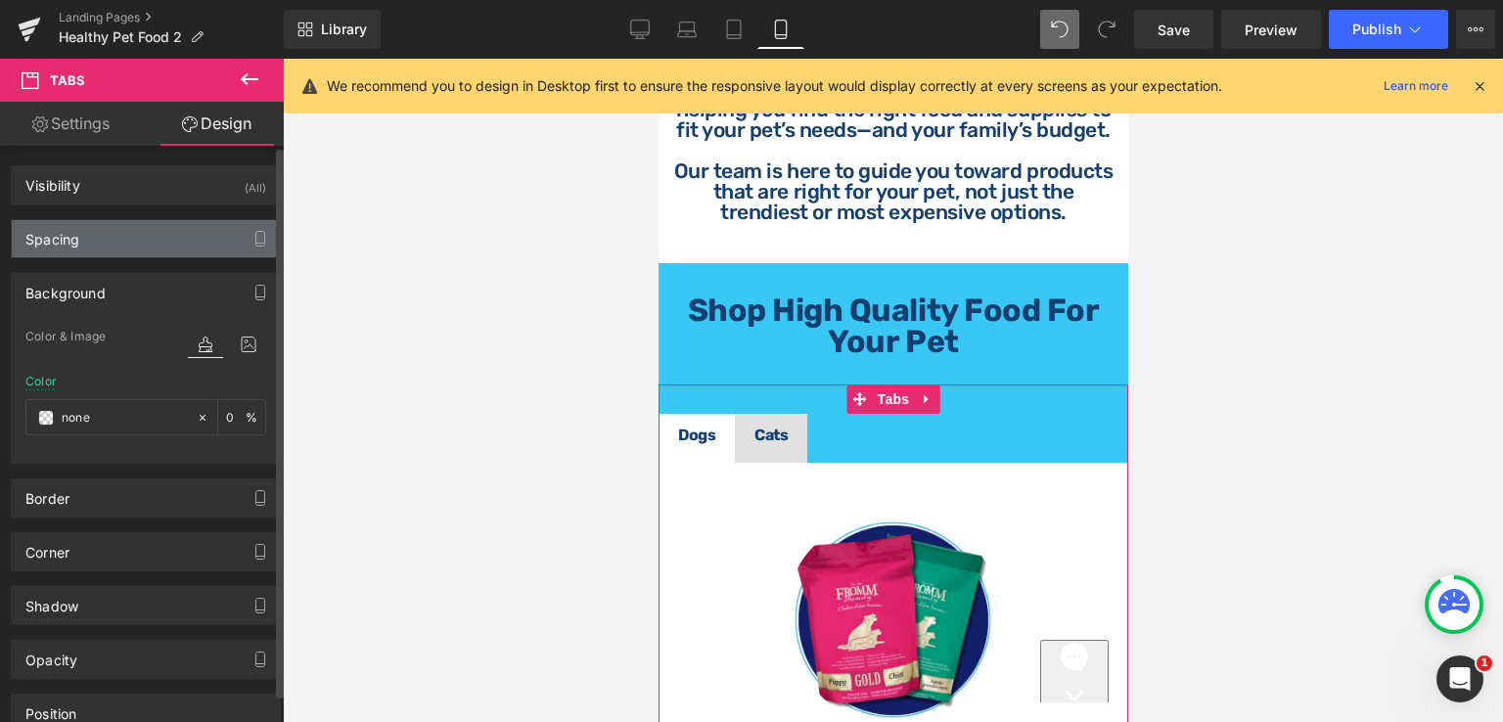
click at [149, 243] on div "Spacing" at bounding box center [146, 238] width 268 height 37
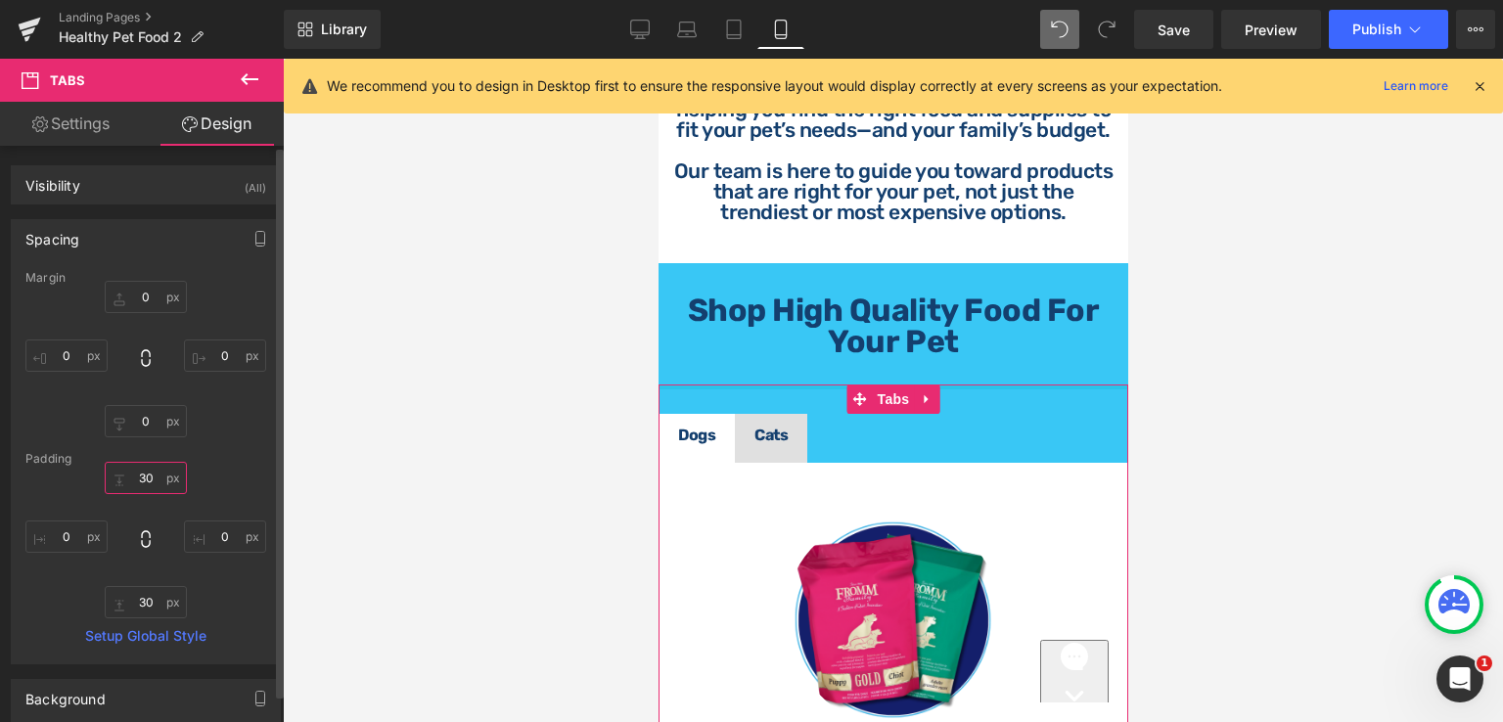
click at [148, 480] on input "30" at bounding box center [146, 478] width 82 height 32
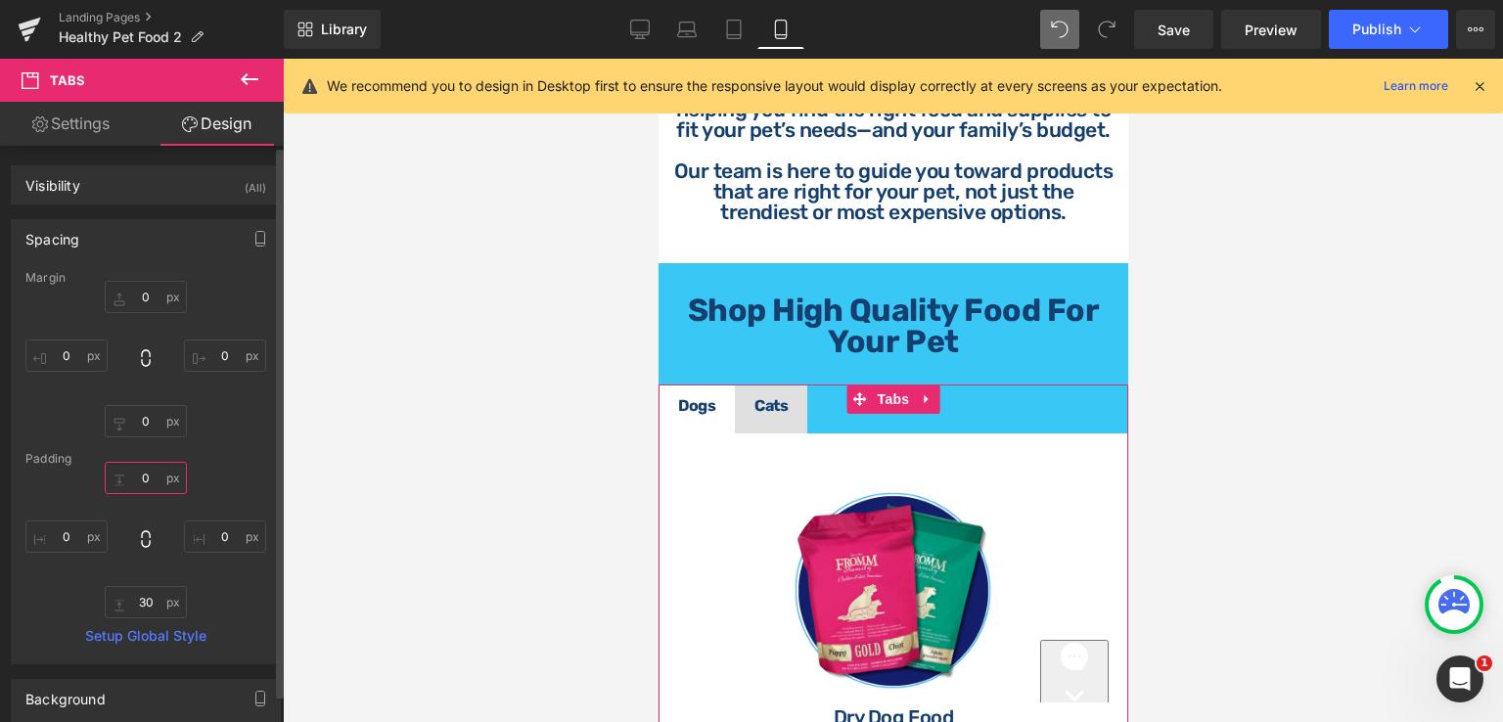
type input "0"
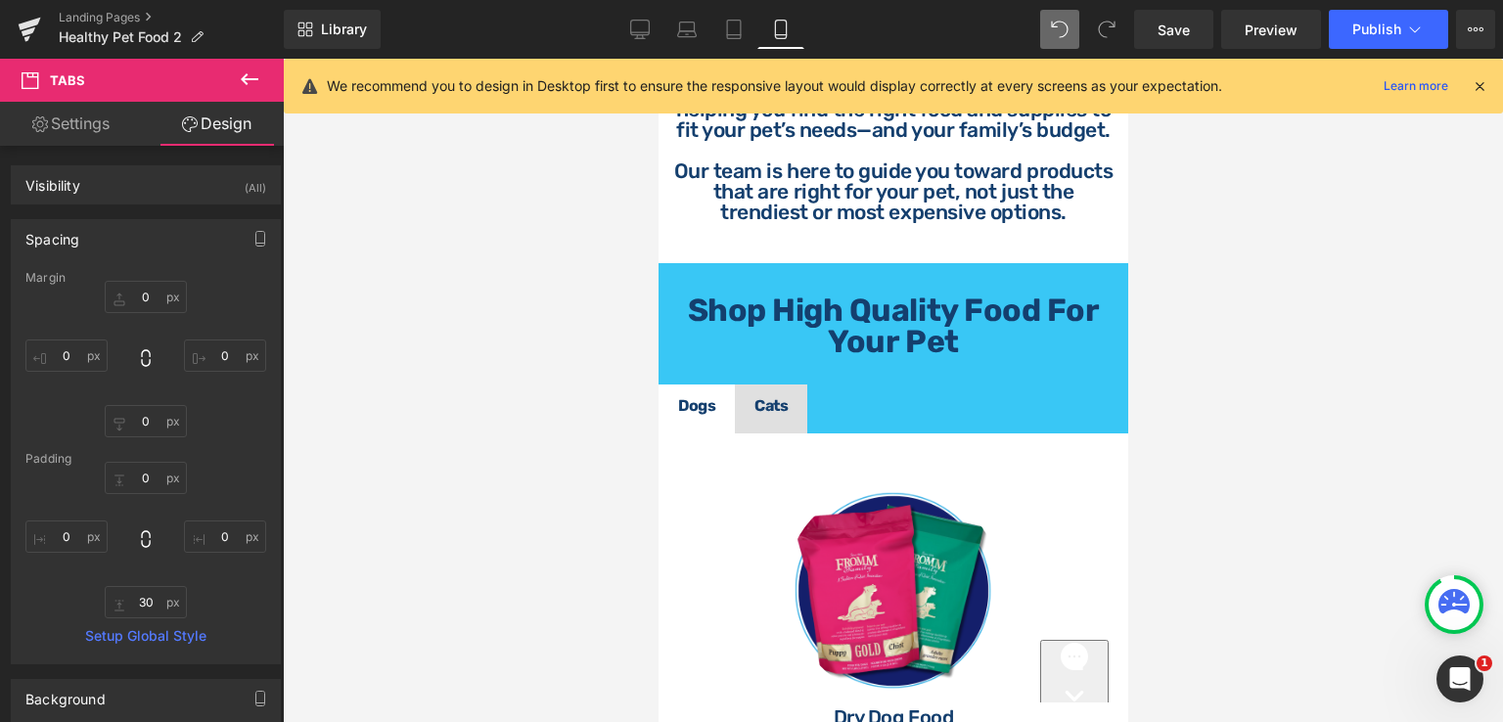
click at [1193, 435] on div at bounding box center [893, 390] width 1220 height 663
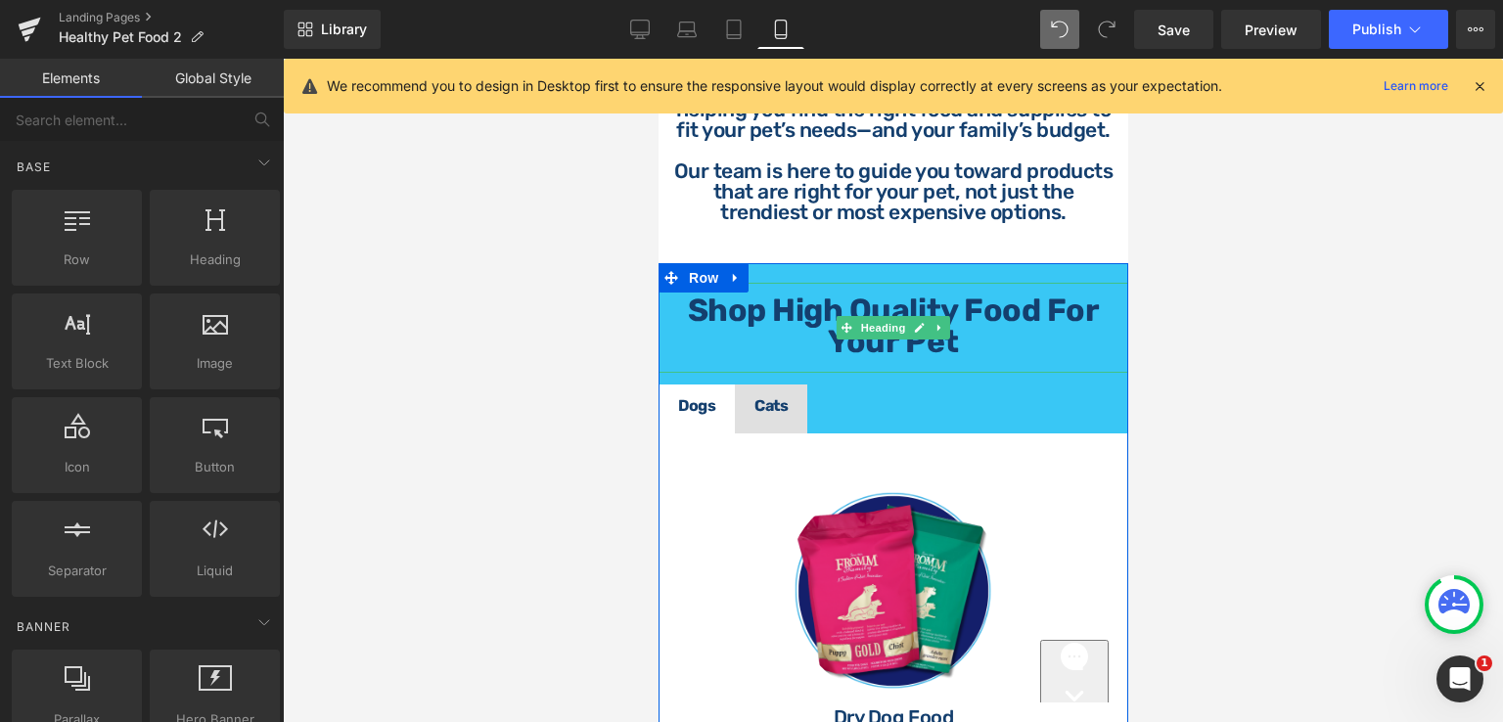
click at [785, 349] on strong "Shop High Quality Food for your Pet" at bounding box center [893, 326] width 412 height 68
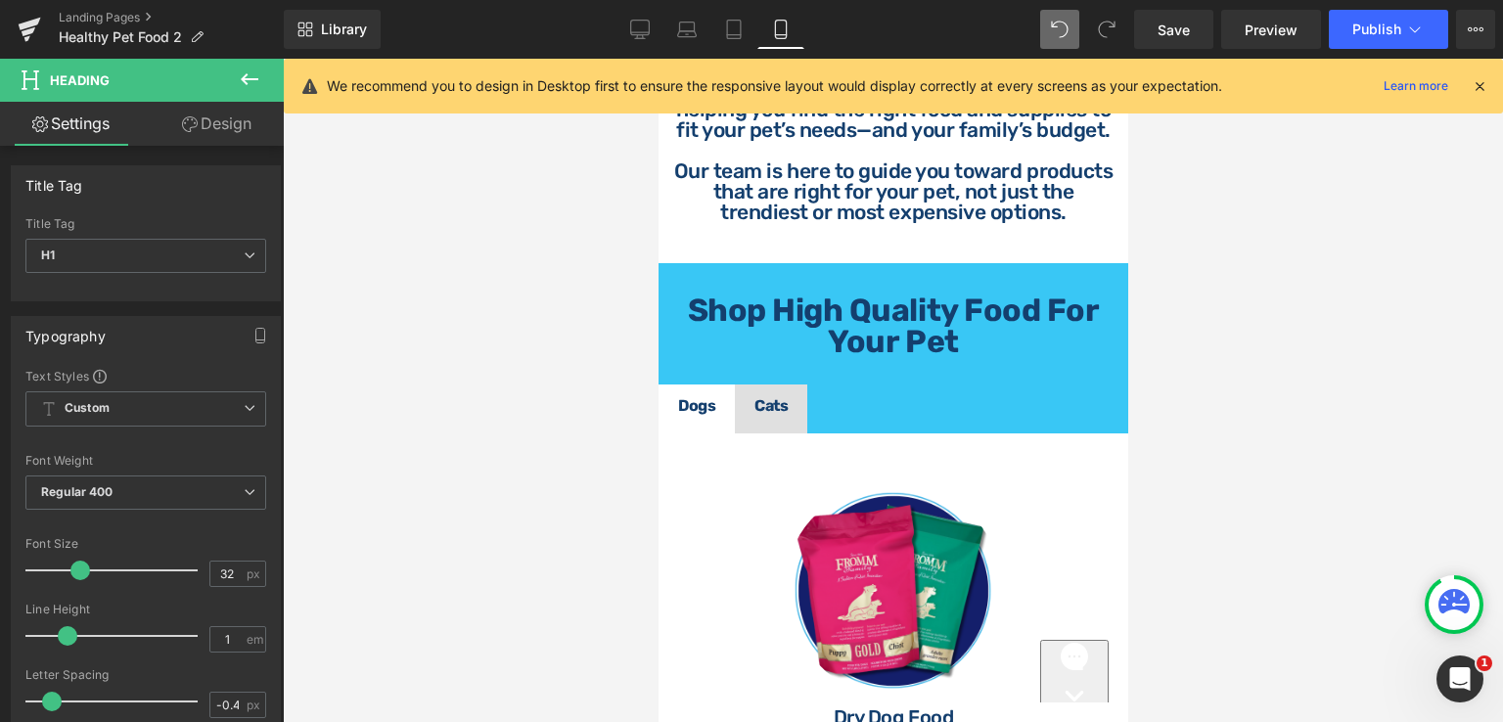
click at [211, 129] on link "Design" at bounding box center [217, 124] width 142 height 44
click at [0, 0] on div "Background" at bounding box center [0, 0] width 0 height 0
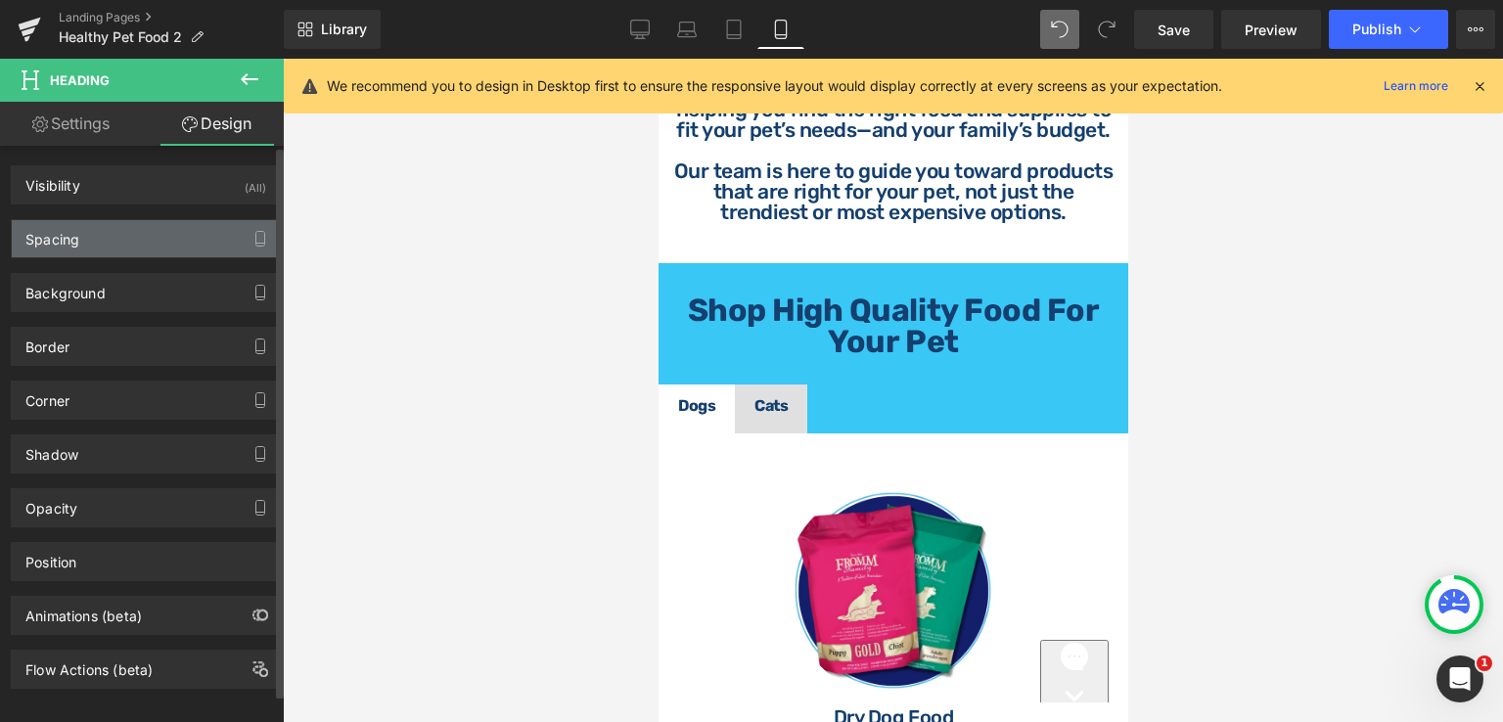
click at [145, 232] on div "Spacing" at bounding box center [146, 238] width 268 height 37
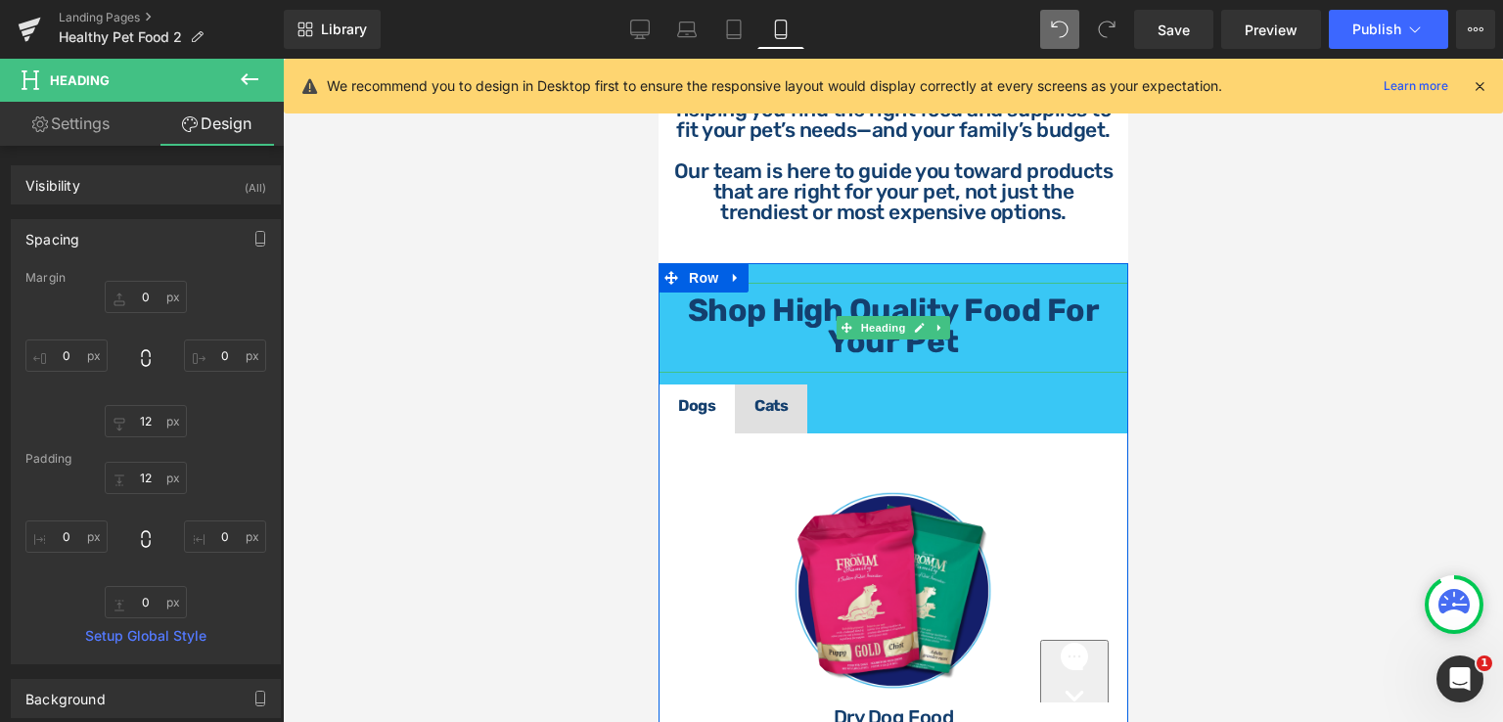
click at [798, 326] on strong "Shop High Quality Food for your Pet" at bounding box center [893, 326] width 412 height 68
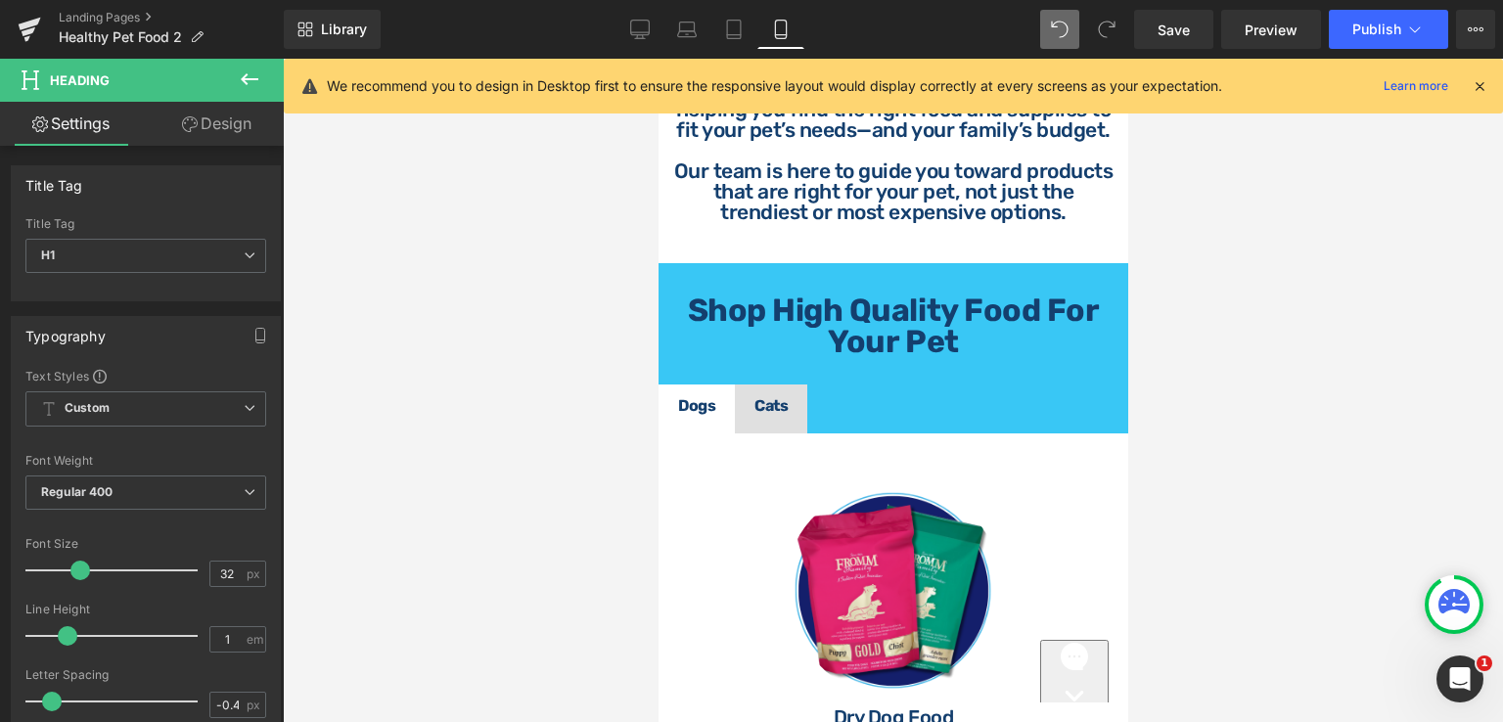
click at [225, 123] on link "Design" at bounding box center [217, 124] width 142 height 44
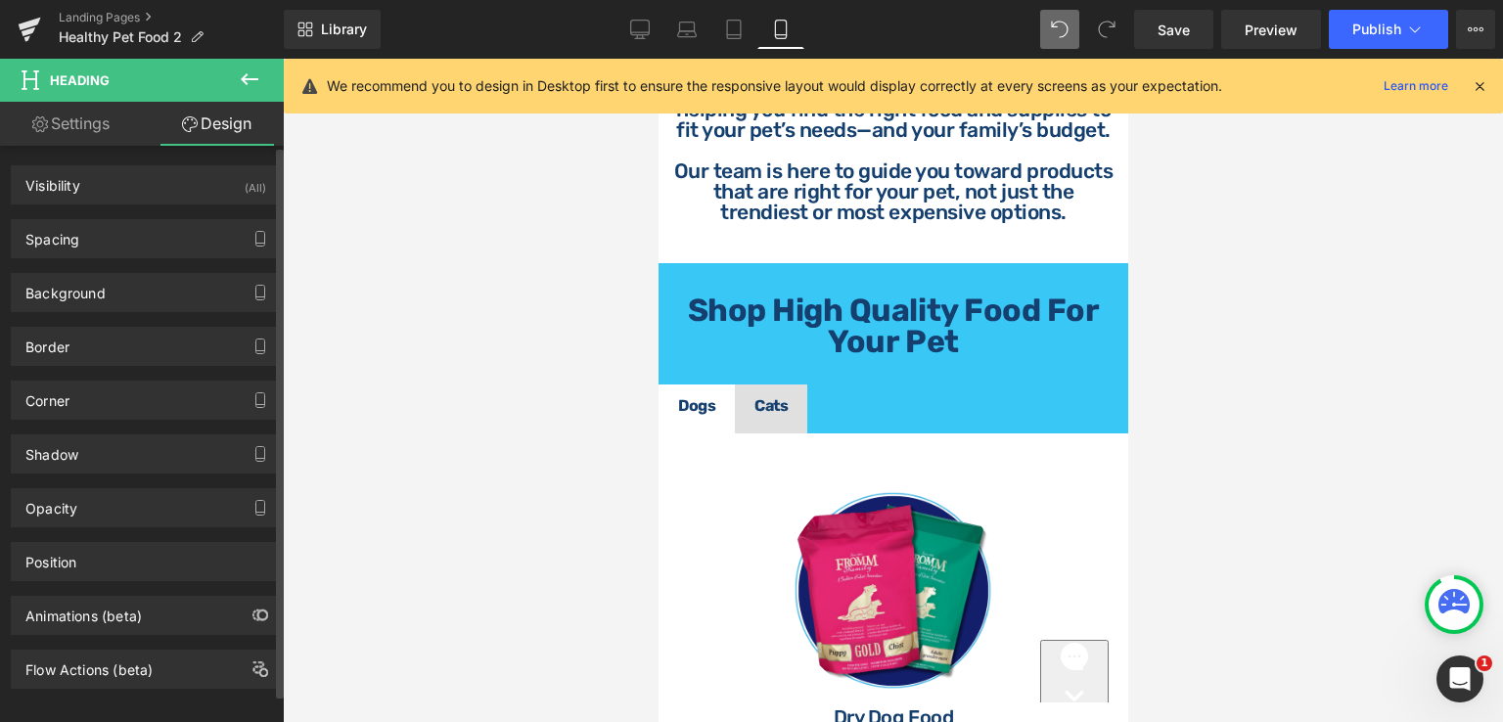
type input "0"
type input "12"
type input "0"
type input "12"
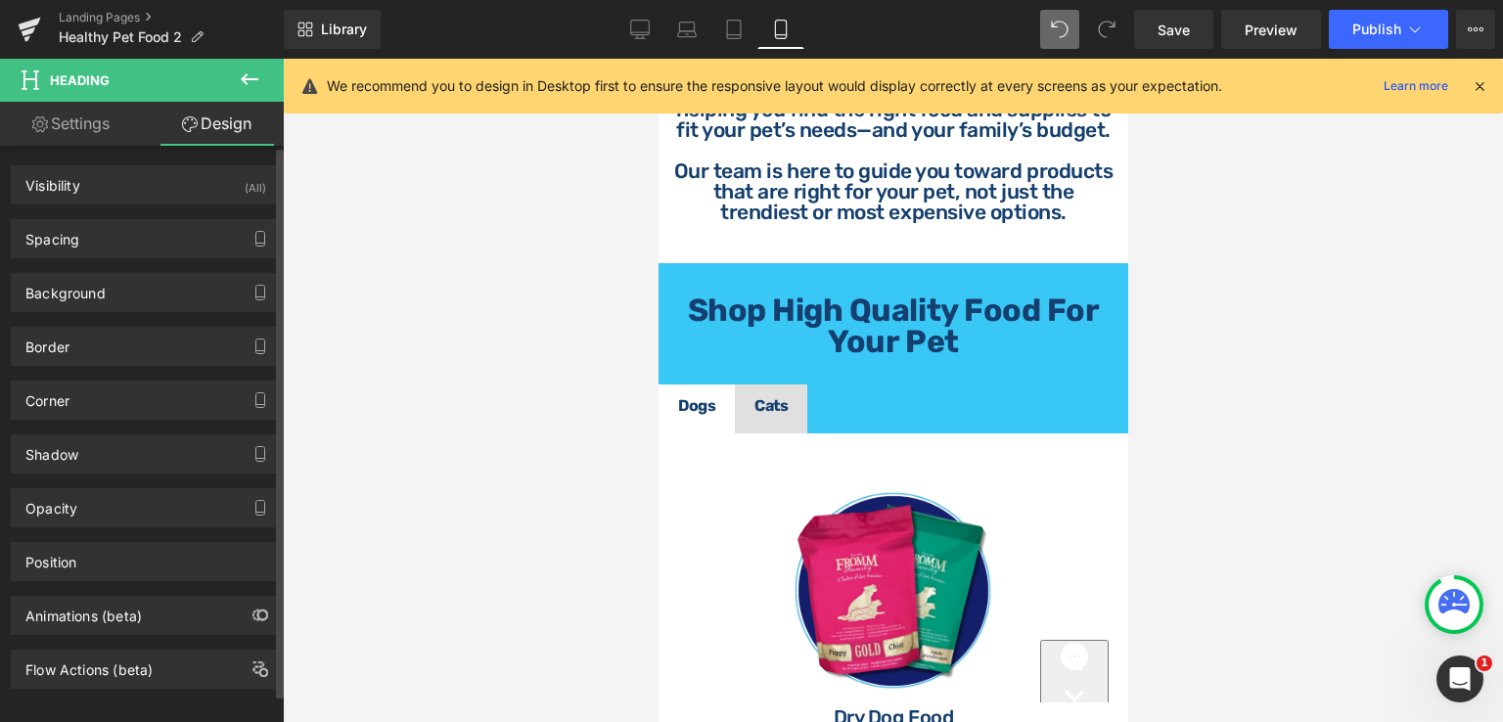
type input "0"
click at [92, 245] on div "Spacing" at bounding box center [146, 238] width 268 height 37
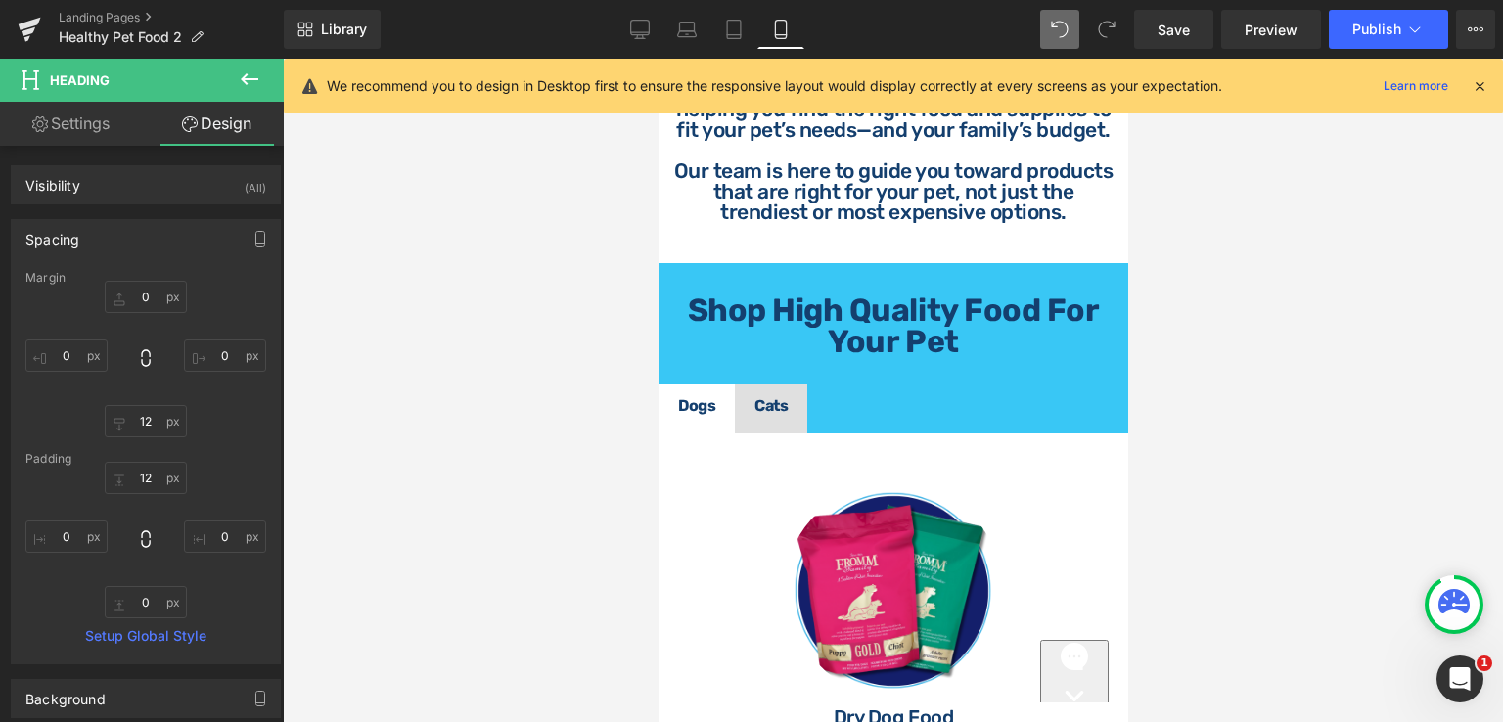
click at [1211, 369] on div at bounding box center [893, 390] width 1220 height 663
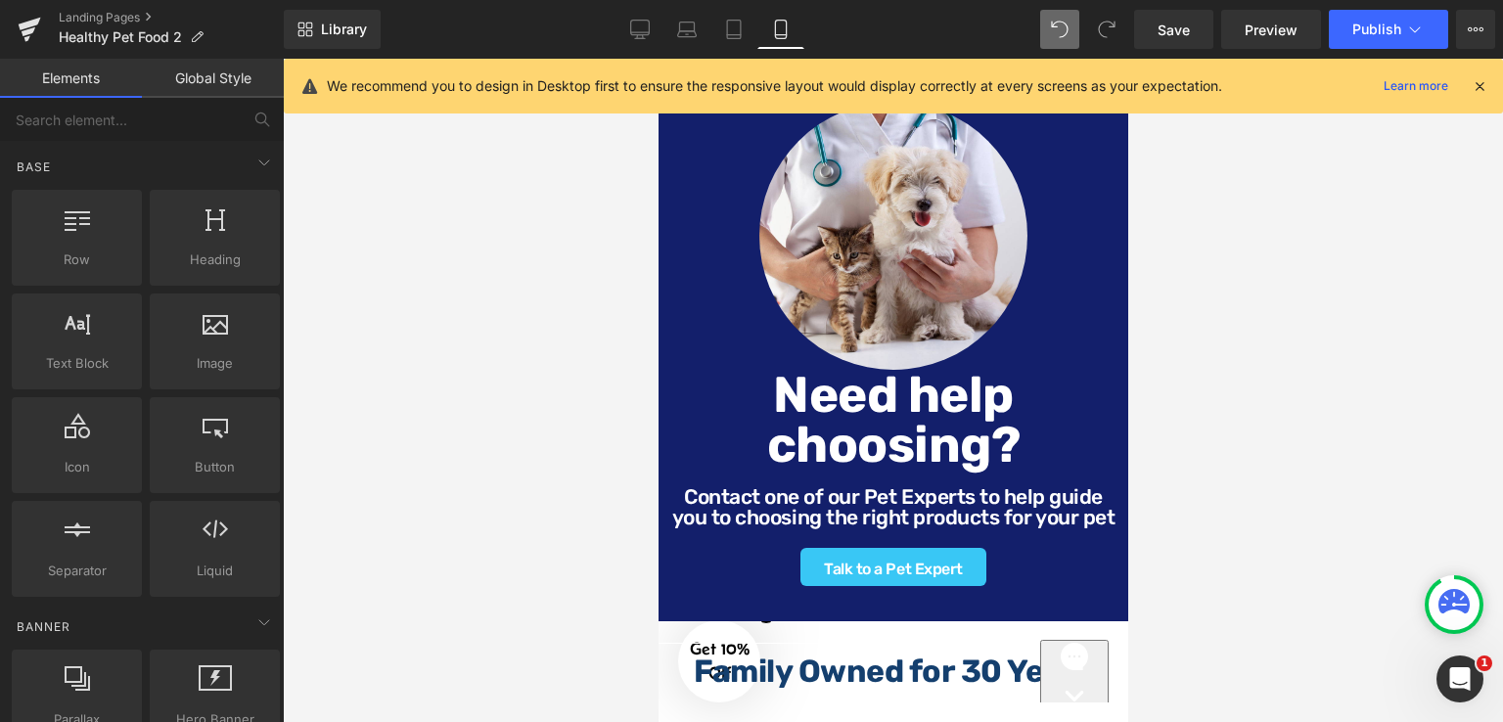
scroll to position [2219, 0]
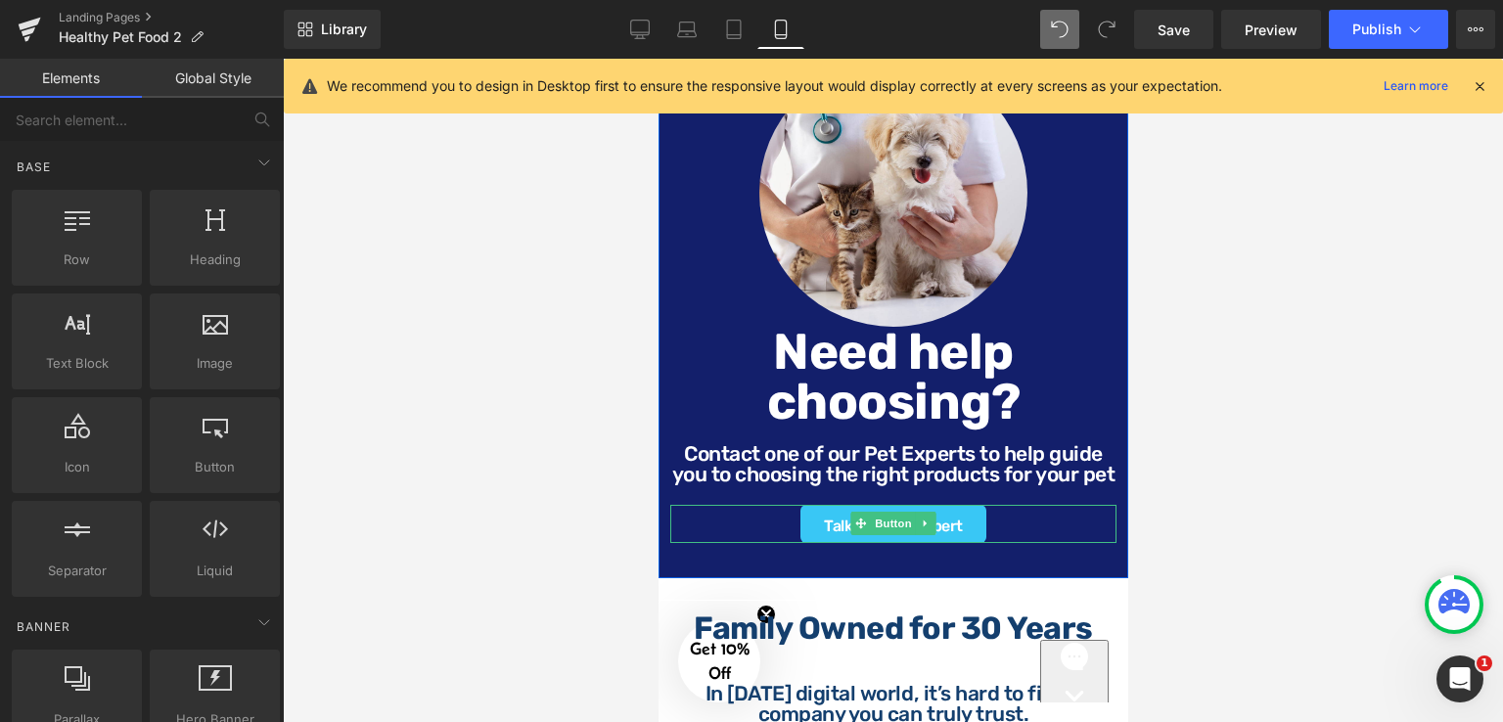
click at [979, 543] on div "Talk to a Pet Expert" at bounding box center [892, 524] width 446 height 38
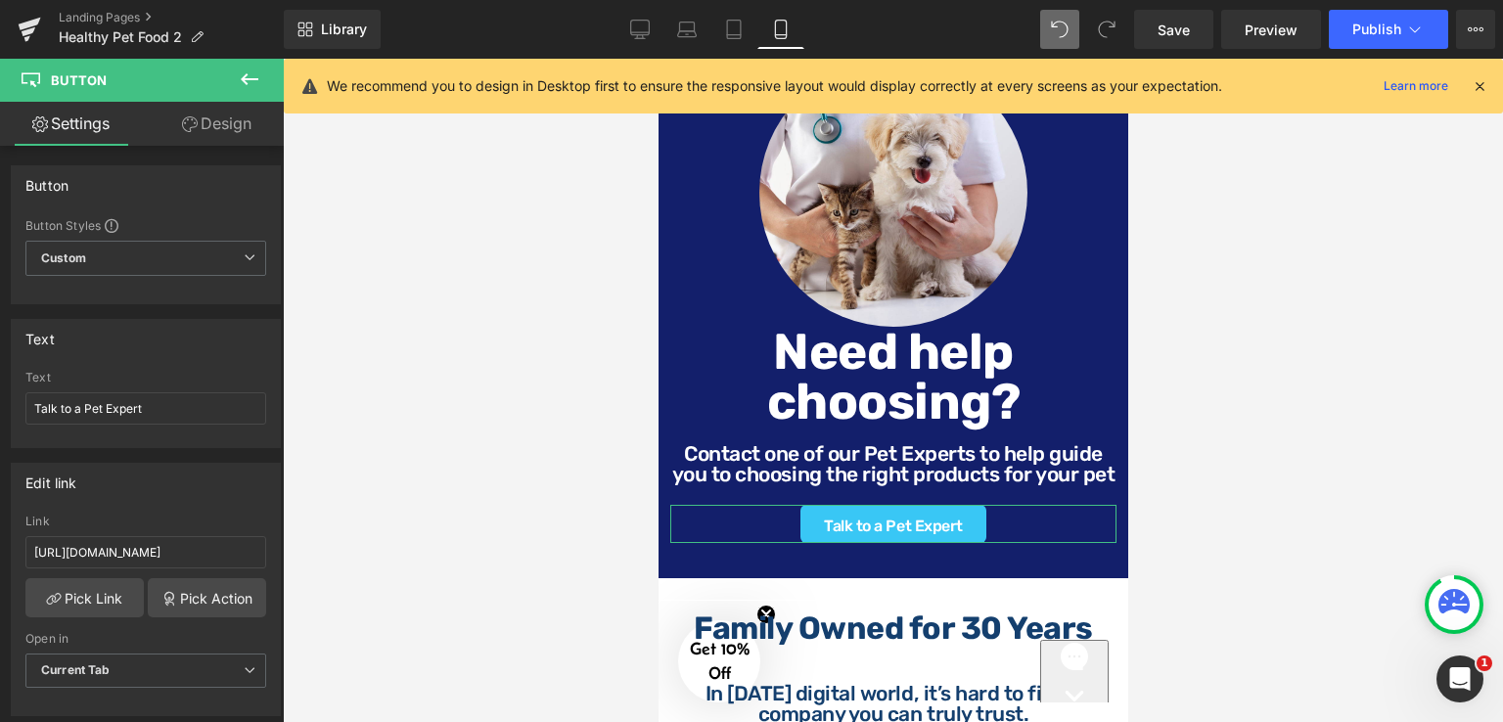
click at [199, 127] on link "Design" at bounding box center [217, 124] width 142 height 44
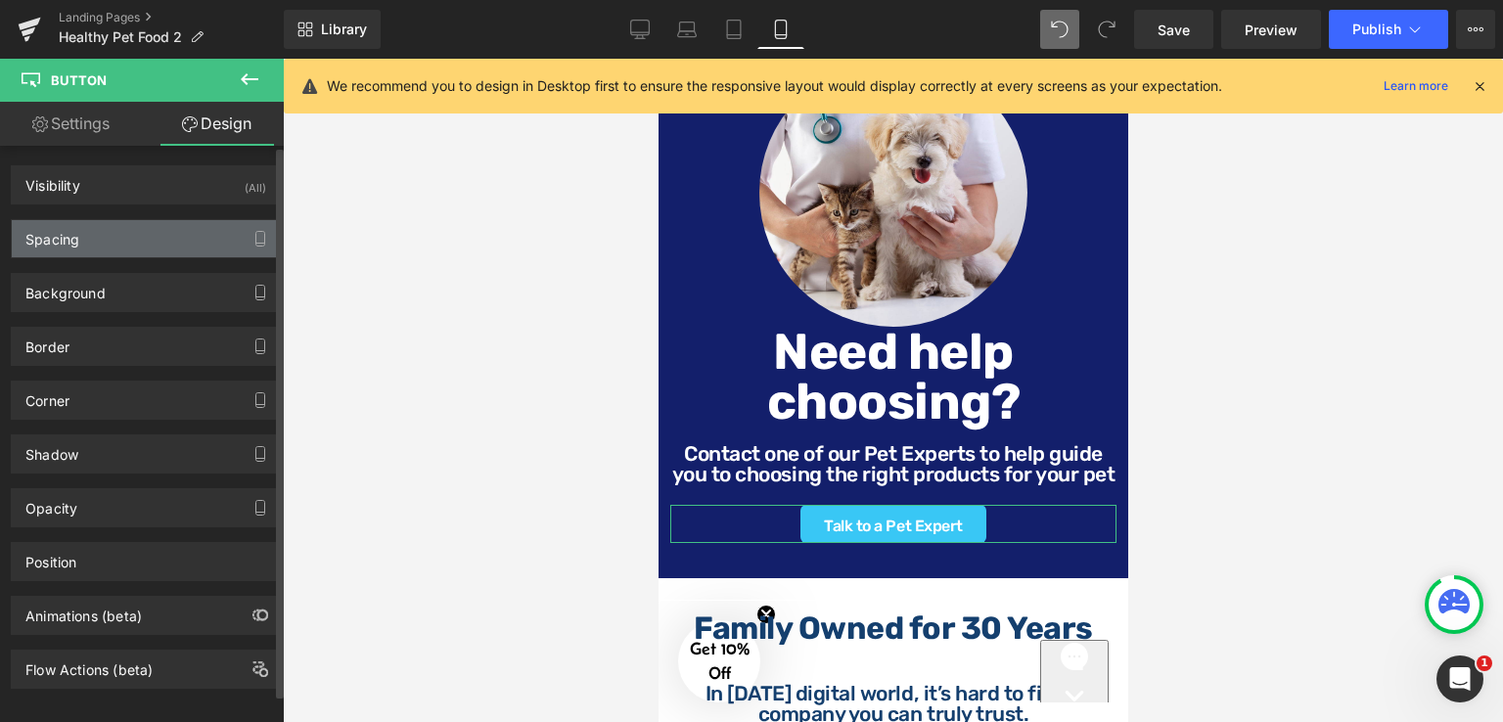
type input "0"
type input "14"
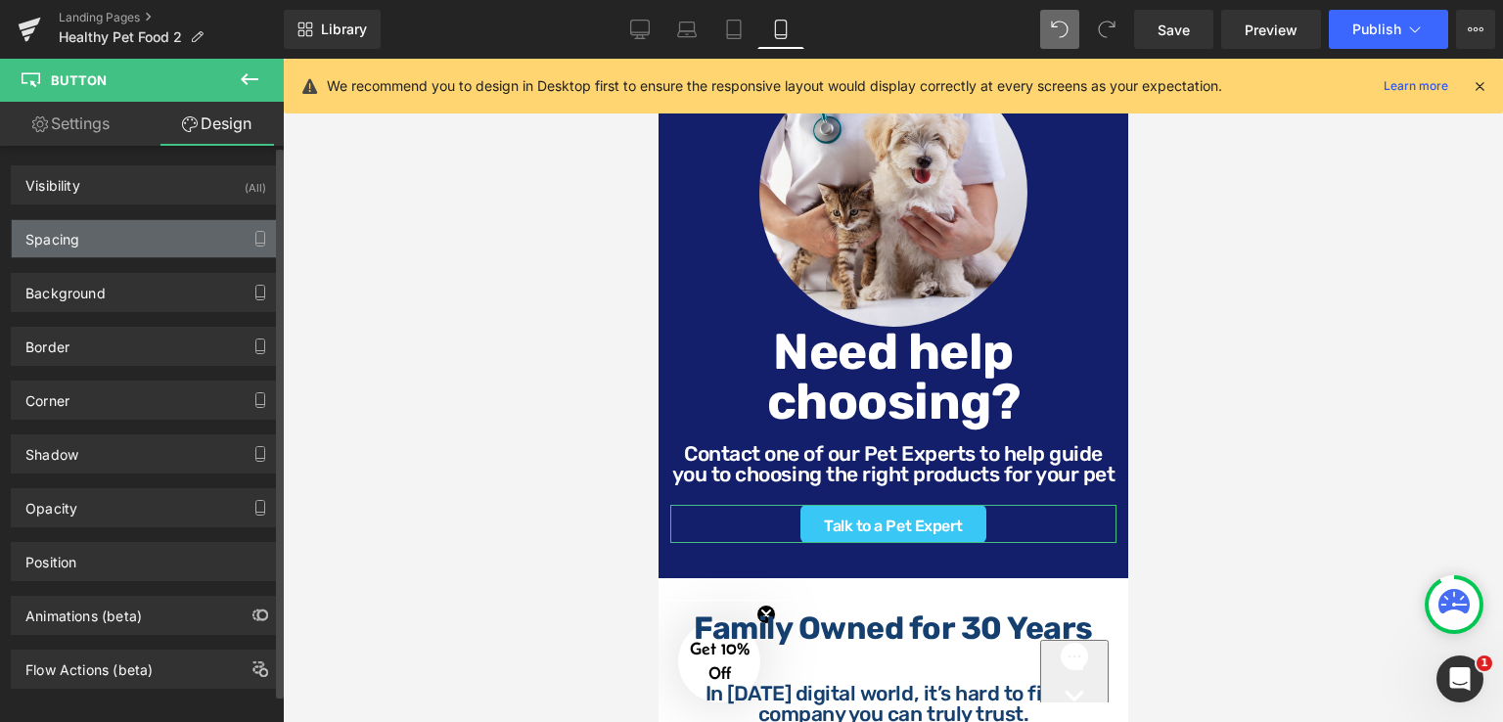
type input "24"
type input "9"
type input "24"
click at [161, 236] on div "Spacing" at bounding box center [146, 238] width 268 height 37
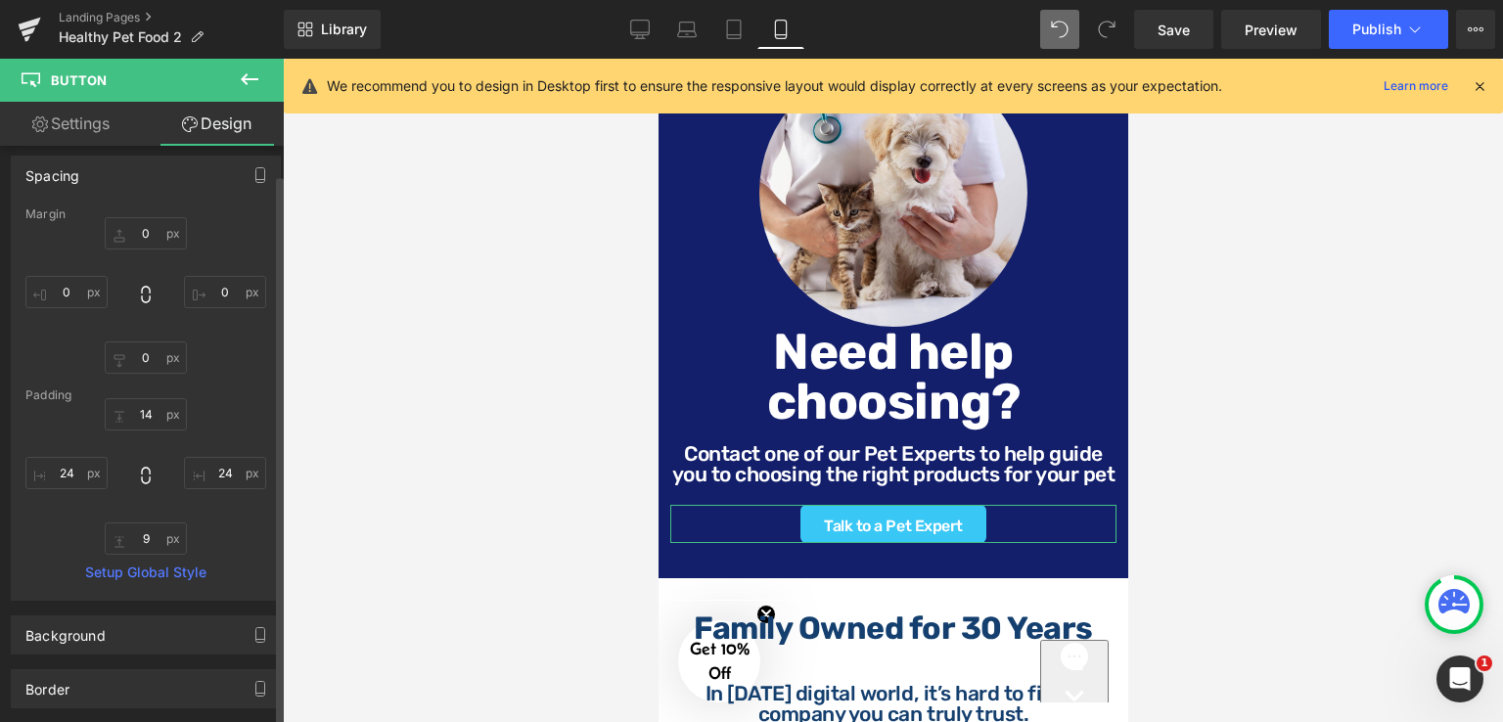
scroll to position [196, 0]
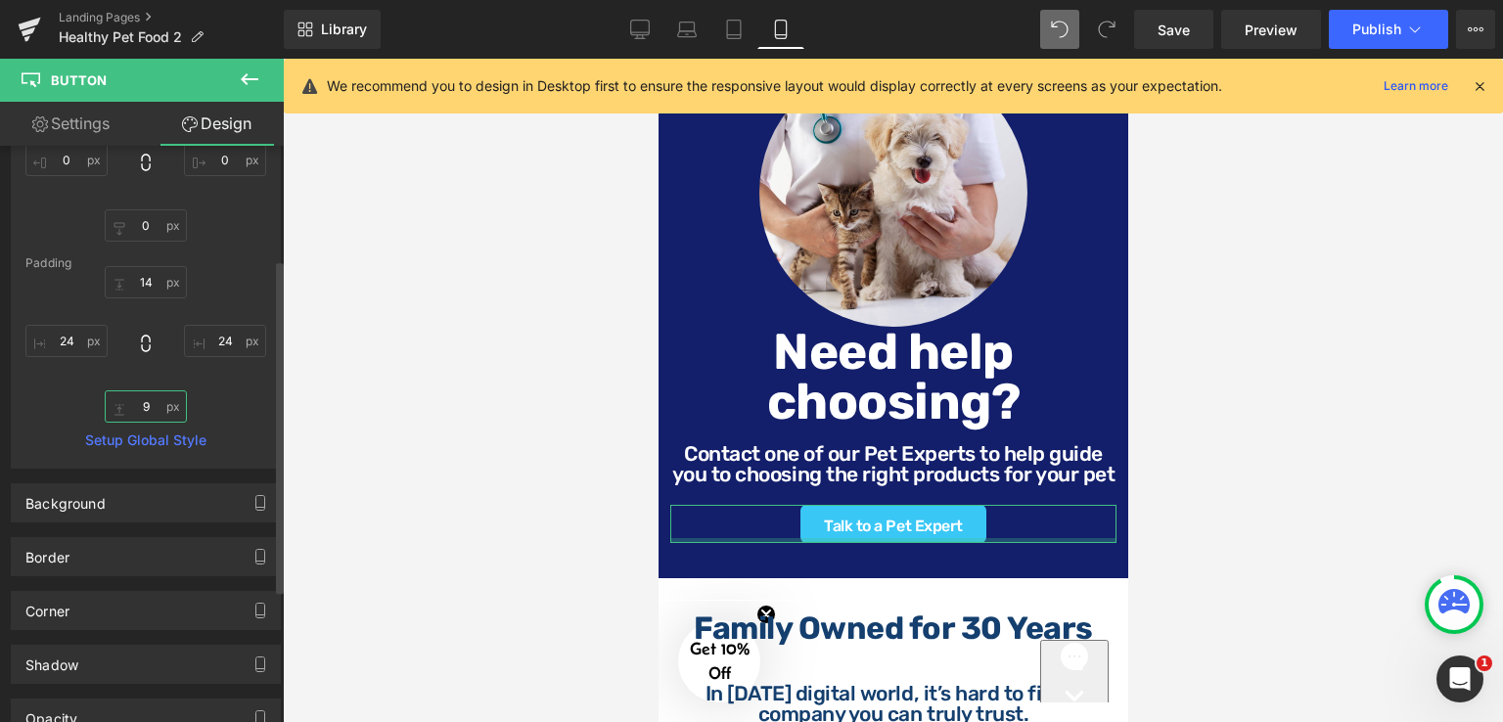
click at [152, 406] on input "9" at bounding box center [146, 406] width 82 height 32
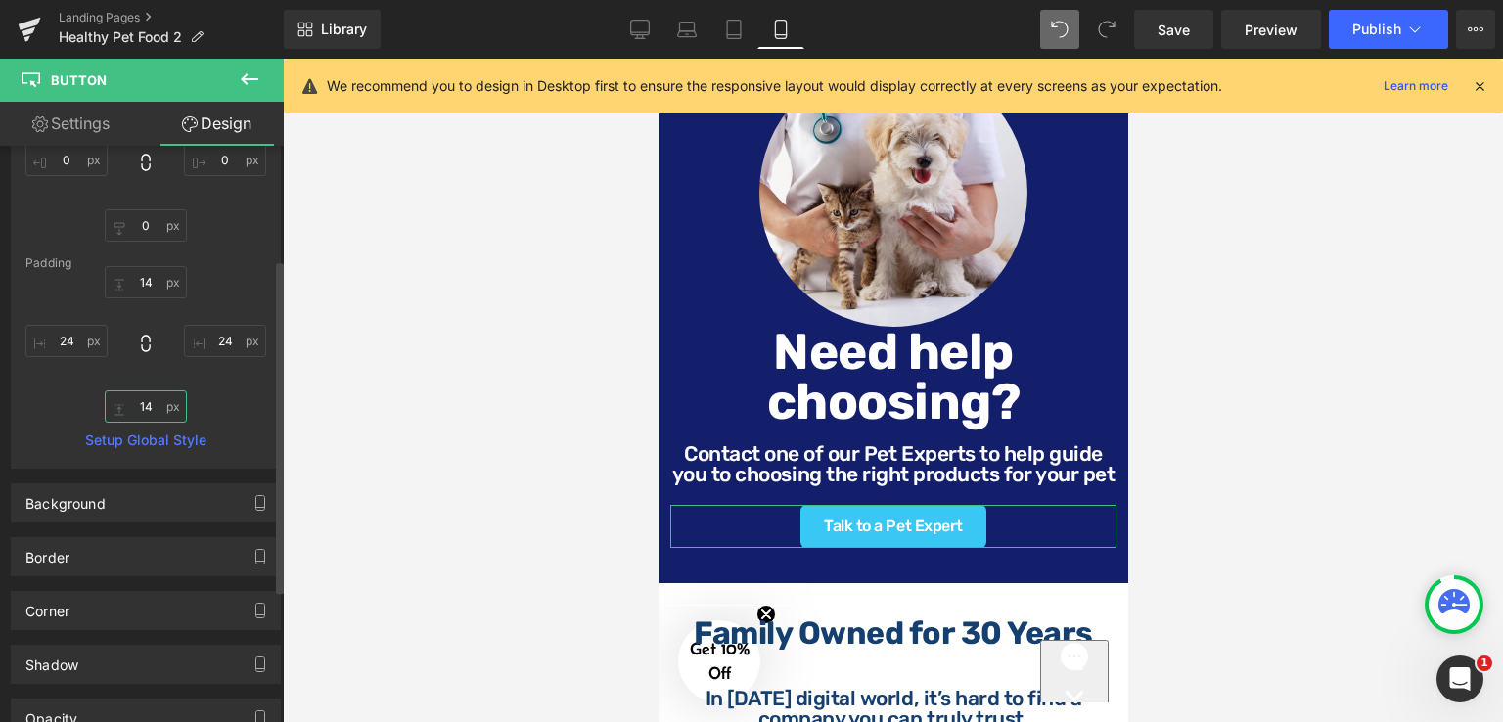
type input "14"
click at [669, 500] on div "Contact one of our Pet Experts to help guide you to choosing the right products…" at bounding box center [892, 474] width 446 height 62
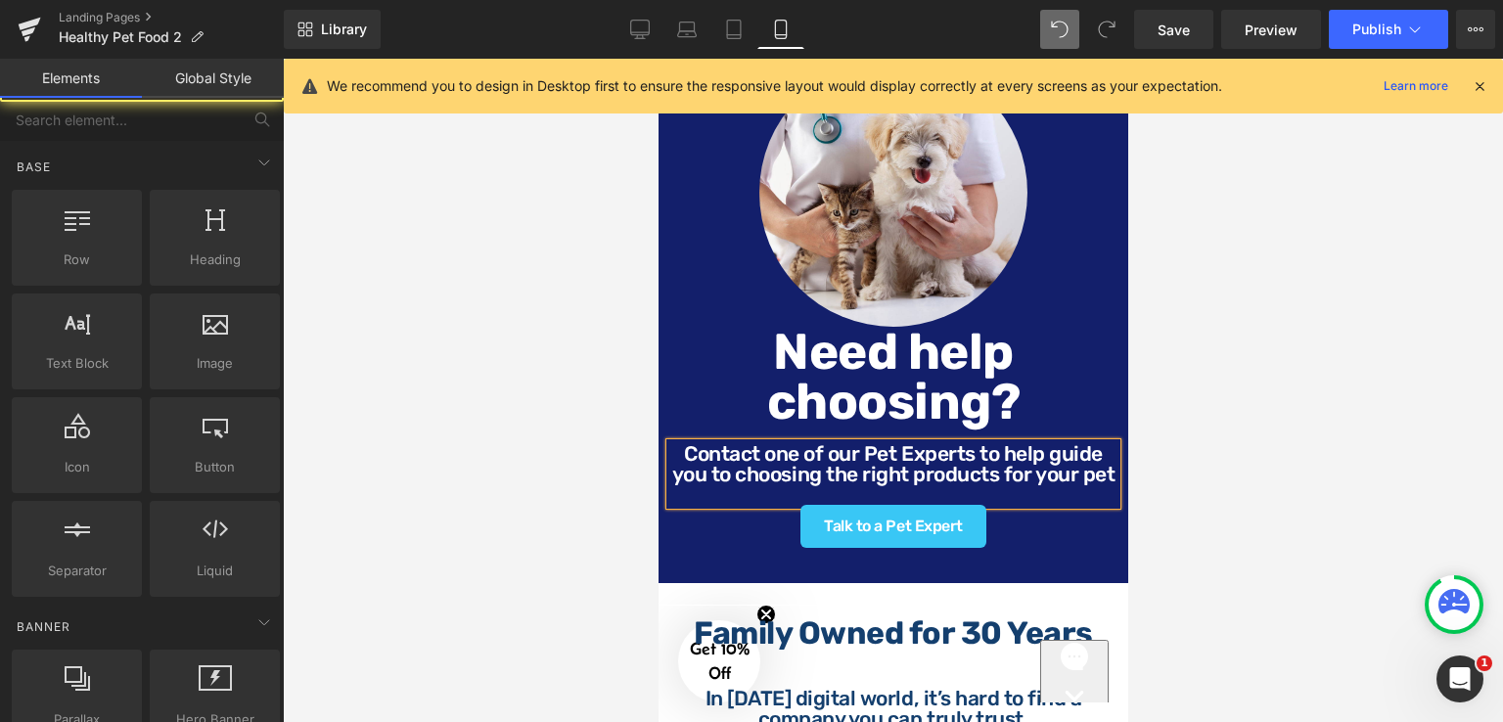
drag, startPoint x: 10, startPoint y: 441, endPoint x: 1216, endPoint y: 431, distance: 1206.2
click at [1216, 431] on div at bounding box center [893, 390] width 1220 height 663
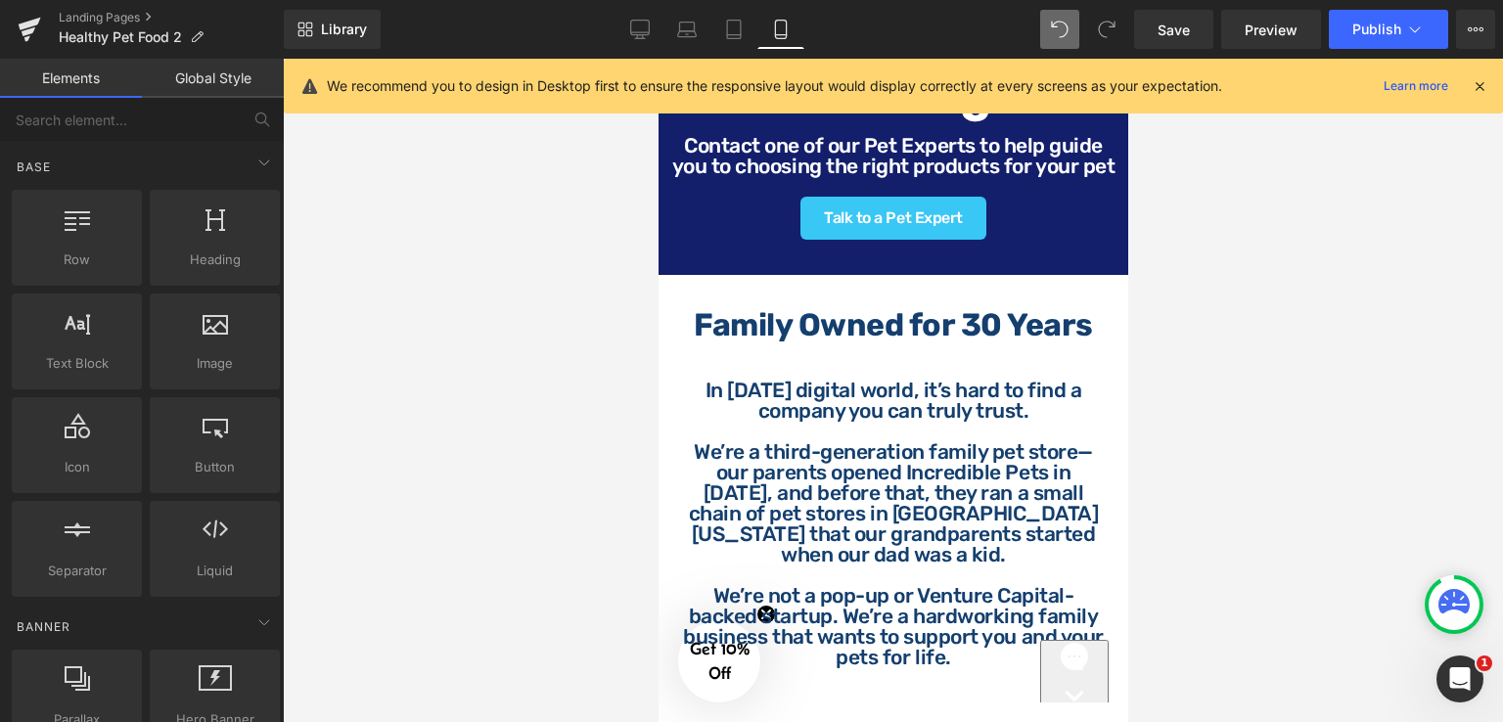
scroll to position [2550, 0]
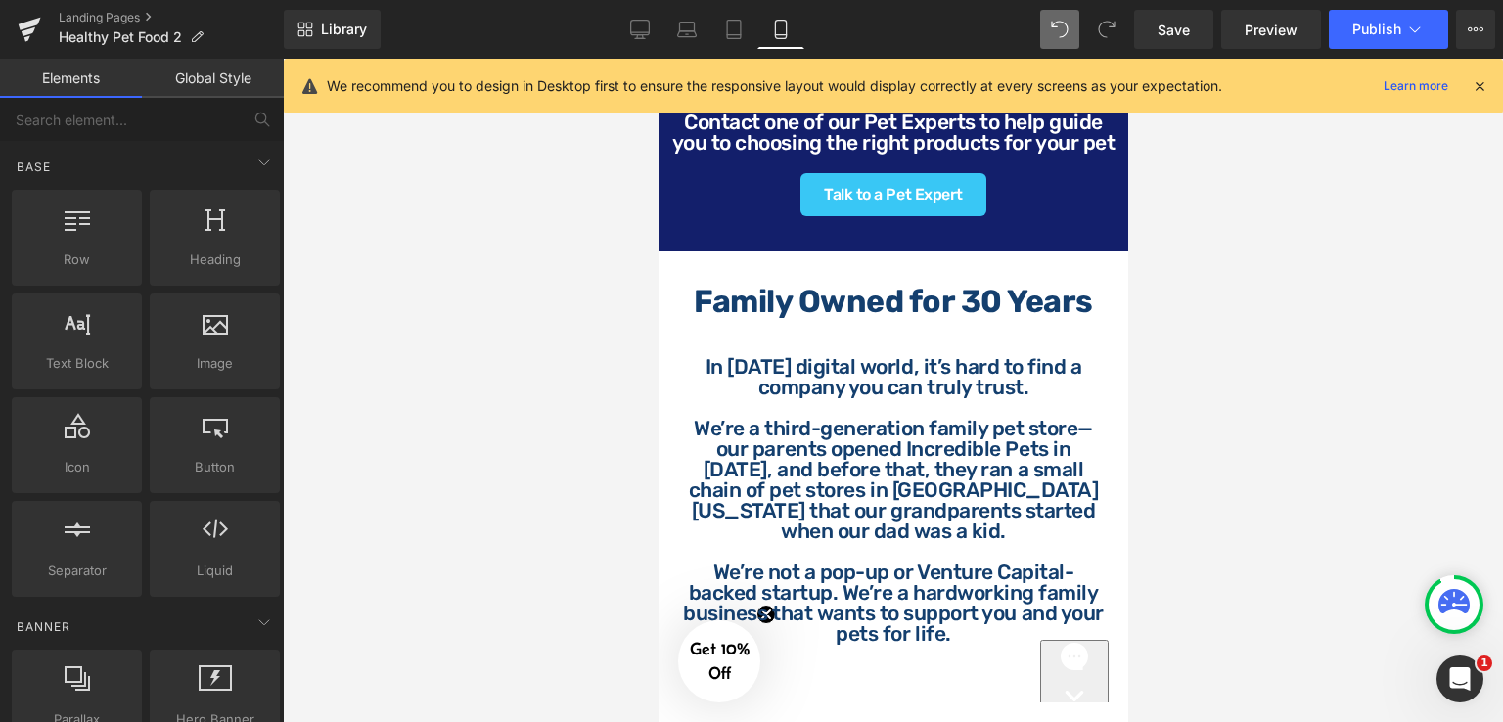
drag, startPoint x: 1124, startPoint y: 421, endPoint x: 1786, endPoint y: 523, distance: 670.2
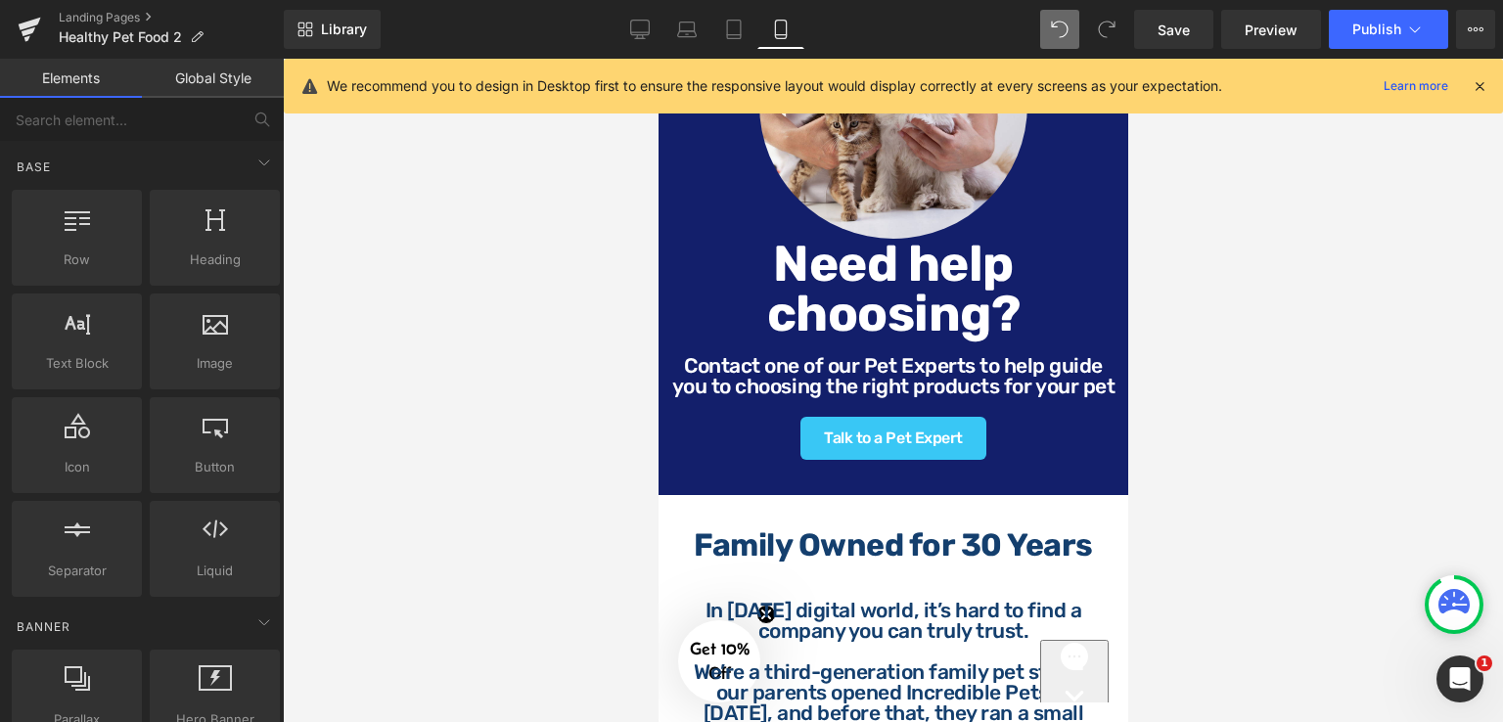
scroll to position [2257, 0]
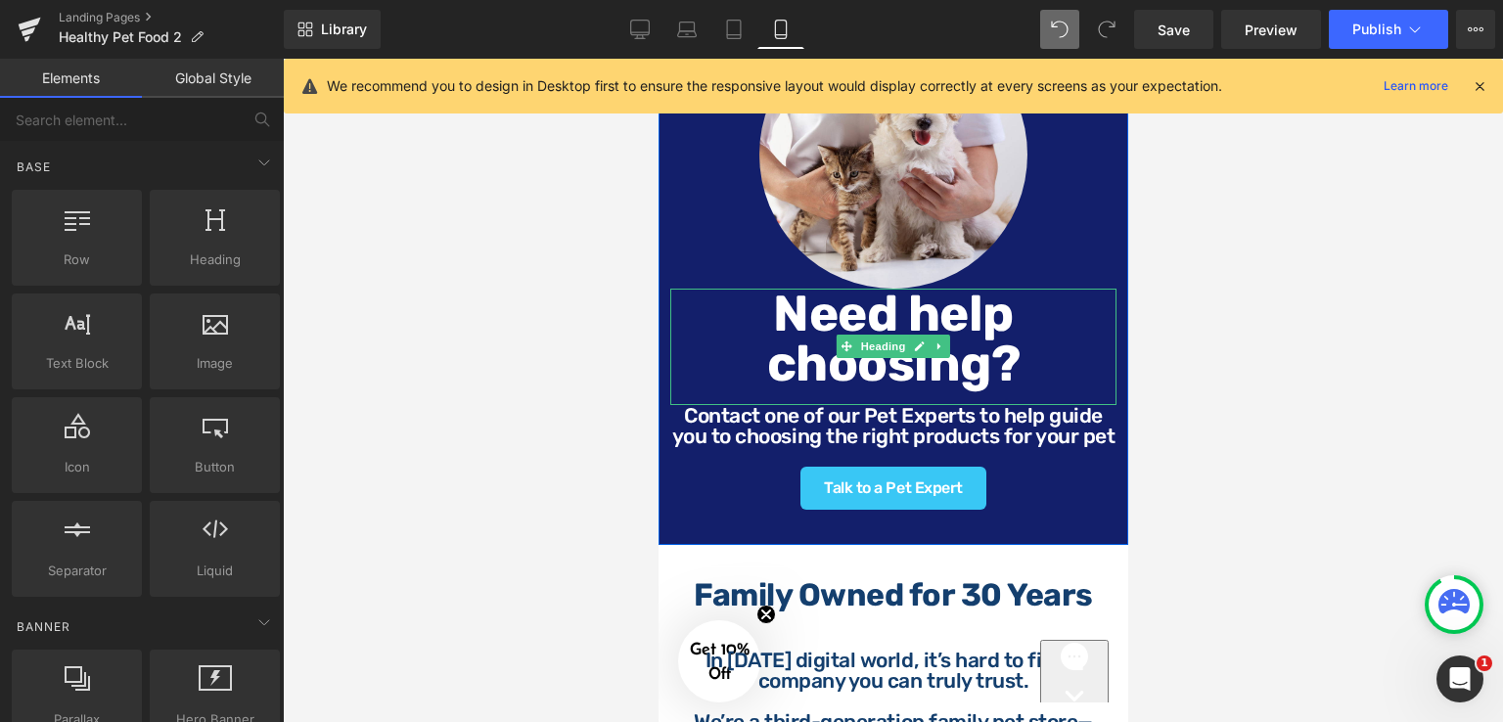
click at [976, 373] on strong "Need help choosing?" at bounding box center [892, 339] width 253 height 110
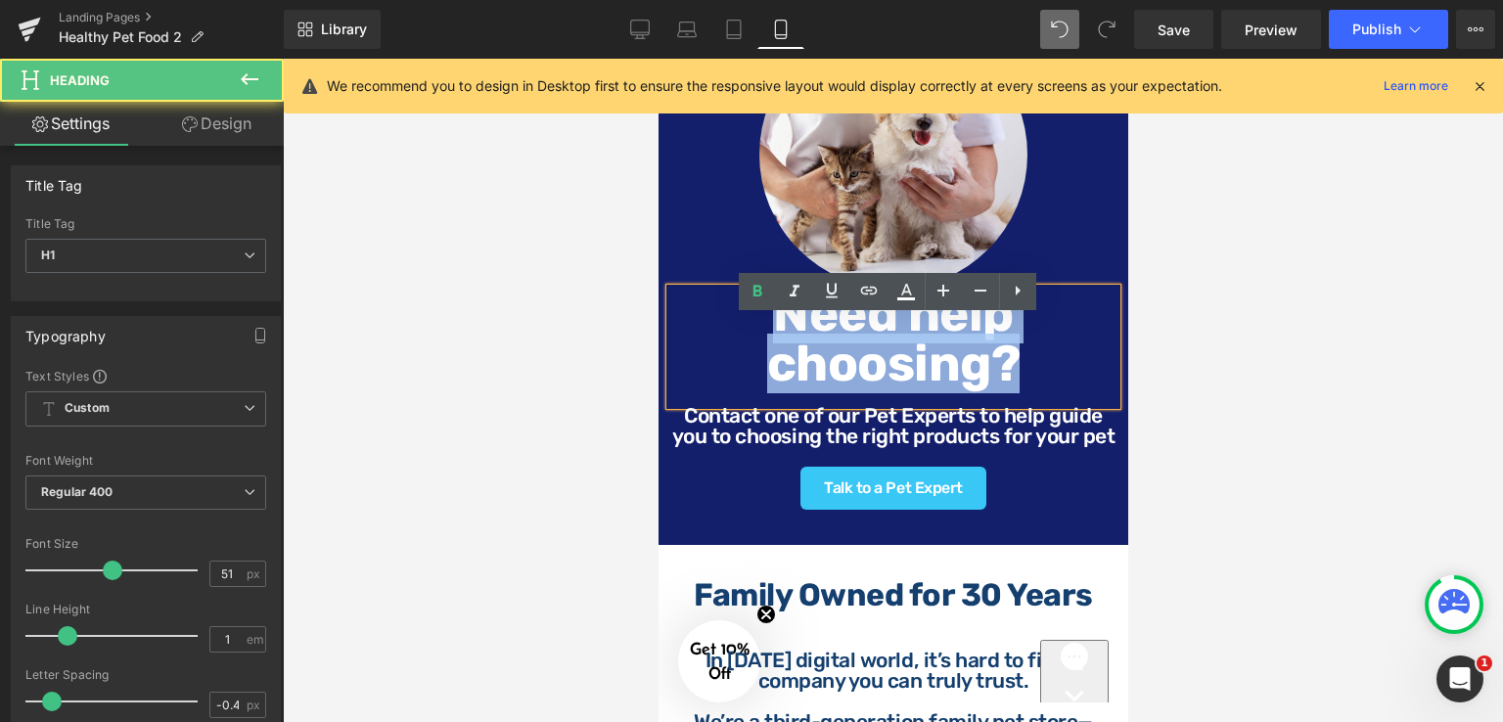
drag, startPoint x: 1023, startPoint y: 392, endPoint x: 738, endPoint y: 352, distance: 288.4
click at [738, 352] on h1 "Need help choosing?" at bounding box center [892, 339] width 446 height 100
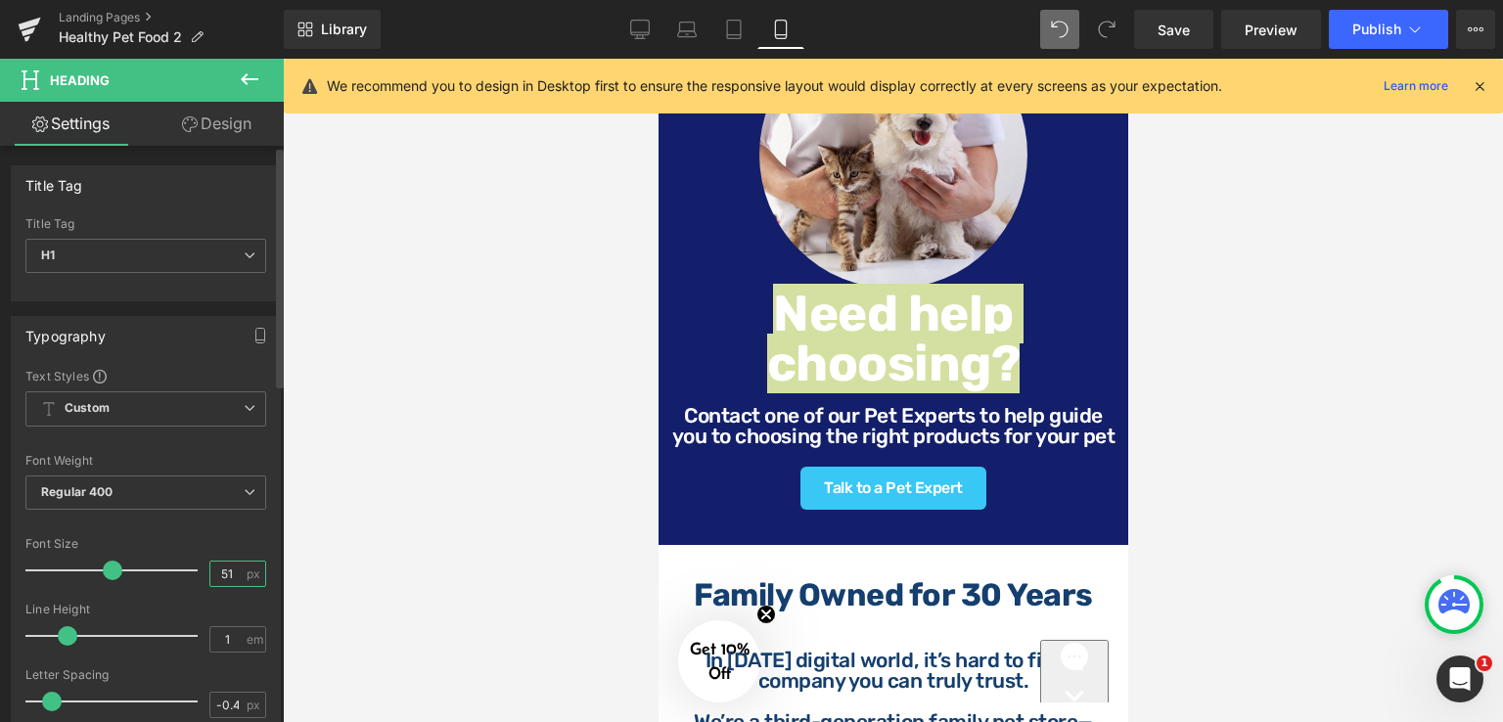
click at [227, 572] on input "51" at bounding box center [227, 573] width 34 height 24
type input "5"
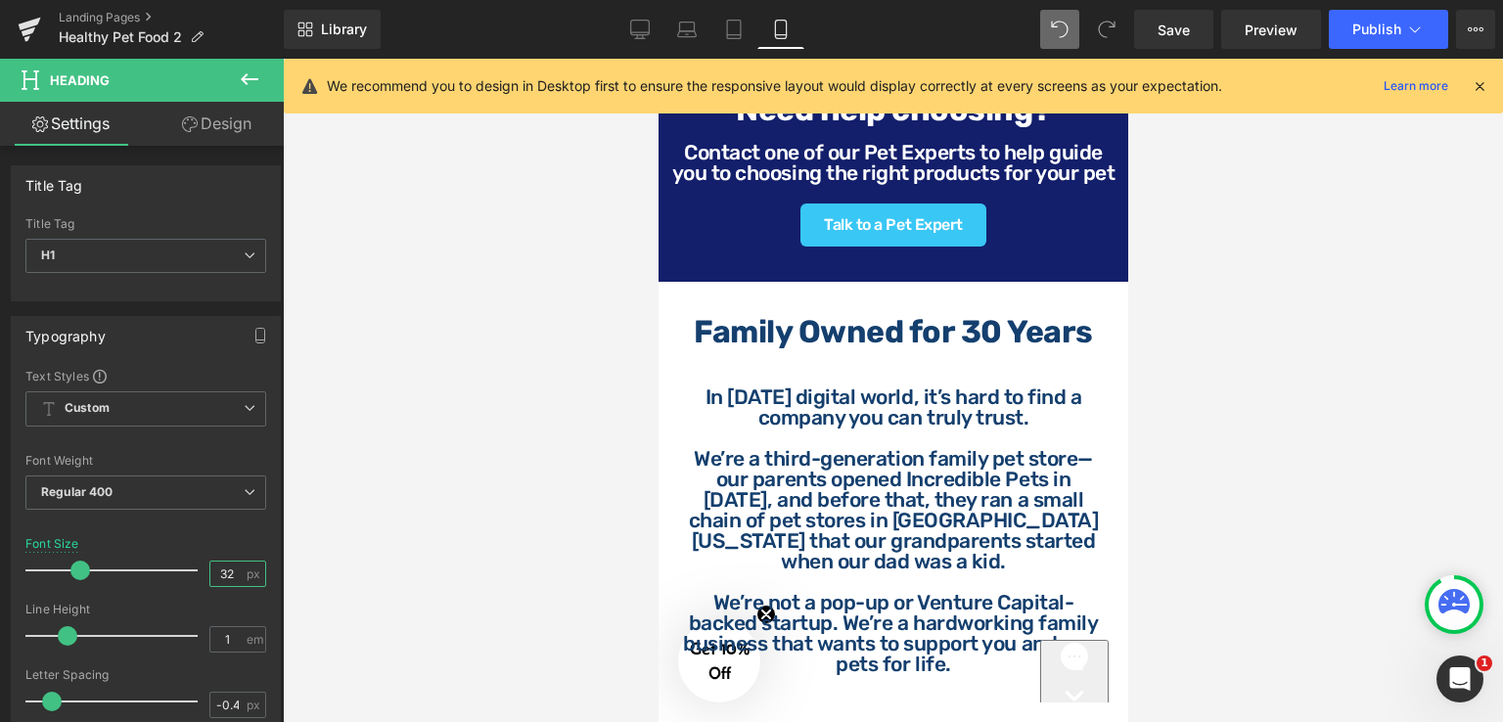
scroll to position [2452, 0]
click at [970, 127] on strong "Need help choosing?" at bounding box center [892, 108] width 315 height 37
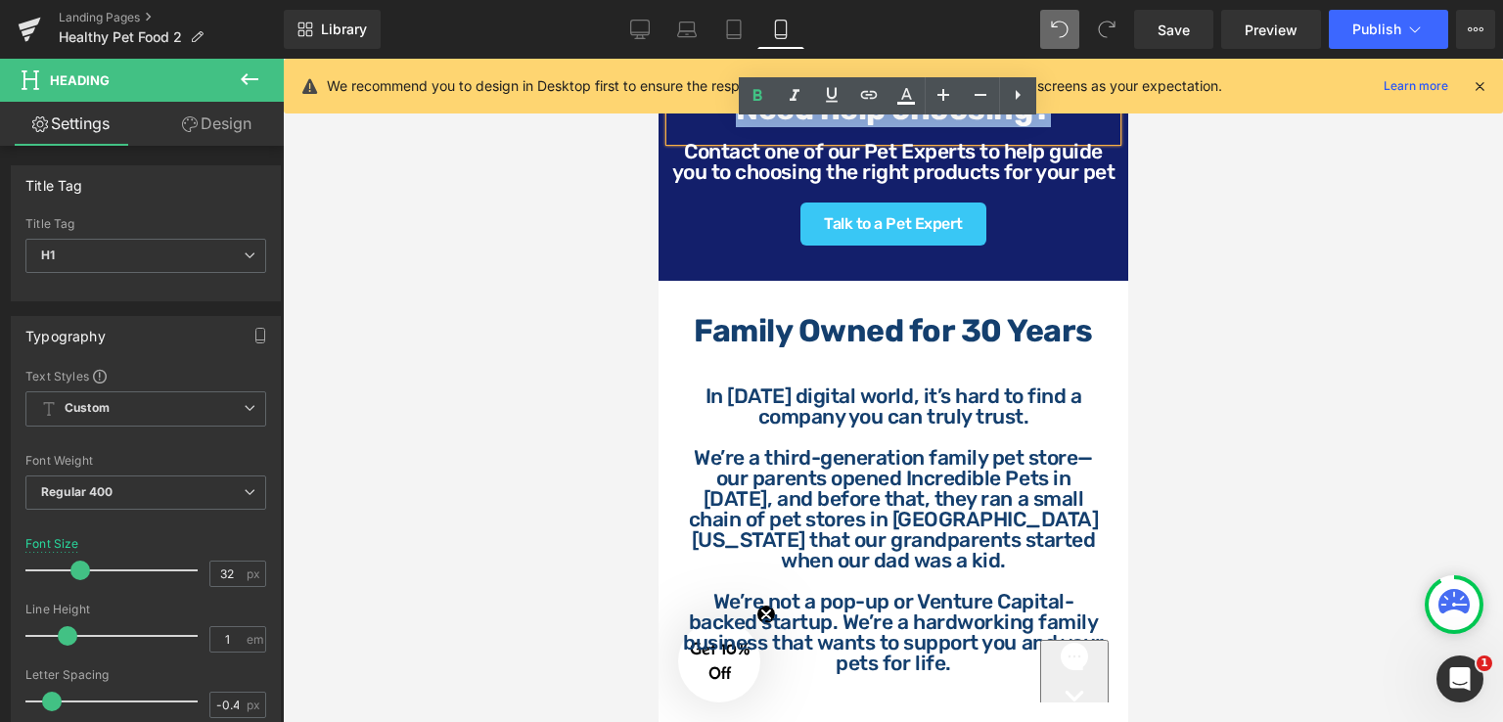
drag, startPoint x: 1044, startPoint y: 142, endPoint x: 708, endPoint y: 144, distance: 335.5
click at [708, 124] on h1 "Need help choosing?" at bounding box center [892, 108] width 446 height 31
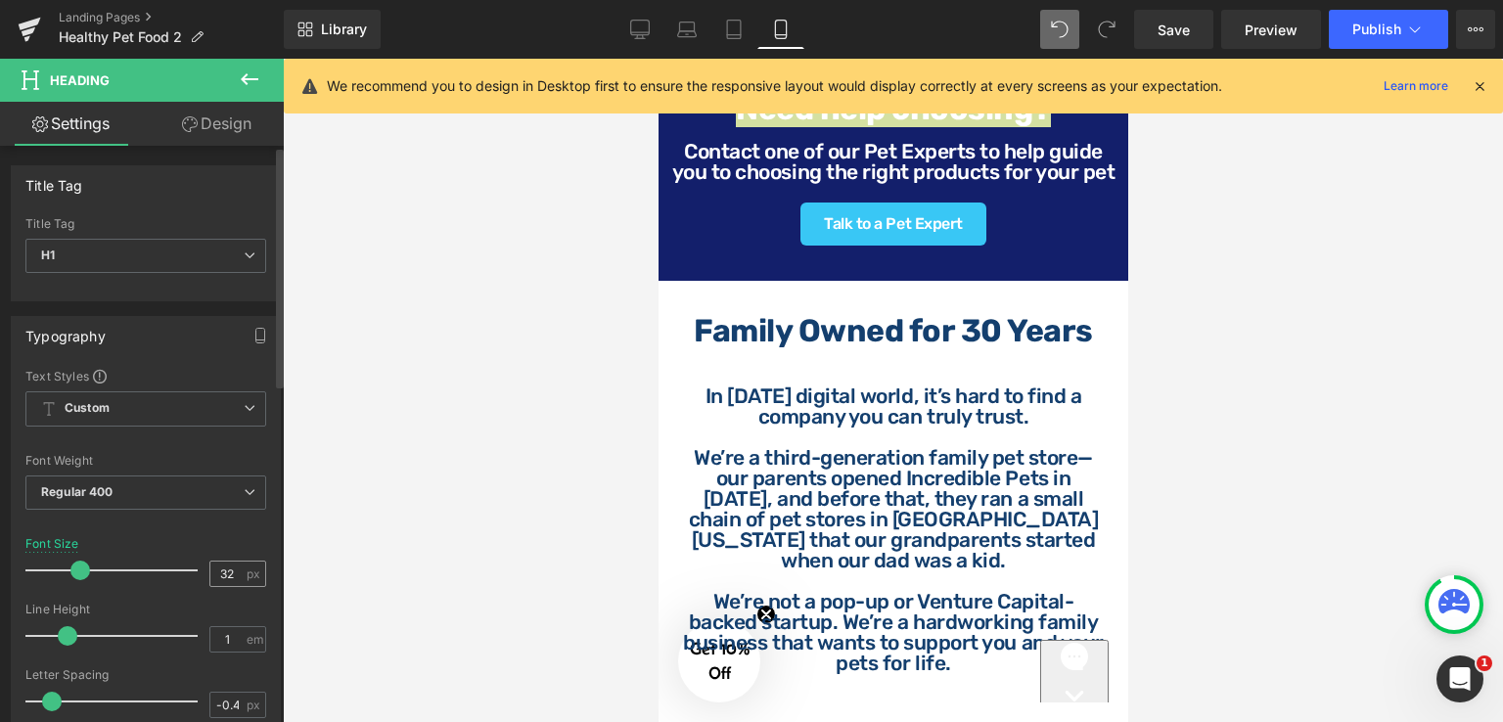
click at [247, 574] on span "px" at bounding box center [255, 573] width 17 height 13
click at [229, 572] on input "32" at bounding box center [227, 573] width 34 height 24
type input "3"
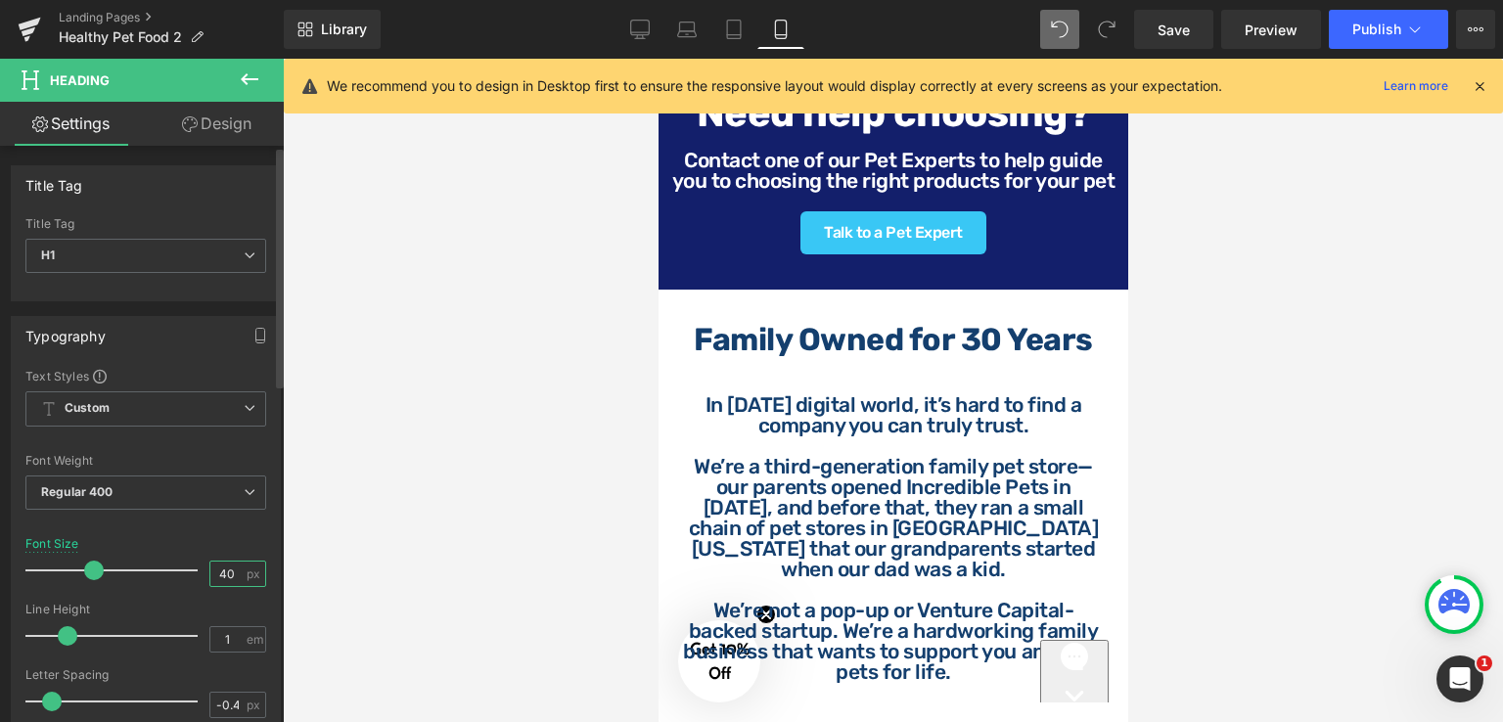
type input "40"
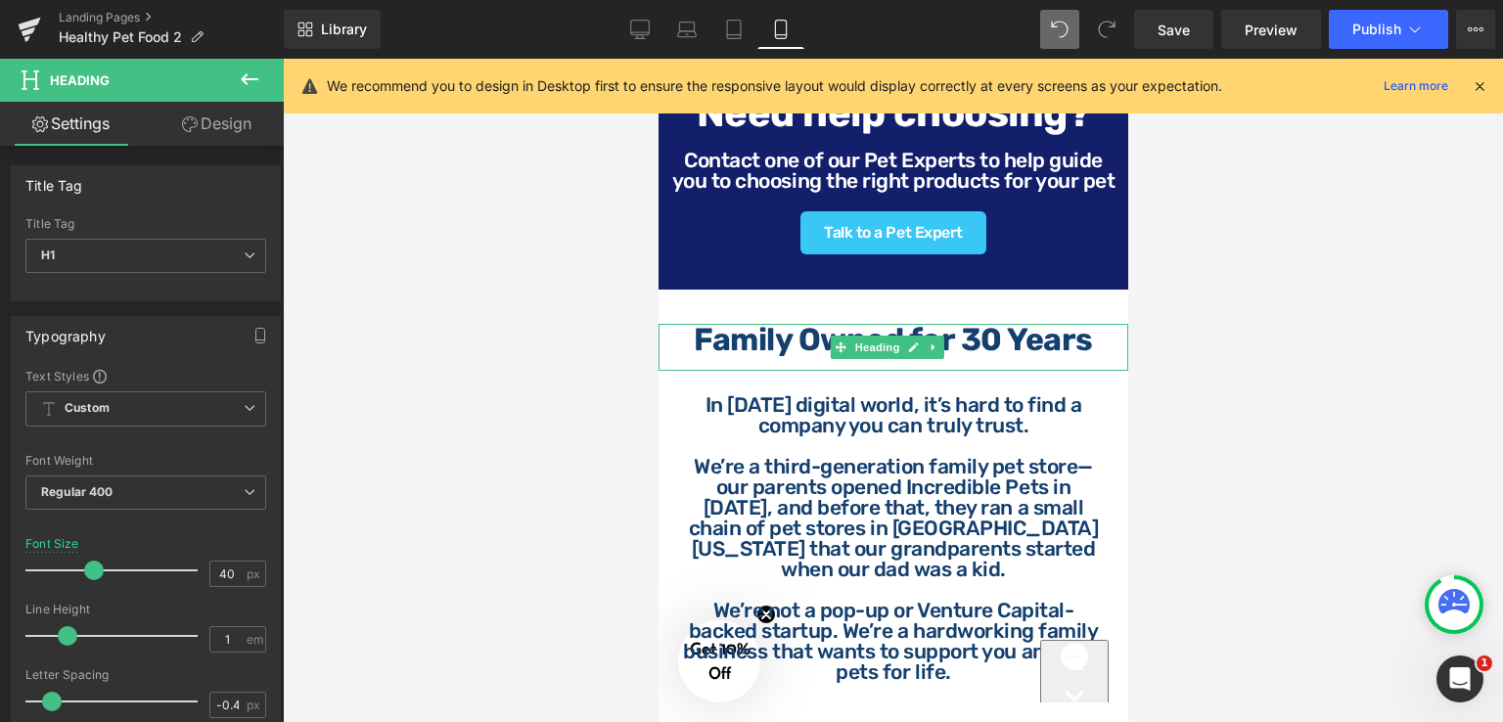
click at [1010, 358] on b "Family Owned for 30 Years" at bounding box center [892, 339] width 399 height 37
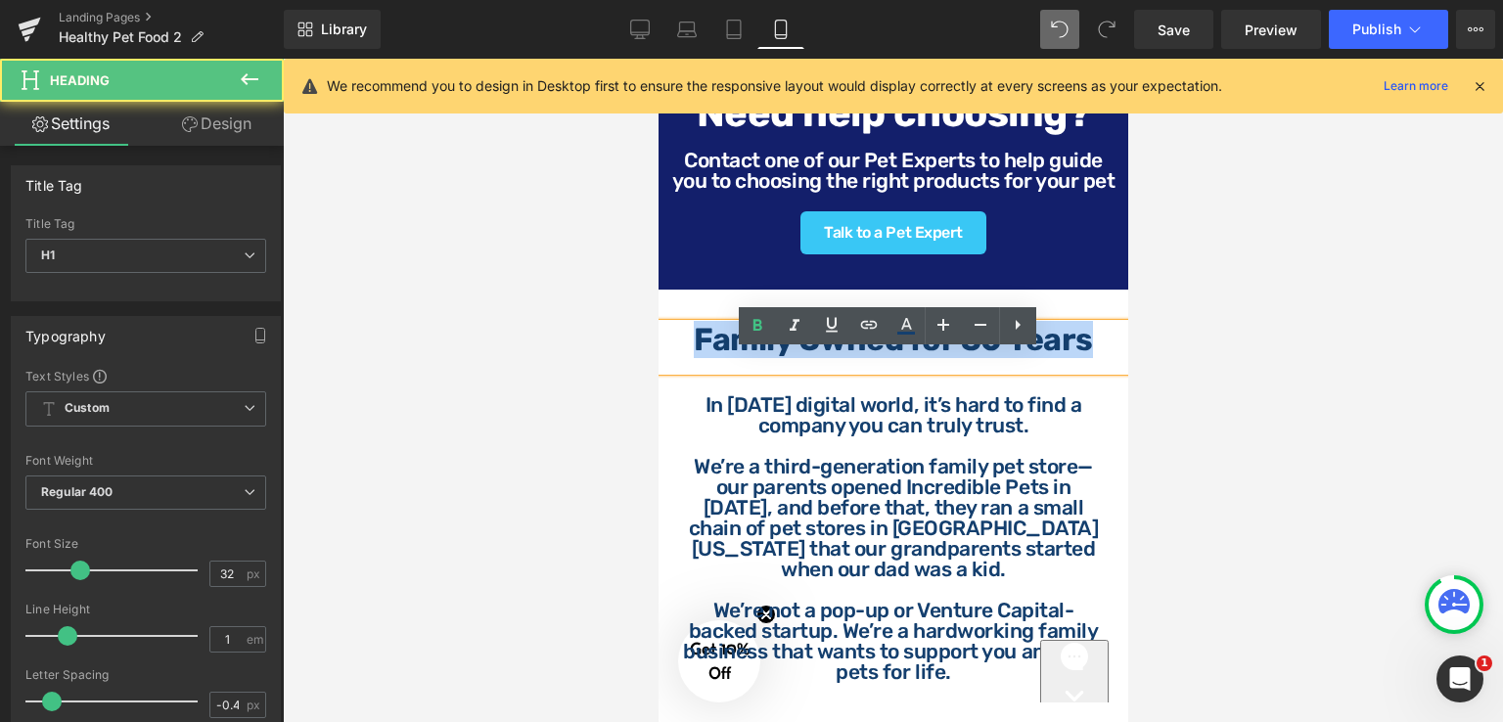
drag, startPoint x: 1079, startPoint y: 375, endPoint x: 687, endPoint y: 369, distance: 392.3
click at [693, 358] on b "Family Owned for 30 Years" at bounding box center [892, 339] width 399 height 37
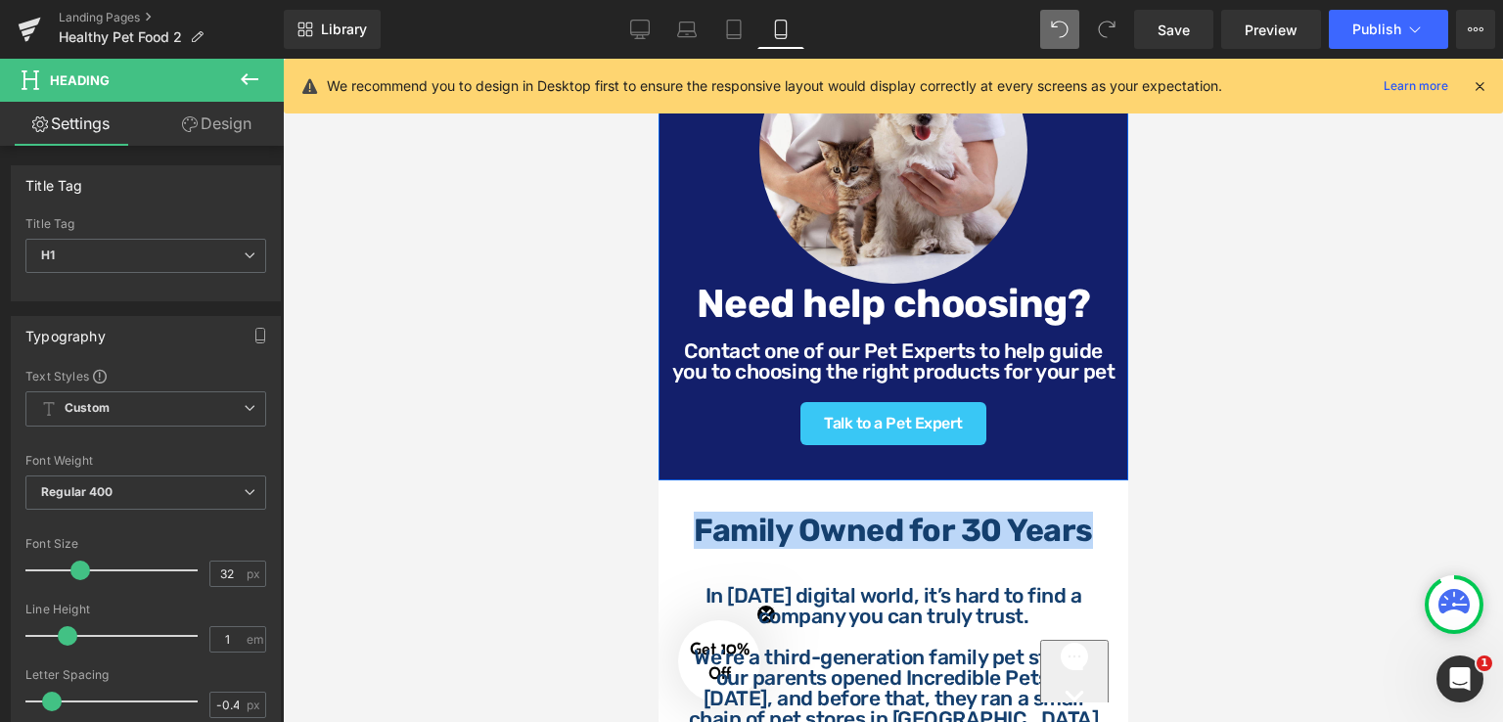
scroll to position [2257, 0]
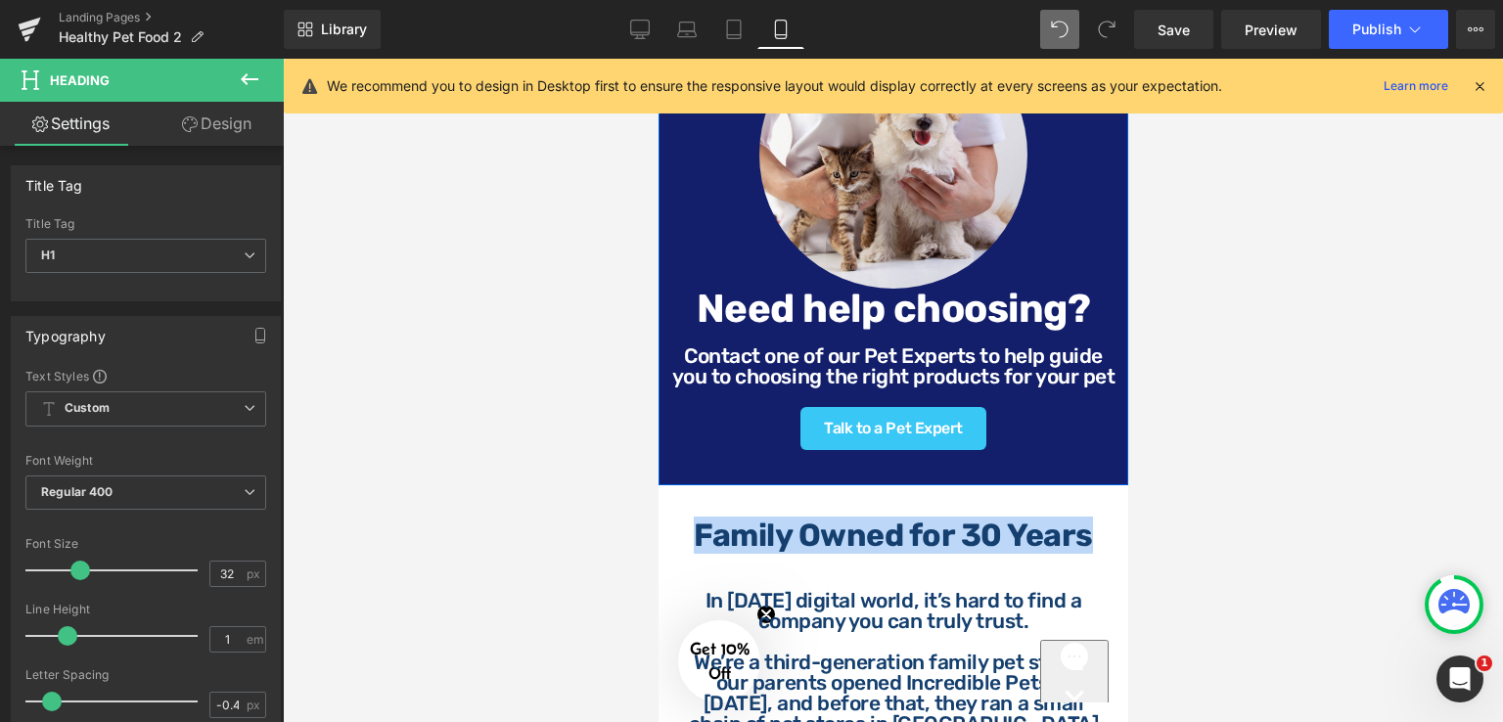
click at [1024, 332] on strong "Need help choosing?" at bounding box center [892, 309] width 394 height 46
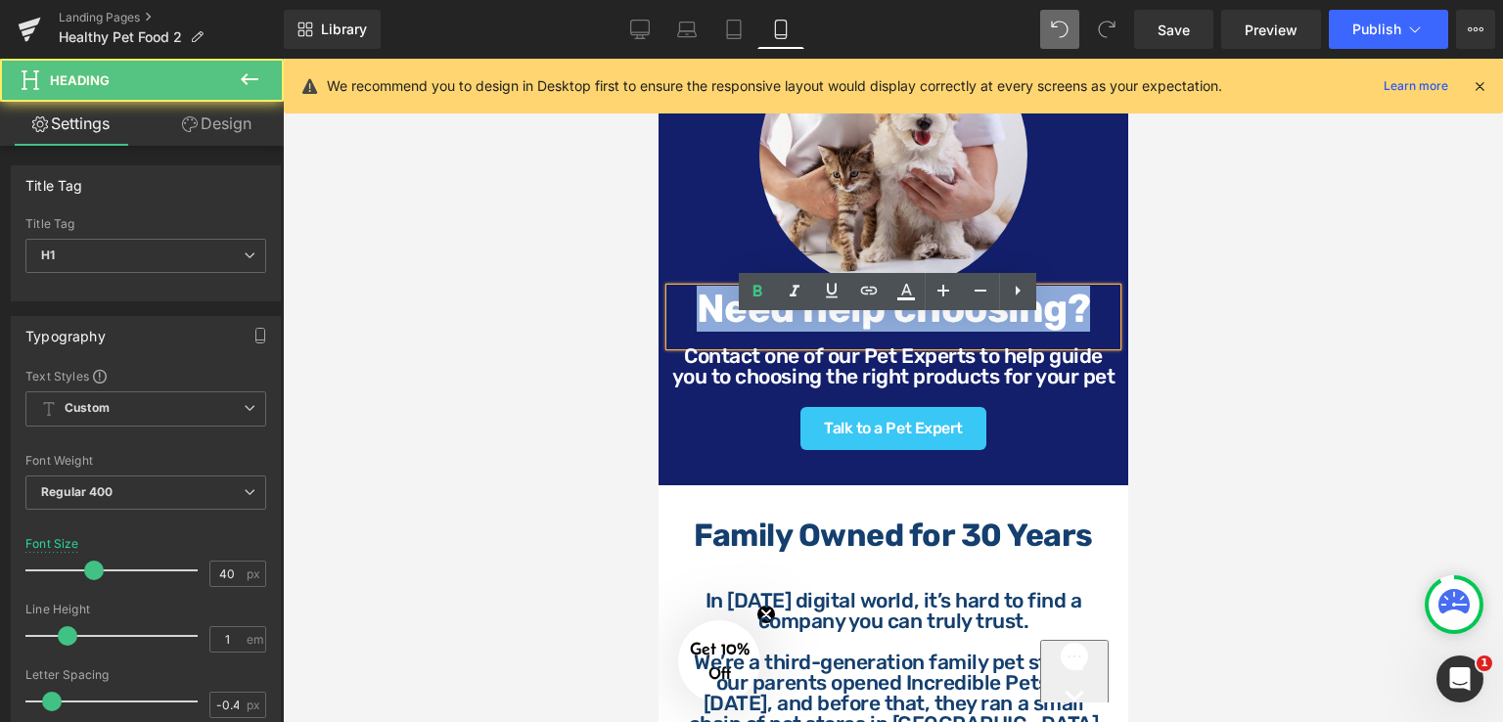
drag, startPoint x: 1081, startPoint y: 334, endPoint x: 694, endPoint y: 341, distance: 387.4
click at [695, 332] on strong "Need help choosing?" at bounding box center [892, 309] width 394 height 46
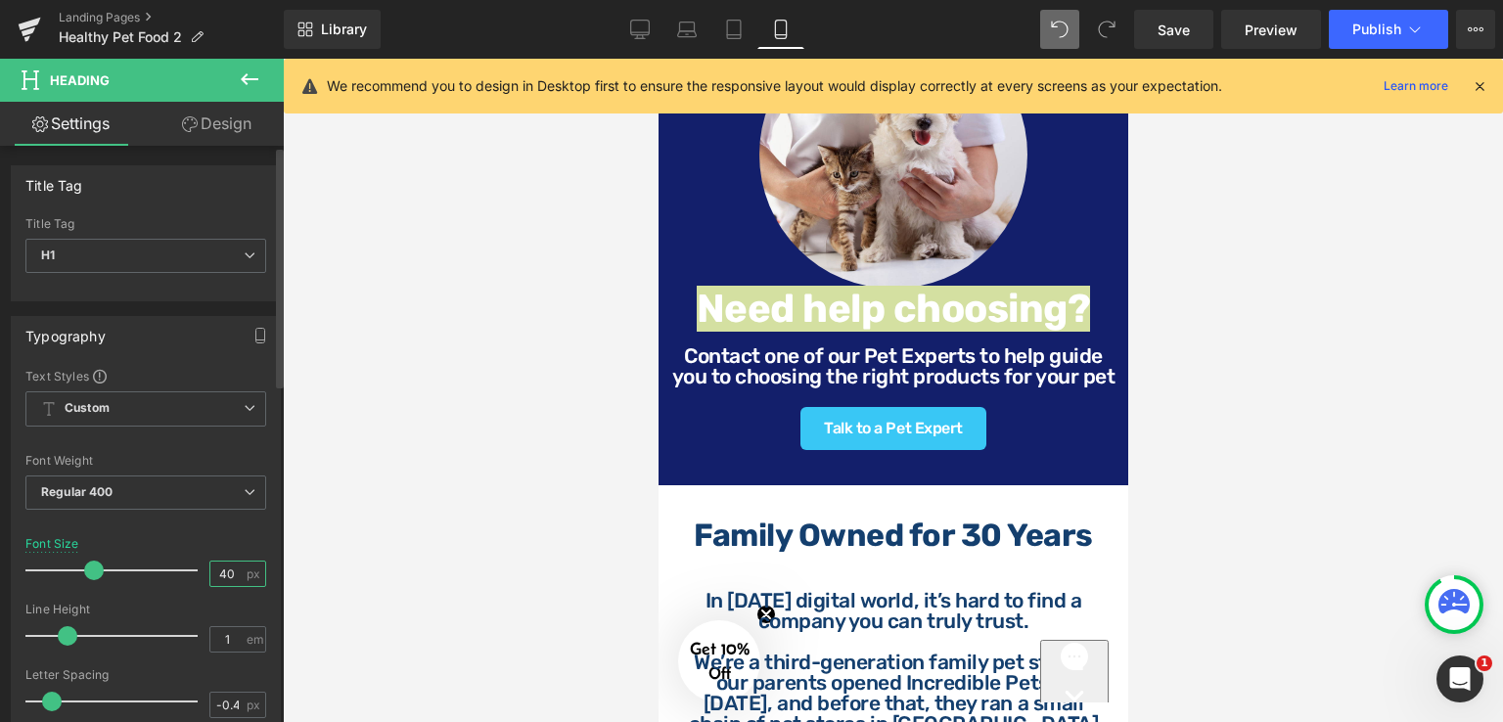
click at [232, 566] on input "40" at bounding box center [227, 573] width 34 height 24
type input "4"
type input "32"
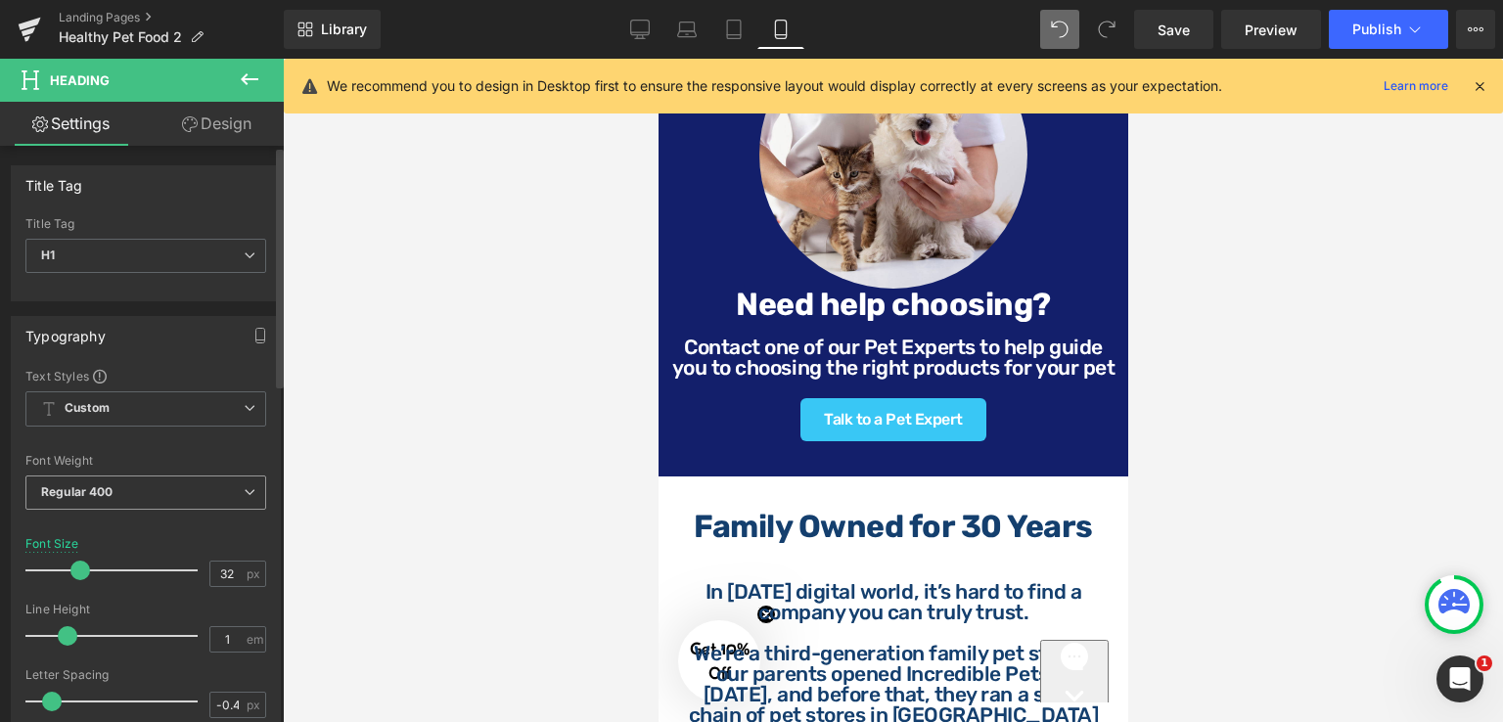
click at [168, 486] on span "Regular 400" at bounding box center [145, 492] width 241 height 34
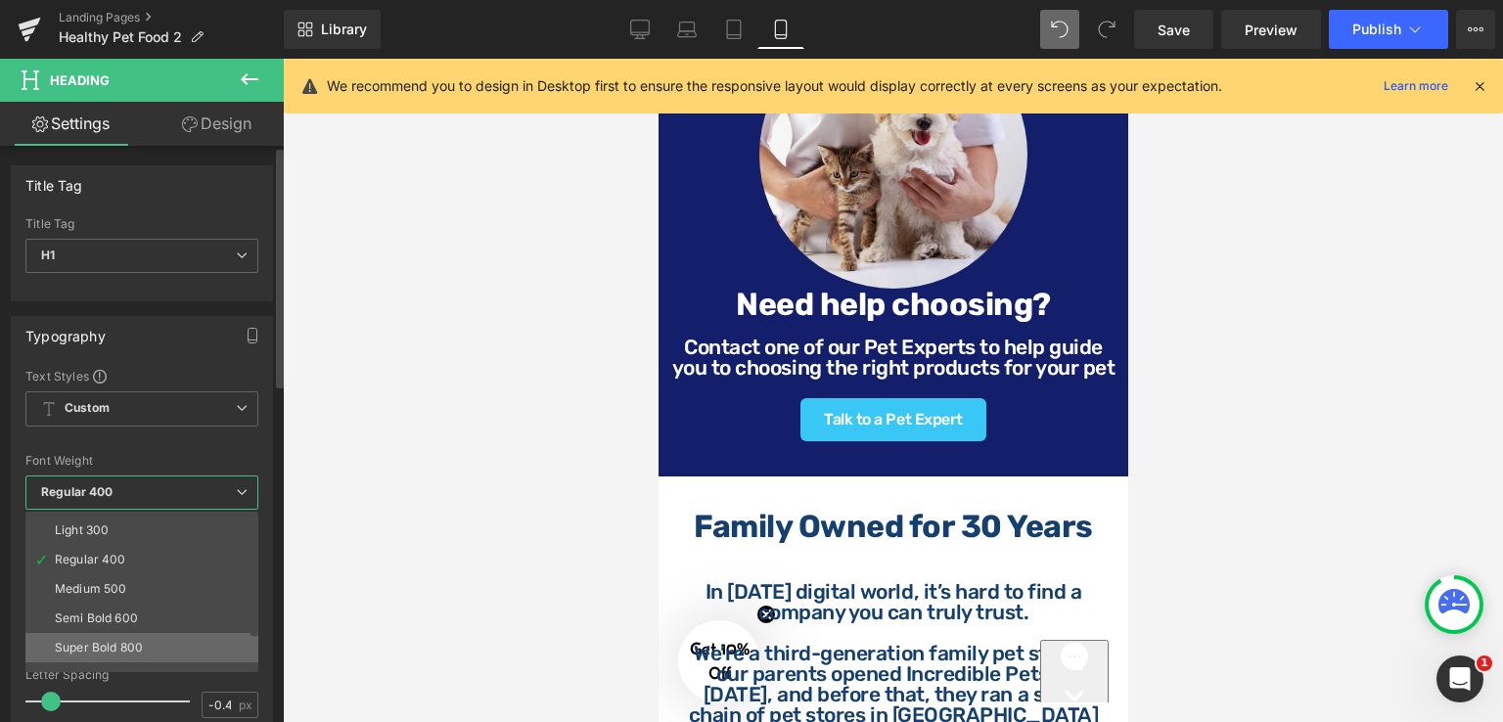
scroll to position [98, 0]
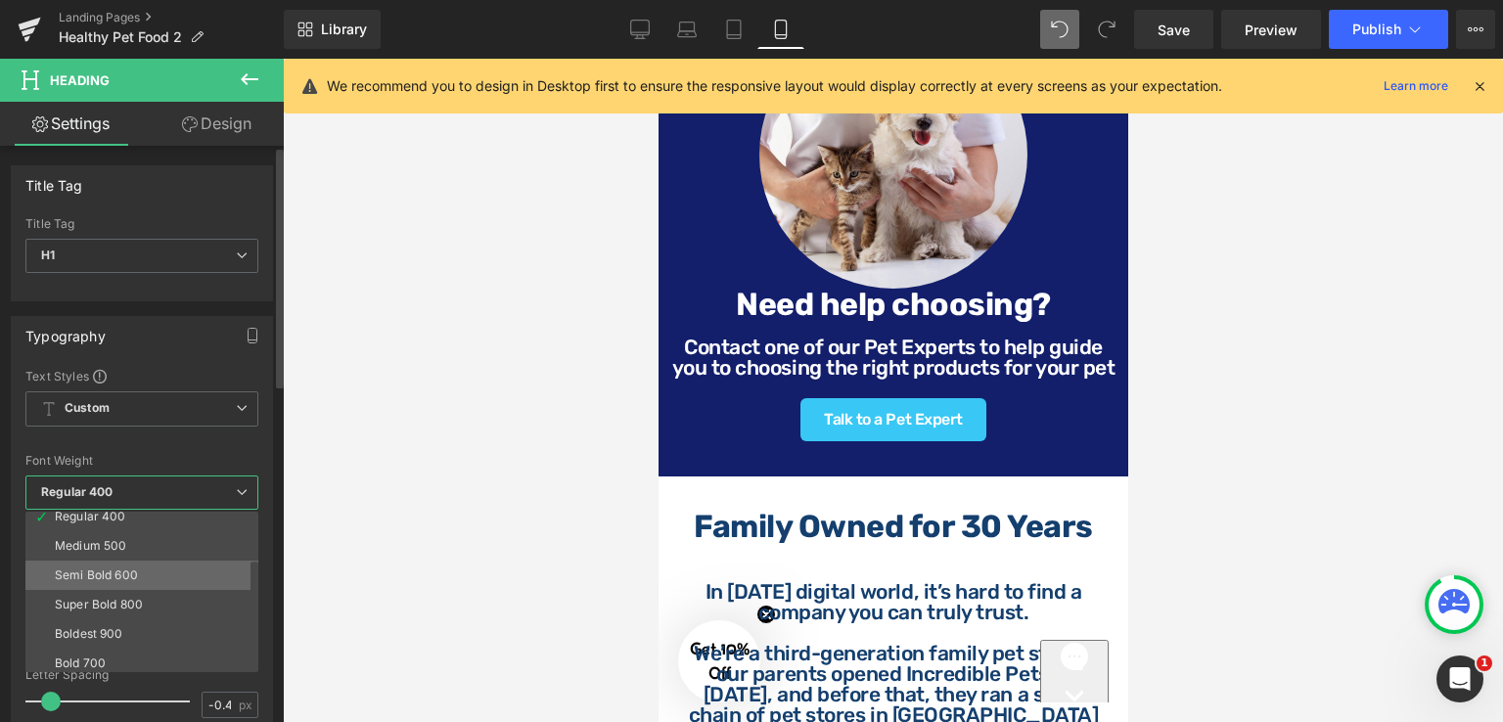
click at [124, 576] on div "Semi Bold 600" at bounding box center [96, 575] width 83 height 14
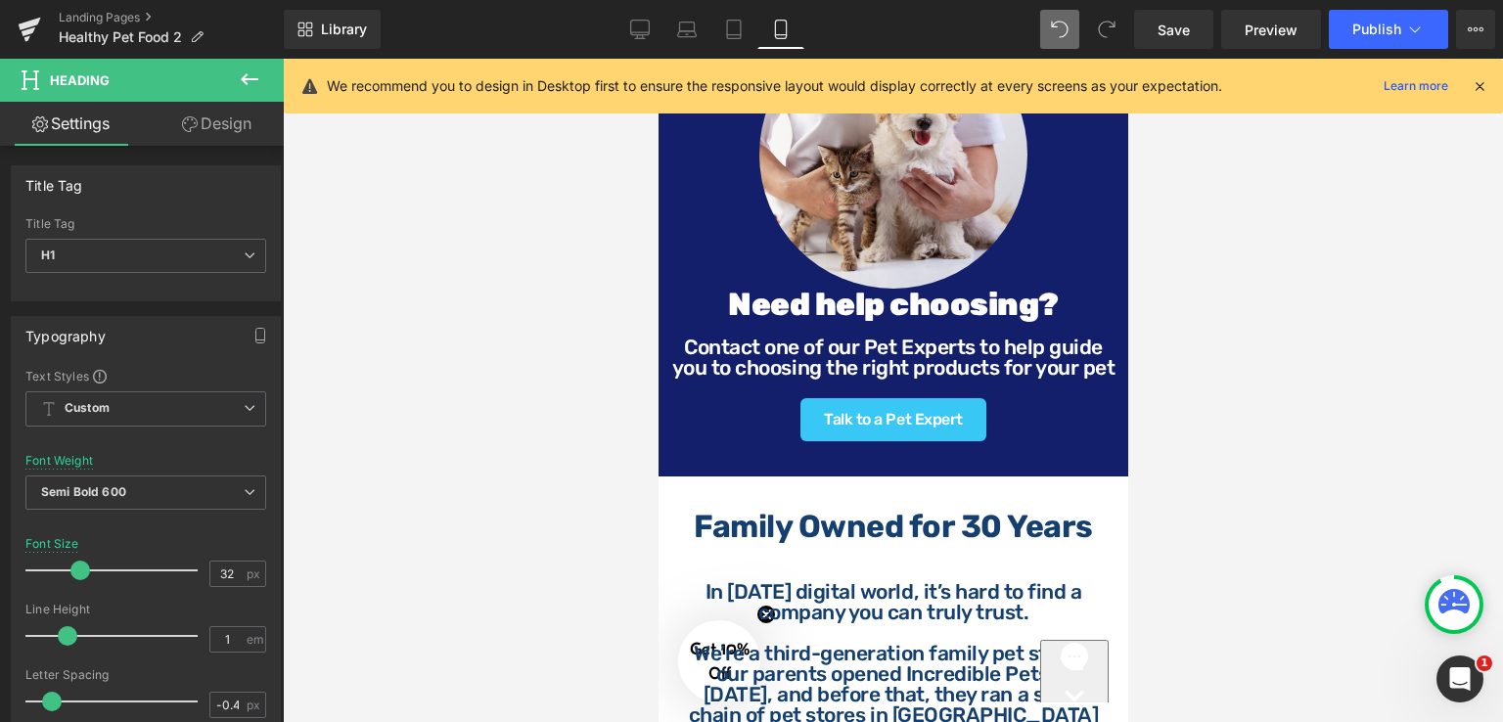
click at [1229, 317] on div at bounding box center [893, 390] width 1220 height 663
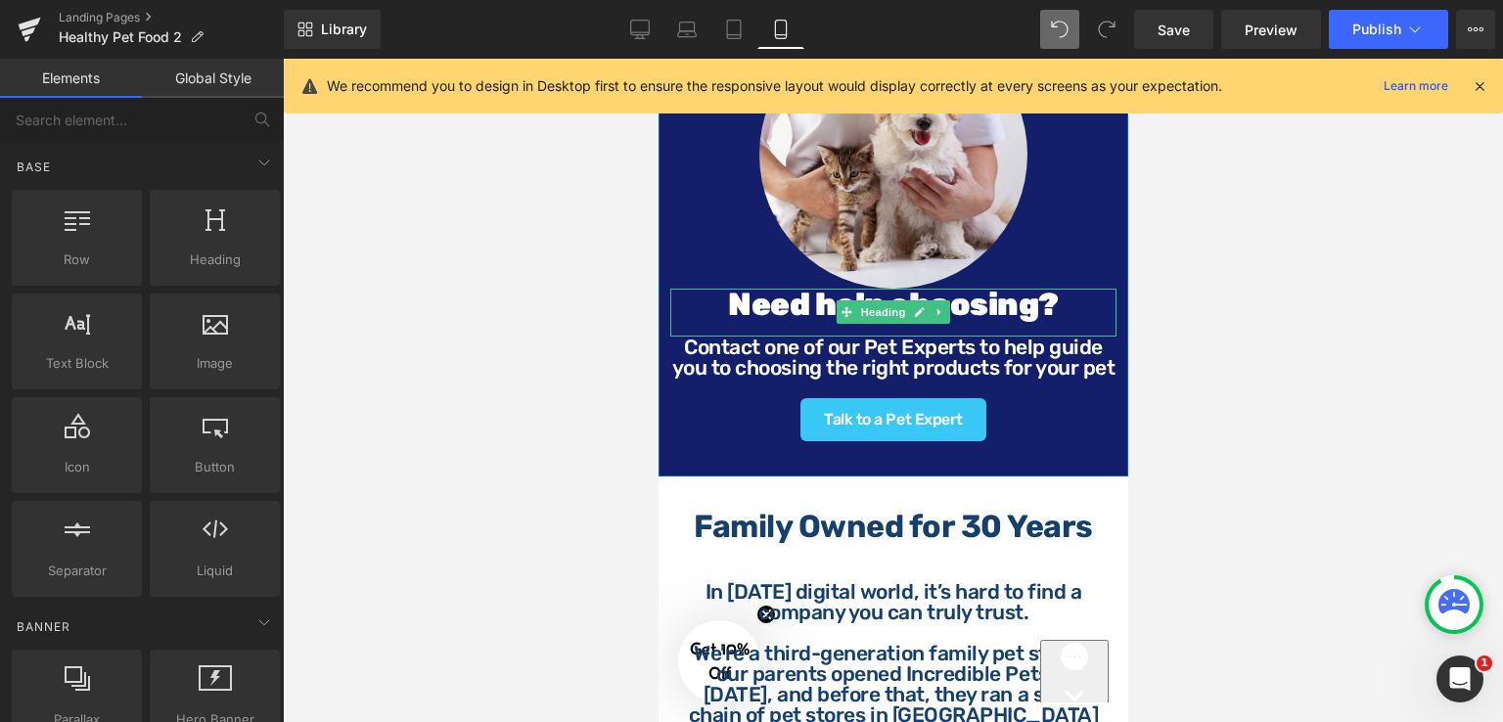
click at [969, 323] on strong "Need help choosing?" at bounding box center [892, 304] width 331 height 37
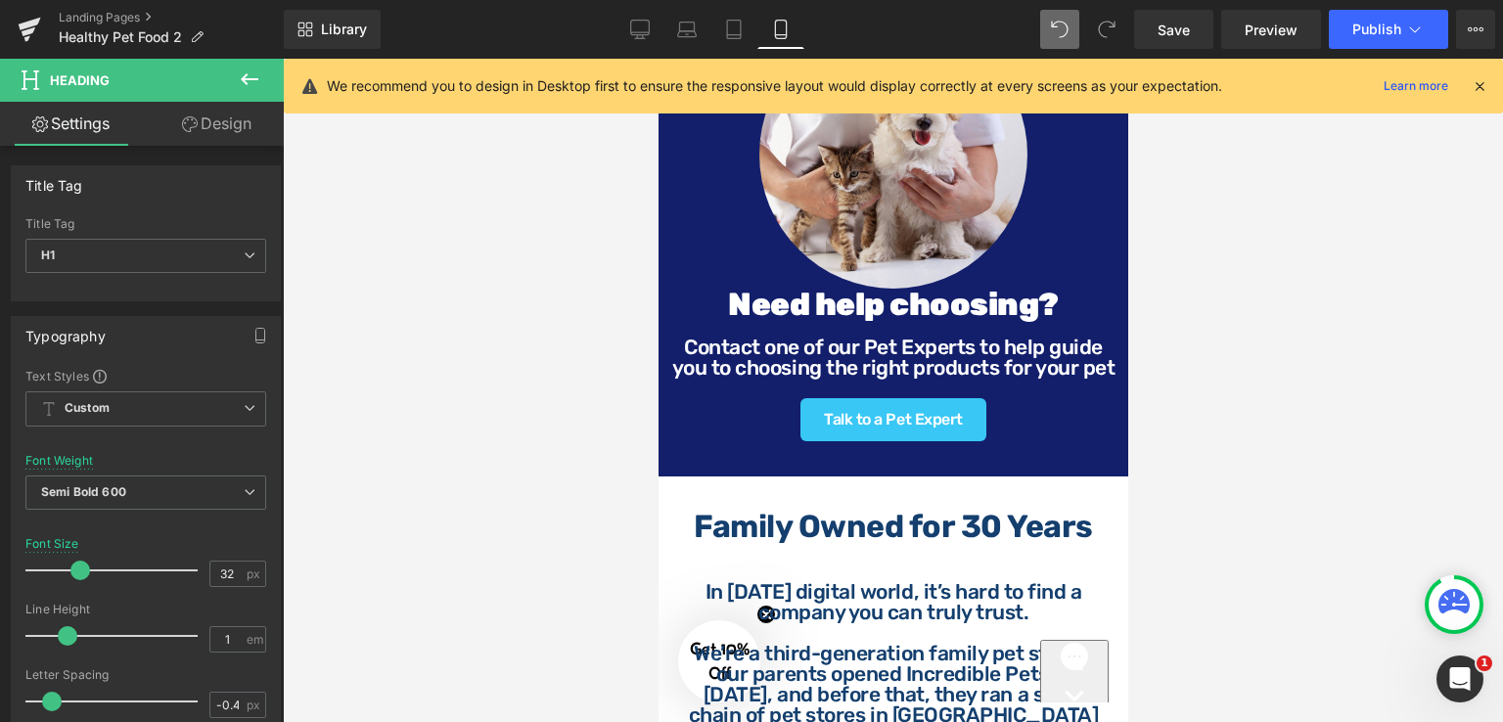
click at [250, 95] on button at bounding box center [249, 80] width 68 height 43
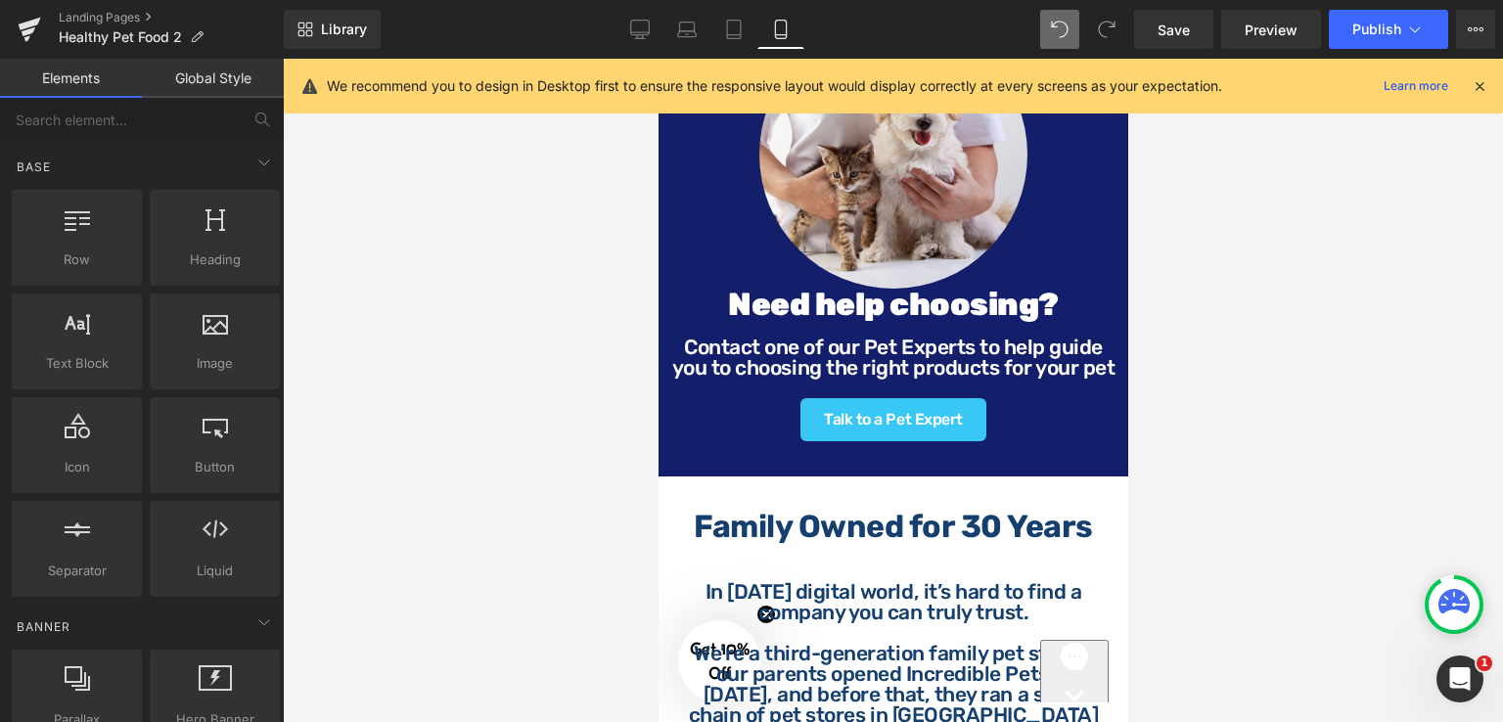
click at [456, 318] on div at bounding box center [893, 390] width 1220 height 663
click at [978, 323] on strong "Need help choosing?" at bounding box center [892, 304] width 331 height 37
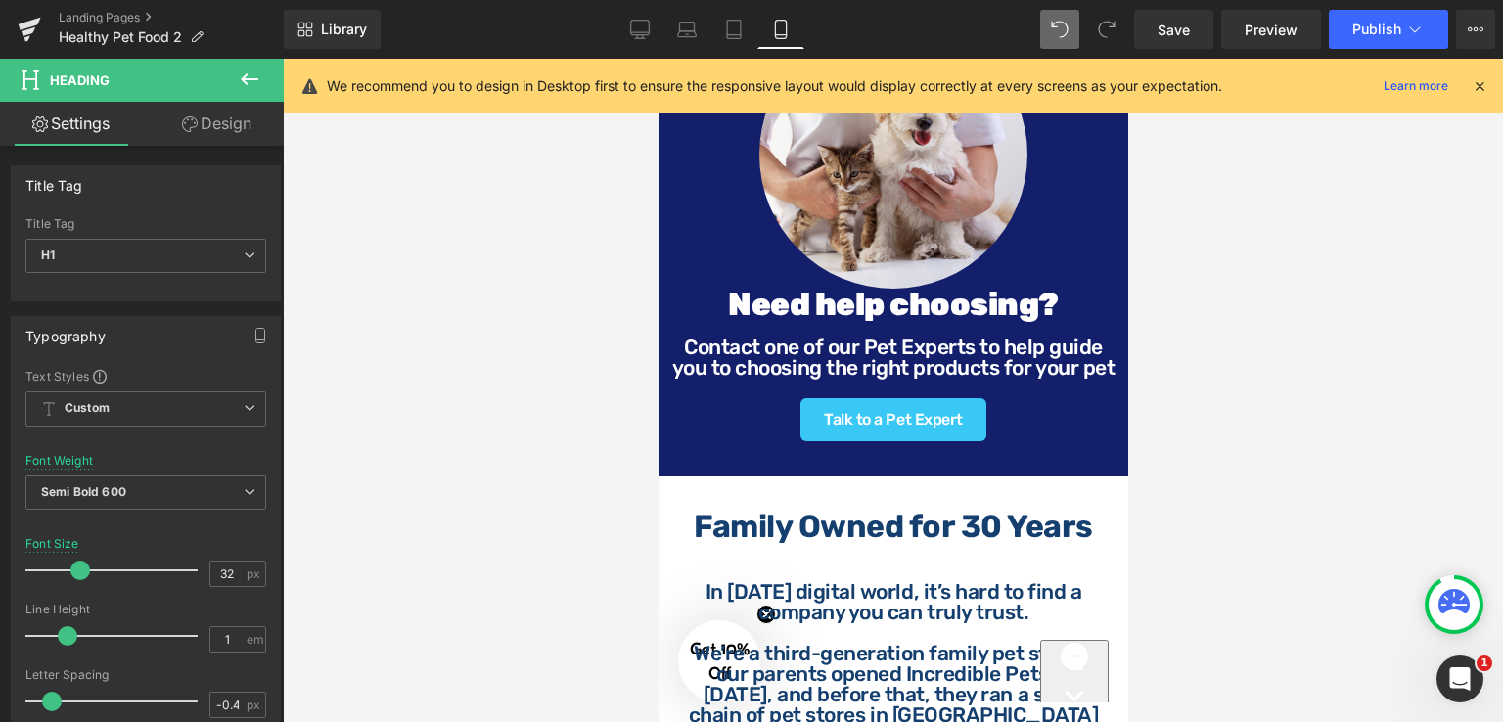
click at [228, 135] on link "Design" at bounding box center [217, 124] width 142 height 44
click at [0, 0] on div "Spacing" at bounding box center [0, 0] width 0 height 0
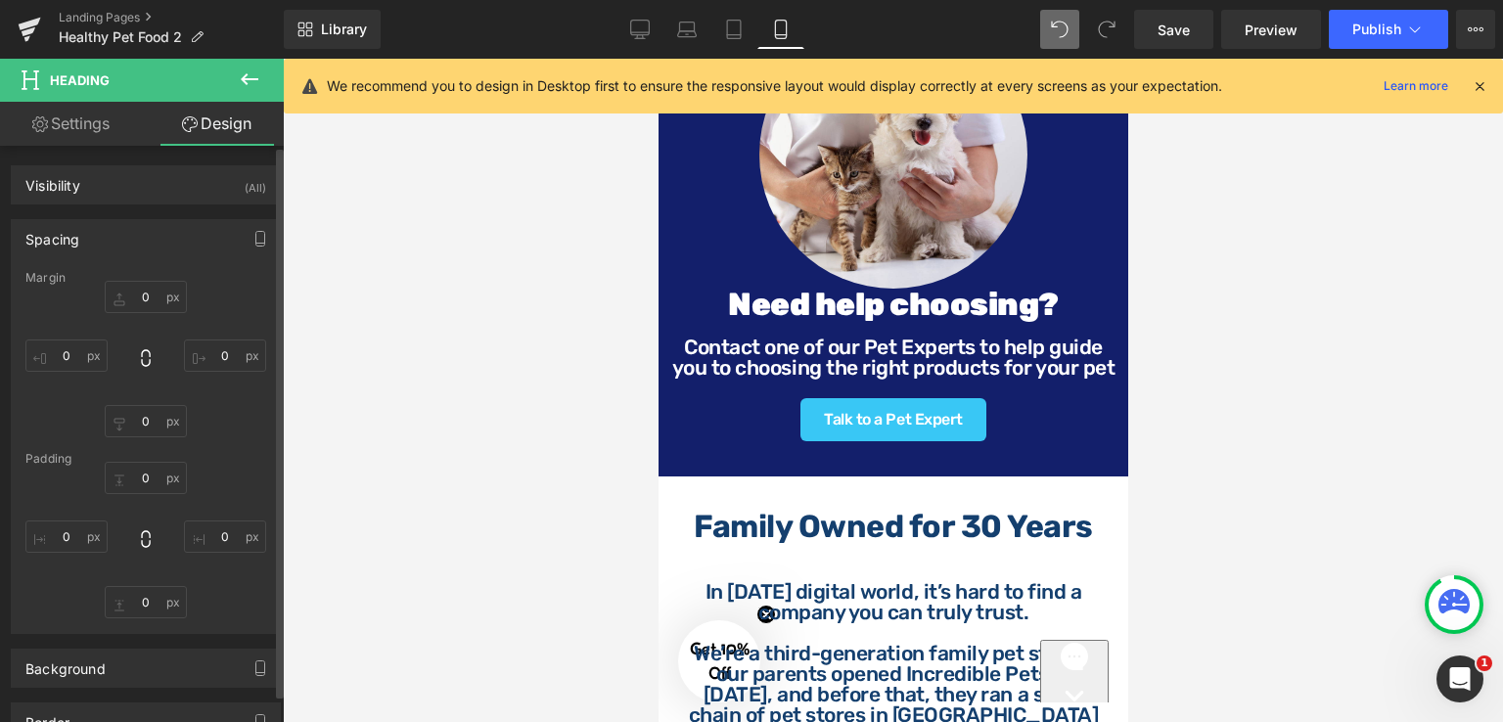
type input "0"
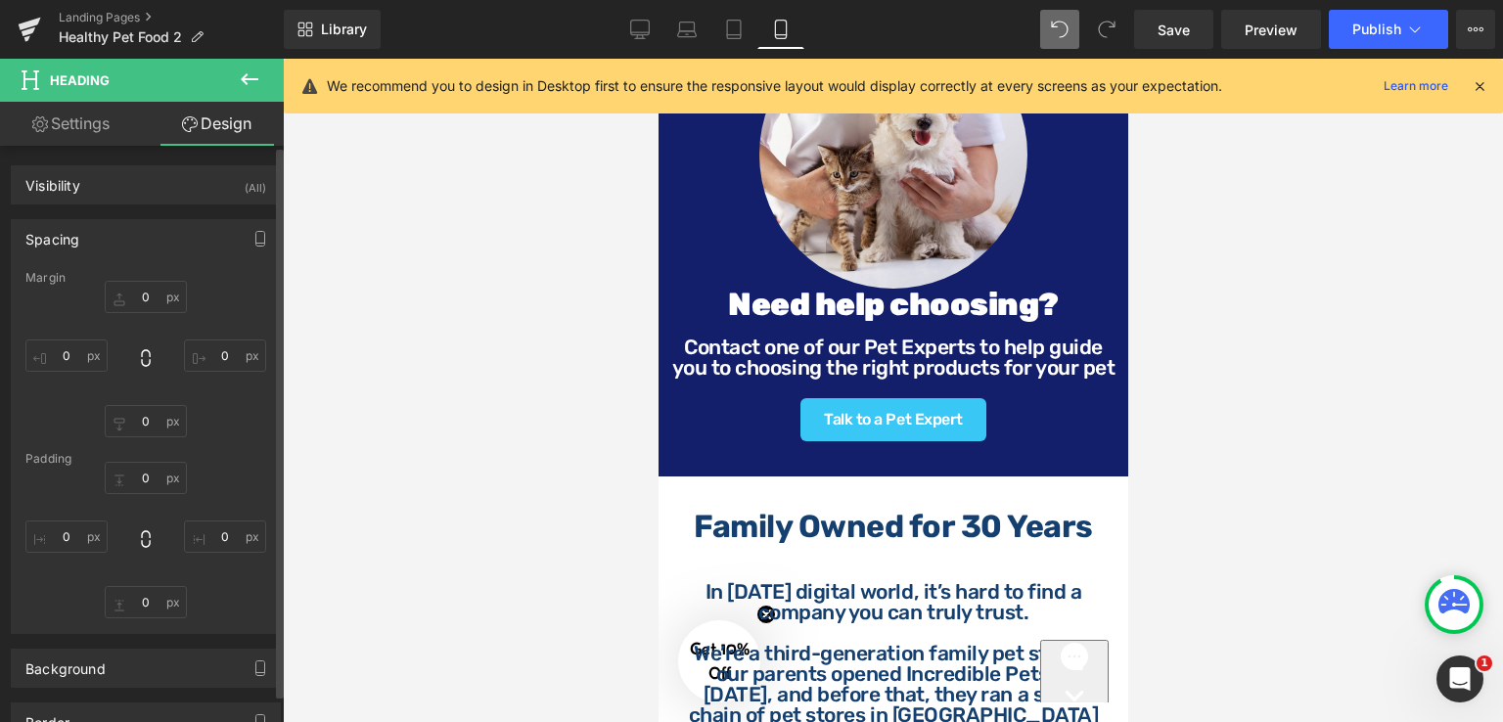
type input "0"
type input "17"
type input "0"
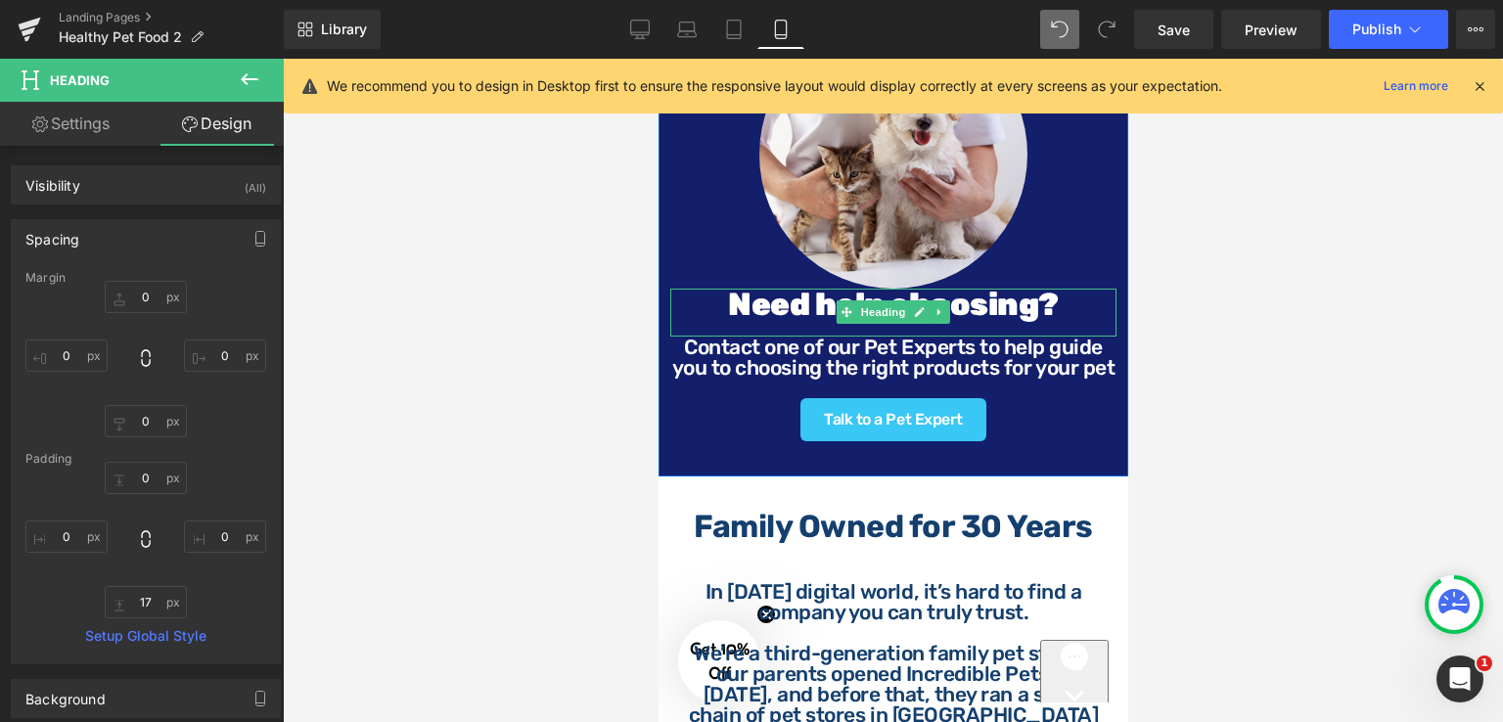
drag, startPoint x: 771, startPoint y: 537, endPoint x: 717, endPoint y: 344, distance: 200.1
click at [717, 320] on h1 "Need help choosing?" at bounding box center [892, 304] width 446 height 31
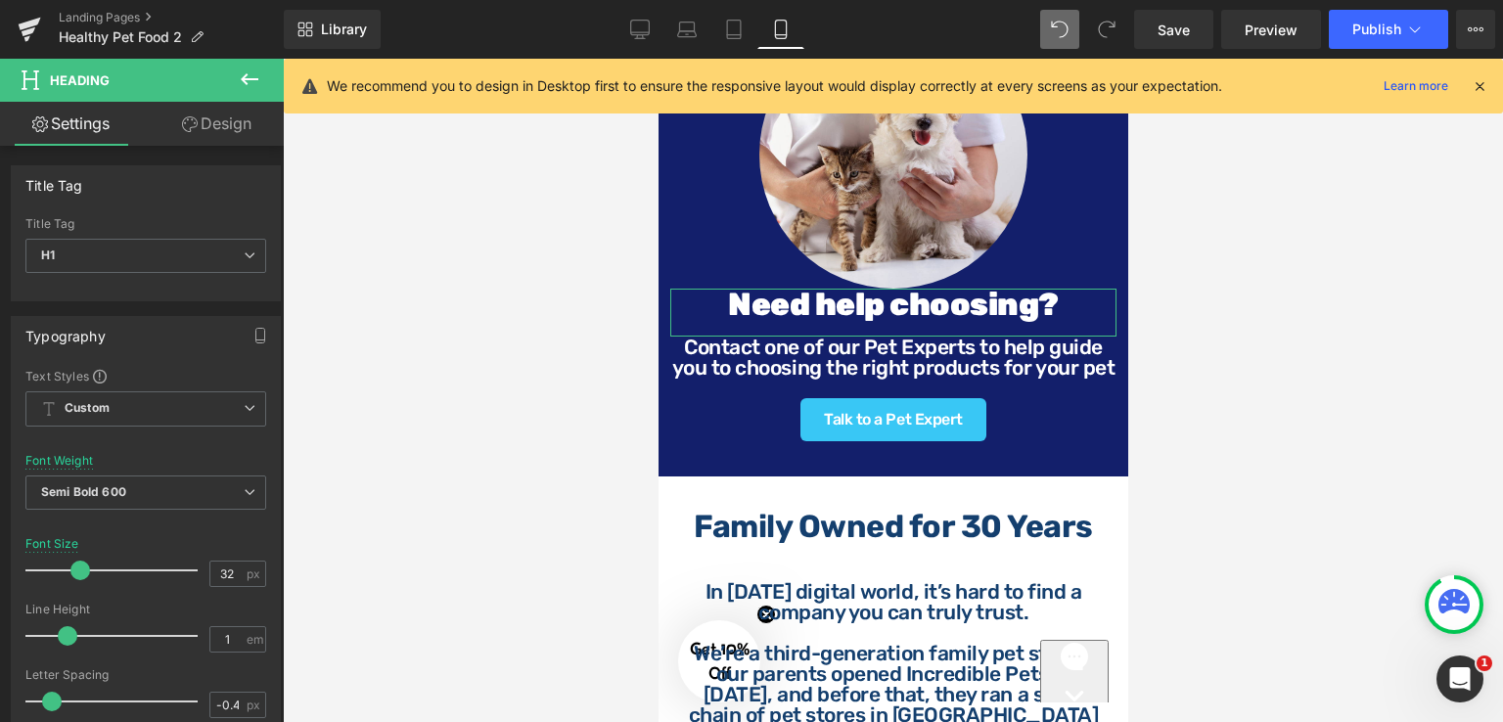
click at [234, 133] on link "Design" at bounding box center [217, 124] width 142 height 44
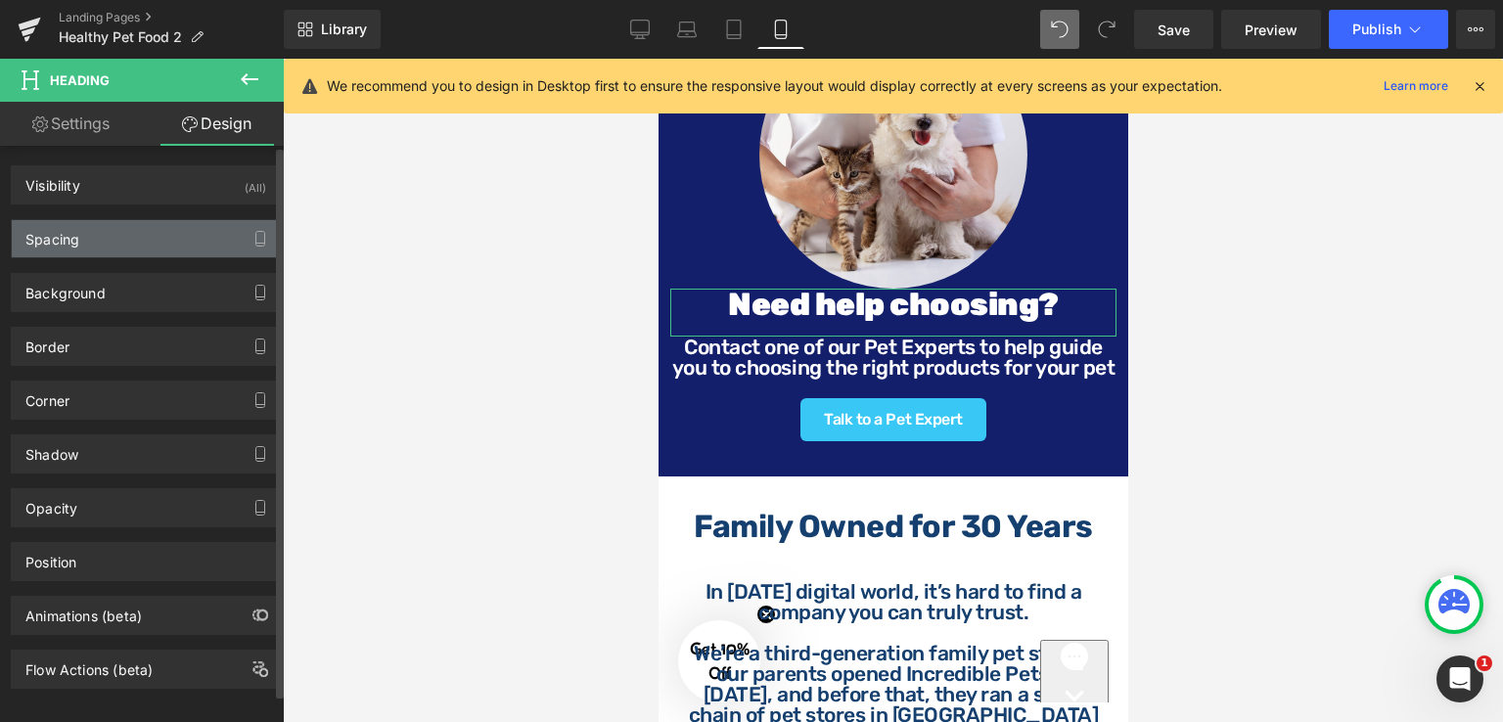
click at [124, 245] on div "Spacing" at bounding box center [146, 238] width 268 height 37
type input "0"
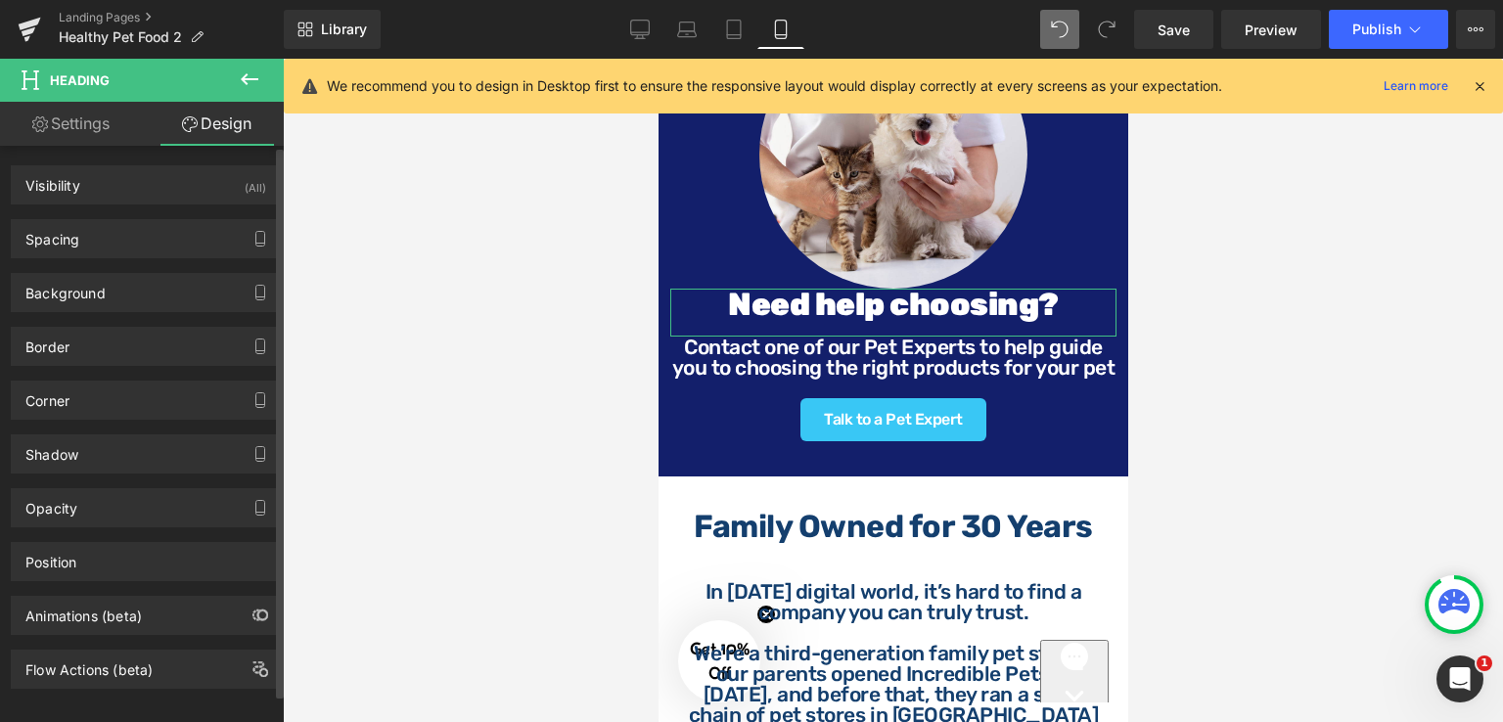
type input "0"
type input "17"
type input "0"
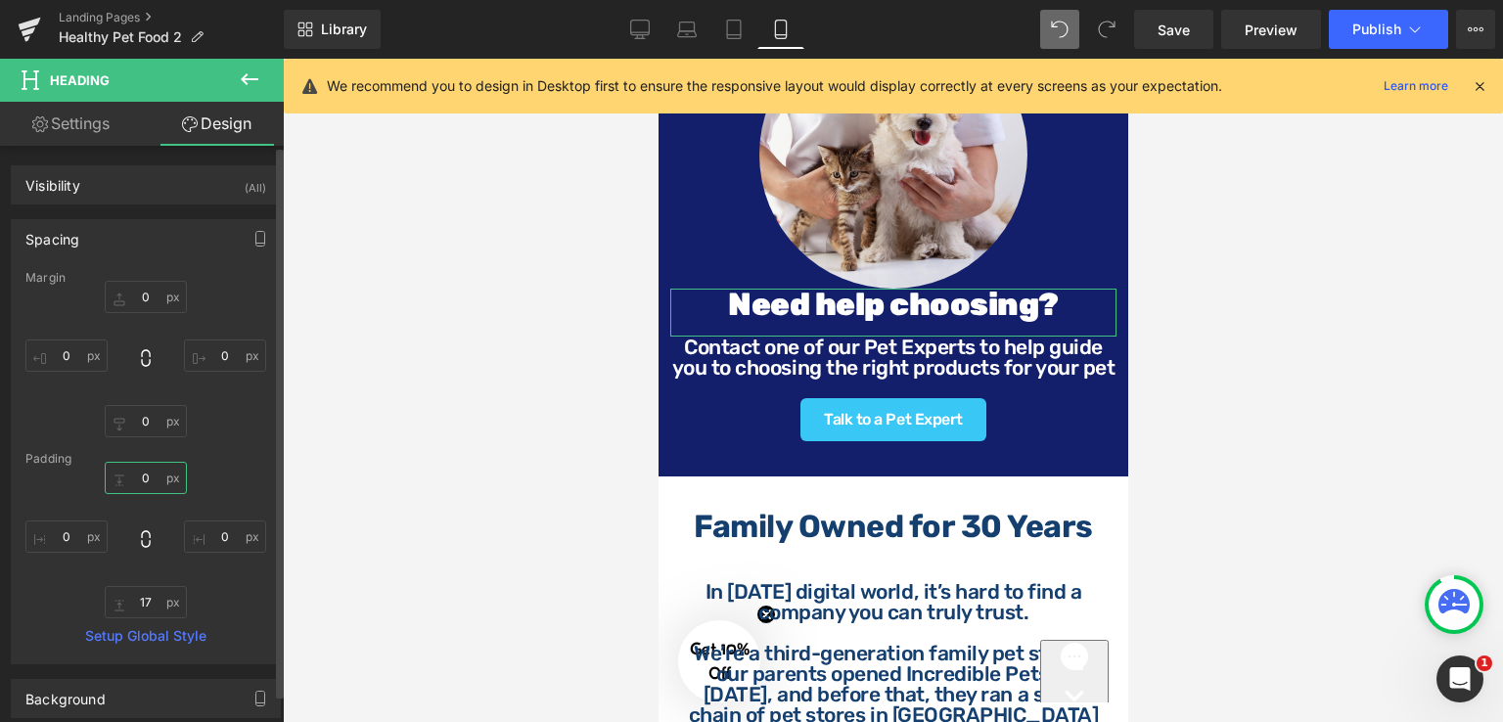
click at [157, 475] on input "0" at bounding box center [146, 478] width 82 height 32
type input "10"
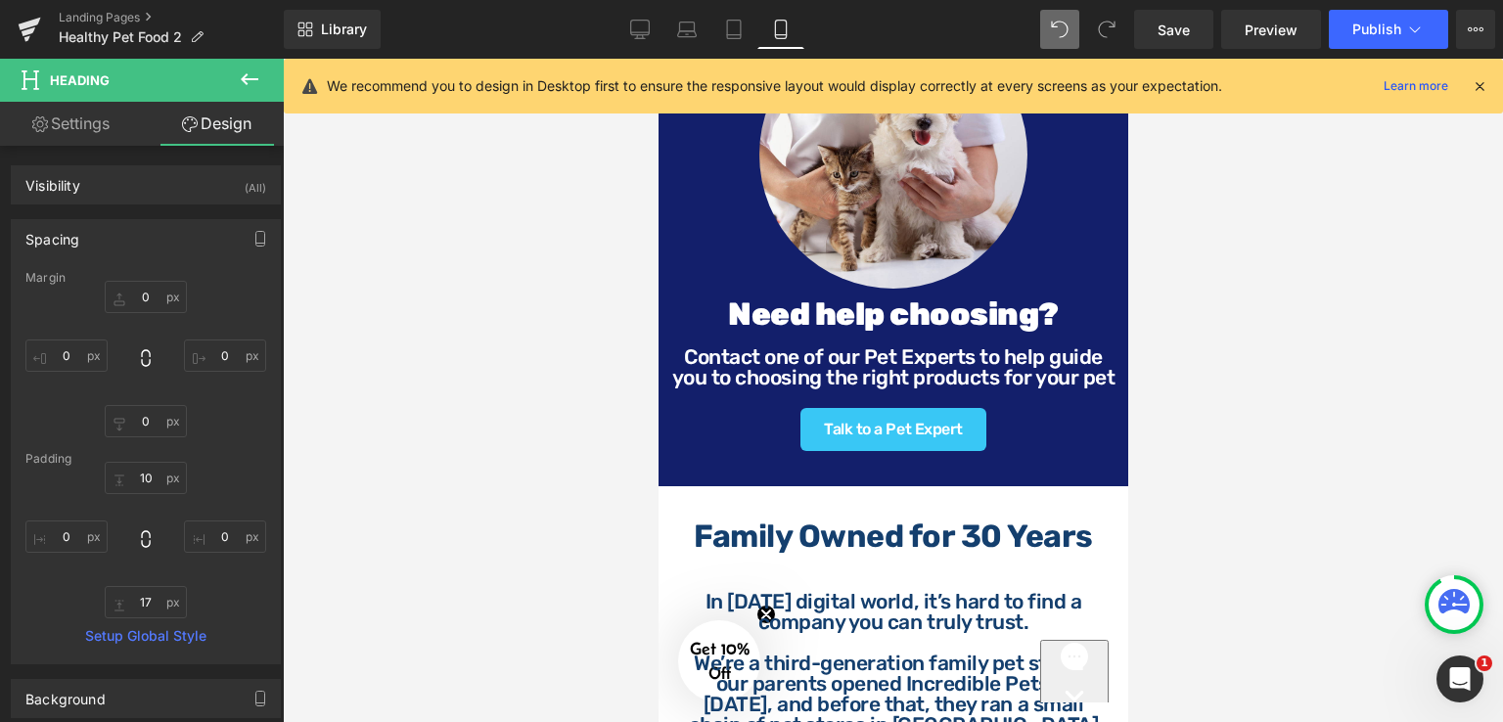
click at [1188, 362] on div at bounding box center [893, 390] width 1220 height 663
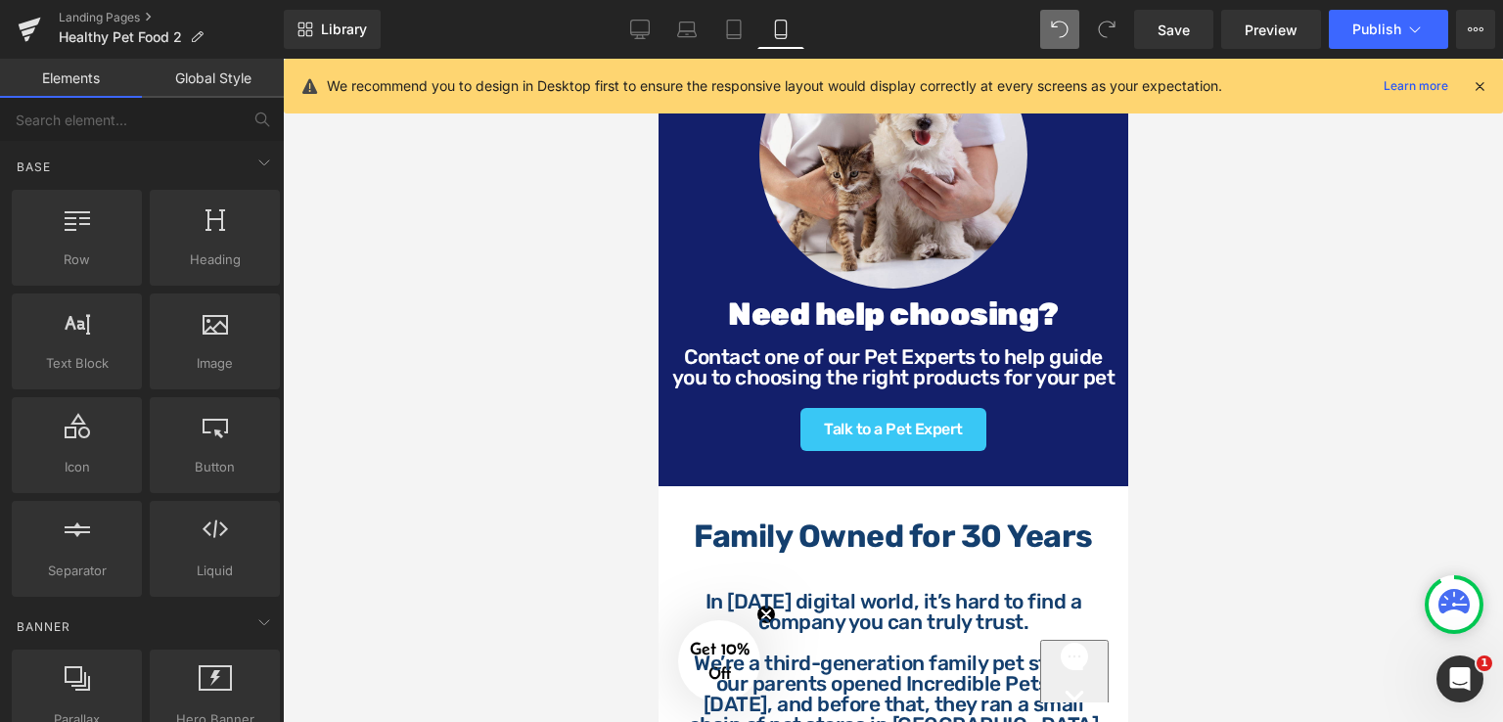
click at [1221, 431] on div at bounding box center [893, 390] width 1220 height 663
click at [1182, 36] on span "Save" at bounding box center [1173, 30] width 32 height 21
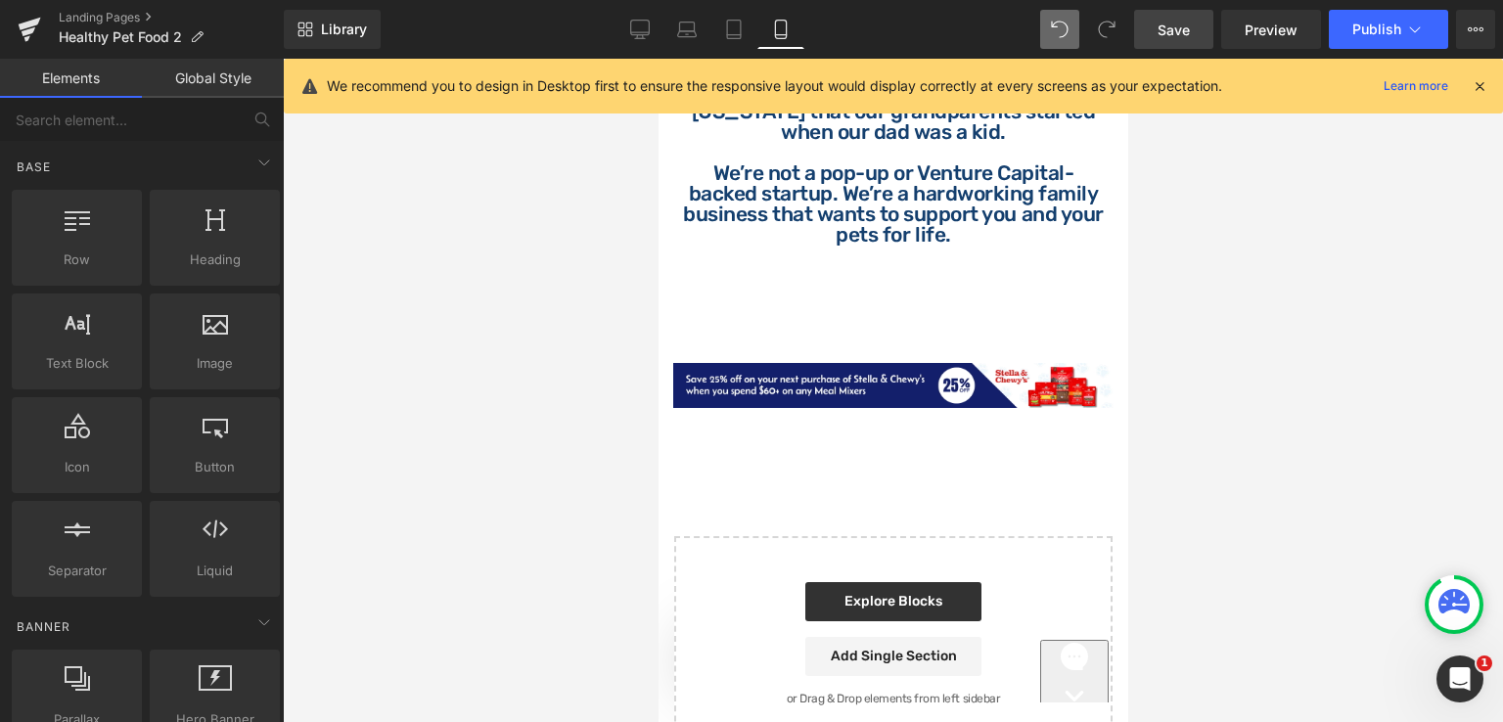
scroll to position [2880, 0]
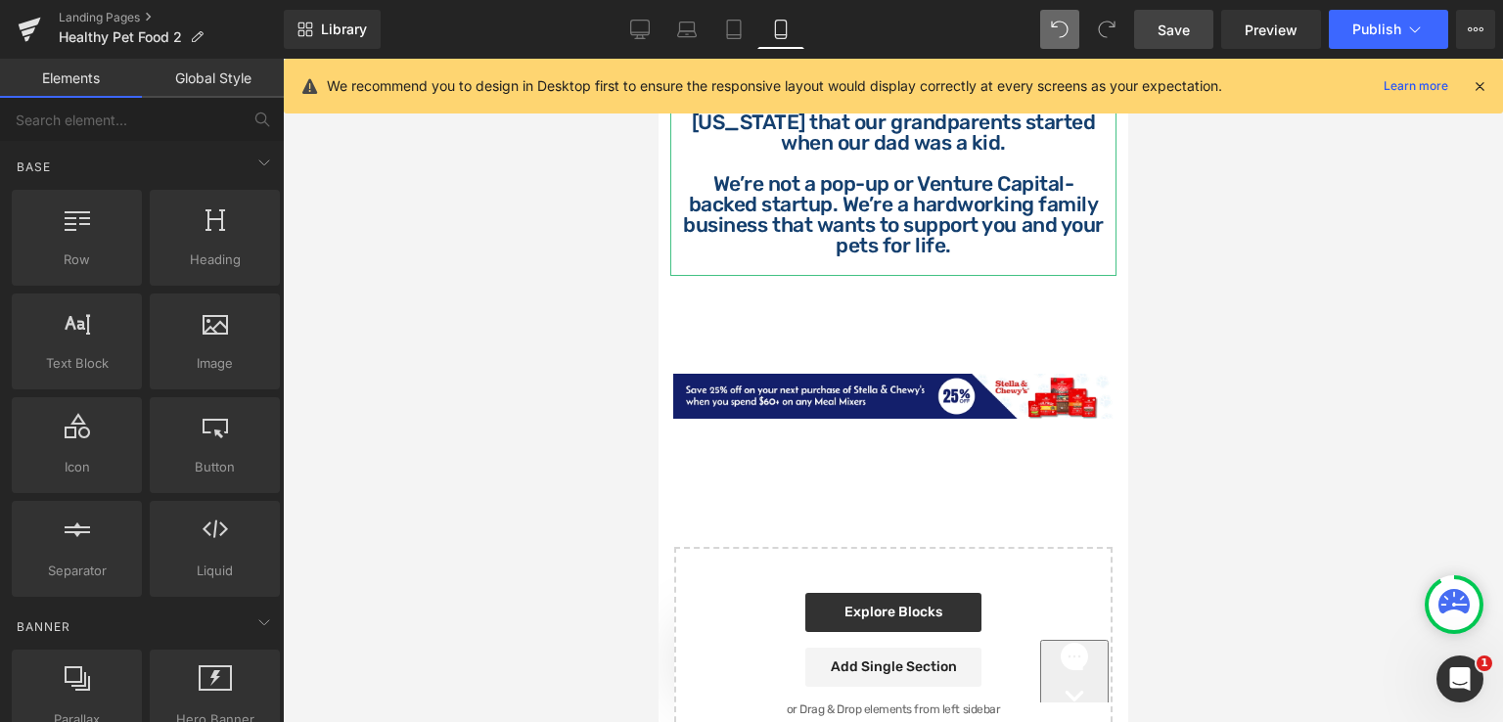
click at [829, 233] on p "We’re not a pop-up or Venture Capital-backed startup. We’re a hardworking famil…" at bounding box center [892, 214] width 423 height 82
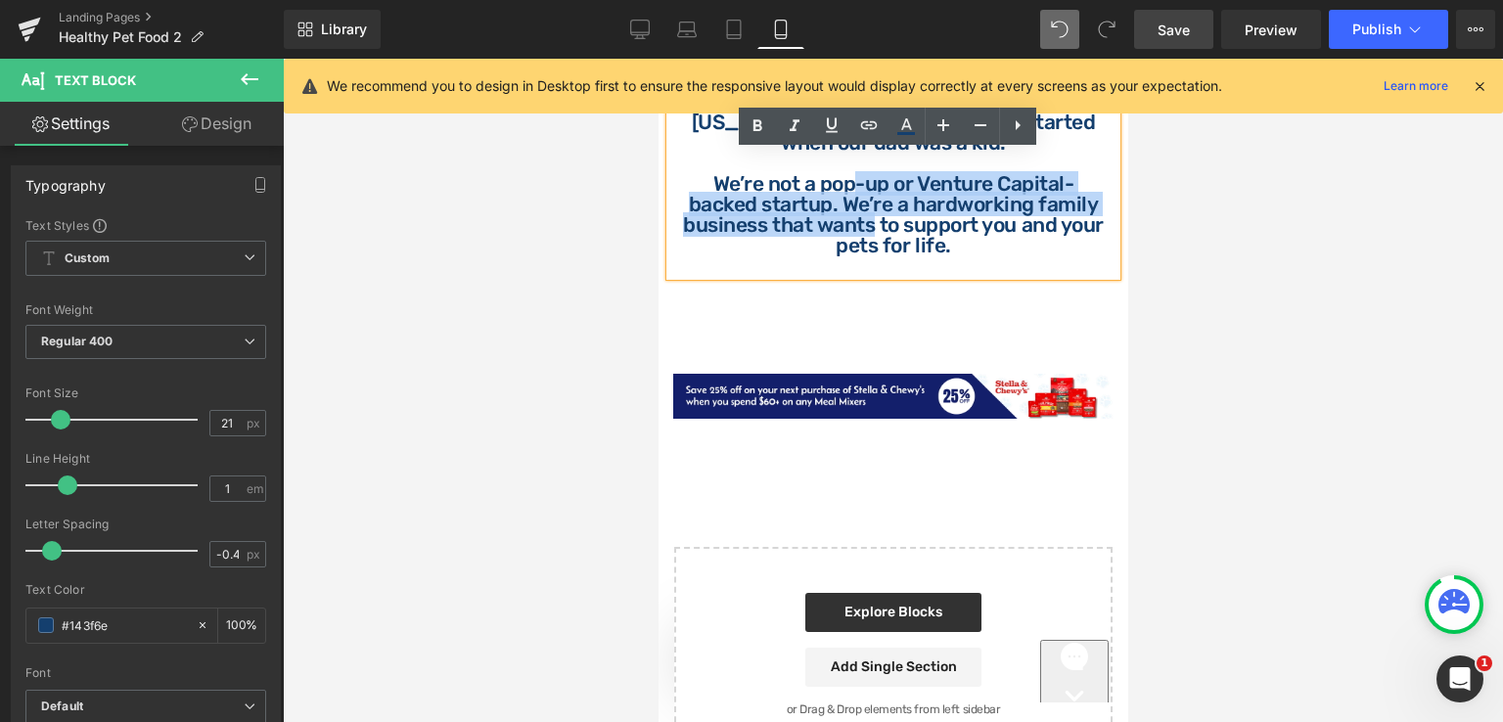
drag, startPoint x: 856, startPoint y: 222, endPoint x: 885, endPoint y: 262, distance: 49.7
click at [885, 255] on p "We’re not a pop-up or Venture Capital-backed startup. We’re a hardworking famil…" at bounding box center [892, 214] width 423 height 82
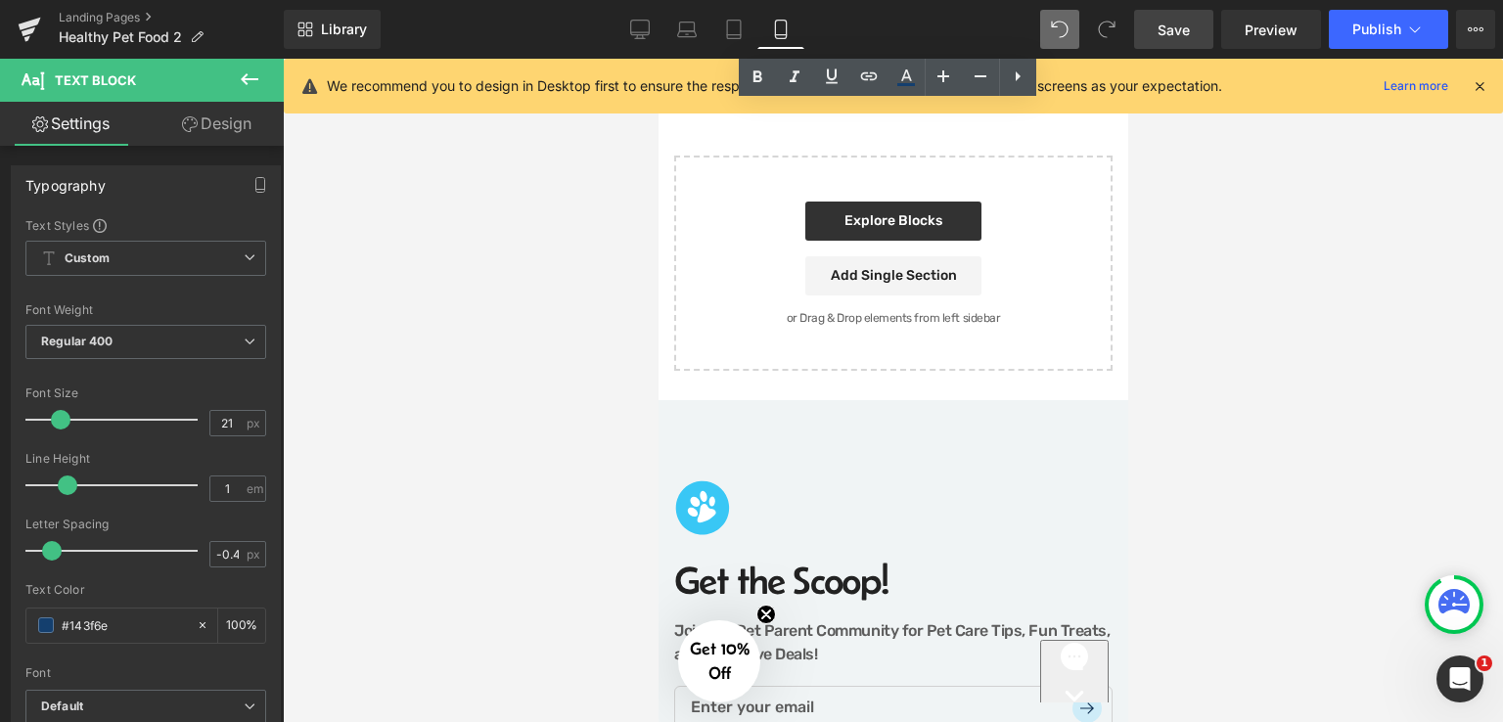
scroll to position [3467, 0]
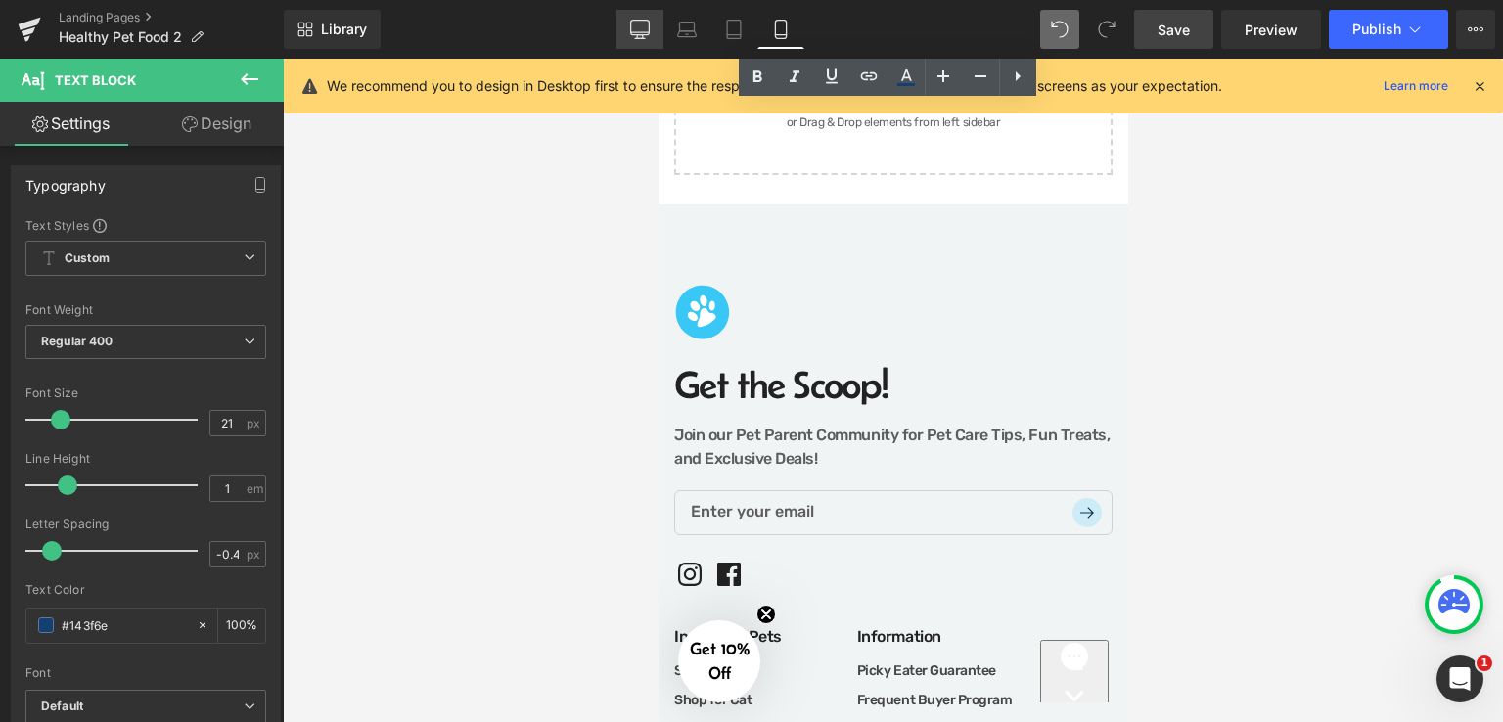
click at [648, 32] on icon at bounding box center [640, 30] width 20 height 20
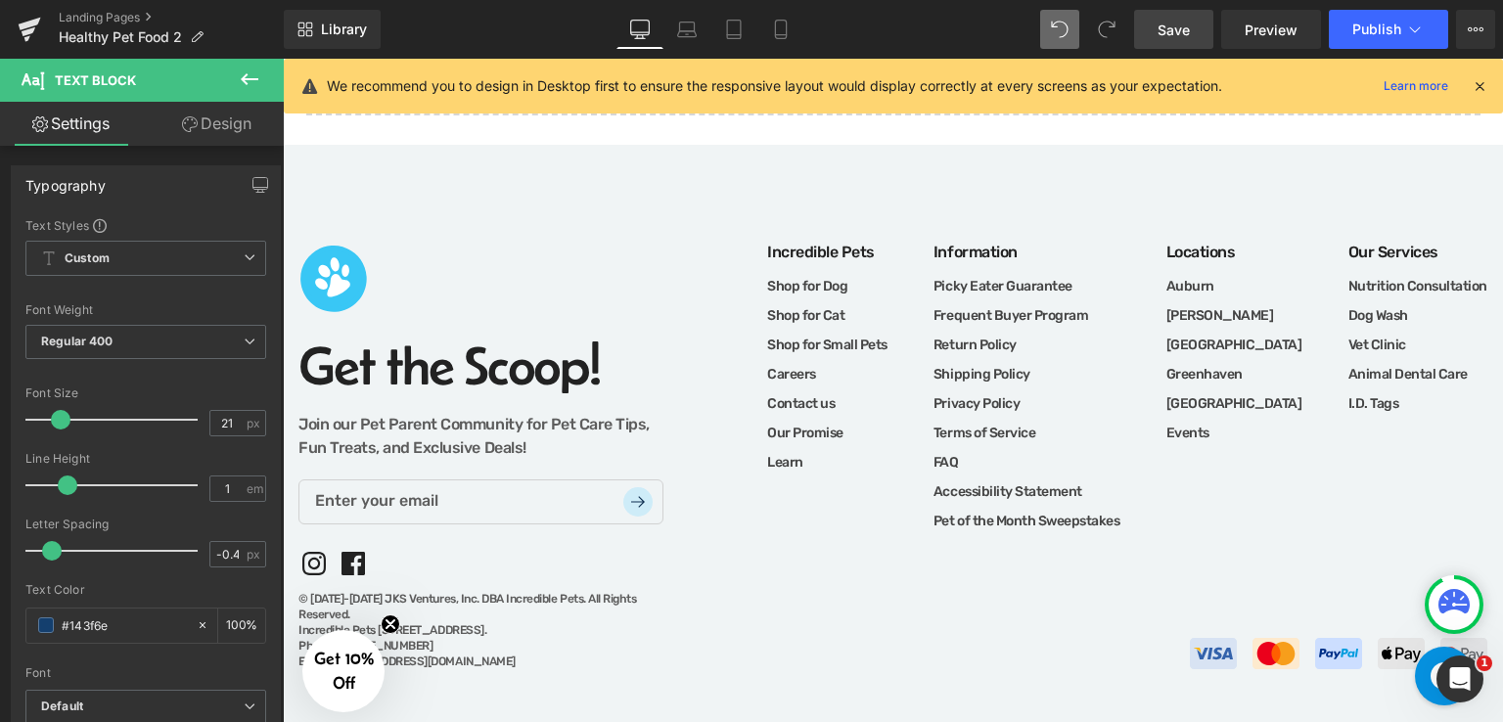
scroll to position [2211, 0]
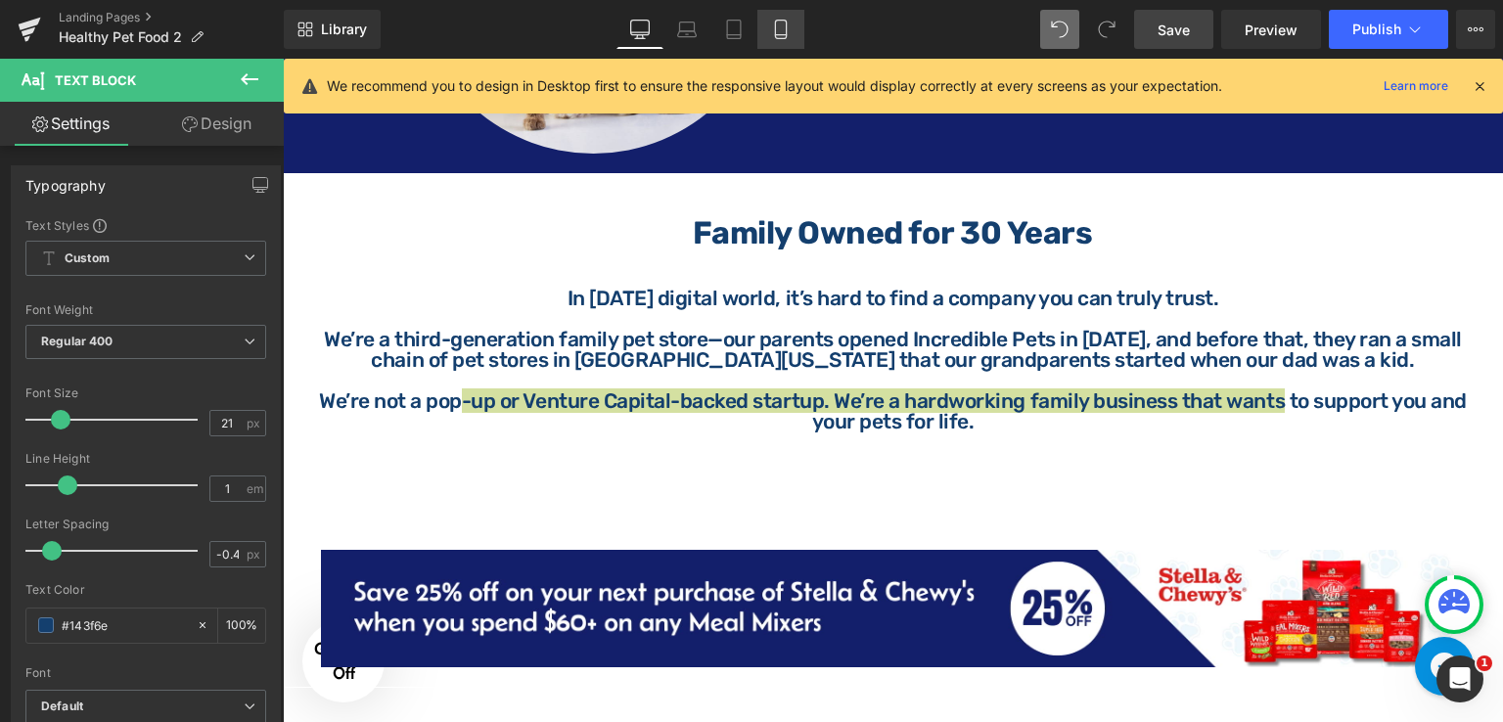
click at [783, 32] on icon at bounding box center [781, 30] width 20 height 20
type input "100"
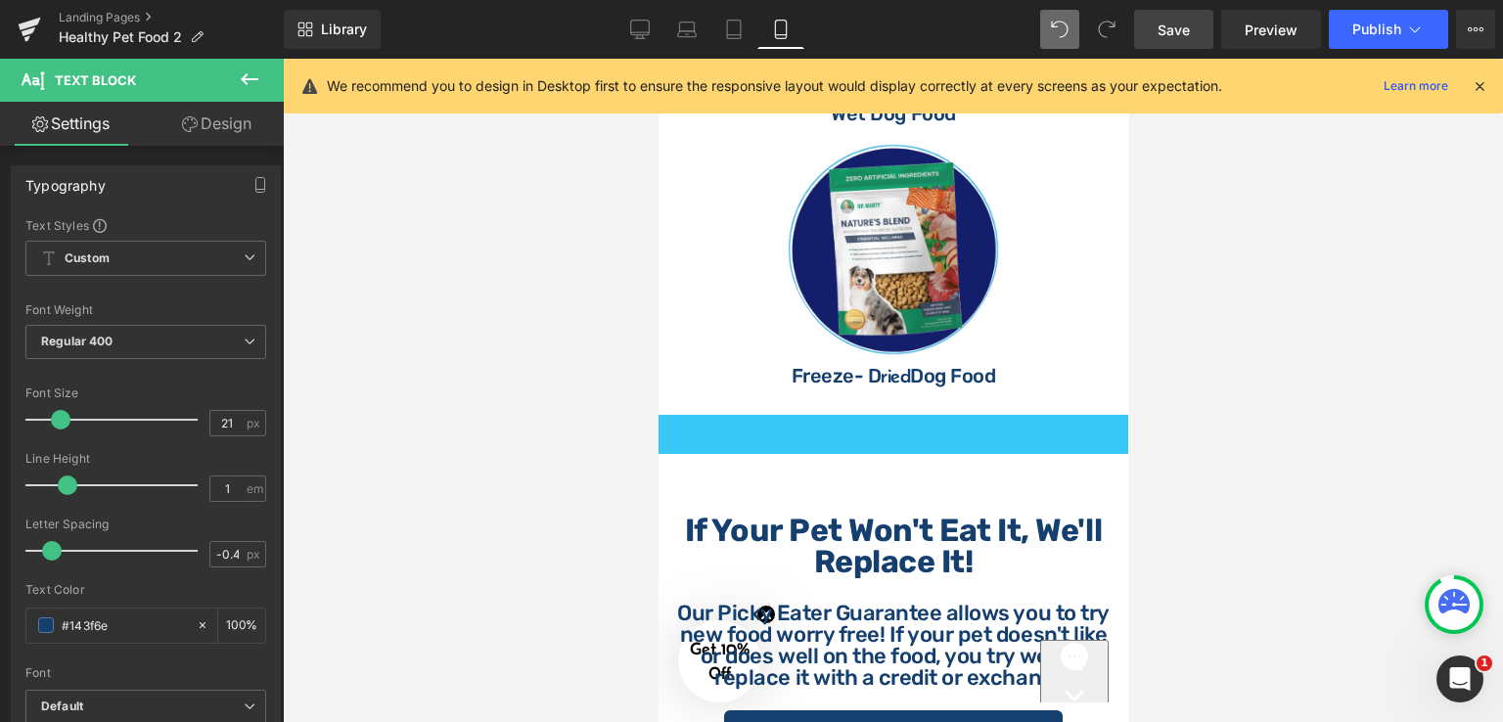
scroll to position [1226, 0]
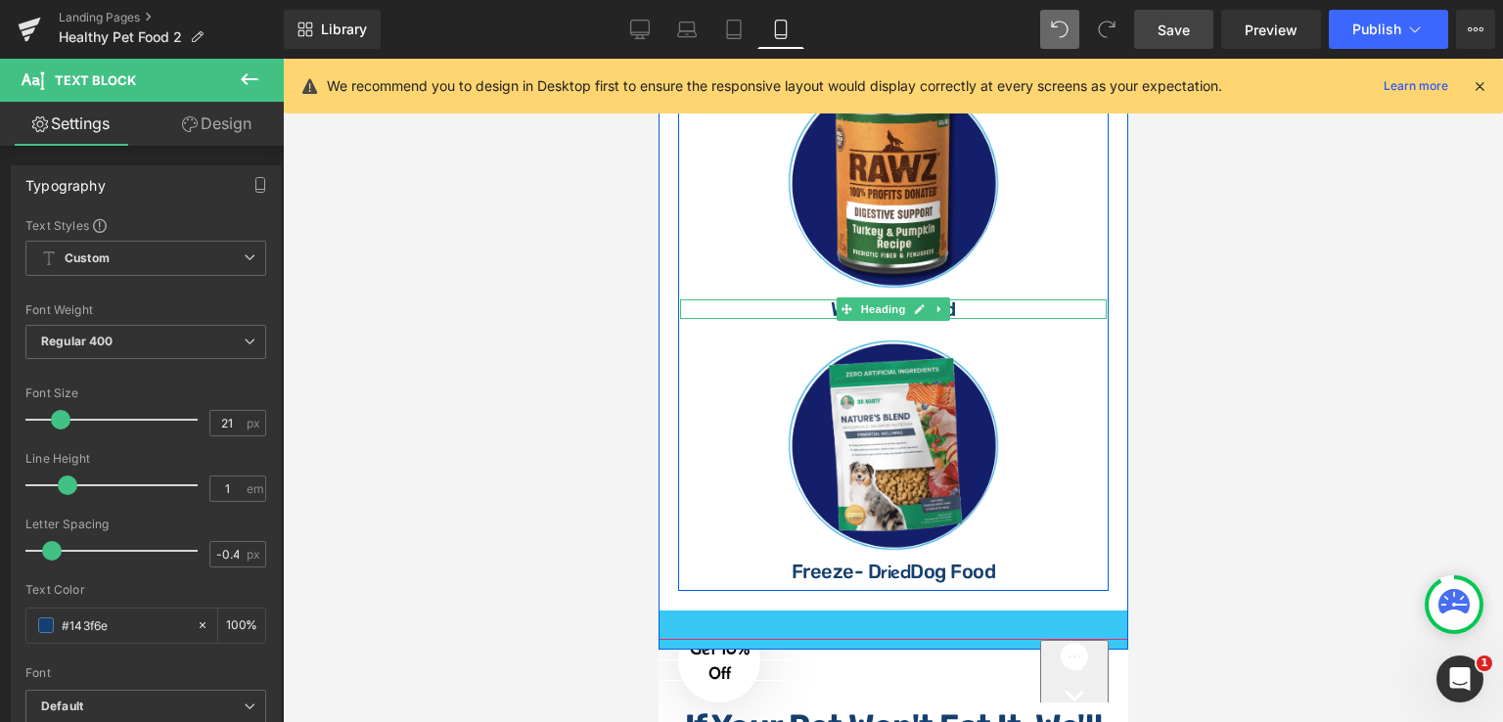
click at [966, 319] on h1 "Wet Dog Food" at bounding box center [892, 309] width 426 height 20
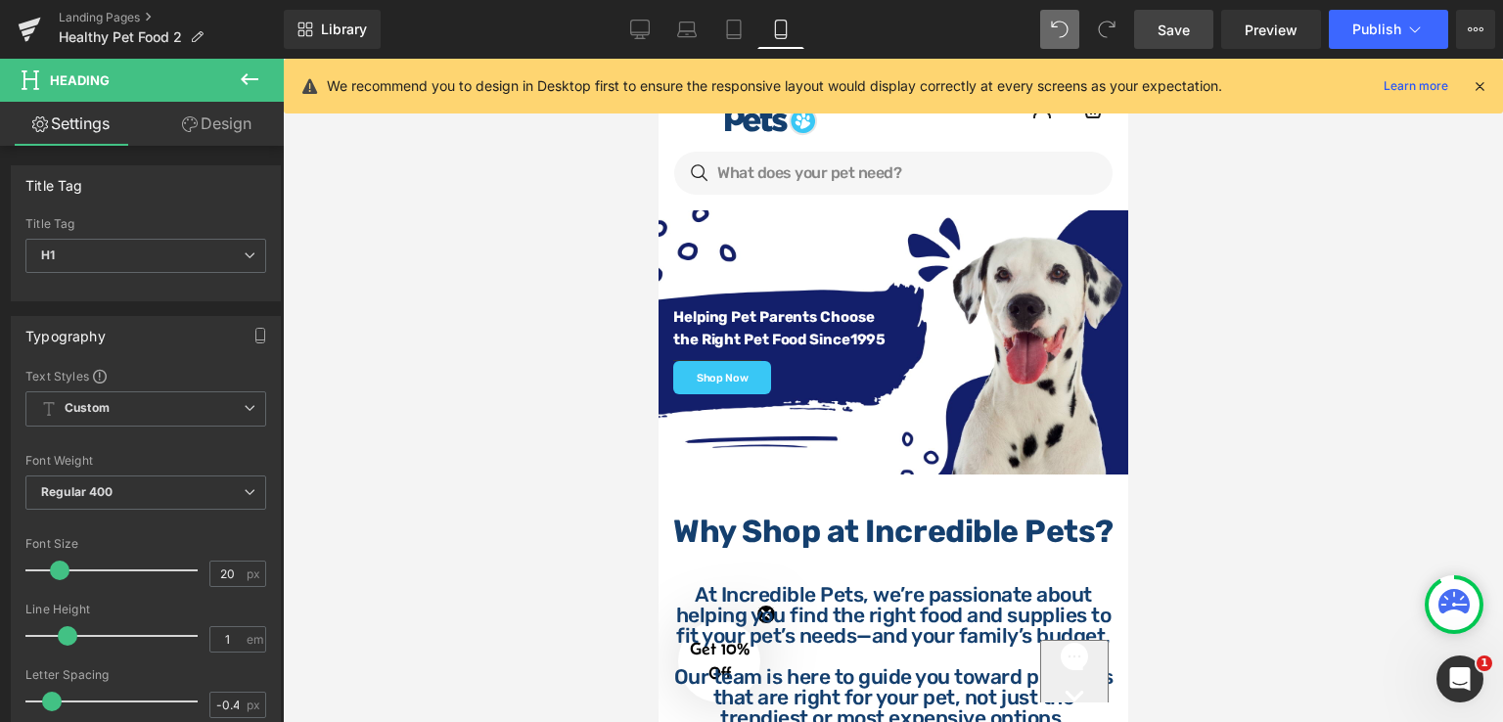
scroll to position [0, 0]
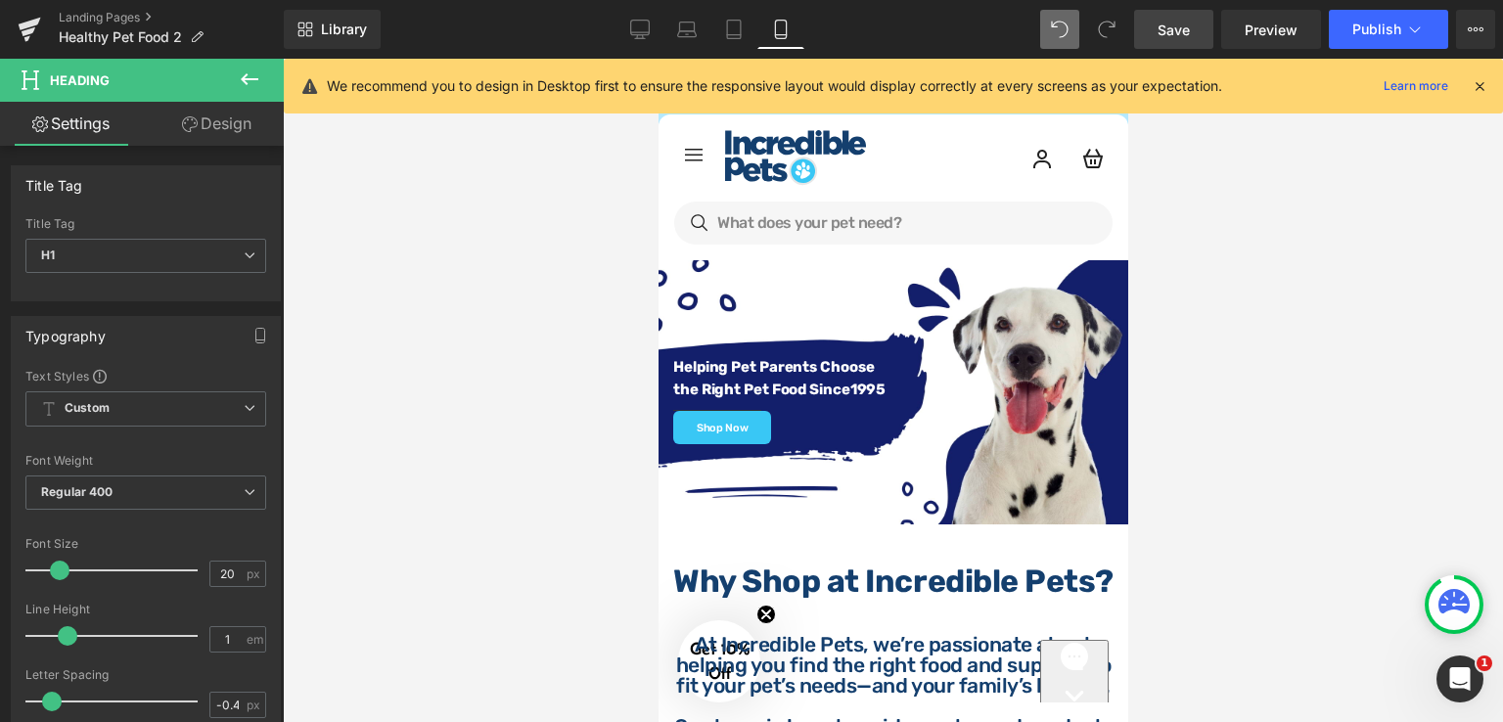
click at [1170, 34] on span "Save" at bounding box center [1173, 30] width 32 height 21
click at [141, 16] on link "Landing Pages" at bounding box center [171, 18] width 225 height 16
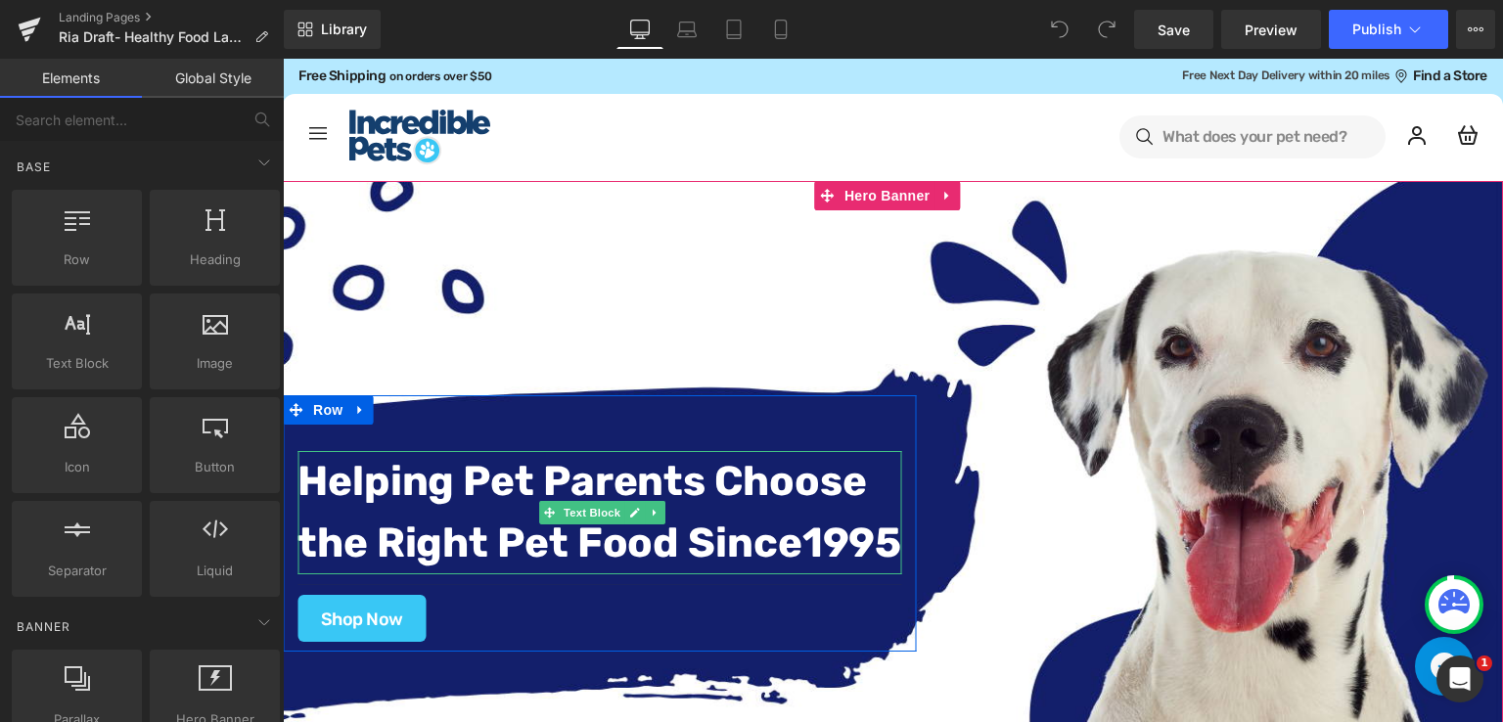
click at [671, 467] on strong "Helping Pet Parents Choose" at bounding box center [581, 481] width 568 height 49
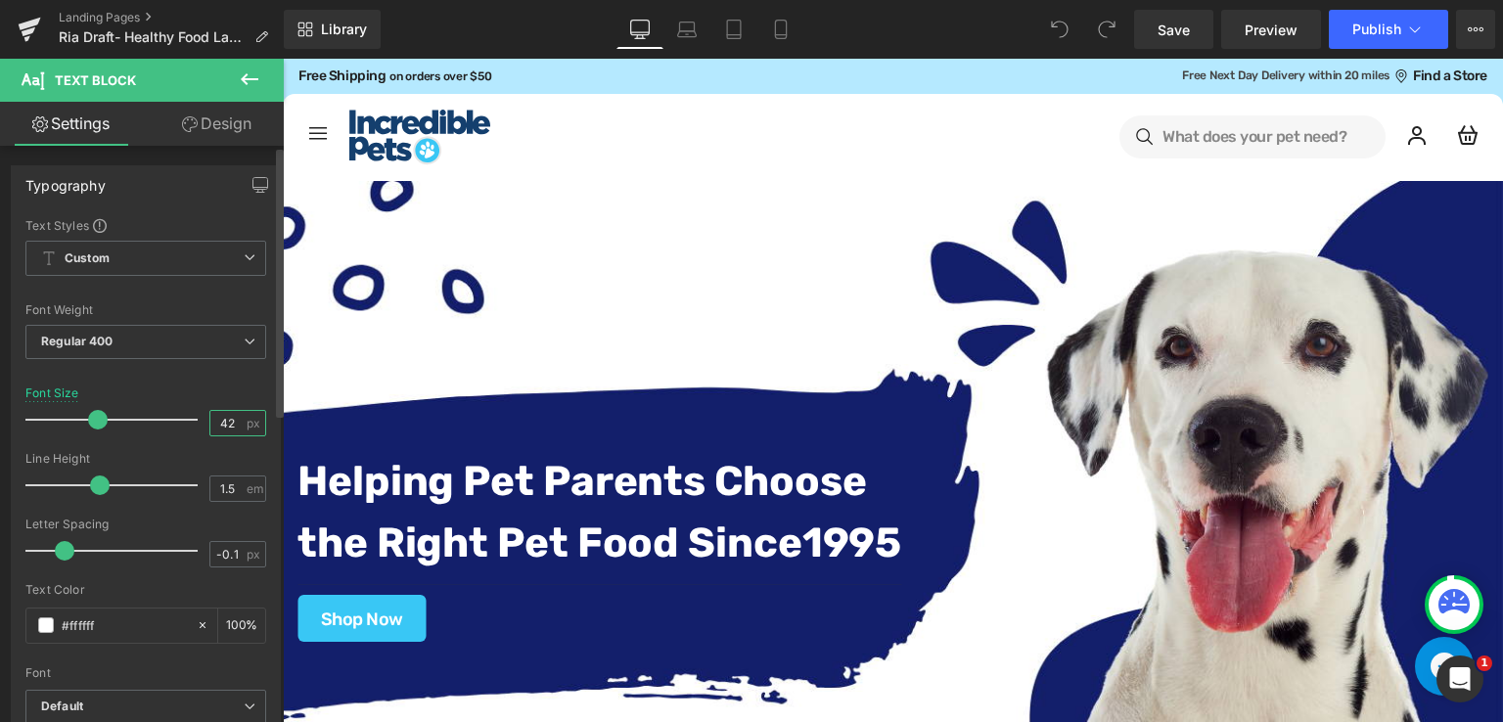
click at [234, 417] on input "42" at bounding box center [227, 423] width 34 height 24
type input "4"
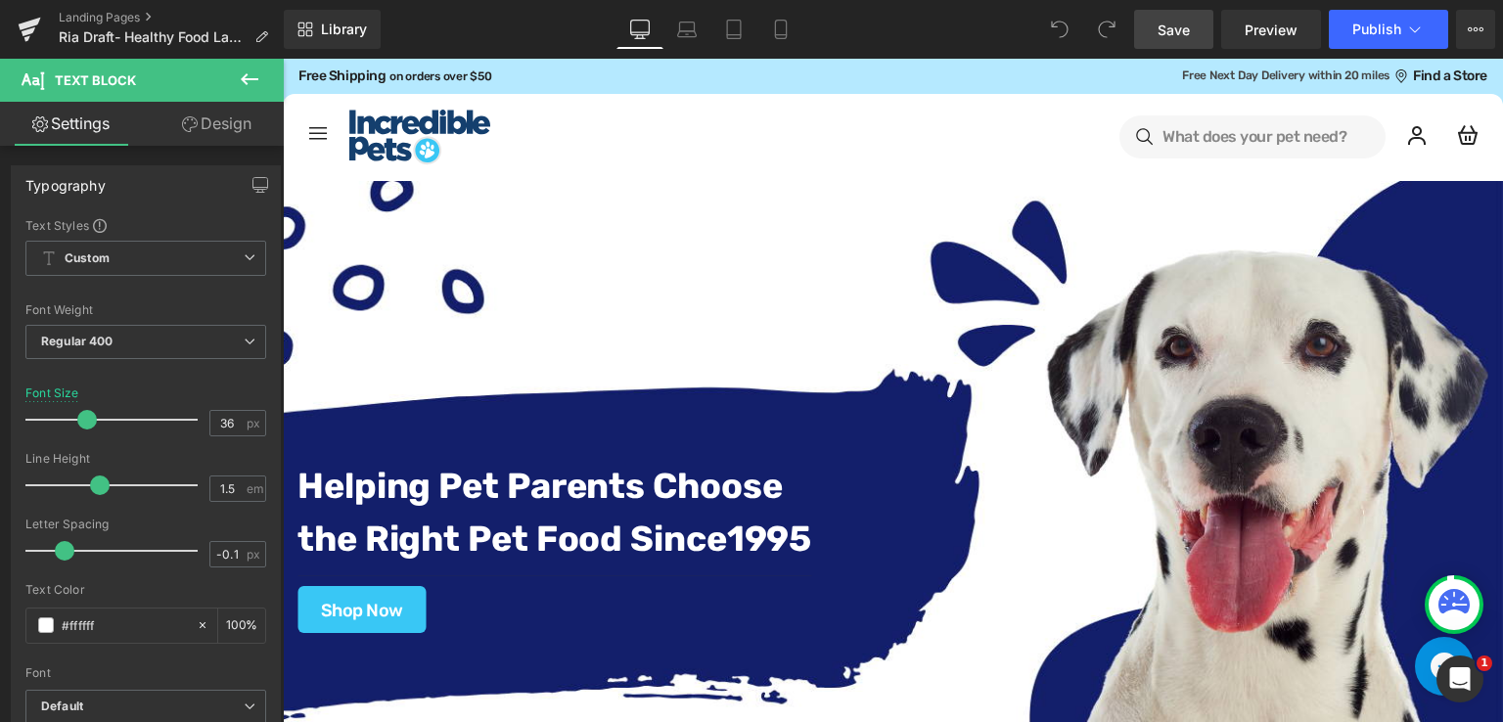
click at [1162, 28] on span "Save" at bounding box center [1173, 30] width 32 height 21
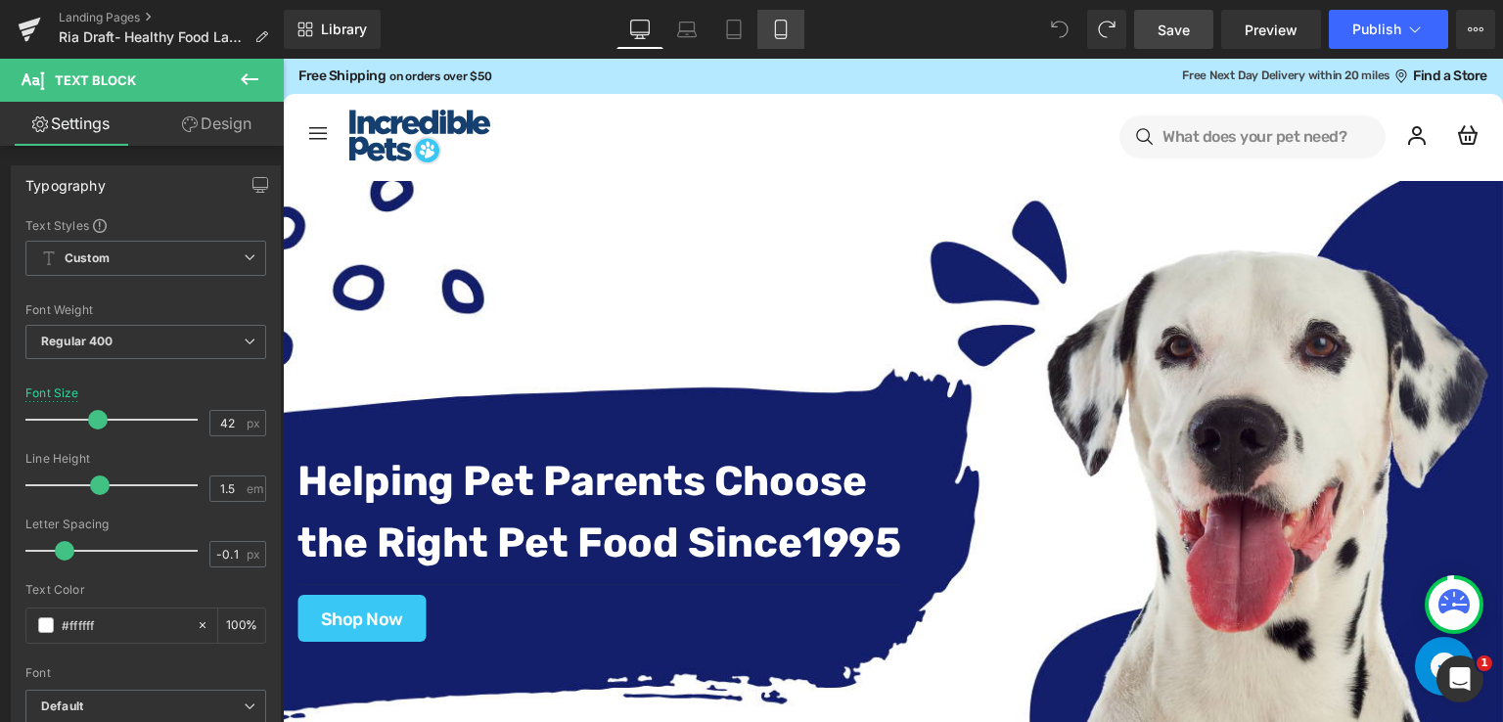
click at [773, 20] on icon at bounding box center [781, 30] width 20 height 20
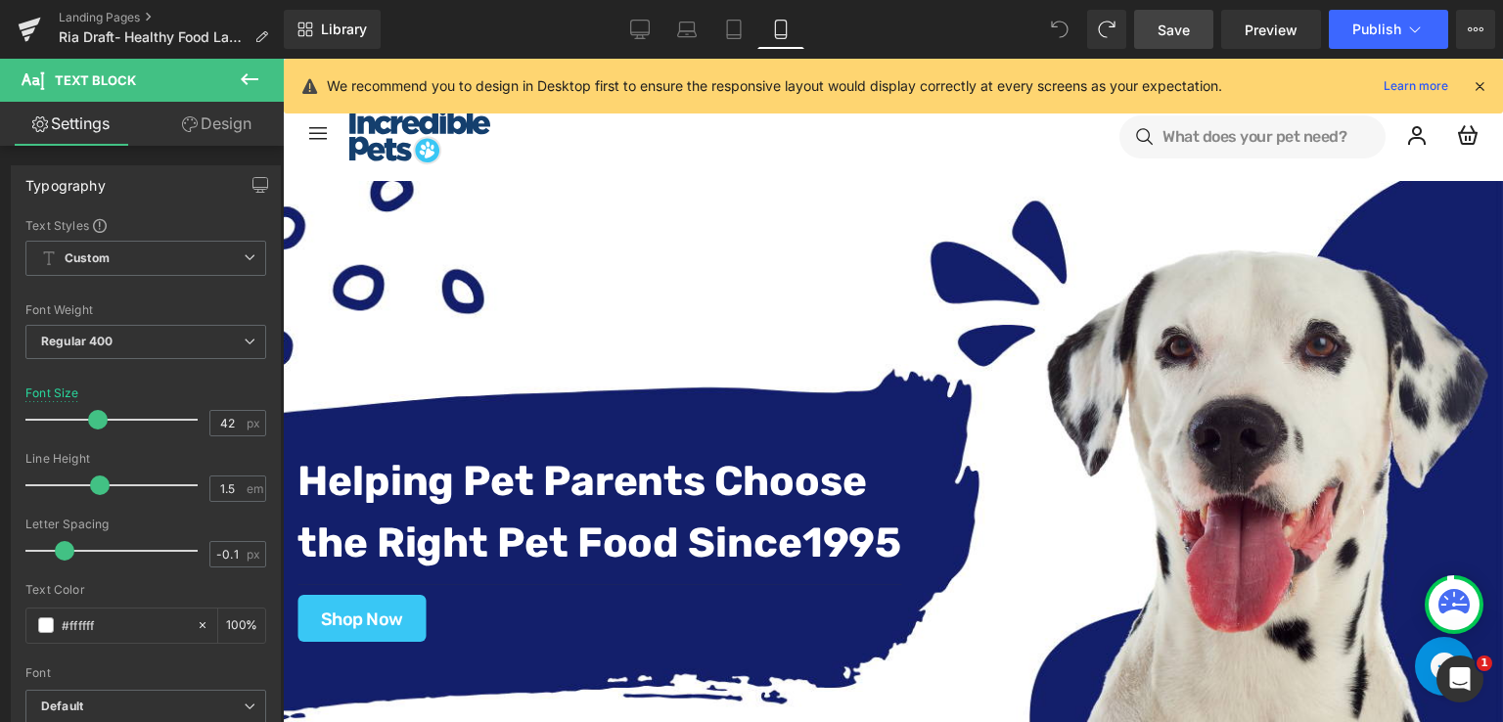
type input "15"
type input "100"
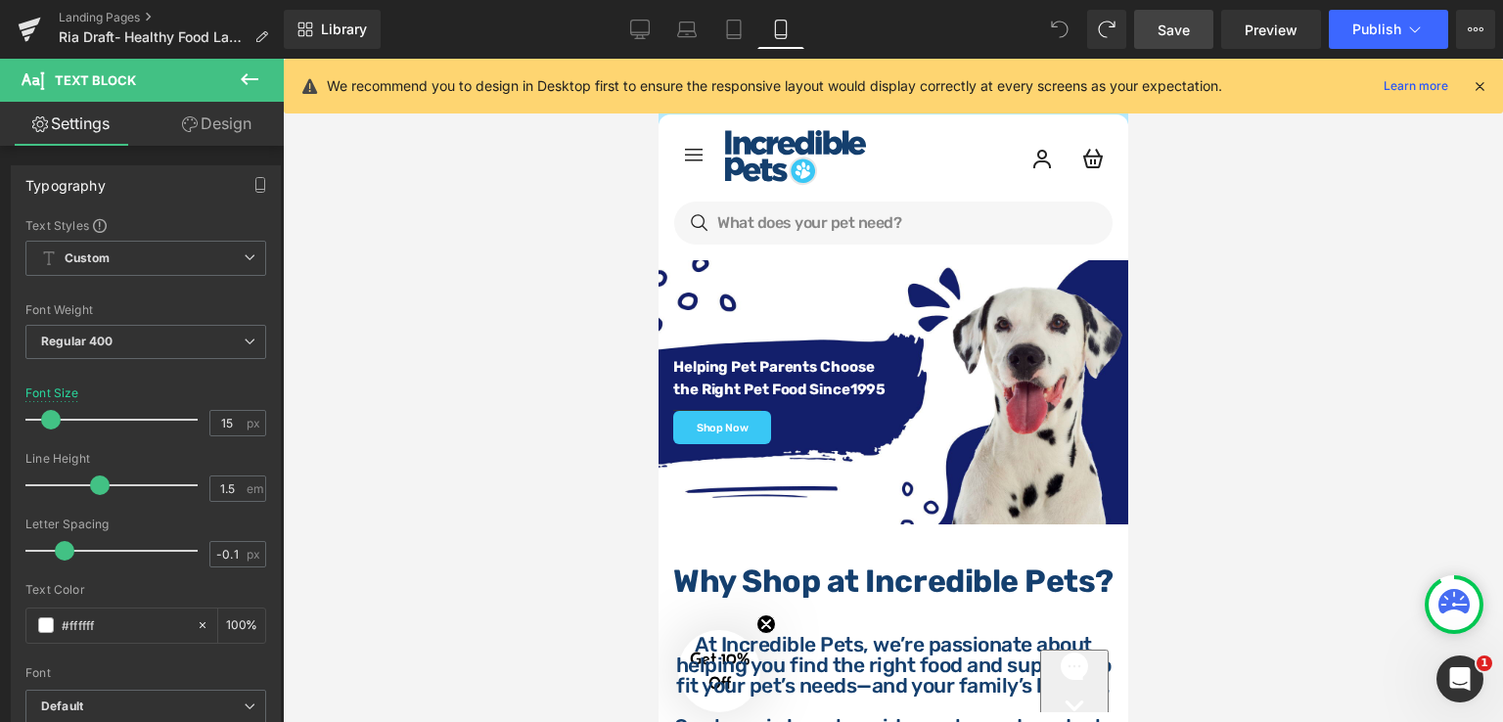
scroll to position [70, 0]
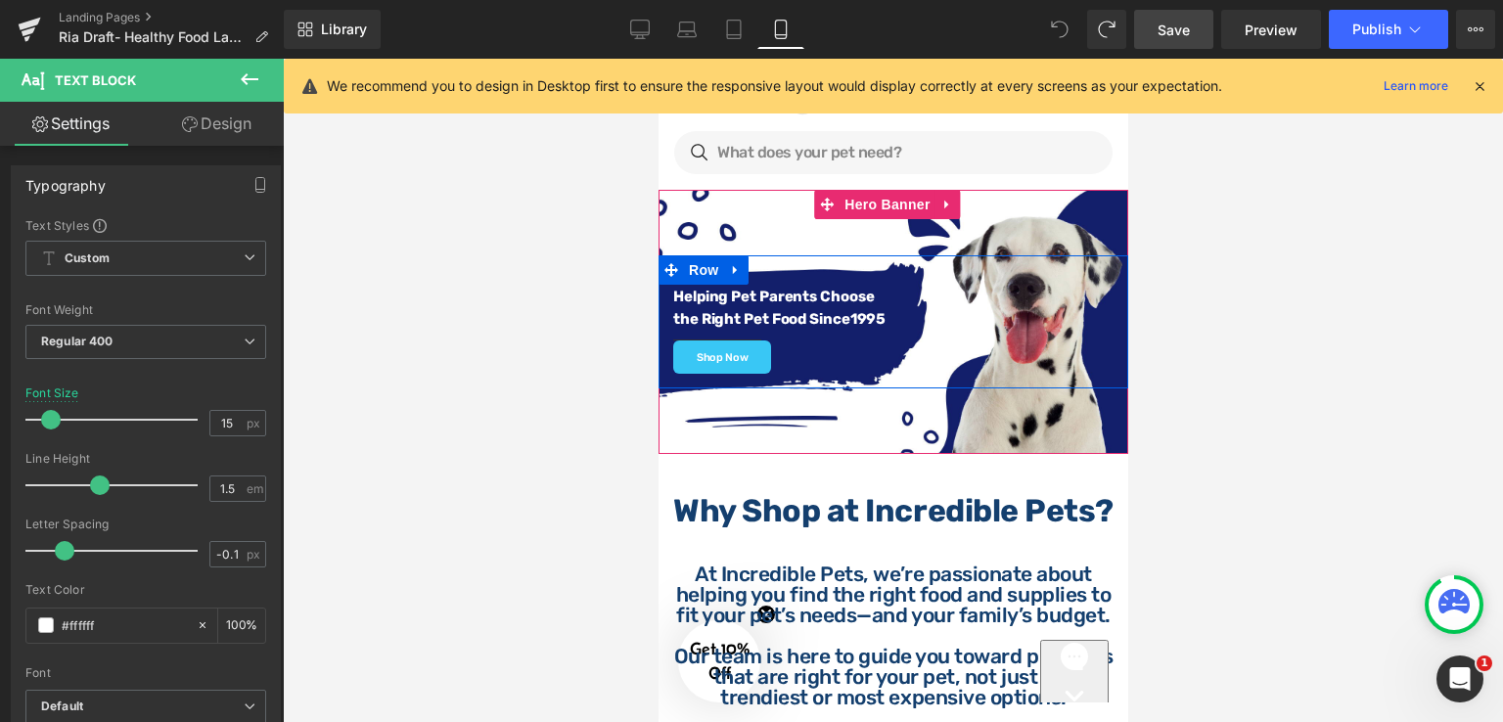
click at [762, 268] on div "Helping Pet Parents Choose the Right Pet Food Since [DATE] Text Block Separator…" at bounding box center [892, 321] width 470 height 133
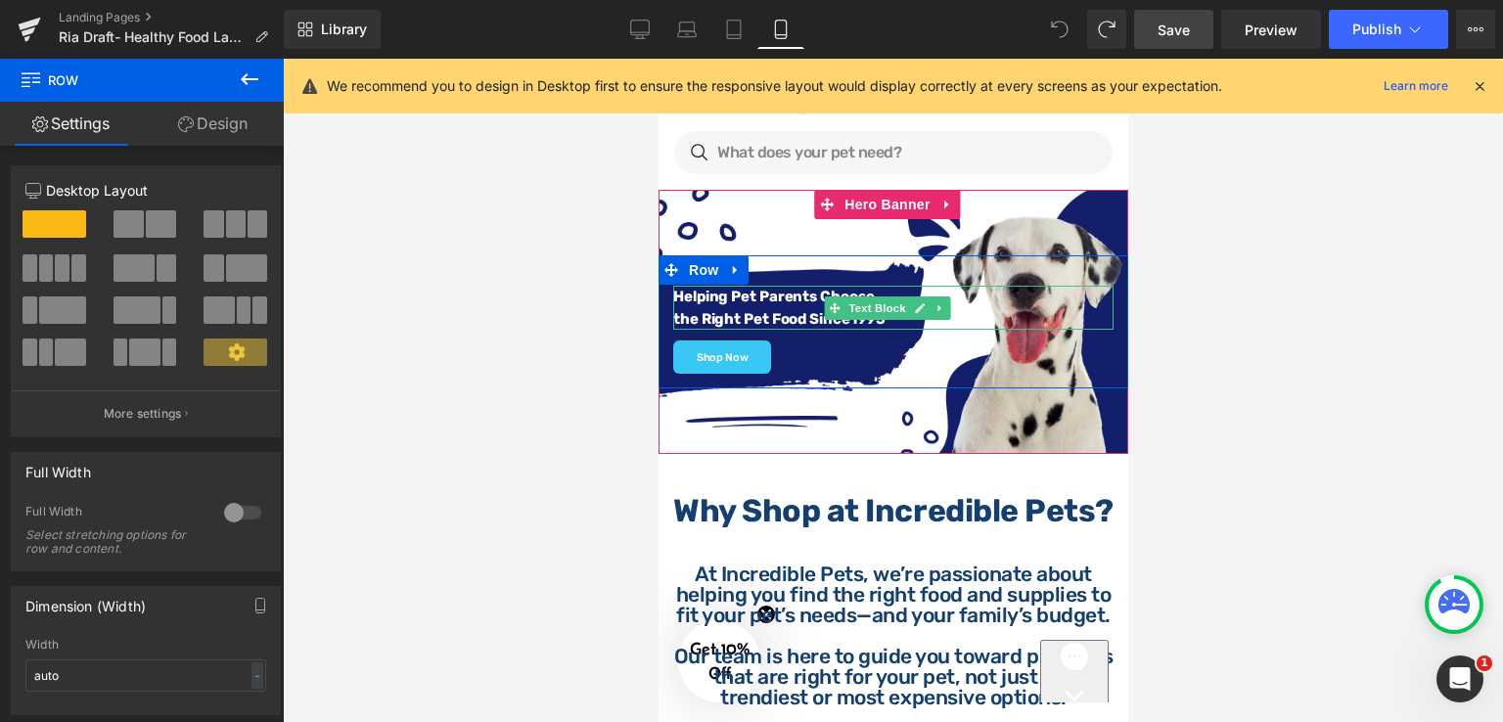
click at [750, 302] on strong "Helping Pet Parents Choose" at bounding box center [772, 297] width 201 height 18
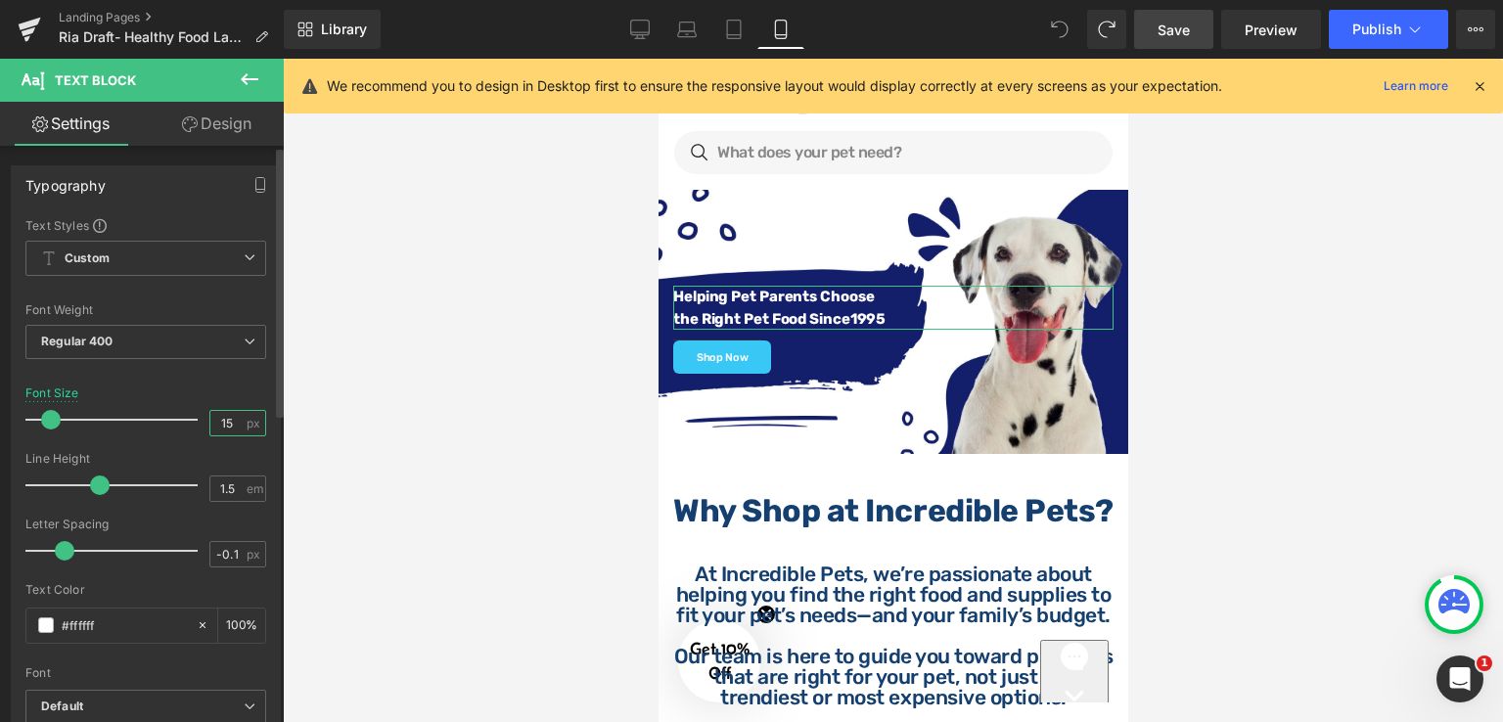
click at [232, 424] on input "15" at bounding box center [227, 423] width 34 height 24
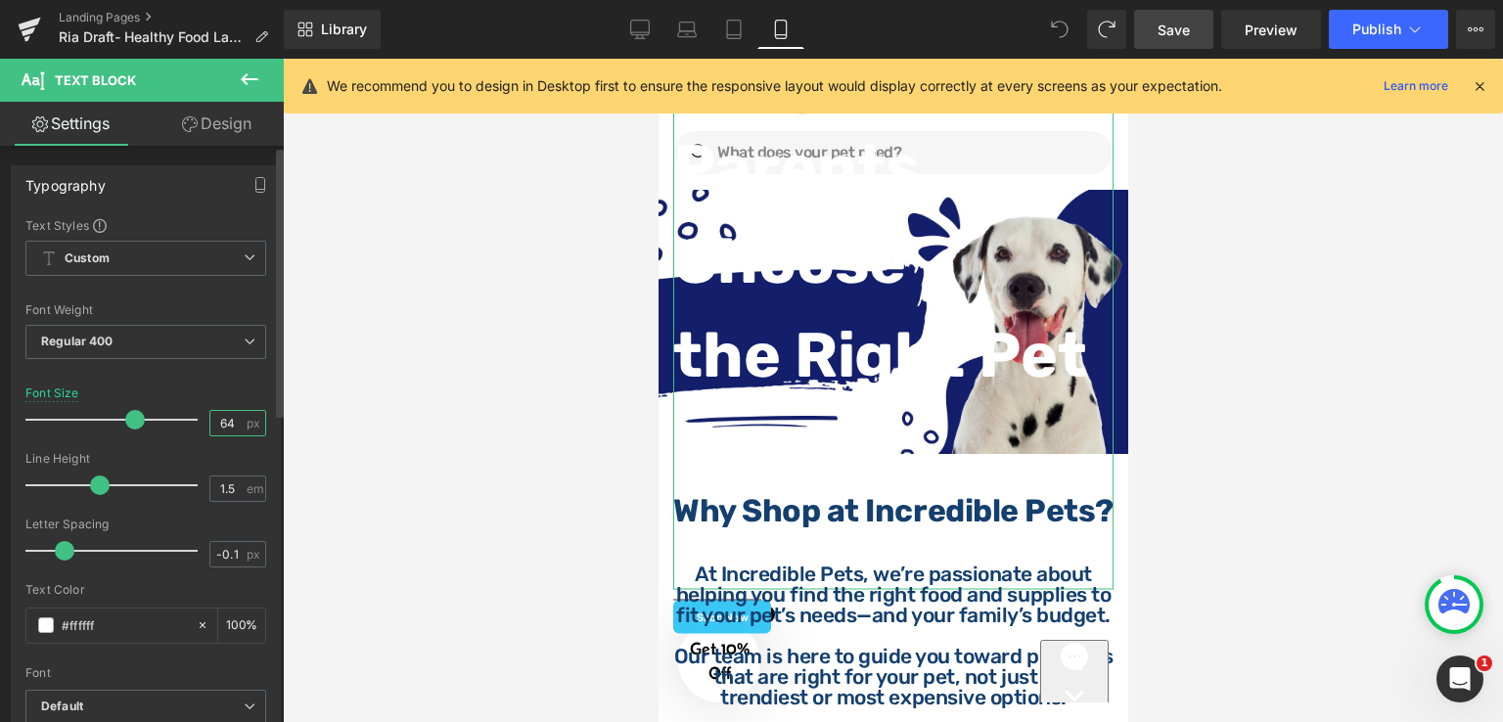
type input "6"
type input "14"
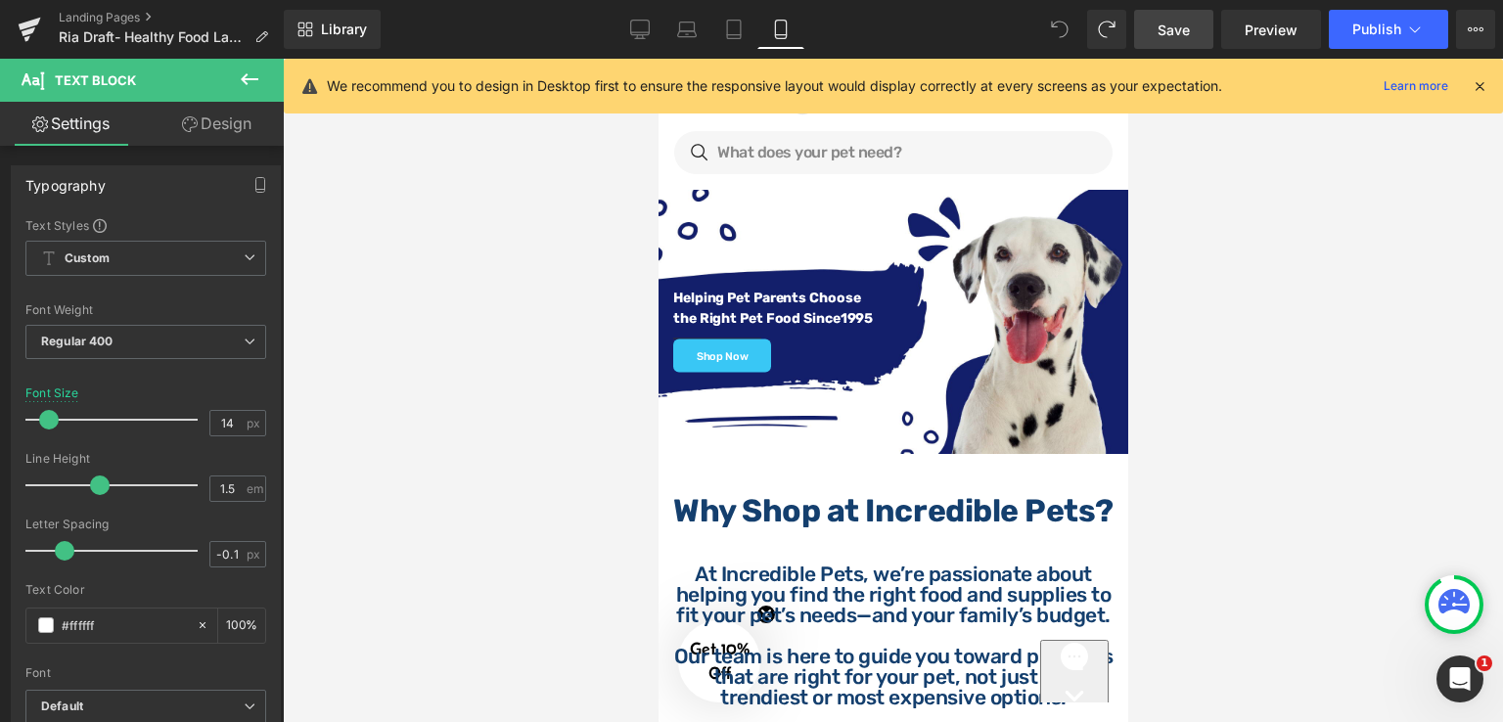
click at [1180, 28] on span "Save" at bounding box center [1173, 30] width 32 height 21
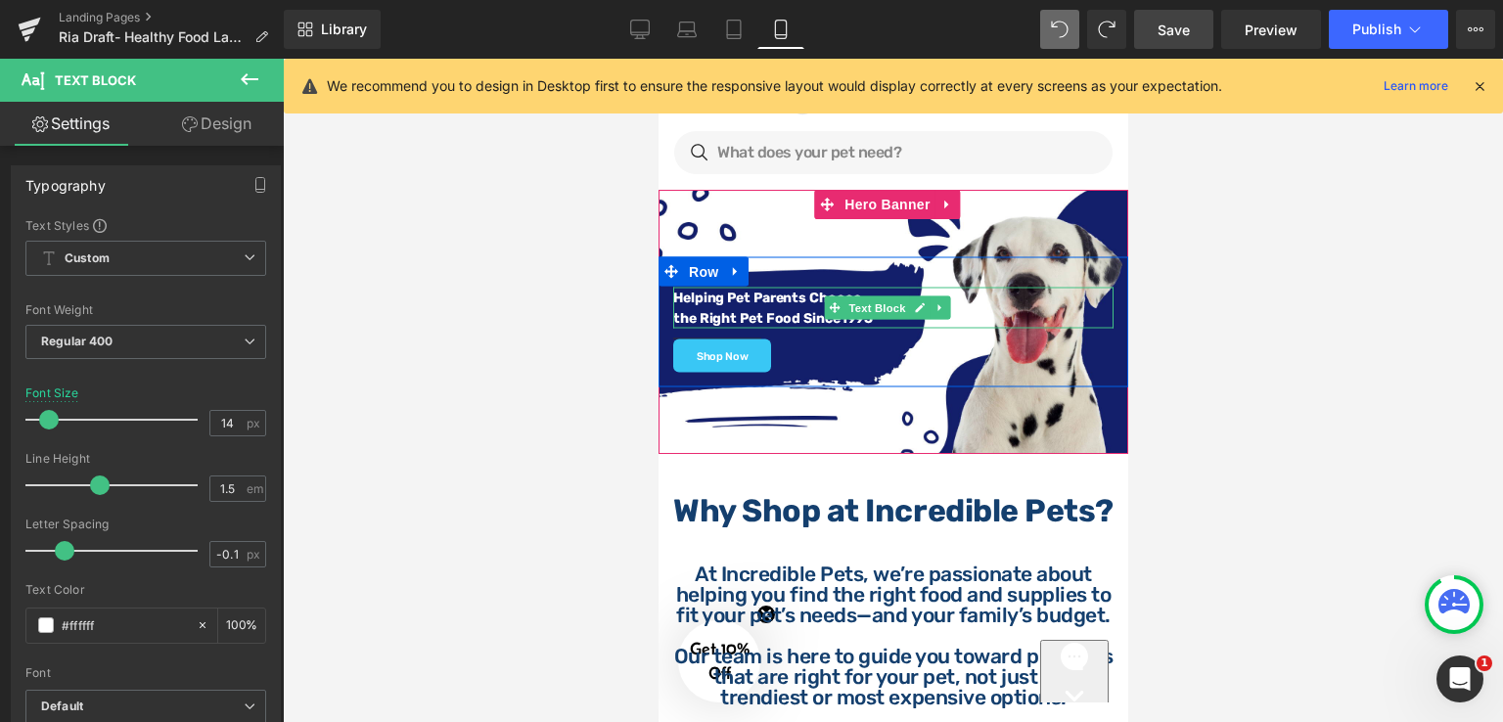
click at [708, 302] on strong "Helping Pet Parents Choose" at bounding box center [765, 298] width 187 height 17
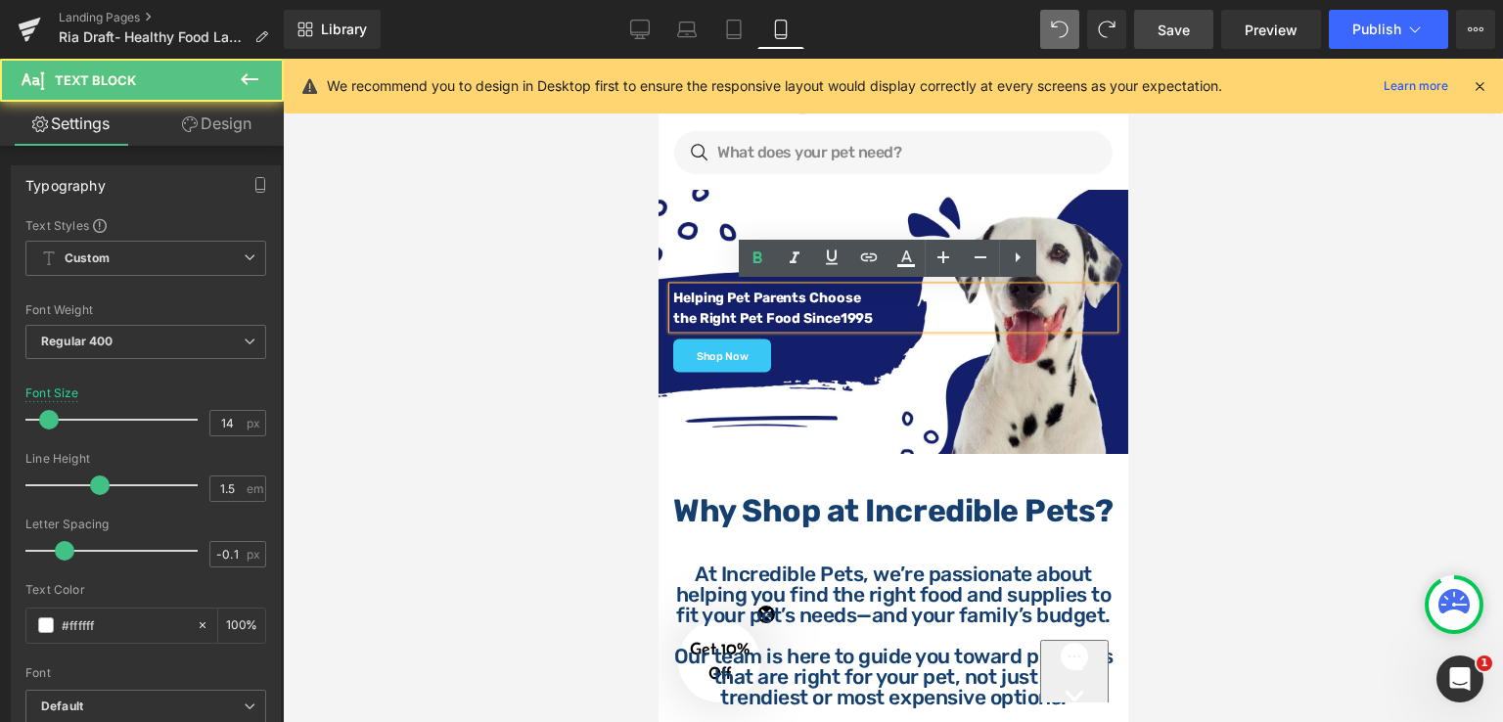
click at [839, 322] on strong "1995" at bounding box center [855, 318] width 33 height 17
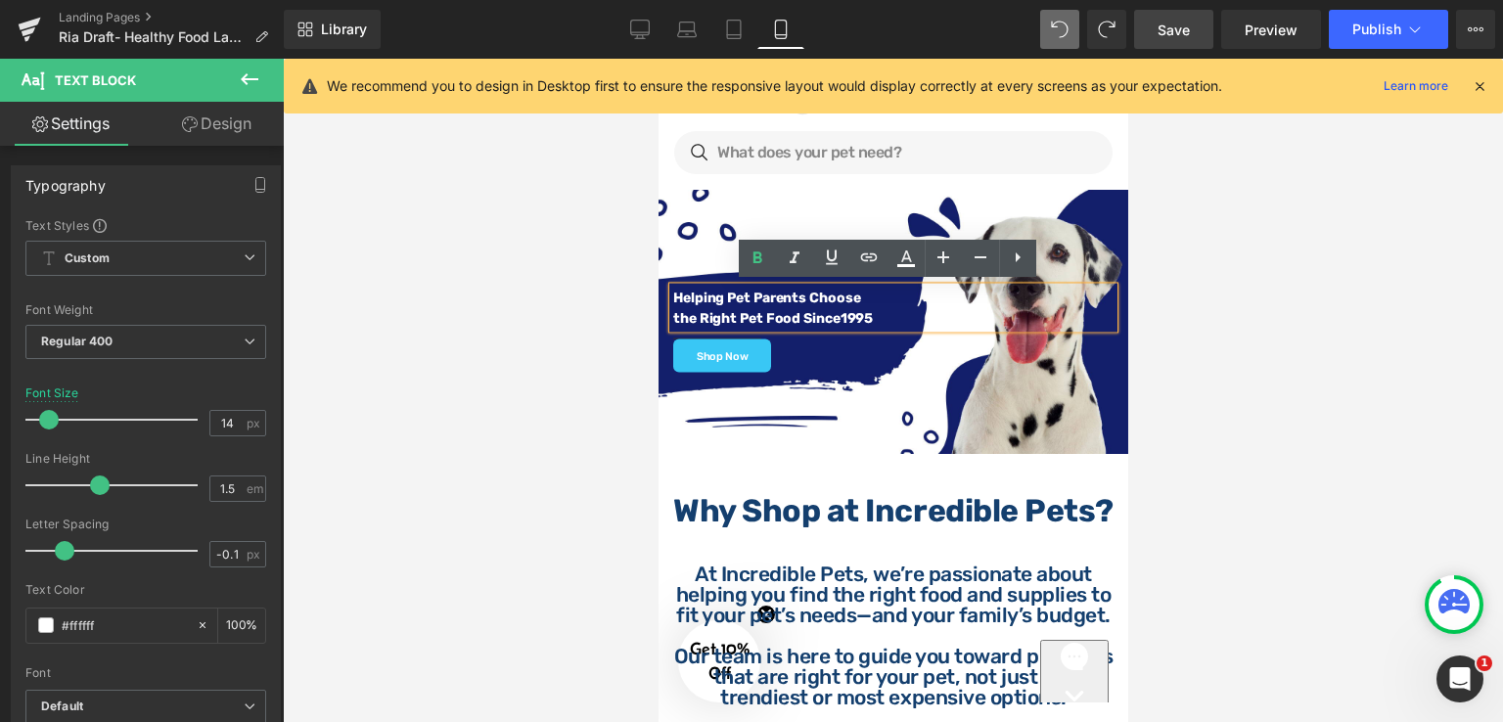
drag, startPoint x: 878, startPoint y: 312, endPoint x: 672, endPoint y: 300, distance: 206.7
click at [672, 300] on div "Helping Pet Parents Choose the Right Pet Food Since [DATE]" at bounding box center [892, 308] width 440 height 41
click at [1286, 27] on span "Preview" at bounding box center [1270, 30] width 53 height 21
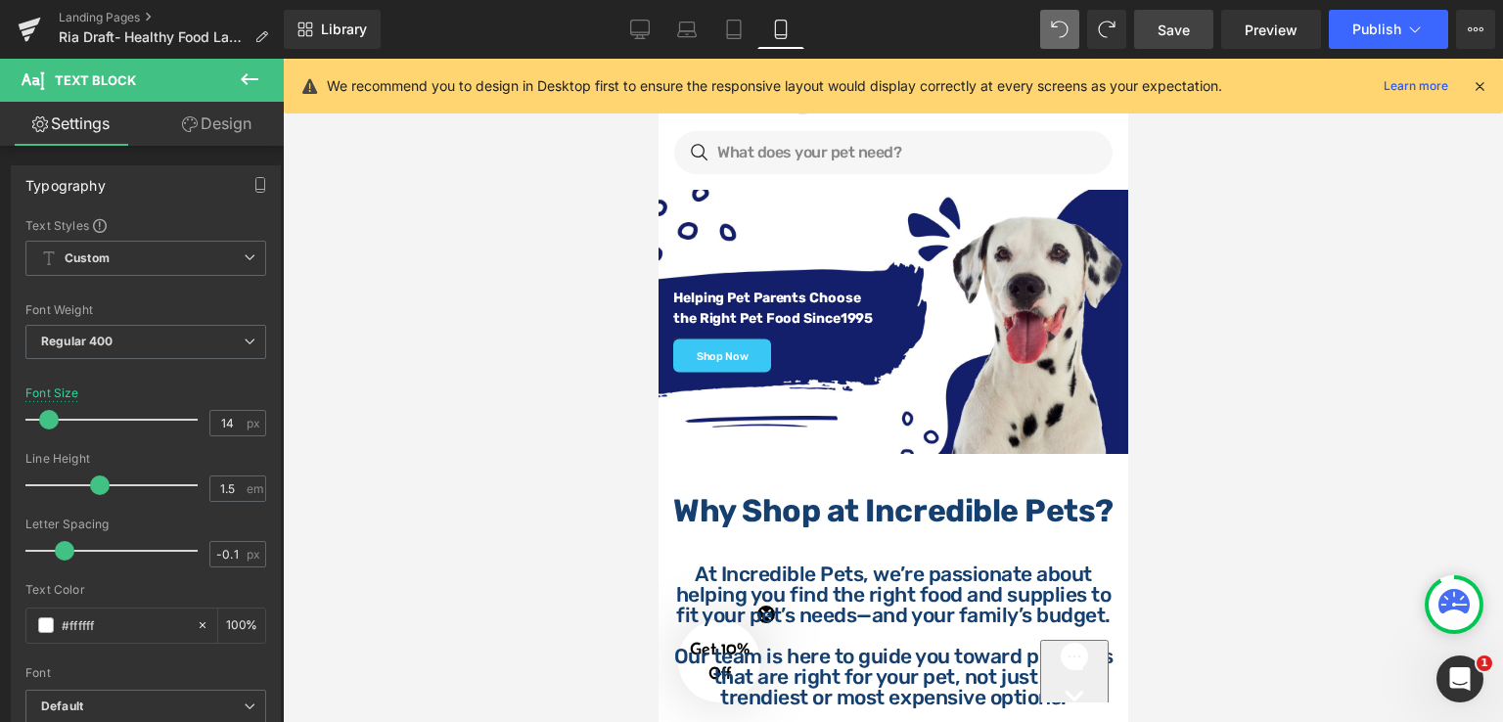
click at [1209, 343] on div at bounding box center [893, 390] width 1220 height 663
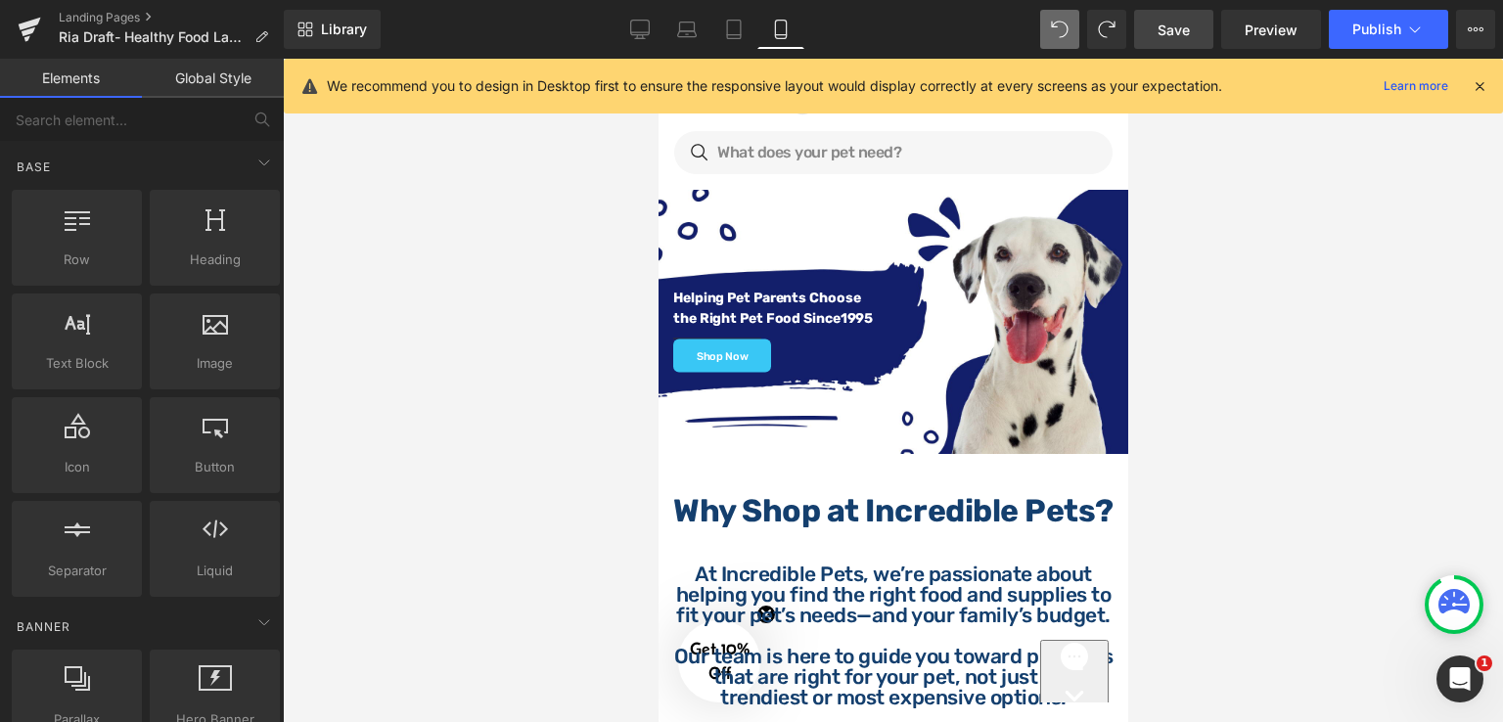
click at [615, 314] on div at bounding box center [893, 390] width 1220 height 663
click at [632, 309] on div at bounding box center [893, 390] width 1220 height 663
click at [1146, 278] on div at bounding box center [893, 390] width 1220 height 663
click at [1174, 234] on div at bounding box center [893, 390] width 1220 height 663
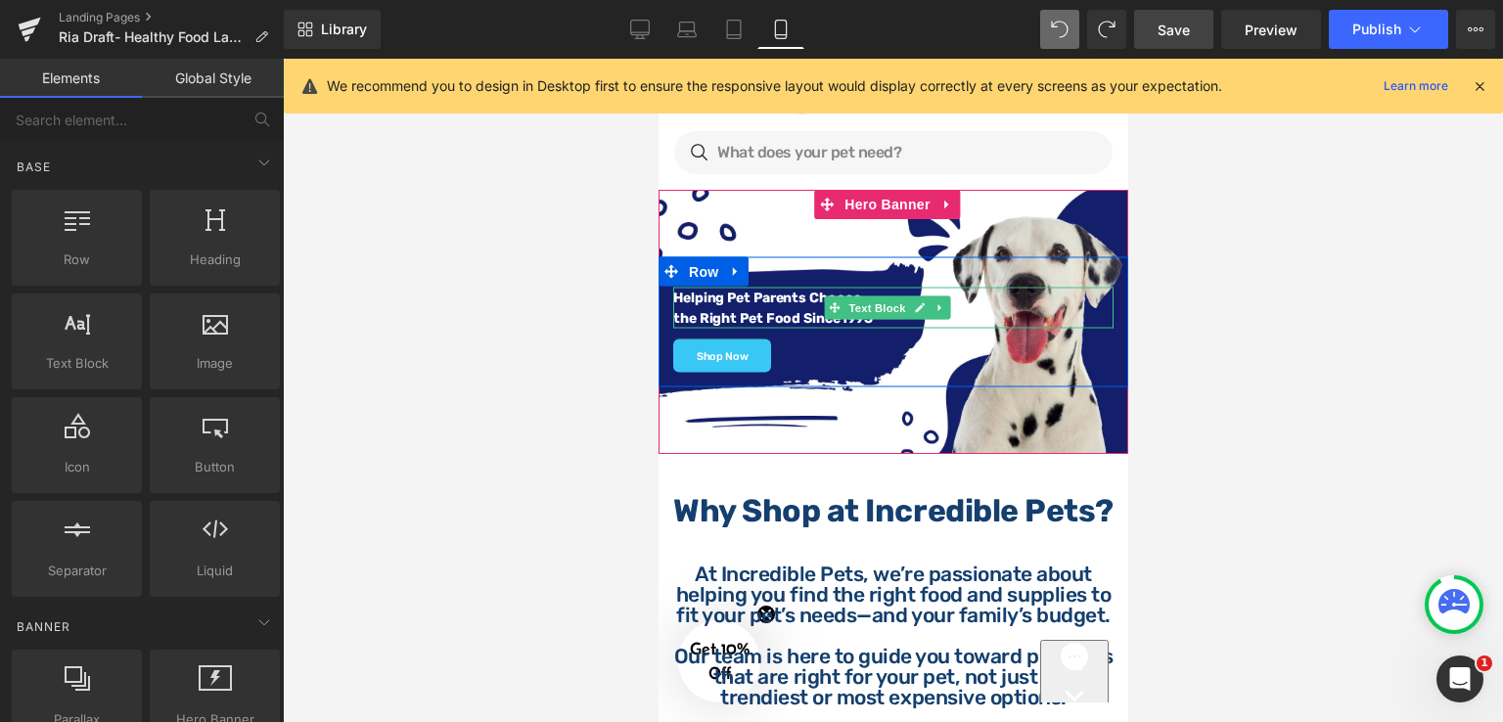
click at [982, 309] on p "the Right Pet Food Since 1995" at bounding box center [892, 318] width 440 height 21
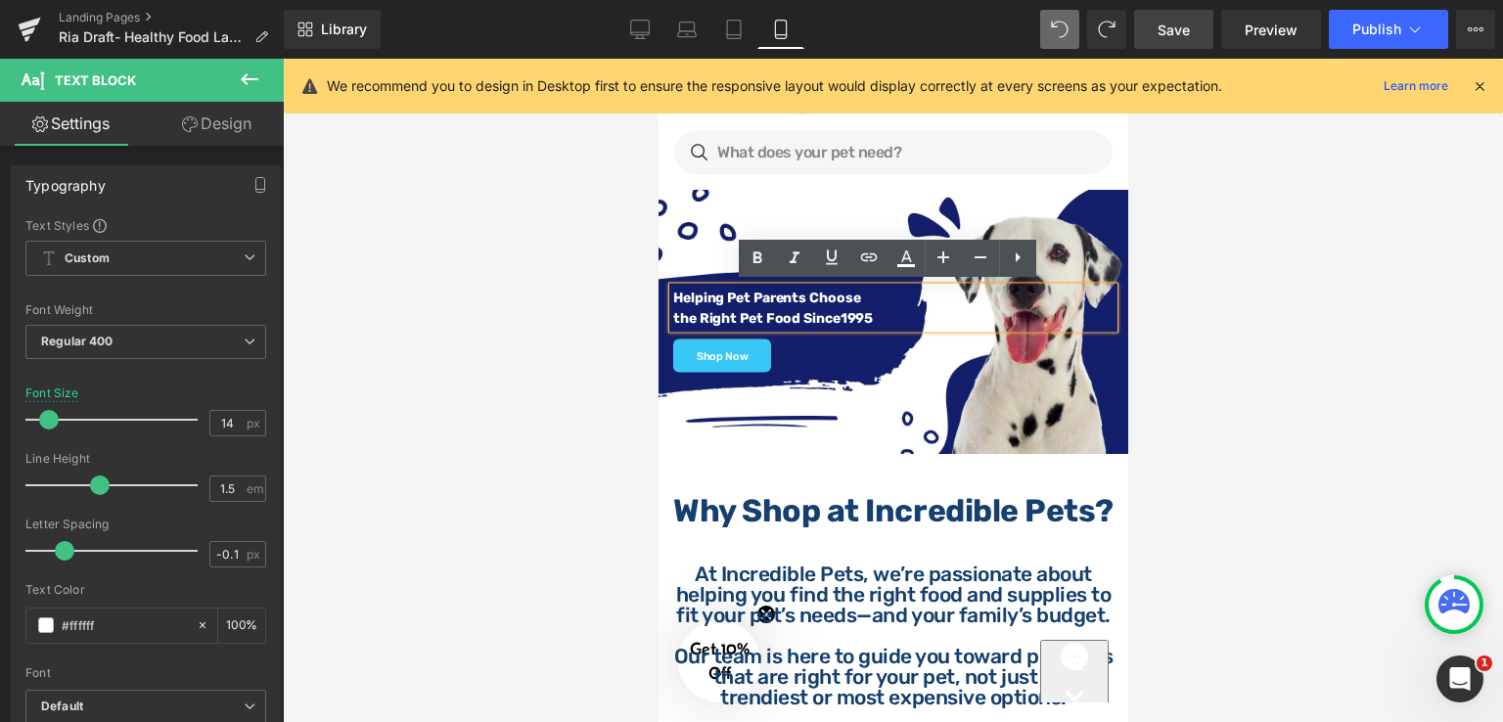
drag, startPoint x: 884, startPoint y: 311, endPoint x: 674, endPoint y: 291, distance: 211.3
click at [674, 291] on div "Helping Pet Parents Choose the Right Pet Food Since 1995" at bounding box center [892, 308] width 440 height 41
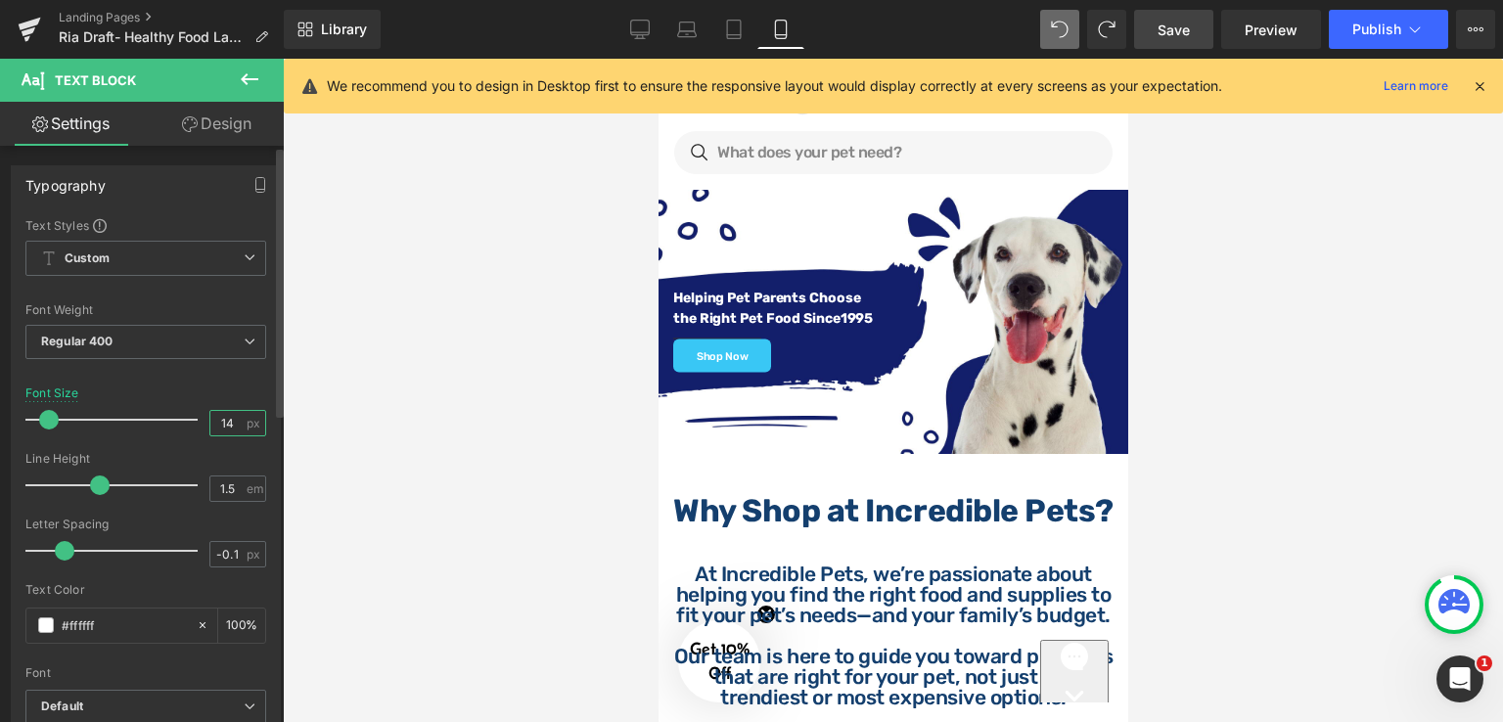
click at [217, 424] on input "14" at bounding box center [227, 423] width 34 height 24
click at [227, 430] on input "14" at bounding box center [227, 423] width 34 height 24
type input "12"
click at [416, 345] on div at bounding box center [893, 390] width 1220 height 663
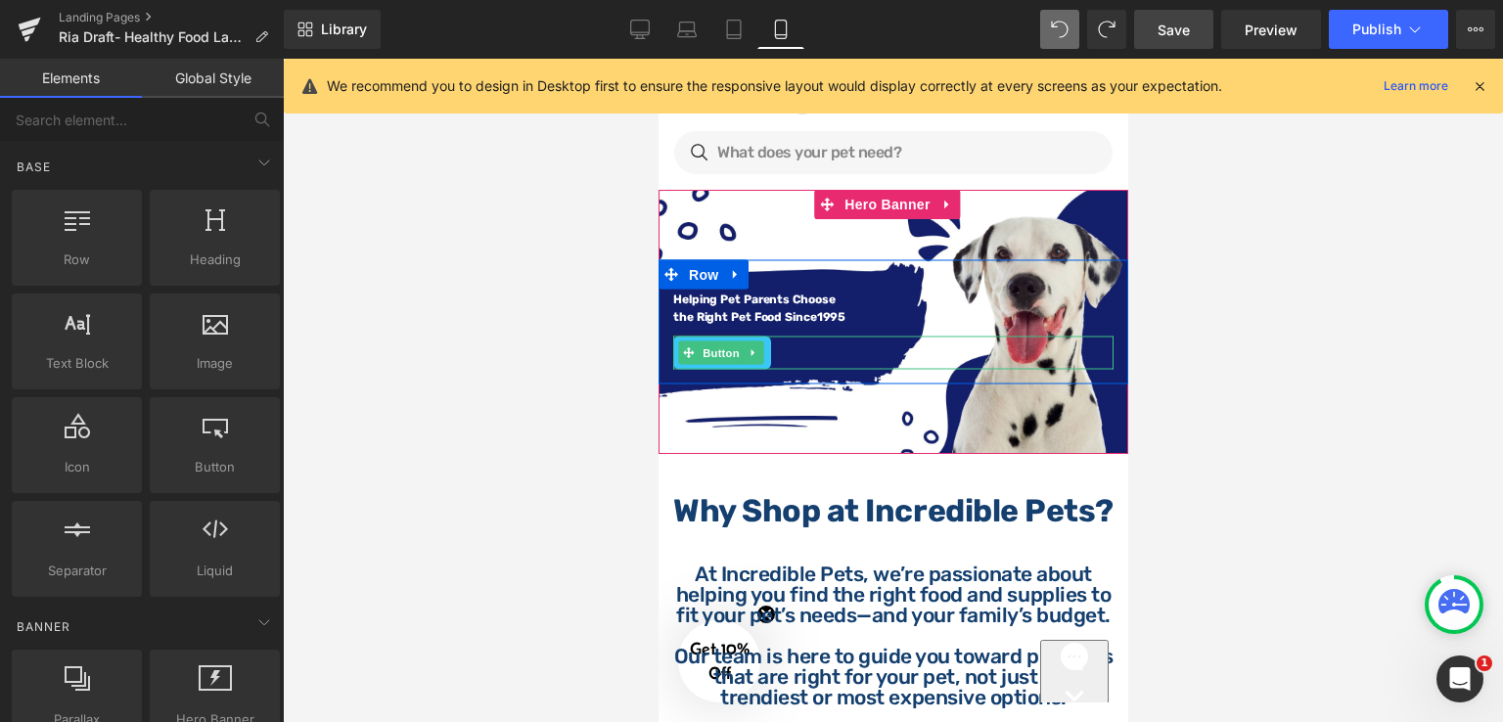
click at [795, 352] on div "Shop Now" at bounding box center [892, 353] width 440 height 33
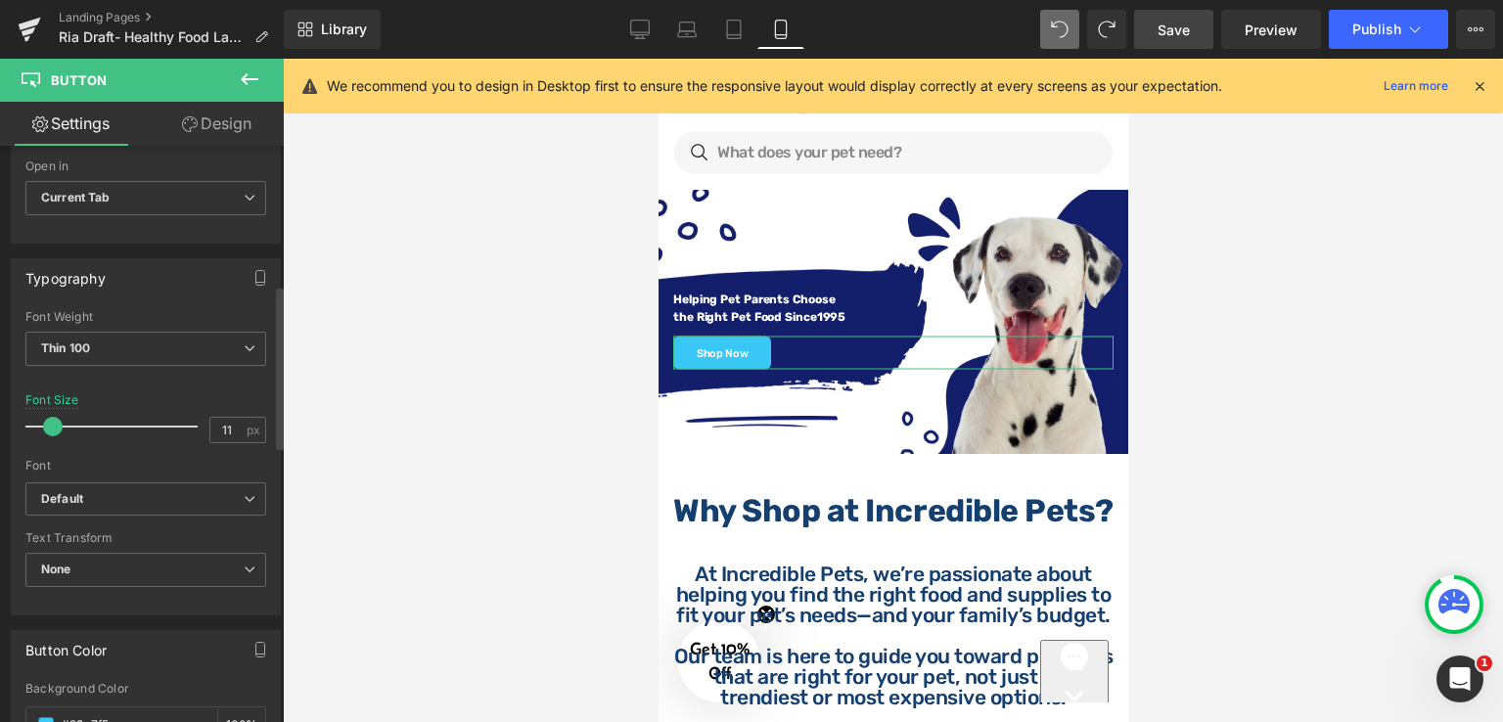
scroll to position [489, 0]
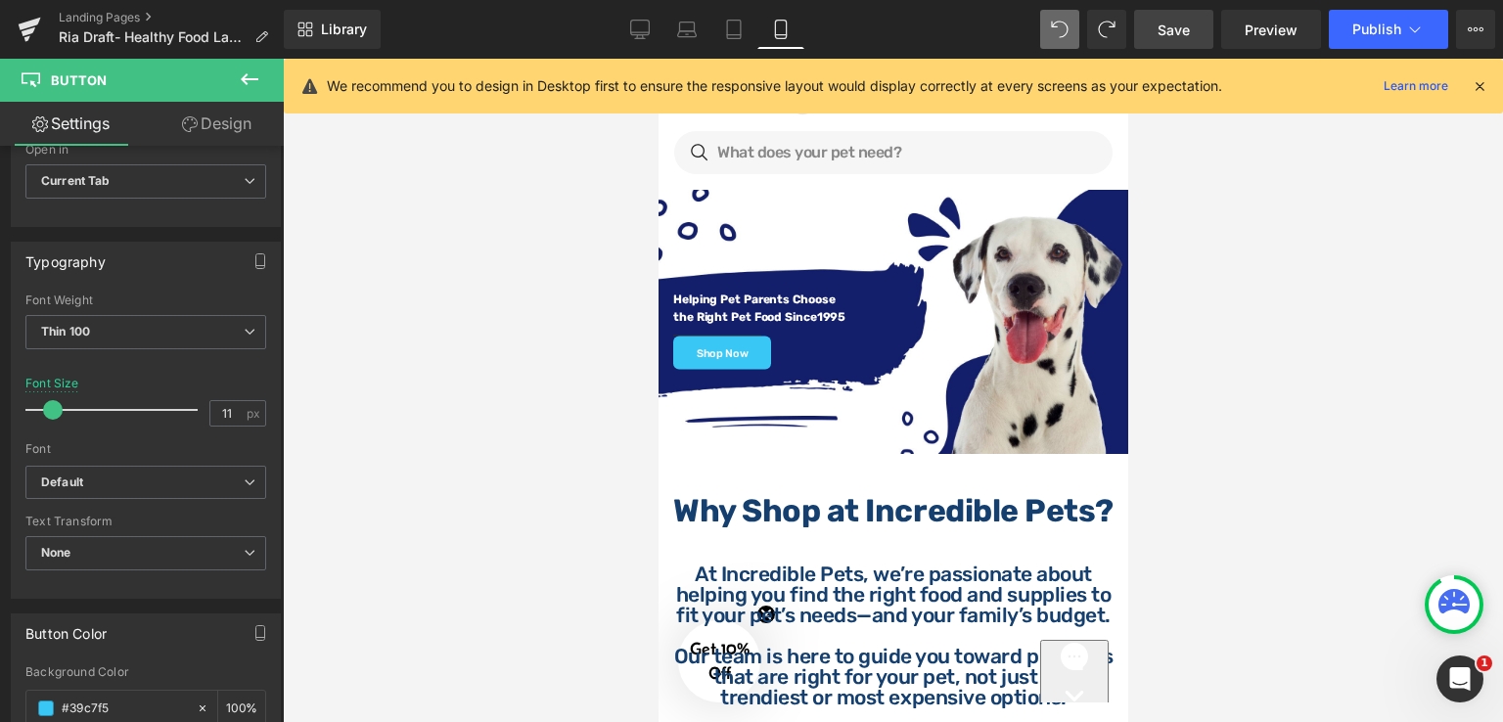
drag, startPoint x: 505, startPoint y: 407, endPoint x: 532, endPoint y: 398, distance: 28.8
click at [508, 406] on div at bounding box center [893, 390] width 1220 height 663
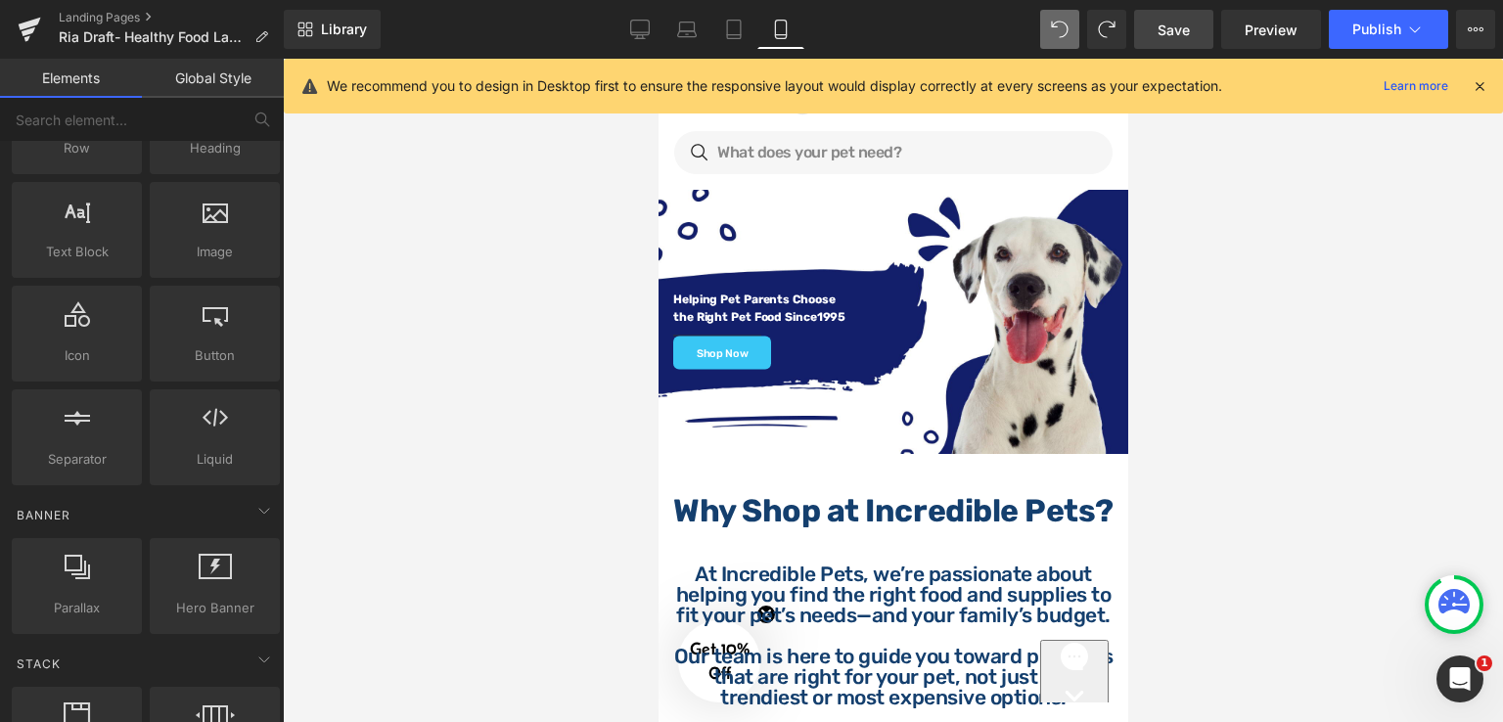
scroll to position [196, 0]
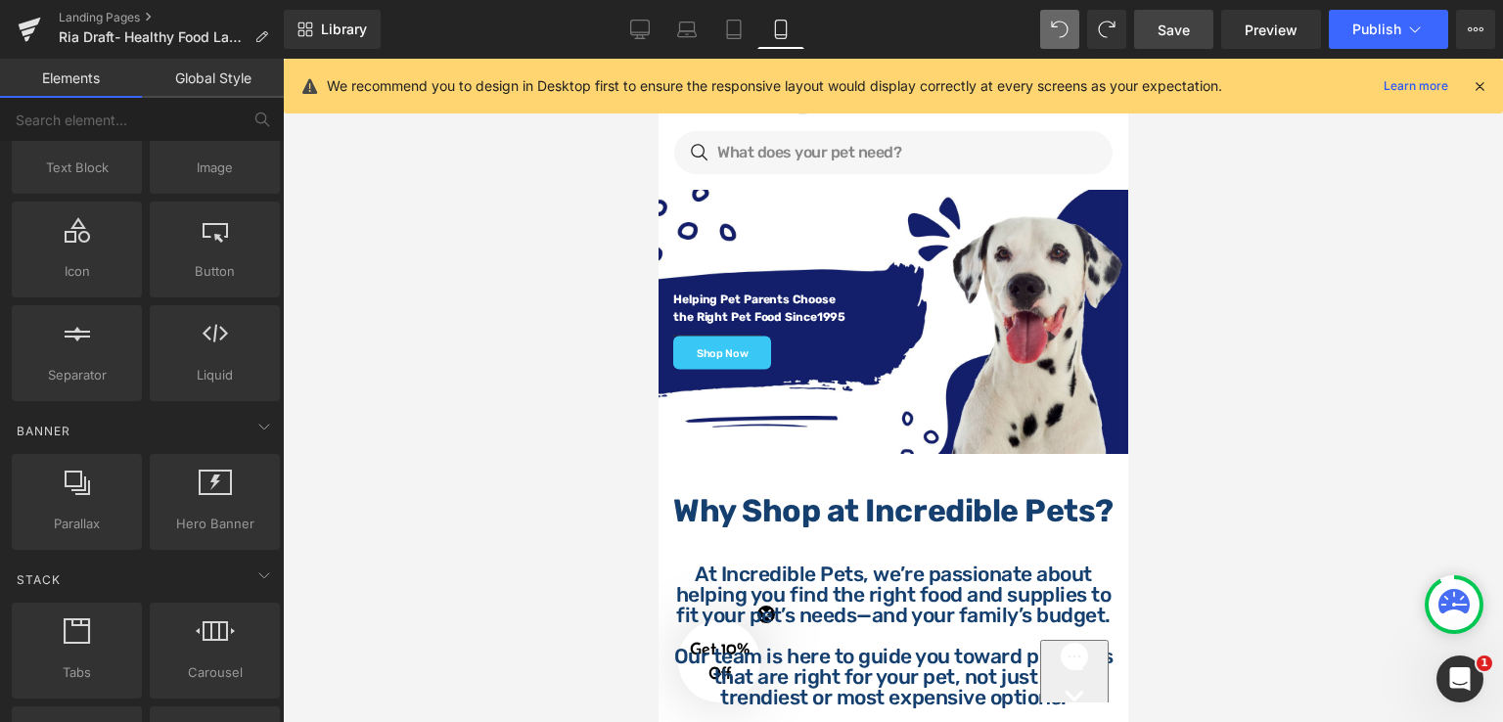
click at [1184, 29] on span "Save" at bounding box center [1173, 30] width 32 height 21
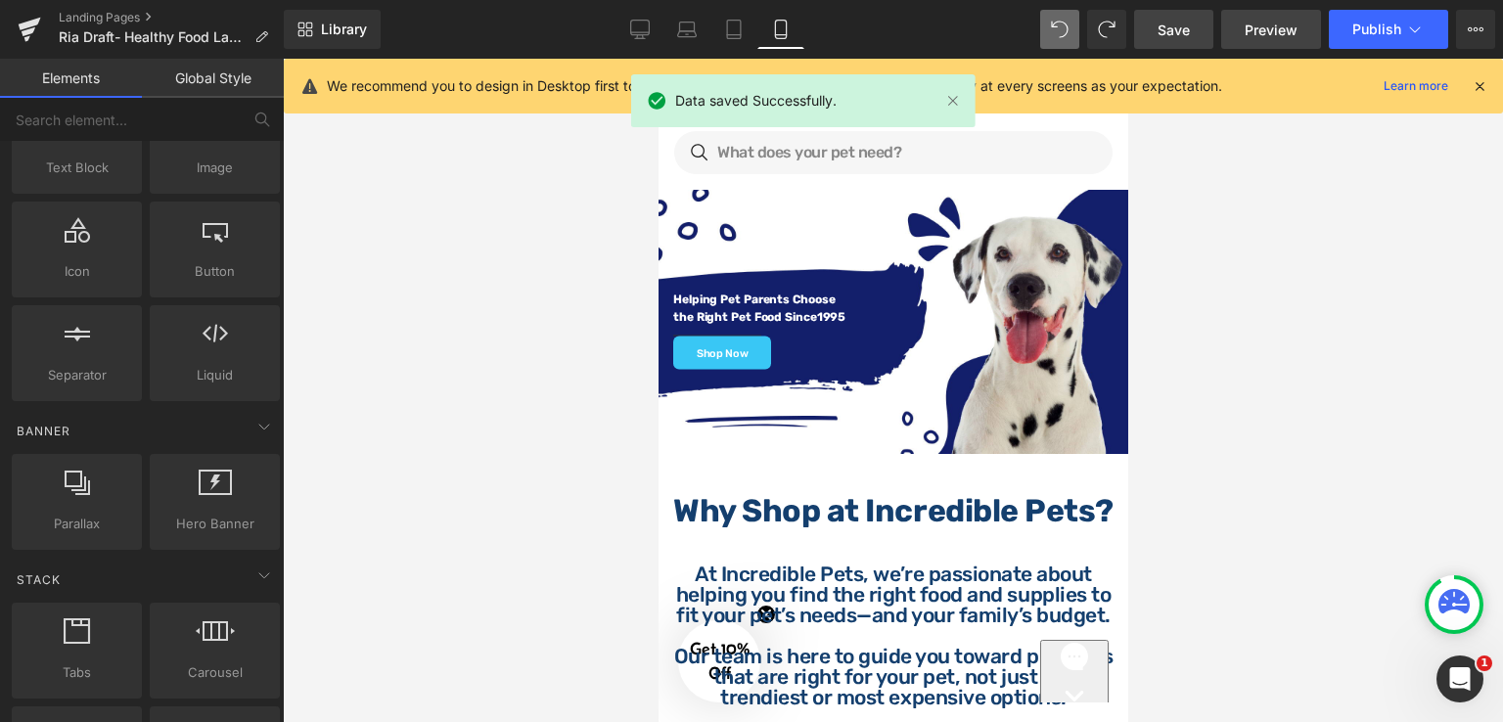
click at [1250, 21] on span "Preview" at bounding box center [1270, 30] width 53 height 21
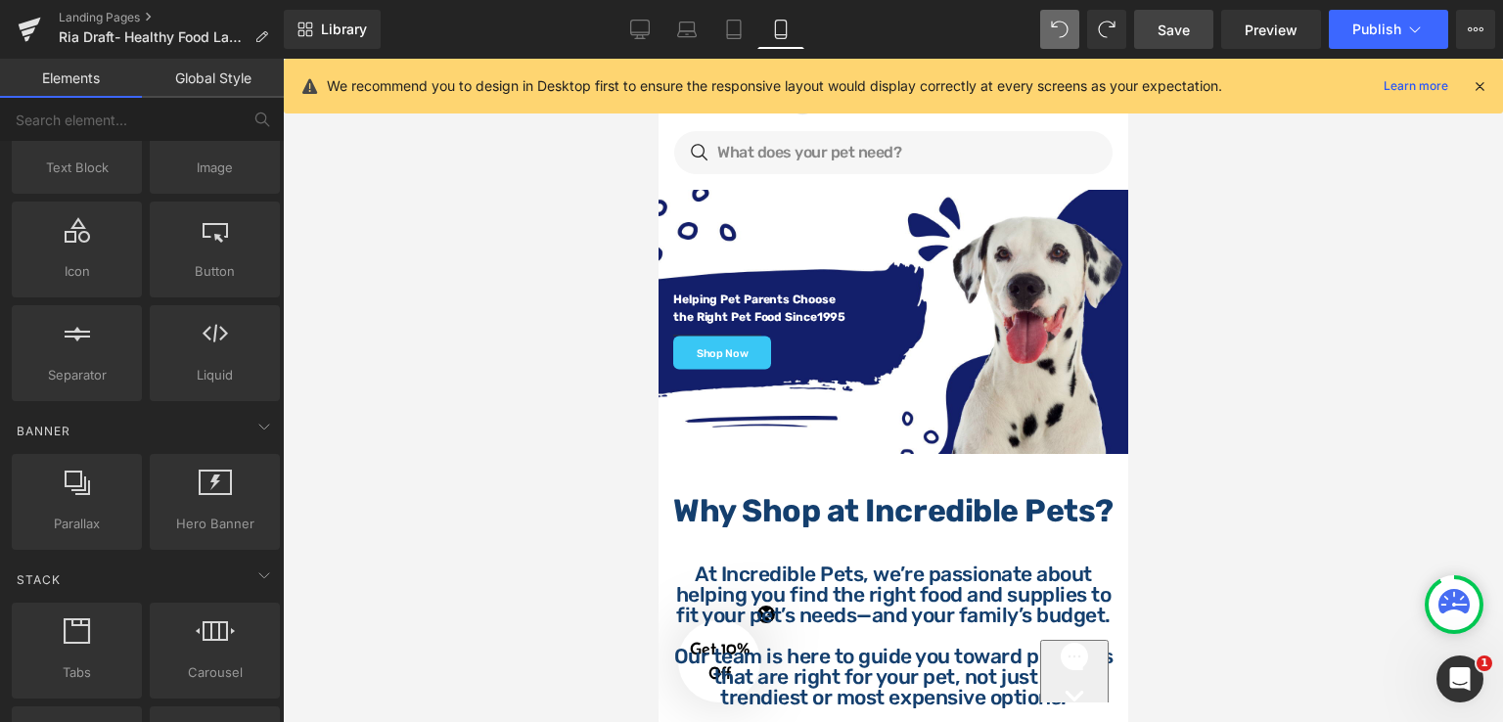
click at [1184, 310] on div at bounding box center [893, 390] width 1220 height 663
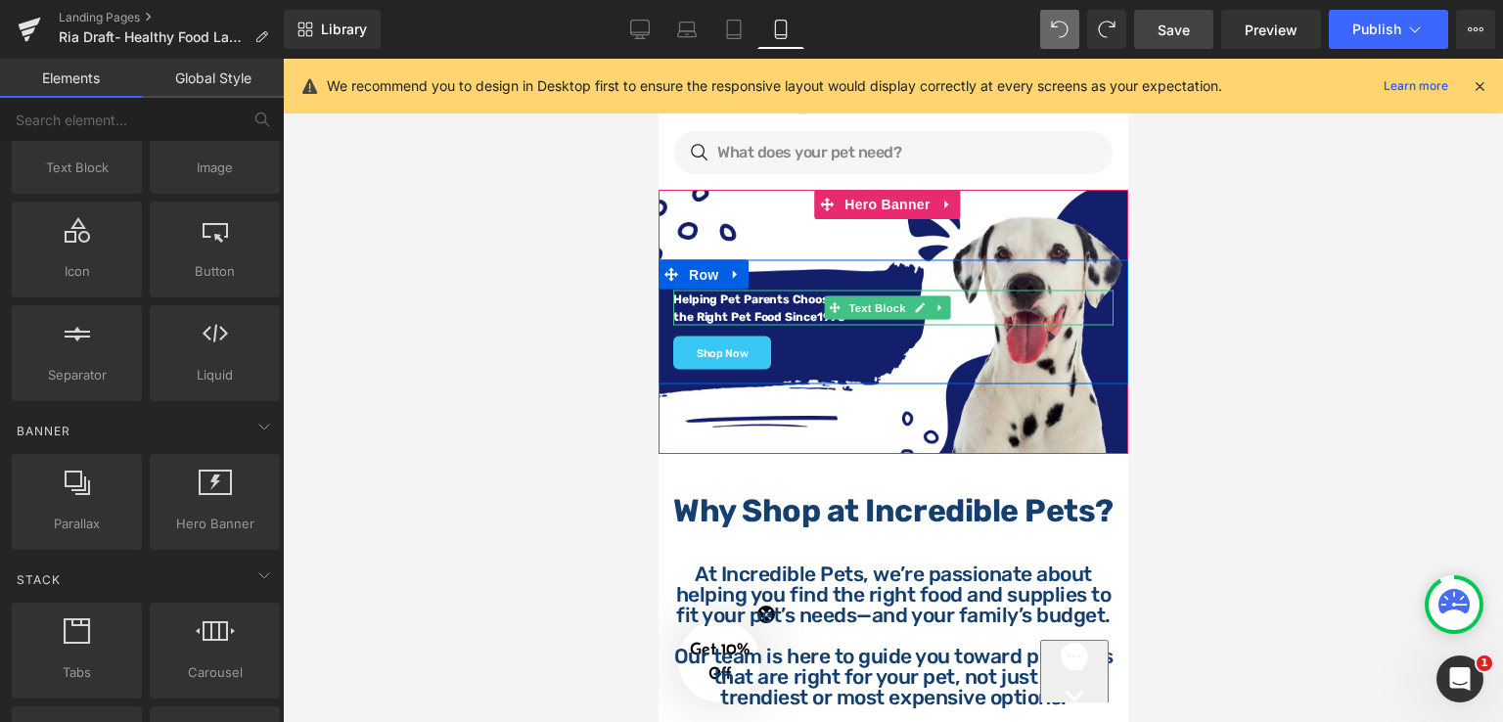
click at [792, 301] on strong "Helping Pet Parents Choose" at bounding box center [752, 299] width 161 height 14
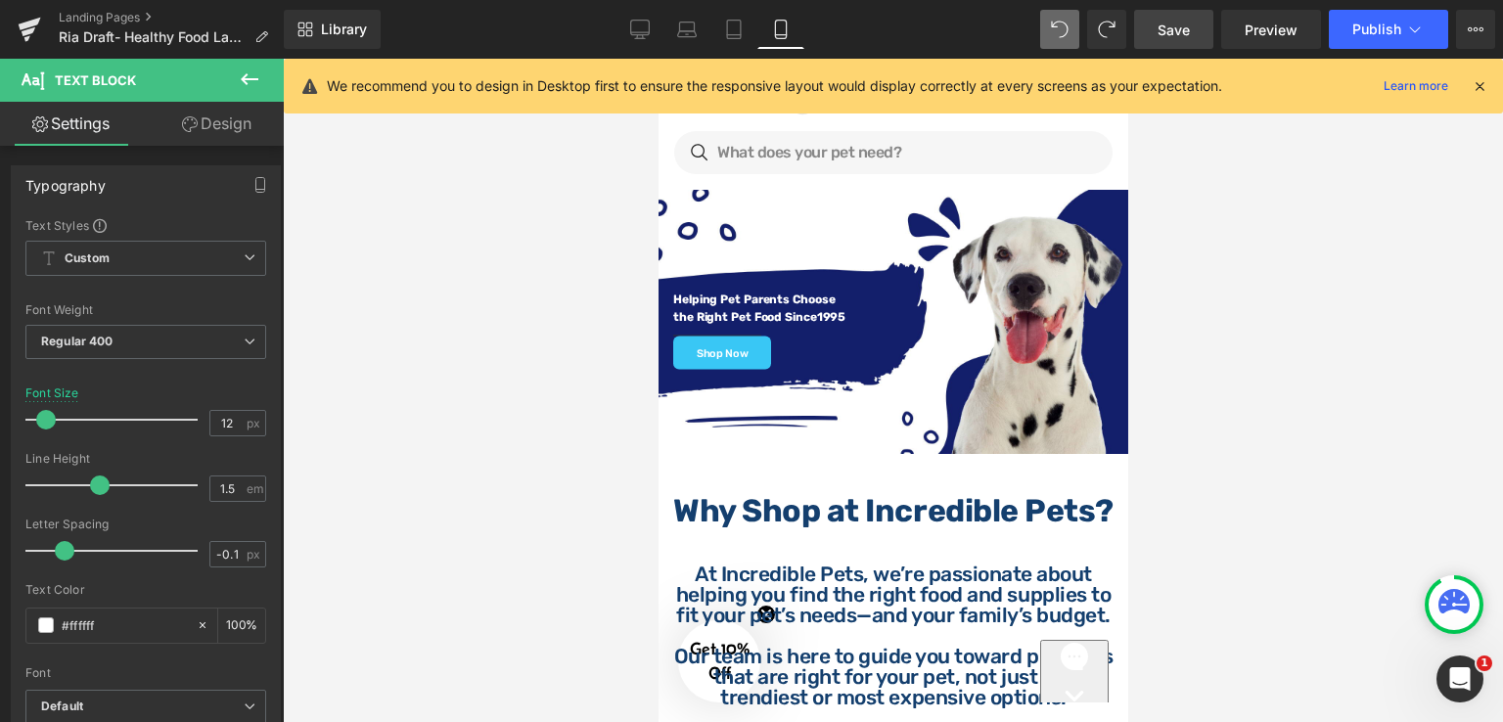
click at [198, 123] on link "Design" at bounding box center [217, 124] width 142 height 44
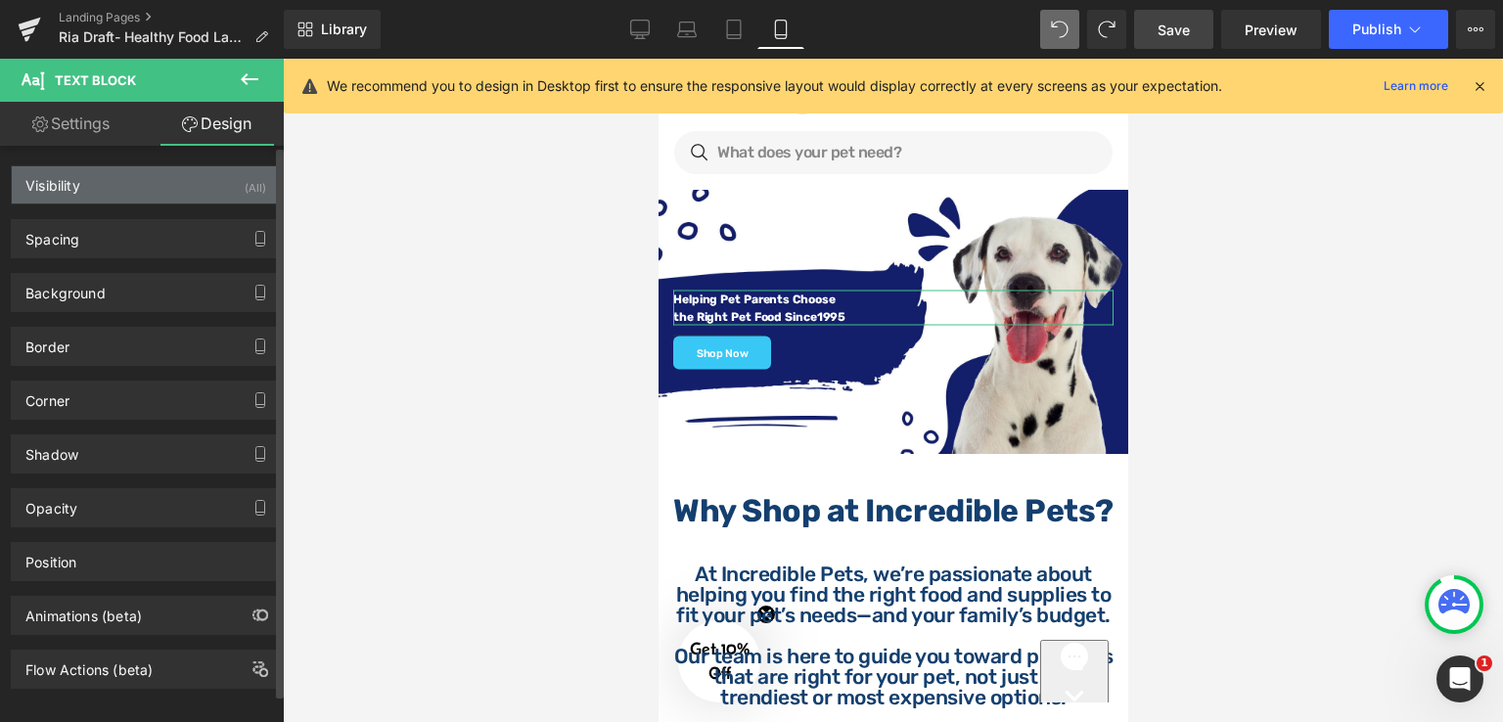
click at [138, 174] on div "Visibility (All)" at bounding box center [146, 184] width 268 height 37
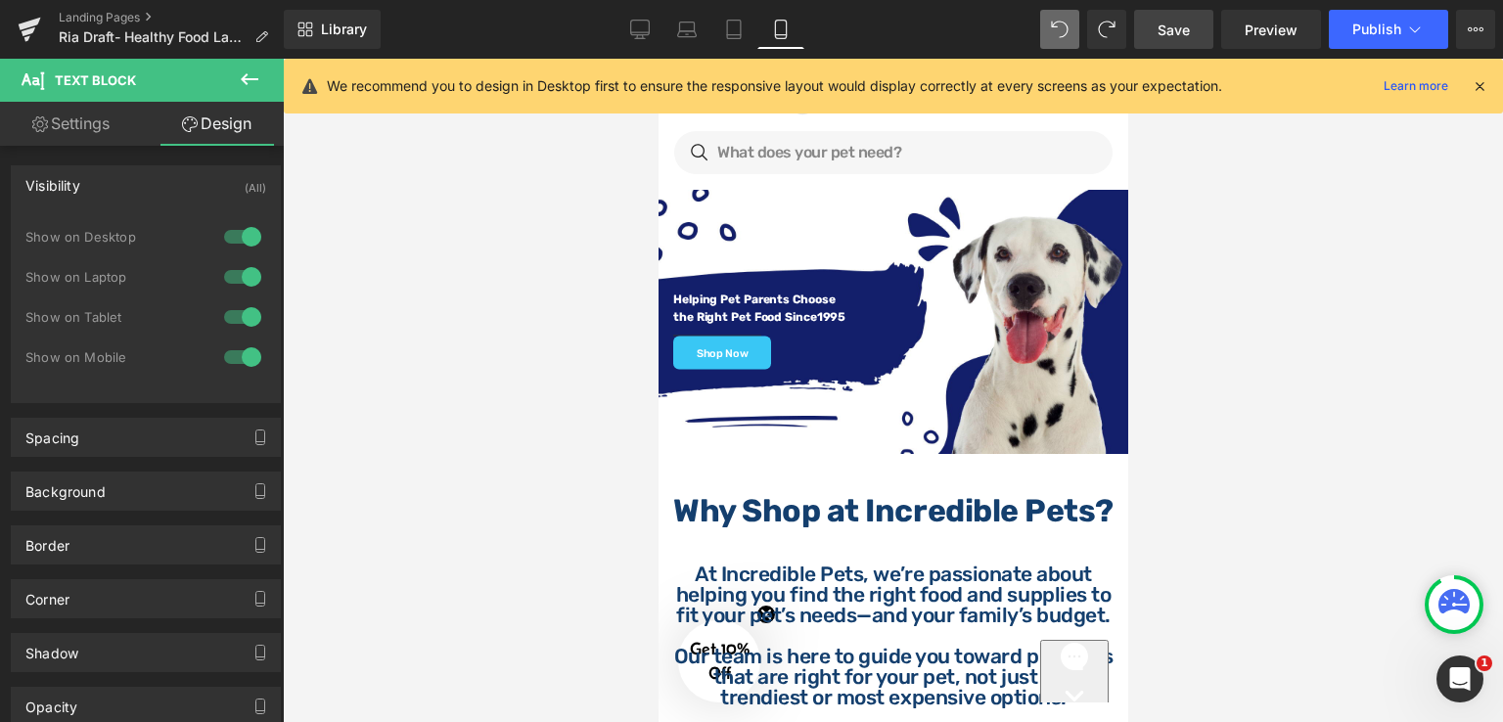
click at [1221, 284] on div at bounding box center [893, 390] width 1220 height 663
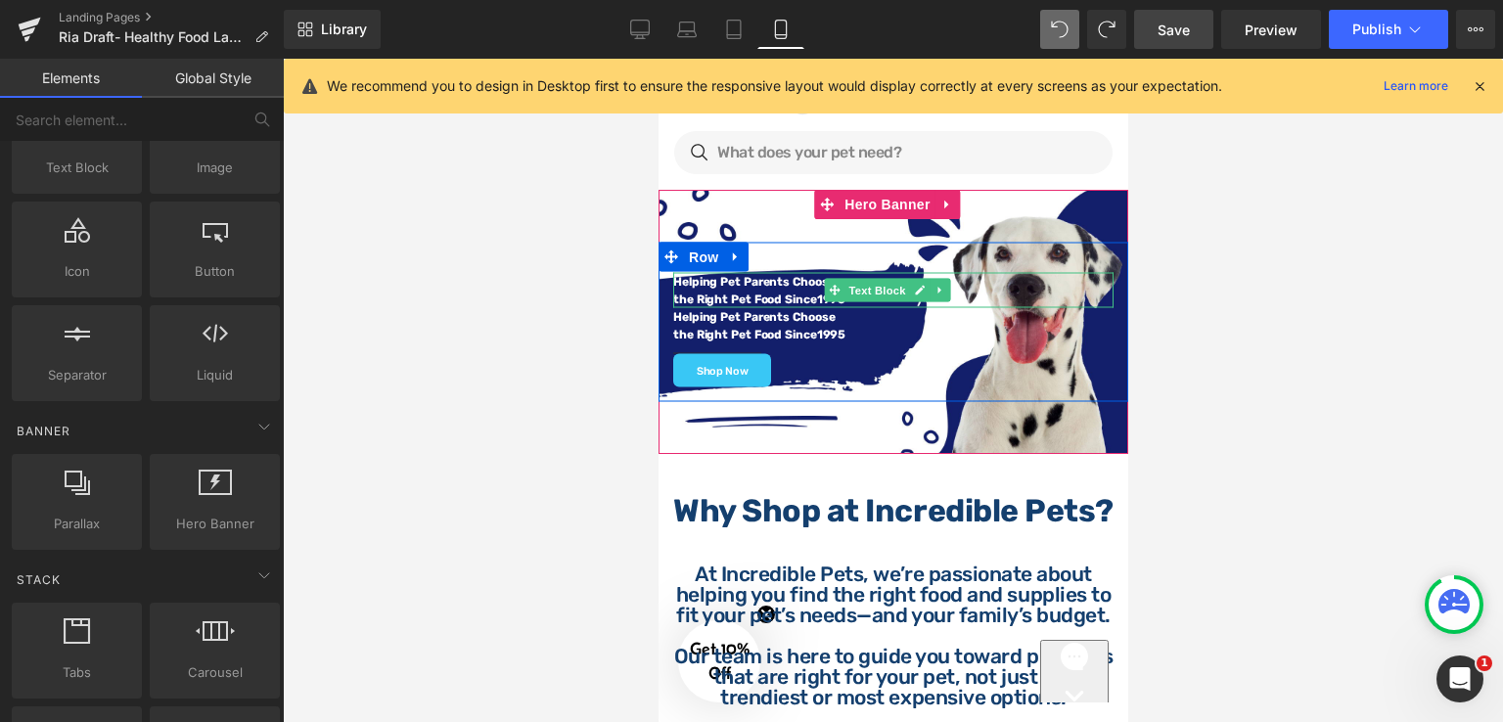
click at [781, 281] on strong "Helping Pet Parents Choose" at bounding box center [752, 282] width 161 height 14
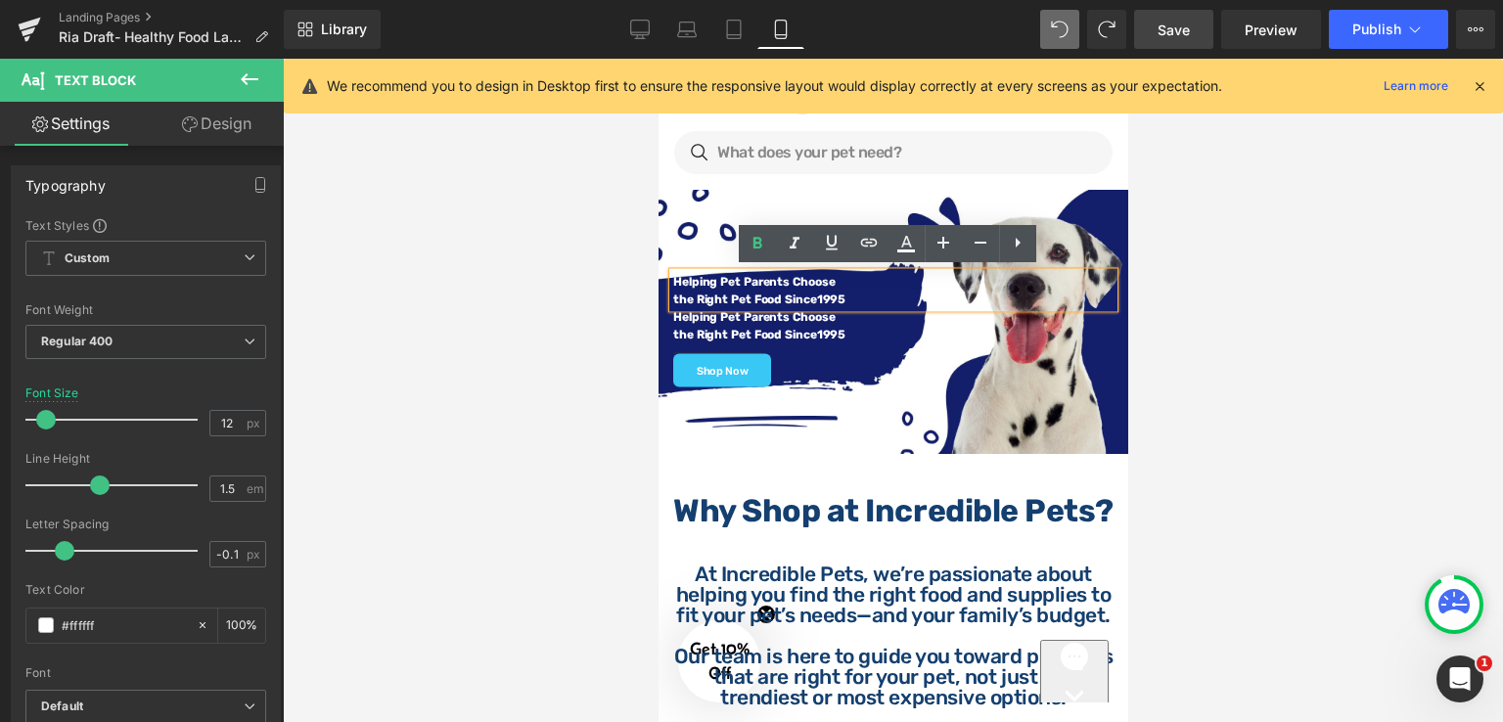
click at [808, 292] on strong "the Right Pet Food Since" at bounding box center [744, 299] width 144 height 14
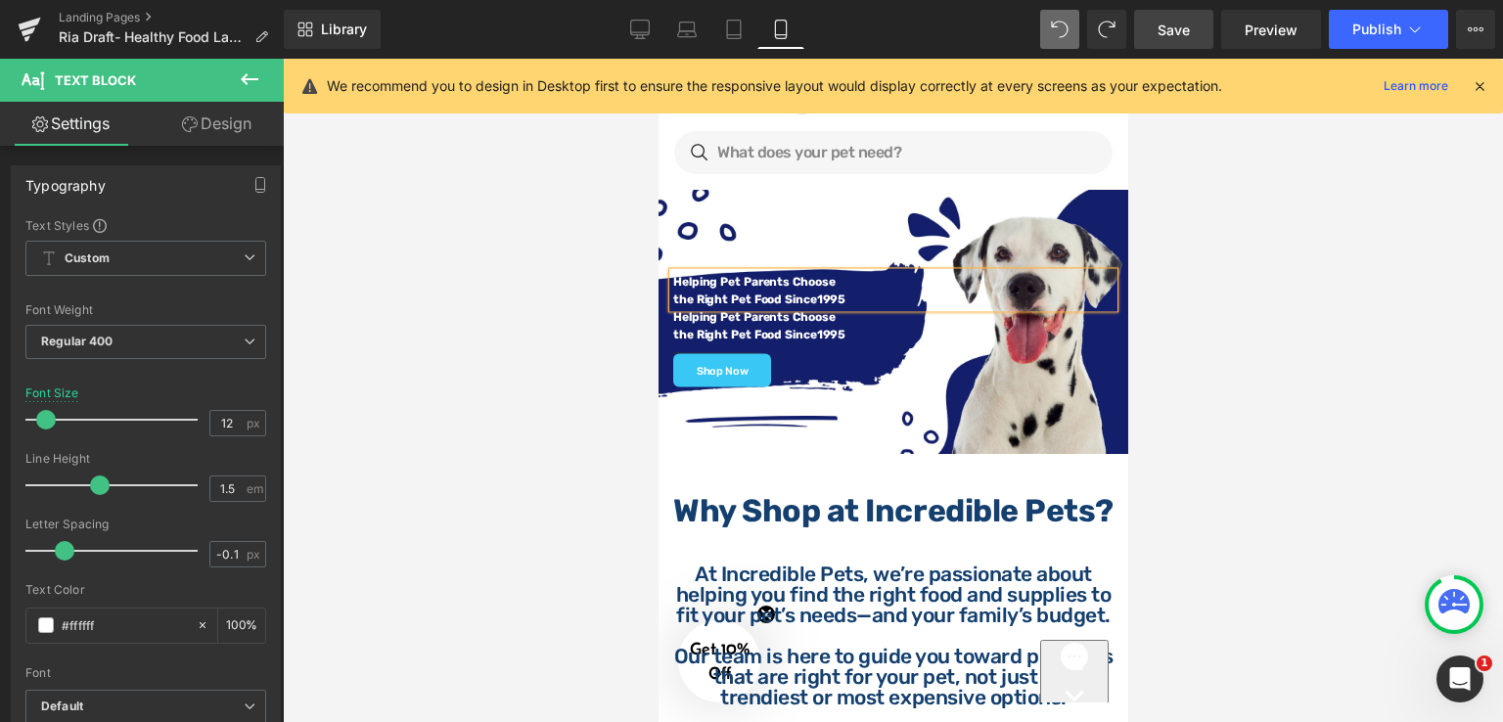
drag, startPoint x: 653, startPoint y: 36, endPoint x: 662, endPoint y: 59, distance: 24.2
click at [653, 37] on link "Desktop" at bounding box center [639, 29] width 47 height 39
type input "42"
type input "100"
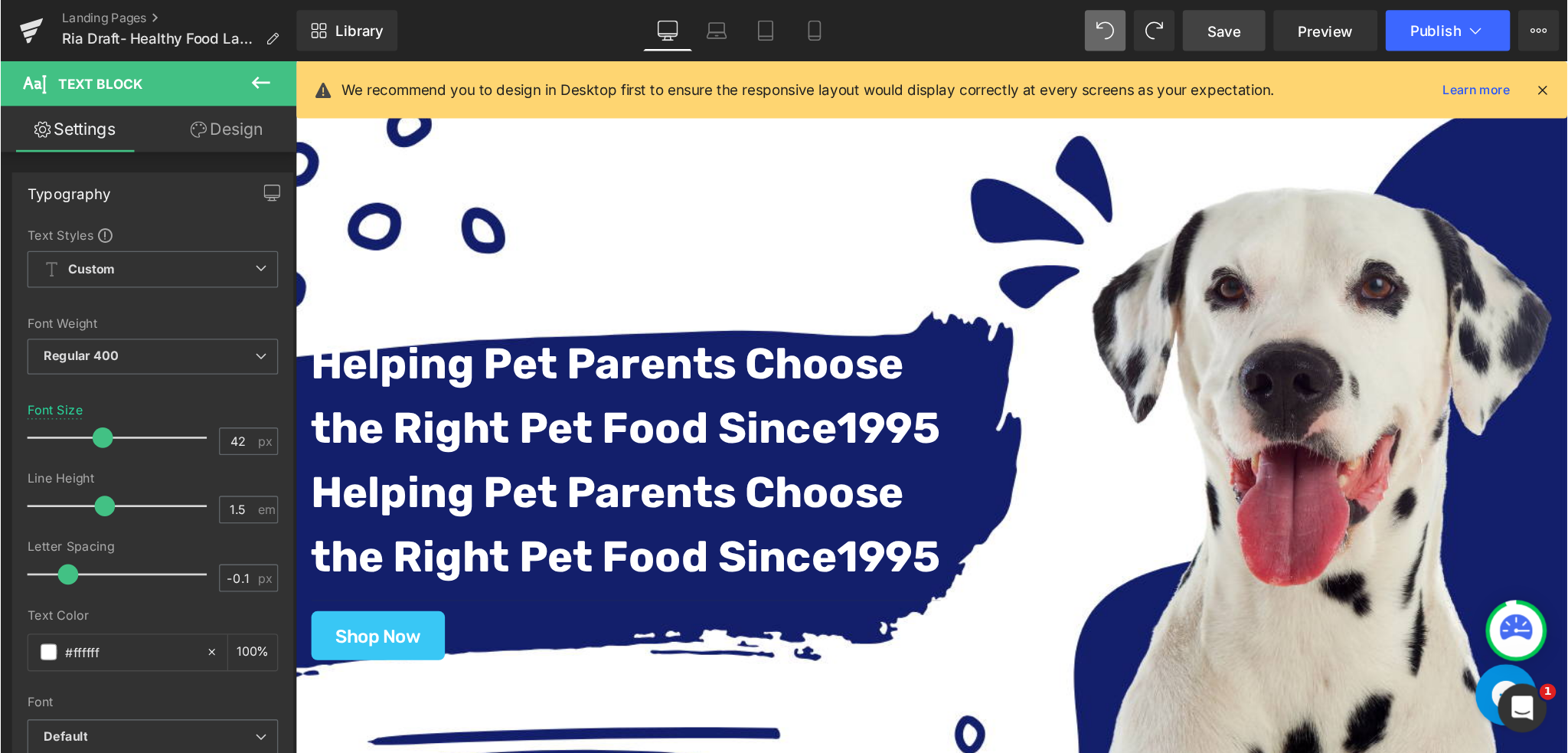
scroll to position [91, 0]
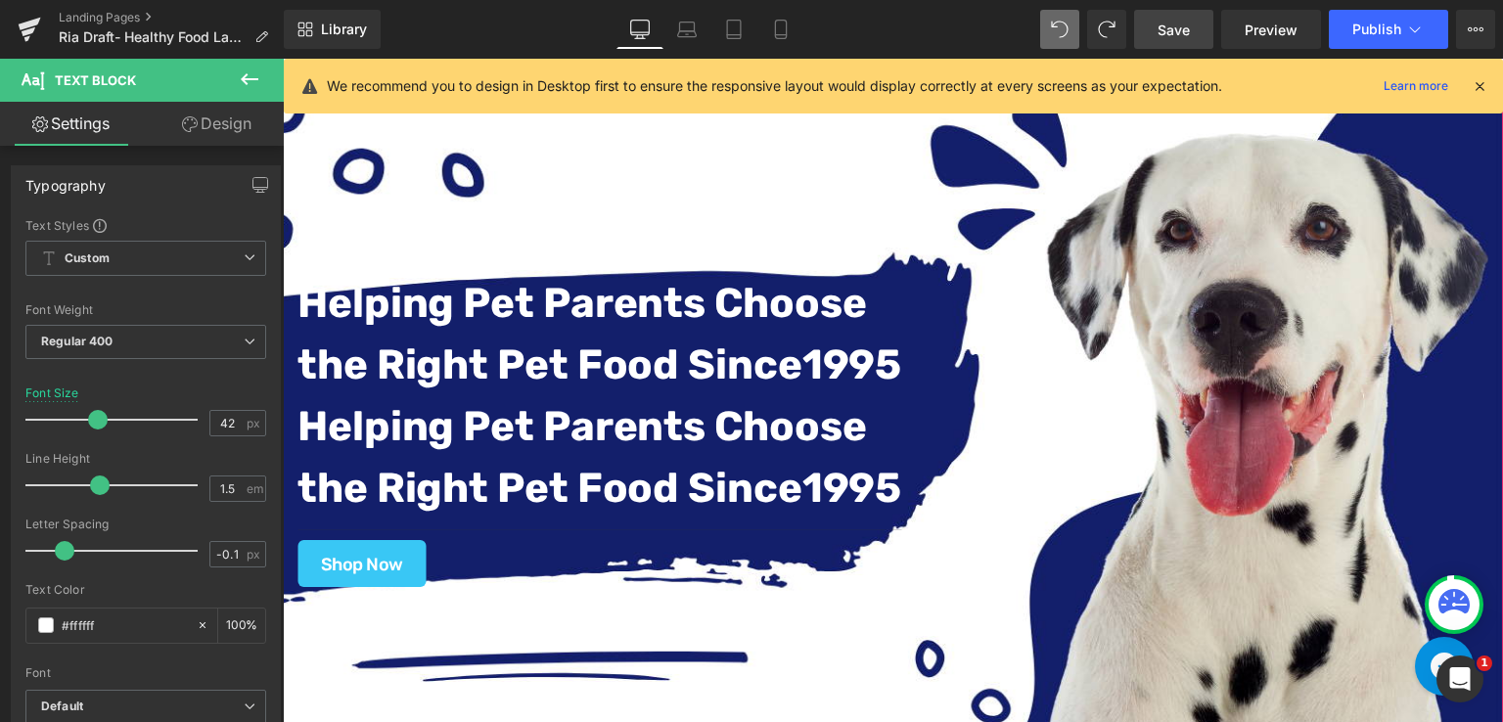
drag, startPoint x: 885, startPoint y: 162, endPoint x: 697, endPoint y: 340, distance: 258.8
click at [885, 161] on div "Helping Pet Parents Choose the Right Pet Food Since 1995 Text Block Helping Pet…" at bounding box center [893, 408] width 1220 height 686
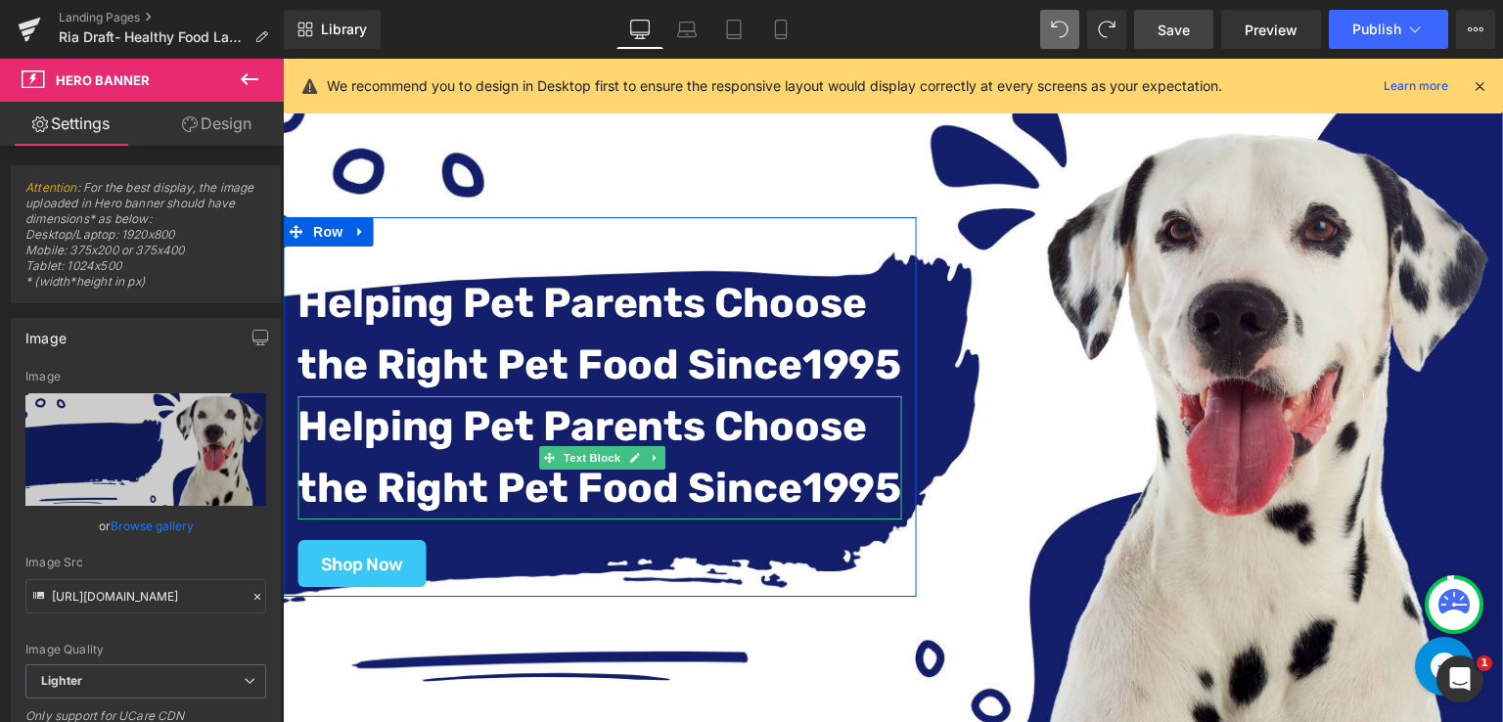
click at [669, 431] on strong "Helping Pet Parents Choose" at bounding box center [581, 426] width 568 height 49
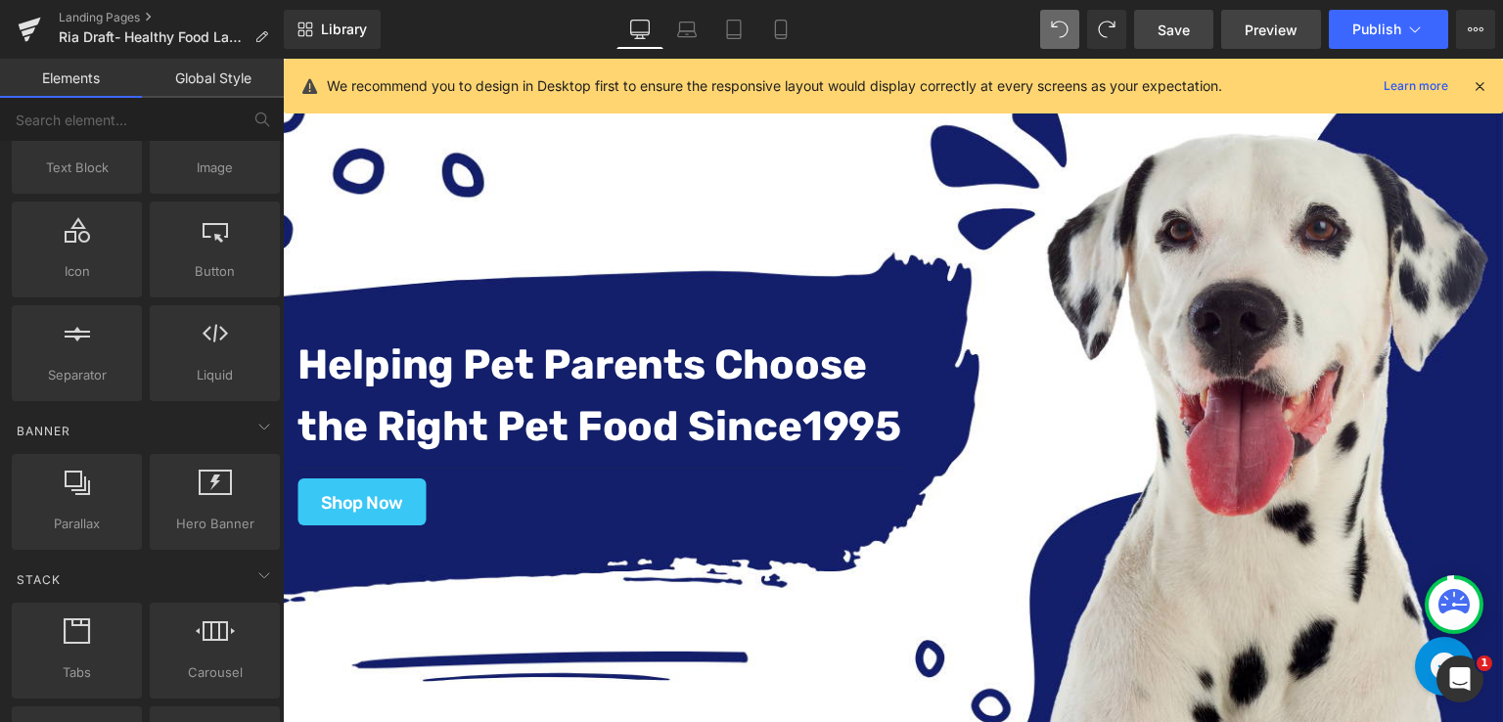
click at [1251, 27] on span "Preview" at bounding box center [1270, 30] width 53 height 21
click at [646, 32] on icon at bounding box center [640, 30] width 20 height 20
click at [1283, 28] on span "Preview" at bounding box center [1270, 30] width 53 height 21
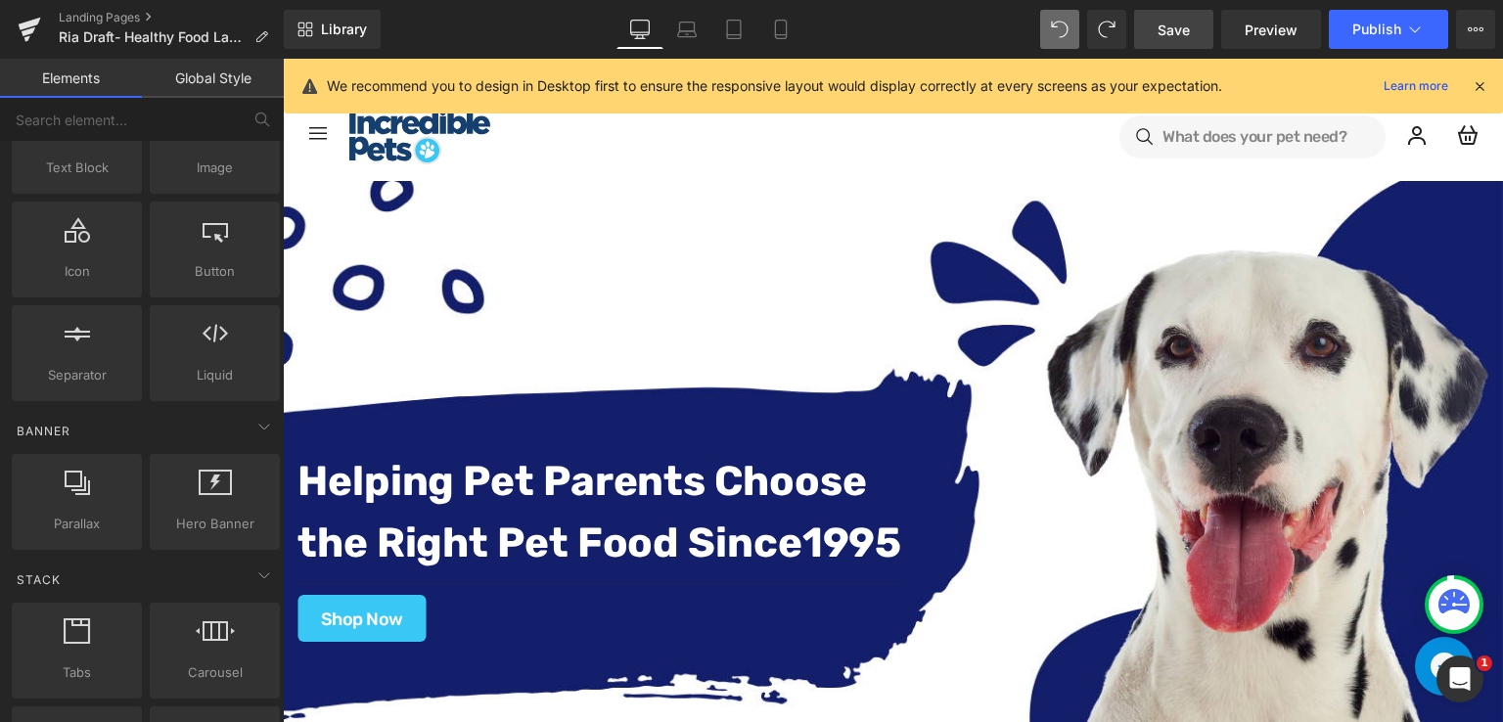
scroll to position [0, 0]
click at [109, 13] on link "Landing Pages" at bounding box center [171, 18] width 225 height 16
drag, startPoint x: 1184, startPoint y: 28, endPoint x: 225, endPoint y: 201, distance: 974.0
click at [1184, 28] on span "Save" at bounding box center [1173, 30] width 32 height 21
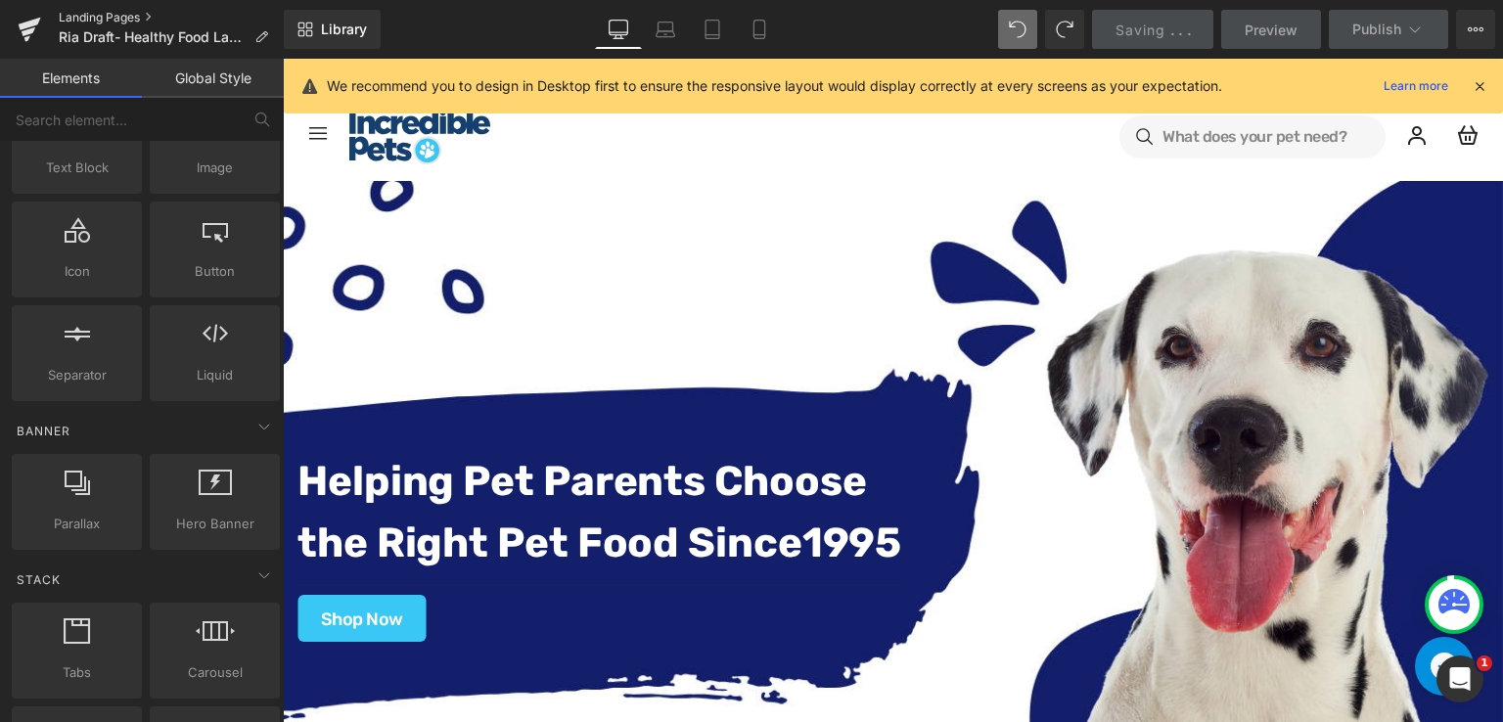
click at [108, 17] on link "Landing Pages" at bounding box center [171, 18] width 225 height 16
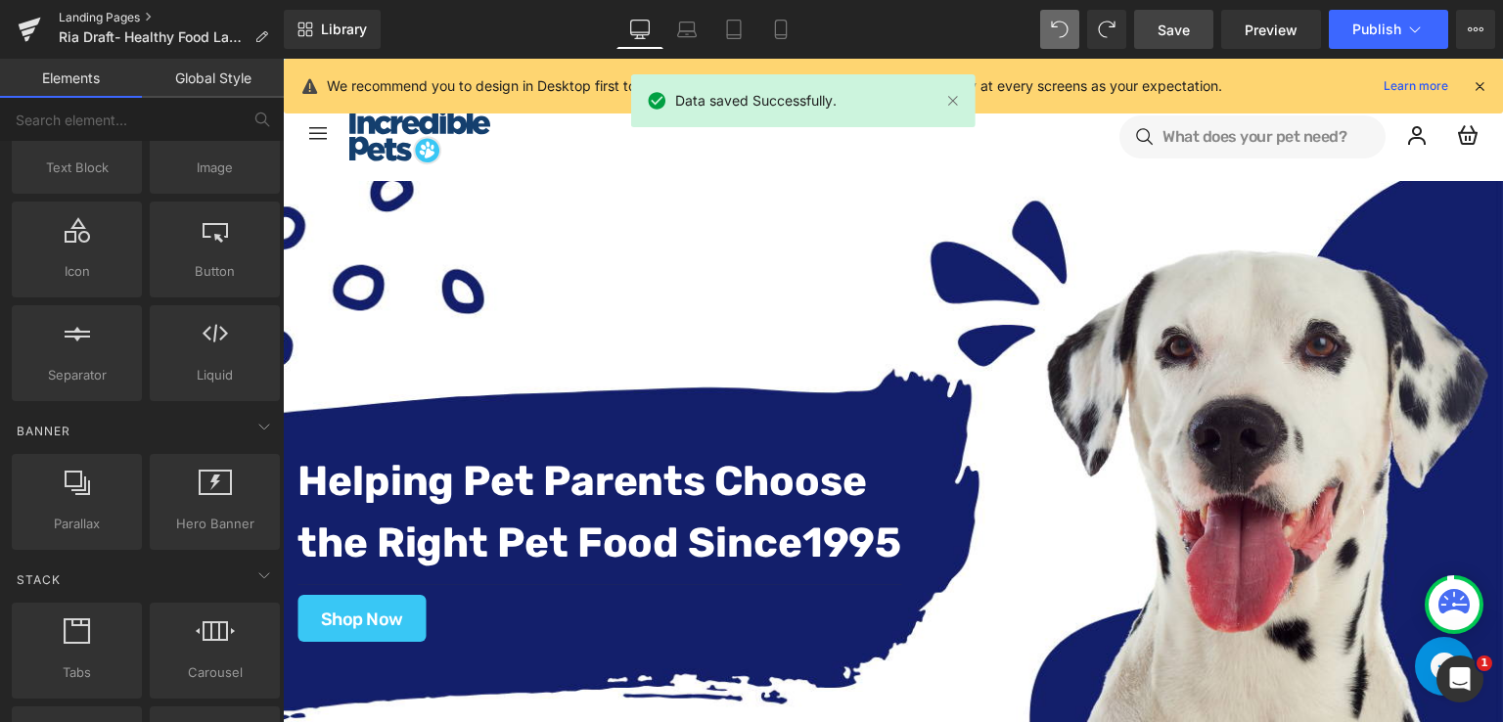
click at [82, 13] on link "Landing Pages" at bounding box center [171, 18] width 225 height 16
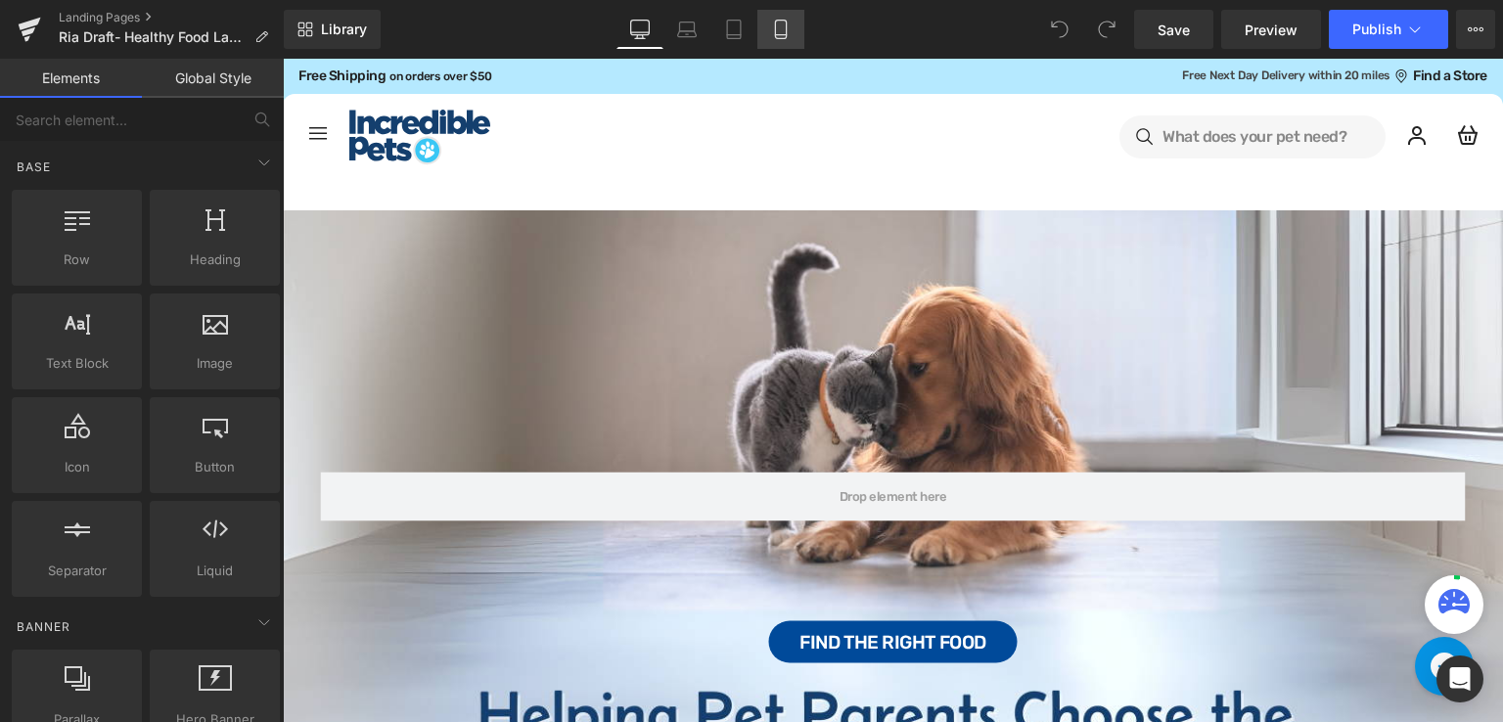
click at [785, 31] on icon at bounding box center [780, 30] width 11 height 19
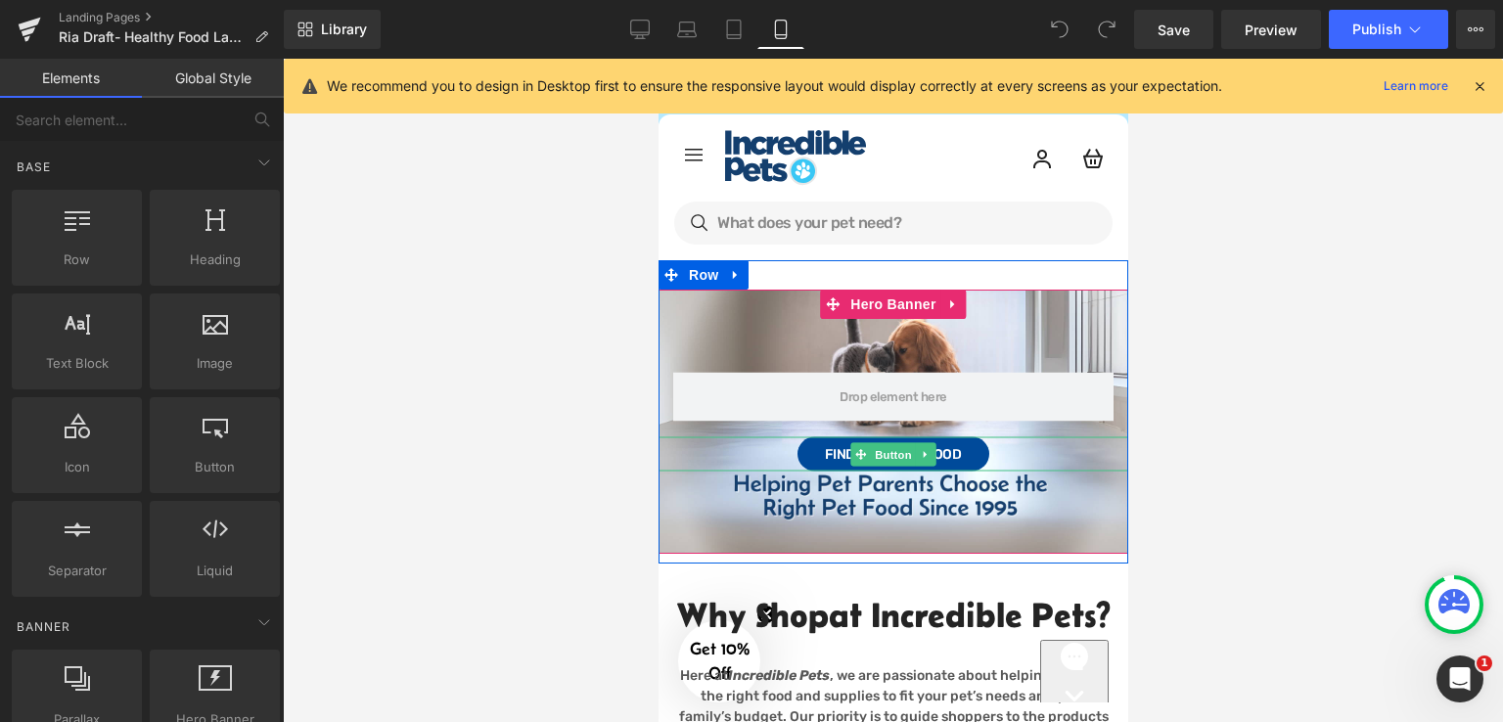
click at [993, 449] on div "Find the Right Food" at bounding box center [892, 454] width 470 height 34
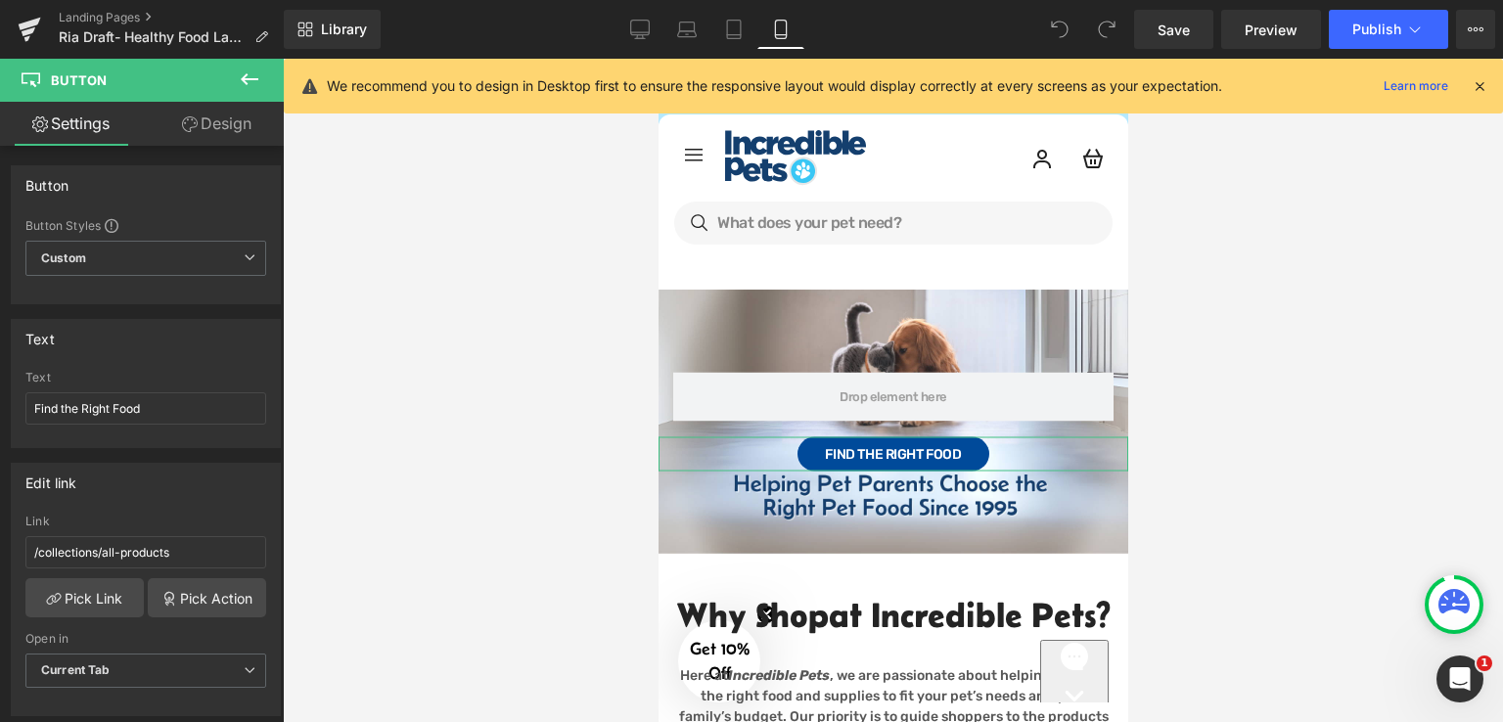
click at [233, 123] on link "Design" at bounding box center [217, 124] width 142 height 44
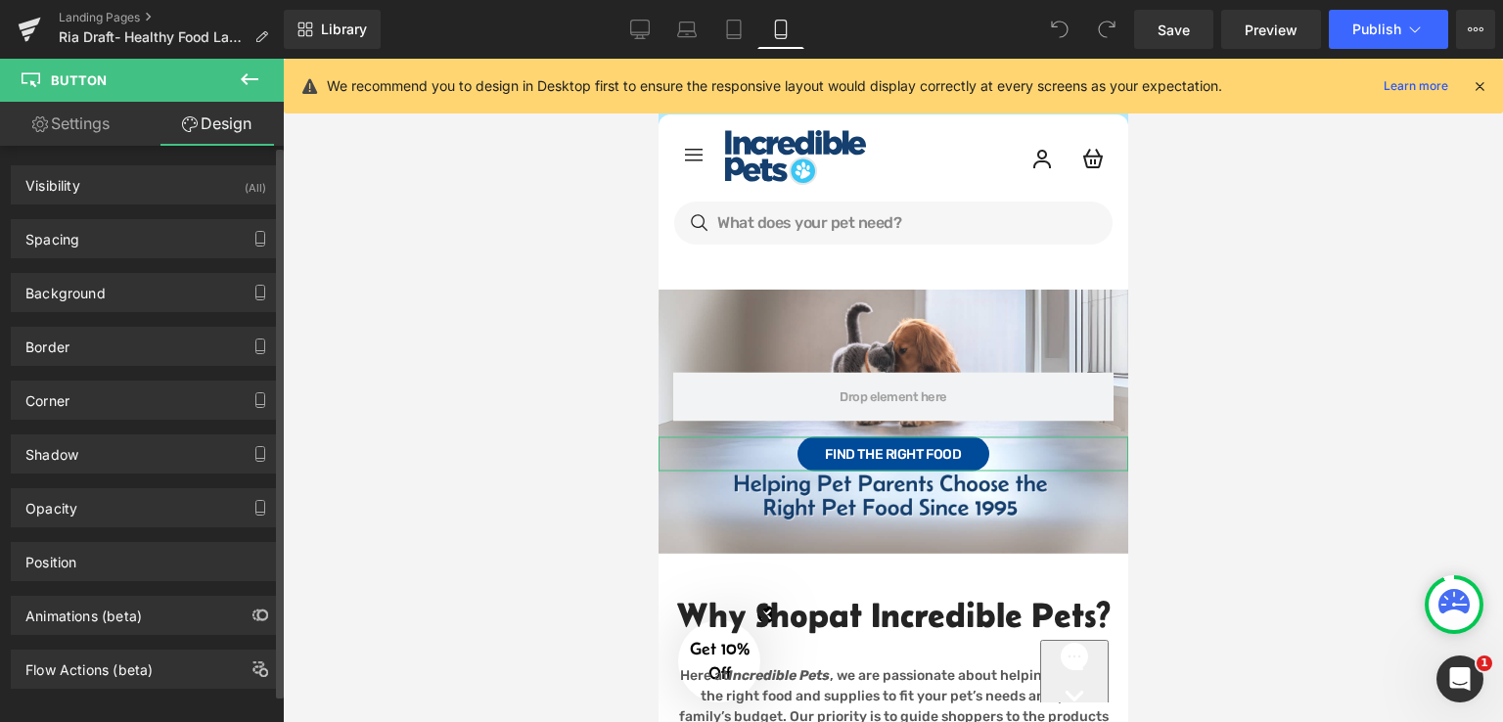
type input "16"
type input "0"
type input "11"
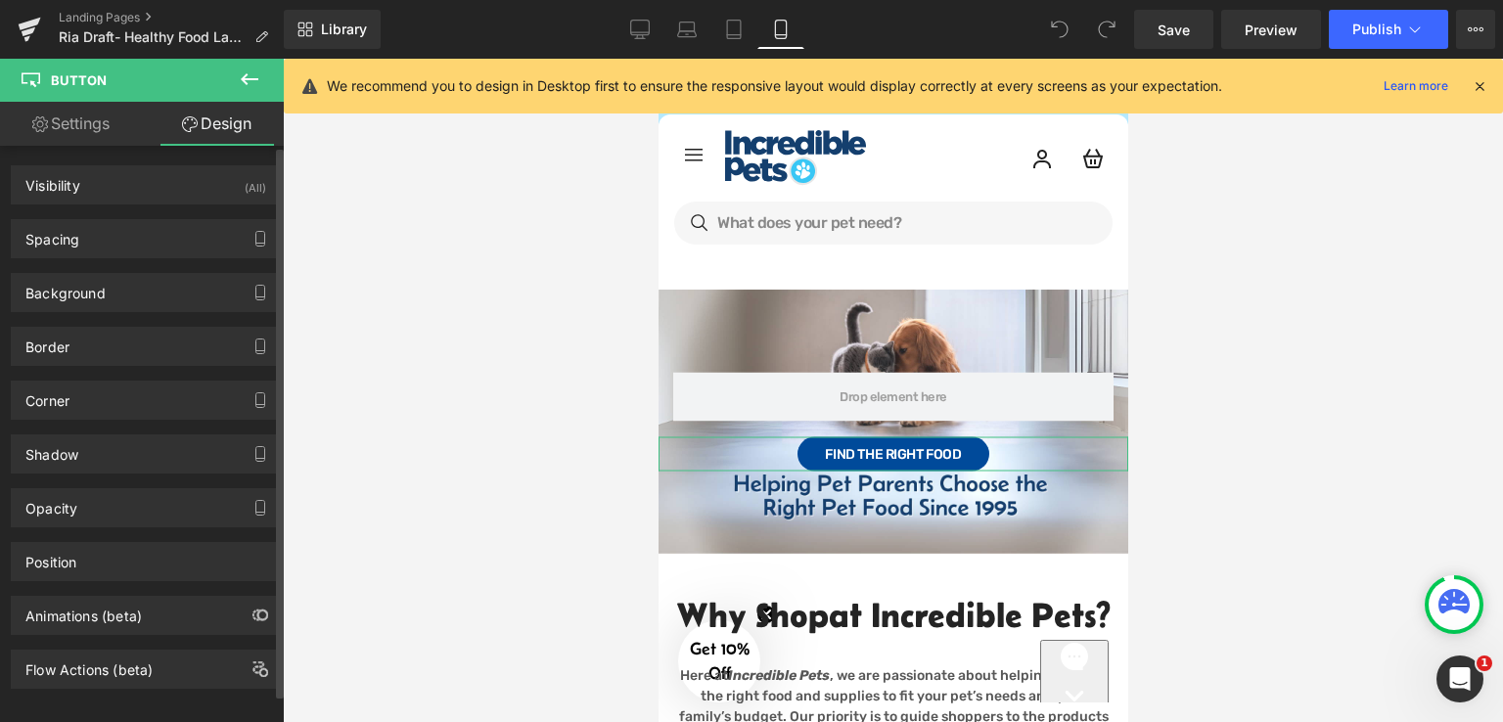
type input "28"
type input "10"
type input "28"
click at [123, 236] on div "Spacing" at bounding box center [146, 238] width 268 height 37
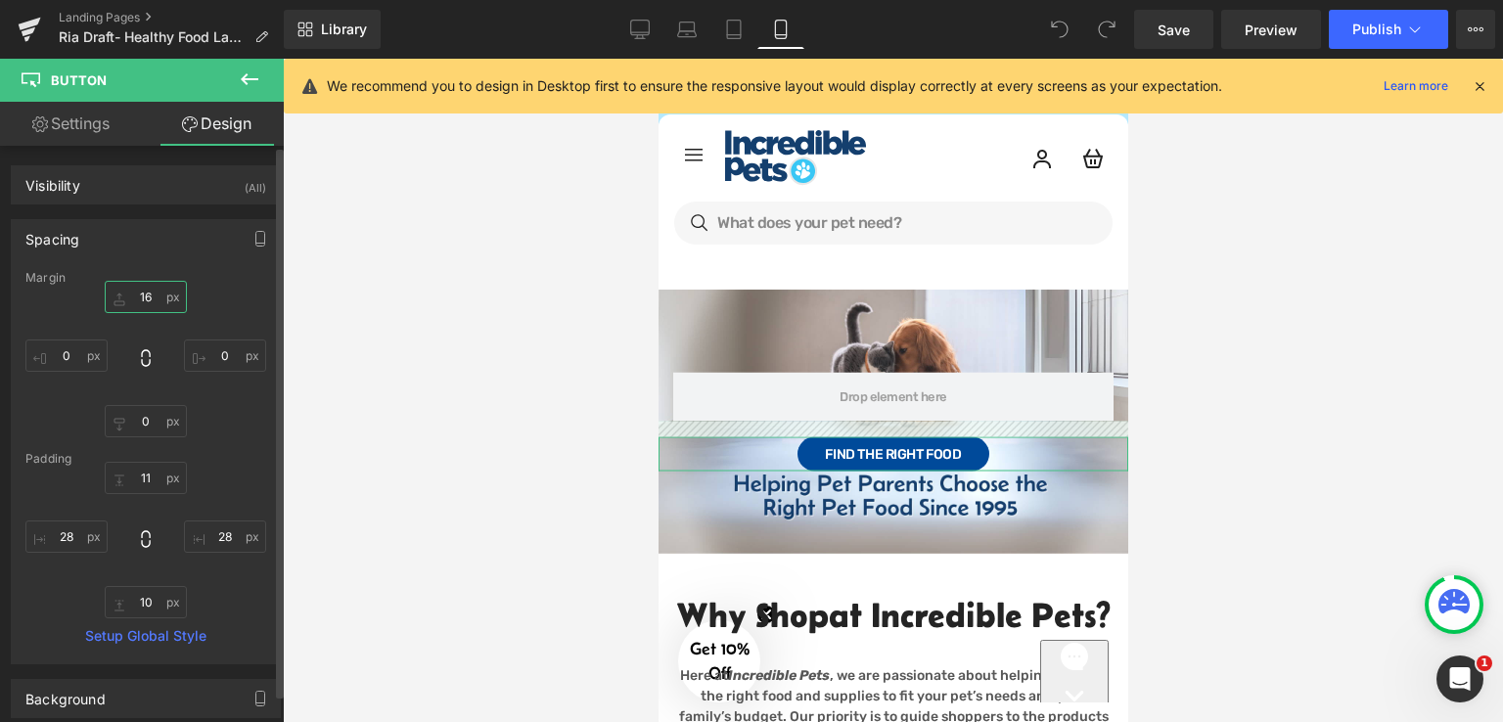
click at [153, 304] on input "16" at bounding box center [146, 297] width 82 height 32
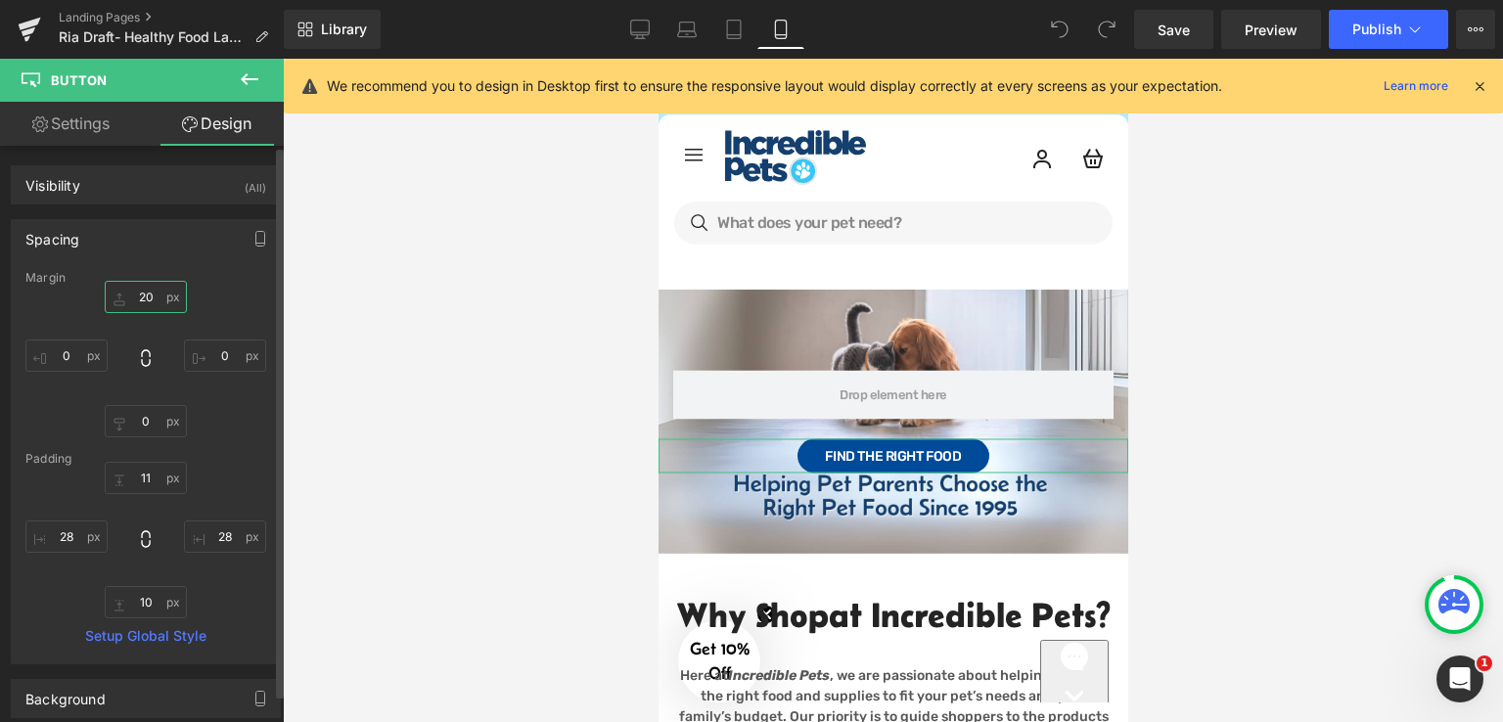
type input "20"
click at [212, 424] on div "20 20 0px 0 0px 0 0px 0" at bounding box center [145, 359] width 241 height 157
click at [88, 125] on link "Settings" at bounding box center [71, 124] width 142 height 44
type input "100"
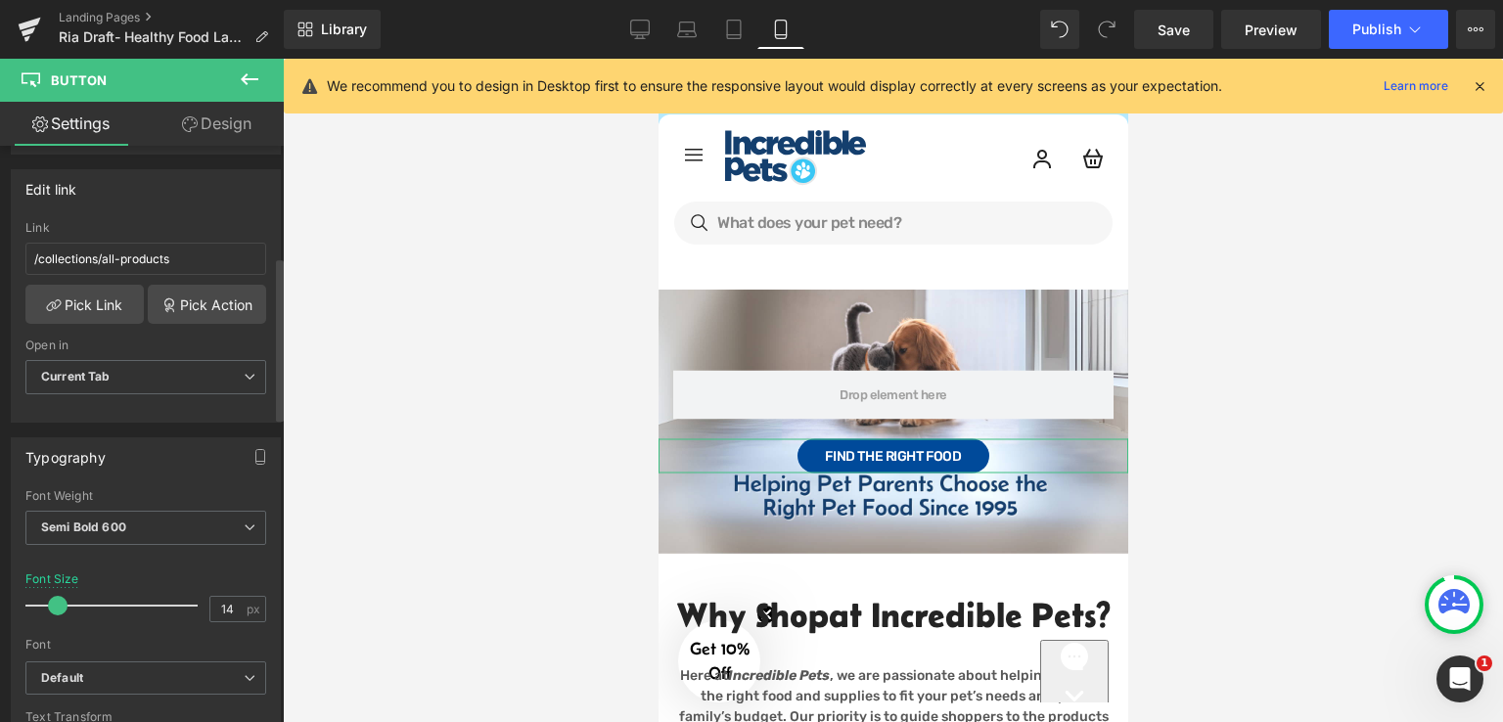
scroll to position [489, 0]
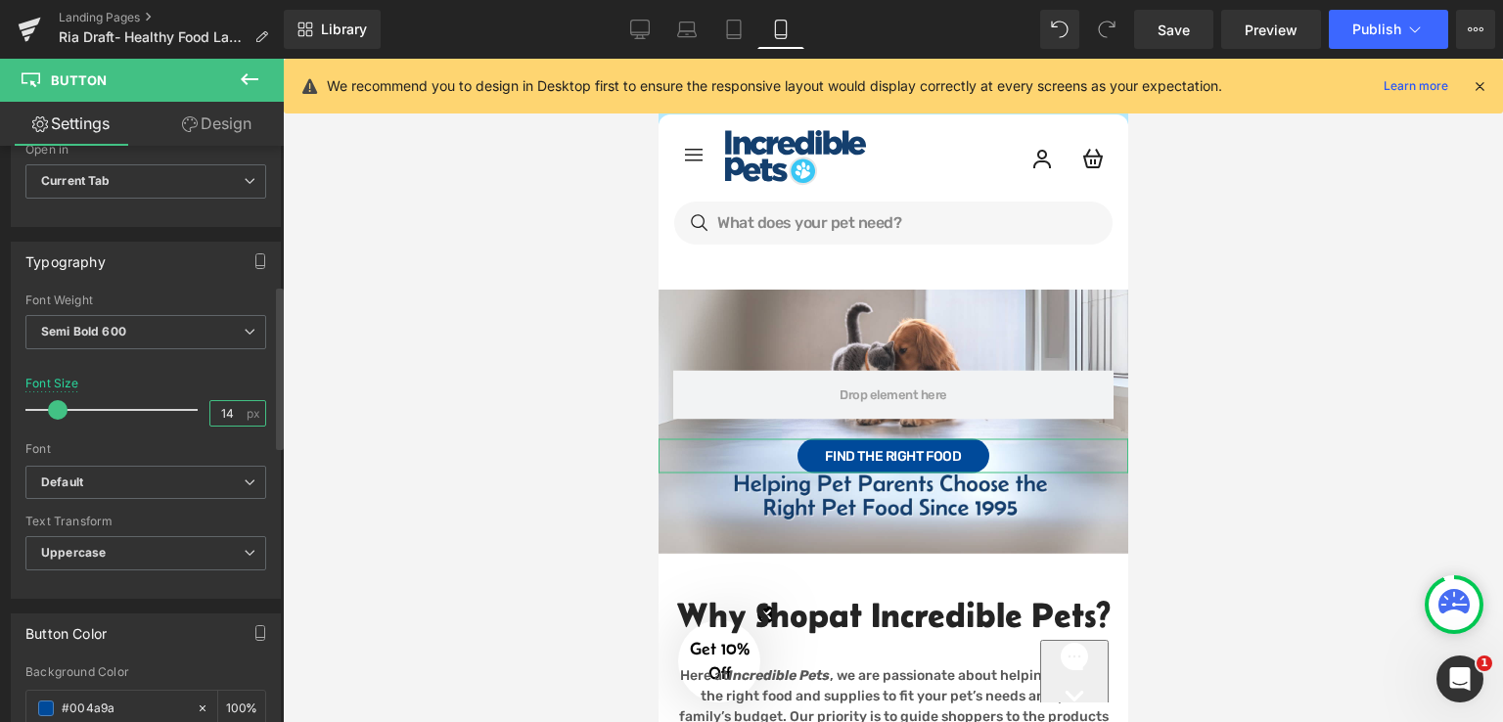
click at [228, 404] on input "14" at bounding box center [227, 413] width 34 height 24
type input "12"
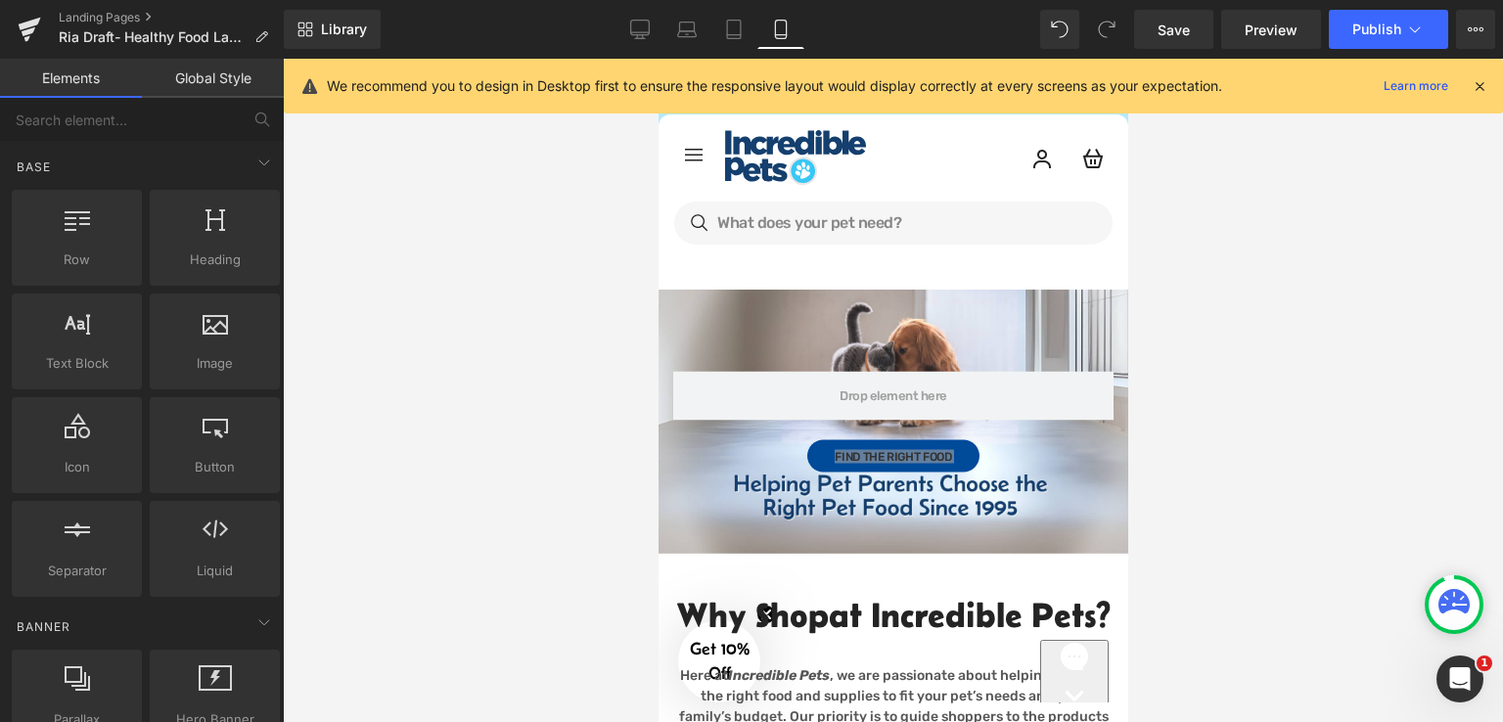
click at [587, 431] on div at bounding box center [893, 390] width 1220 height 663
click at [554, 461] on div at bounding box center [893, 390] width 1220 height 663
click at [1175, 470] on div at bounding box center [893, 390] width 1220 height 663
click at [1199, 30] on link "Save" at bounding box center [1173, 29] width 79 height 39
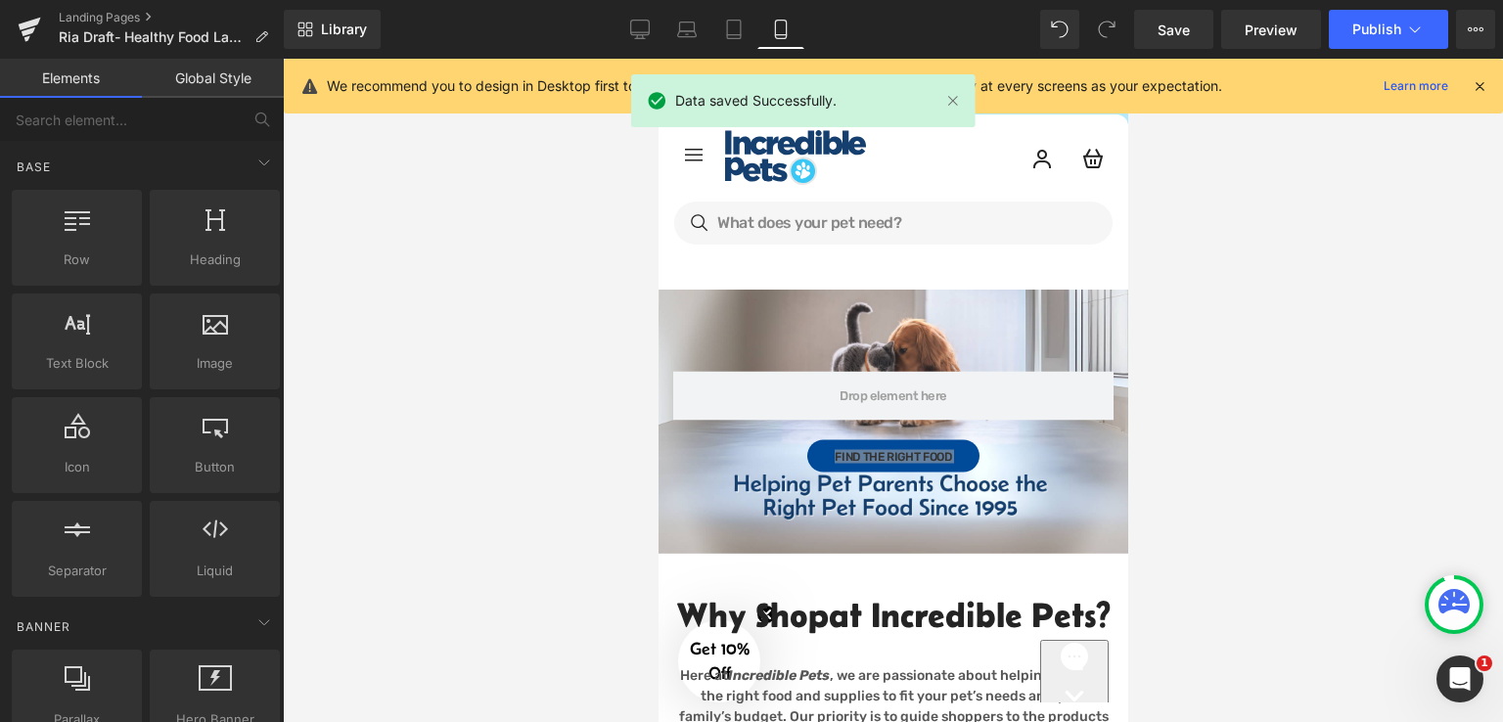
drag, startPoint x: 1205, startPoint y: 240, endPoint x: 451, endPoint y: 112, distance: 765.0
click at [1205, 240] on div at bounding box center [893, 390] width 1220 height 663
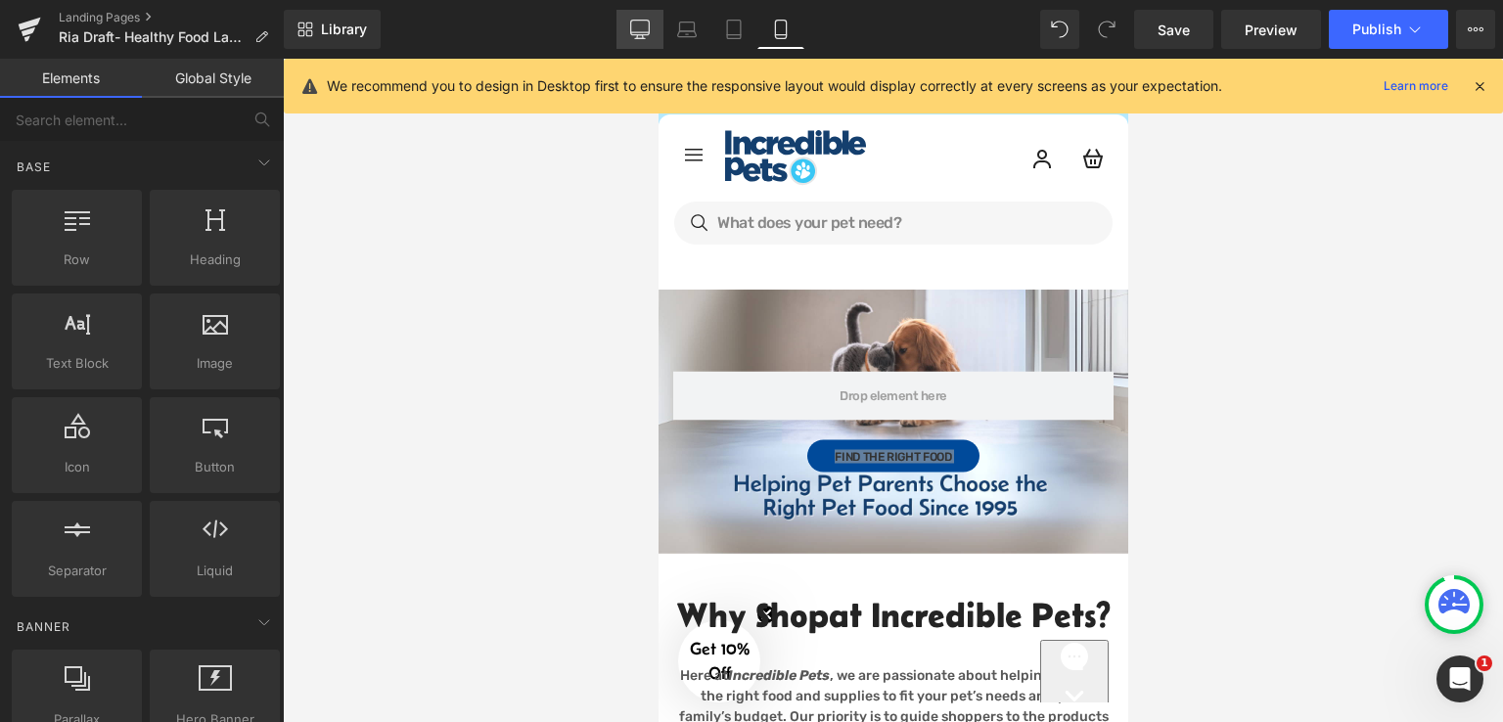
click at [640, 36] on icon at bounding box center [640, 30] width 20 height 20
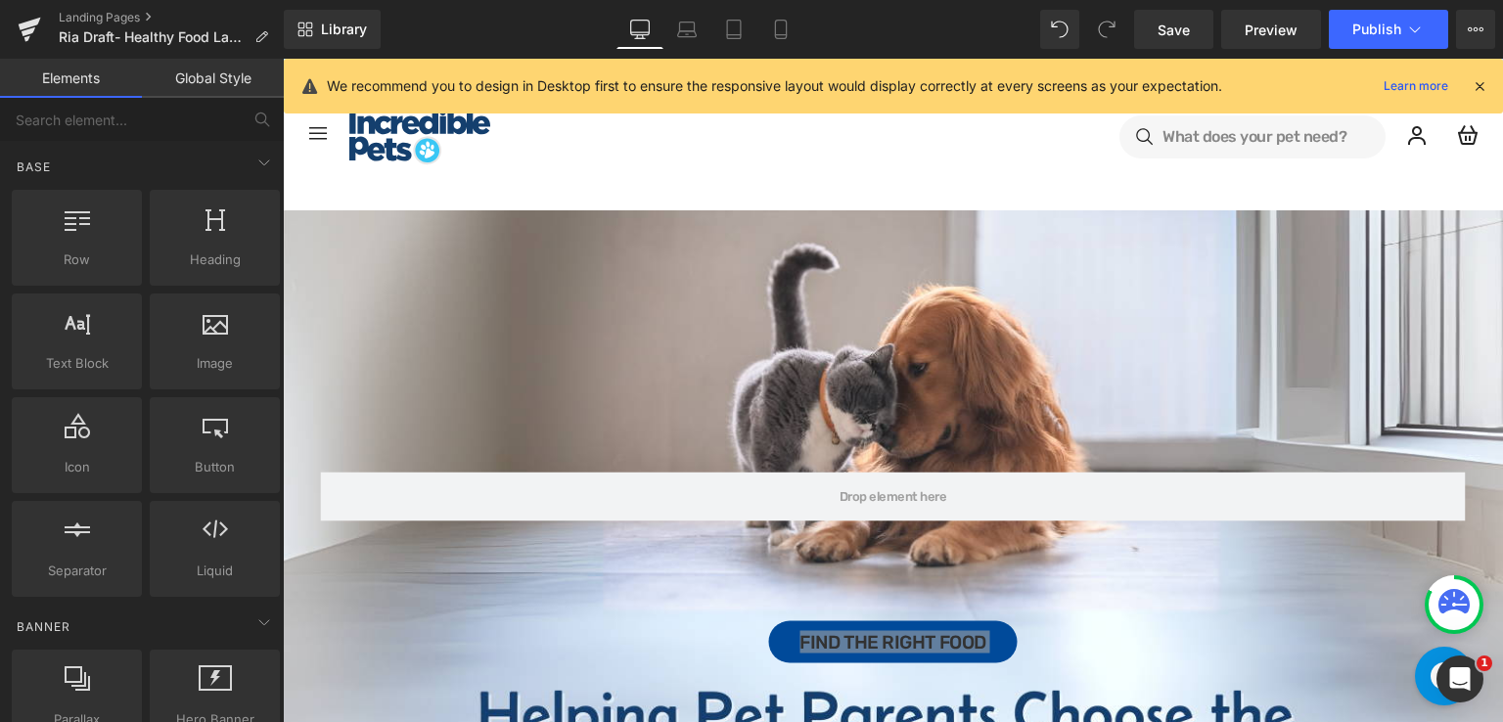
scroll to position [121, 0]
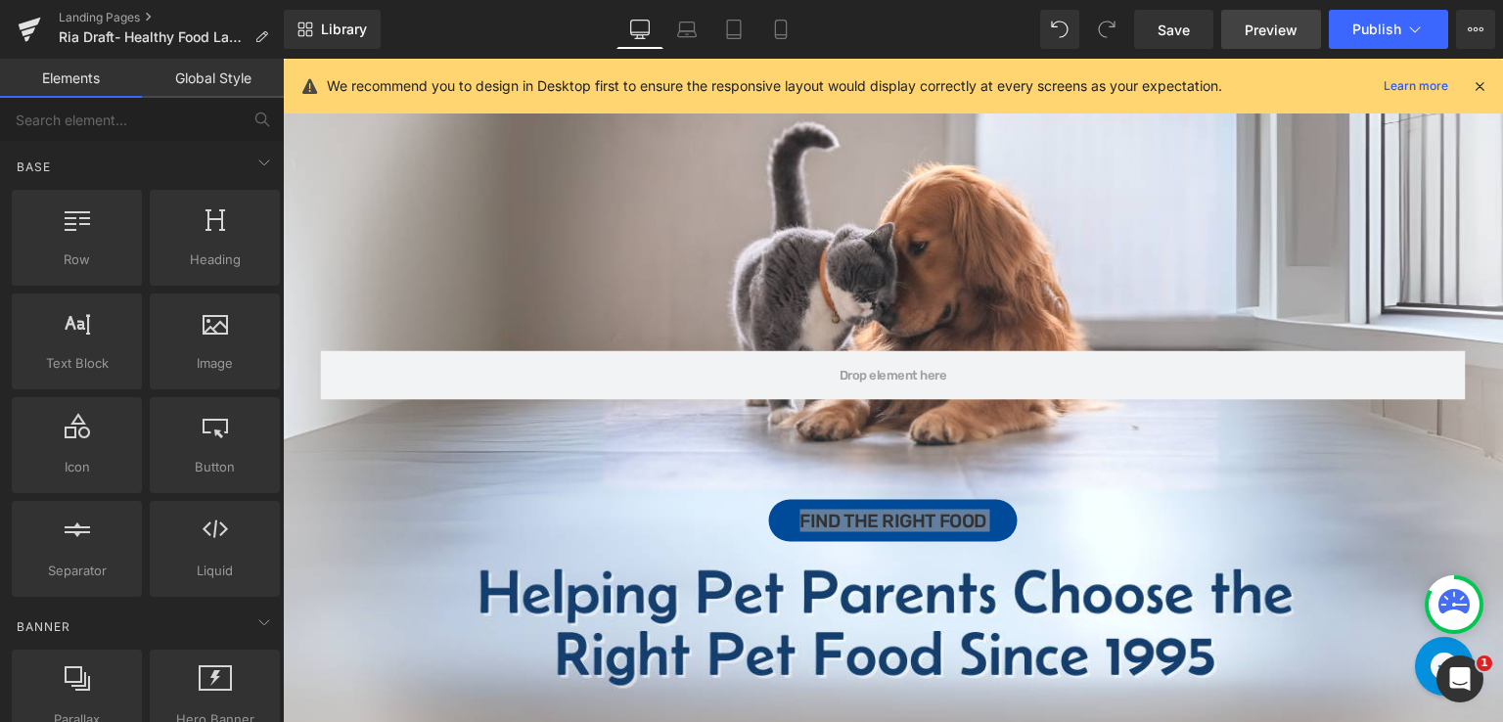
click at [1255, 34] on span "Preview" at bounding box center [1270, 30] width 53 height 21
click at [785, 35] on icon at bounding box center [780, 35] width 11 height 0
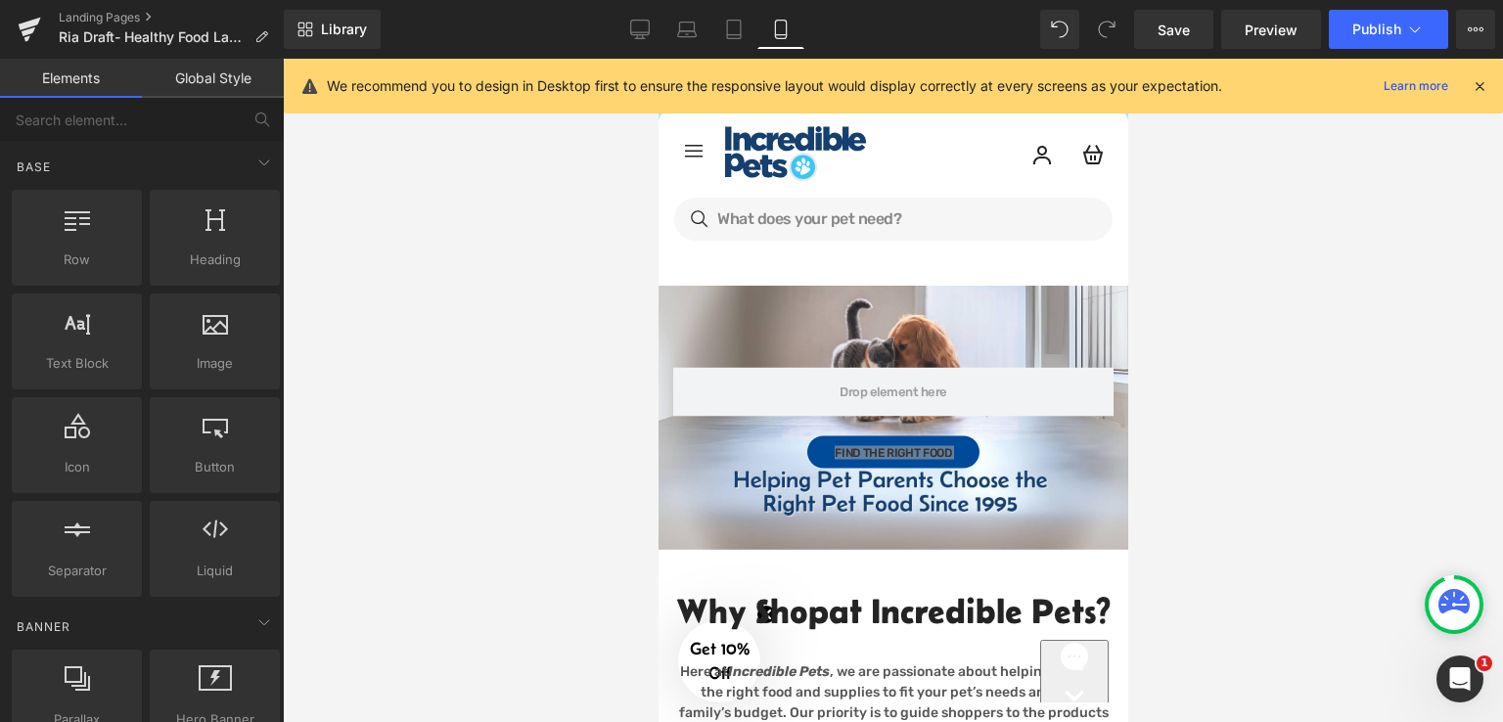
scroll to position [0, 0]
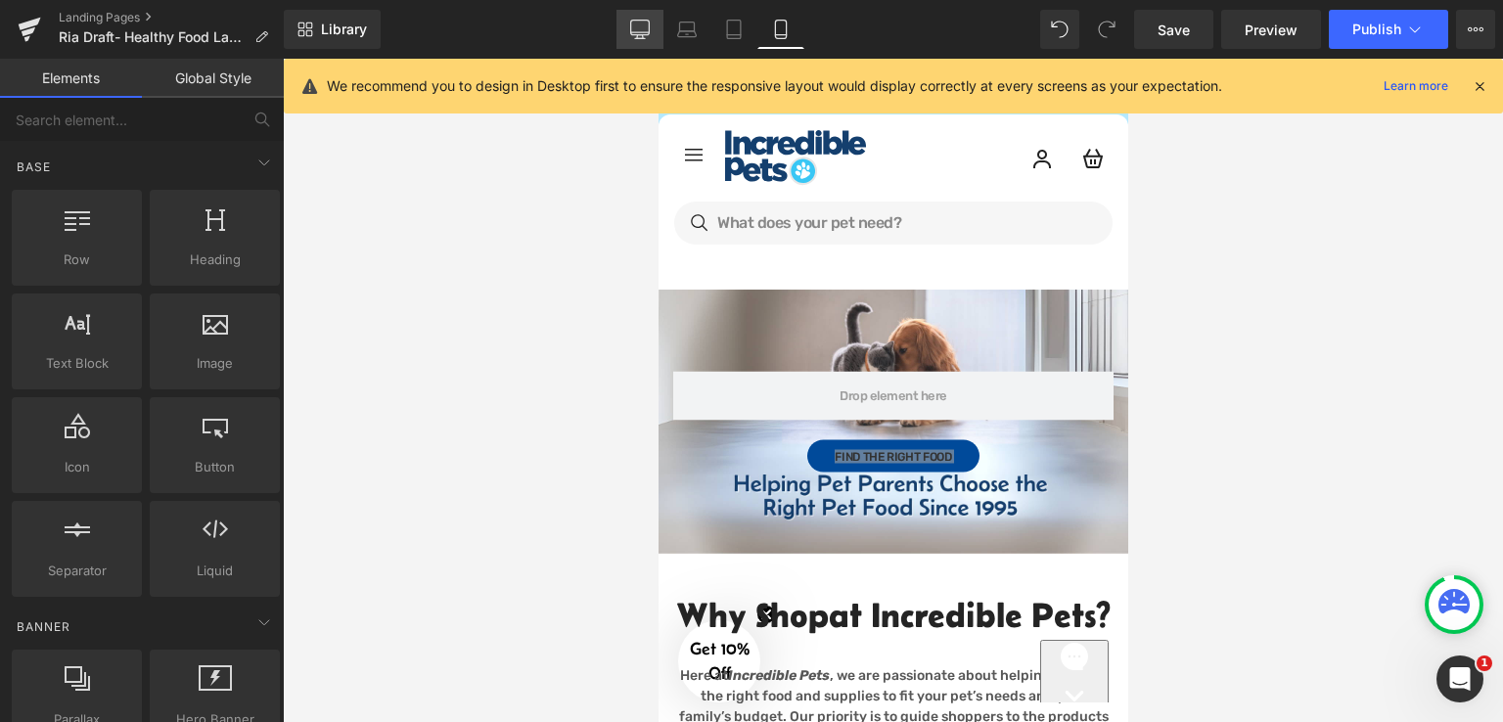
click at [634, 20] on icon at bounding box center [640, 30] width 20 height 20
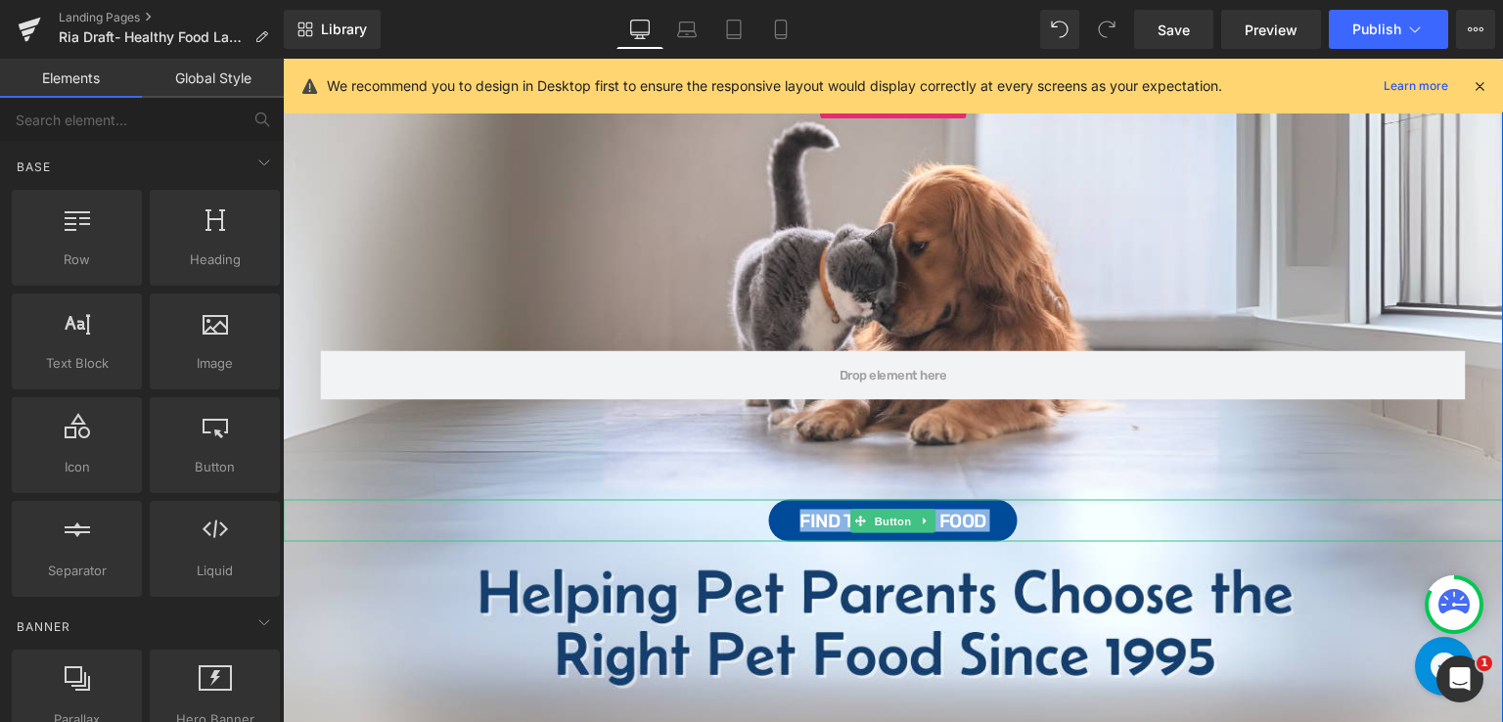
click at [1057, 512] on div "Find the Right Food" at bounding box center [893, 521] width 1220 height 42
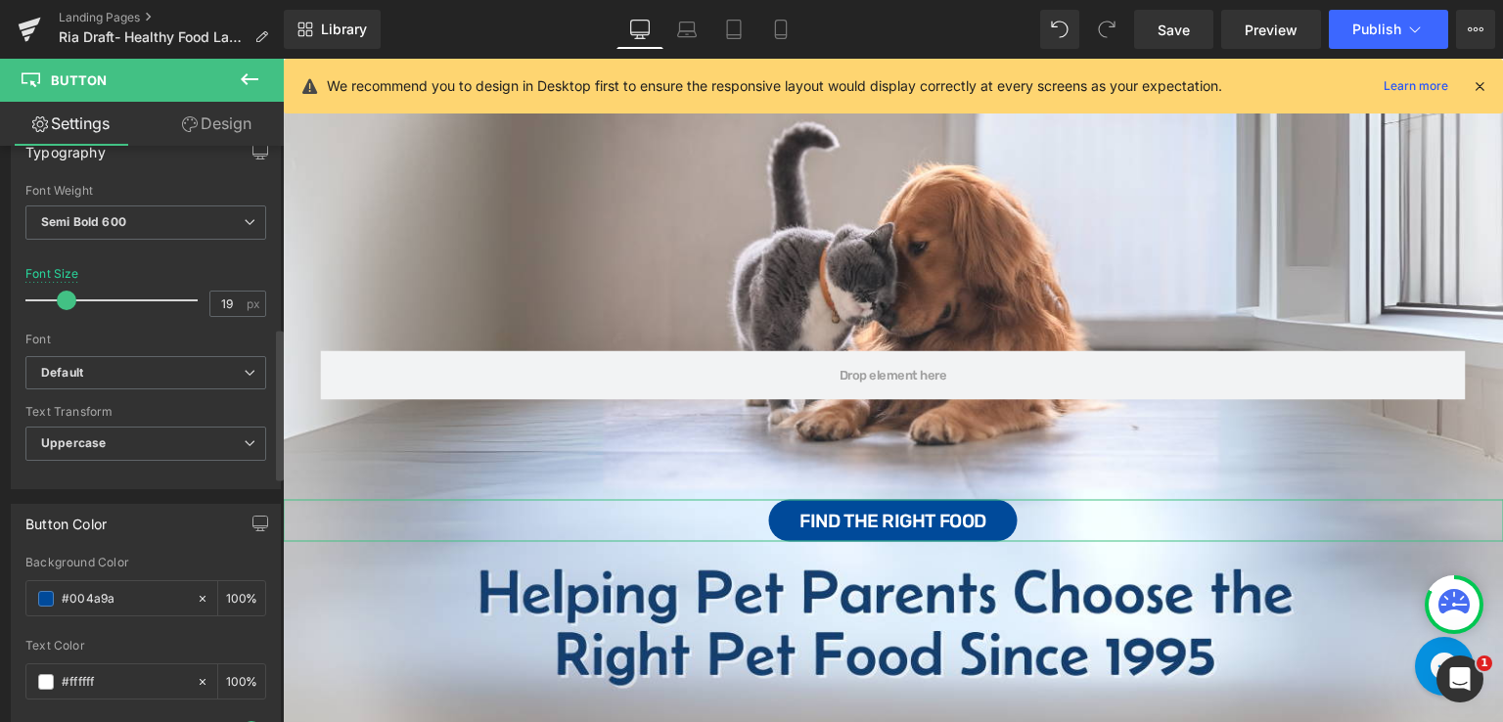
scroll to position [587, 0]
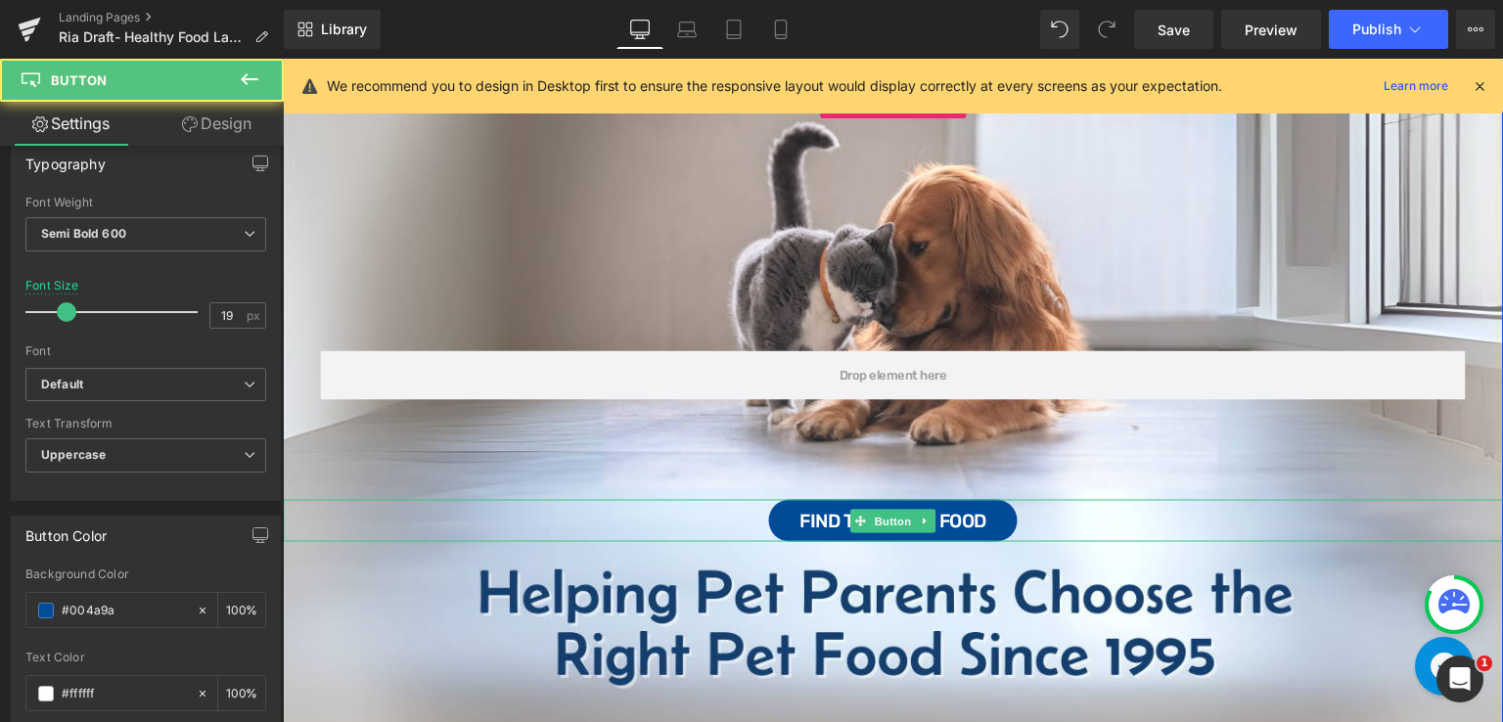
click at [1024, 519] on div "Find the Right Food" at bounding box center [893, 521] width 1220 height 42
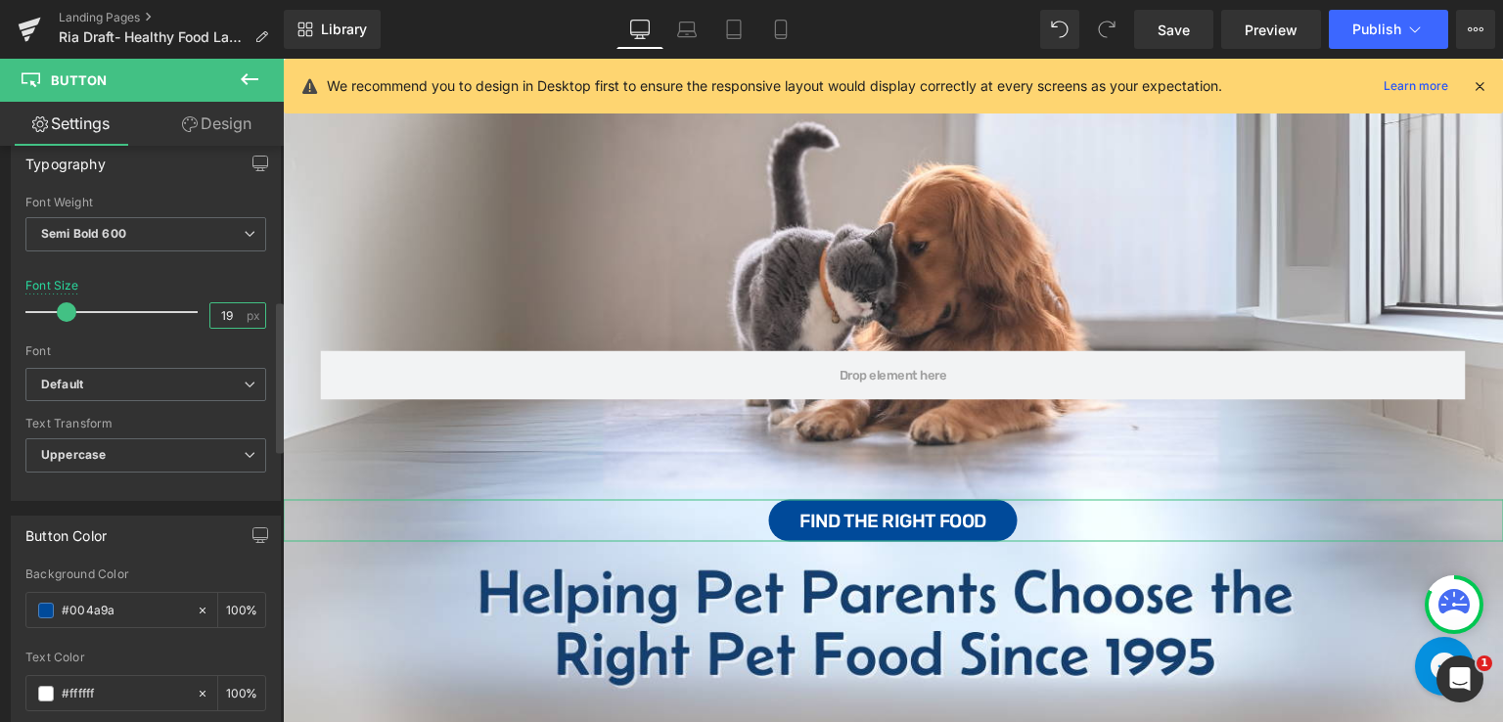
click at [235, 306] on input "19" at bounding box center [227, 315] width 34 height 24
type input "1"
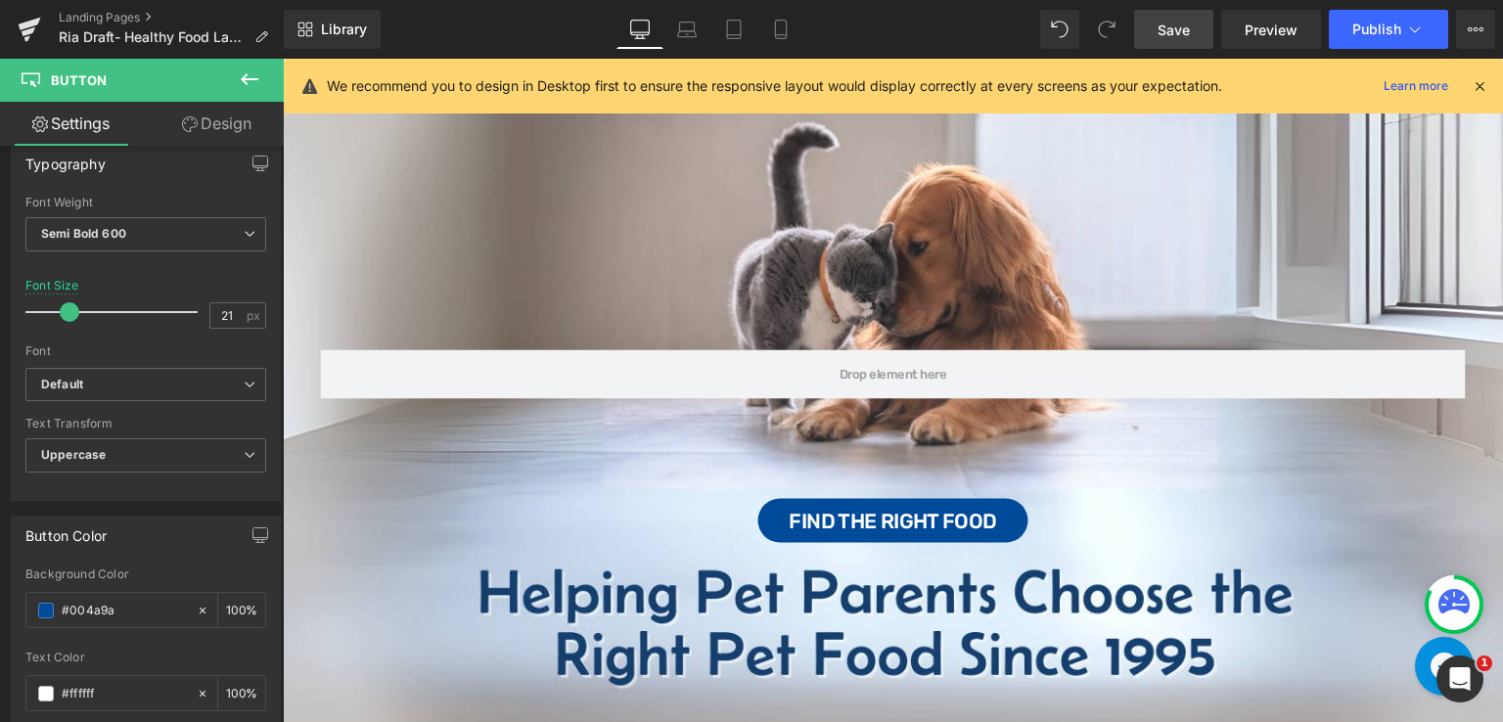
click at [1189, 20] on span "Save" at bounding box center [1173, 30] width 32 height 21
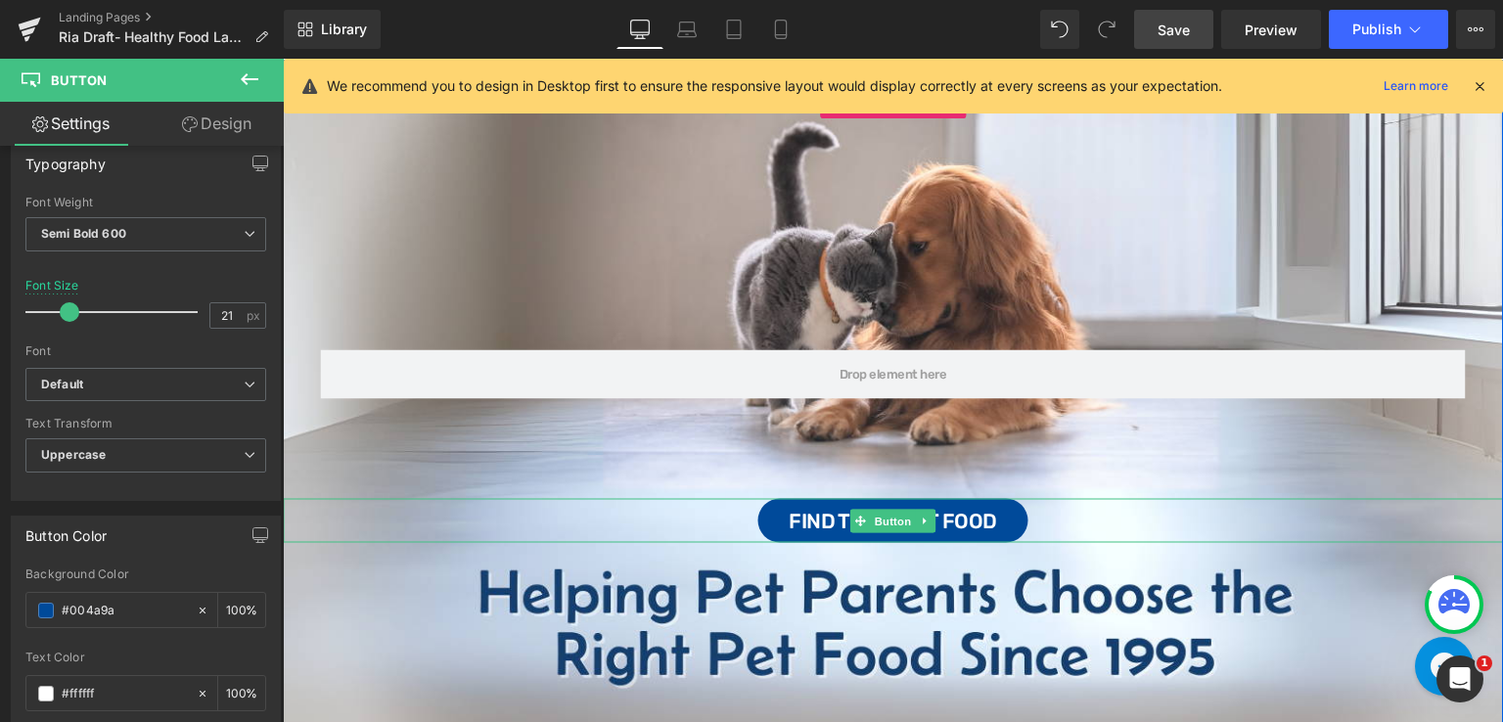
click at [1037, 524] on div "Find the Right Food" at bounding box center [893, 521] width 1220 height 44
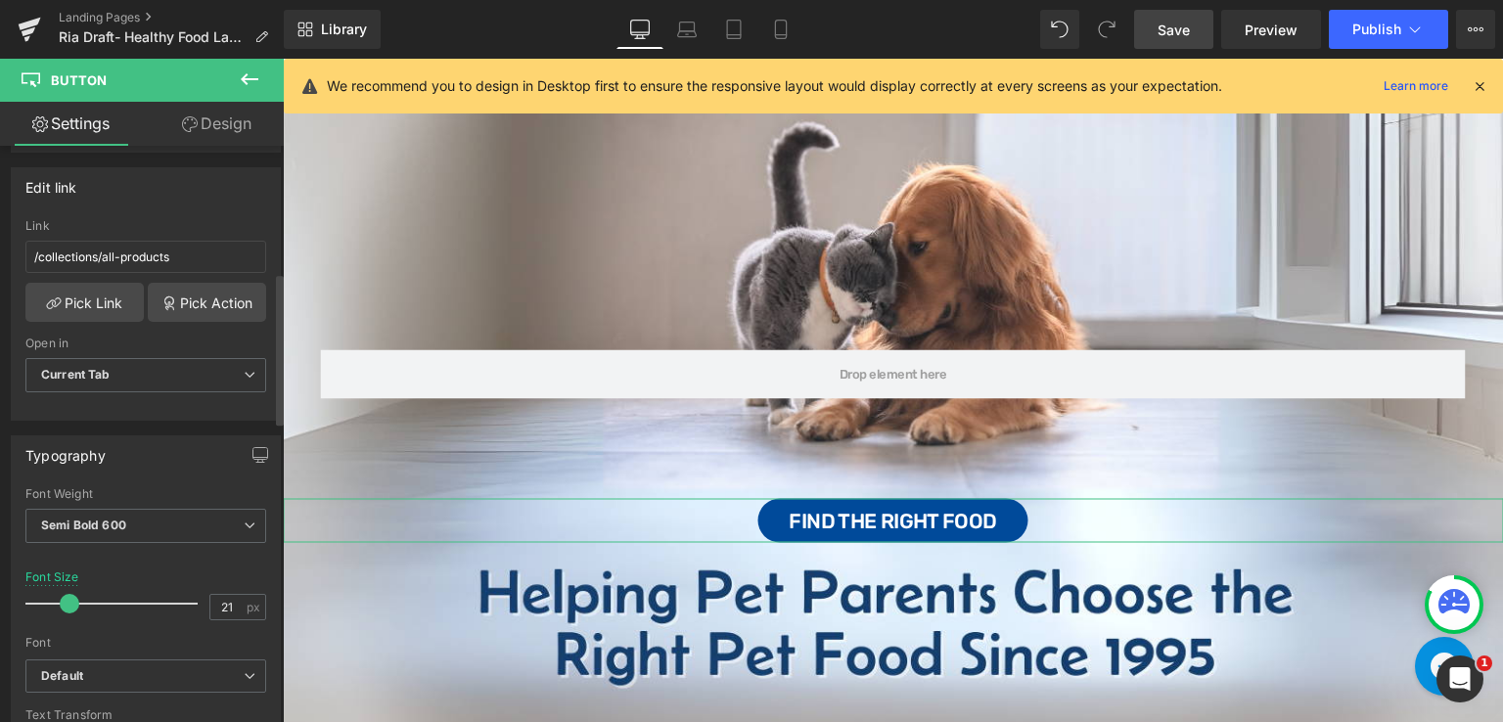
scroll to position [293, 0]
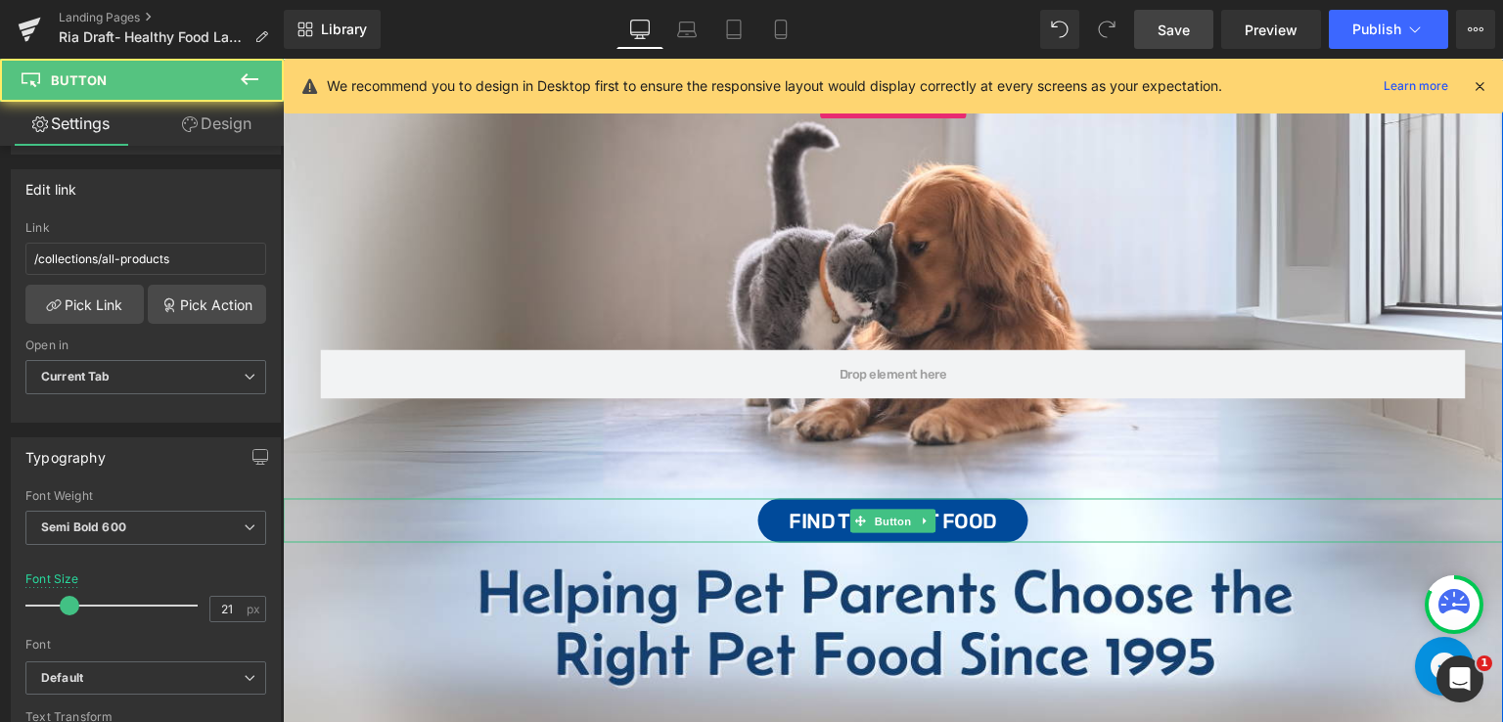
click at [715, 528] on div "Find the Right Food" at bounding box center [893, 521] width 1220 height 44
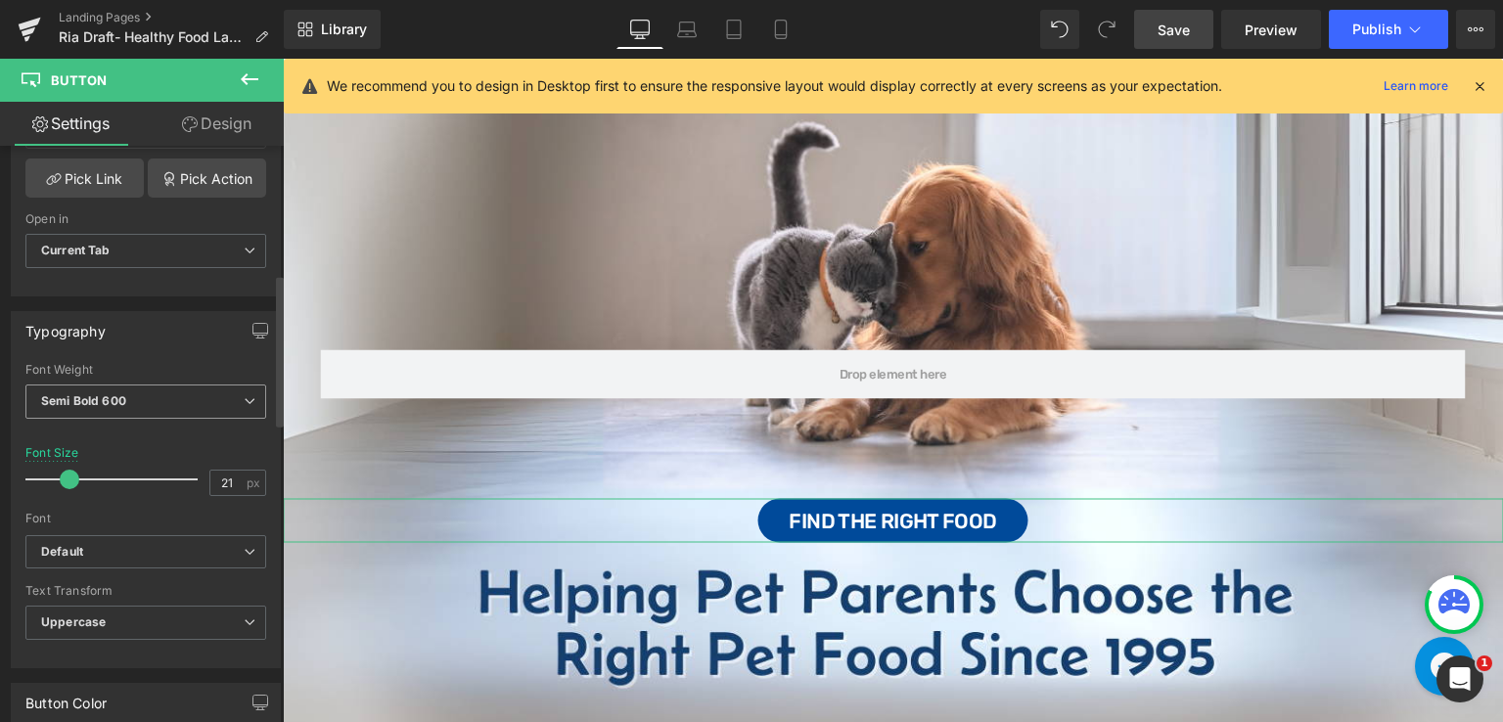
scroll to position [489, 0]
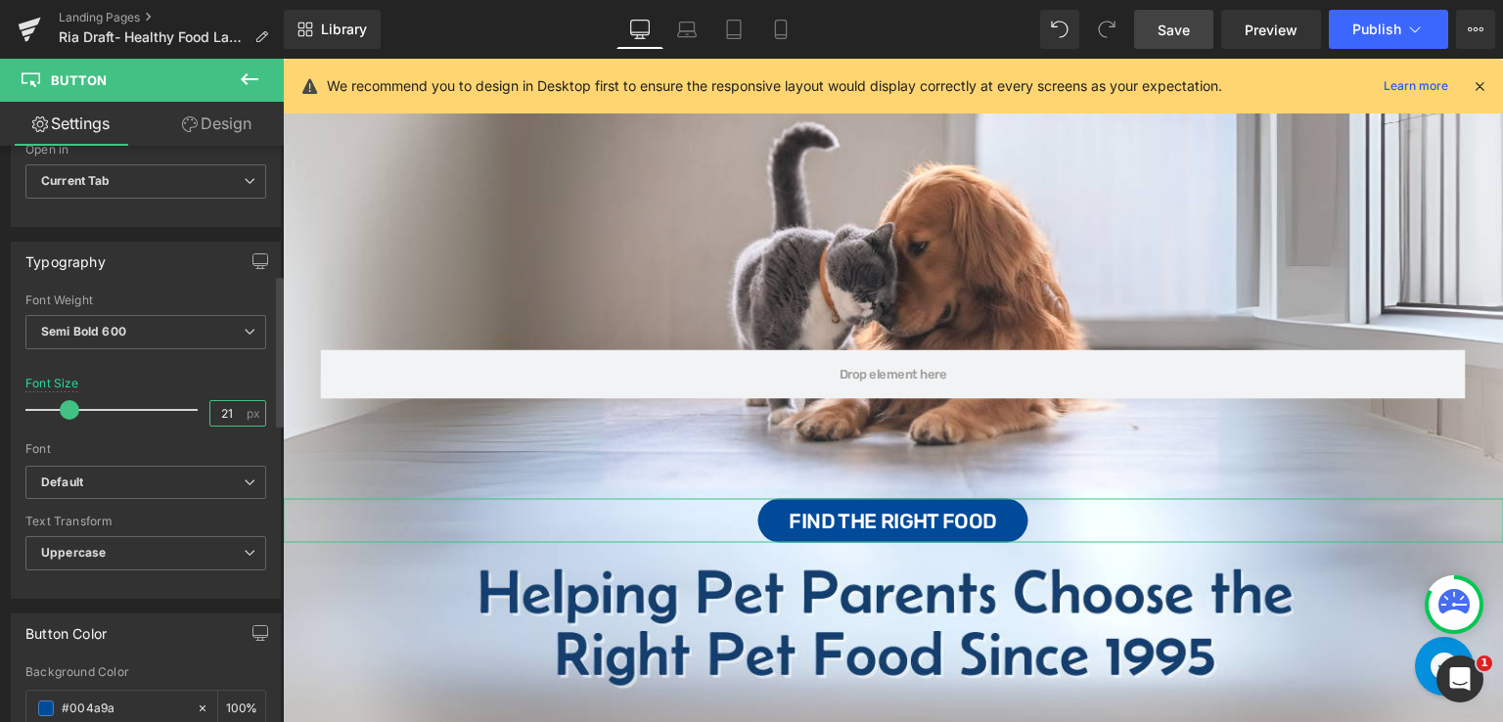
click at [234, 412] on input "21" at bounding box center [227, 413] width 34 height 24
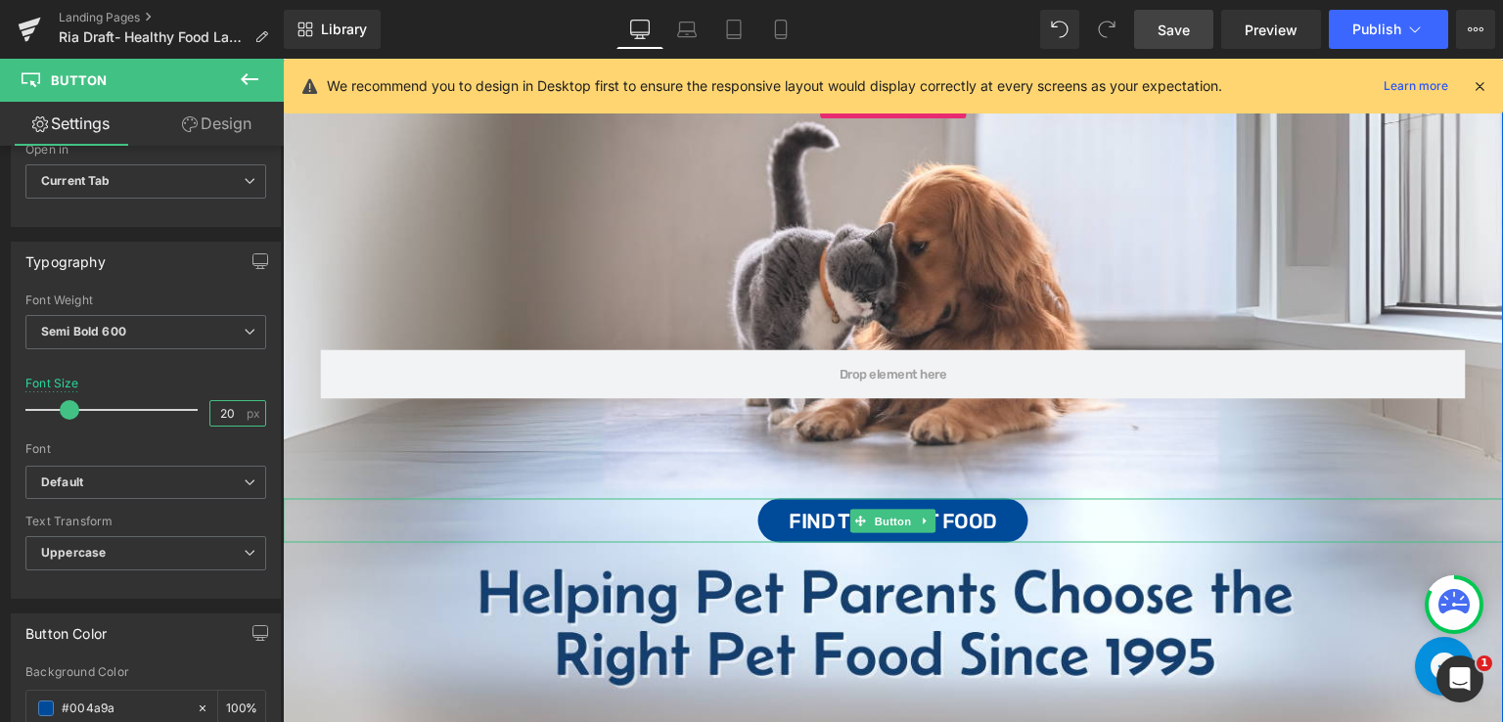
type input "20"
click at [730, 510] on div "Find the Right Food" at bounding box center [893, 521] width 1220 height 44
click at [207, 119] on link "Design" at bounding box center [217, 124] width 142 height 44
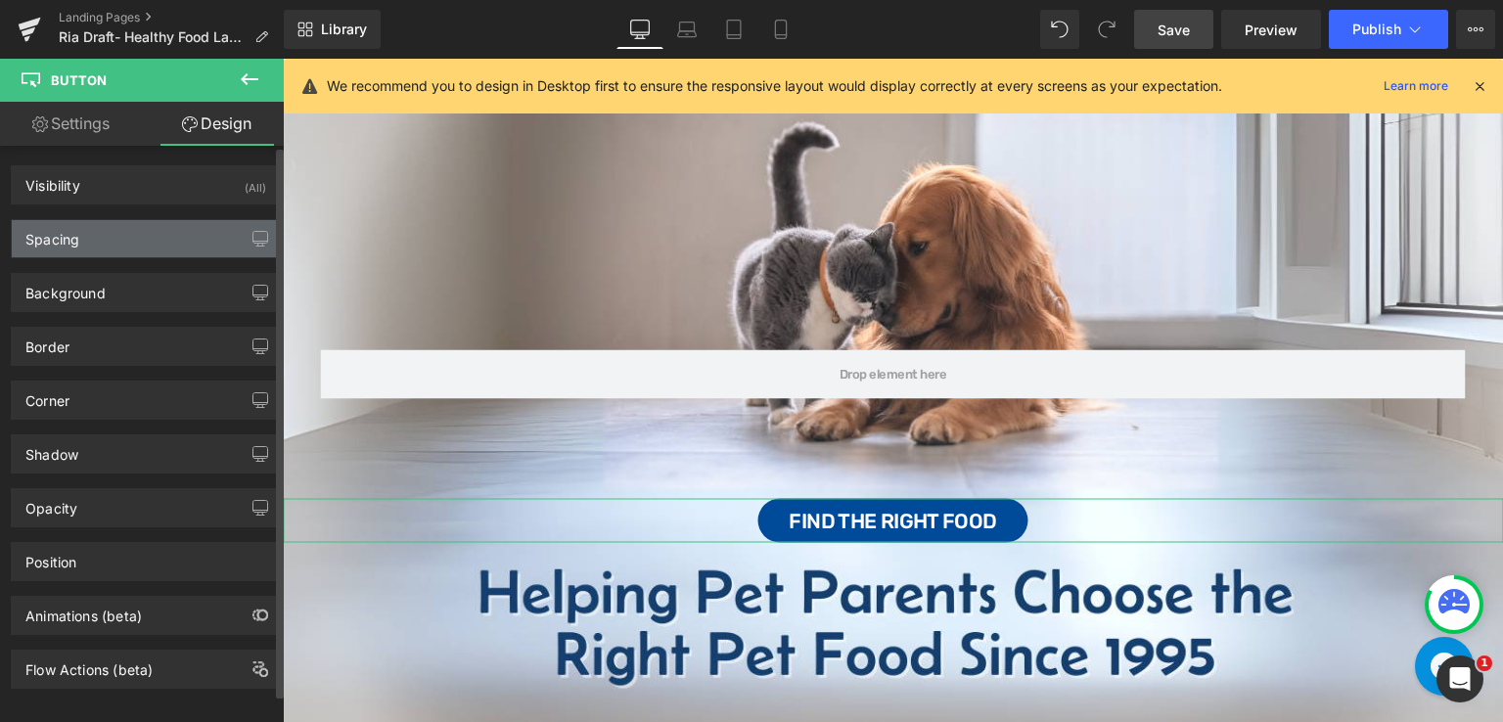
type input "80"
type input "0"
type input "12"
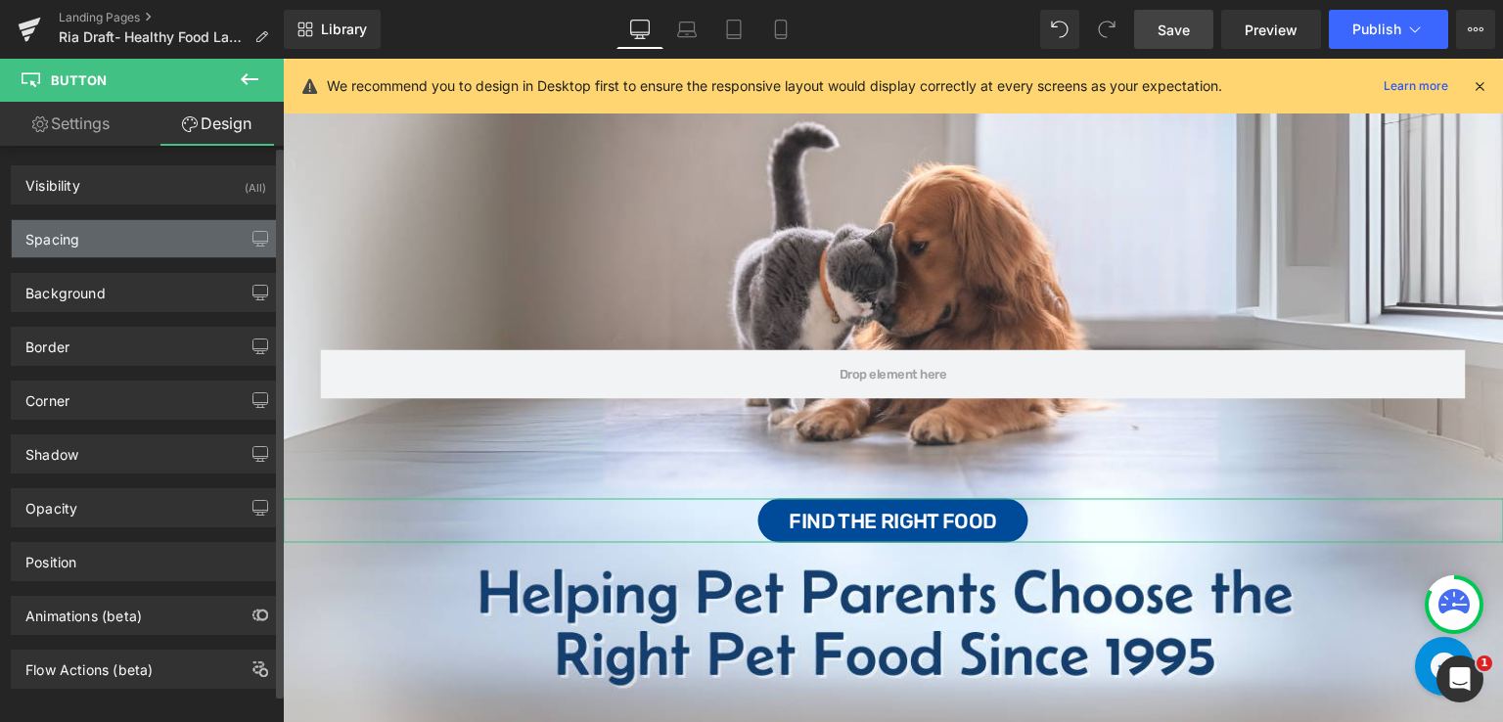
type input "32"
type input "12"
type input "32"
click at [78, 240] on div "Spacing" at bounding box center [52, 233] width 54 height 27
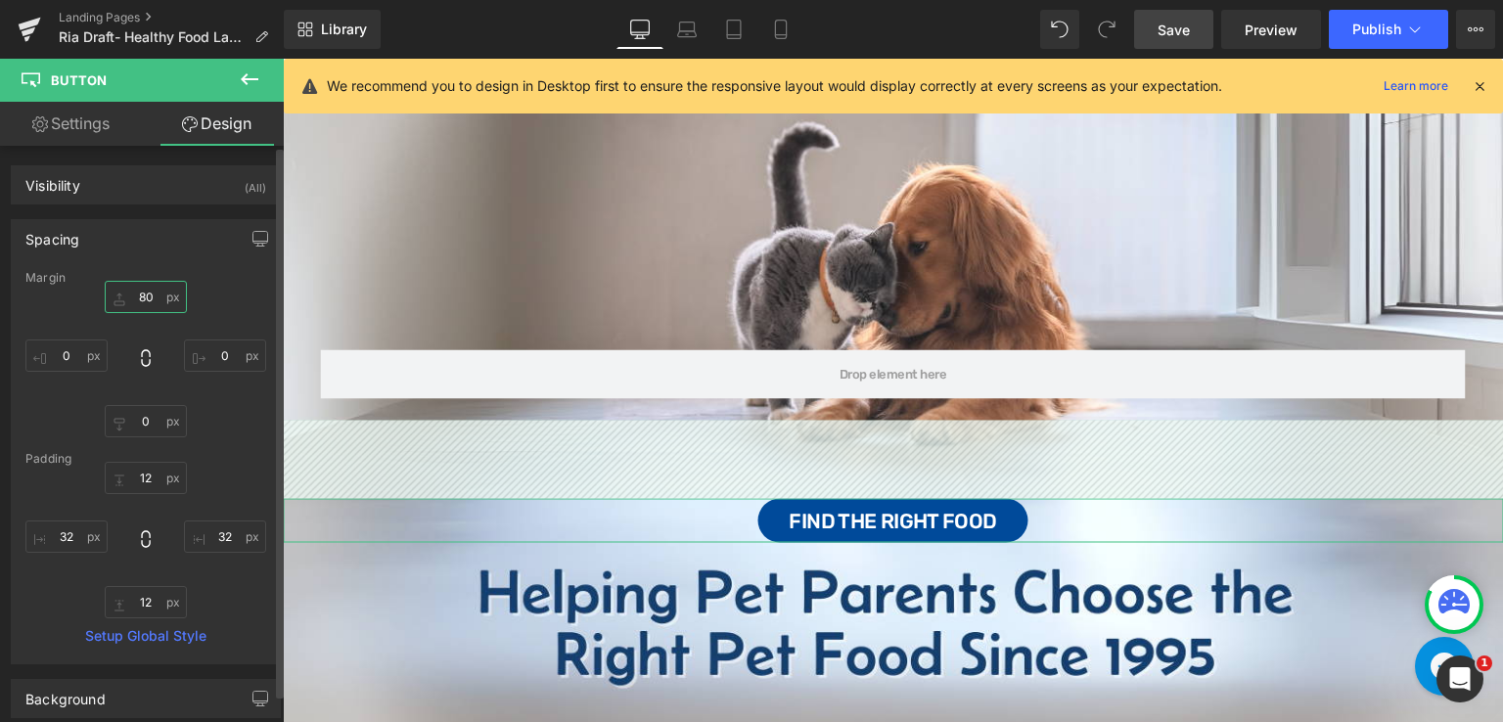
click at [155, 292] on input "80" at bounding box center [146, 297] width 82 height 32
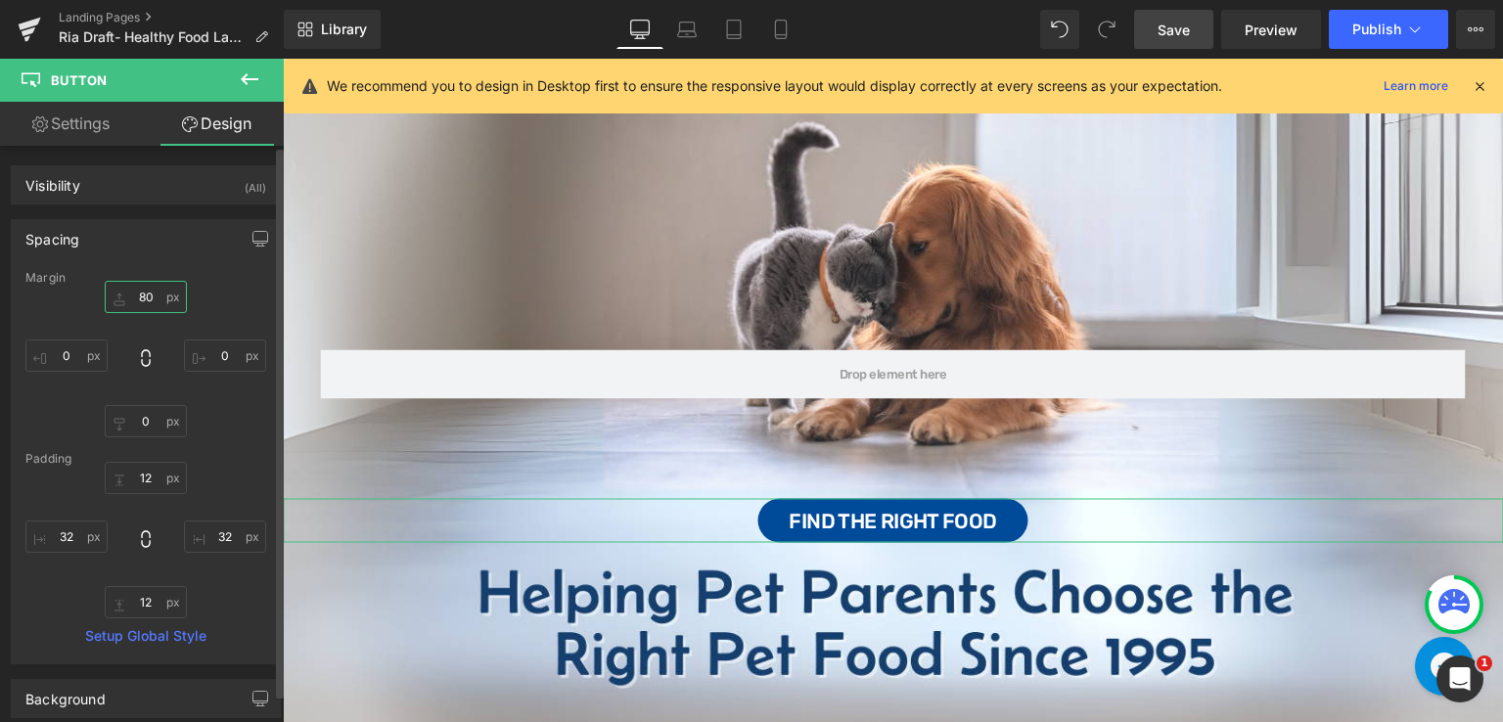
type input "8"
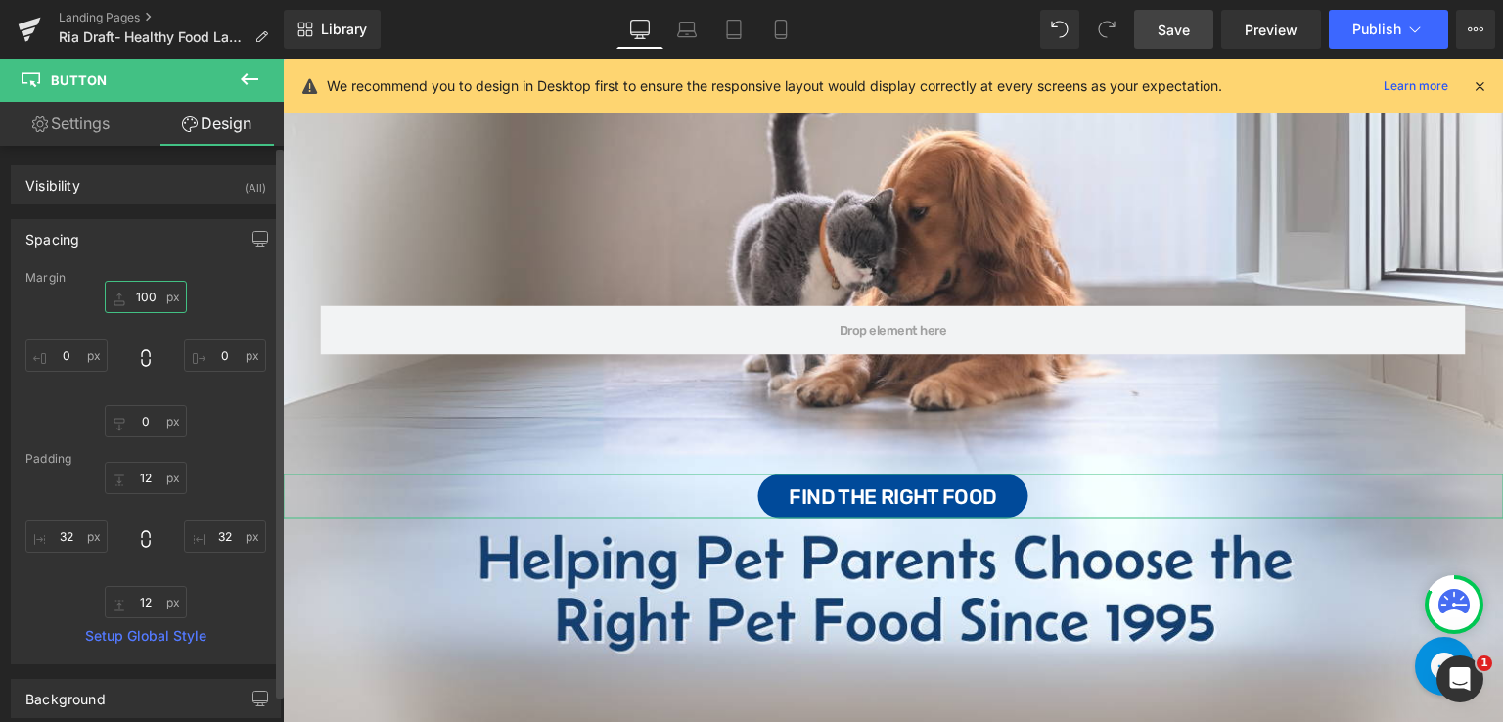
scroll to position [111, 0]
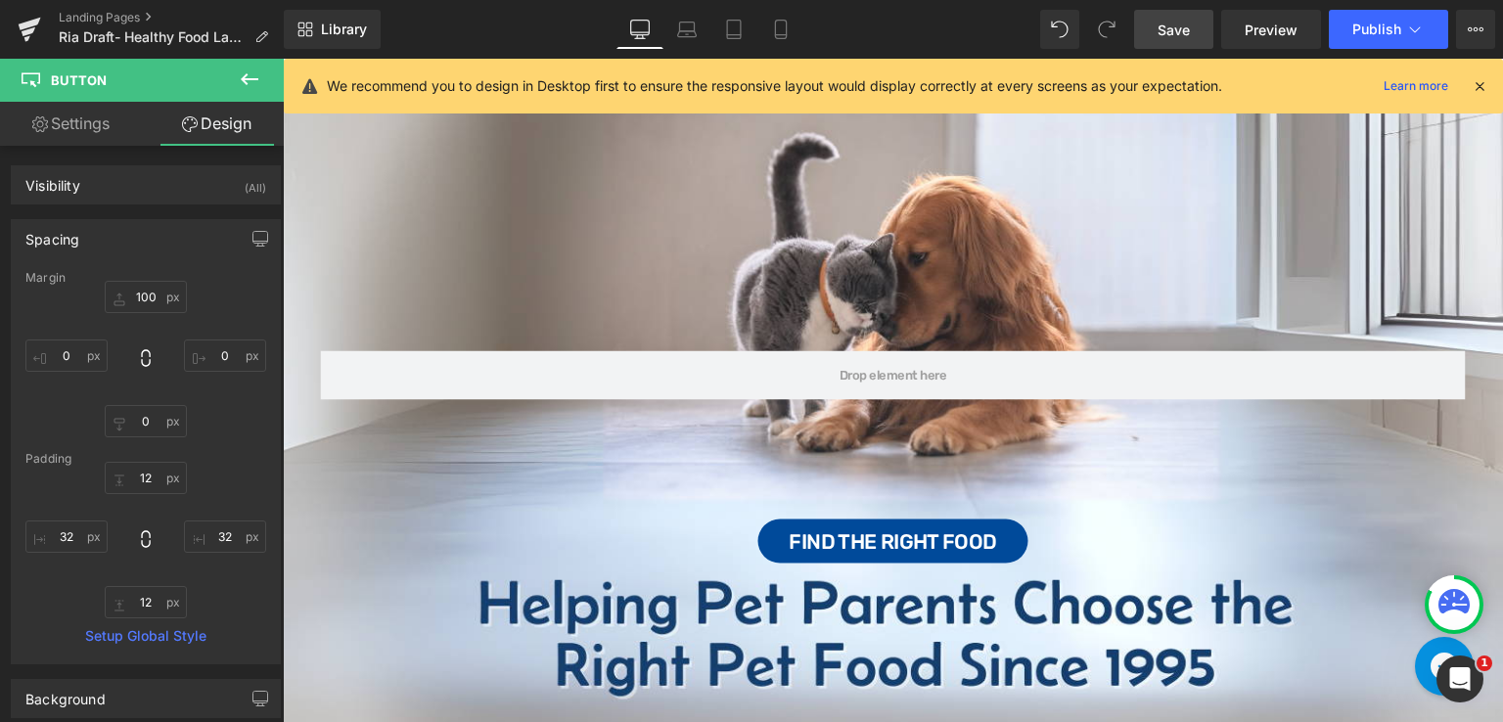
click at [1170, 32] on span "Save" at bounding box center [1173, 30] width 32 height 21
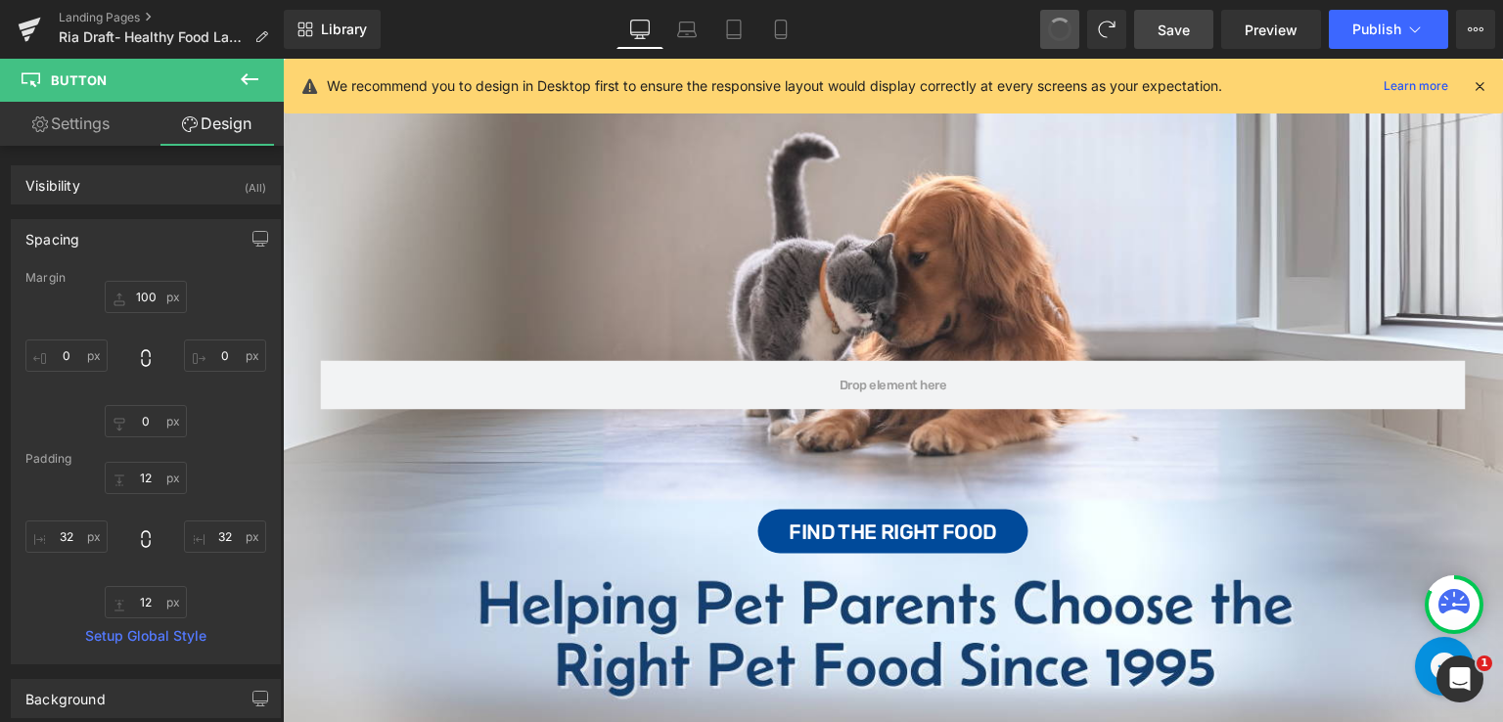
type input "80"
type input "0"
type input "12"
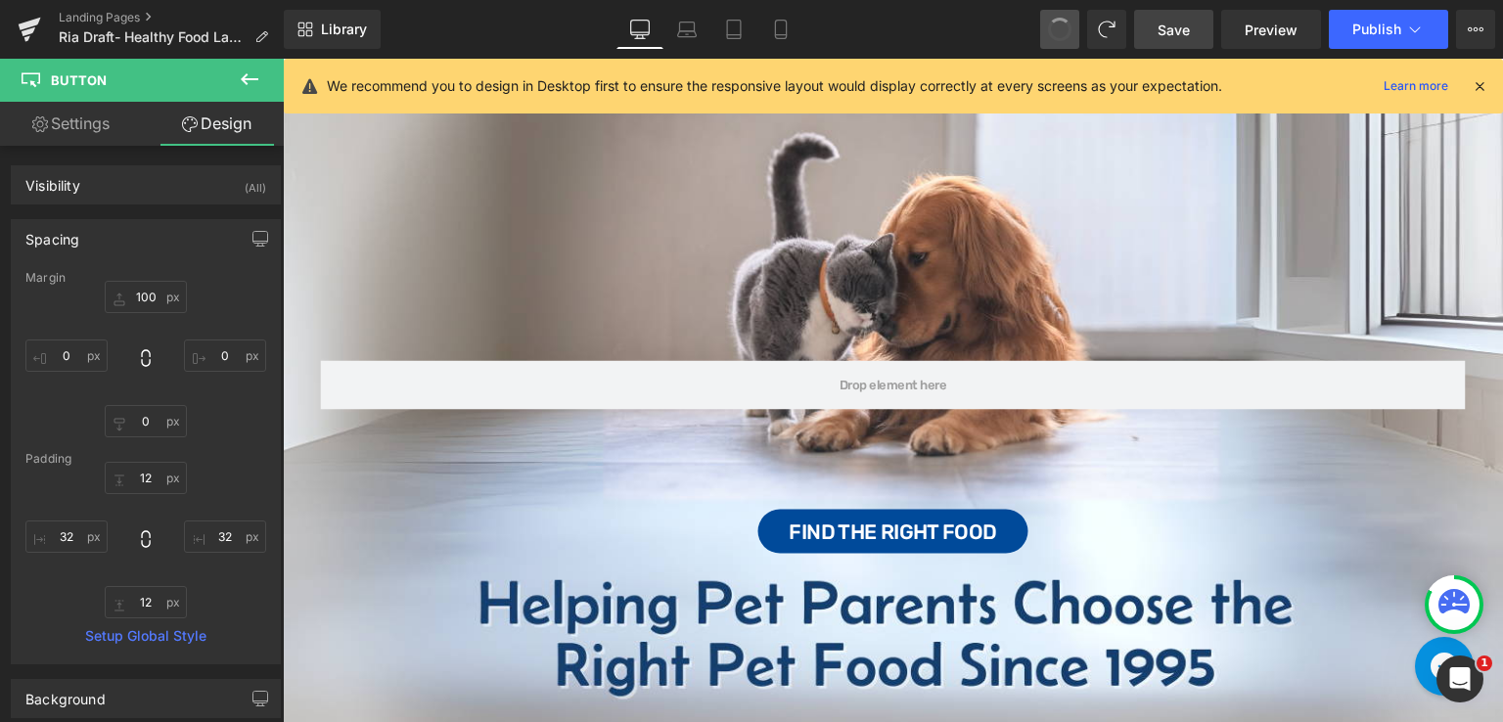
type input "32"
type input "12"
type input "32"
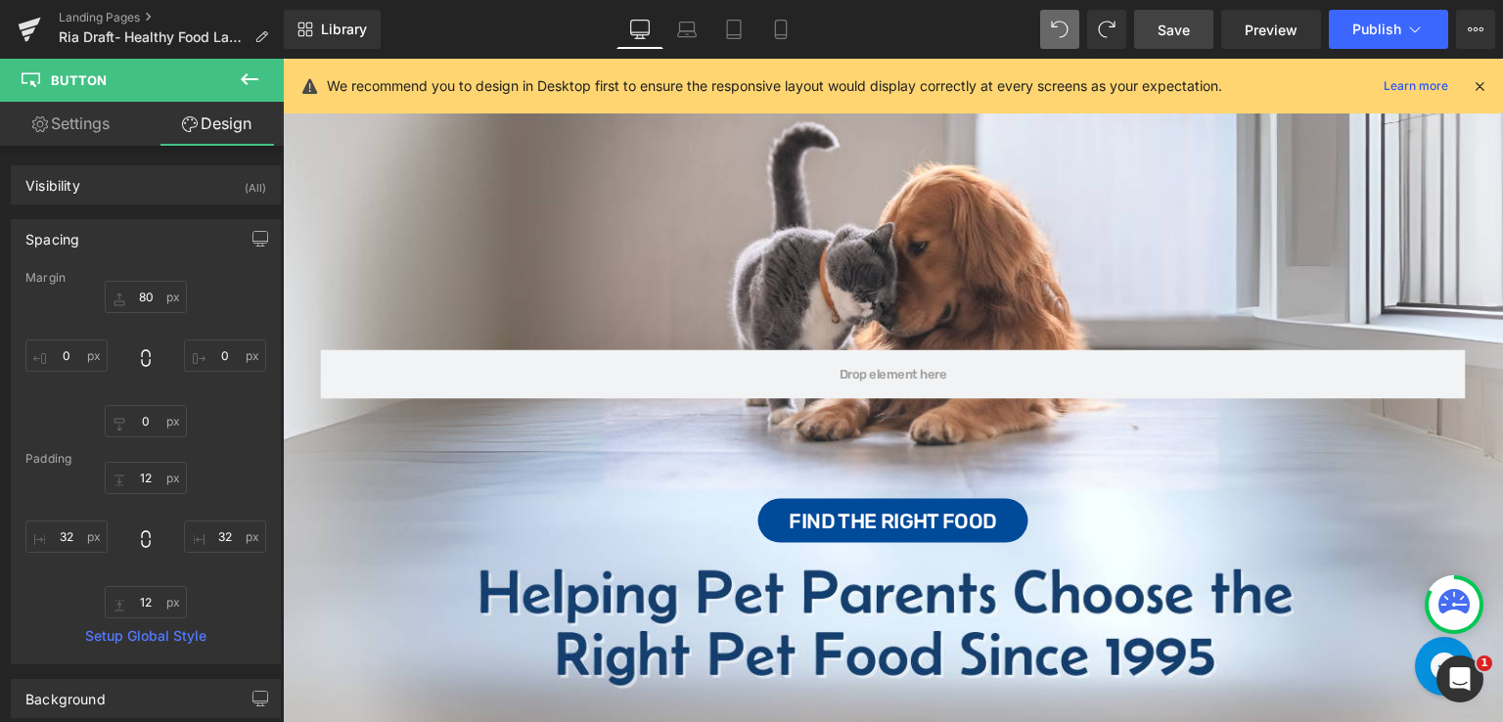
click at [1183, 21] on span "Save" at bounding box center [1173, 30] width 32 height 21
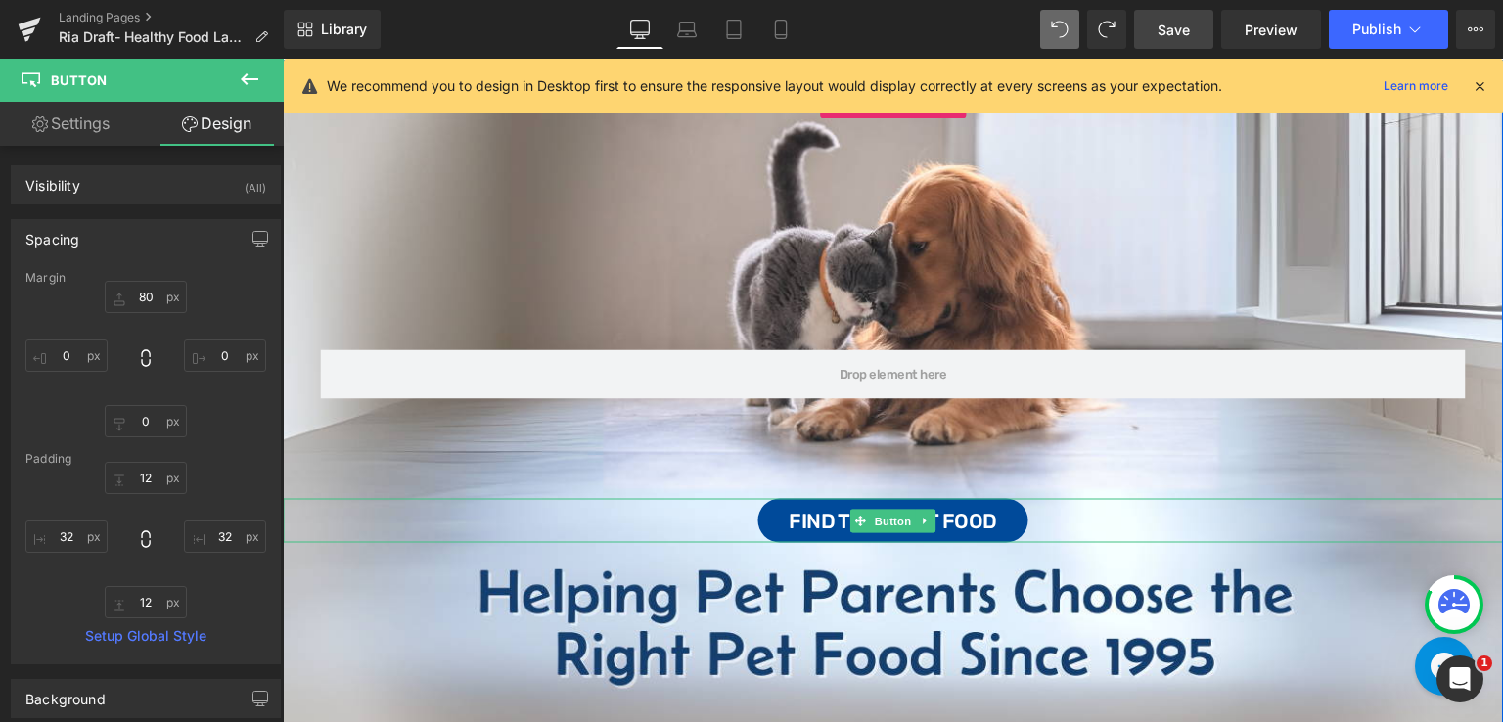
click at [1049, 517] on div "Find the Right Food" at bounding box center [893, 521] width 1220 height 44
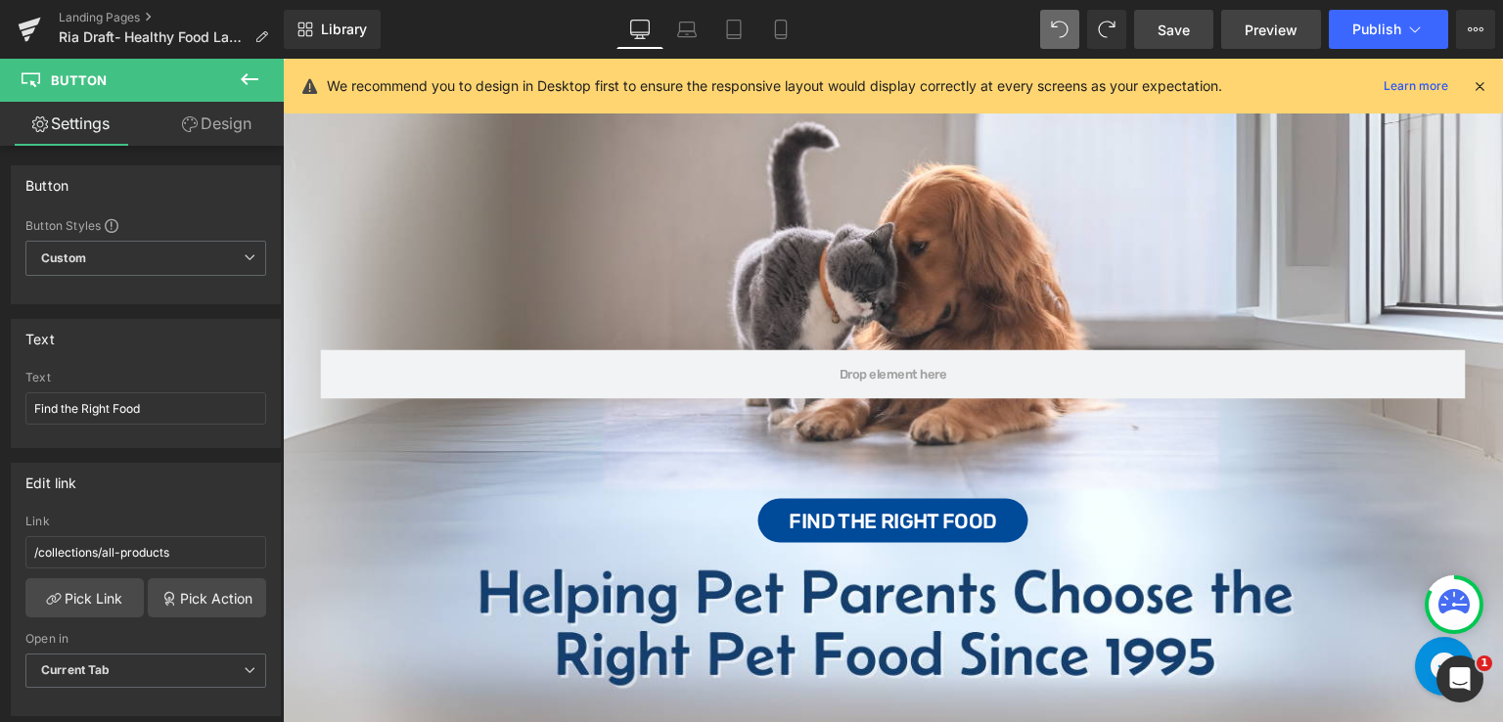
click at [1260, 31] on span "Preview" at bounding box center [1270, 30] width 53 height 21
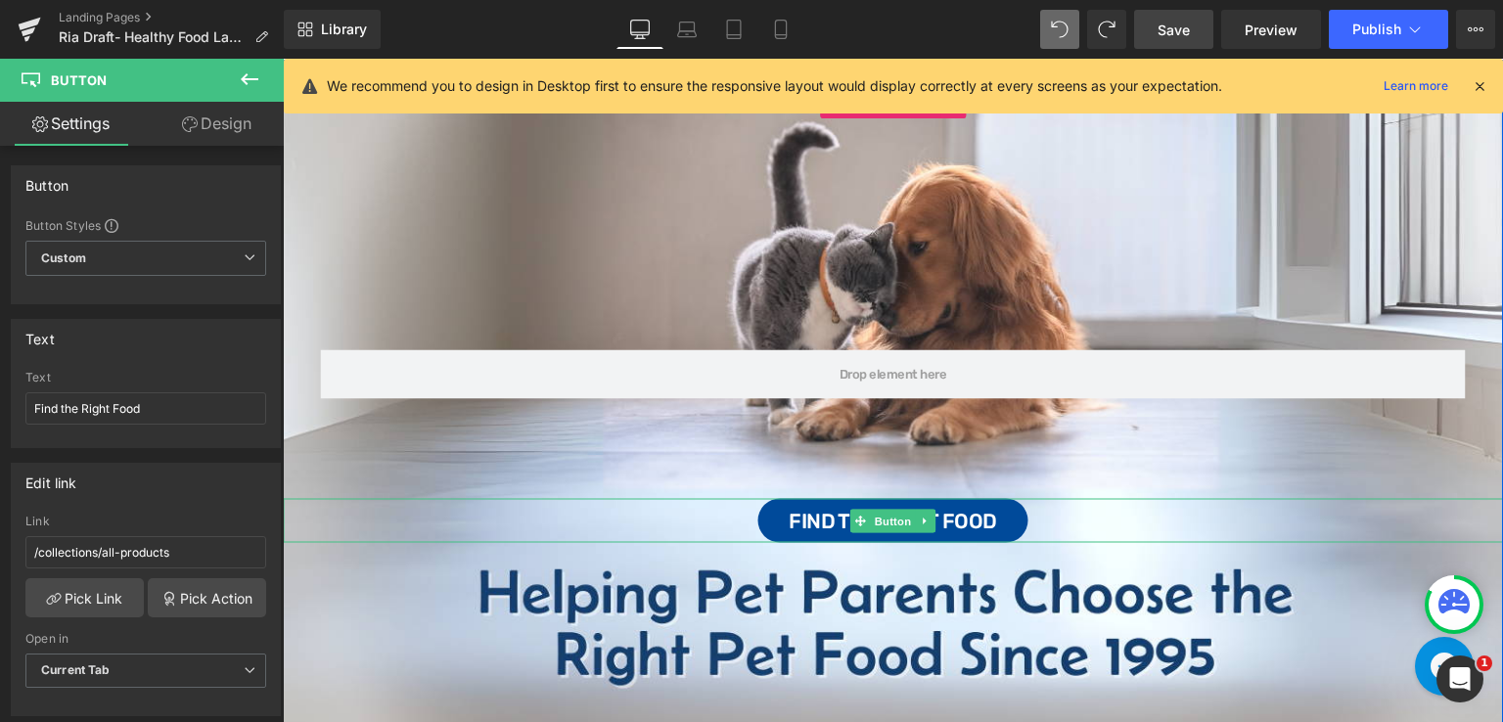
click at [1087, 509] on div "Find the Right Food" at bounding box center [893, 521] width 1220 height 44
click at [223, 118] on link "Design" at bounding box center [217, 124] width 142 height 44
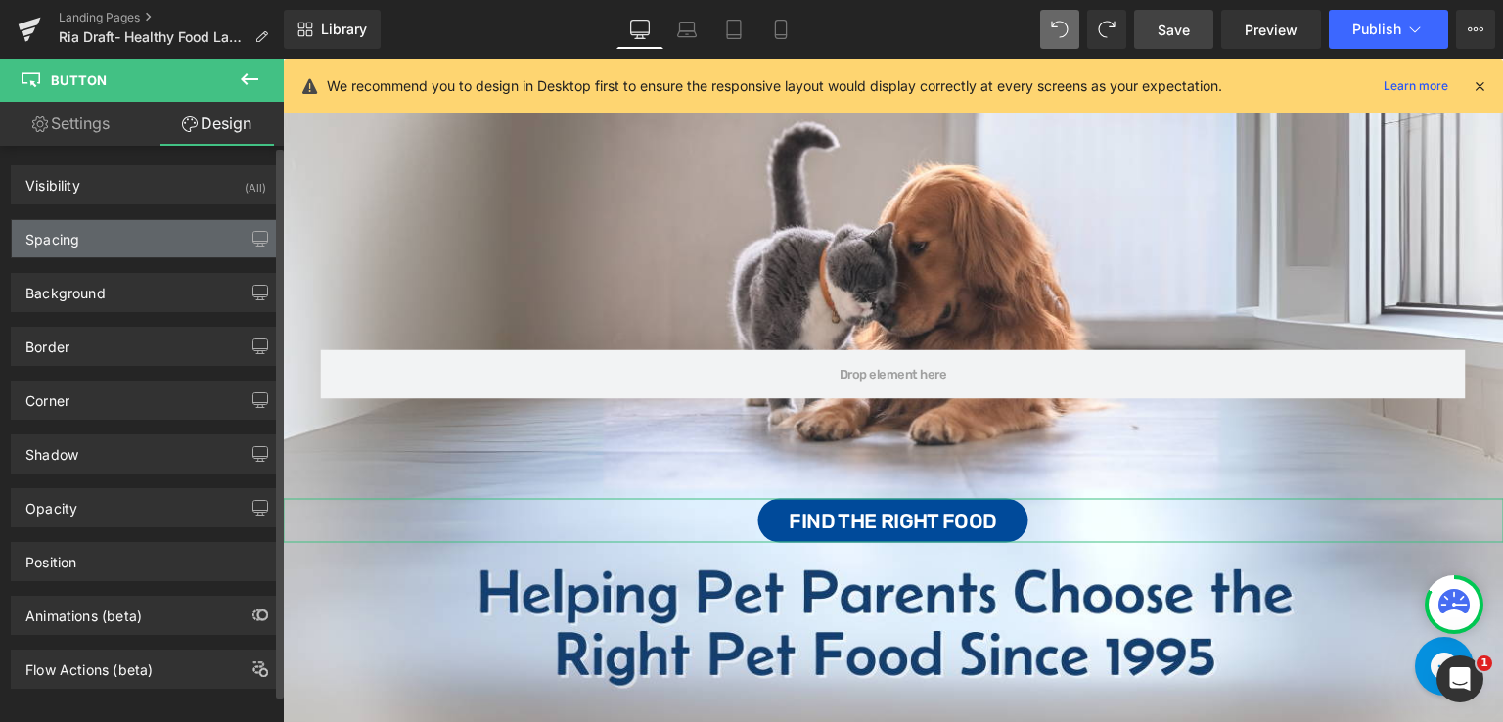
type input "80"
type input "0"
type input "12"
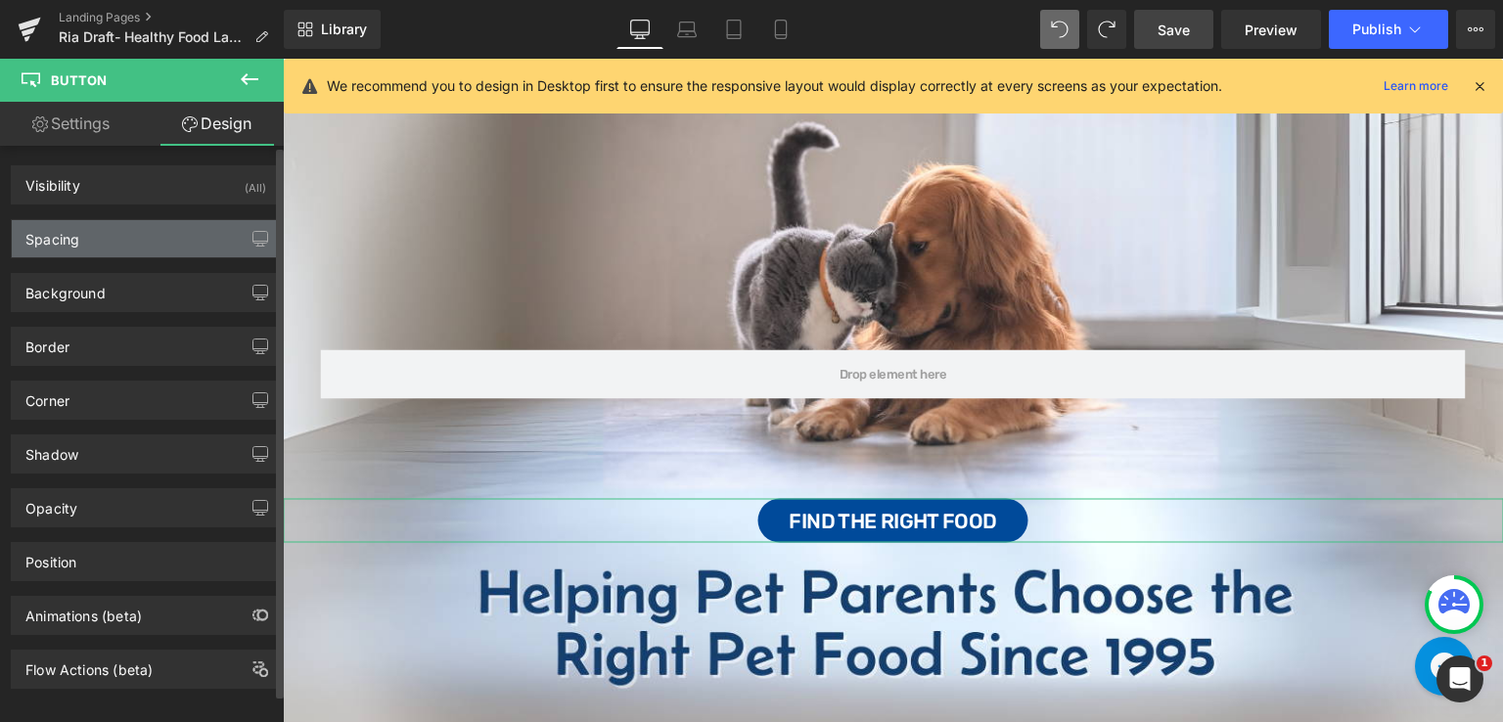
type input "32"
type input "12"
type input "32"
click at [111, 240] on div "Spacing" at bounding box center [146, 238] width 268 height 37
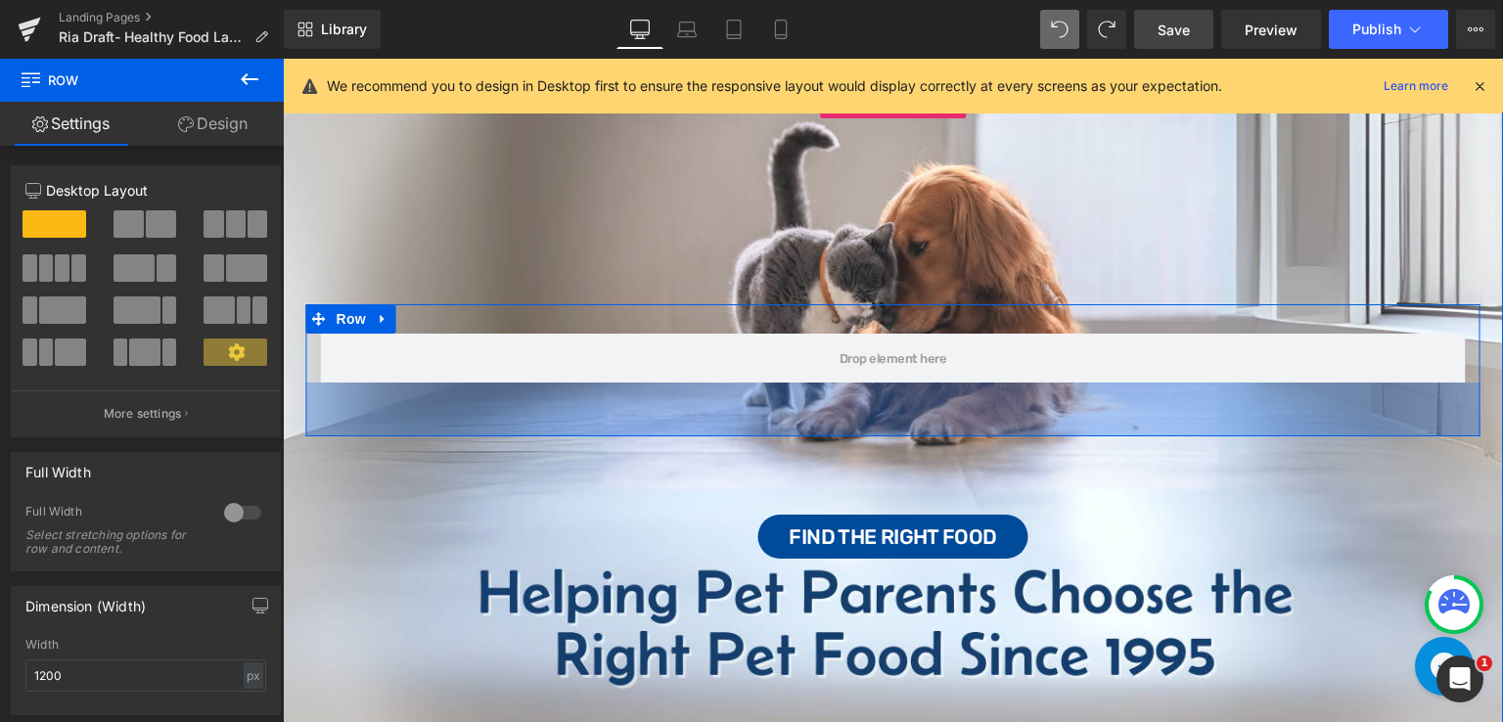
drag, startPoint x: 750, startPoint y: 420, endPoint x: 755, endPoint y: 452, distance: 32.6
click at [755, 452] on span "Row 55px Find the Right Food Button" at bounding box center [893, 431] width 1220 height 254
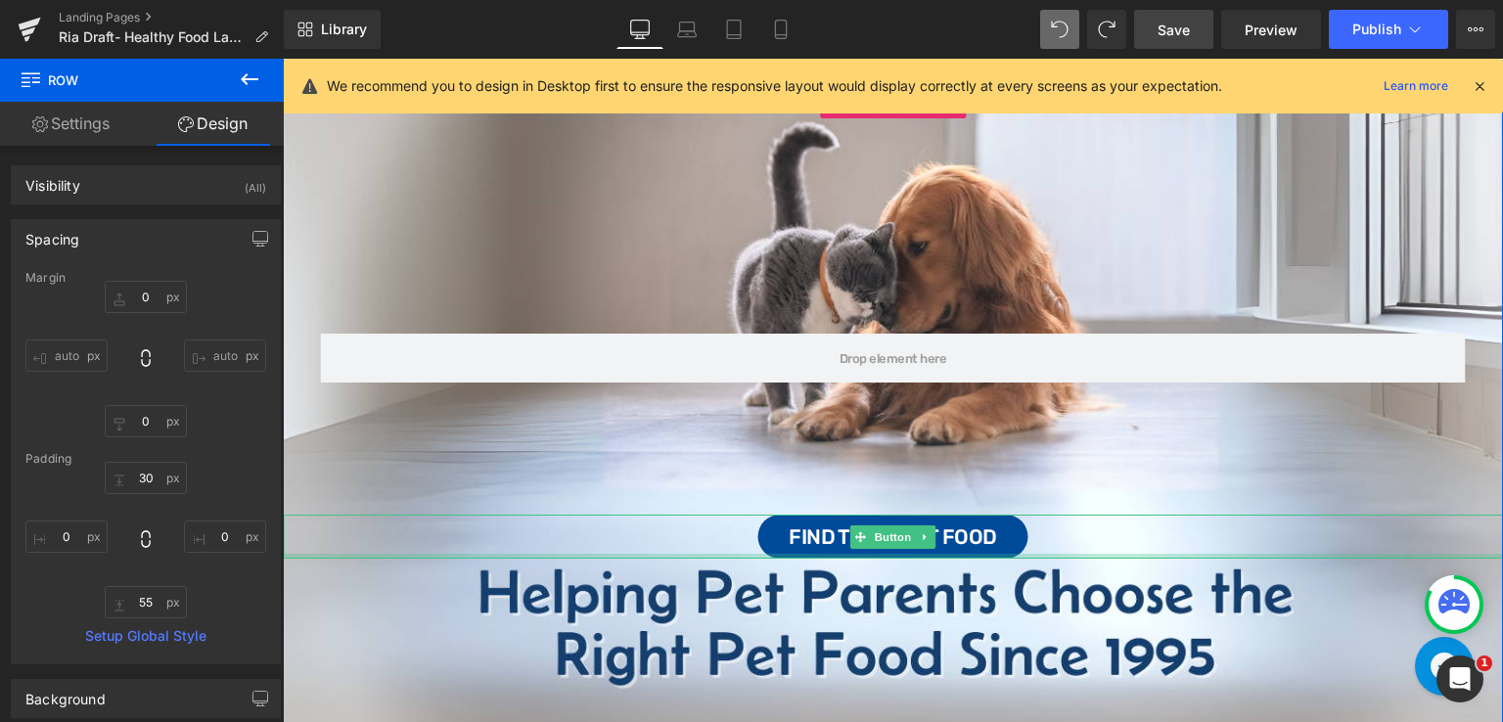
click at [1095, 554] on div at bounding box center [893, 556] width 1220 height 5
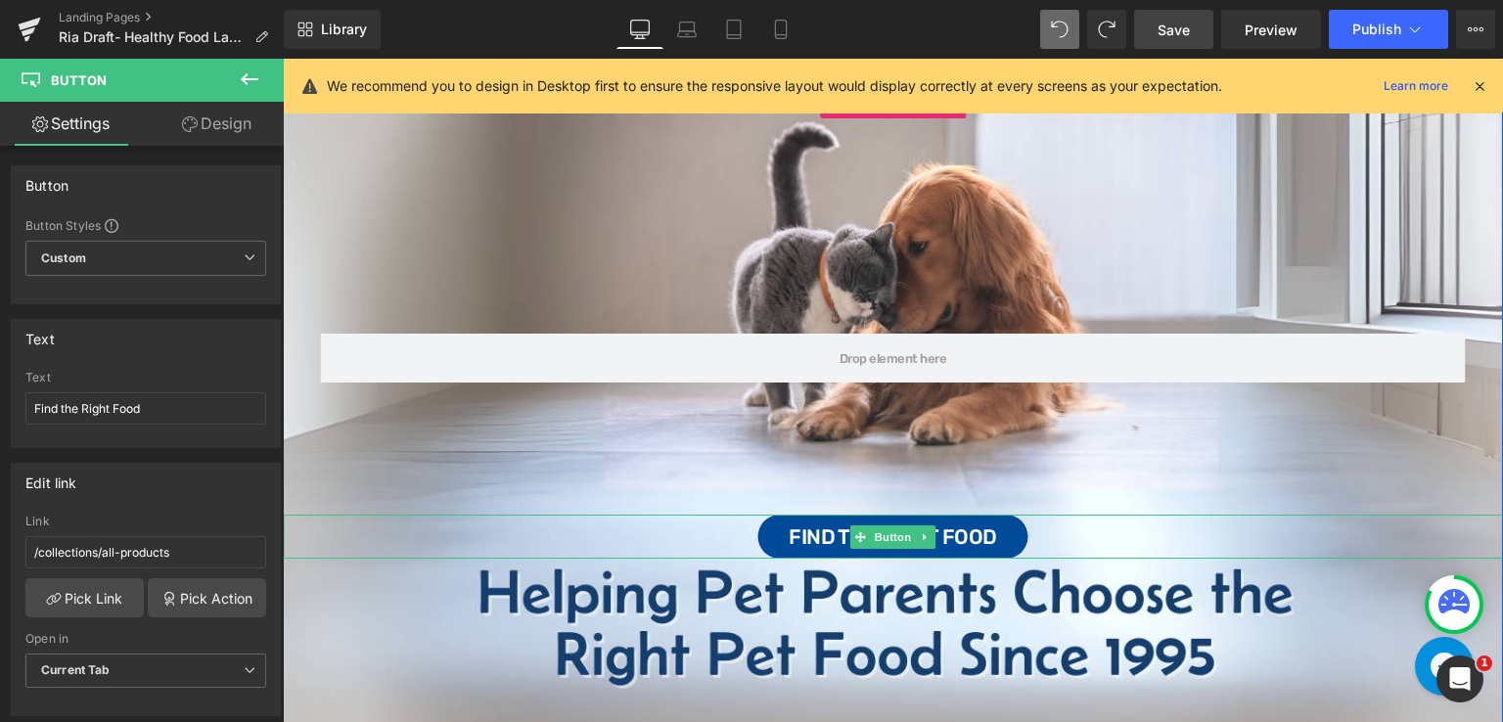
click at [1088, 541] on div "Find the Right Food" at bounding box center [893, 537] width 1220 height 44
click at [239, 123] on link "Design" at bounding box center [217, 124] width 142 height 44
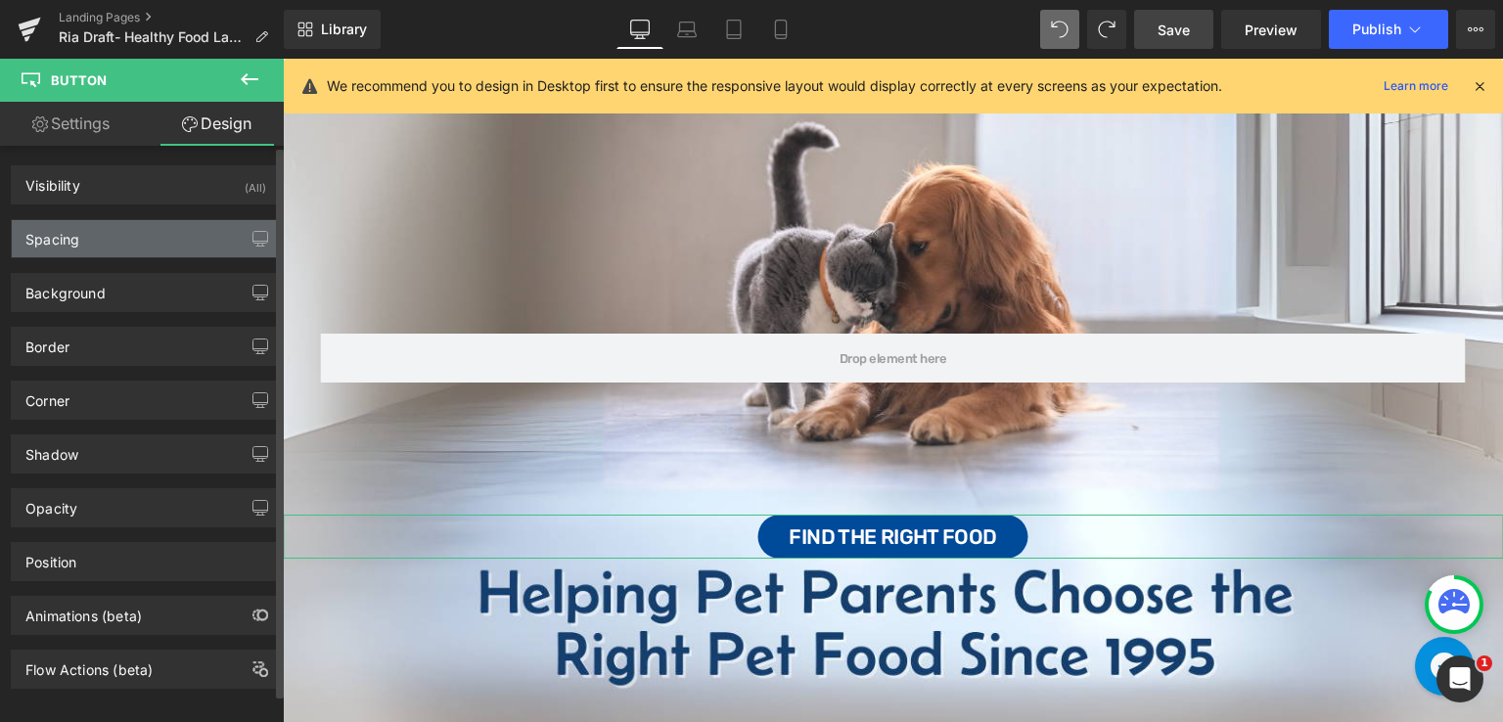
type input "80"
type input "0"
type input "12"
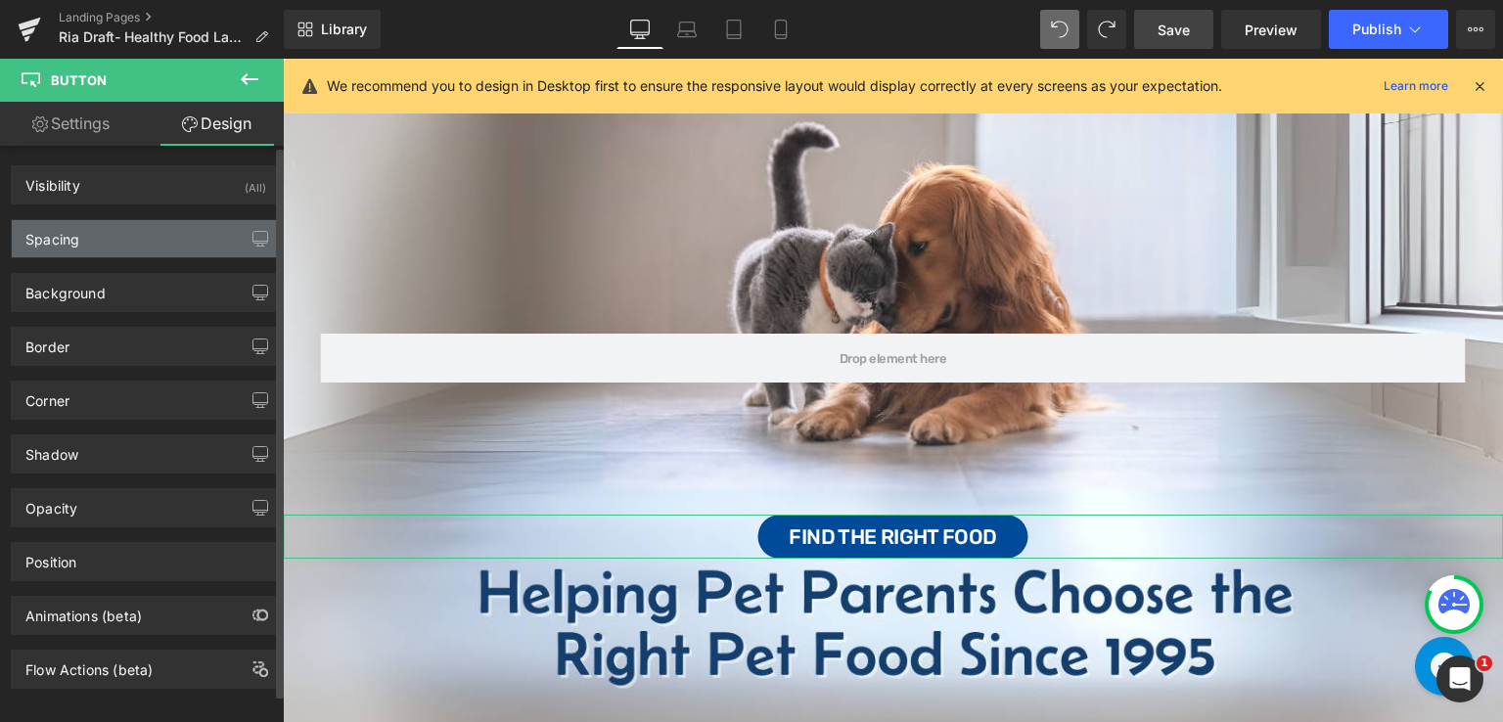
type input "32"
type input "12"
type input "32"
click at [131, 229] on div "Spacing" at bounding box center [146, 238] width 268 height 37
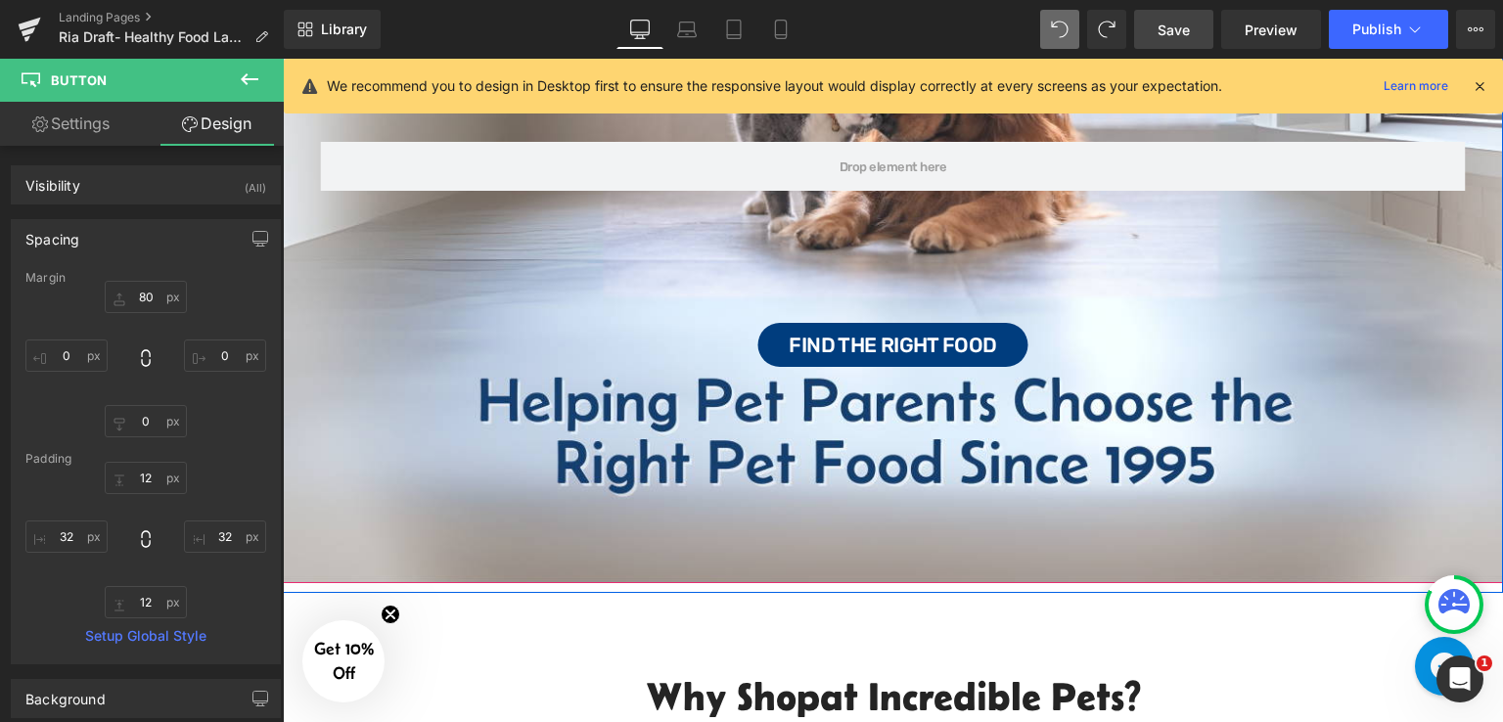
scroll to position [317, 0]
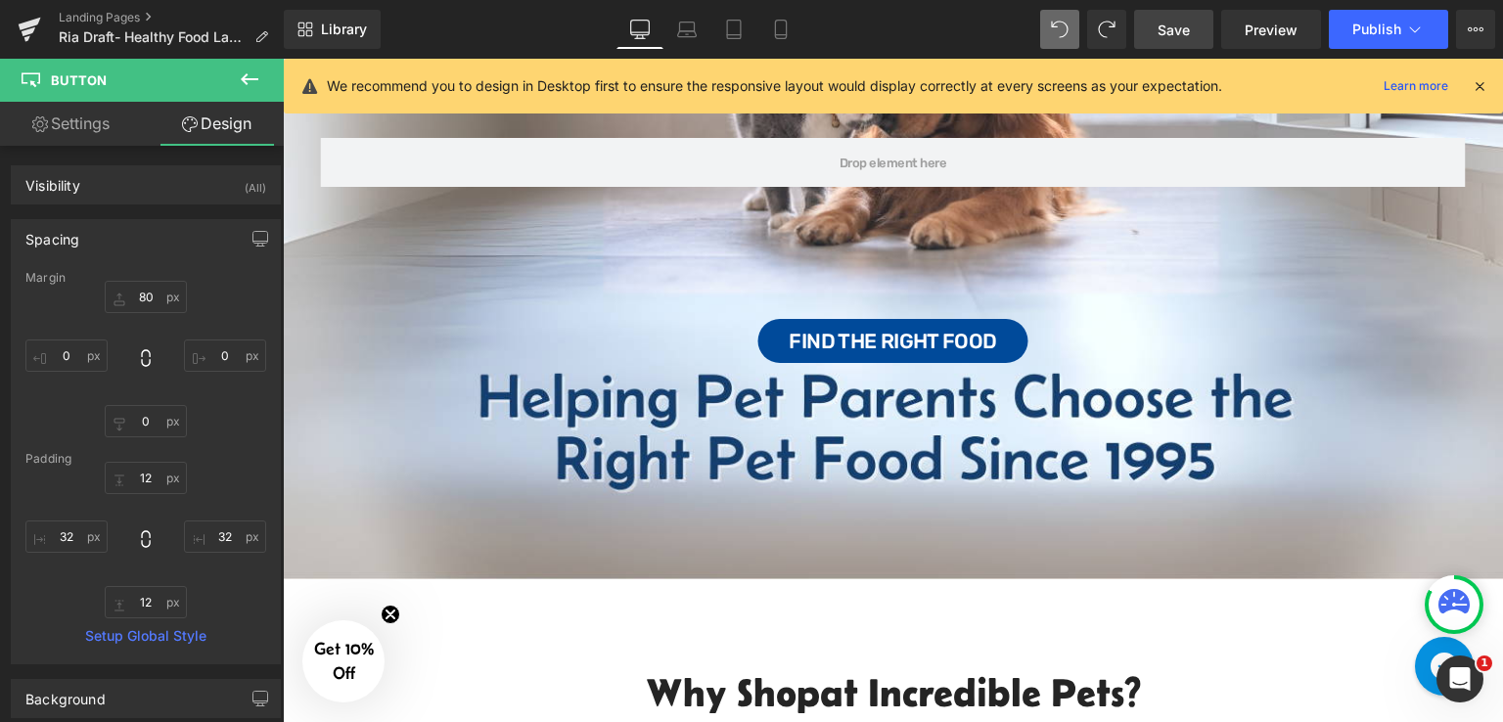
click at [1169, 32] on span "Save" at bounding box center [1173, 30] width 32 height 21
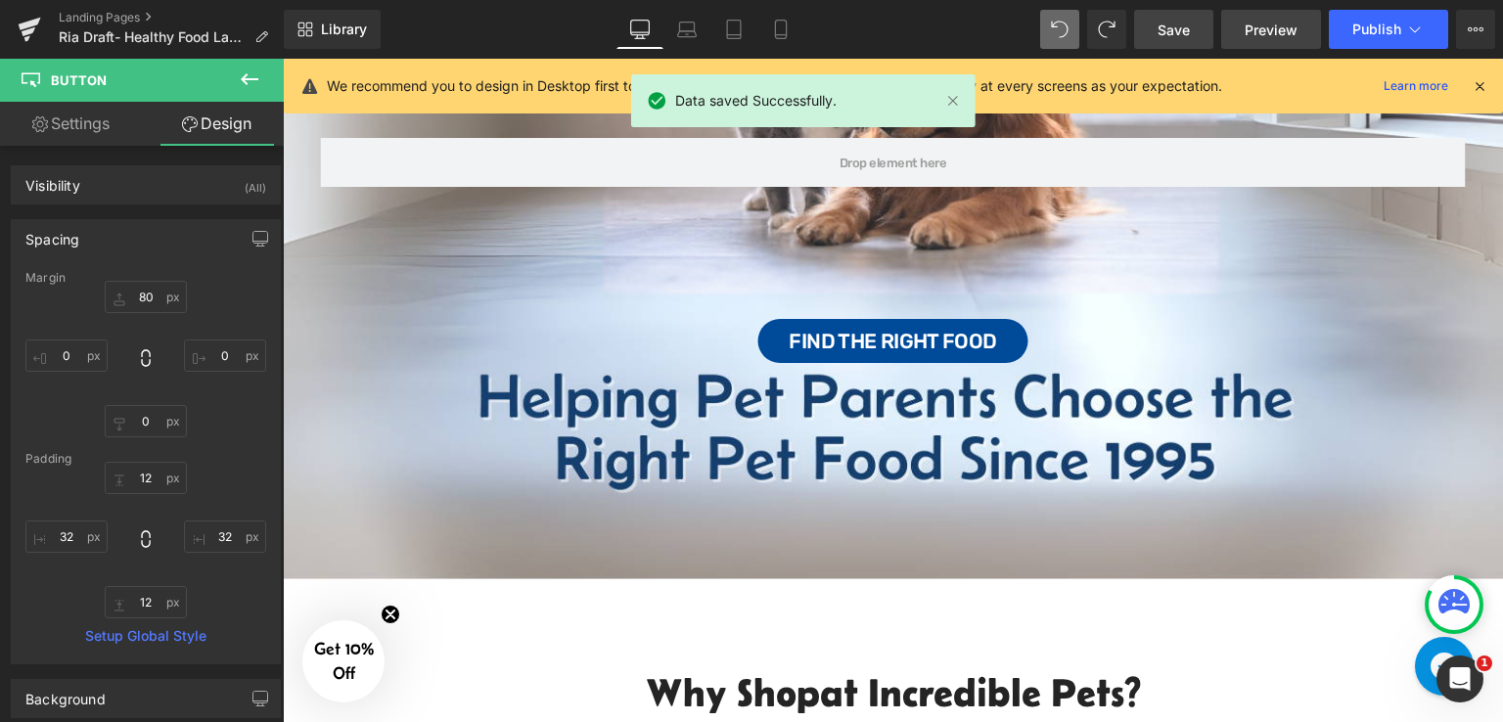
click at [1278, 24] on span "Preview" at bounding box center [1270, 30] width 53 height 21
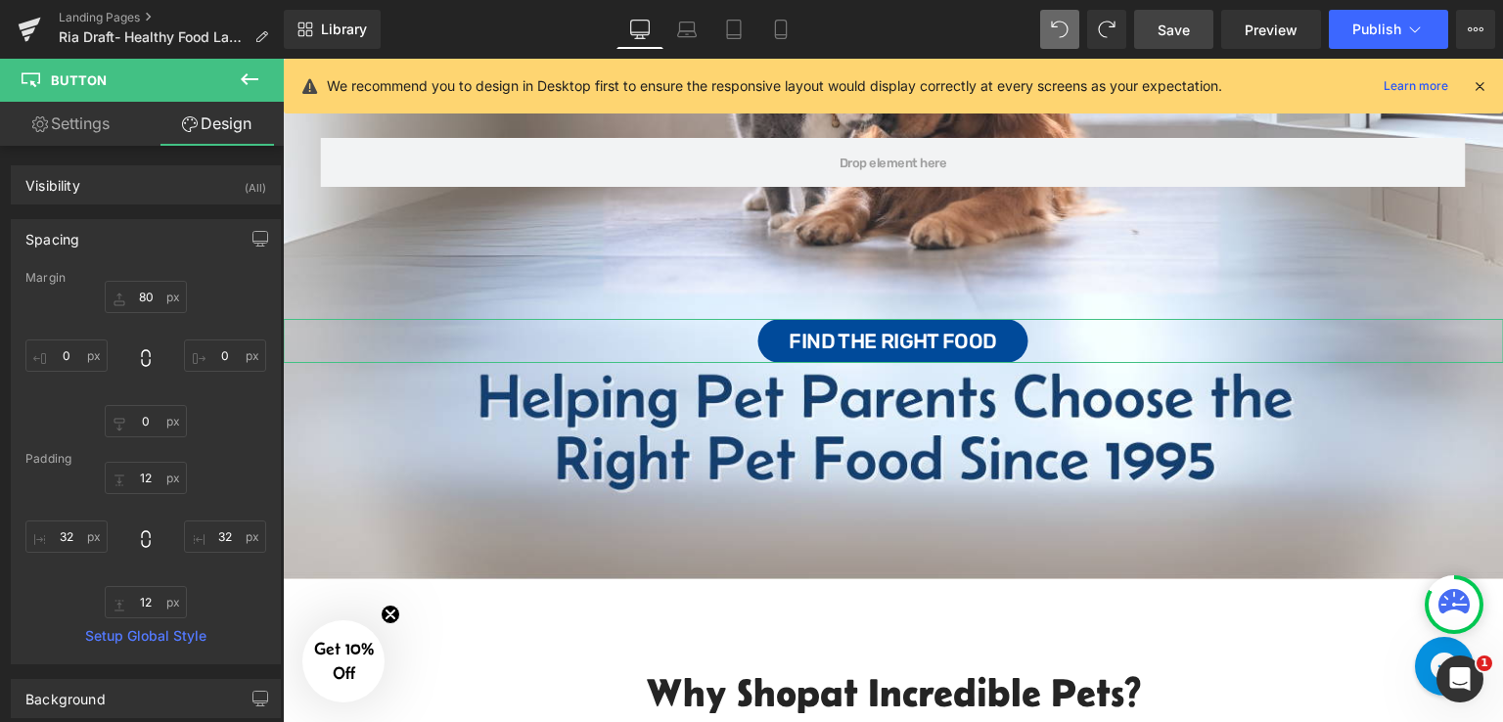
click at [87, 125] on link "Settings" at bounding box center [71, 124] width 142 height 44
type input "100"
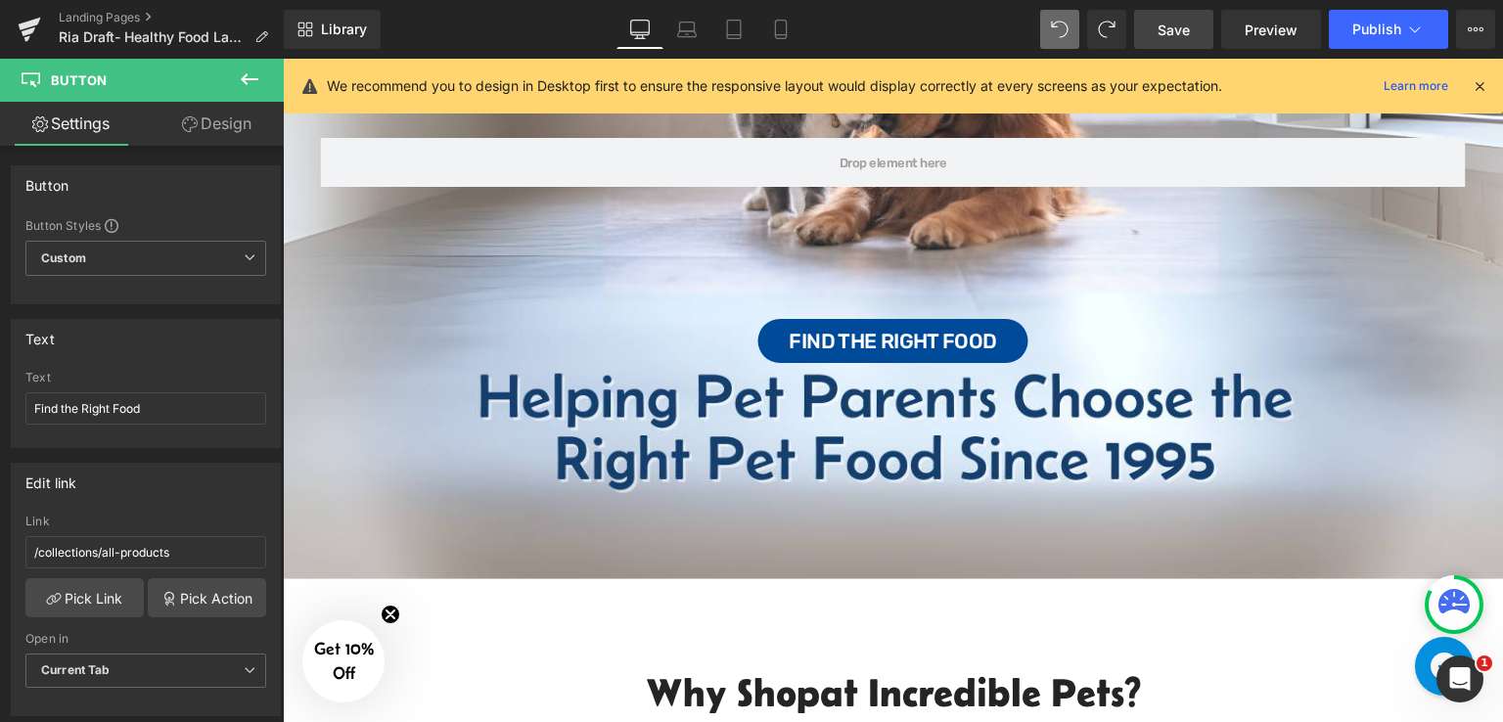
click at [249, 80] on icon at bounding box center [249, 78] width 23 height 23
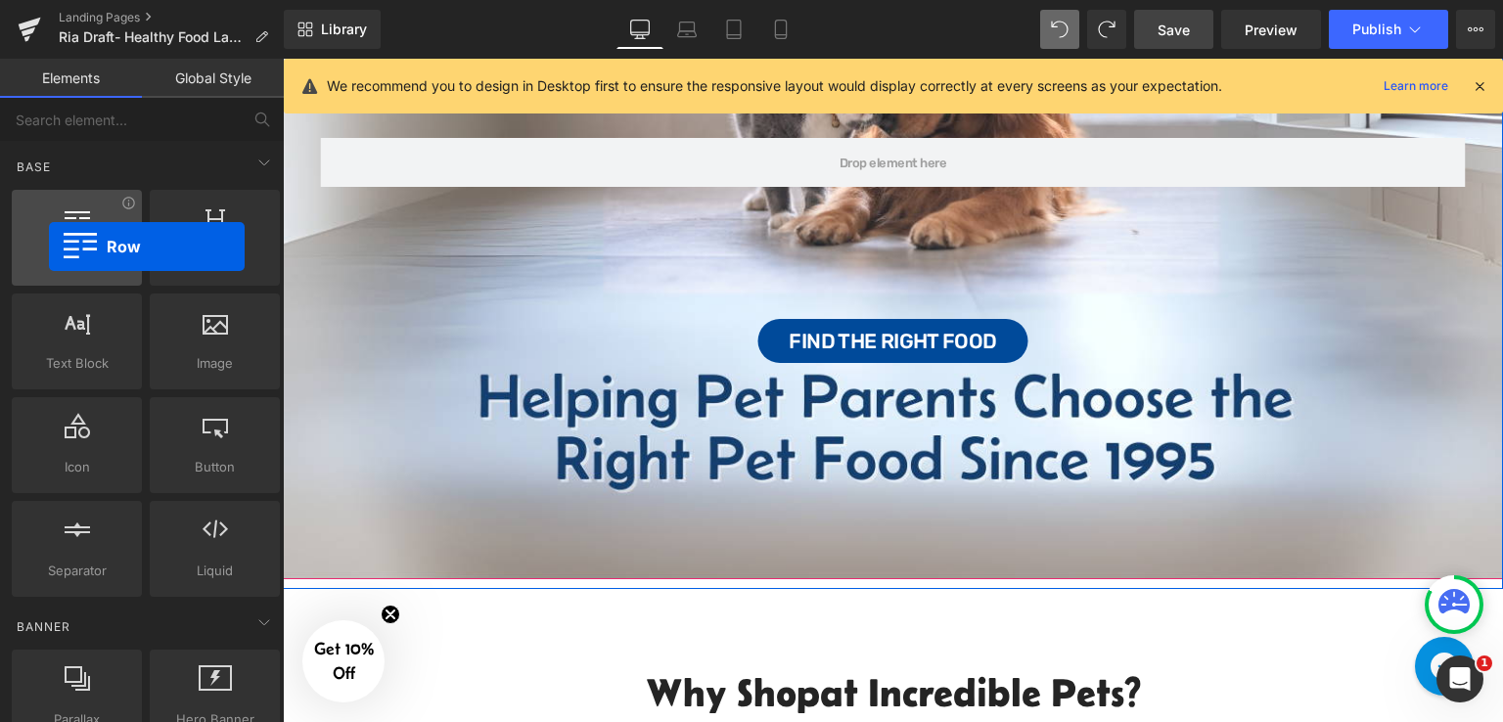
drag, startPoint x: 106, startPoint y: 244, endPoint x: 49, endPoint y: 247, distance: 56.8
click at [49, 247] on div at bounding box center [77, 227] width 118 height 44
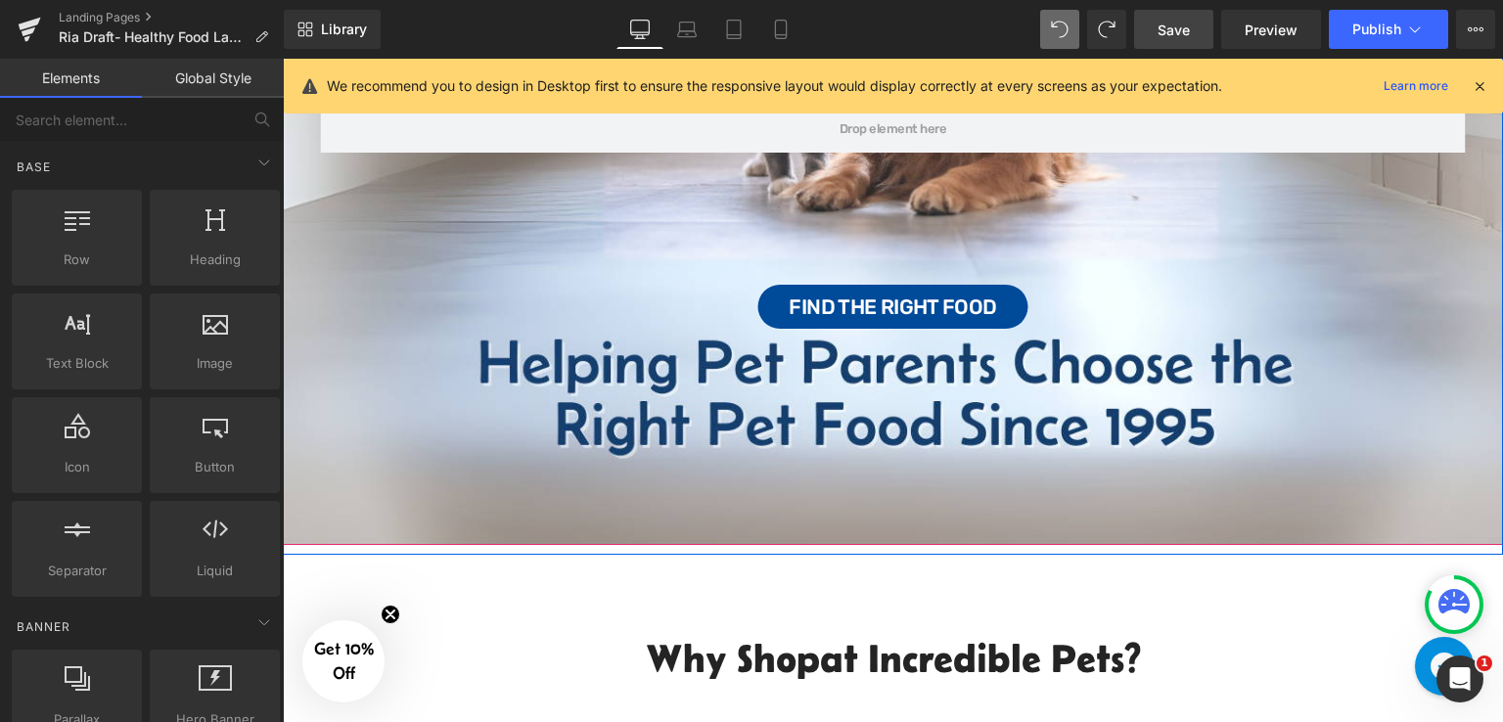
scroll to position [513, 0]
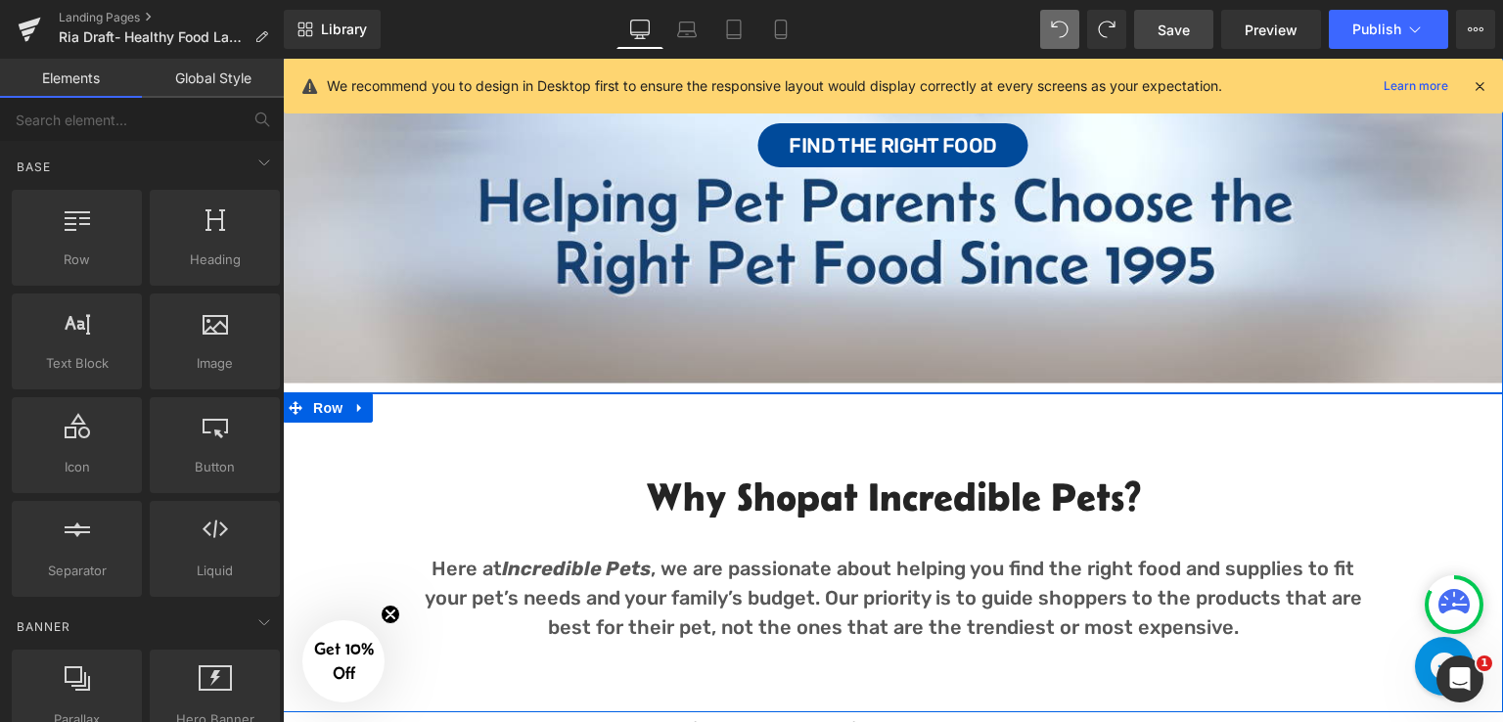
click at [779, 410] on div "Why Shop at Incredible Pets? Heading Here at Incredible Pets , we are passionat…" at bounding box center [893, 552] width 1220 height 319
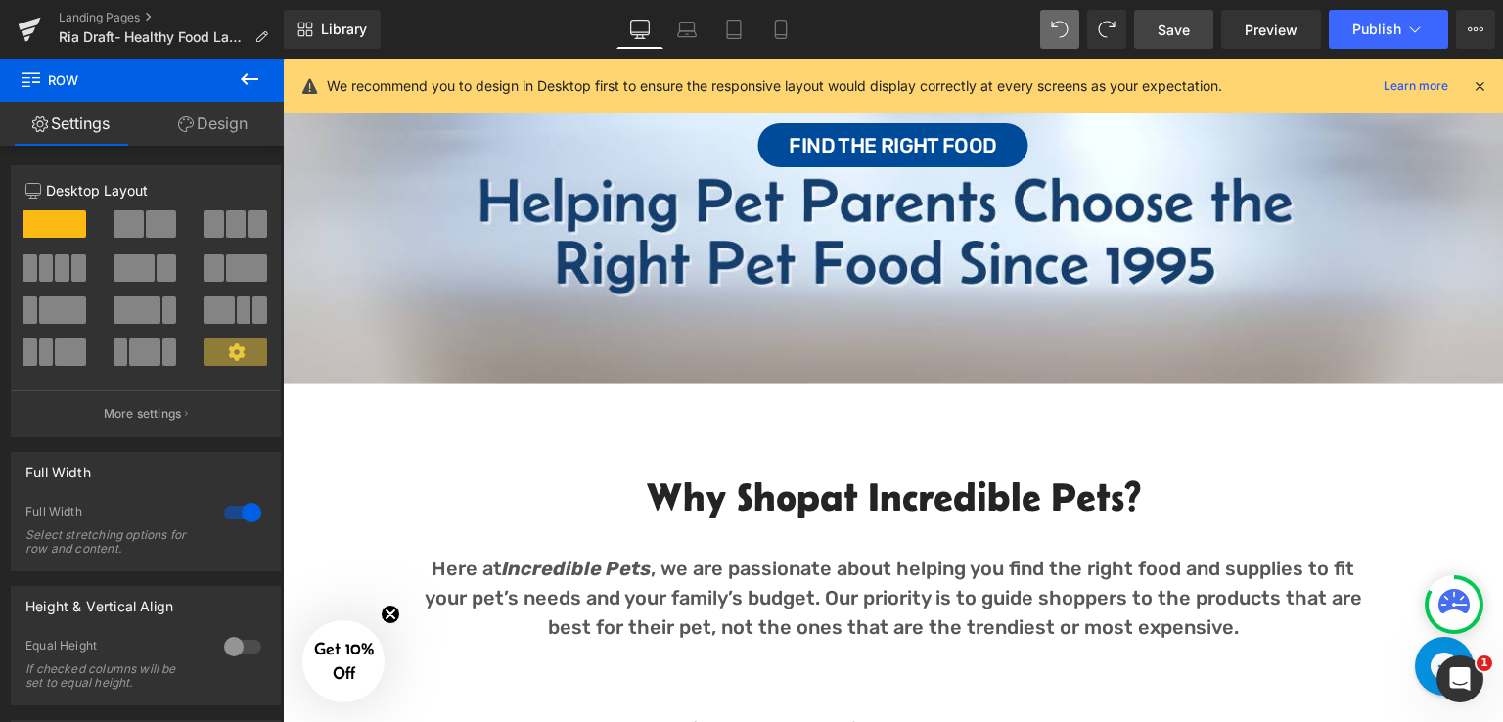
click at [246, 72] on icon at bounding box center [249, 78] width 23 height 23
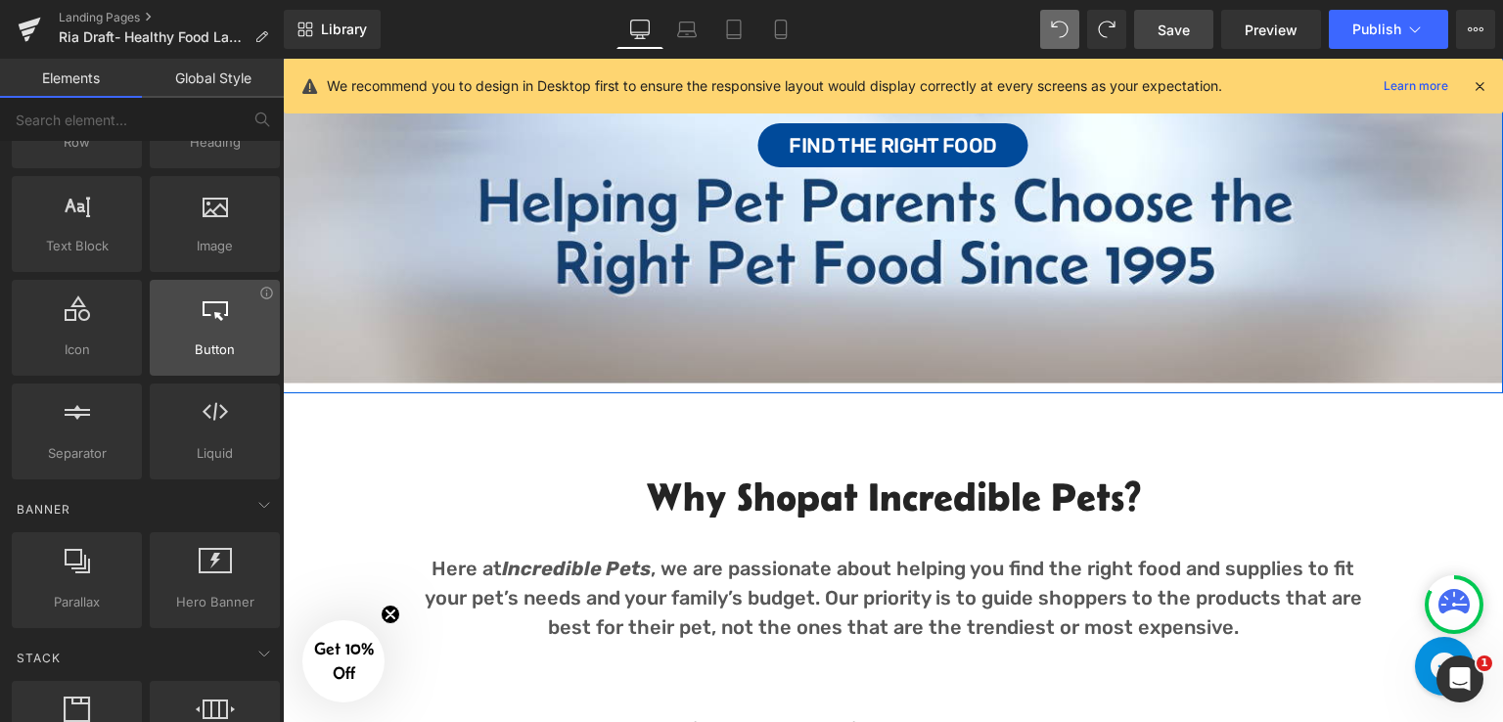
scroll to position [0, 0]
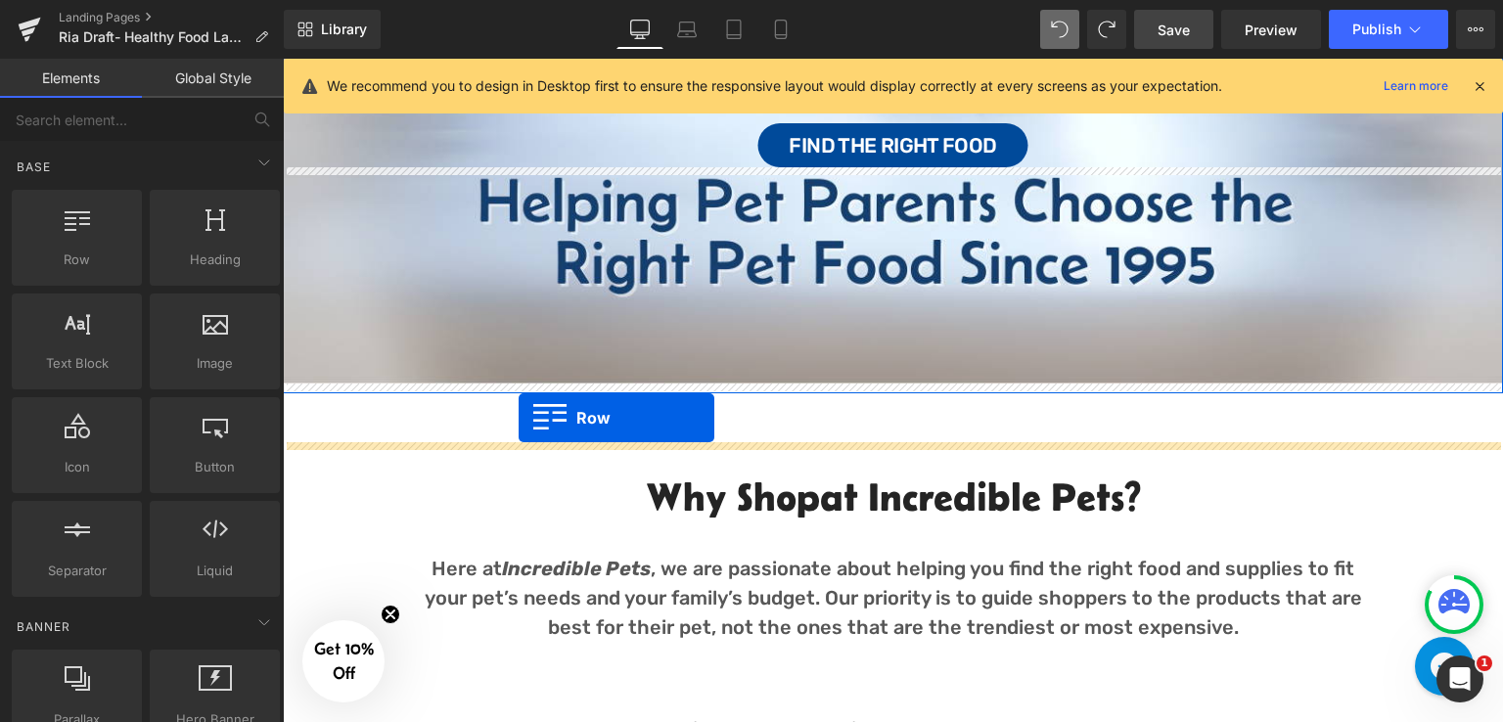
drag, startPoint x: 388, startPoint y: 295, endPoint x: 518, endPoint y: 418, distance: 178.5
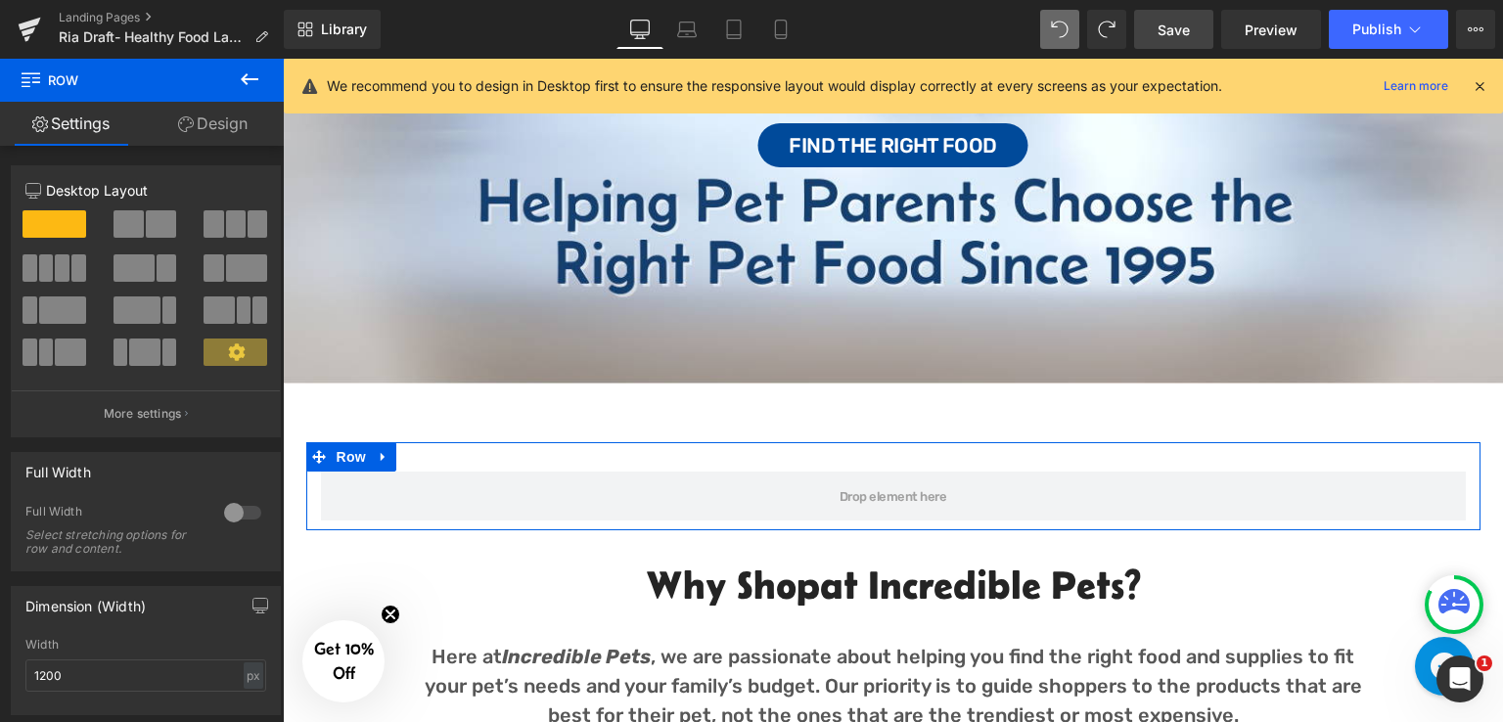
click at [218, 112] on link "Design" at bounding box center [213, 124] width 142 height 44
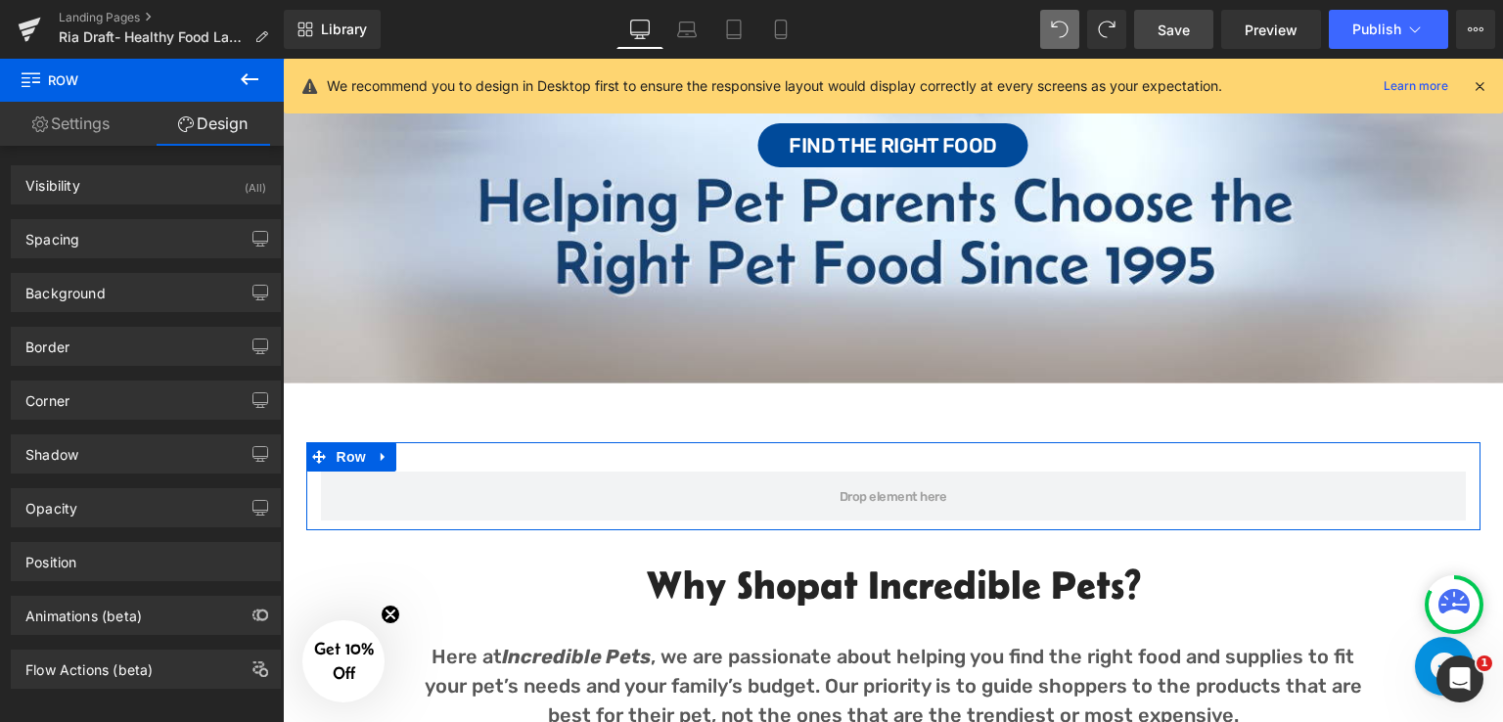
click at [254, 73] on icon at bounding box center [249, 78] width 23 height 23
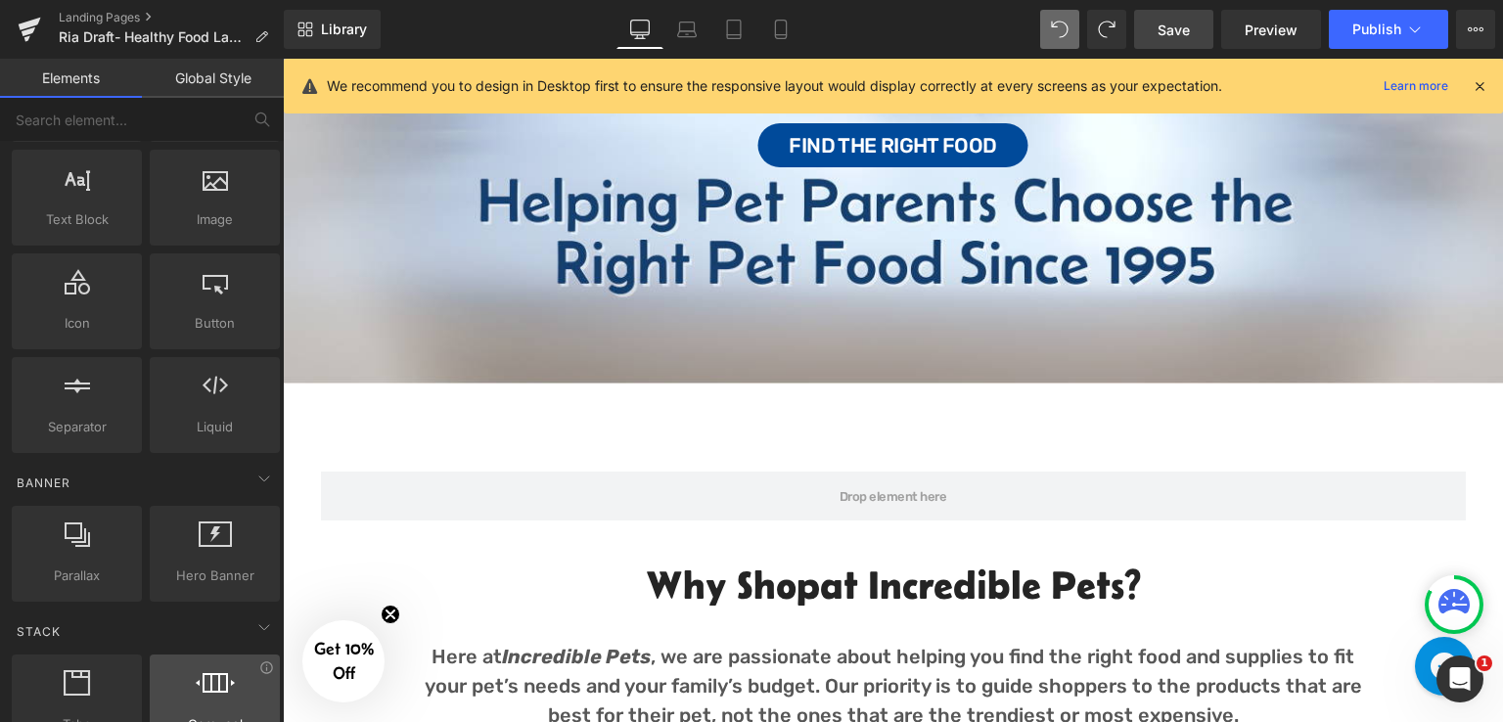
scroll to position [293, 0]
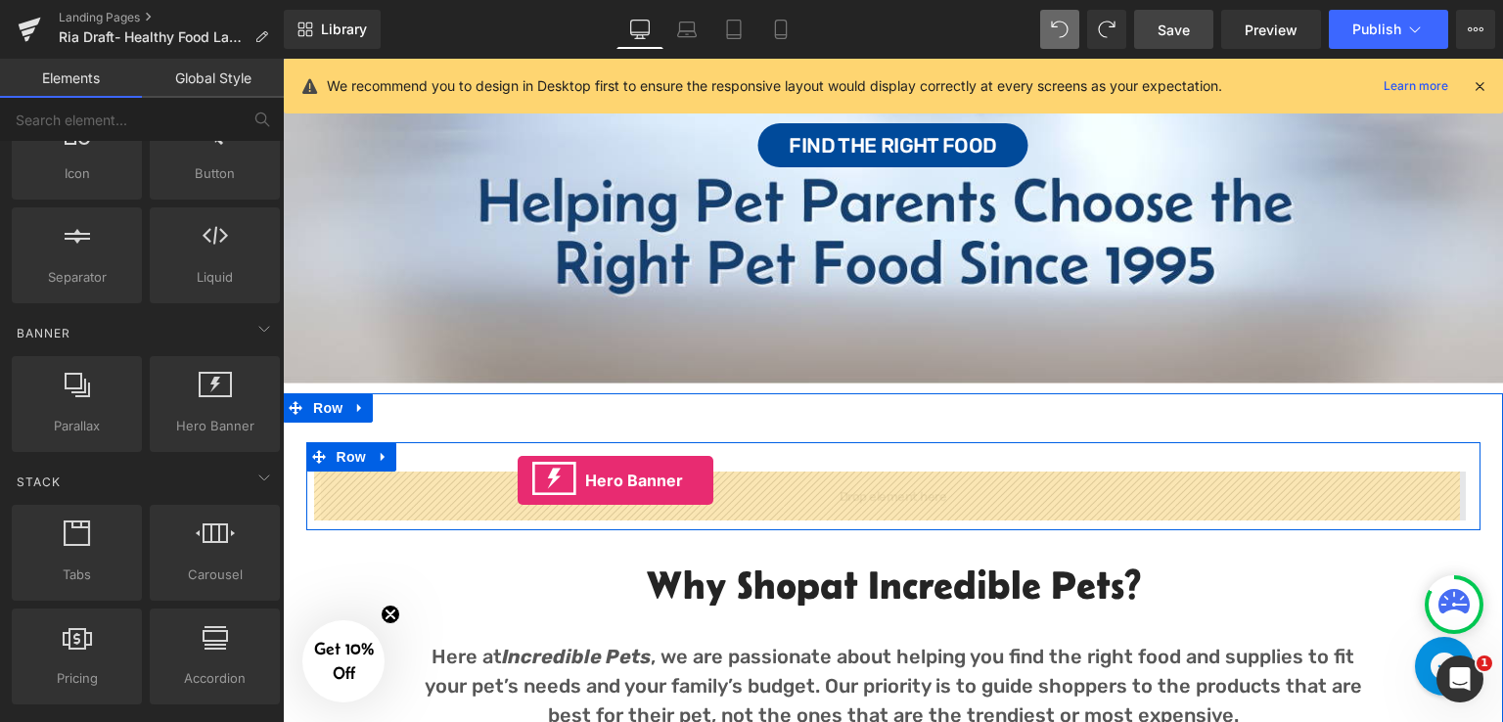
drag, startPoint x: 500, startPoint y: 444, endPoint x: 517, endPoint y: 480, distance: 40.2
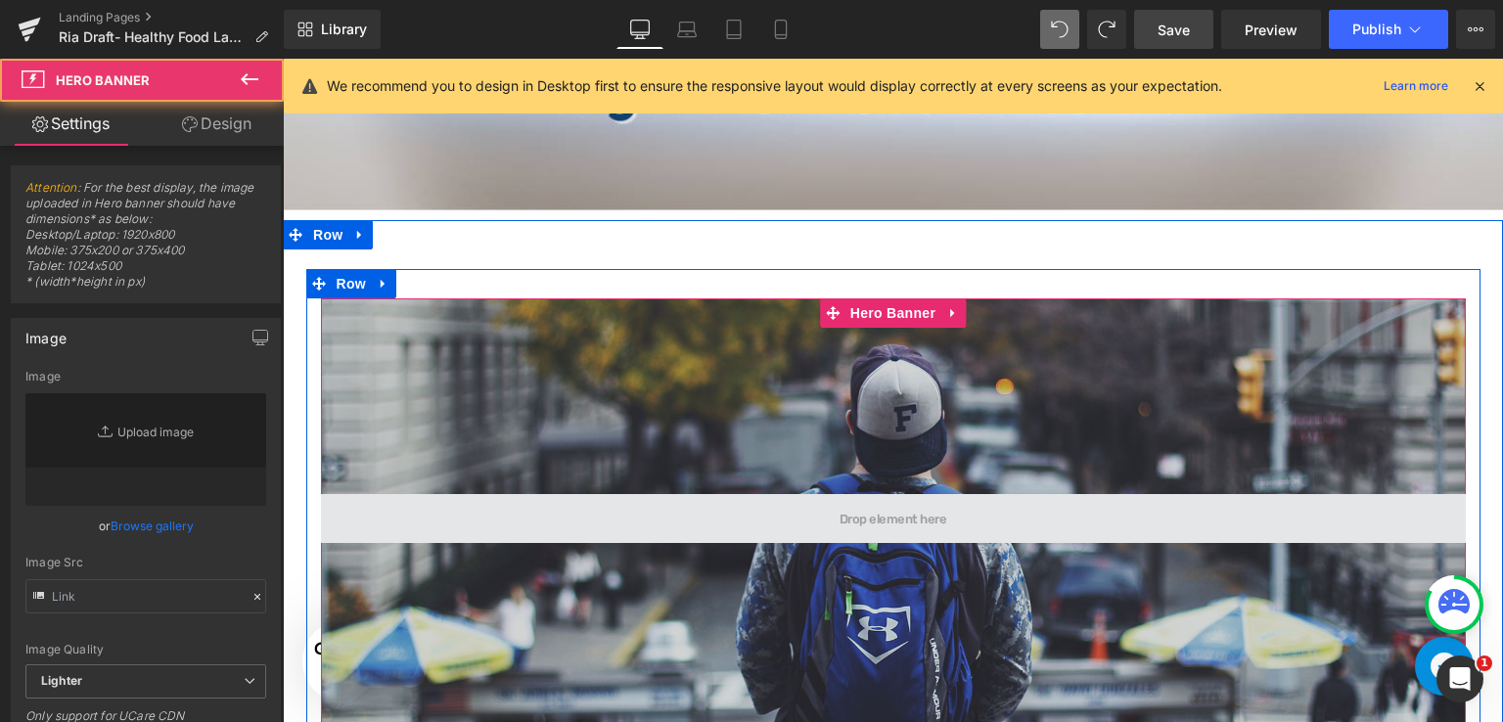
type input "https://d1um8515vdn9kb.cloudfront.net/images/hero.jpg"
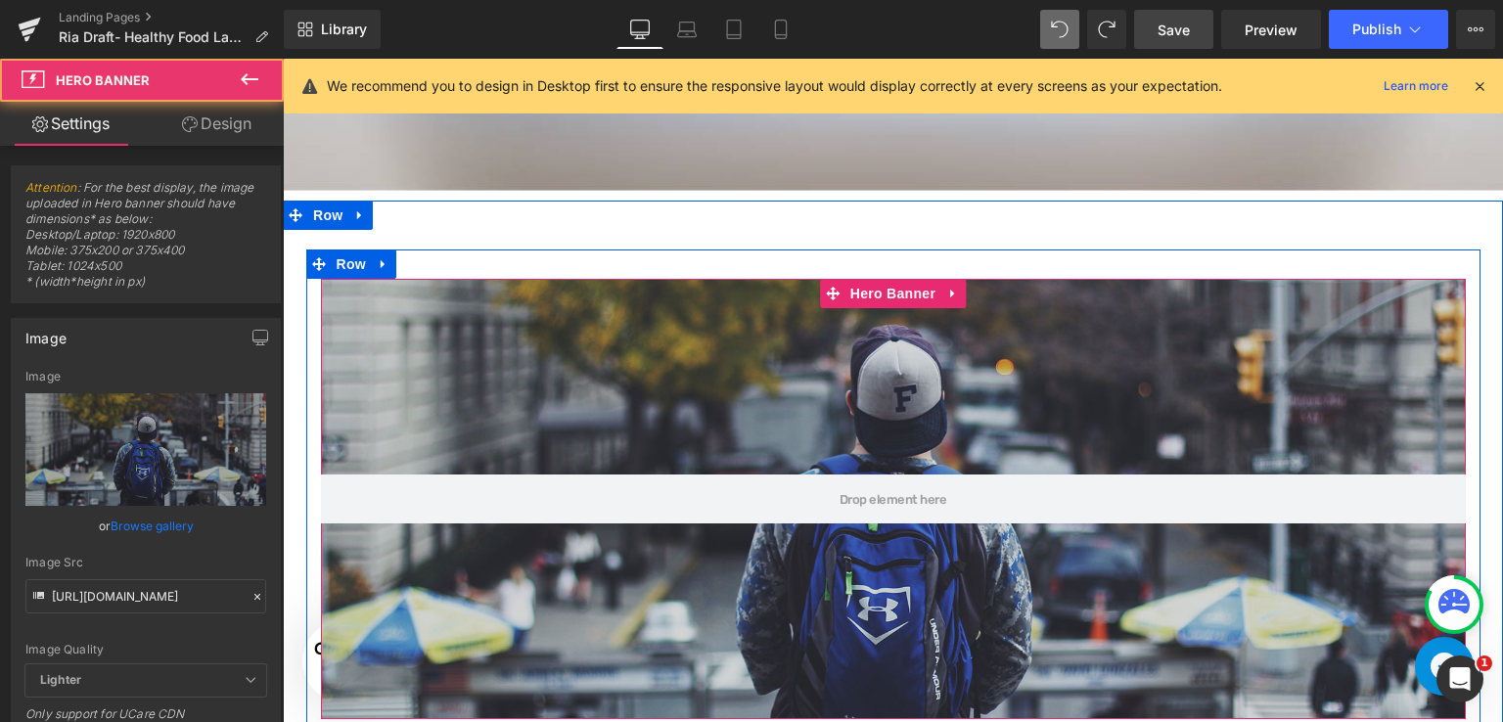
scroll to position [708, 0]
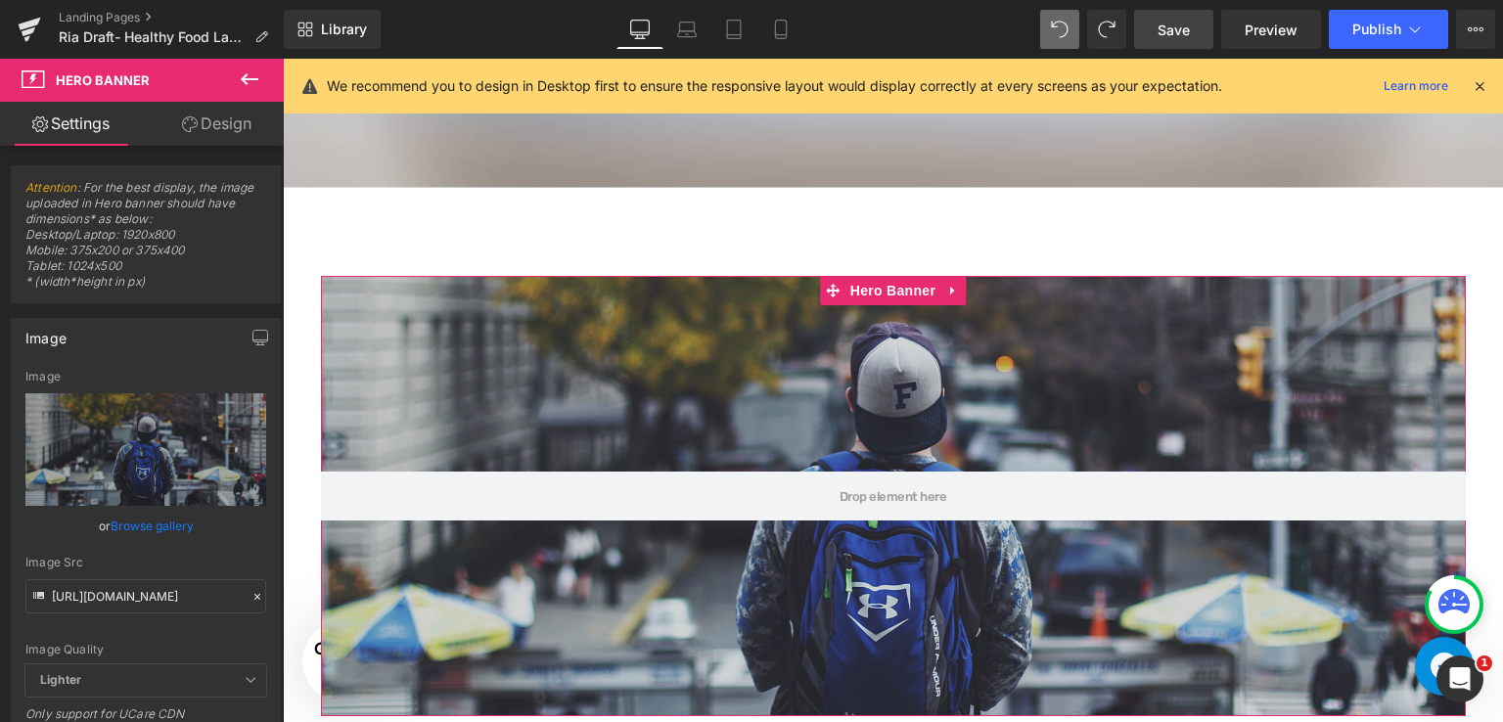
click at [244, 116] on link "Design" at bounding box center [217, 124] width 142 height 44
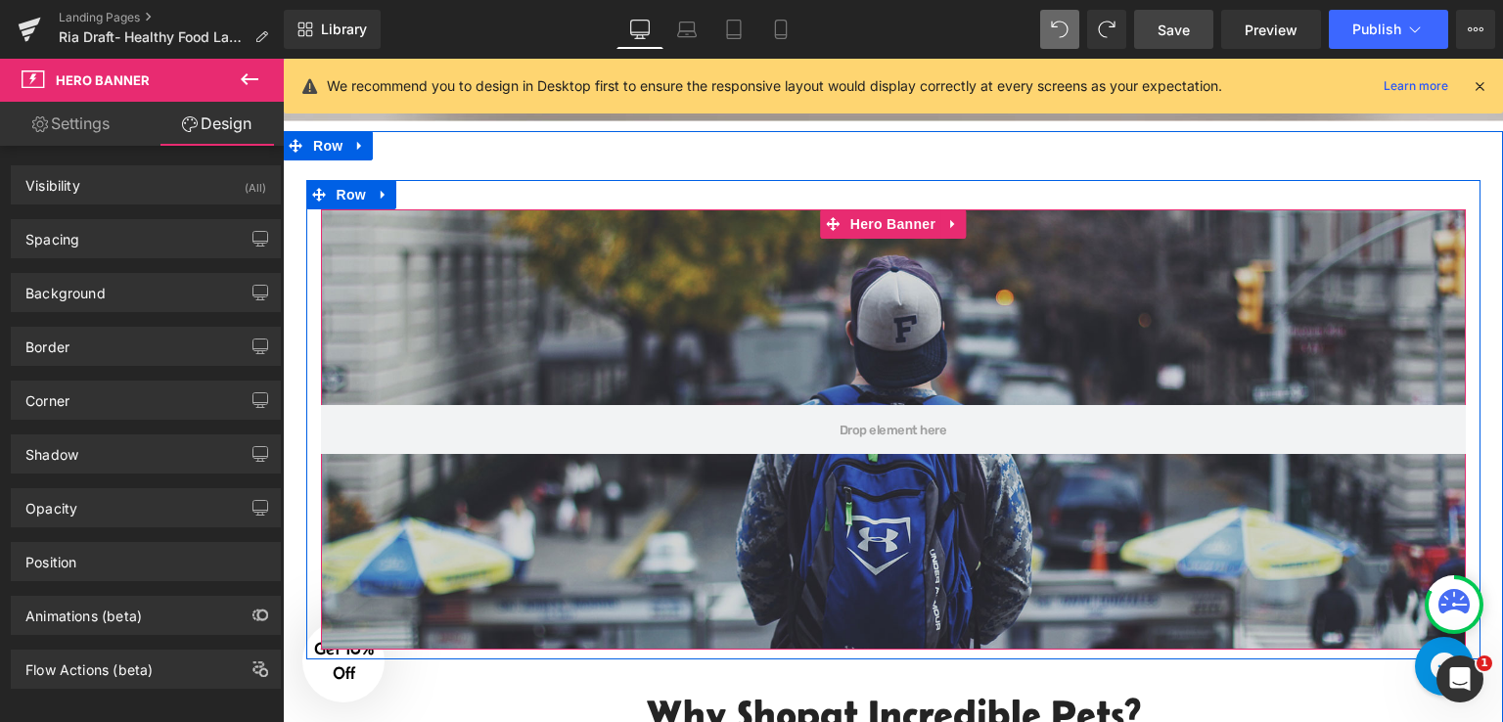
scroll to position [904, 0]
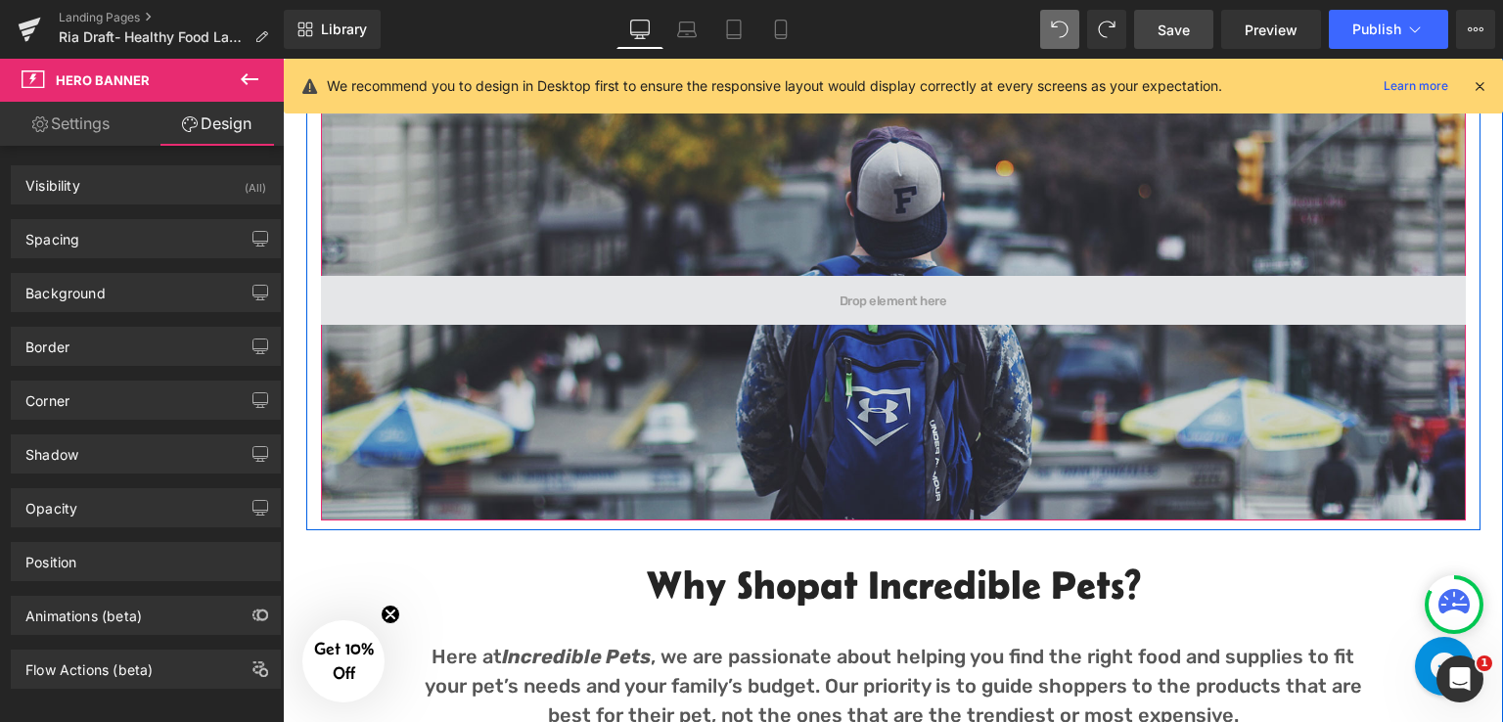
click at [634, 290] on span at bounding box center [893, 300] width 1144 height 49
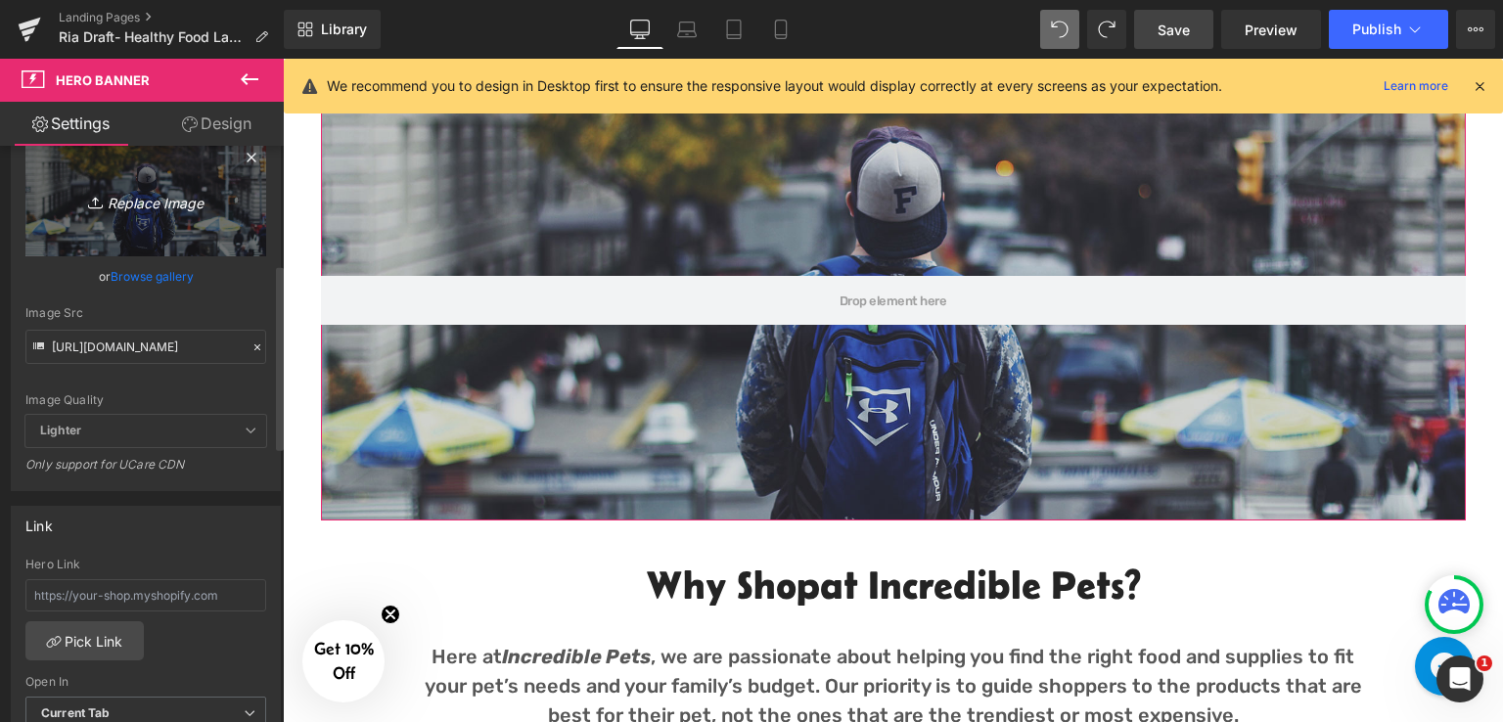
scroll to position [247, 0]
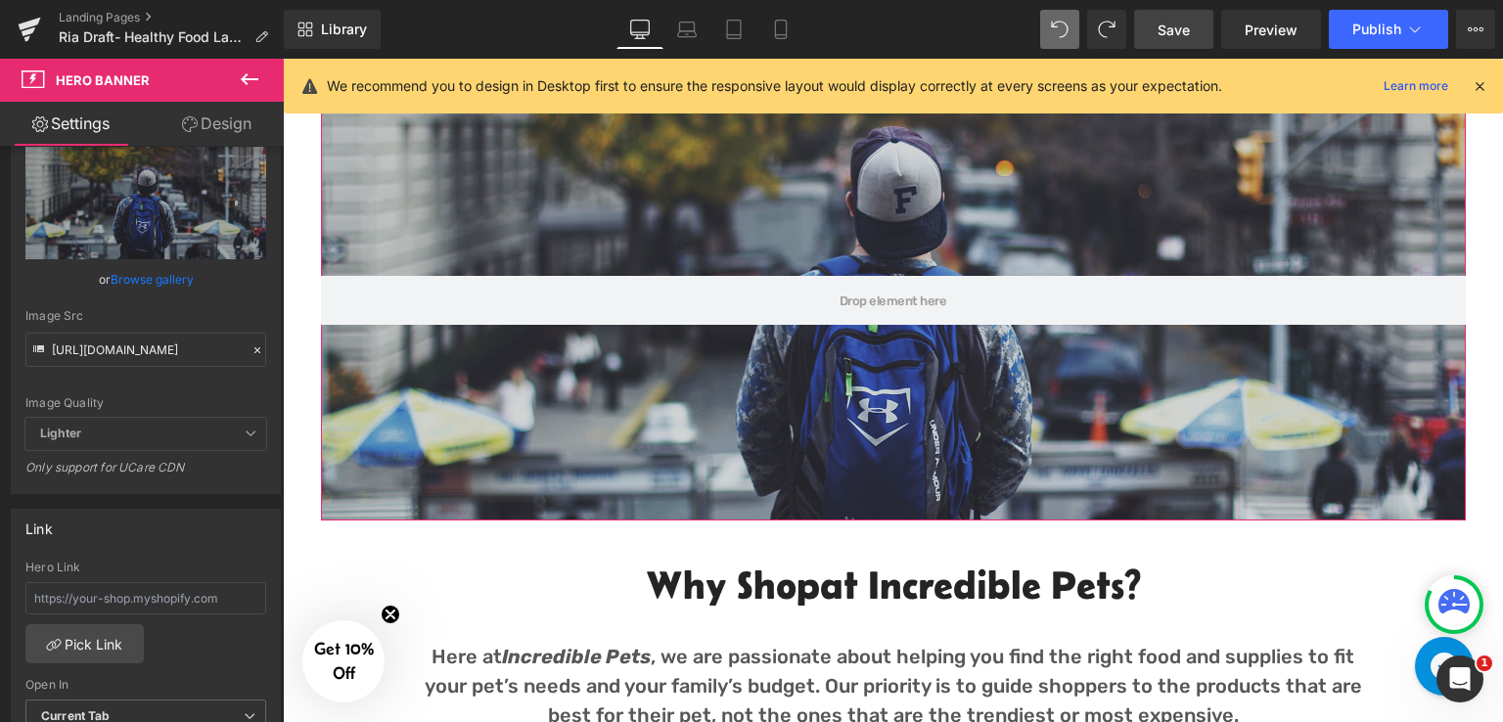
drag, startPoint x: 211, startPoint y: 116, endPoint x: 136, endPoint y: 350, distance: 245.6
click at [211, 118] on link "Design" at bounding box center [217, 124] width 142 height 44
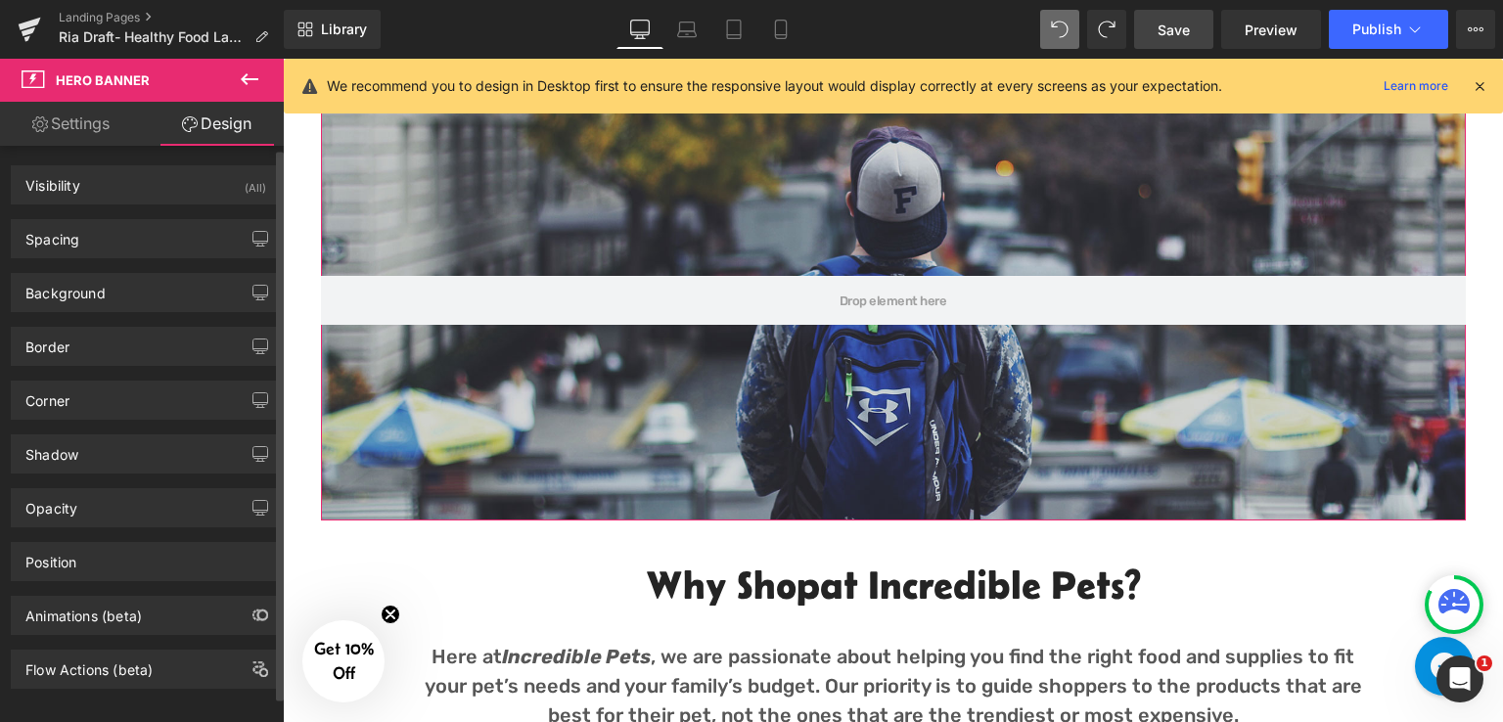
type input "1"
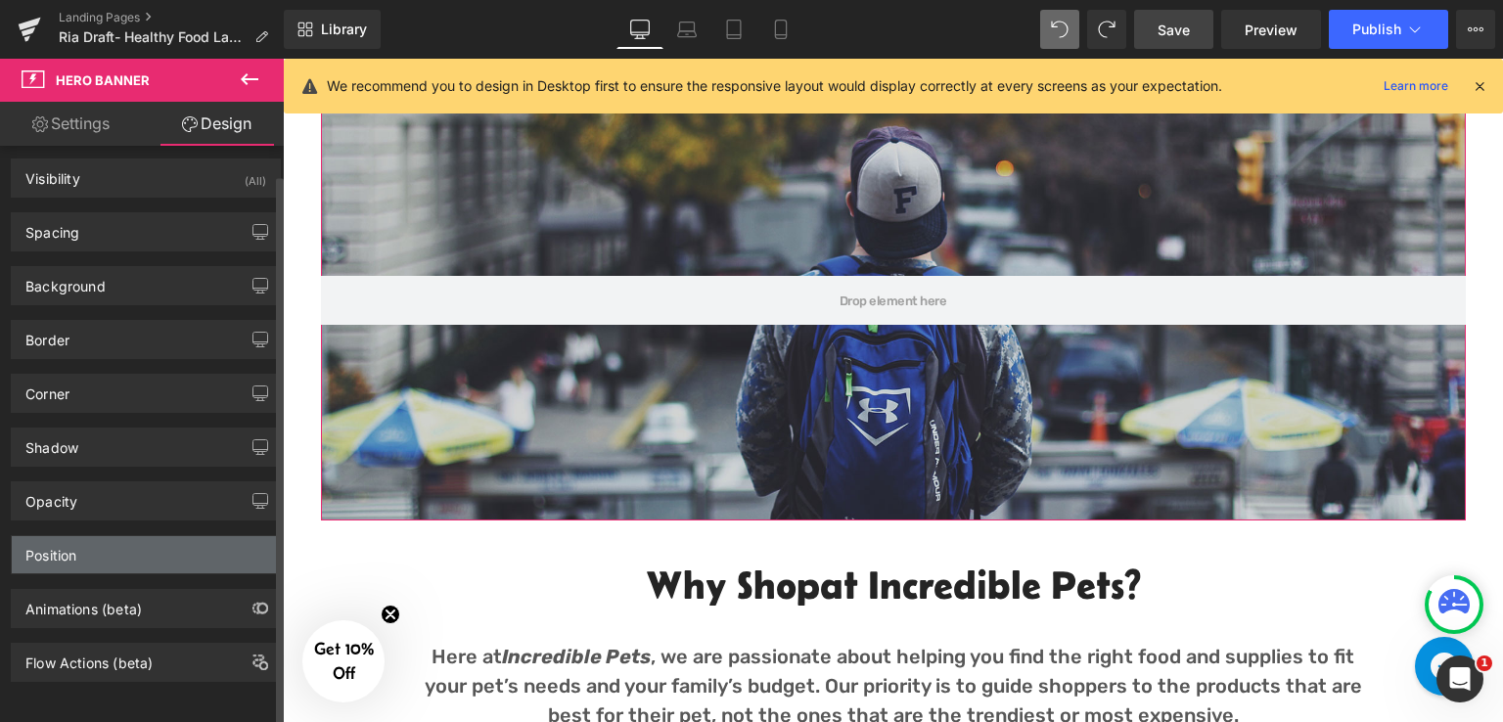
click at [78, 539] on div "Position" at bounding box center [146, 554] width 268 height 37
click at [129, 545] on div "Position" at bounding box center [146, 554] width 268 height 37
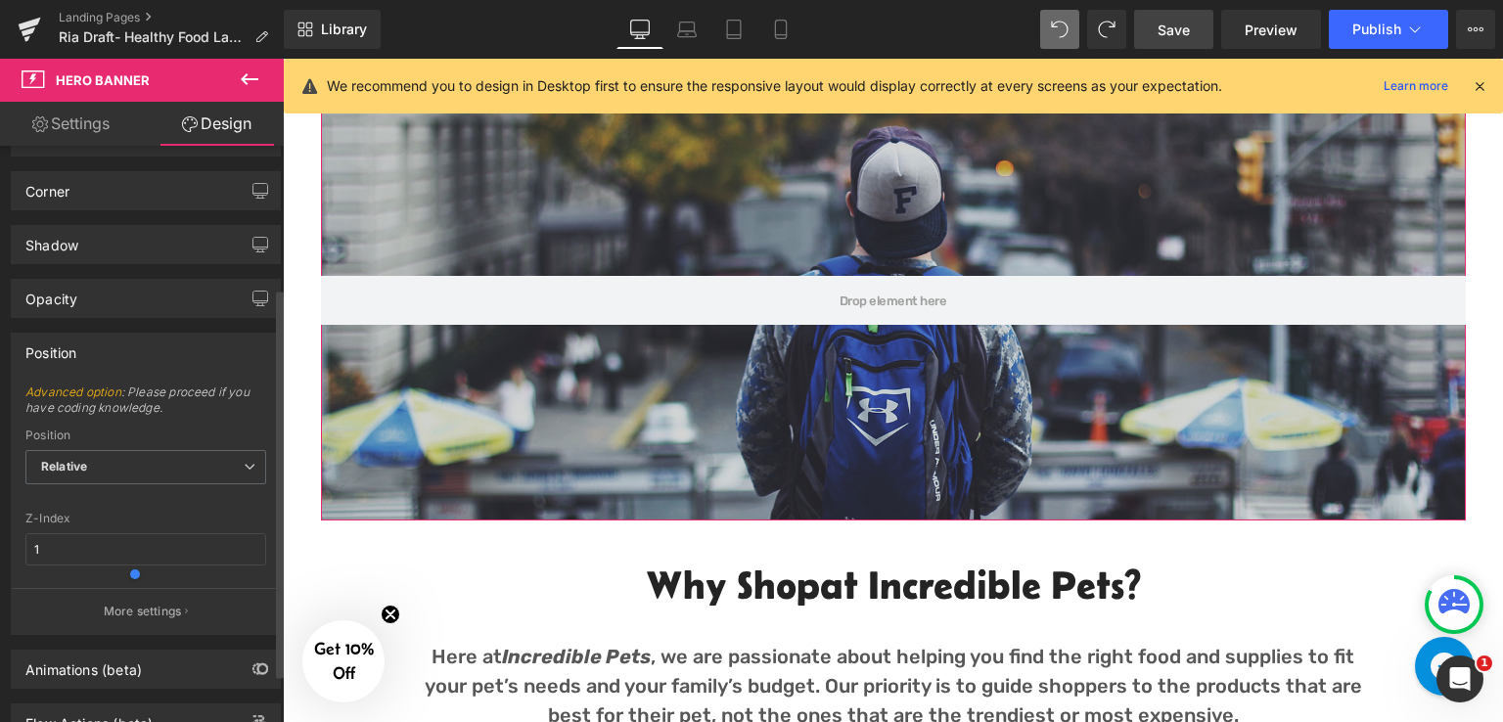
scroll to position [213, 0]
click at [177, 446] on span "Relative" at bounding box center [145, 463] width 241 height 34
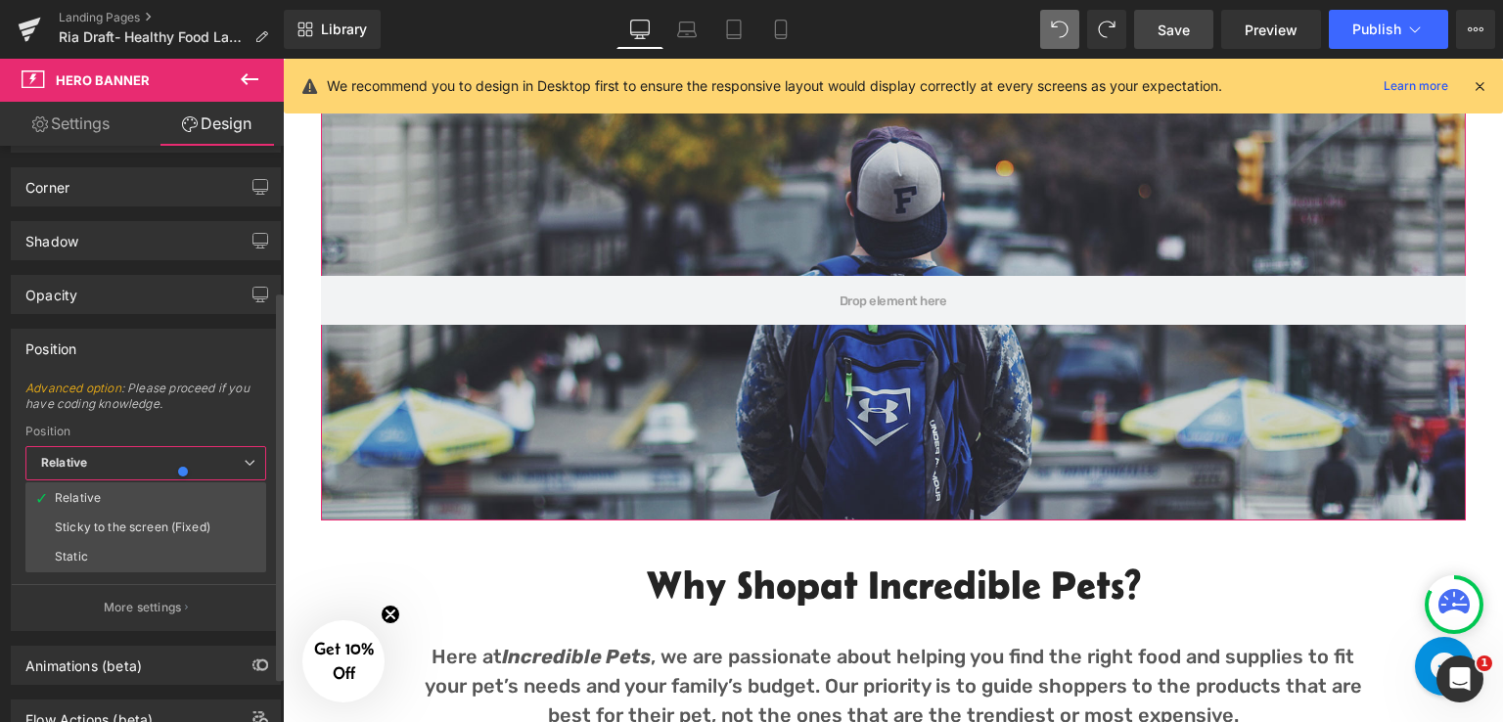
click at [204, 412] on span "Advanced option : Please proceed if you have coding knowledge." at bounding box center [145, 403] width 241 height 44
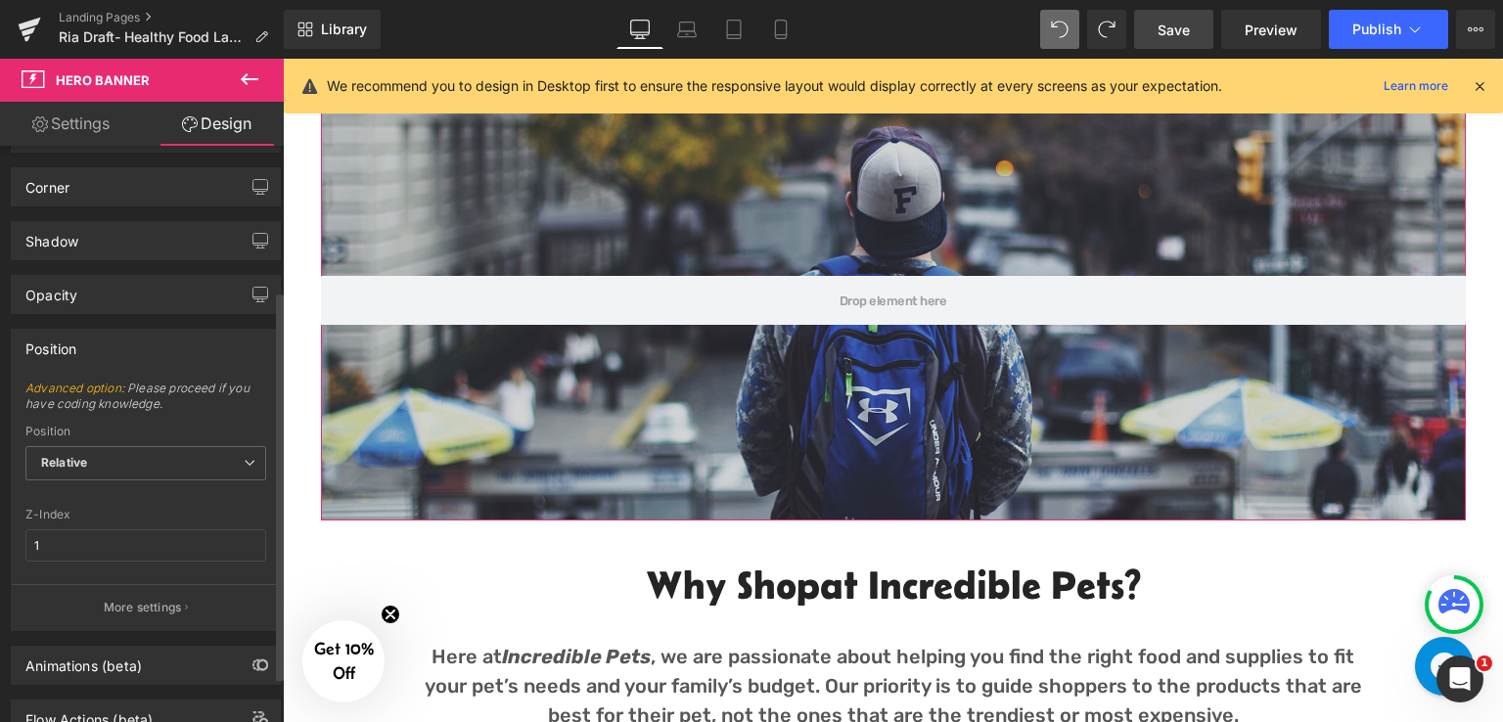
click at [162, 501] on div "Advanced option : Please proceed if you have coding knowledge. Relative Sticky …" at bounding box center [146, 505] width 268 height 249
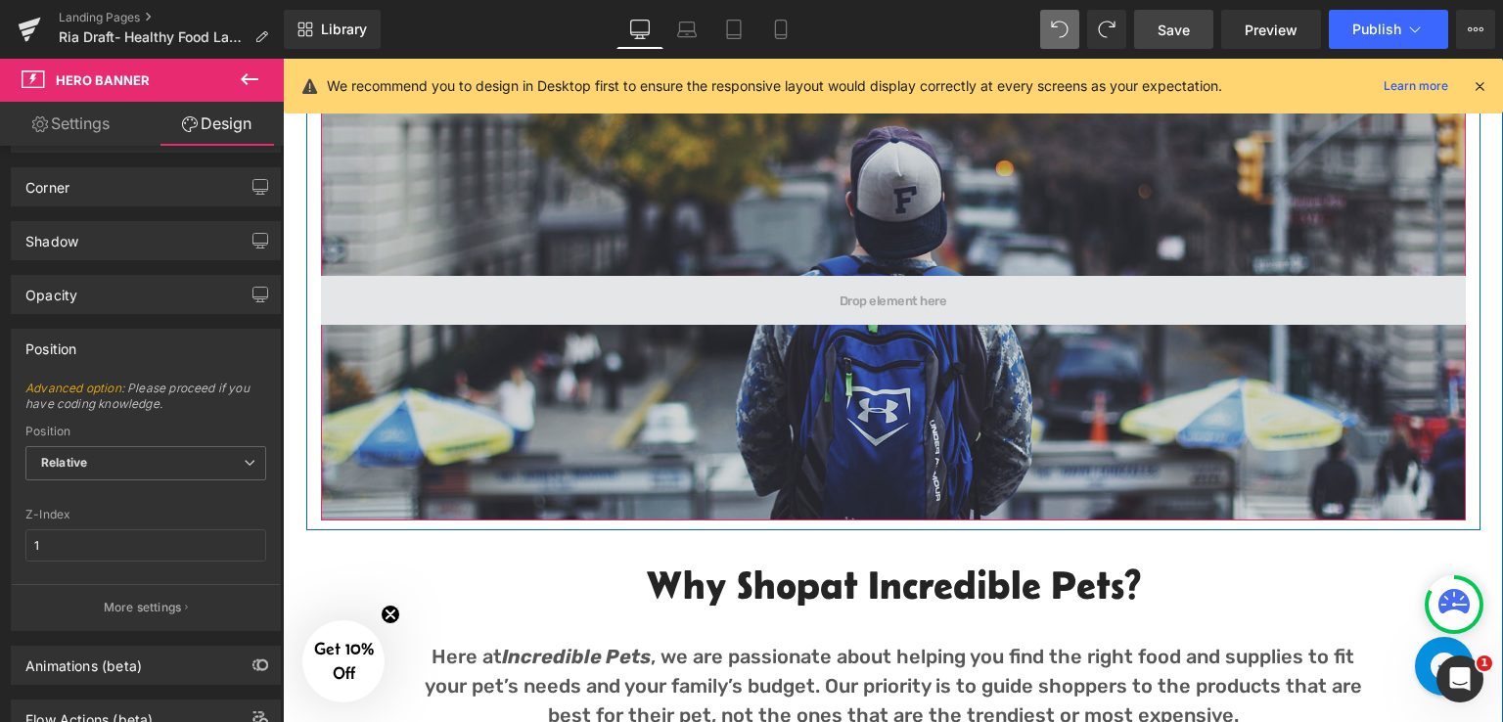
click at [945, 300] on span at bounding box center [892, 301] width 121 height 22
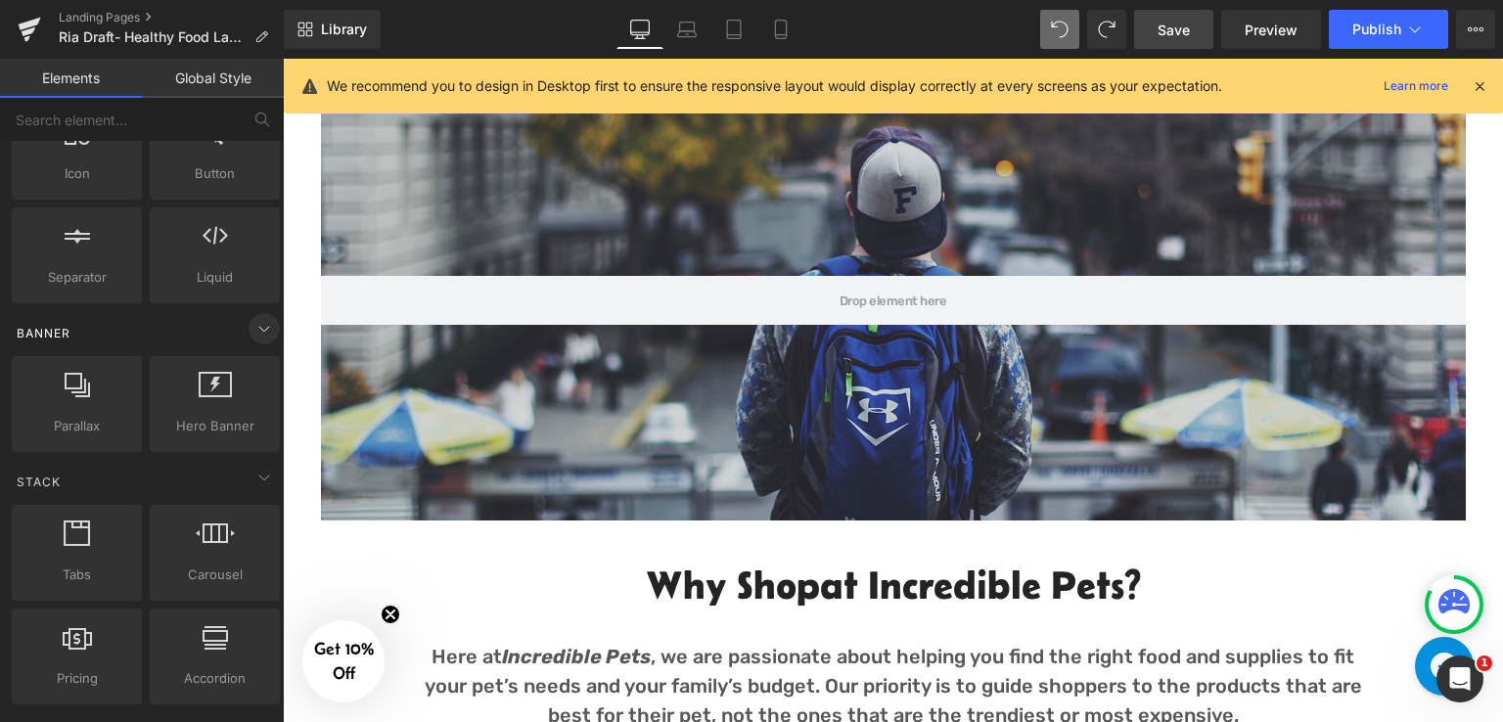
click at [258, 334] on icon at bounding box center [263, 328] width 23 height 23
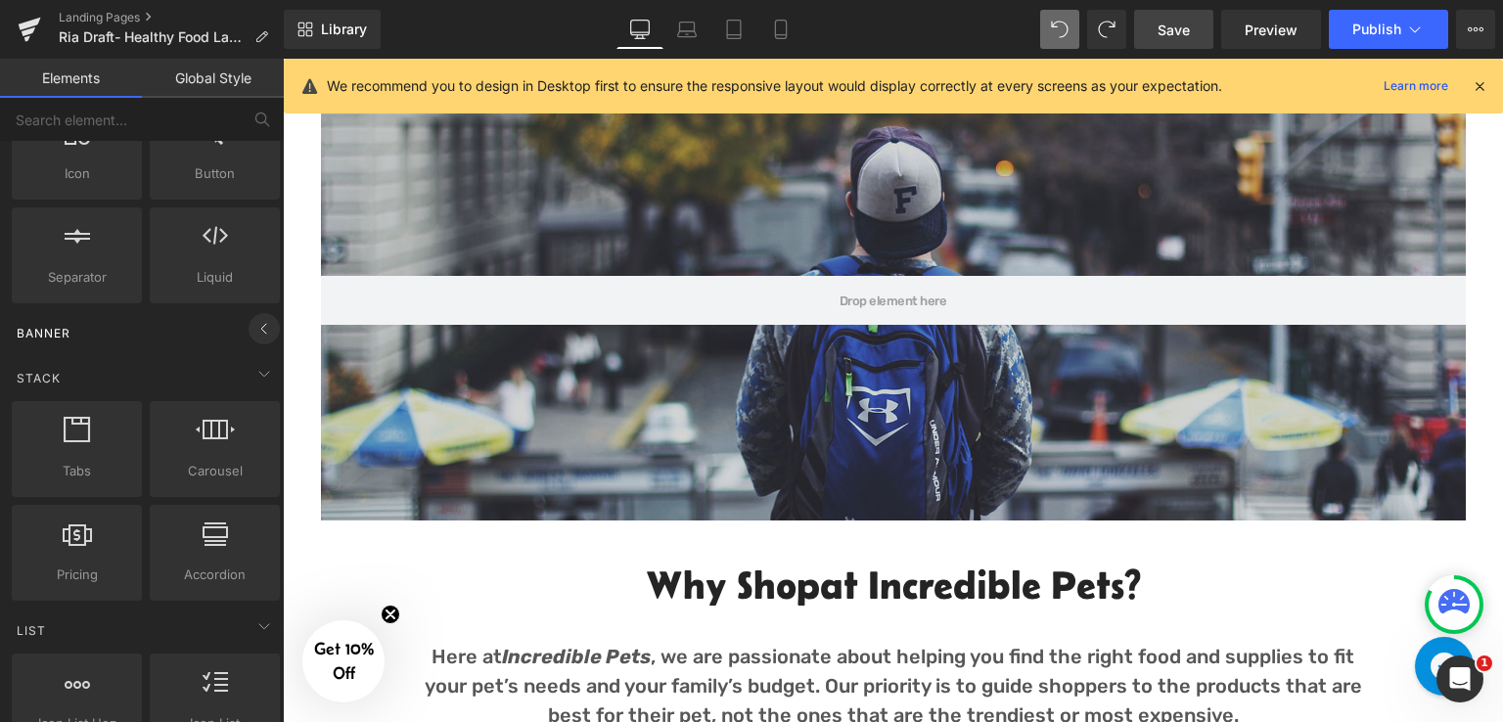
click at [254, 330] on icon at bounding box center [263, 328] width 23 height 23
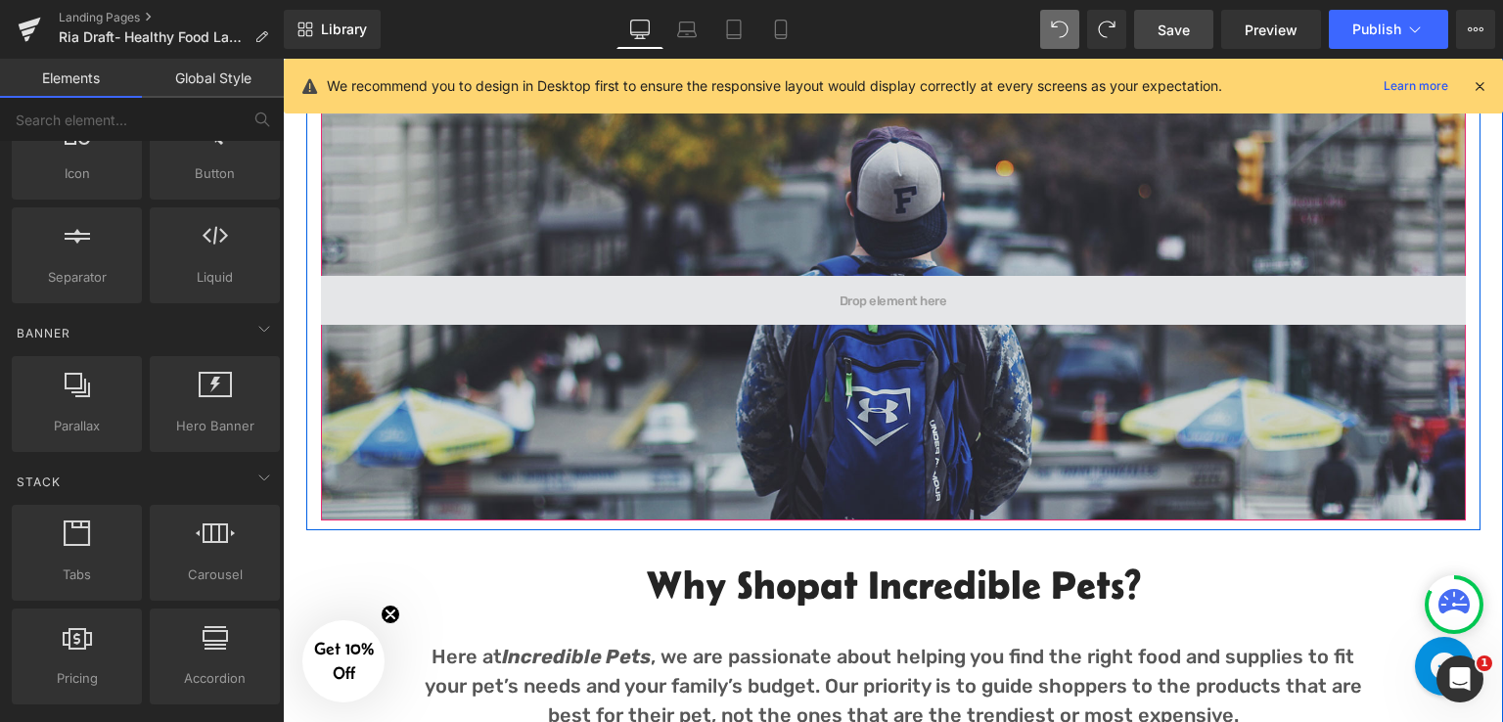
click at [727, 286] on span at bounding box center [893, 300] width 1144 height 49
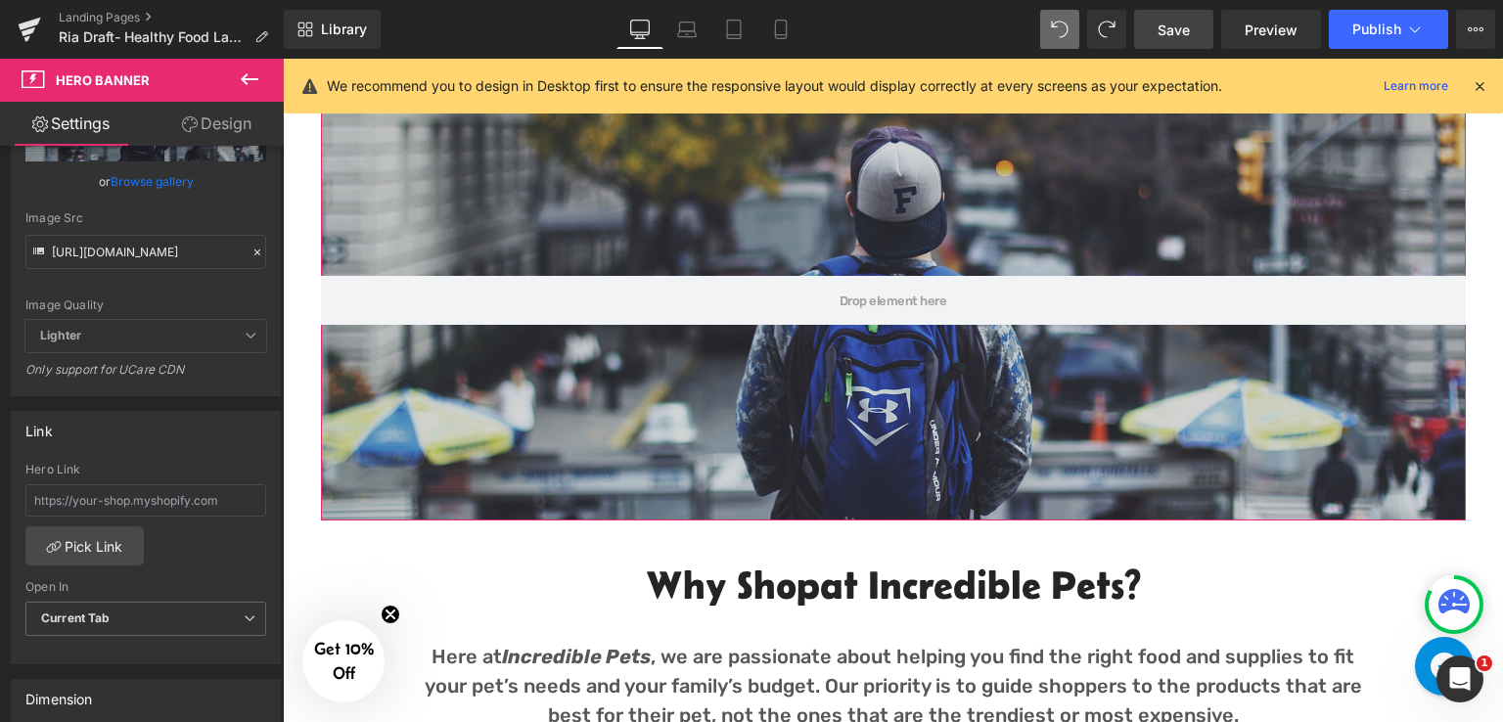
scroll to position [0, 0]
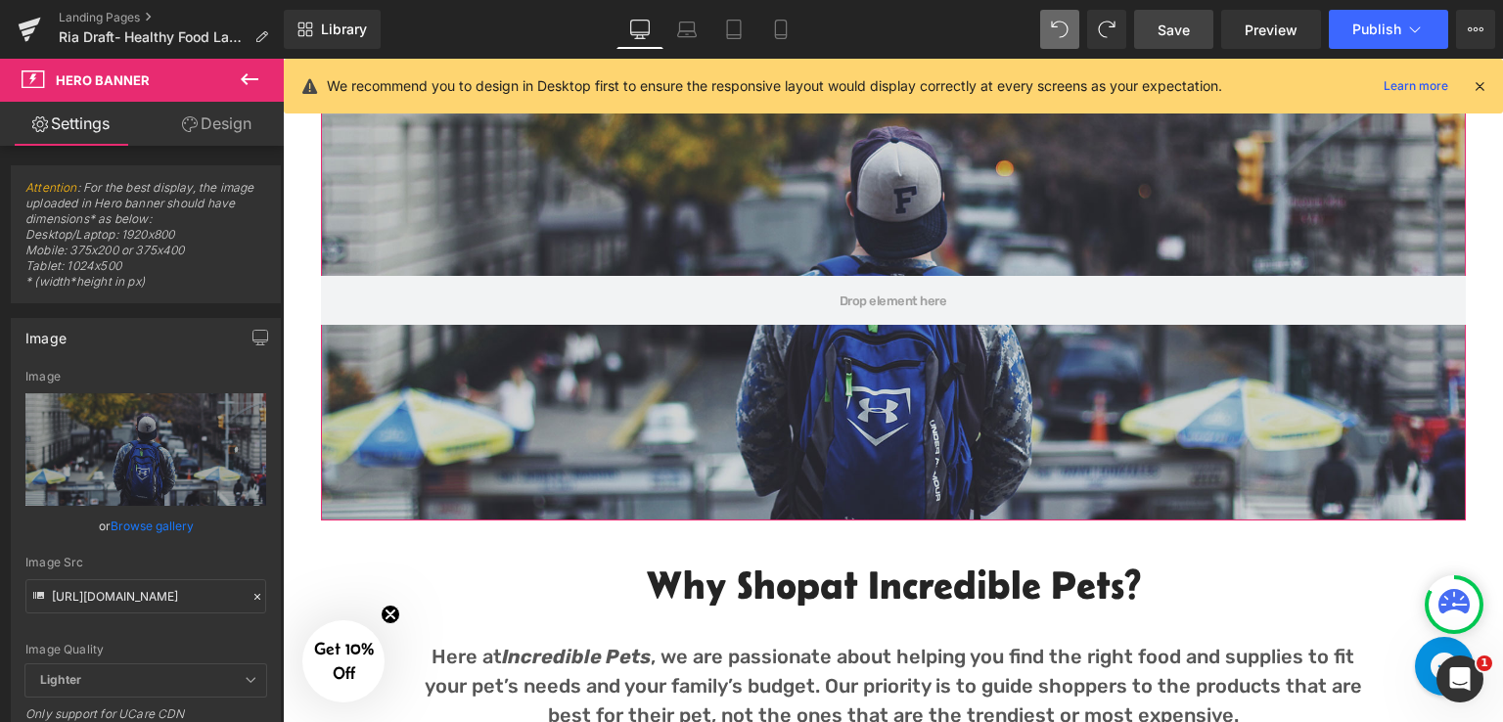
click at [231, 134] on link "Design" at bounding box center [217, 124] width 142 height 44
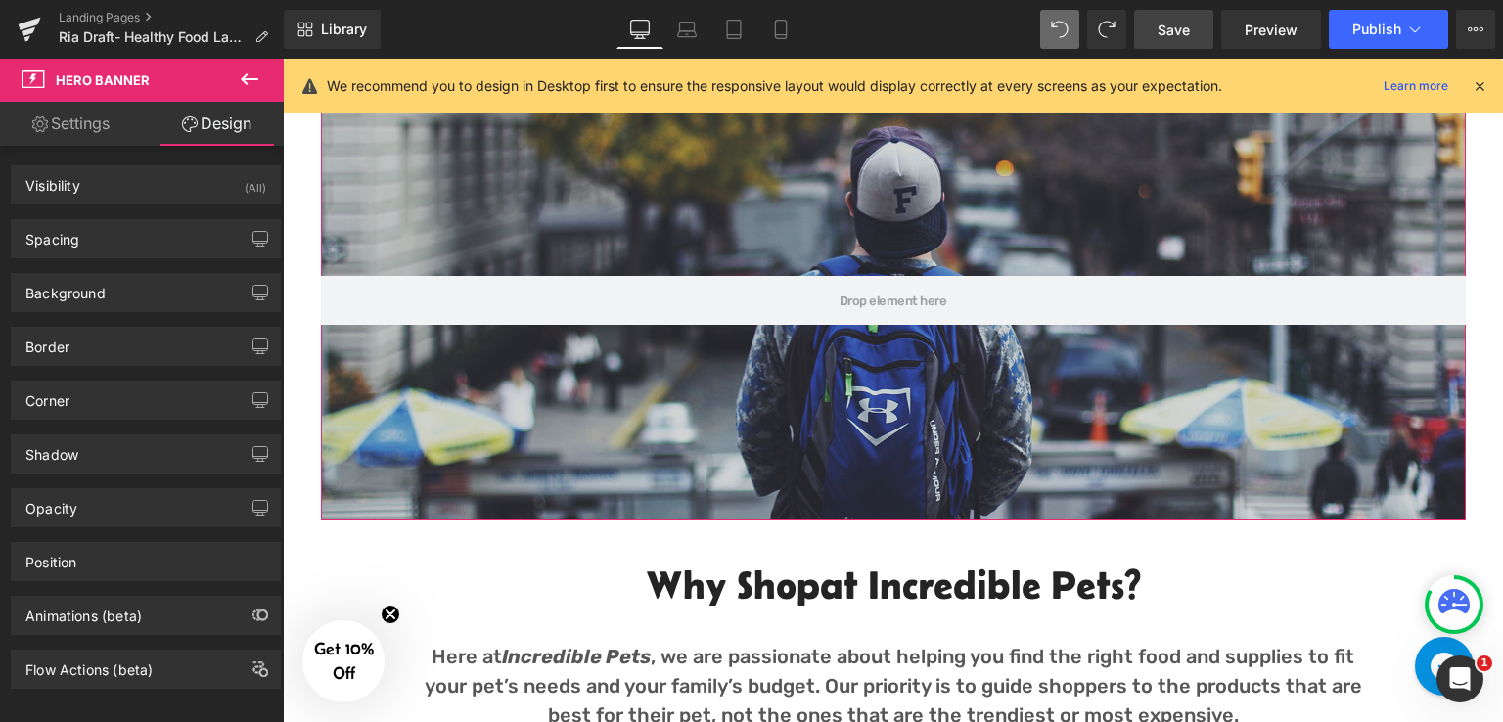
click at [92, 124] on link "Settings" at bounding box center [71, 124] width 142 height 44
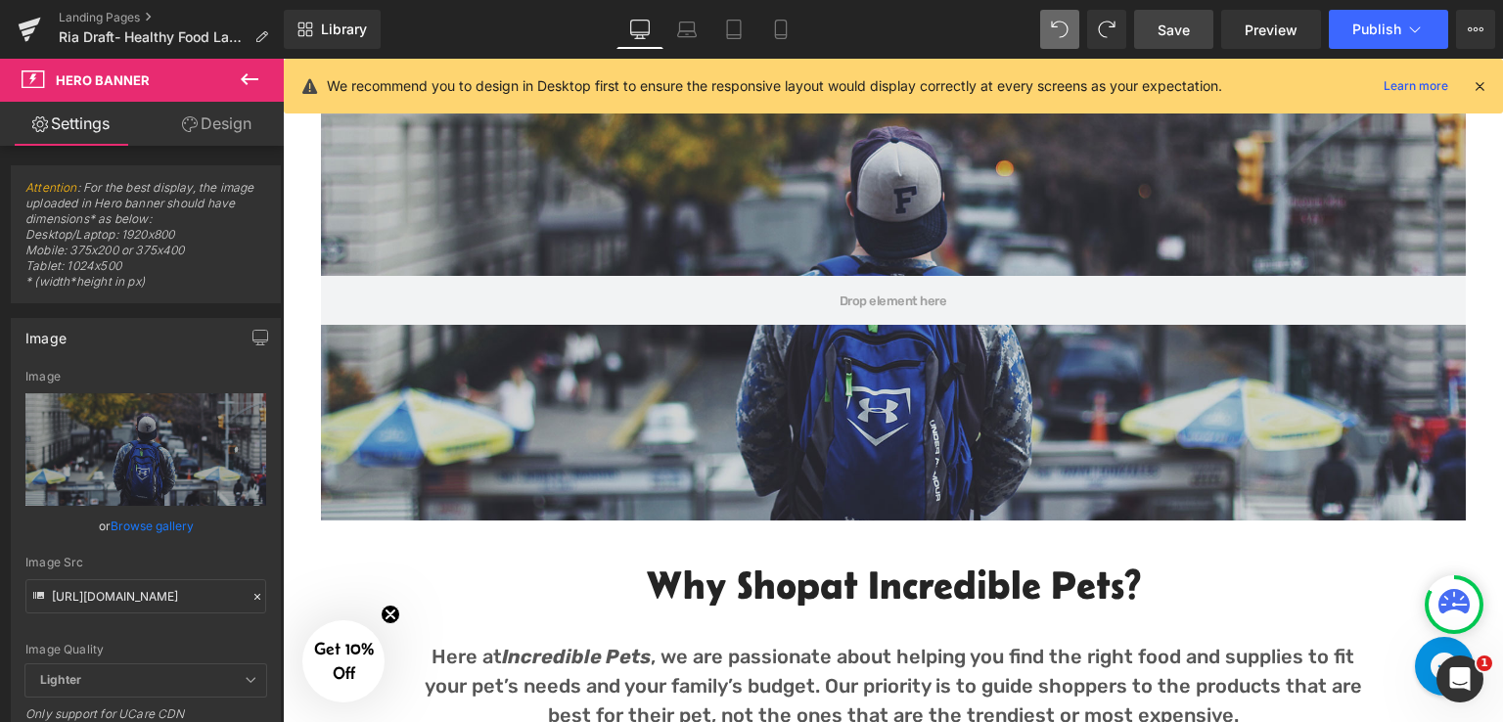
click at [244, 74] on icon at bounding box center [249, 78] width 23 height 23
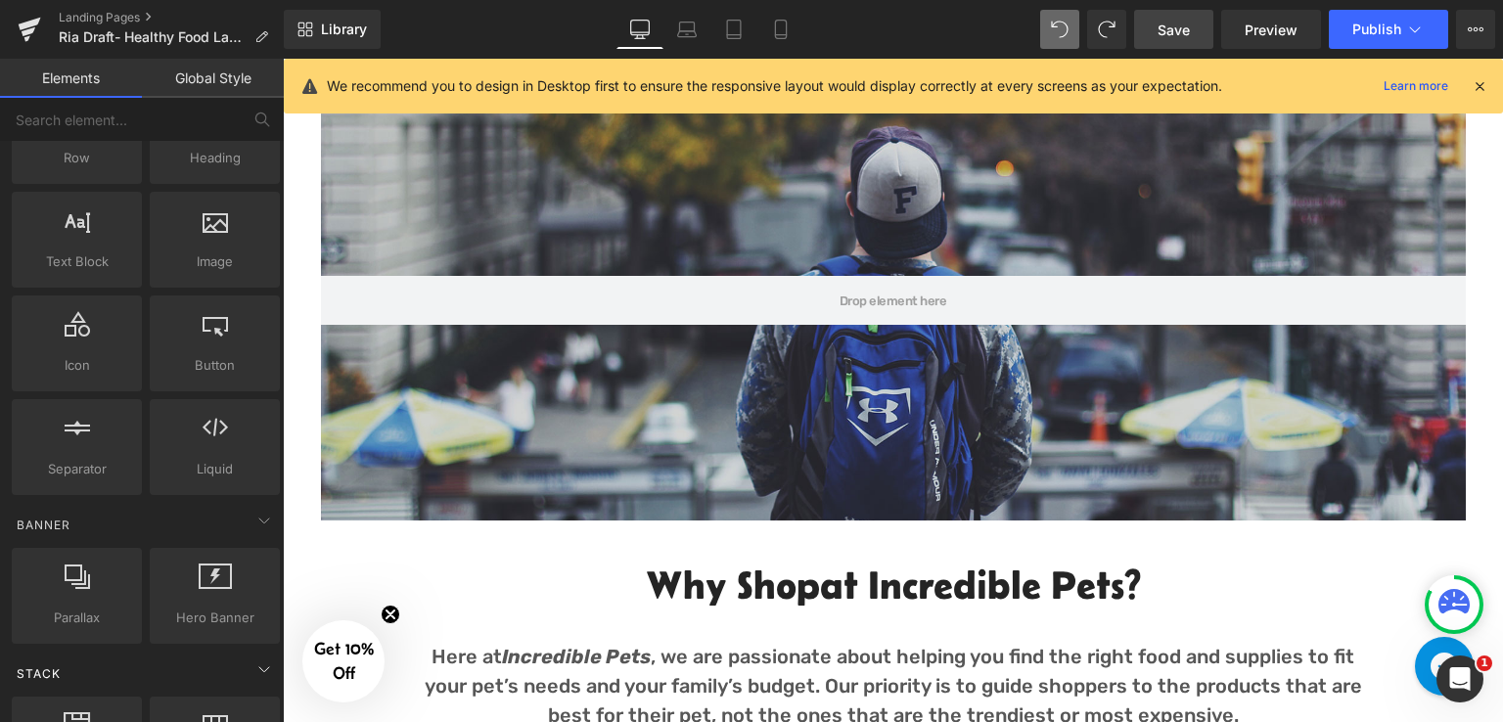
scroll to position [196, 0]
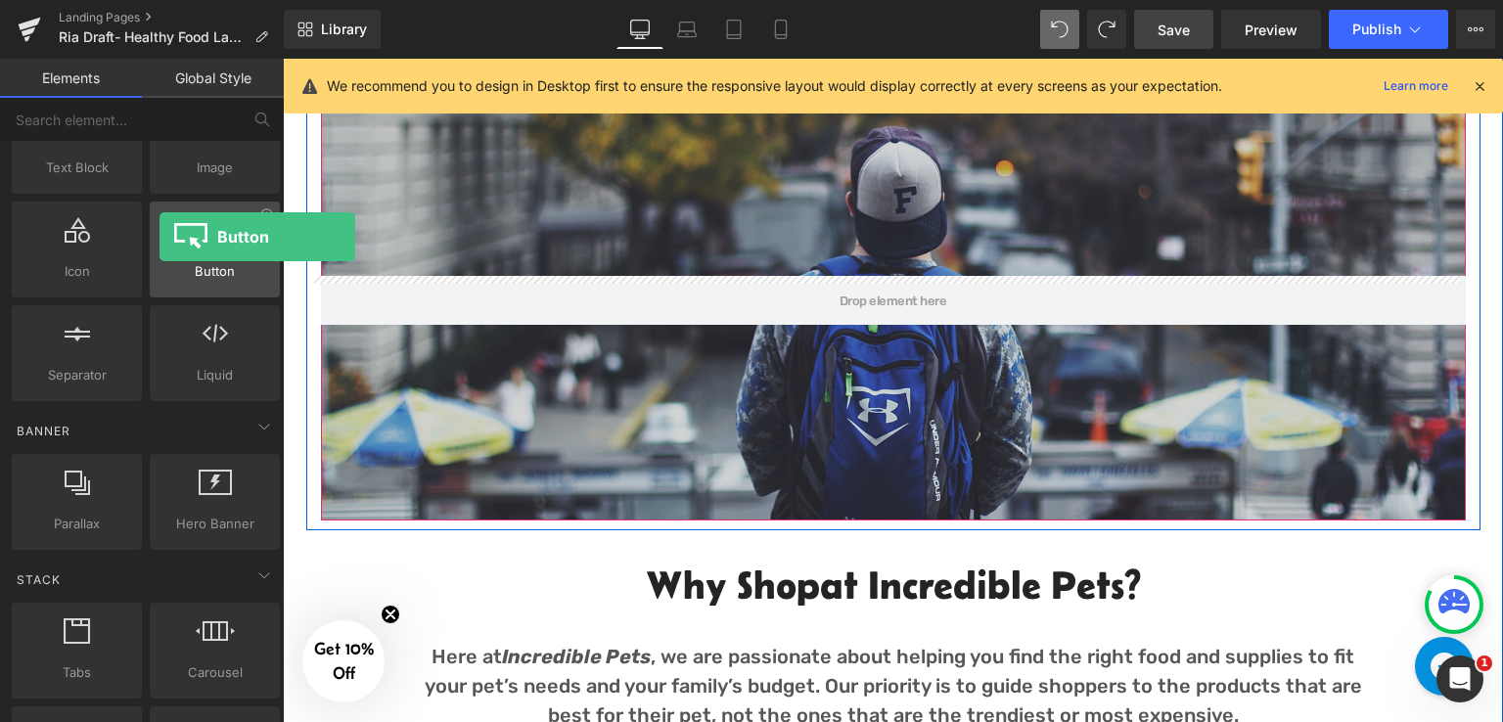
drag, startPoint x: 215, startPoint y: 242, endPoint x: 159, endPoint y: 237, distance: 56.0
click at [159, 237] on div at bounding box center [215, 239] width 118 height 44
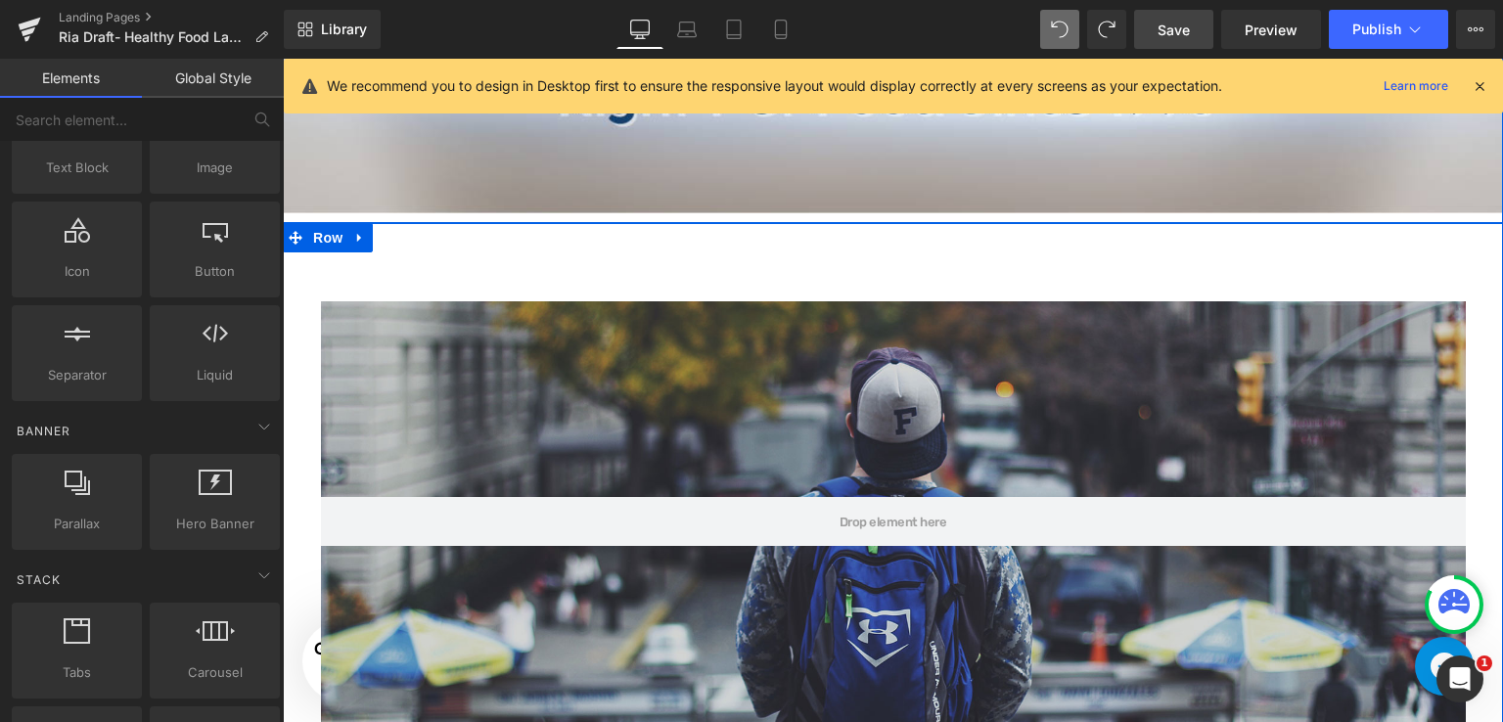
scroll to position [708, 0]
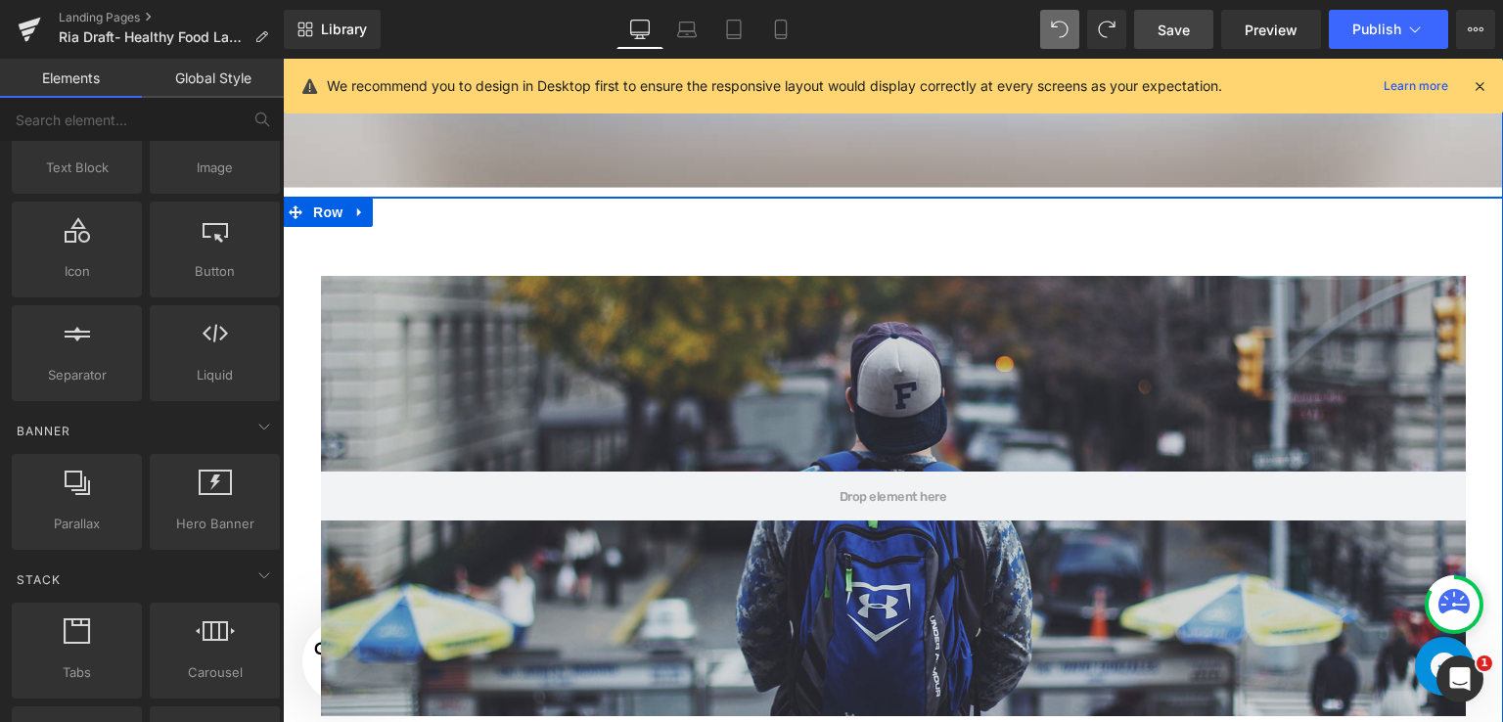
click at [665, 365] on div at bounding box center [893, 496] width 1144 height 440
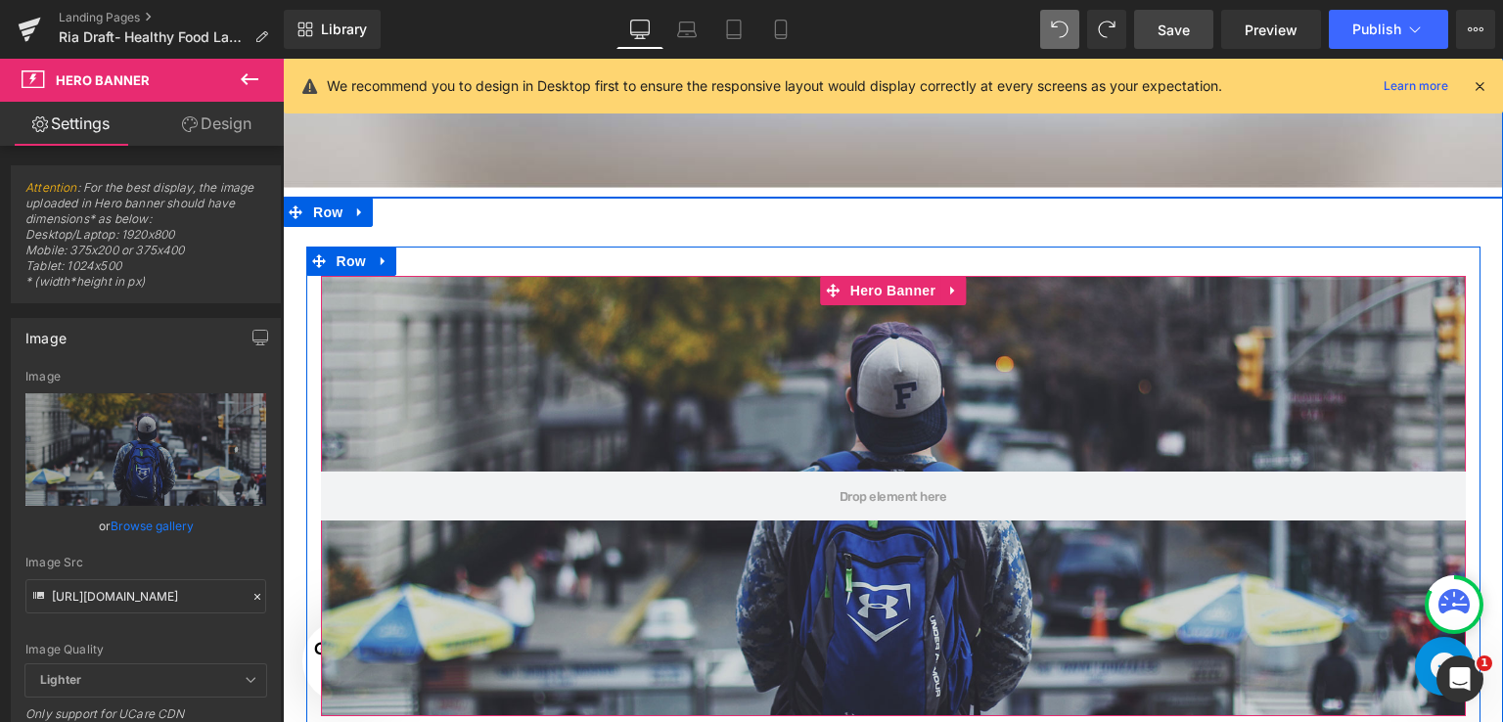
click at [642, 328] on div at bounding box center [893, 496] width 1144 height 440
click at [619, 308] on div at bounding box center [893, 496] width 1144 height 440
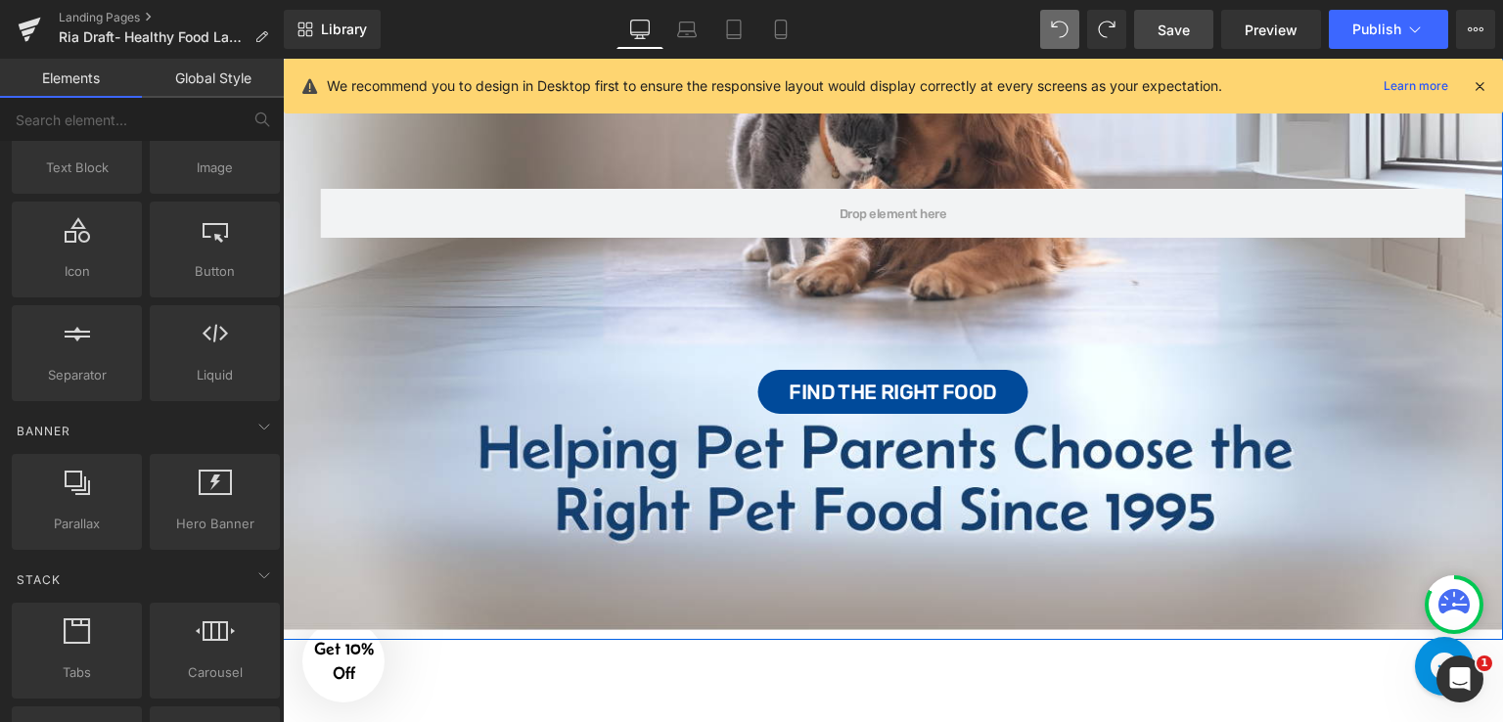
scroll to position [219, 0]
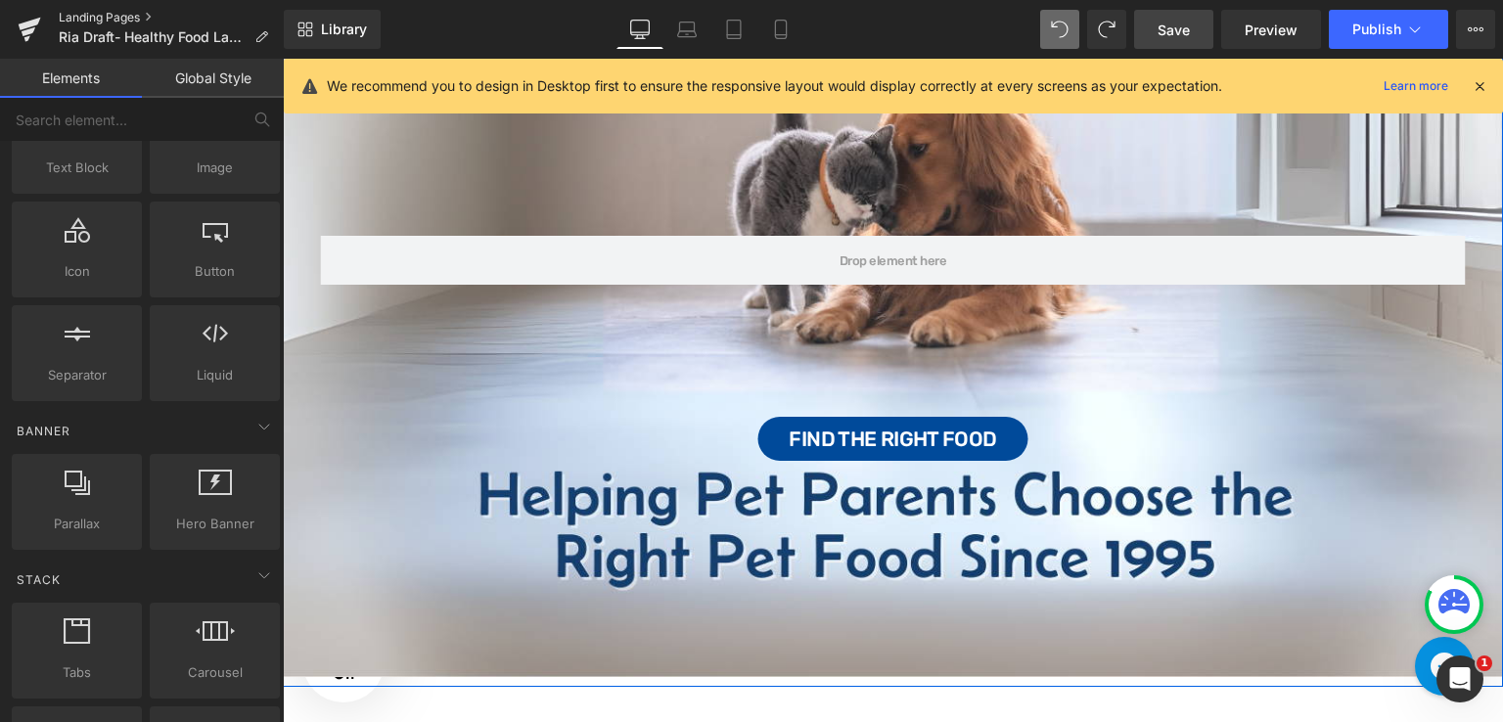
click at [82, 17] on link "Landing Pages" at bounding box center [171, 18] width 225 height 16
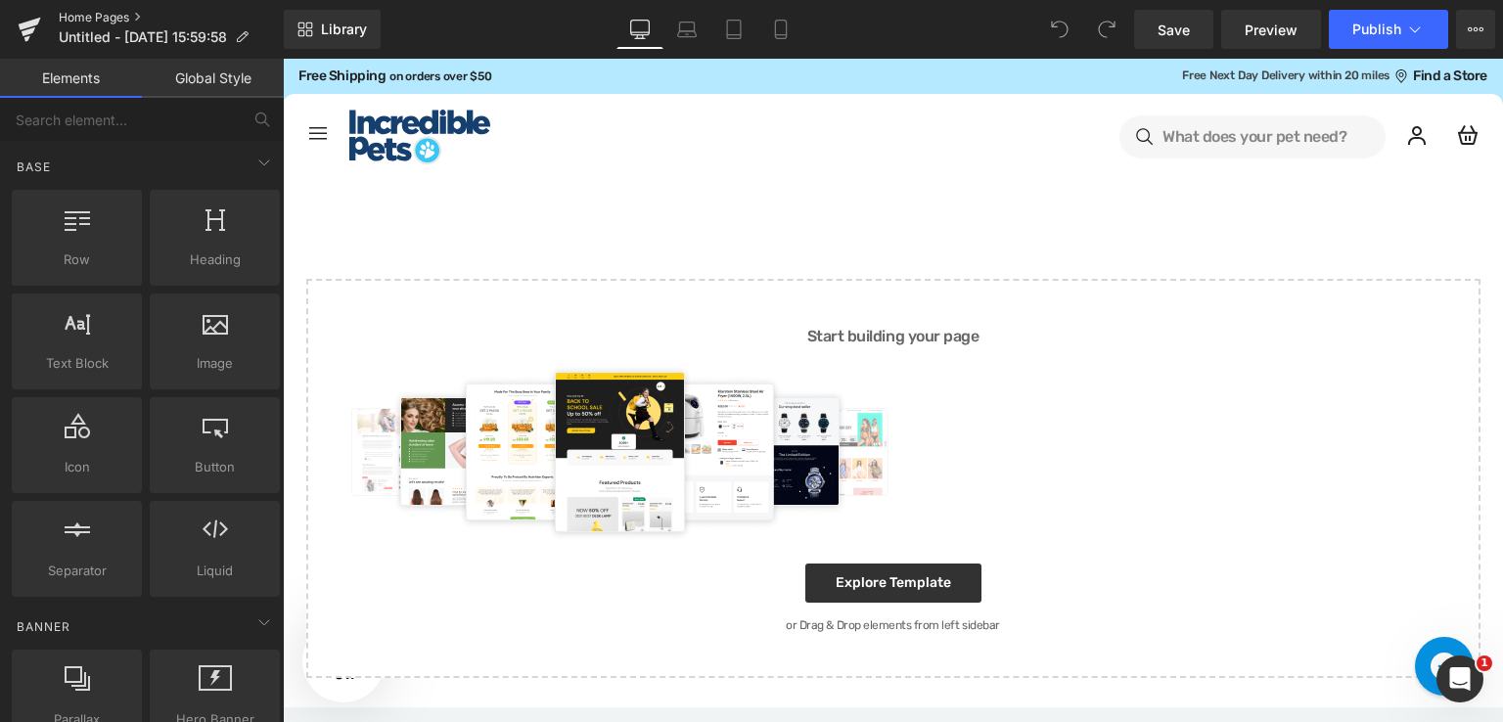
click at [98, 17] on link "Home Pages" at bounding box center [171, 18] width 225 height 16
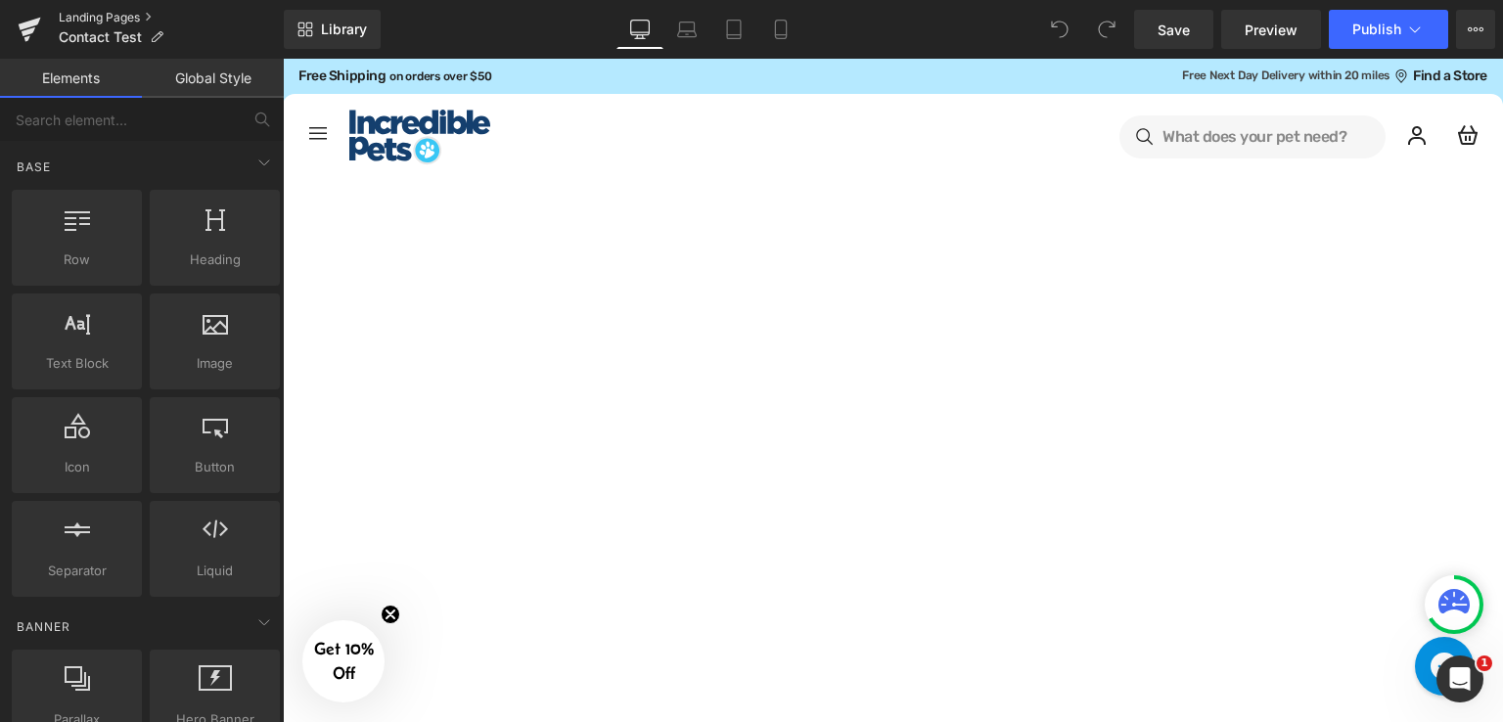
click at [82, 15] on link "Landing Pages" at bounding box center [171, 18] width 225 height 16
